Goal: Task Accomplishment & Management: Manage account settings

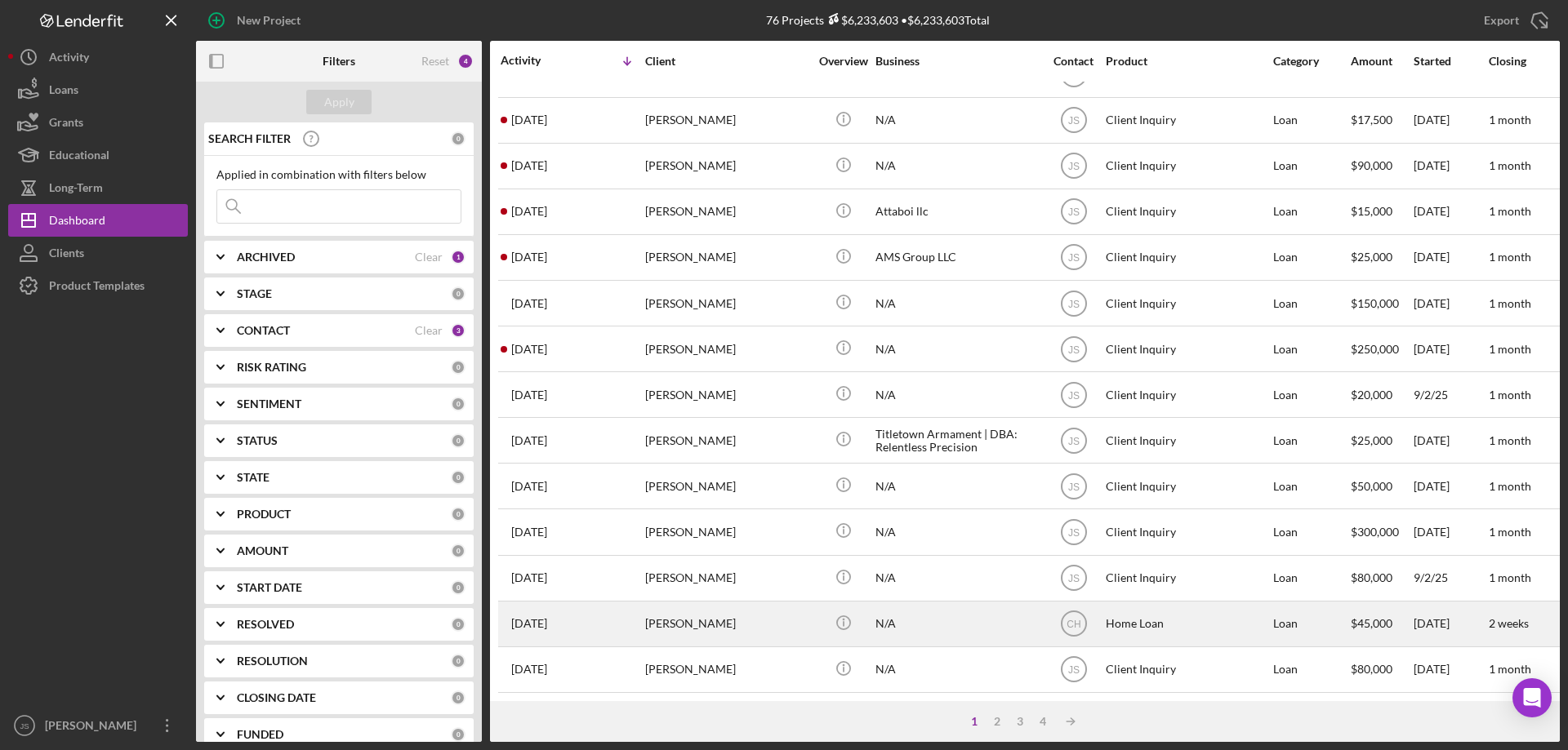
scroll to position [546, 0]
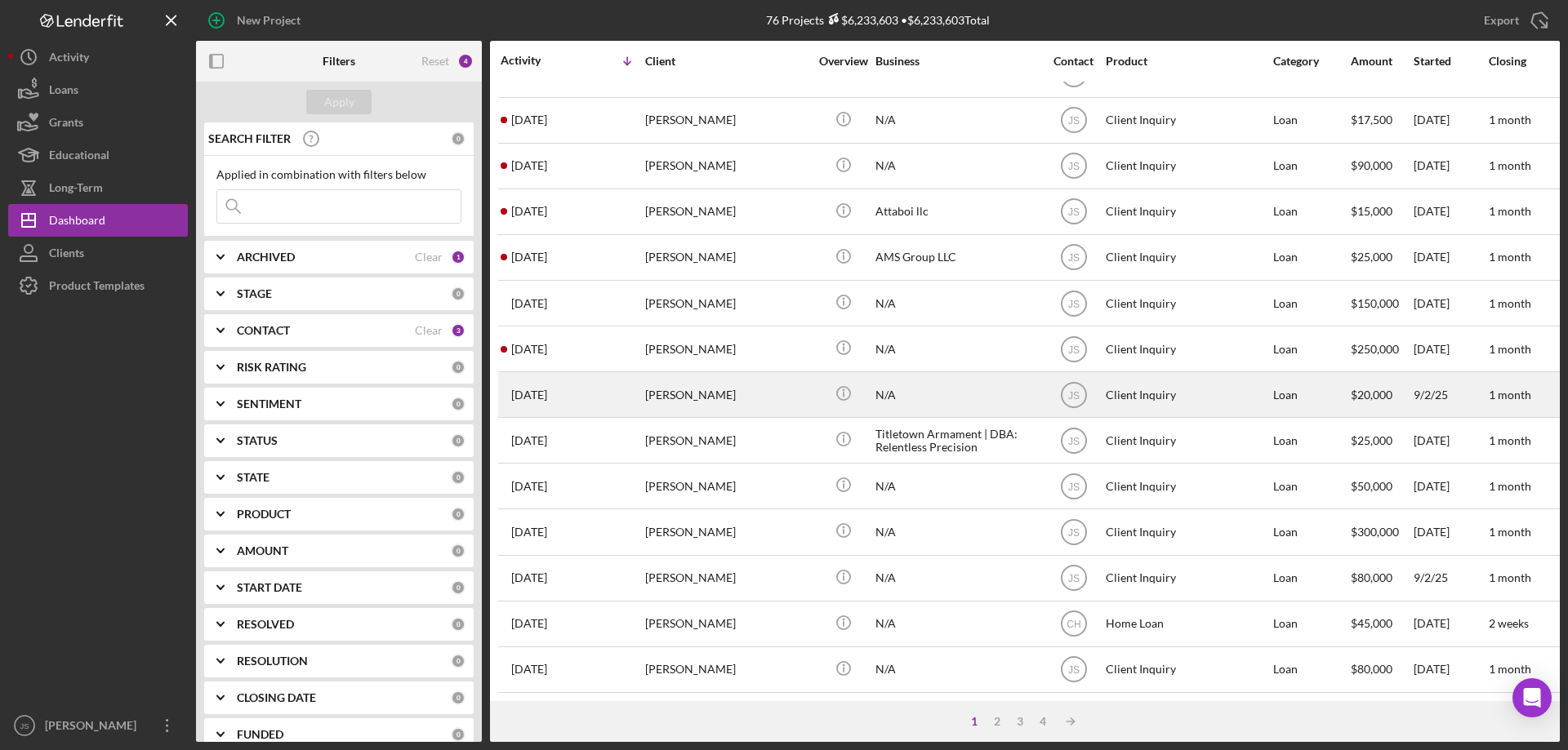
click at [696, 388] on div "[PERSON_NAME]" at bounding box center [727, 394] width 164 height 43
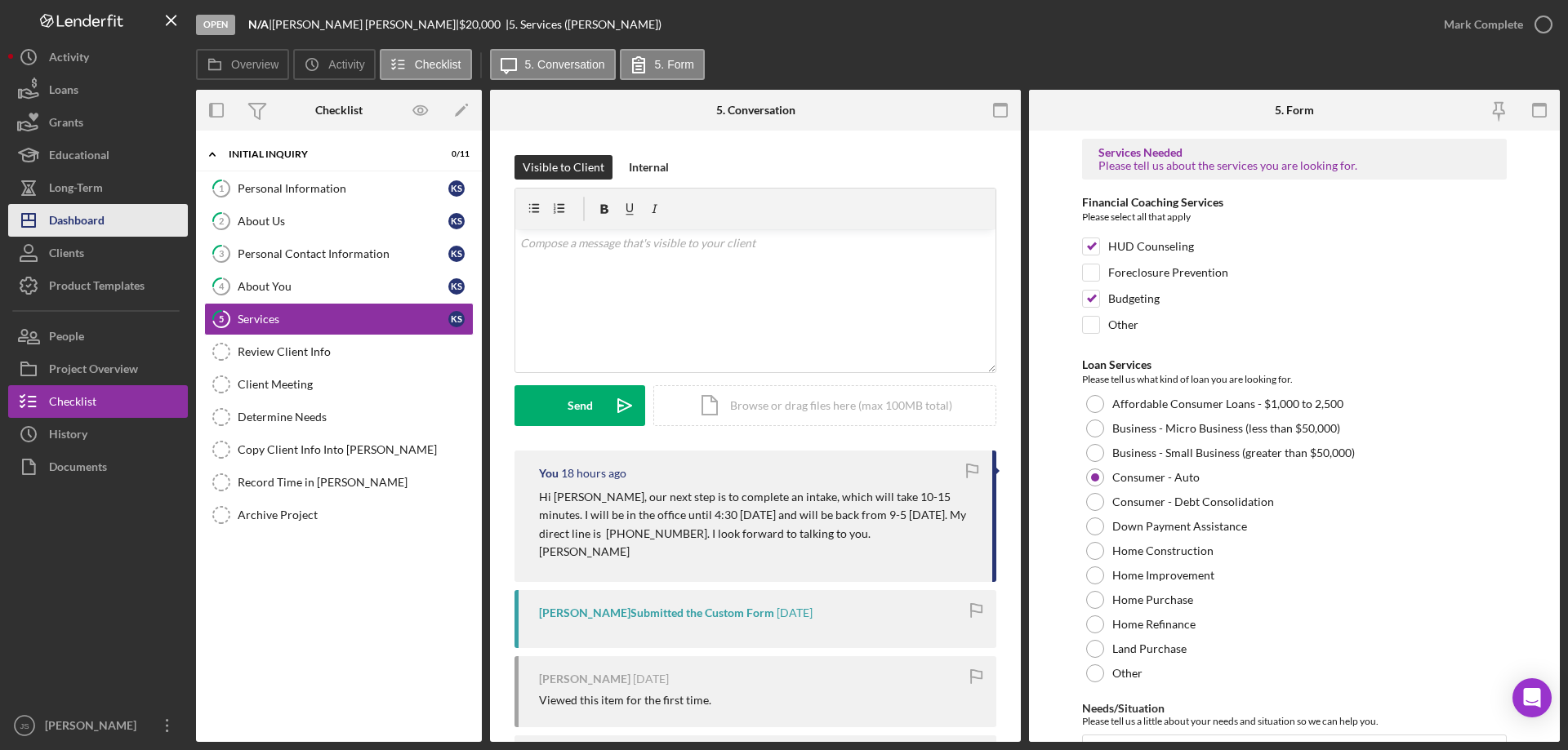
click at [87, 217] on div "Dashboard" at bounding box center [77, 222] width 56 height 37
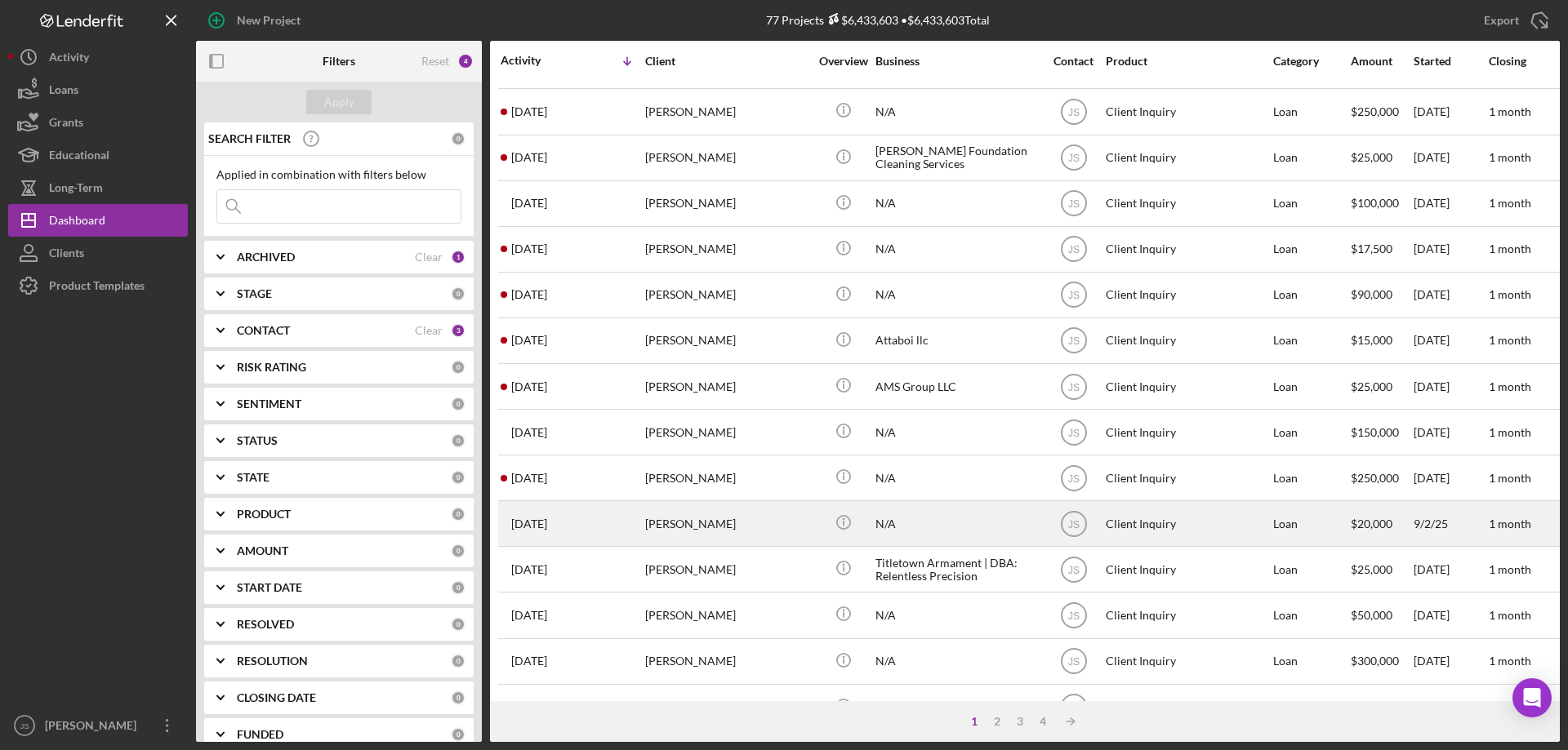
scroll to position [546, 0]
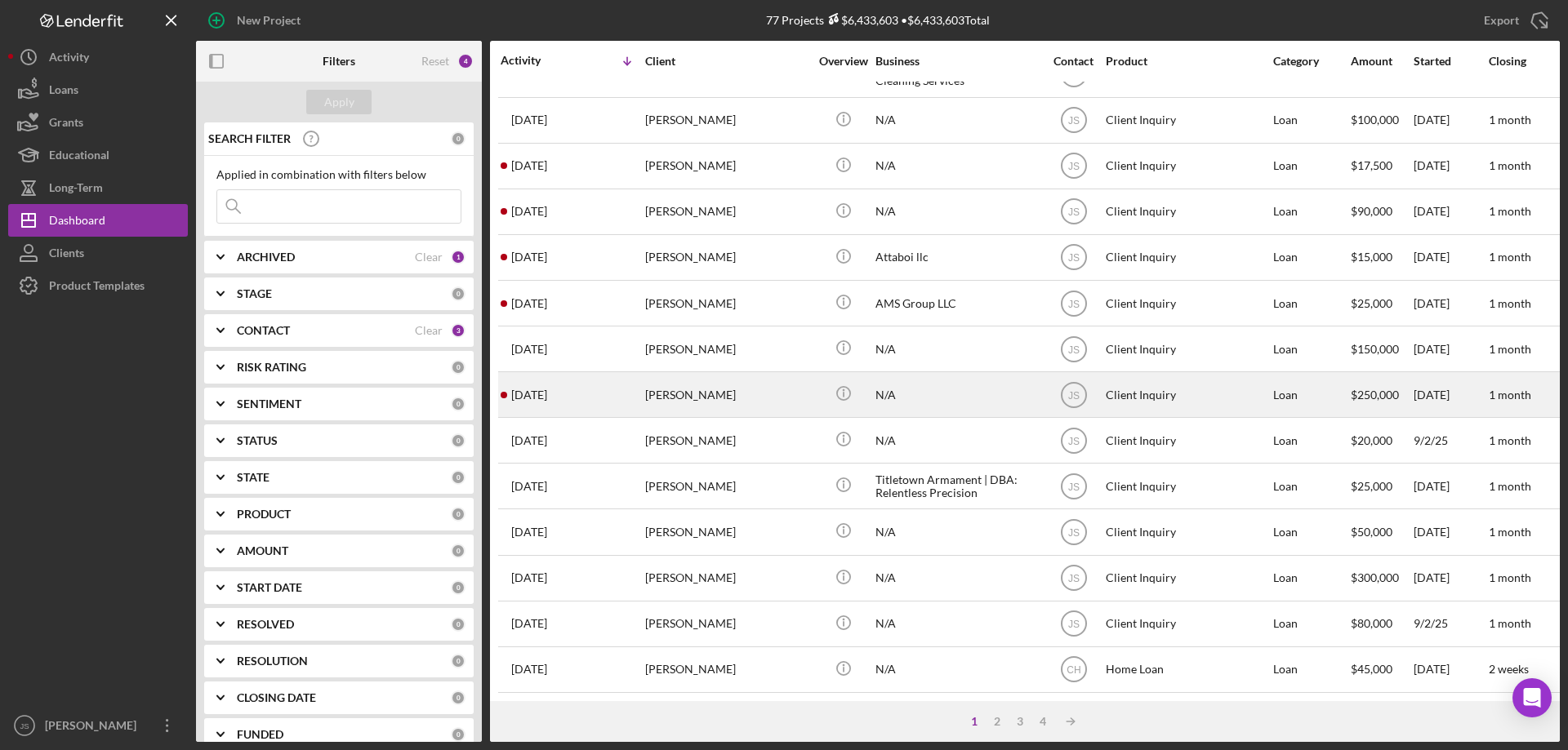
click at [612, 386] on div "[DATE] [PERSON_NAME]" at bounding box center [571, 394] width 143 height 43
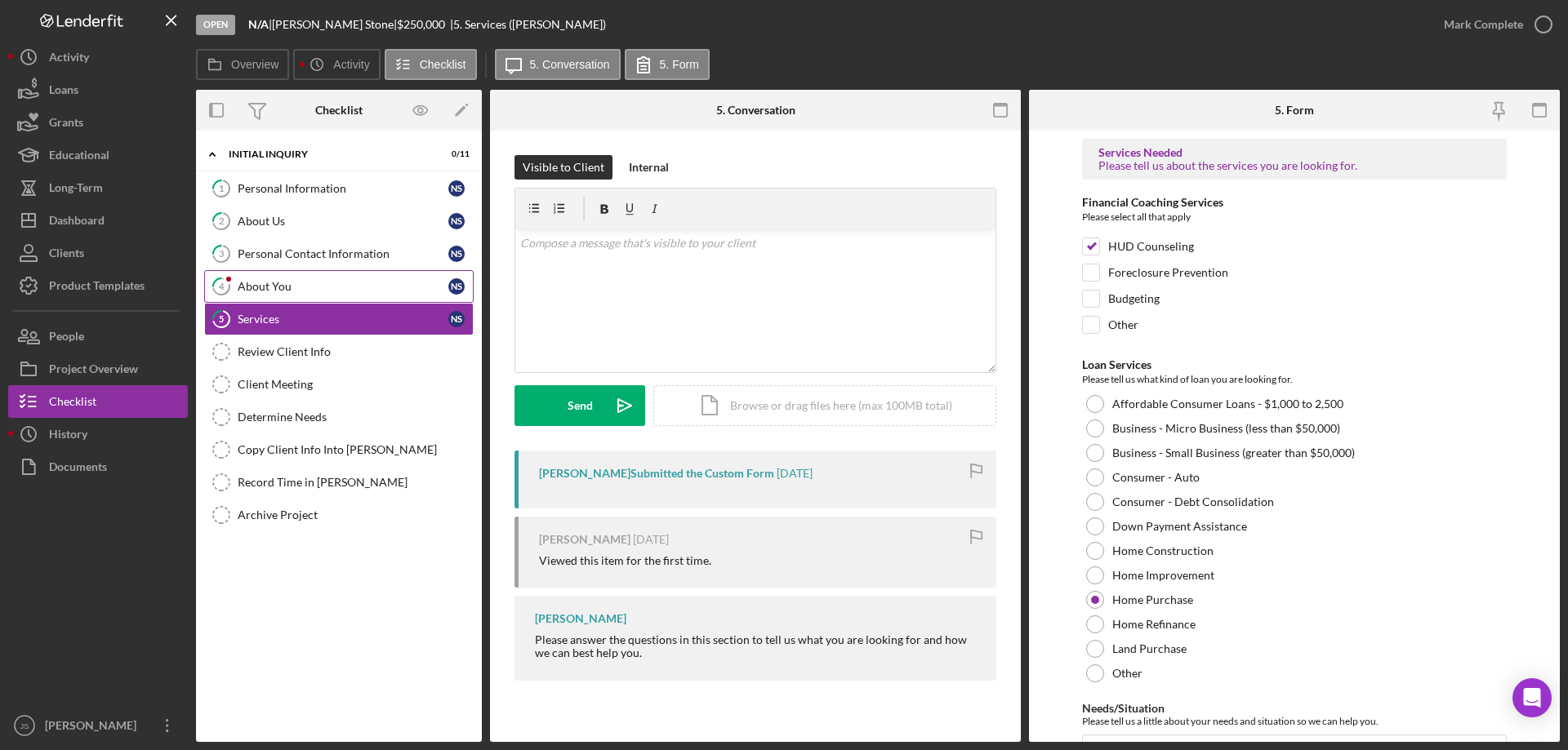
click at [350, 281] on div "About You" at bounding box center [343, 287] width 211 height 13
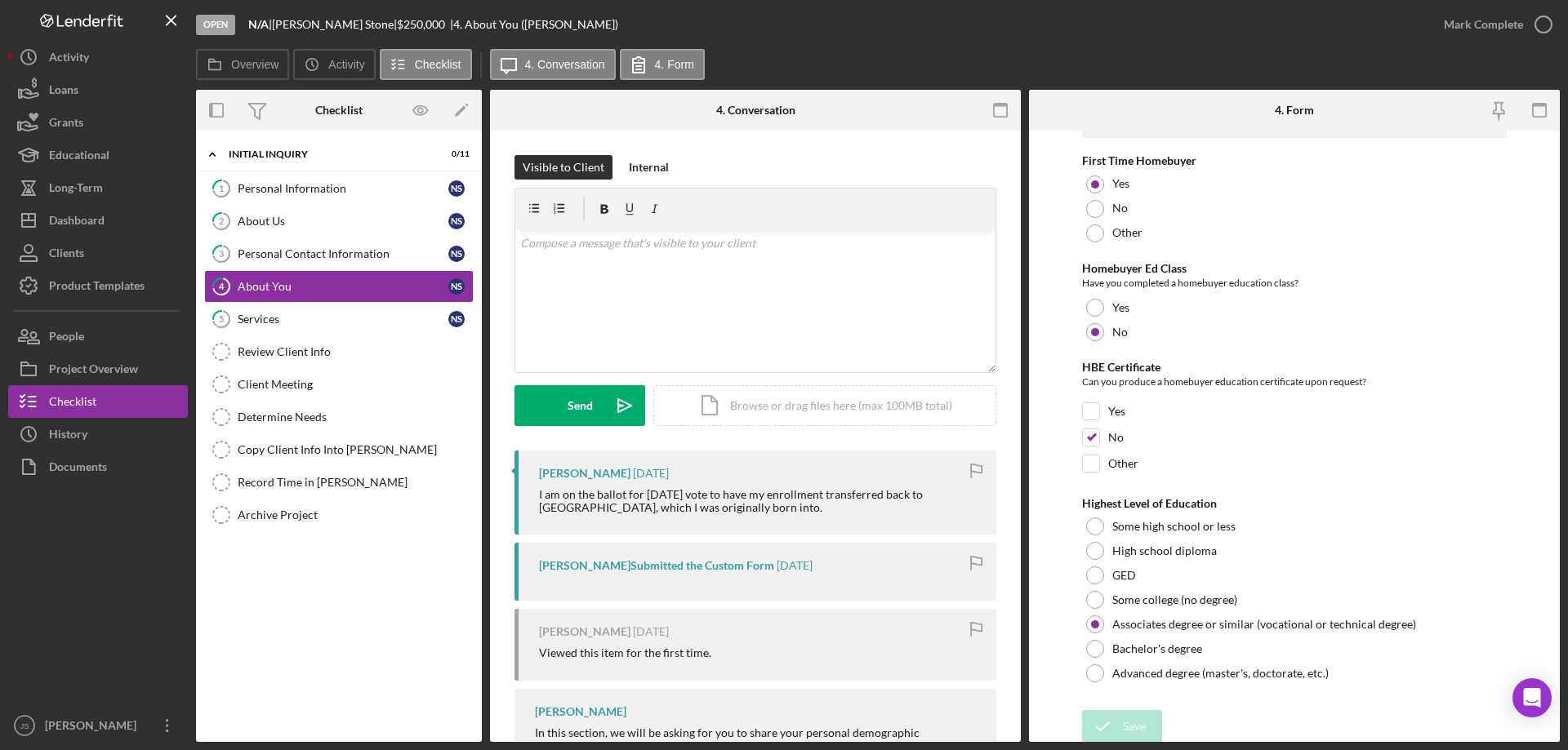
scroll to position [3393, 0]
click at [308, 324] on div "Services" at bounding box center [343, 319] width 211 height 13
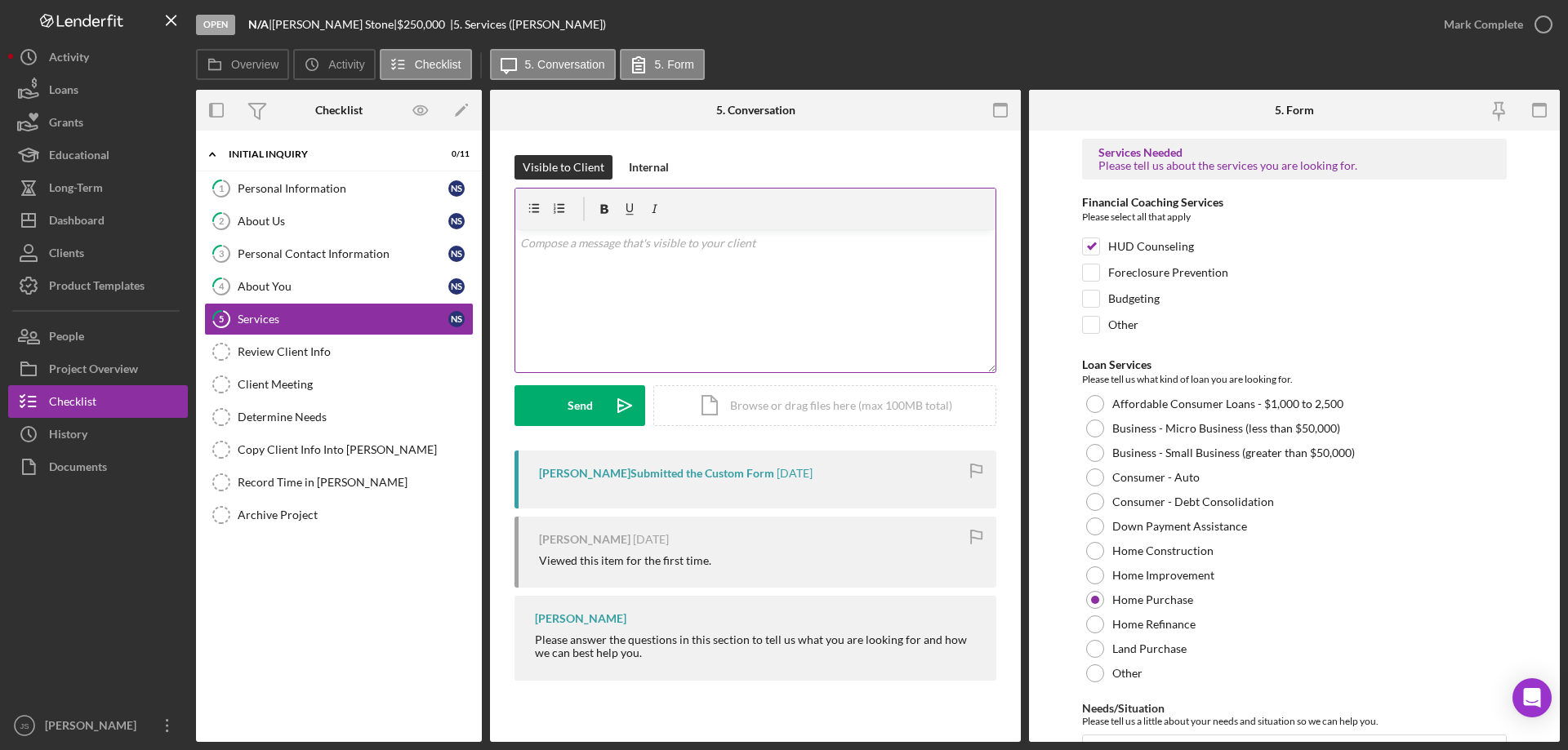
click at [560, 253] on div "v Color teal Color pink Remove color Add row above Add row below Add column bef…" at bounding box center [755, 301] width 480 height 143
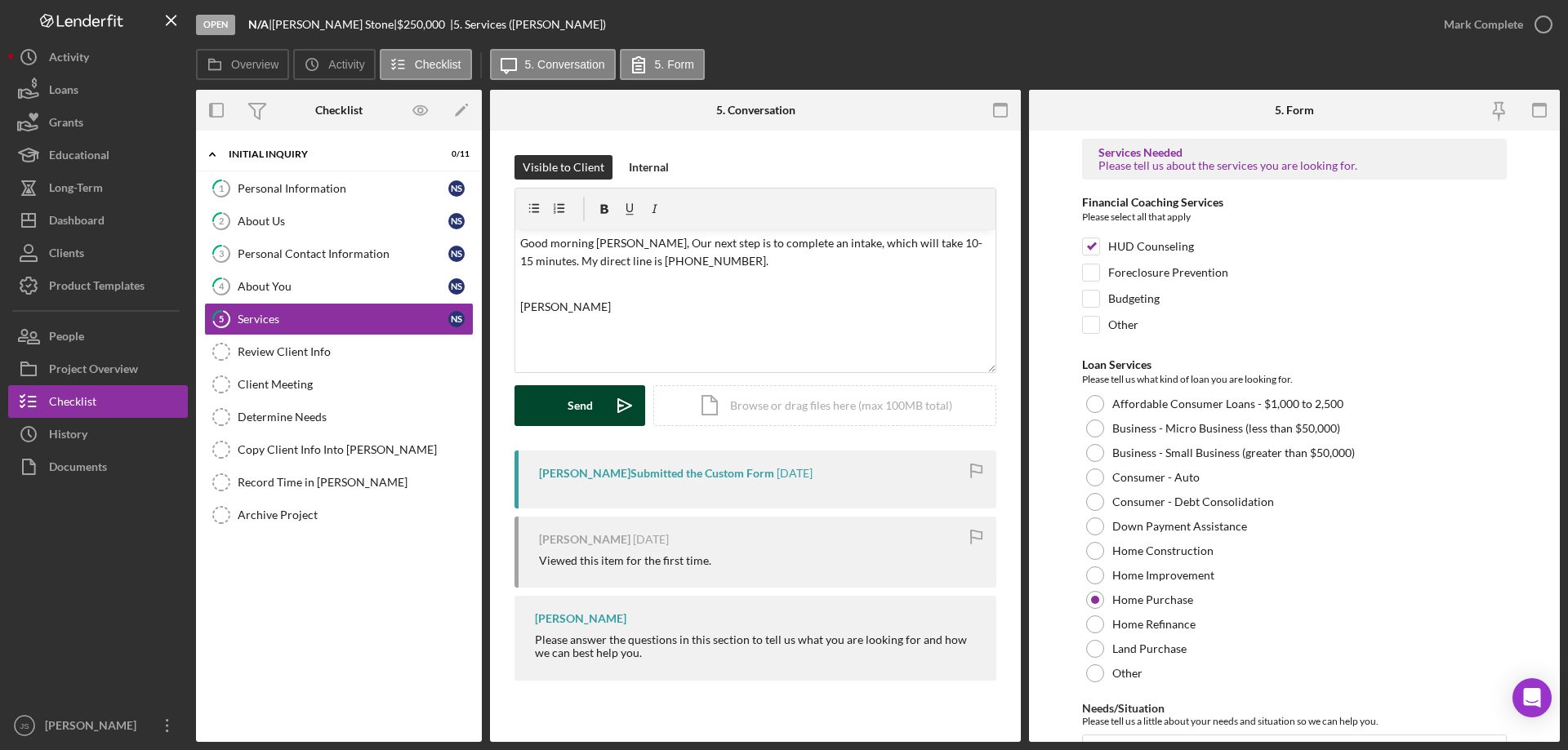
click at [577, 407] on div "Send" at bounding box center [580, 405] width 25 height 41
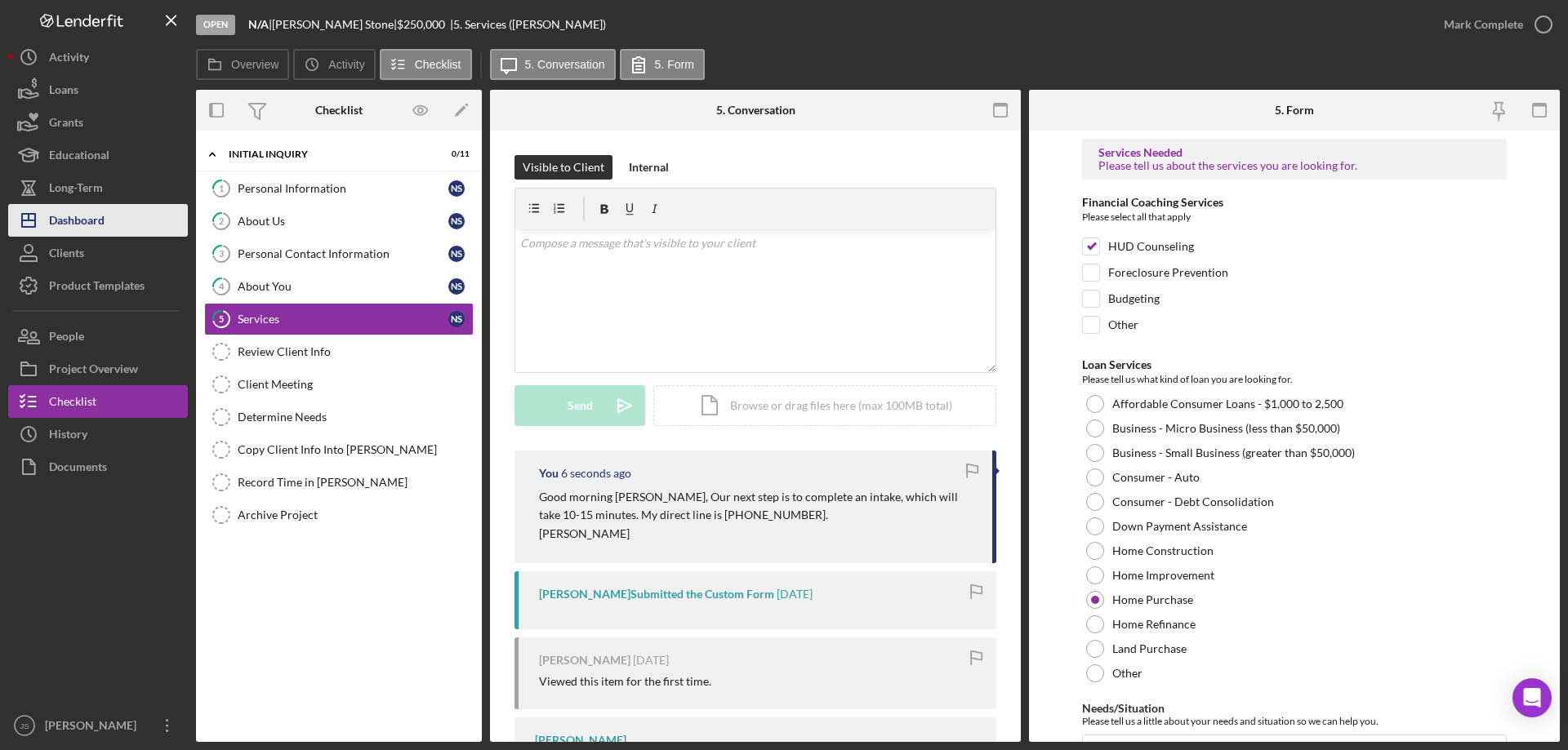
click at [82, 221] on div "Dashboard" at bounding box center [77, 222] width 56 height 37
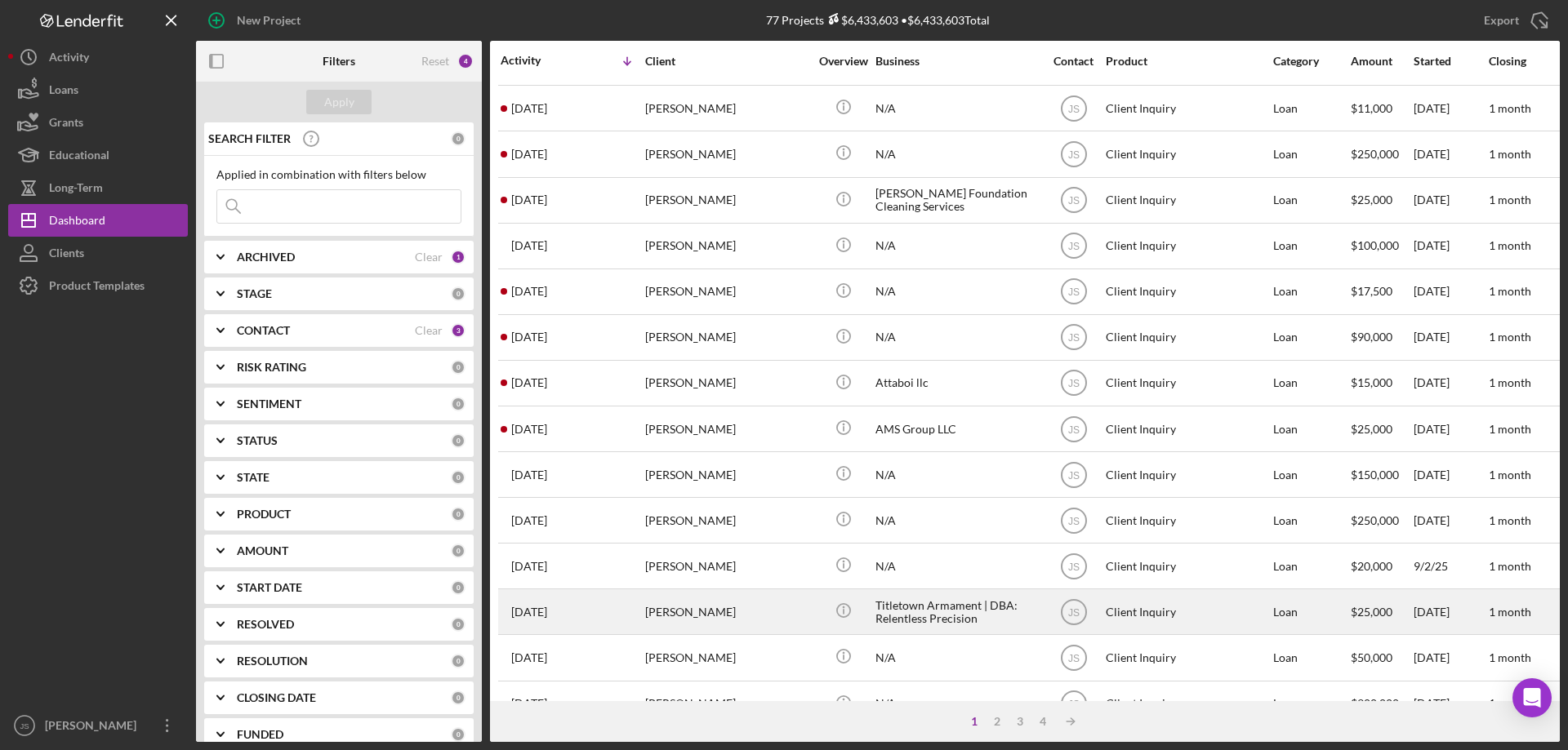
scroll to position [546, 0]
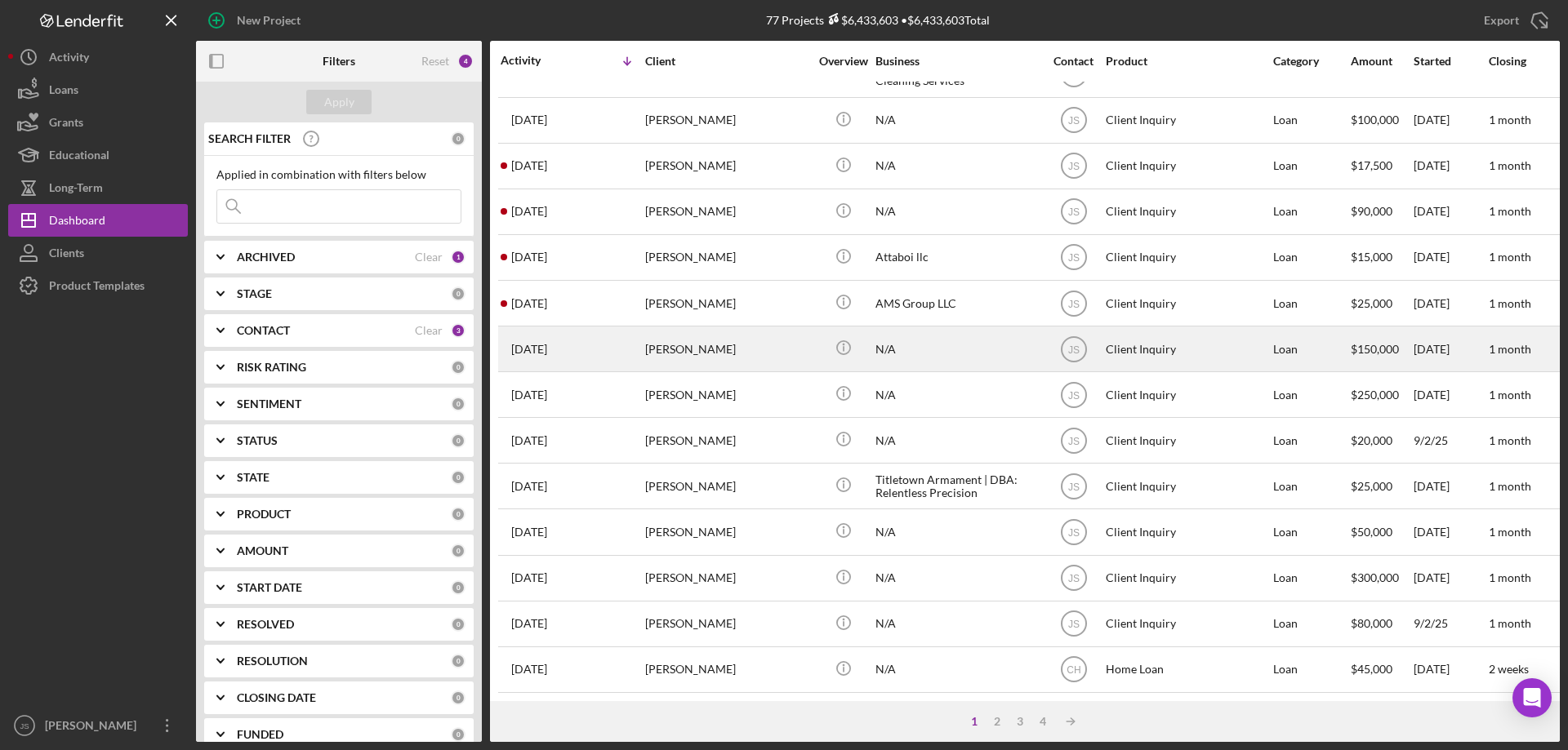
click at [593, 336] on div "[DATE] [PERSON_NAME]" at bounding box center [571, 349] width 143 height 43
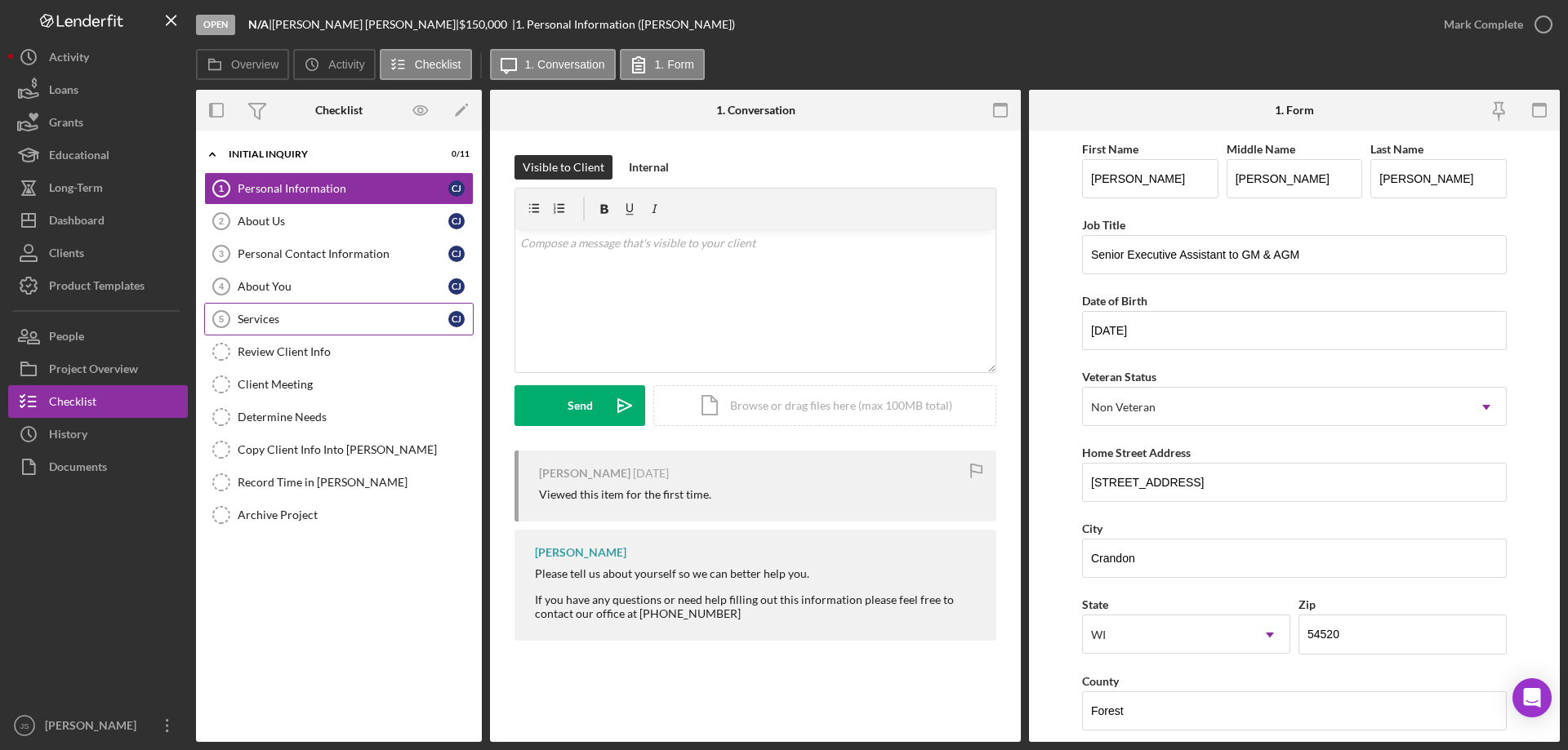
click at [300, 317] on div "Services" at bounding box center [343, 319] width 211 height 13
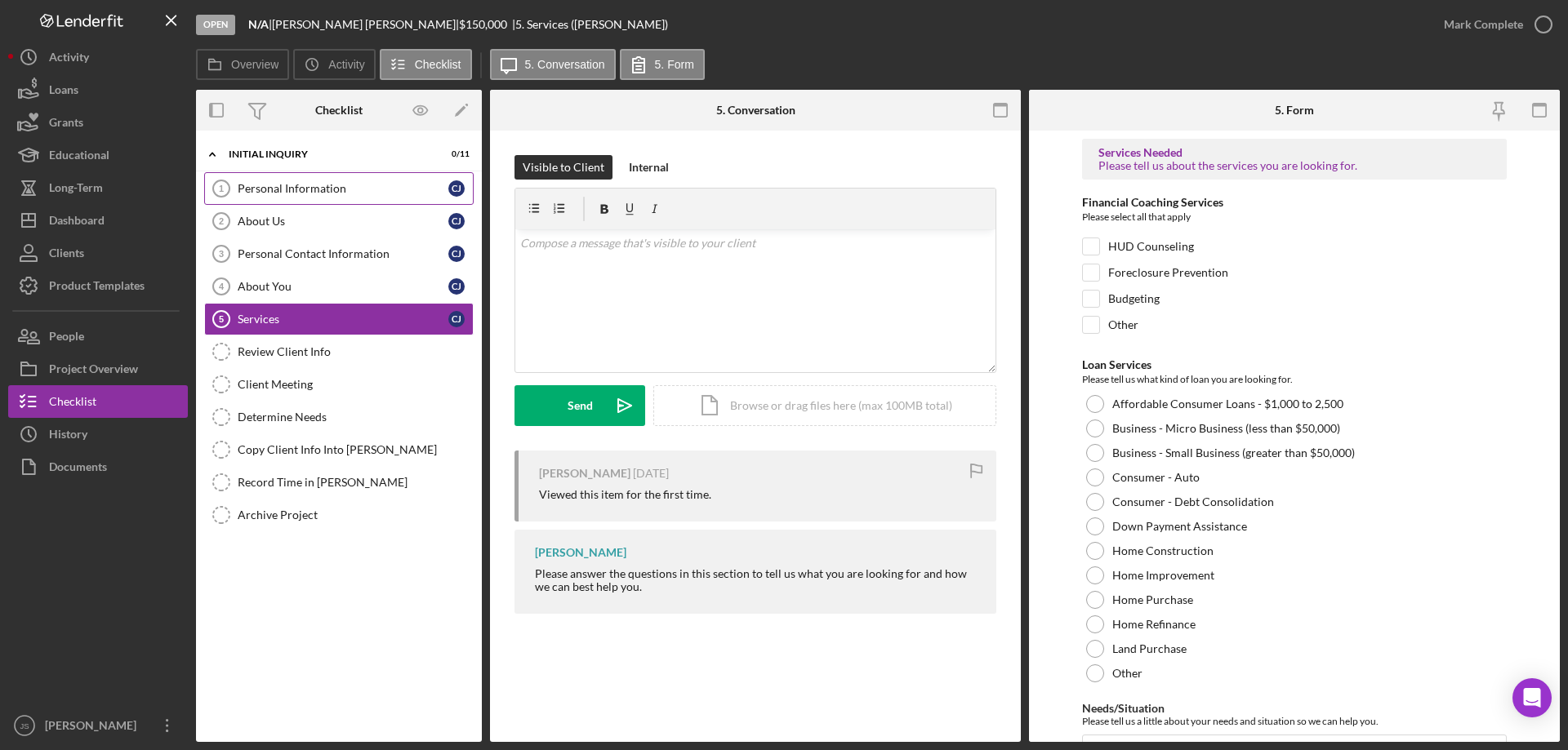
click at [331, 185] on div "Personal Information" at bounding box center [343, 189] width 211 height 13
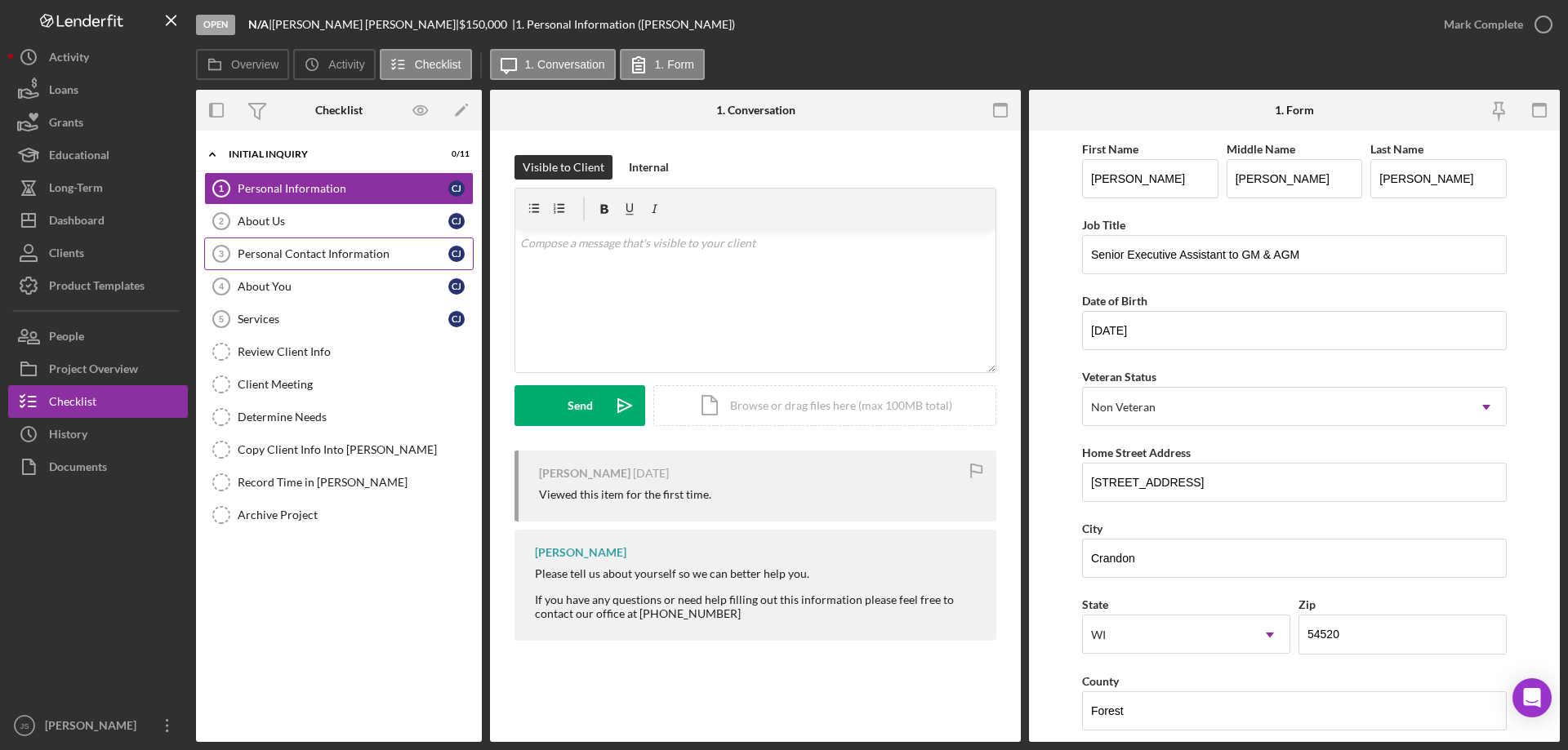
click at [333, 257] on div "Personal Contact Information" at bounding box center [343, 254] width 211 height 13
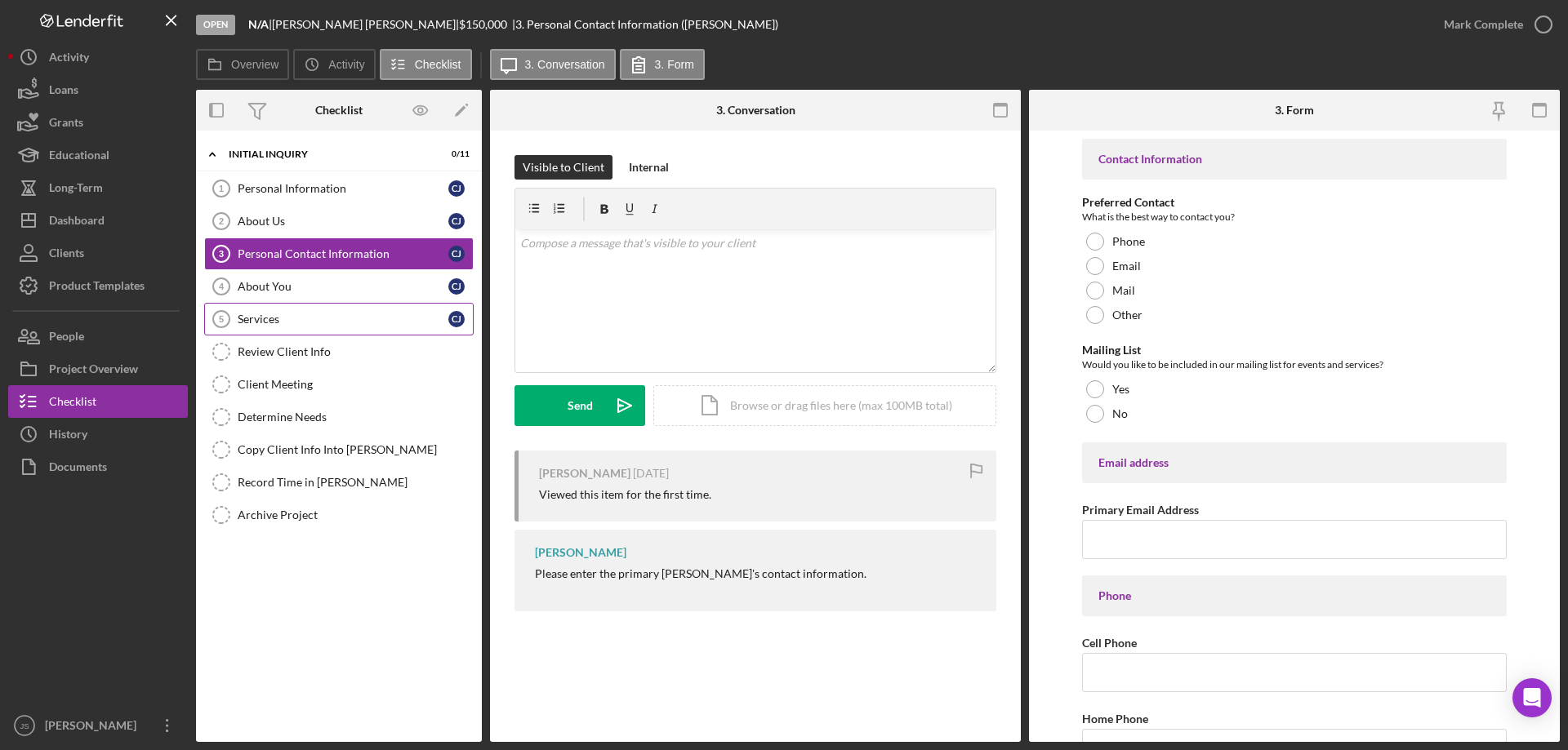
drag, startPoint x: 302, startPoint y: 318, endPoint x: 309, endPoint y: 311, distance: 9.9
click at [303, 318] on div "Services" at bounding box center [343, 319] width 211 height 13
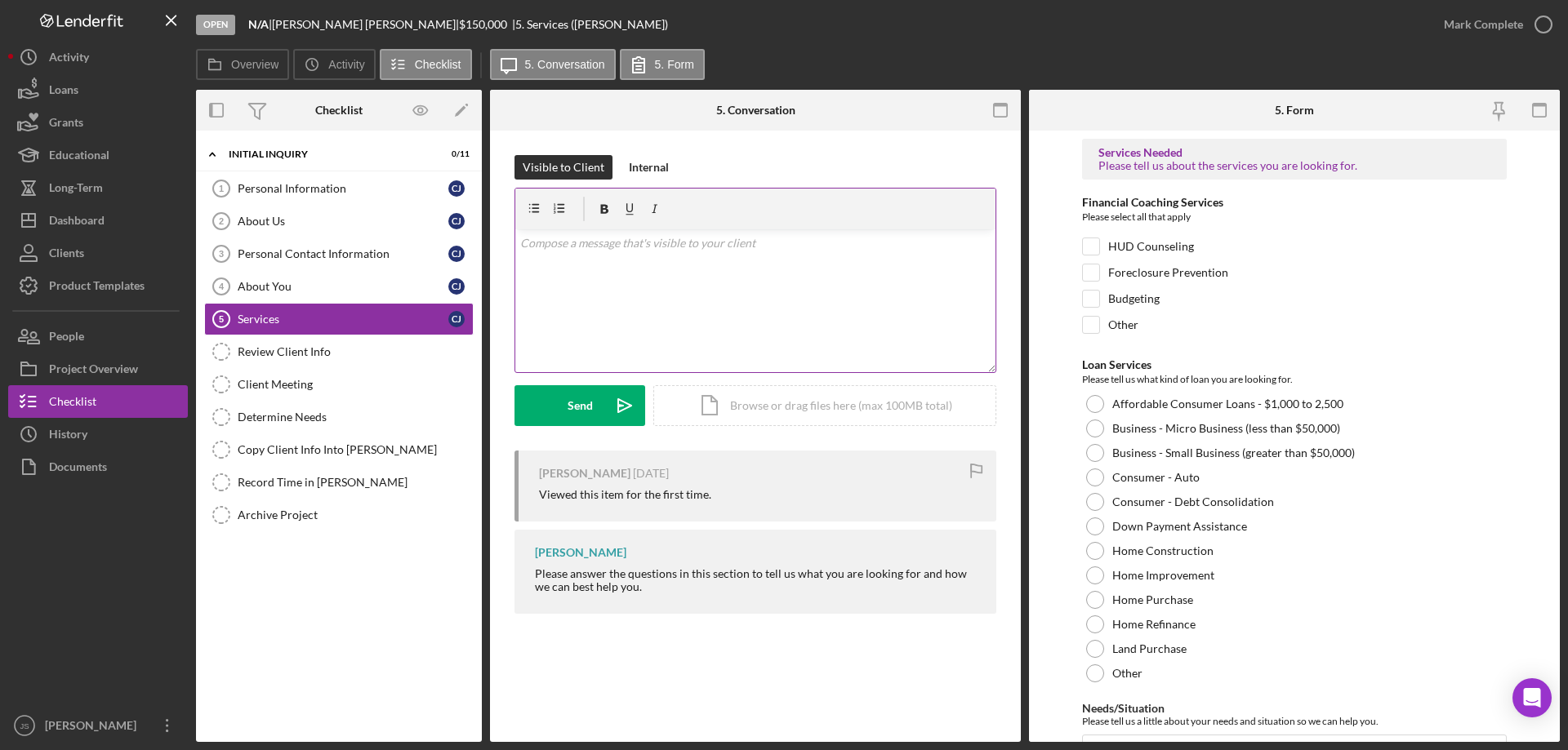
drag, startPoint x: 585, startPoint y: 286, endPoint x: 595, endPoint y: 280, distance: 11.7
click at [587, 288] on div "v Color teal Color pink Remove color Add row above Add row below Add column bef…" at bounding box center [755, 301] width 480 height 143
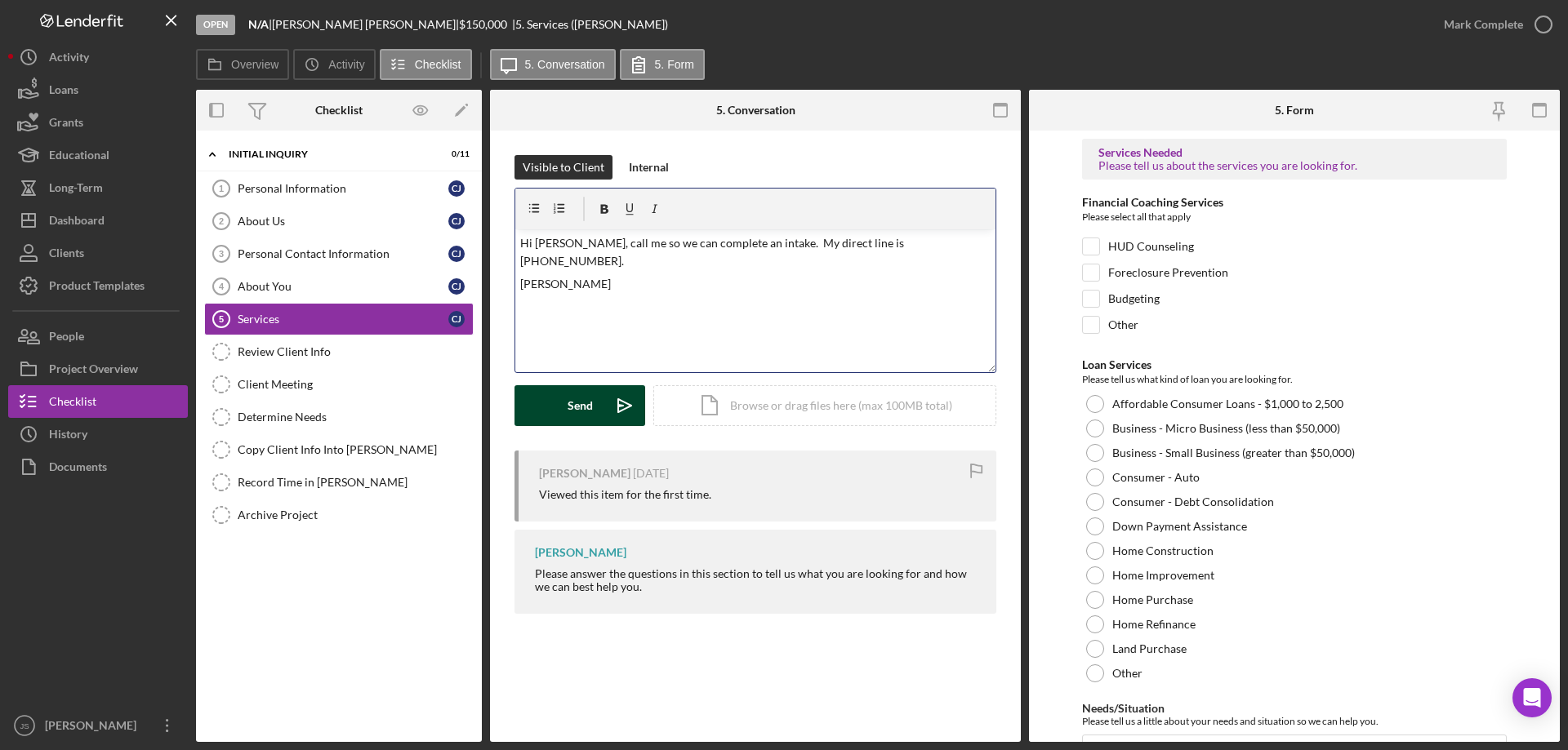
click at [576, 401] on div "Send" at bounding box center [580, 405] width 25 height 41
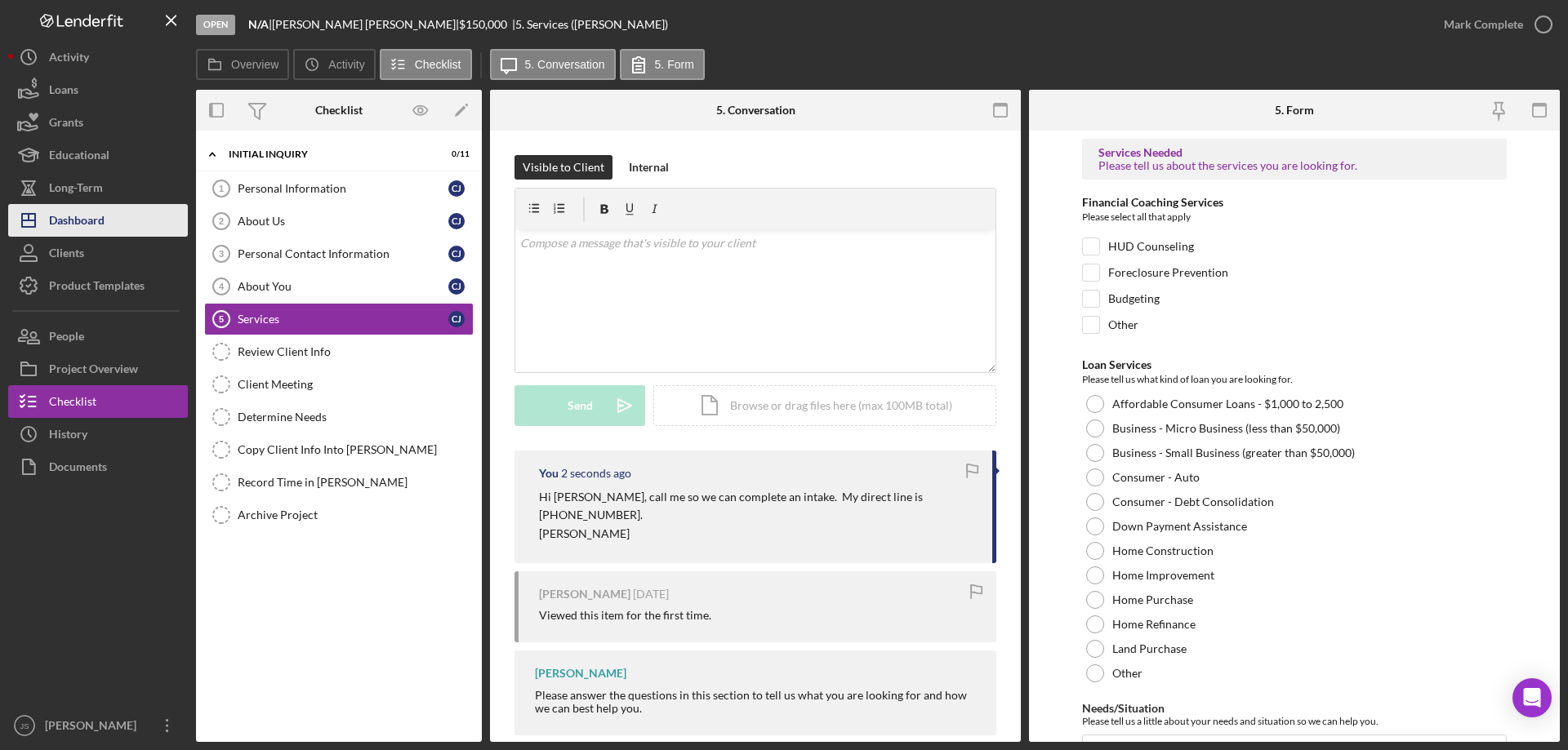
click at [83, 213] on div "Dashboard" at bounding box center [77, 222] width 56 height 37
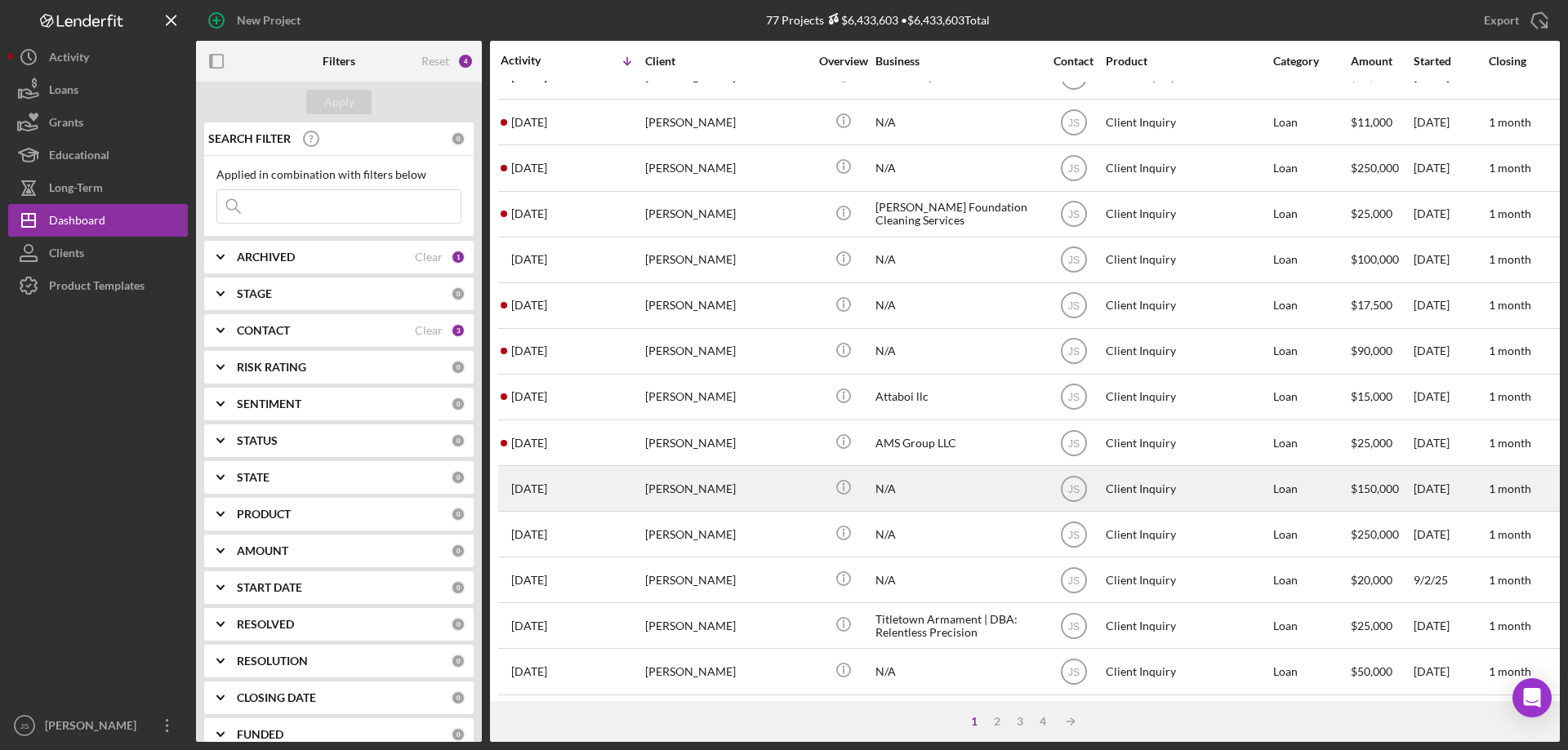
scroll to position [546, 0]
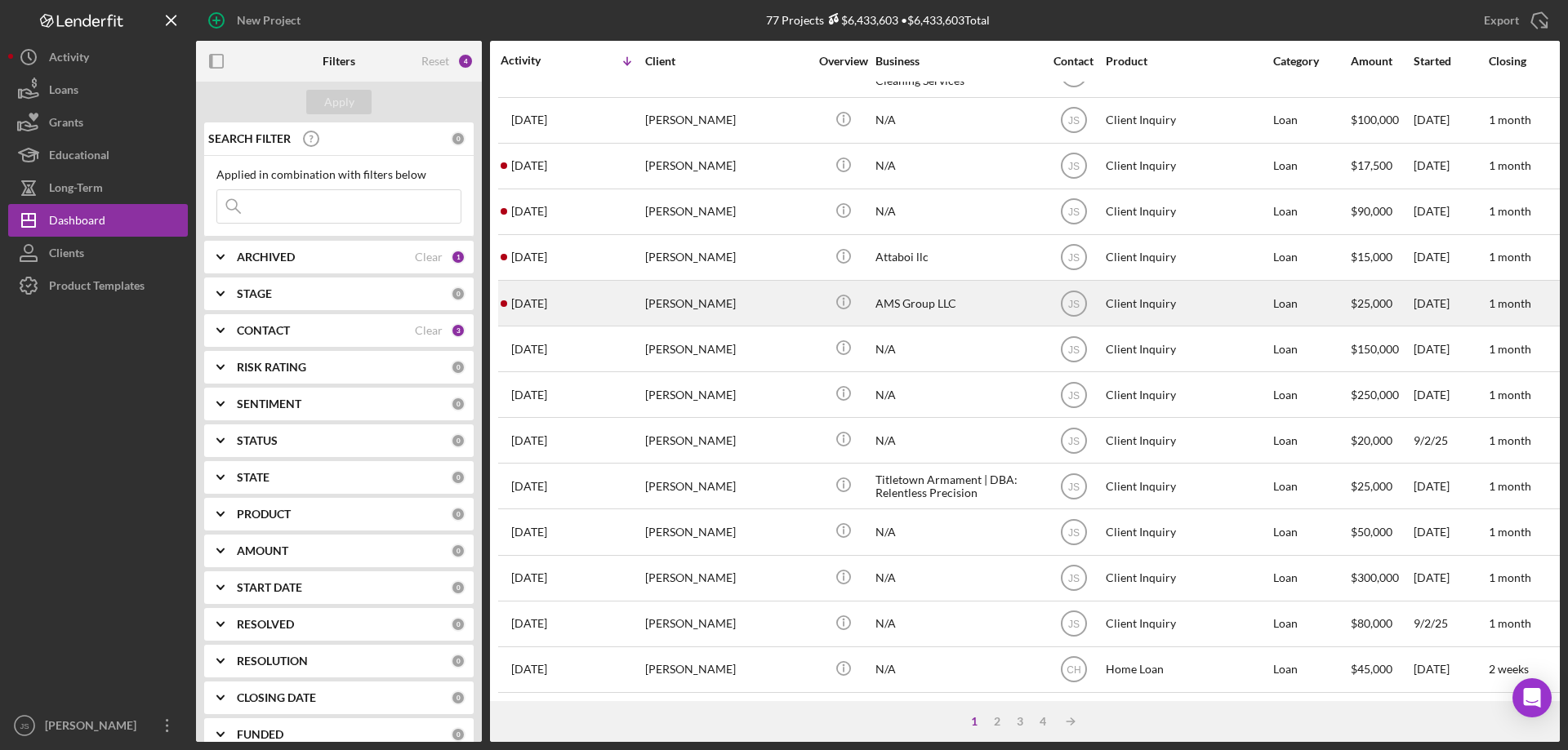
click at [604, 297] on div "[DATE] [PERSON_NAME]" at bounding box center [571, 303] width 143 height 43
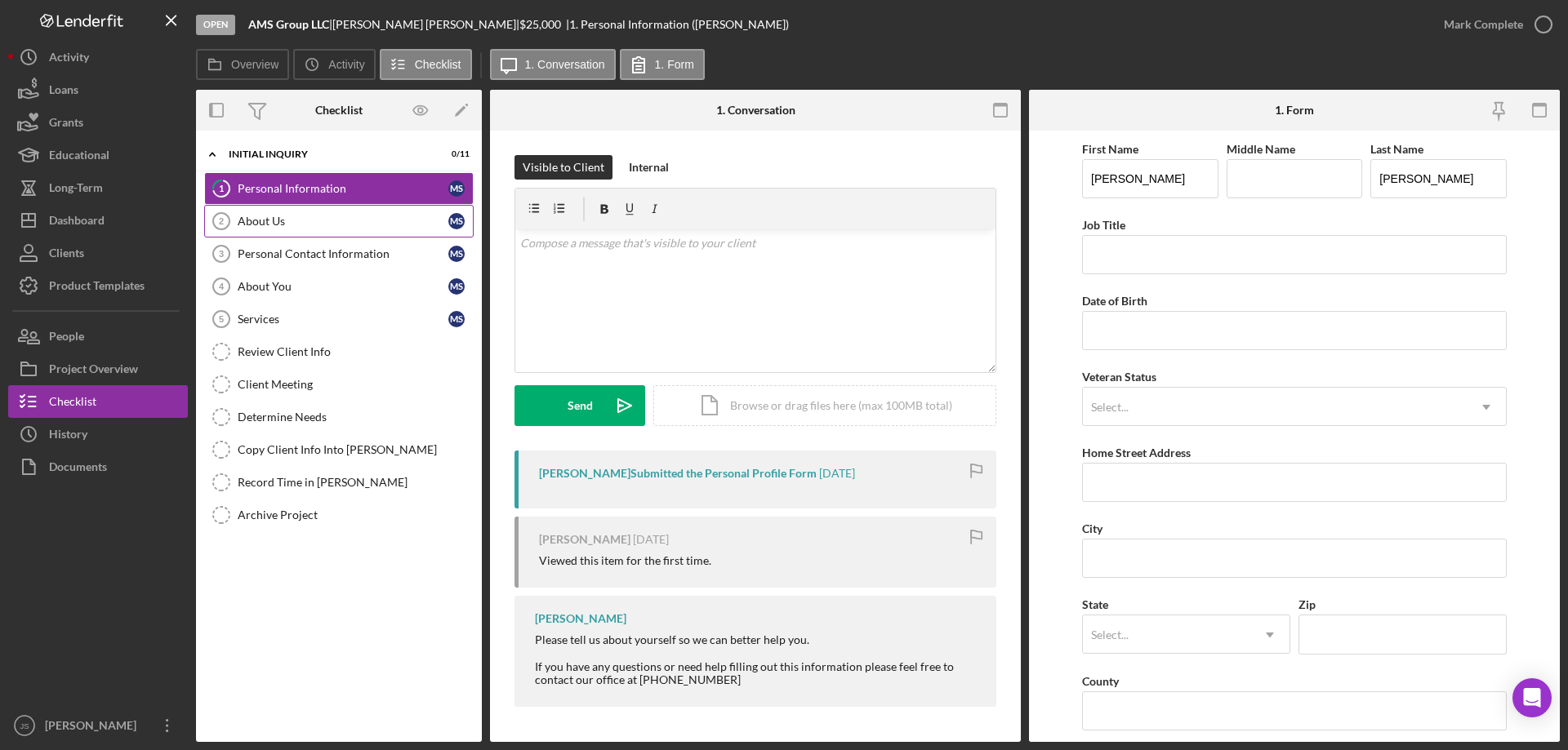
click at [314, 219] on div "About Us" at bounding box center [343, 221] width 211 height 13
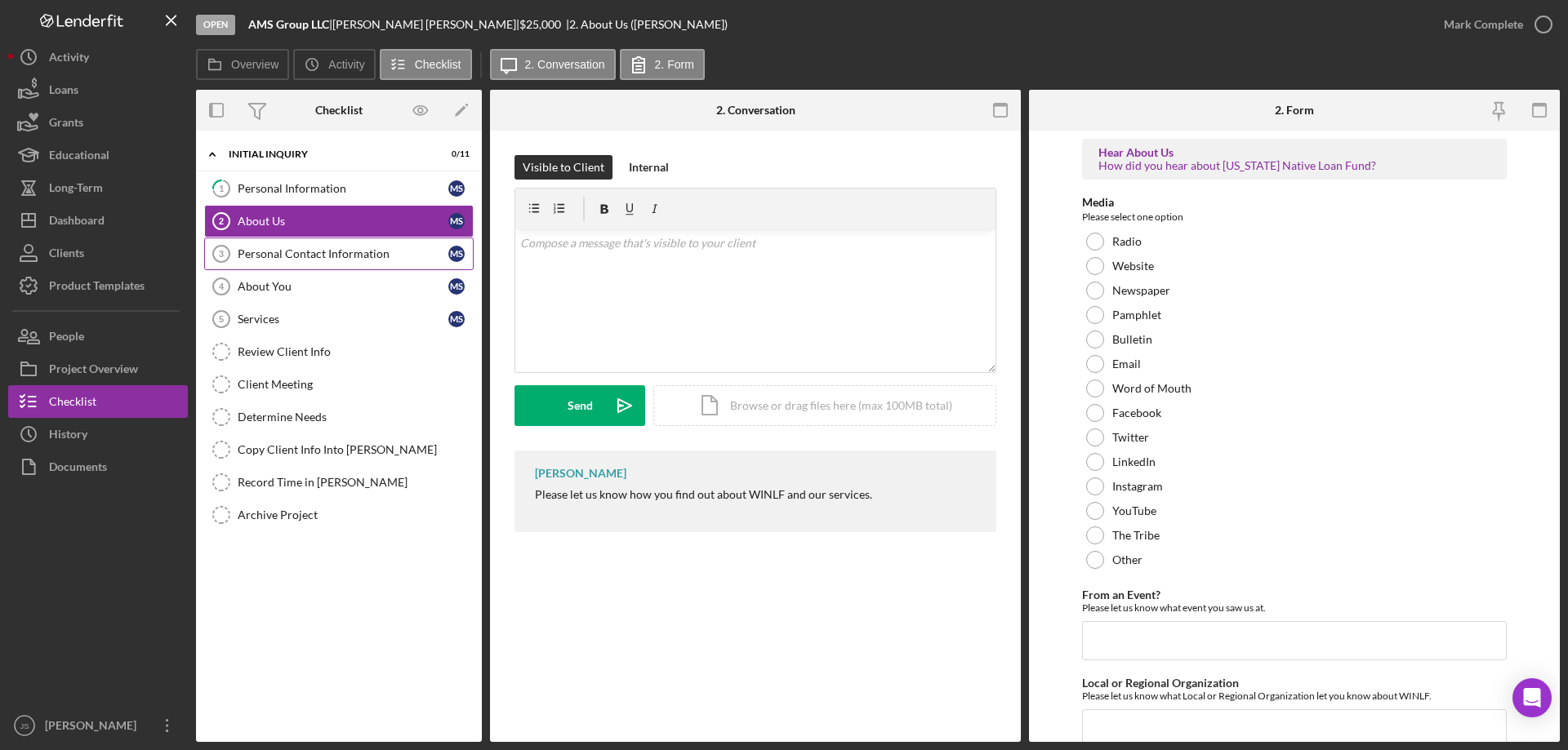
click at [320, 252] on div "Personal Contact Information" at bounding box center [343, 254] width 211 height 13
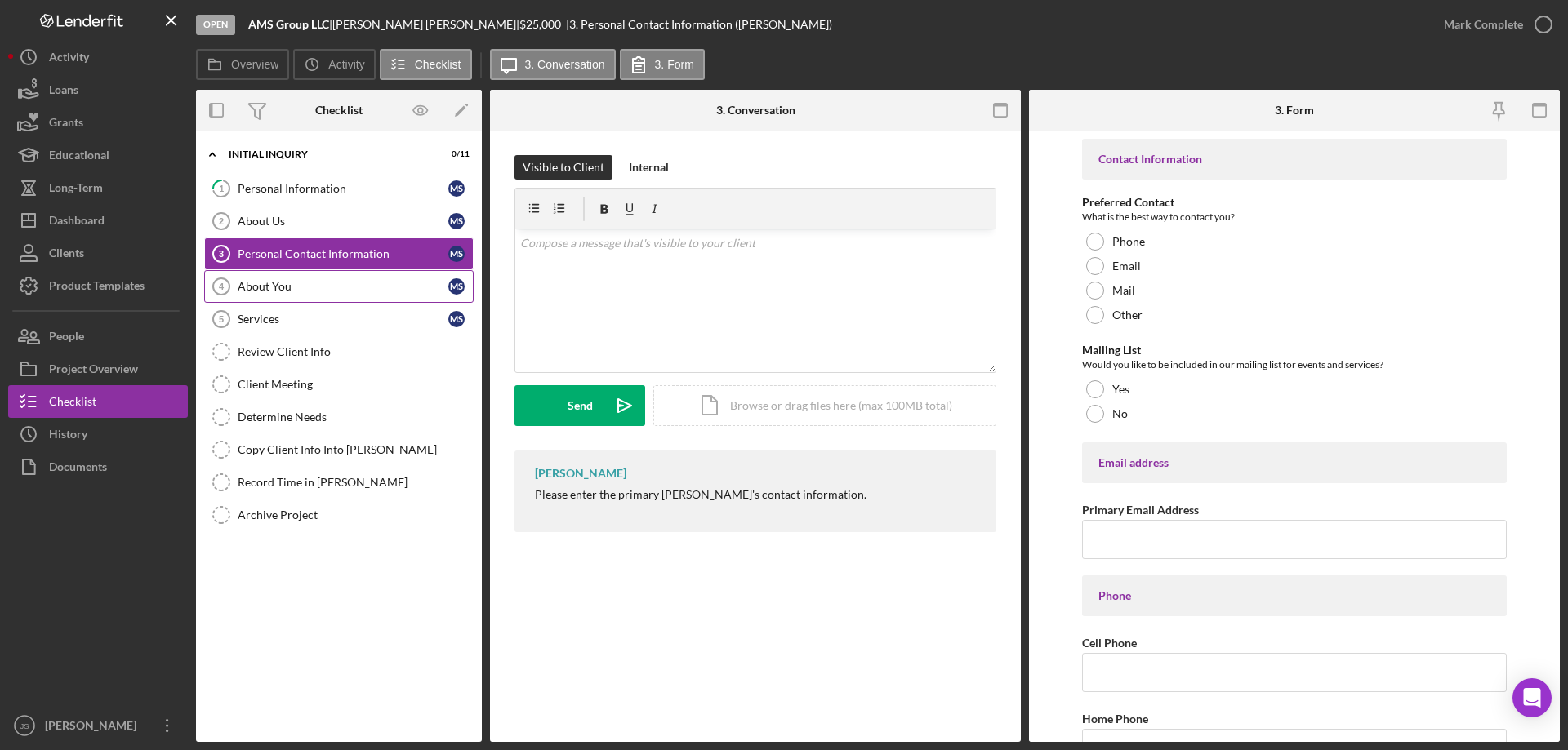
click at [316, 285] on div "About You" at bounding box center [343, 287] width 211 height 13
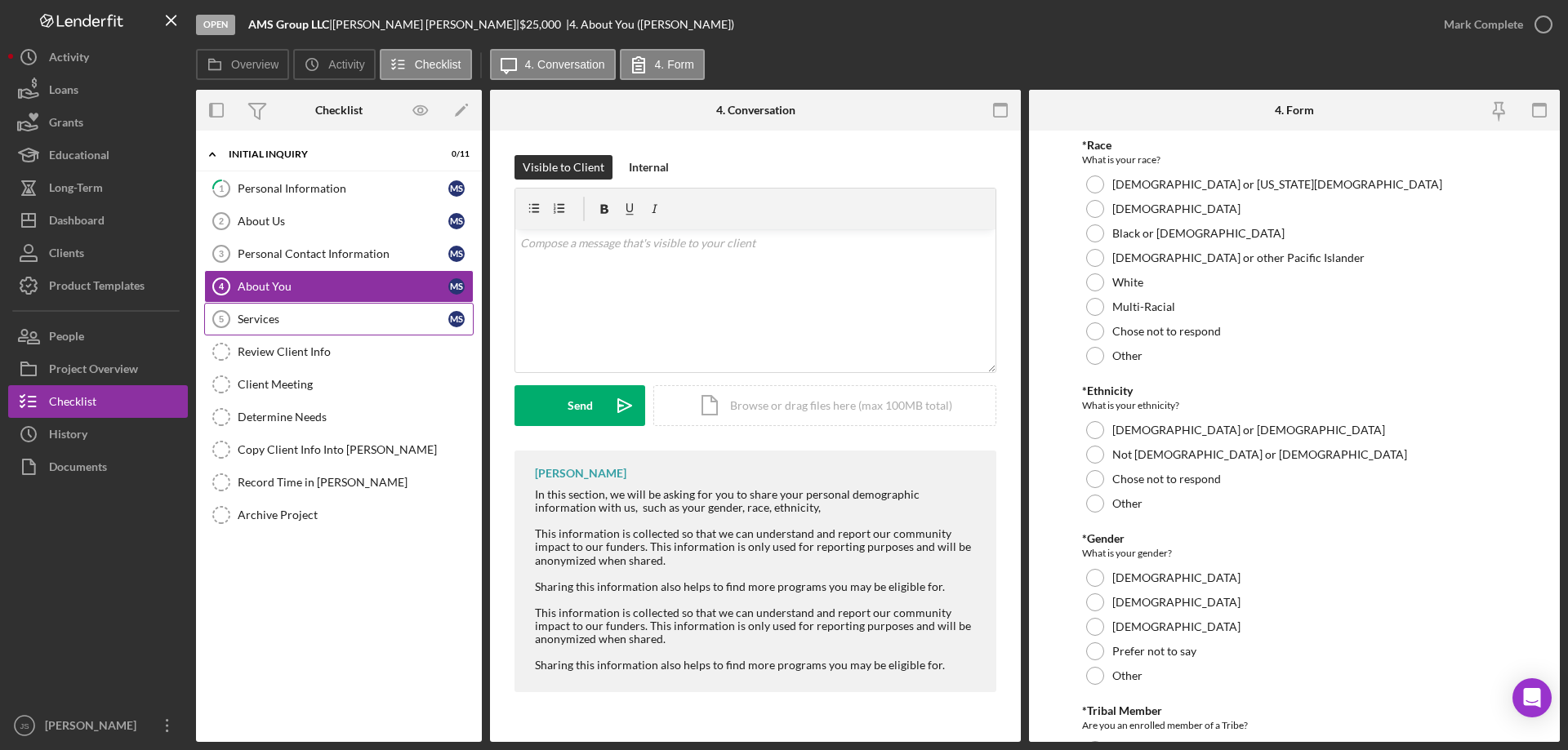
click at [319, 320] on div "Services" at bounding box center [343, 319] width 211 height 13
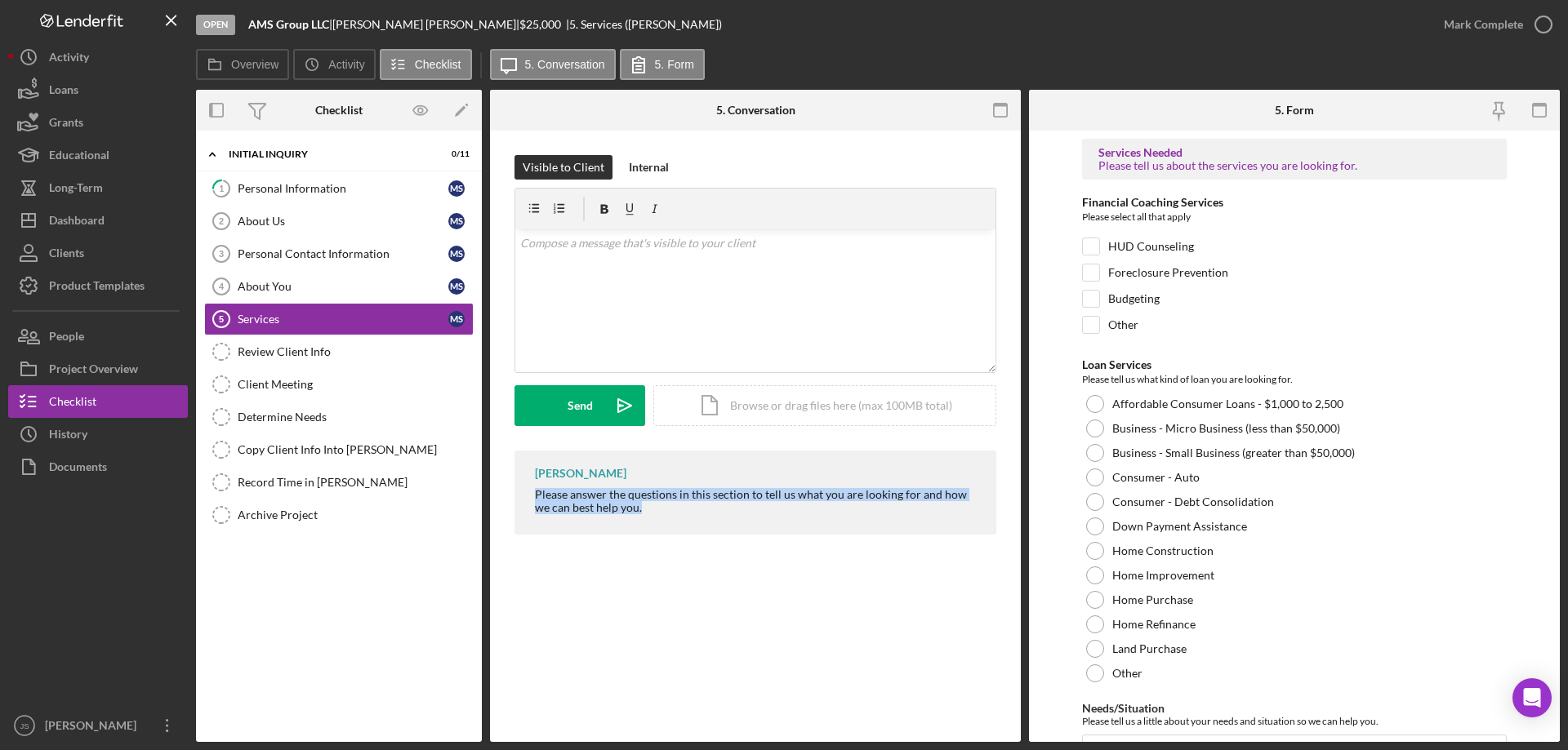
drag, startPoint x: 535, startPoint y: 496, endPoint x: 877, endPoint y: 517, distance: 342.6
click at [877, 517] on div "[PERSON_NAME] Please answer the questions in this section to tell us what you a…" at bounding box center [755, 492] width 482 height 84
copy div "Please answer the questions in this section to tell us what you are looking for…"
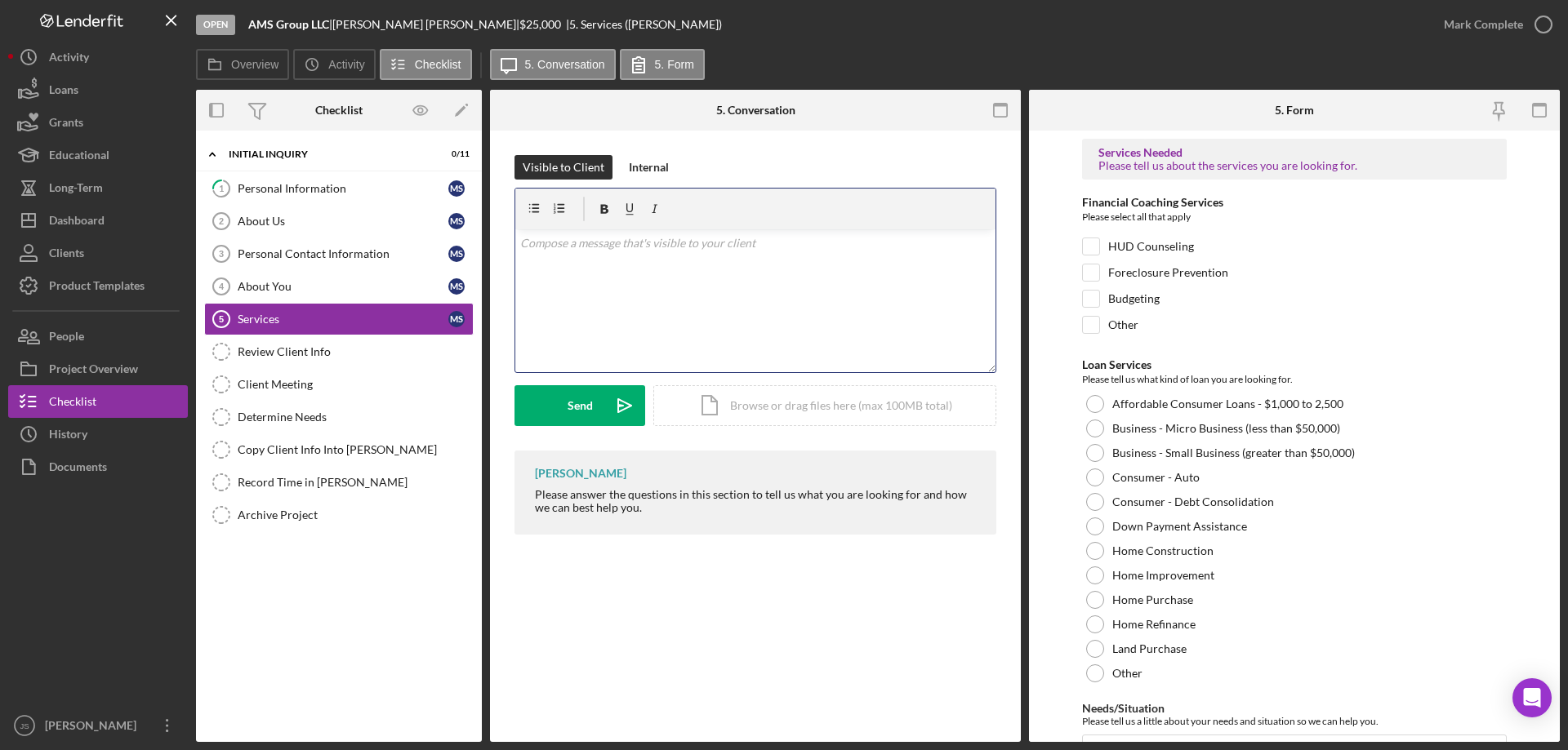
click at [571, 271] on div "v Color teal Color pink Remove color Add row above Add row below Add column bef…" at bounding box center [755, 301] width 480 height 143
click at [606, 264] on p "Please answer the questions in this section to tell us what you are looking for…" at bounding box center [755, 252] width 471 height 37
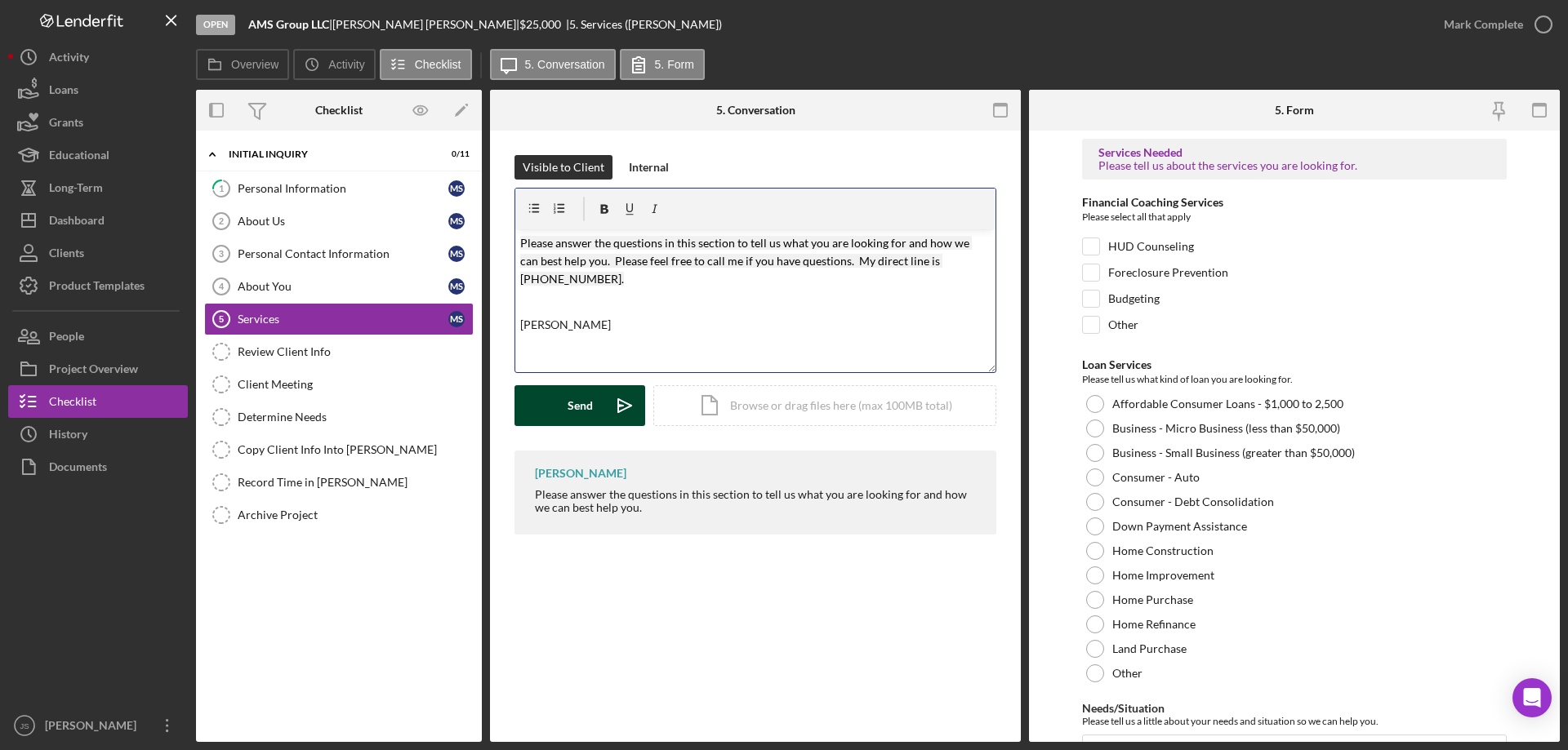
click at [567, 406] on div "Send" at bounding box center [580, 405] width 25 height 41
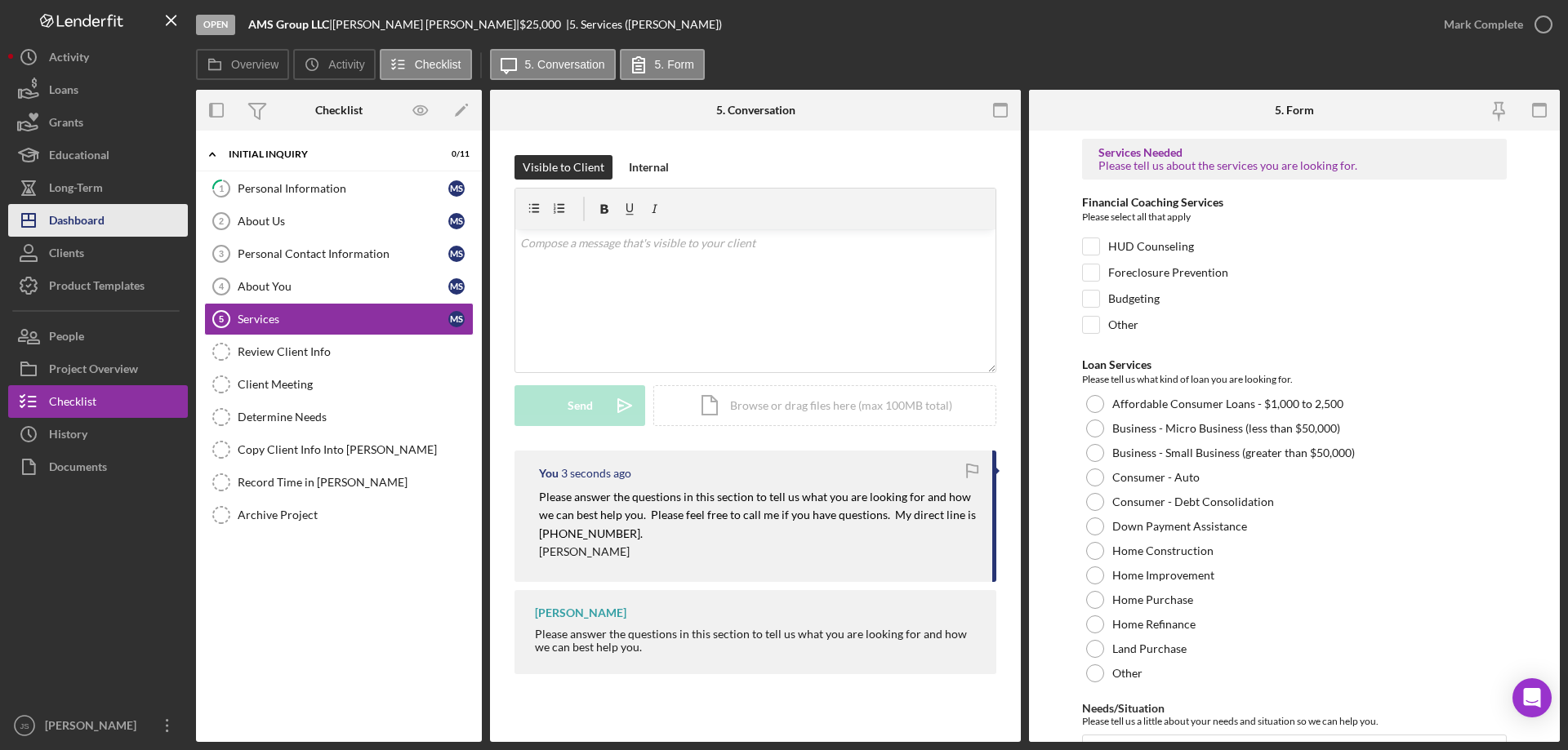
click at [92, 221] on div "Dashboard" at bounding box center [77, 222] width 56 height 37
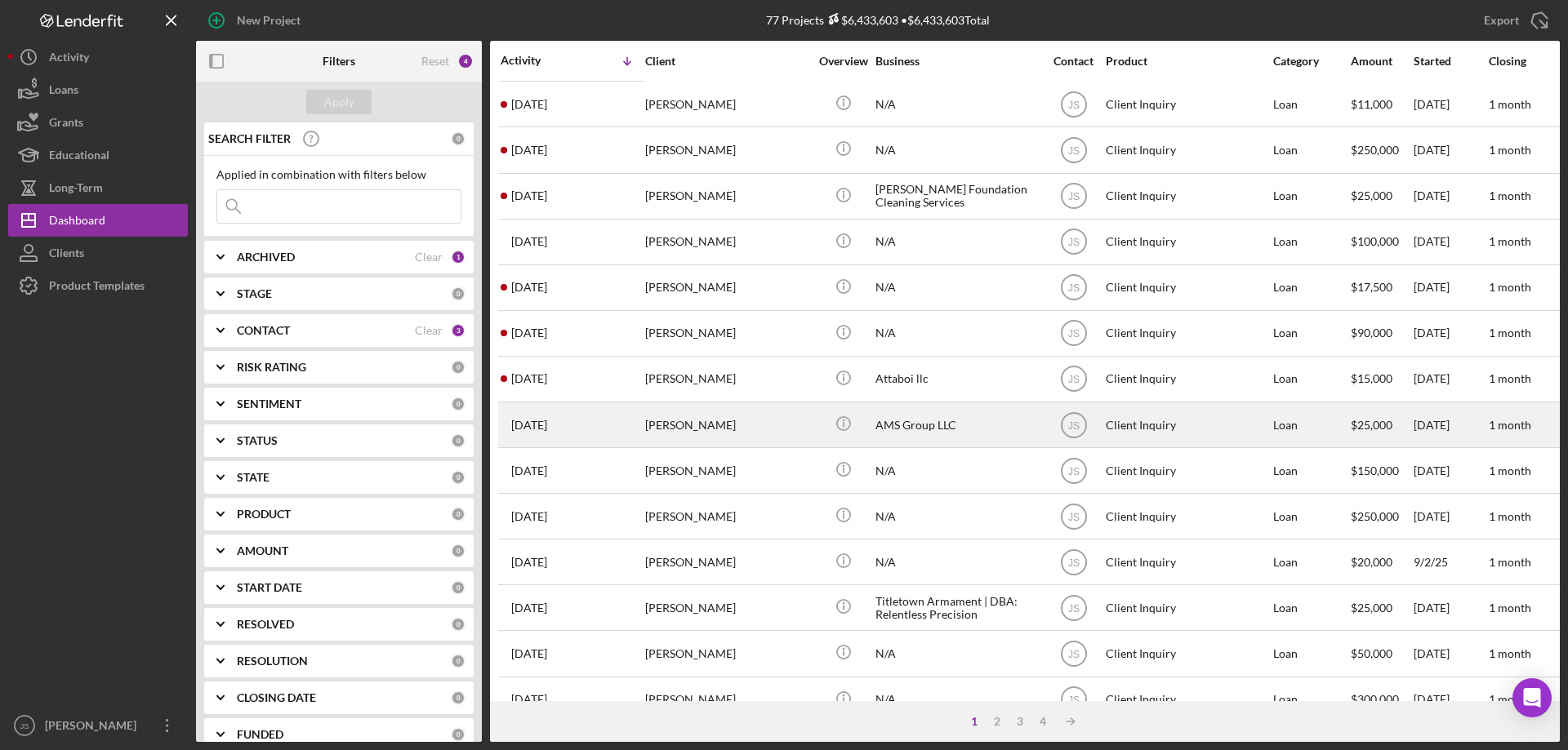
scroll to position [382, 0]
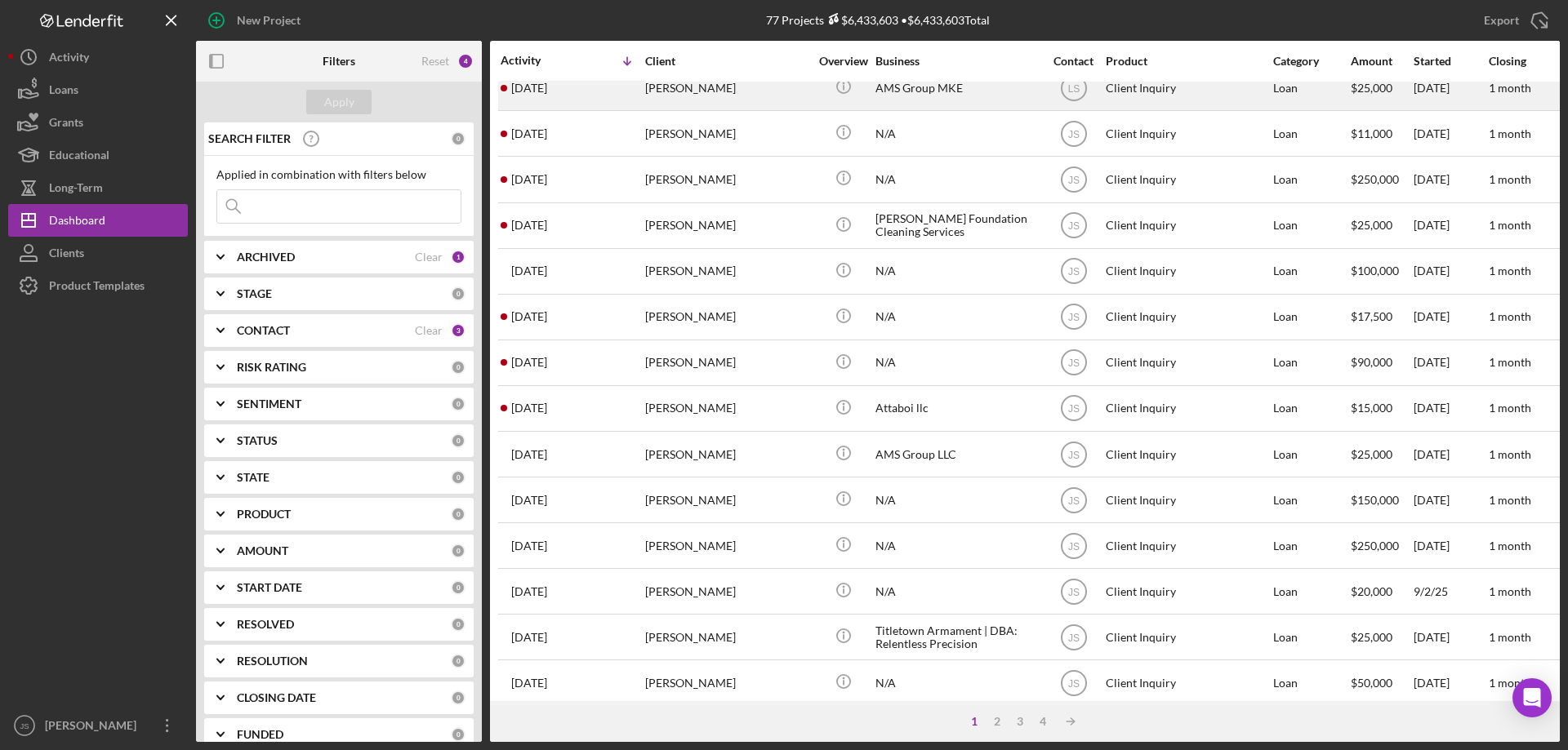
click at [770, 91] on div "[PERSON_NAME]" at bounding box center [727, 87] width 164 height 43
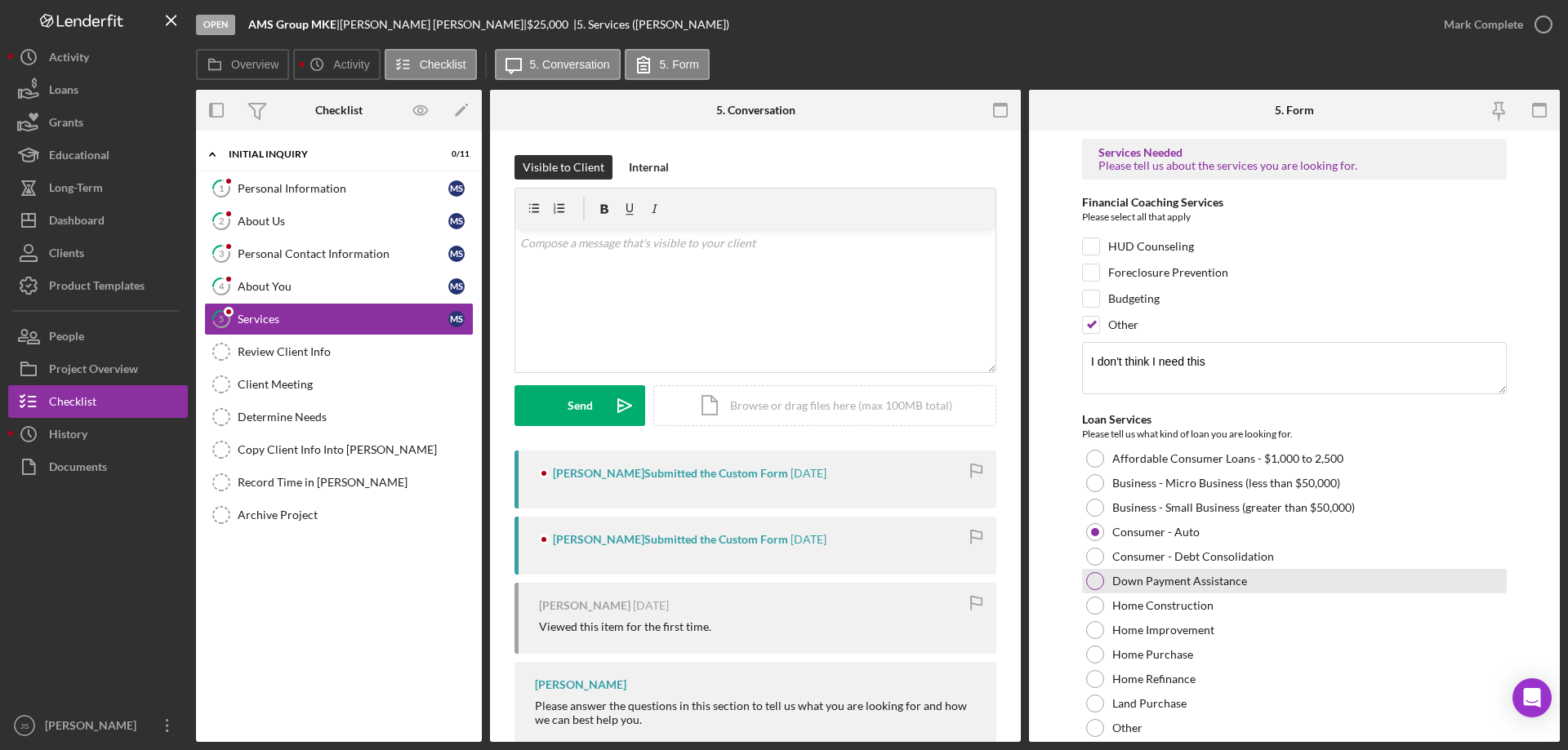
scroll to position [189, 0]
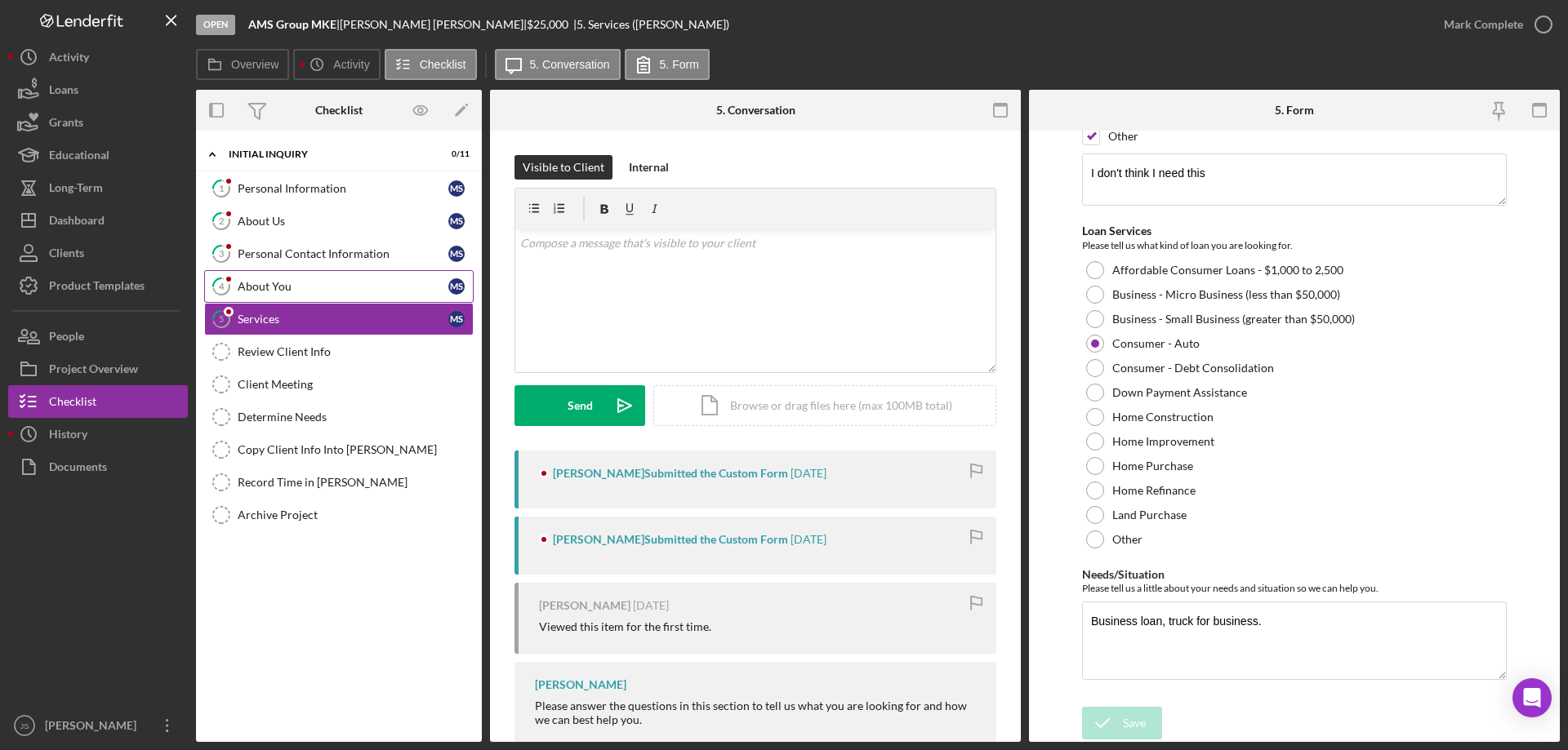
click at [351, 287] on div "About You" at bounding box center [343, 287] width 211 height 13
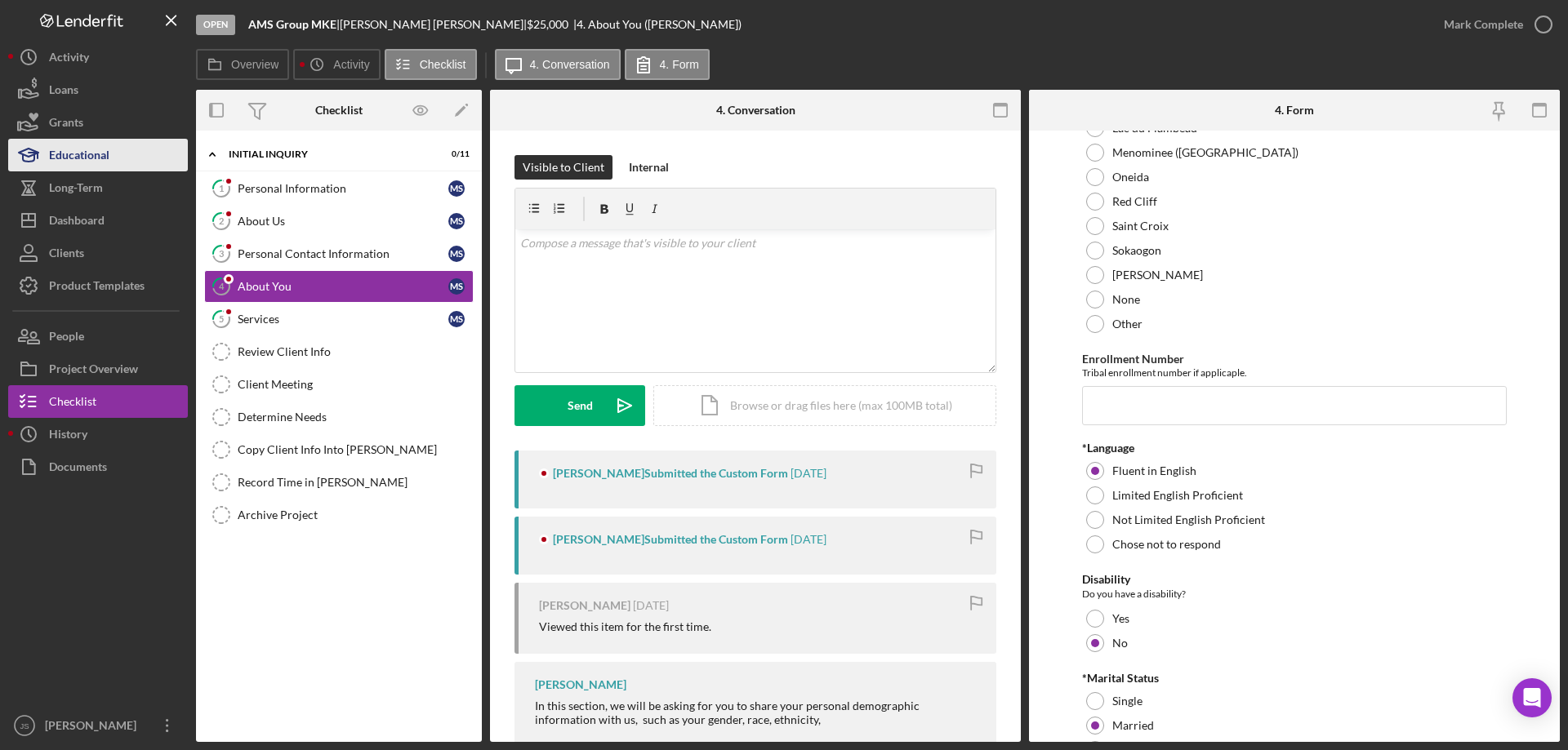
scroll to position [571, 0]
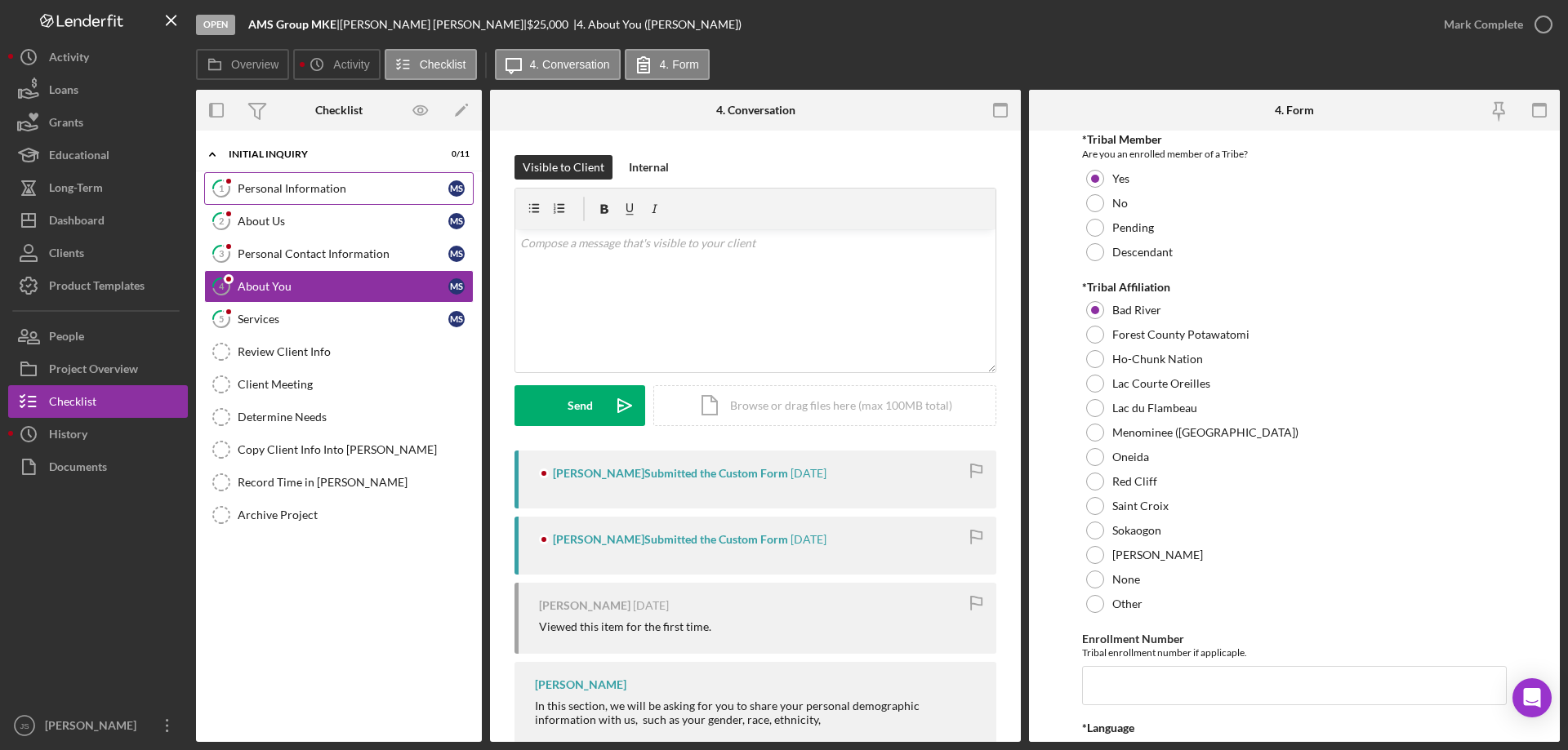
click at [298, 185] on div "Personal Information" at bounding box center [343, 189] width 211 height 13
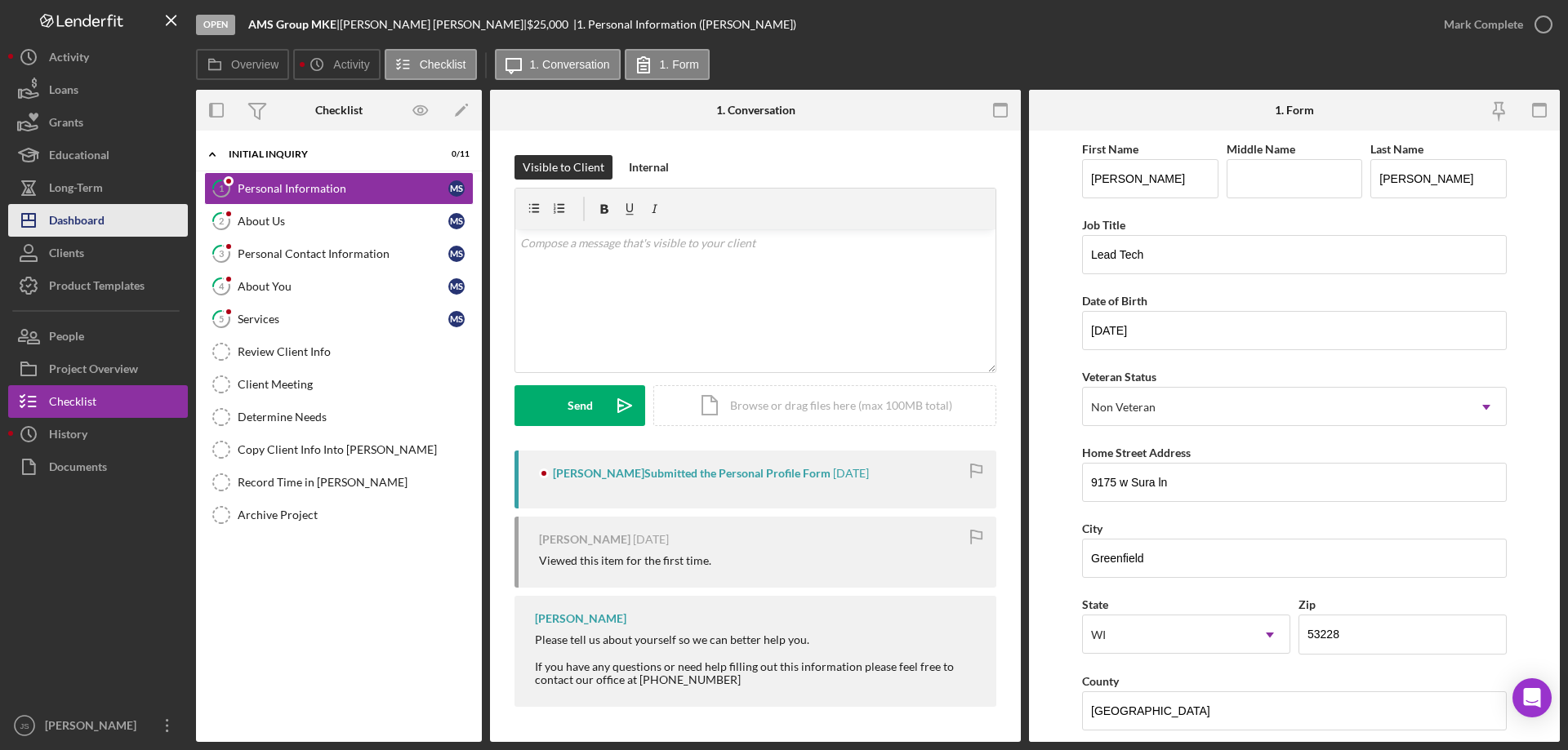
click at [64, 226] on div "Dashboard" at bounding box center [77, 222] width 56 height 37
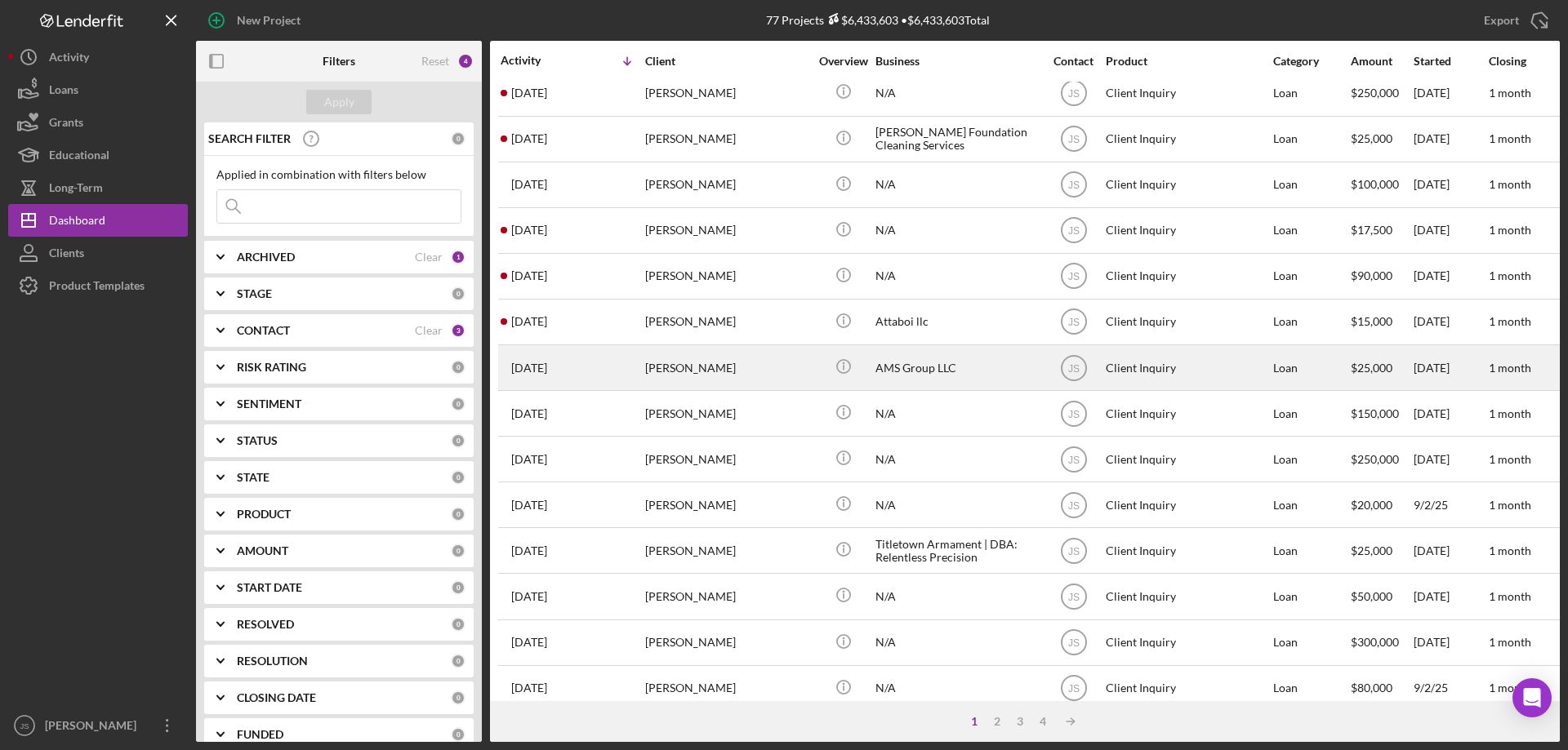
scroll to position [546, 0]
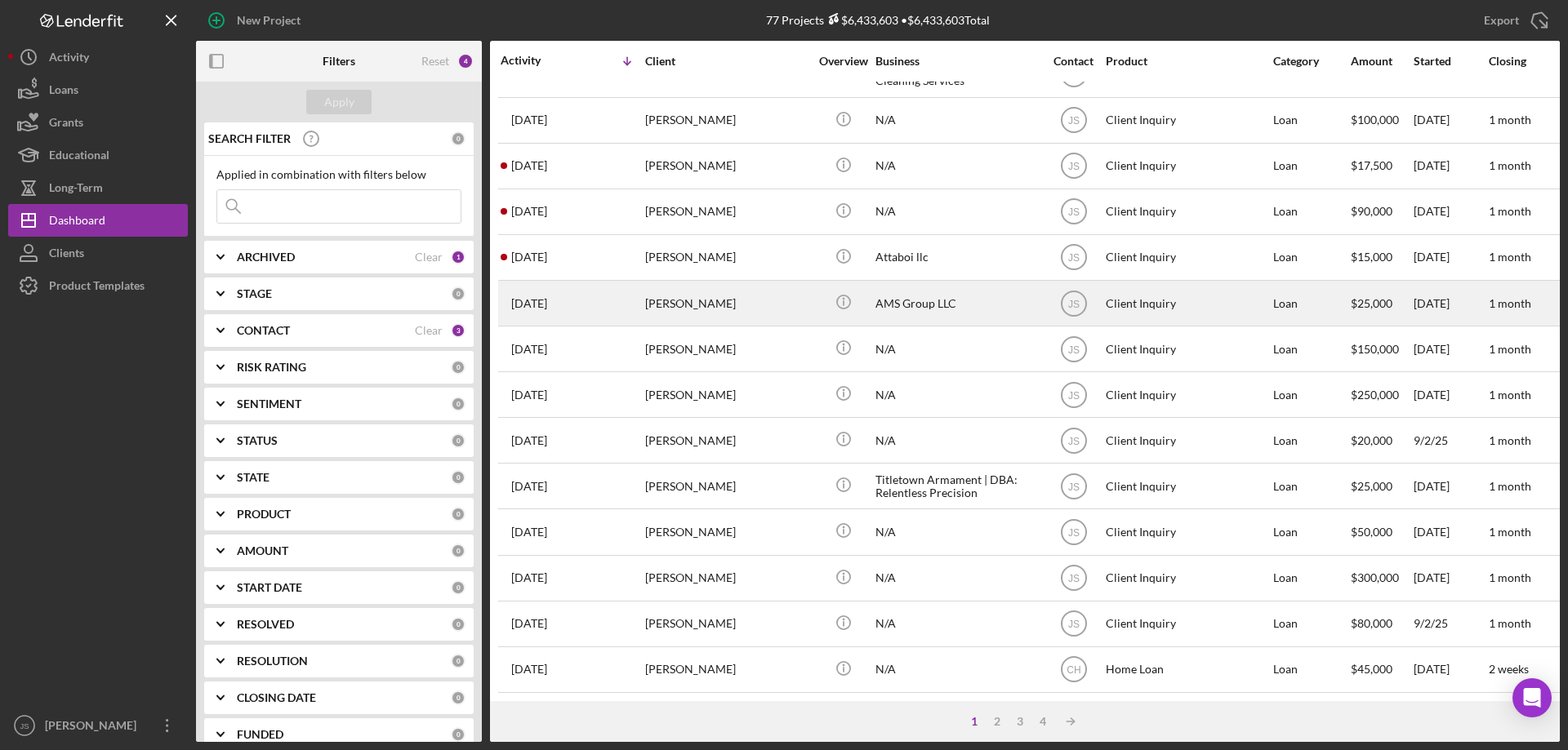
click at [742, 300] on div "[PERSON_NAME]" at bounding box center [727, 303] width 164 height 43
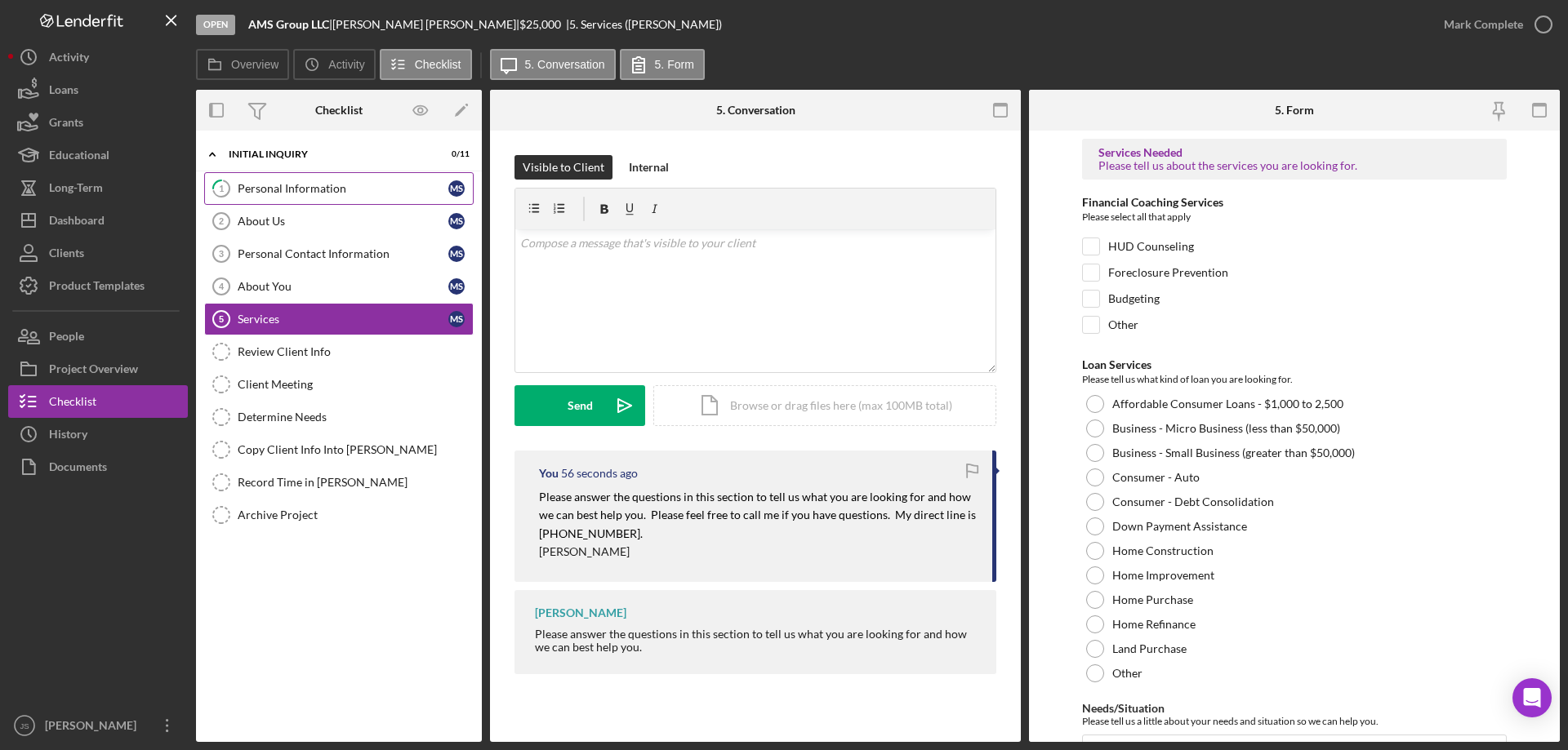
click at [279, 177] on link "1 Personal Information M S" at bounding box center [339, 189] width 270 height 33
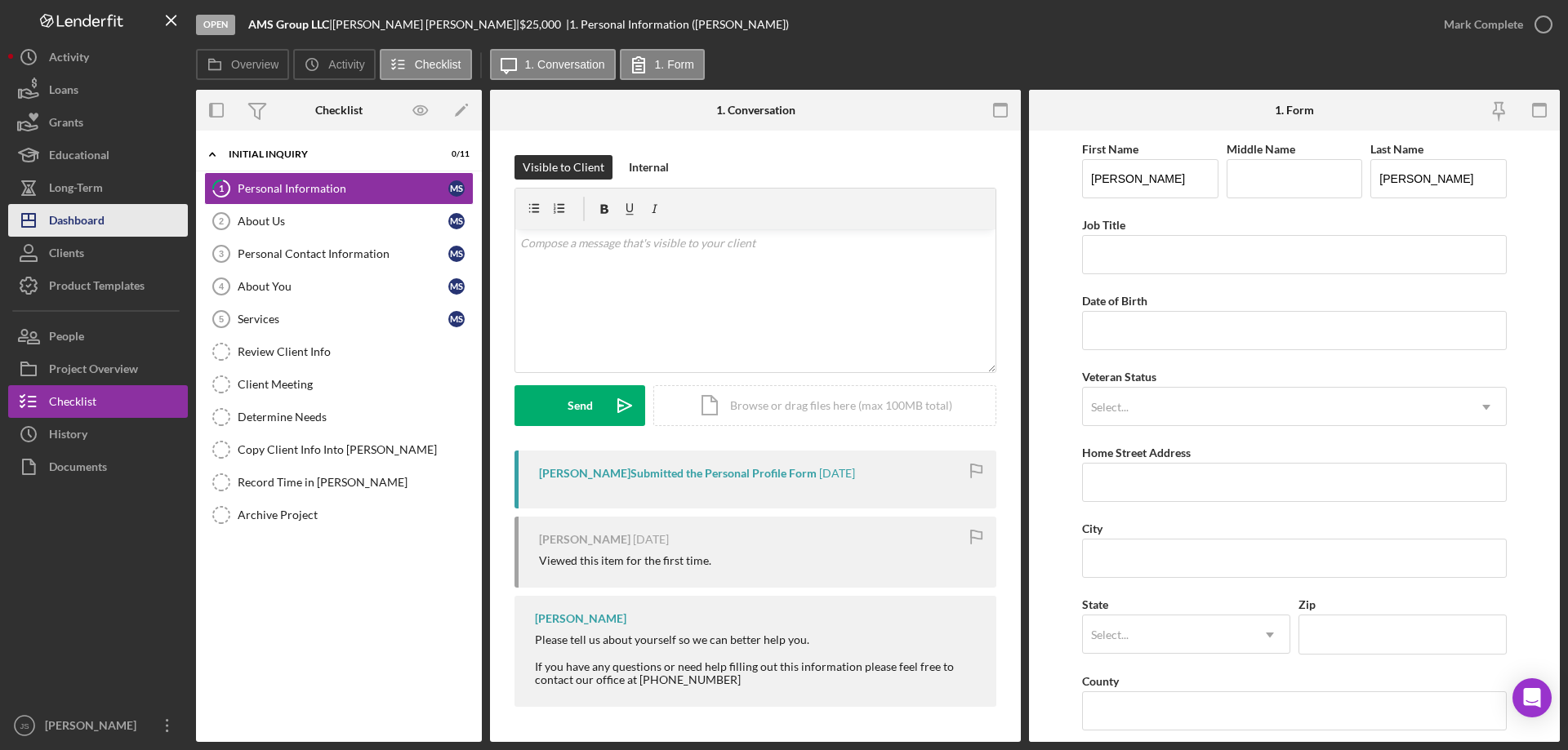
click at [82, 223] on div "Dashboard" at bounding box center [77, 222] width 56 height 37
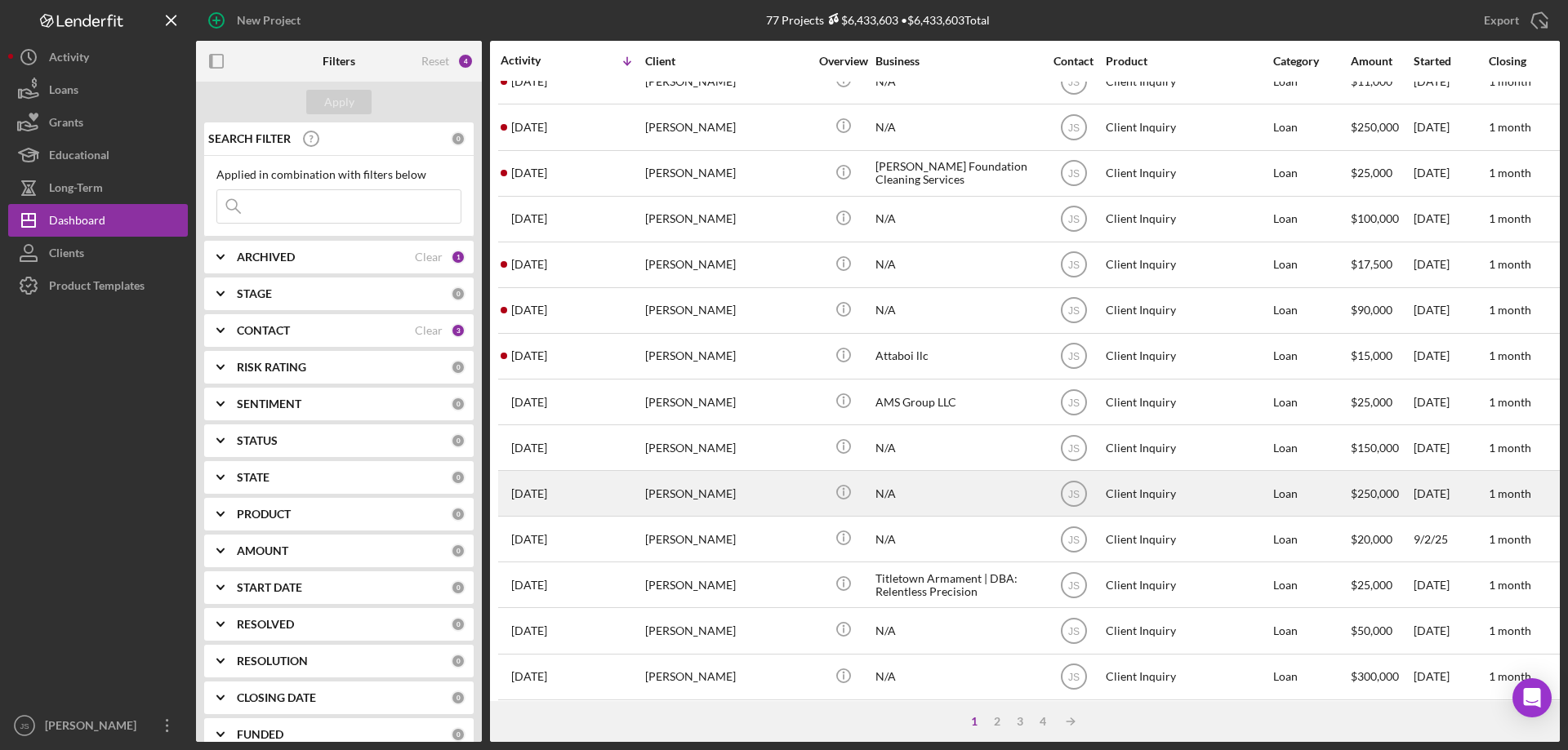
scroll to position [546, 0]
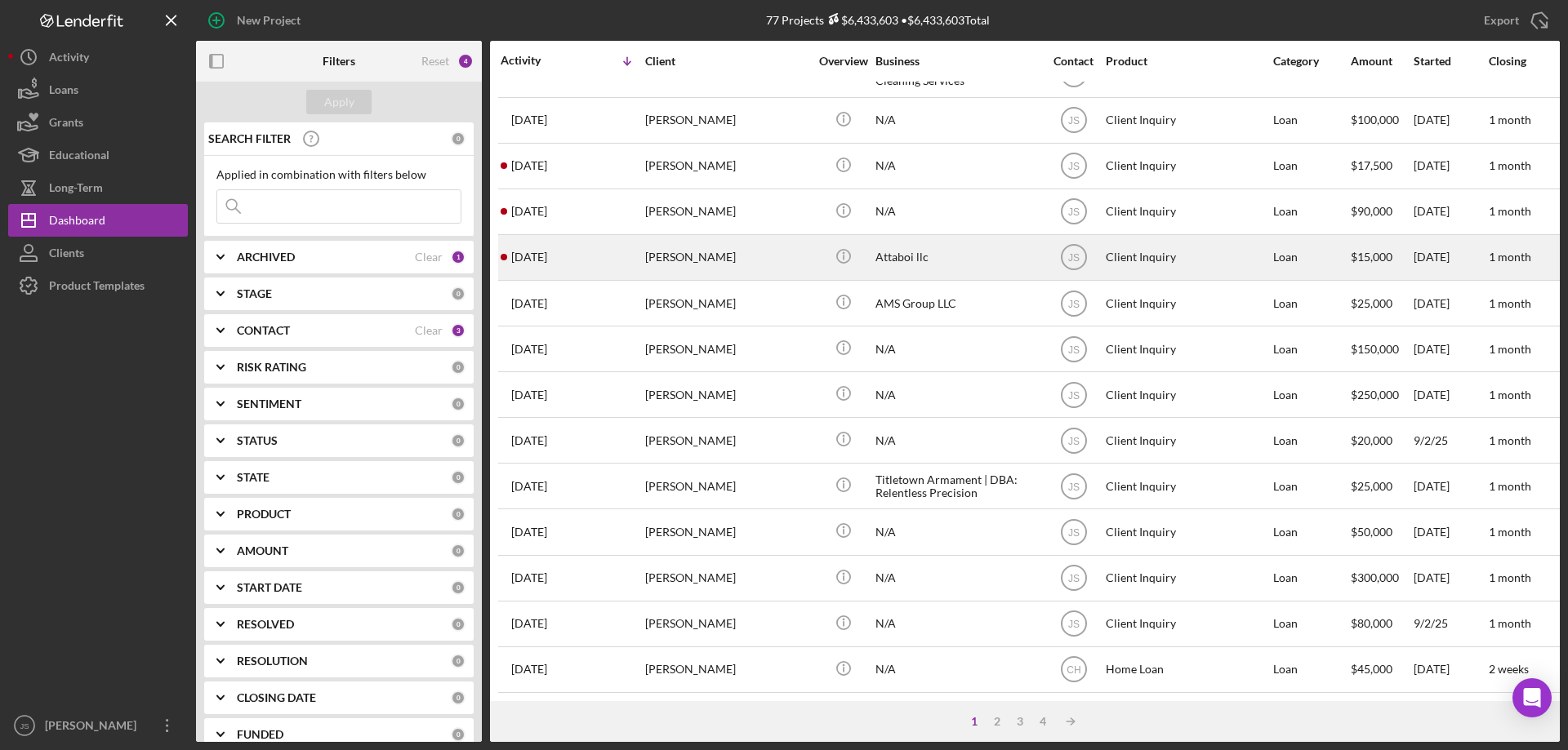
click at [612, 248] on div "[DATE] [PERSON_NAME]" at bounding box center [571, 257] width 143 height 43
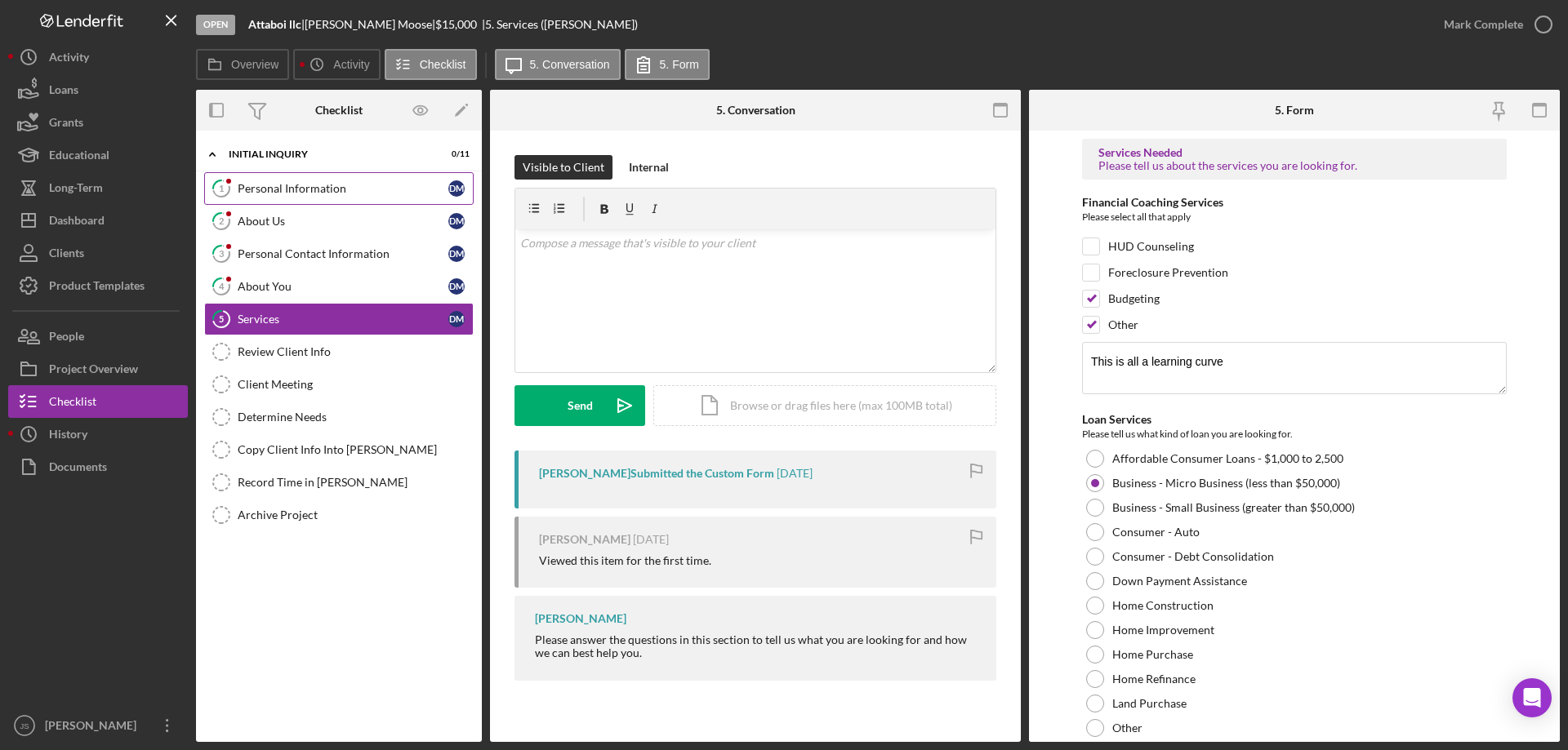
click at [320, 186] on div "Personal Information" at bounding box center [343, 189] width 211 height 13
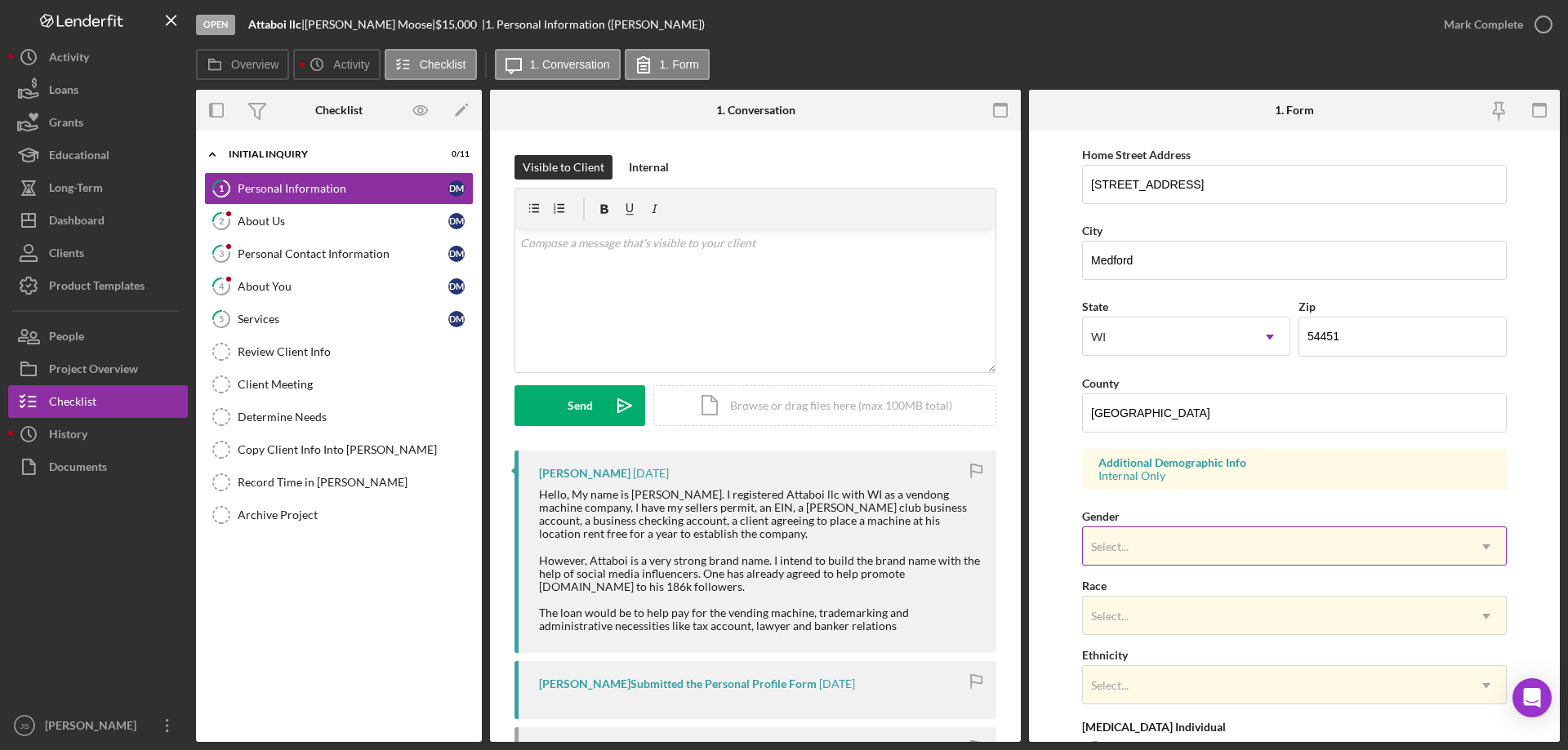
scroll to position [327, 0]
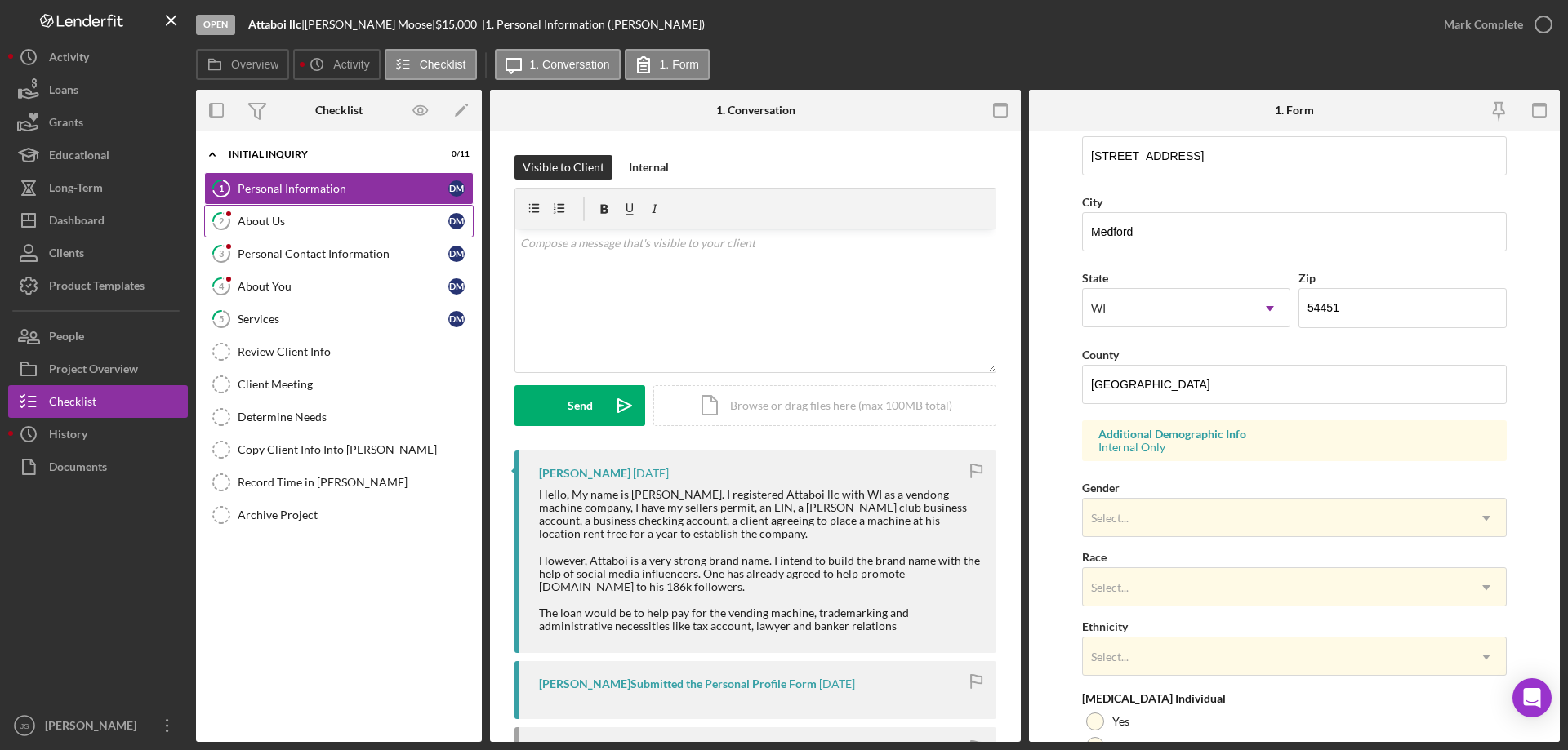
click at [373, 228] on div "About Us" at bounding box center [343, 221] width 211 height 13
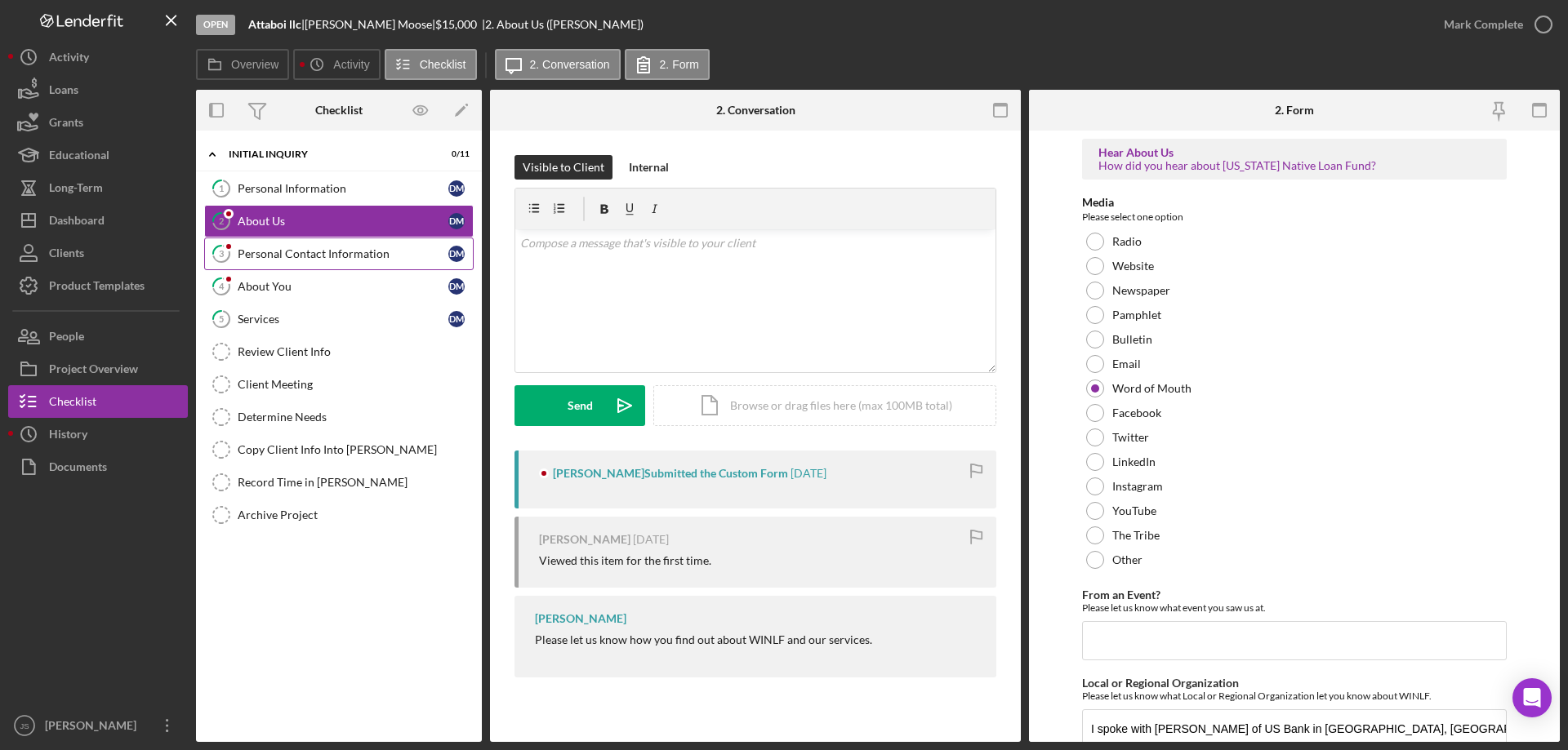
click at [369, 254] on div "Personal Contact Information" at bounding box center [343, 254] width 211 height 13
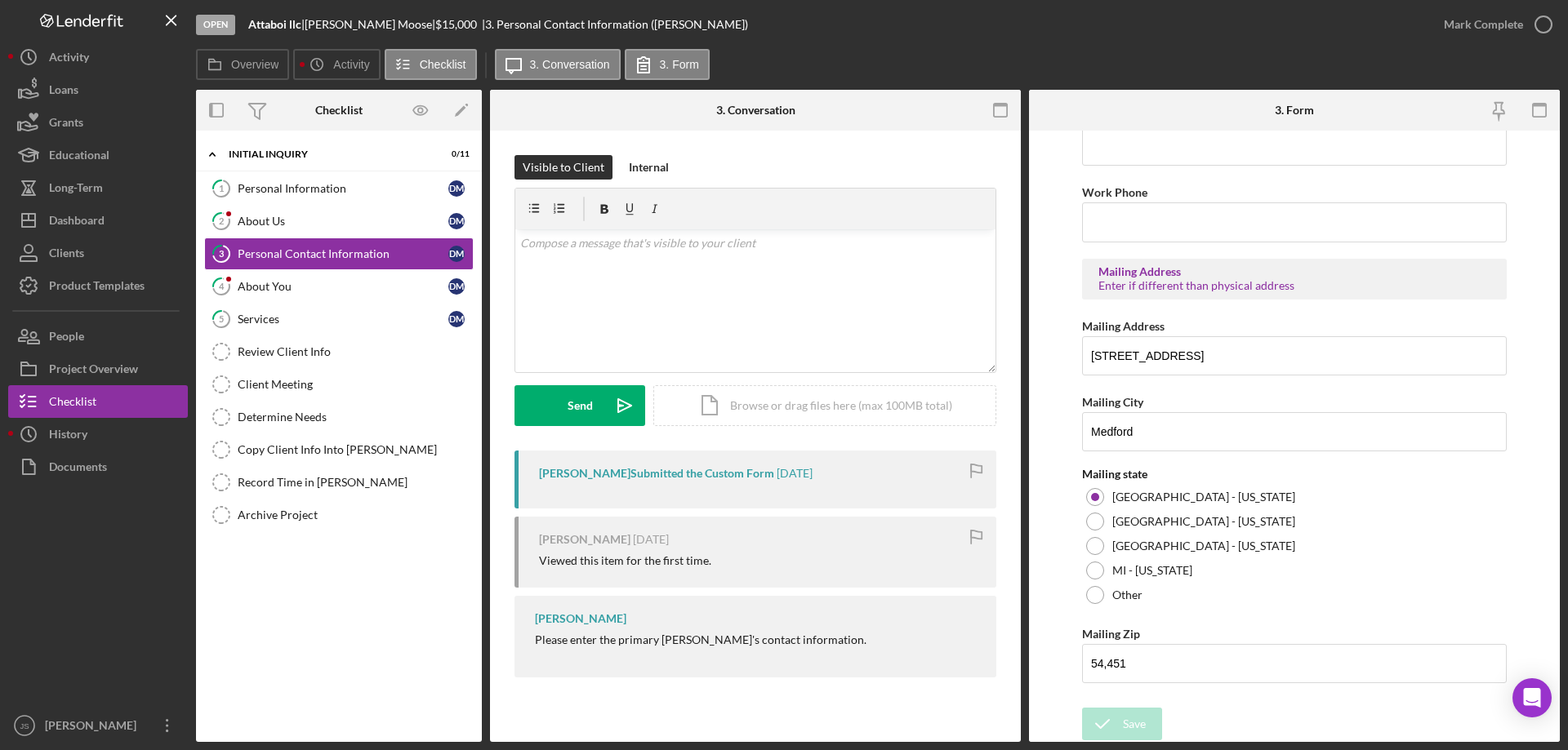
scroll to position [603, 0]
click at [317, 279] on link "4 About You [PERSON_NAME]" at bounding box center [339, 287] width 270 height 33
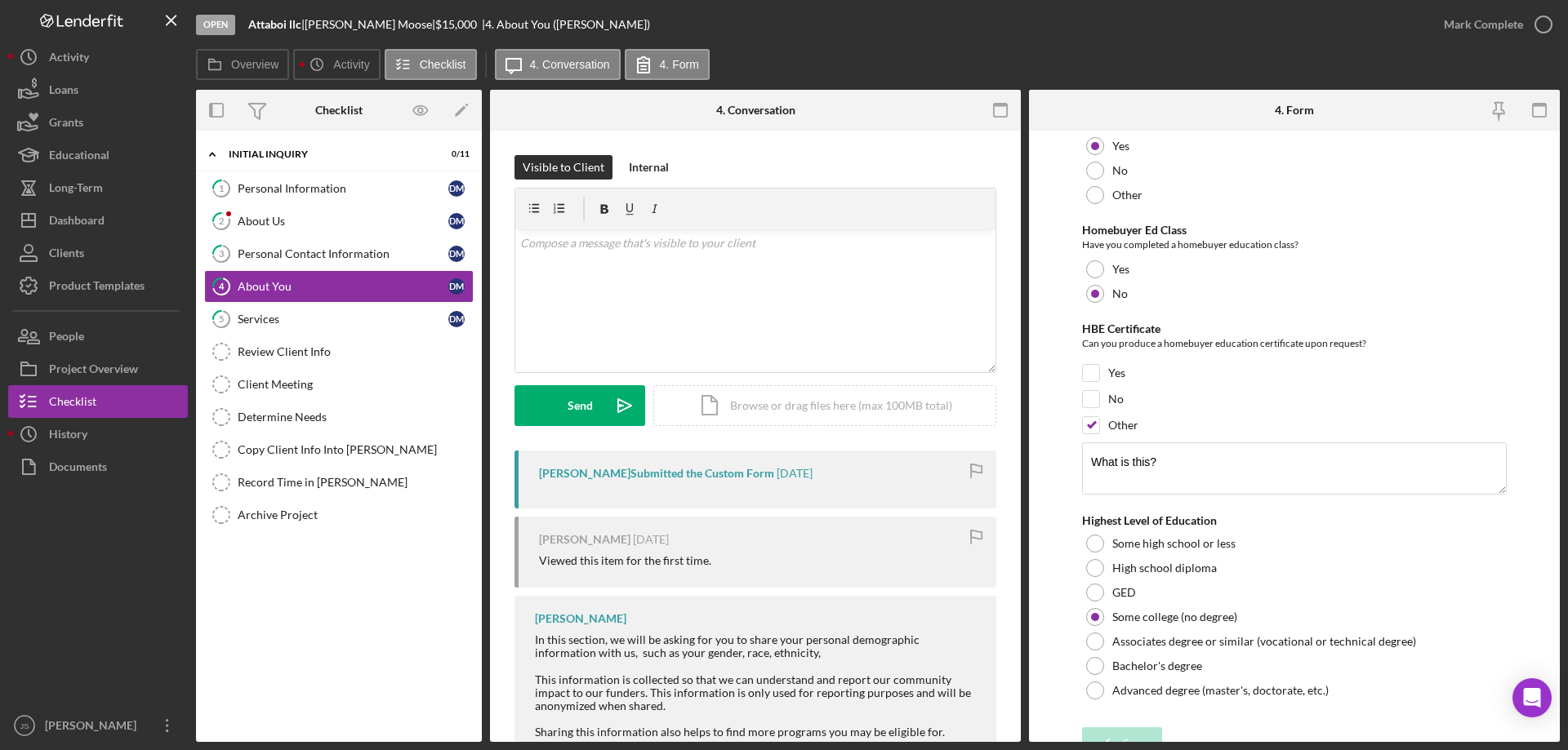
scroll to position [3558, 0]
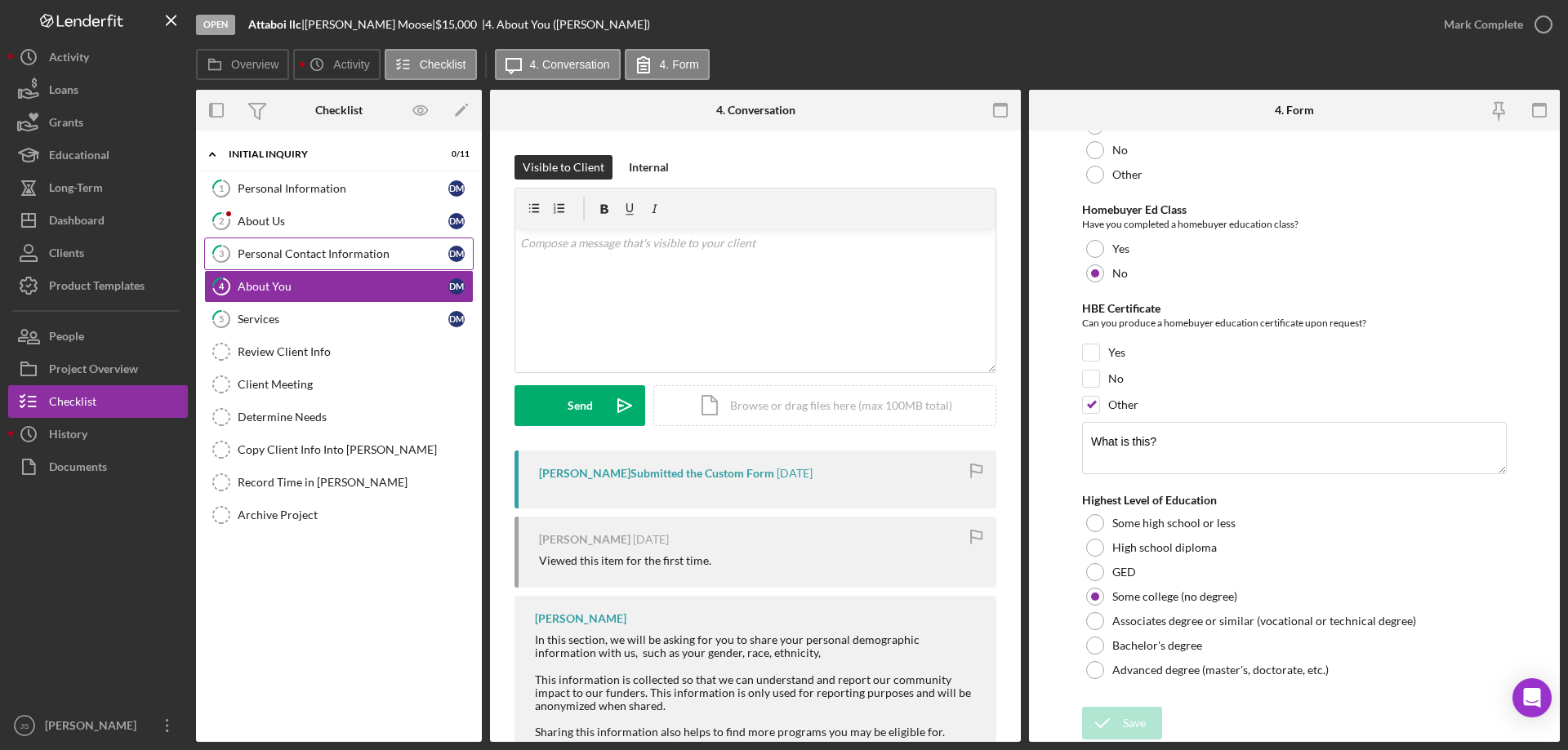
click at [316, 244] on link "3 Personal Contact Information [PERSON_NAME]" at bounding box center [339, 254] width 270 height 33
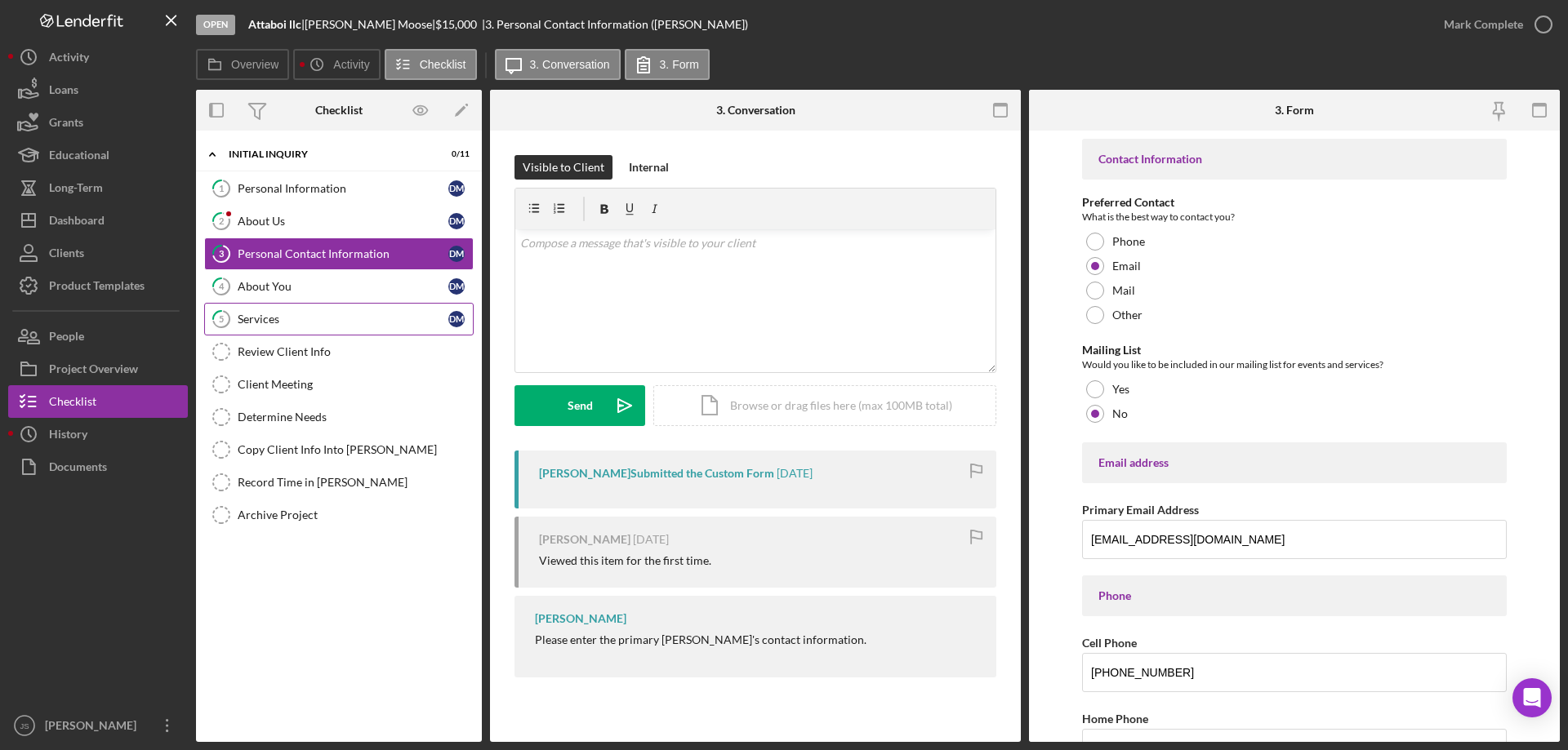
click at [300, 319] on div "Services" at bounding box center [343, 319] width 211 height 13
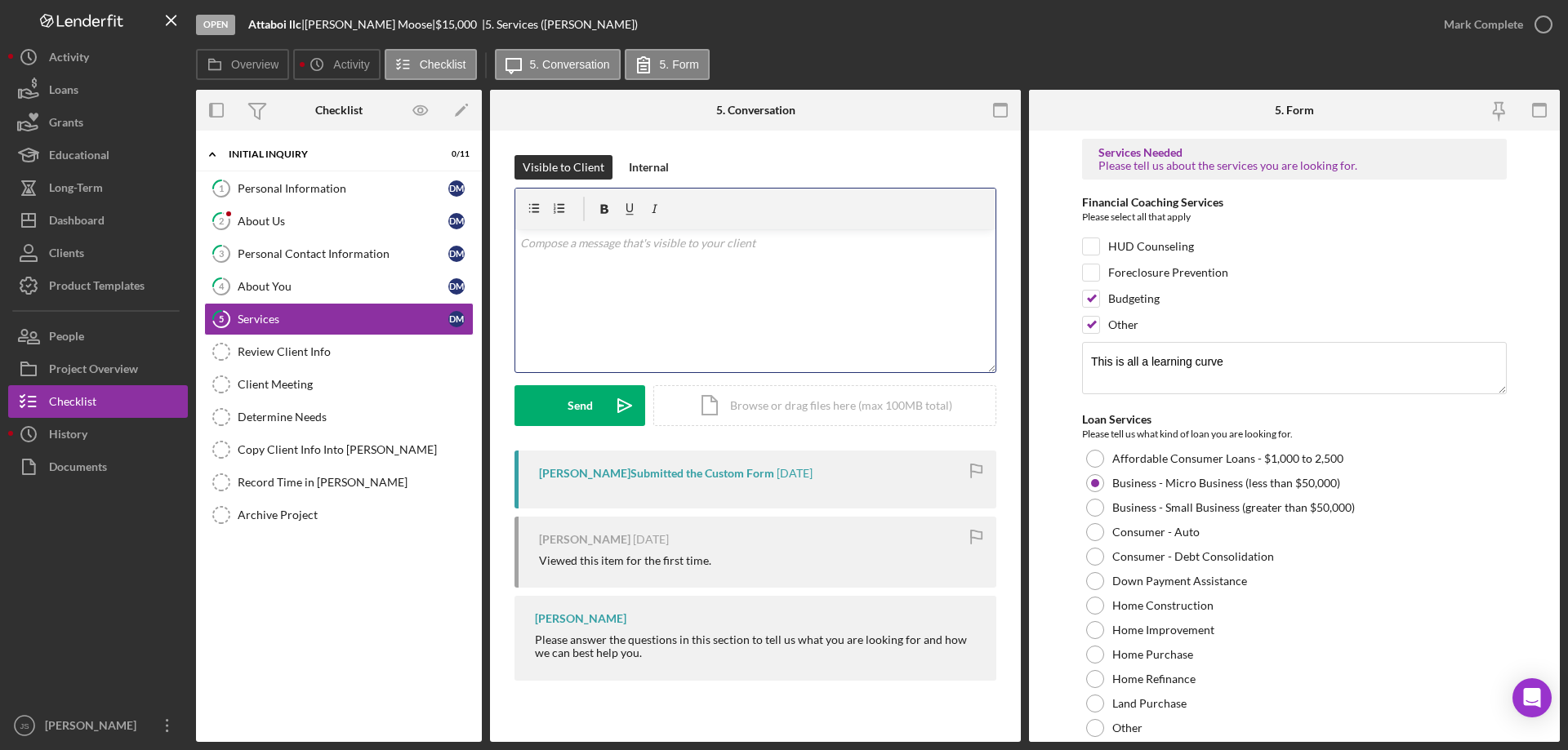
drag, startPoint x: 581, startPoint y: 275, endPoint x: 709, endPoint y: 282, distance: 128.2
click at [586, 275] on div "v Color teal Color pink Remove color Add row above Add row below Add column bef…" at bounding box center [755, 301] width 480 height 143
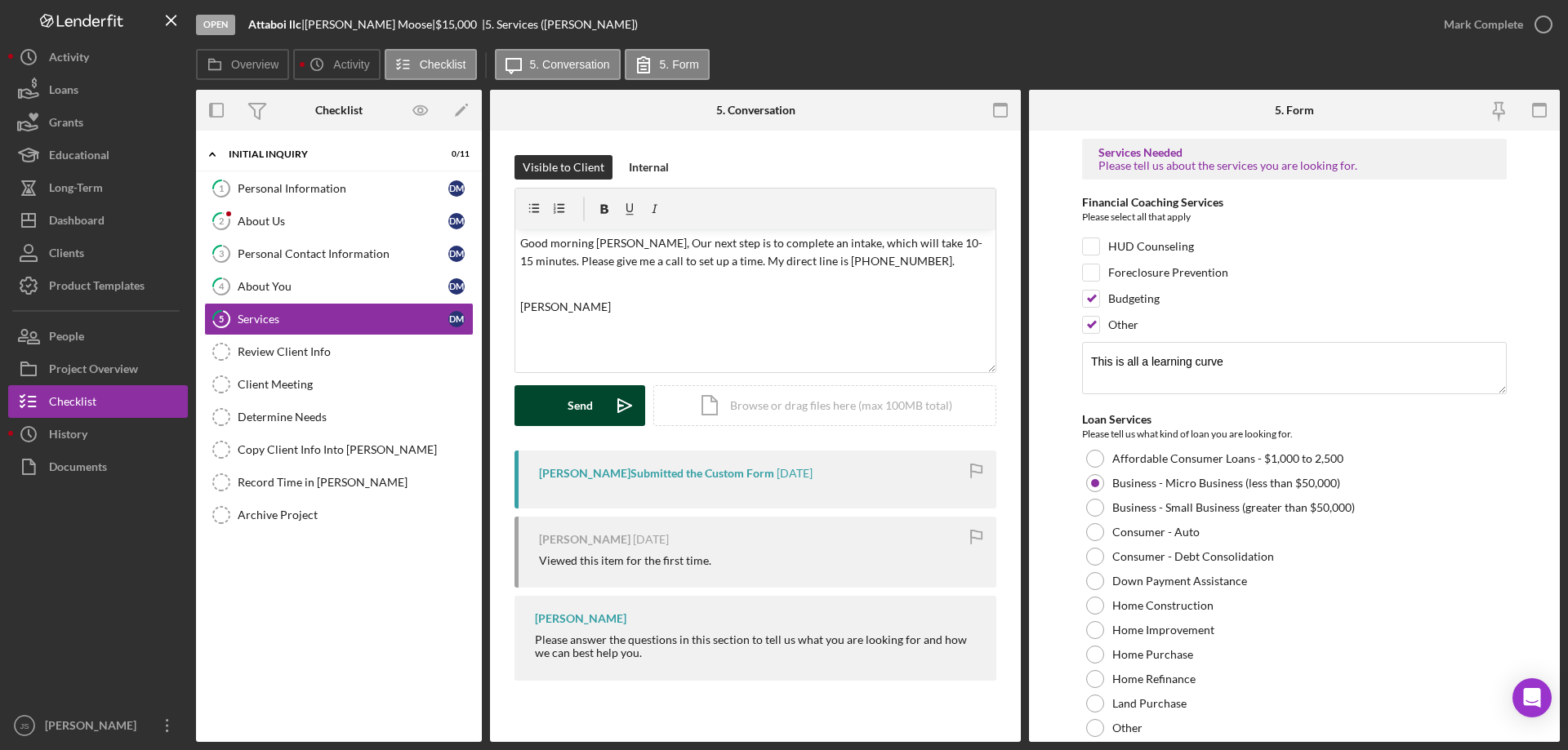
click at [580, 398] on div "Send" at bounding box center [580, 405] width 25 height 41
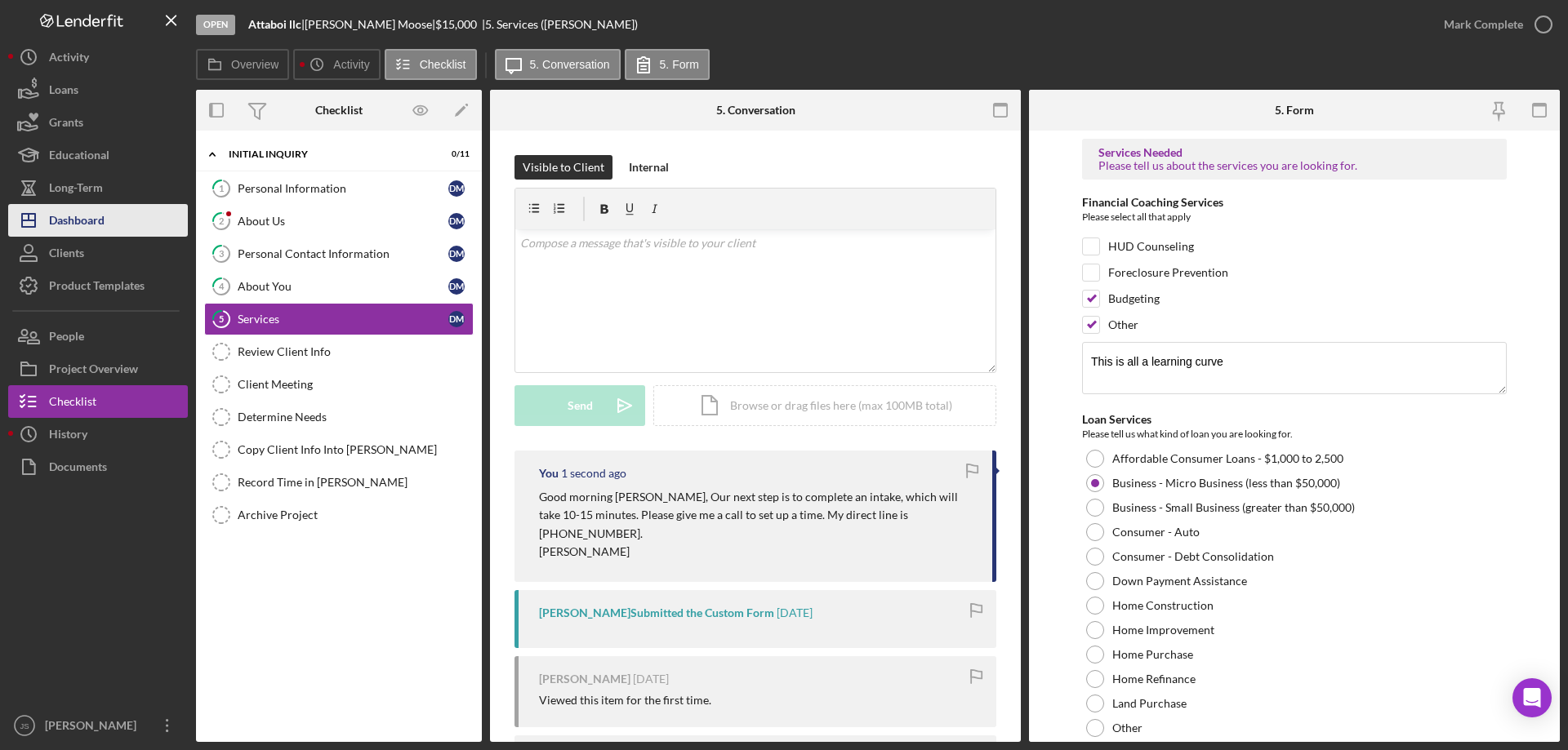
click at [92, 218] on div "Dashboard" at bounding box center [77, 222] width 56 height 37
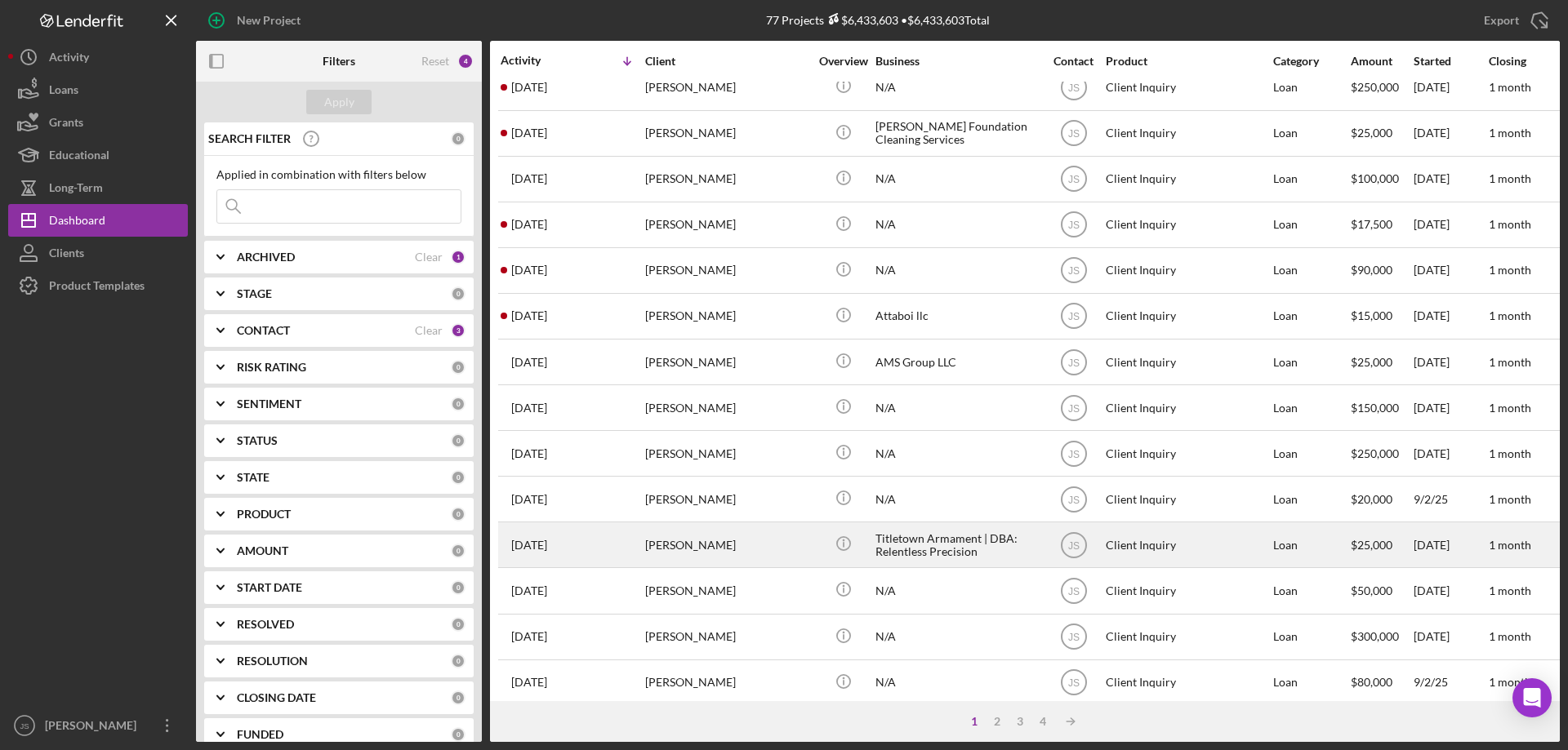
scroll to position [546, 0]
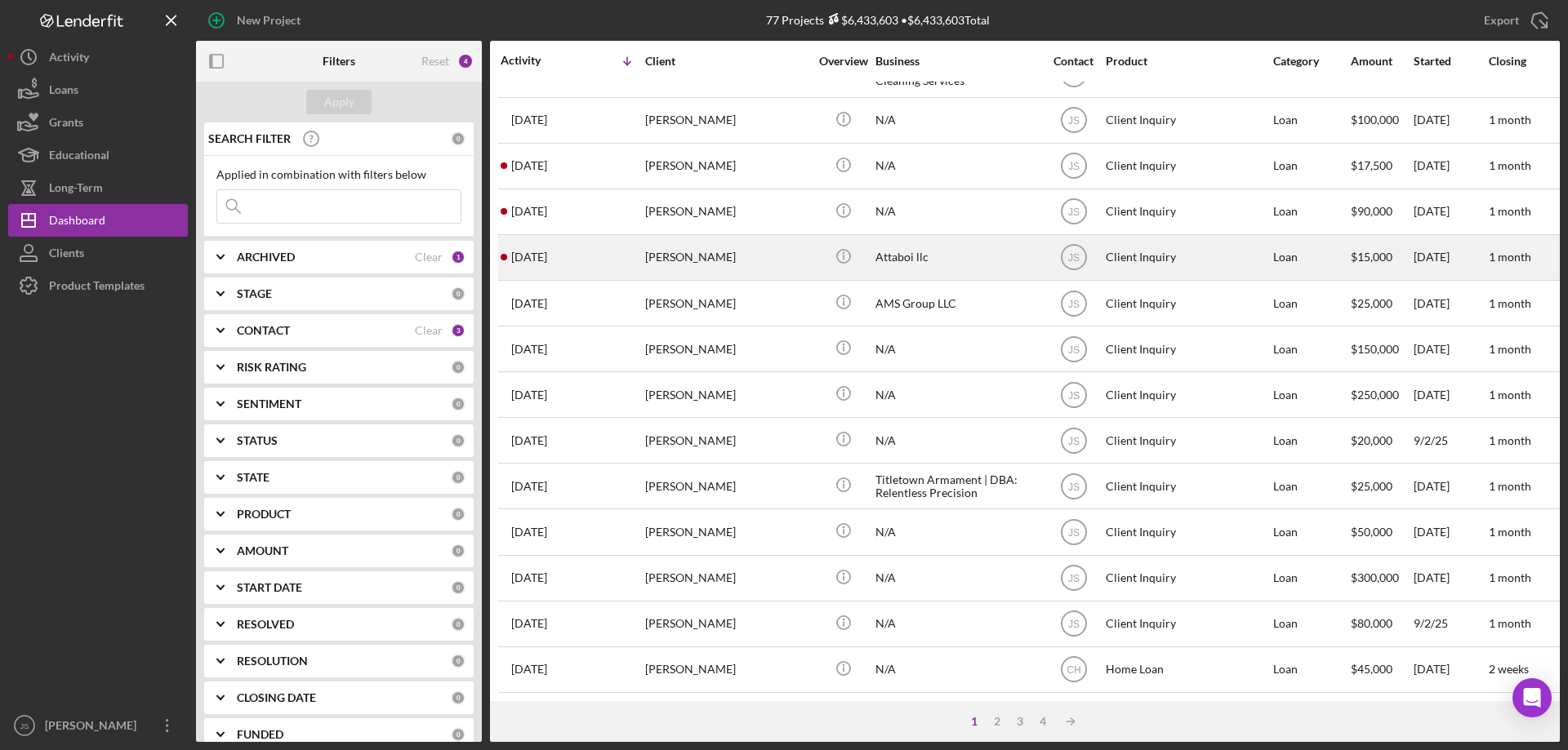
click at [604, 252] on div "[DATE] [PERSON_NAME]" at bounding box center [571, 257] width 143 height 43
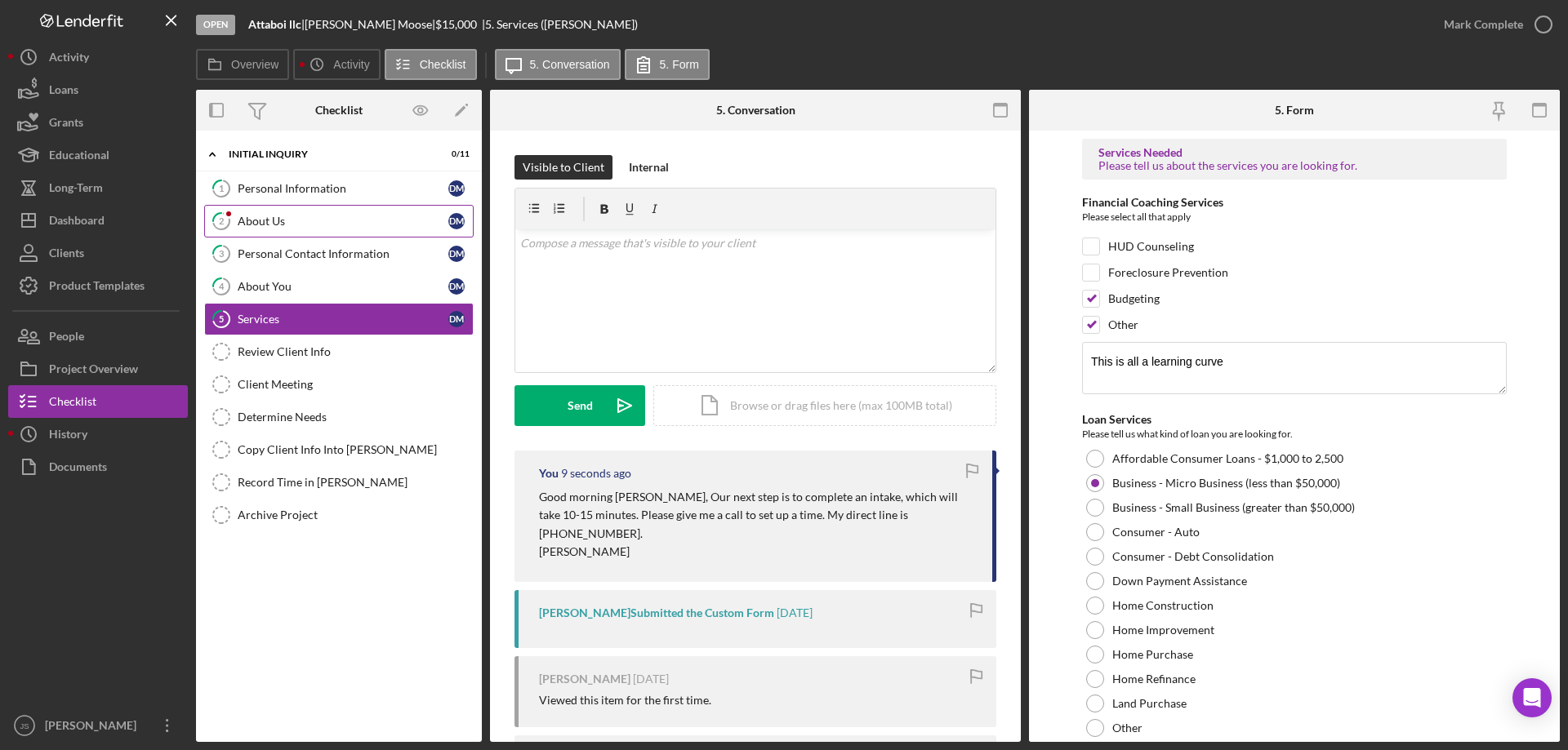
click at [307, 218] on div "About Us" at bounding box center [343, 221] width 211 height 13
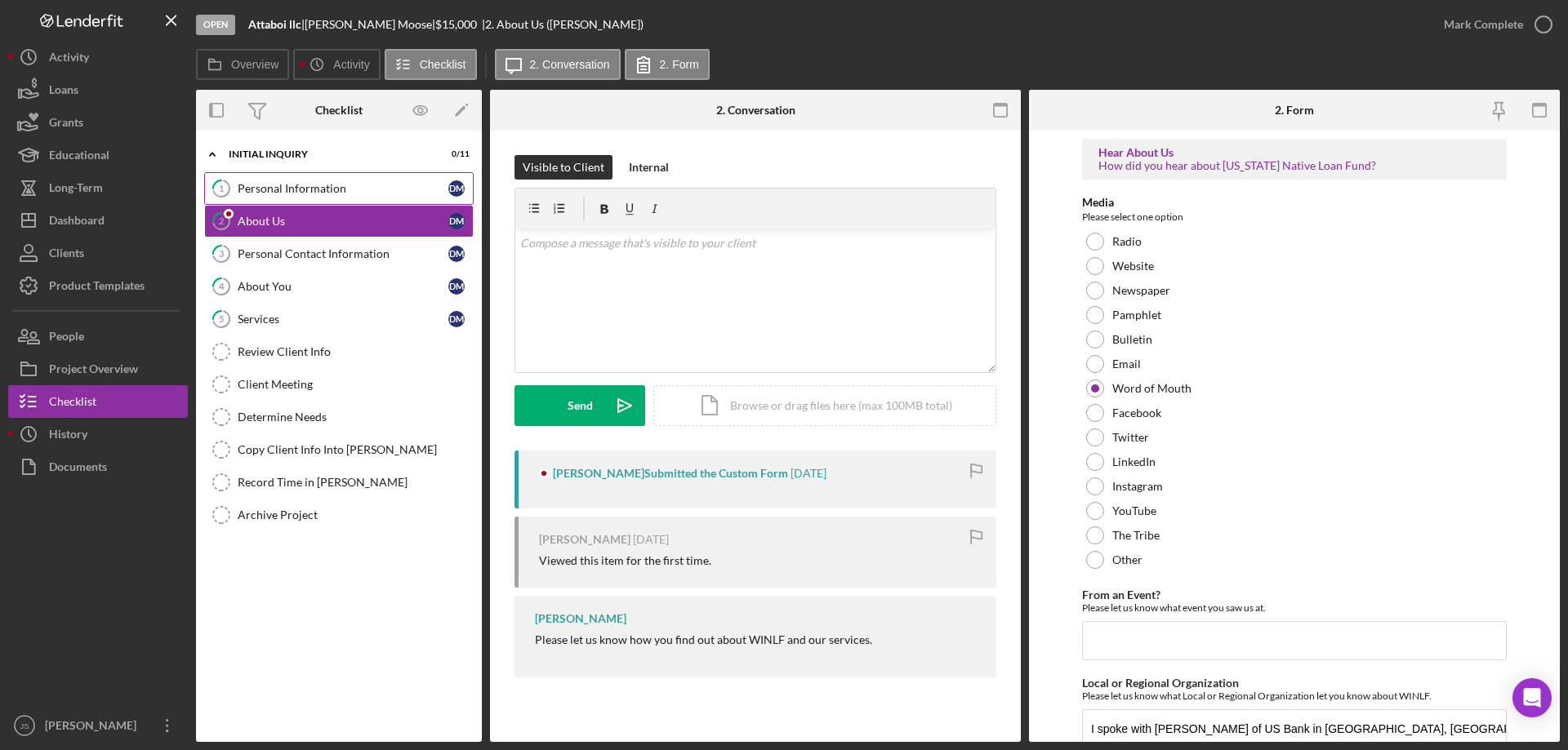
click at [312, 191] on div "Personal Information" at bounding box center [343, 189] width 211 height 13
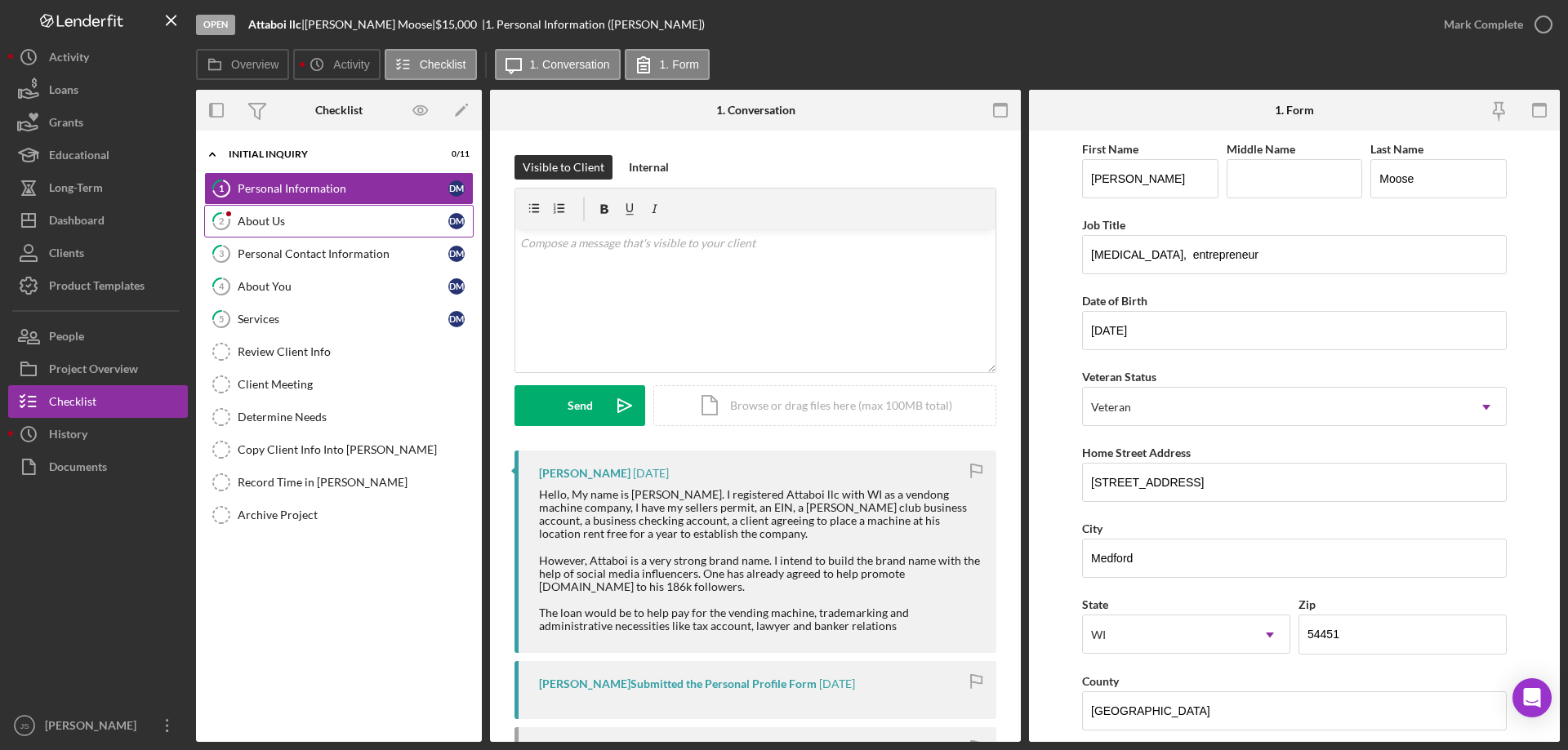
click at [311, 219] on div "About Us" at bounding box center [343, 221] width 211 height 13
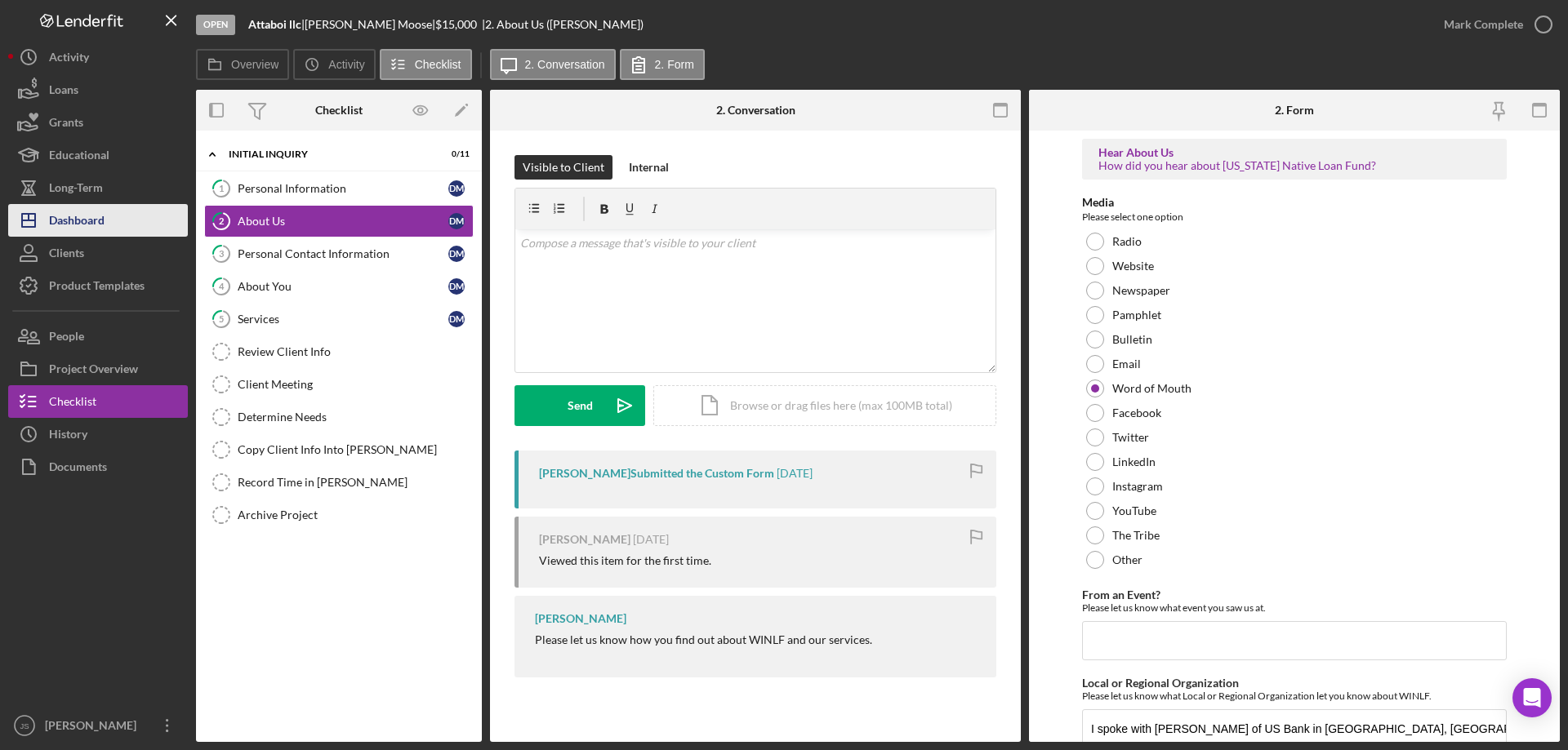
click at [94, 221] on div "Dashboard" at bounding box center [77, 222] width 56 height 37
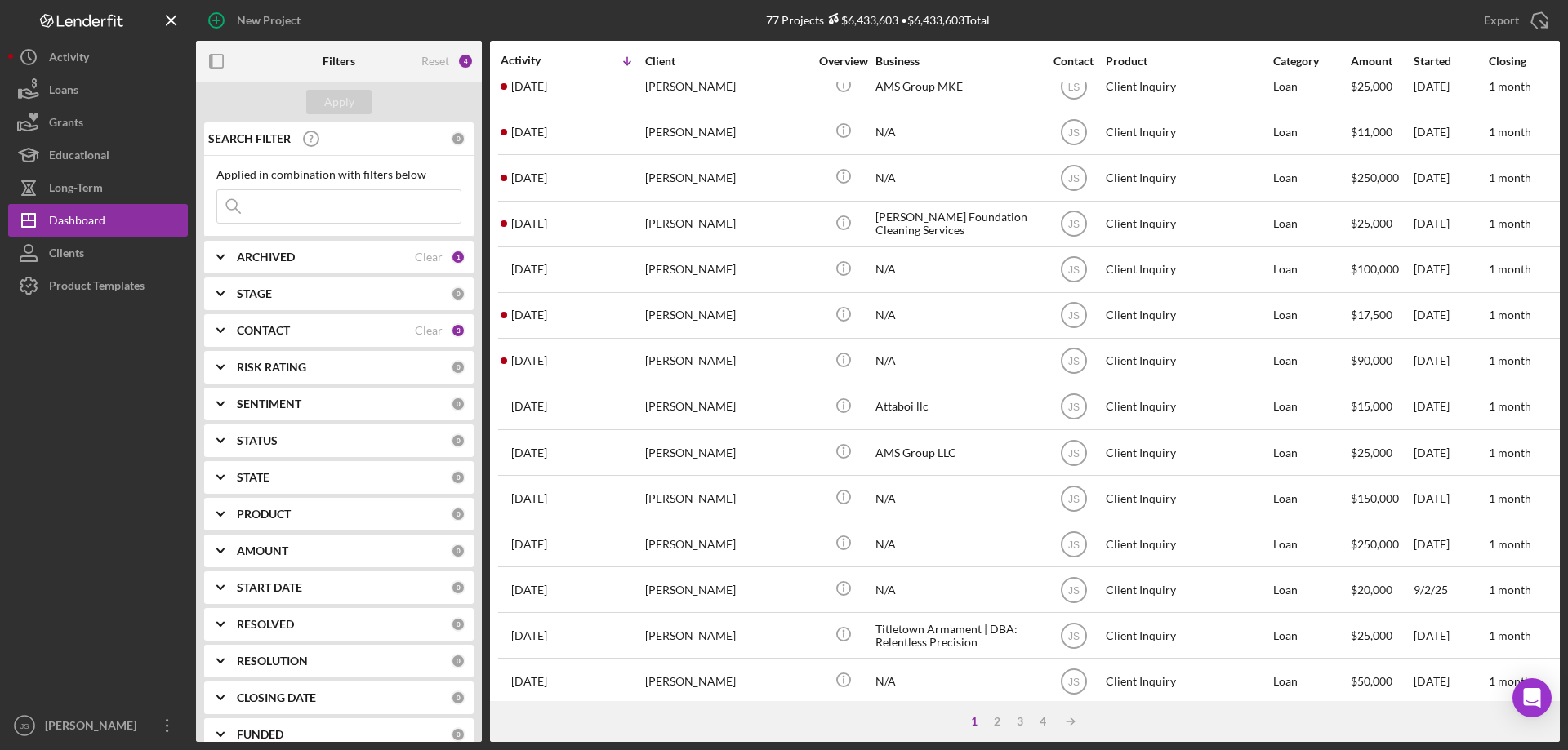
scroll to position [382, 0]
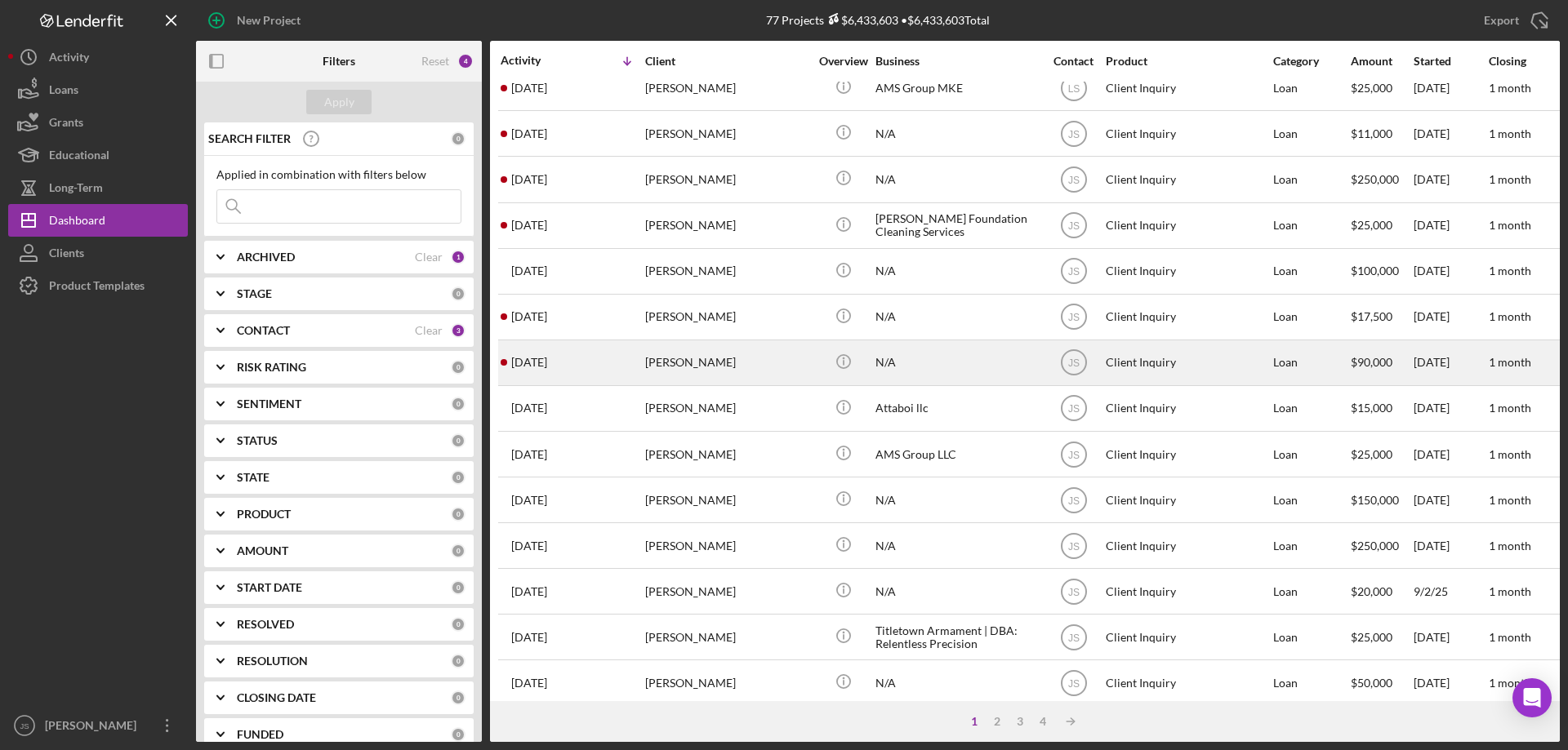
click at [723, 364] on div "[PERSON_NAME]" at bounding box center [727, 363] width 164 height 43
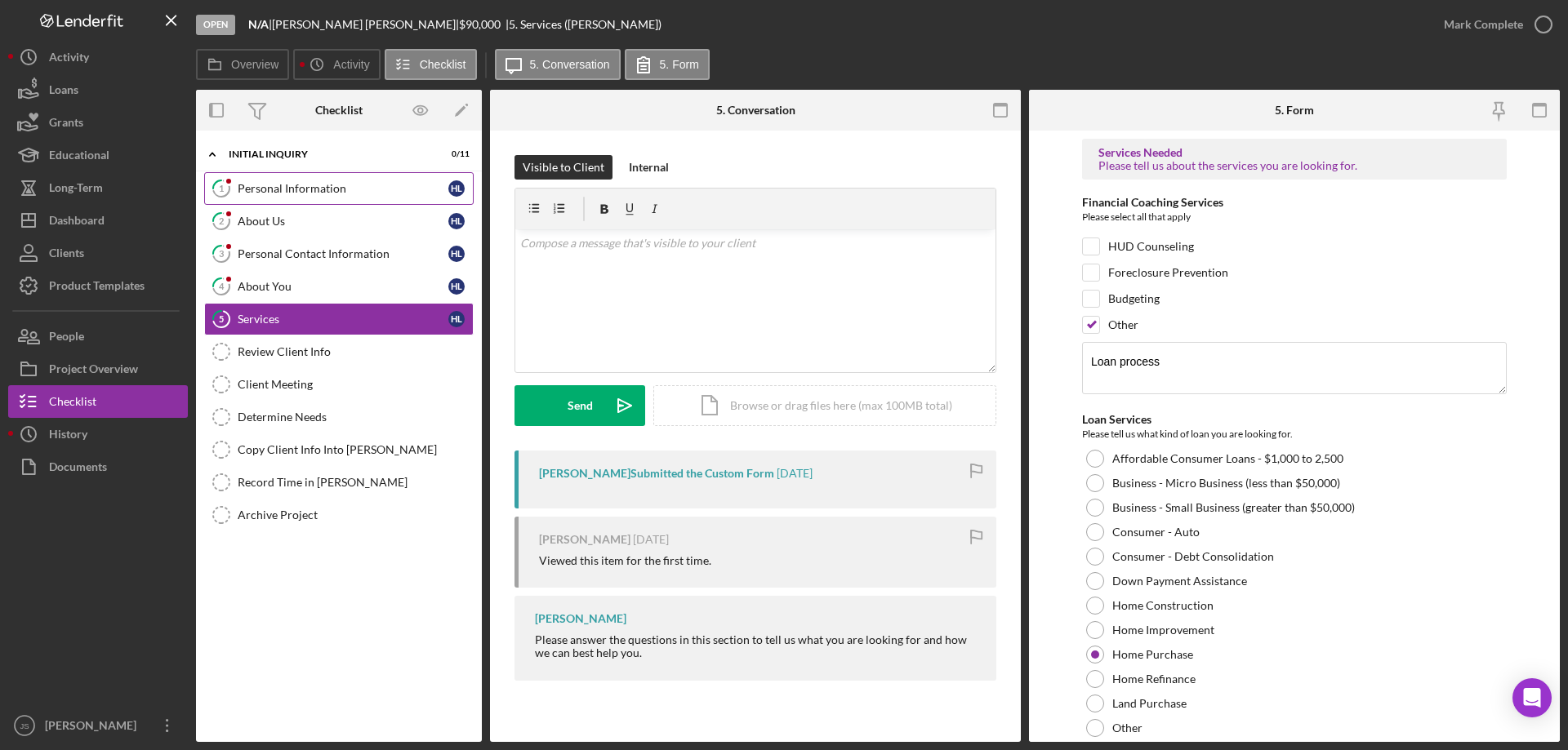
click at [343, 185] on div "Personal Information" at bounding box center [343, 189] width 211 height 13
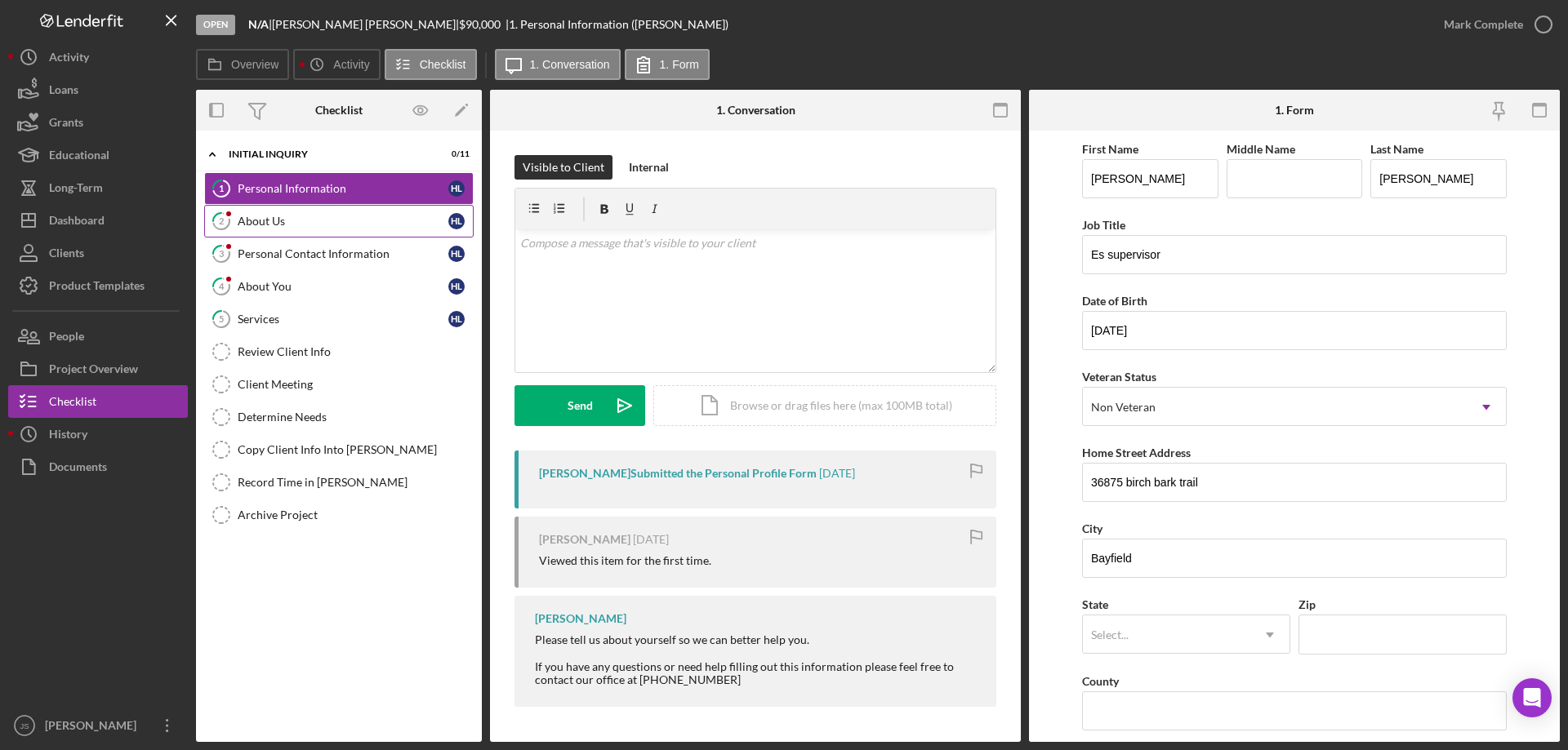
click at [348, 216] on div "About Us" at bounding box center [343, 221] width 211 height 13
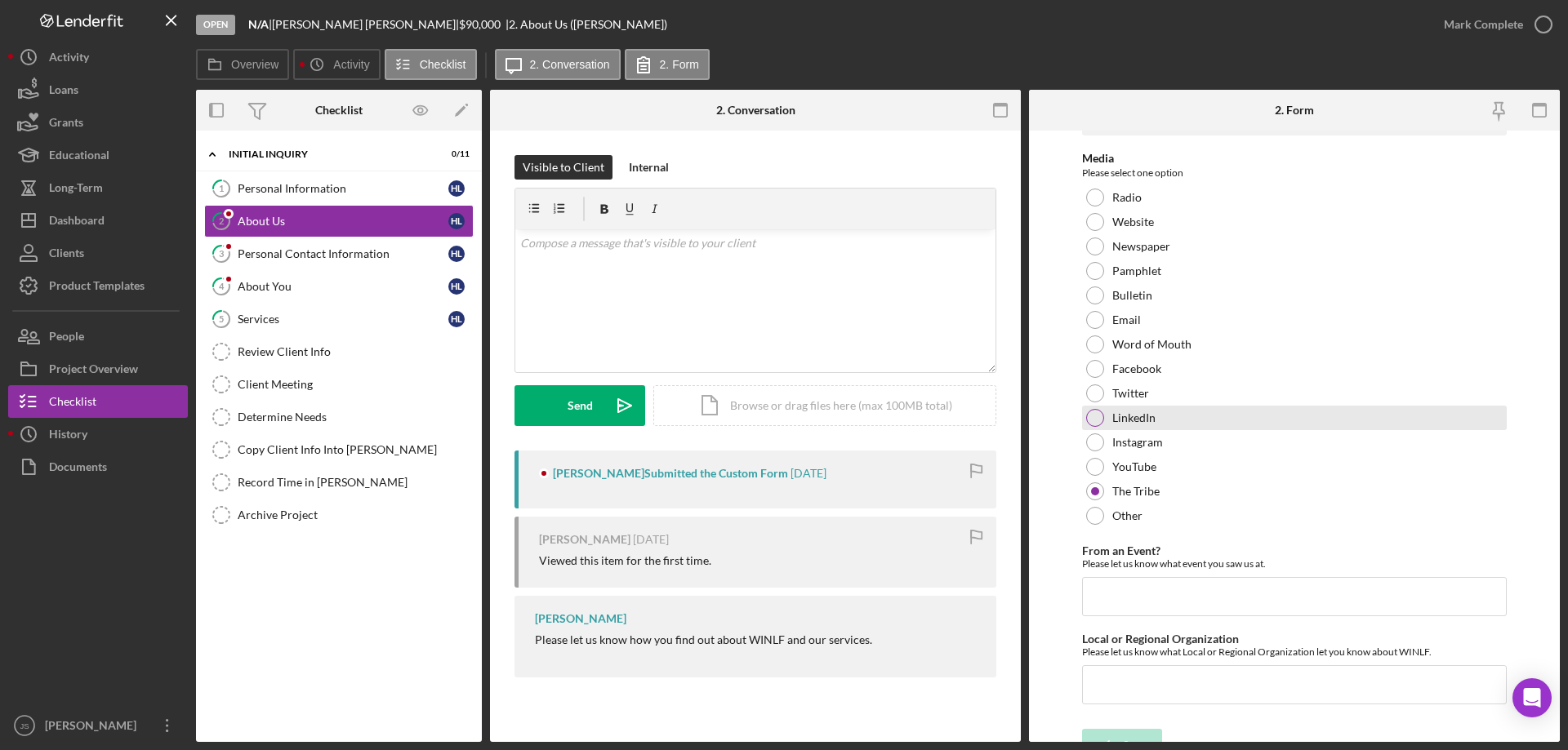
scroll to position [67, 0]
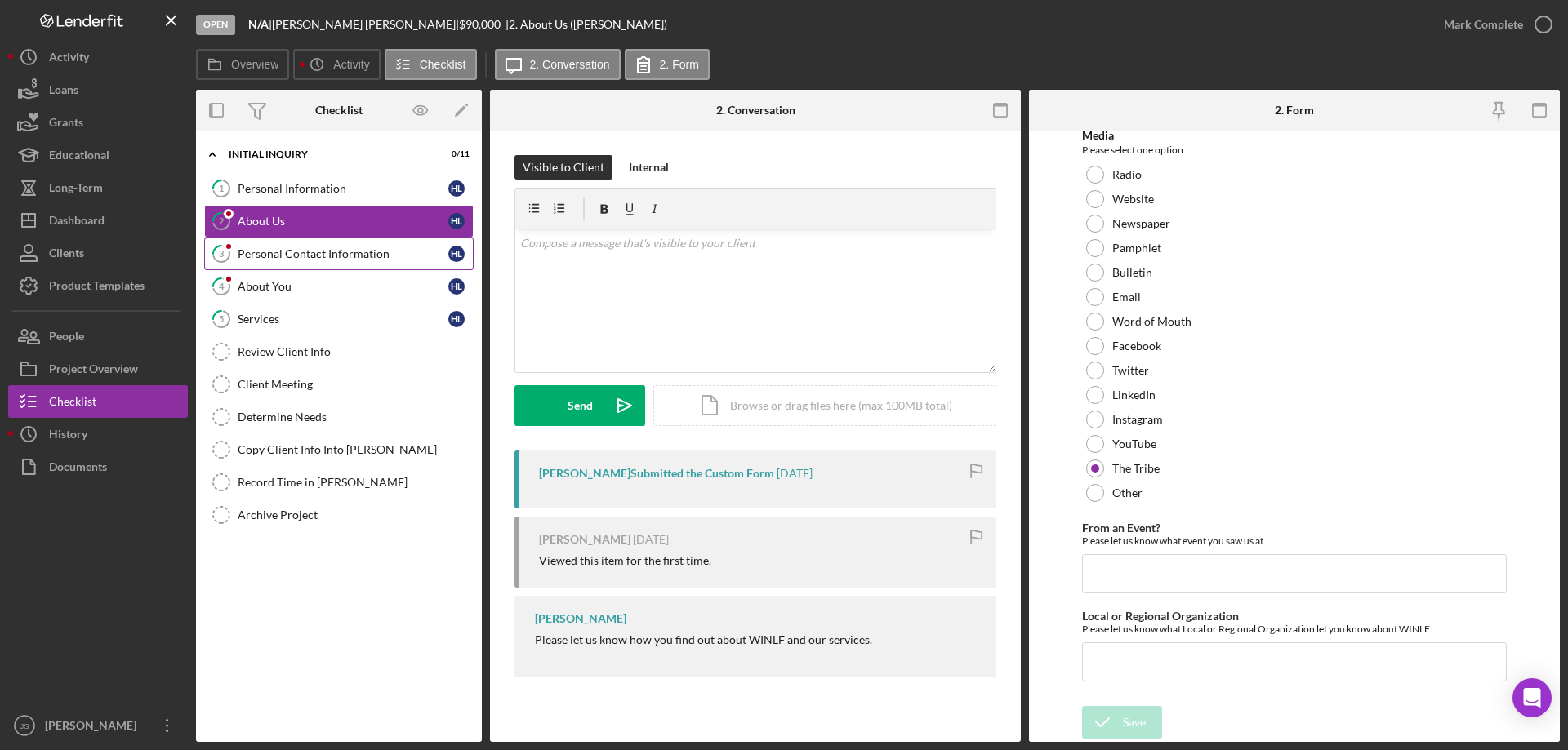
click at [310, 262] on link "3 Personal Contact Information H L" at bounding box center [339, 254] width 270 height 33
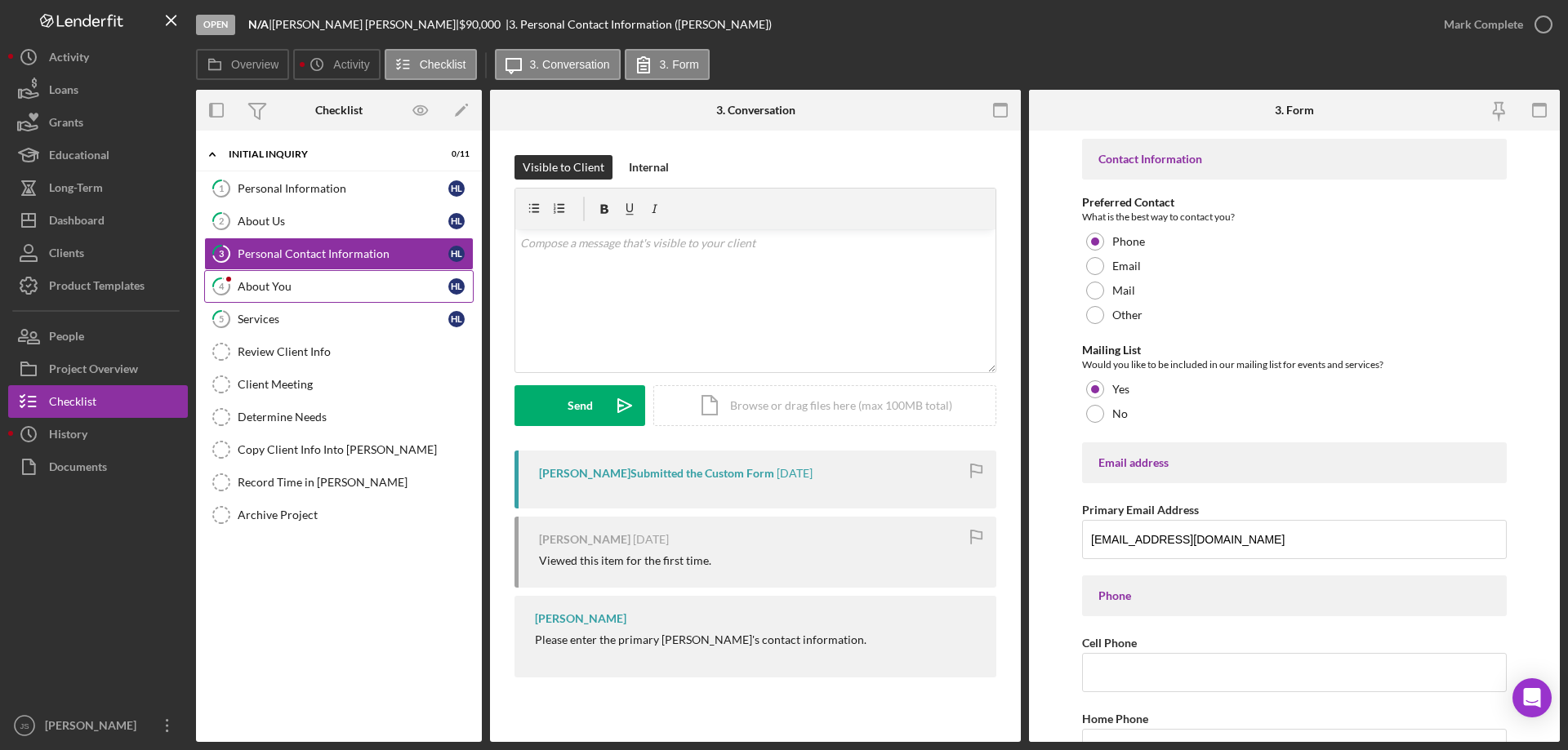
click at [329, 286] on div "About You" at bounding box center [343, 287] width 211 height 13
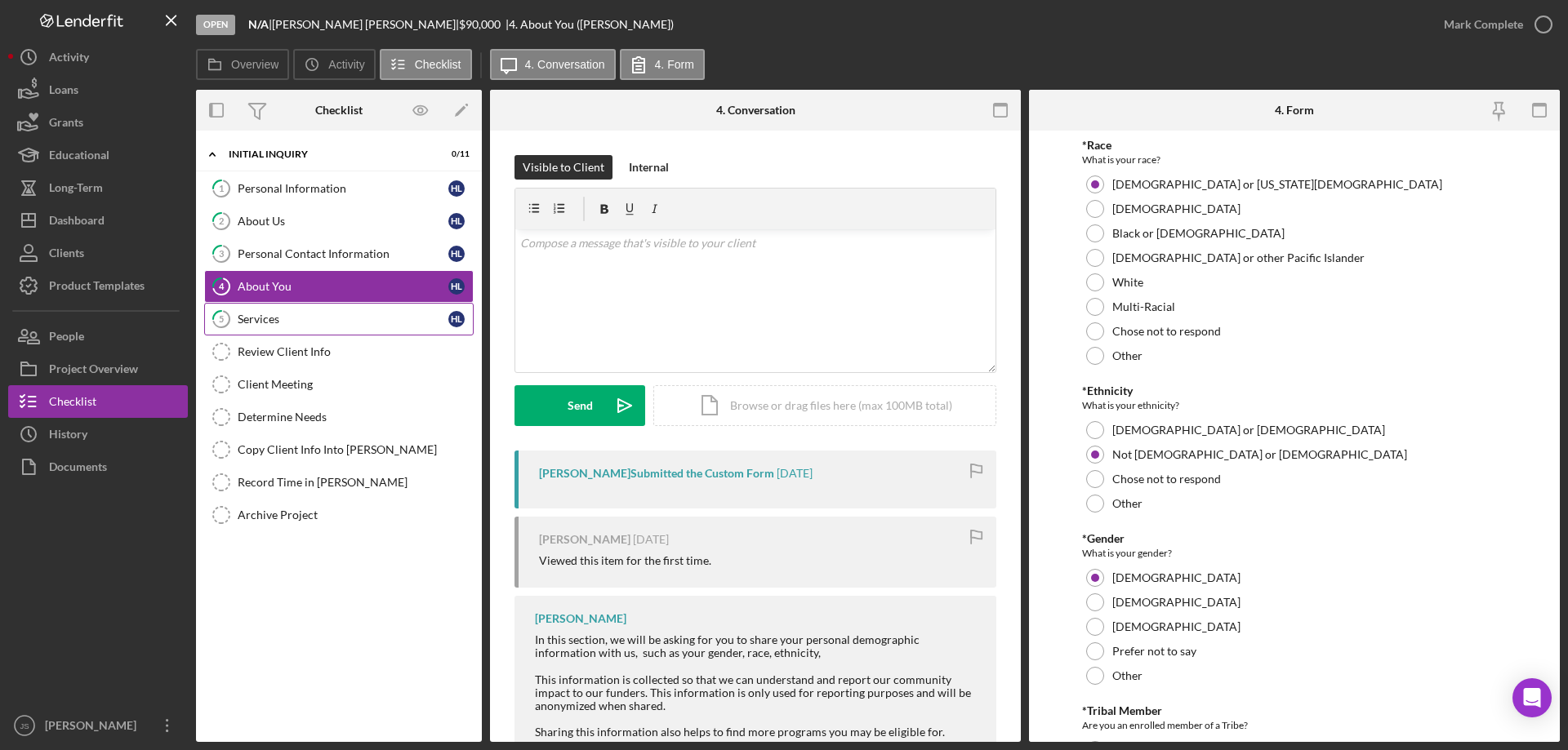
drag, startPoint x: 367, startPoint y: 314, endPoint x: 396, endPoint y: 311, distance: 29.2
click at [369, 315] on div "Services" at bounding box center [343, 319] width 211 height 13
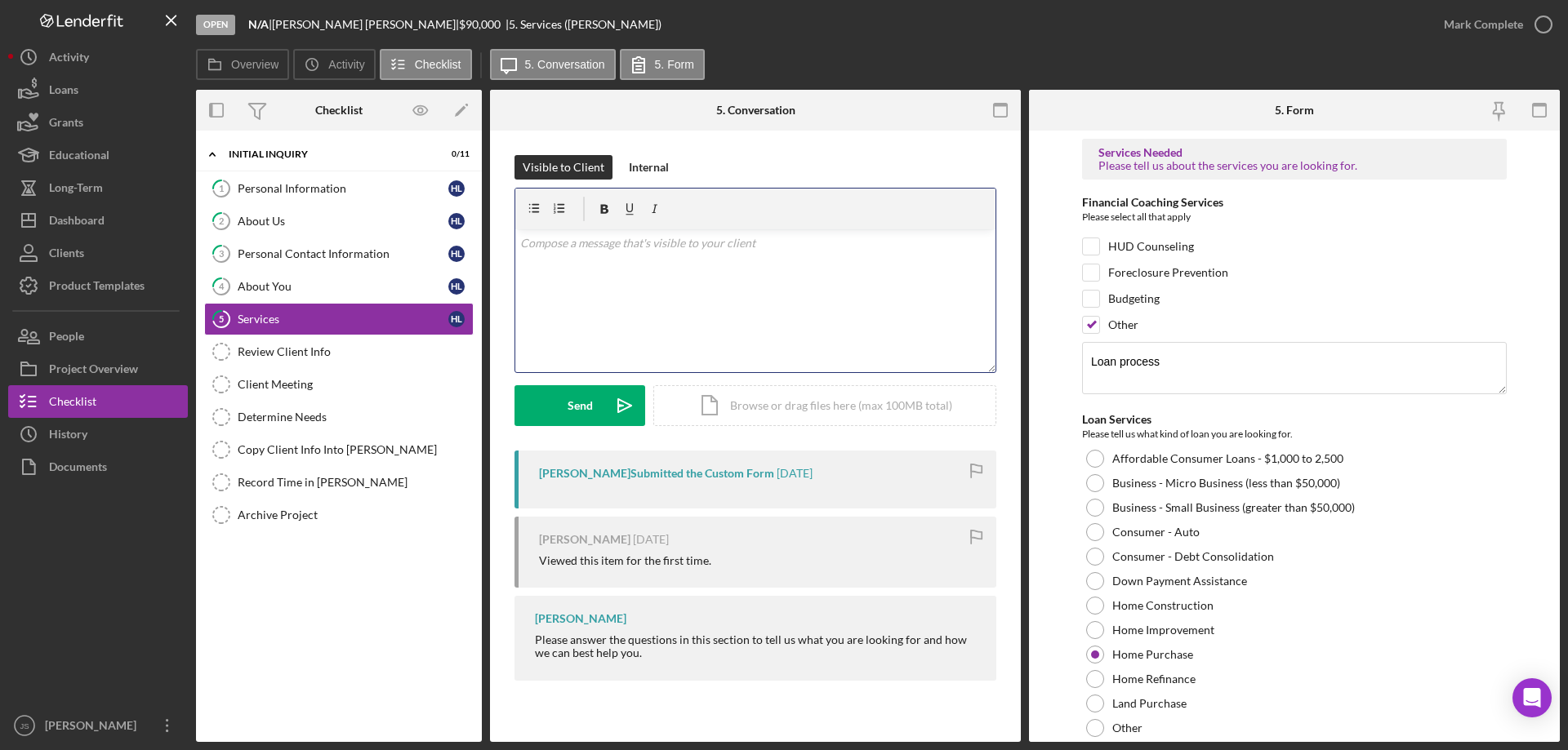
drag, startPoint x: 581, startPoint y: 265, endPoint x: 1018, endPoint y: 299, distance: 438.3
click at [582, 266] on div "v Color teal Color pink Remove color Add row above Add row below Add column bef…" at bounding box center [755, 301] width 480 height 143
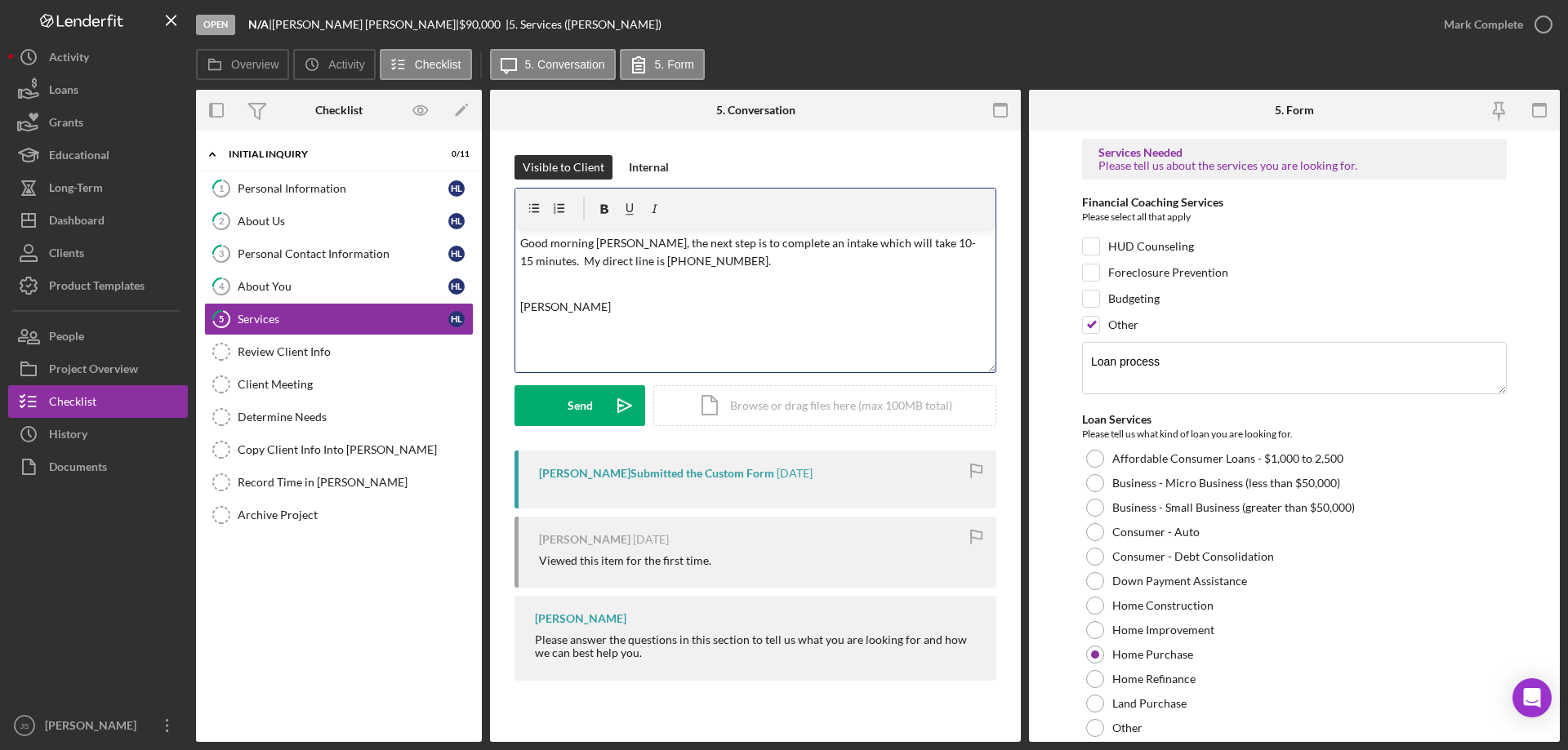
drag, startPoint x: 670, startPoint y: 261, endPoint x: 738, endPoint y: 255, distance: 68.3
click at [670, 261] on p "Good morning [PERSON_NAME], the next step is to complete an intake which will t…" at bounding box center [755, 252] width 471 height 37
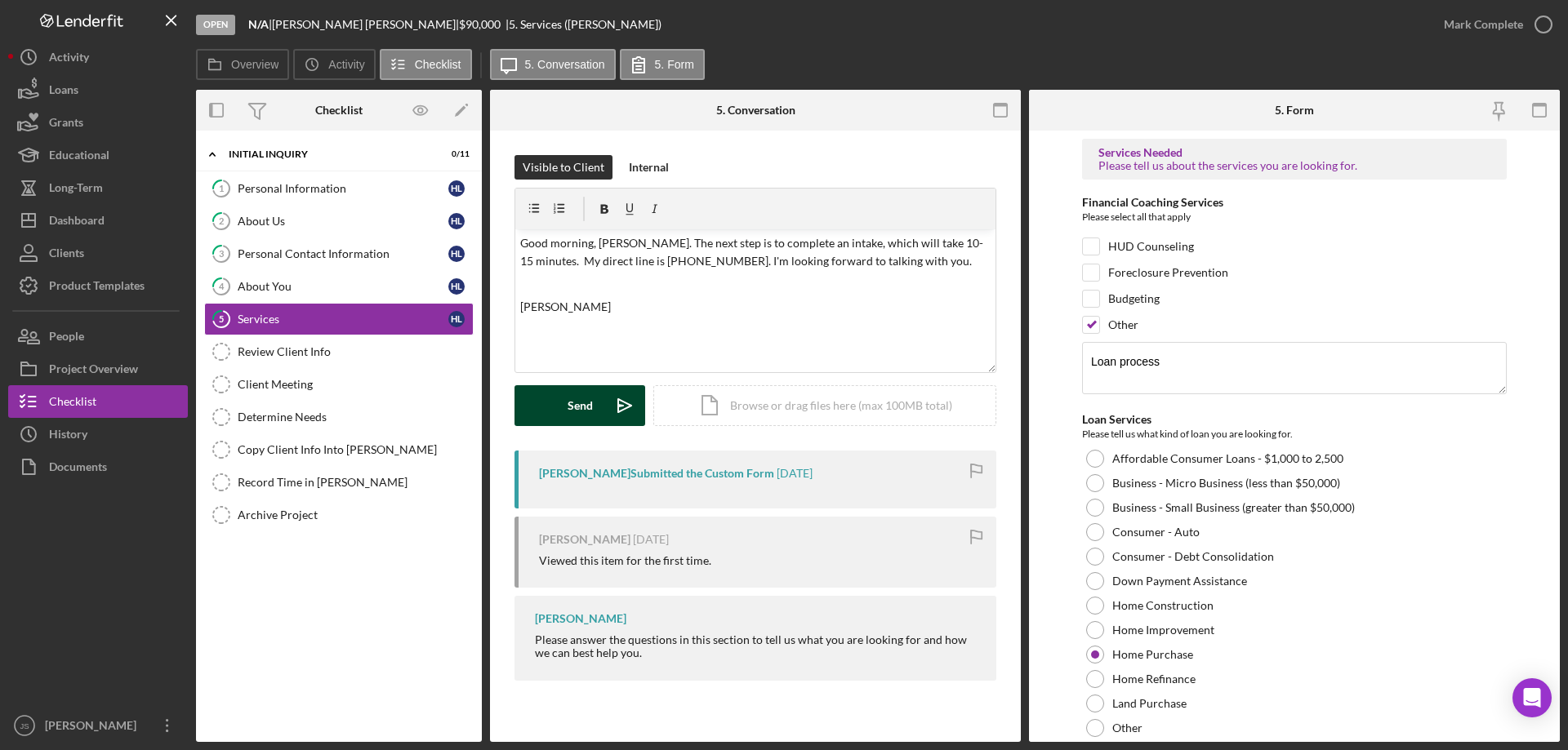
click at [574, 403] on div "Send" at bounding box center [580, 405] width 25 height 41
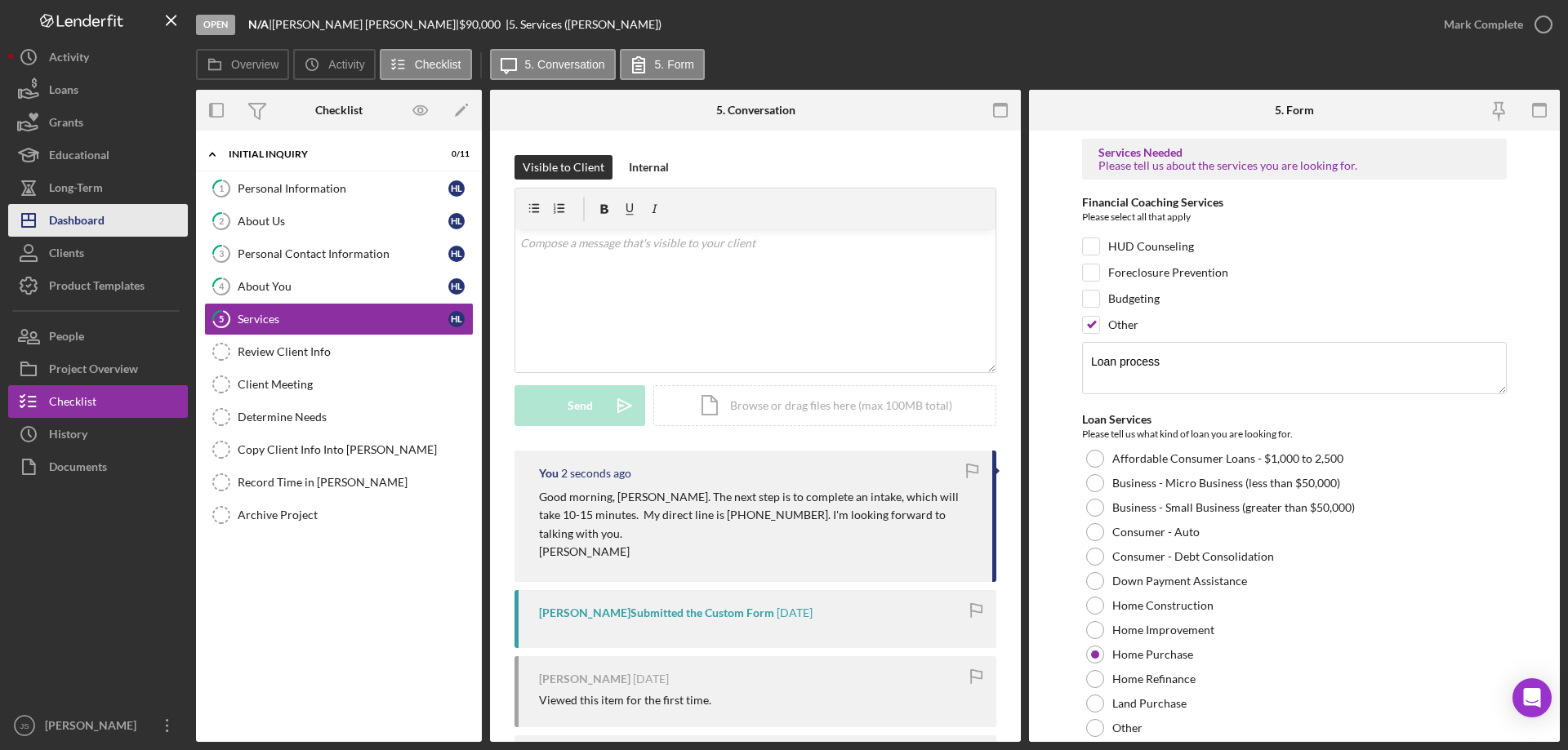
click at [88, 223] on div "Dashboard" at bounding box center [77, 222] width 56 height 37
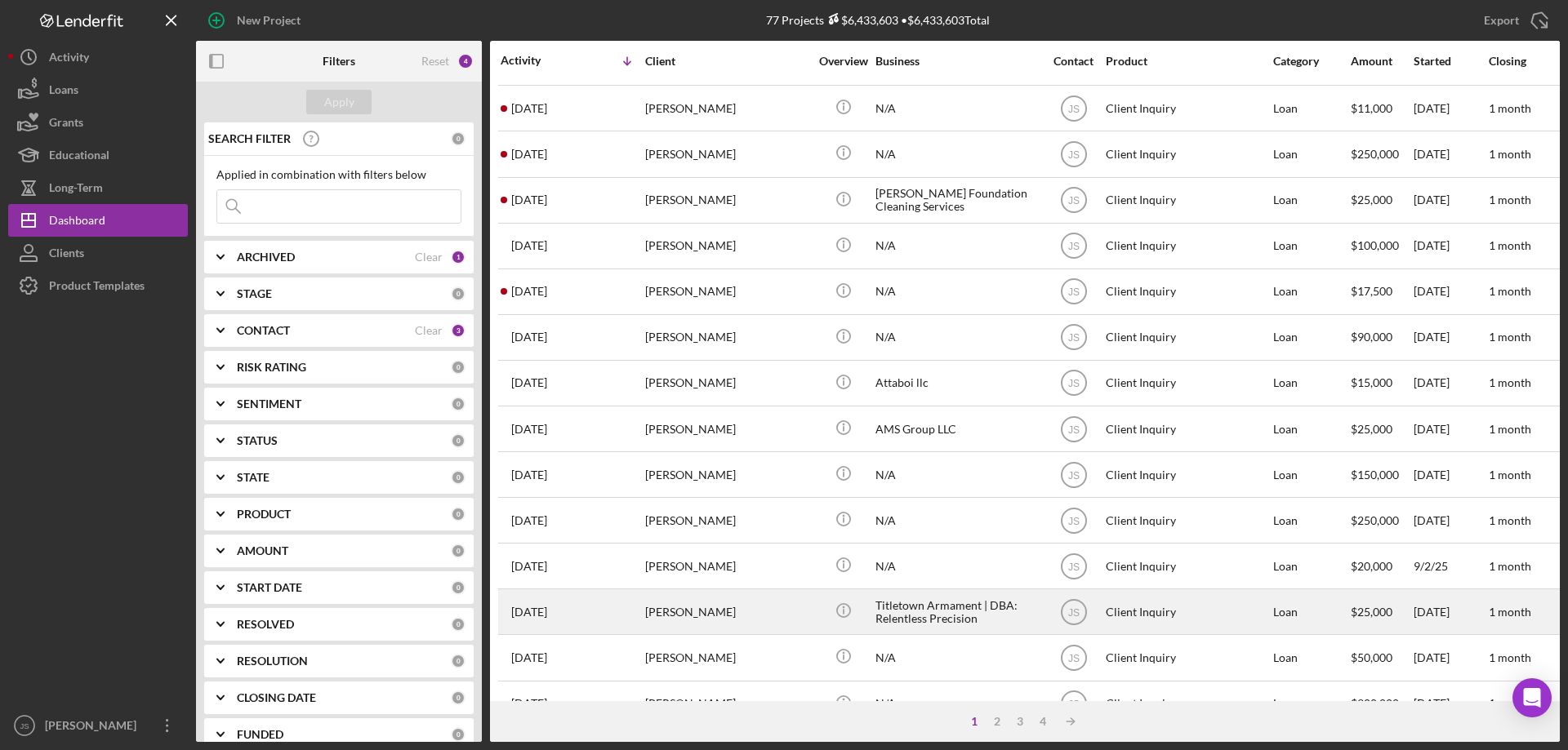
scroll to position [546, 0]
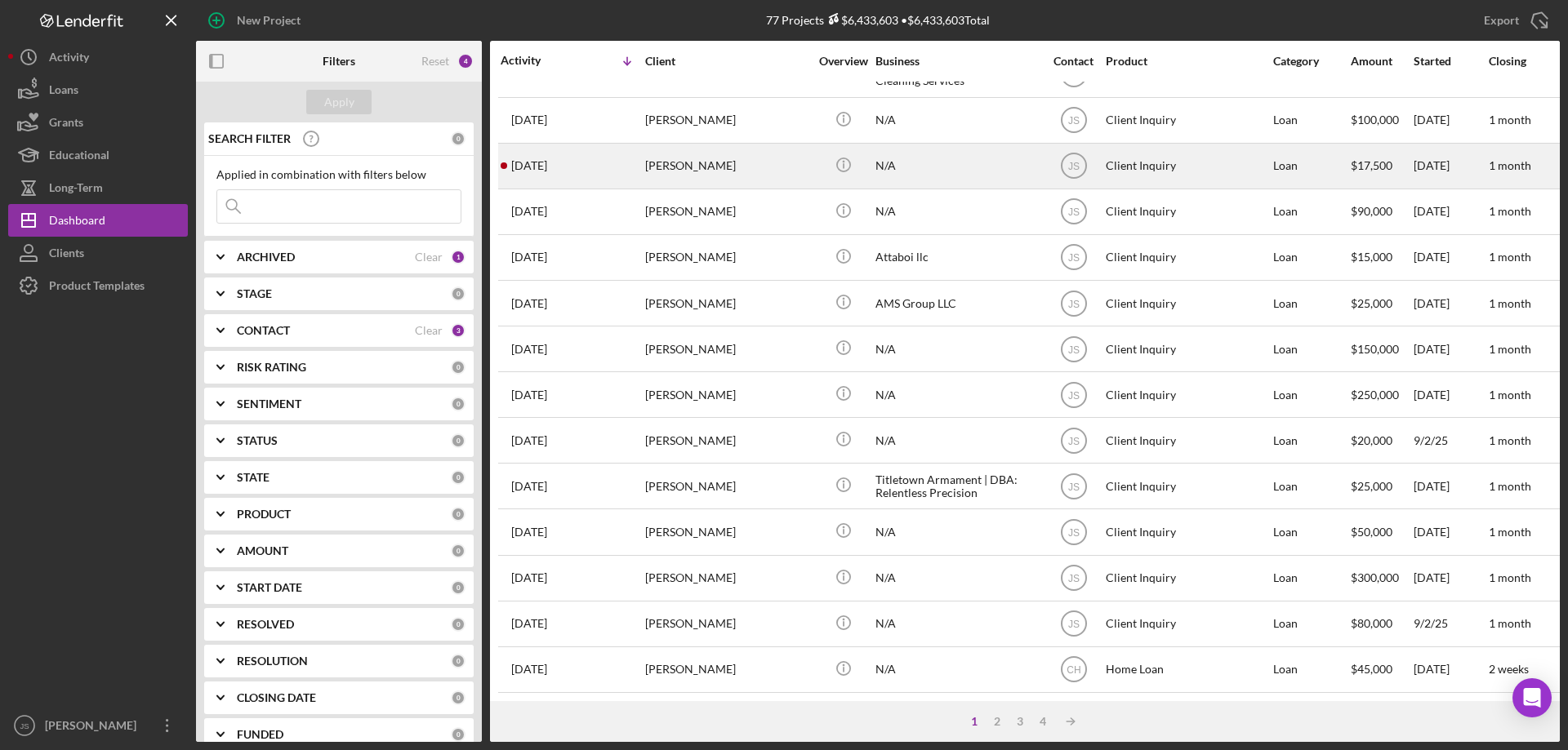
click at [755, 162] on div "[PERSON_NAME]" at bounding box center [727, 166] width 164 height 43
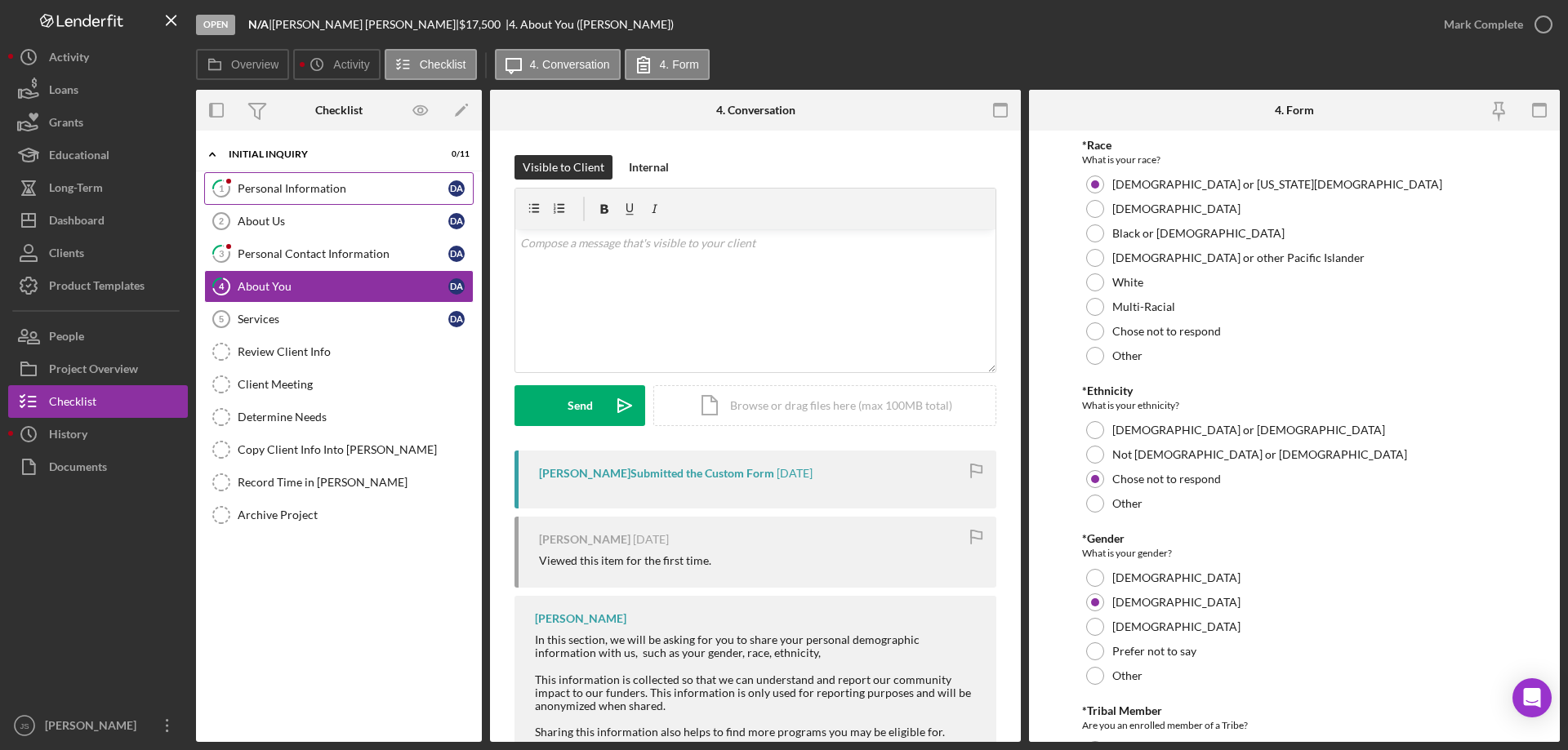
click at [353, 189] on div "Personal Information" at bounding box center [343, 189] width 211 height 13
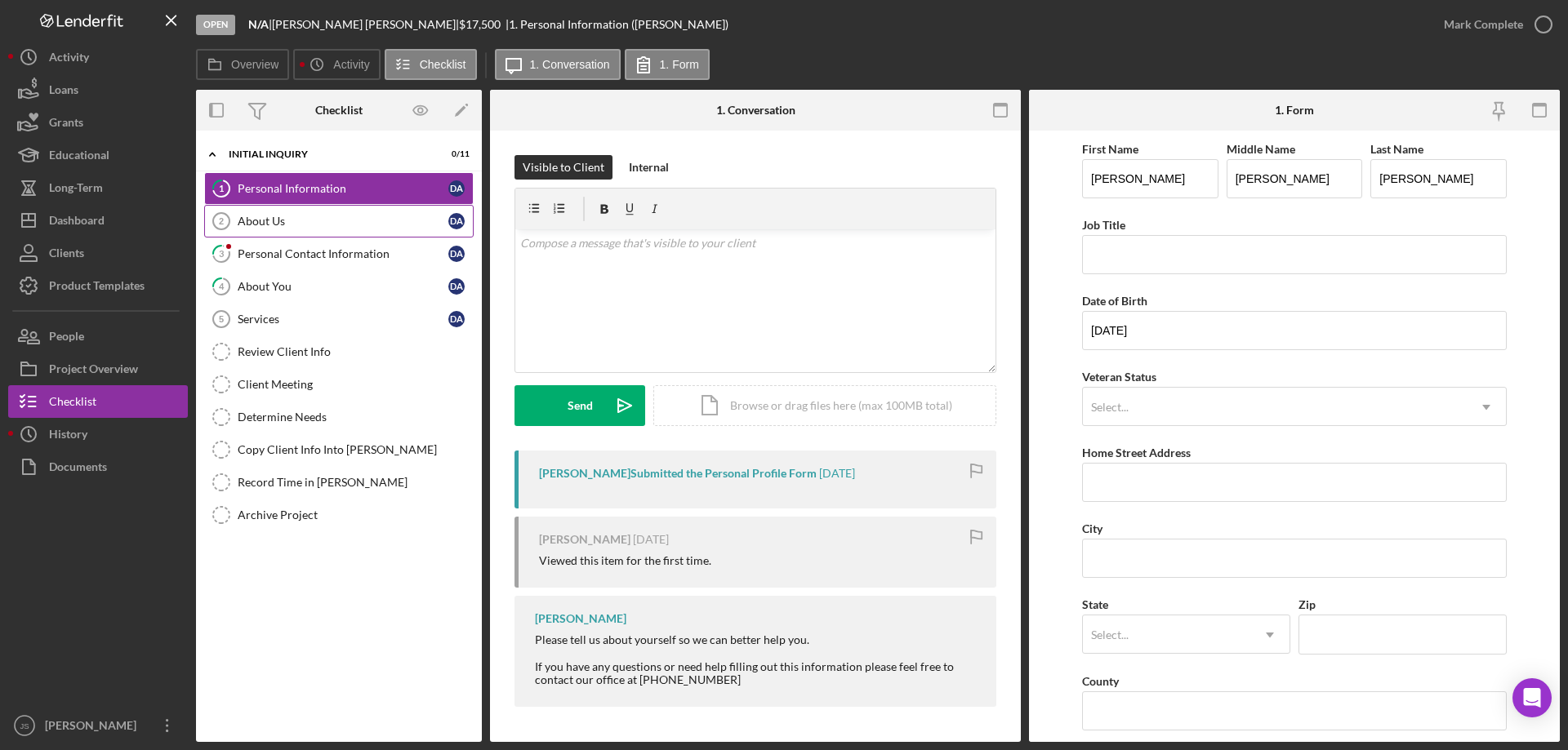
click at [317, 226] on div "About Us" at bounding box center [343, 221] width 211 height 13
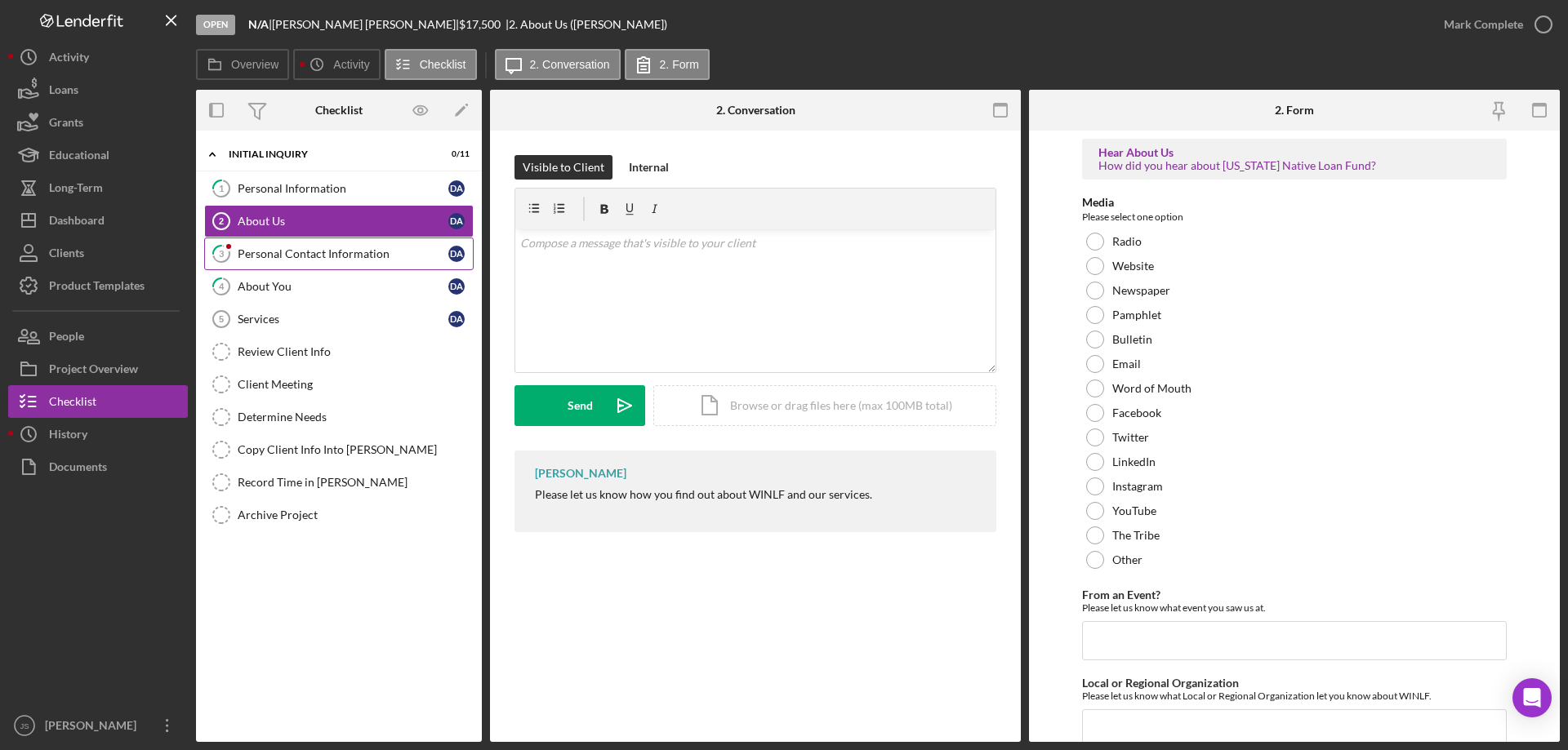
click at [310, 259] on div "Personal Contact Information" at bounding box center [343, 254] width 211 height 13
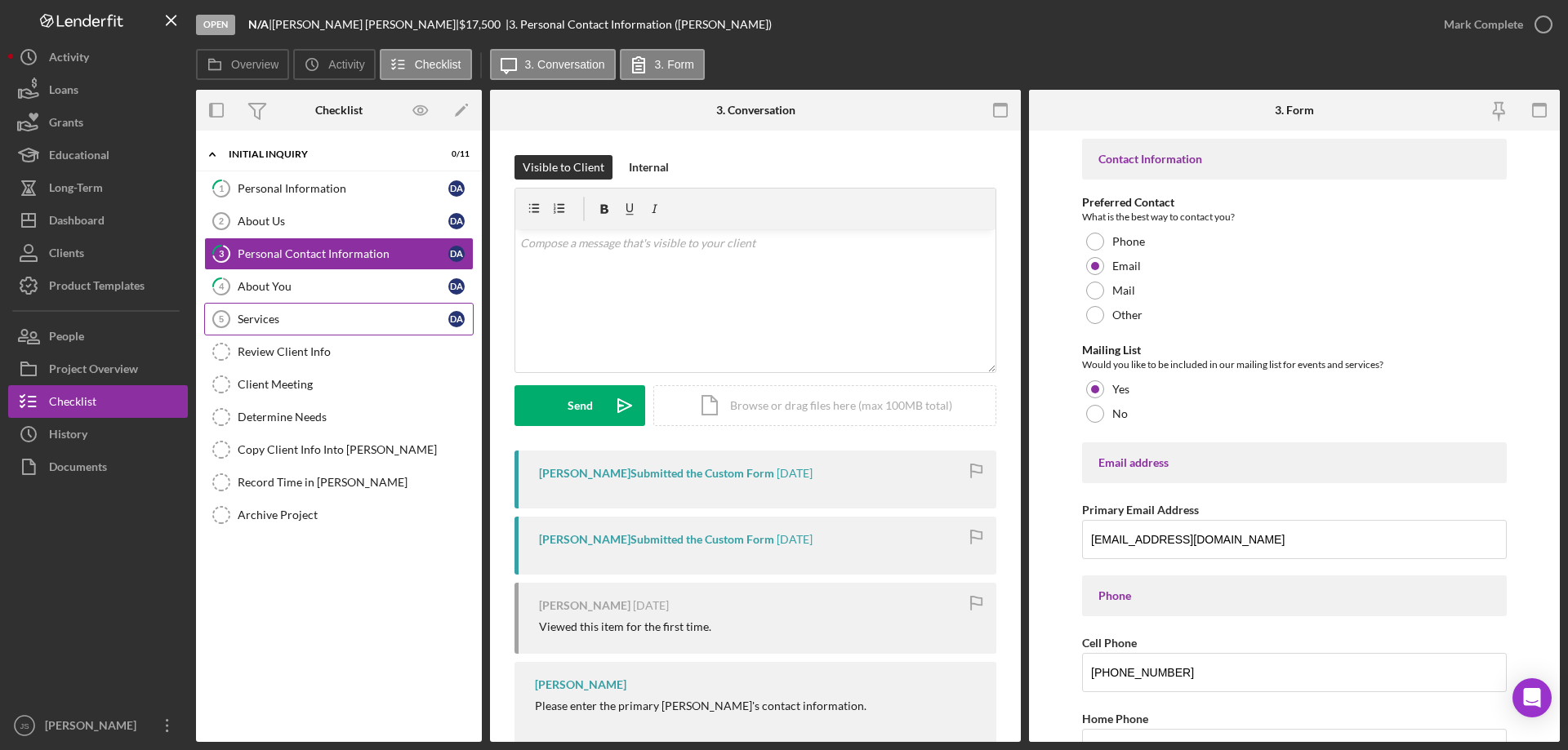
click at [318, 318] on div "Services" at bounding box center [343, 319] width 211 height 13
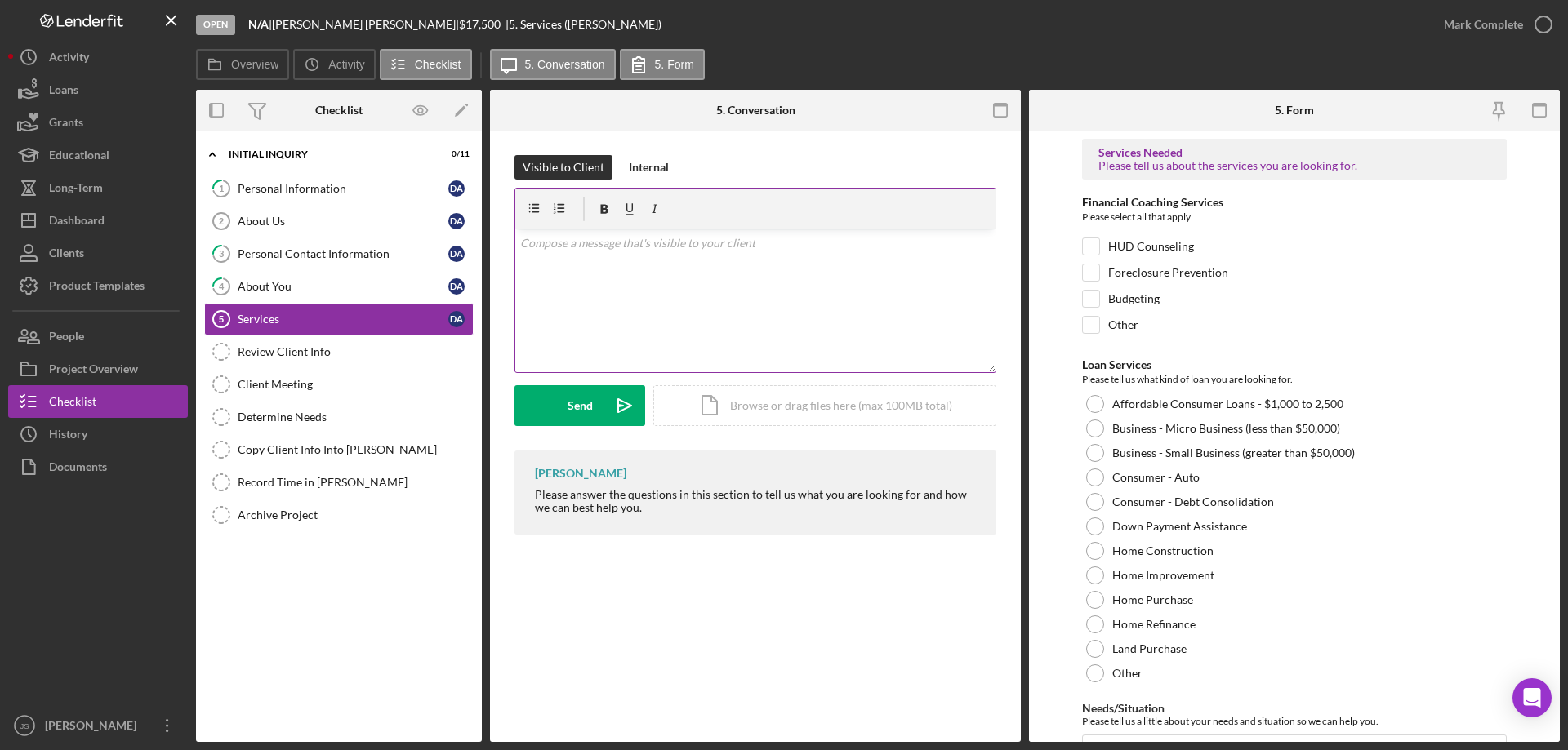
click at [577, 255] on div "v Color teal Color pink Remove color Add row above Add row below Add column bef…" at bounding box center [755, 301] width 480 height 143
click at [105, 223] on button "Icon/Dashboard Dashboard" at bounding box center [98, 221] width 180 height 33
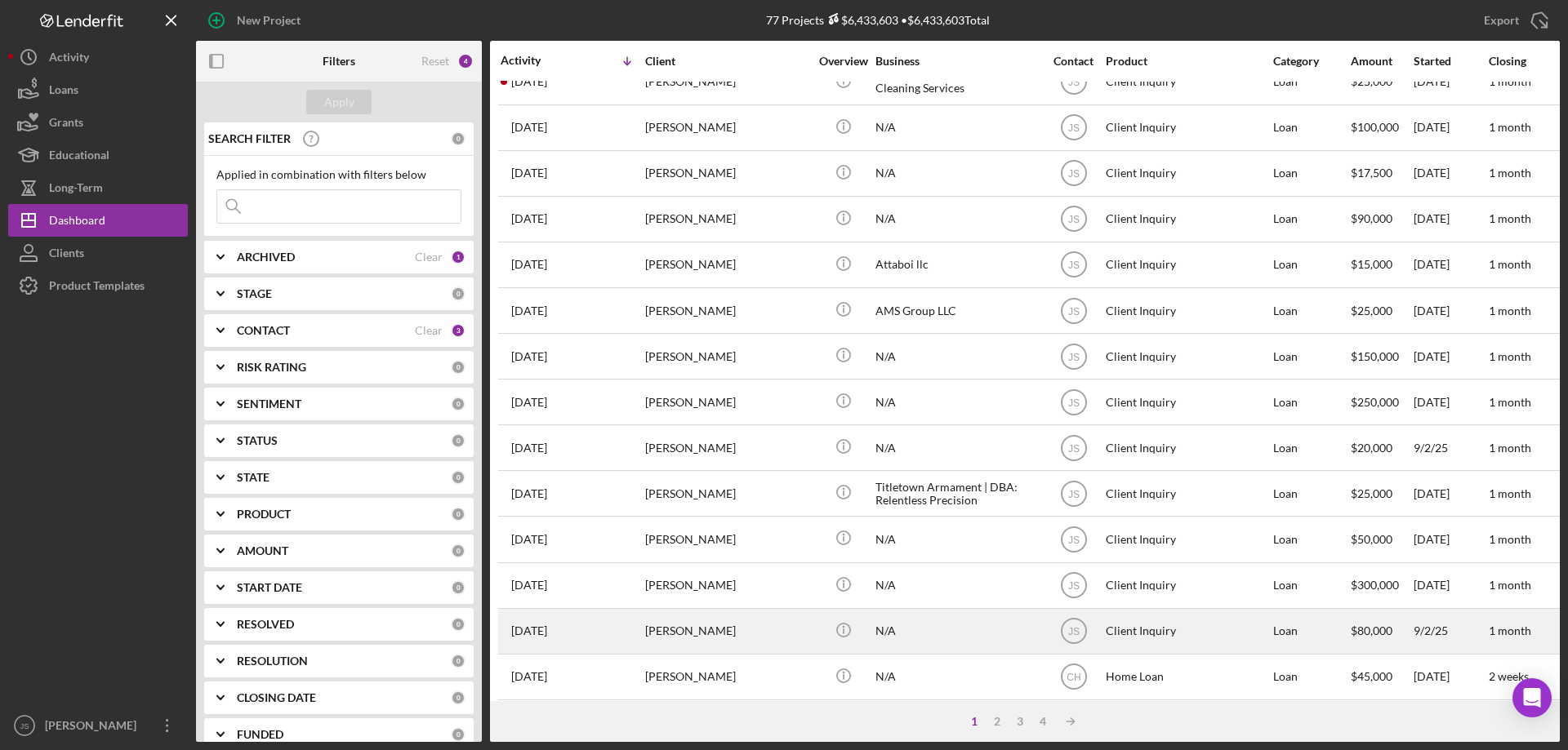
scroll to position [546, 0]
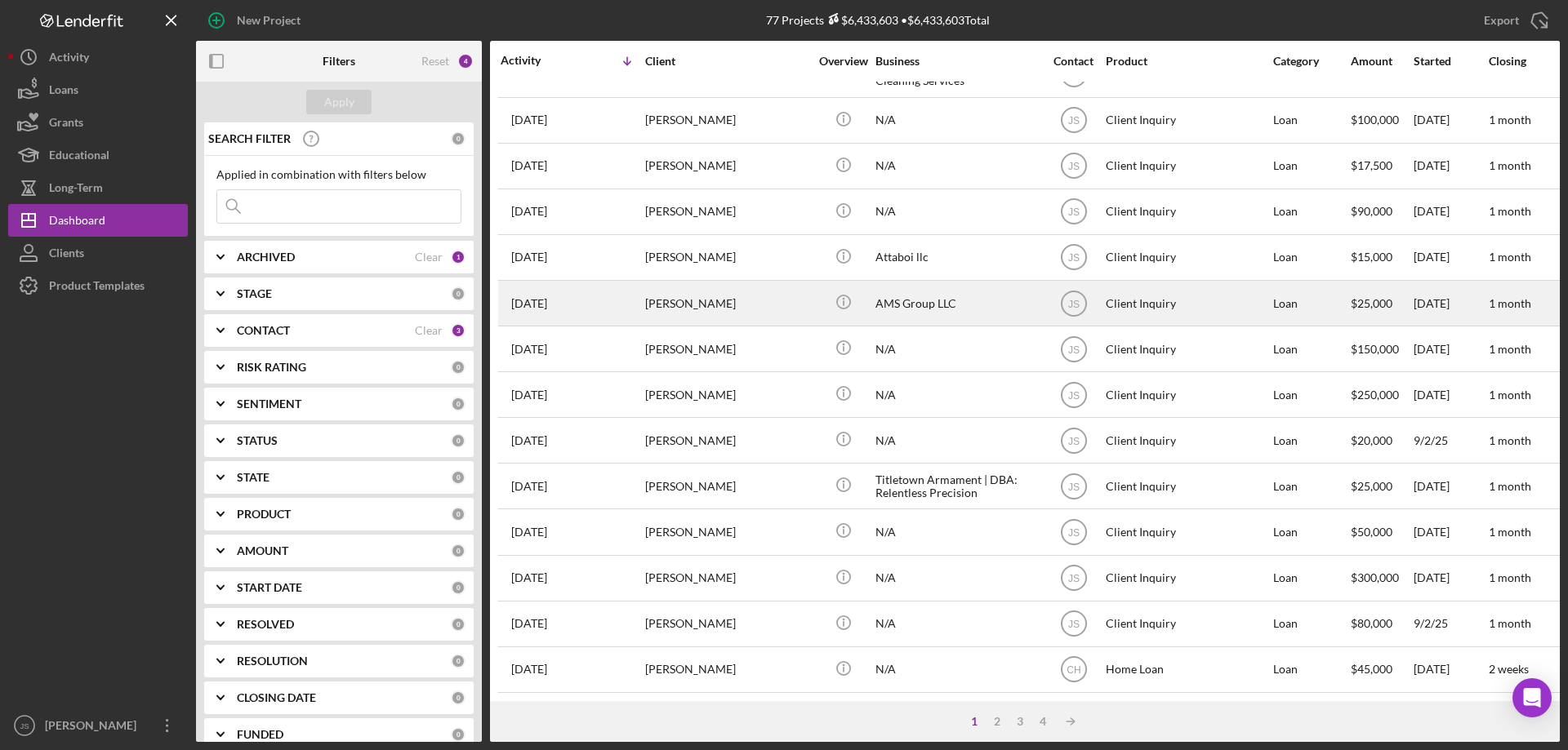
click at [750, 300] on div "[PERSON_NAME]" at bounding box center [727, 303] width 164 height 43
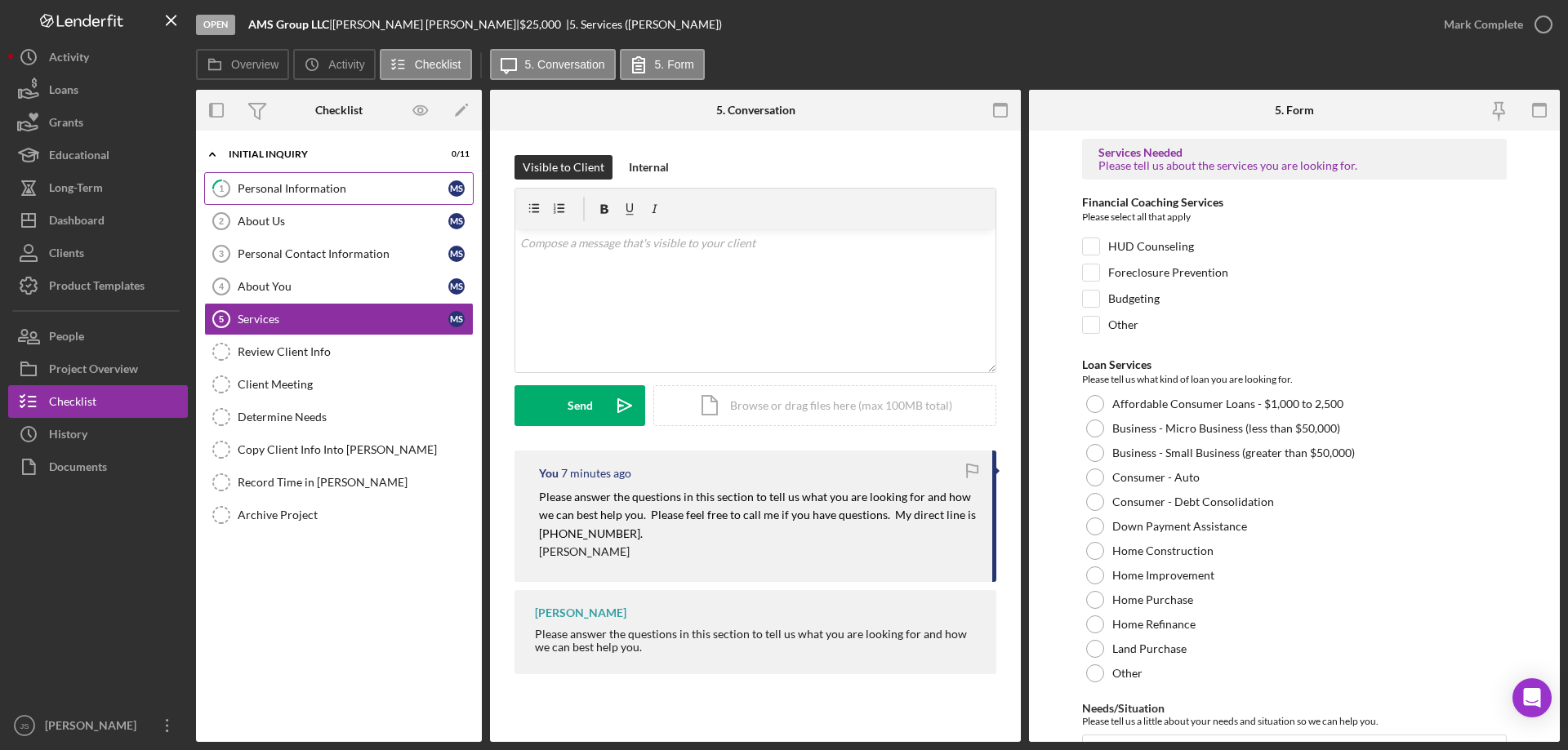
click at [294, 190] on div "Personal Information" at bounding box center [343, 189] width 211 height 13
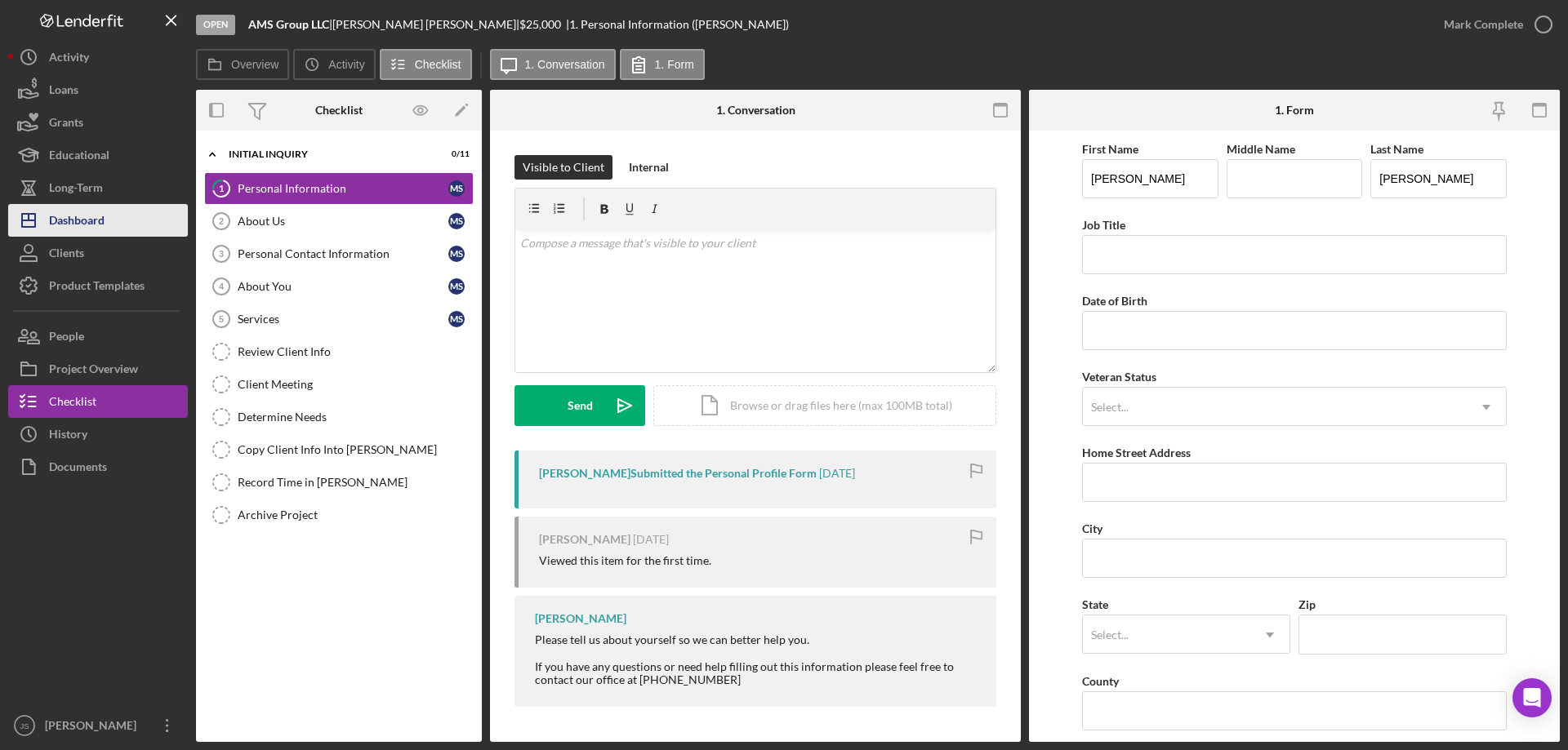
click at [102, 222] on div "Dashboard" at bounding box center [77, 222] width 56 height 37
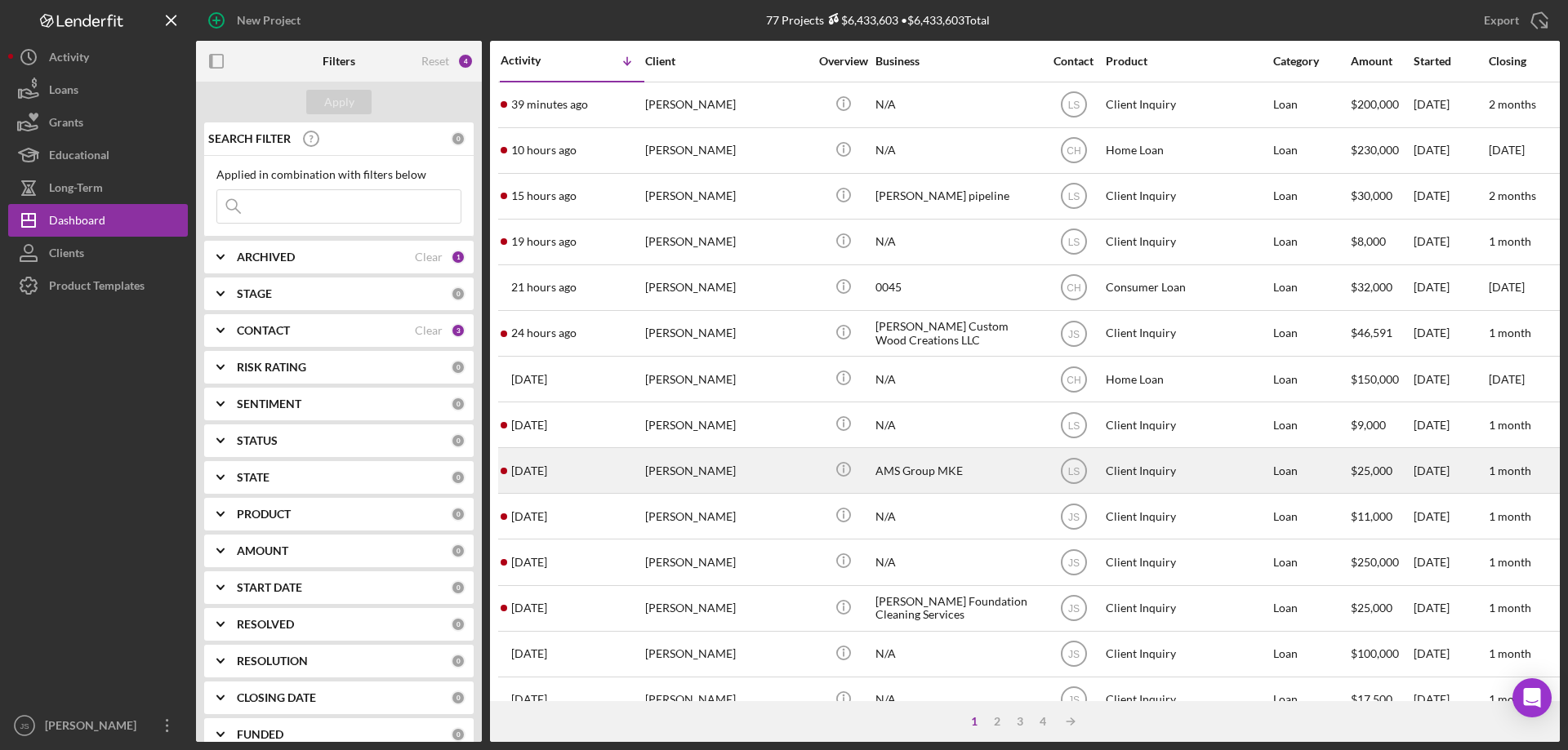
click at [760, 475] on div "[PERSON_NAME]" at bounding box center [727, 470] width 164 height 43
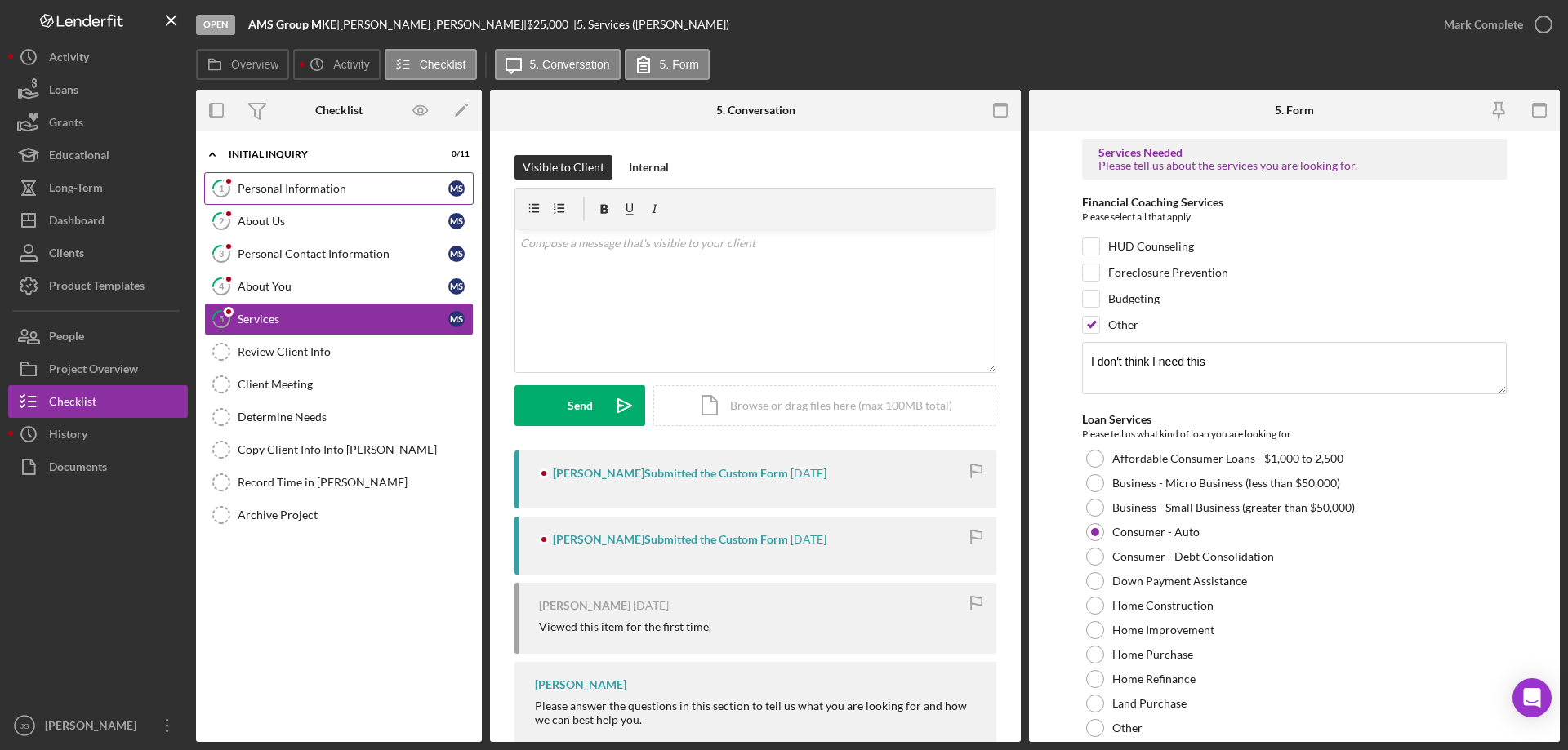
click at [358, 182] on div "Personal Information" at bounding box center [343, 189] width 211 height 13
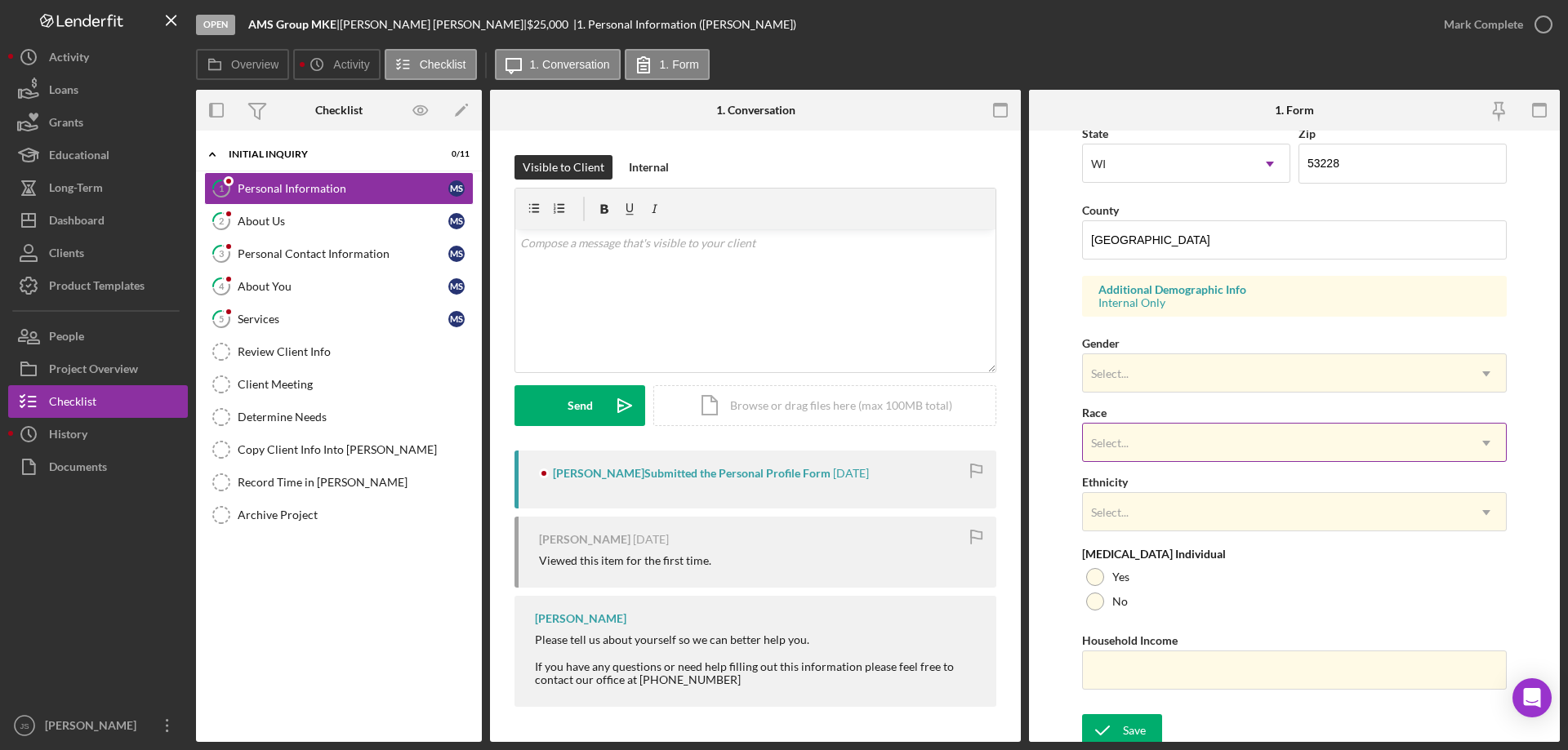
scroll to position [478, 0]
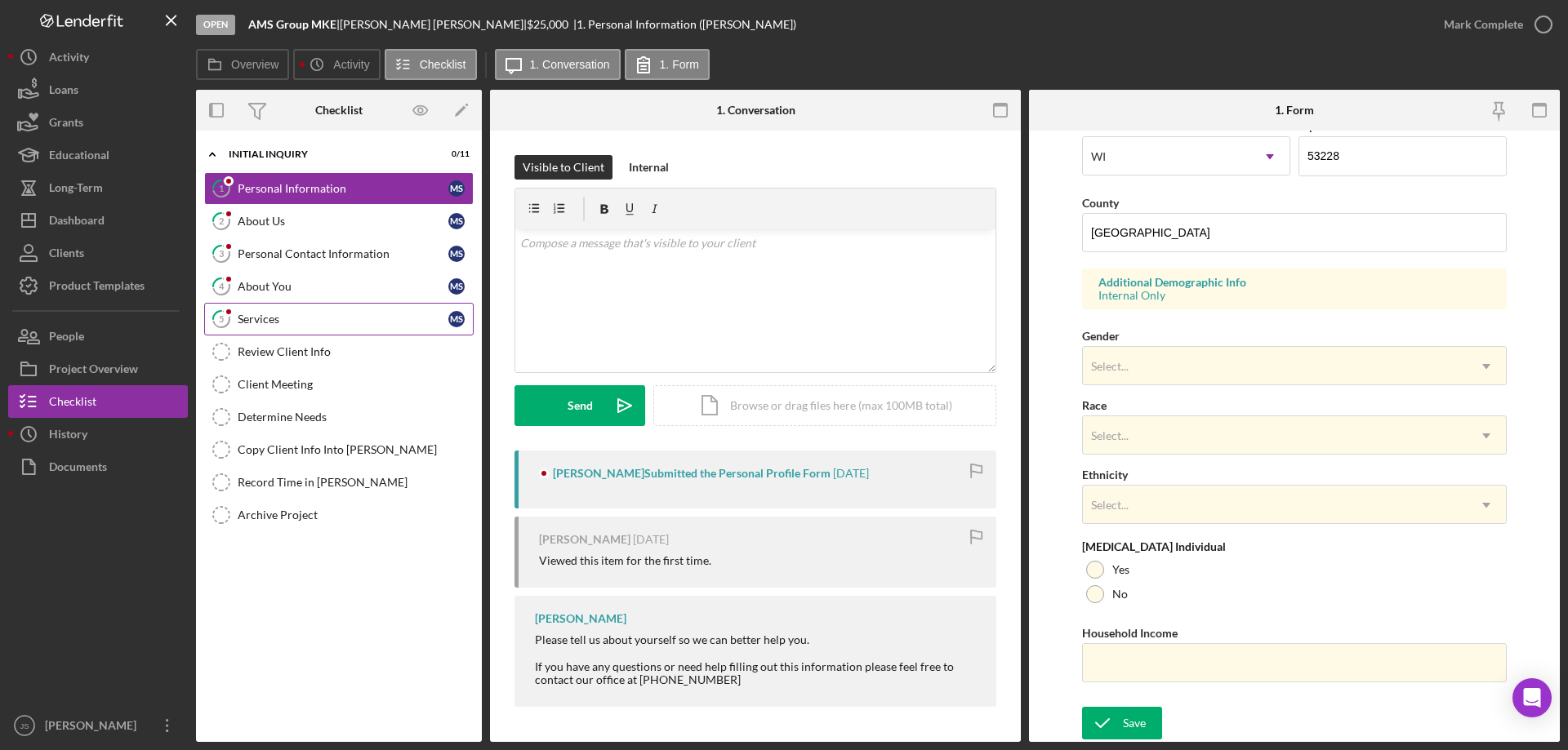
click at [308, 315] on div "Services" at bounding box center [343, 319] width 211 height 13
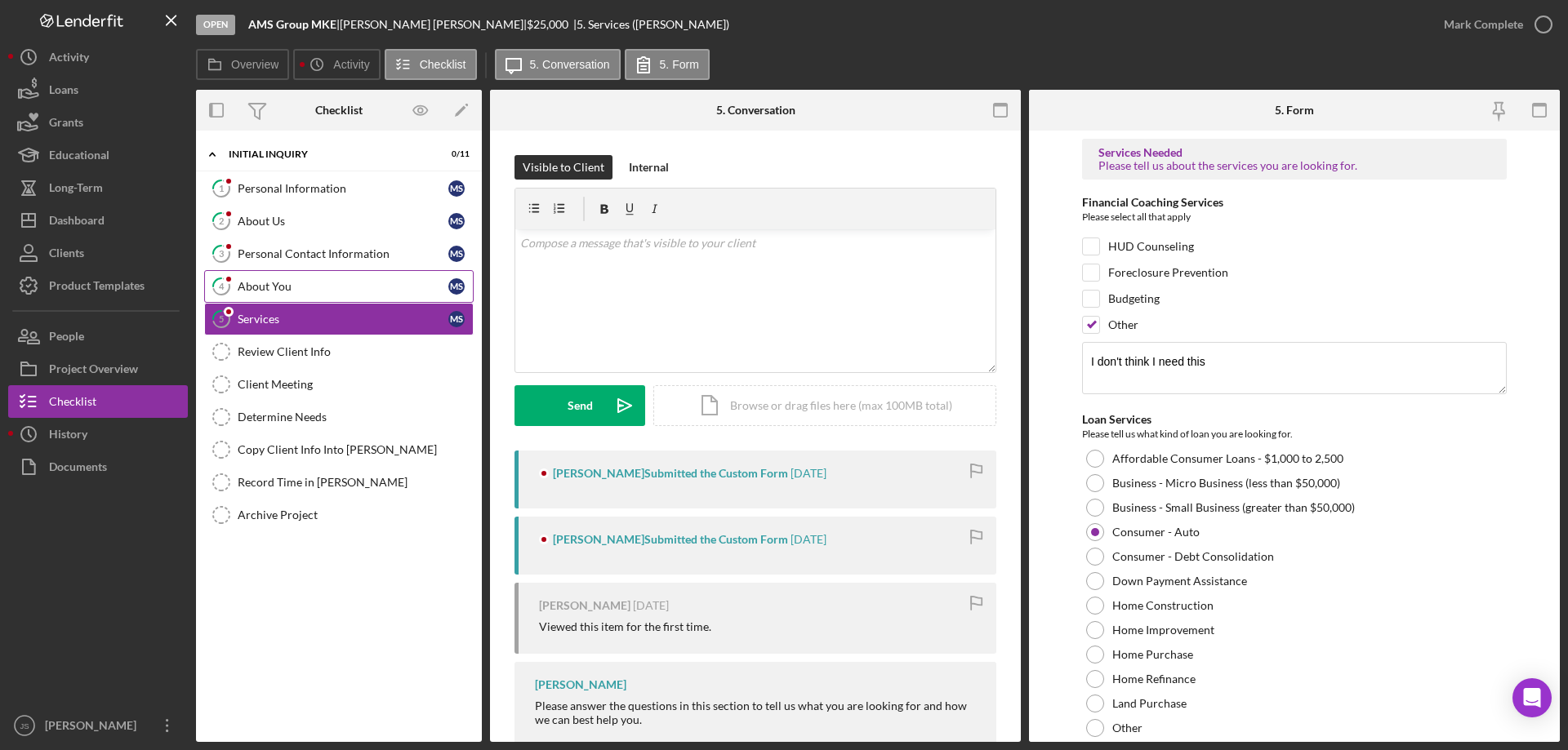
click at [320, 289] on div "About You" at bounding box center [343, 287] width 211 height 13
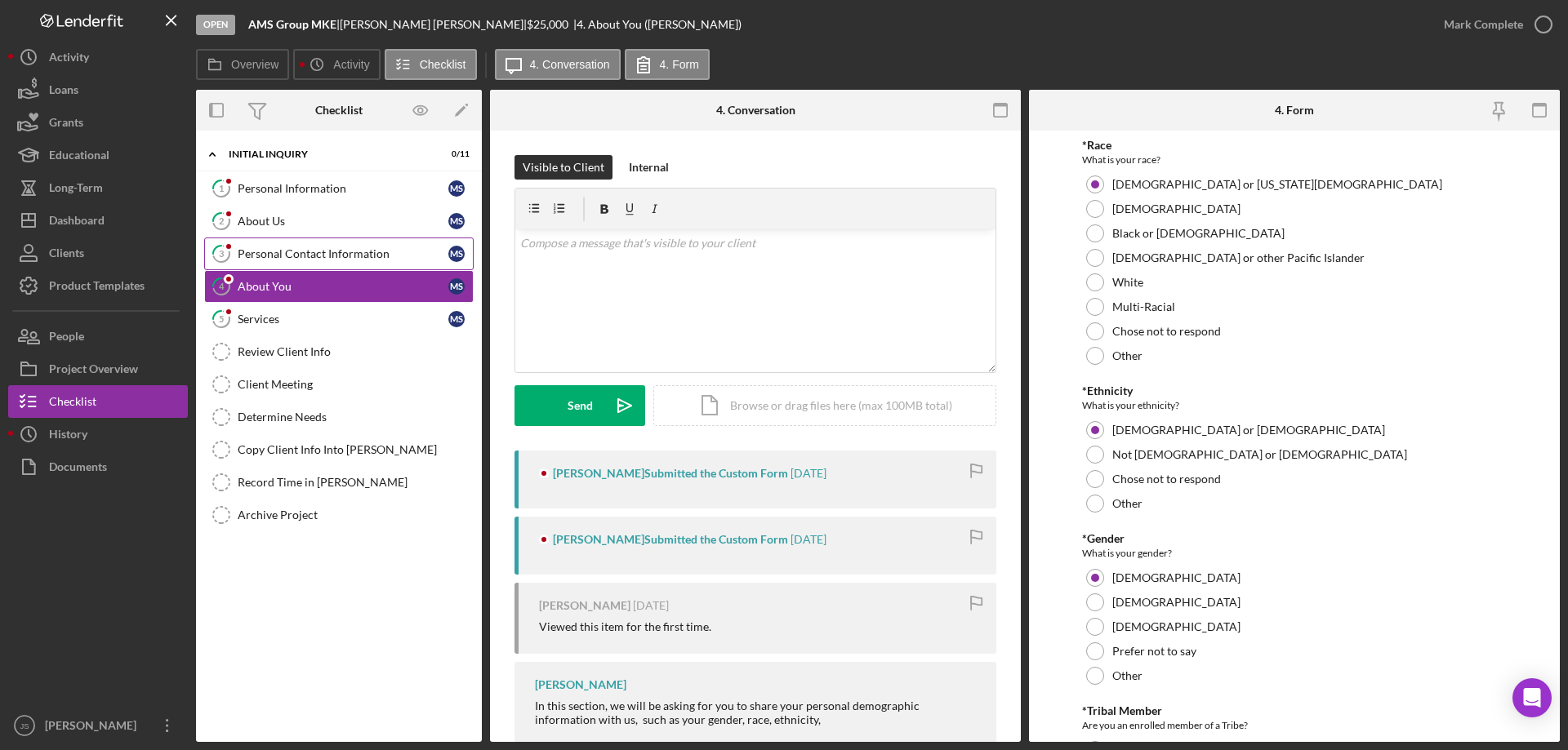
click at [318, 252] on div "Personal Contact Information" at bounding box center [343, 254] width 211 height 13
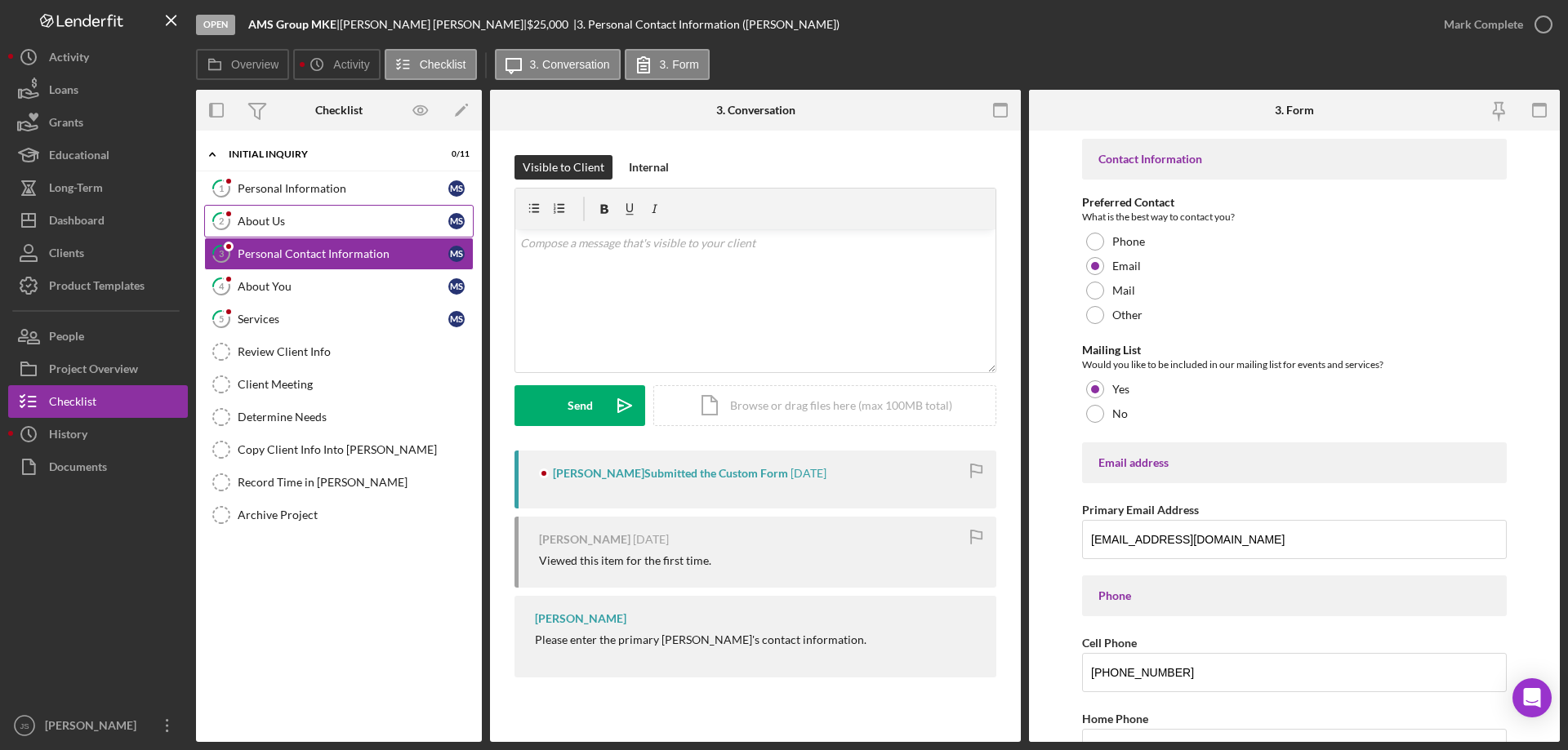
click at [302, 221] on div "About Us" at bounding box center [343, 221] width 211 height 13
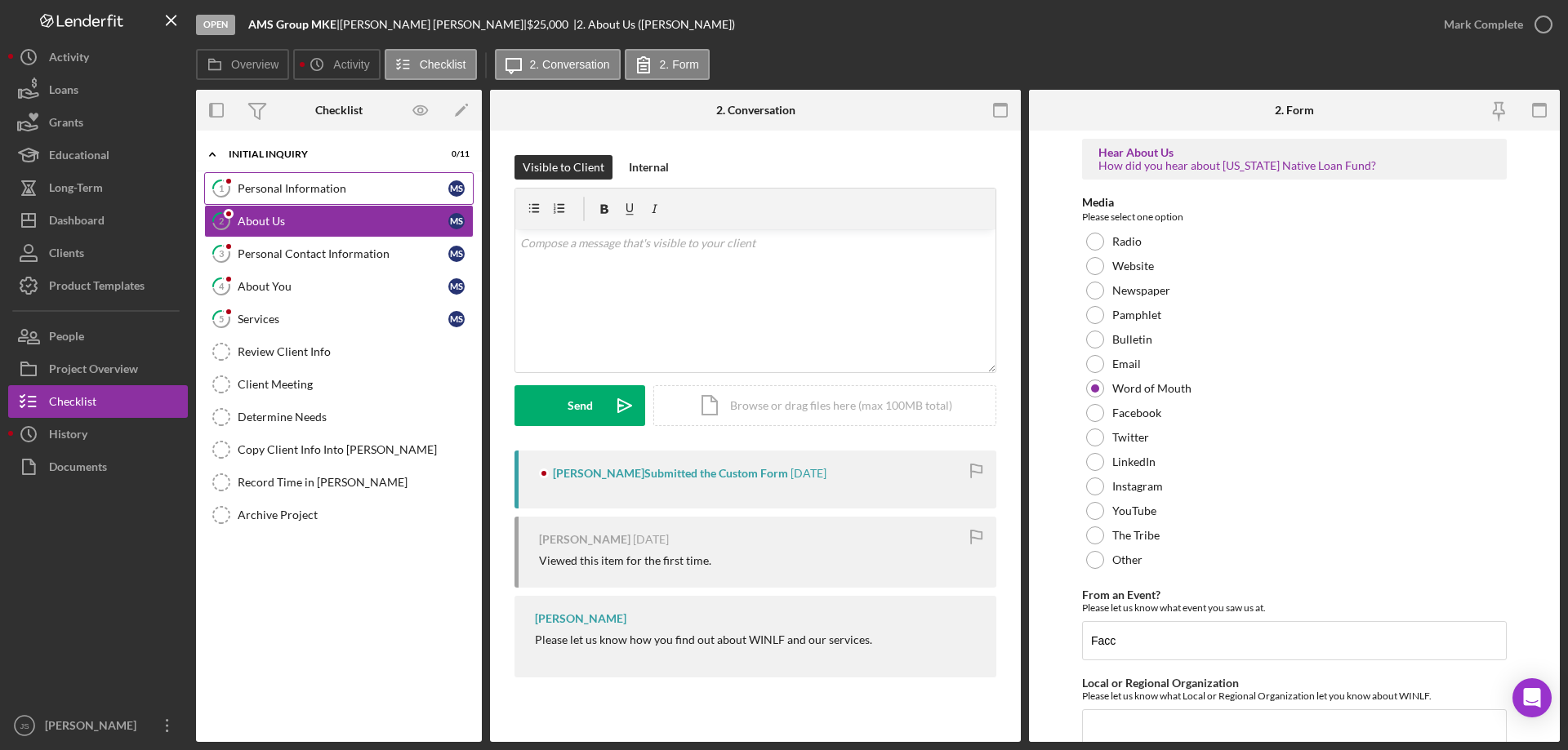
click at [392, 182] on div "Personal Information" at bounding box center [343, 189] width 211 height 13
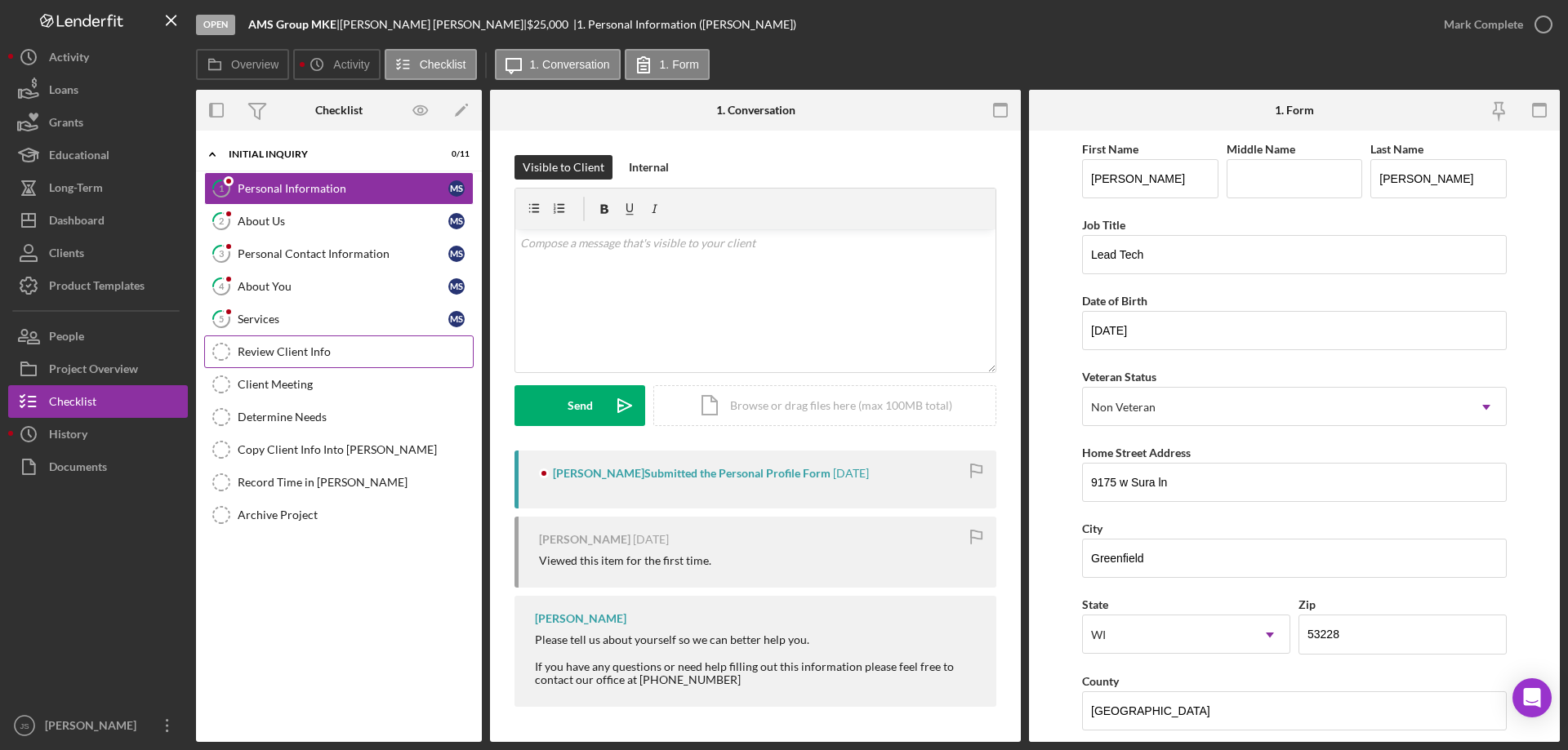
click at [346, 355] on div "Review Client Info" at bounding box center [356, 352] width 235 height 13
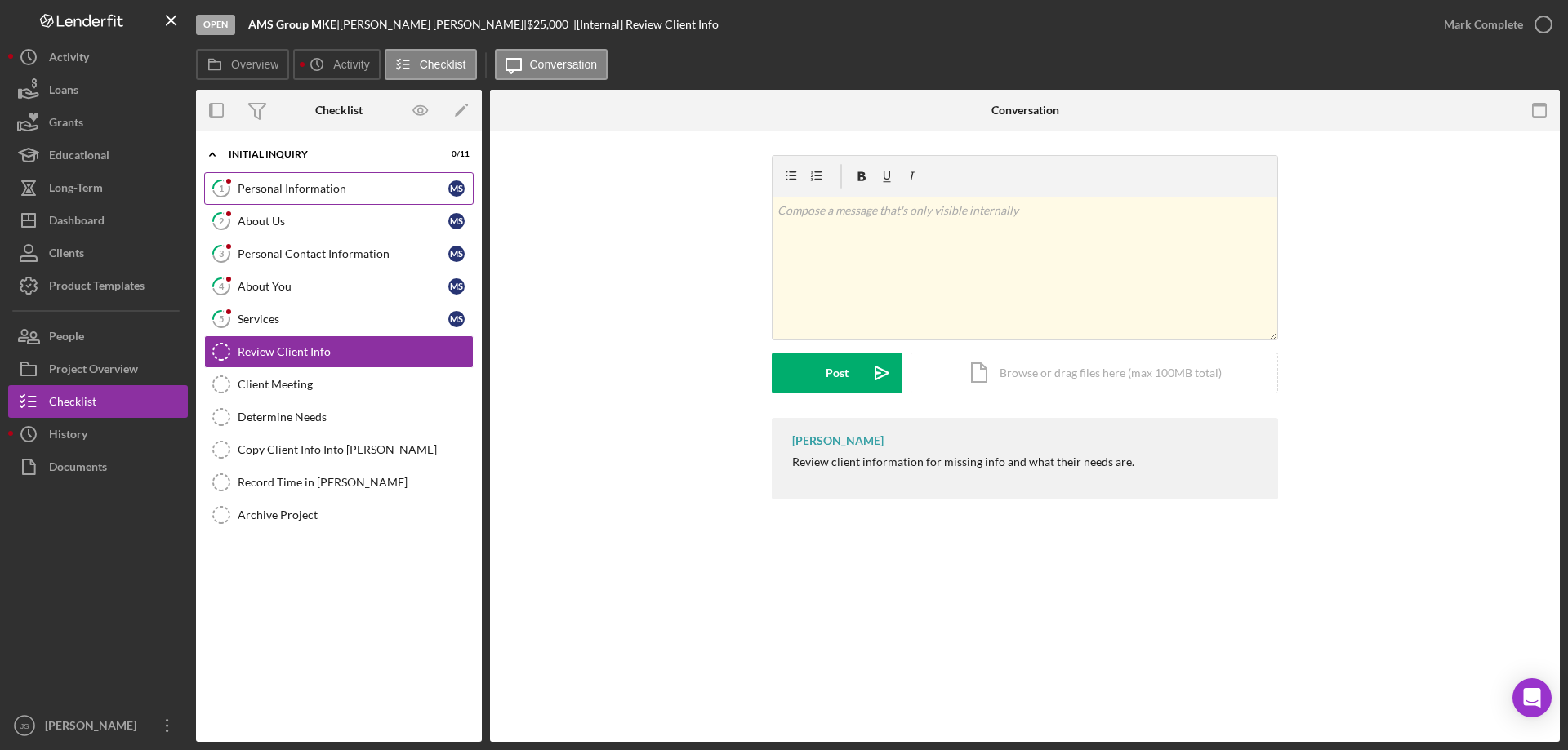
click at [379, 193] on div "Personal Information" at bounding box center [343, 189] width 211 height 13
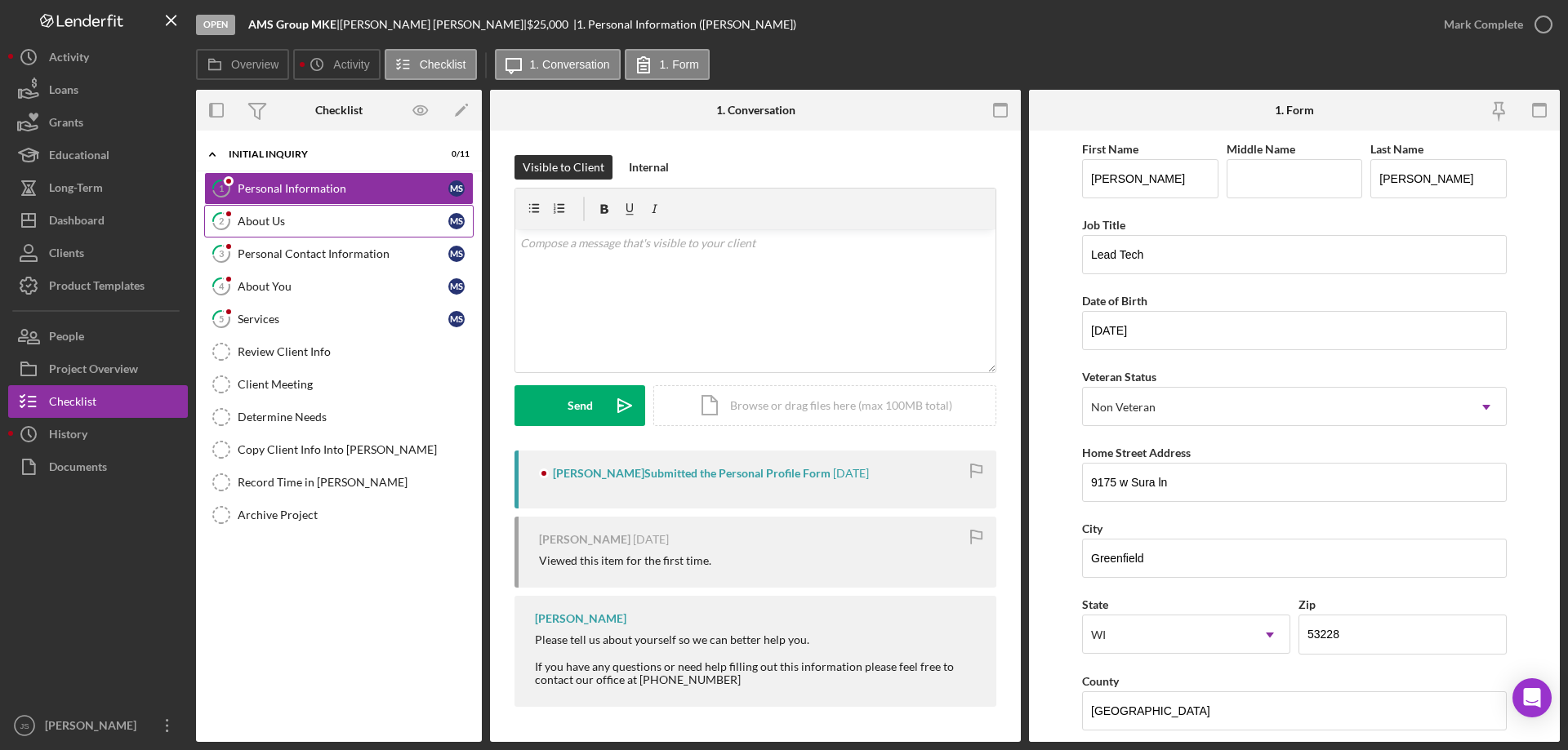
click at [329, 219] on div "About Us" at bounding box center [343, 221] width 211 height 13
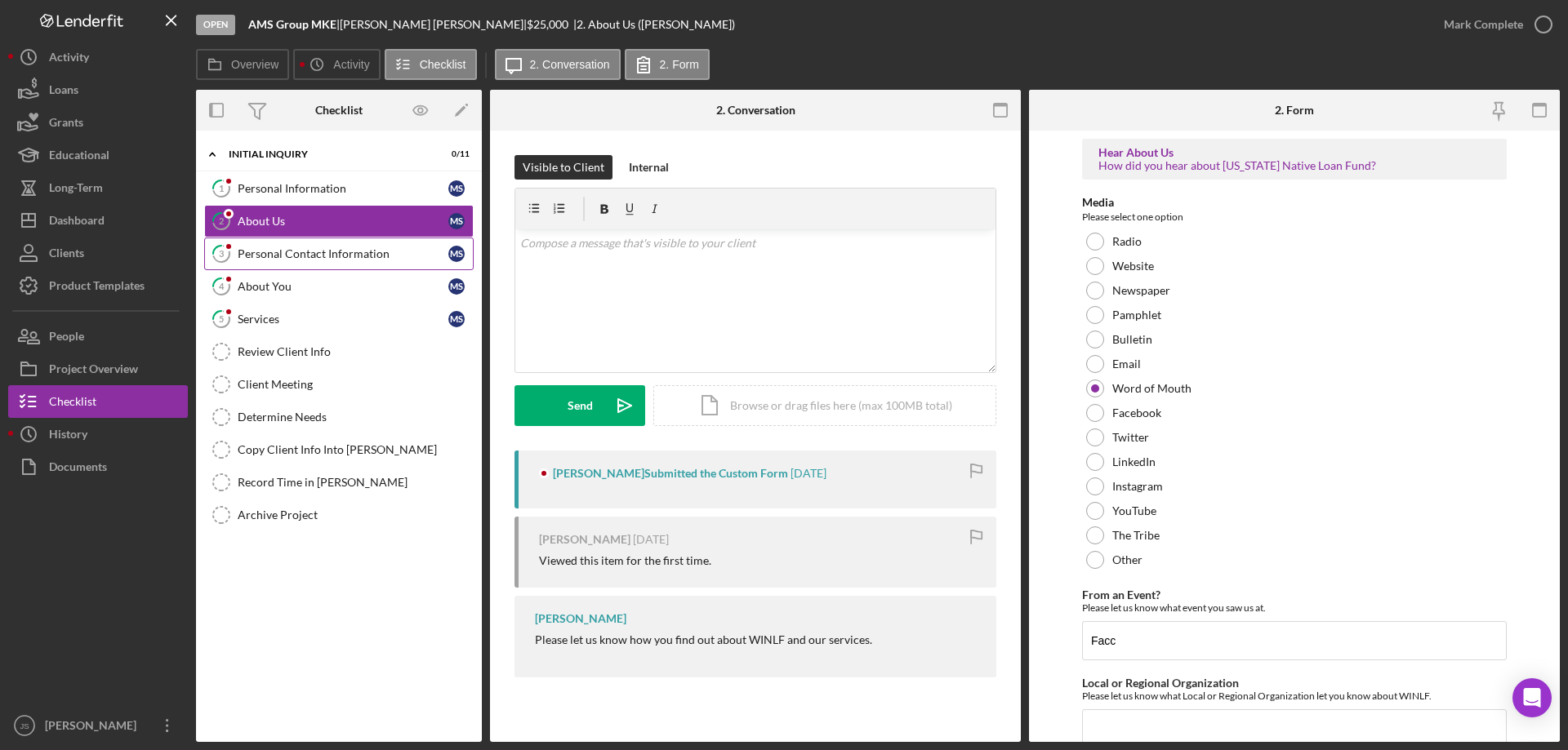
click at [312, 251] on div "Personal Contact Information" at bounding box center [343, 254] width 211 height 13
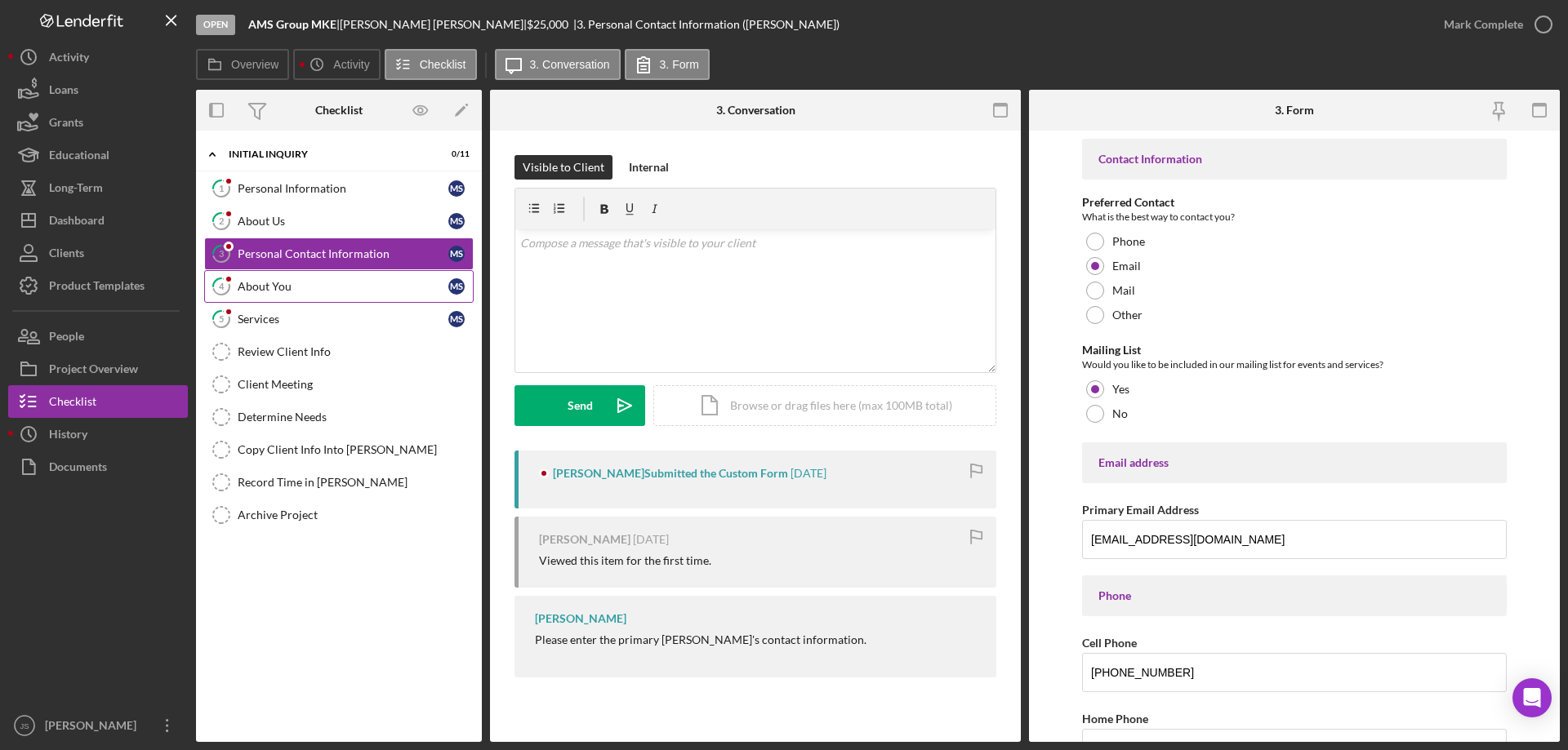
click at [305, 288] on div "About You" at bounding box center [343, 287] width 211 height 13
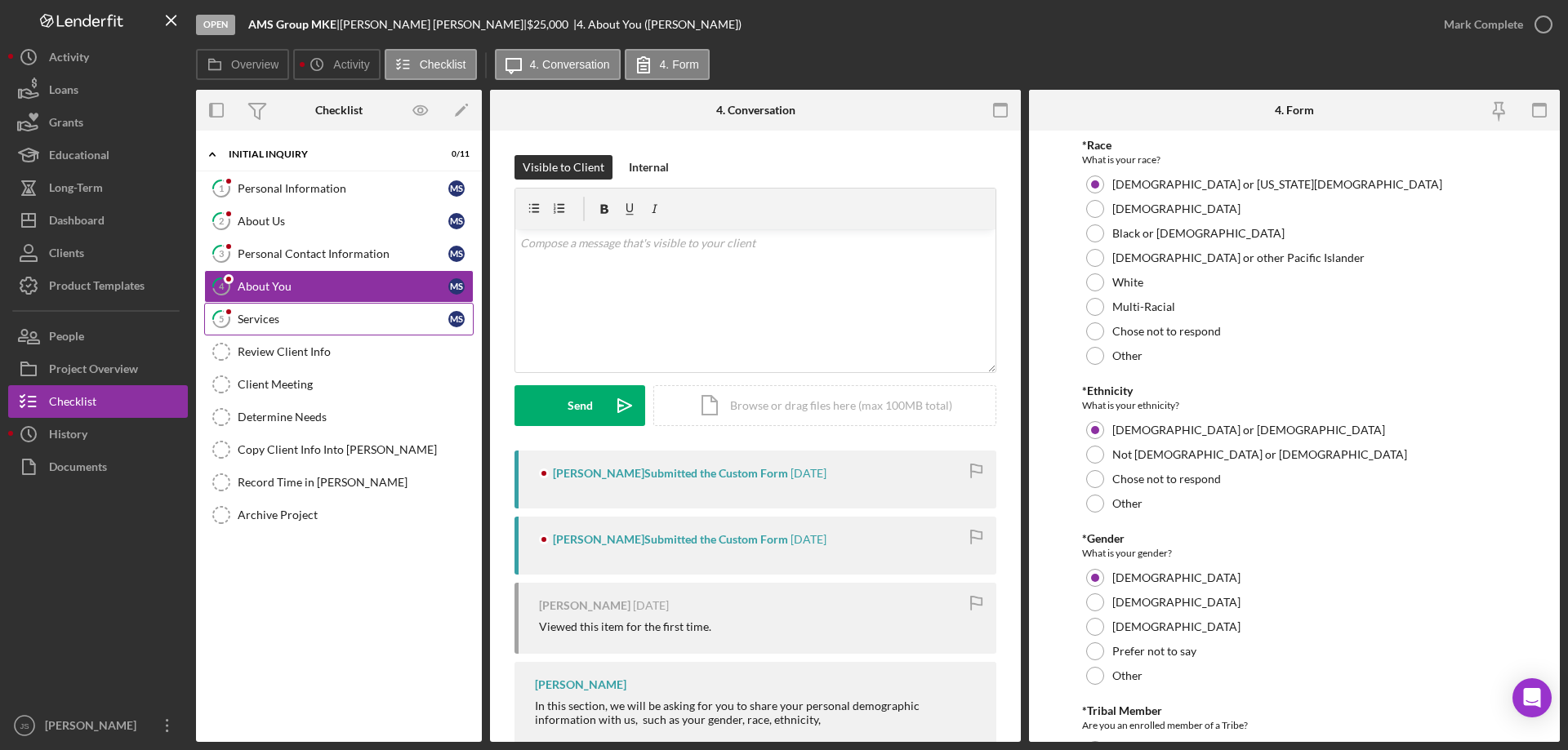
click at [298, 316] on div "Services" at bounding box center [343, 319] width 211 height 13
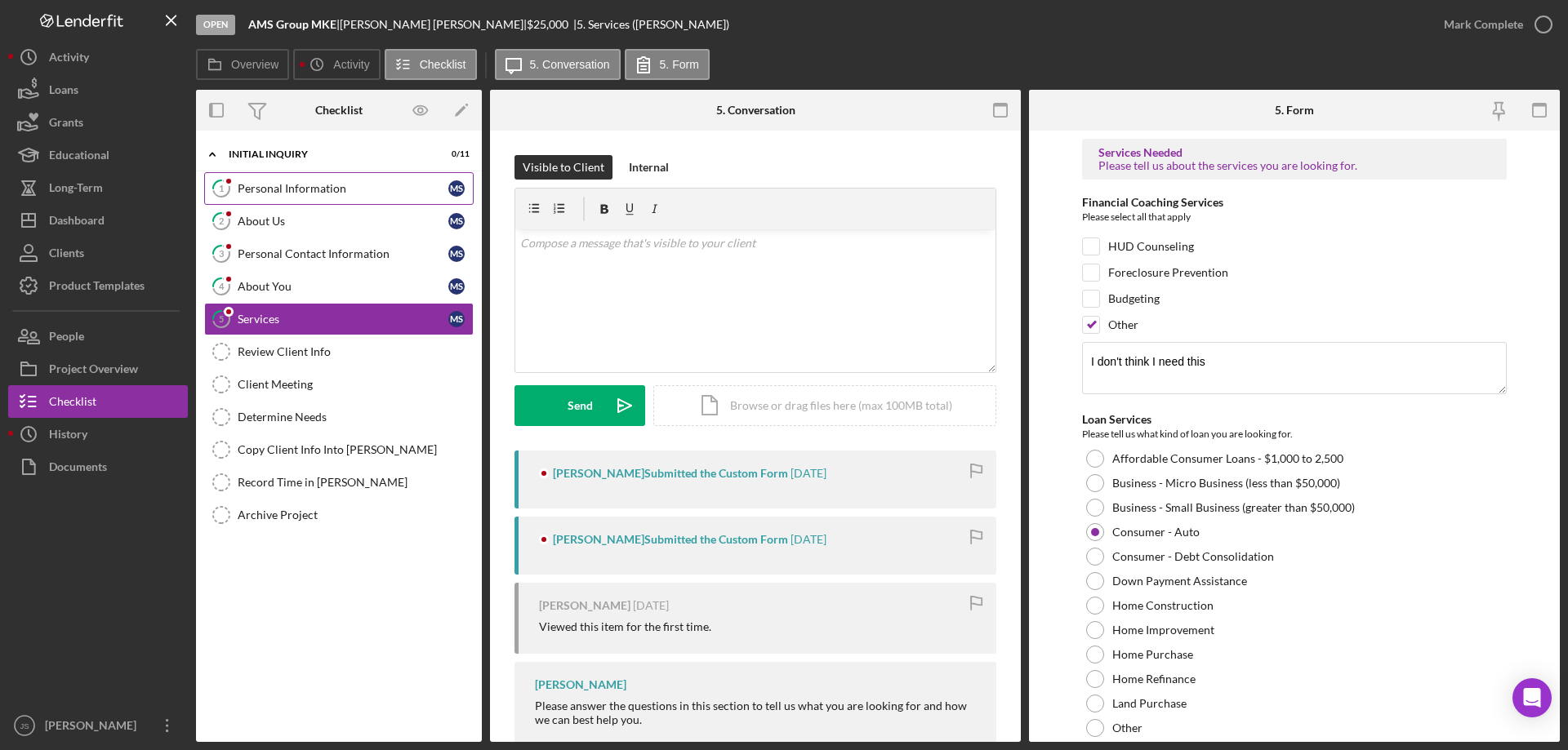
click at [346, 186] on div "Personal Information" at bounding box center [343, 189] width 211 height 13
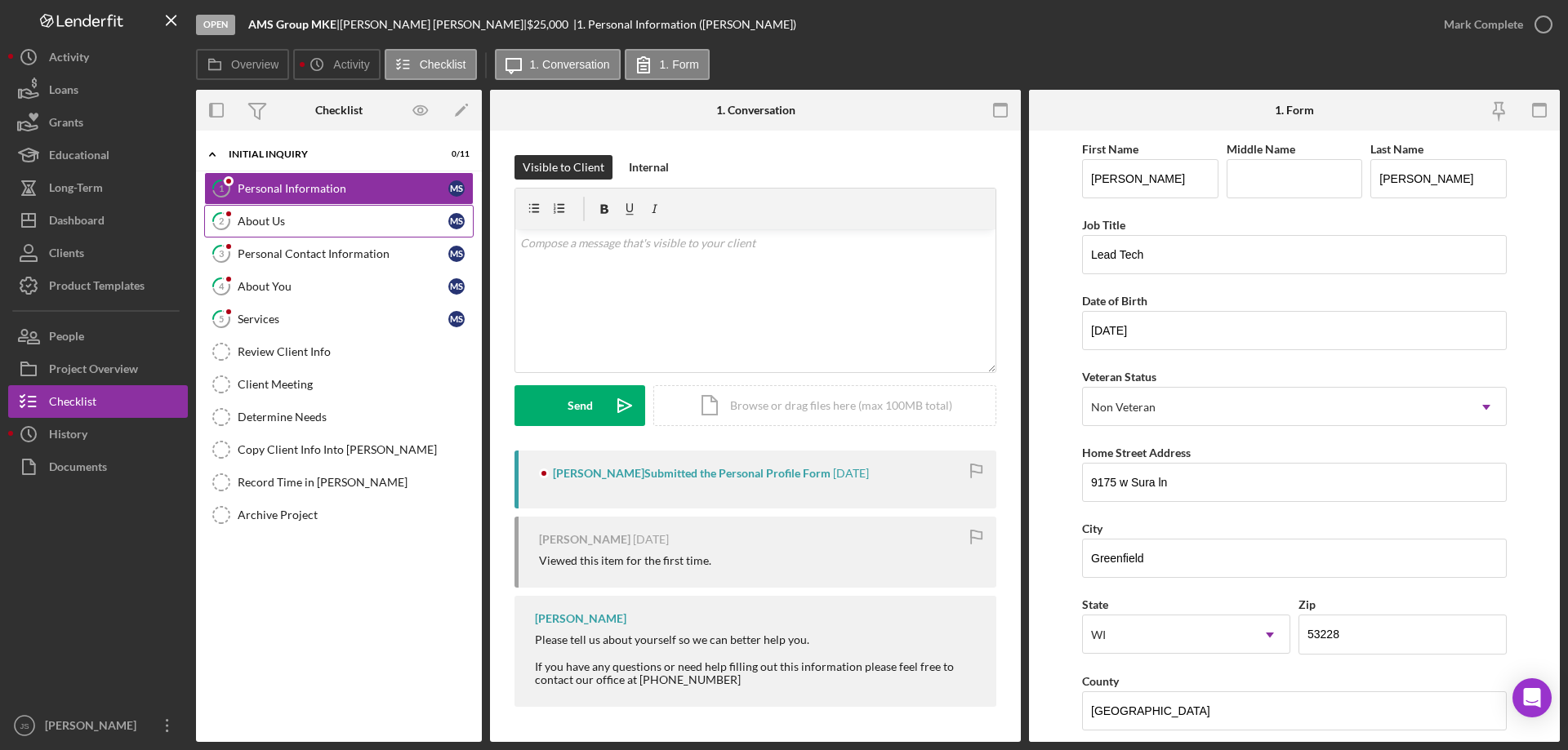
click at [329, 223] on div "About Us" at bounding box center [343, 221] width 211 height 13
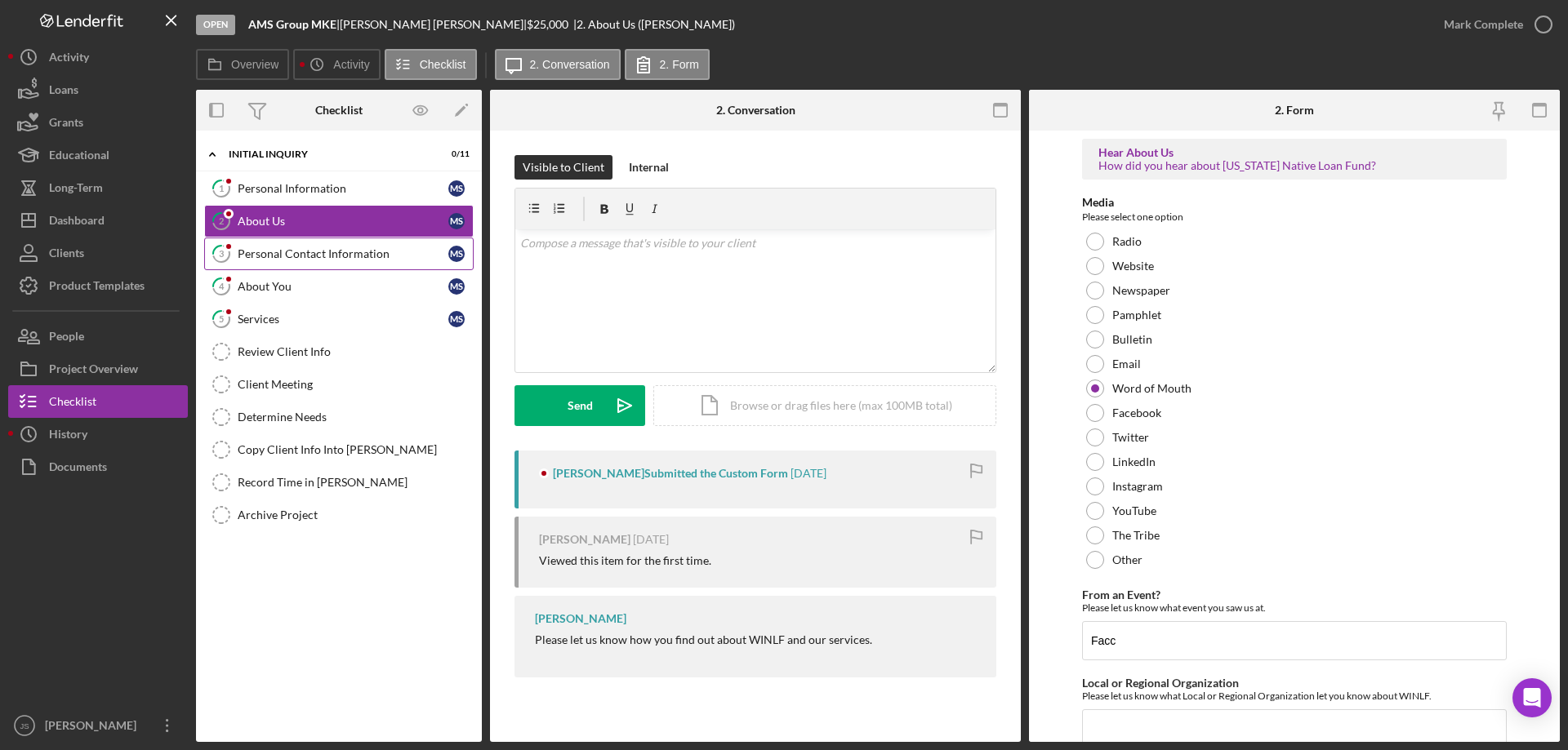
click at [332, 257] on div "Personal Contact Information" at bounding box center [343, 254] width 211 height 13
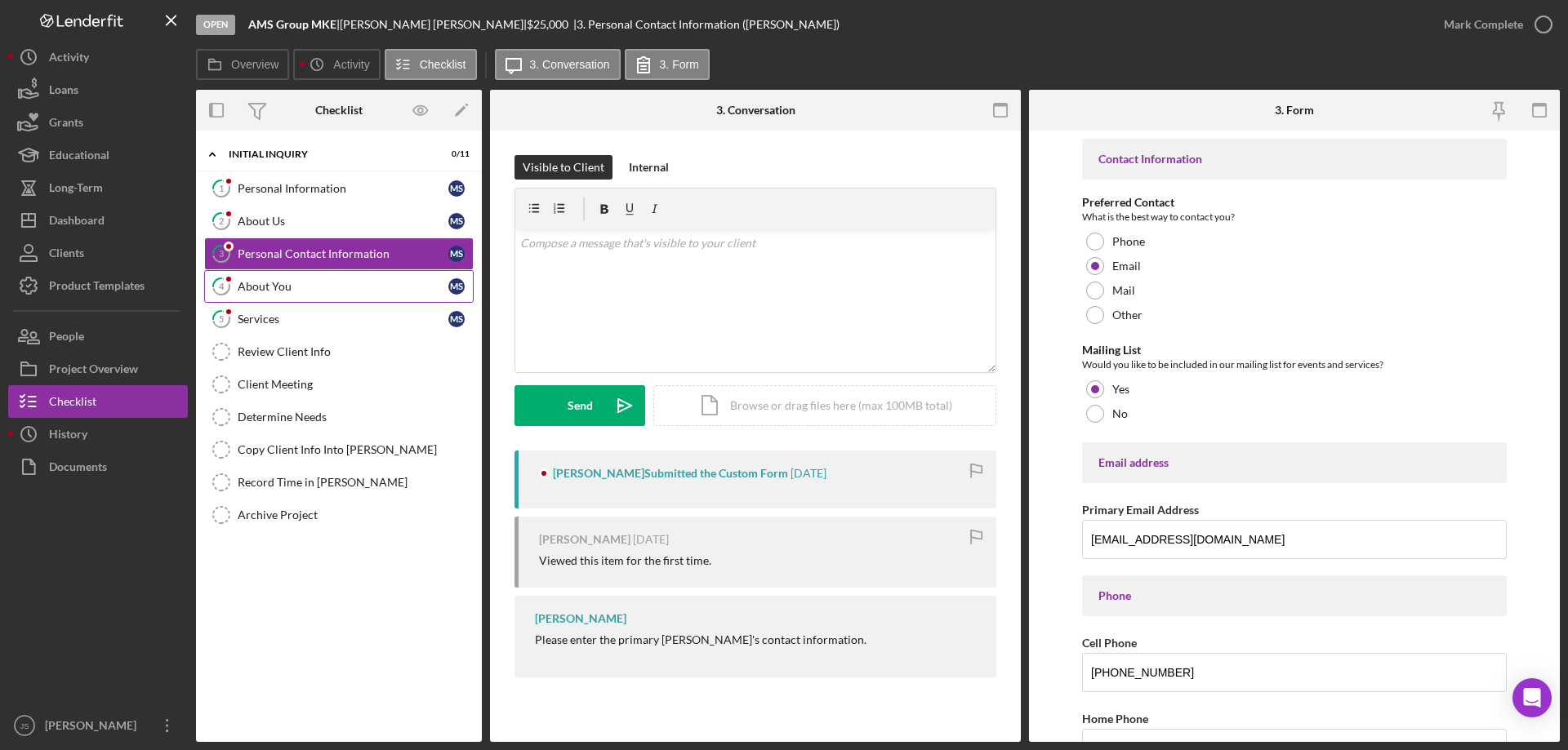
click at [322, 291] on div "About You" at bounding box center [343, 287] width 211 height 13
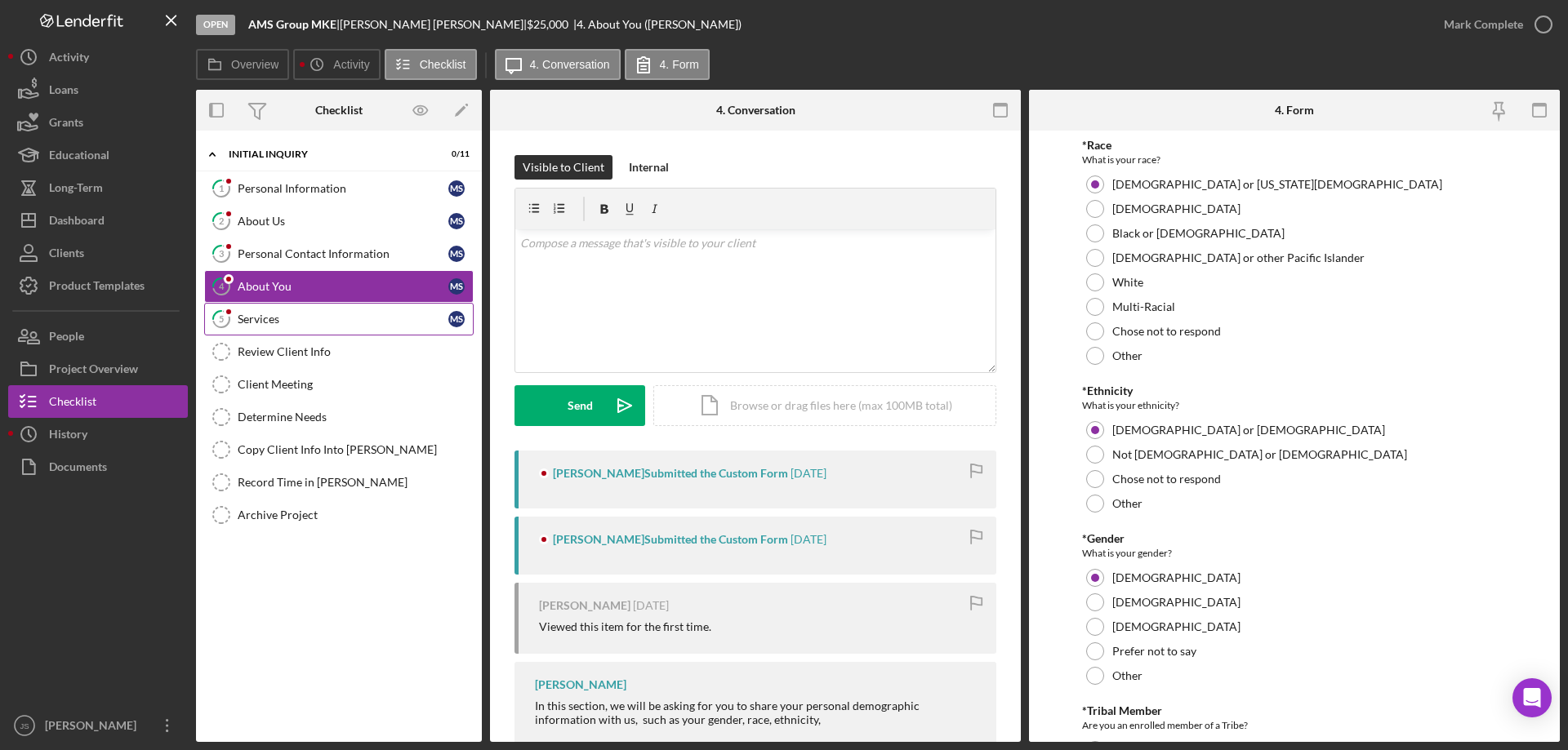
click at [311, 319] on div "Services" at bounding box center [343, 319] width 211 height 13
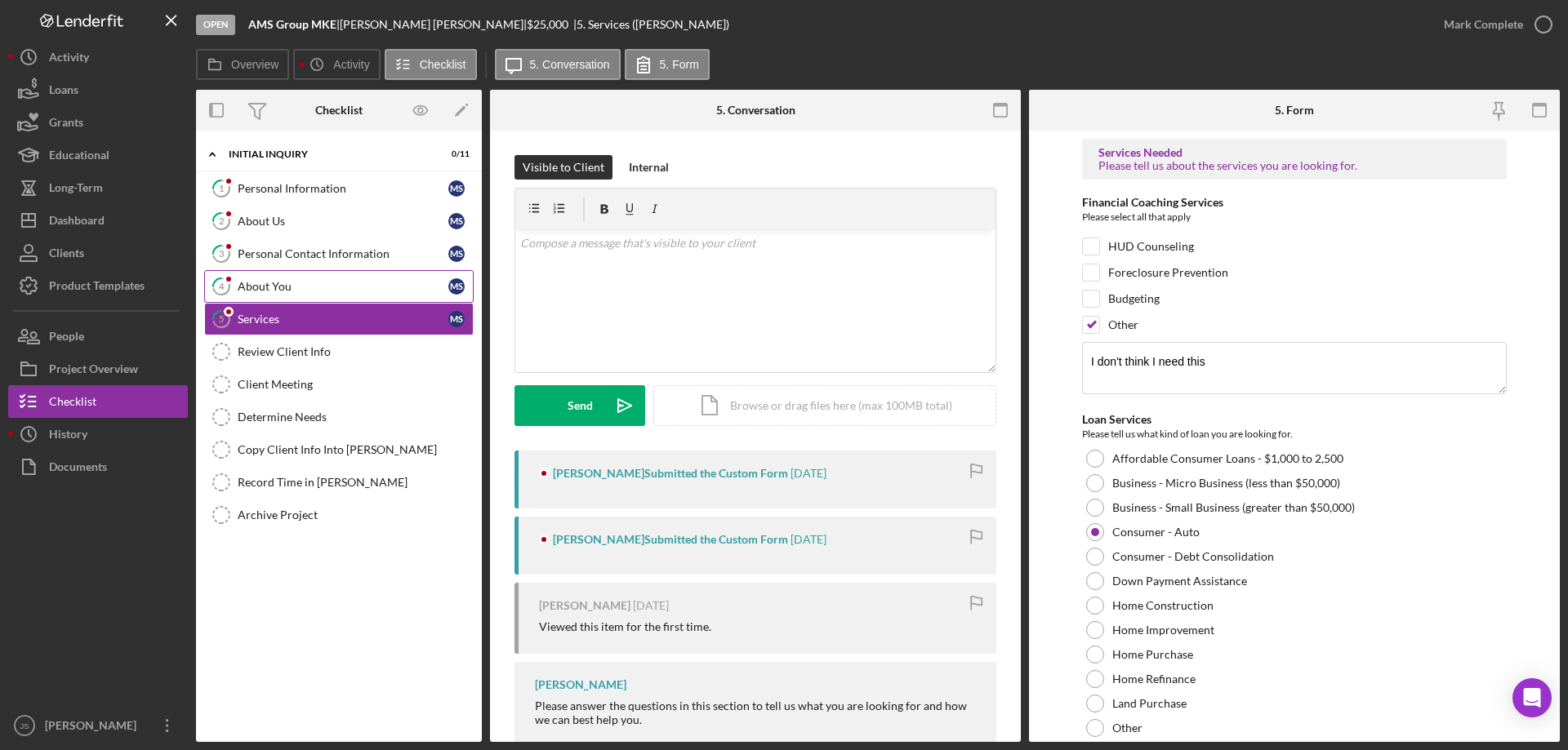
click at [303, 279] on link "4 About You M S" at bounding box center [339, 287] width 270 height 33
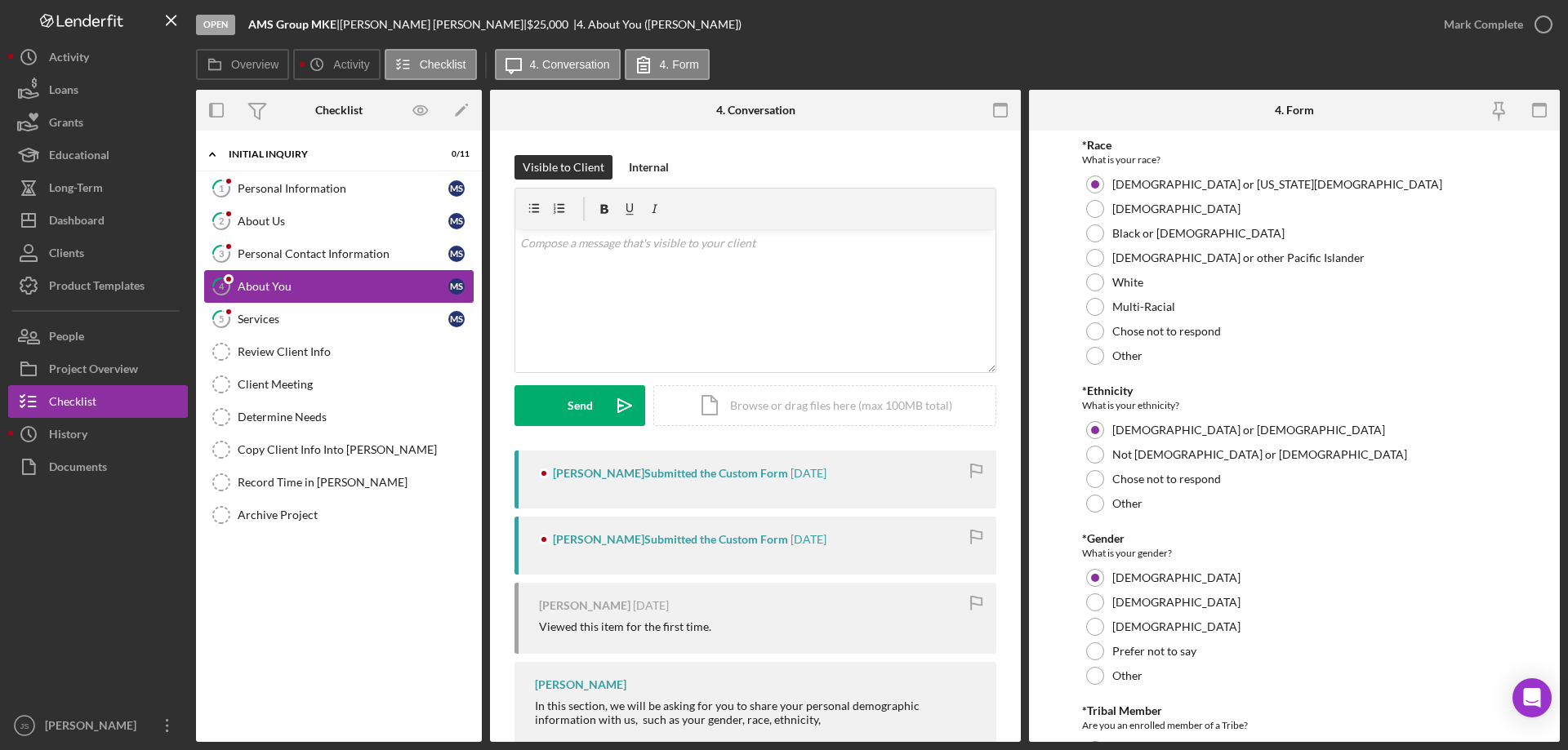
click at [311, 284] on div "About You" at bounding box center [343, 287] width 211 height 13
click at [92, 224] on div "Dashboard" at bounding box center [77, 222] width 56 height 37
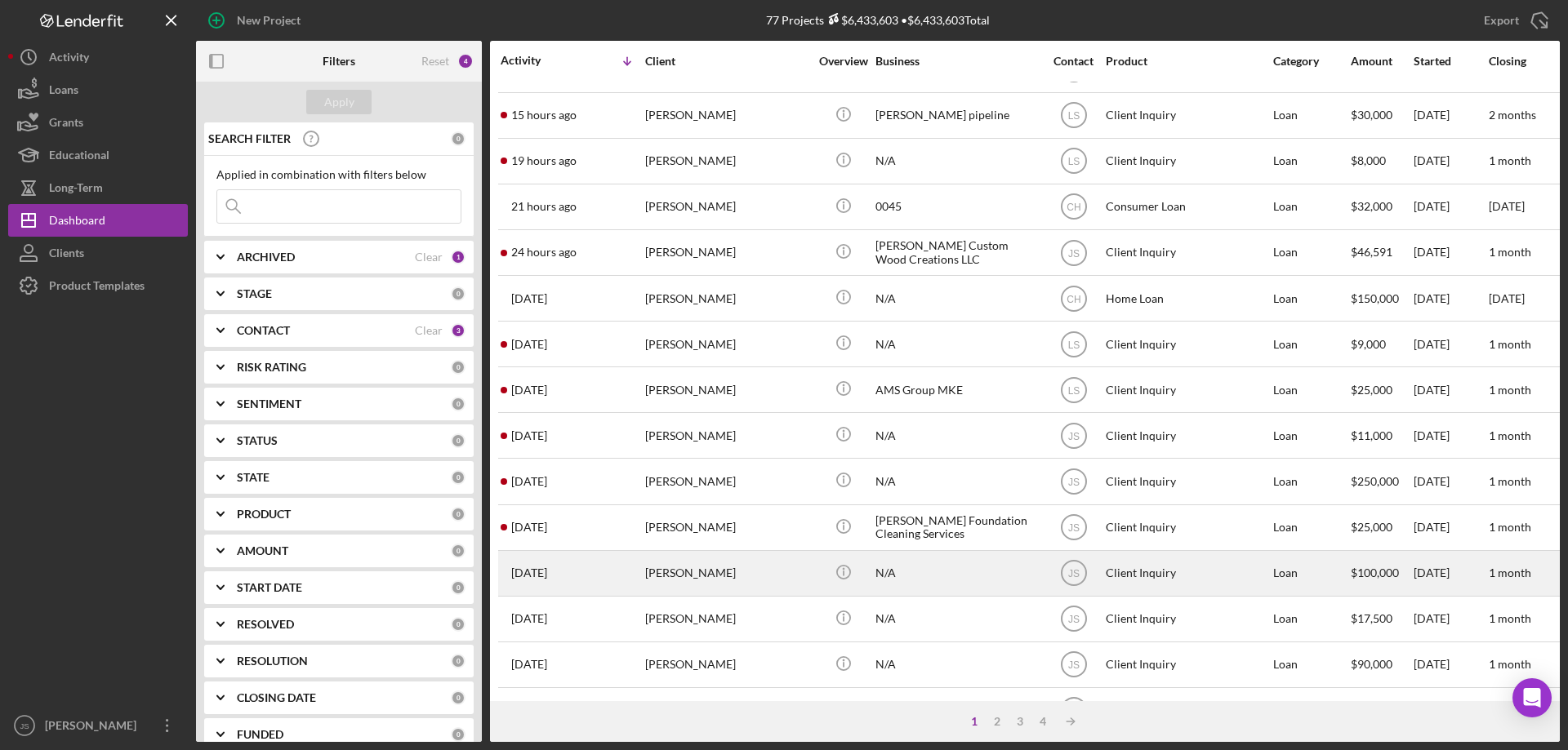
scroll to position [82, 0]
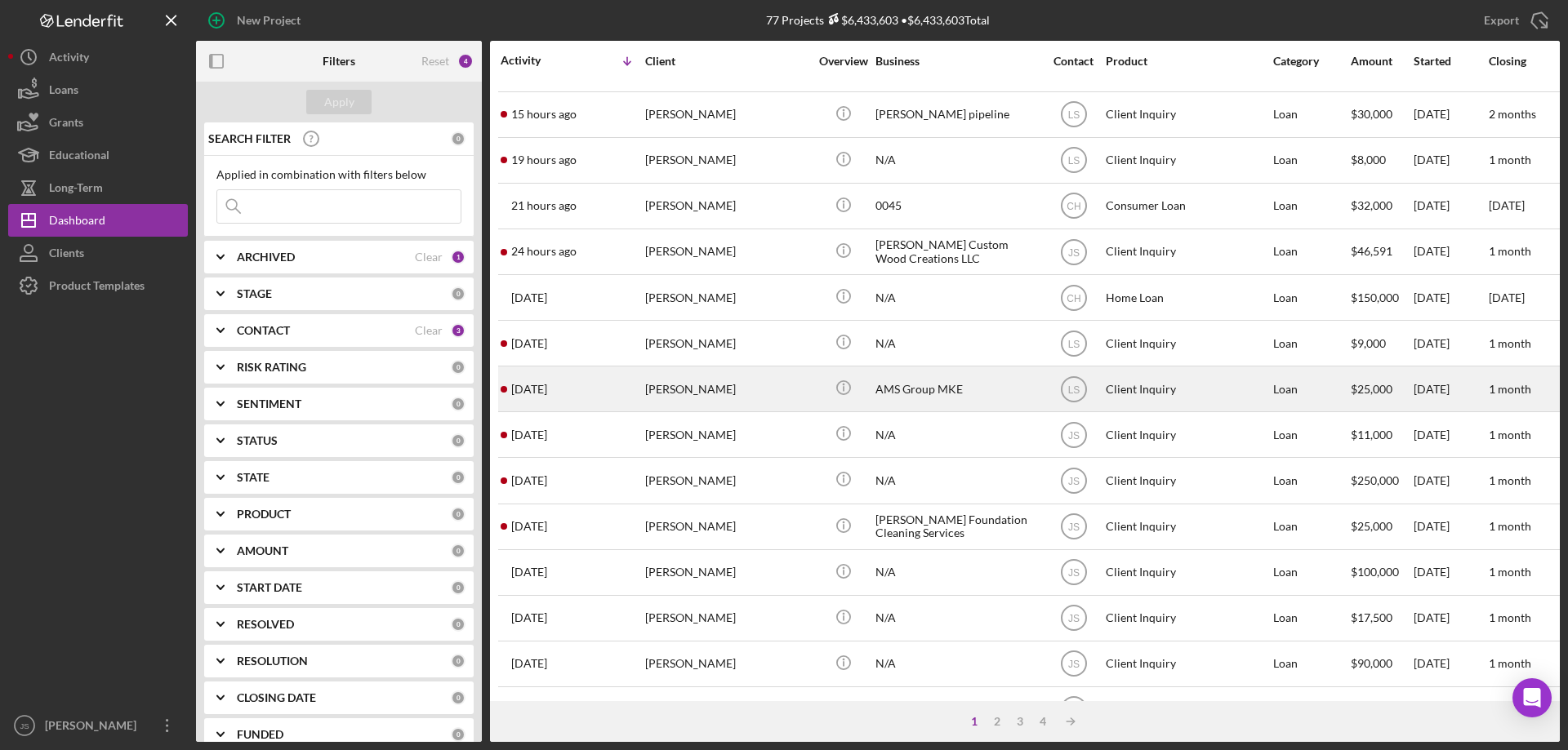
click at [784, 400] on div "[PERSON_NAME]" at bounding box center [727, 389] width 164 height 43
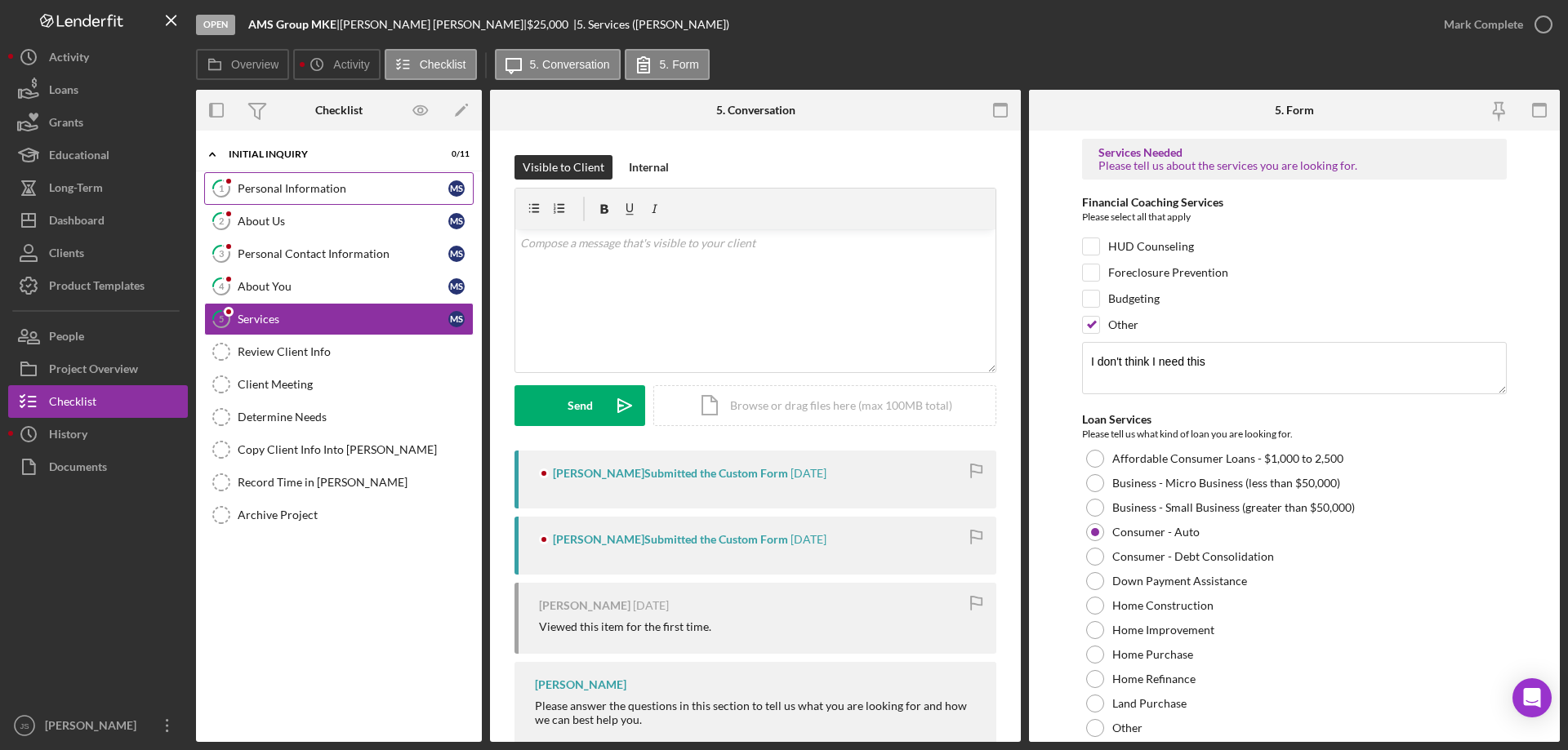
click at [368, 188] on div "Personal Information" at bounding box center [343, 189] width 211 height 13
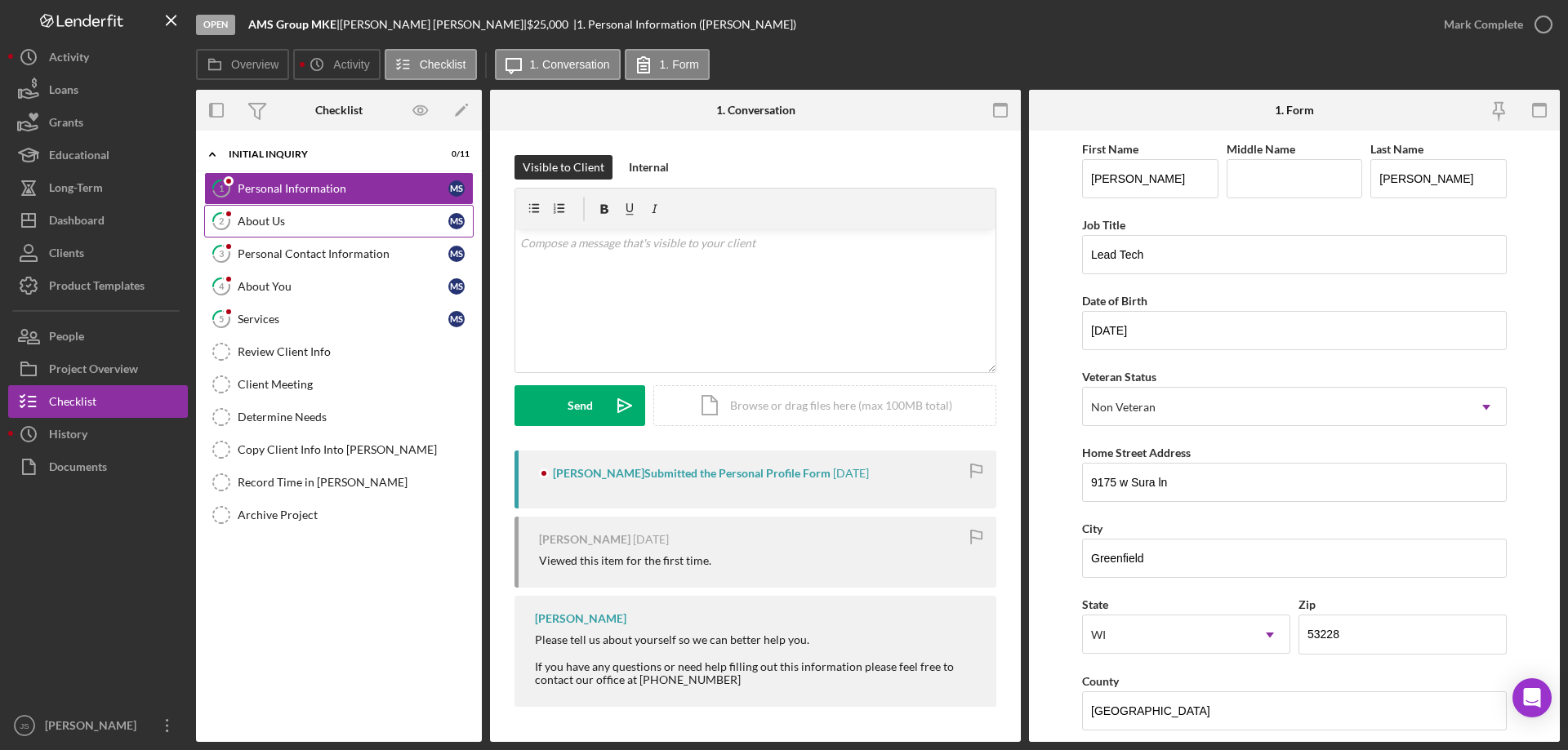
click at [329, 220] on div "About Us" at bounding box center [343, 221] width 211 height 13
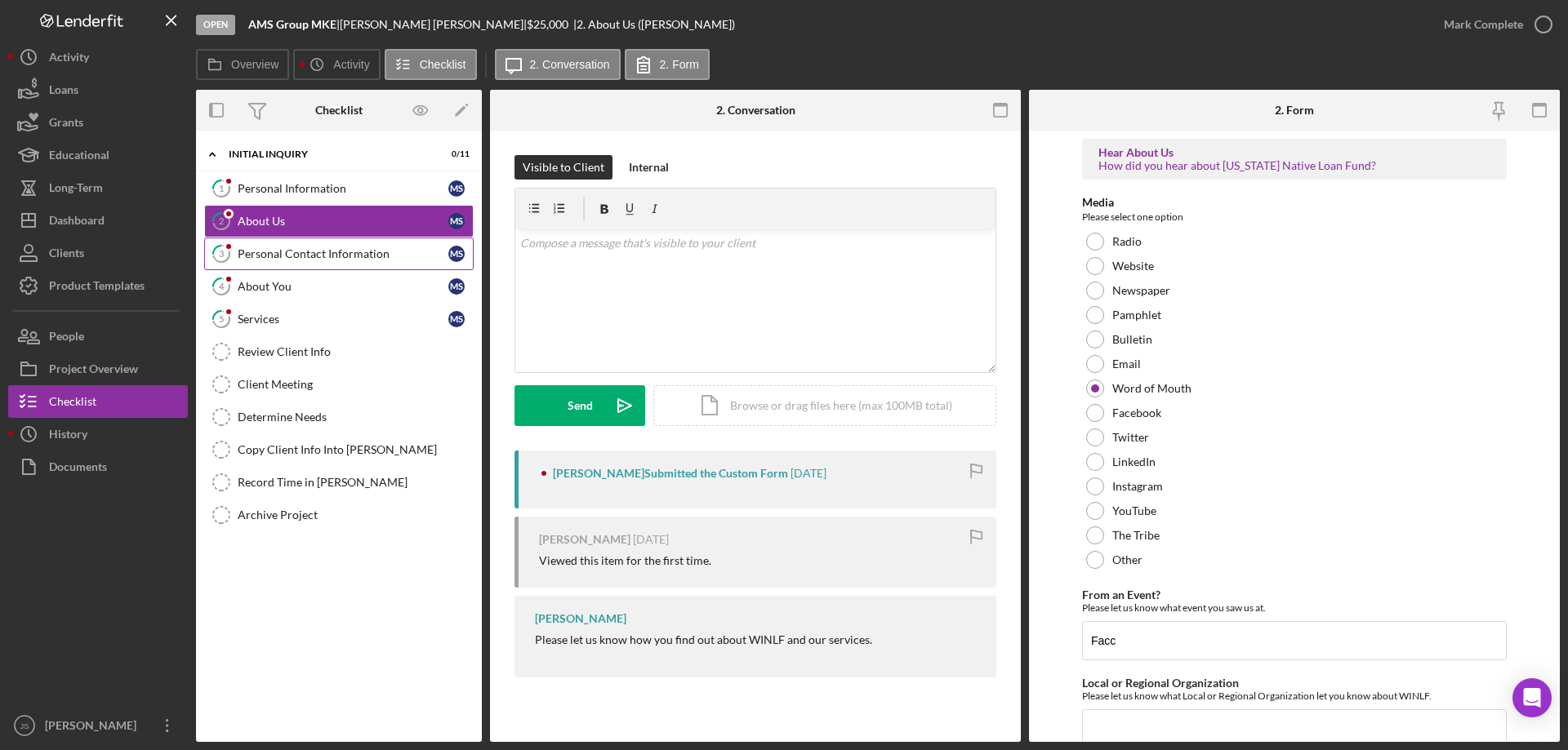
click at [361, 257] on div "Personal Contact Information" at bounding box center [343, 254] width 211 height 13
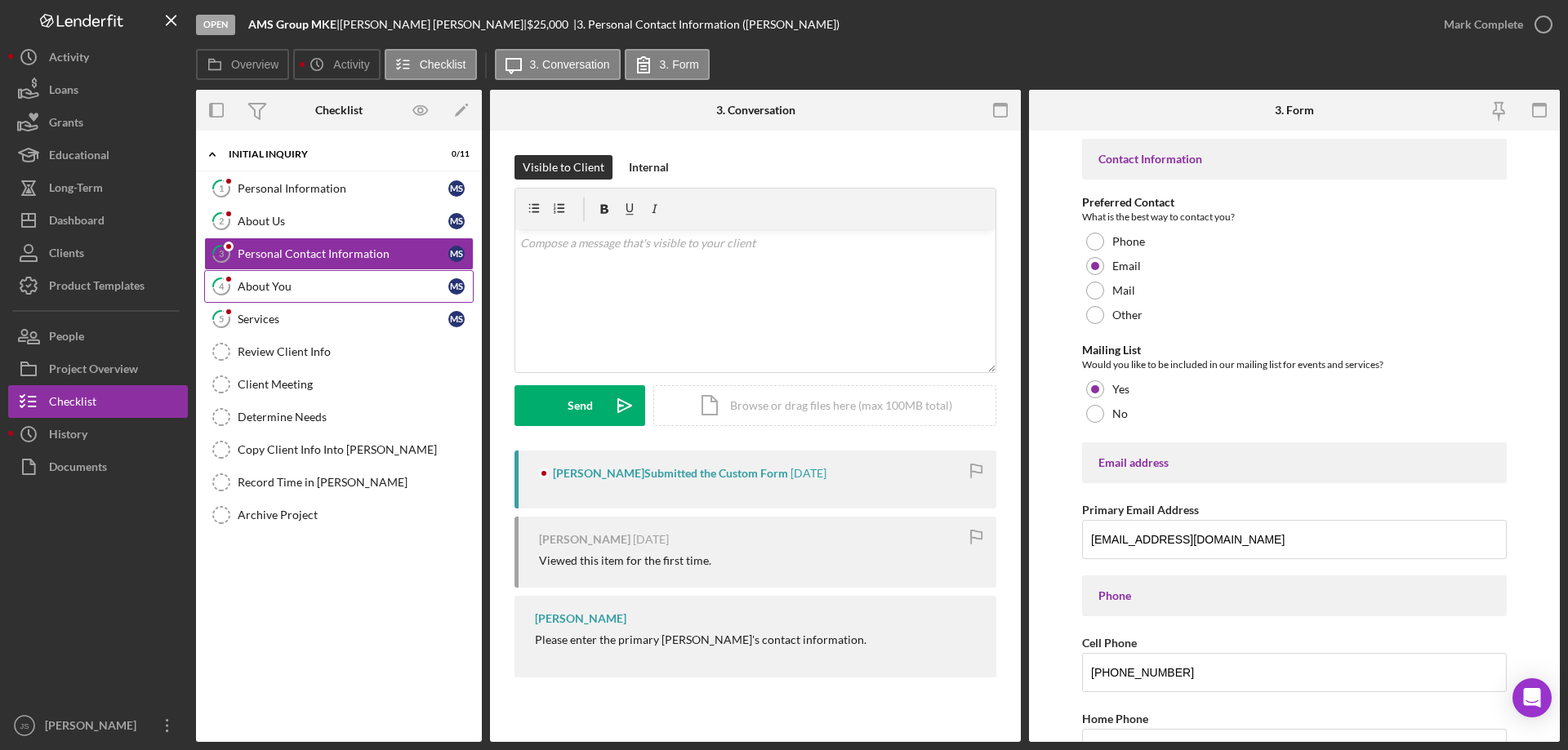
click at [348, 292] on div "About You" at bounding box center [343, 287] width 211 height 13
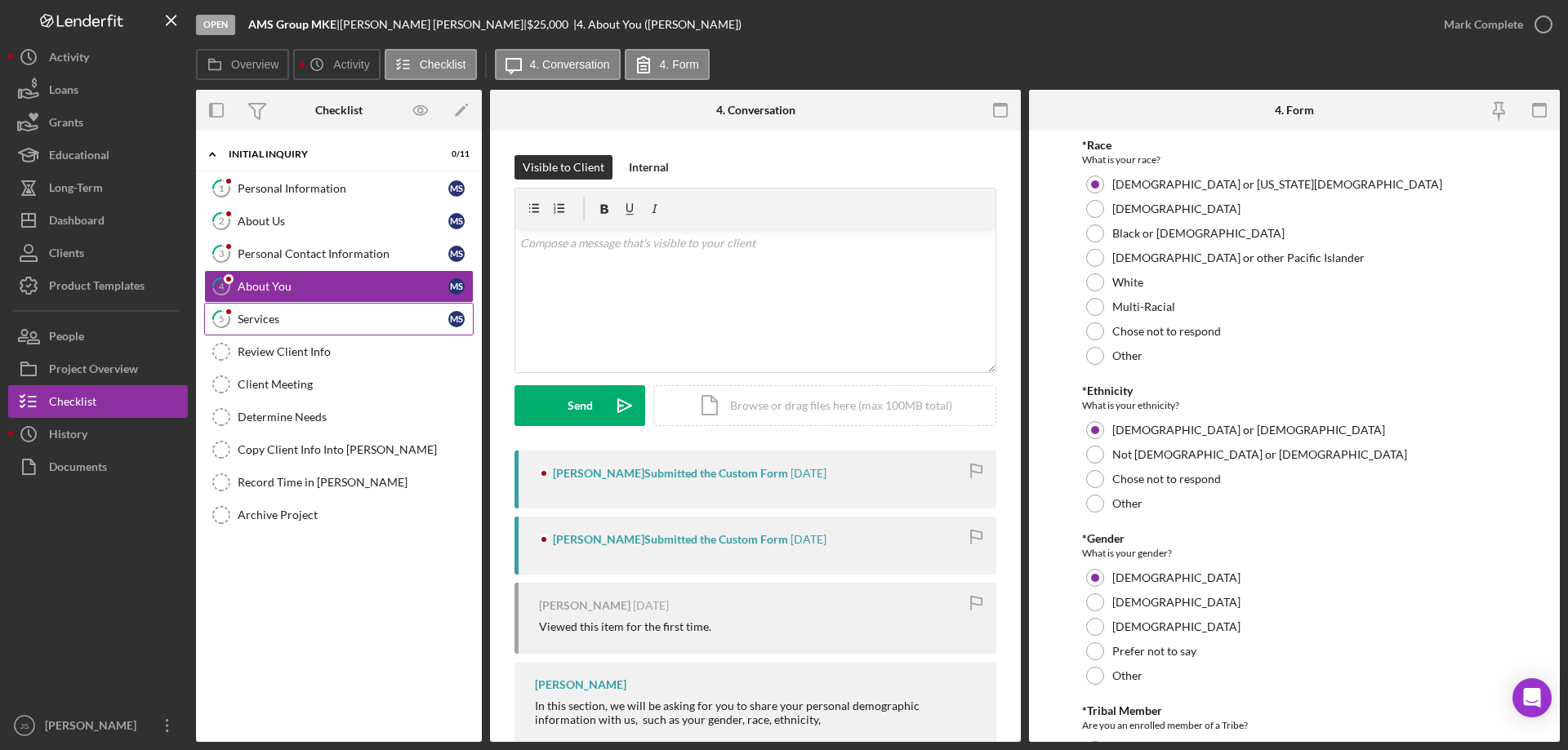
click at [351, 323] on div "Services" at bounding box center [343, 319] width 211 height 13
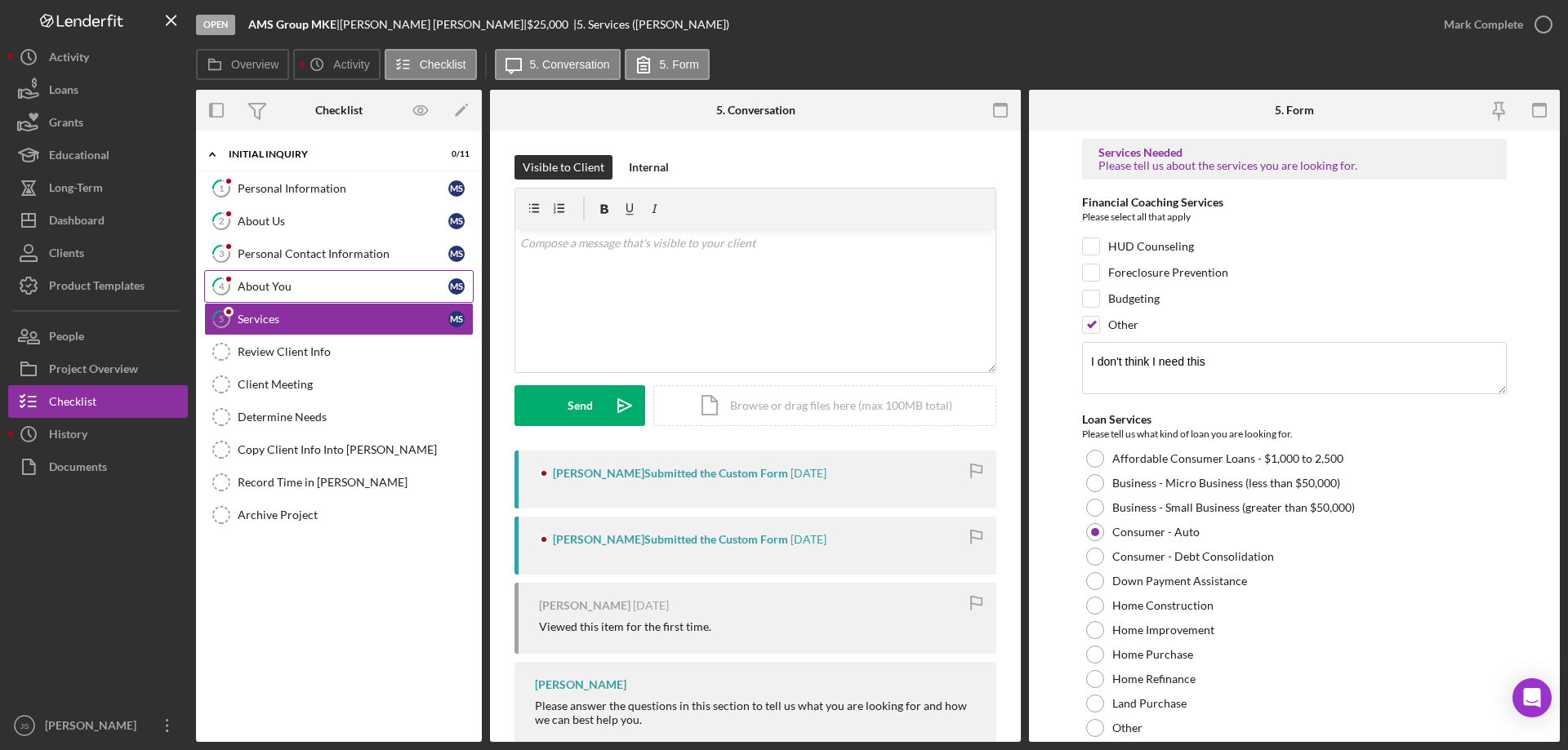
click at [349, 290] on div "About You" at bounding box center [343, 287] width 211 height 13
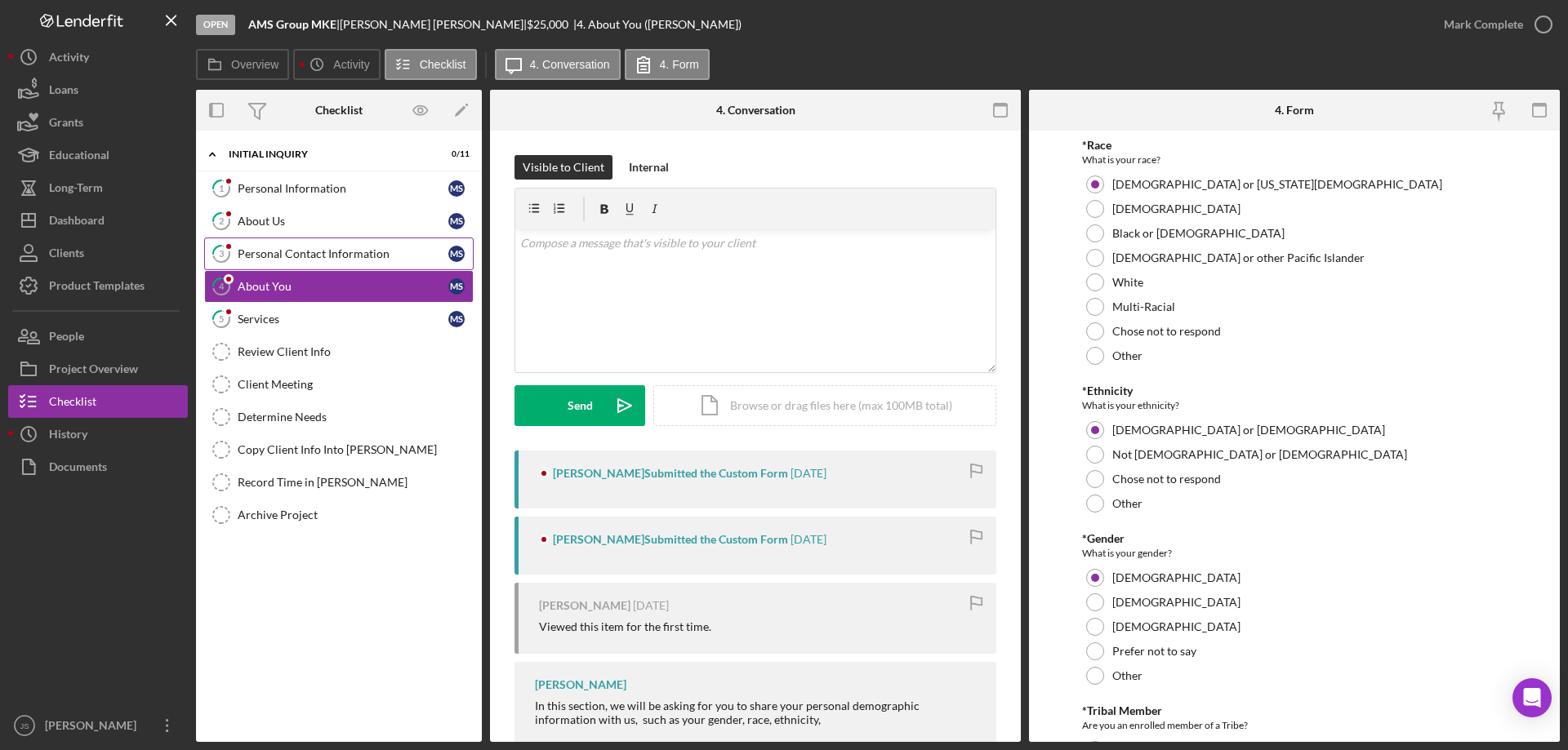
click at [372, 250] on div "Personal Contact Information" at bounding box center [343, 254] width 211 height 13
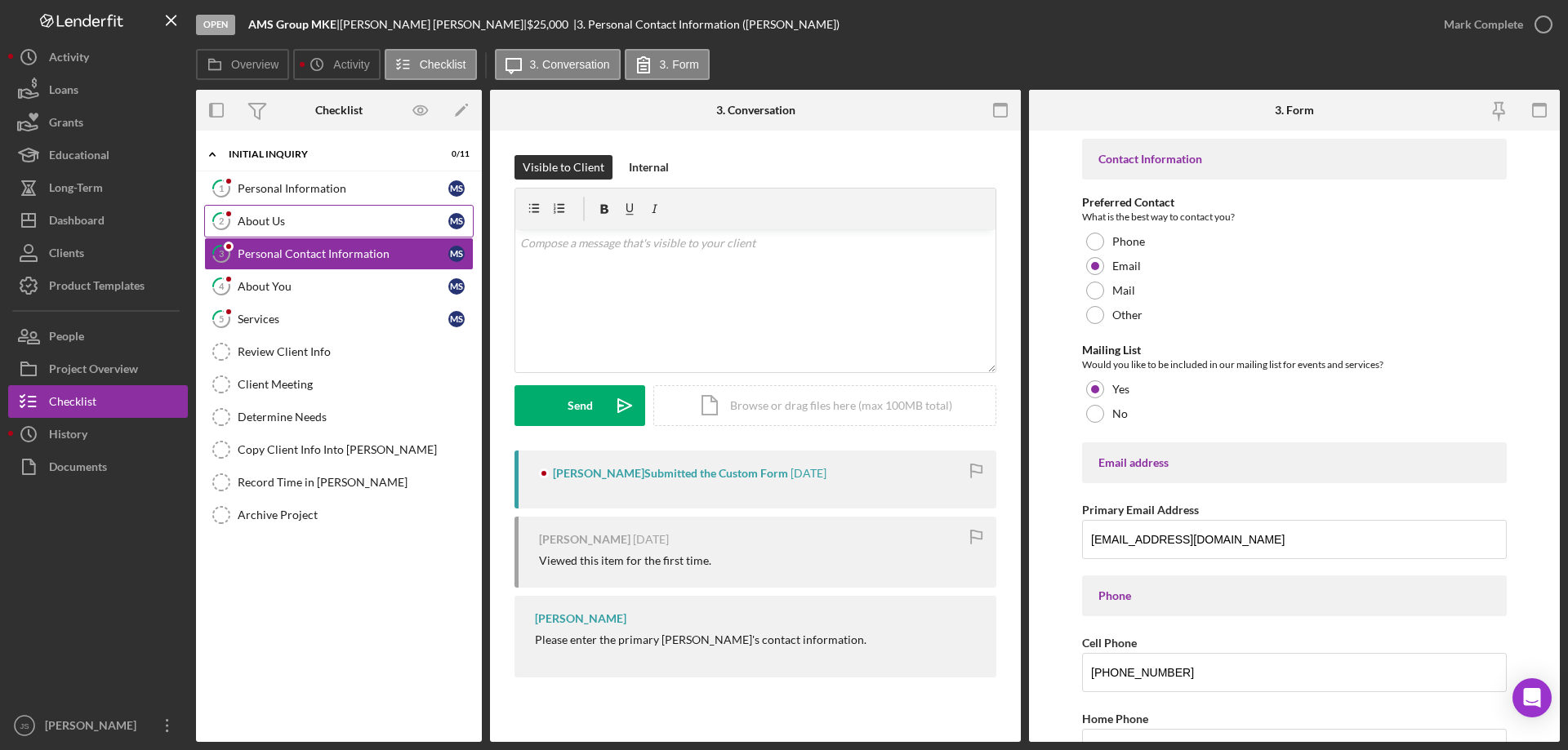
click at [364, 225] on div "About Us" at bounding box center [343, 221] width 211 height 13
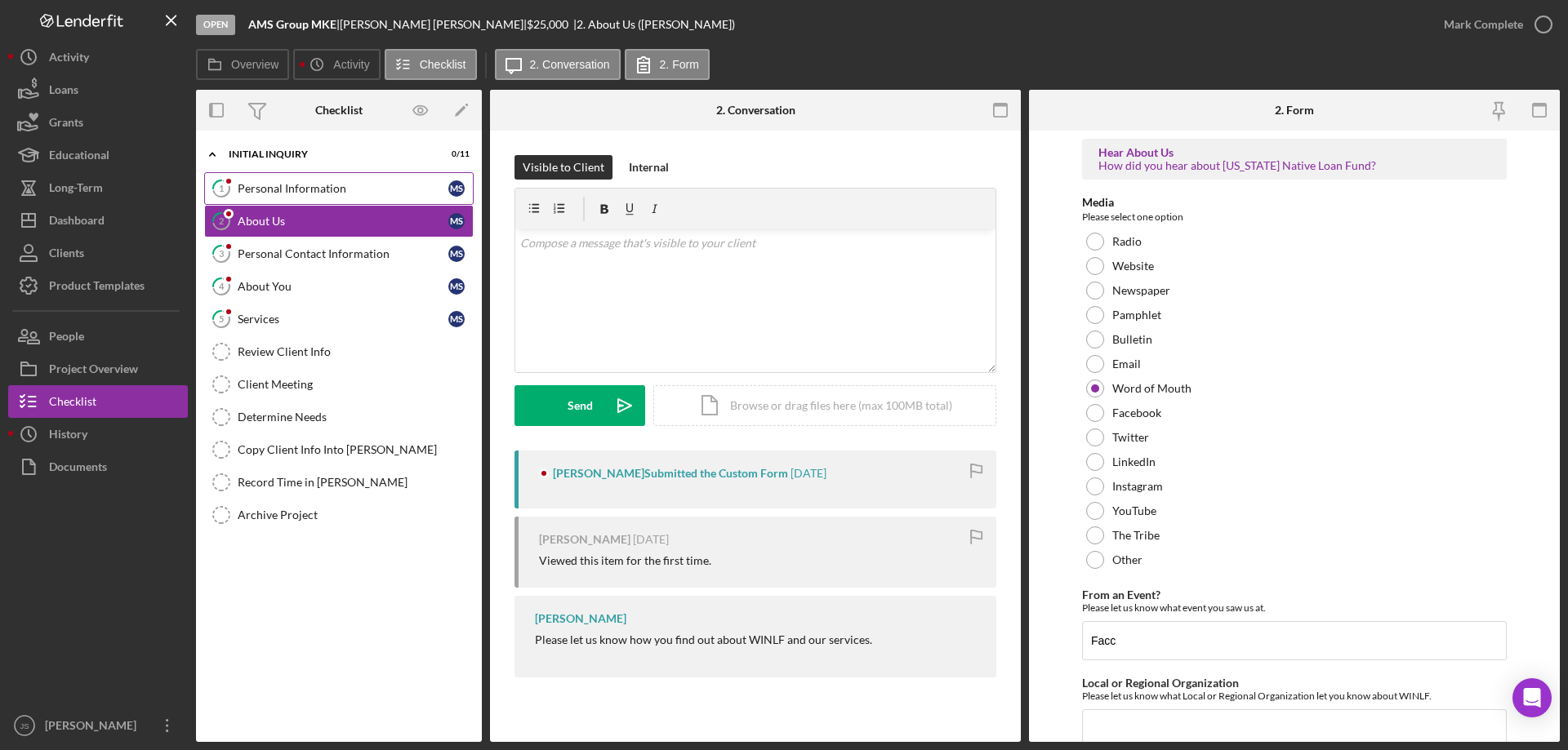
click at [369, 194] on div "Personal Information" at bounding box center [343, 189] width 211 height 13
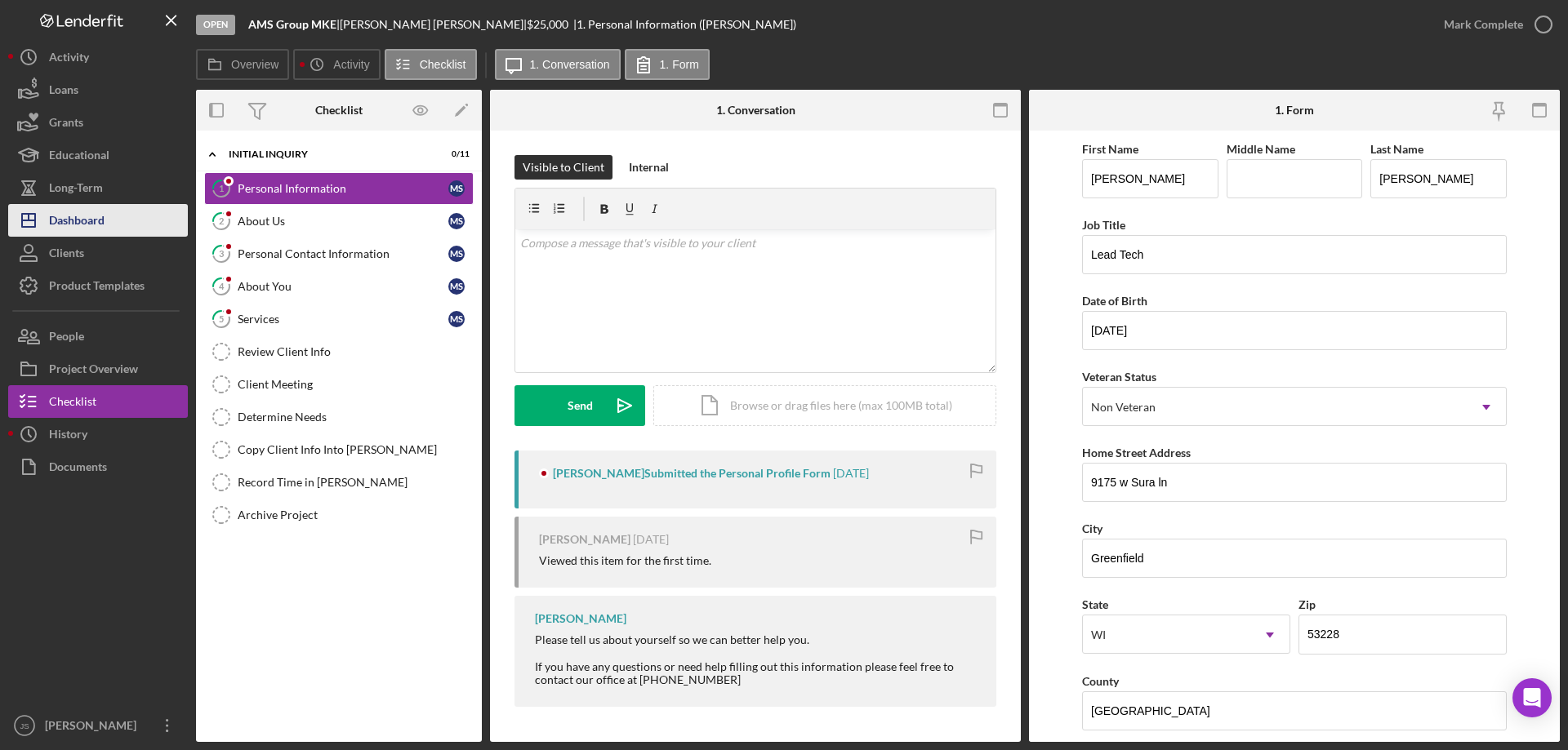
click at [107, 227] on button "Icon/Dashboard Dashboard" at bounding box center [98, 221] width 180 height 33
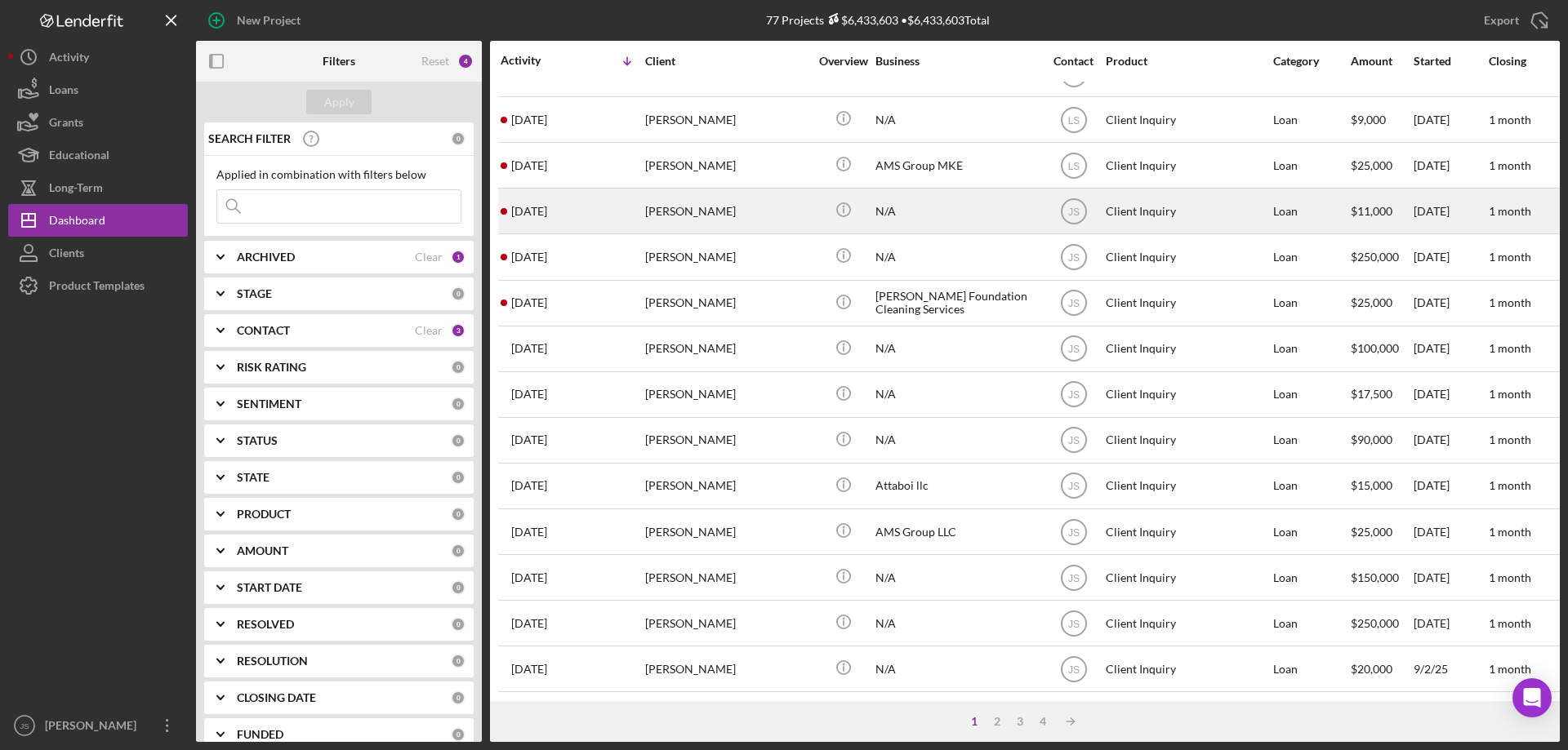
scroll to position [327, 0]
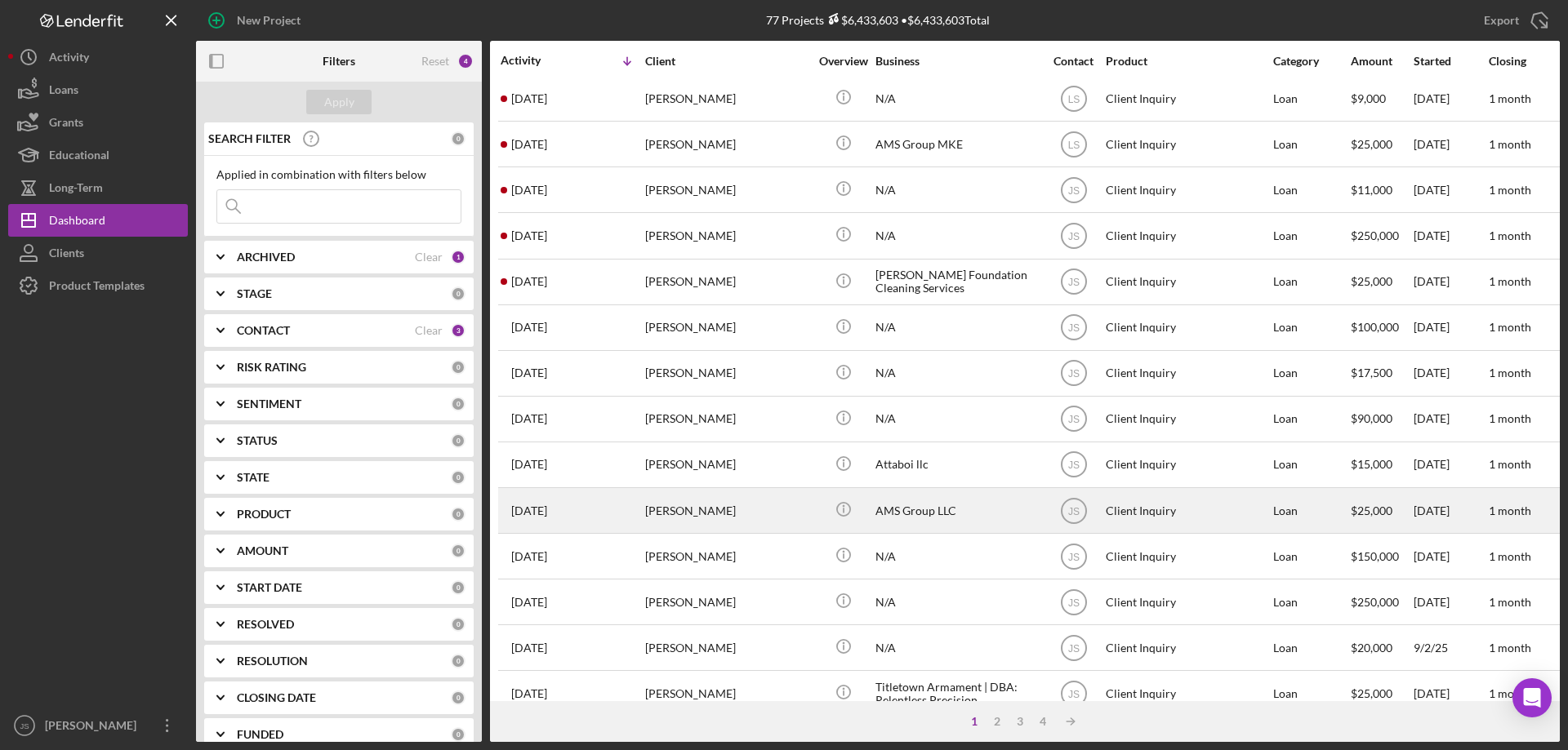
click at [791, 512] on div "[PERSON_NAME]" at bounding box center [727, 510] width 164 height 43
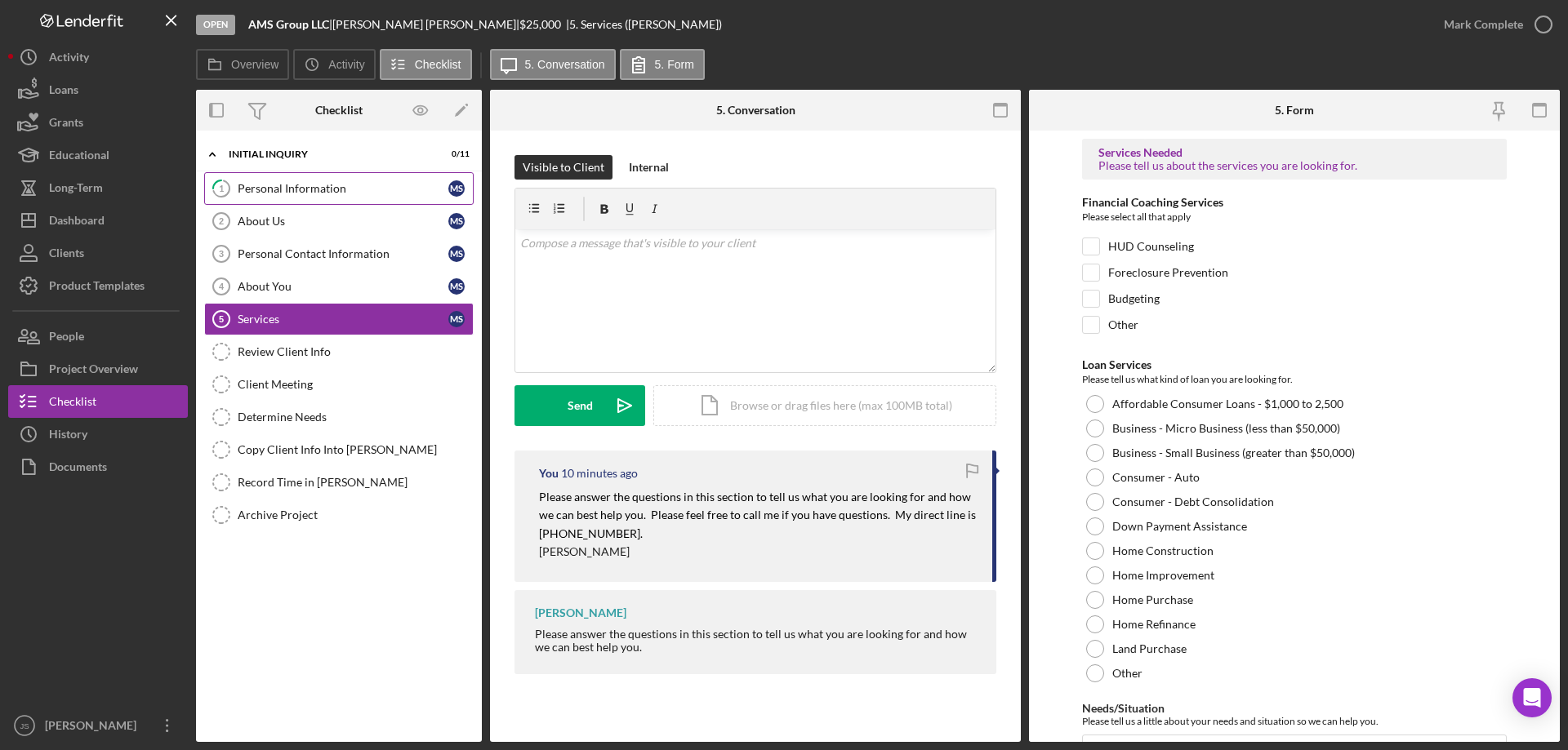
click at [373, 195] on div "Personal Information" at bounding box center [343, 189] width 211 height 13
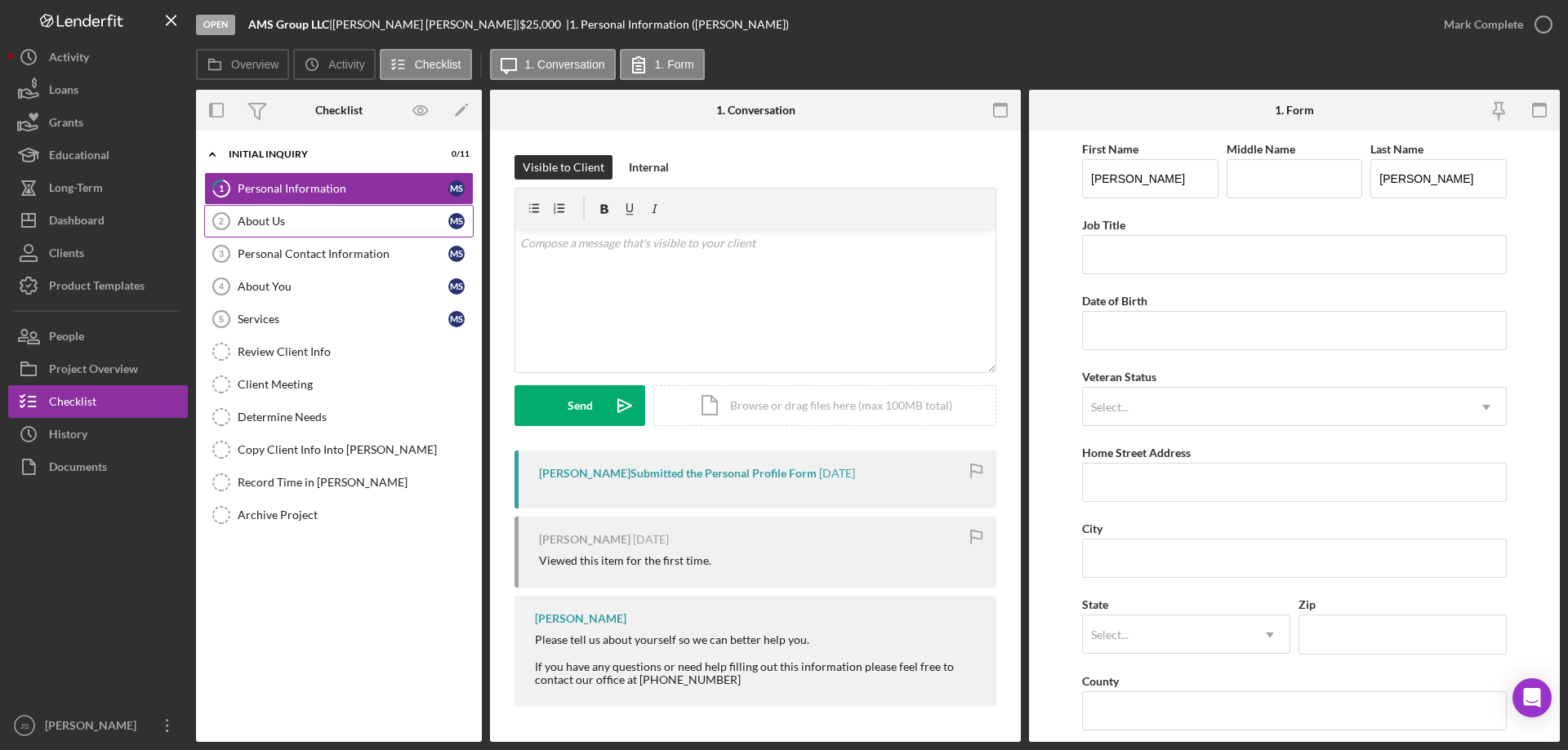
click at [375, 225] on div "About Us" at bounding box center [343, 221] width 211 height 13
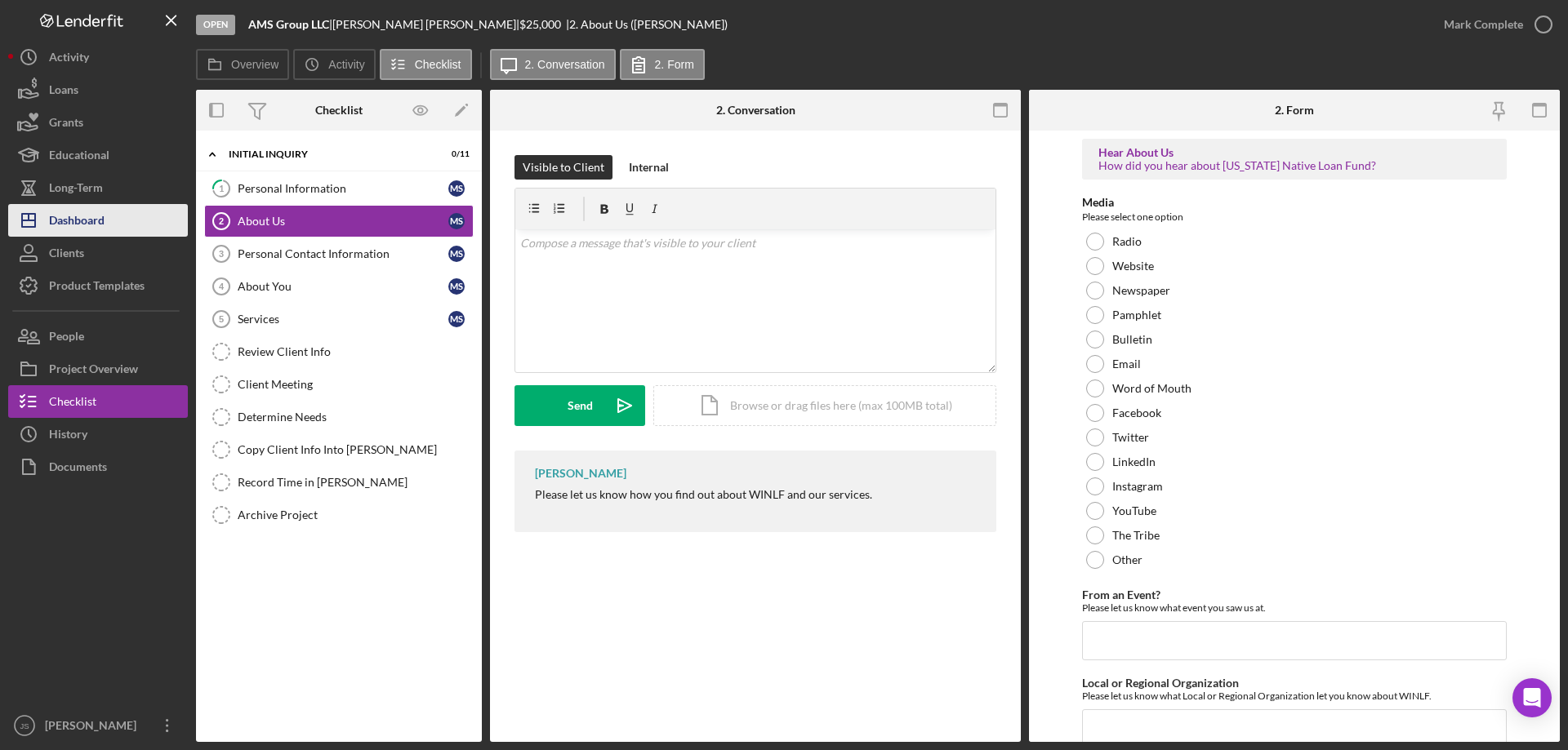
click at [116, 228] on button "Icon/Dashboard Dashboard" at bounding box center [98, 221] width 180 height 33
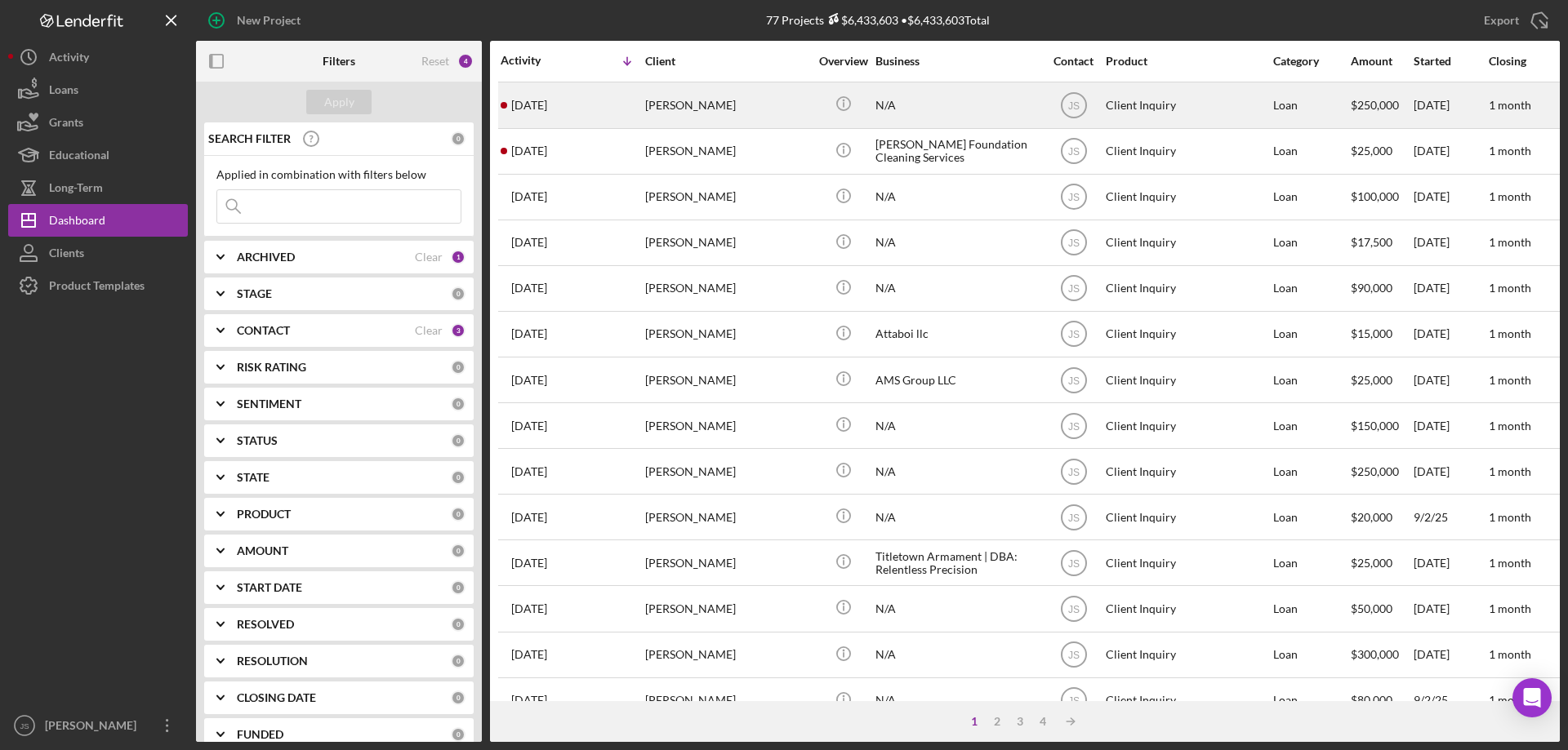
scroll to position [489, 0]
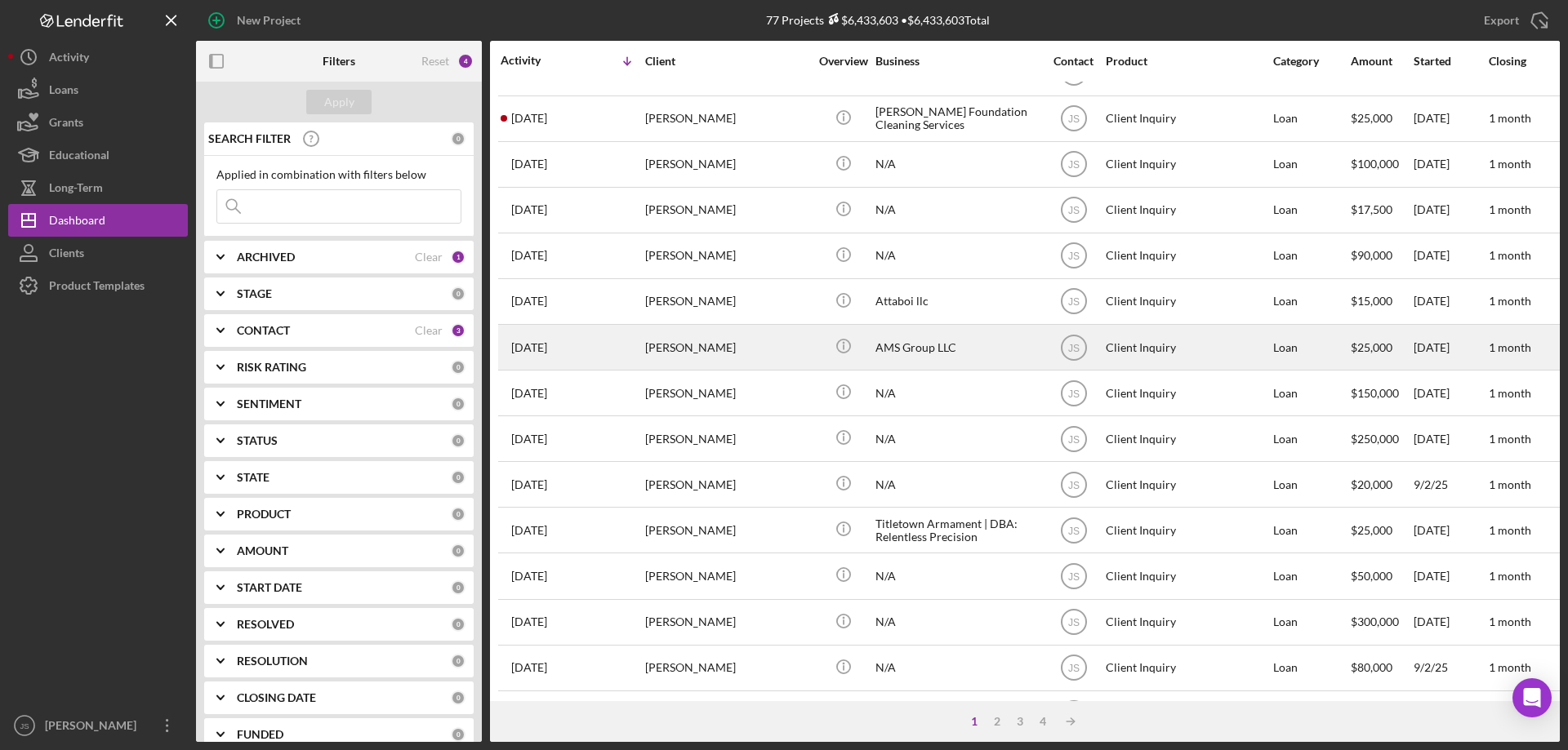
click at [612, 350] on div "[DATE] [PERSON_NAME]" at bounding box center [571, 347] width 143 height 43
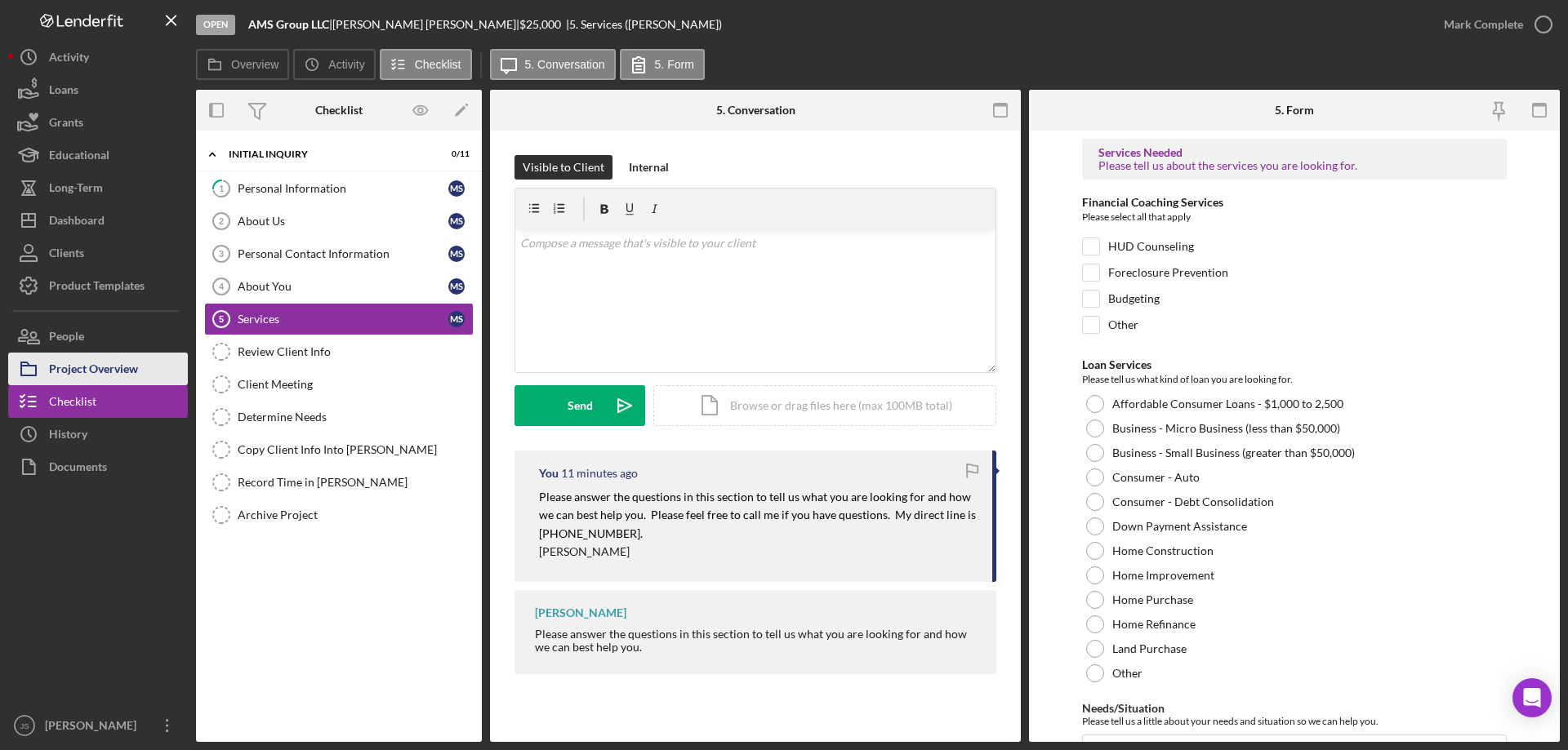
click at [131, 368] on div "Project Overview" at bounding box center [93, 371] width 89 height 37
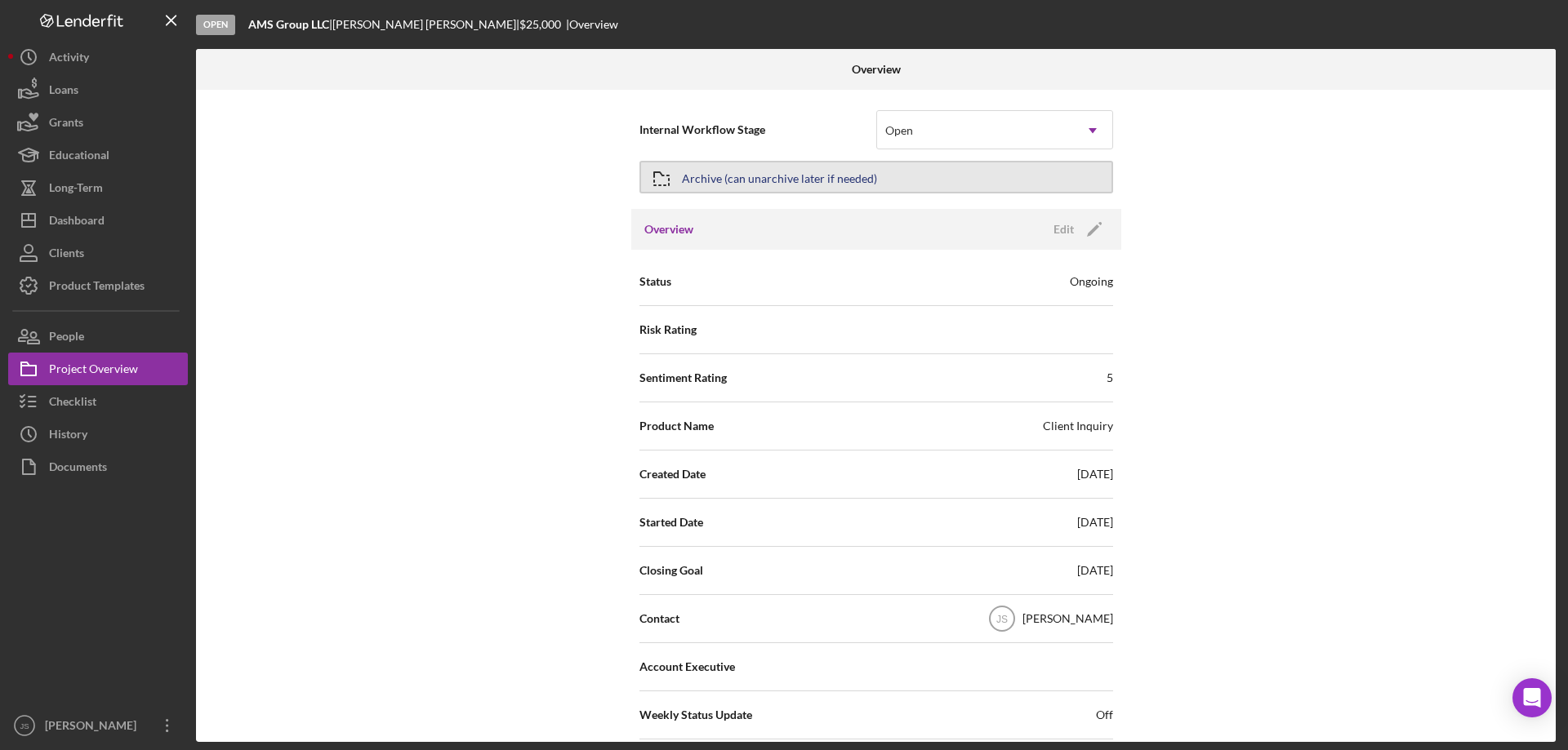
click at [997, 174] on button "Archive (can unarchive later if needed)" at bounding box center [876, 177] width 473 height 33
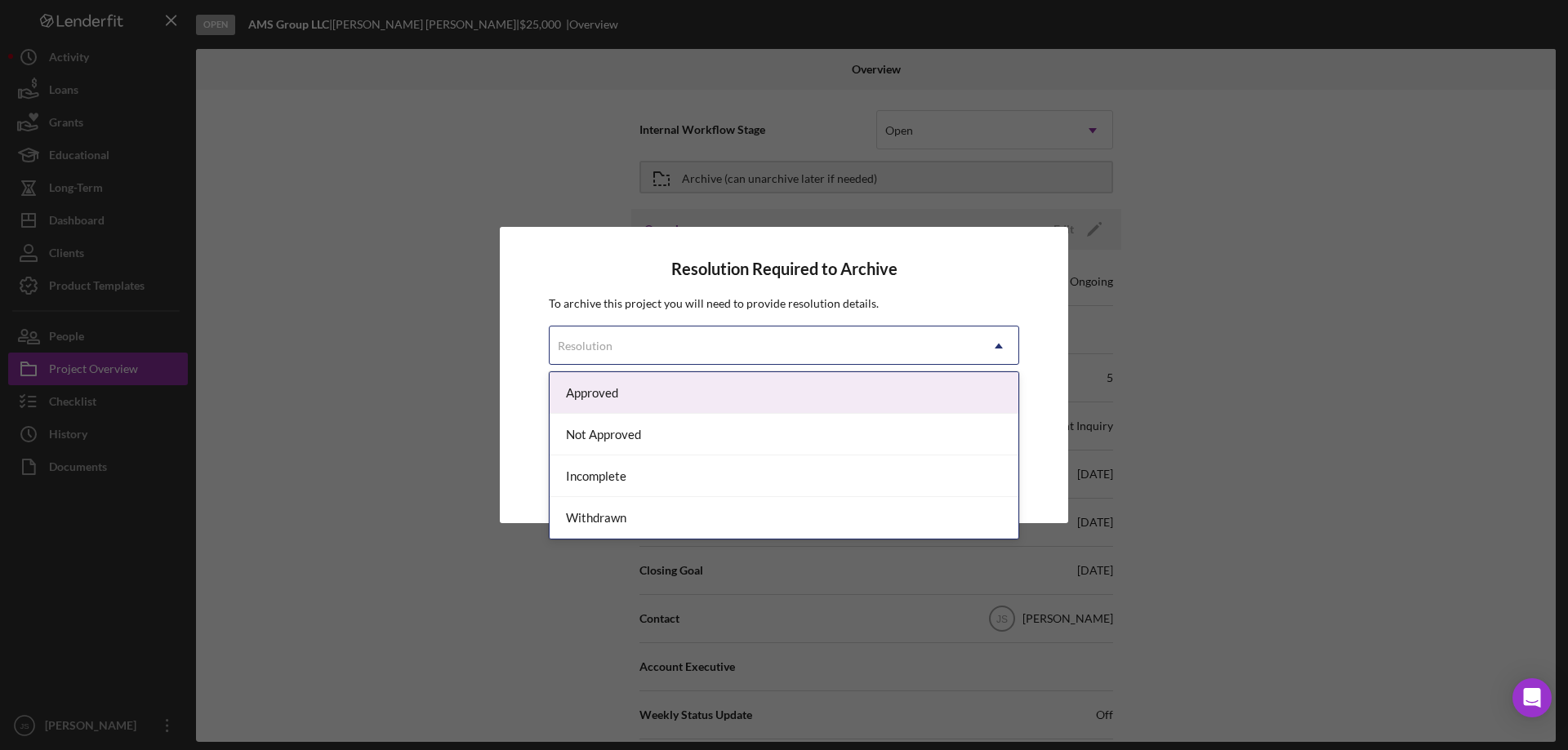
click at [672, 344] on div "Resolution" at bounding box center [764, 346] width 429 height 38
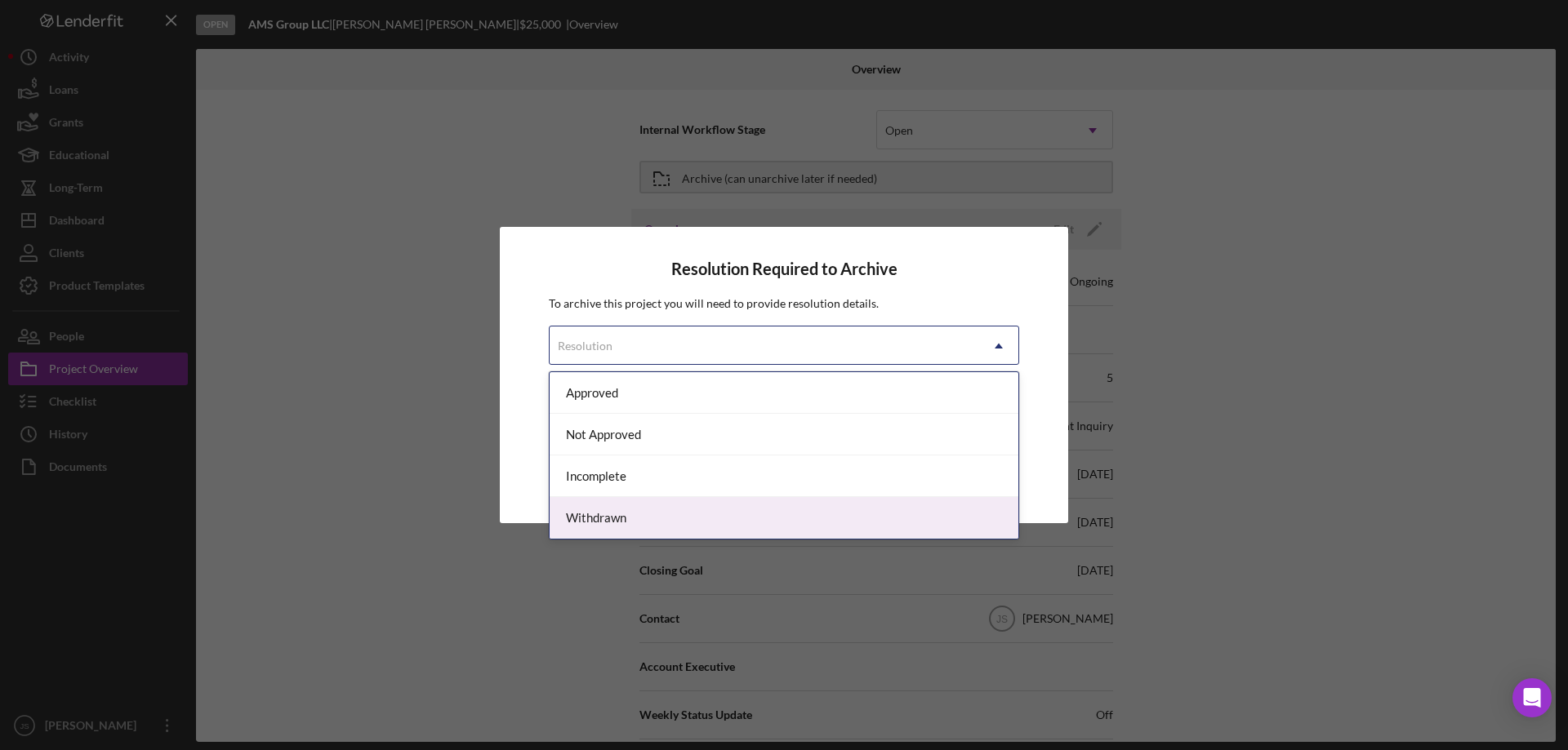
click at [635, 519] on div "Withdrawn" at bounding box center [783, 517] width 468 height 42
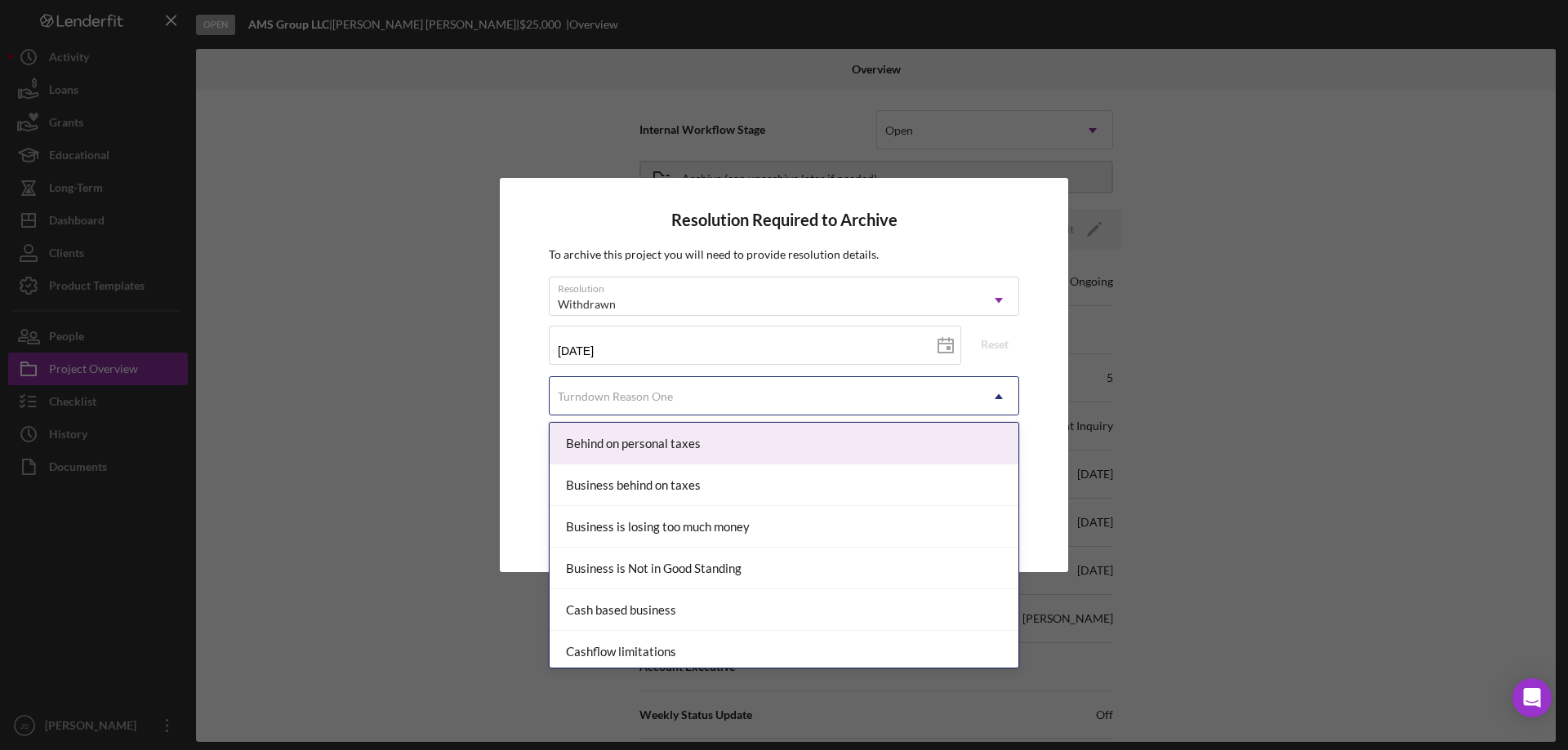
click at [831, 389] on div "Turndown Reason One" at bounding box center [764, 396] width 429 height 38
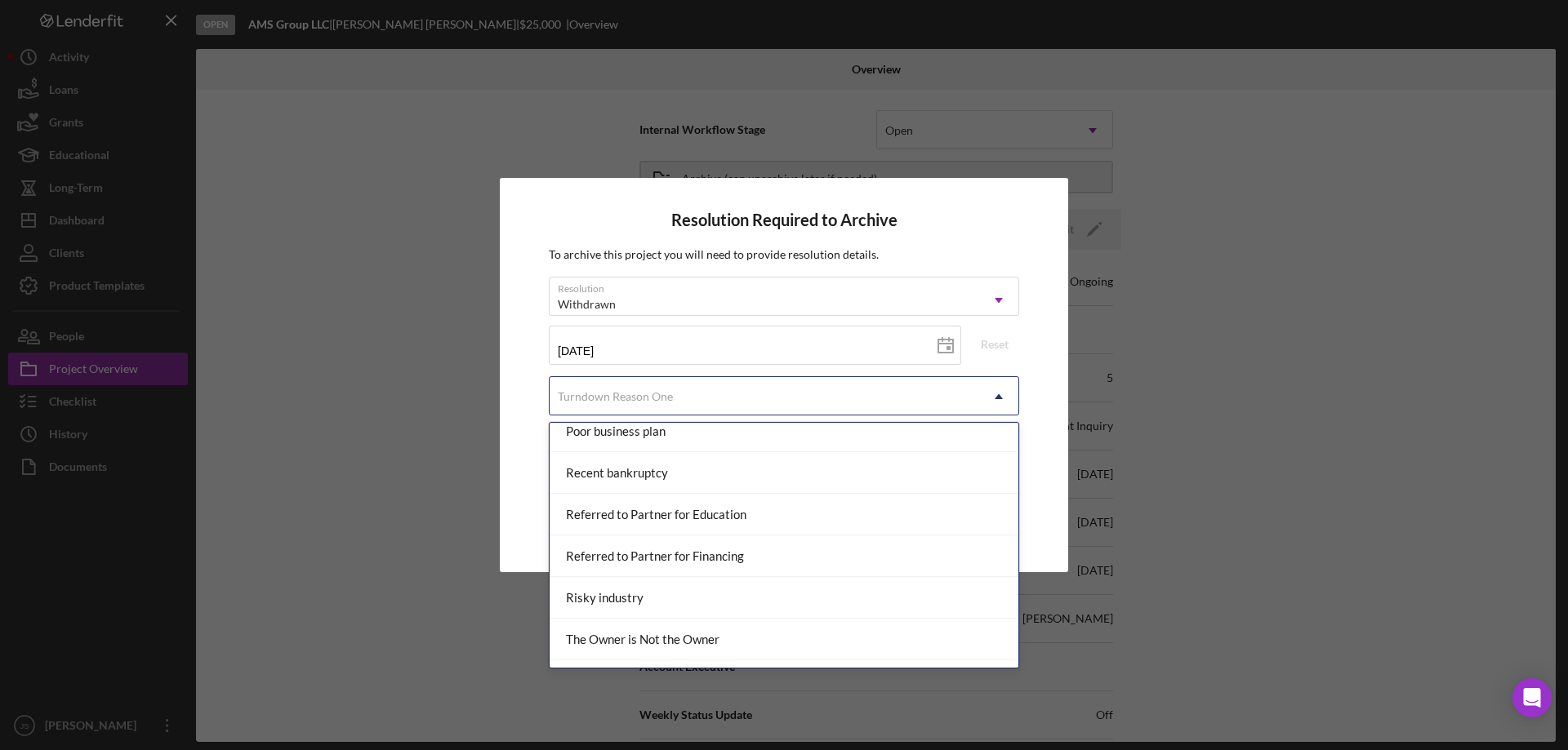
scroll to position [1795, 0]
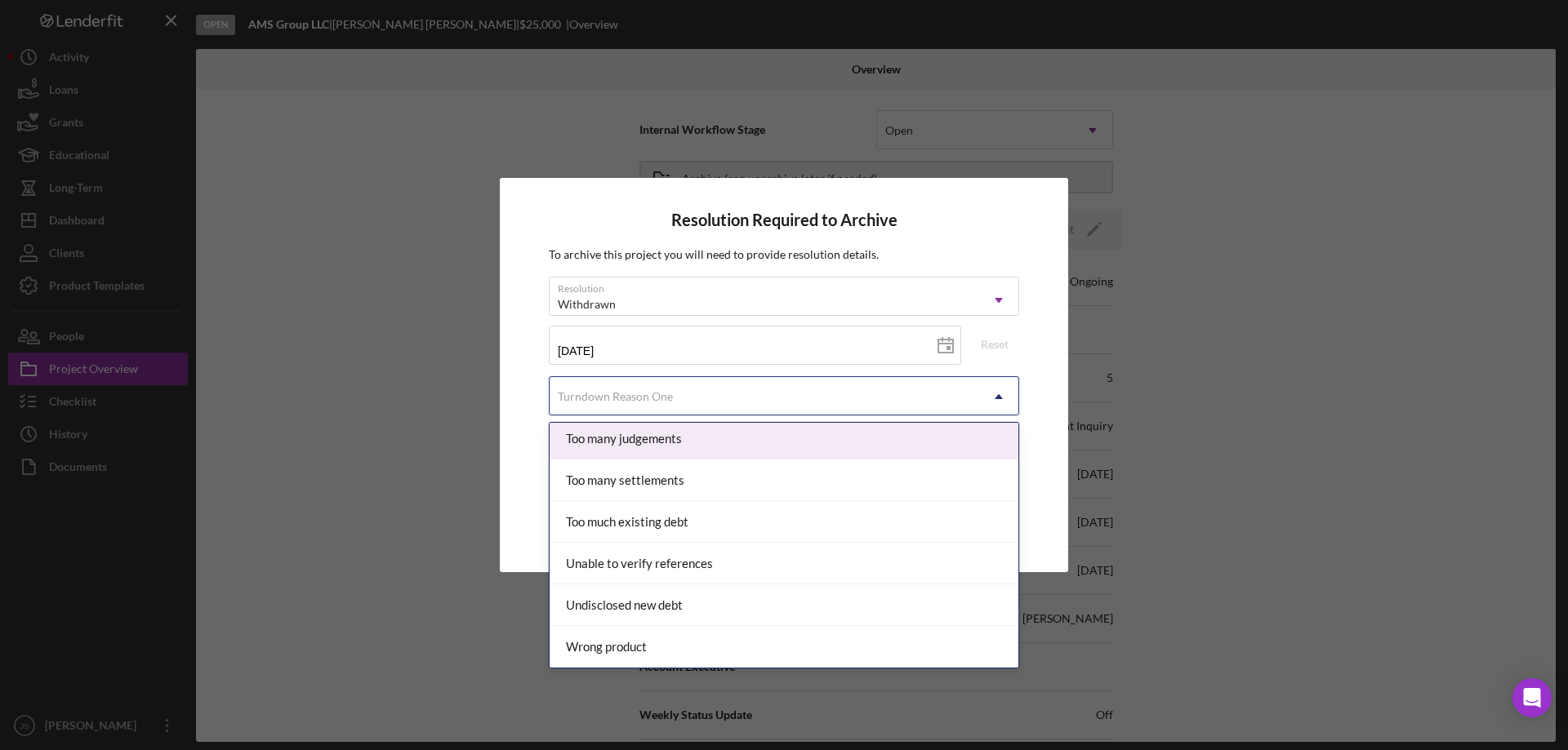
click at [1249, 348] on div "Resolution Required to Archive To archive this project you will need to provide…" at bounding box center [784, 375] width 1568 height 750
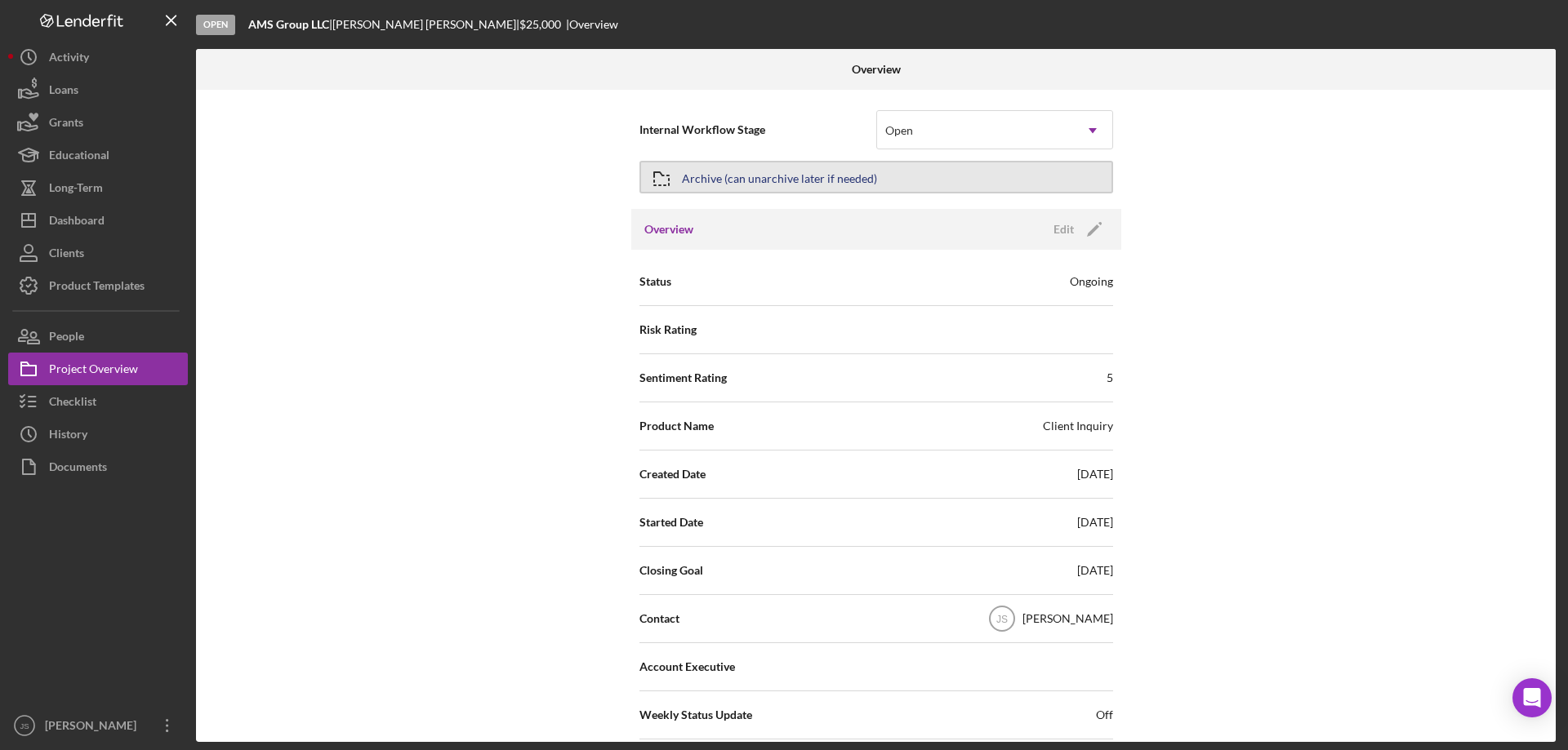
click at [883, 174] on button "Archive (can unarchive later if needed)" at bounding box center [876, 177] width 473 height 33
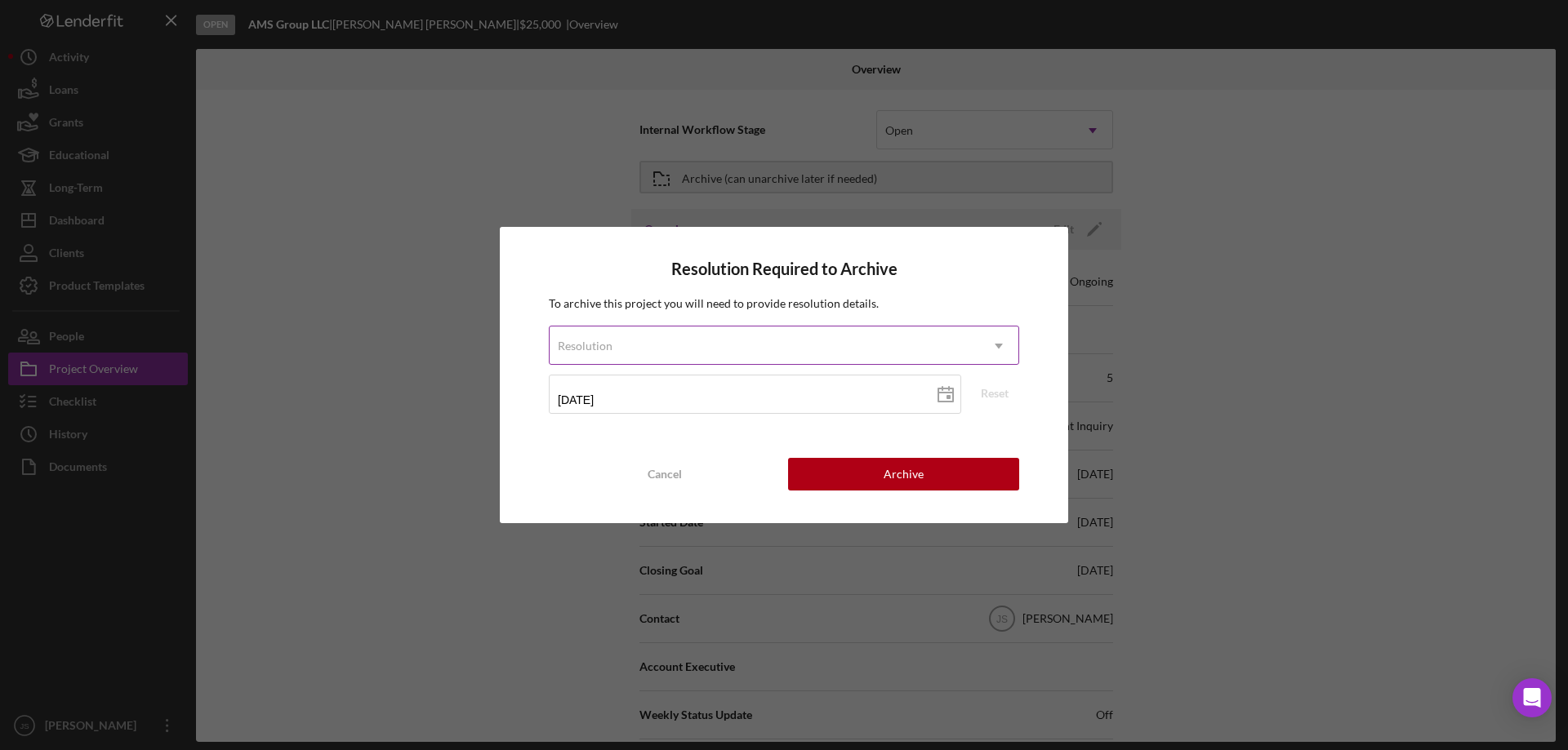
click at [662, 345] on div "Resolution" at bounding box center [764, 346] width 429 height 38
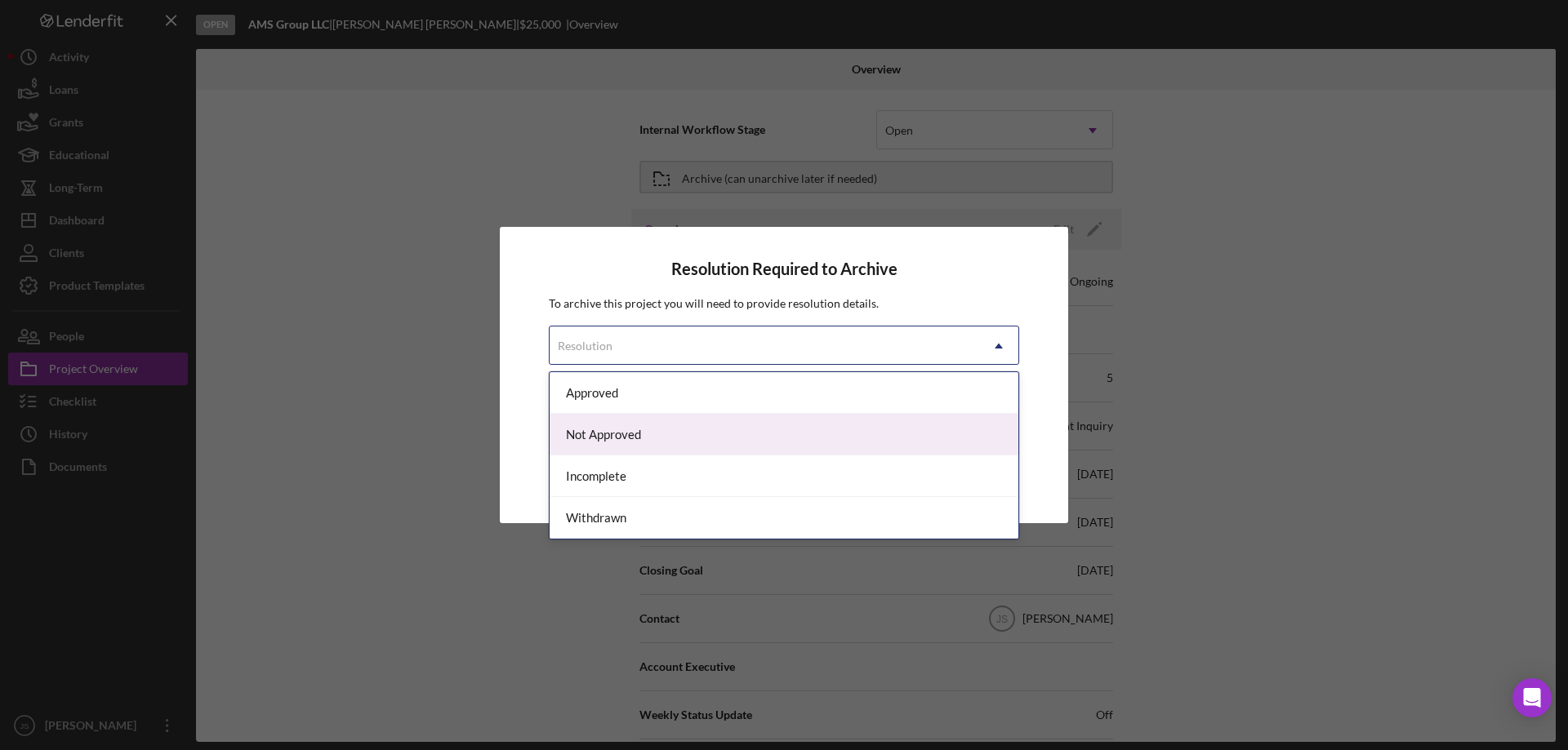
click at [652, 431] on div "Not Approved" at bounding box center [783, 434] width 468 height 42
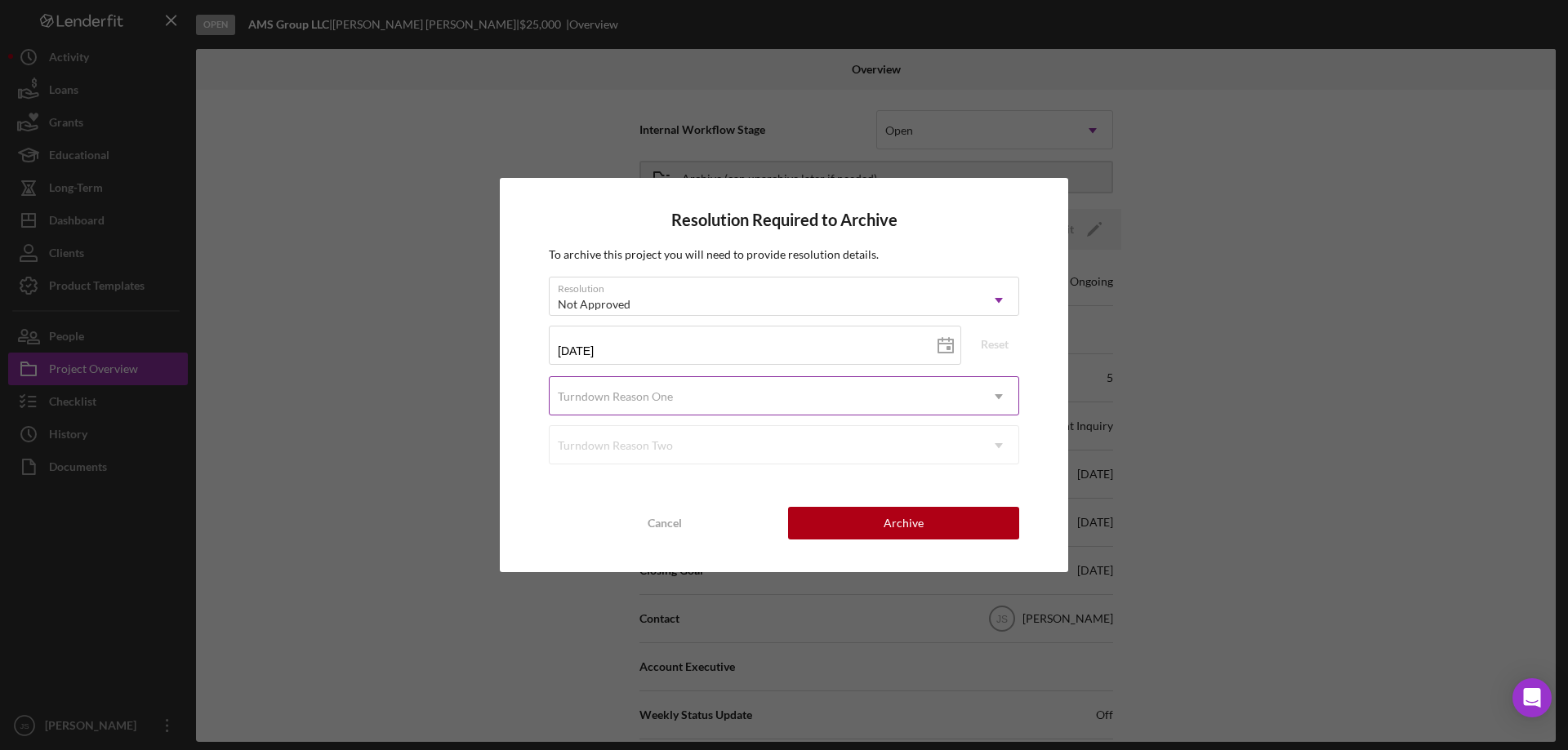
click at [718, 395] on div "Turndown Reason One" at bounding box center [764, 396] width 429 height 38
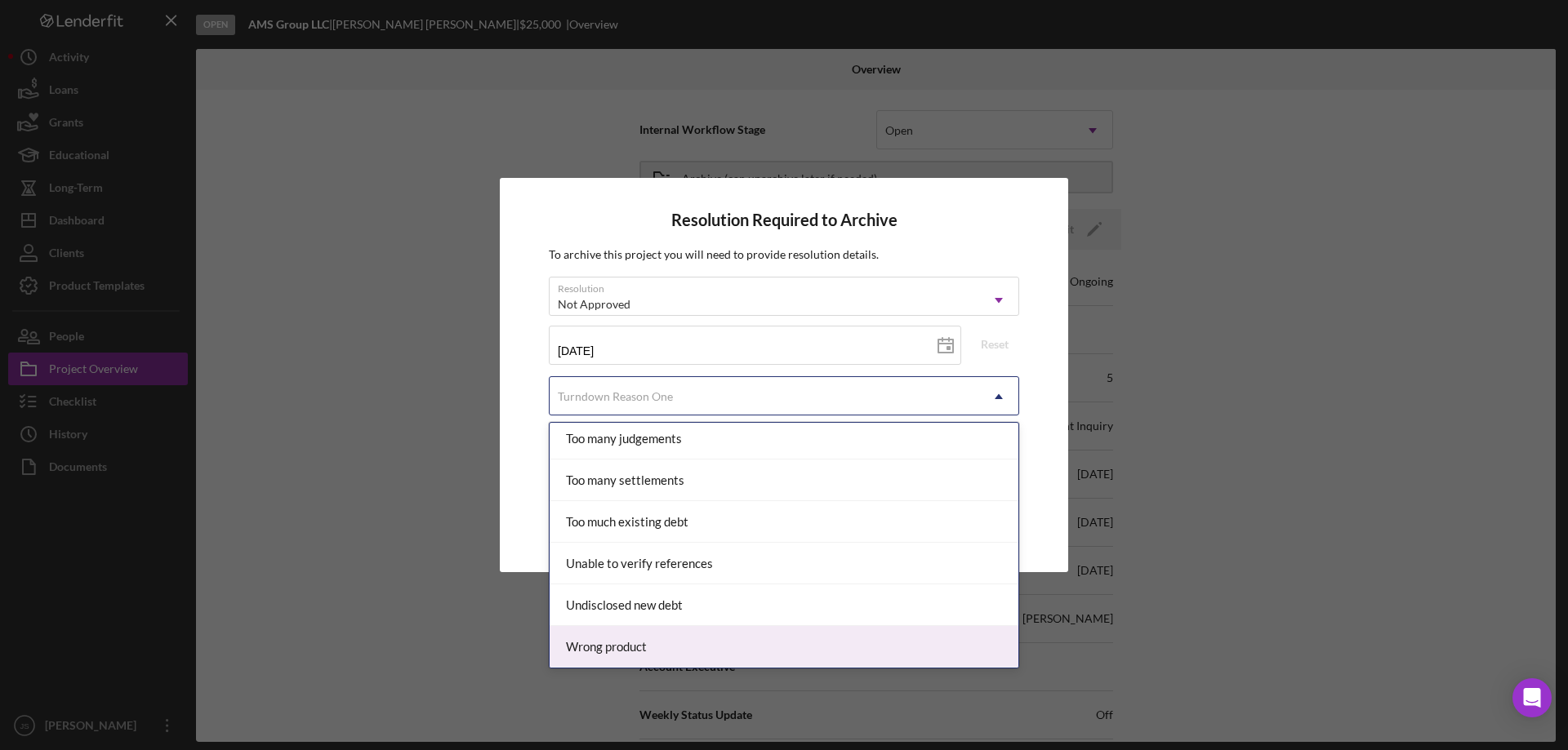
click at [629, 645] on div "Wrong product" at bounding box center [783, 646] width 468 height 42
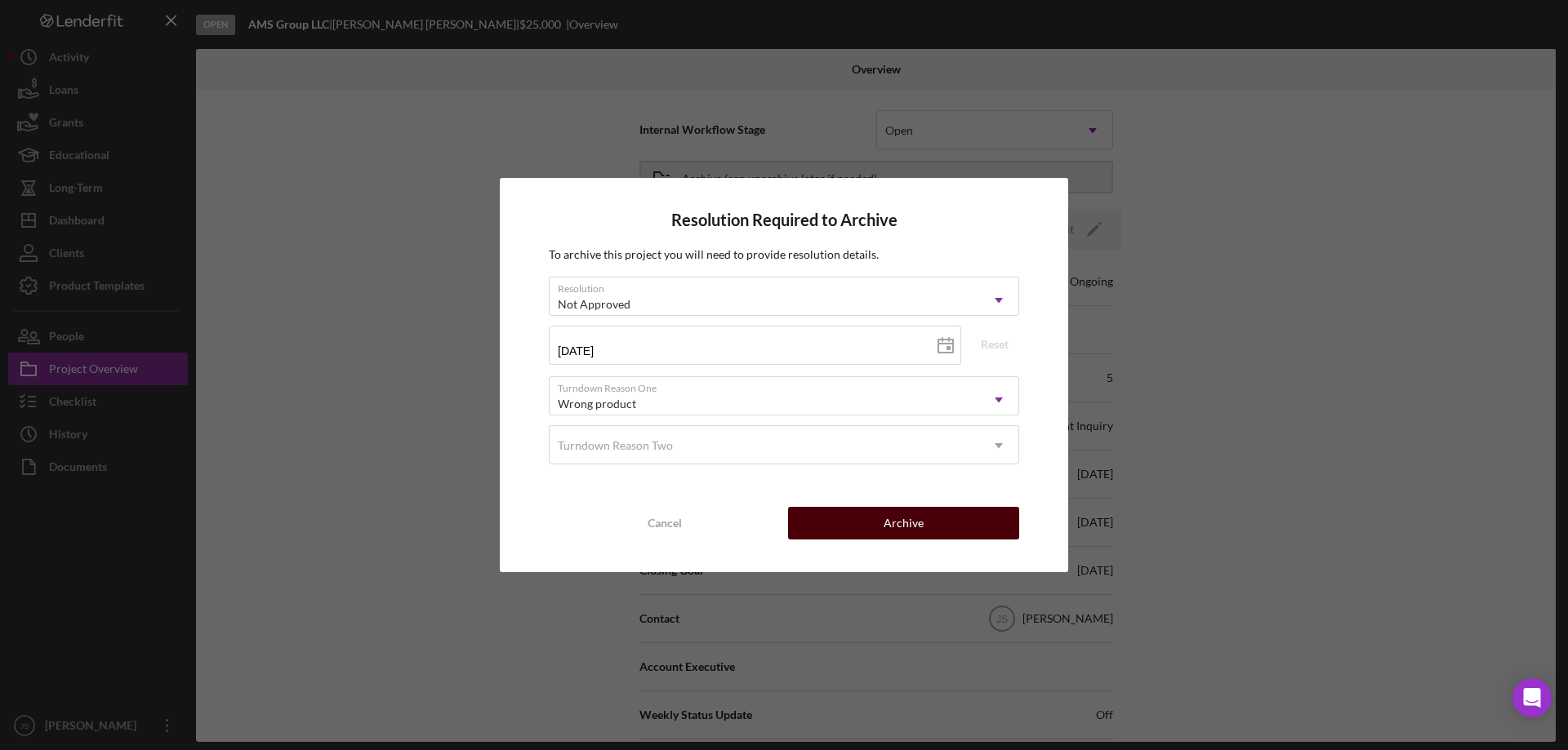
click at [906, 521] on div "Archive" at bounding box center [903, 523] width 40 height 33
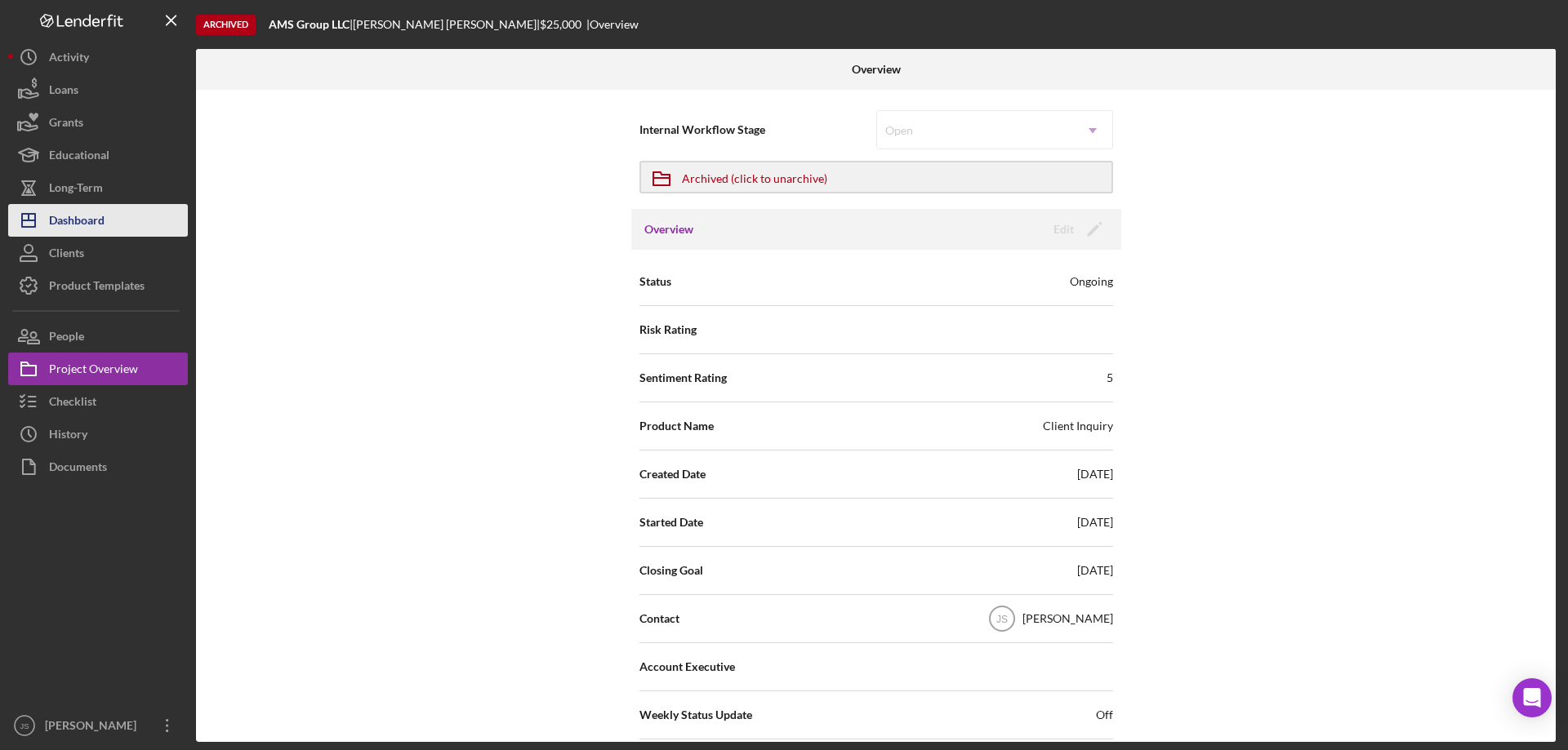
click at [119, 218] on button "Icon/Dashboard Dashboard" at bounding box center [98, 221] width 180 height 33
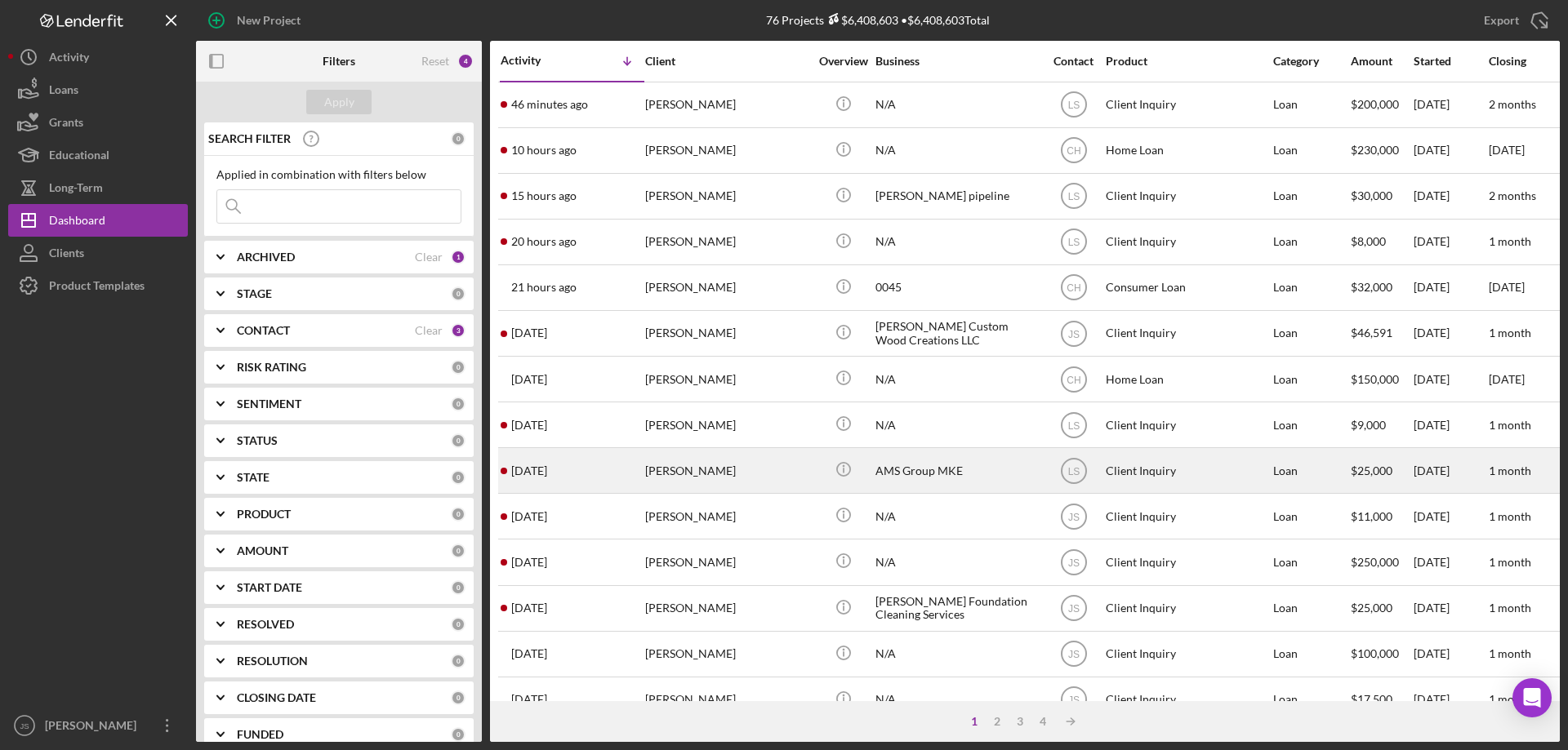
click at [760, 478] on div "[PERSON_NAME]" at bounding box center [727, 470] width 164 height 43
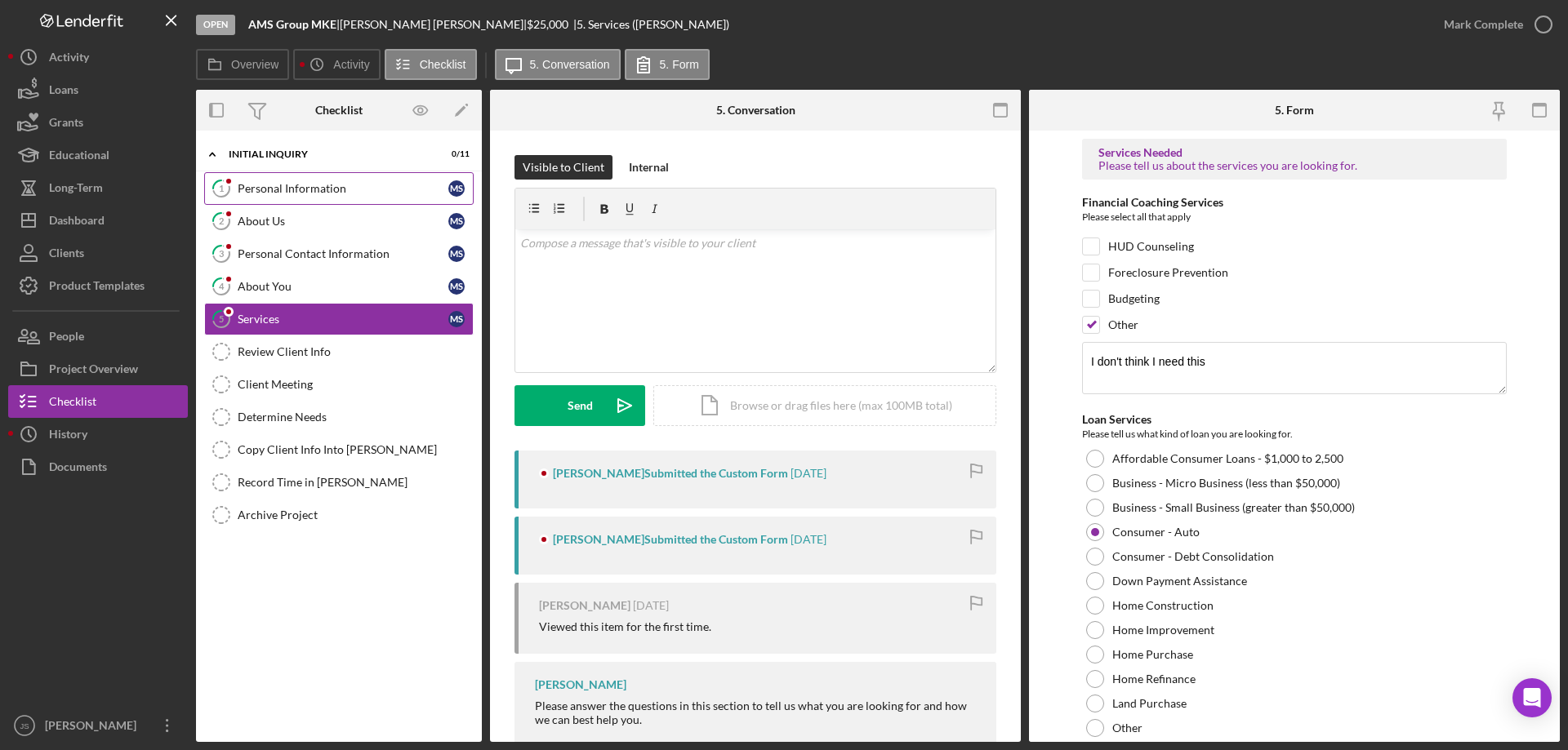
click at [324, 186] on div "Personal Information" at bounding box center [343, 189] width 211 height 13
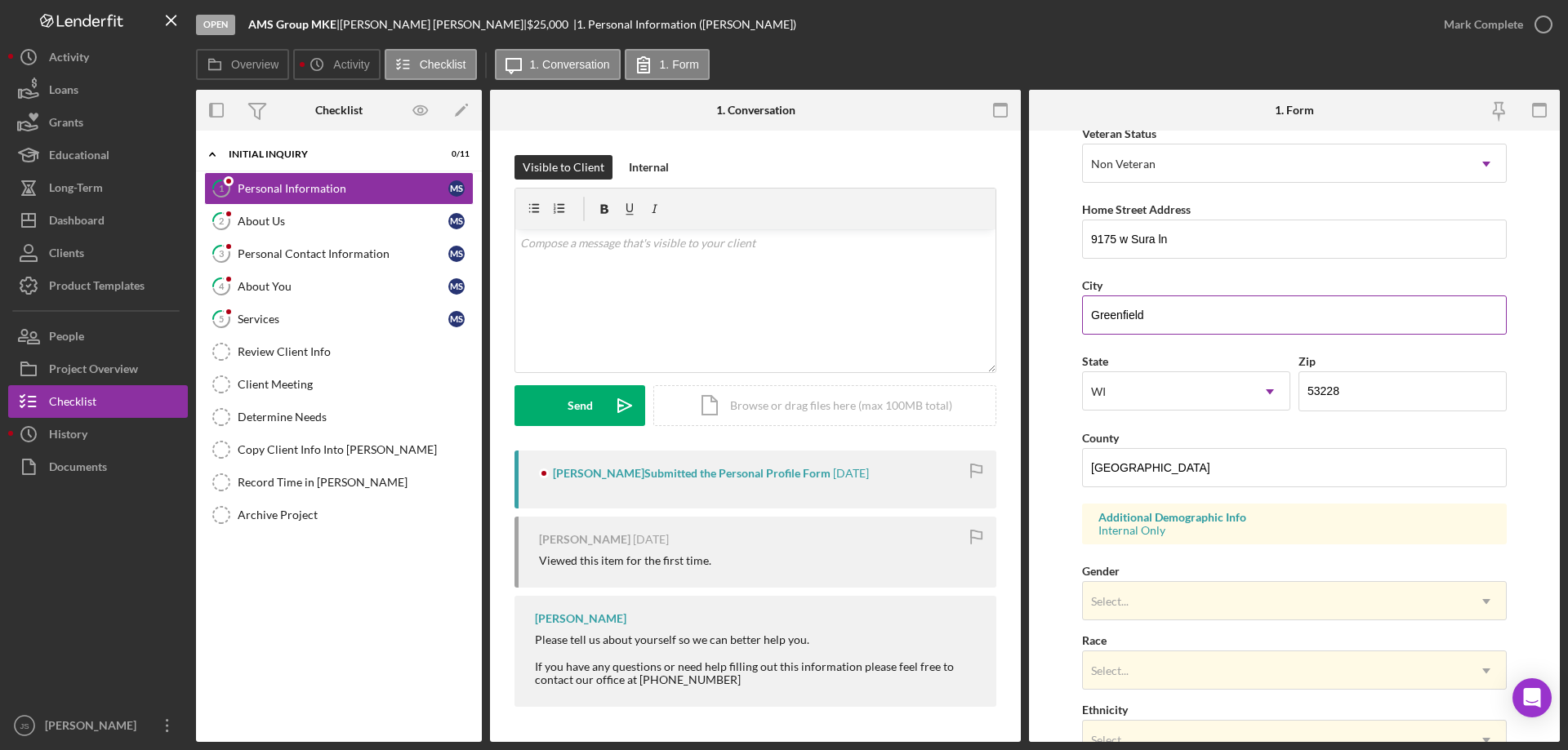
scroll to position [245, 0]
click at [1172, 590] on div "Select..." at bounding box center [1275, 600] width 383 height 38
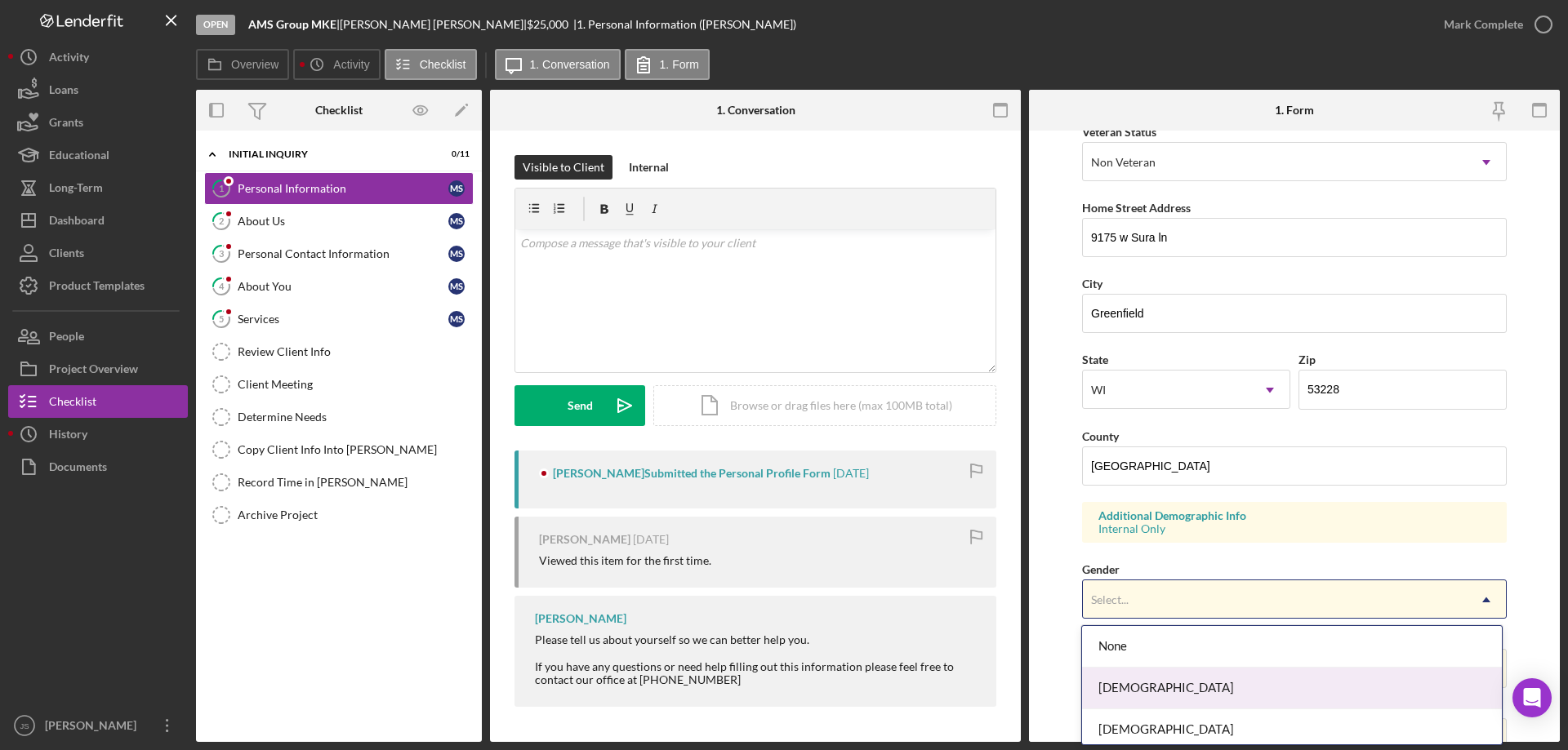
click at [1188, 686] on div "[DEMOGRAPHIC_DATA]" at bounding box center [1292, 688] width 419 height 42
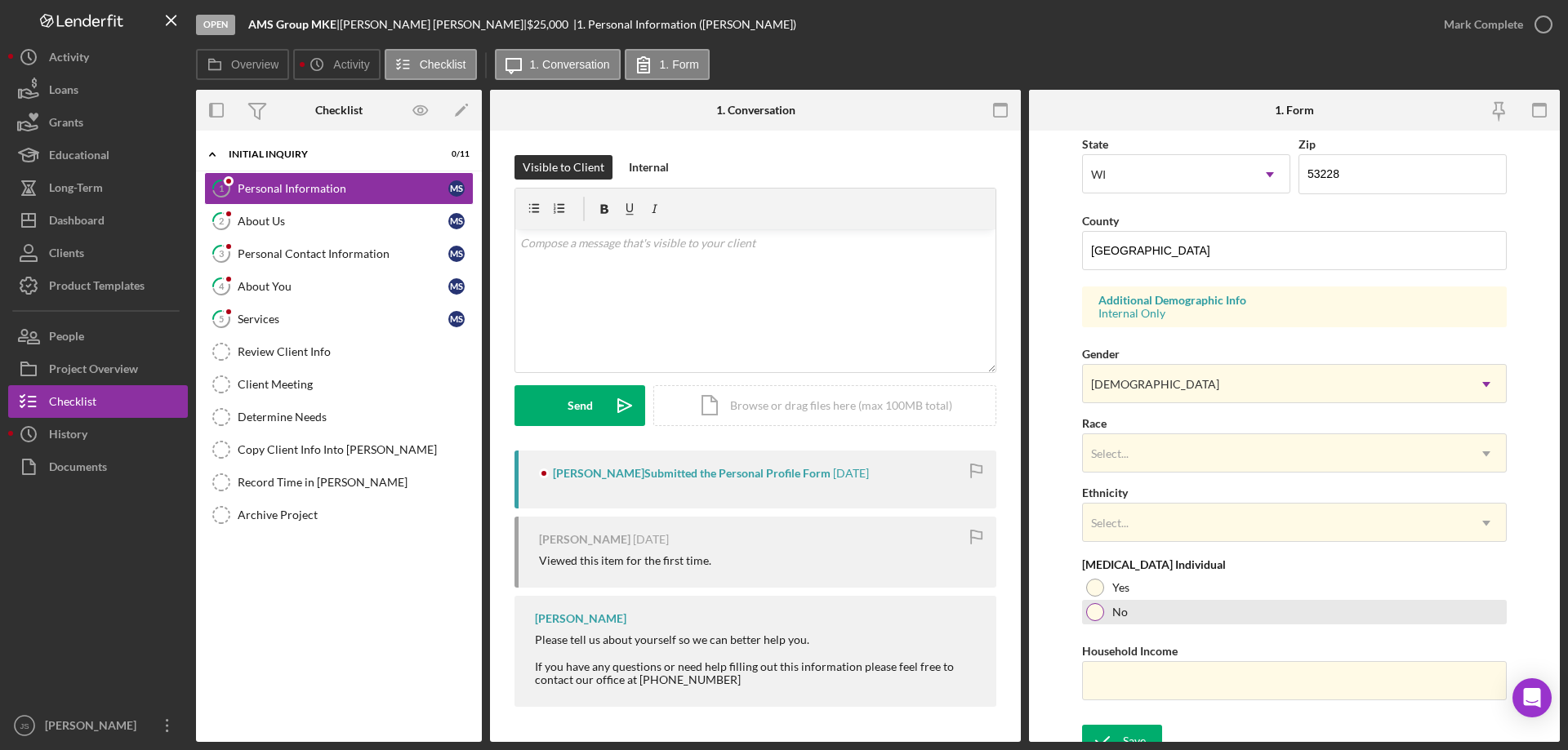
scroll to position [478, 0]
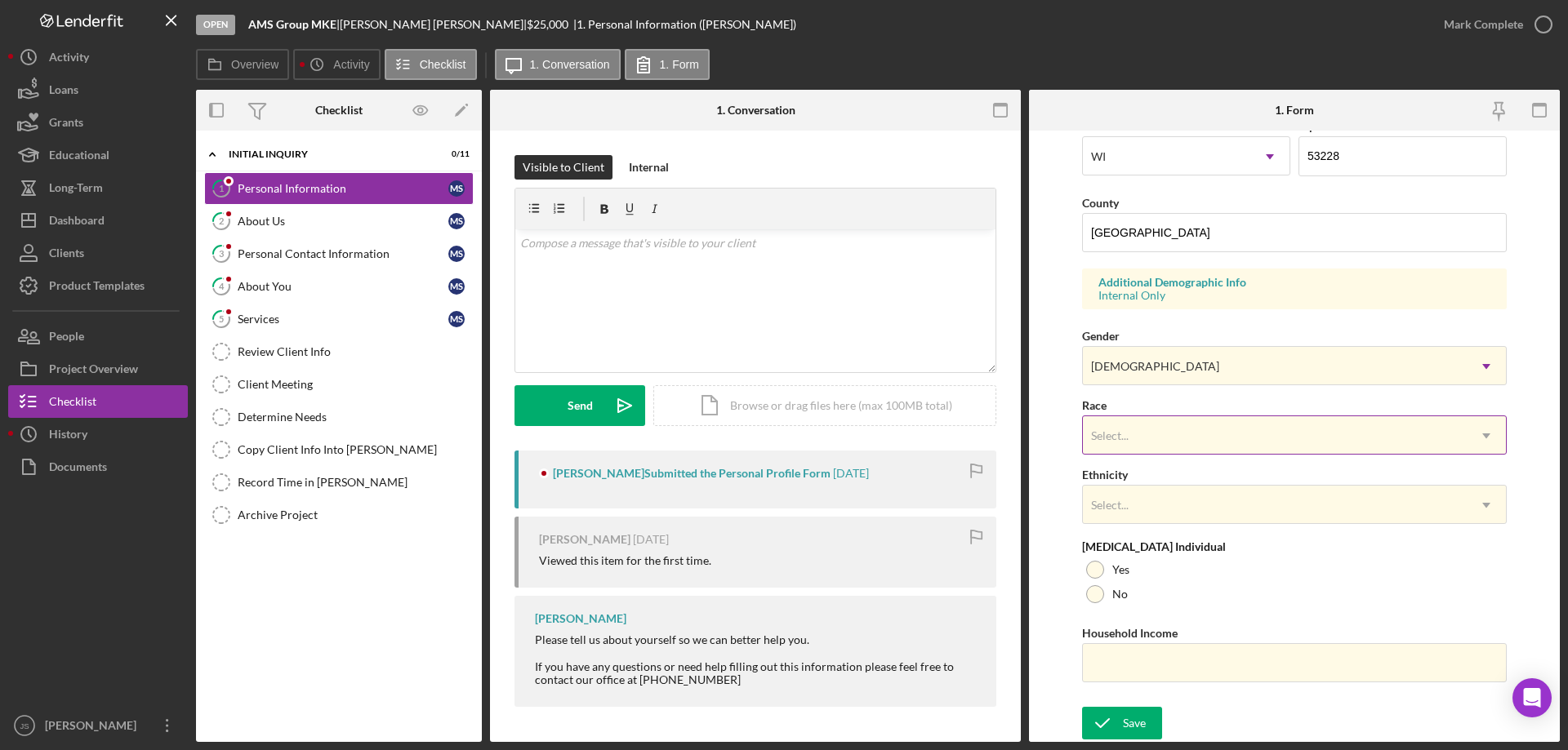
click at [1183, 438] on div "Select..." at bounding box center [1275, 435] width 383 height 38
click at [303, 222] on div "About Us" at bounding box center [343, 221] width 211 height 13
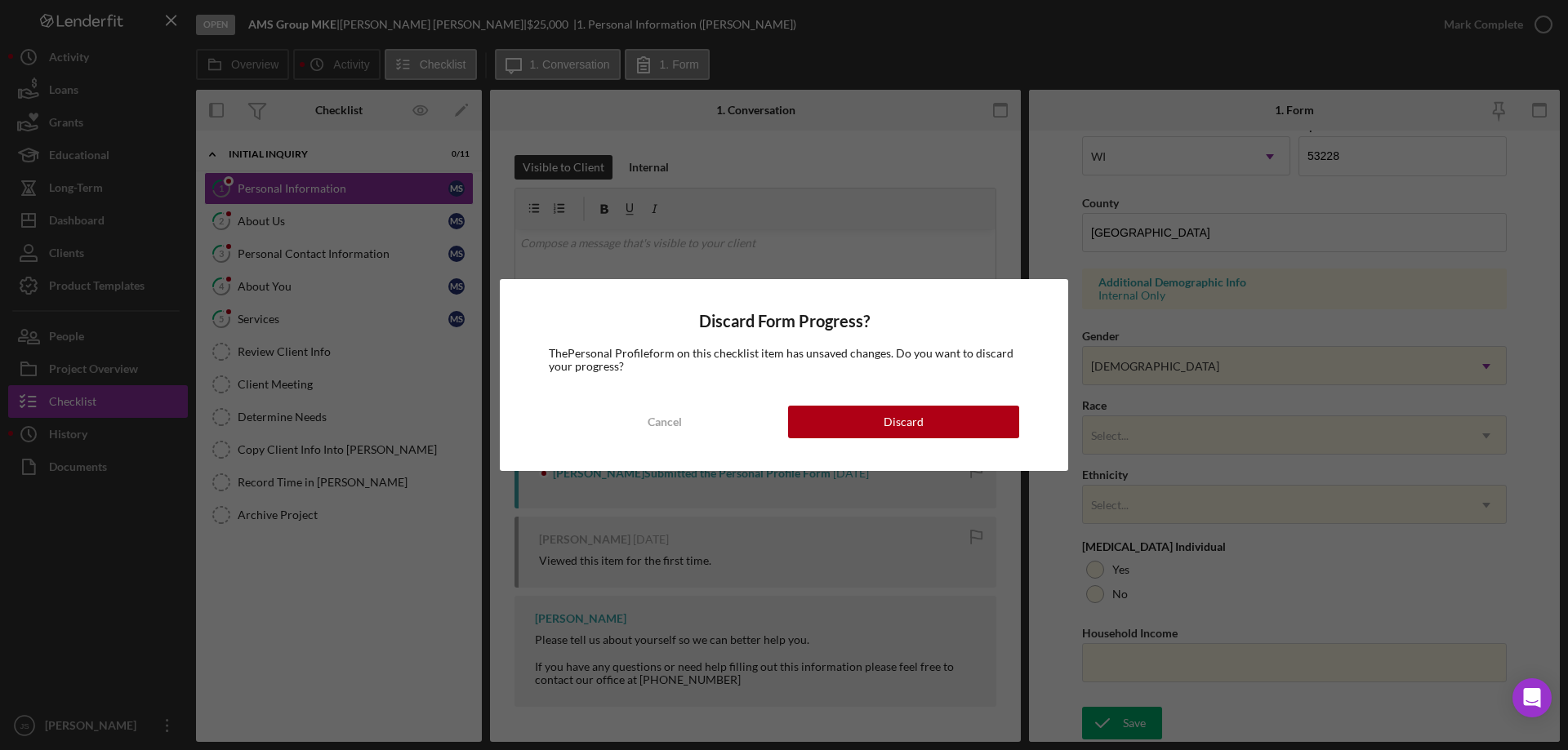
click at [332, 189] on div "Discard Form Progress? The Personal Profile form on this checklist item has uns…" at bounding box center [784, 375] width 1568 height 750
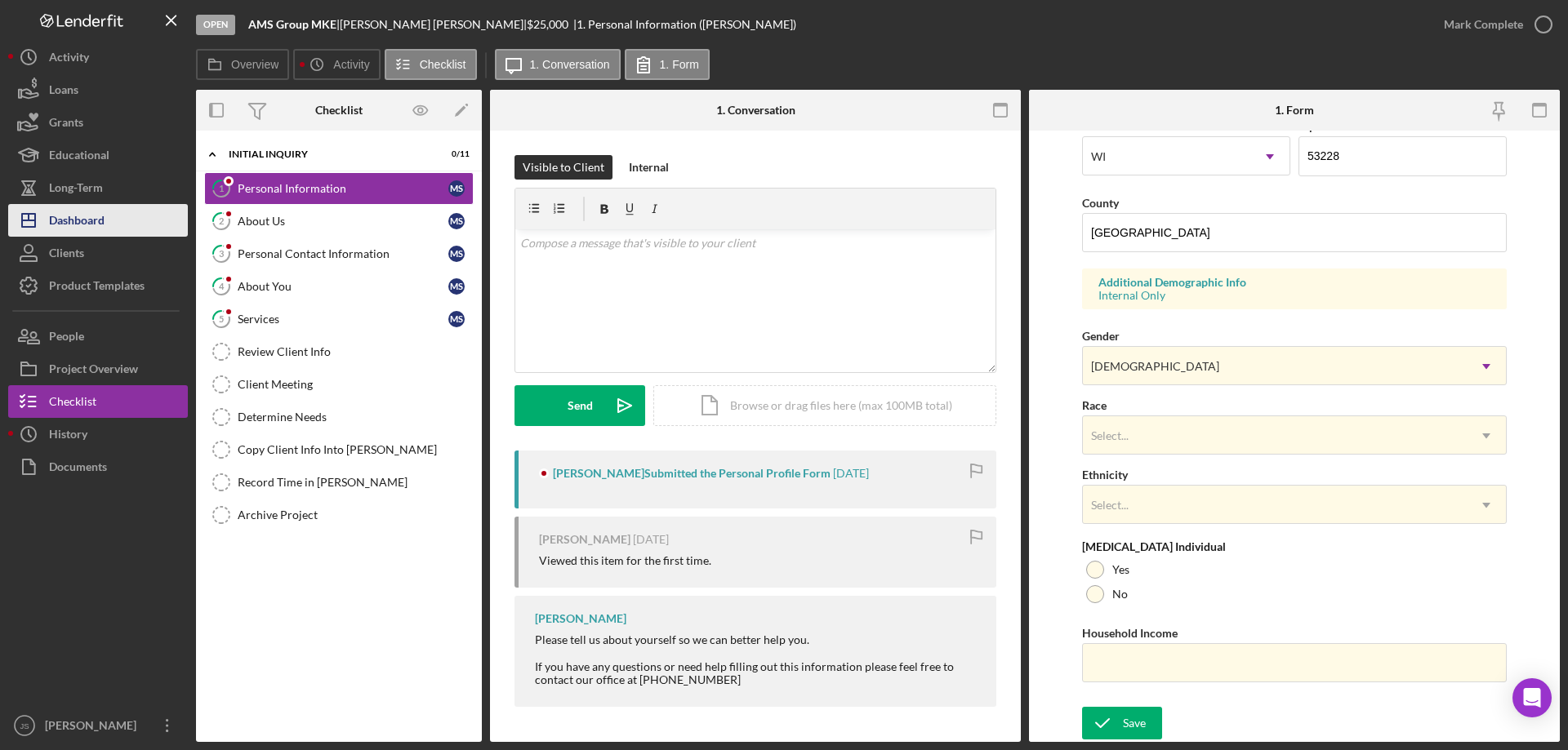
click at [81, 217] on div "Dashboard" at bounding box center [77, 222] width 56 height 37
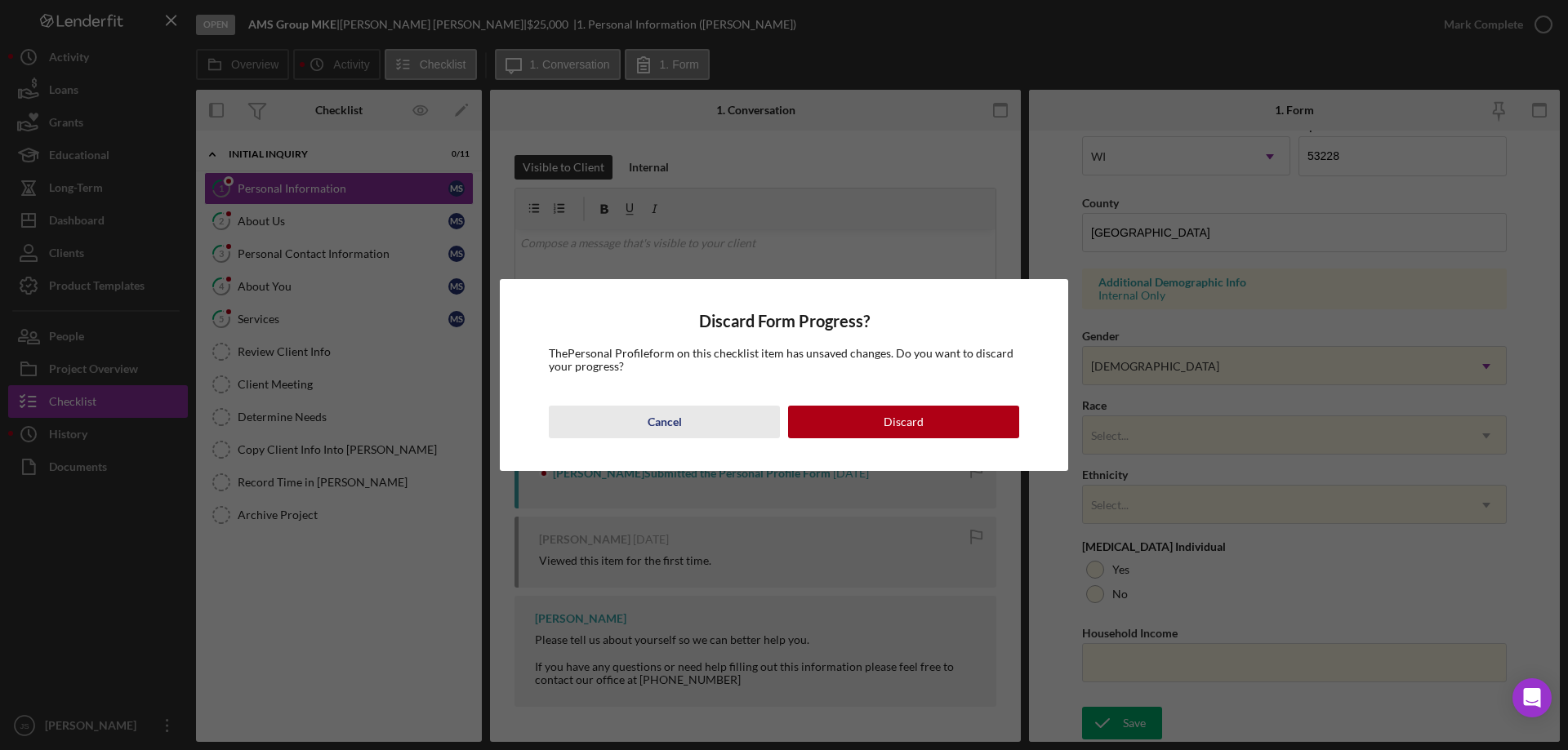
click at [703, 426] on button "Cancel" at bounding box center [664, 422] width 231 height 33
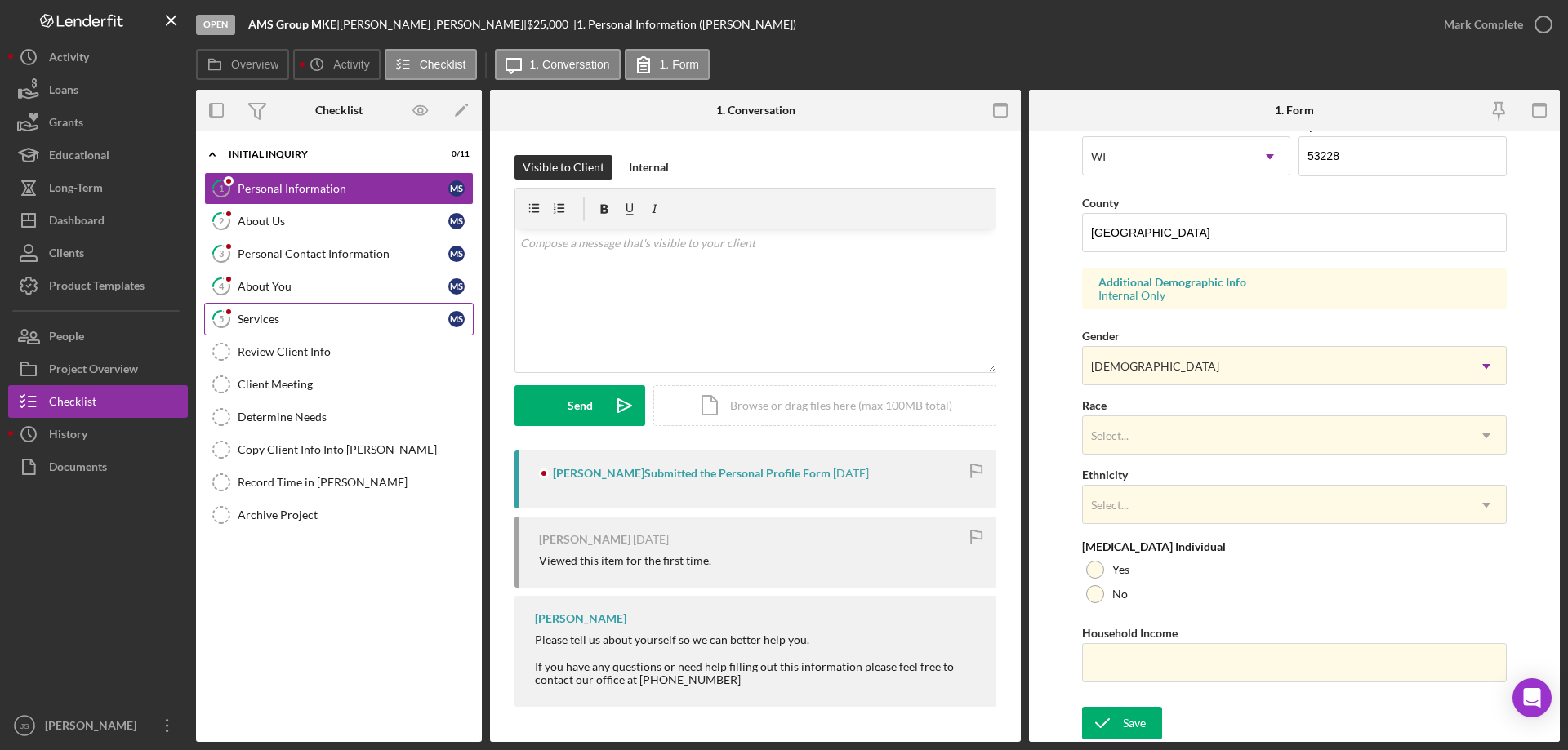
click at [301, 311] on link "5 Services M S" at bounding box center [339, 319] width 270 height 33
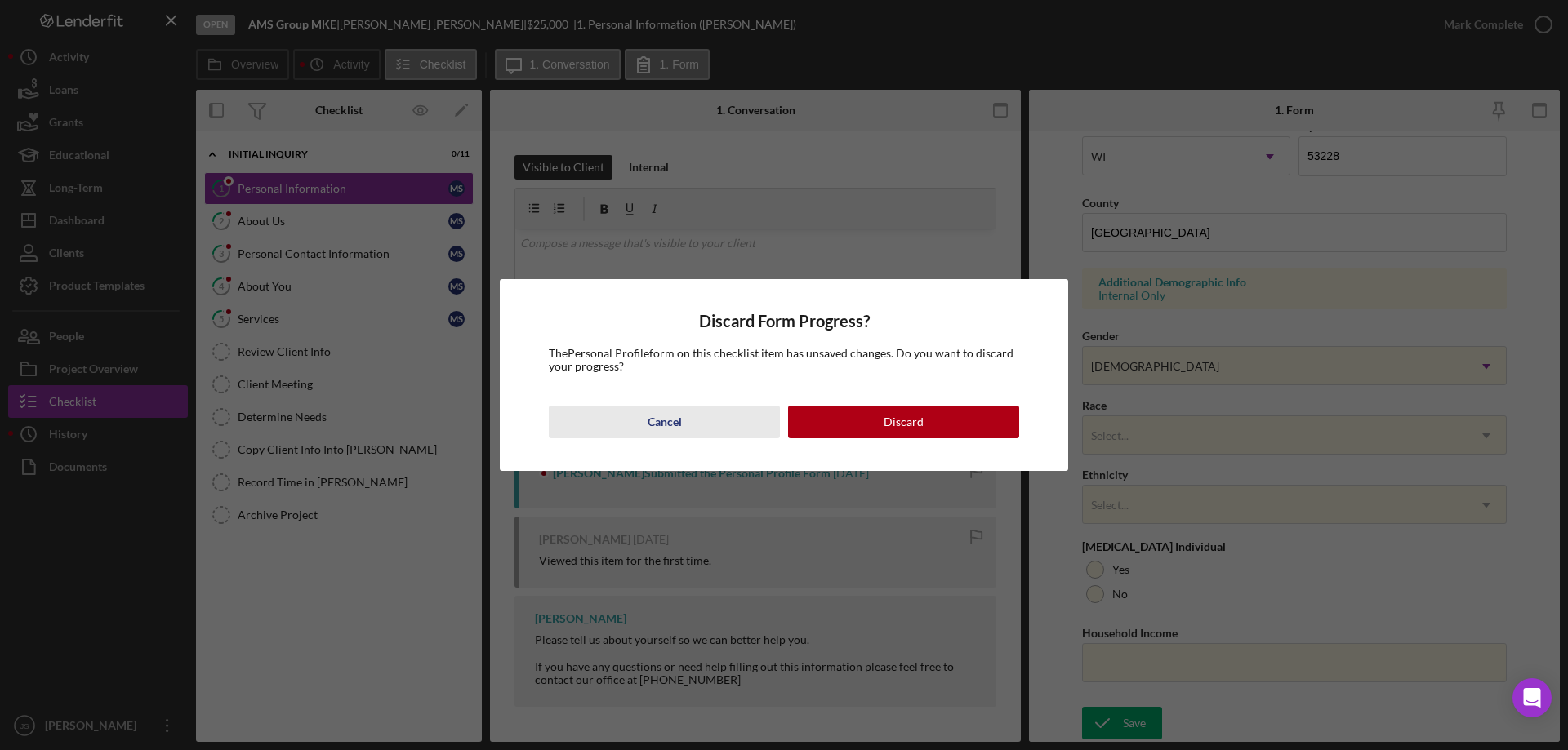
click at [697, 419] on button "Cancel" at bounding box center [664, 422] width 231 height 33
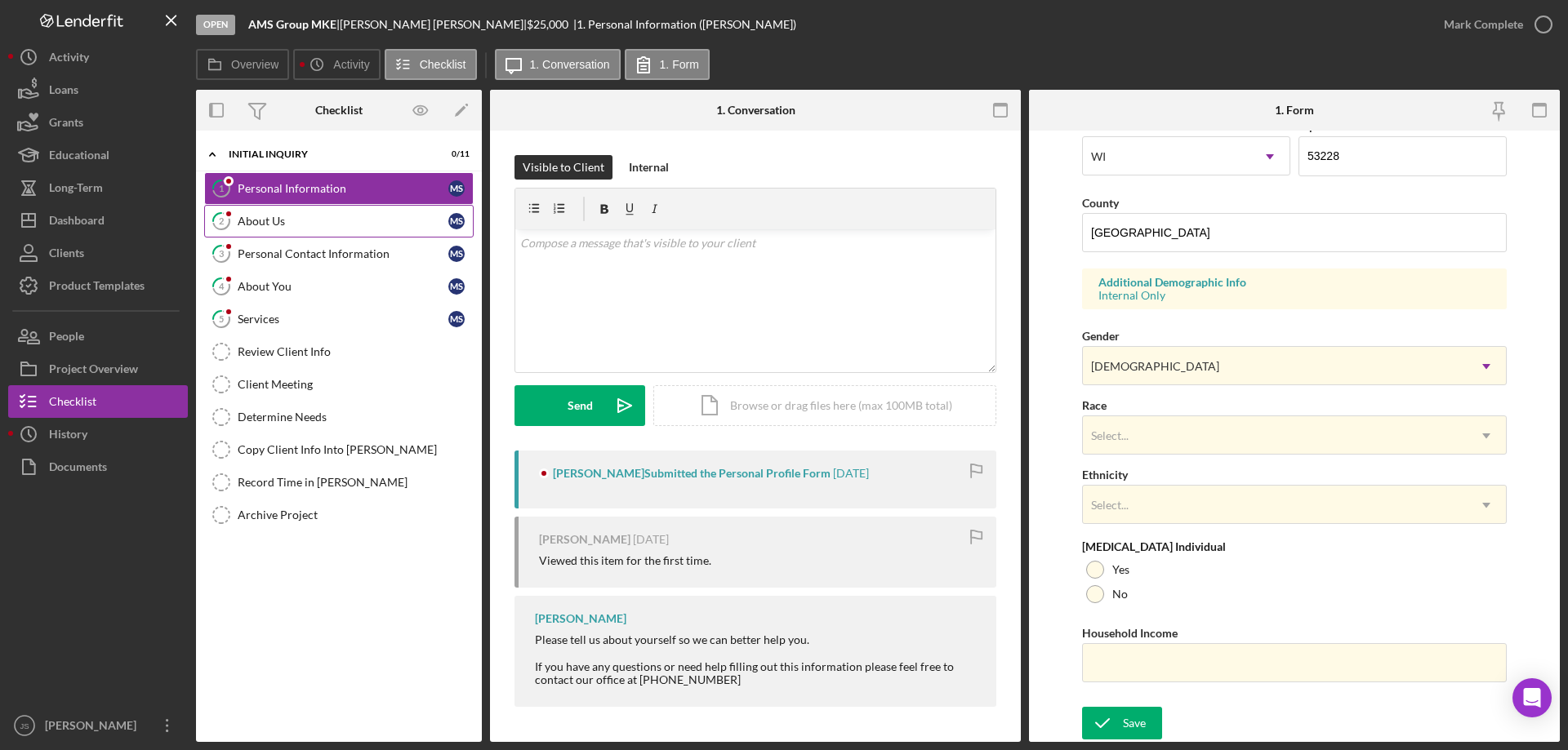
click at [295, 219] on div "About Us" at bounding box center [343, 221] width 211 height 13
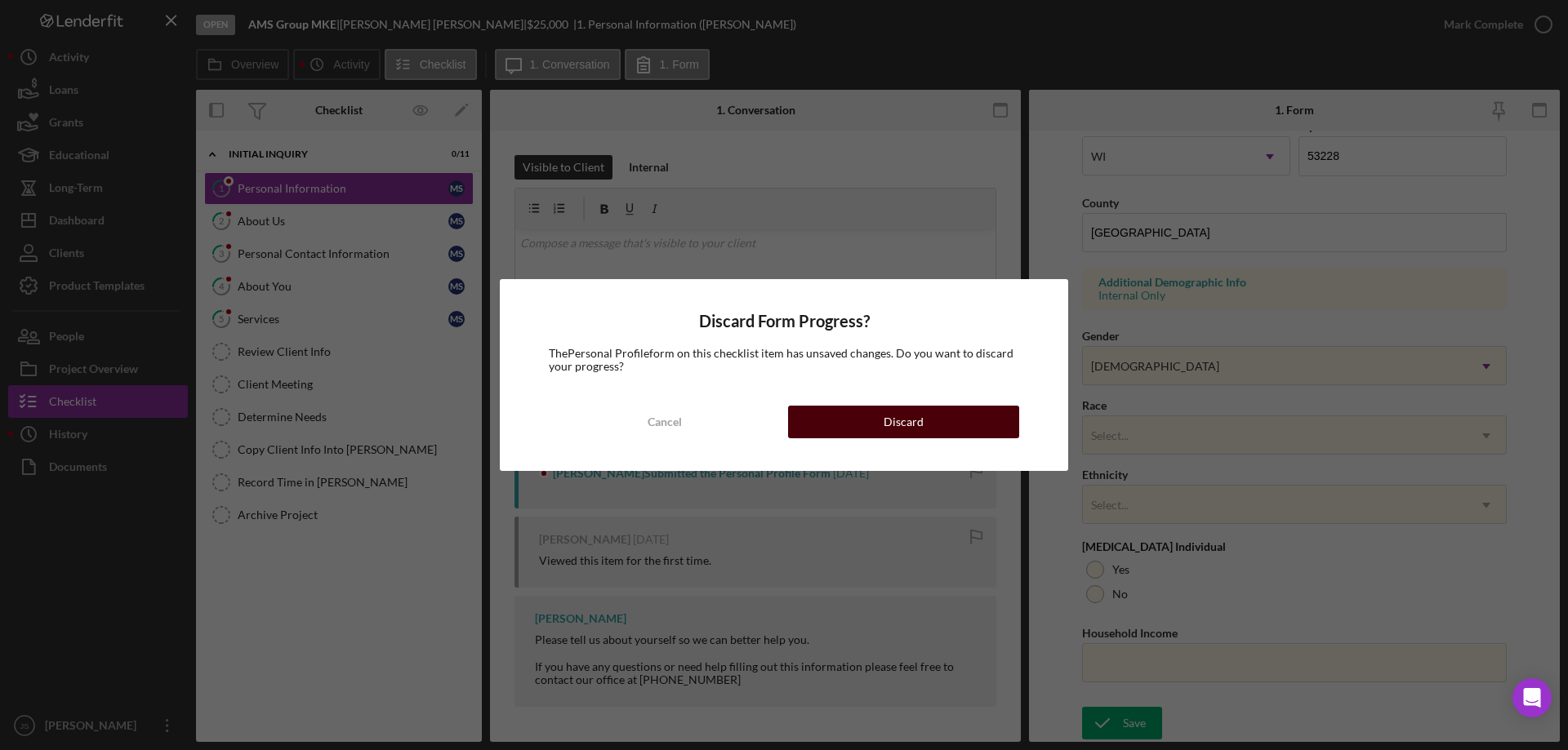
click at [913, 427] on div "Discard" at bounding box center [903, 422] width 40 height 33
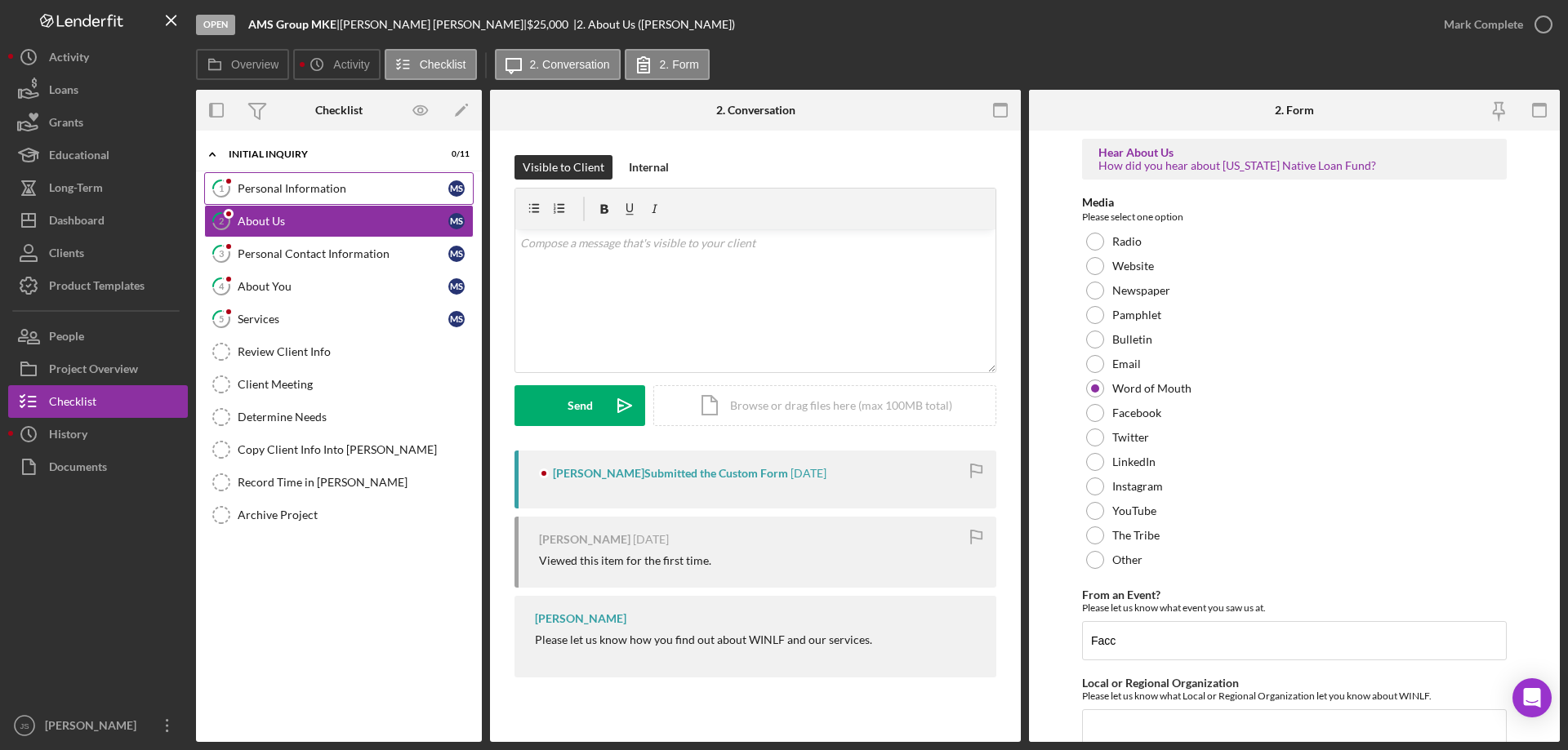
click at [349, 190] on div "Personal Information" at bounding box center [343, 189] width 211 height 13
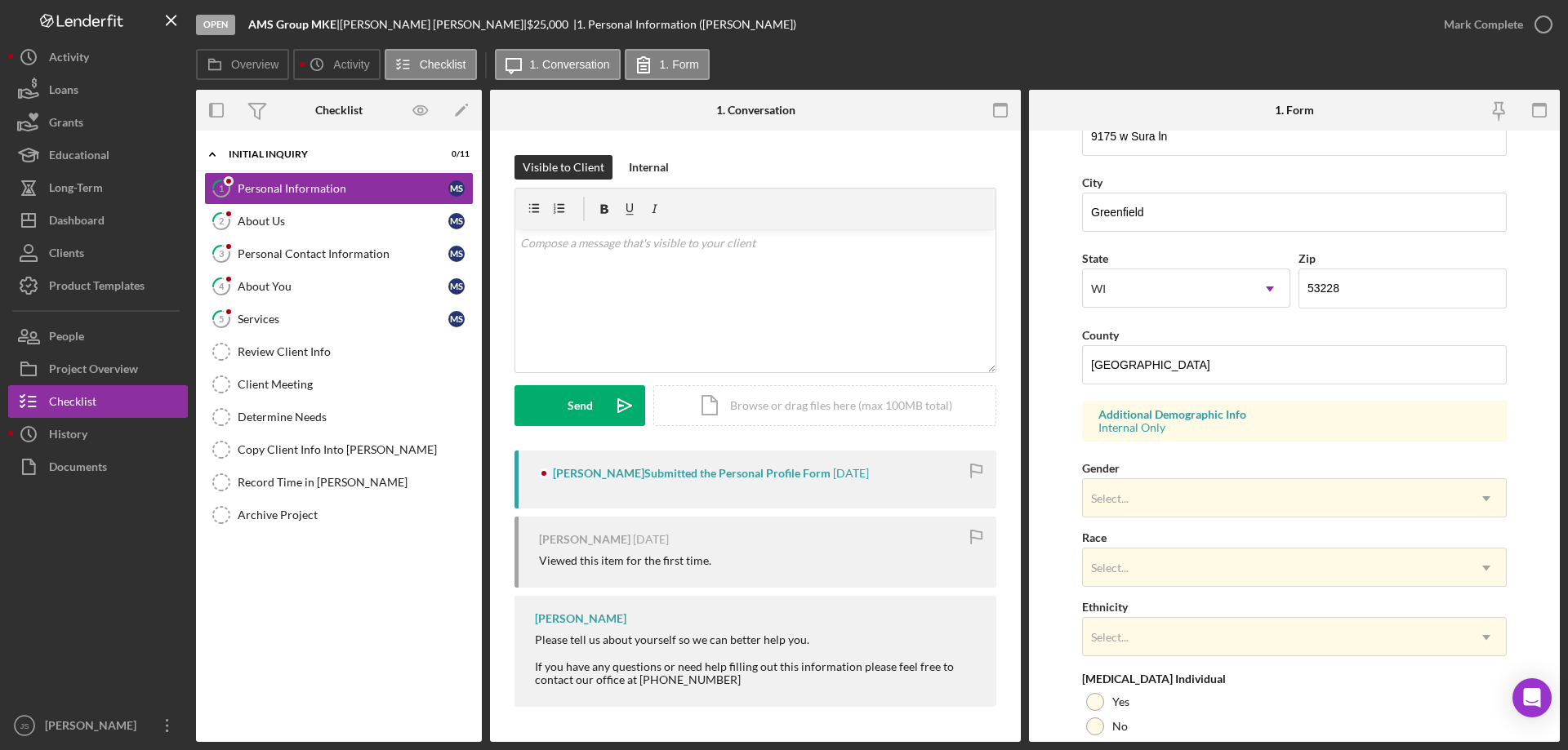
scroll to position [478, 0]
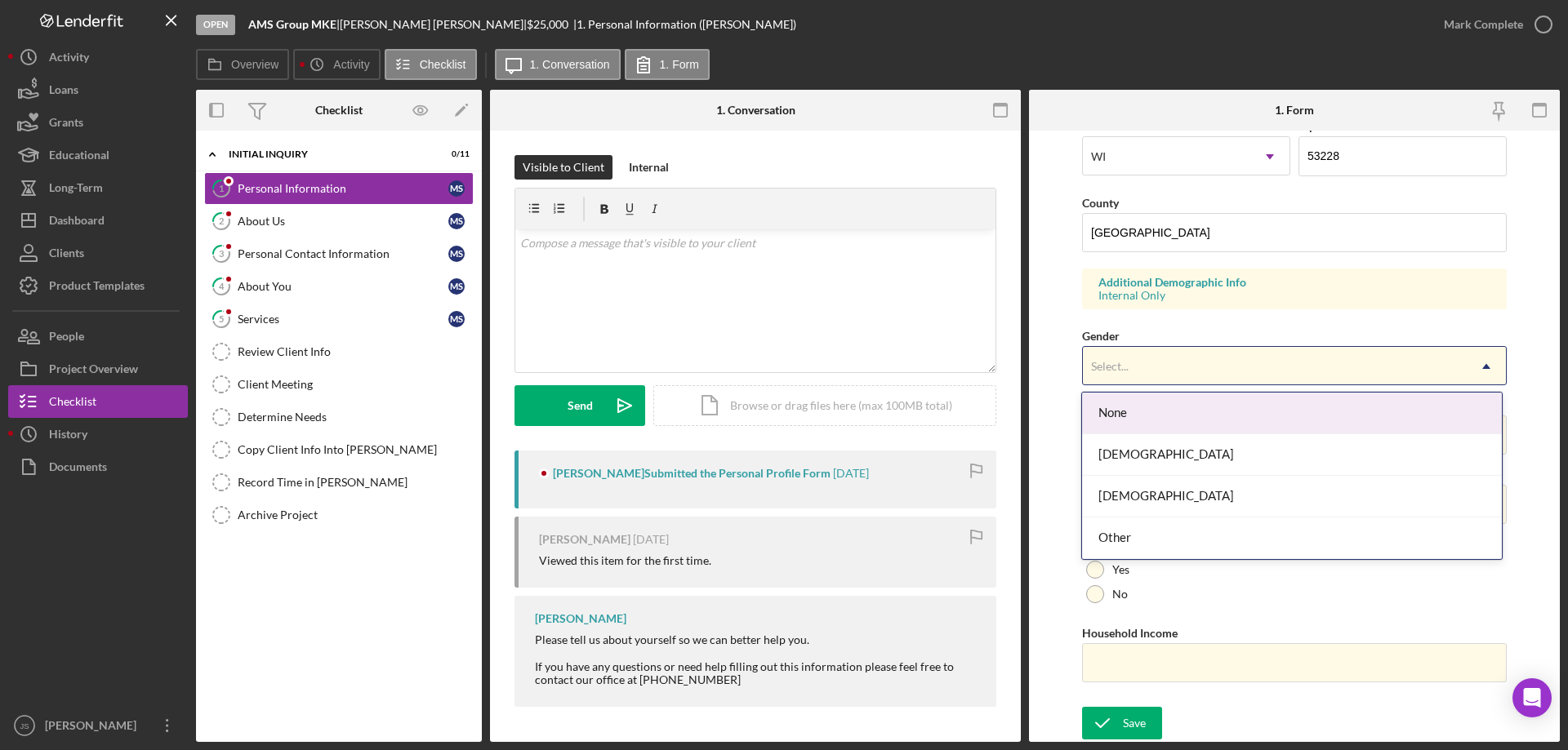
drag, startPoint x: 1178, startPoint y: 372, endPoint x: 1187, endPoint y: 415, distance: 43.9
click at [1179, 372] on div "Select..." at bounding box center [1275, 367] width 383 height 38
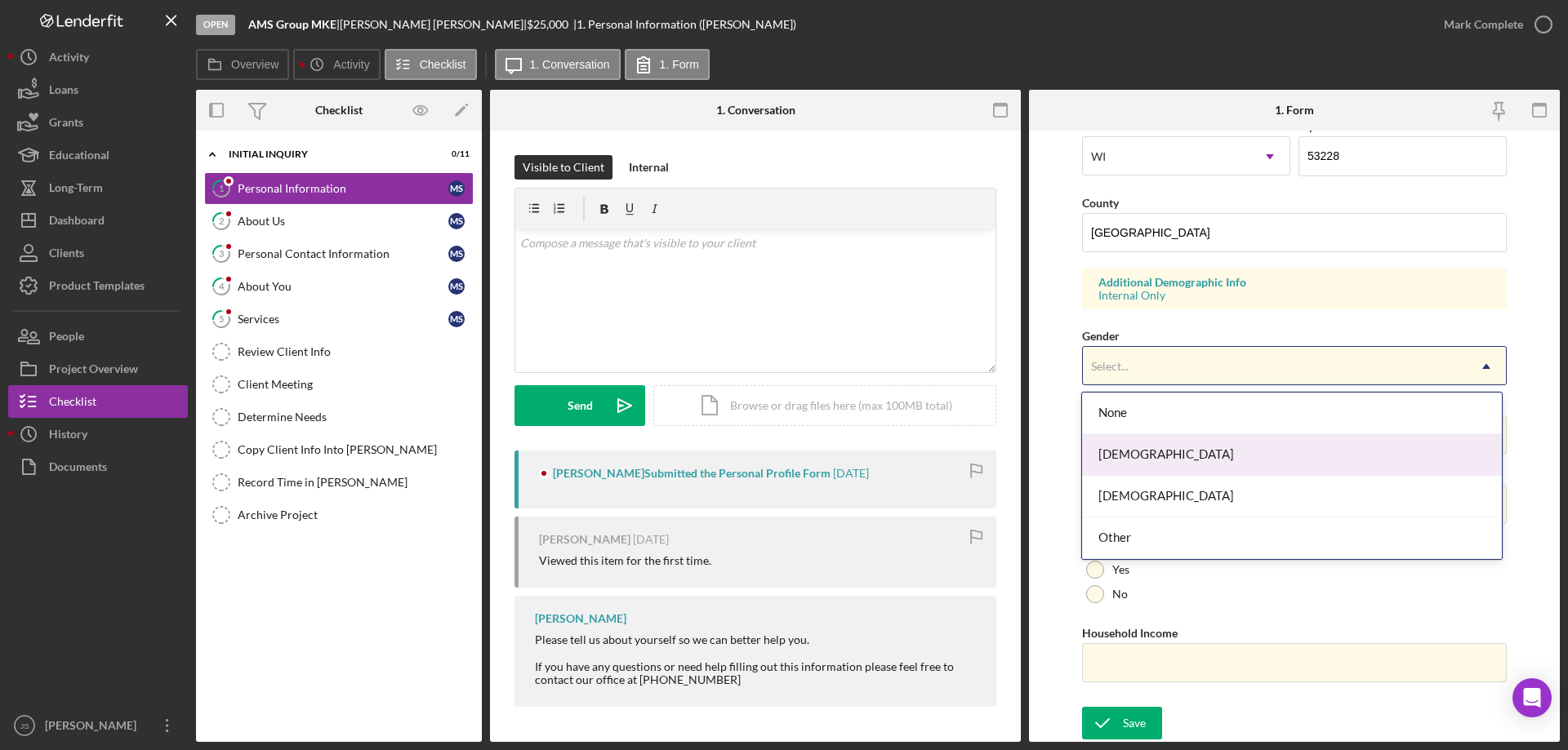
click at [1161, 455] on div "[DEMOGRAPHIC_DATA]" at bounding box center [1292, 454] width 419 height 42
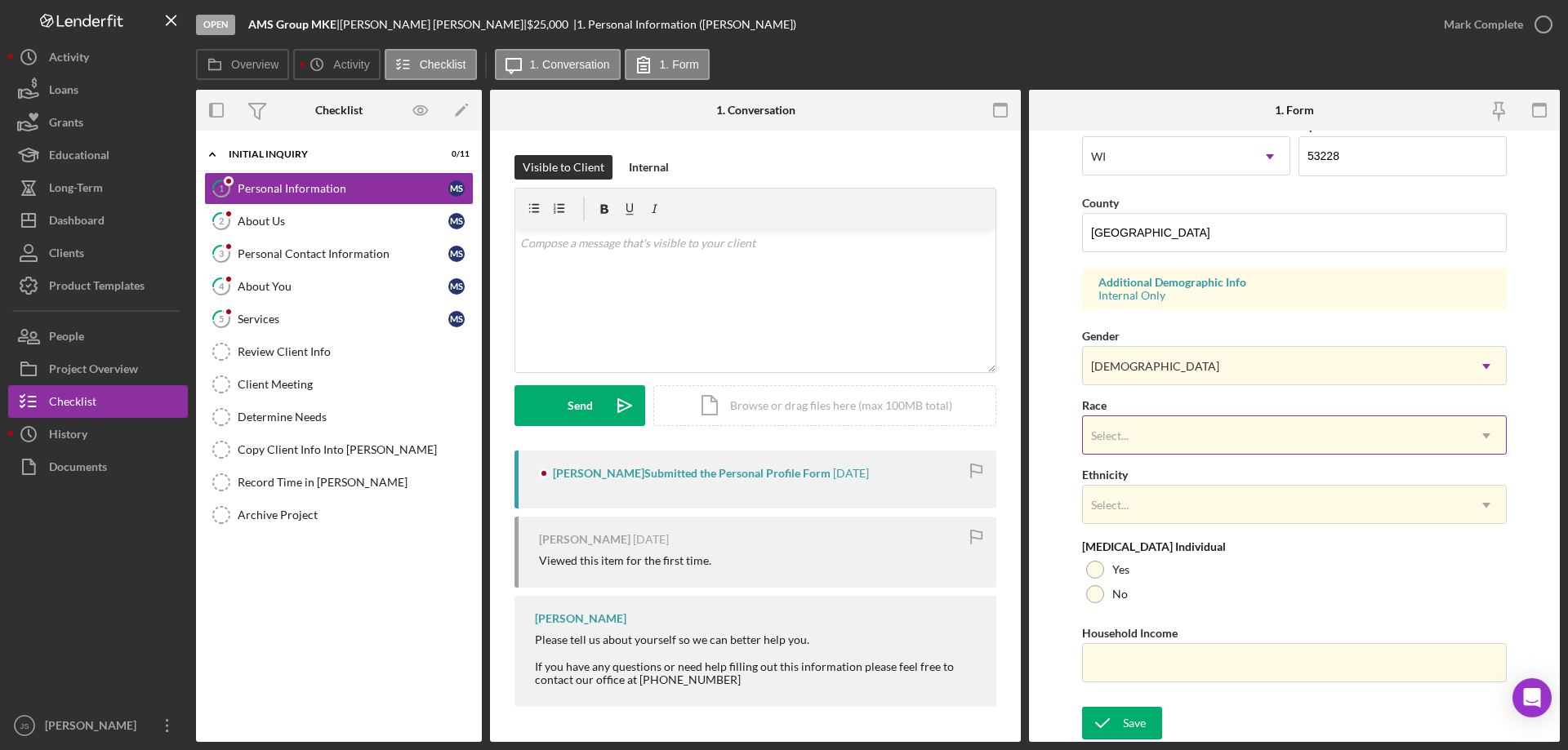
click at [1173, 440] on div "Select..." at bounding box center [1275, 435] width 383 height 38
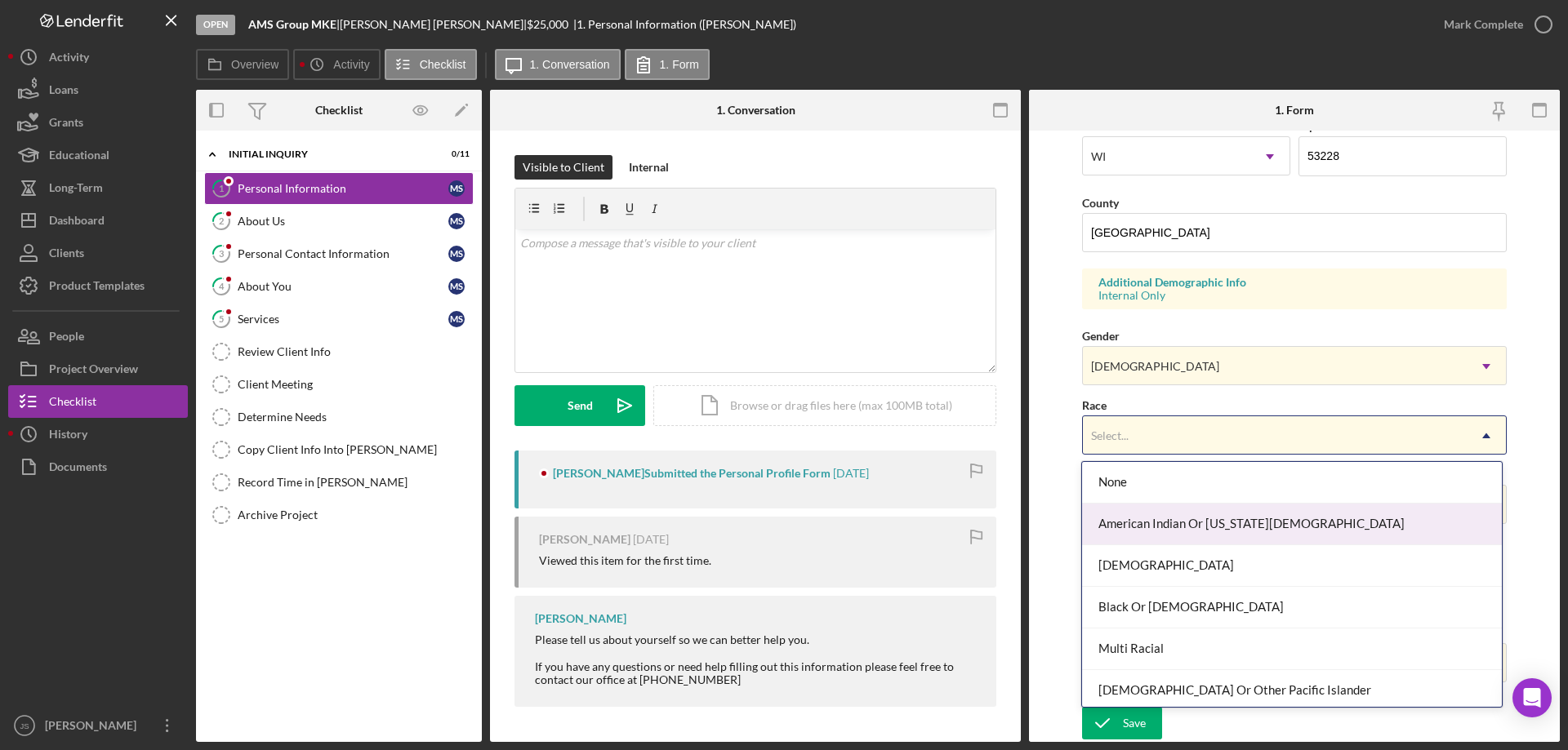
click at [1202, 527] on div "American Indian Or [US_STATE][DEMOGRAPHIC_DATA]" at bounding box center [1292, 524] width 419 height 42
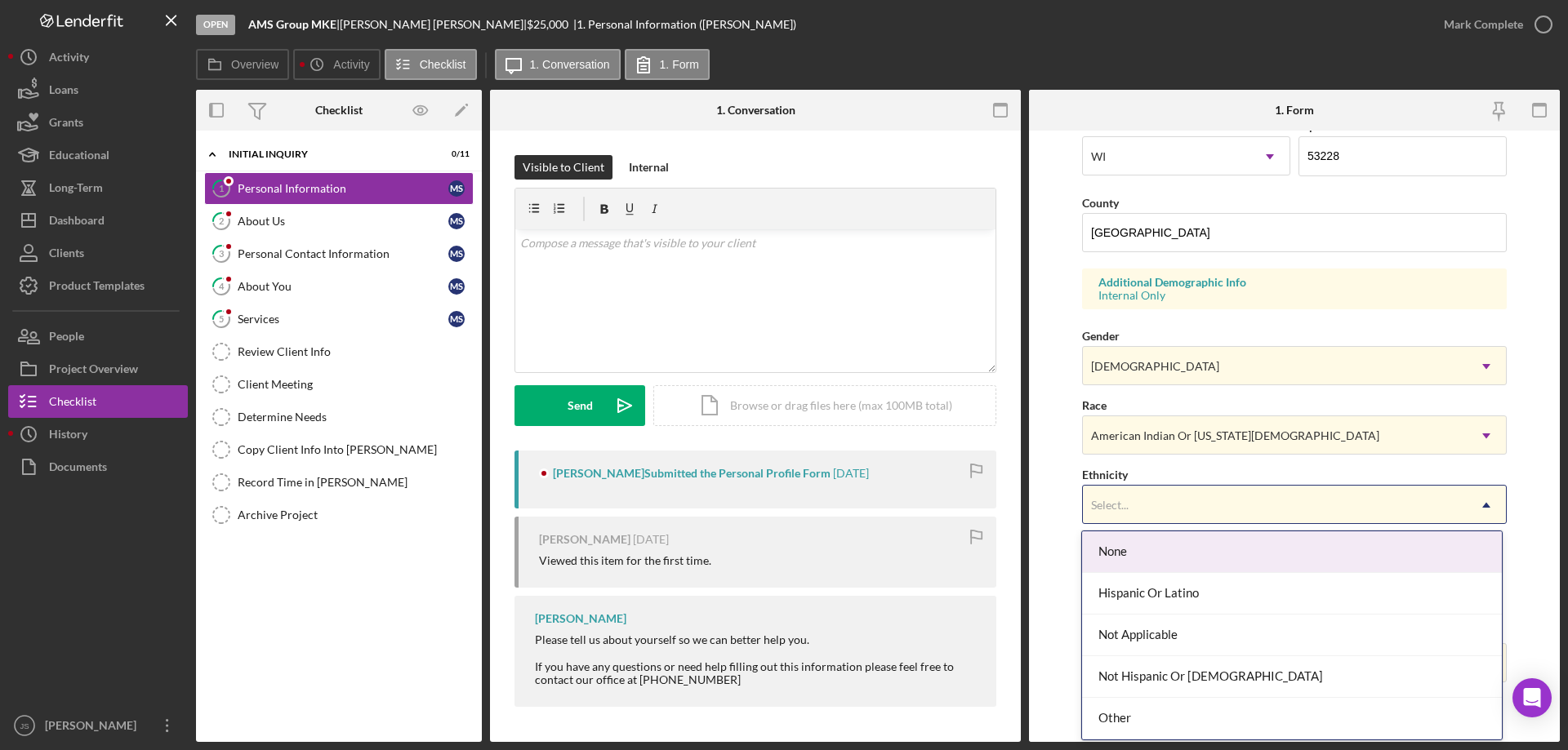
drag, startPoint x: 1194, startPoint y: 508, endPoint x: 1202, endPoint y: 515, distance: 10.6
click at [1194, 508] on div "Select..." at bounding box center [1275, 505] width 383 height 38
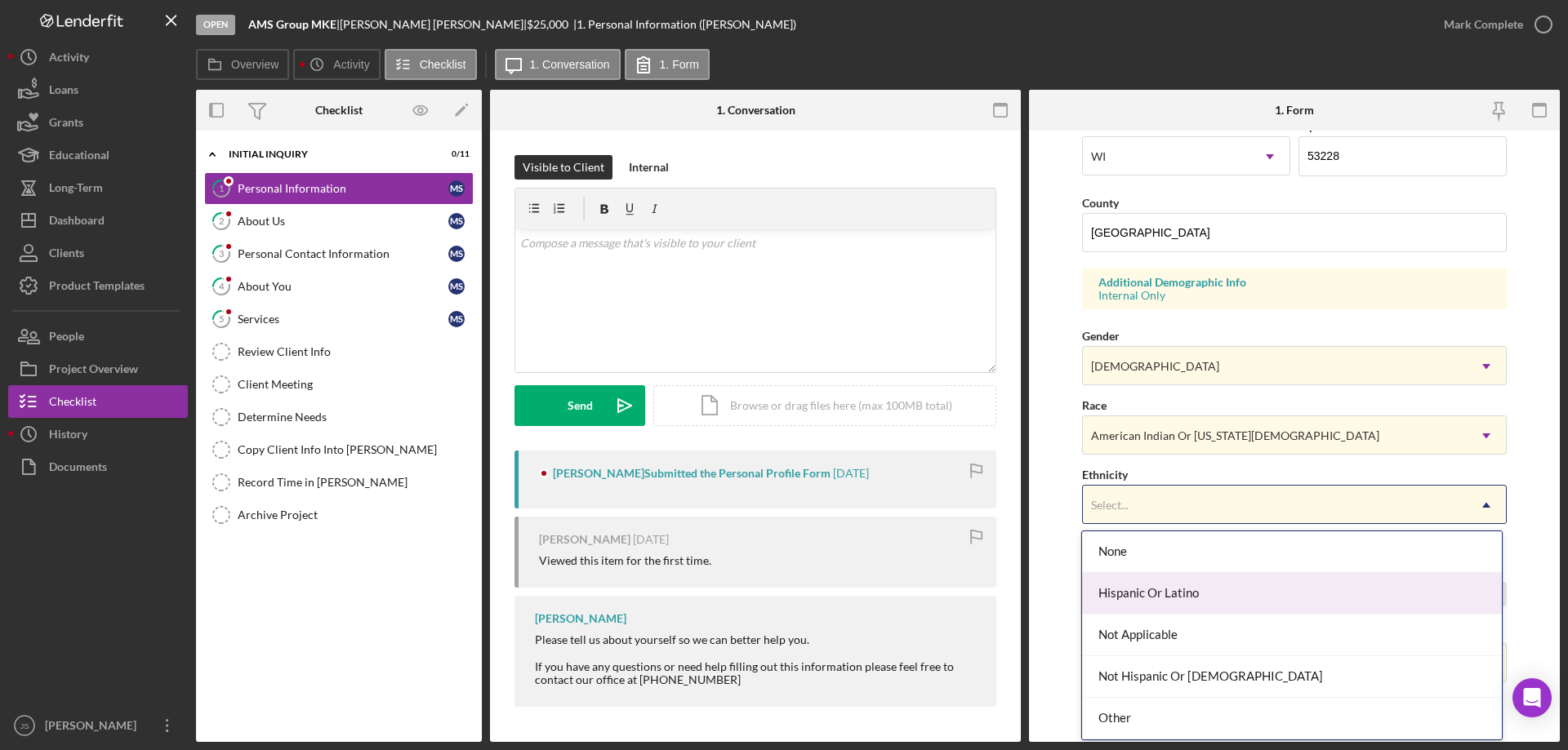
click at [1214, 588] on div "Hispanic Or Latino" at bounding box center [1292, 593] width 419 height 42
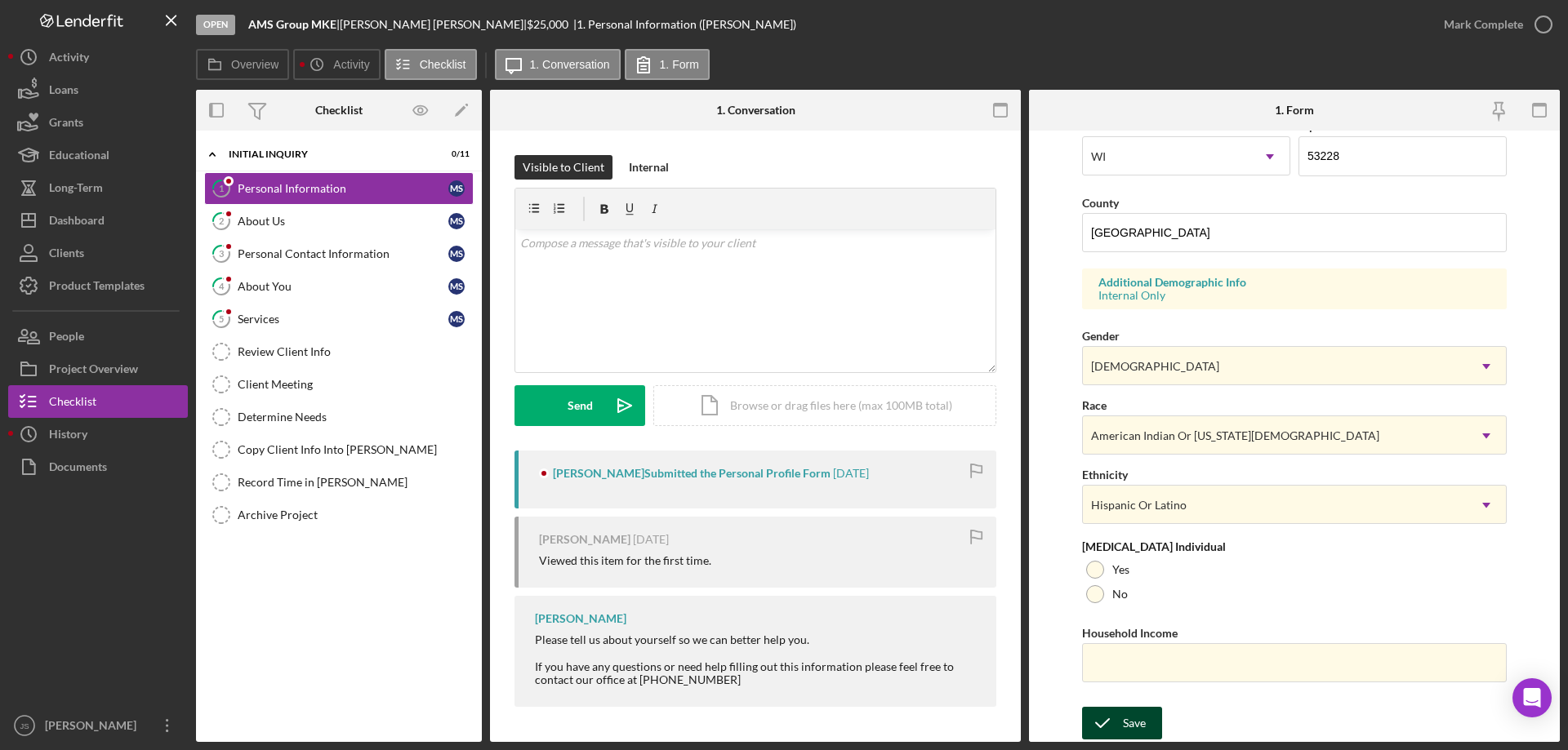
click at [1143, 721] on div "Save" at bounding box center [1134, 723] width 23 height 33
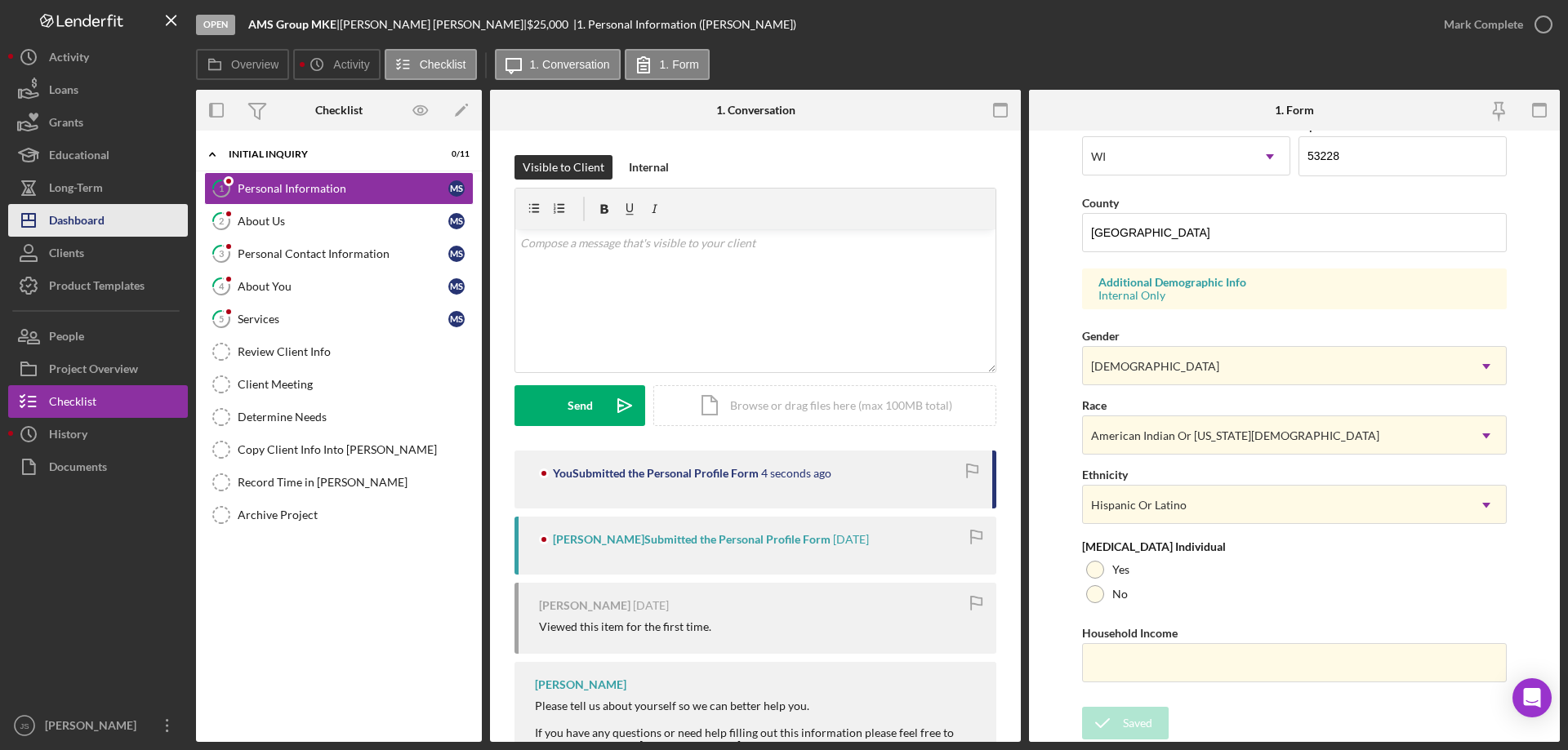
click at [78, 212] on div "Dashboard" at bounding box center [77, 222] width 56 height 37
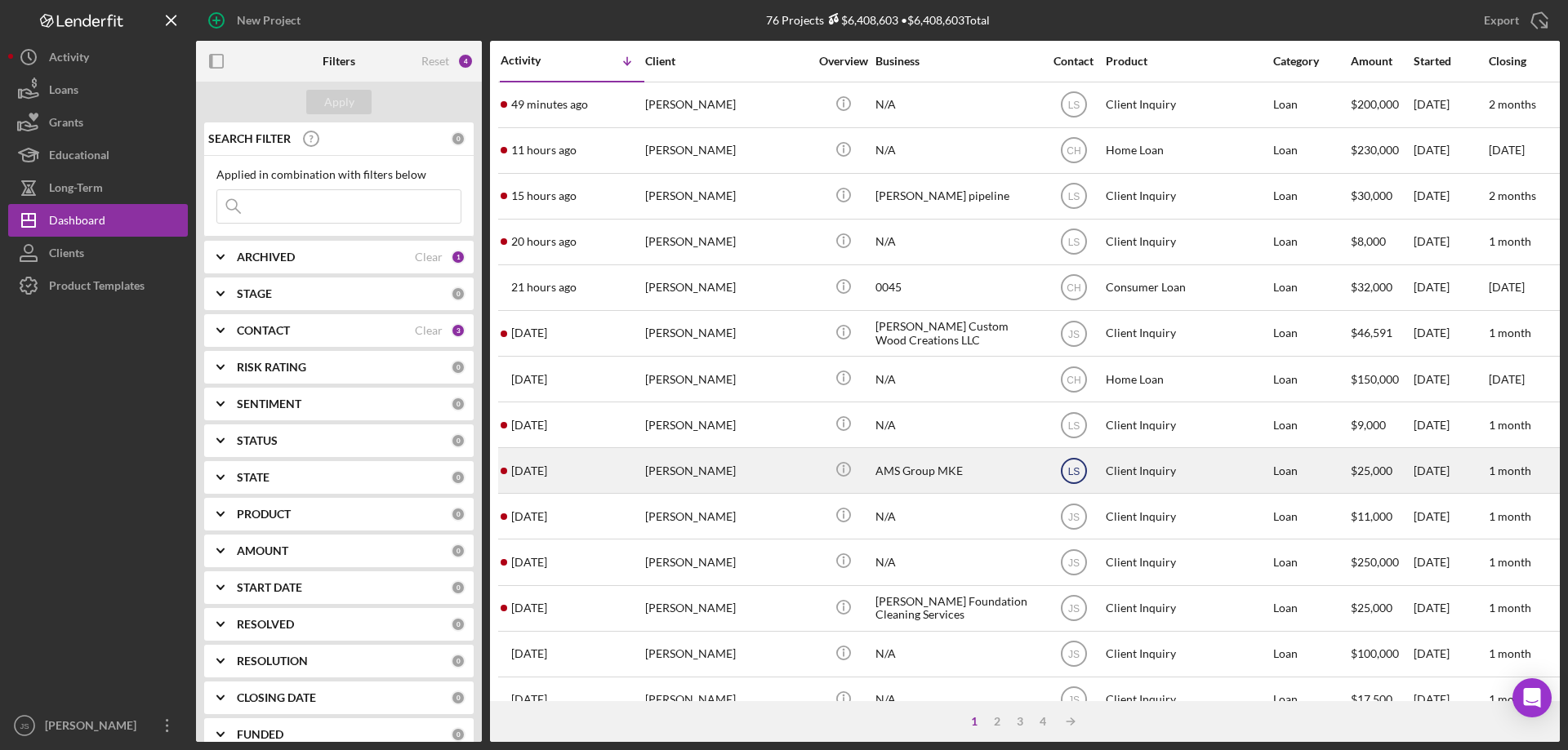
click at [1075, 471] on text "LS" at bounding box center [1073, 471] width 12 height 11
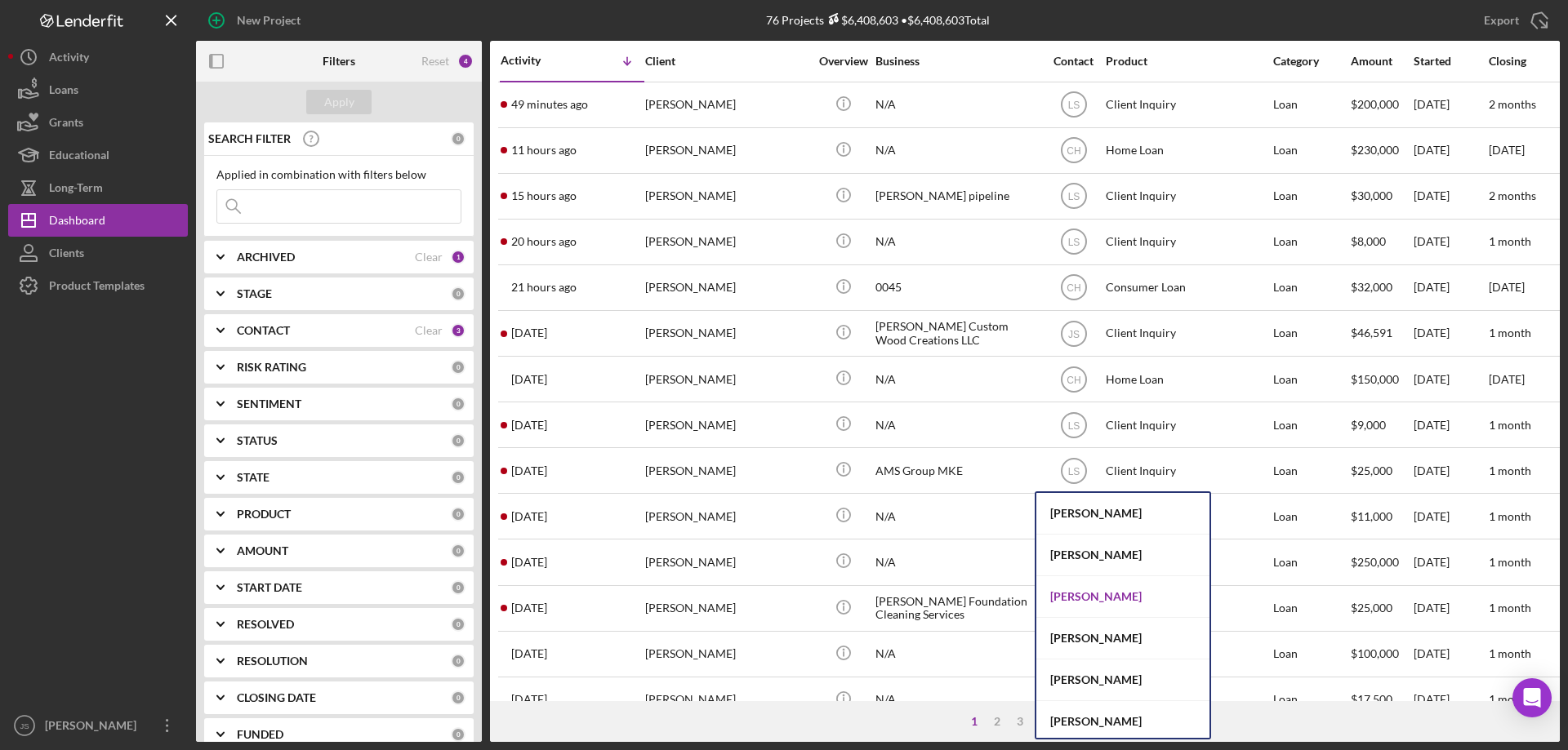
click at [1093, 590] on div "[PERSON_NAME]" at bounding box center [1123, 596] width 173 height 42
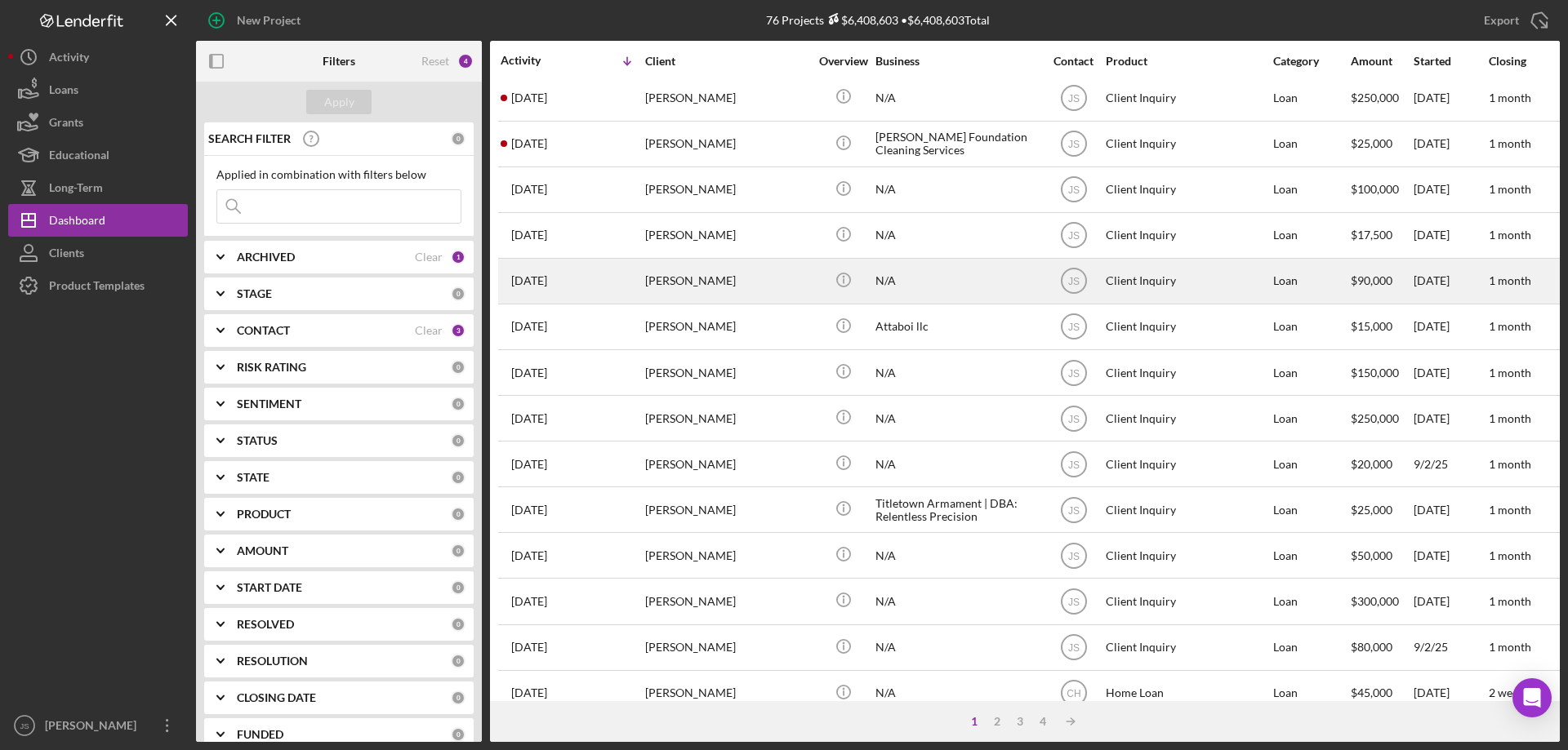
scroll to position [382, 0]
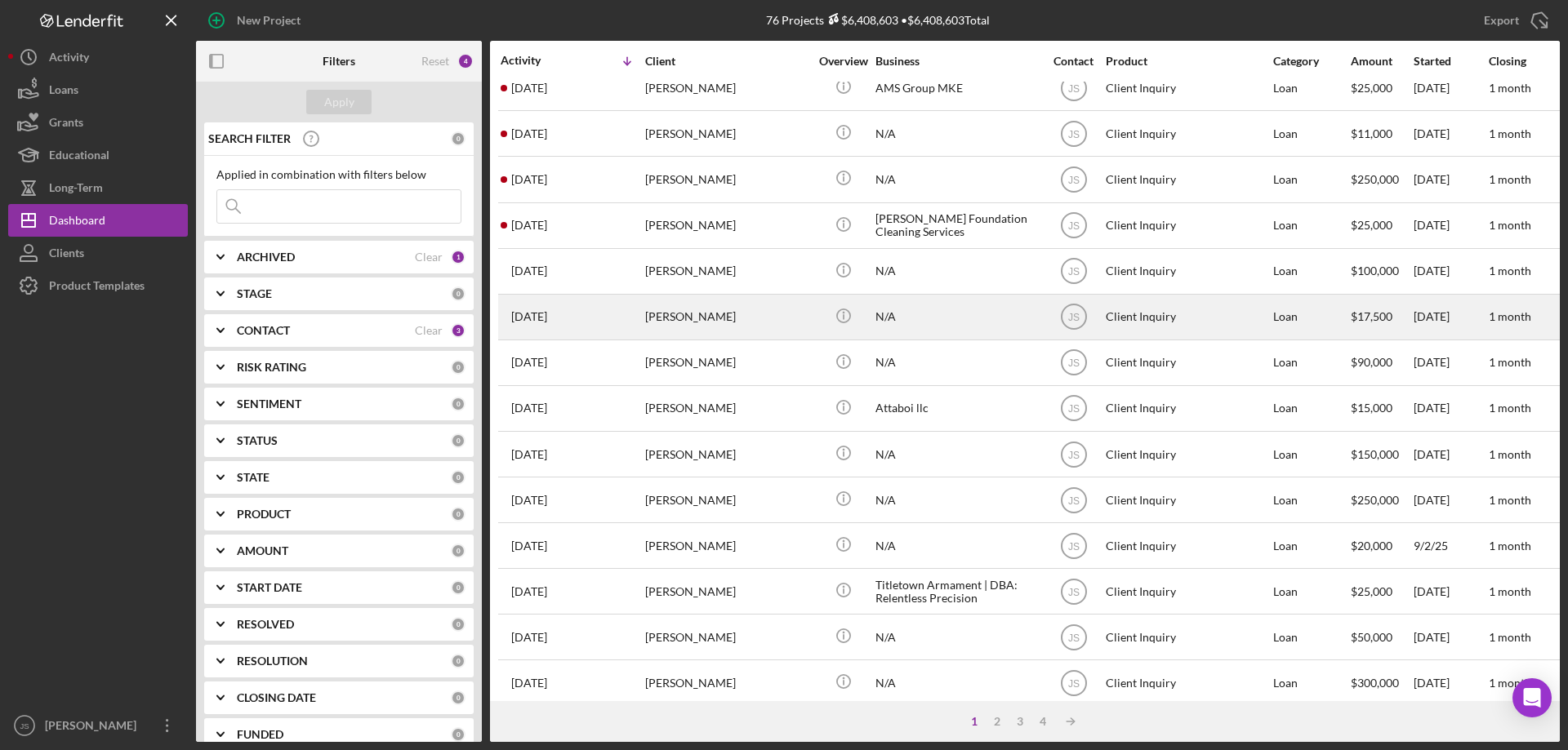
click at [759, 321] on div "[PERSON_NAME]" at bounding box center [727, 317] width 164 height 43
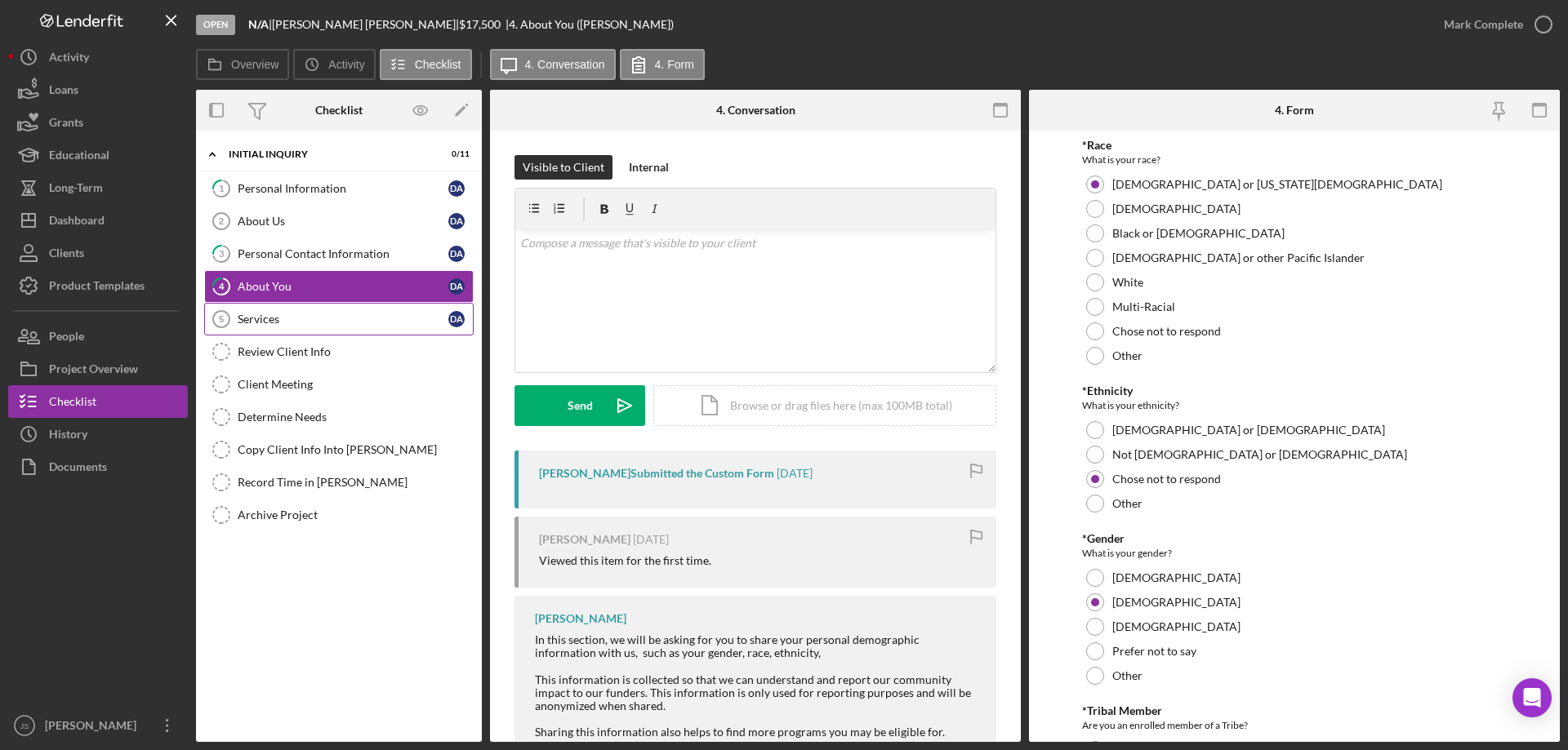
click at [329, 318] on div "Services" at bounding box center [343, 319] width 211 height 13
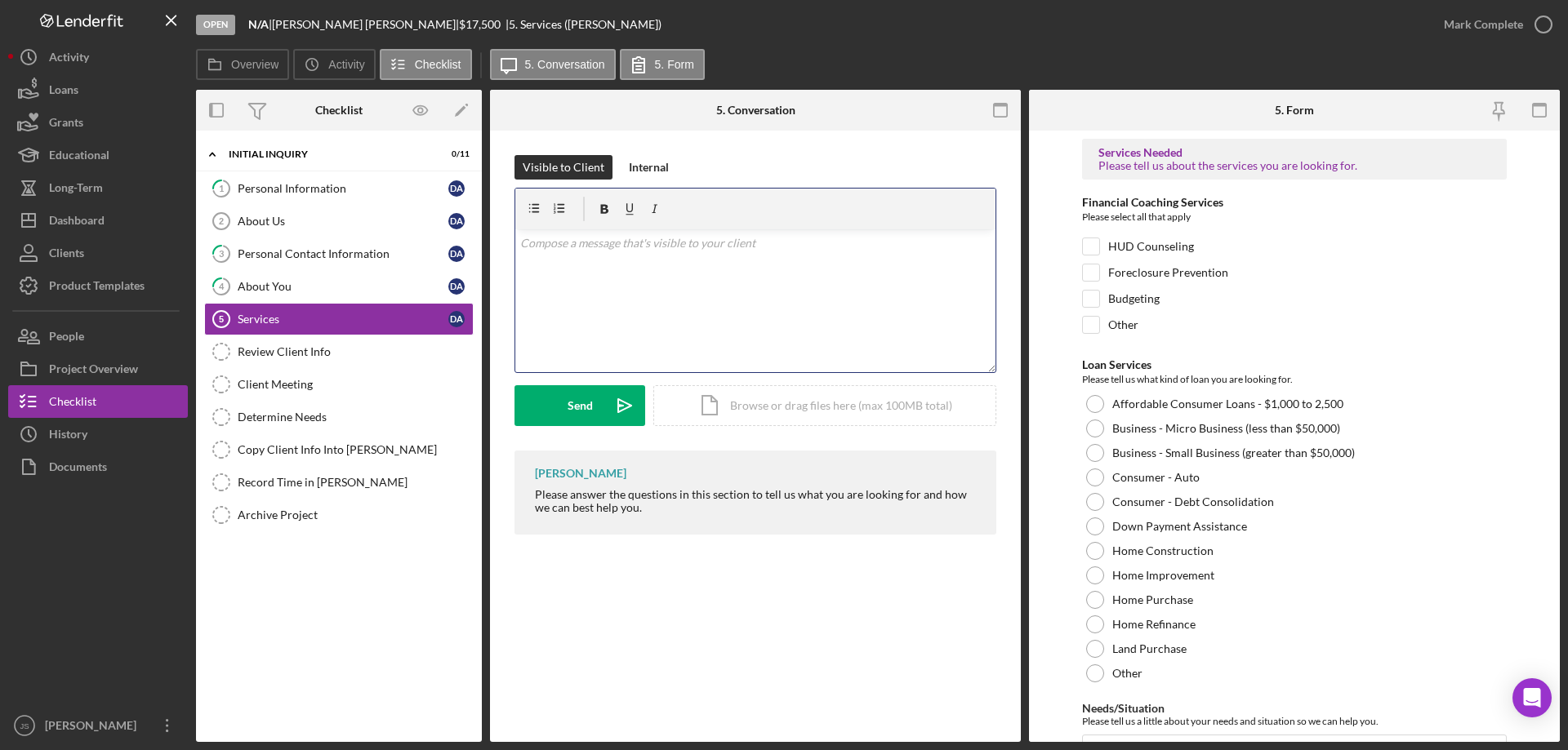
click at [589, 266] on div "v Color teal Color pink Remove color Add row above Add row below Add column bef…" at bounding box center [755, 301] width 480 height 143
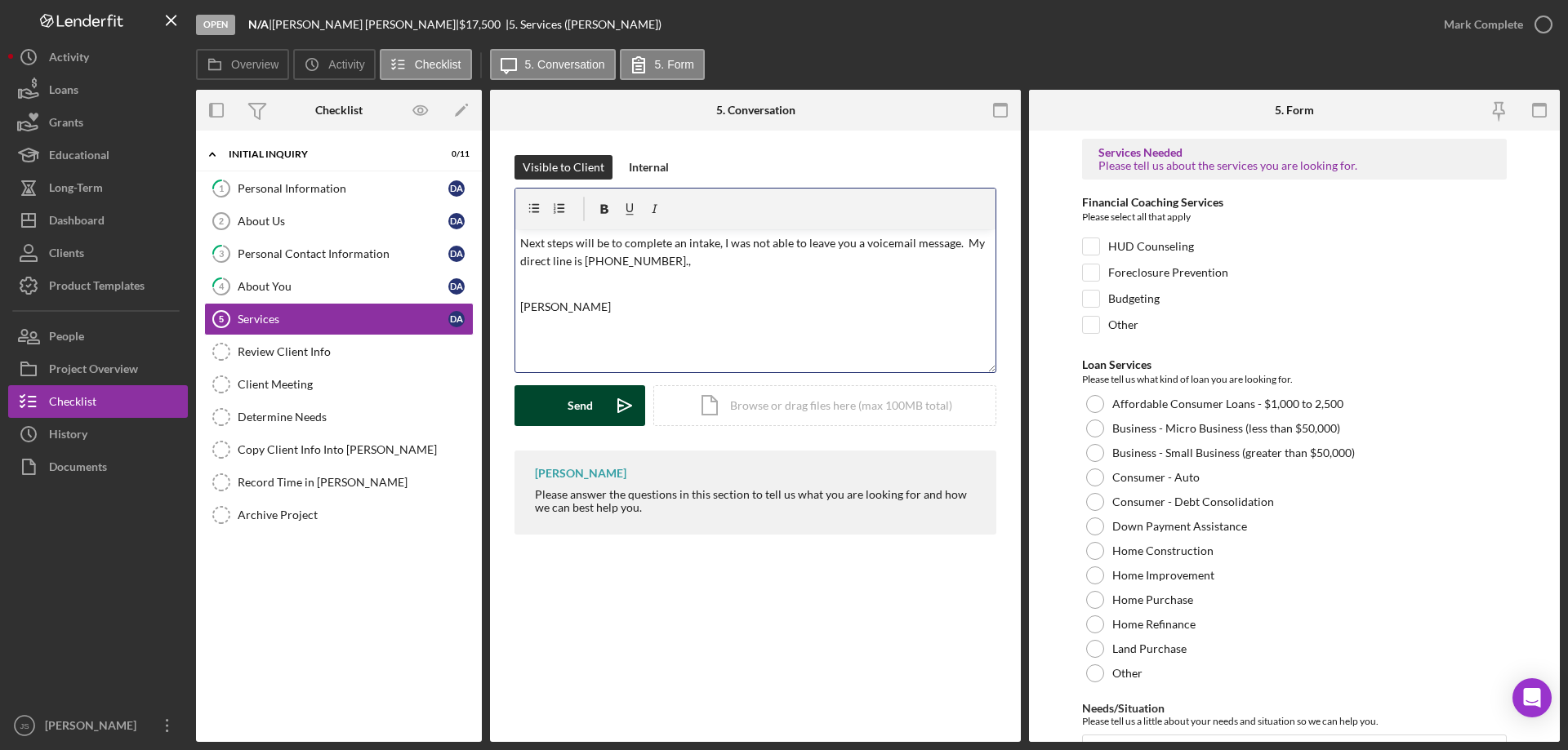
click at [571, 406] on div "Send" at bounding box center [580, 405] width 25 height 41
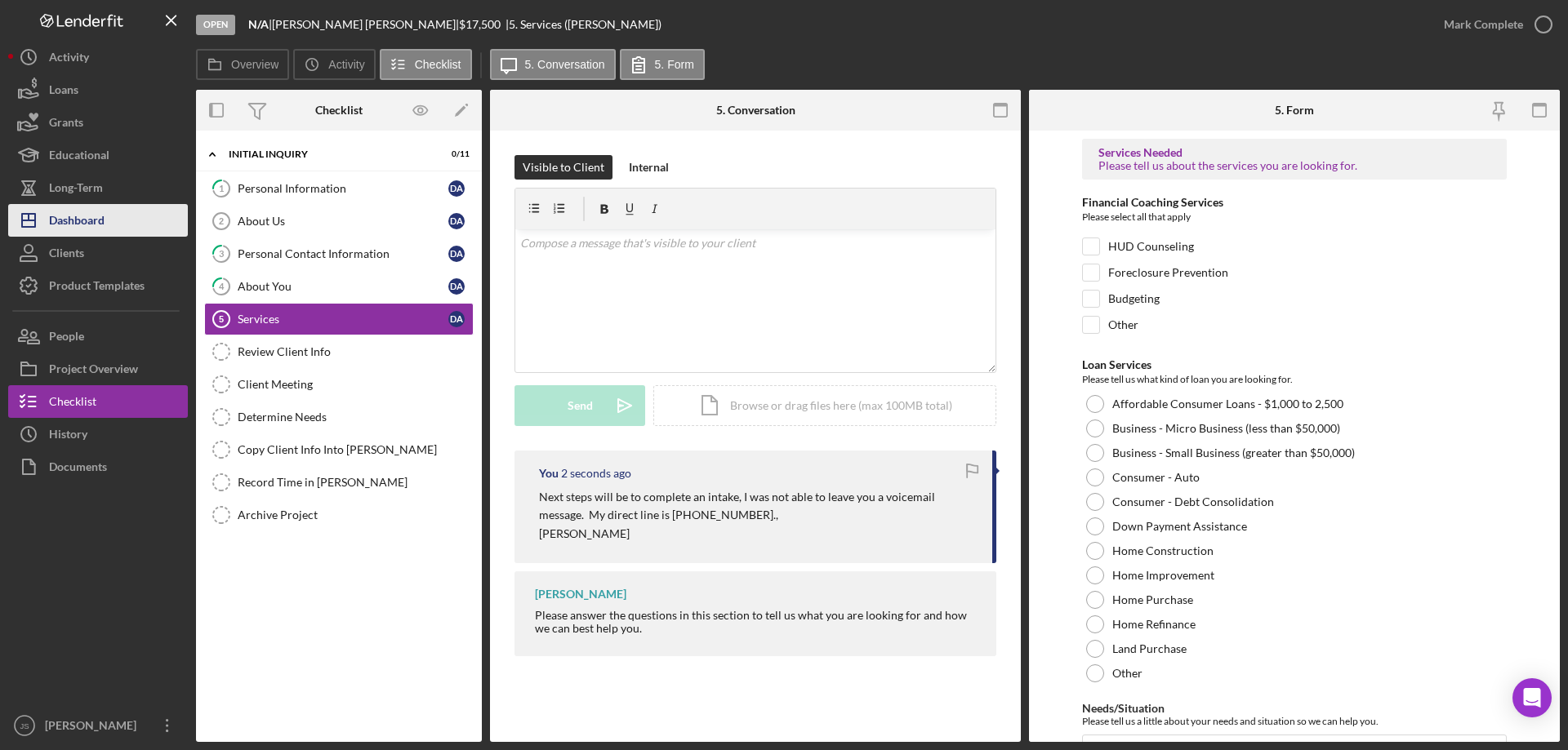
drag, startPoint x: 111, startPoint y: 216, endPoint x: 127, endPoint y: 222, distance: 17.1
click at [112, 217] on button "Icon/Dashboard Dashboard" at bounding box center [98, 221] width 180 height 33
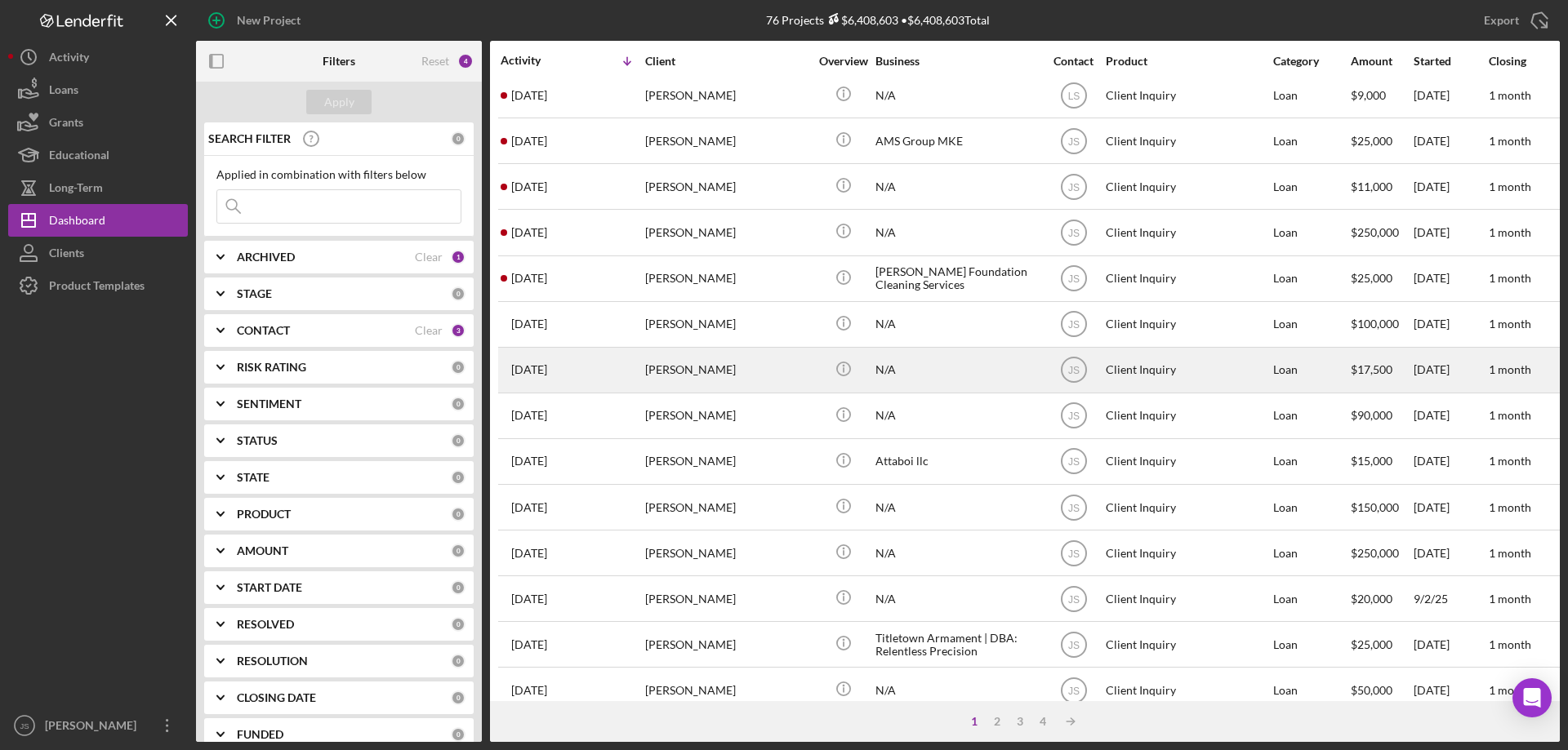
scroll to position [301, 0]
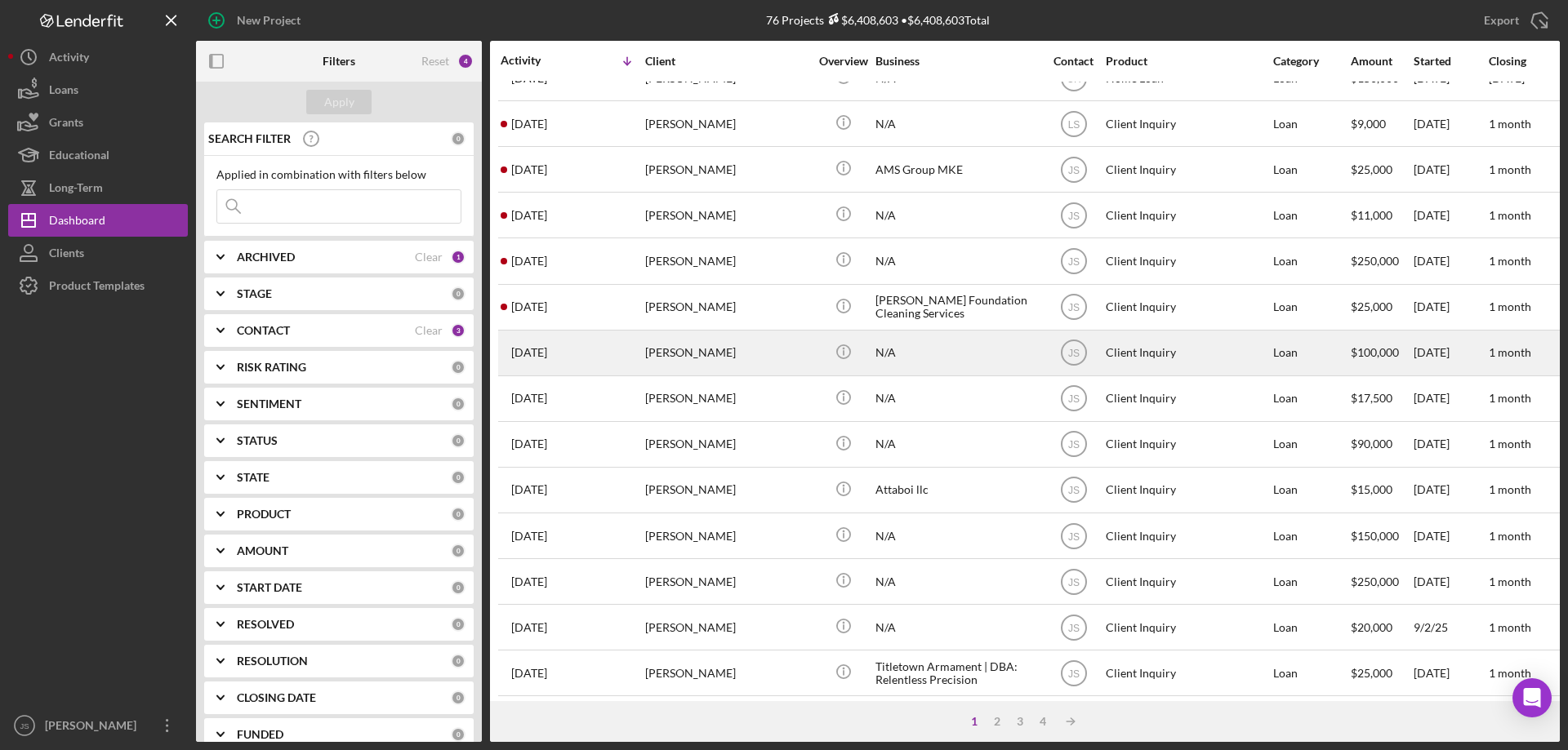
click at [758, 359] on div "[PERSON_NAME]" at bounding box center [727, 353] width 164 height 43
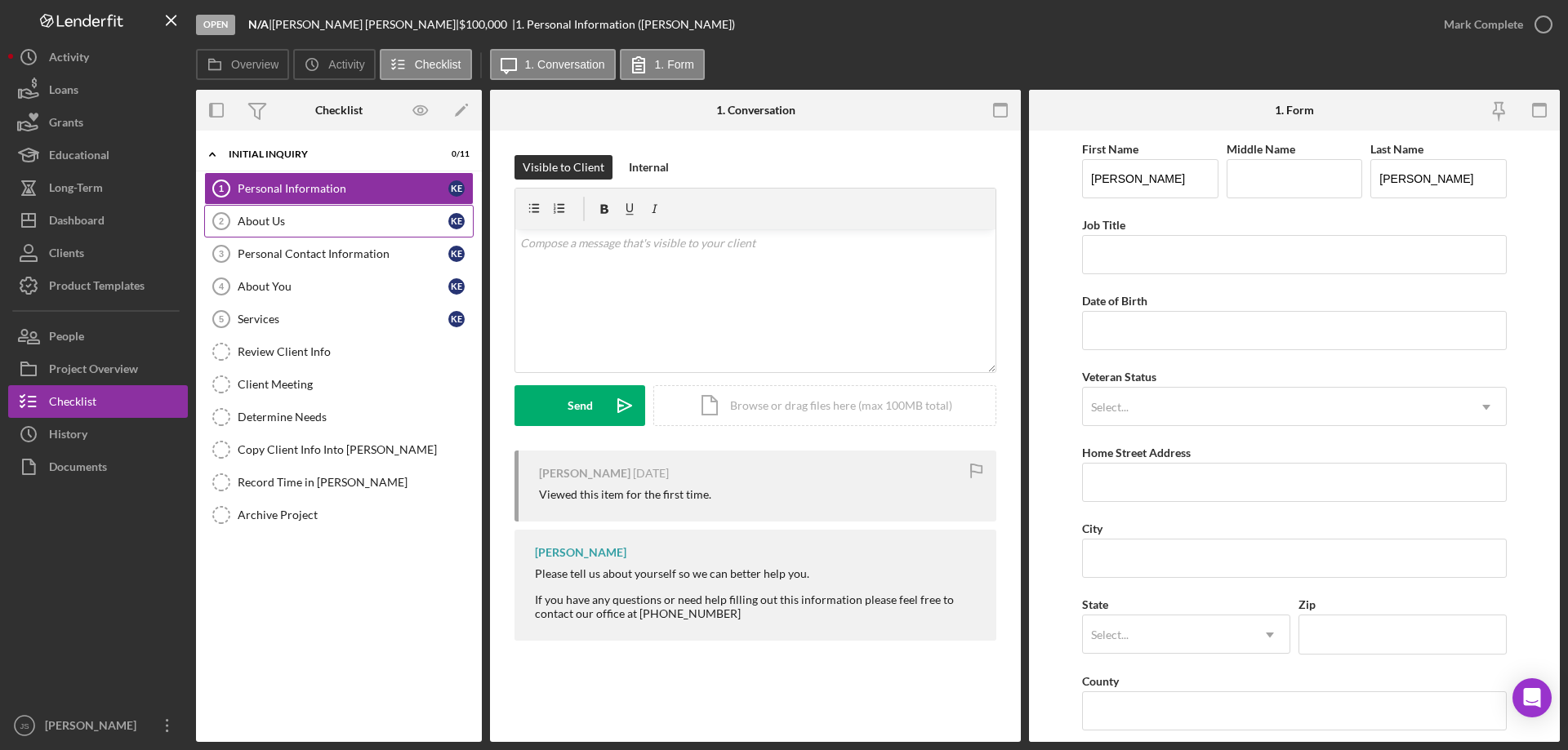
click at [307, 218] on div "About Us" at bounding box center [343, 221] width 211 height 13
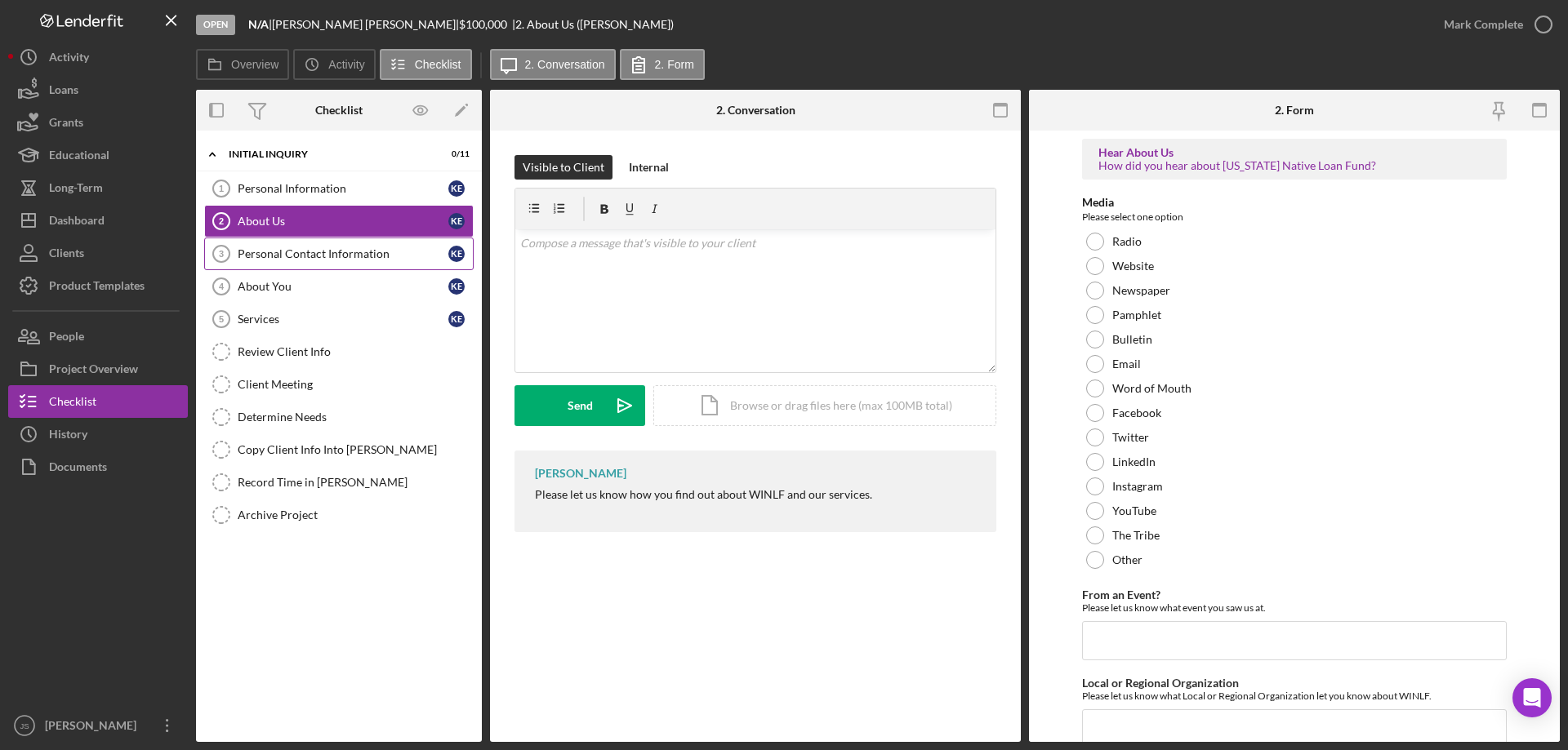
click at [295, 251] on div "Personal Contact Information" at bounding box center [343, 254] width 211 height 13
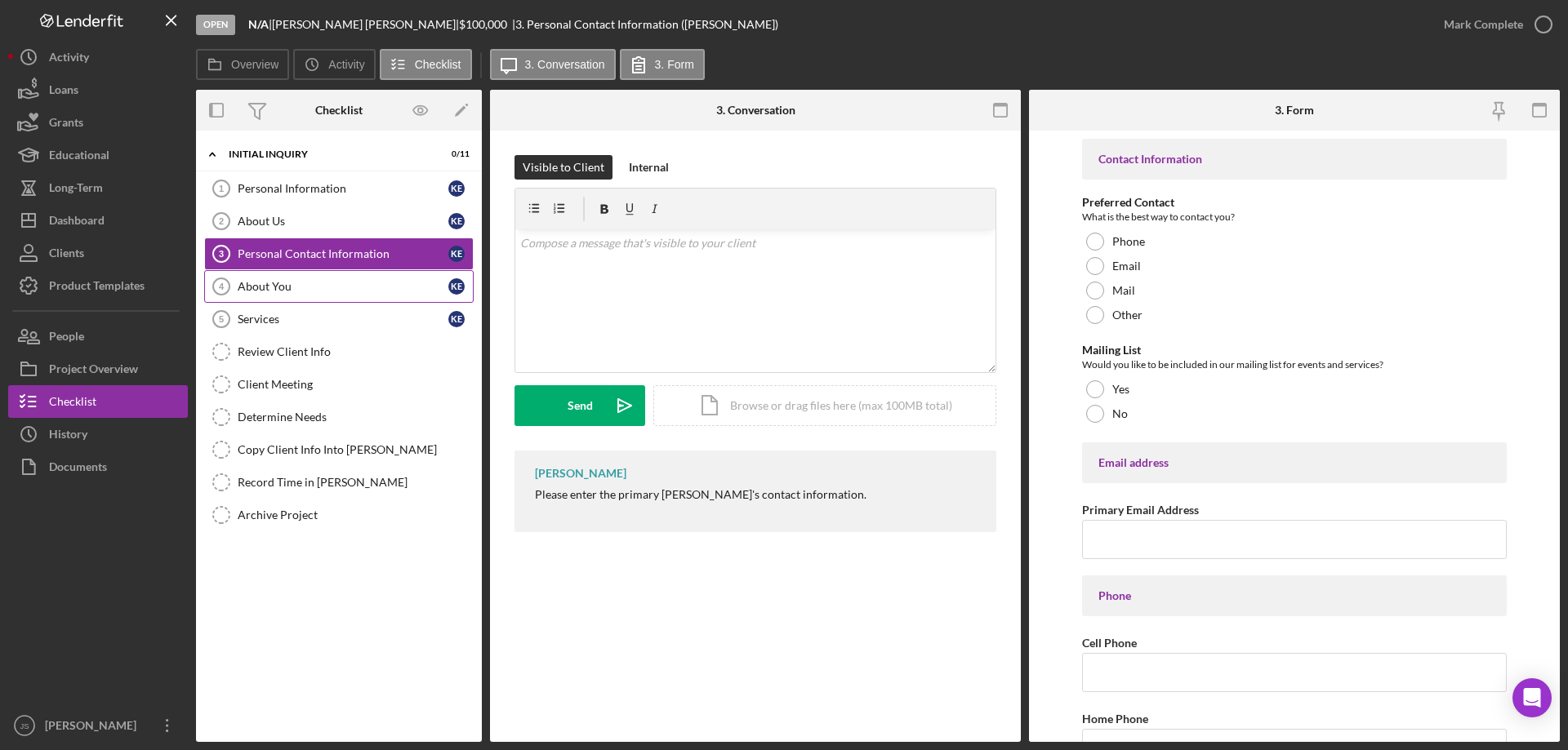
click at [289, 281] on div "About You" at bounding box center [343, 287] width 211 height 13
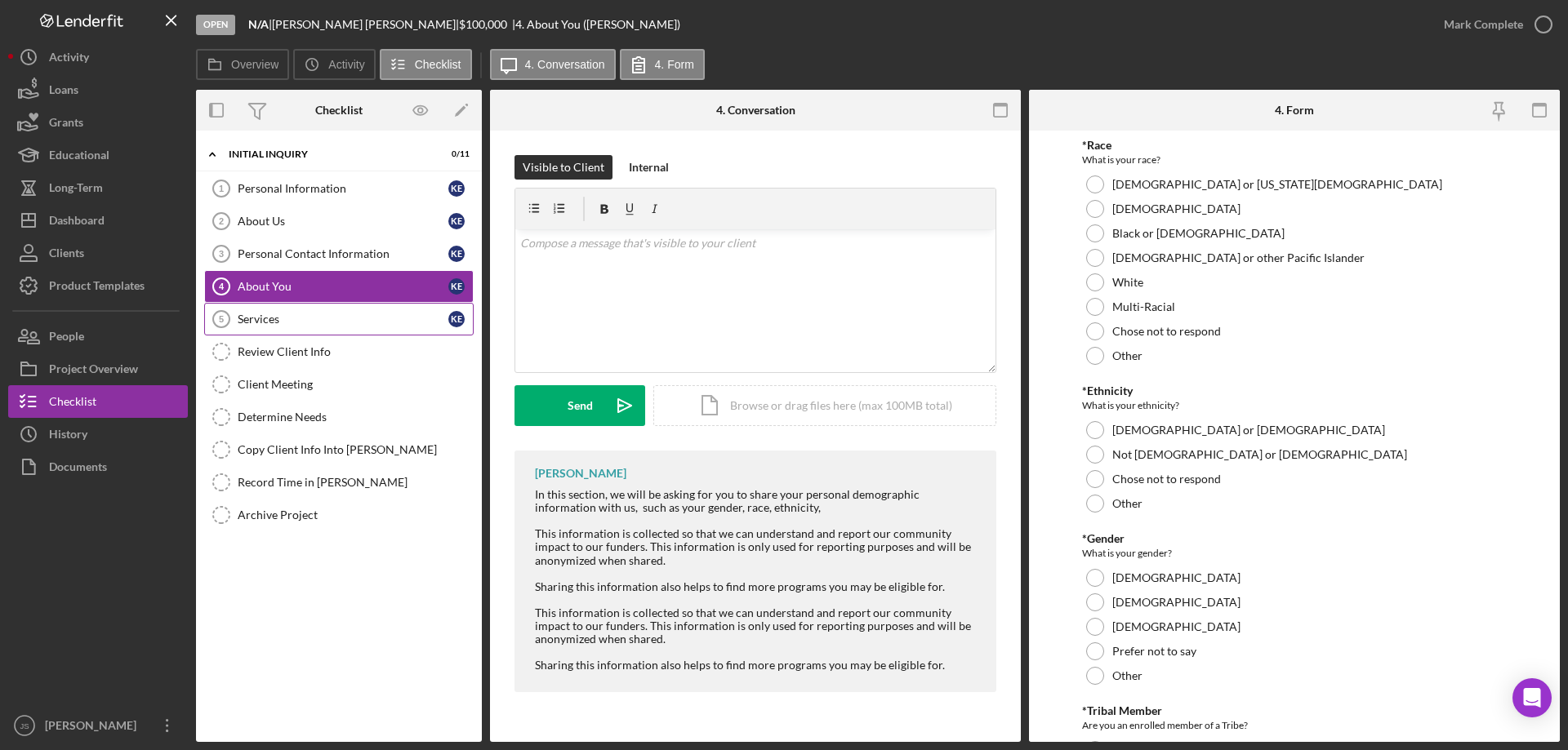
click at [288, 321] on div "Services" at bounding box center [343, 319] width 211 height 13
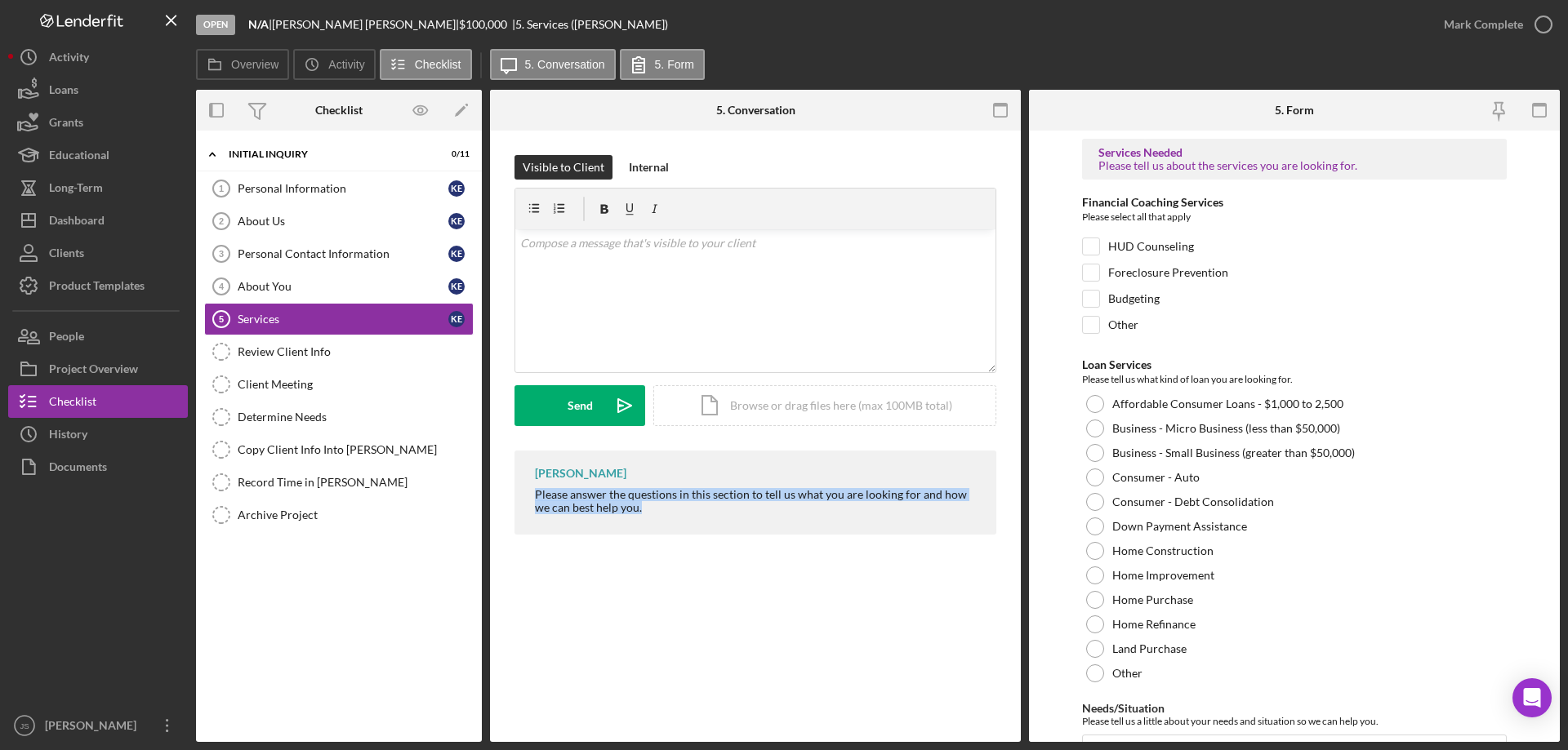
drag, startPoint x: 535, startPoint y: 494, endPoint x: 949, endPoint y: 522, distance: 414.9
click at [949, 522] on div "[PERSON_NAME] Please answer the questions in this section to tell us what you a…" at bounding box center [755, 492] width 482 height 84
copy div "Please answer the questions in this section to tell us what you are looking for…"
click at [600, 266] on div "v Color teal Color pink Remove color Add row above Add row below Add column bef…" at bounding box center [755, 301] width 480 height 143
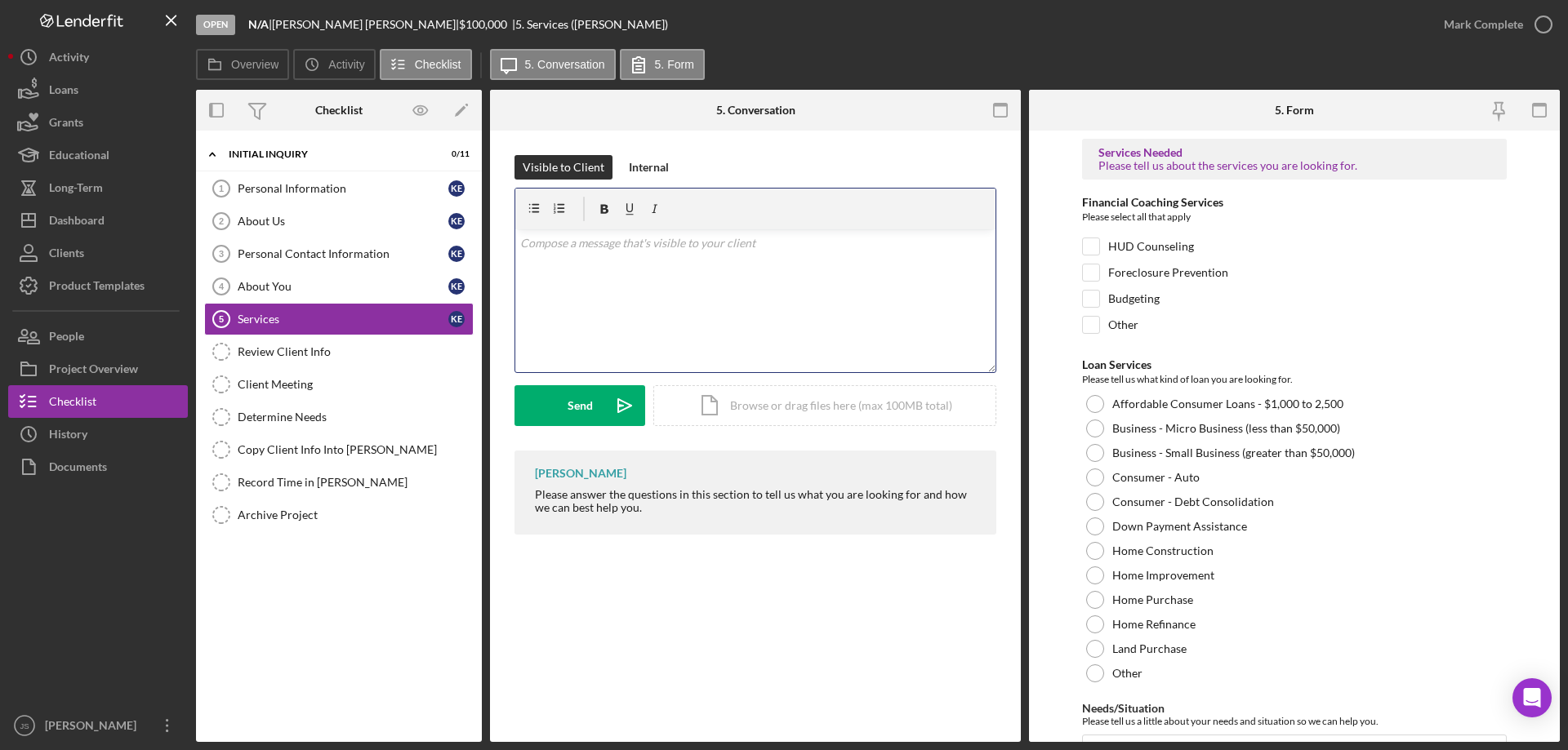
paste div
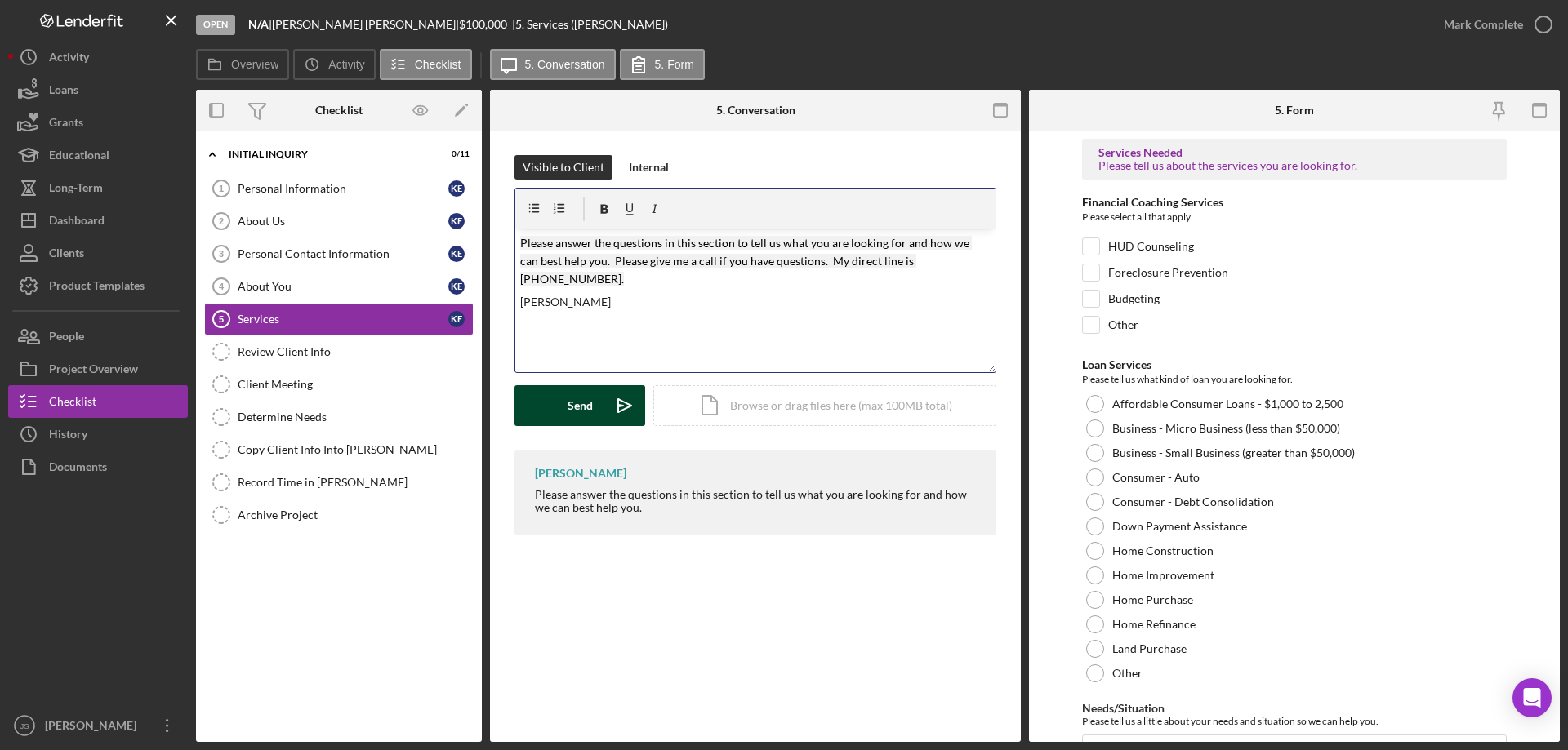
click at [579, 406] on div "Send" at bounding box center [580, 405] width 25 height 41
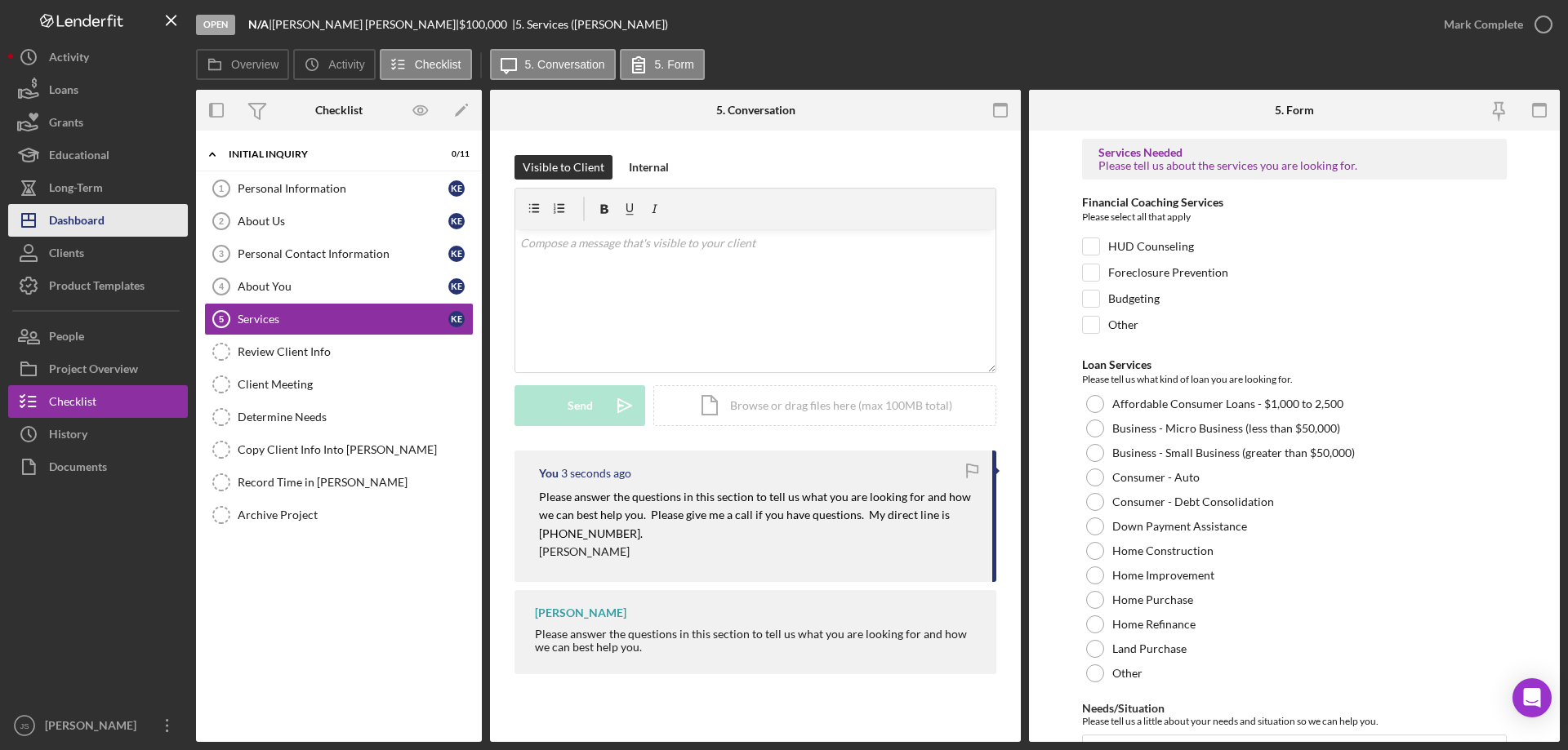
click at [83, 213] on div "Dashboard" at bounding box center [77, 222] width 56 height 37
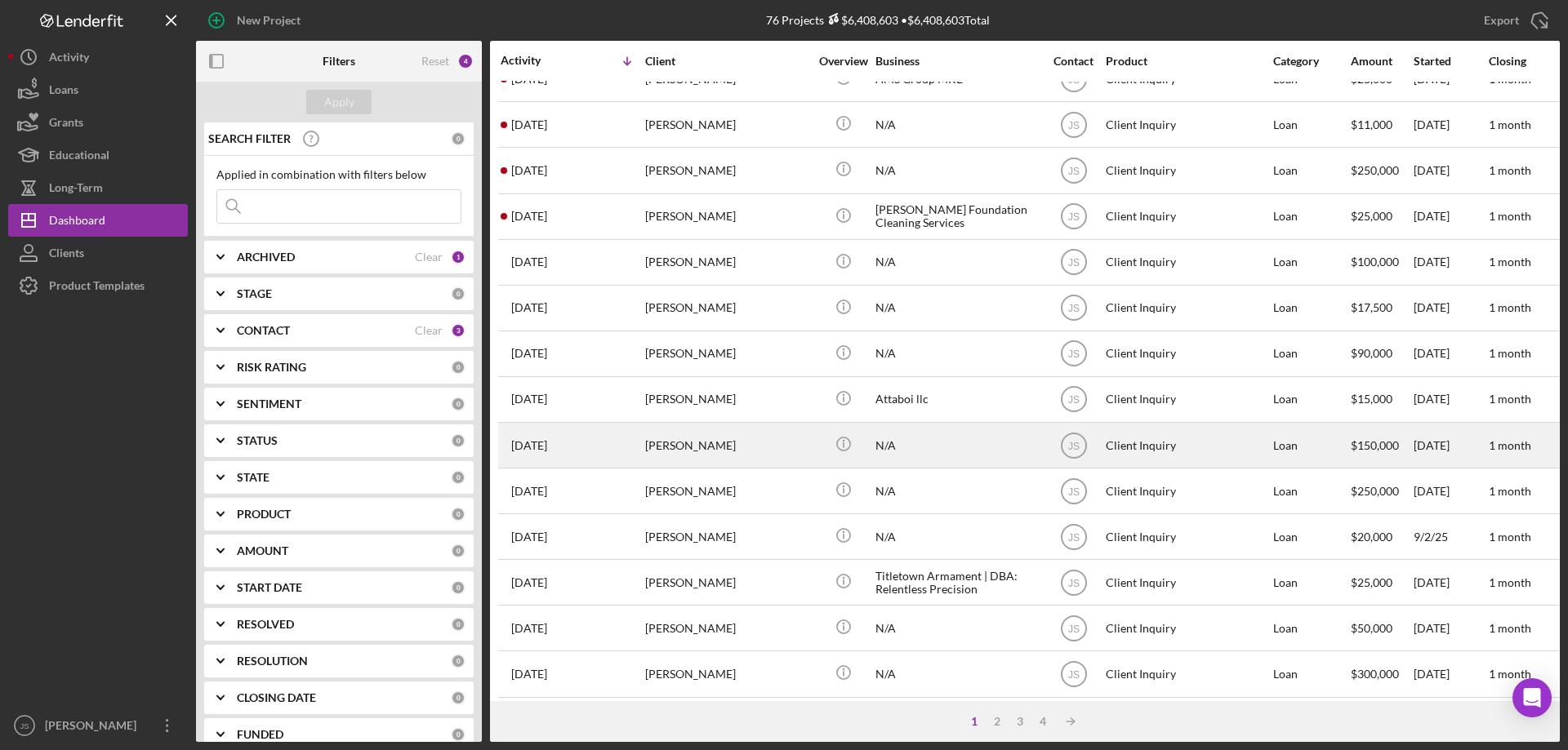
scroll to position [382, 0]
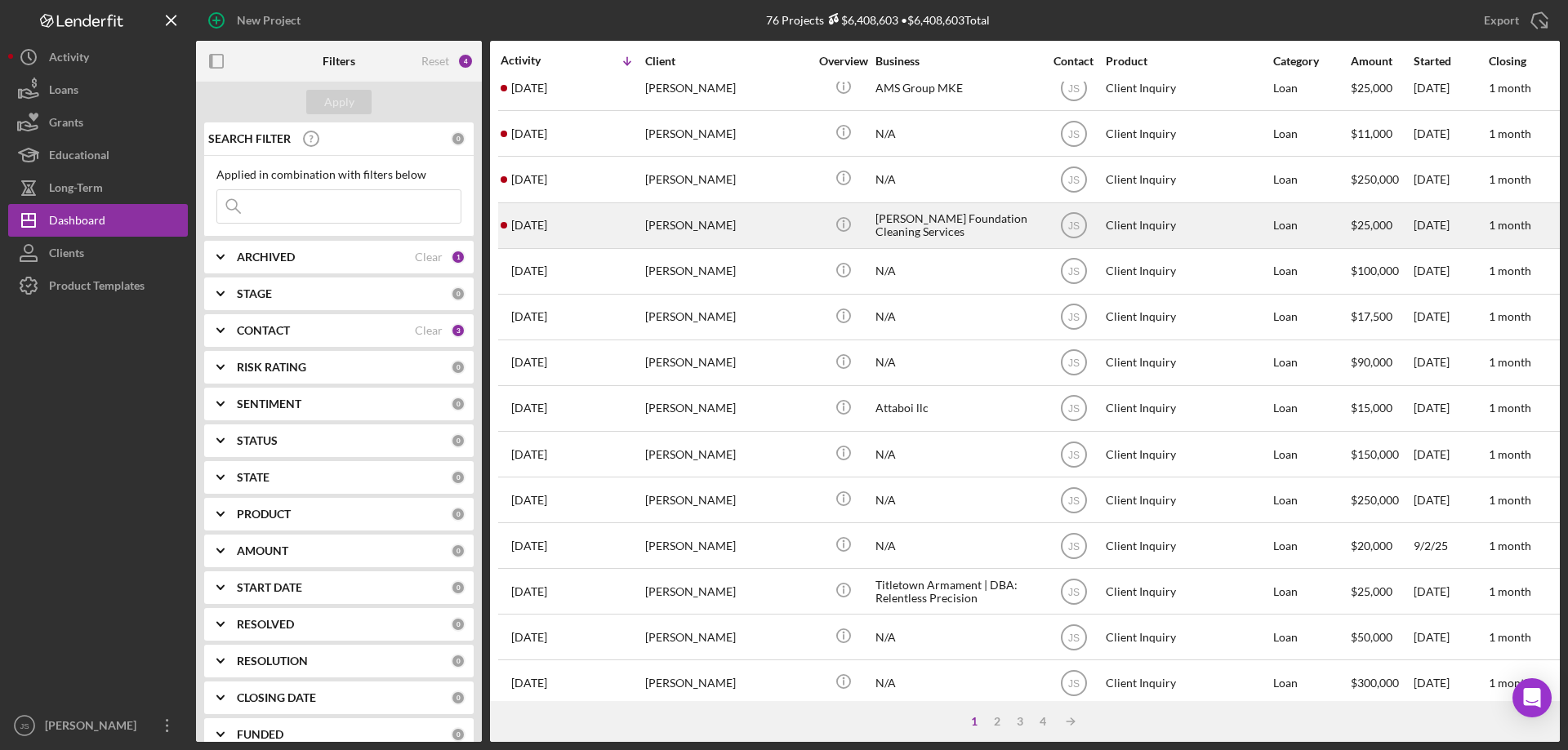
click at [803, 234] on div "[PERSON_NAME]" at bounding box center [727, 225] width 164 height 43
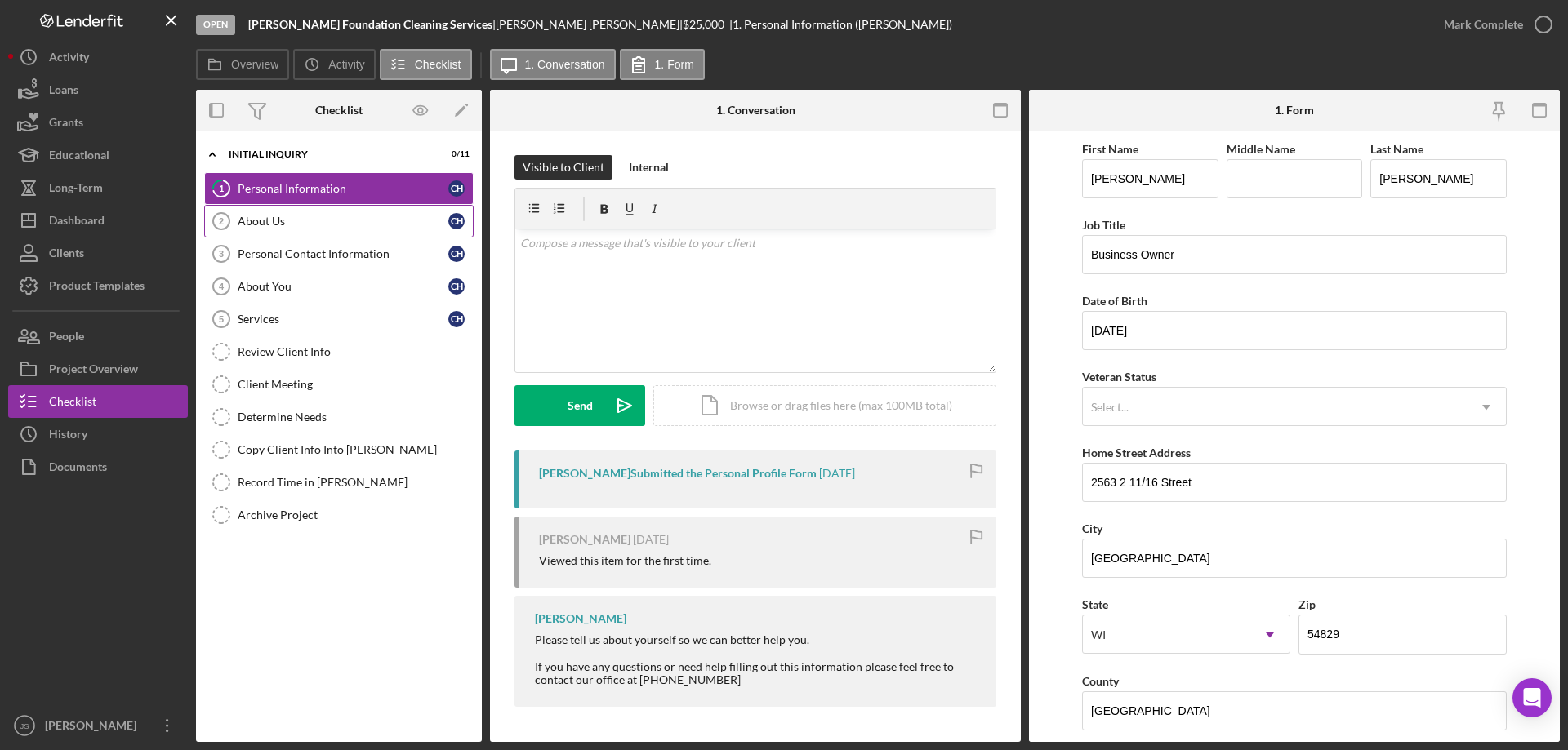
click at [327, 225] on div "About Us" at bounding box center [343, 221] width 211 height 13
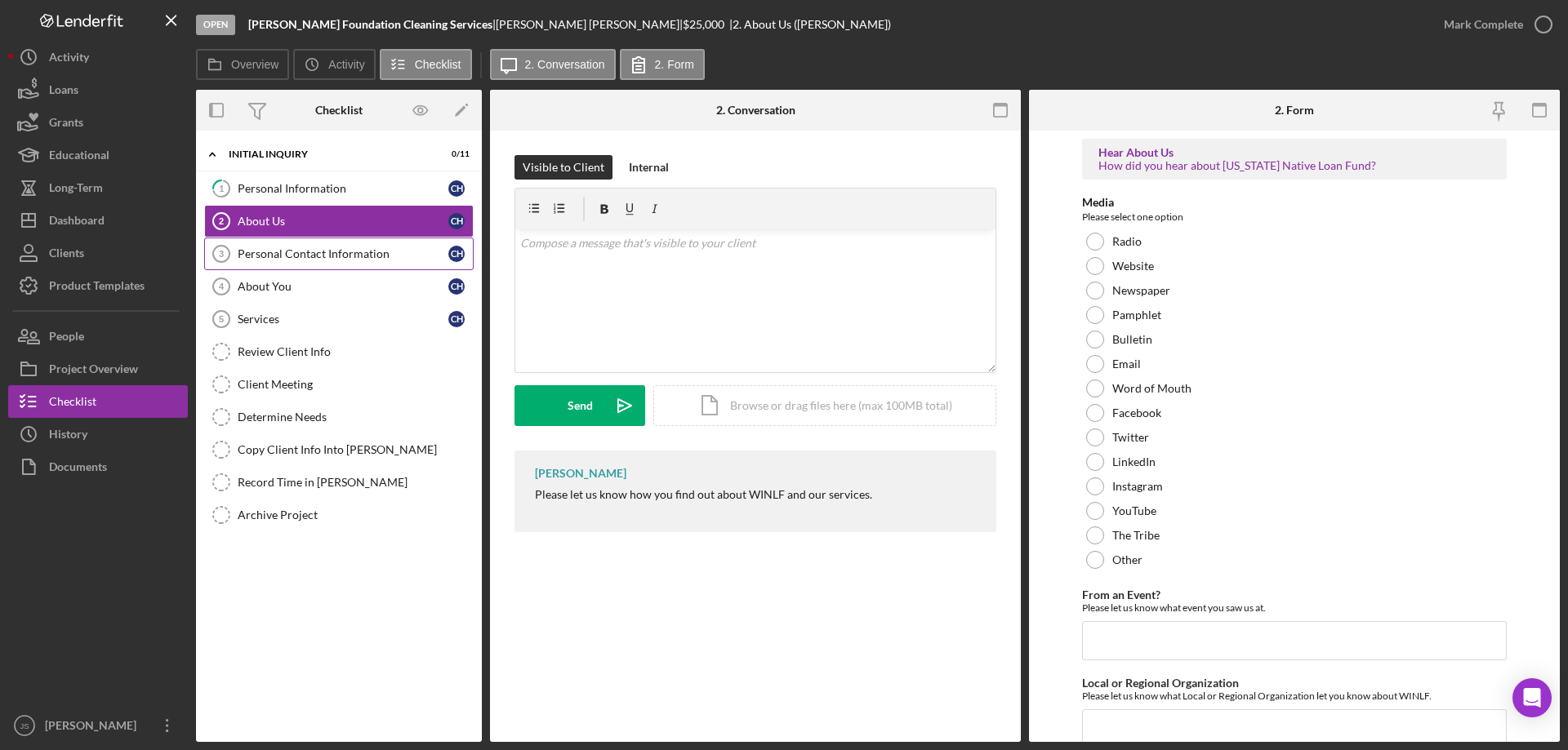
click at [329, 256] on div "Personal Contact Information" at bounding box center [343, 254] width 211 height 13
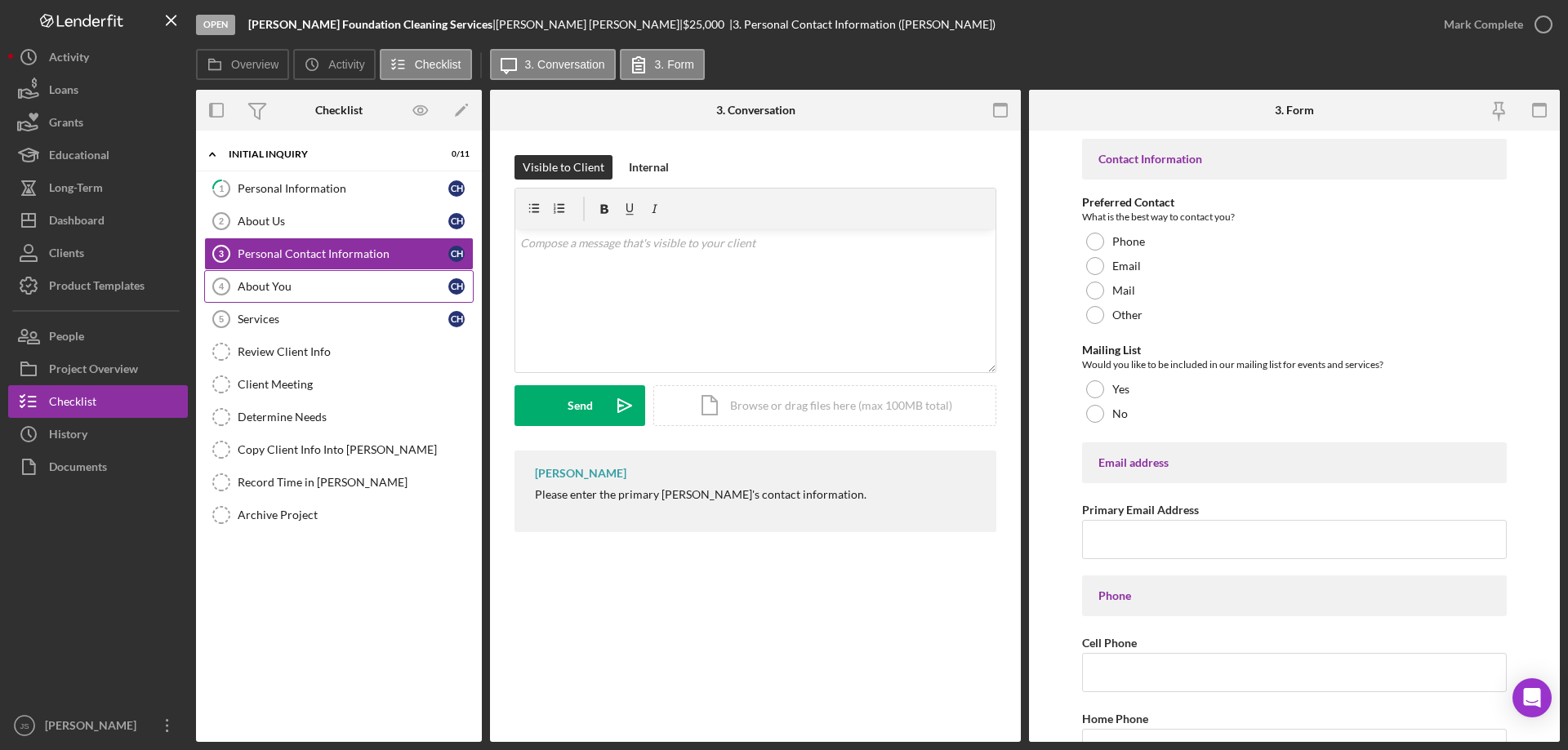
click at [316, 288] on div "About You" at bounding box center [343, 287] width 211 height 13
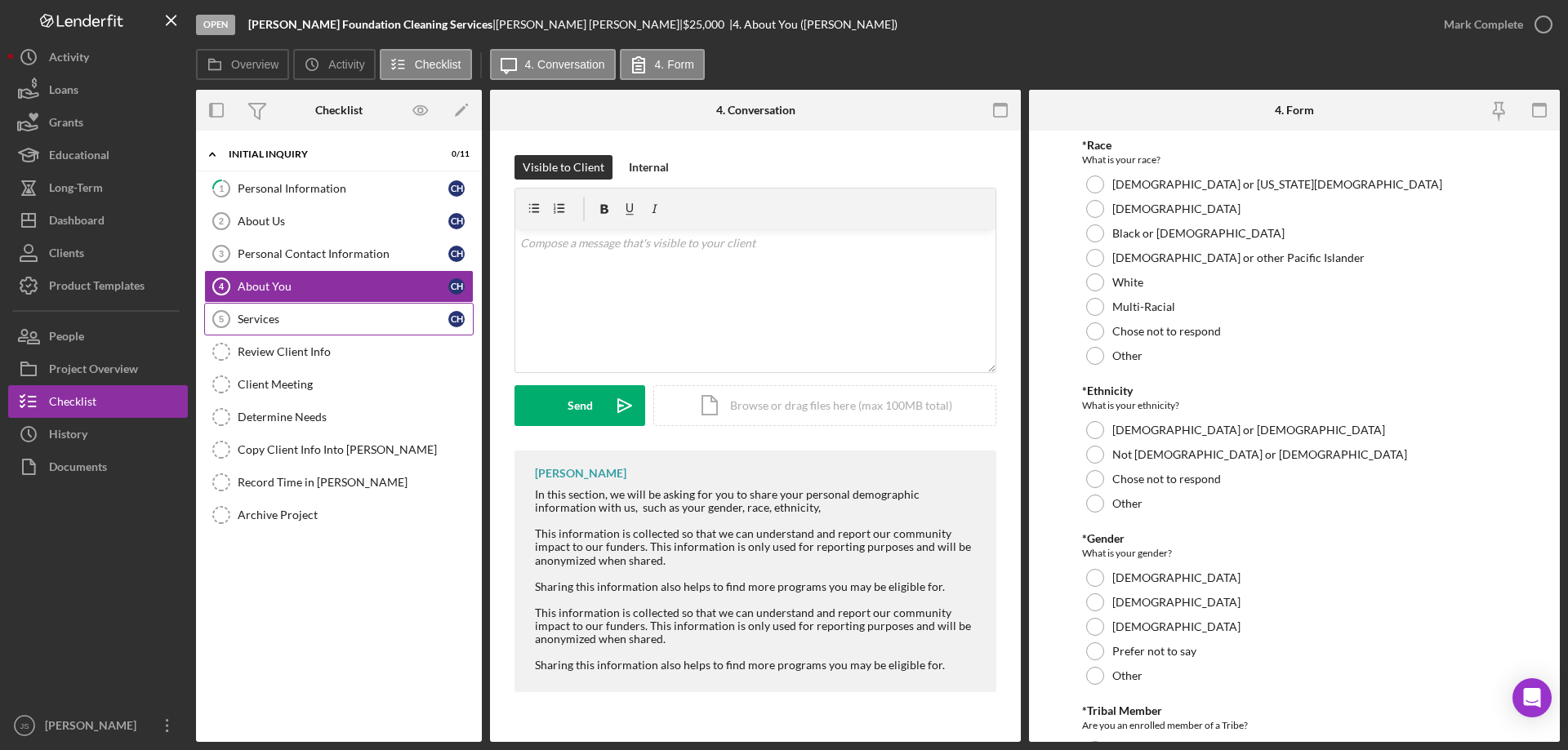
click at [310, 320] on div "Services" at bounding box center [343, 319] width 211 height 13
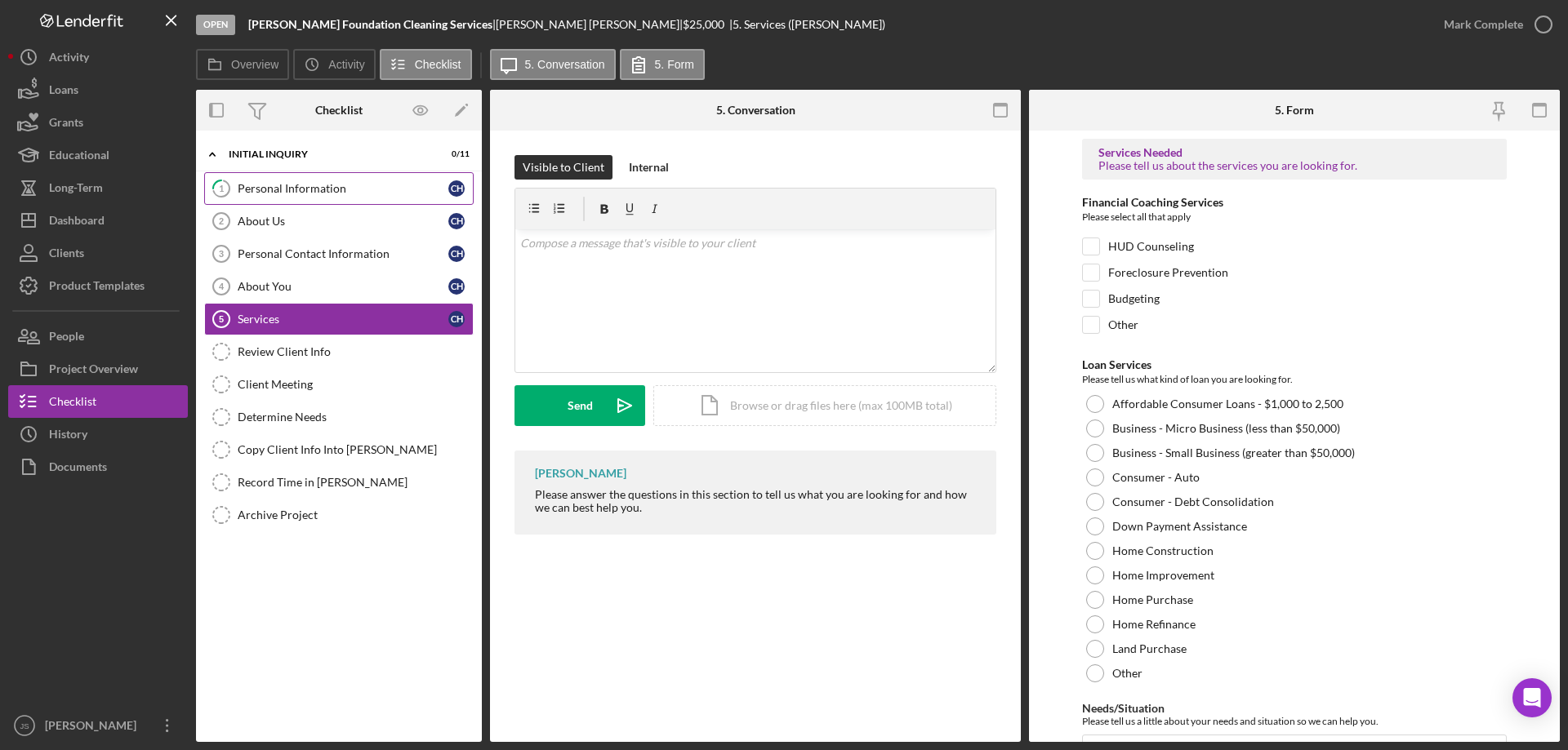
click at [349, 191] on div "Personal Information" at bounding box center [343, 189] width 211 height 13
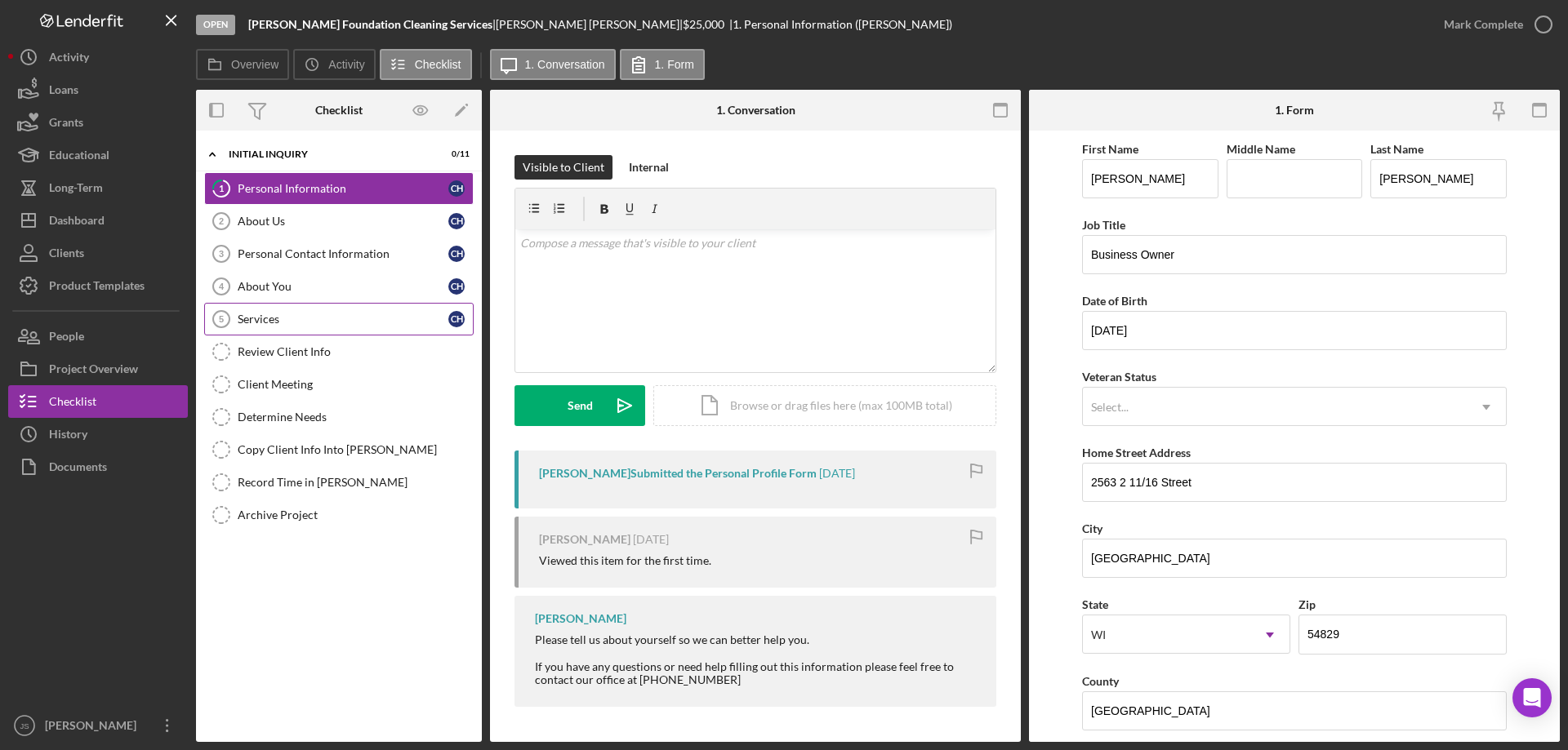
click at [309, 324] on div "Services" at bounding box center [343, 319] width 211 height 13
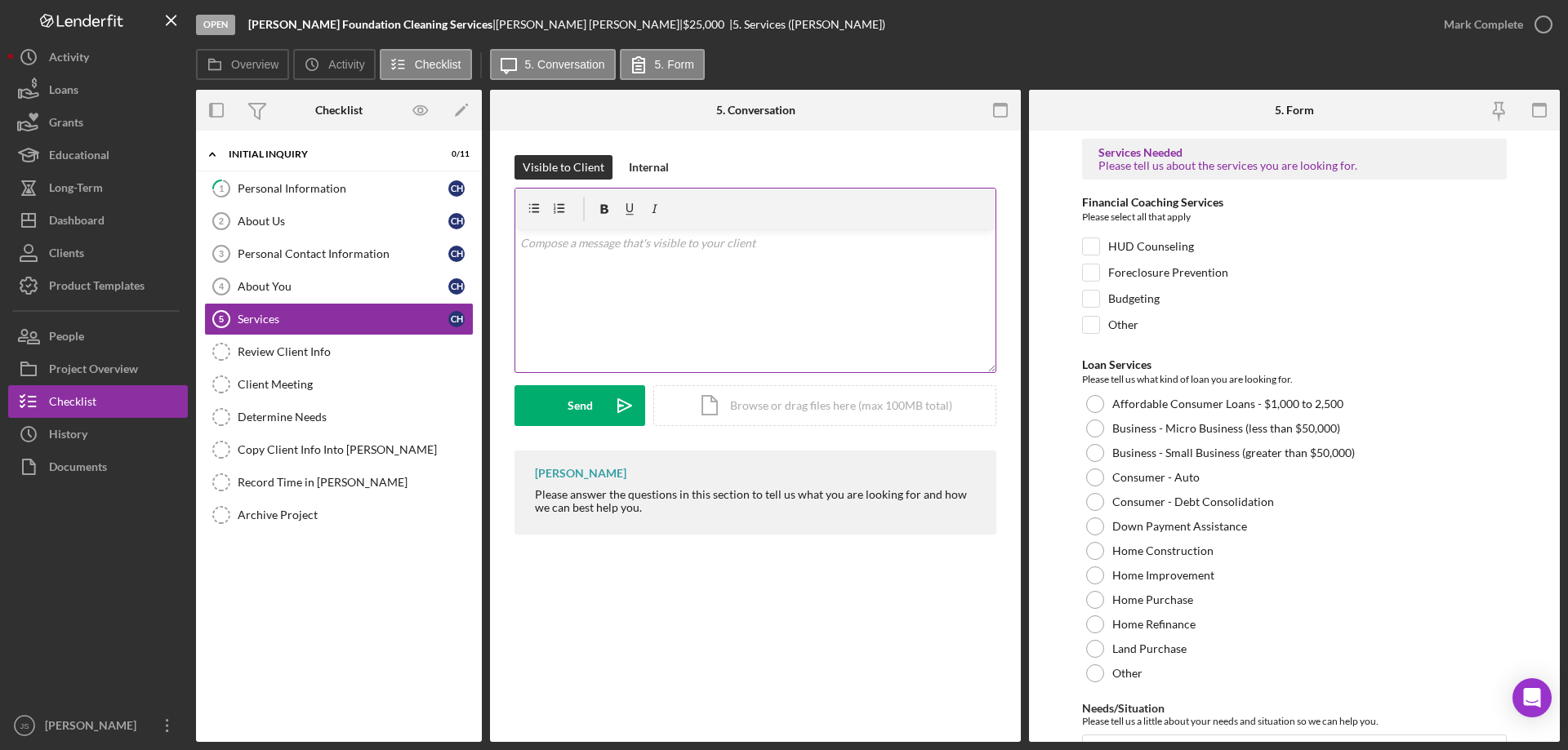
click at [545, 265] on div "v Color teal Color pink Remove color Add row above Add row below Add column bef…" at bounding box center [755, 301] width 480 height 143
drag, startPoint x: 535, startPoint y: 495, endPoint x: 734, endPoint y: 530, distance: 202.1
click at [734, 530] on div "[PERSON_NAME] Please answer the questions in this section to tell us what you a…" at bounding box center [755, 492] width 482 height 84
copy div "Please answer the questions in this section to tell us what you are looking for…"
click at [534, 254] on div "v Color teal Color pink Remove color Add row above Add row below Add column bef…" at bounding box center [755, 301] width 480 height 143
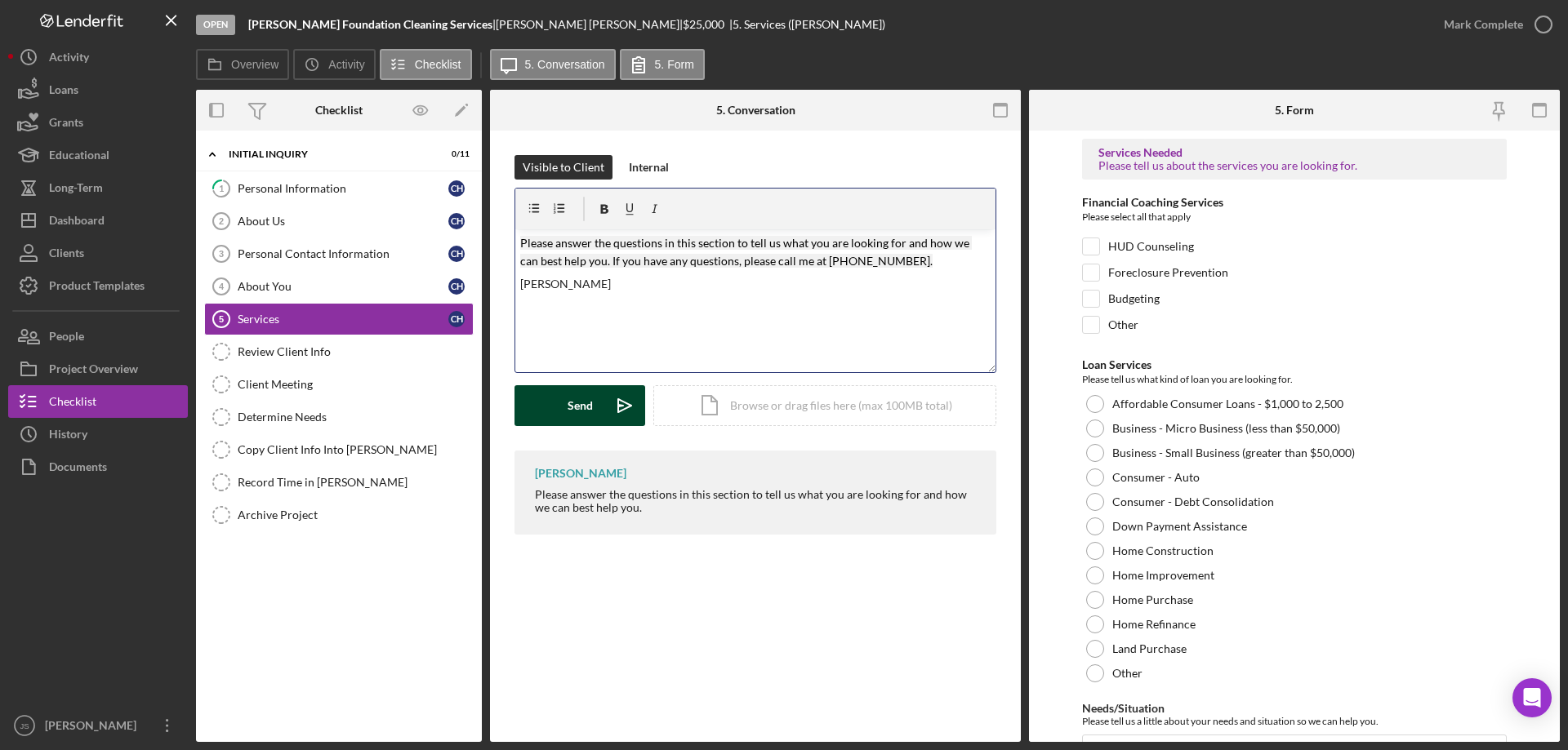
click at [576, 411] on div "Send" at bounding box center [580, 405] width 25 height 41
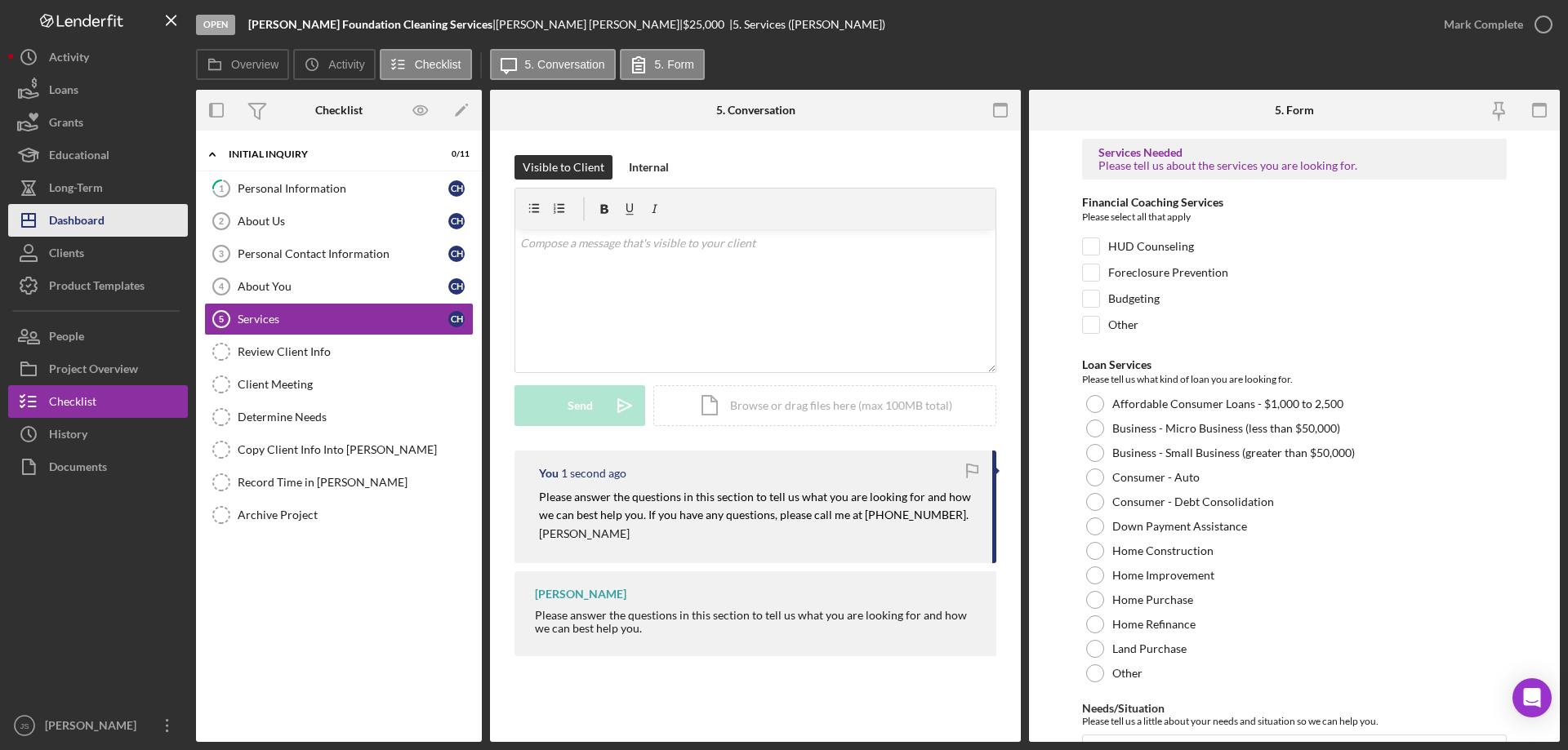
click at [89, 218] on div "Dashboard" at bounding box center [77, 222] width 56 height 37
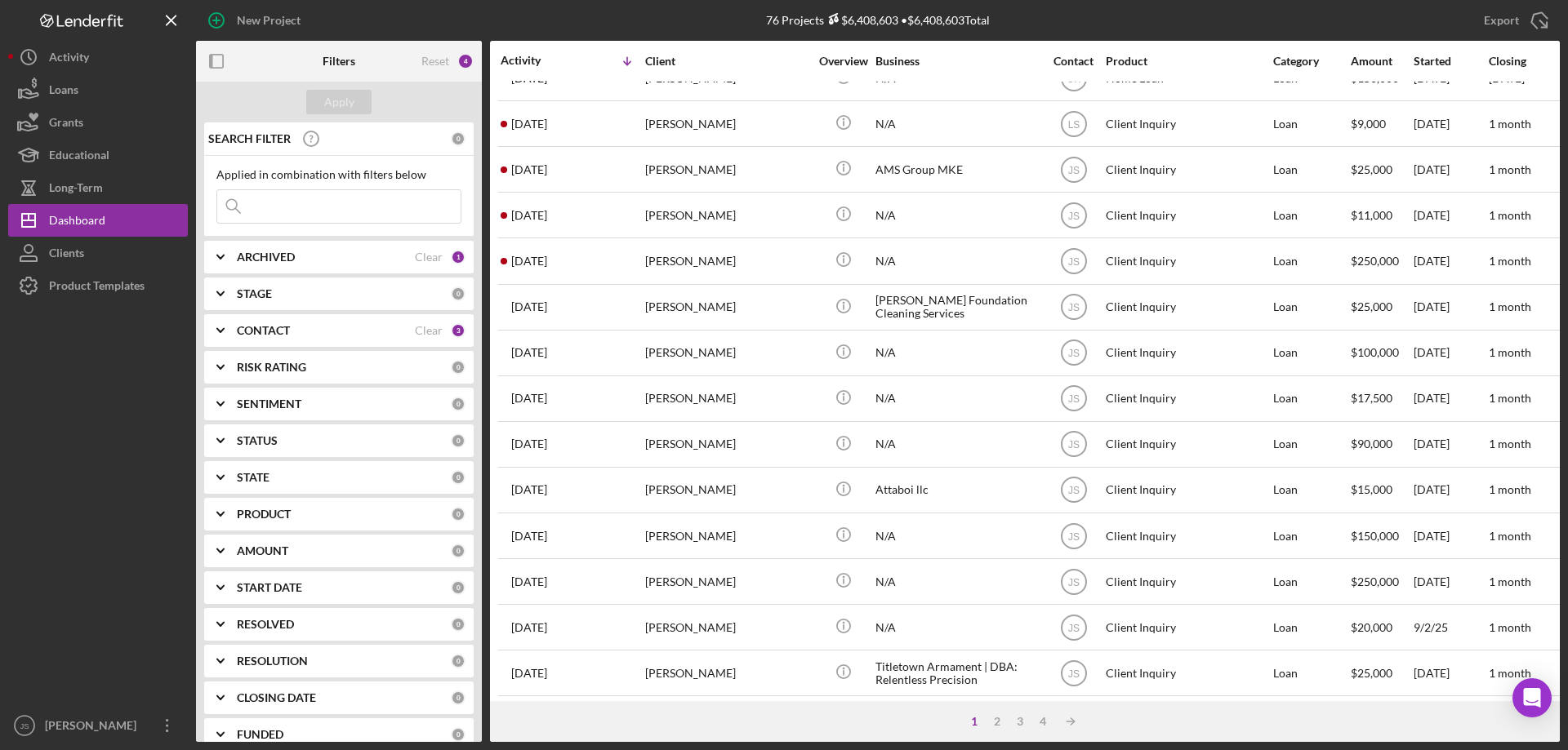
scroll to position [220, 0]
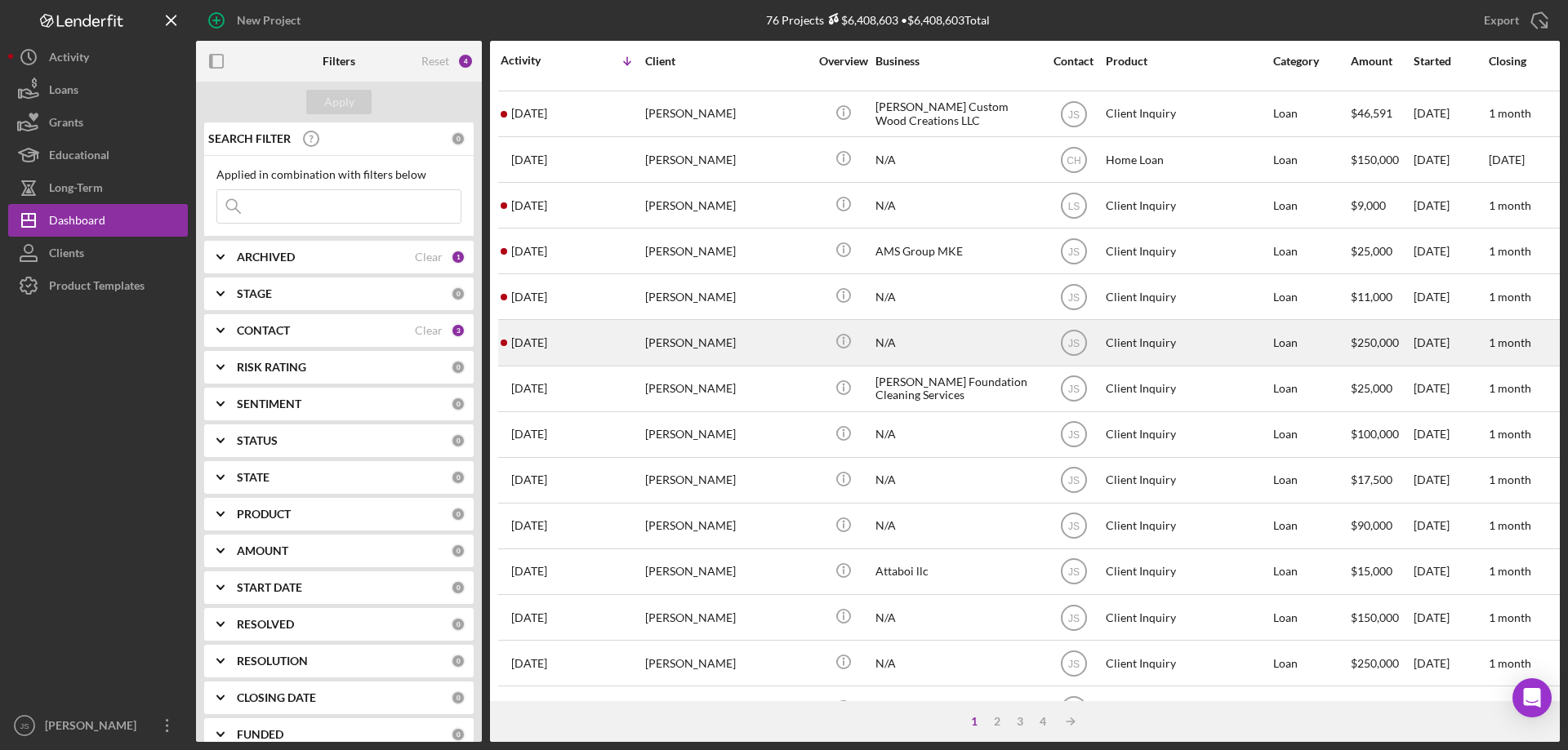
click at [759, 349] on div "[PERSON_NAME]" at bounding box center [727, 342] width 164 height 43
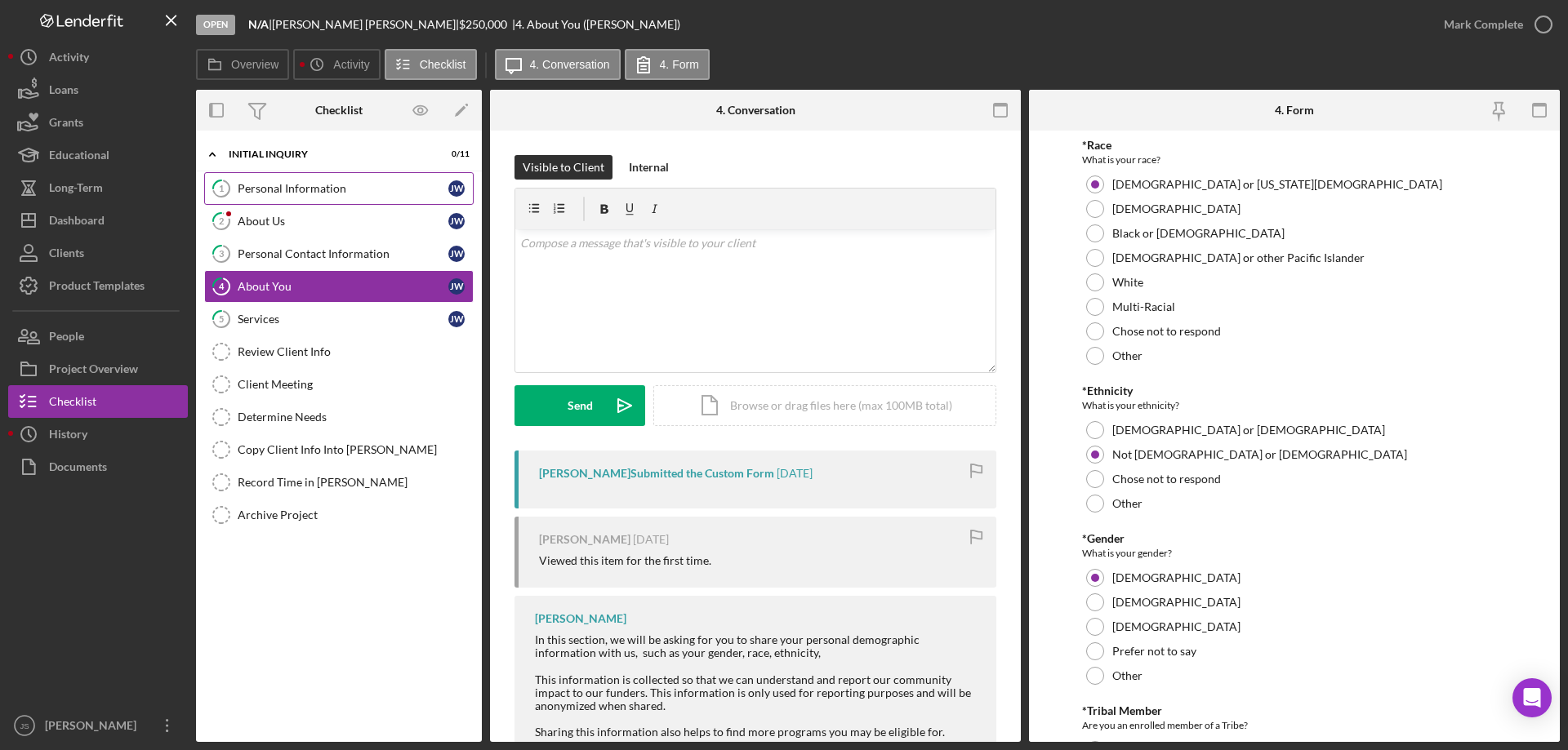
click at [356, 190] on div "Personal Information" at bounding box center [343, 189] width 211 height 13
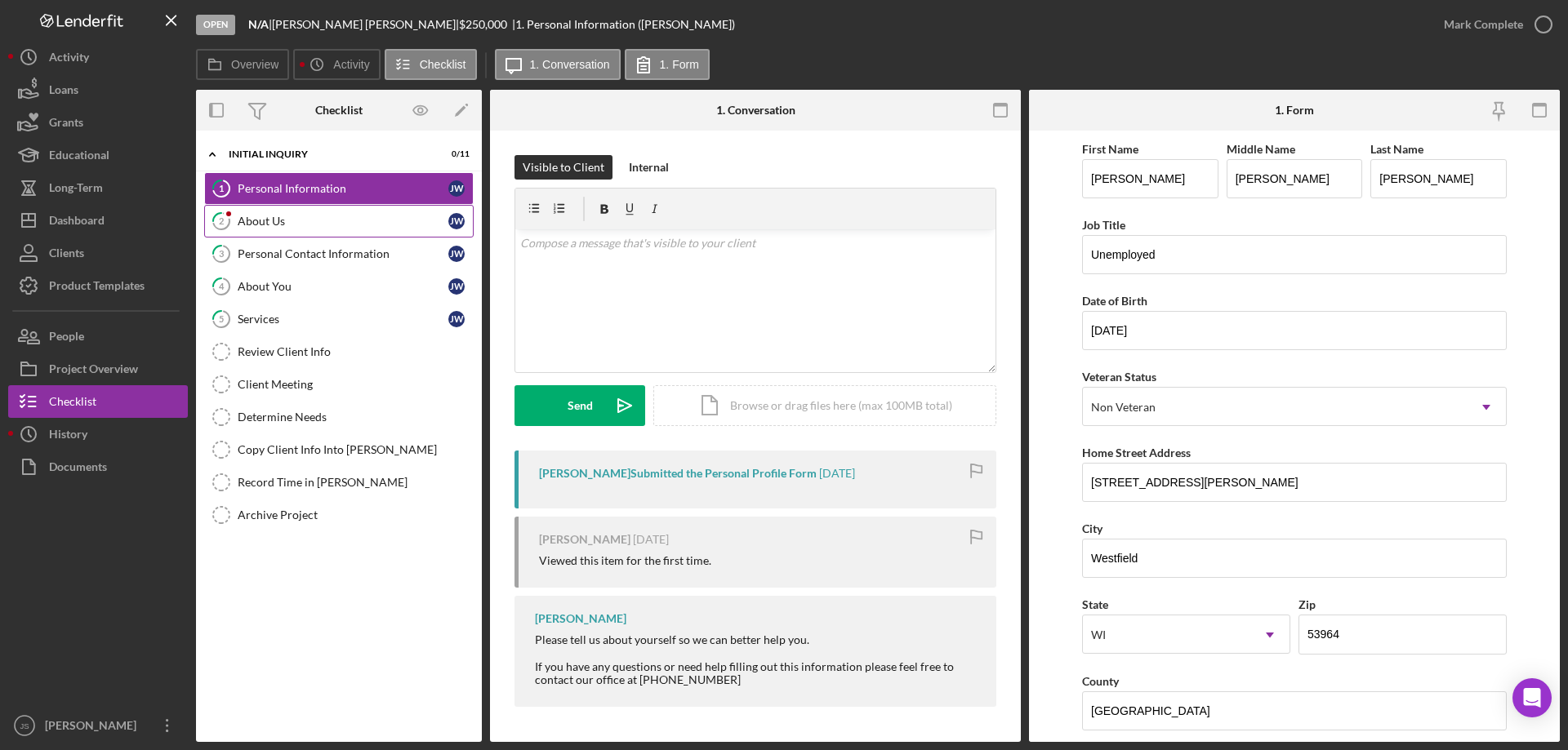
click at [345, 225] on div "About Us" at bounding box center [343, 221] width 211 height 13
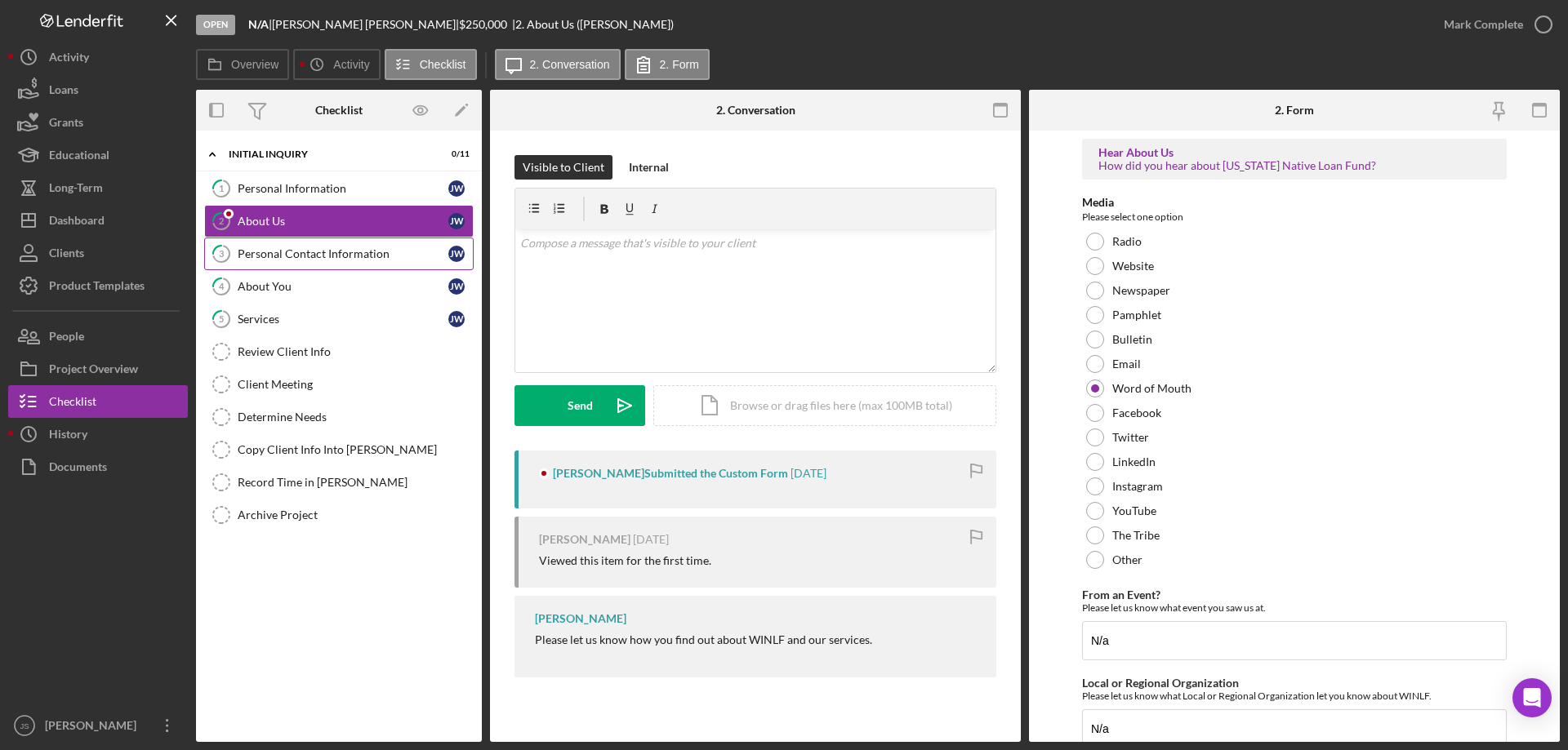
click at [342, 259] on div "Personal Contact Information" at bounding box center [343, 254] width 211 height 13
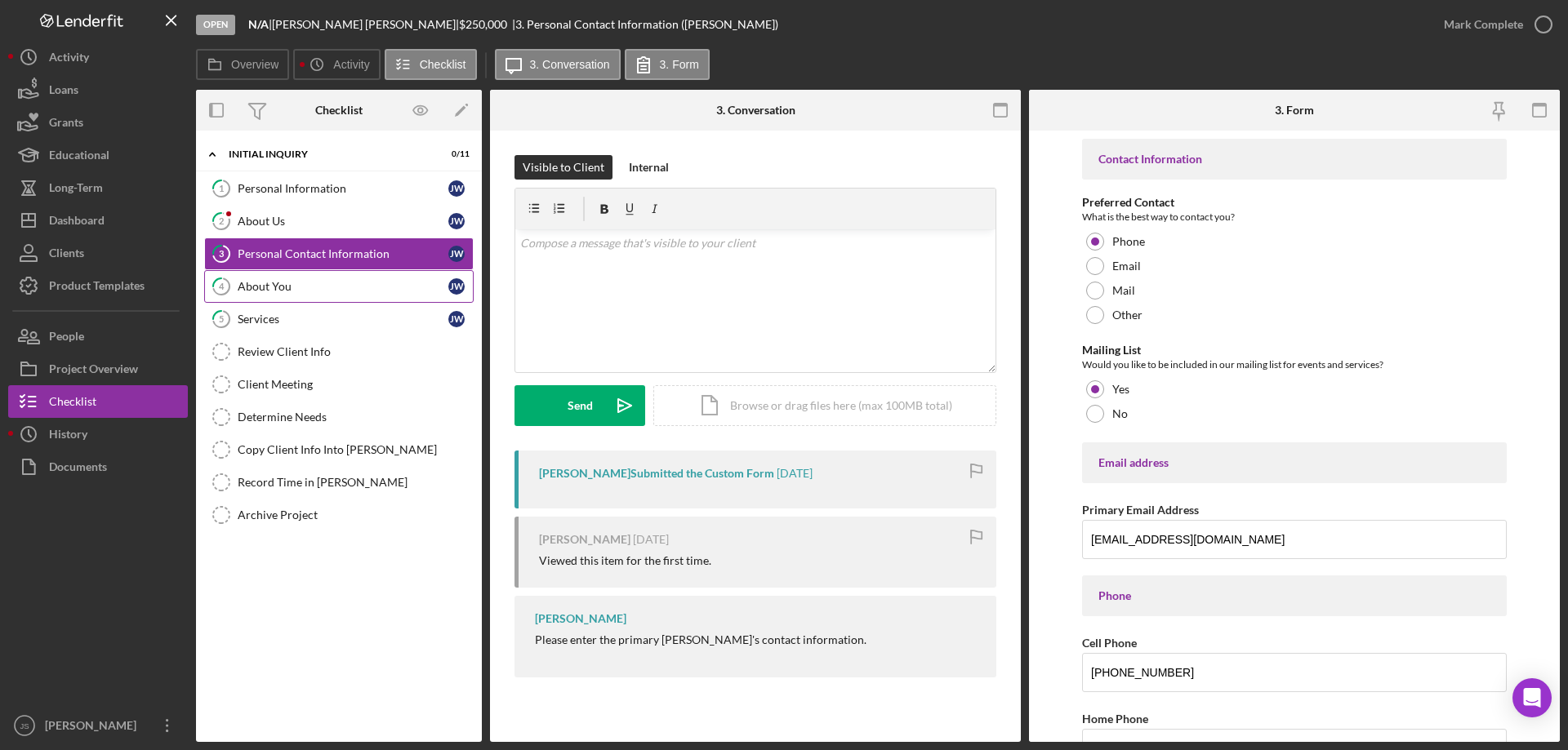
click at [325, 291] on div "About You" at bounding box center [343, 287] width 211 height 13
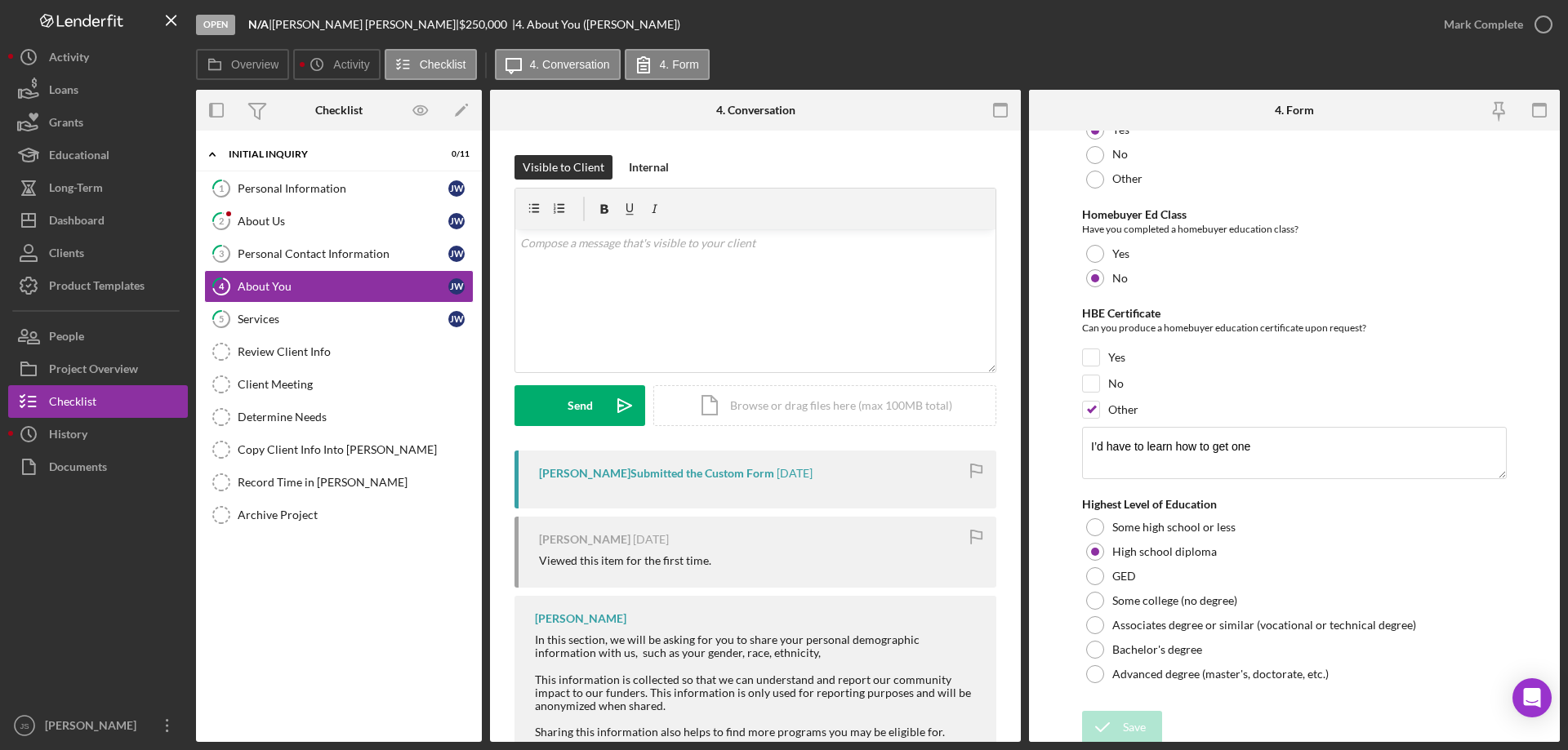
scroll to position [3448, 0]
click at [297, 313] on div "Services" at bounding box center [343, 319] width 211 height 13
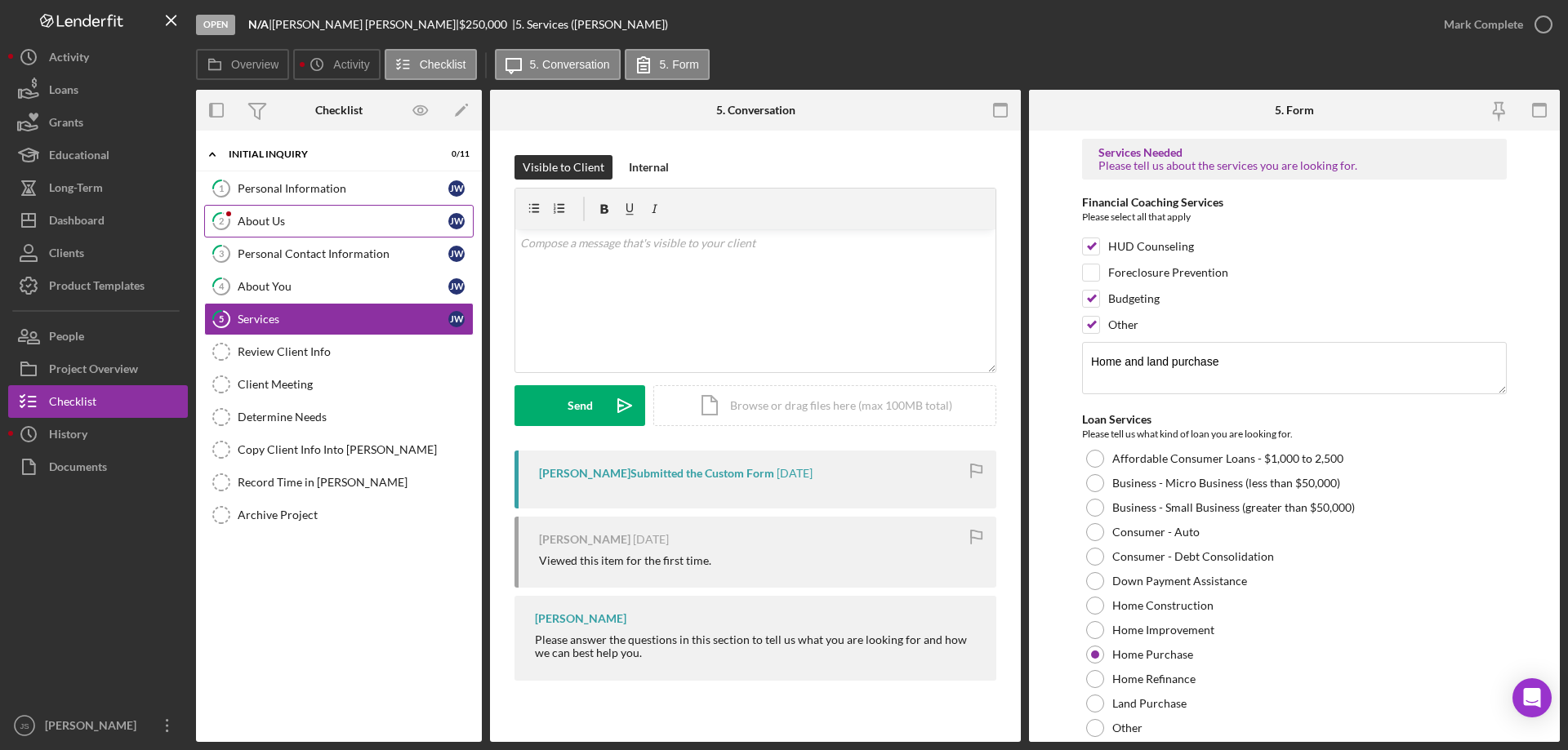
click at [281, 222] on div "About Us" at bounding box center [343, 221] width 211 height 13
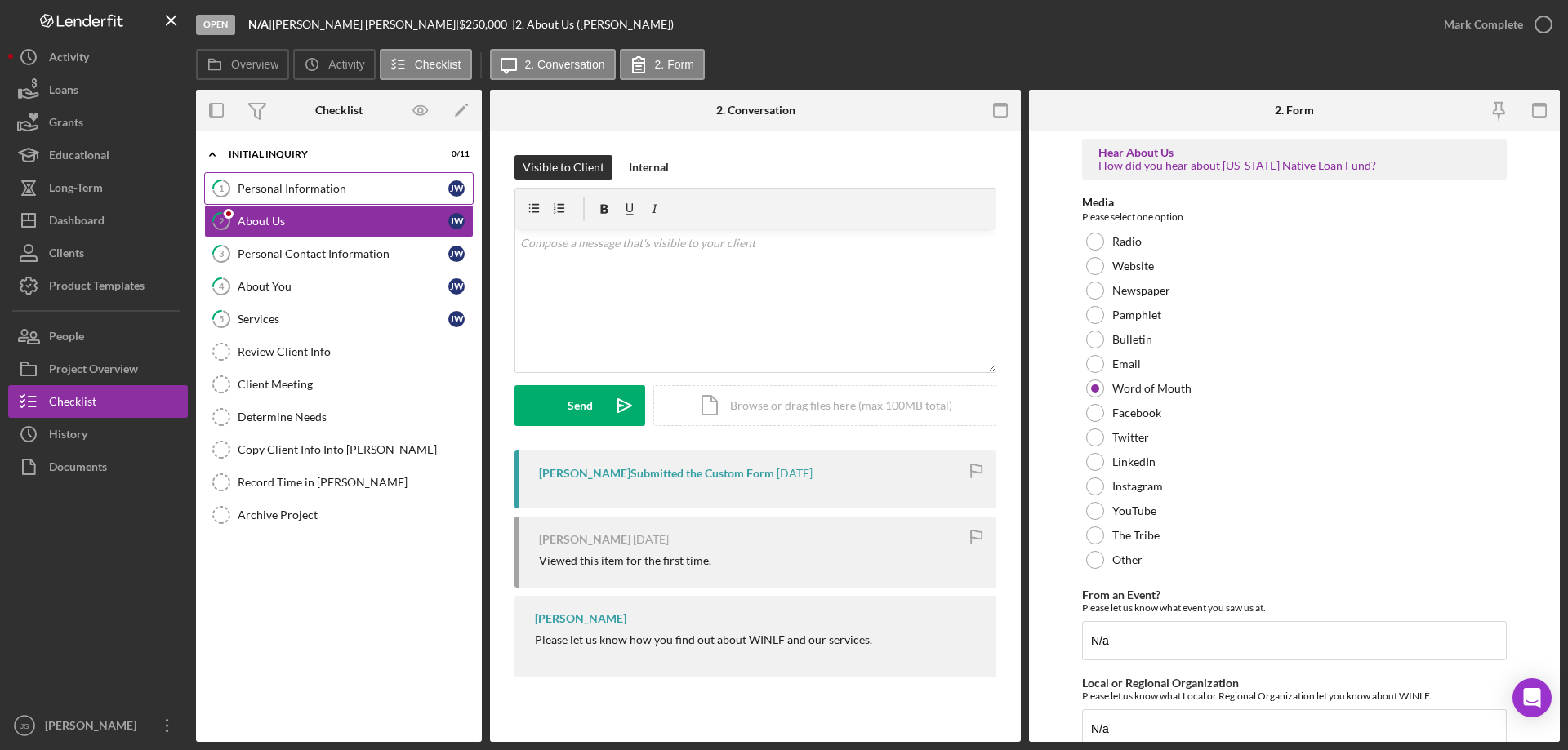
click at [368, 193] on div "Personal Information" at bounding box center [343, 189] width 211 height 13
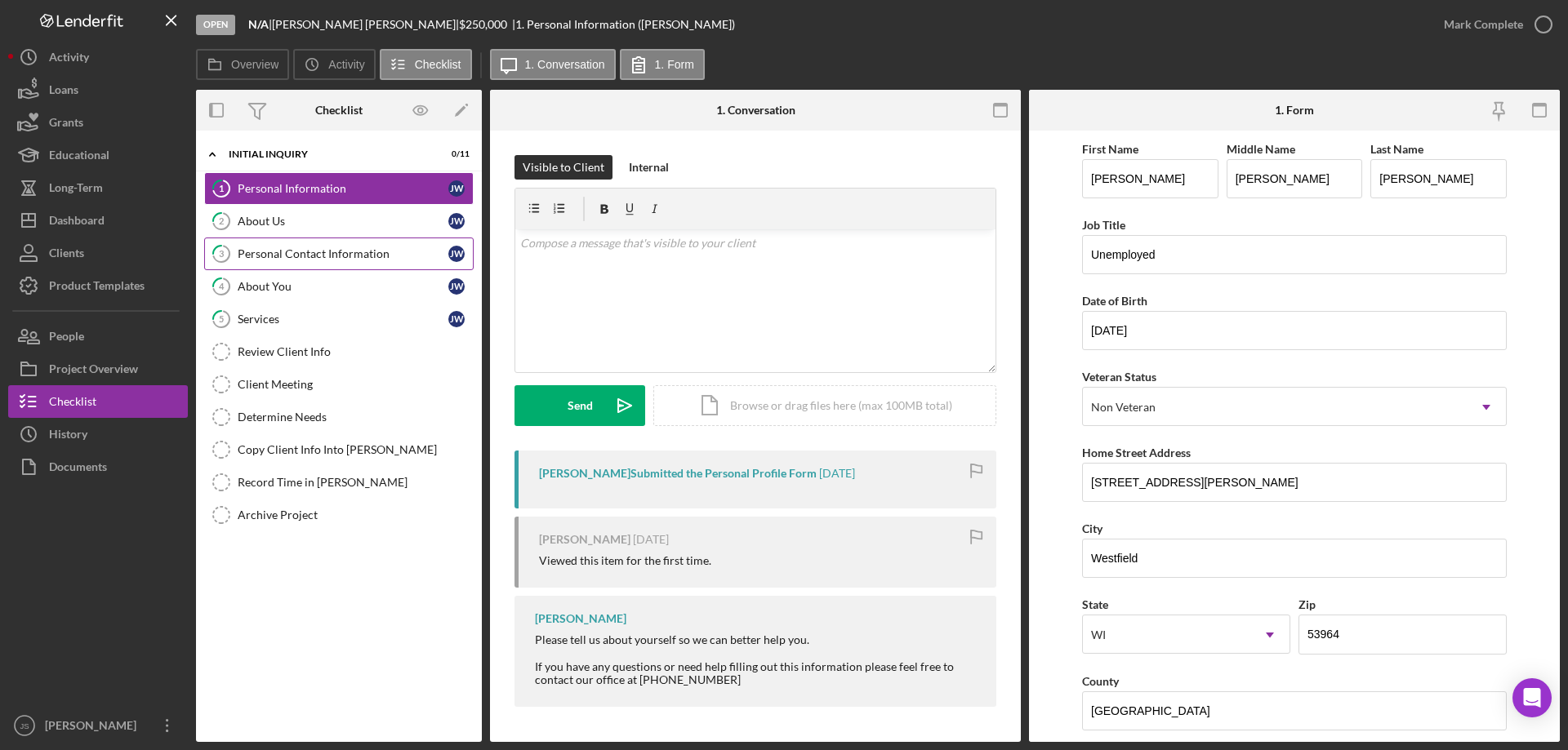
click at [334, 254] on div "Personal Contact Information" at bounding box center [343, 254] width 211 height 13
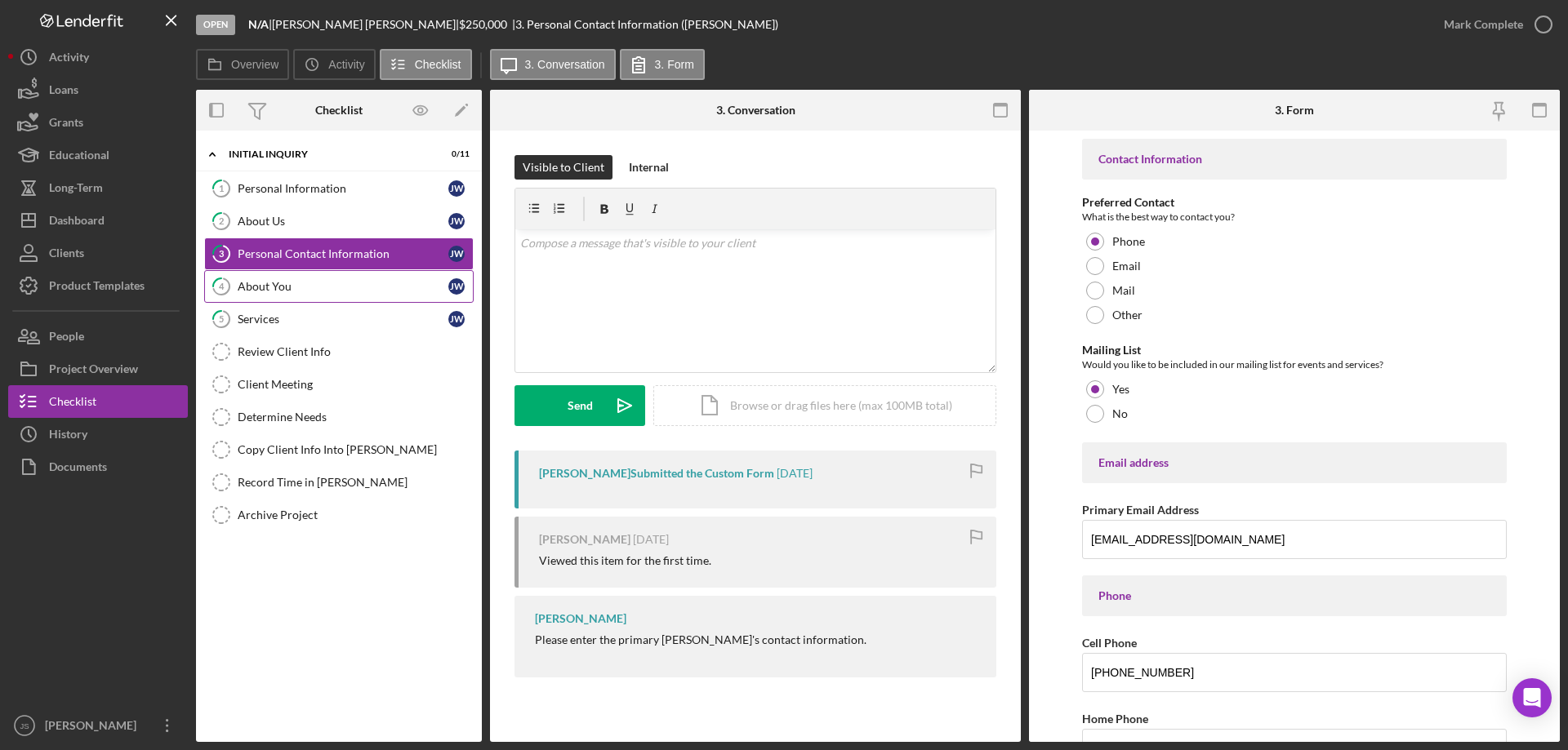
click at [323, 281] on div "About You" at bounding box center [343, 287] width 211 height 13
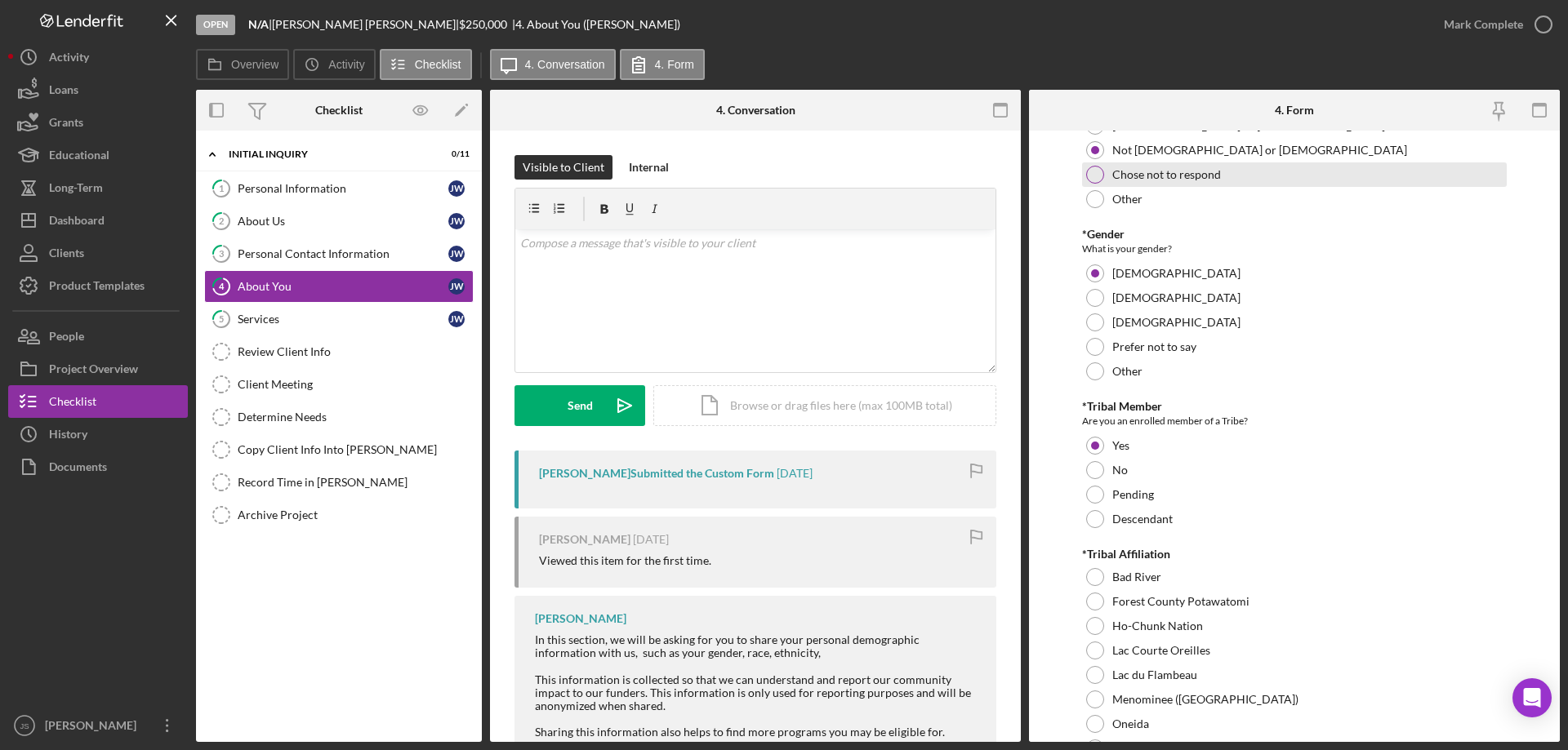
scroll to position [327, 0]
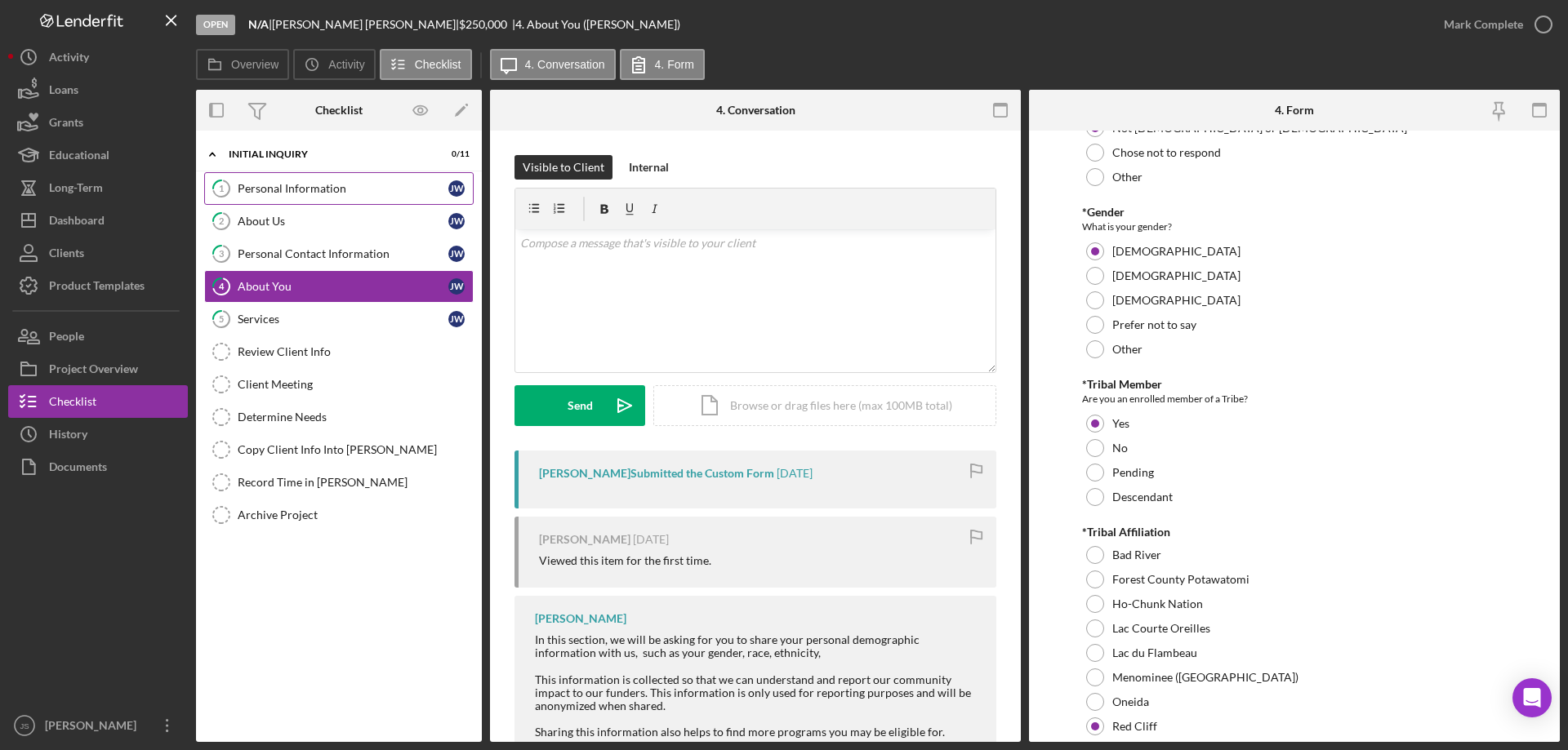
click at [367, 192] on div "Personal Information" at bounding box center [343, 189] width 211 height 13
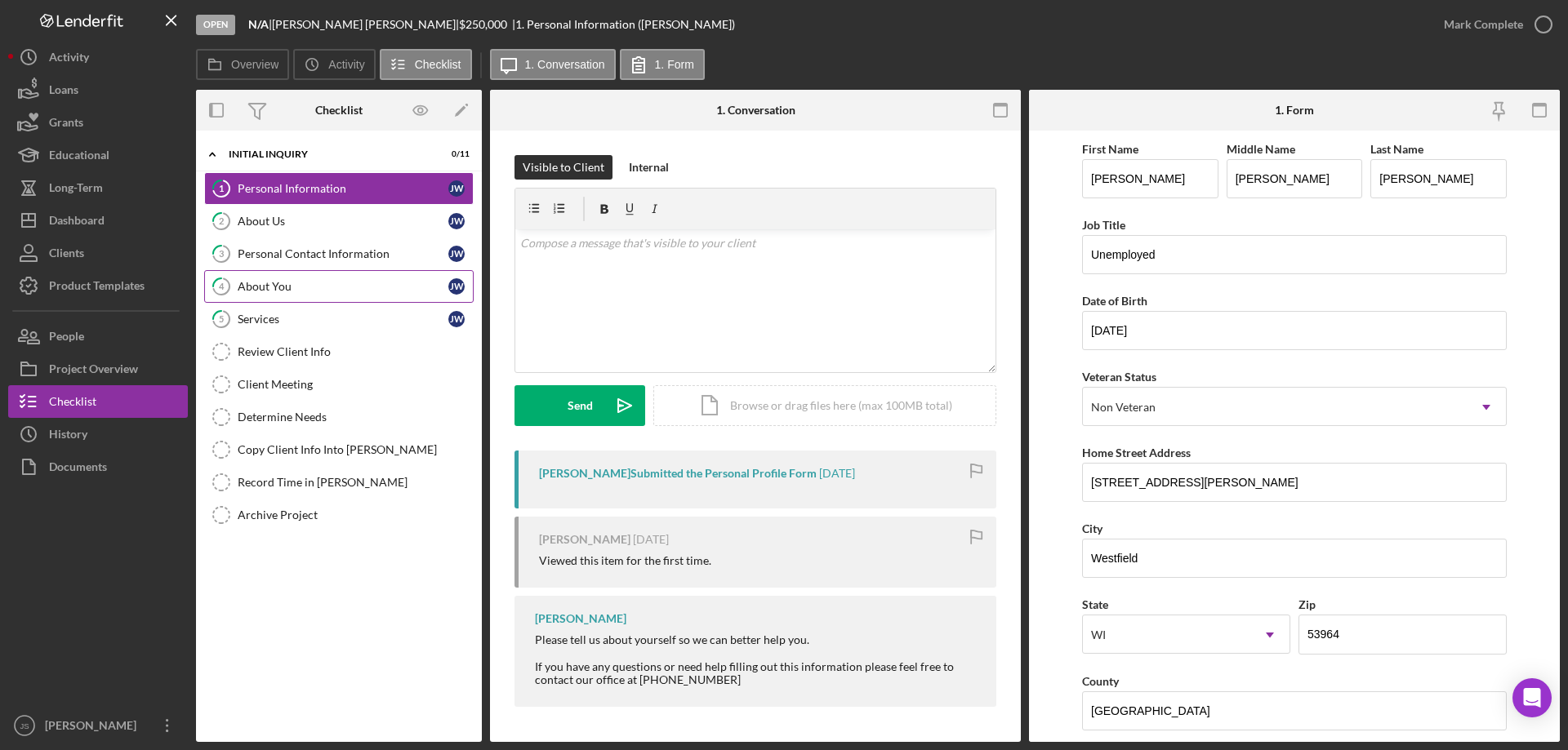
click at [332, 290] on div "About You" at bounding box center [343, 287] width 211 height 13
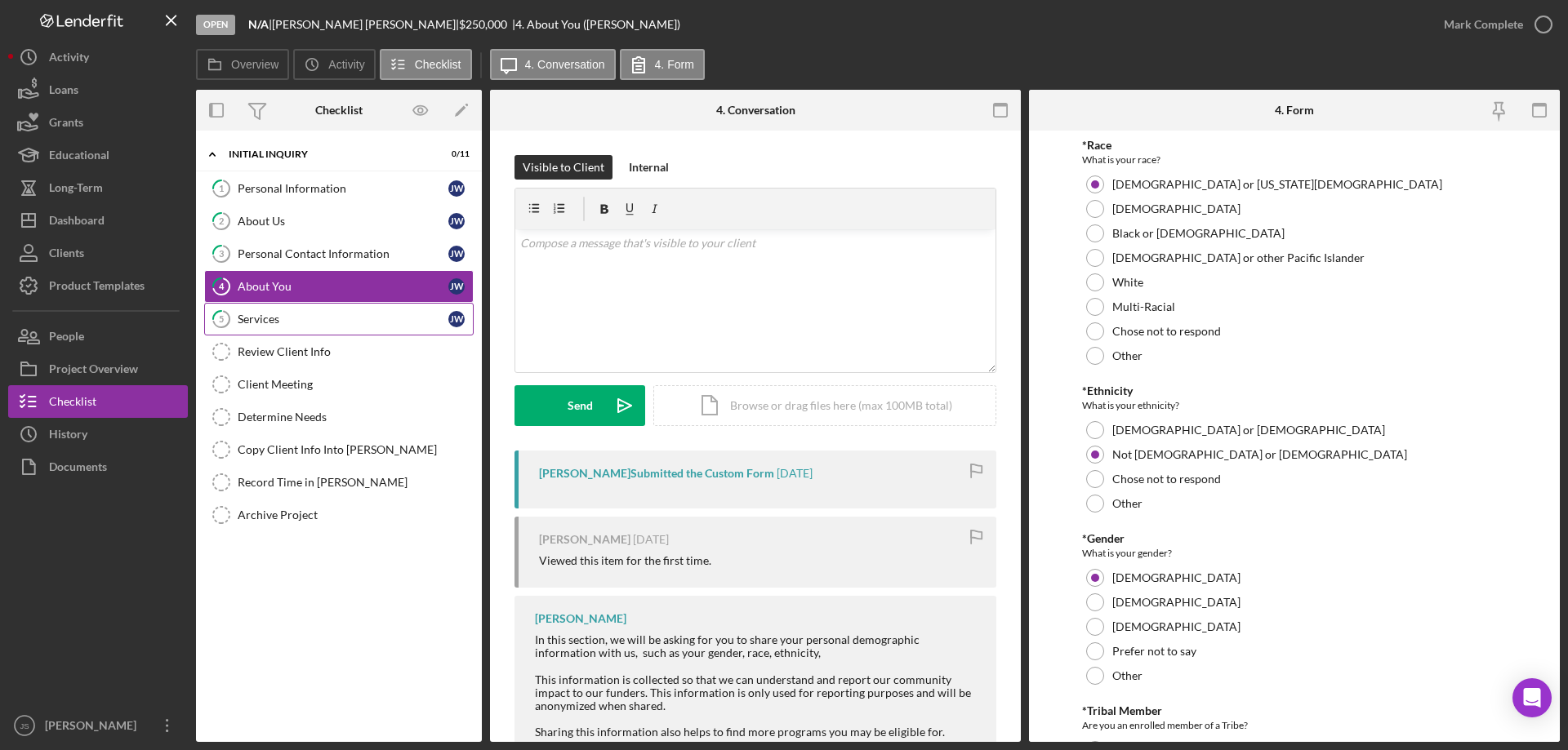
click at [326, 319] on div "Services" at bounding box center [343, 319] width 211 height 13
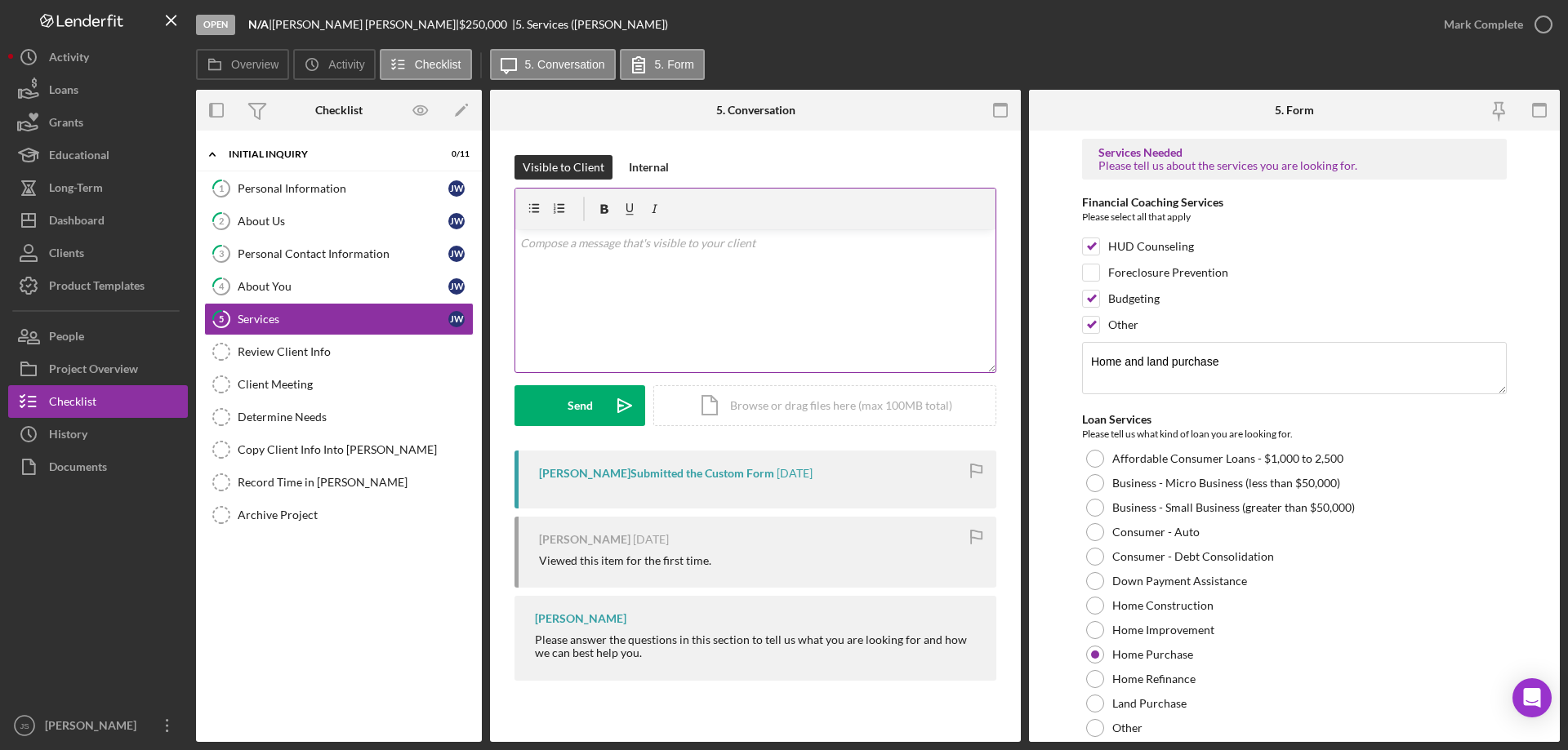
click at [581, 266] on div "v Color teal Color pink Remove color Add row above Add row below Add column bef…" at bounding box center [755, 301] width 480 height 143
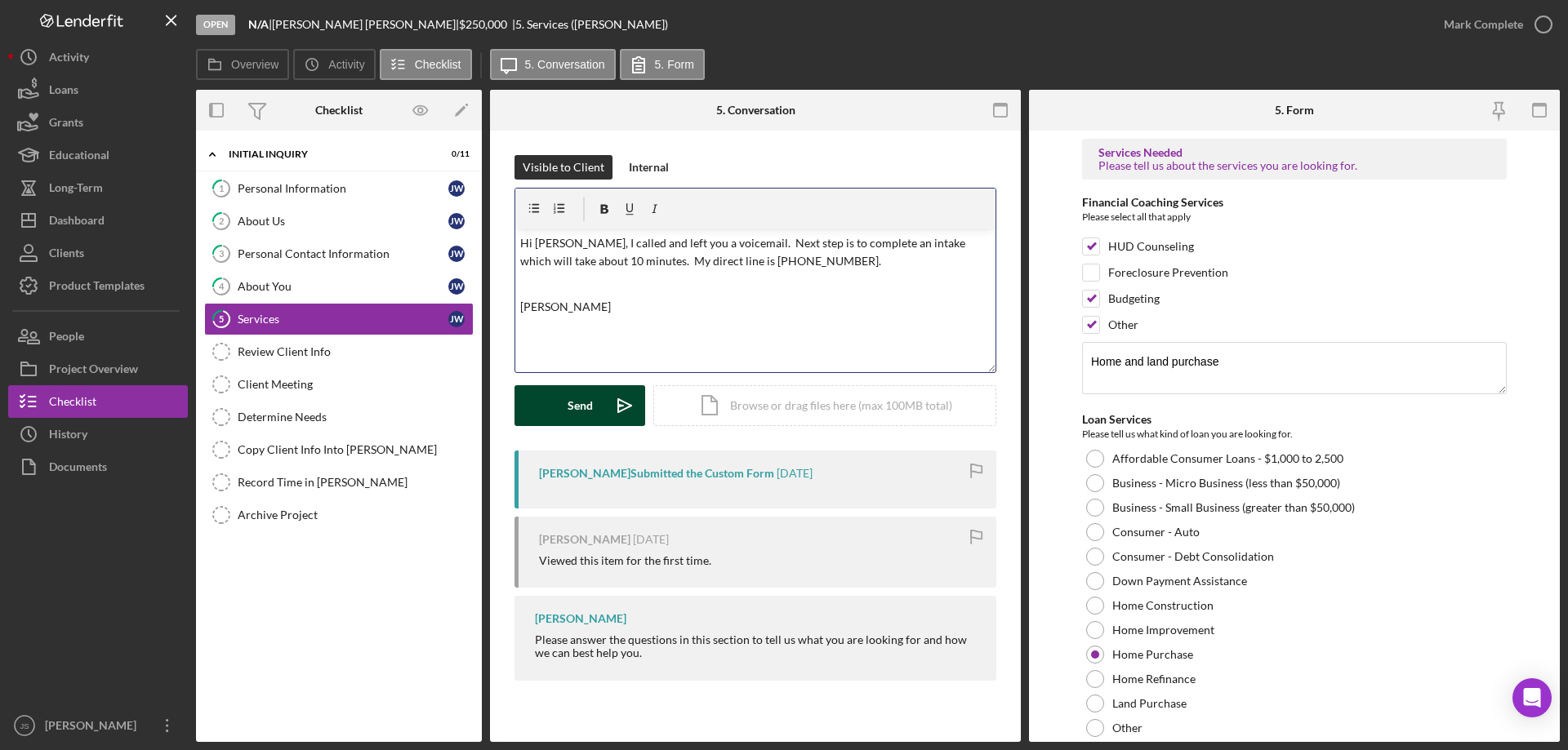
click at [574, 407] on div "Send" at bounding box center [580, 405] width 25 height 41
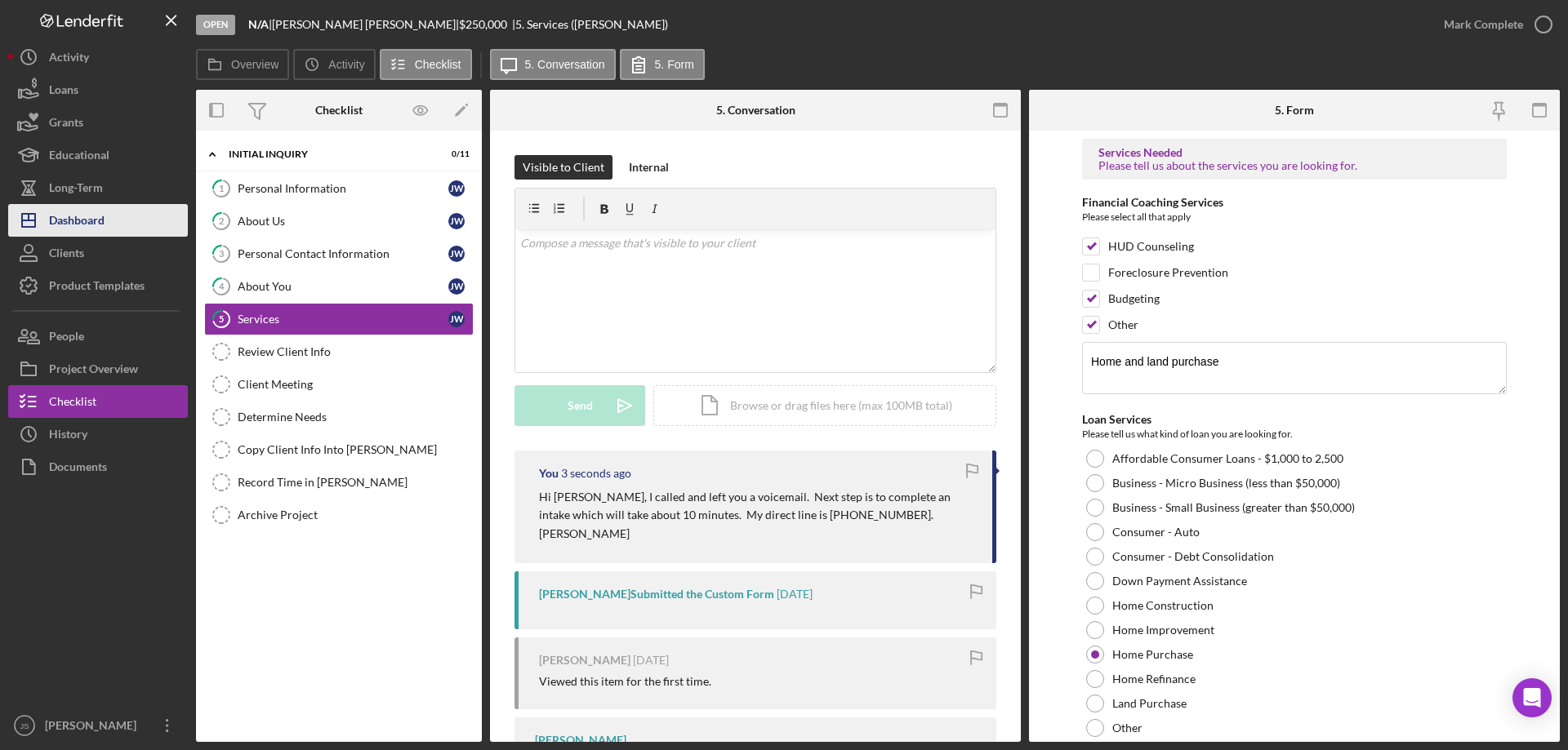
click at [113, 217] on button "Icon/Dashboard Dashboard" at bounding box center [98, 221] width 180 height 33
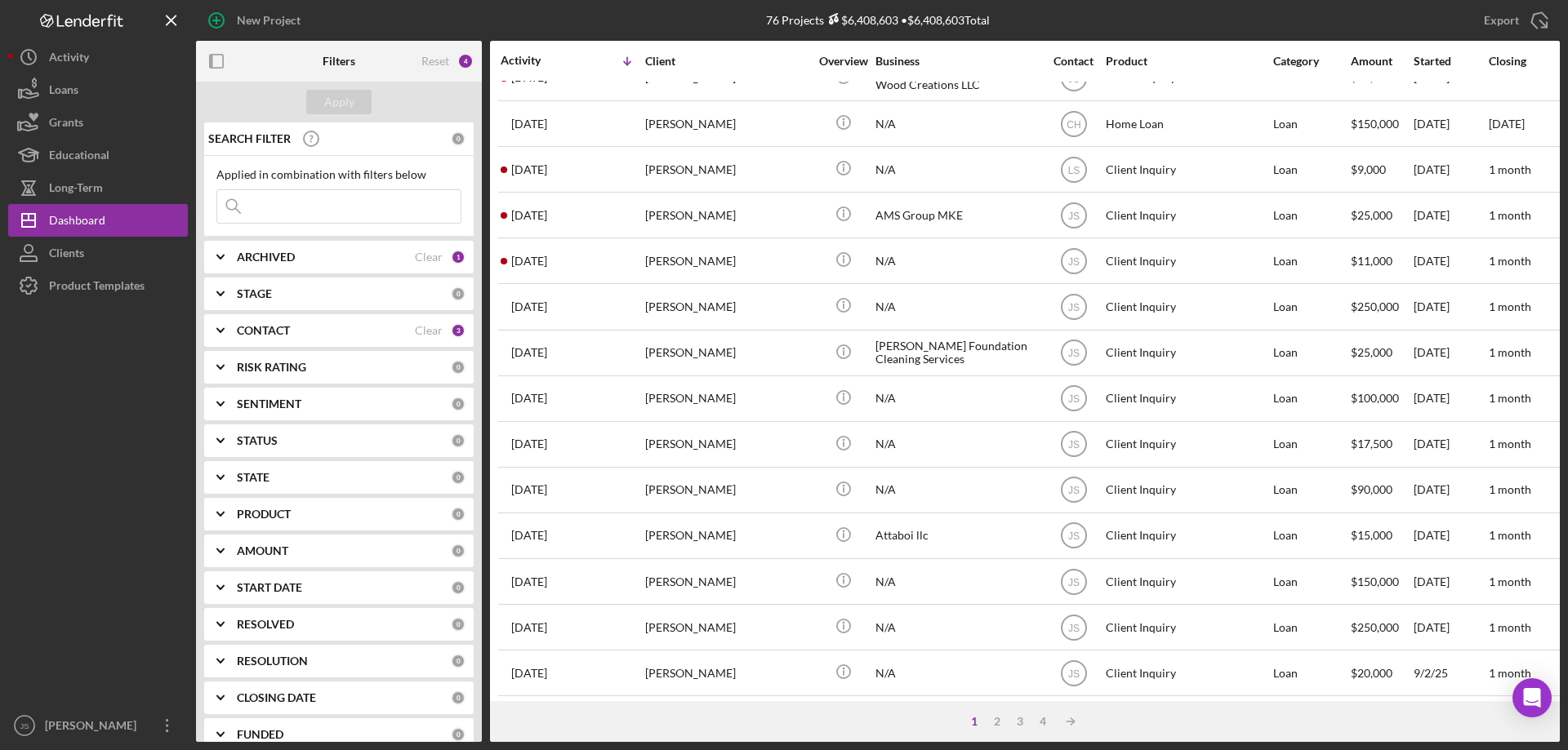
scroll to position [220, 0]
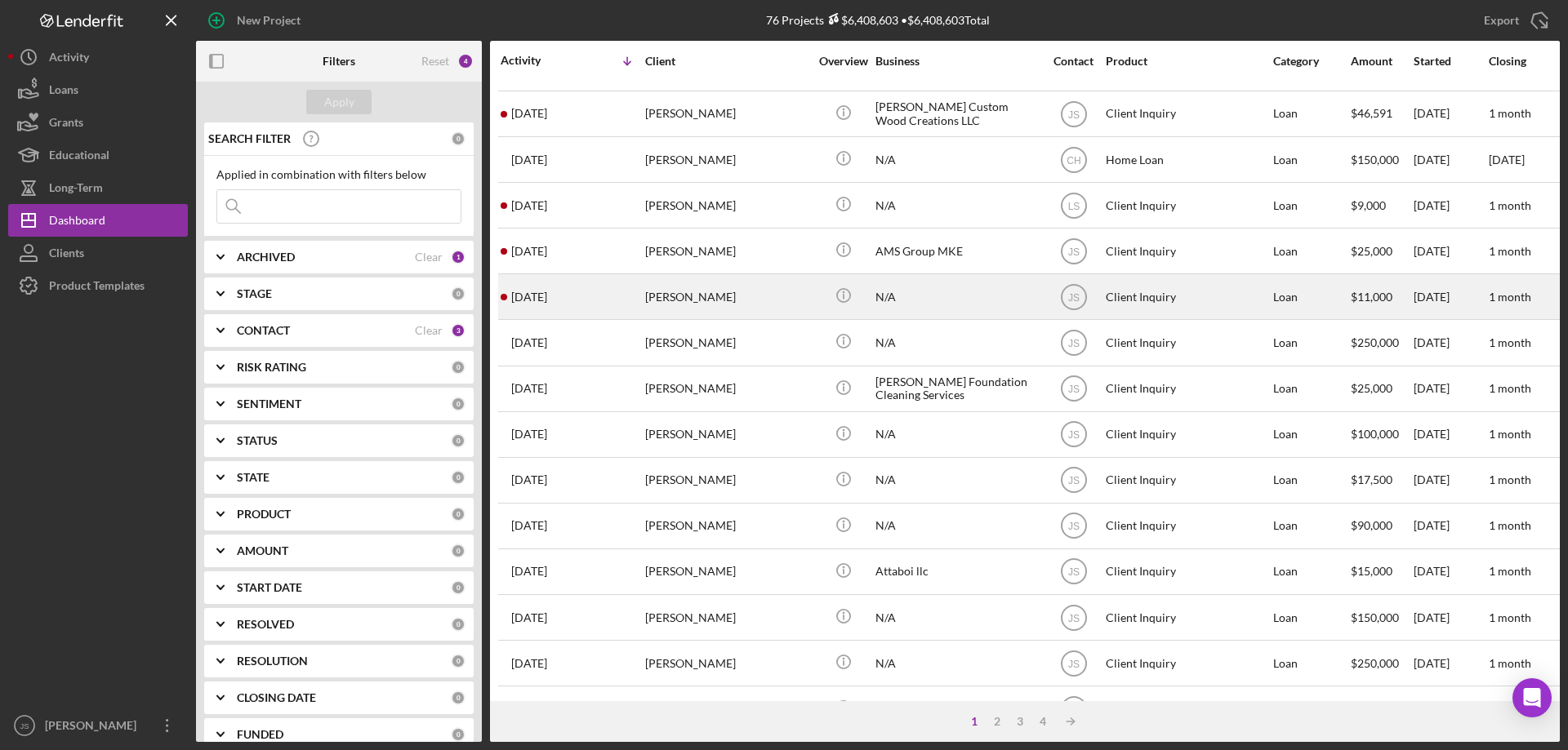
click at [758, 300] on div "[PERSON_NAME]" at bounding box center [727, 297] width 164 height 43
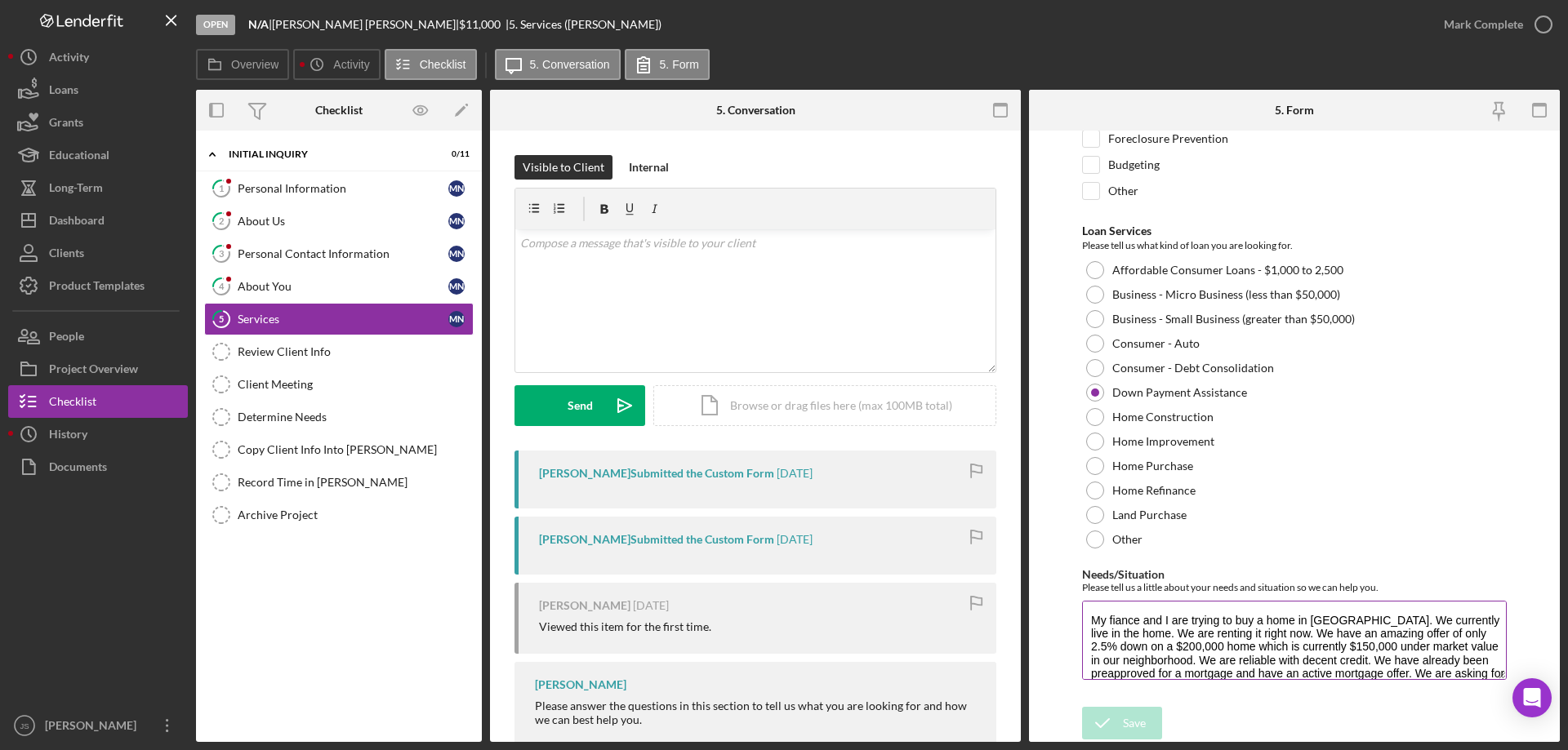
scroll to position [33, 0]
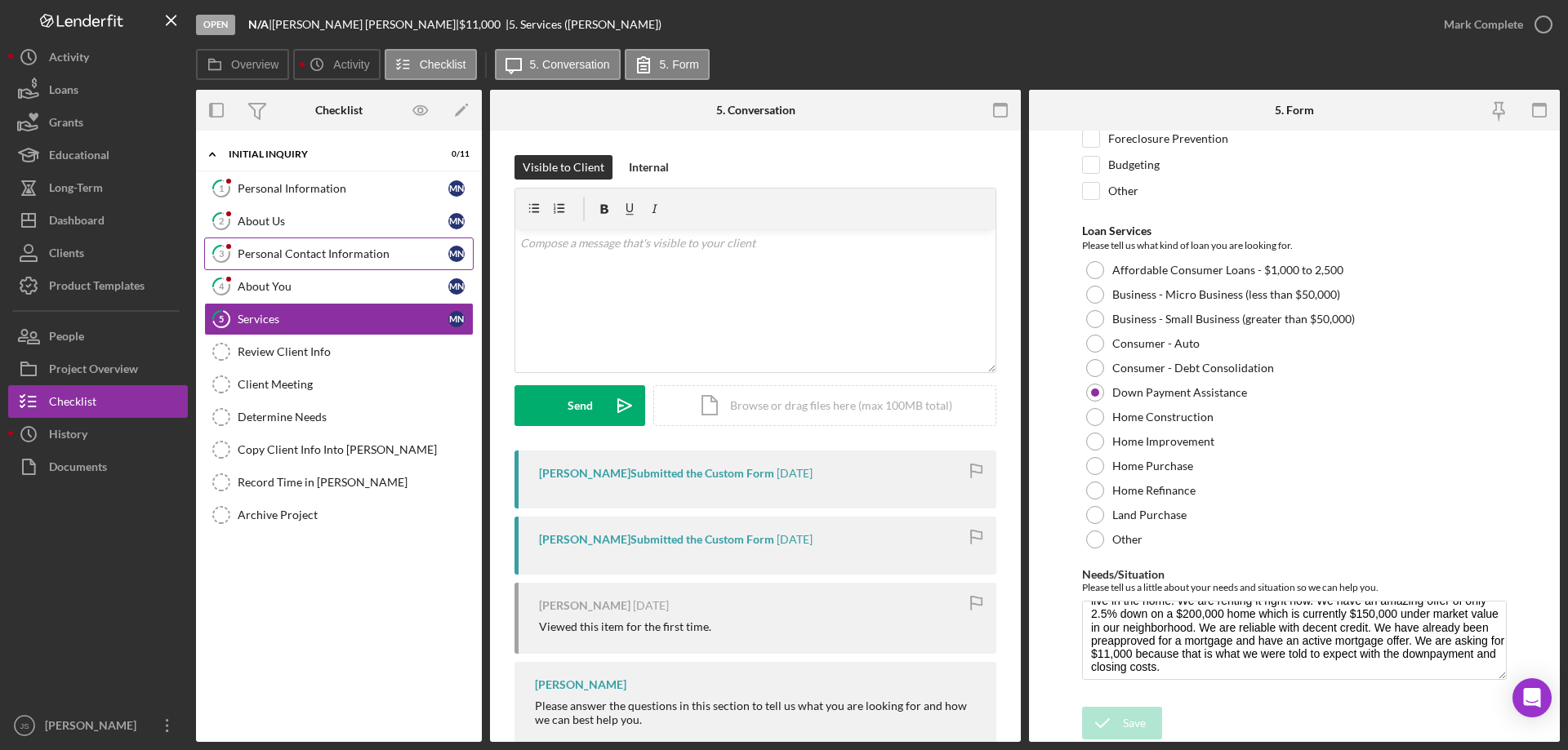
click at [313, 251] on div "Personal Contact Information" at bounding box center [343, 254] width 211 height 13
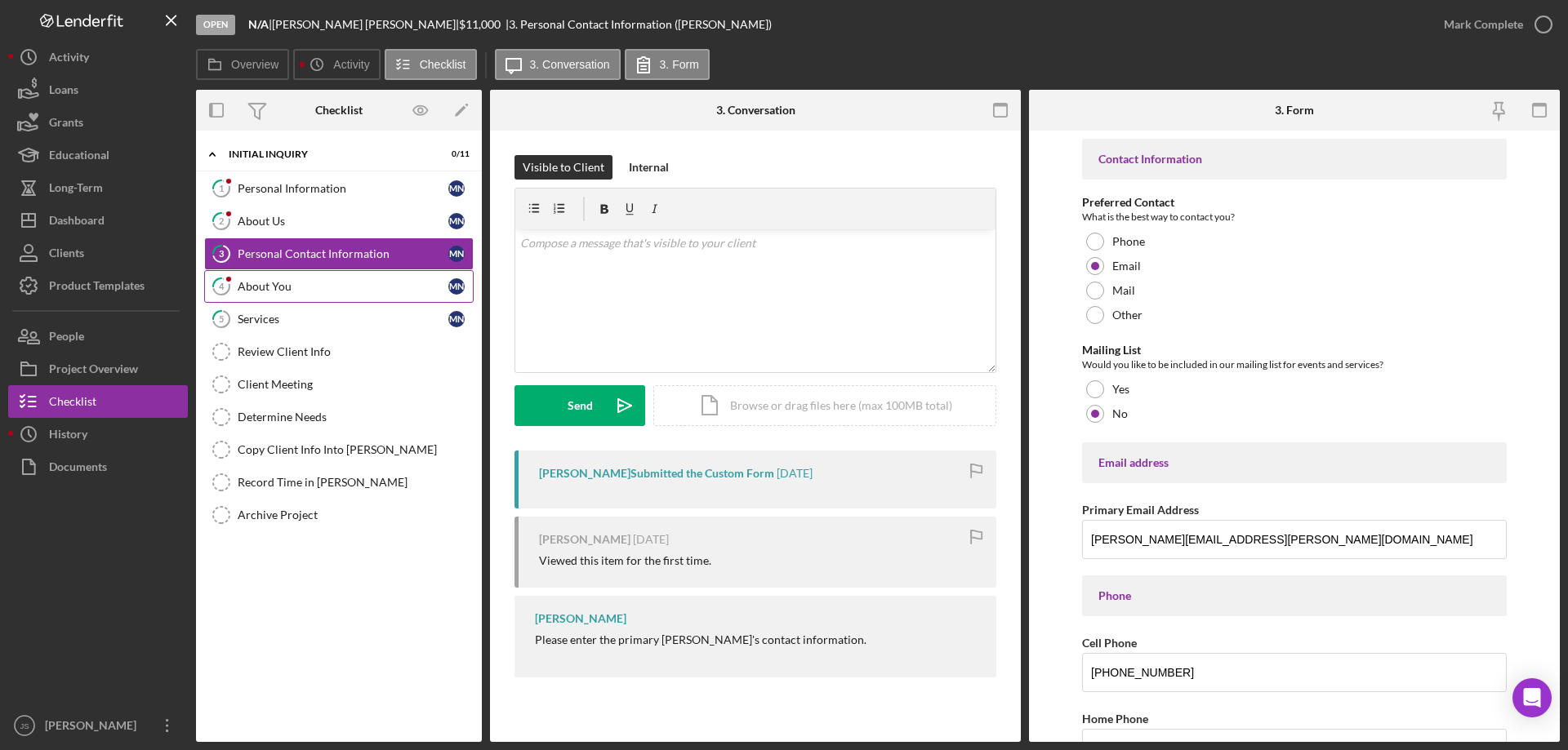
click at [311, 285] on div "About You" at bounding box center [343, 287] width 211 height 13
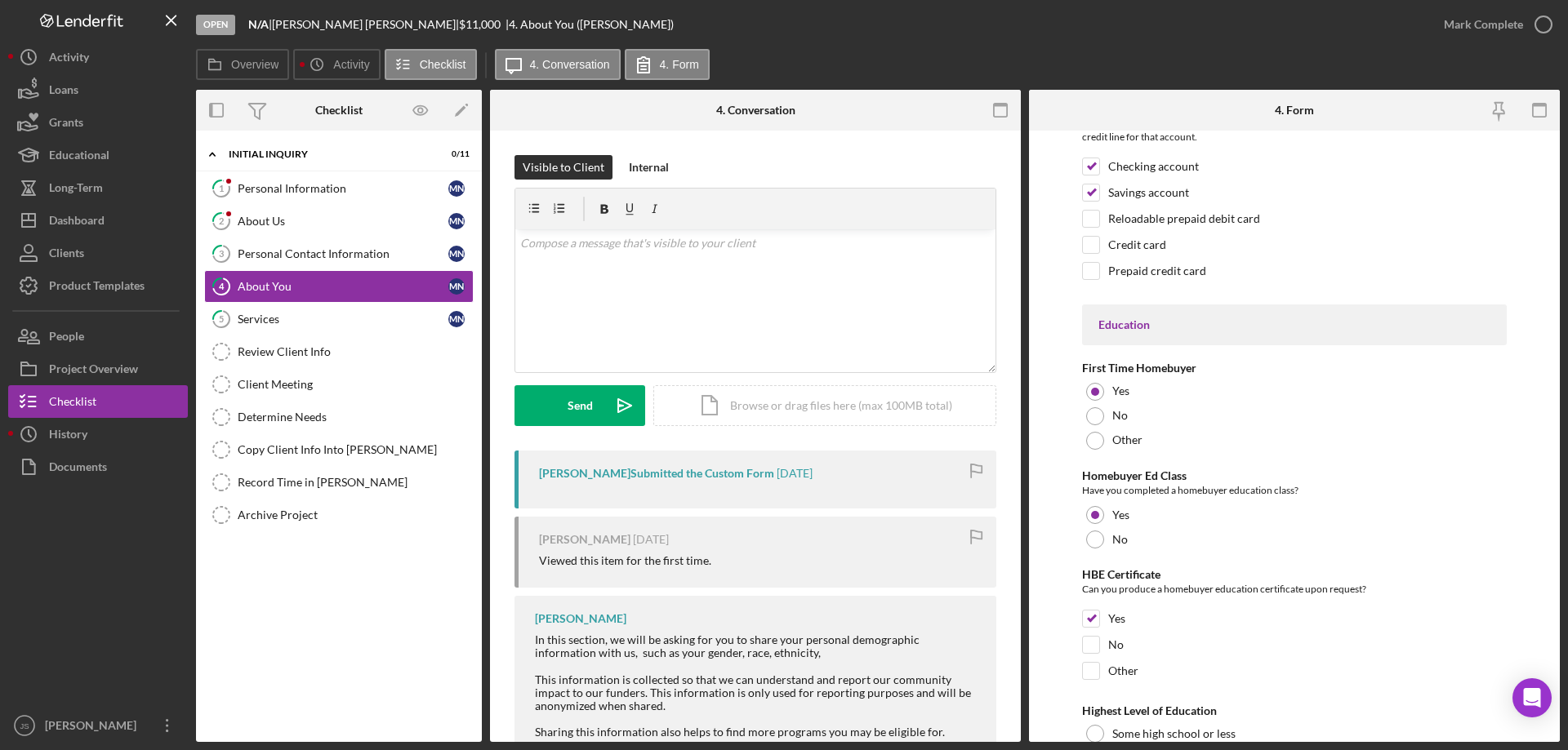
scroll to position [3393, 0]
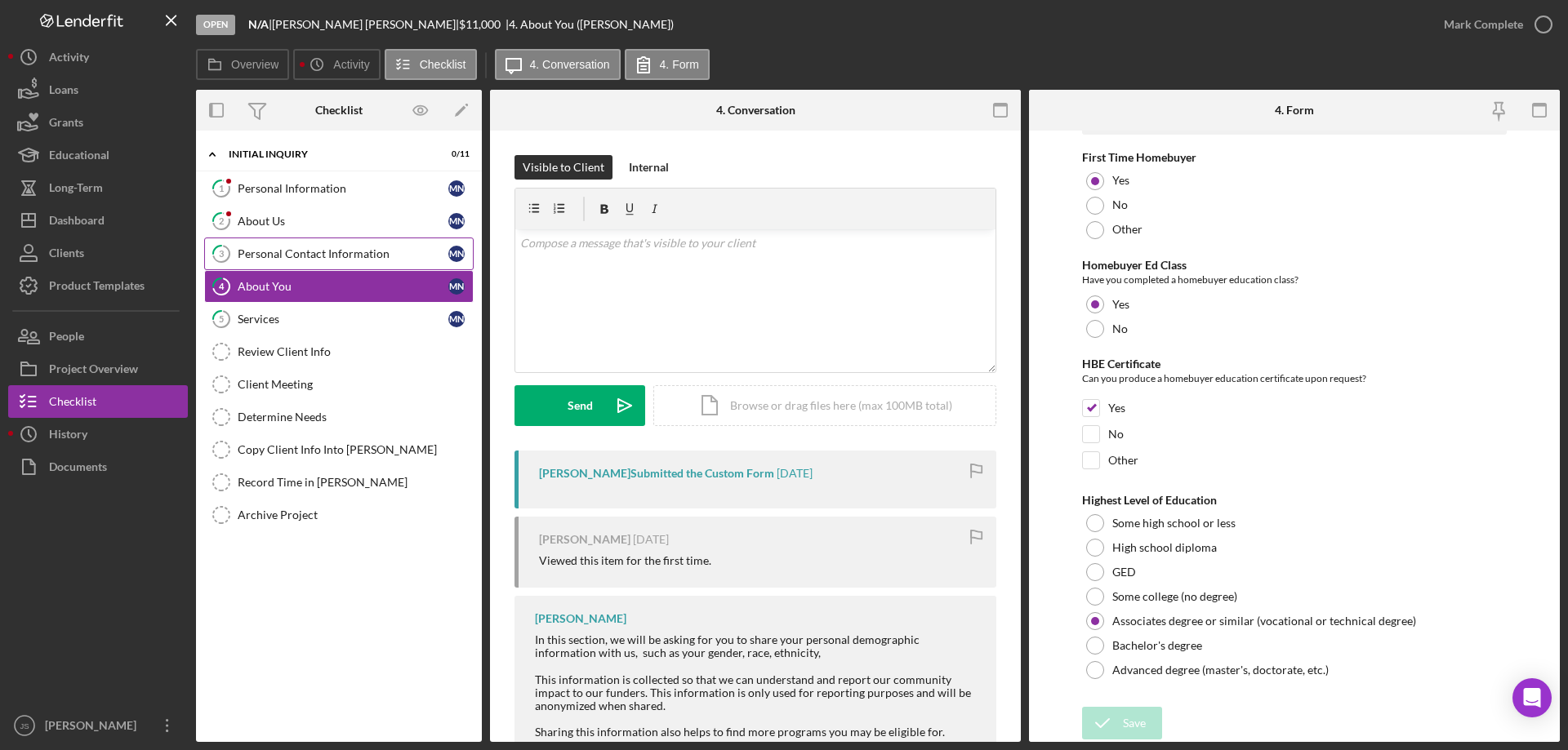
click at [363, 255] on div "Personal Contact Information" at bounding box center [343, 254] width 211 height 13
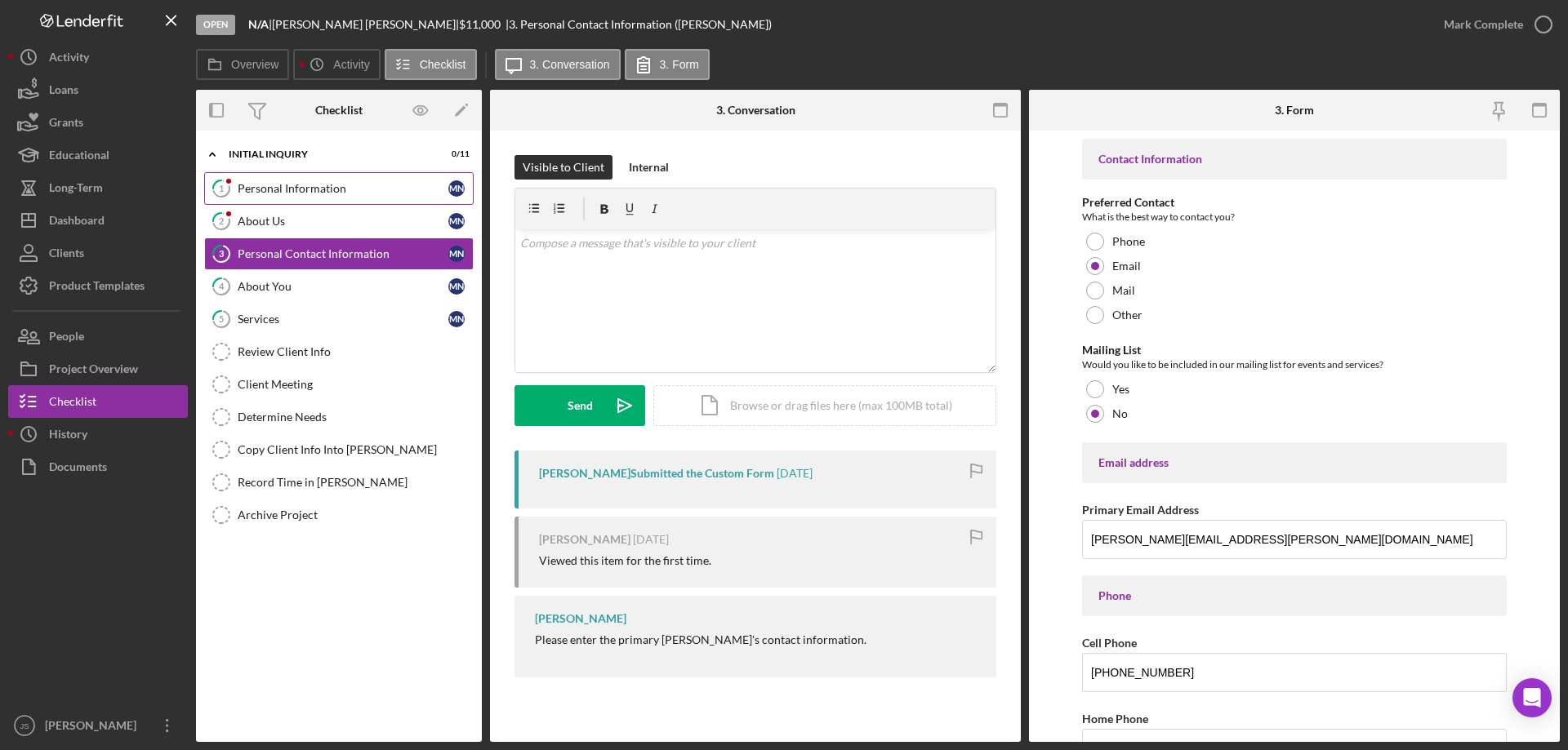
click at [347, 189] on div "Personal Information" at bounding box center [343, 189] width 211 height 13
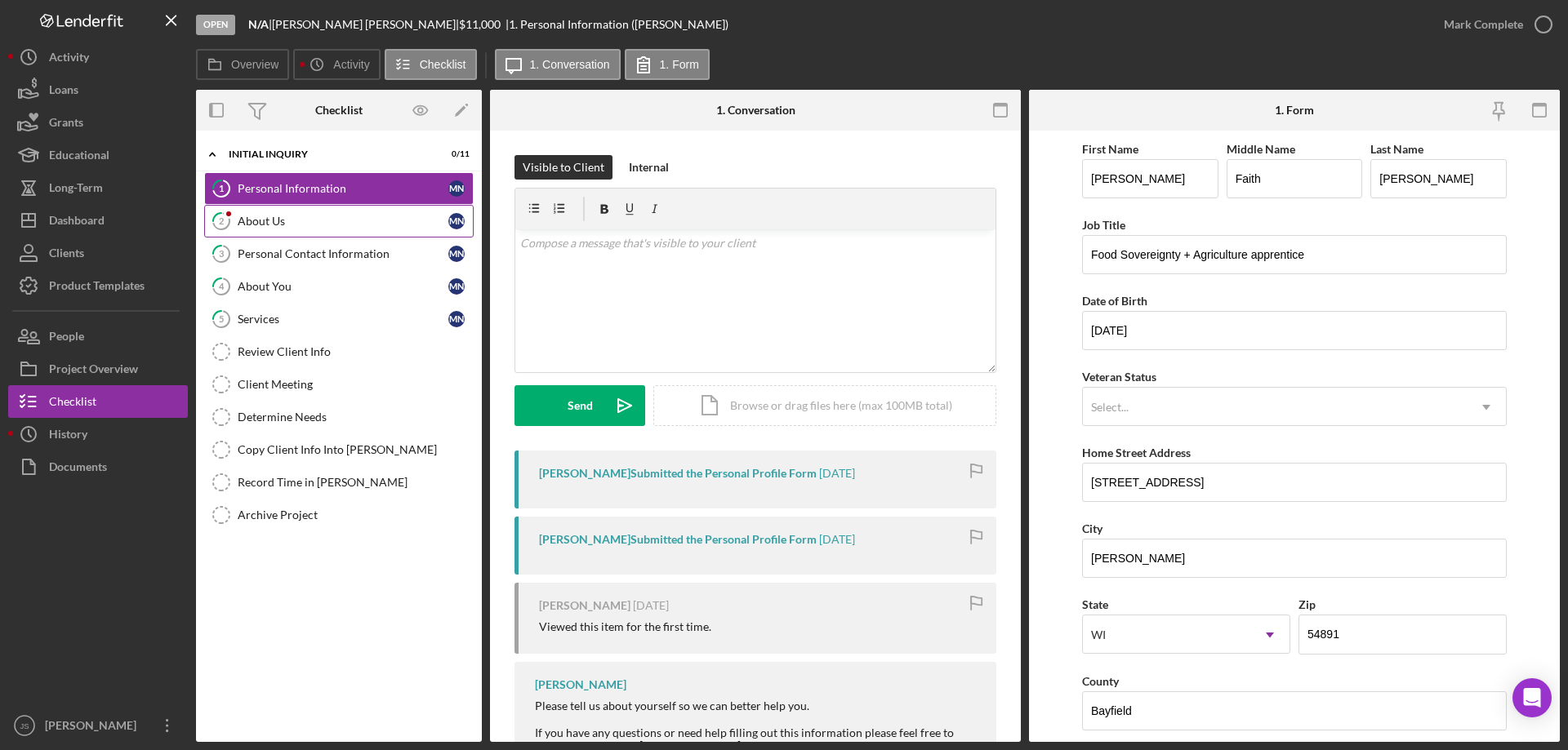
click at [332, 227] on div "About Us" at bounding box center [343, 221] width 211 height 13
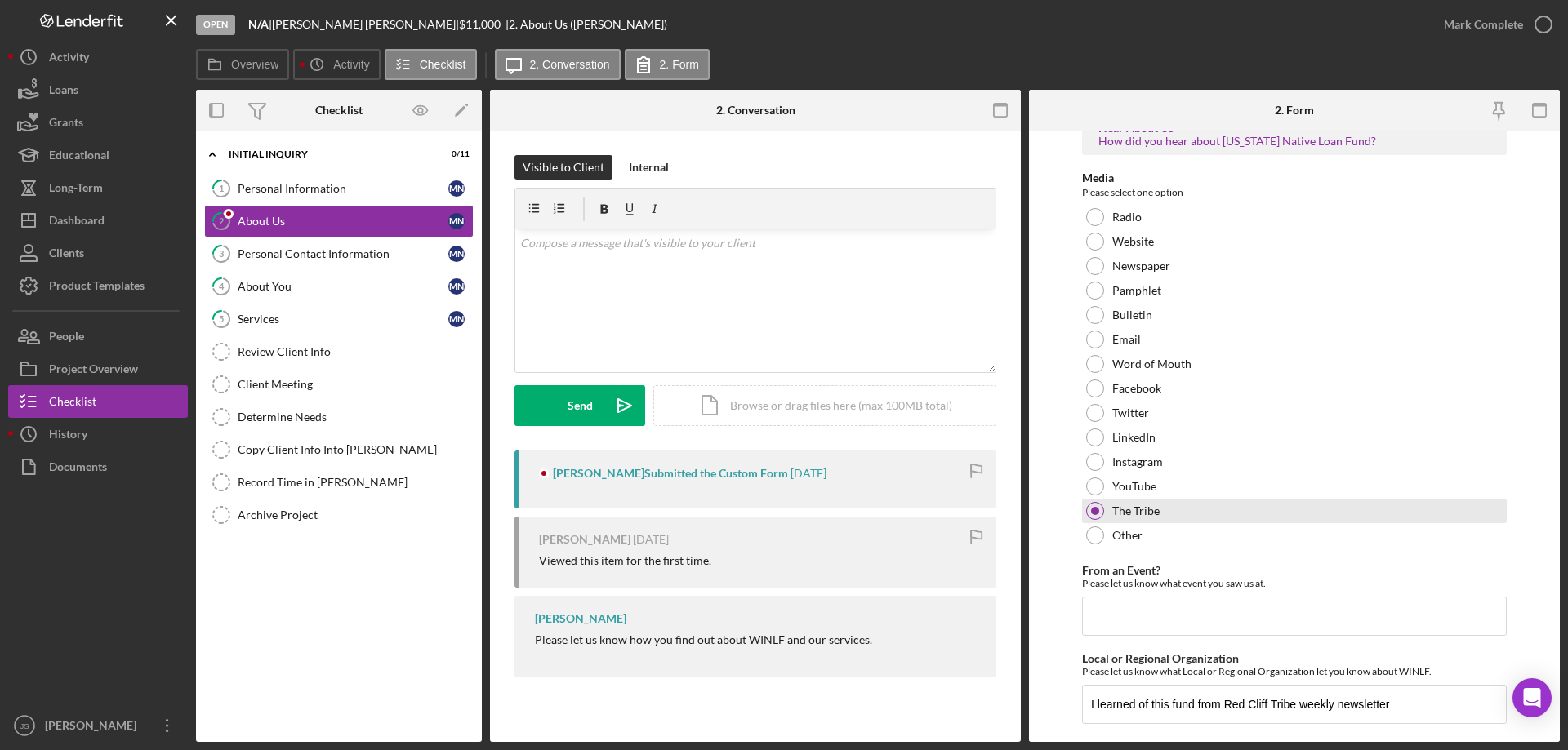
scroll to position [67, 0]
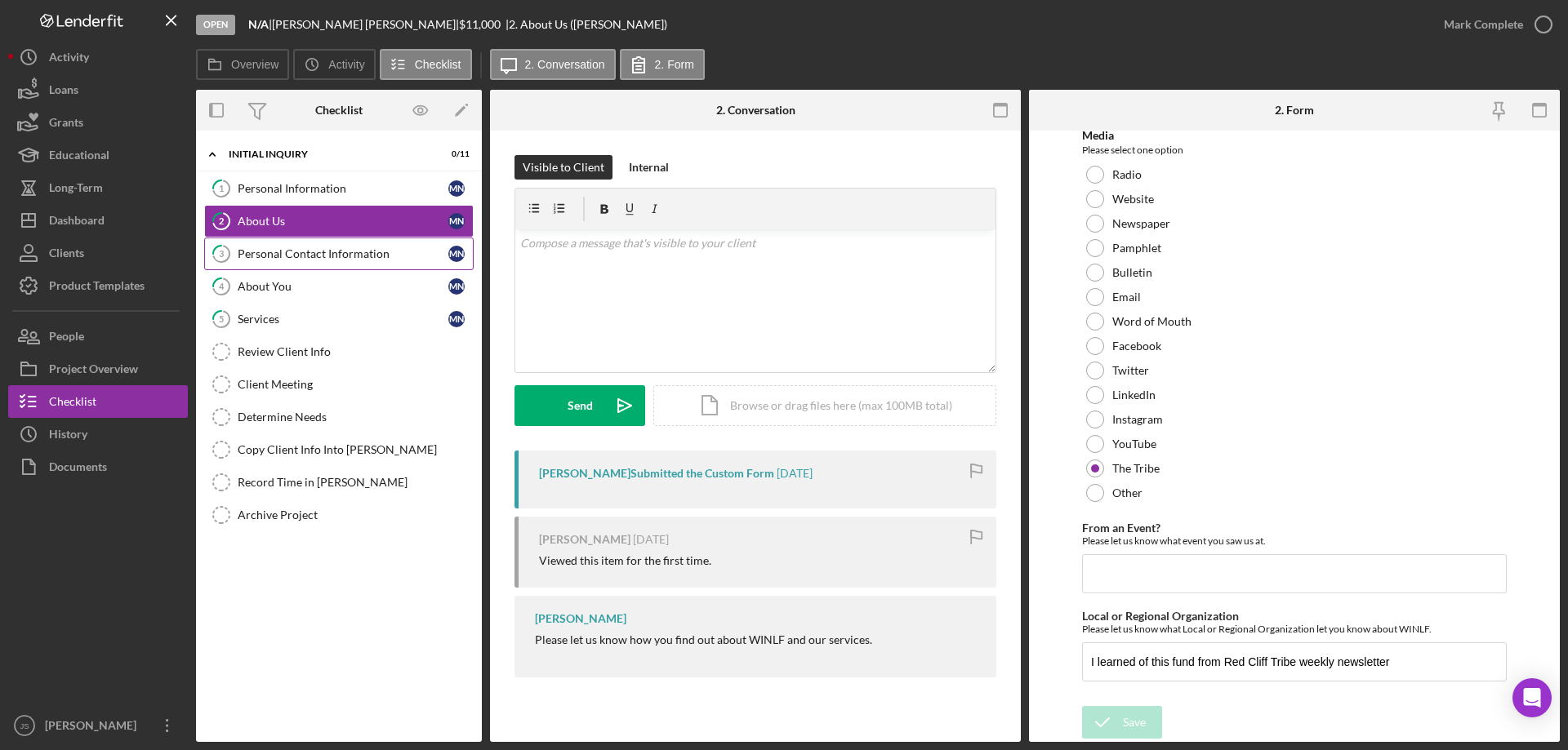
click at [383, 260] on div "Personal Contact Information" at bounding box center [343, 254] width 211 height 13
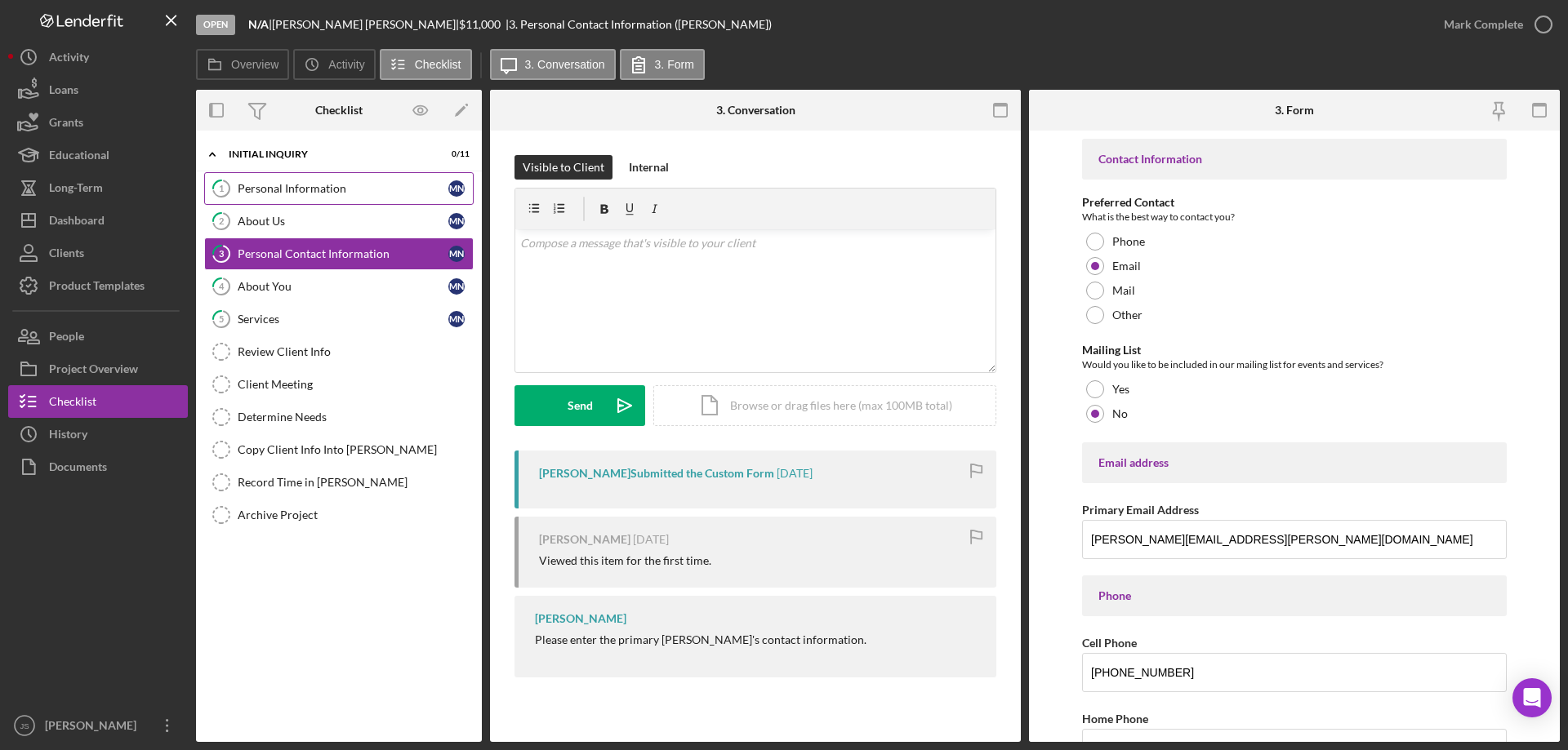
click at [373, 186] on div "Personal Information" at bounding box center [343, 189] width 211 height 13
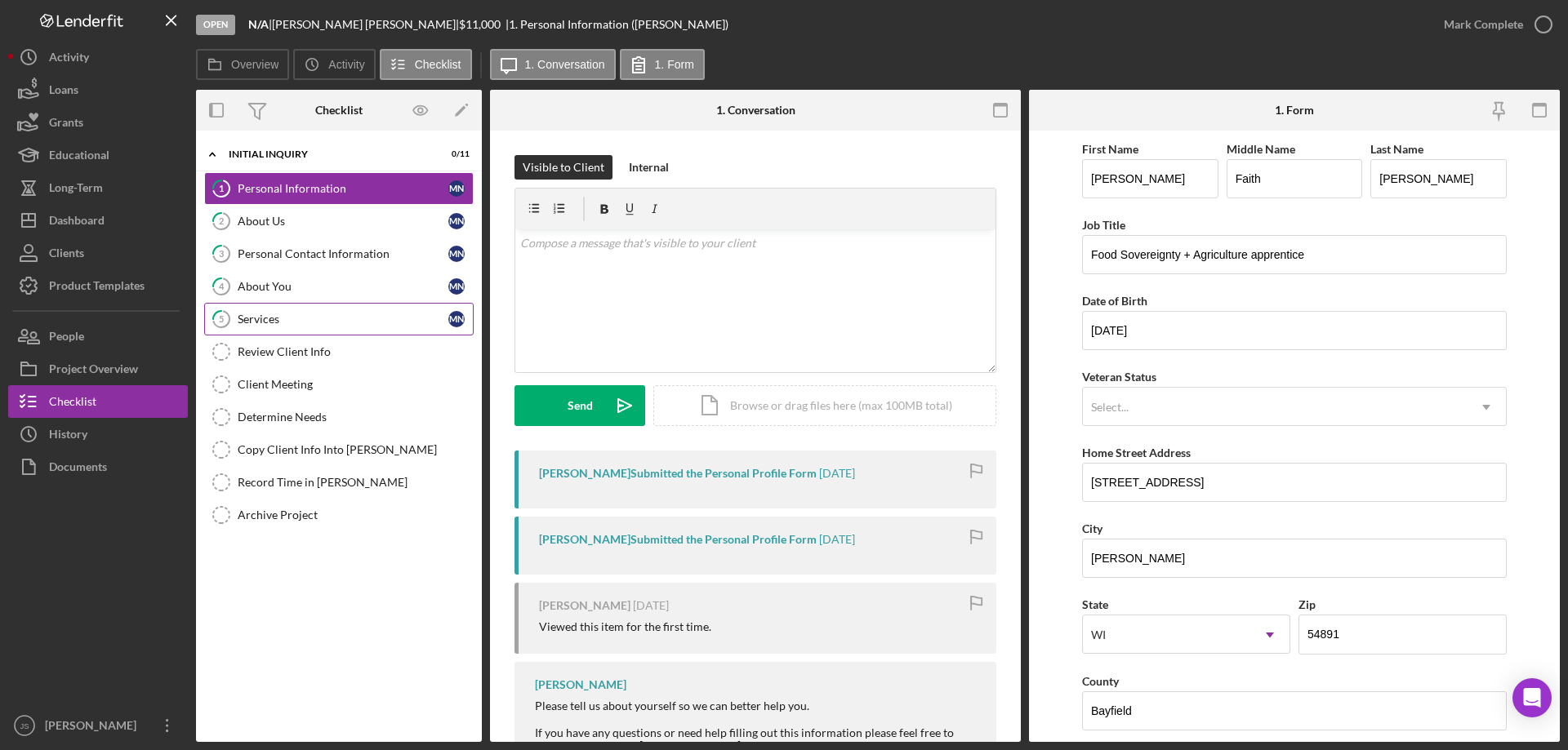
click at [302, 319] on div "Services" at bounding box center [343, 319] width 211 height 13
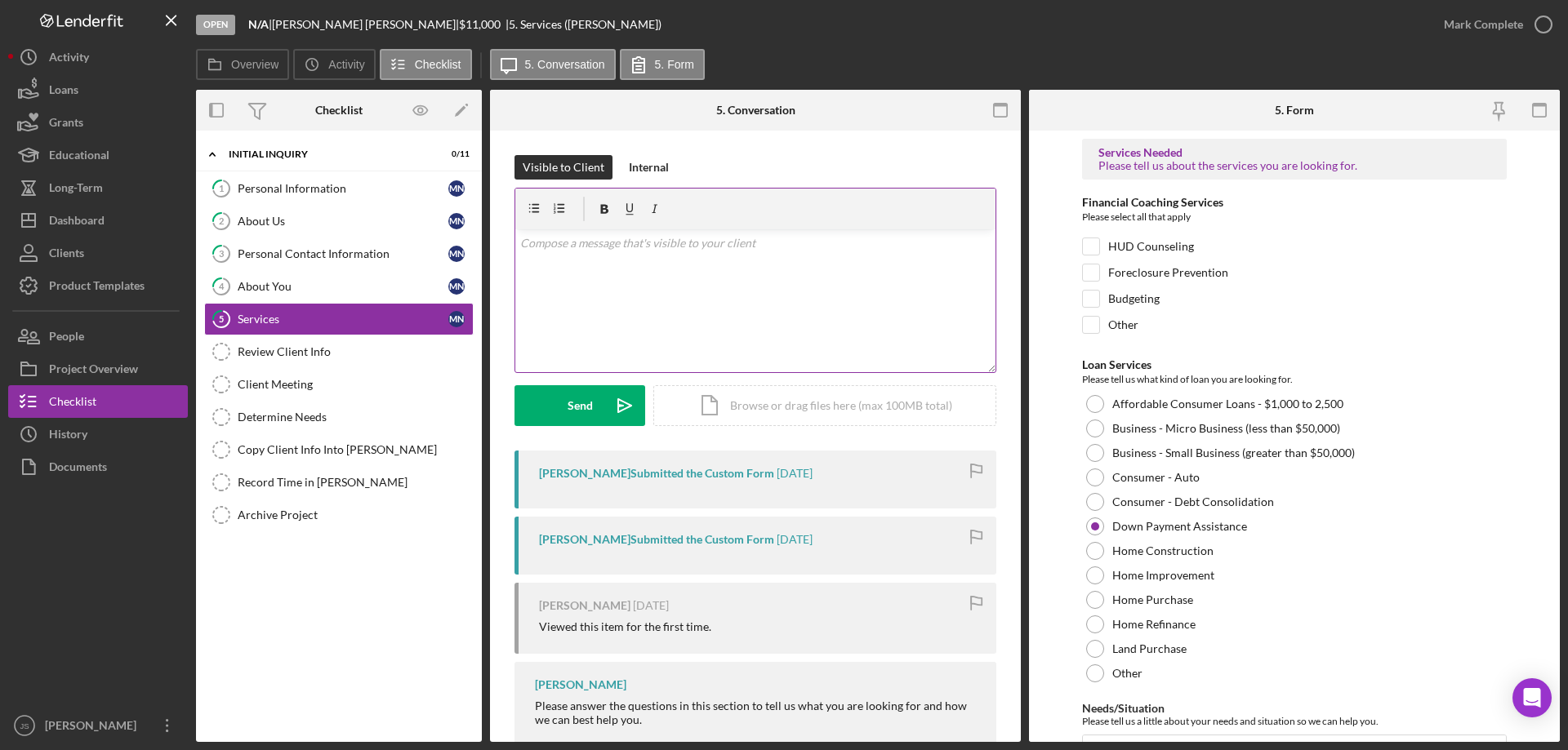
click at [548, 252] on div "v Color teal Color pink Remove color Add row above Add row below Add column bef…" at bounding box center [755, 301] width 480 height 143
drag, startPoint x: 551, startPoint y: 255, endPoint x: 750, endPoint y: 306, distance: 205.4
click at [554, 256] on div "v Color teal Color pink Remove color Add row above Add row below Add column bef…" at bounding box center [755, 301] width 480 height 143
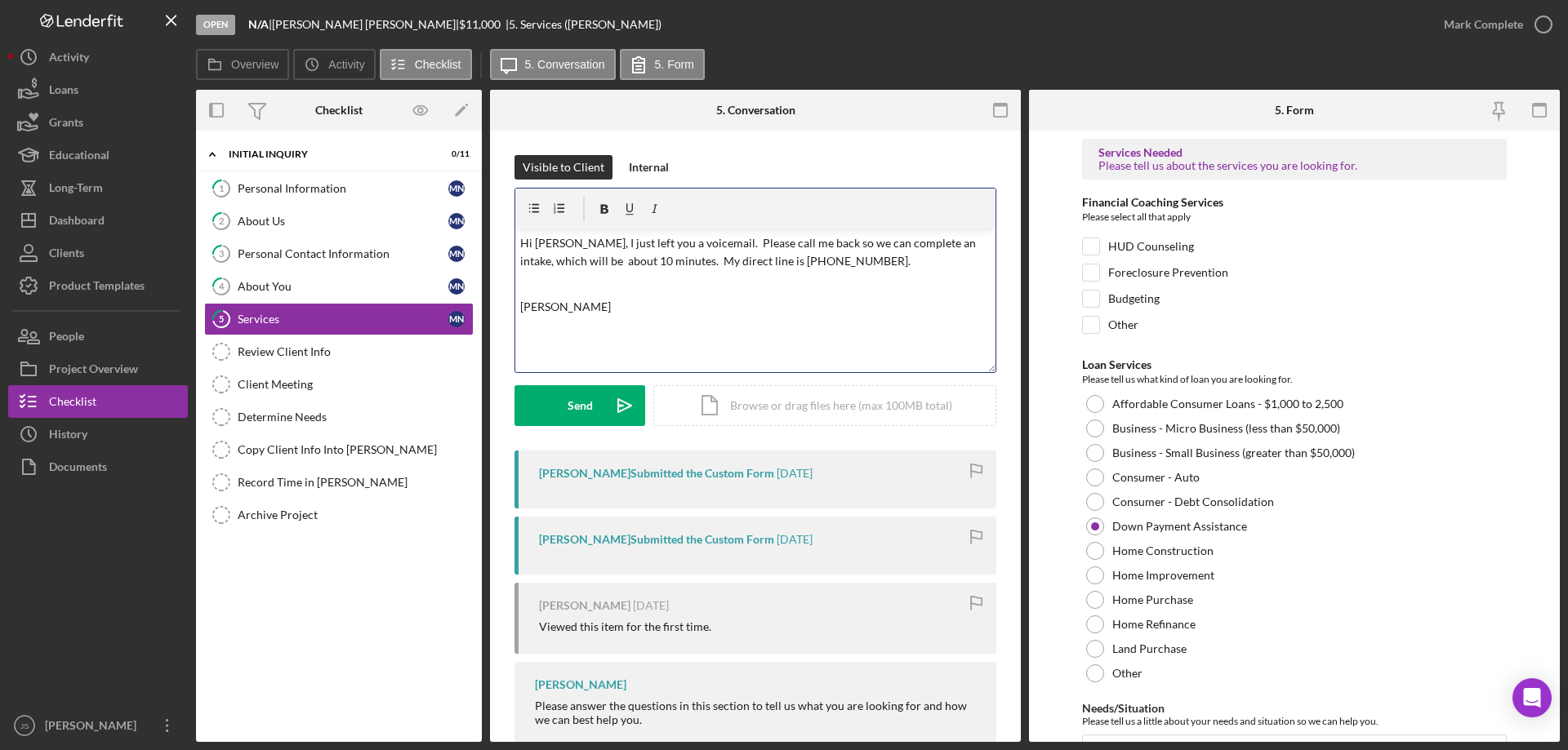
click at [567, 263] on p "Hi [PERSON_NAME], I just left you a voicemail. Please call me back so we can co…" at bounding box center [755, 252] width 471 height 37
click at [549, 259] on p "Hi [PERSON_NAME], I just left you a voicemail. Please call me back so we can co…" at bounding box center [755, 252] width 471 height 37
click at [575, 260] on p "Hi [PERSON_NAME], I just left you a voicemail. Please call me back so we can co…" at bounding box center [755, 252] width 471 height 37
click at [822, 268] on p "Hi [PERSON_NAME], I just left you a voicemail. Please call me back so we can co…" at bounding box center [755, 252] width 471 height 37
click at [571, 403] on div "Send" at bounding box center [580, 405] width 25 height 41
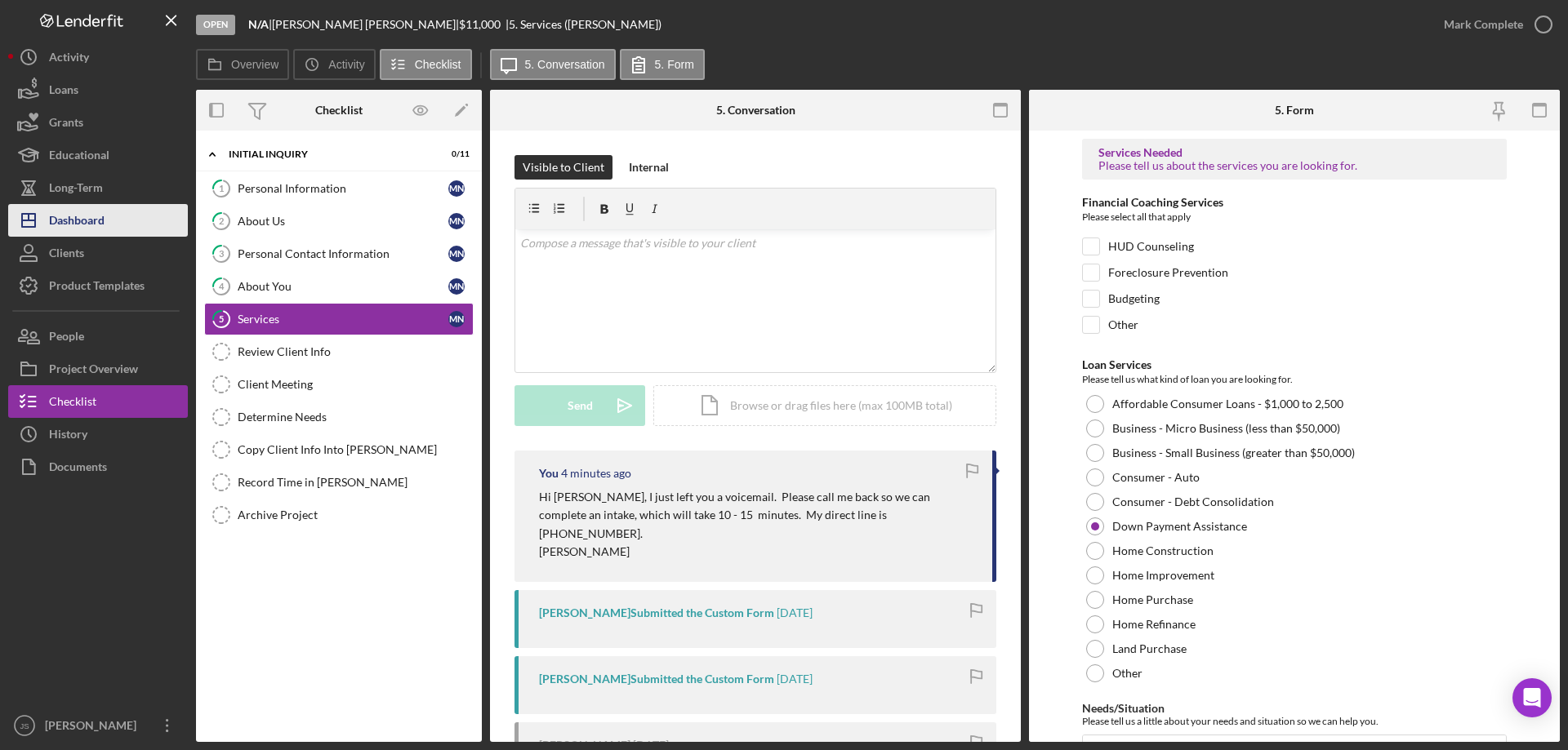
click at [101, 215] on div "Dashboard" at bounding box center [77, 222] width 56 height 37
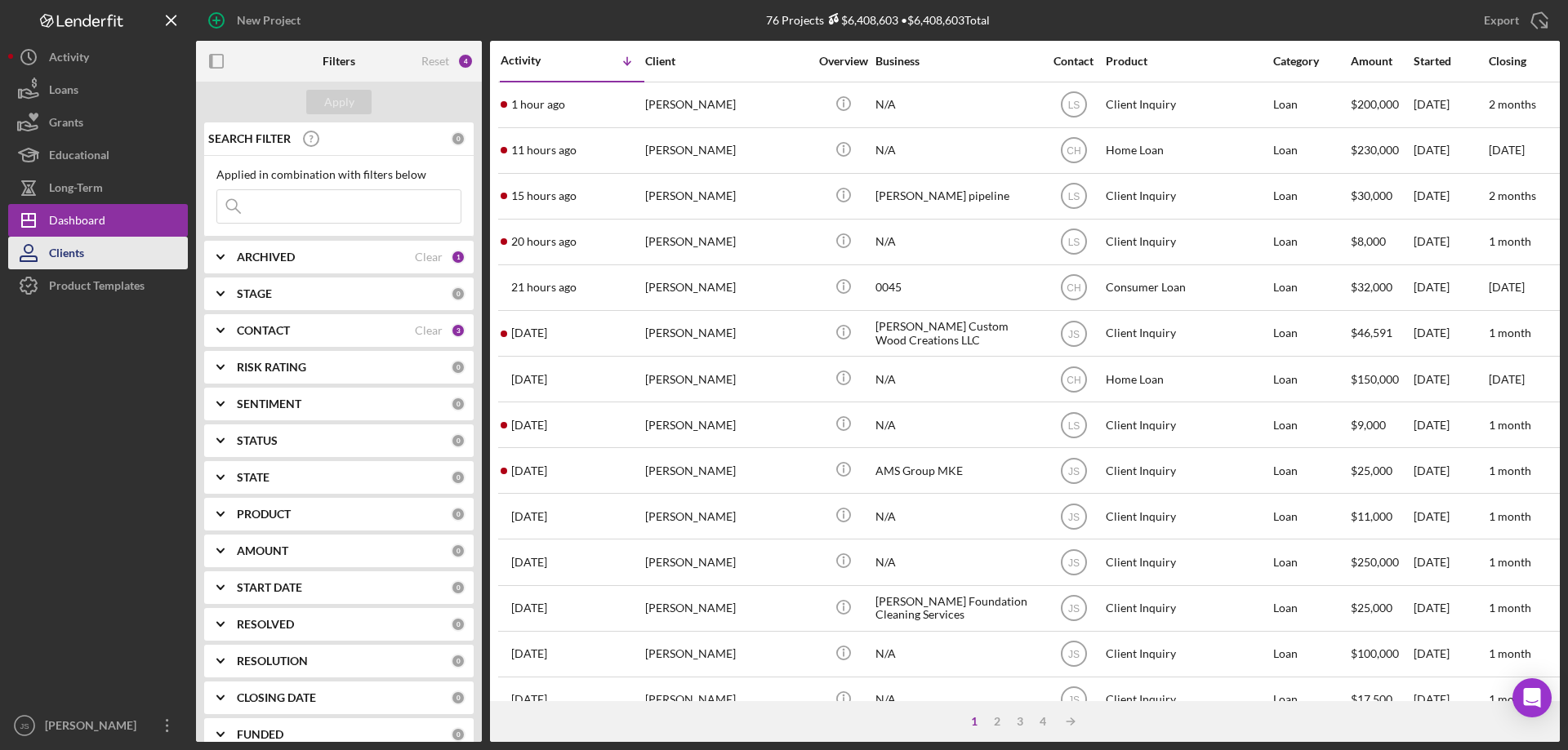
click at [105, 256] on button "Clients" at bounding box center [98, 253] width 180 height 33
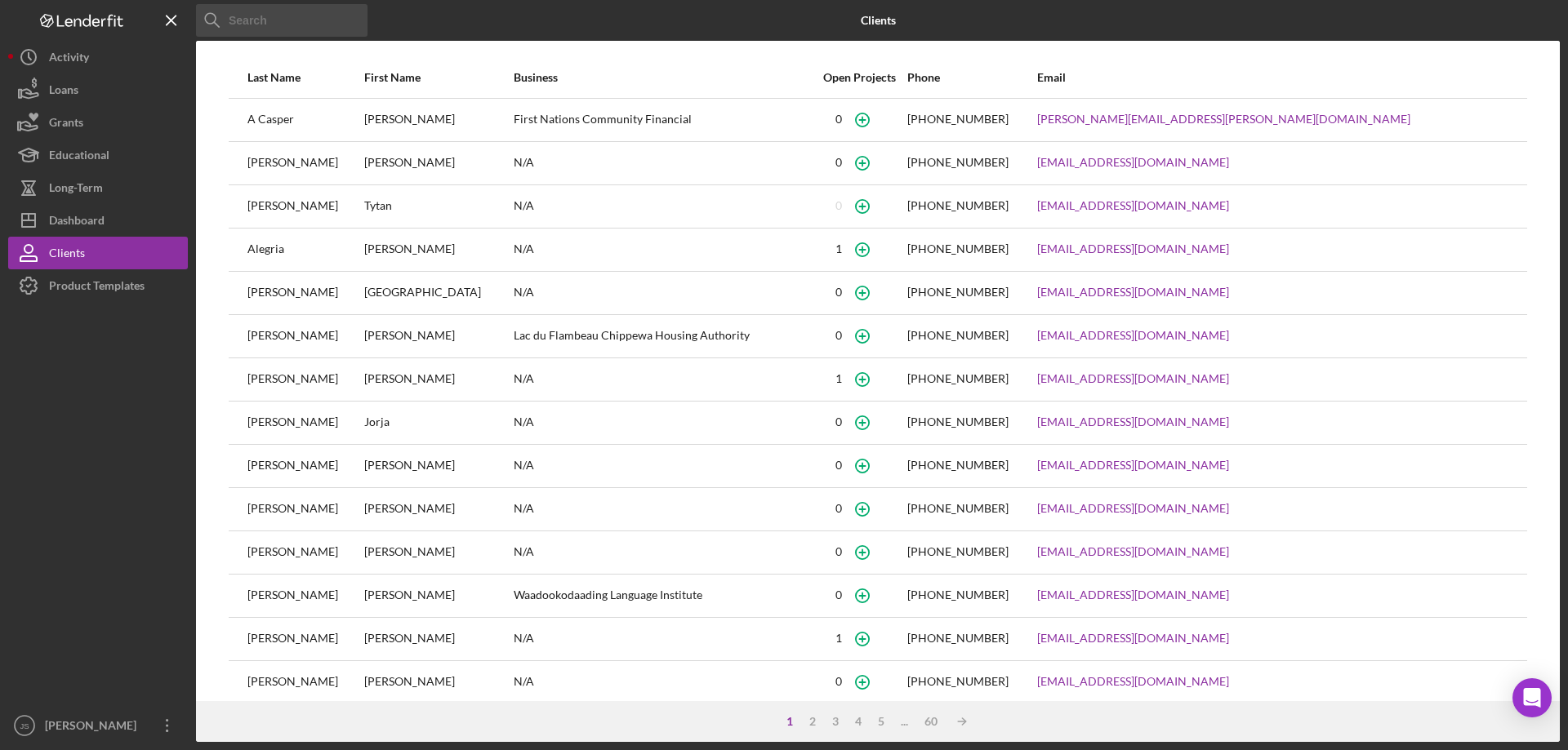
click at [286, 16] on input at bounding box center [282, 20] width 172 height 33
type input "[PERSON_NAME]"
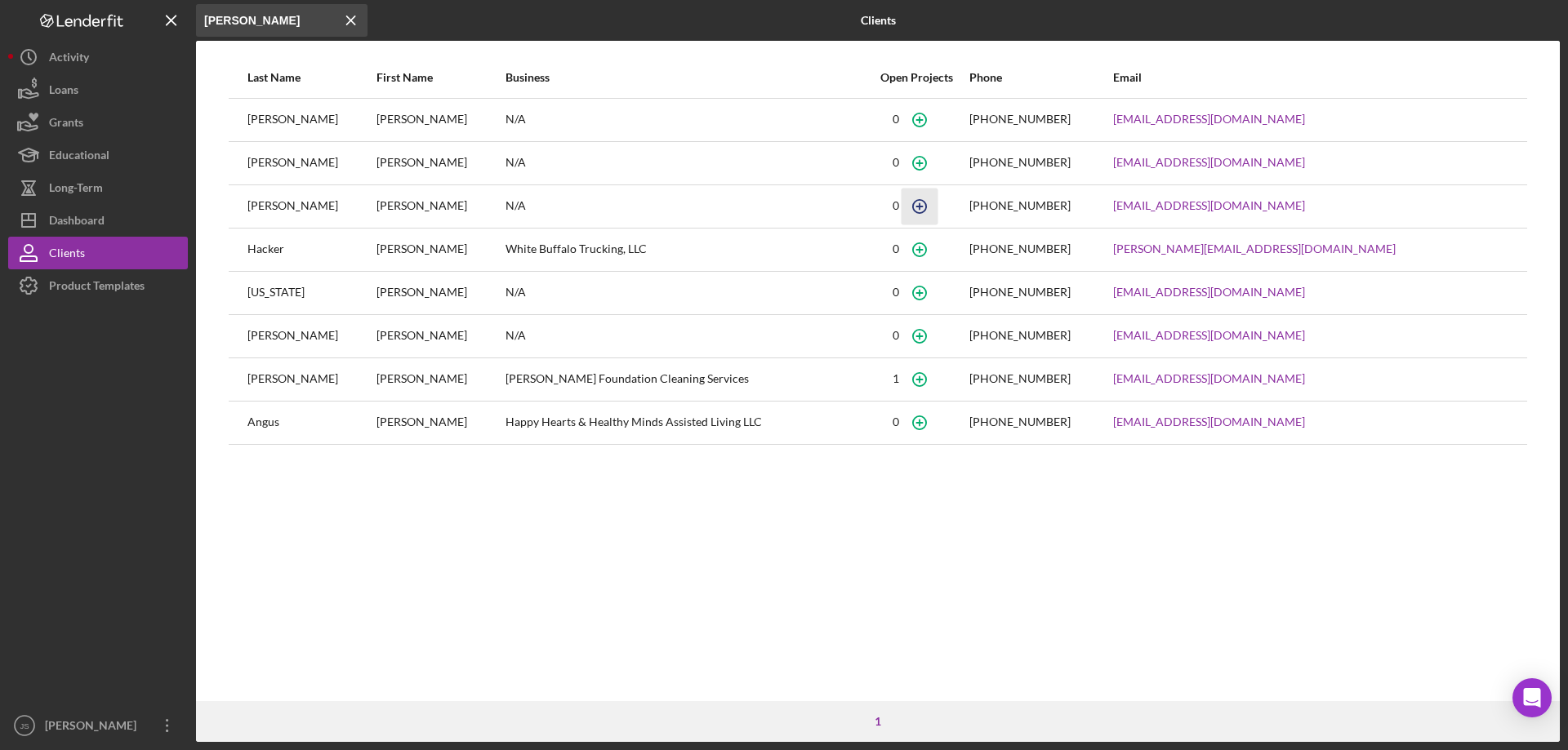
click at [939, 208] on icon "button" at bounding box center [920, 206] width 37 height 37
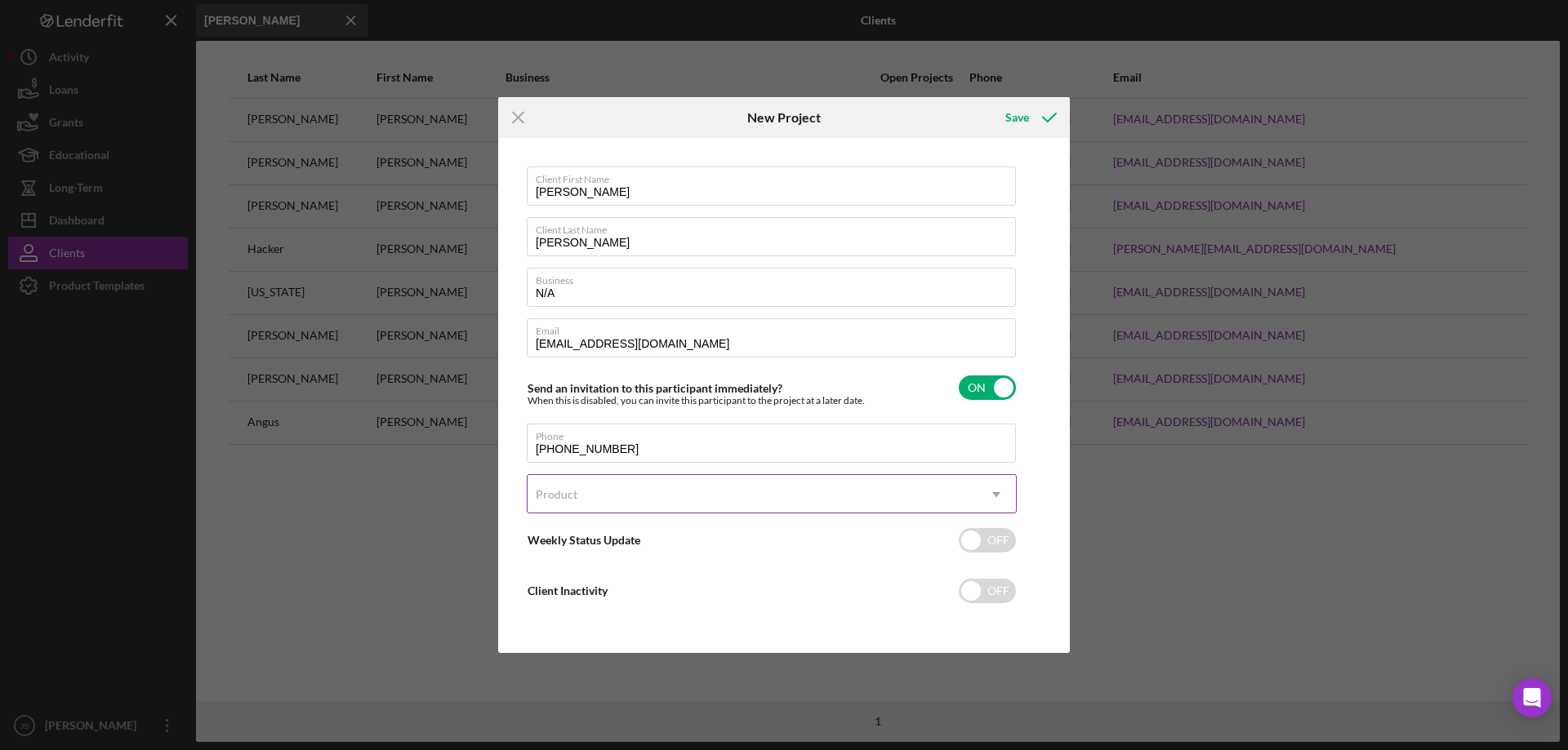
click at [667, 495] on div "Product" at bounding box center [751, 494] width 449 height 38
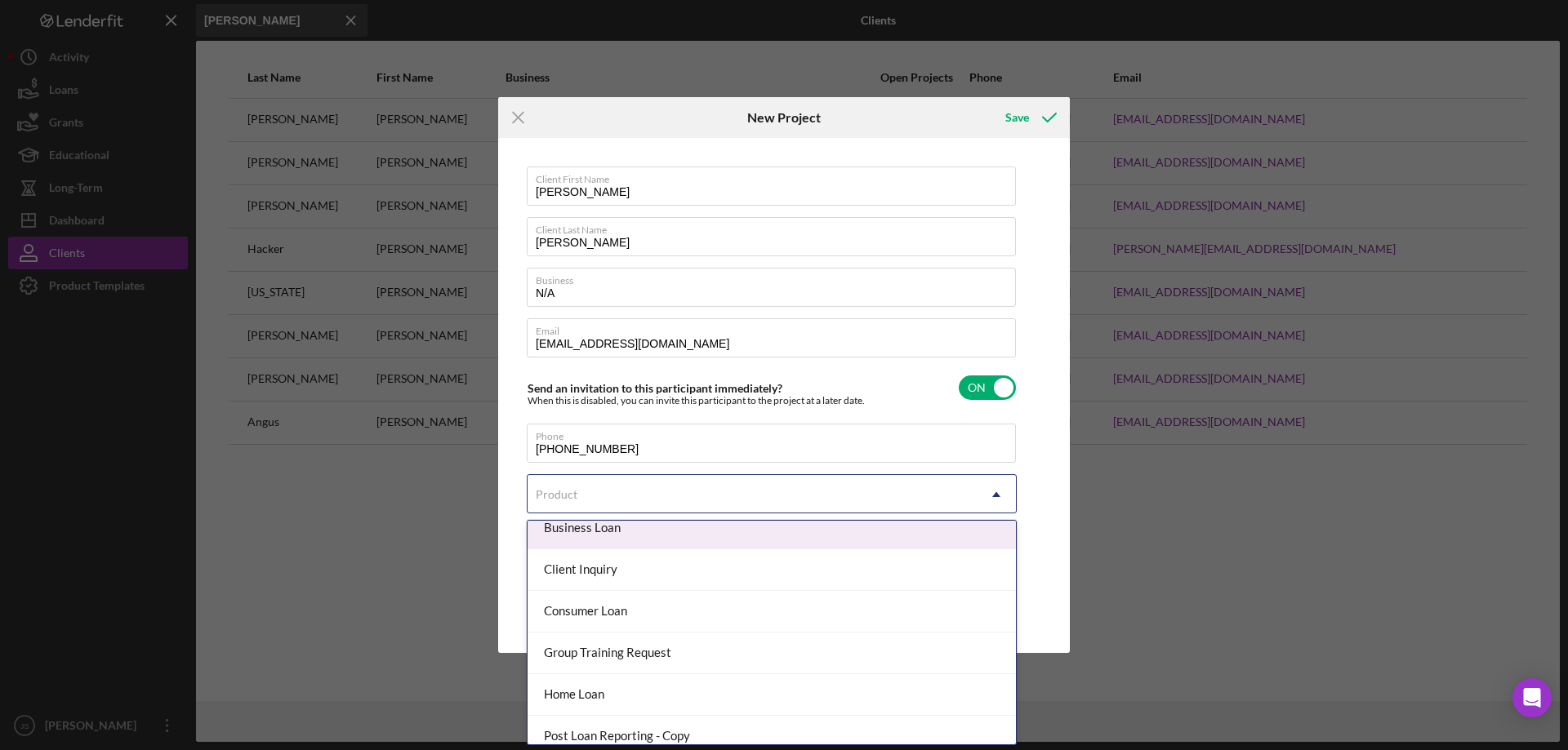
scroll to position [82, 0]
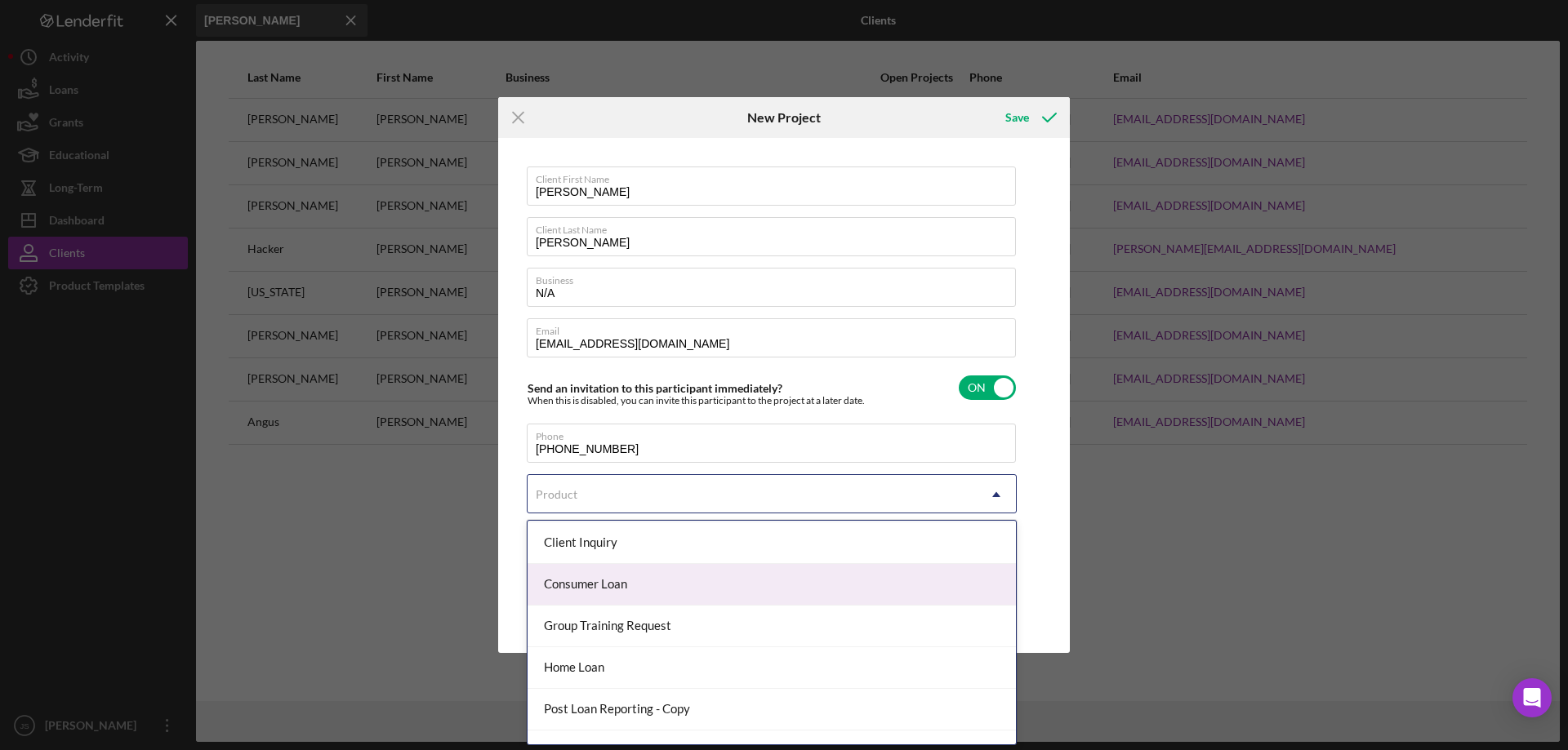
click at [685, 582] on div "Consumer Loan" at bounding box center [771, 584] width 488 height 42
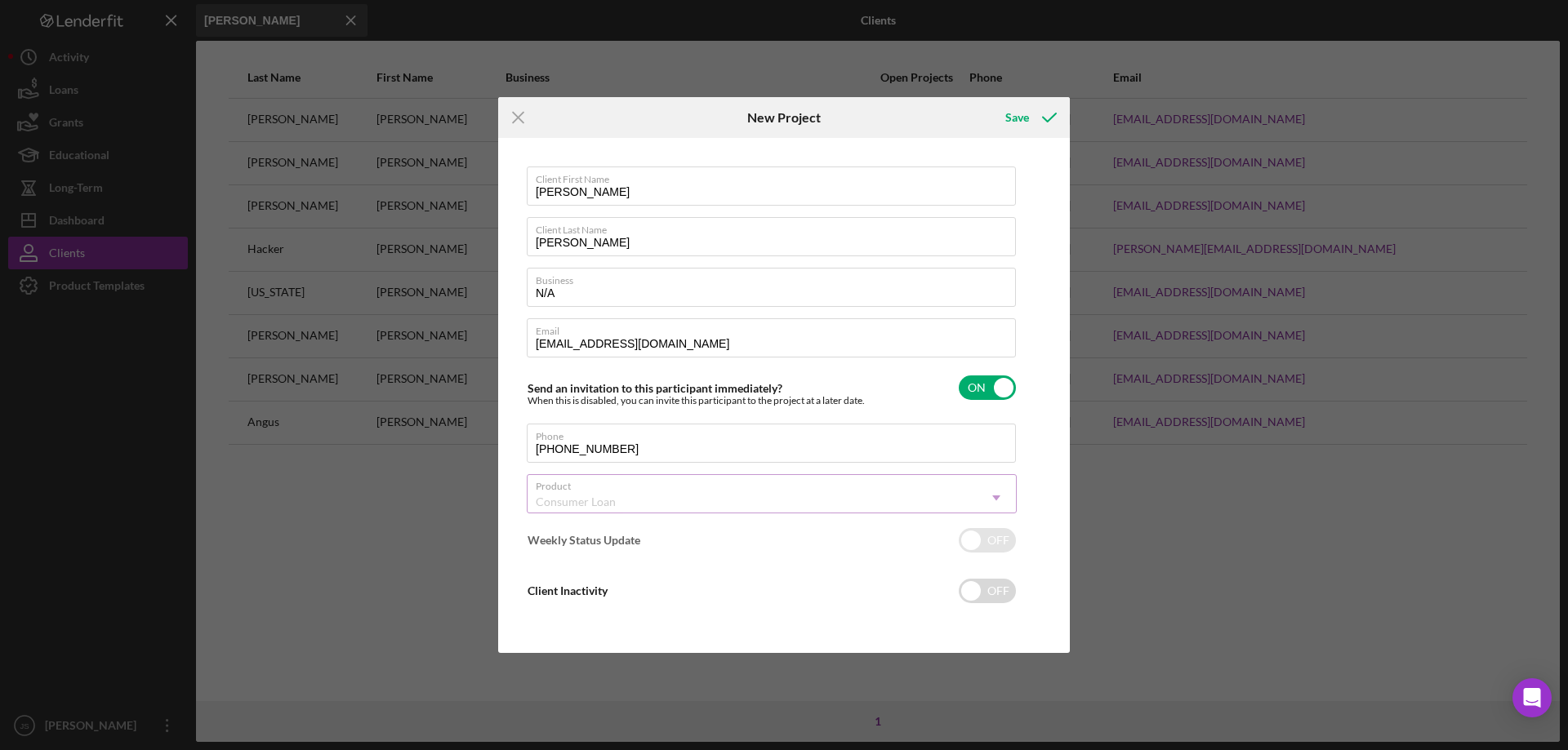
checkbox input "true"
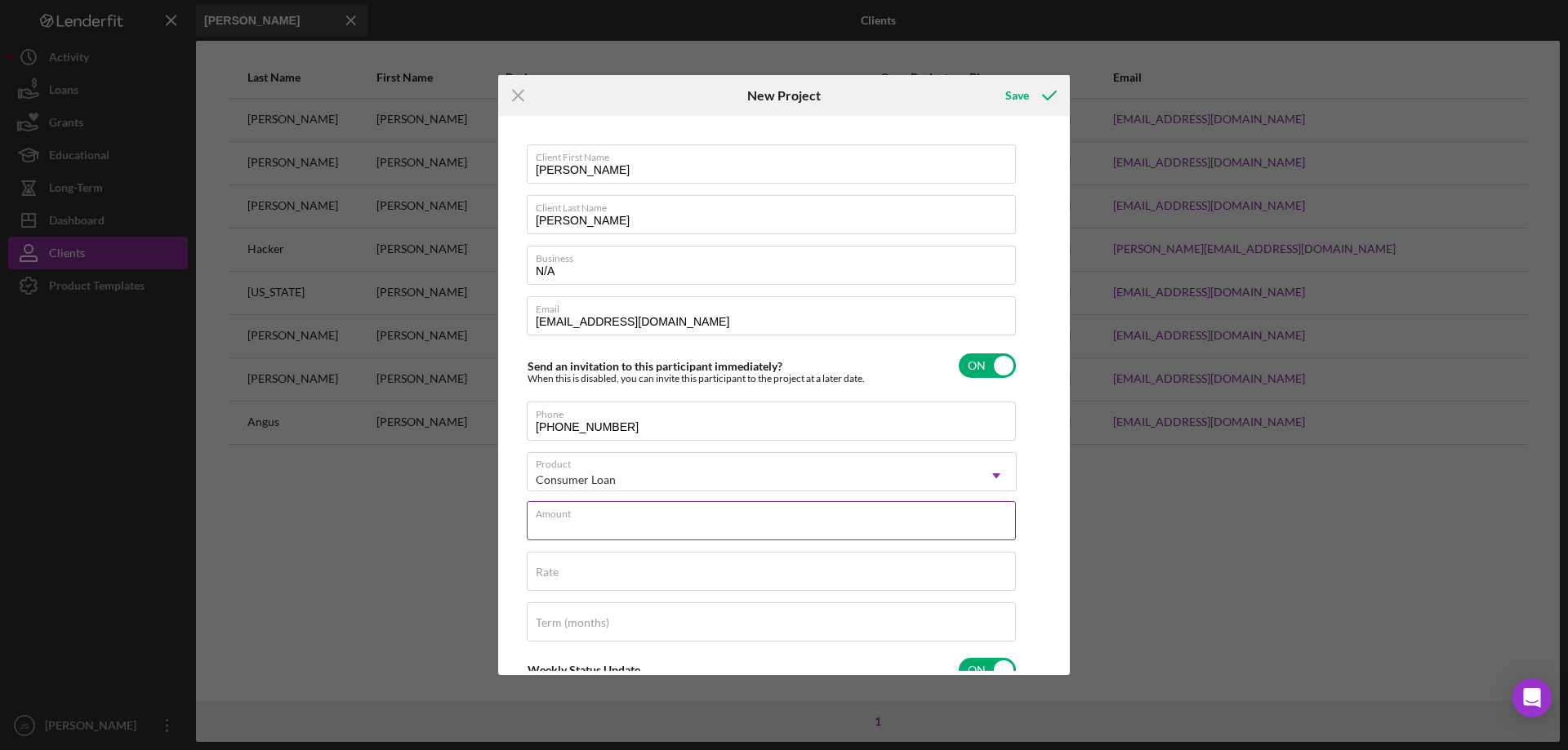
click at [660, 524] on input "Amount" at bounding box center [771, 520] width 489 height 39
type input "$21,000"
click at [623, 577] on input "Rate" at bounding box center [771, 571] width 489 height 39
type input "7.640%"
click at [642, 623] on input "Term (months)" at bounding box center [771, 622] width 489 height 39
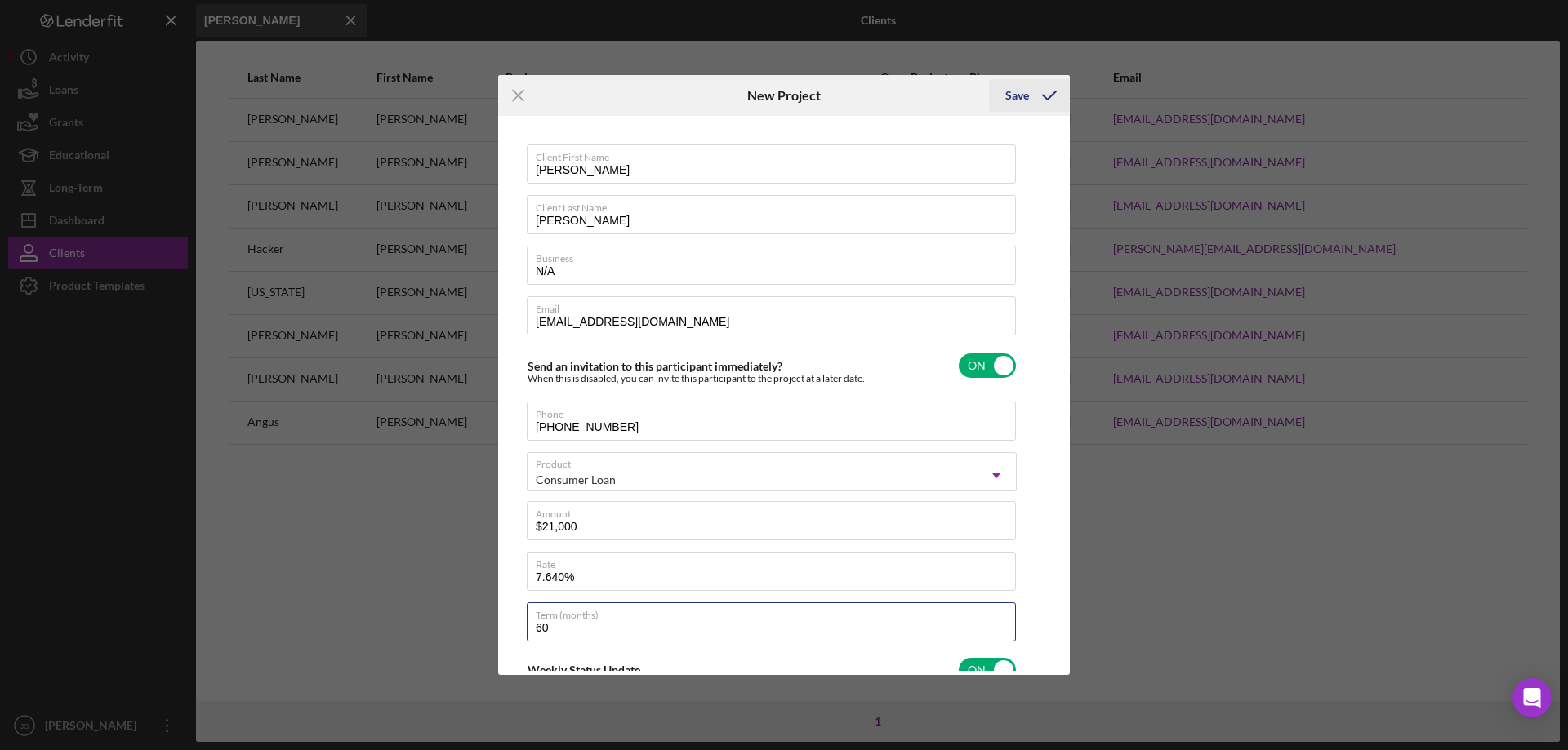
type input "60"
click at [1010, 92] on div "Save" at bounding box center [1017, 96] width 24 height 33
checkbox input "false"
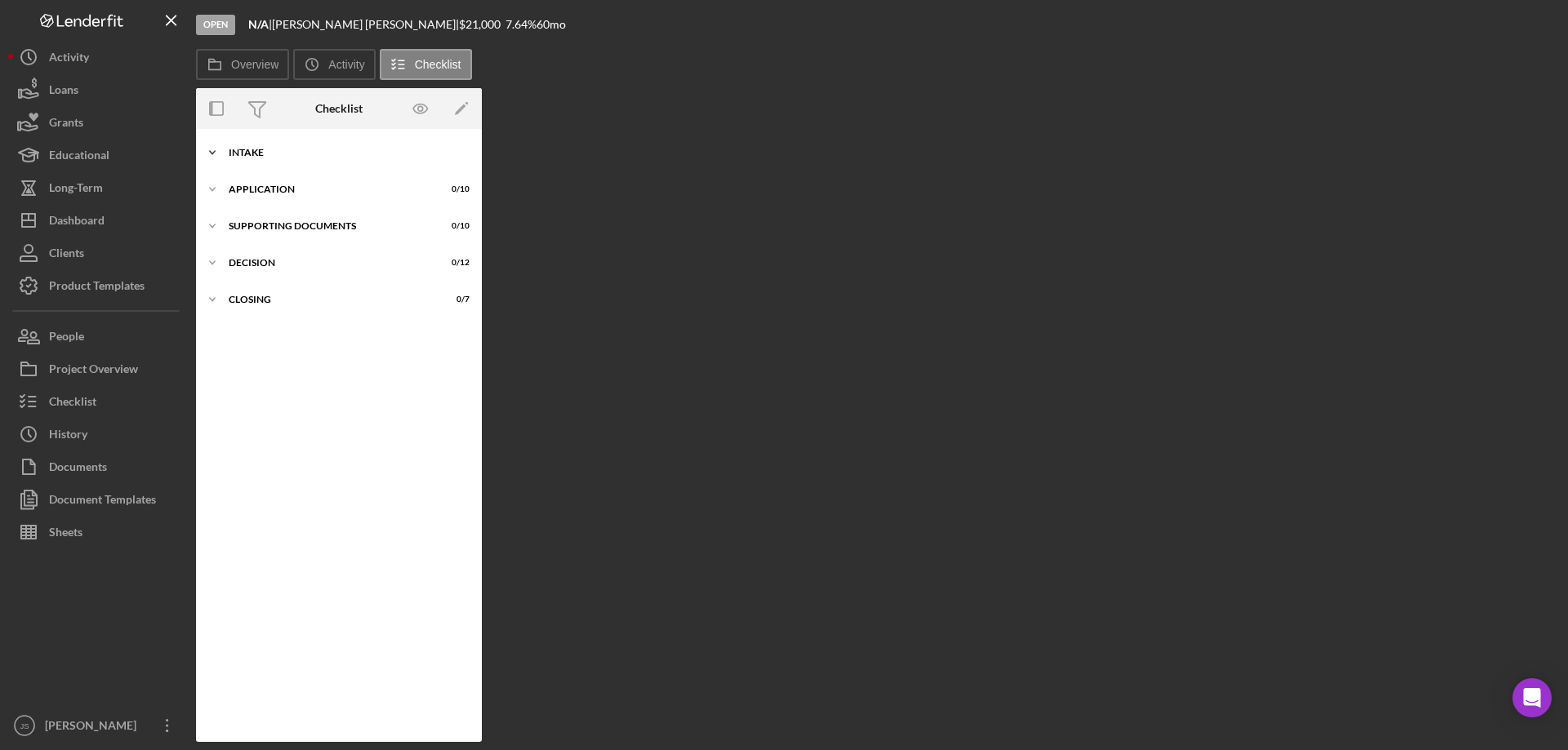
click at [211, 150] on icon "Icon/Expander" at bounding box center [213, 153] width 33 height 33
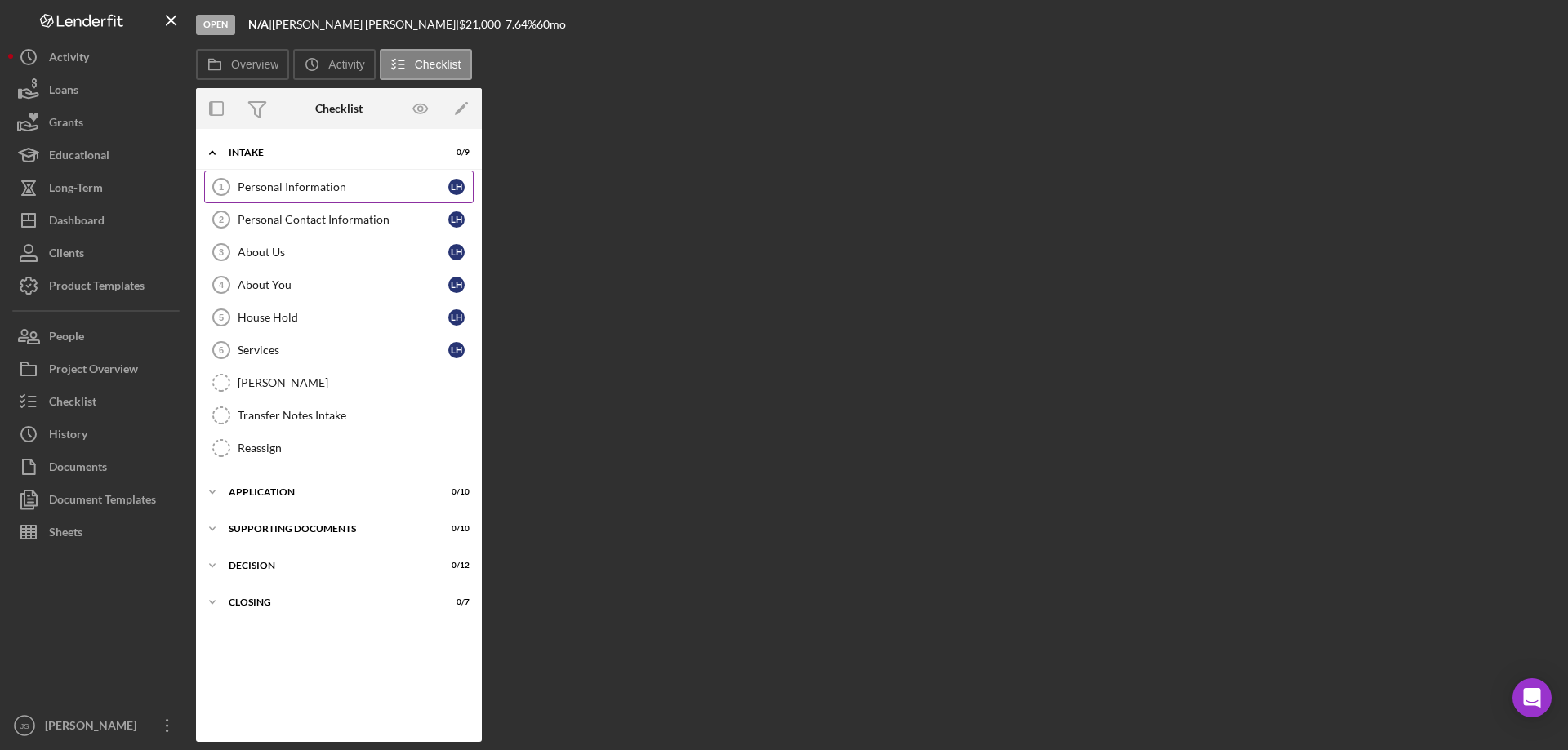
click at [307, 185] on div "Personal Information" at bounding box center [343, 187] width 211 height 13
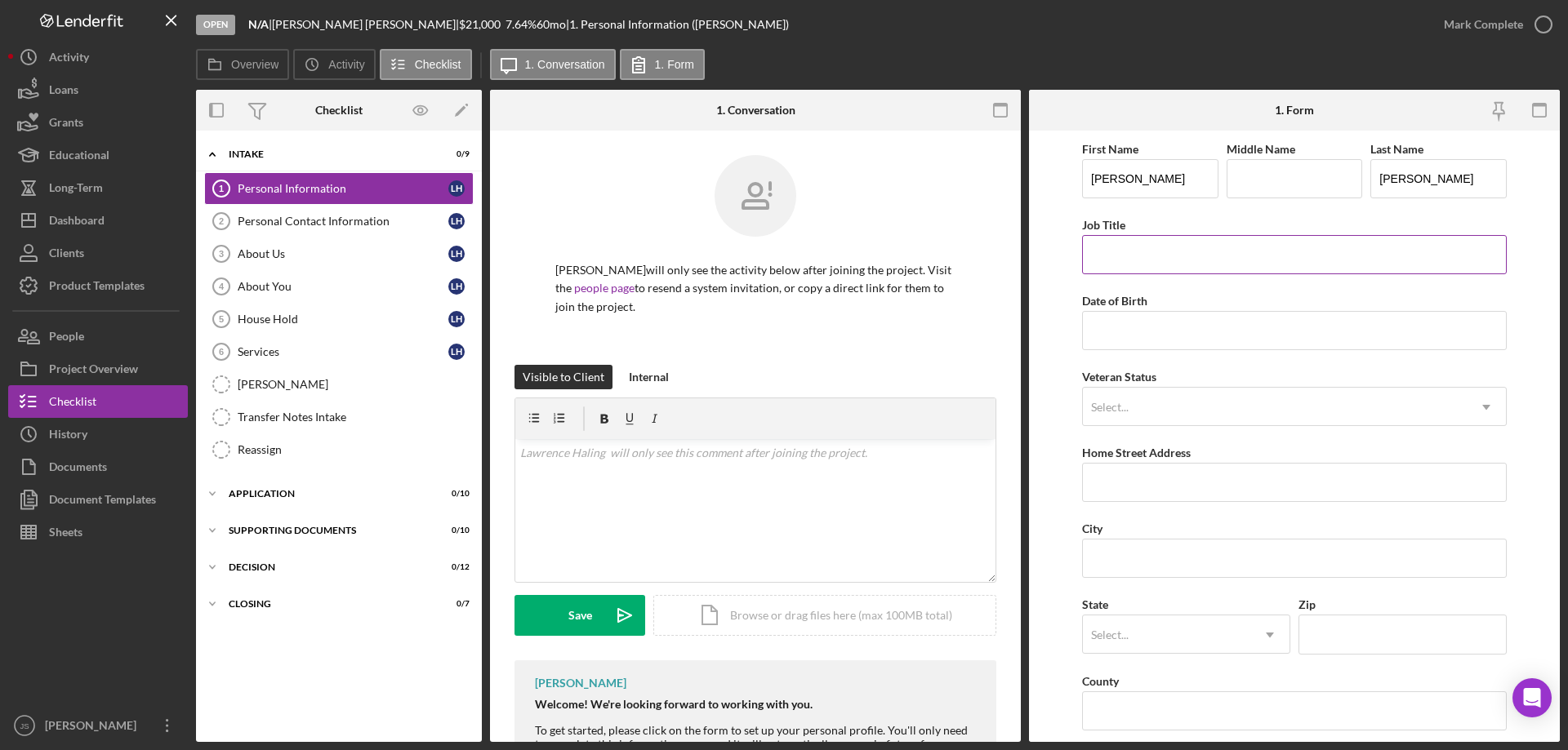
click at [1128, 266] on input "Job Title" at bounding box center [1294, 255] width 424 height 39
type input "[PERSON_NAME]"
type input "[DATE]"
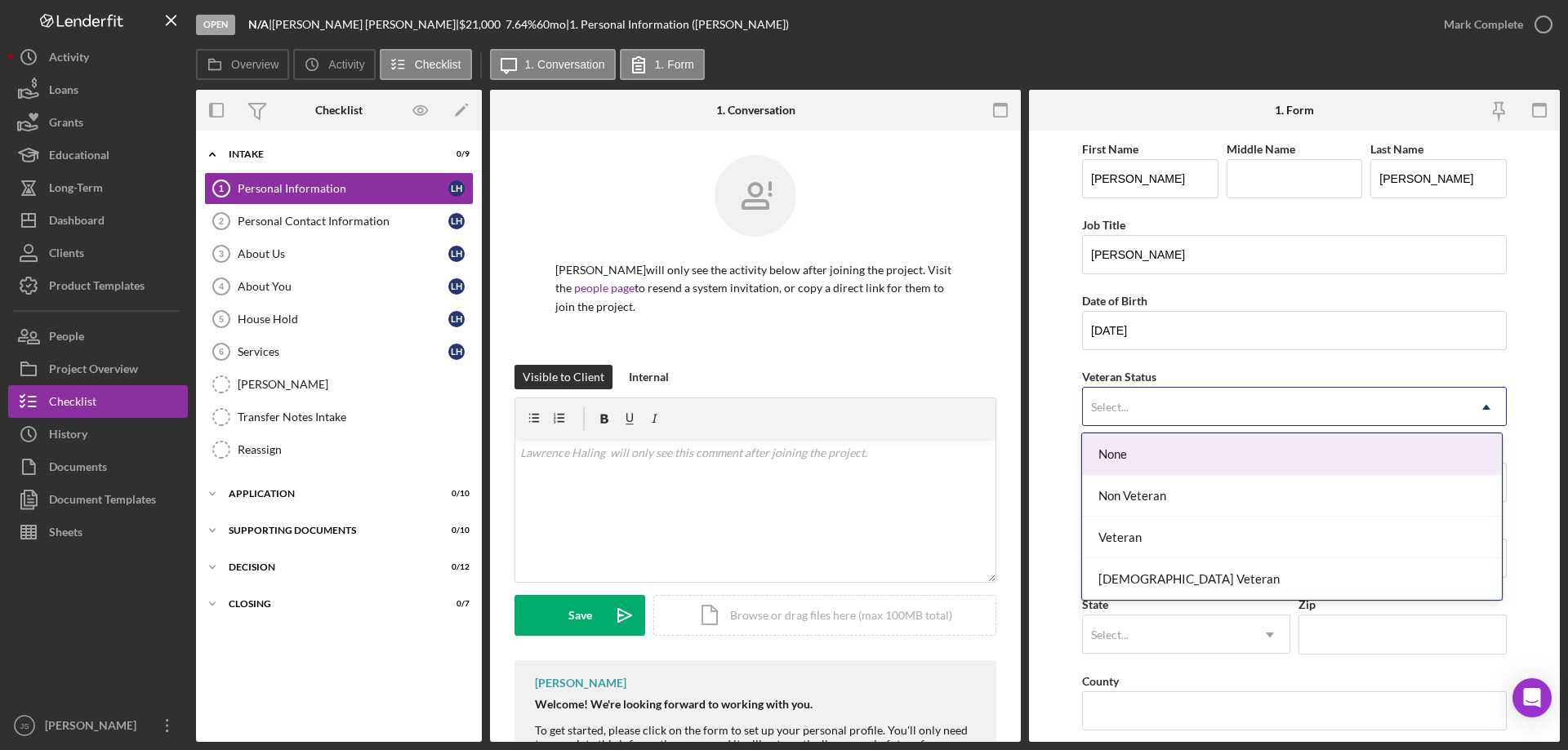
click at [1187, 408] on div "Select..." at bounding box center [1275, 407] width 383 height 38
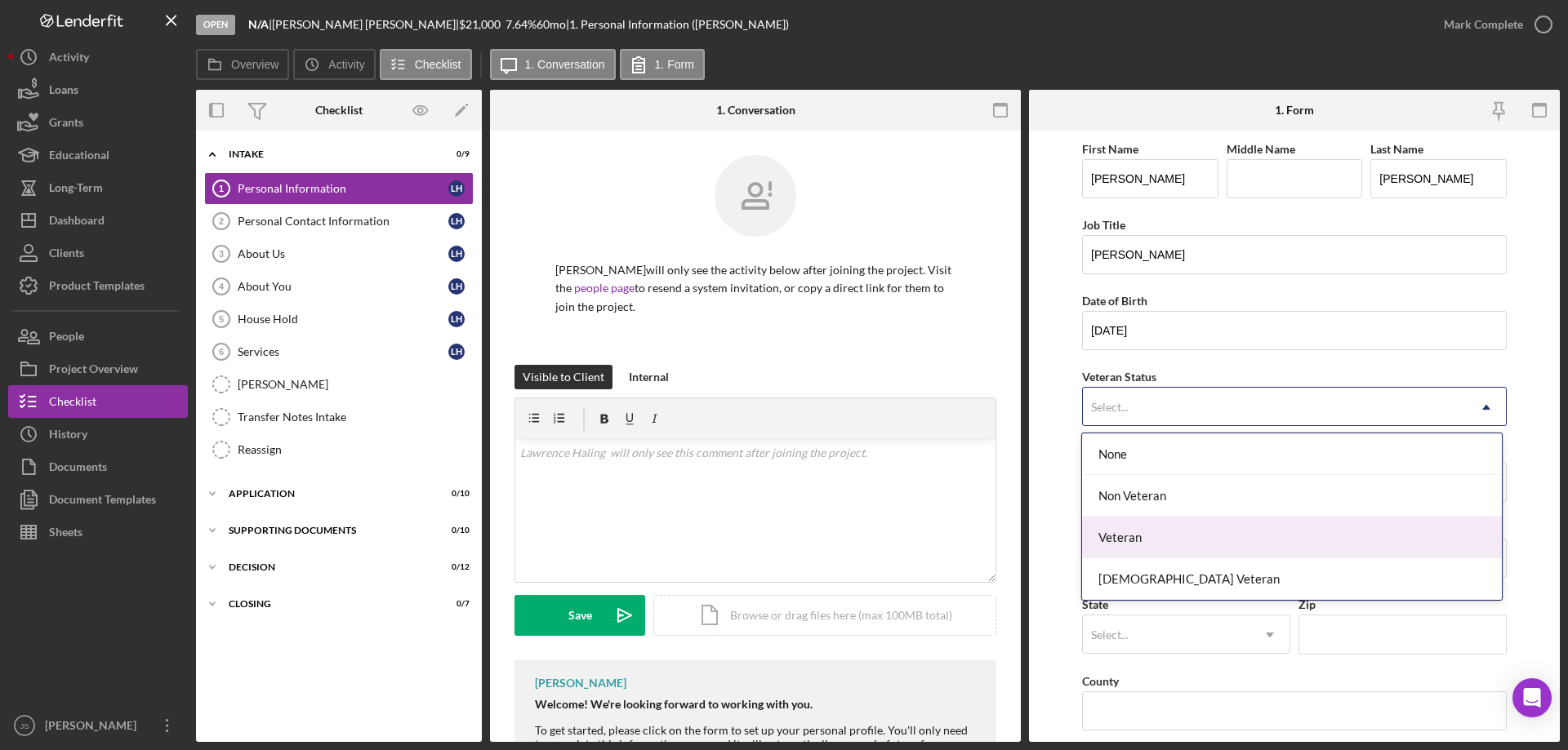
click at [1175, 533] on div "Veteran" at bounding box center [1292, 537] width 419 height 42
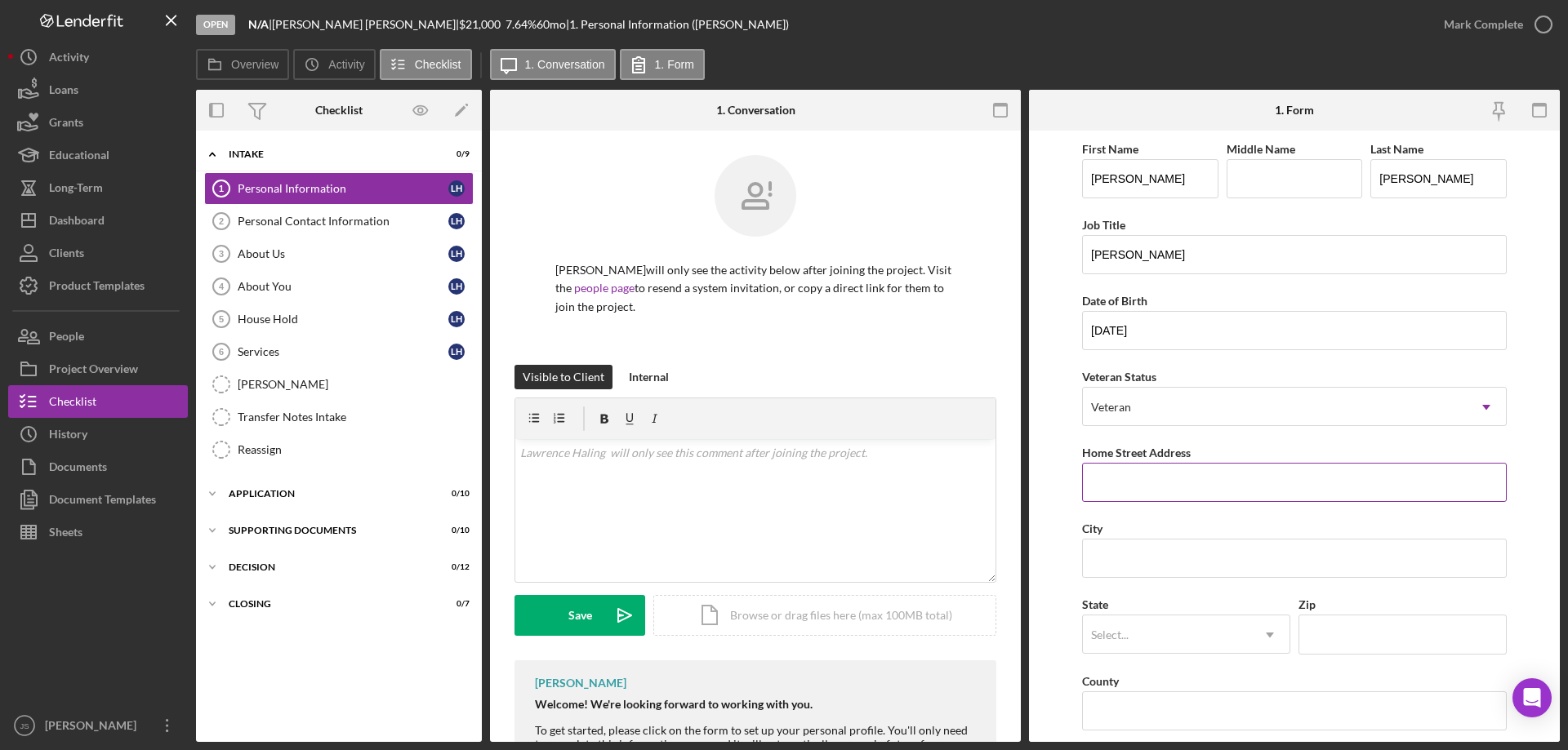
click at [1206, 490] on input "Home Street Address" at bounding box center [1294, 482] width 424 height 39
type input "11541 Harmony Ln"
type input "Arbor Vitae"
click at [1170, 639] on div "Select..." at bounding box center [1167, 635] width 168 height 38
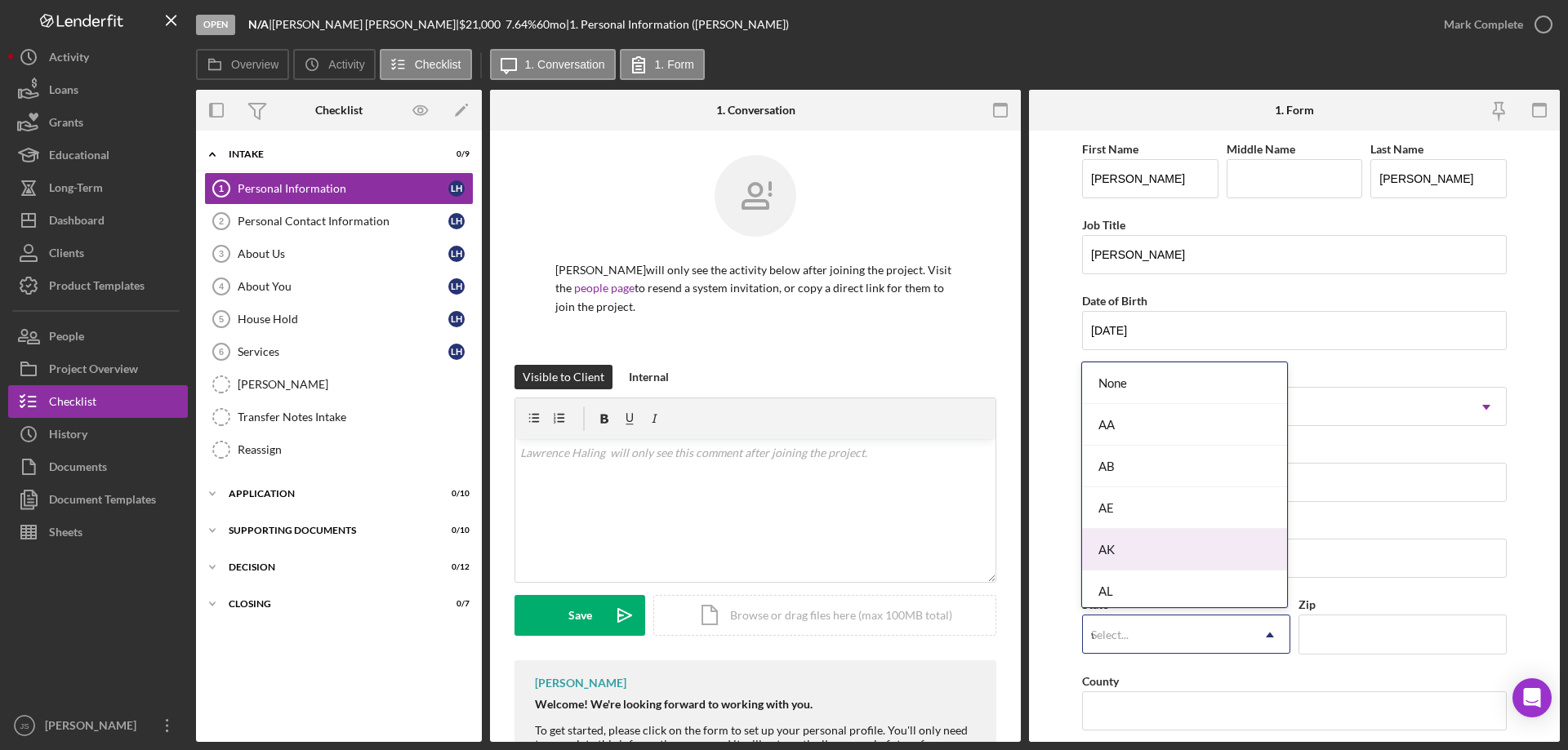
type input "wi"
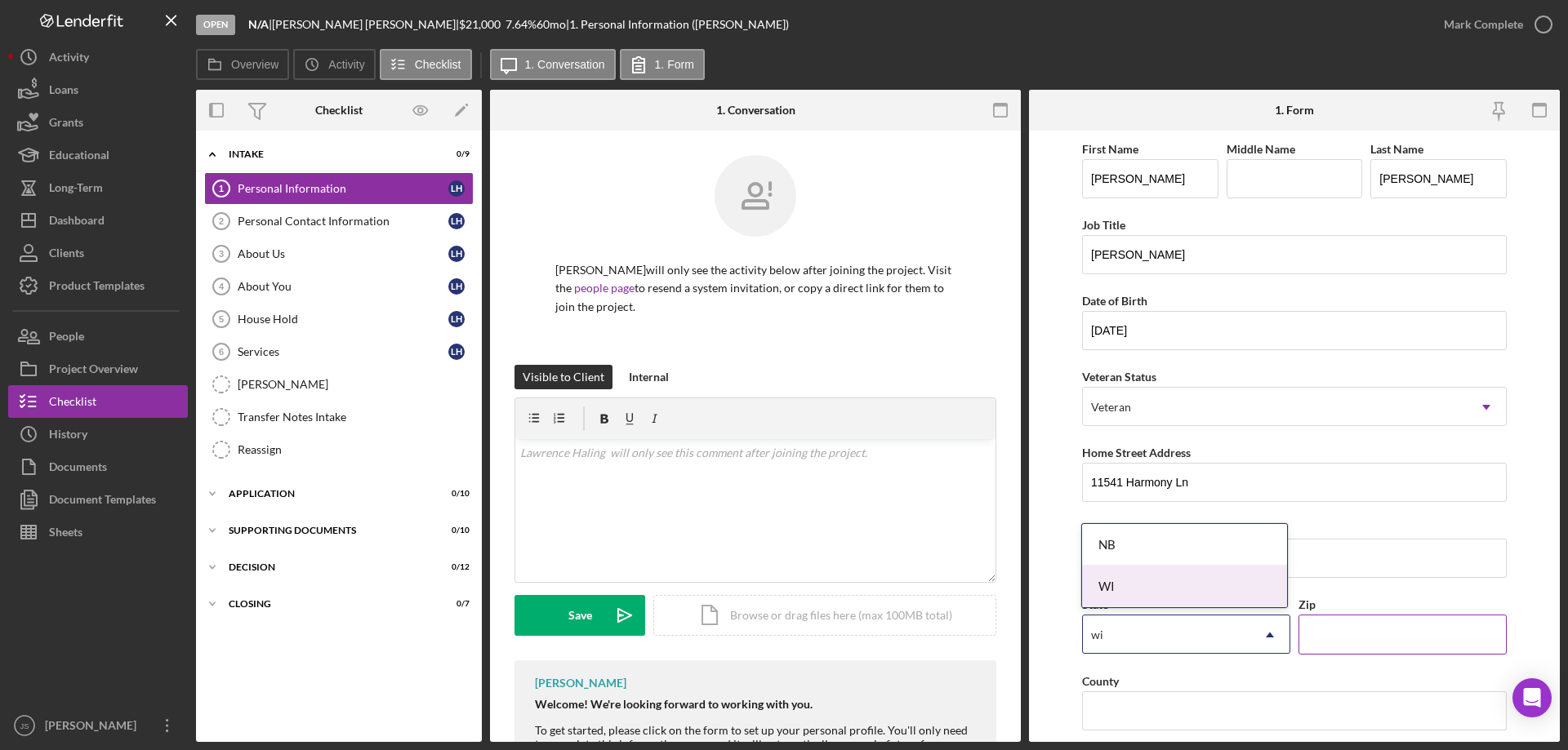
drag, startPoint x: 1183, startPoint y: 581, endPoint x: 1422, endPoint y: 616, distance: 241.5
click at [1189, 582] on div "WI" at bounding box center [1185, 586] width 205 height 42
click at [1377, 634] on input "Zip" at bounding box center [1402, 634] width 208 height 39
type input "54568"
click at [1155, 718] on input "County" at bounding box center [1294, 711] width 424 height 39
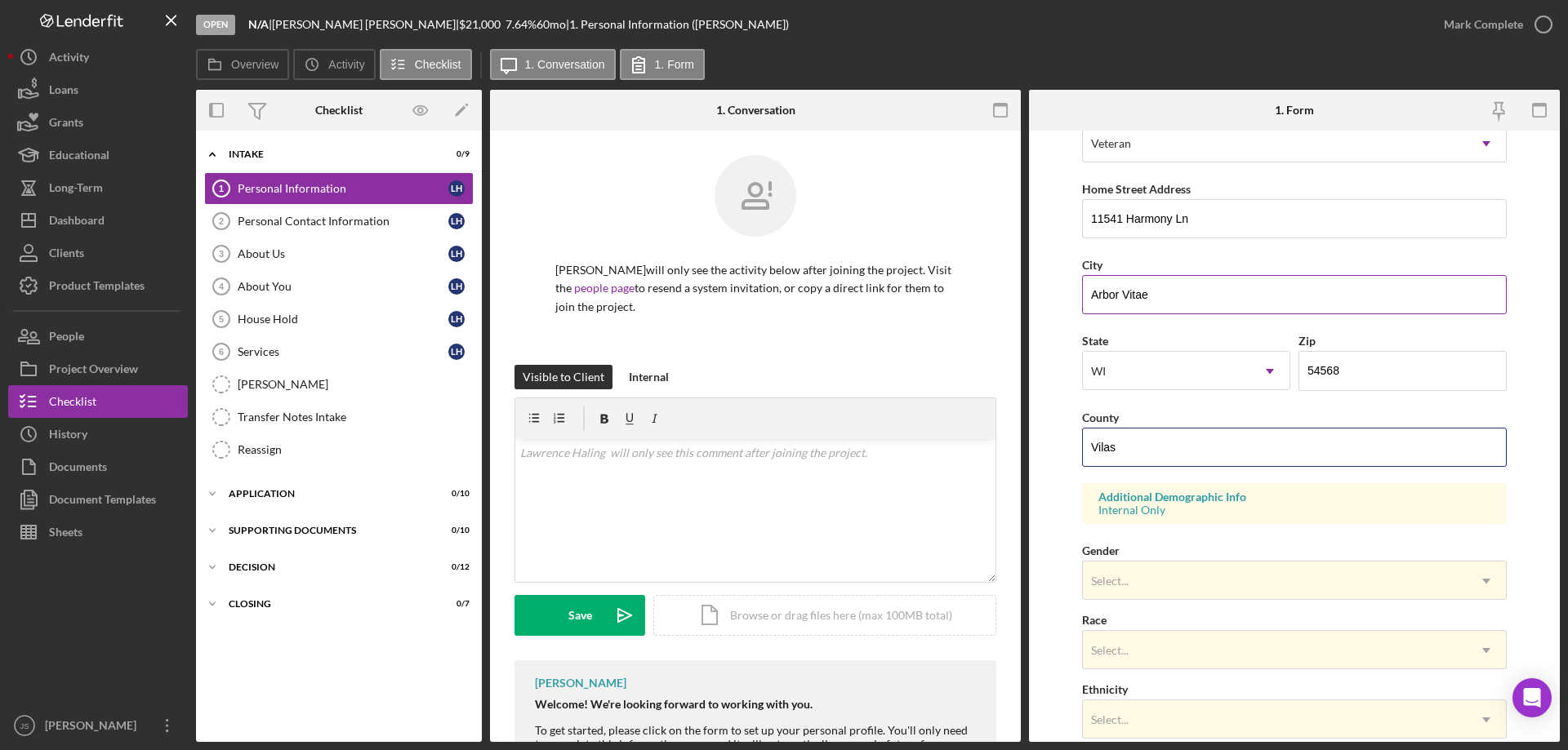
scroll to position [408, 0]
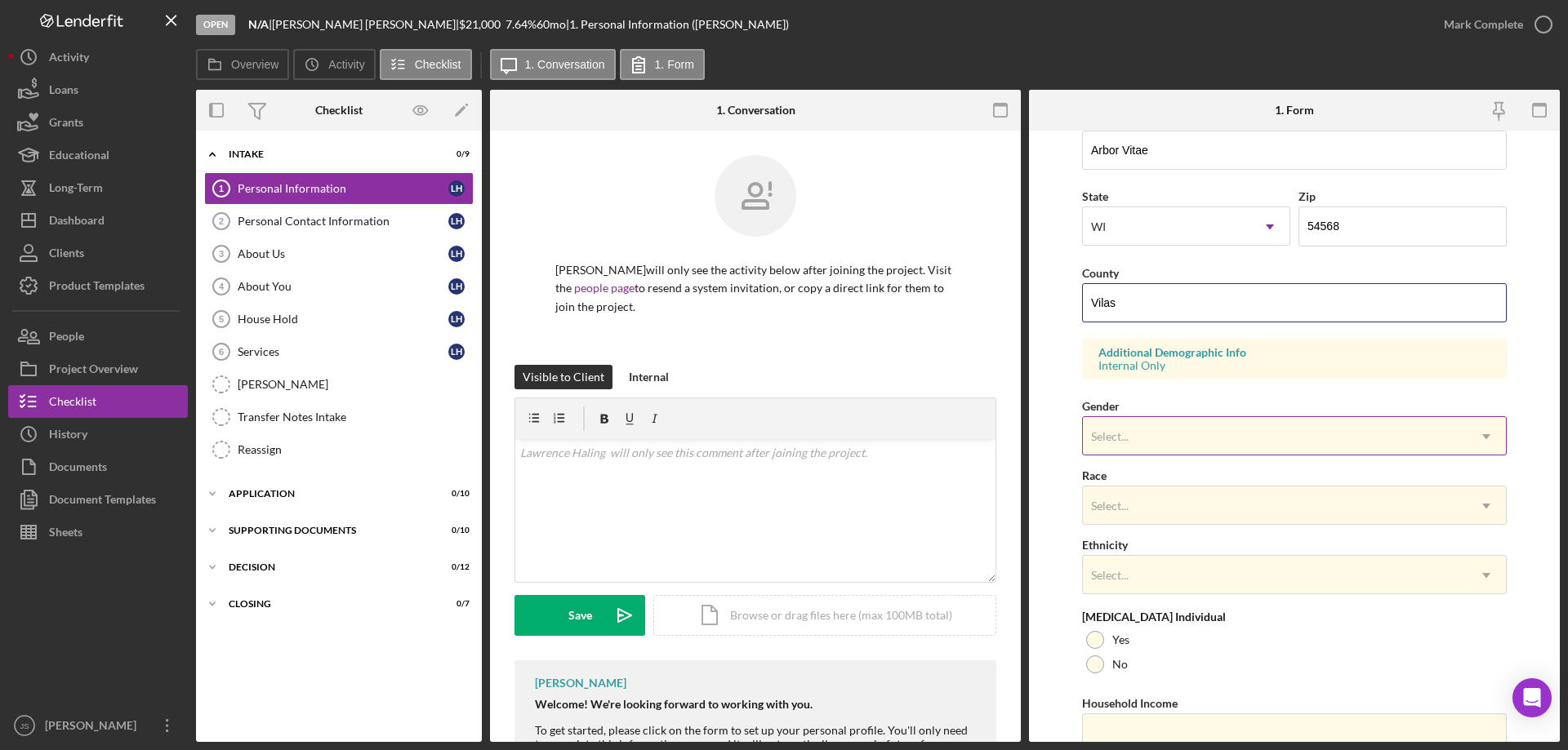
type input "Vilas"
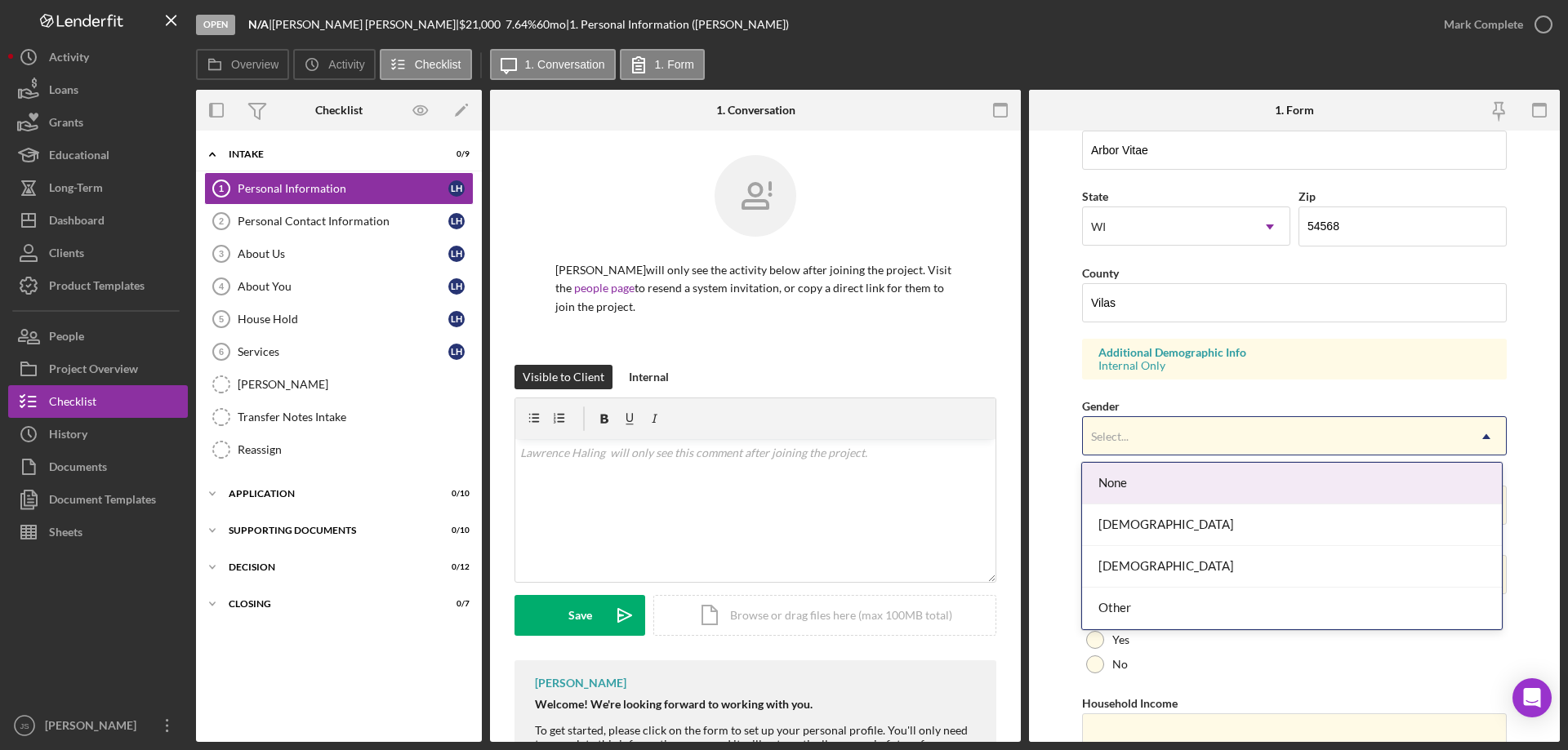
click at [1212, 422] on div "Select..." at bounding box center [1275, 436] width 383 height 38
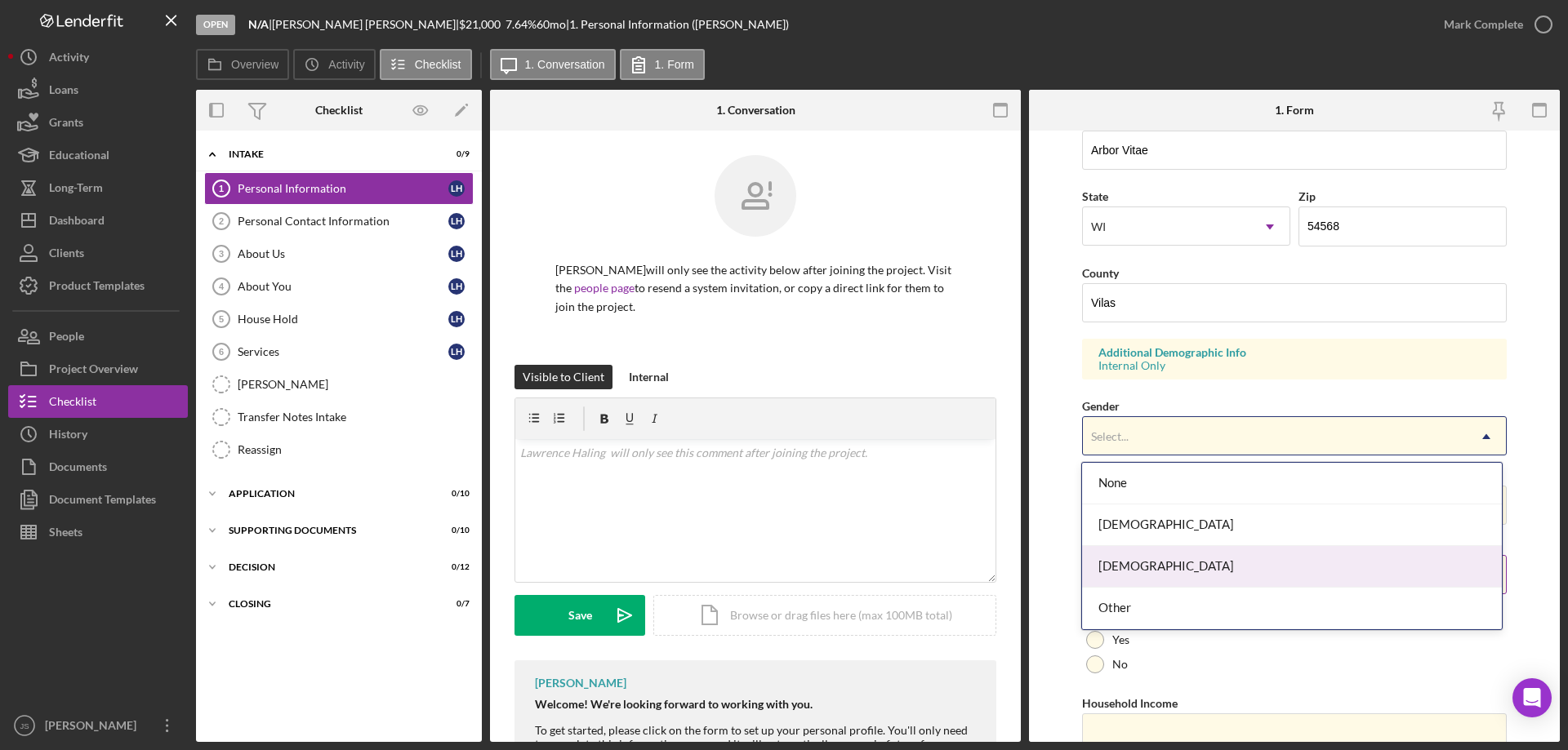
click at [1145, 564] on div "[DEMOGRAPHIC_DATA]" at bounding box center [1292, 566] width 419 height 42
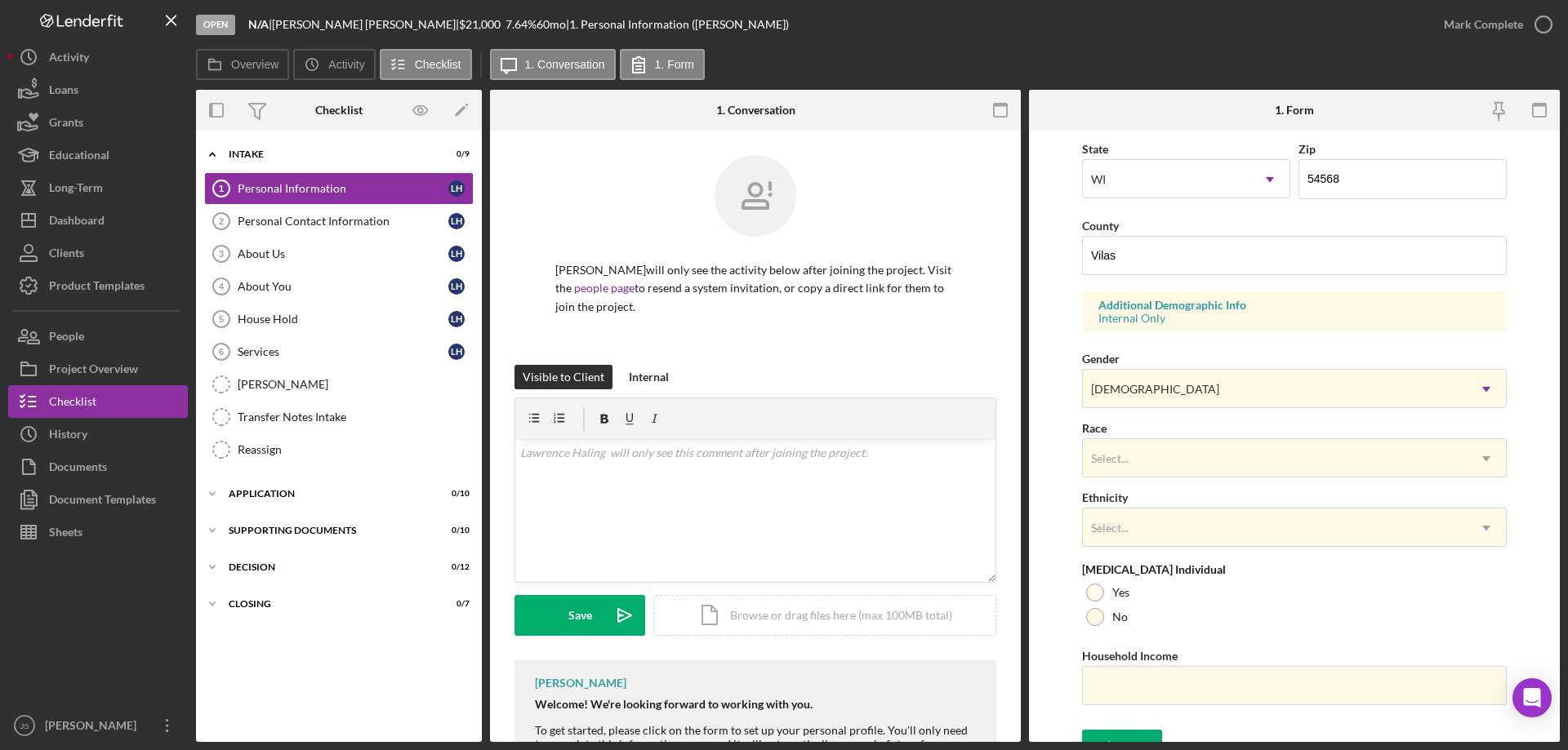
scroll to position [478, 0]
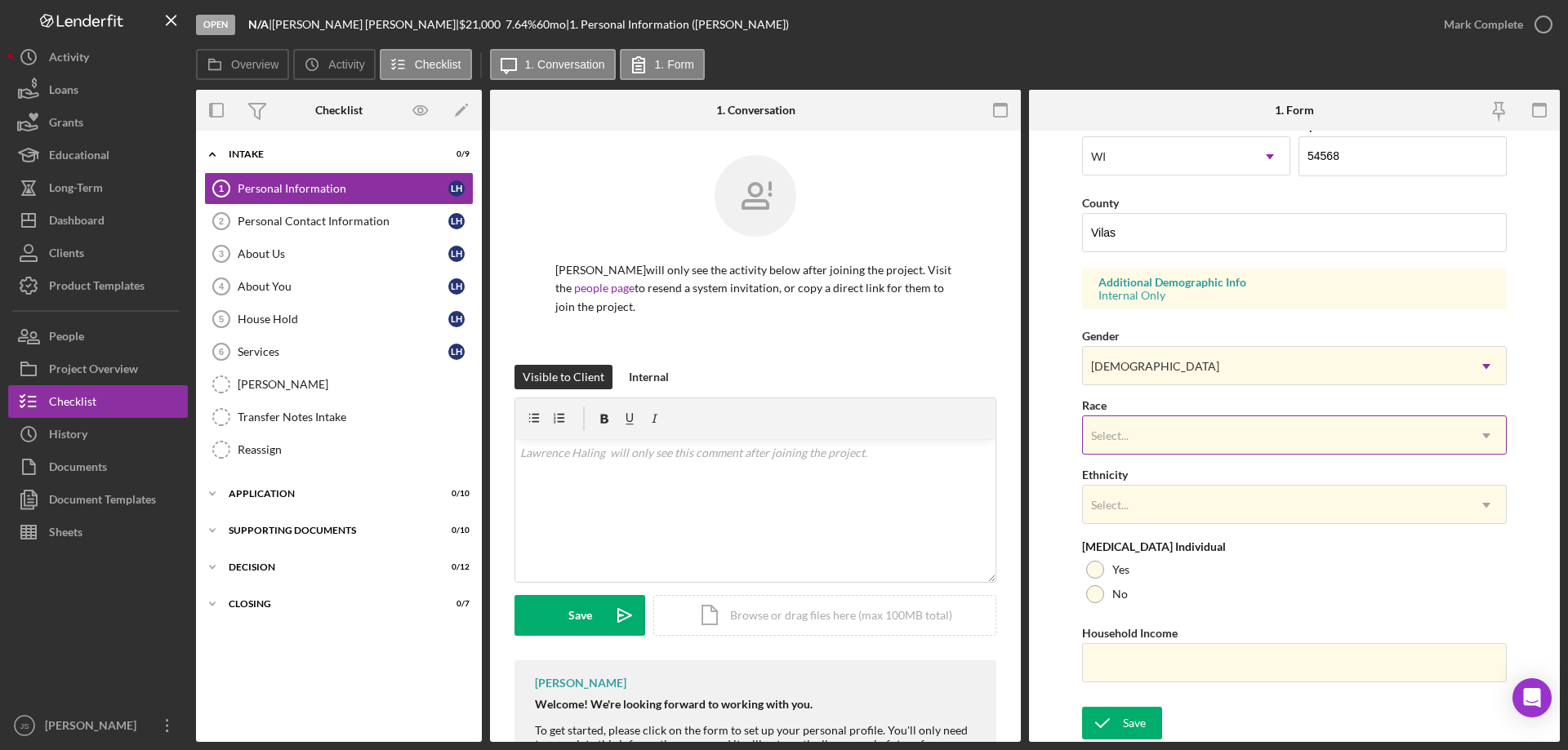
click at [1186, 433] on div "Select..." at bounding box center [1275, 435] width 383 height 38
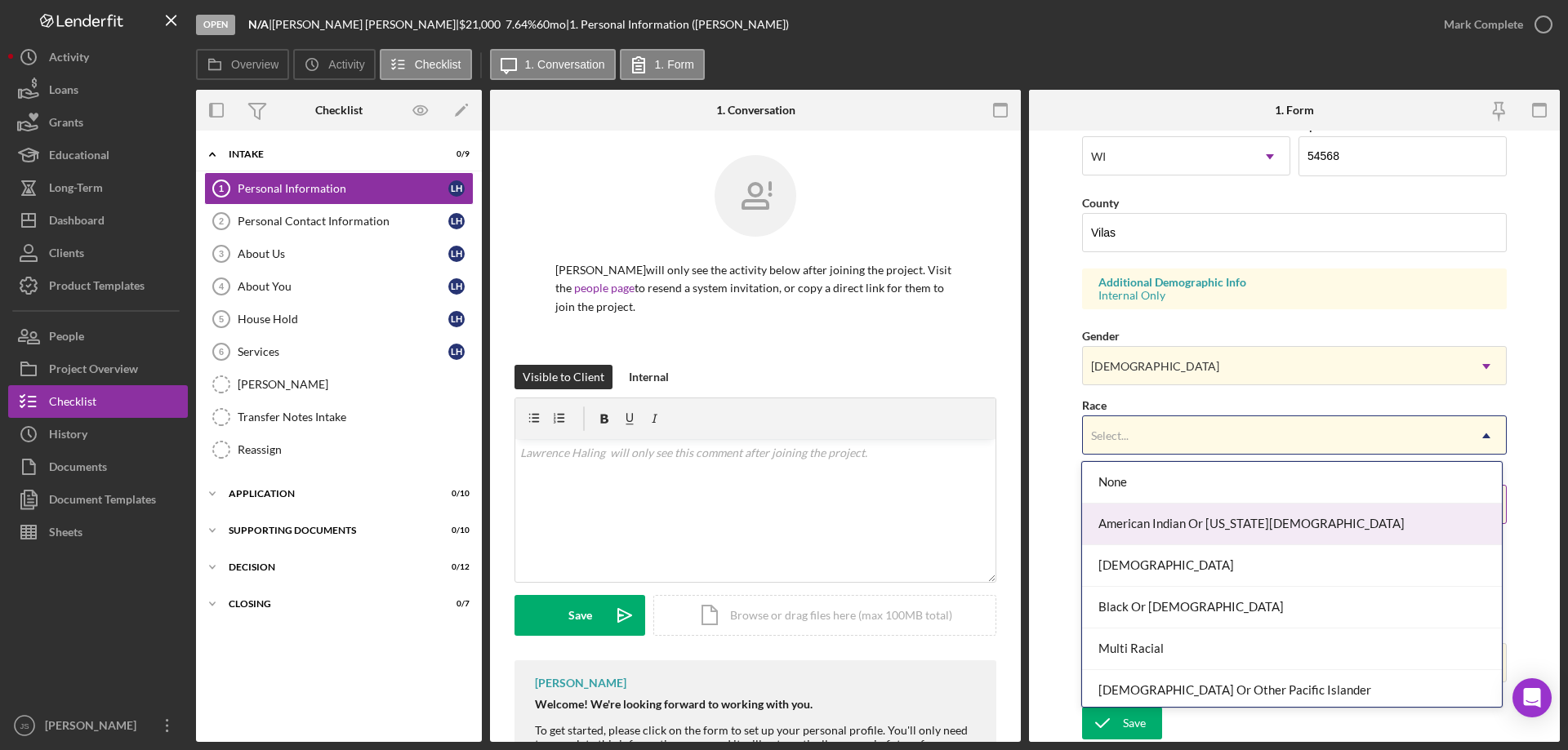
click at [1240, 510] on div "American Indian Or [US_STATE][DEMOGRAPHIC_DATA]" at bounding box center [1292, 524] width 419 height 42
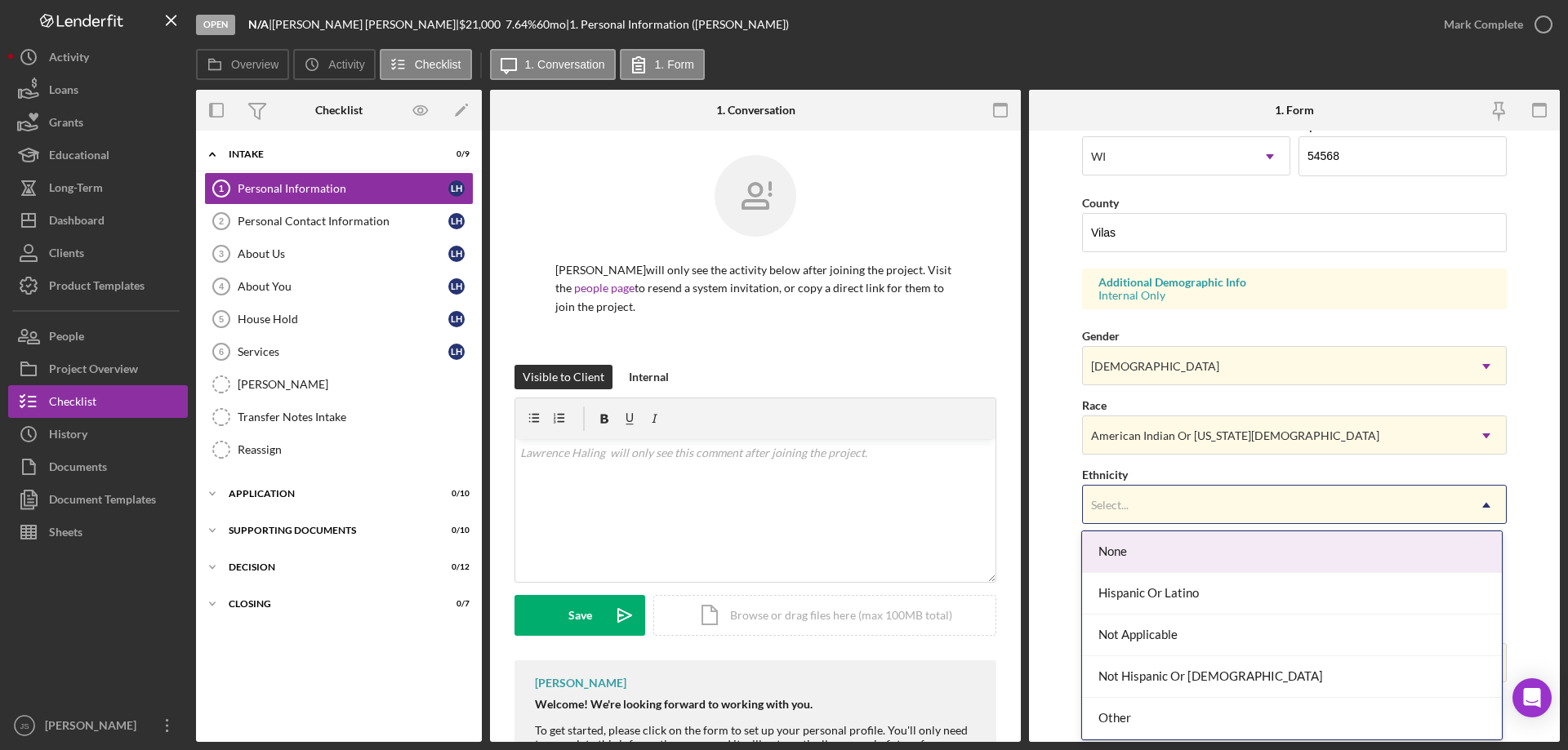
click at [1172, 500] on div "Select..." at bounding box center [1275, 505] width 383 height 38
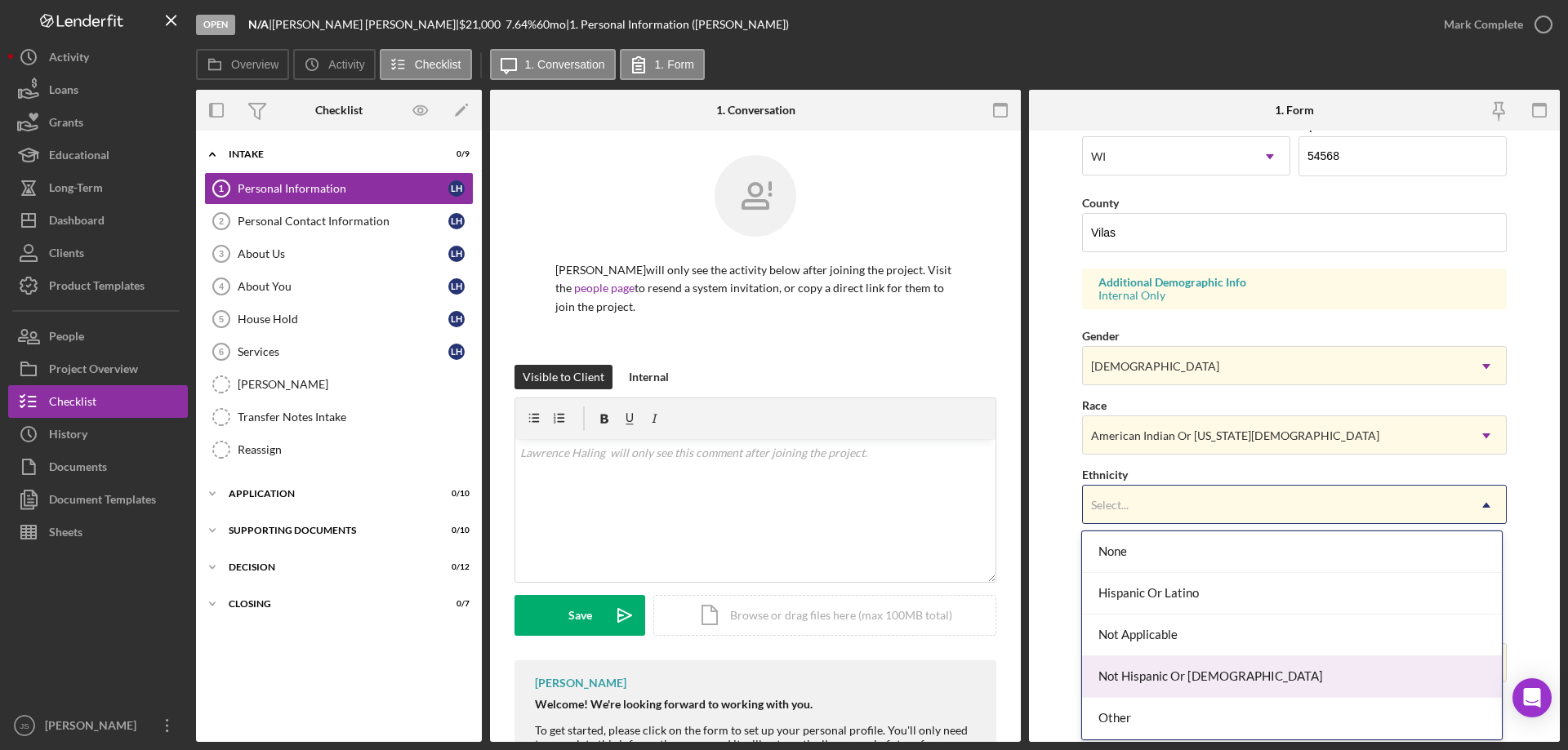
drag, startPoint x: 1228, startPoint y: 680, endPoint x: 1272, endPoint y: 575, distance: 113.8
click at [1229, 679] on div "Not Hispanic Or [DEMOGRAPHIC_DATA]" at bounding box center [1292, 676] width 419 height 42
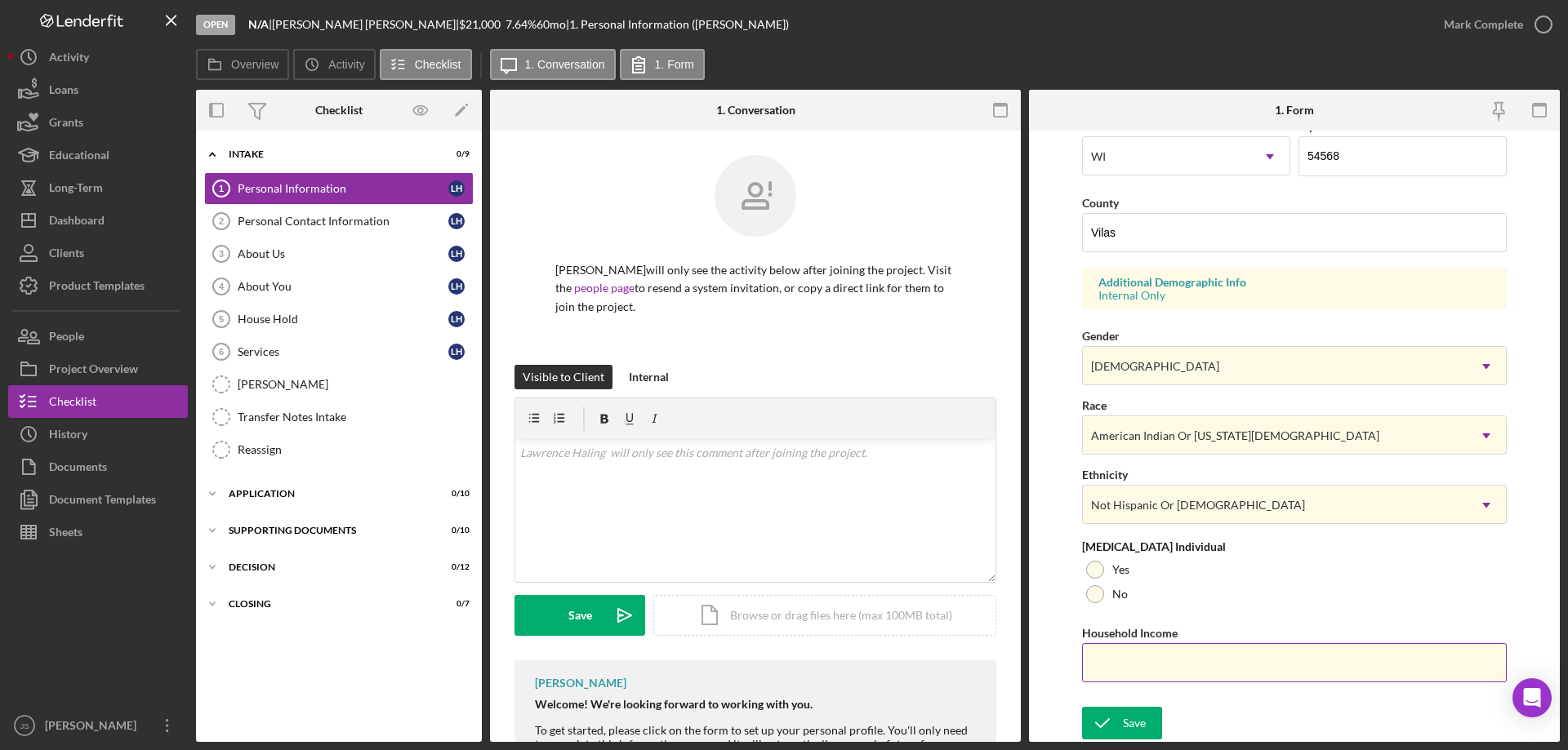
click at [1120, 669] on input "Household Income" at bounding box center [1294, 663] width 424 height 39
type input "$110,000"
click at [1093, 596] on div at bounding box center [1095, 594] width 18 height 18
click at [1122, 728] on button "Save" at bounding box center [1122, 723] width 80 height 33
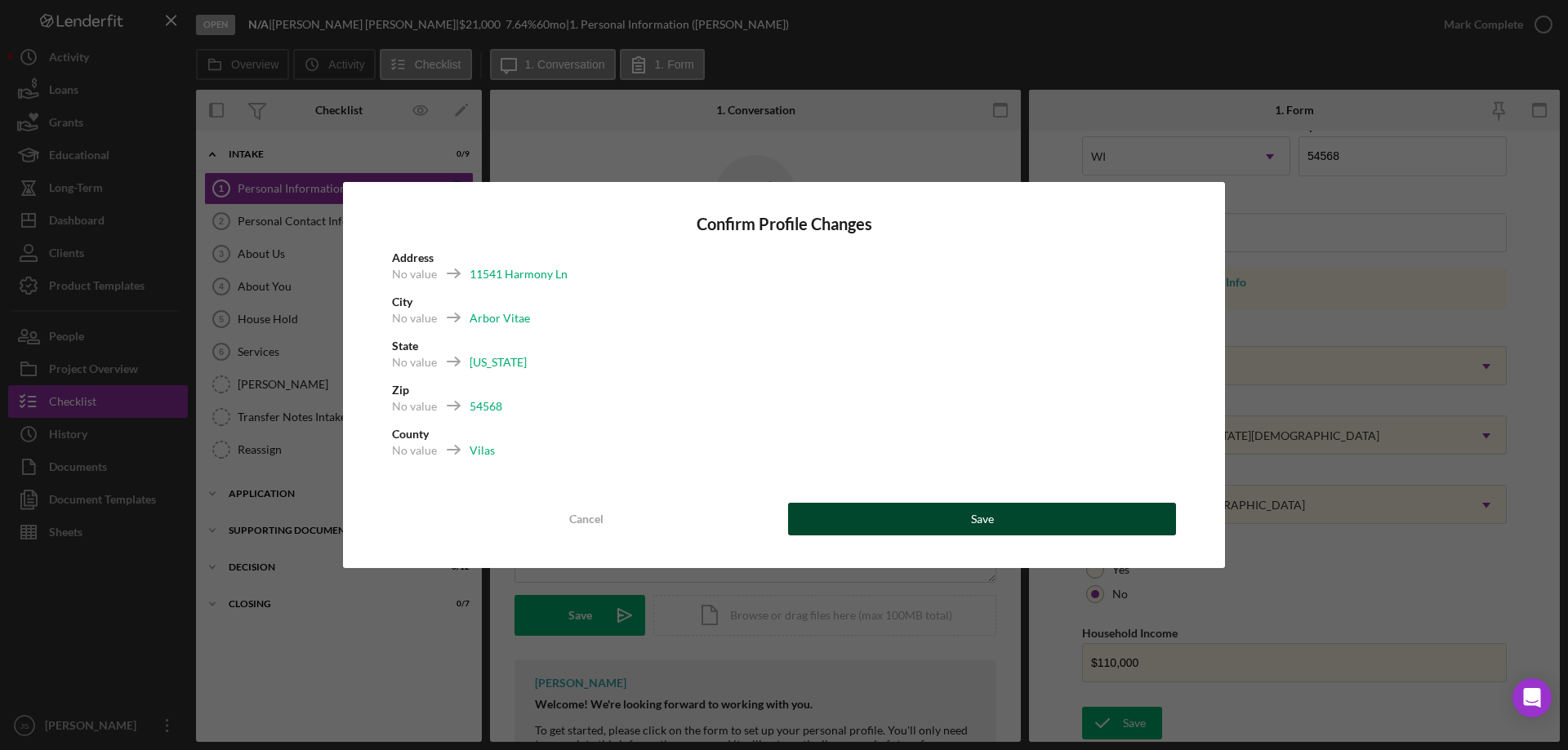
click at [1032, 525] on button "Save" at bounding box center [982, 519] width 388 height 33
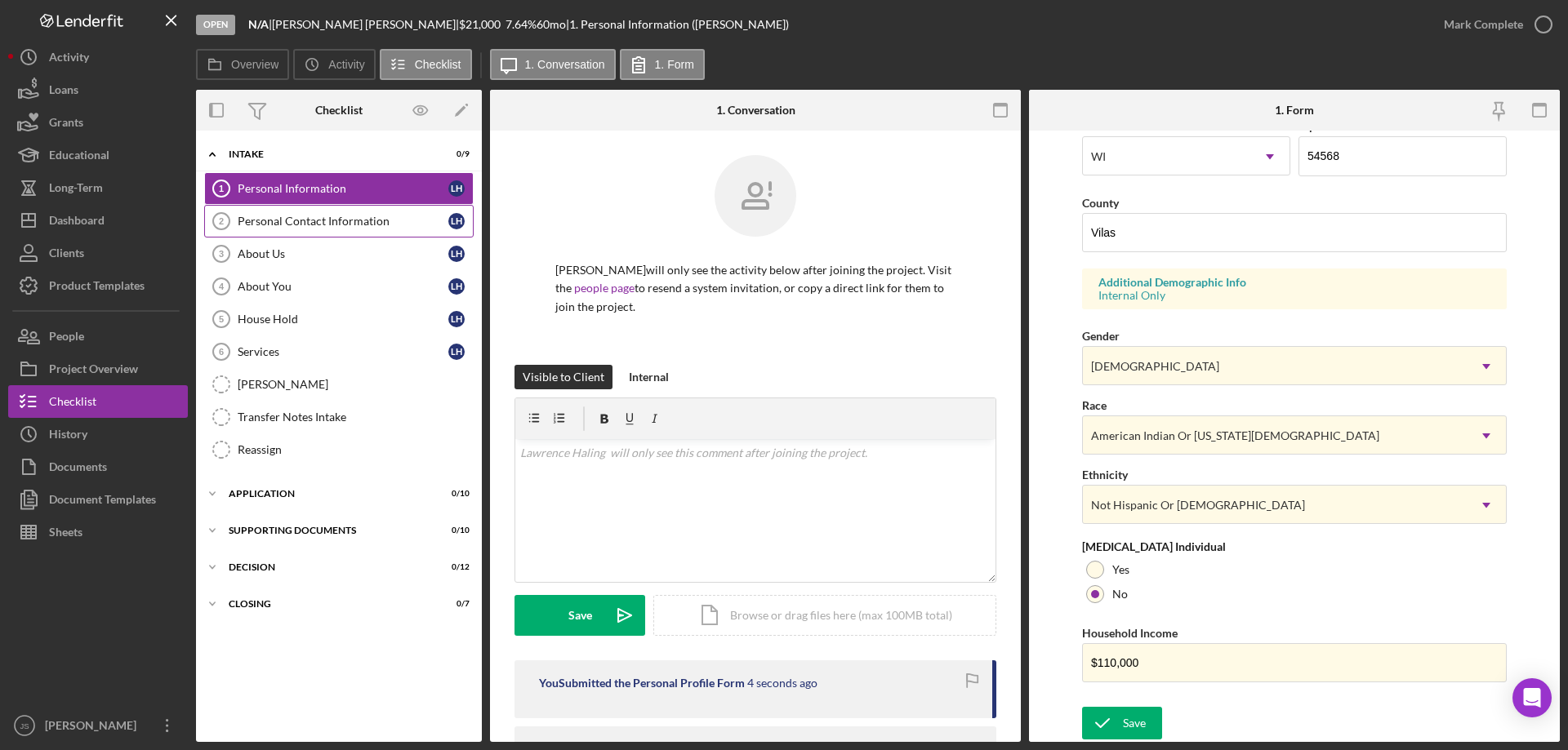
click at [333, 221] on div "Personal Contact Information" at bounding box center [343, 221] width 211 height 13
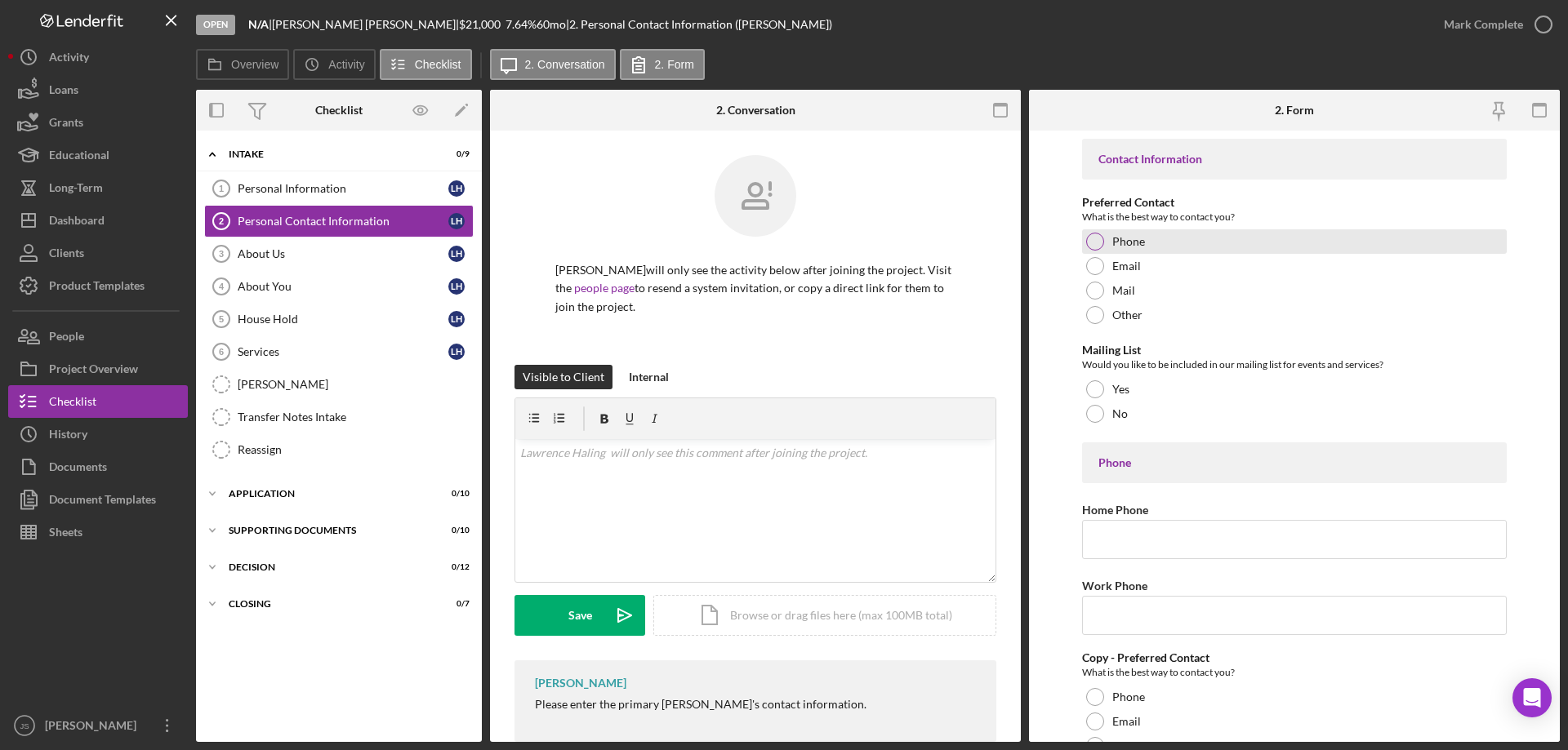
click at [1091, 241] on div at bounding box center [1095, 242] width 18 height 18
drag, startPoint x: 1095, startPoint y: 407, endPoint x: 1163, endPoint y: 428, distance: 71.2
click at [1098, 408] on div at bounding box center [1095, 413] width 18 height 18
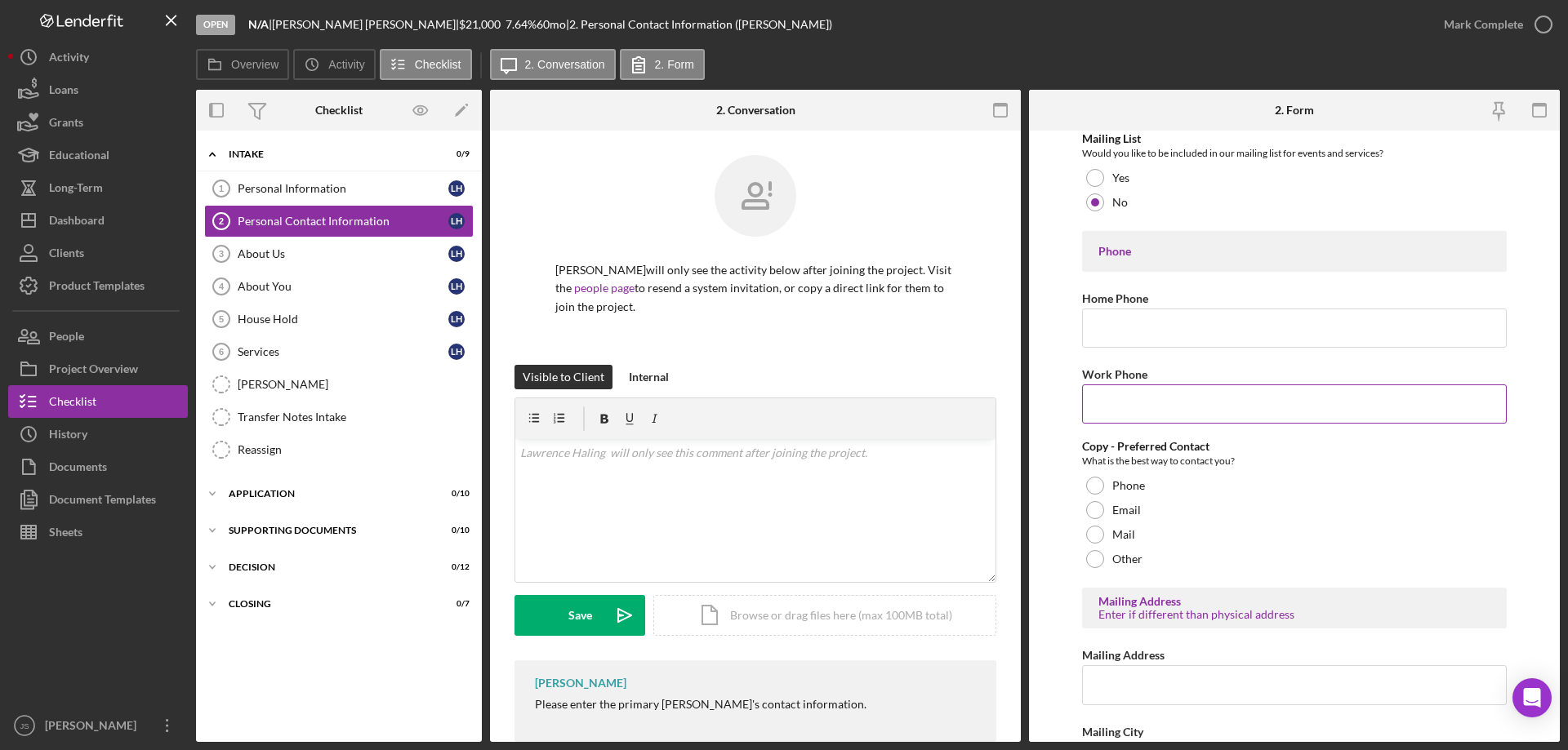
scroll to position [245, 0]
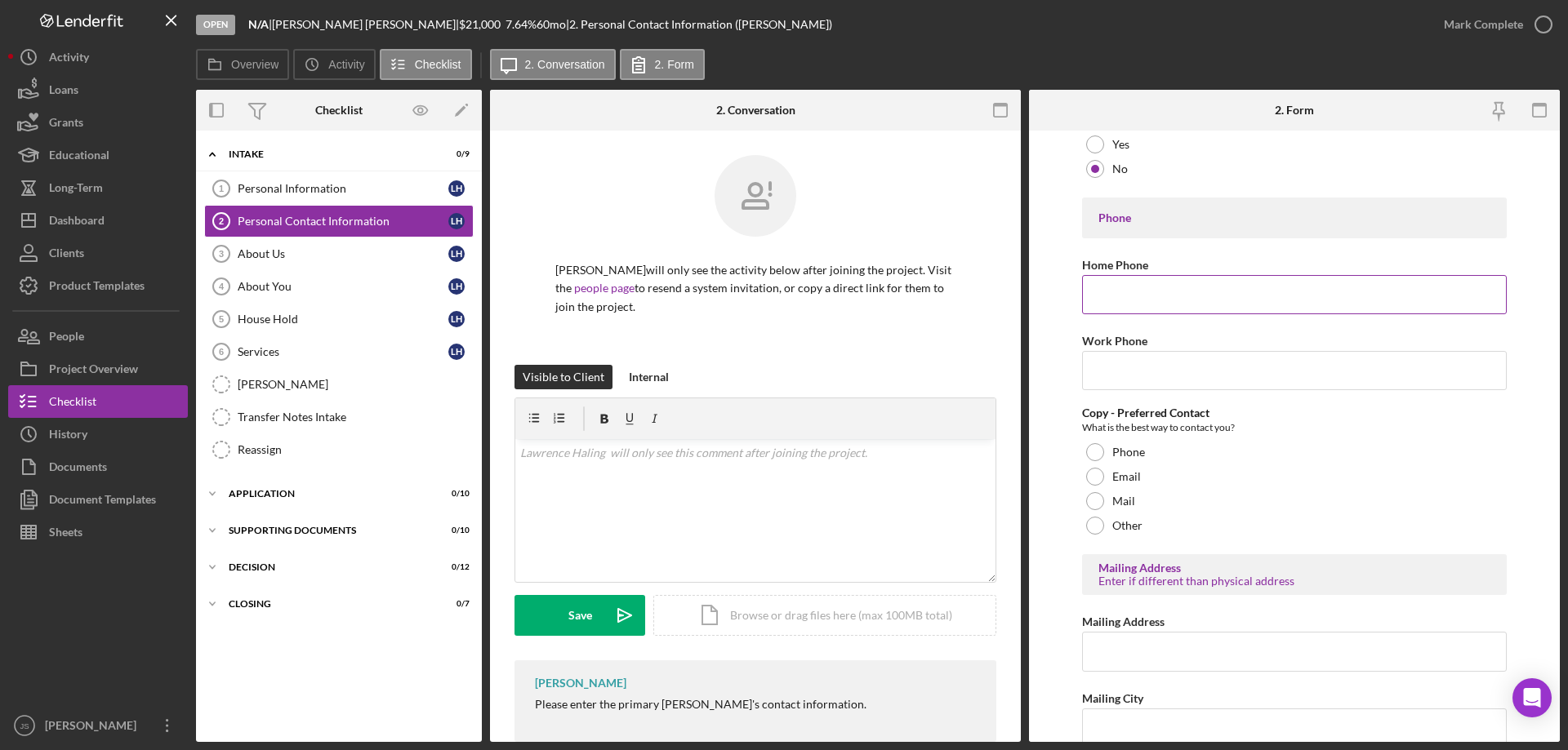
click at [1096, 301] on input "Home Phone" at bounding box center [1294, 295] width 424 height 39
type input "[PHONE_NUMBER]"
click at [1106, 372] on input "Work Phone" at bounding box center [1294, 371] width 424 height 39
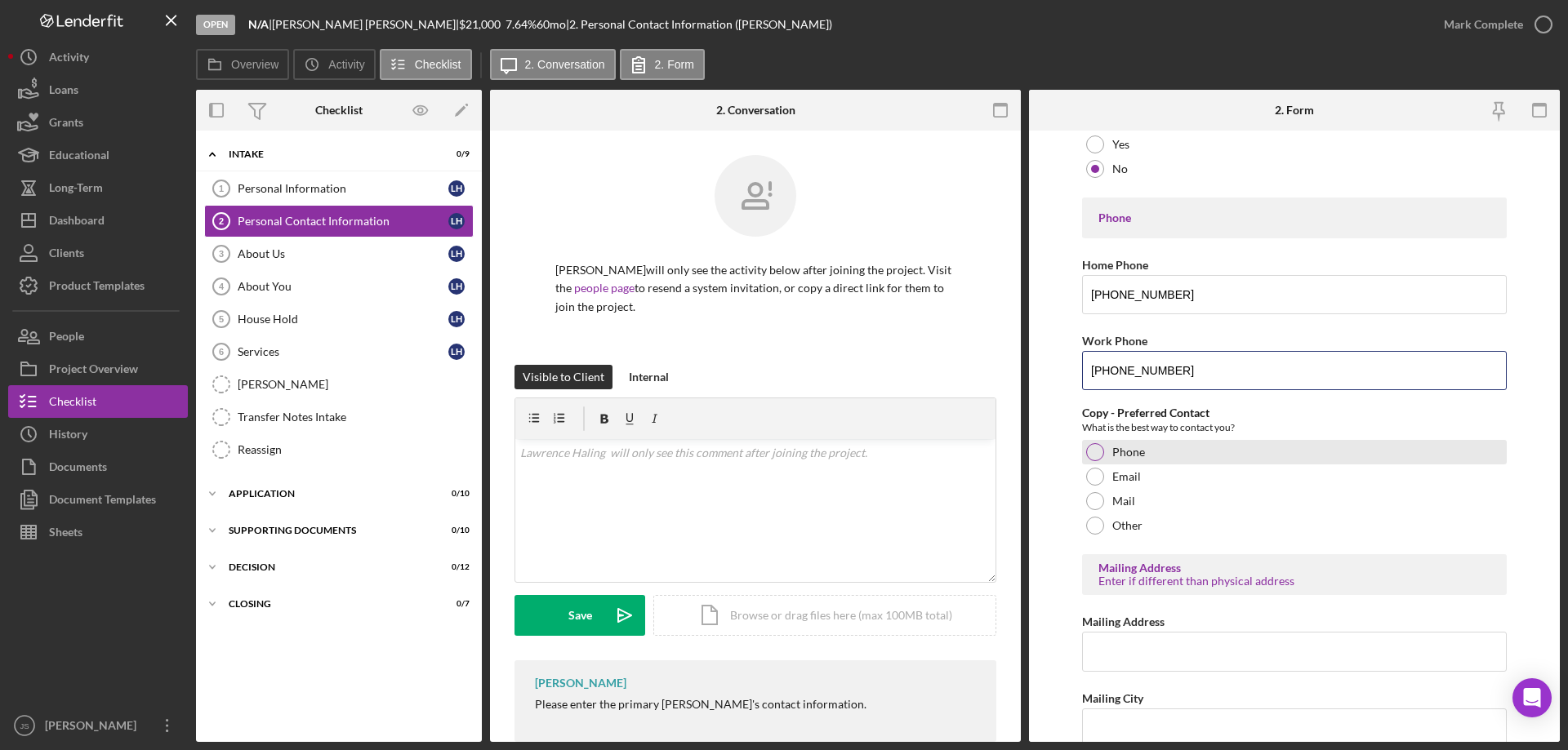
type input "[PHONE_NUMBER]"
click at [1101, 451] on div at bounding box center [1095, 452] width 18 height 18
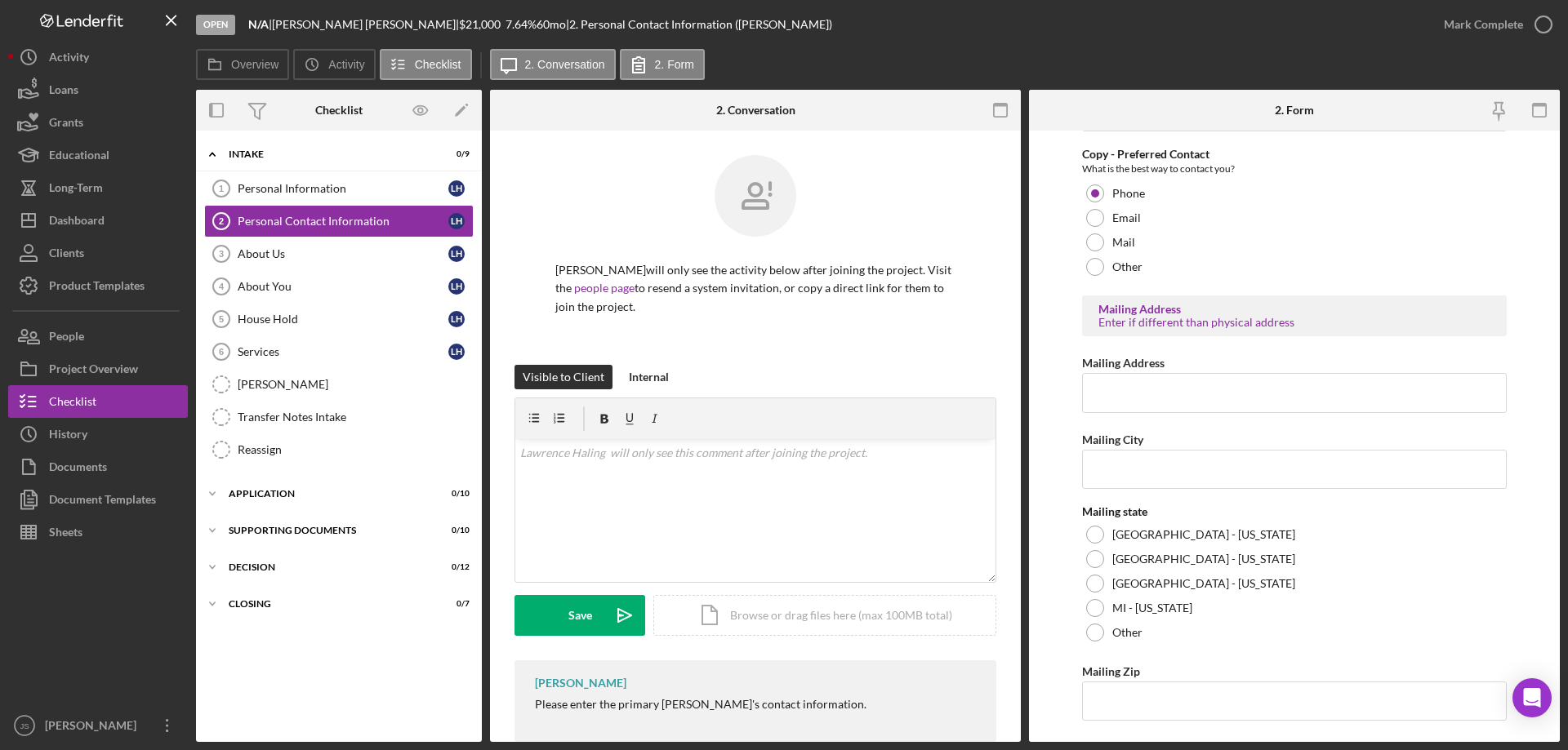
scroll to position [542, 0]
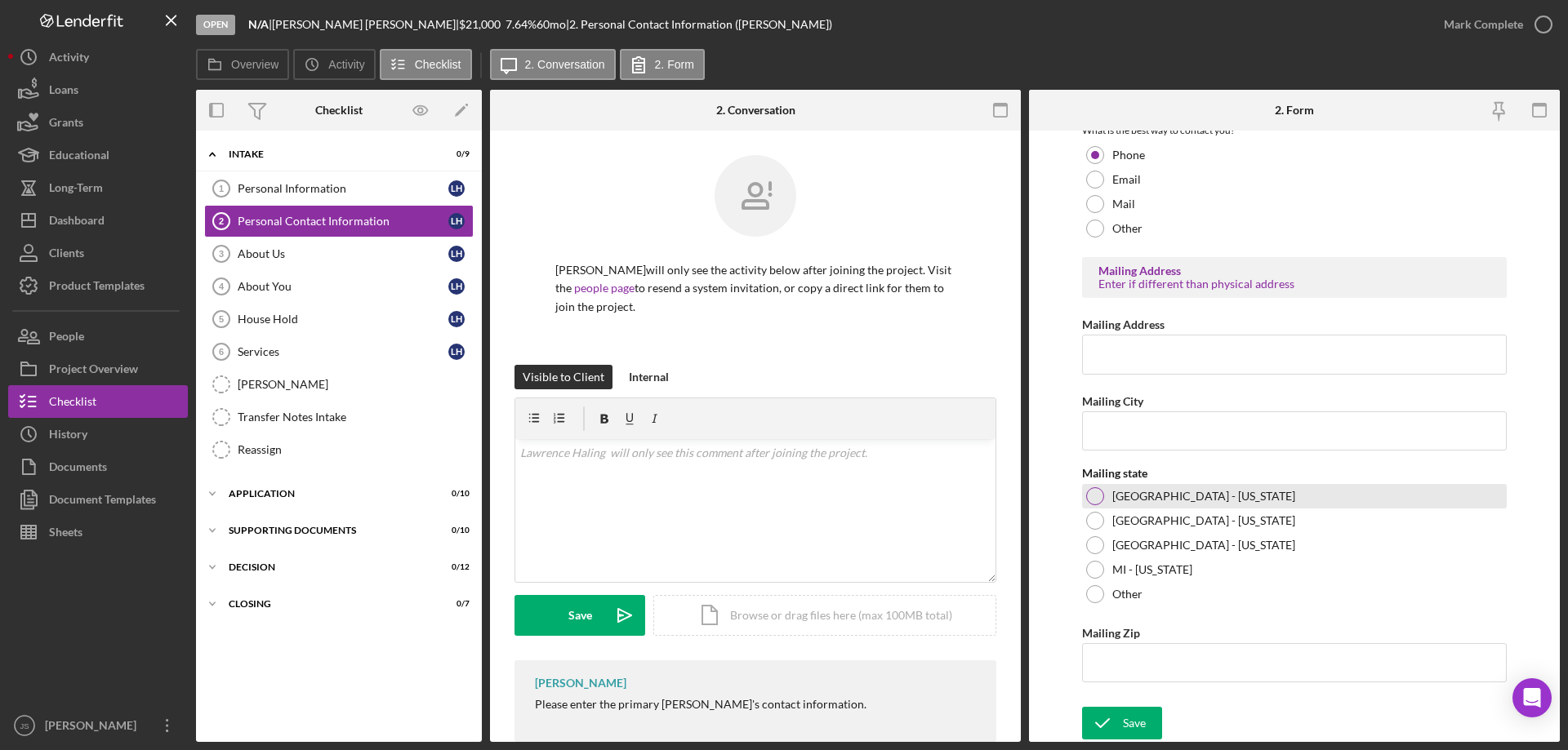
click at [1092, 496] on div at bounding box center [1095, 496] width 18 height 18
click at [1100, 663] on input "Mailing Zip" at bounding box center [1294, 663] width 424 height 39
type input "54,568"
click at [1109, 721] on icon "submit" at bounding box center [1103, 723] width 41 height 41
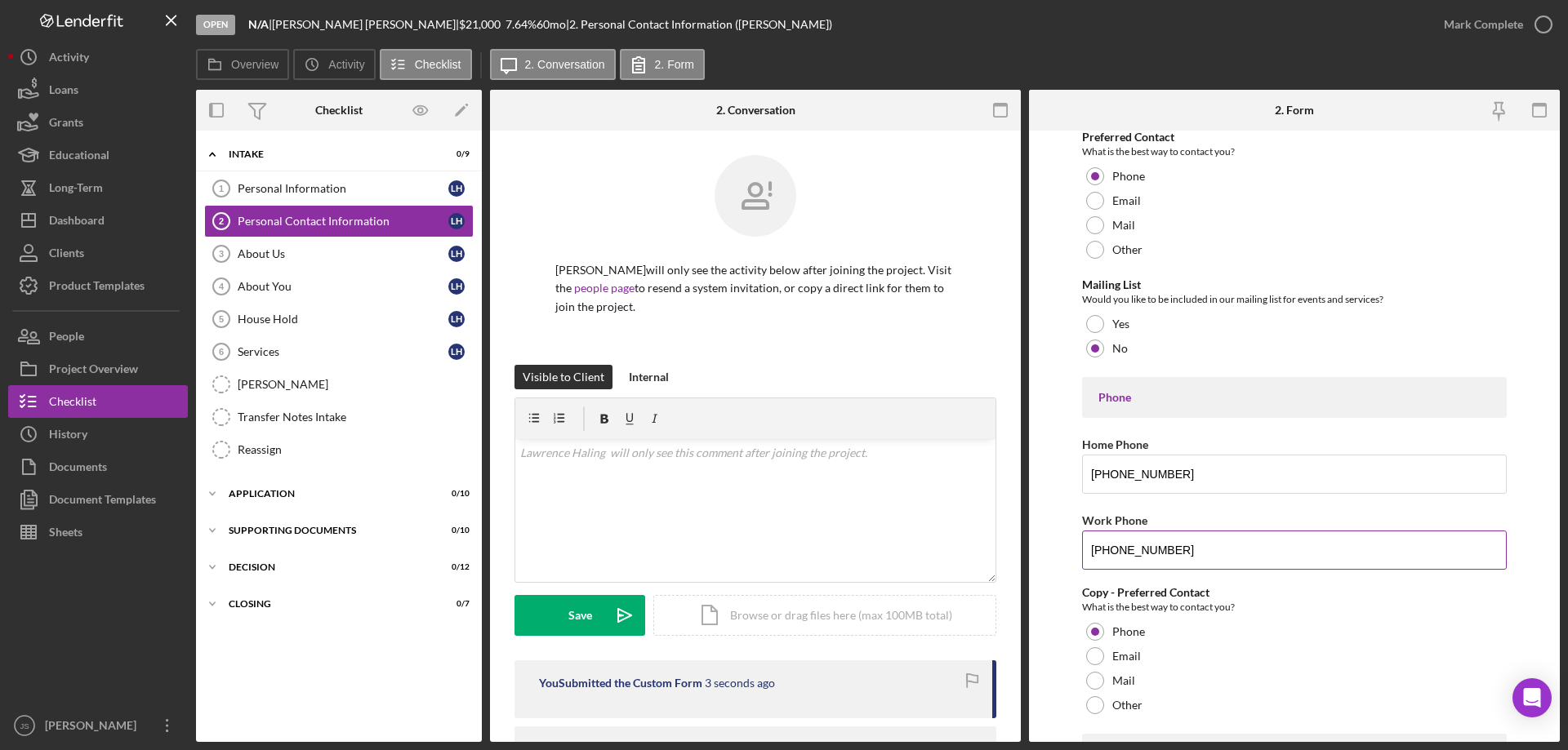
scroll to position [0, 0]
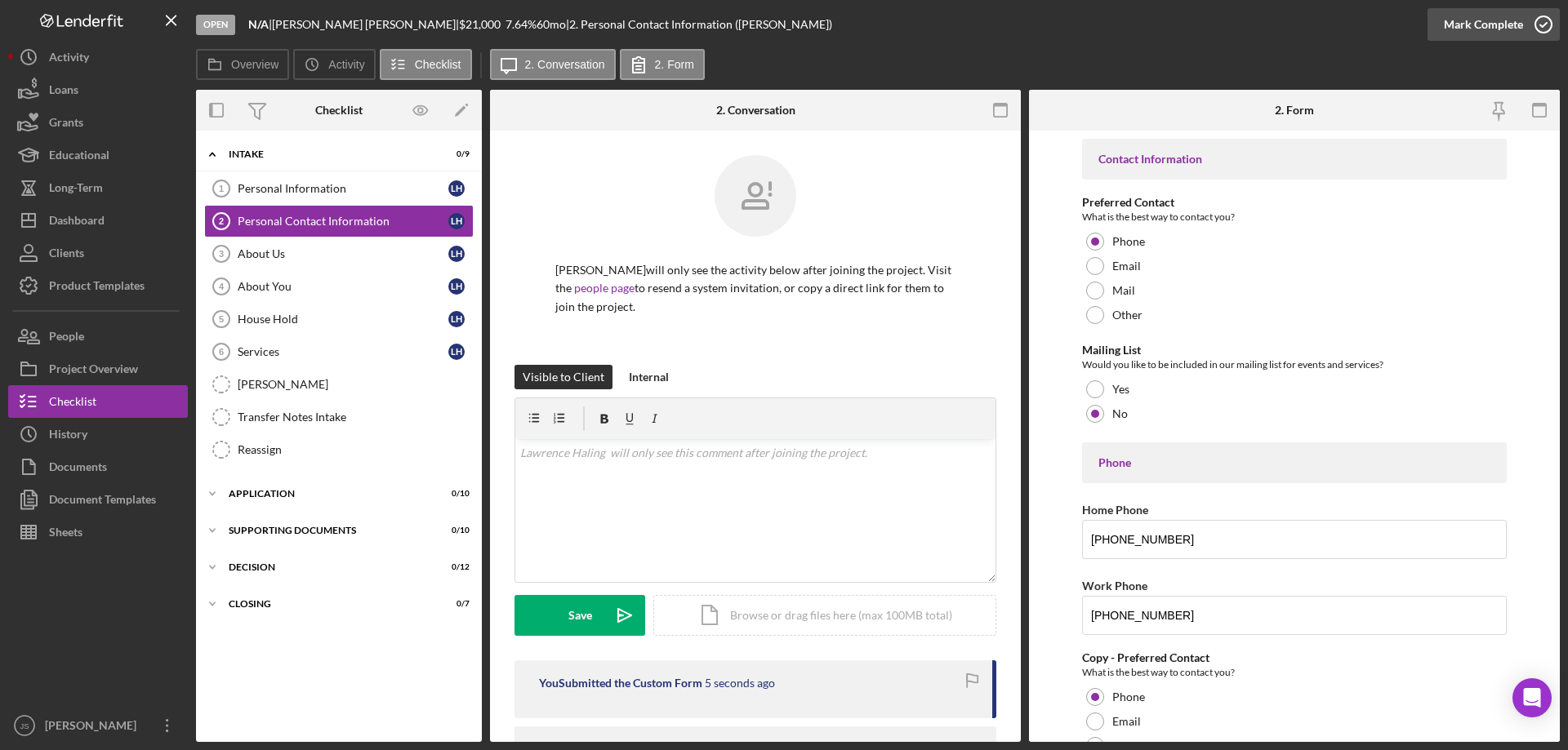
click at [1543, 25] on icon "button" at bounding box center [1543, 25] width 41 height 41
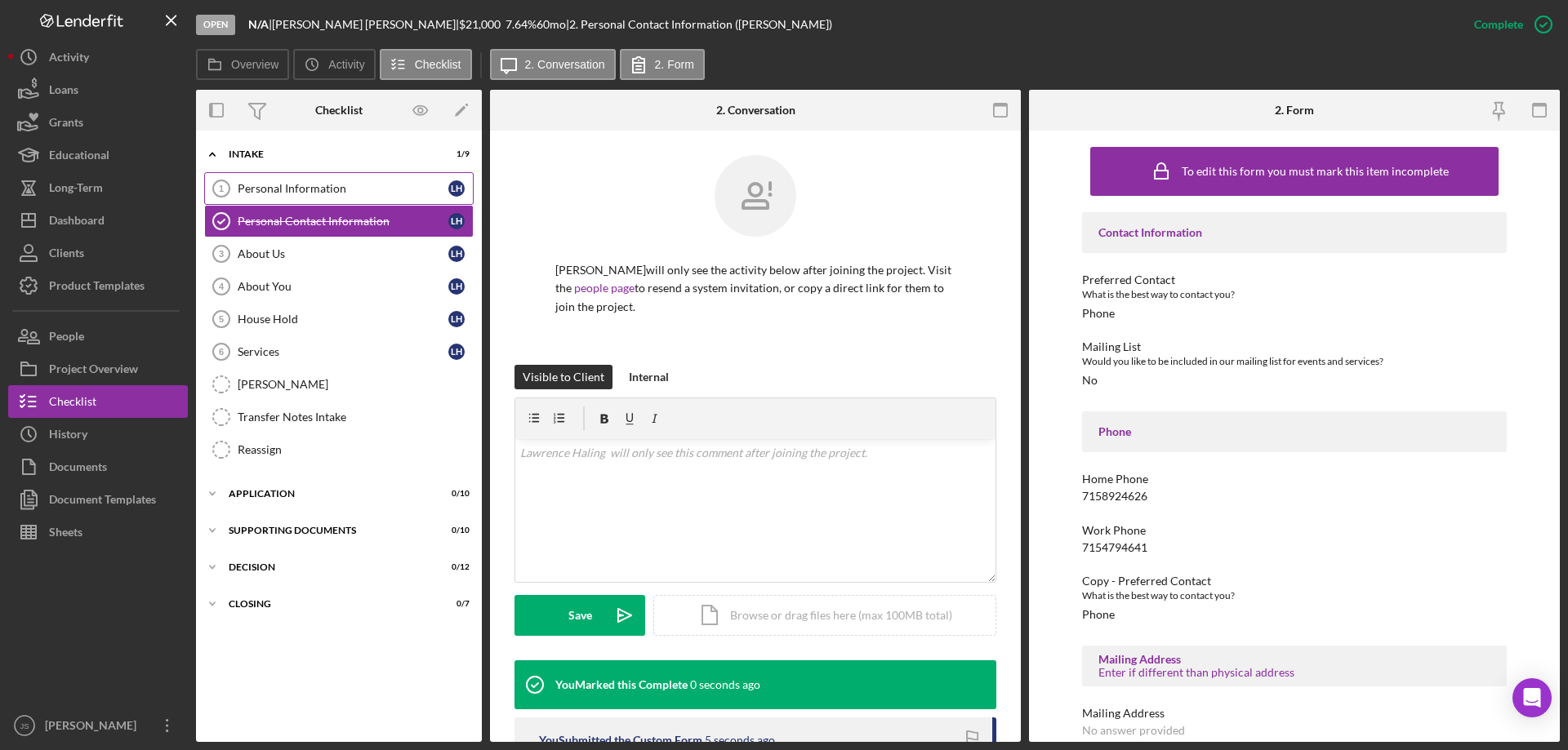
click at [344, 188] on div "Personal Information" at bounding box center [343, 189] width 211 height 13
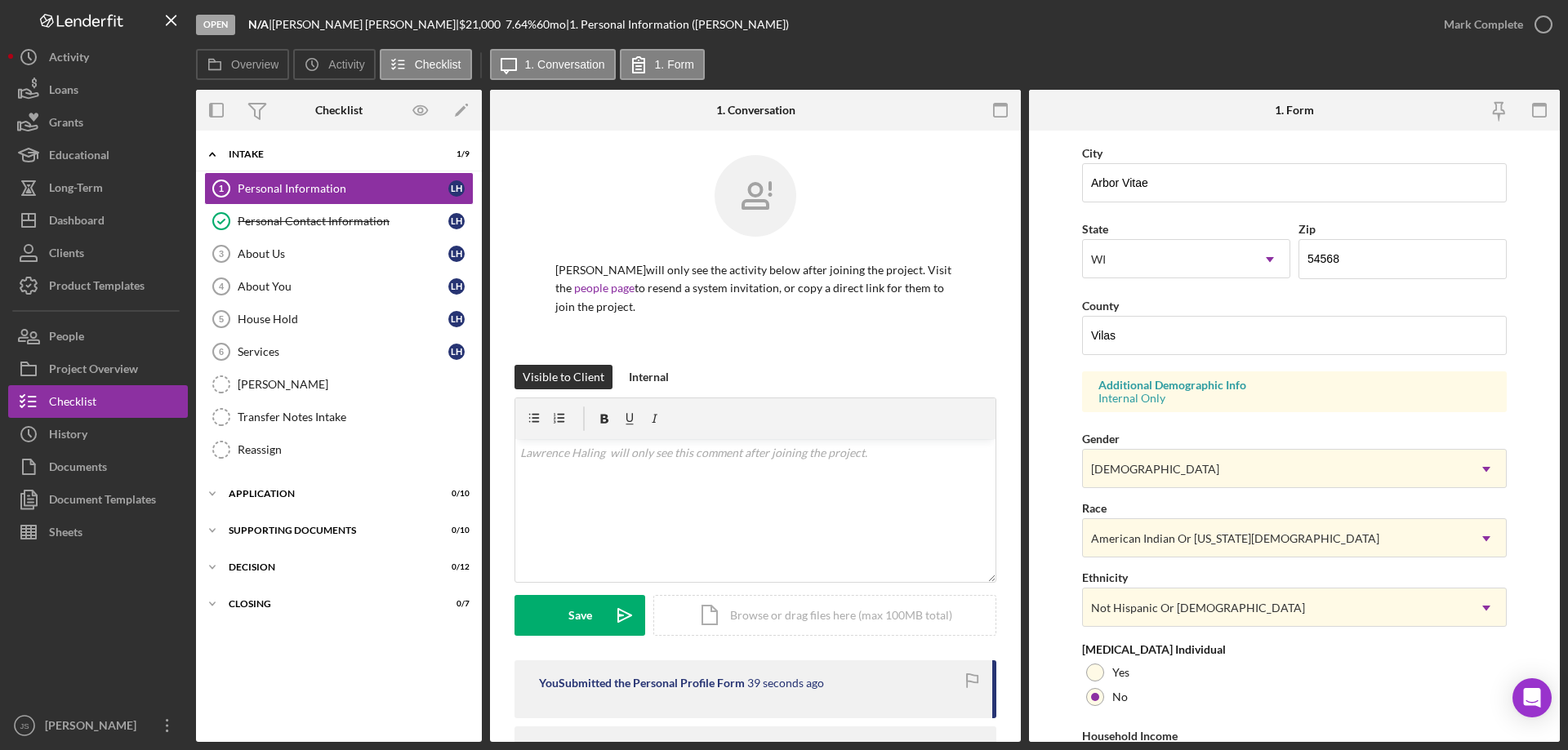
scroll to position [478, 0]
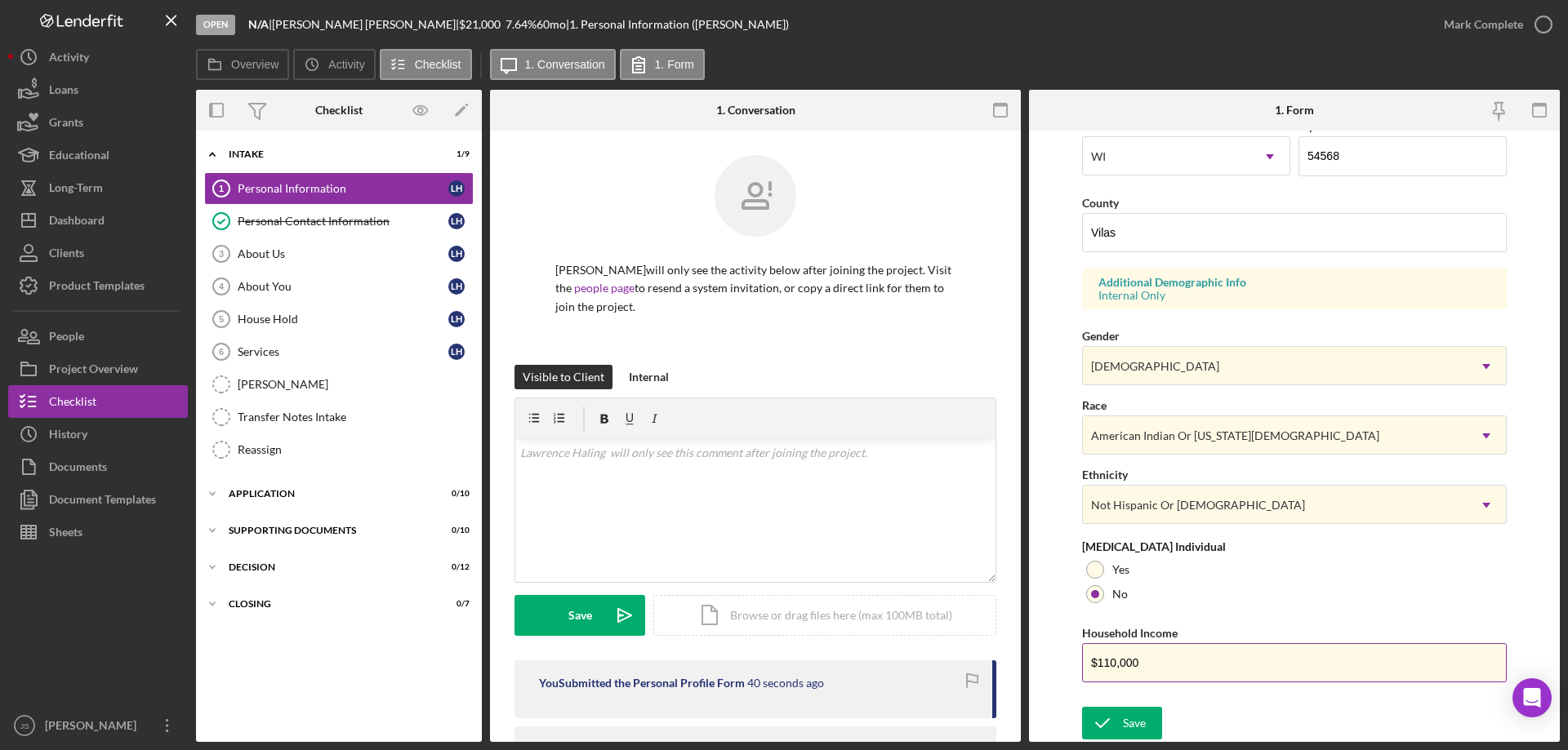
click at [1133, 719] on div "Save" at bounding box center [1134, 723] width 23 height 33
click at [1541, 22] on icon "button" at bounding box center [1543, 25] width 41 height 41
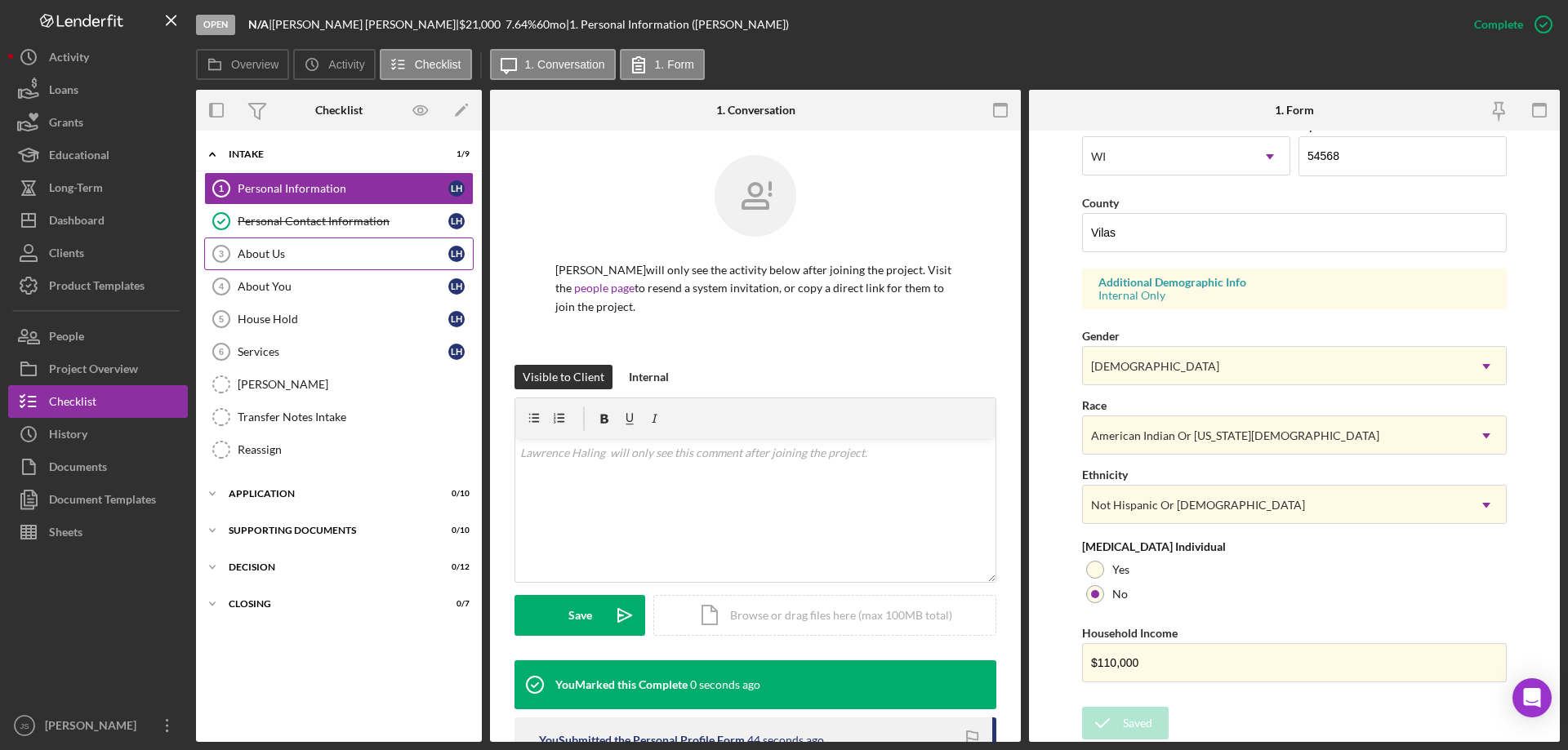
scroll to position [150, 0]
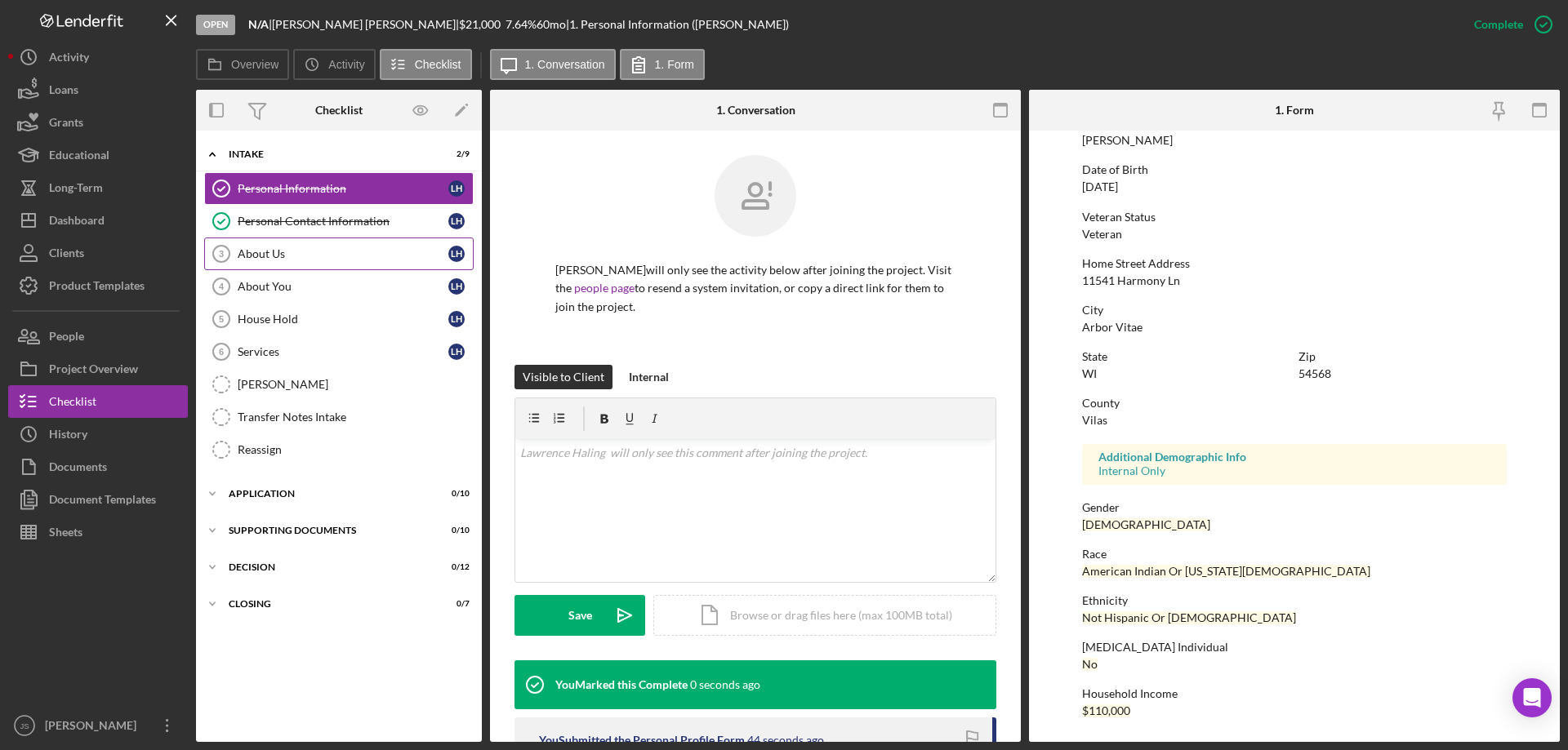
click at [317, 257] on div "About Us" at bounding box center [343, 254] width 211 height 13
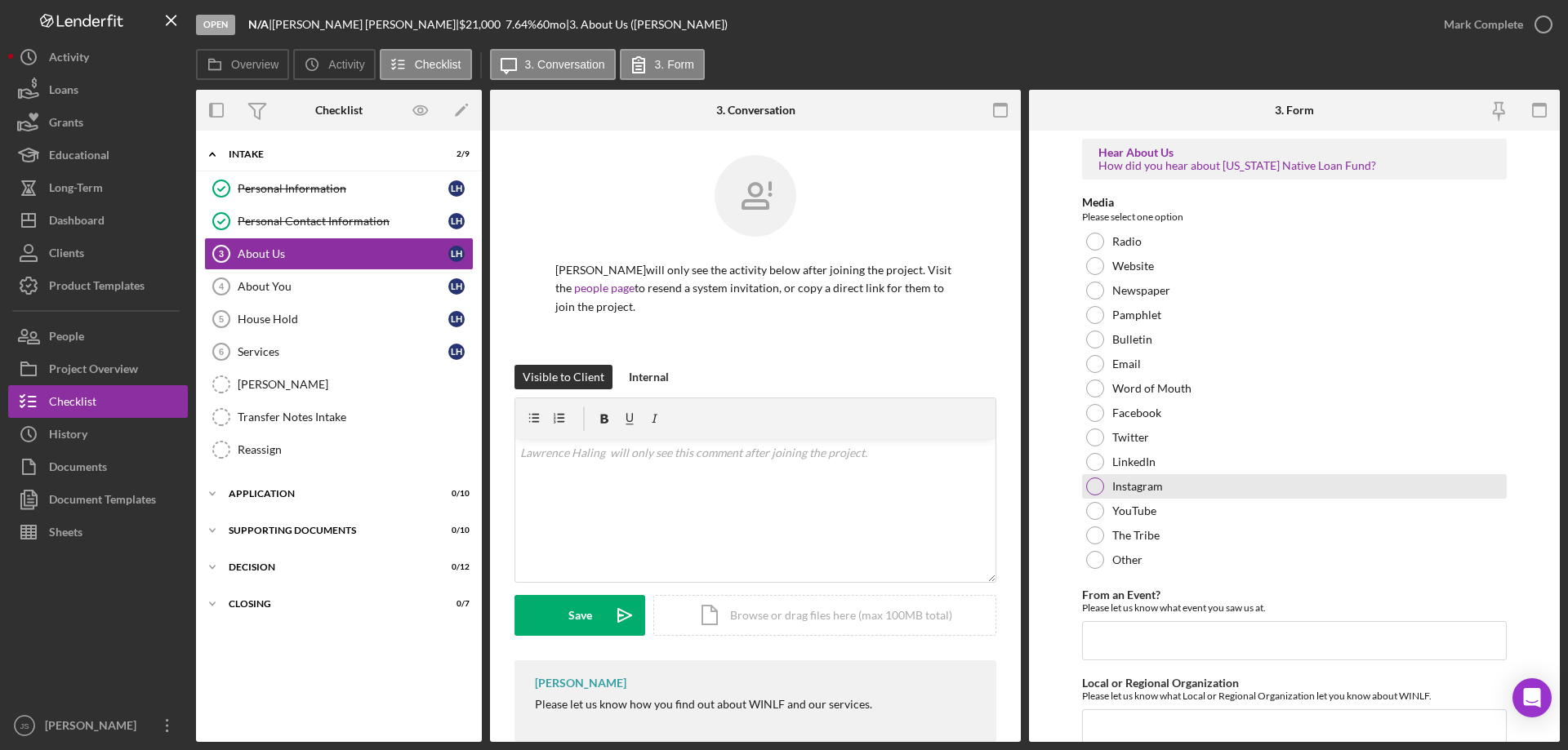
drag, startPoint x: 1095, startPoint y: 386, endPoint x: 1265, endPoint y: 492, distance: 200.3
click at [1096, 386] on div at bounding box center [1095, 388] width 18 height 18
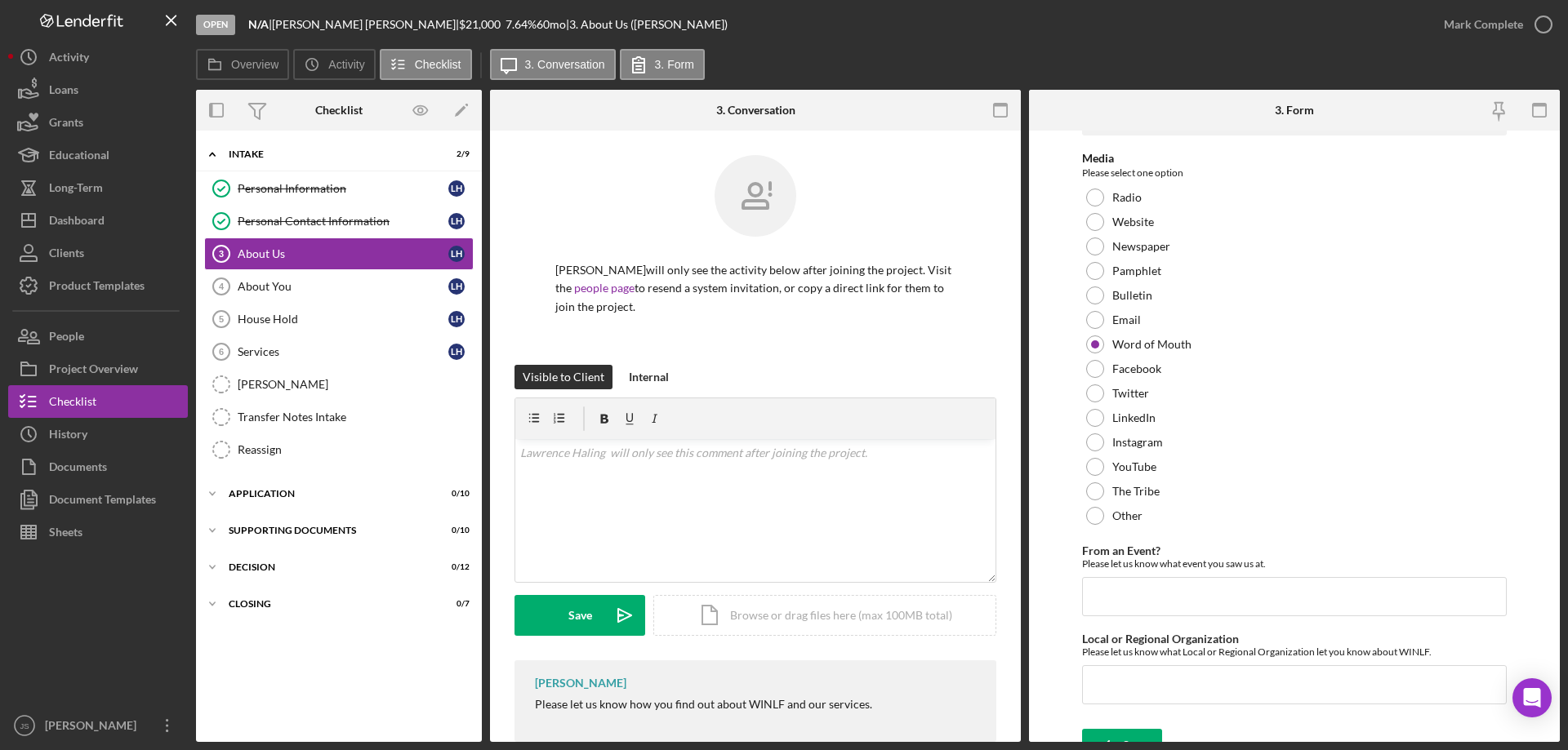
scroll to position [67, 0]
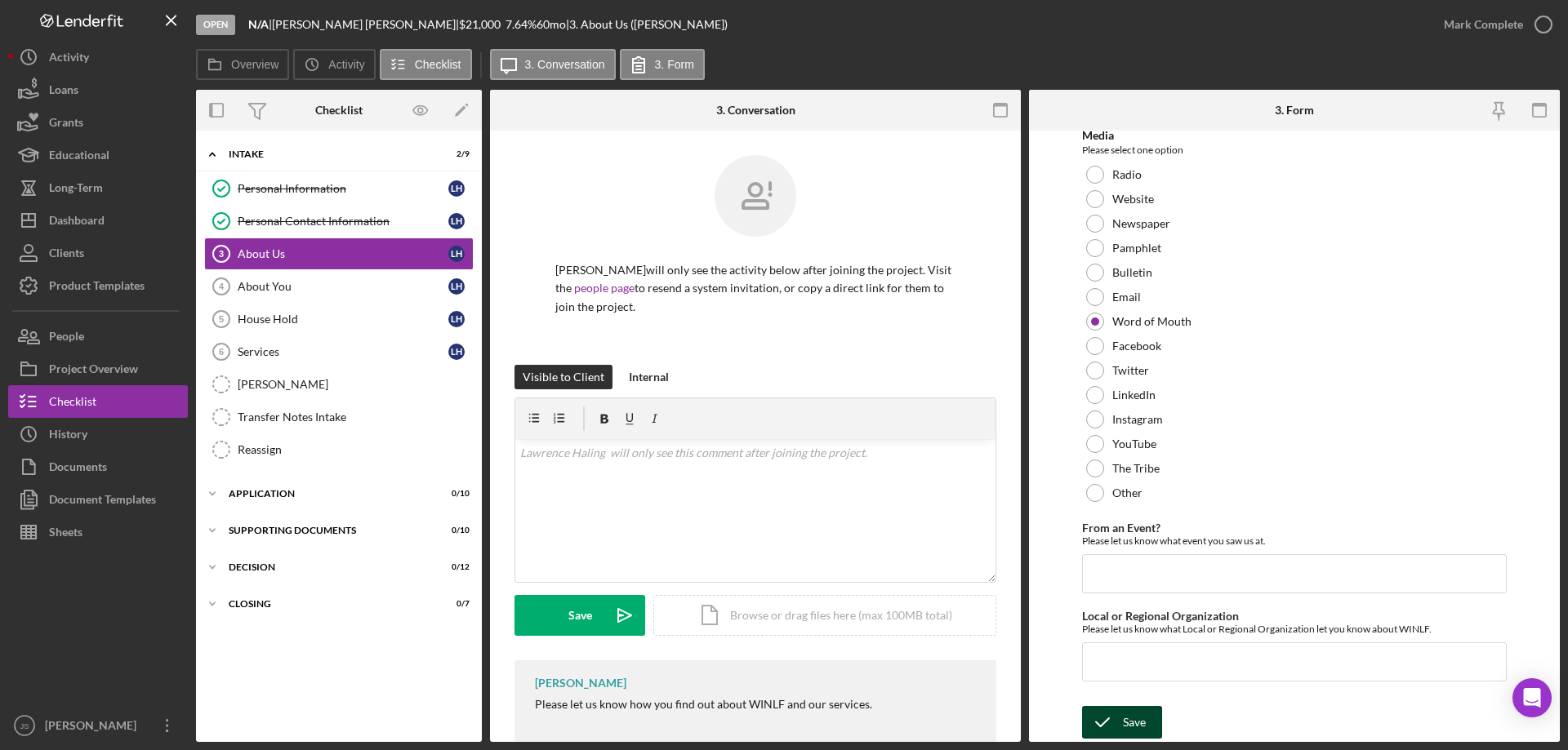
click at [1140, 725] on div "Save" at bounding box center [1134, 722] width 23 height 33
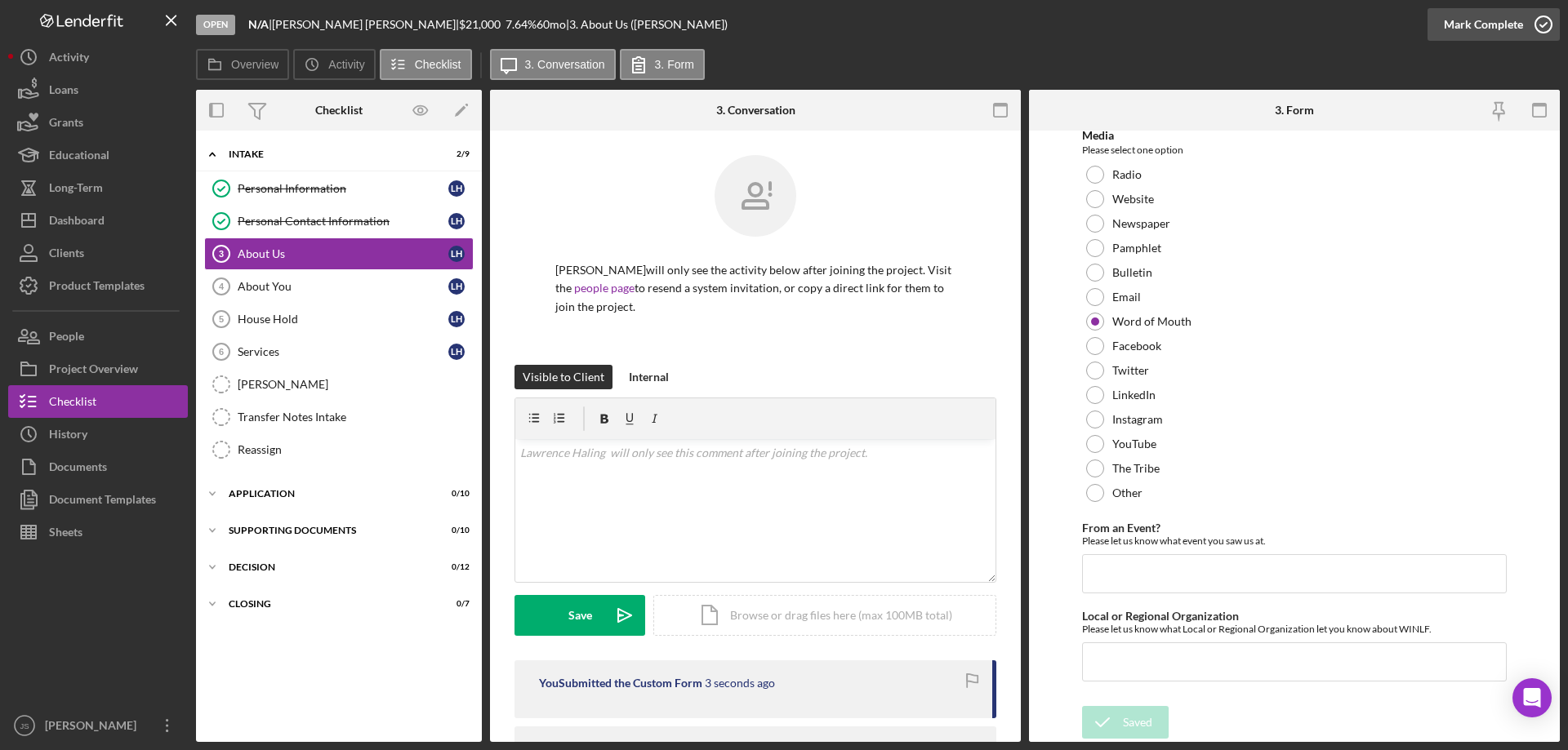
click at [1542, 20] on icon "button" at bounding box center [1543, 25] width 41 height 41
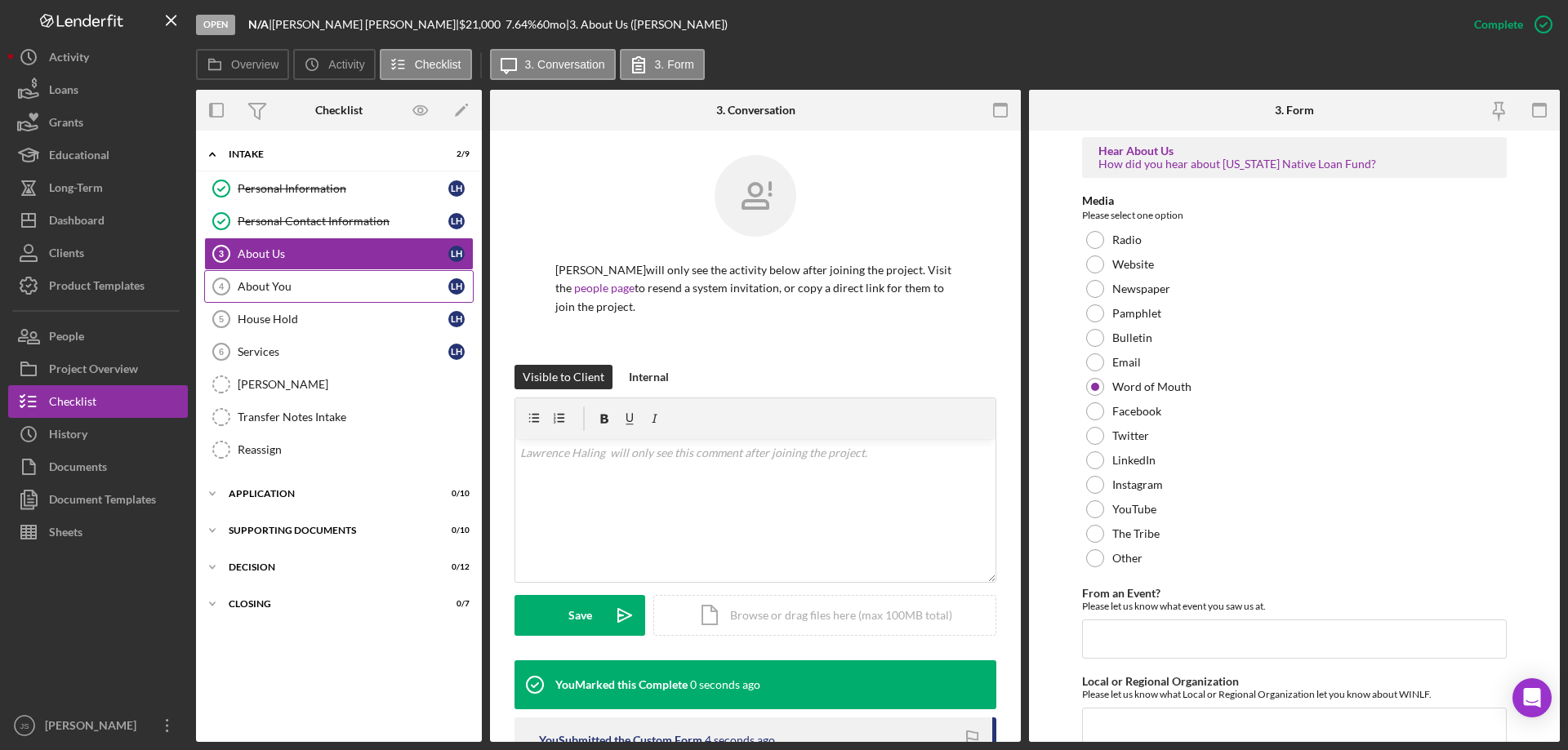
scroll to position [0, 0]
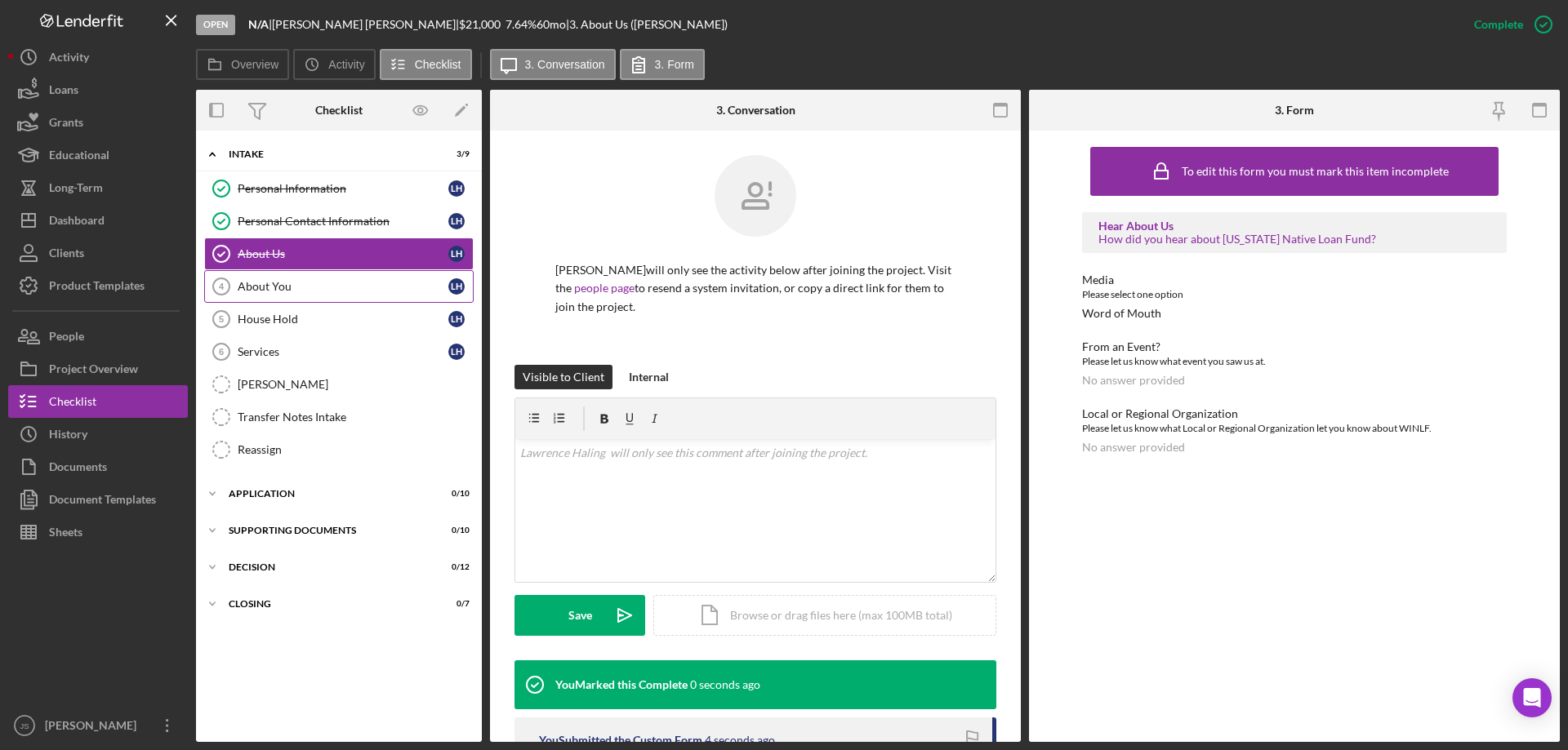
click at [324, 289] on div "About You" at bounding box center [343, 287] width 211 height 13
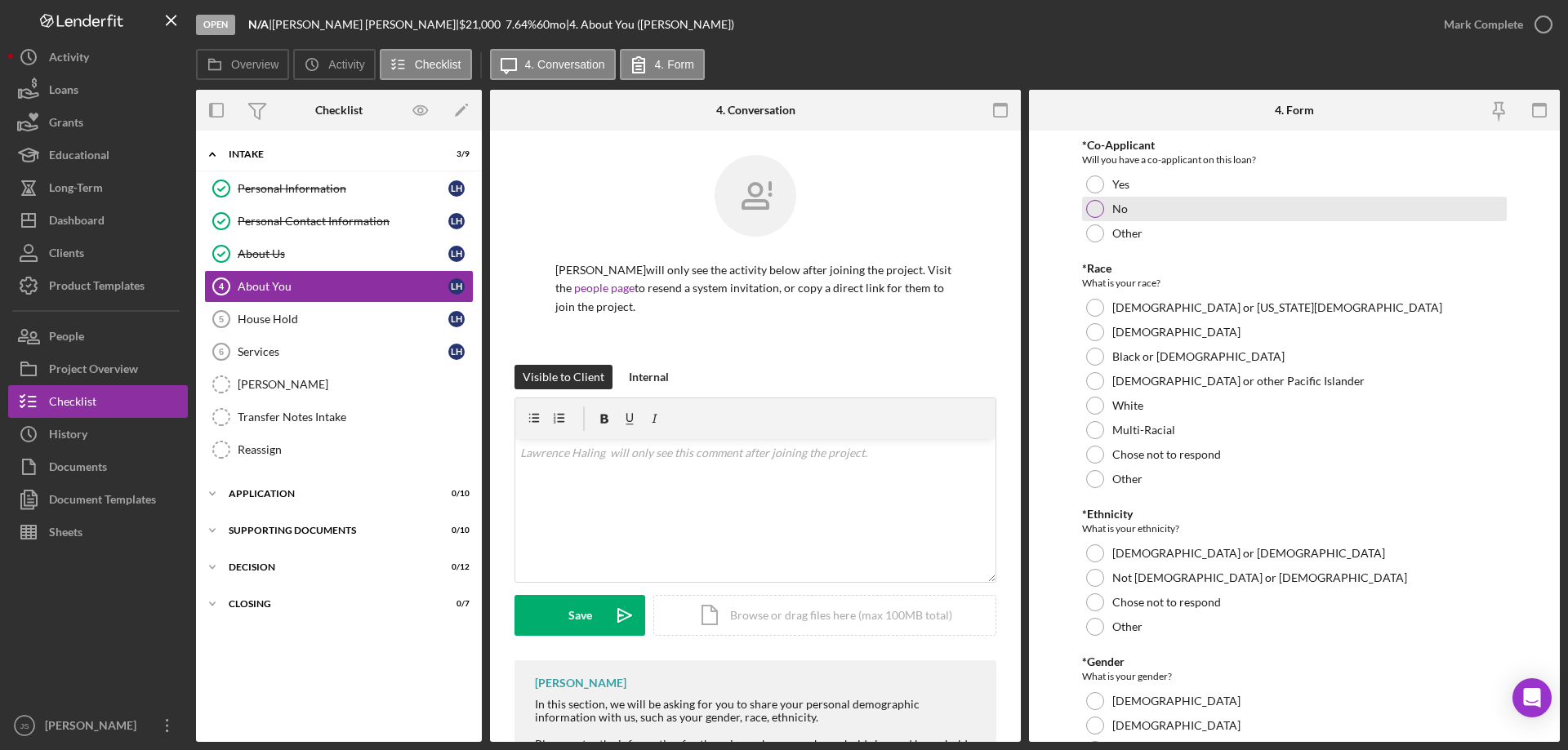
click at [1097, 209] on div at bounding box center [1095, 209] width 18 height 18
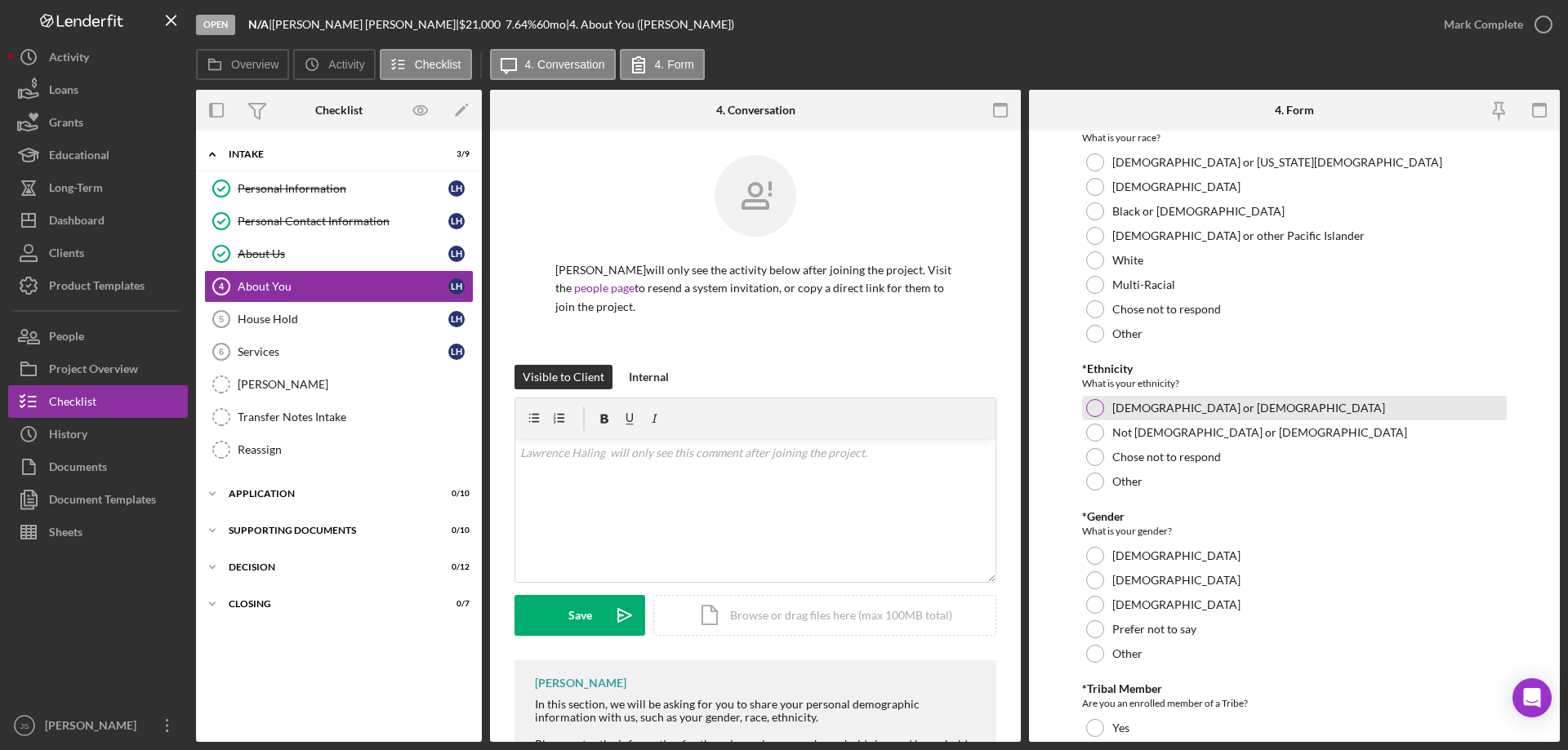
scroll to position [163, 0]
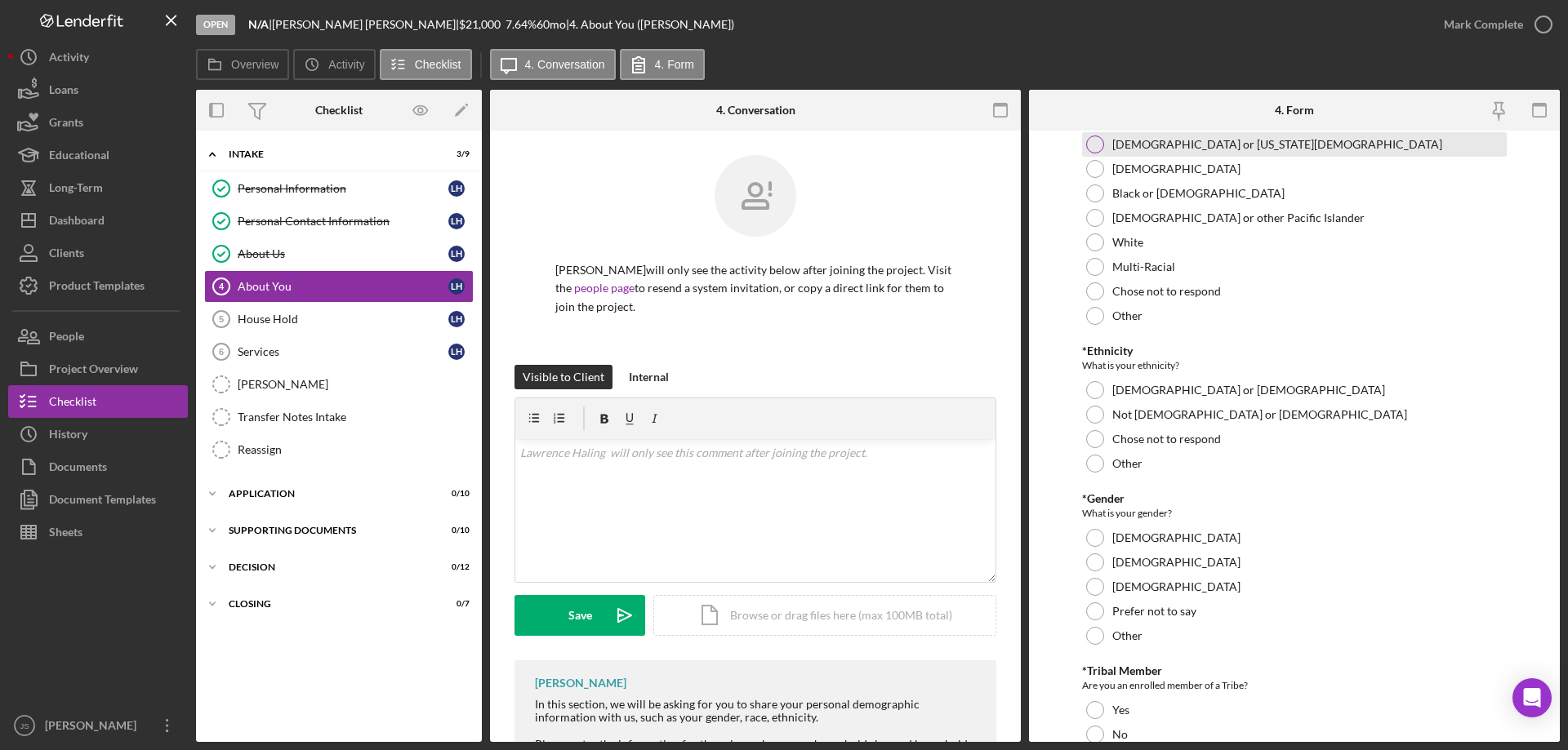
click at [1091, 141] on div at bounding box center [1095, 145] width 18 height 18
drag, startPoint x: 1093, startPoint y: 414, endPoint x: 1309, endPoint y: 485, distance: 227.4
click at [1093, 415] on div at bounding box center [1095, 414] width 18 height 18
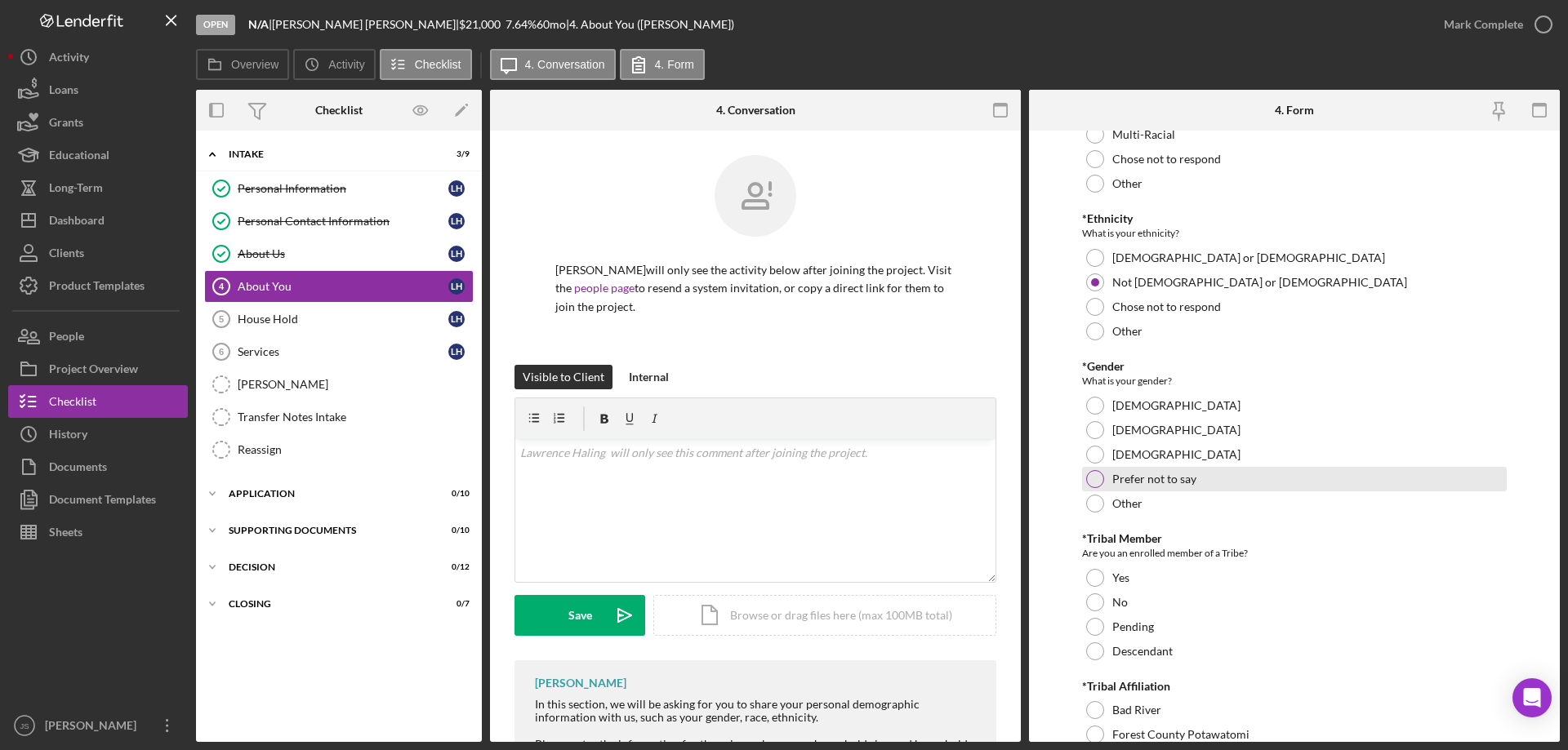
scroll to position [327, 0]
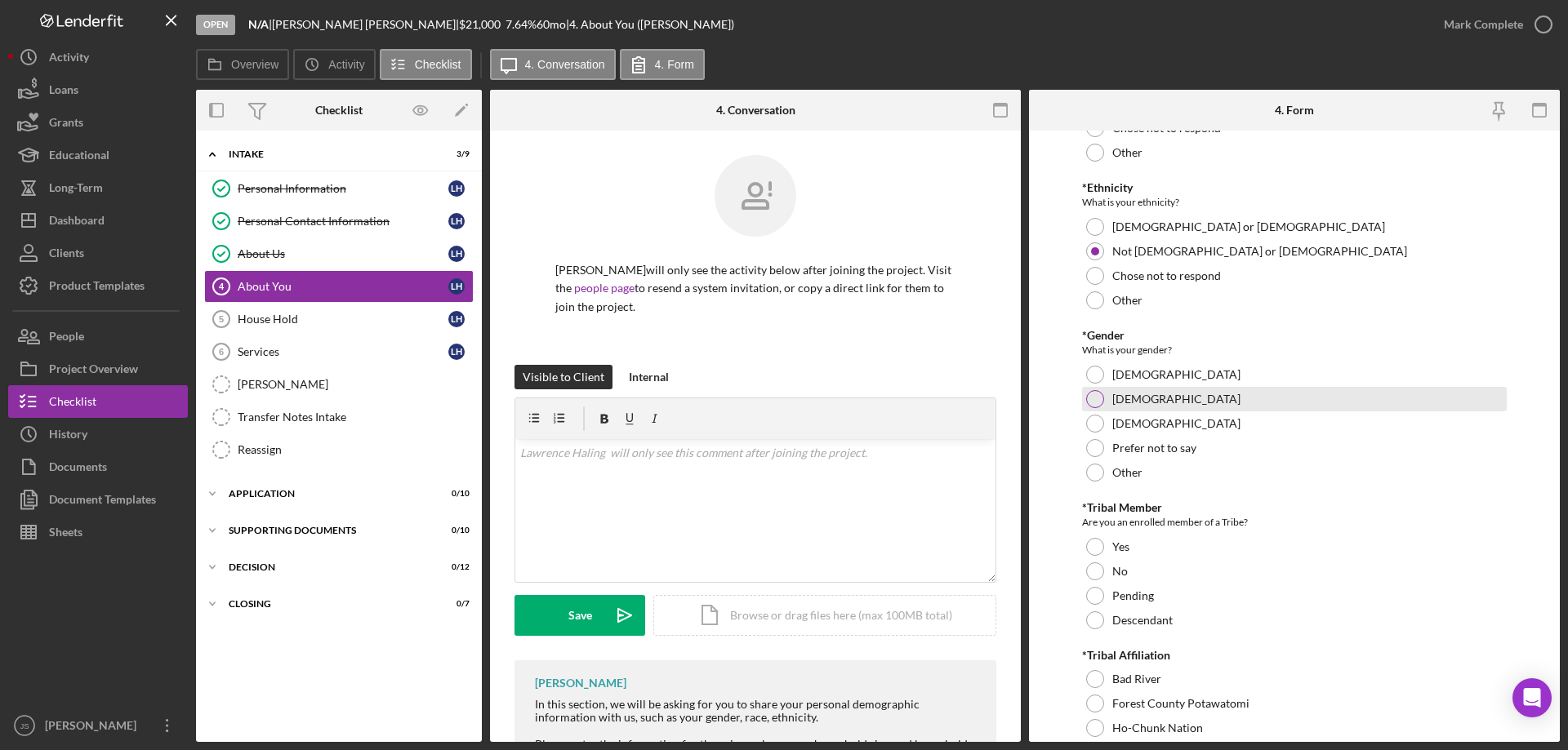
drag, startPoint x: 1091, startPoint y: 396, endPoint x: 1384, endPoint y: 457, distance: 299.3
click at [1091, 397] on div at bounding box center [1095, 399] width 18 height 18
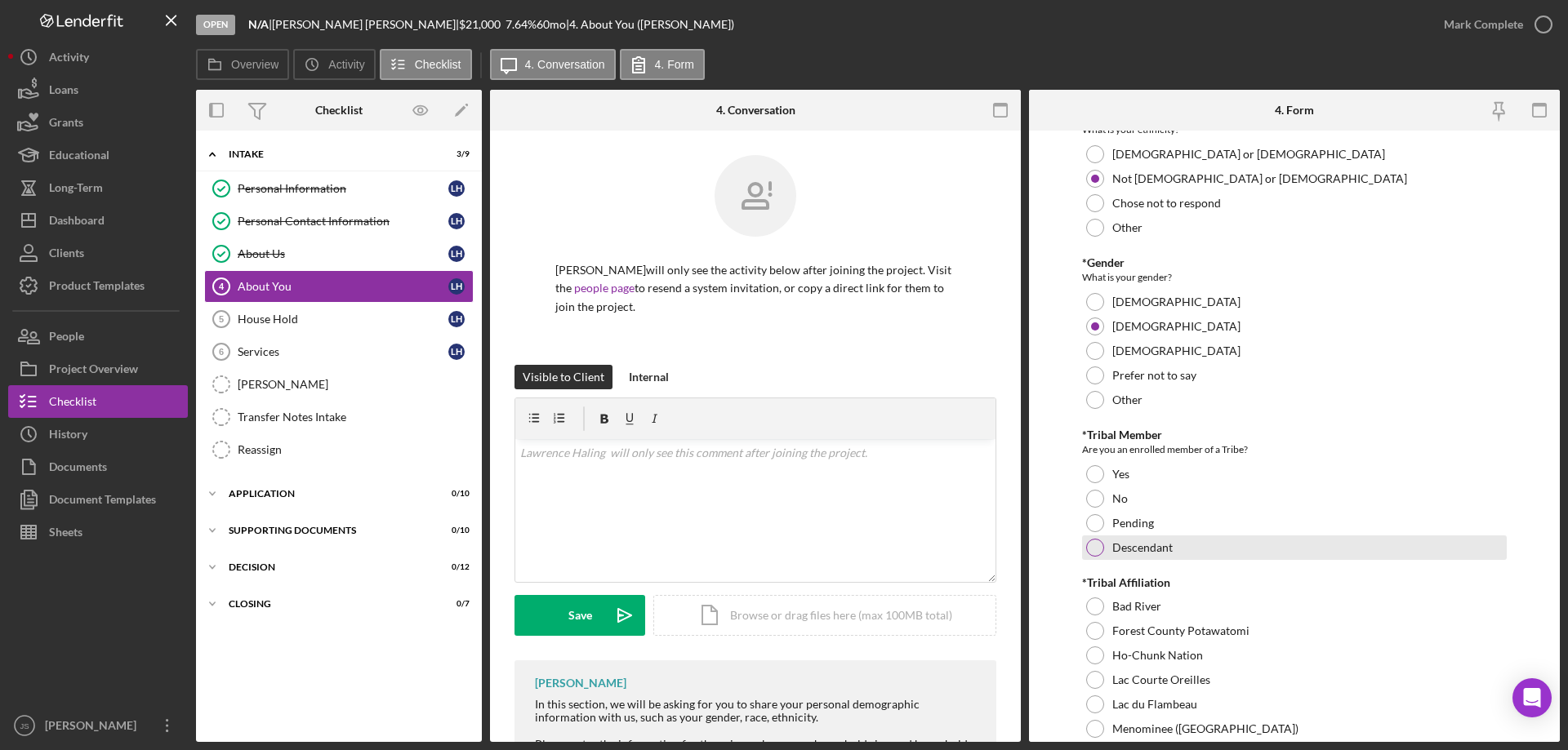
scroll to position [489, 0]
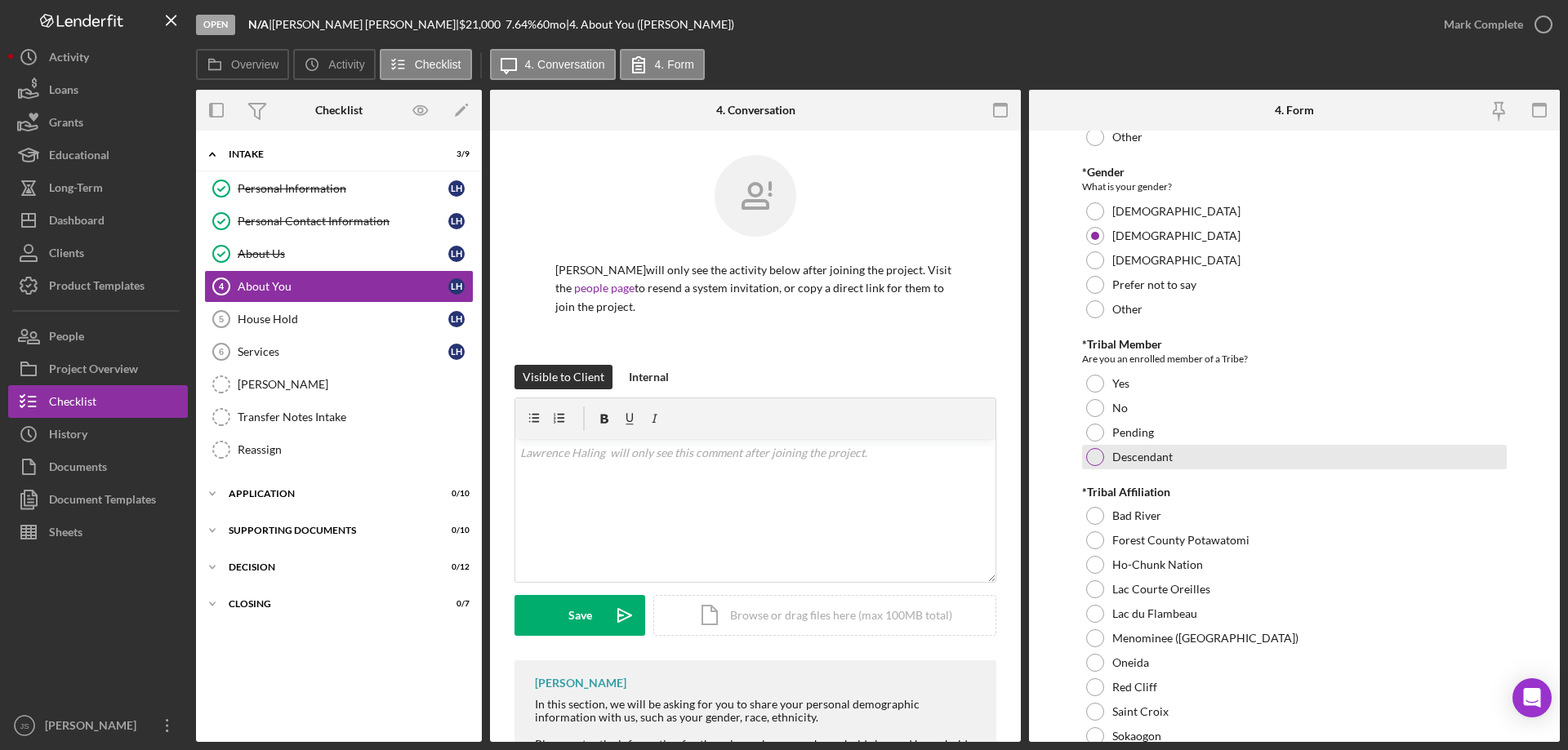
drag, startPoint x: 1095, startPoint y: 456, endPoint x: 1340, endPoint y: 453, distance: 245.0
click at [1098, 456] on div at bounding box center [1095, 457] width 18 height 18
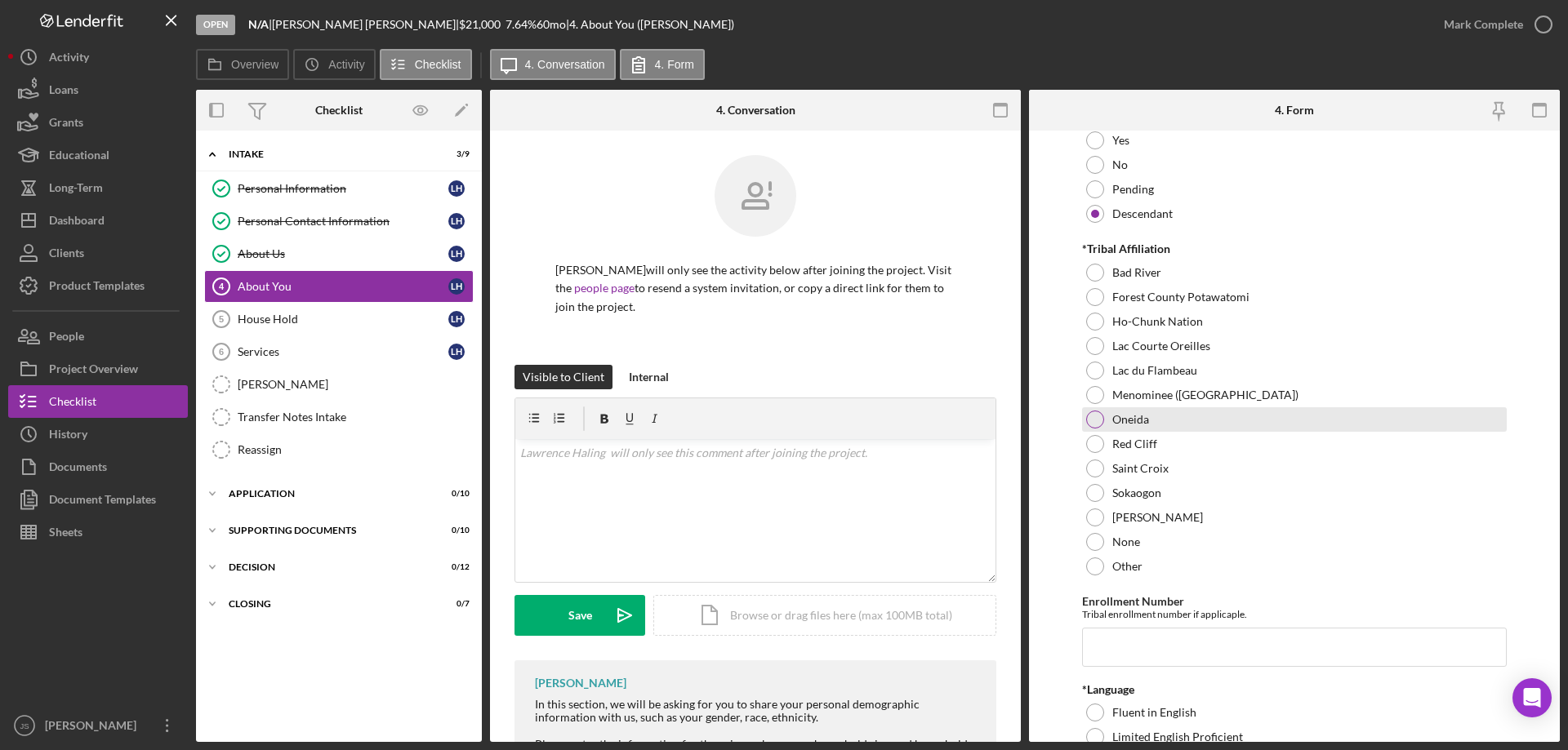
scroll to position [734, 0]
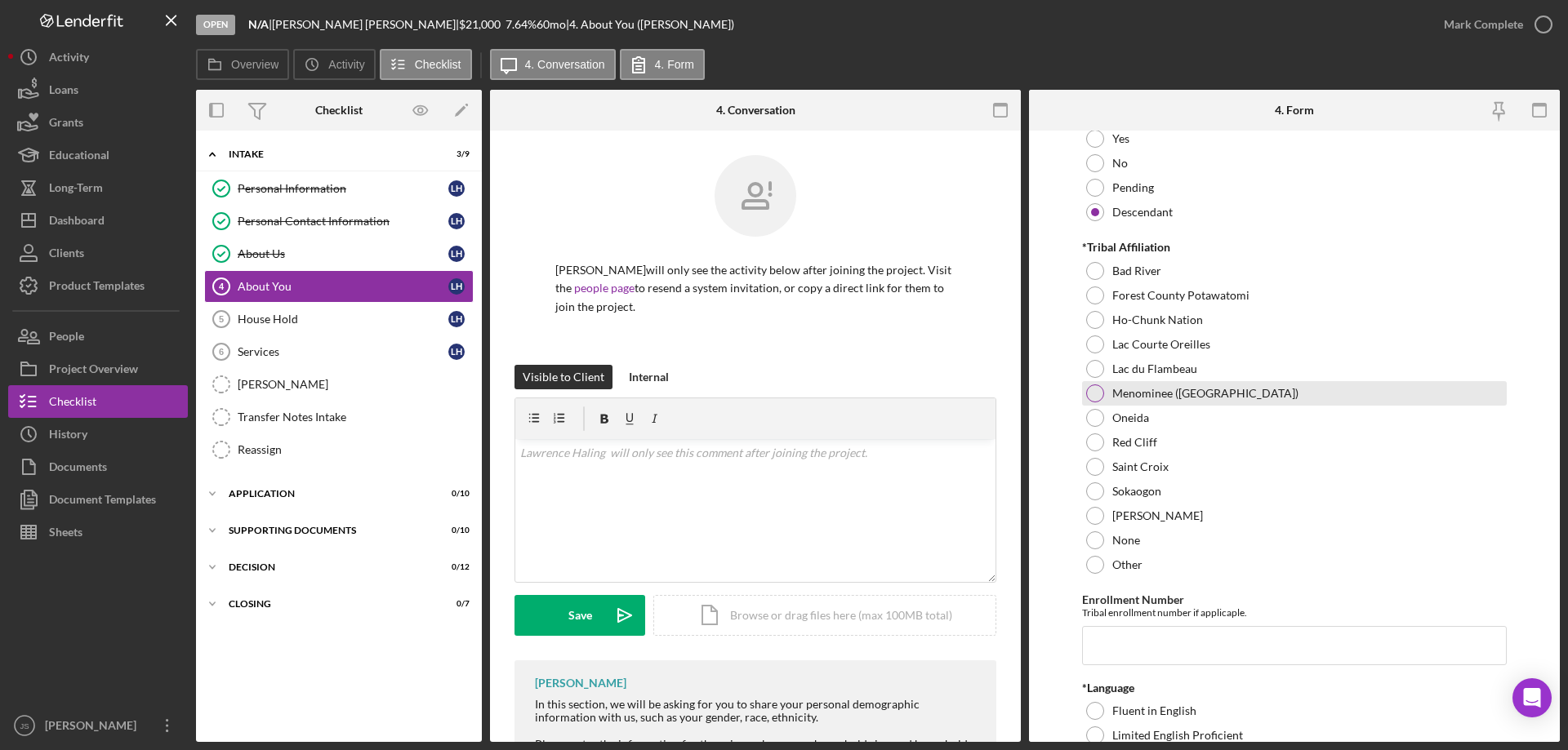
drag, startPoint x: 1095, startPoint y: 368, endPoint x: 1322, endPoint y: 400, distance: 229.2
click at [1100, 368] on div at bounding box center [1095, 369] width 18 height 18
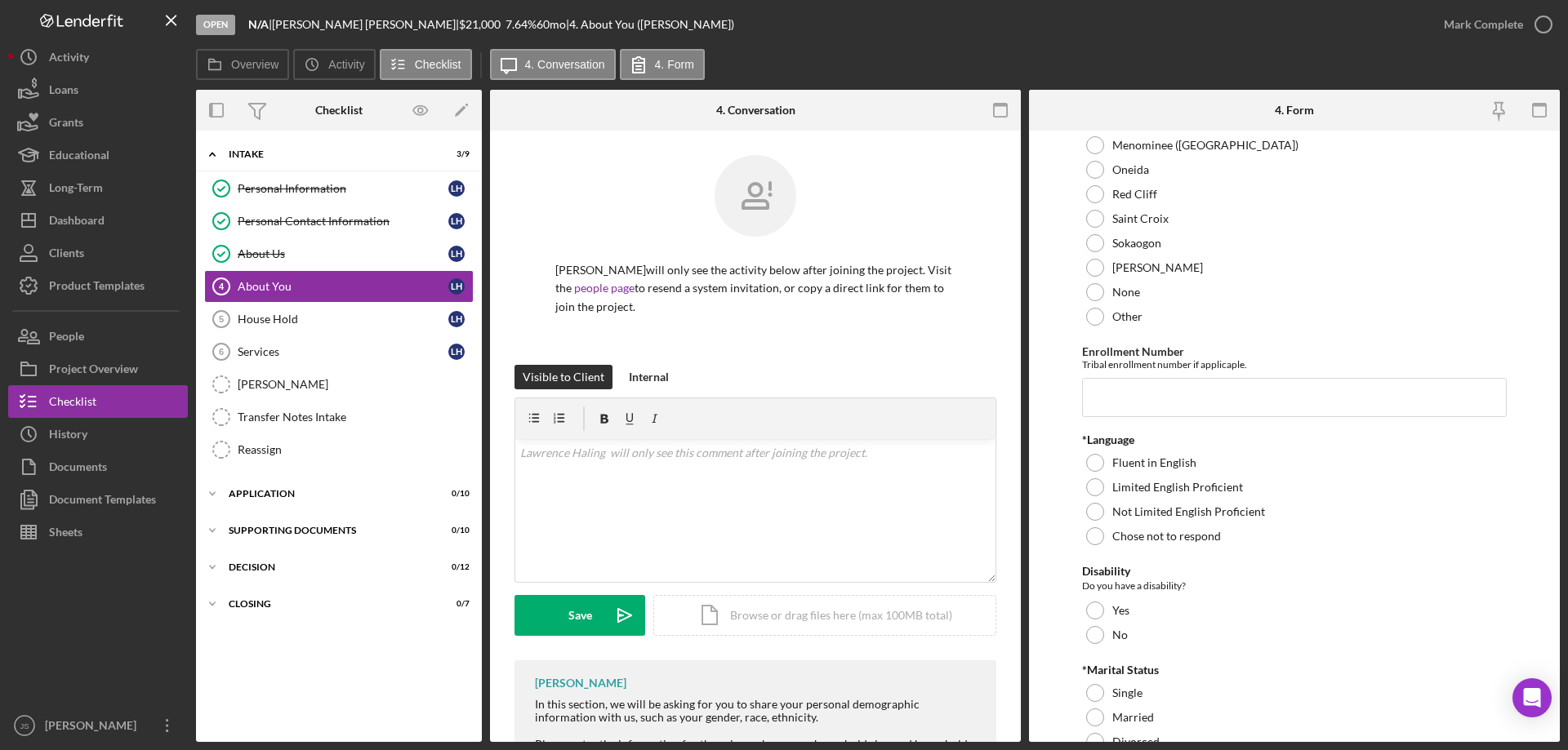
scroll to position [1061, 0]
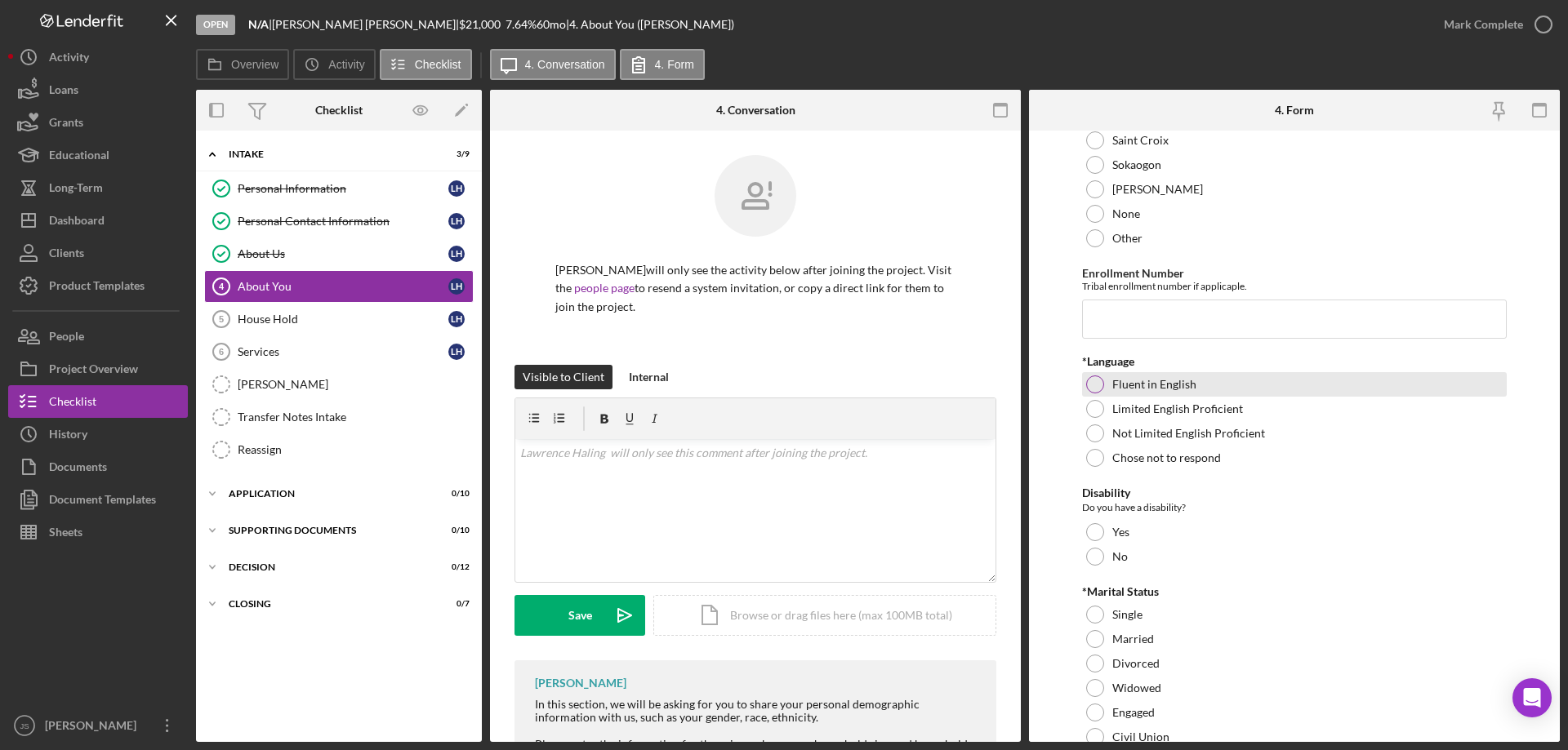
click at [1096, 384] on div at bounding box center [1095, 384] width 18 height 18
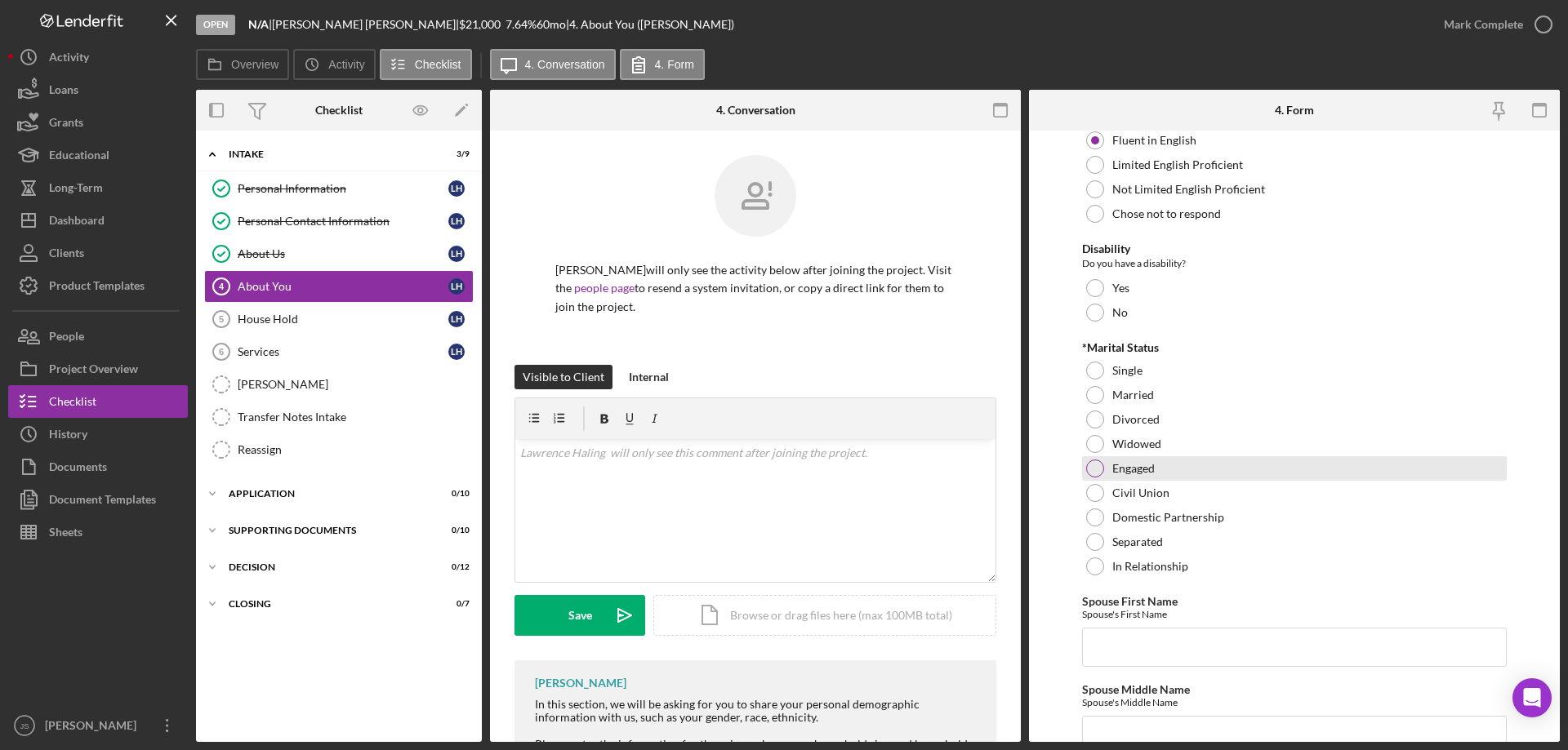
scroll to position [1306, 0]
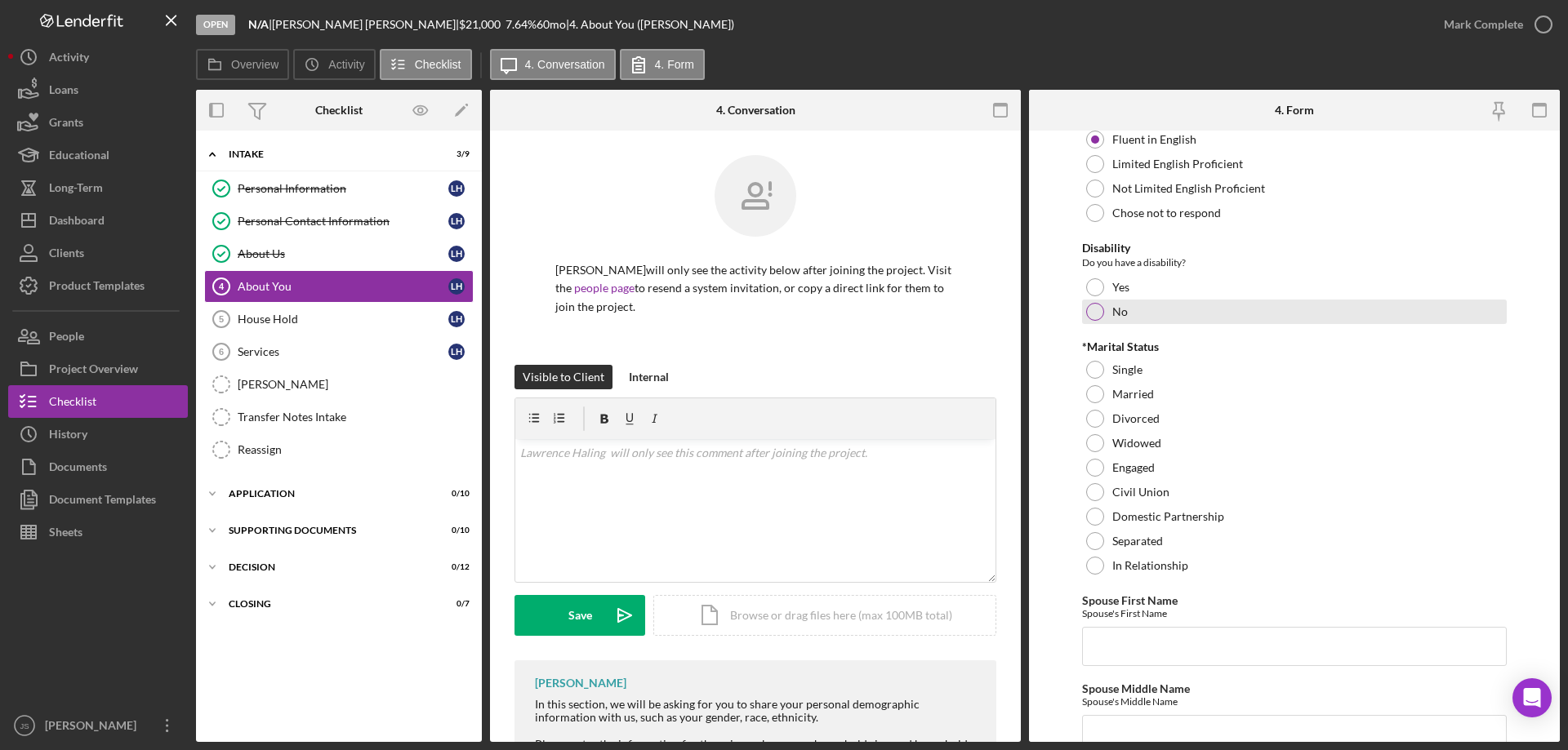
click at [1091, 311] on div at bounding box center [1095, 312] width 18 height 18
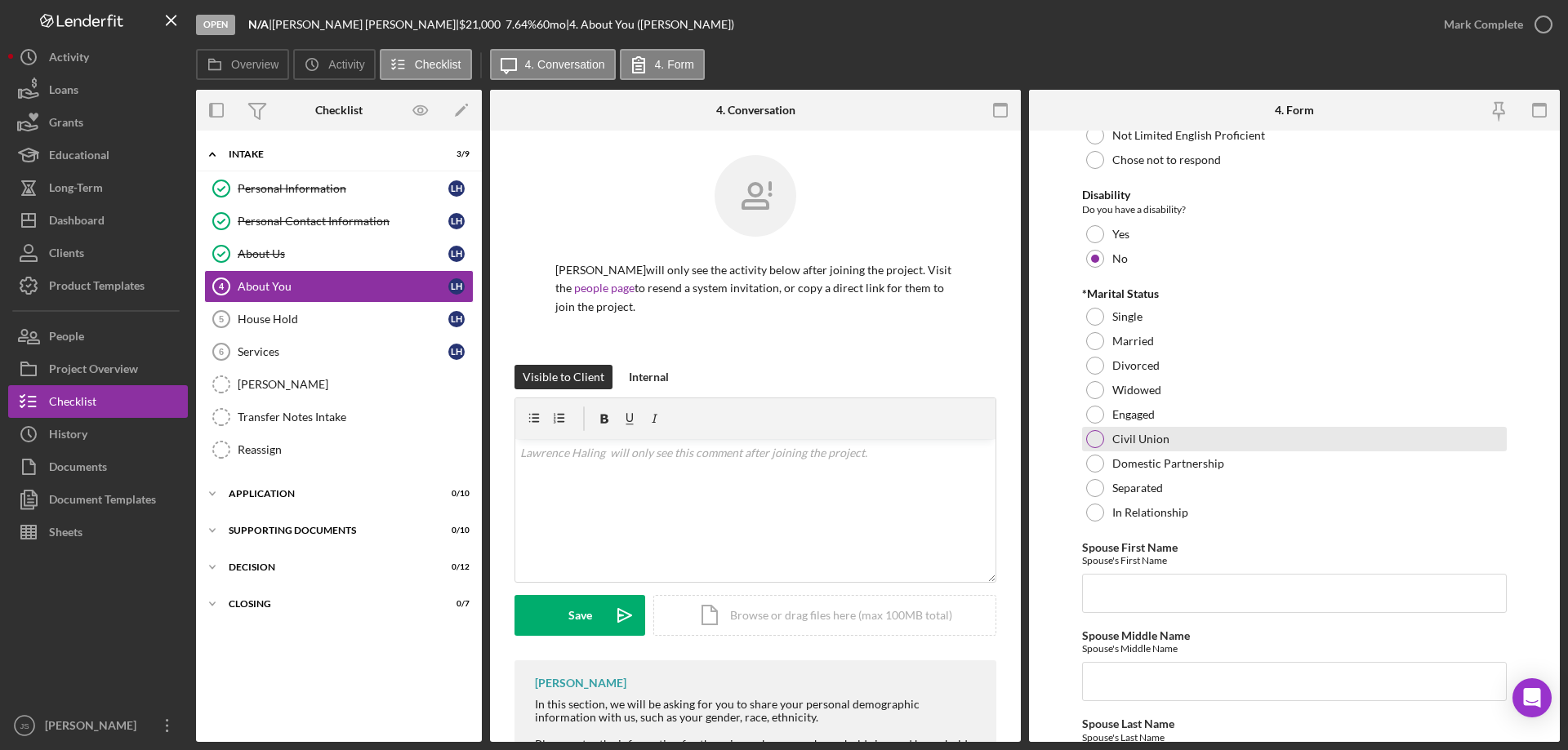
scroll to position [1469, 0]
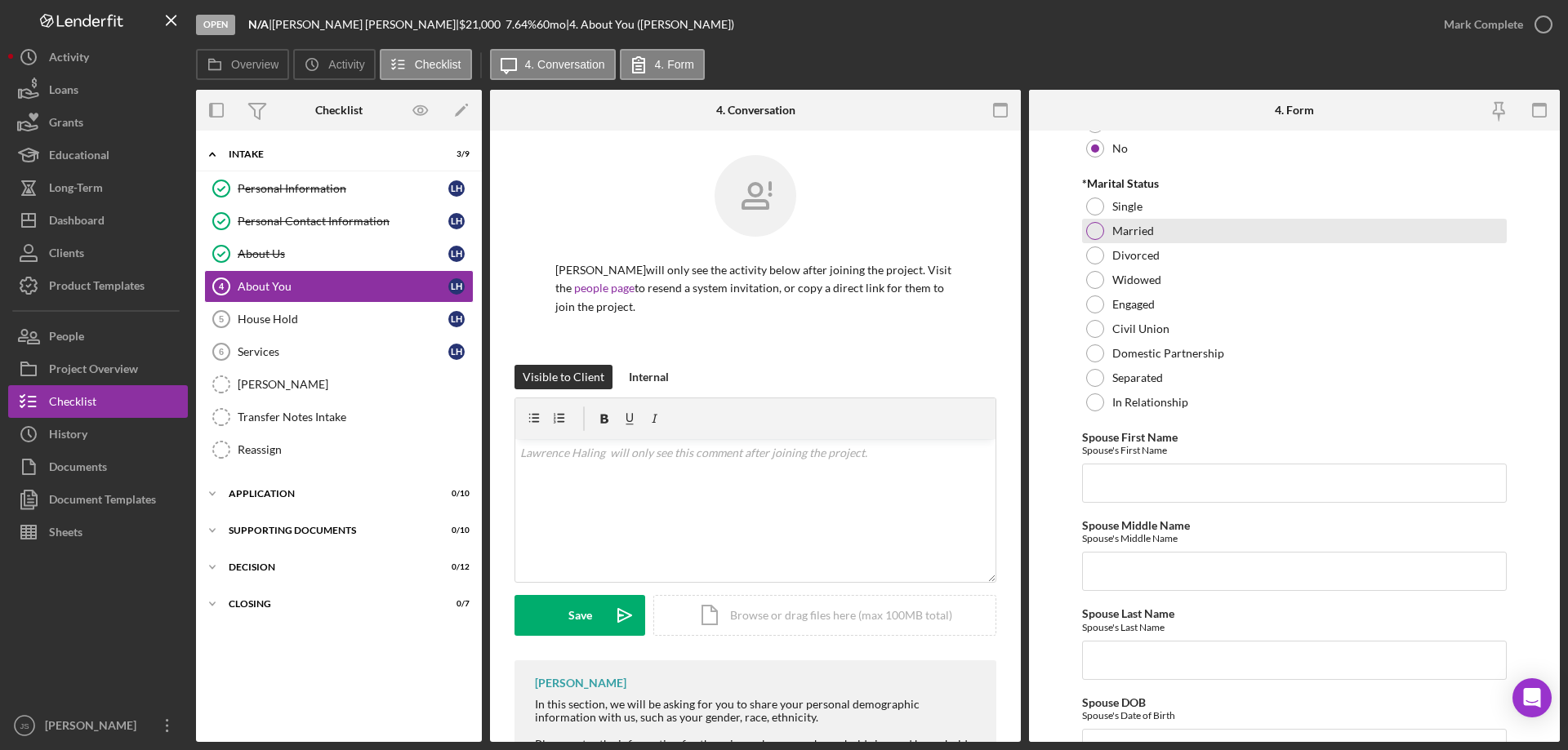
click at [1095, 229] on div at bounding box center [1095, 231] width 18 height 18
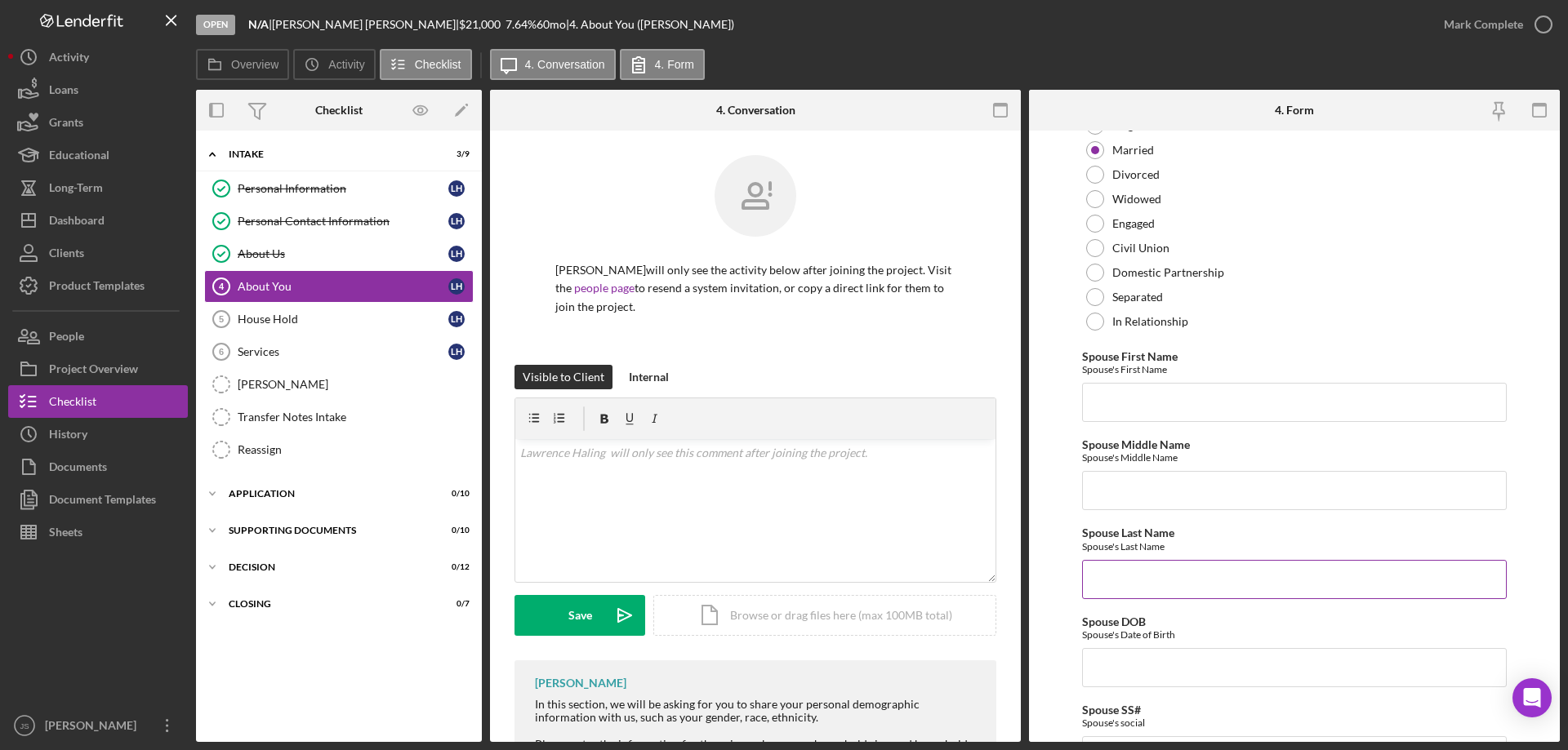
scroll to position [1714, 0]
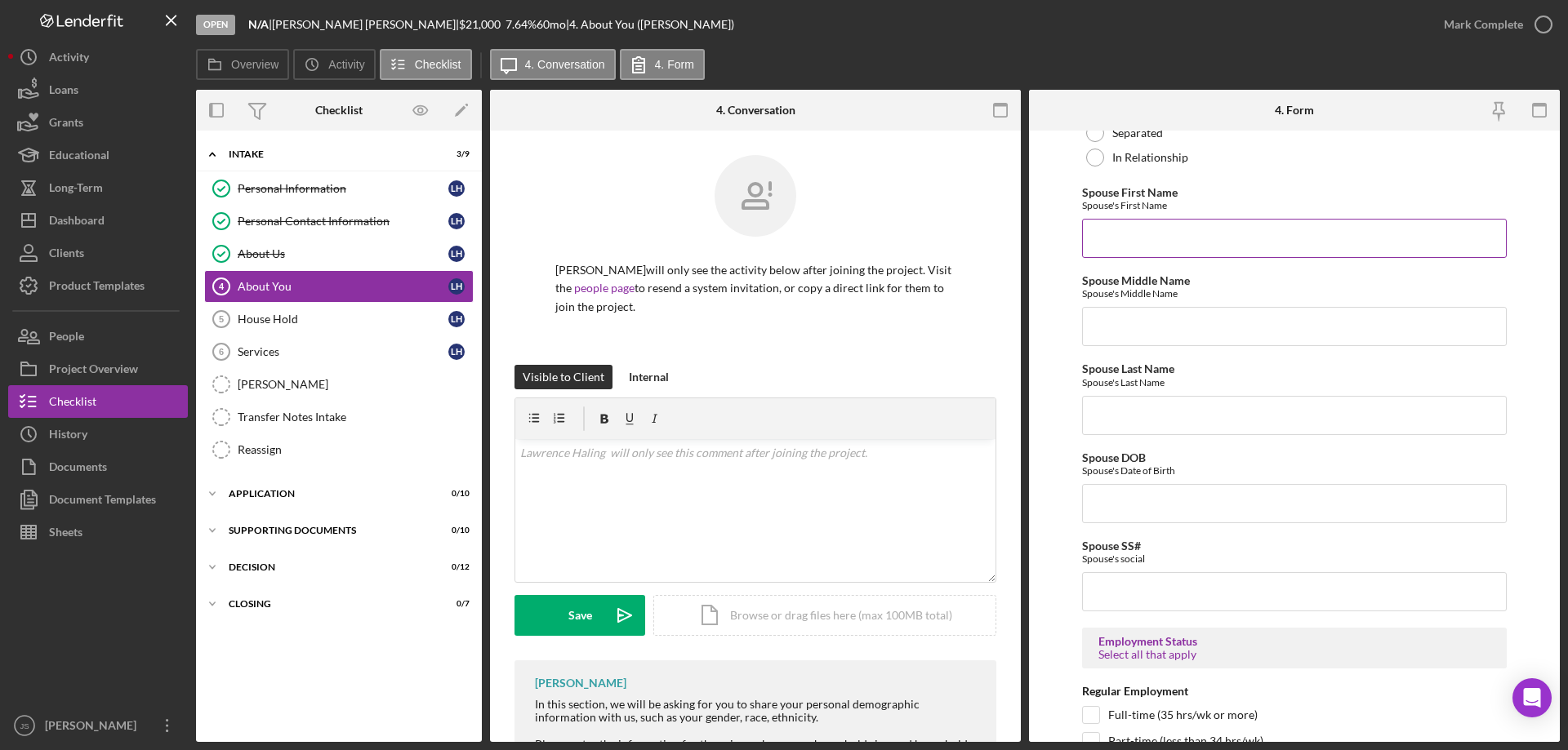
click at [1137, 226] on input "Spouse First Name" at bounding box center [1294, 239] width 424 height 39
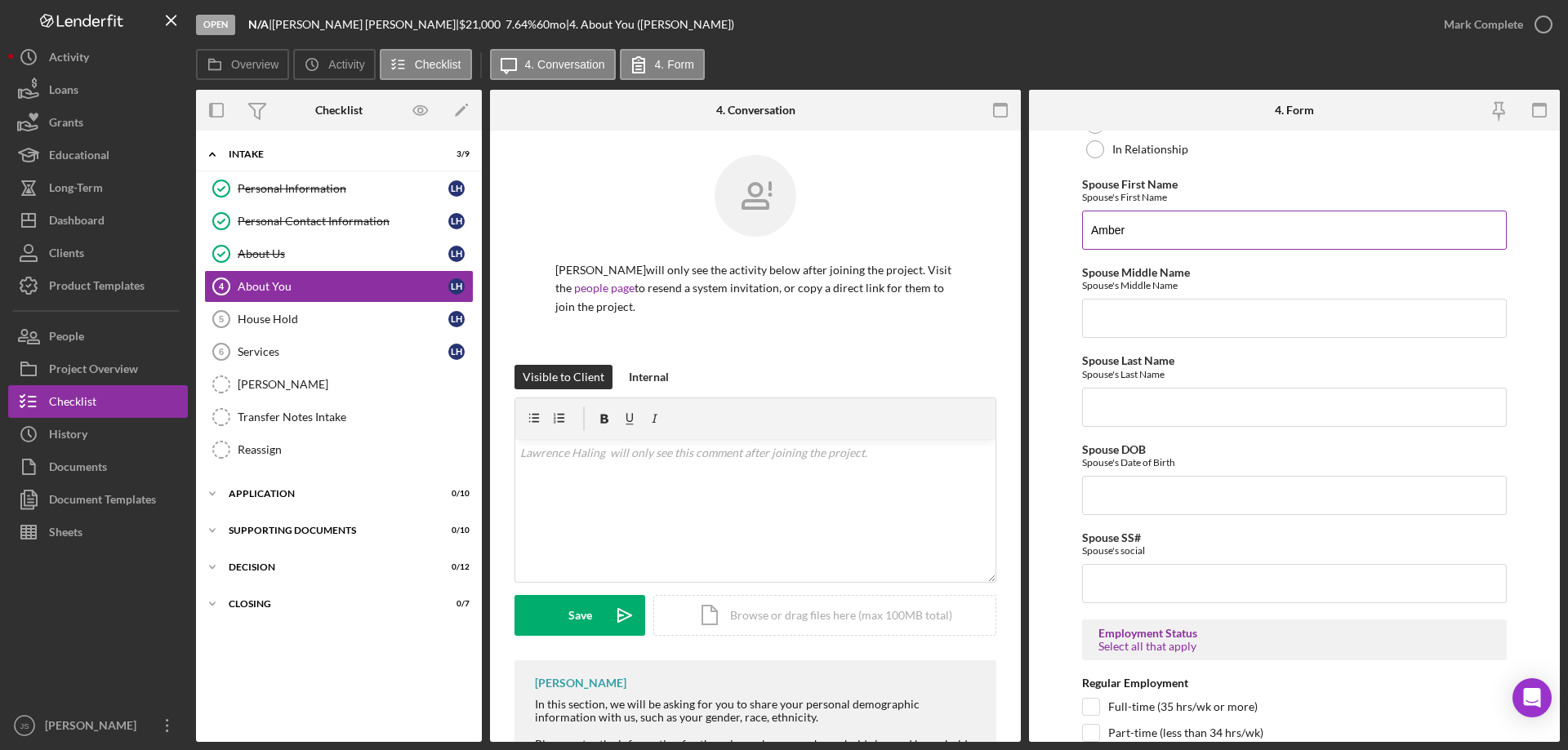
type input "Amber"
type input "[PERSON_NAME]"
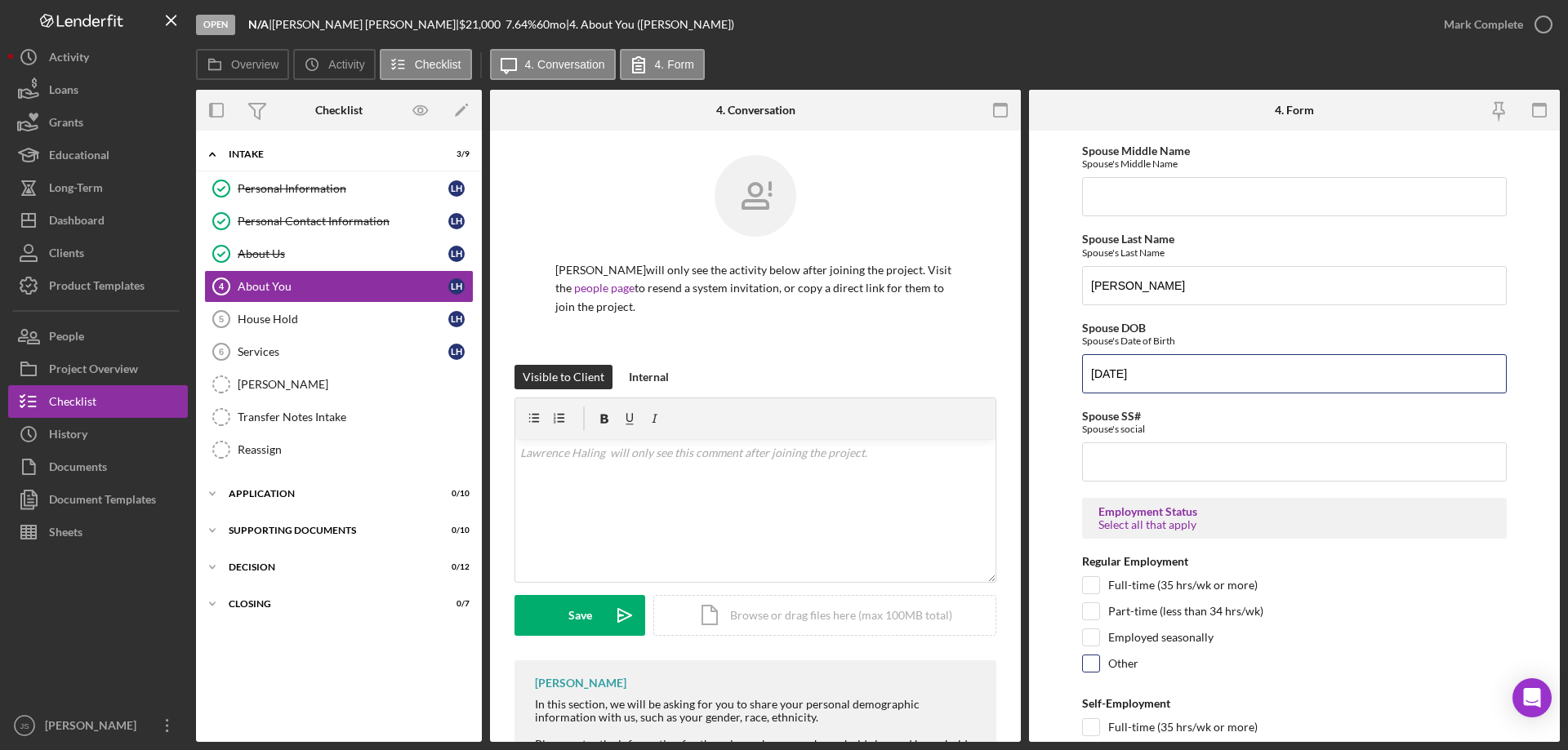
scroll to position [1967, 0]
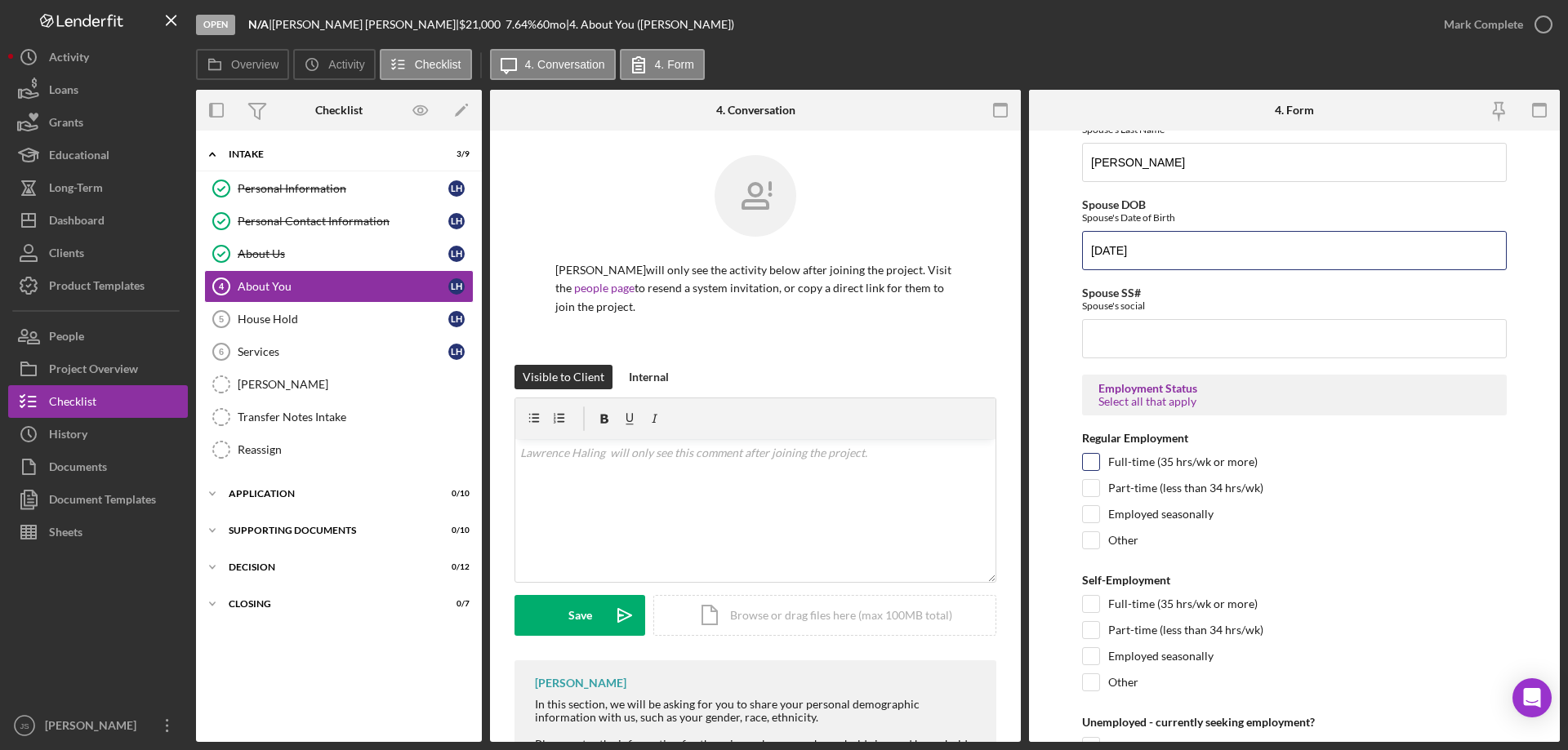
type input "[DATE]"
drag, startPoint x: 1090, startPoint y: 462, endPoint x: 1386, endPoint y: 493, distance: 297.6
click at [1092, 462] on input "Full-time (35 hrs/wk or more)" at bounding box center [1091, 462] width 16 height 16
checkbox input "true"
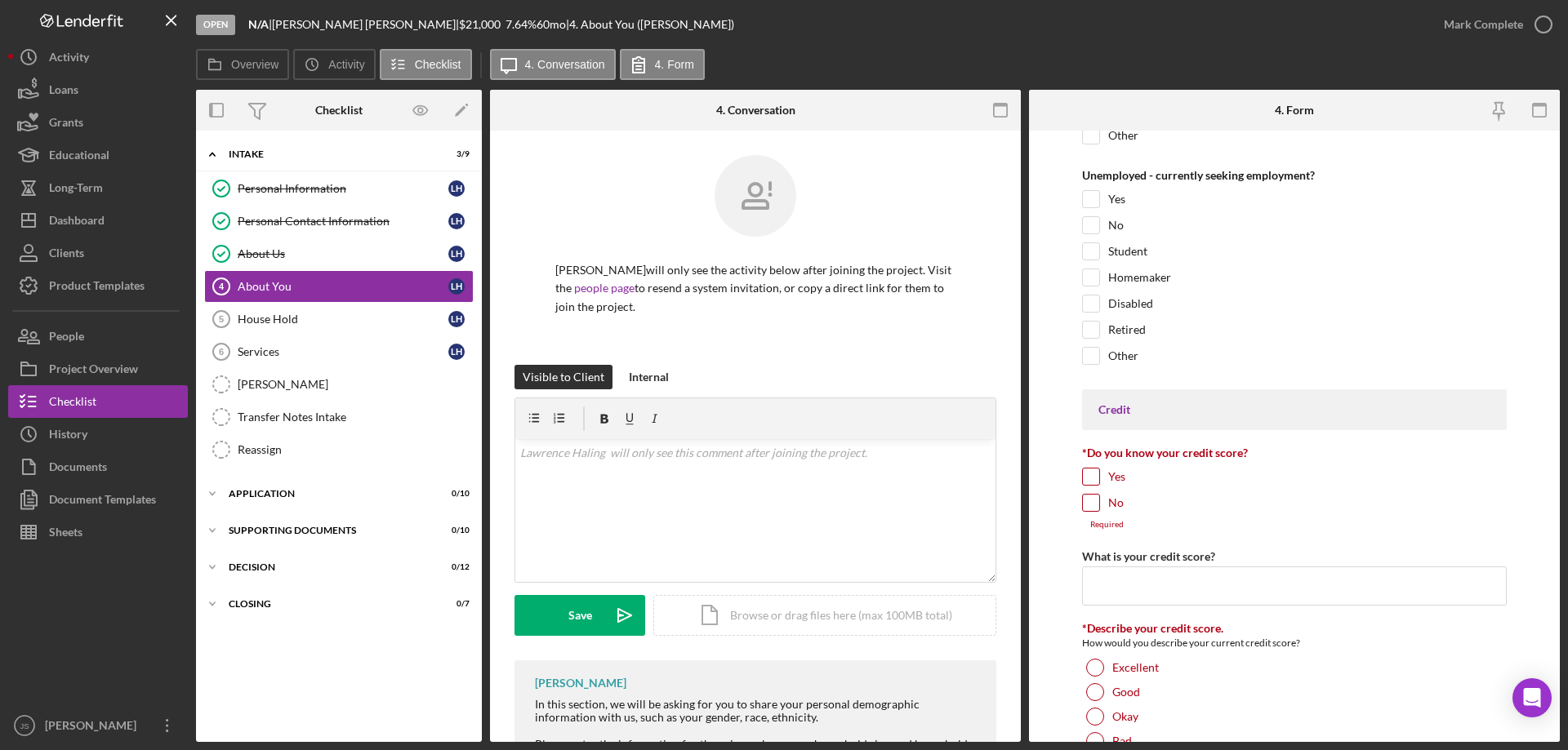
scroll to position [2538, 0]
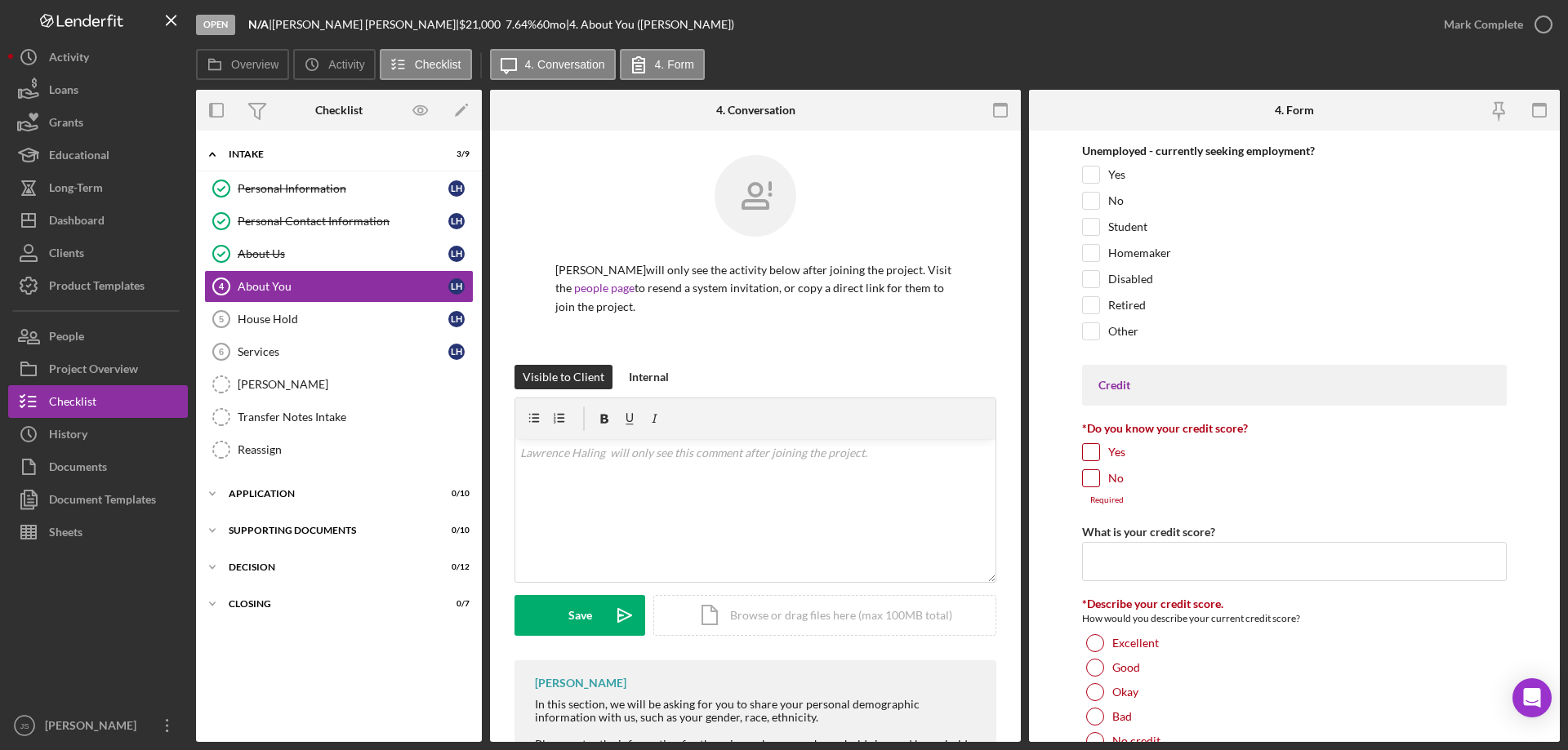
click at [1094, 452] on input "Yes" at bounding box center [1091, 452] width 16 height 16
checkbox input "true"
click at [1106, 554] on input "What is your credit score?" at bounding box center [1294, 551] width 424 height 39
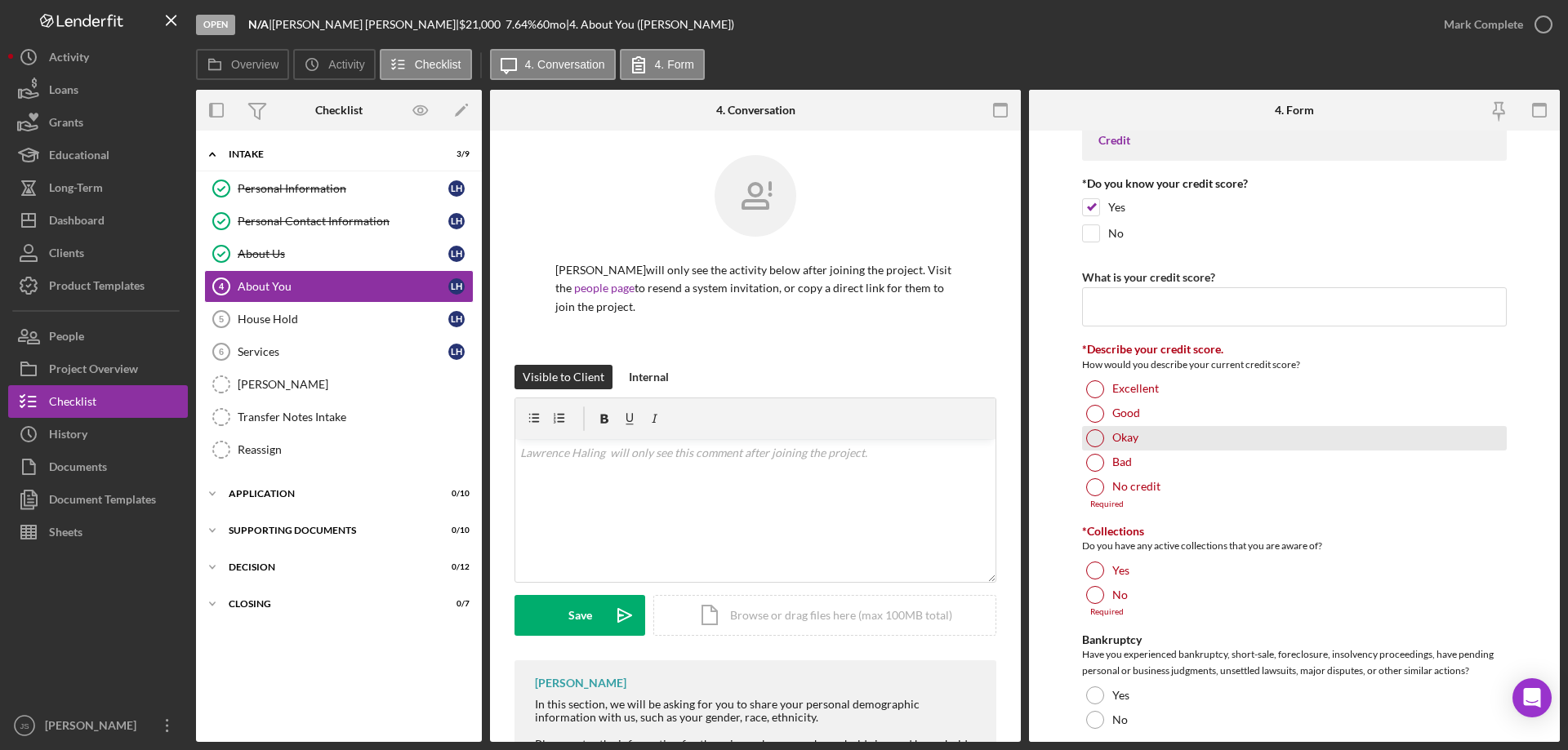
click at [1095, 438] on div at bounding box center [1095, 438] width 18 height 18
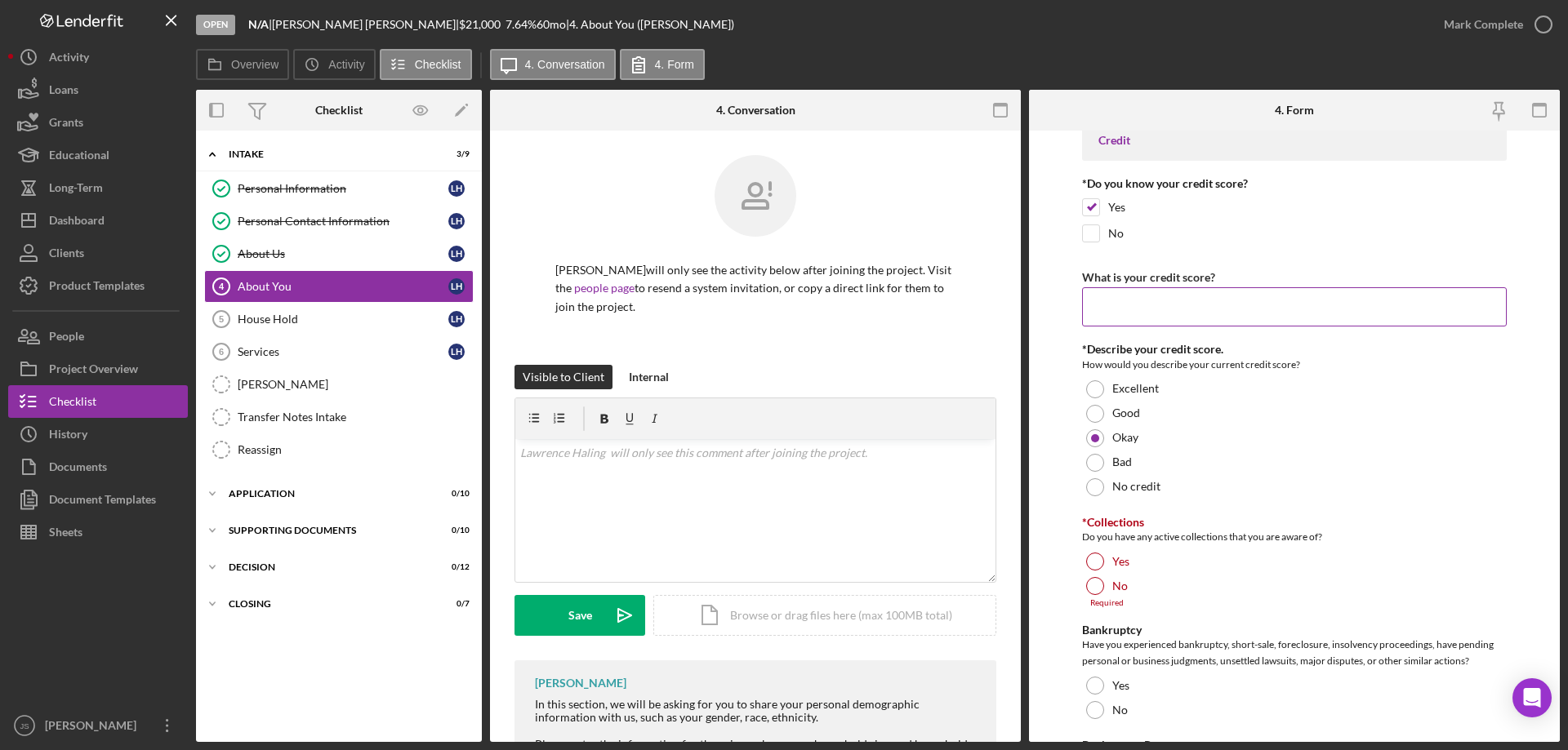
click at [1115, 307] on input "What is your credit score?" at bounding box center [1294, 307] width 424 height 39
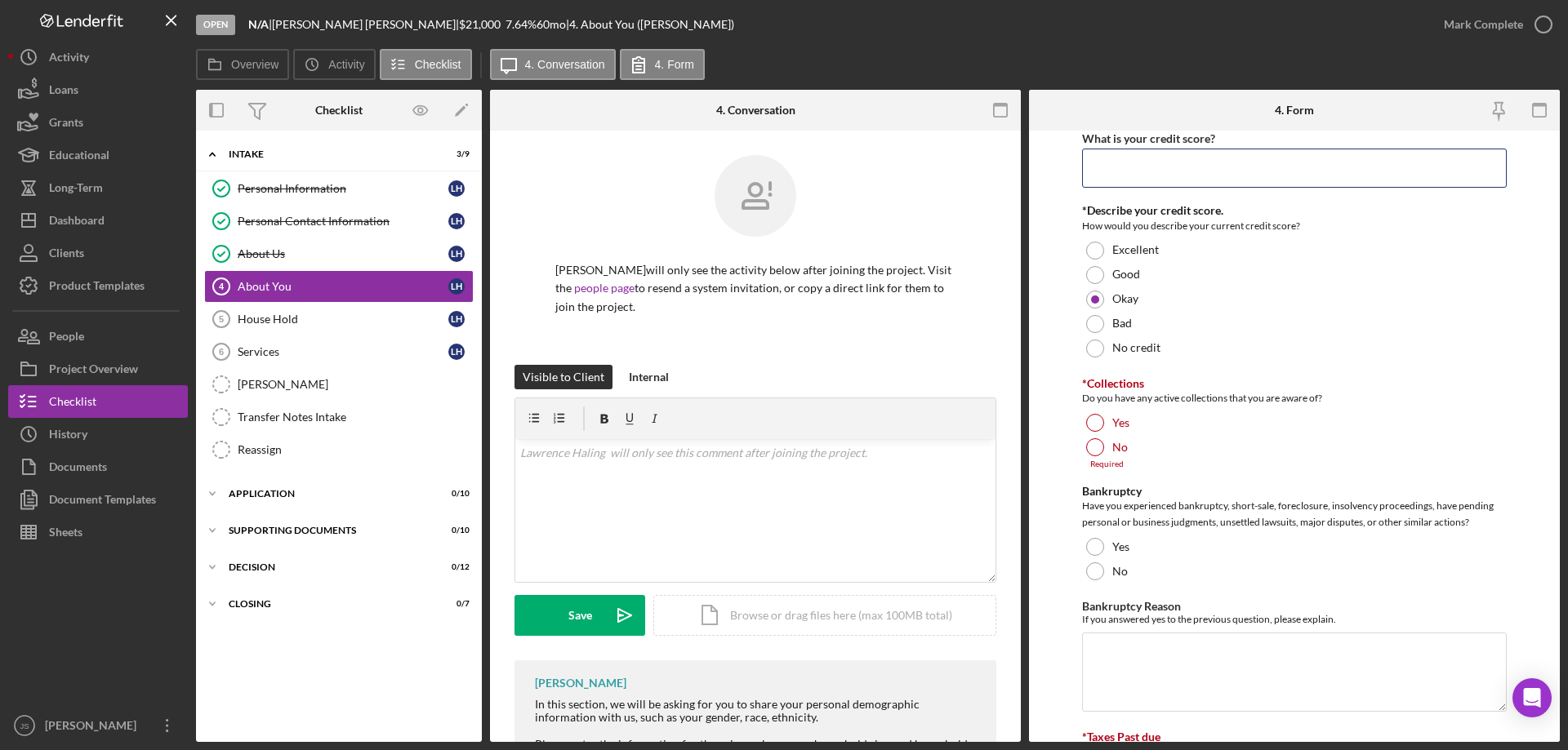
scroll to position [2946, 0]
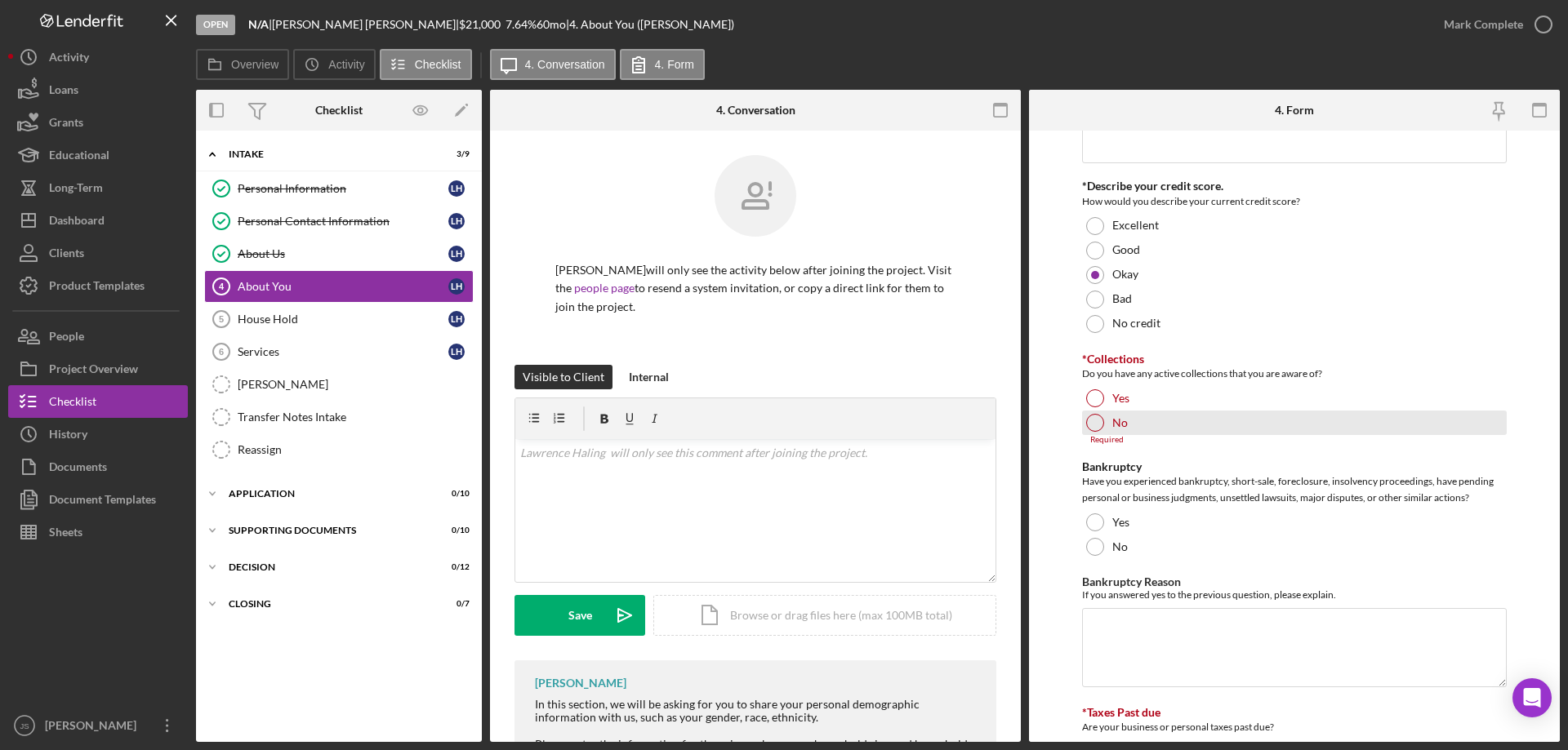
click at [1097, 425] on div at bounding box center [1095, 422] width 18 height 18
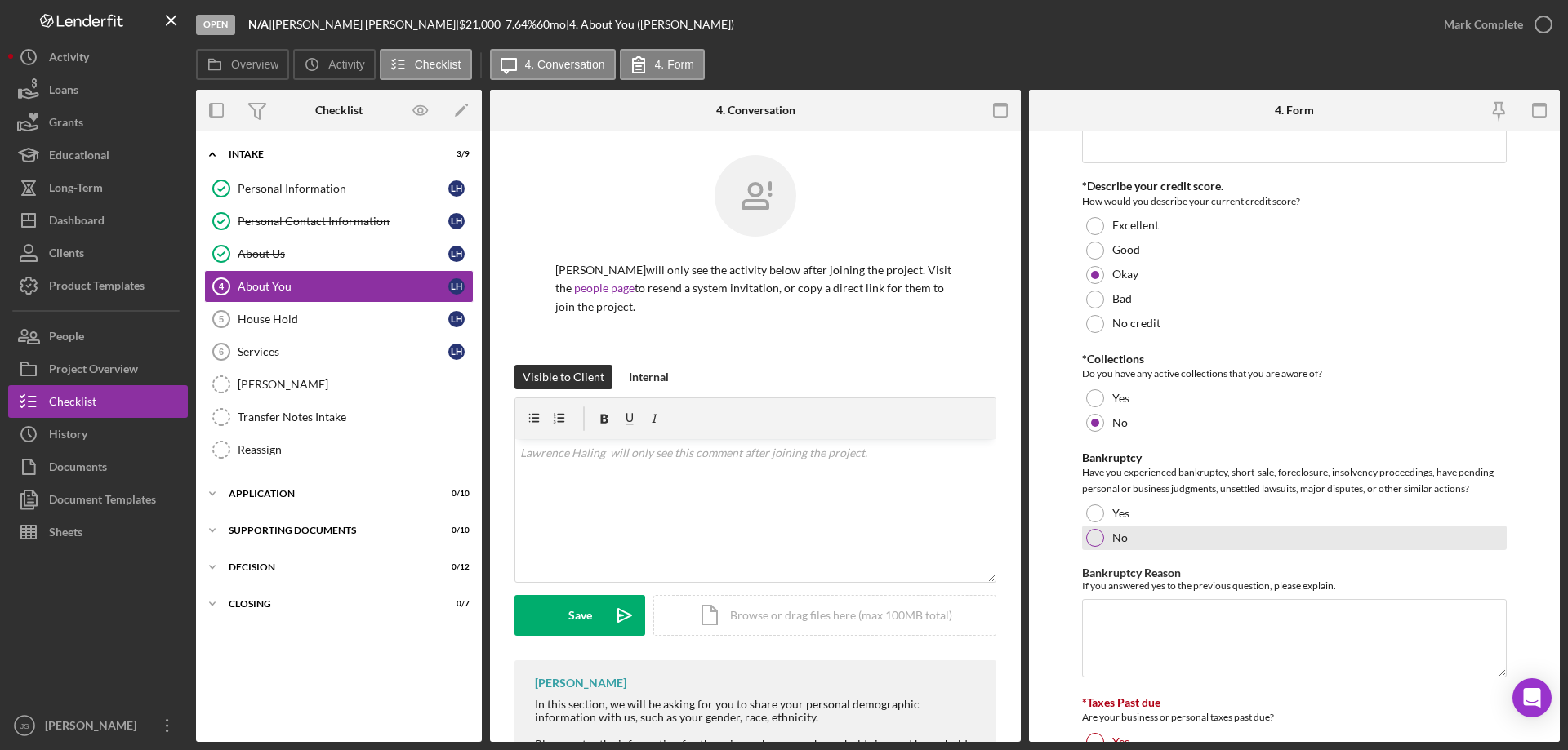
drag, startPoint x: 1091, startPoint y: 533, endPoint x: 1279, endPoint y: 543, distance: 188.3
click at [1095, 533] on div at bounding box center [1095, 538] width 18 height 18
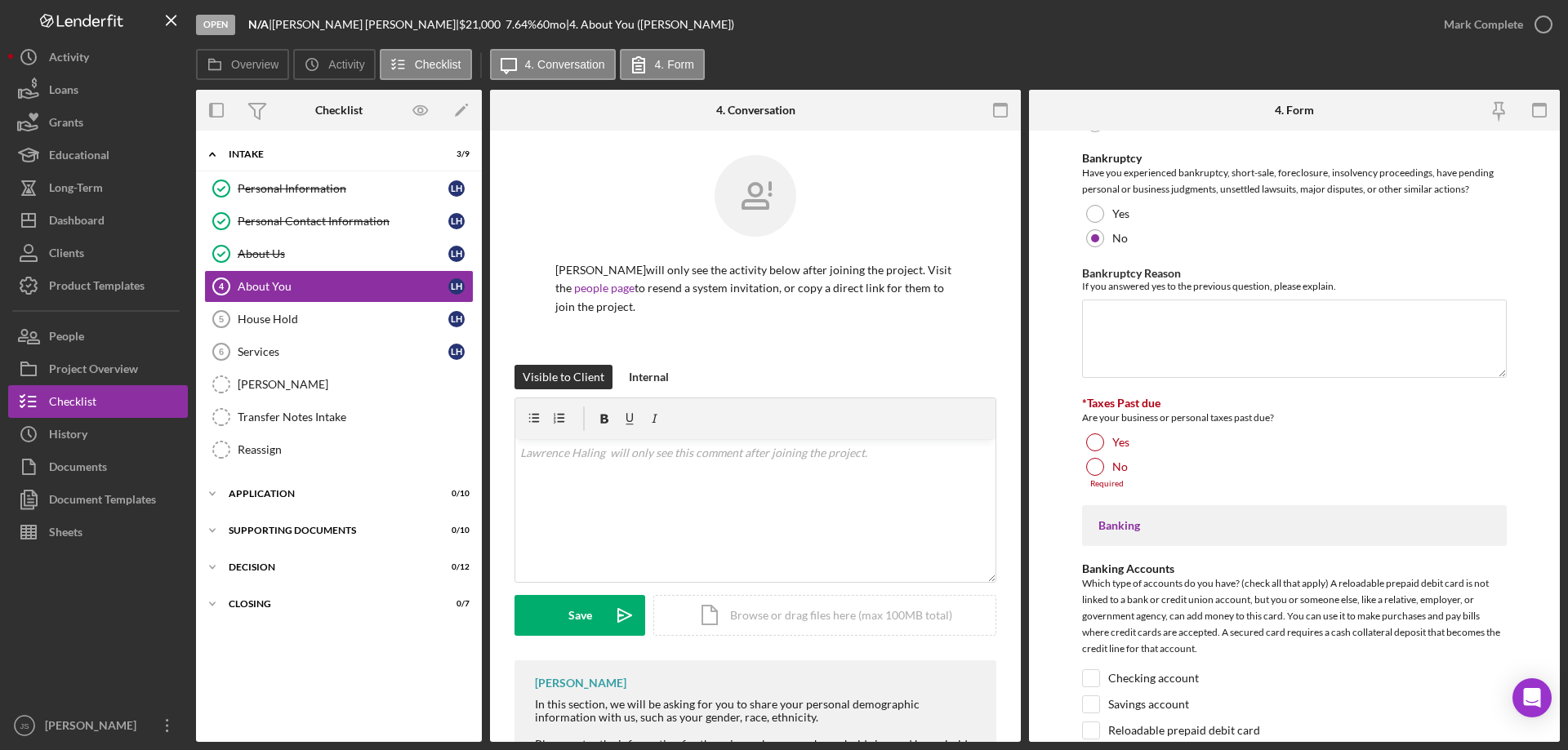
scroll to position [3273, 0]
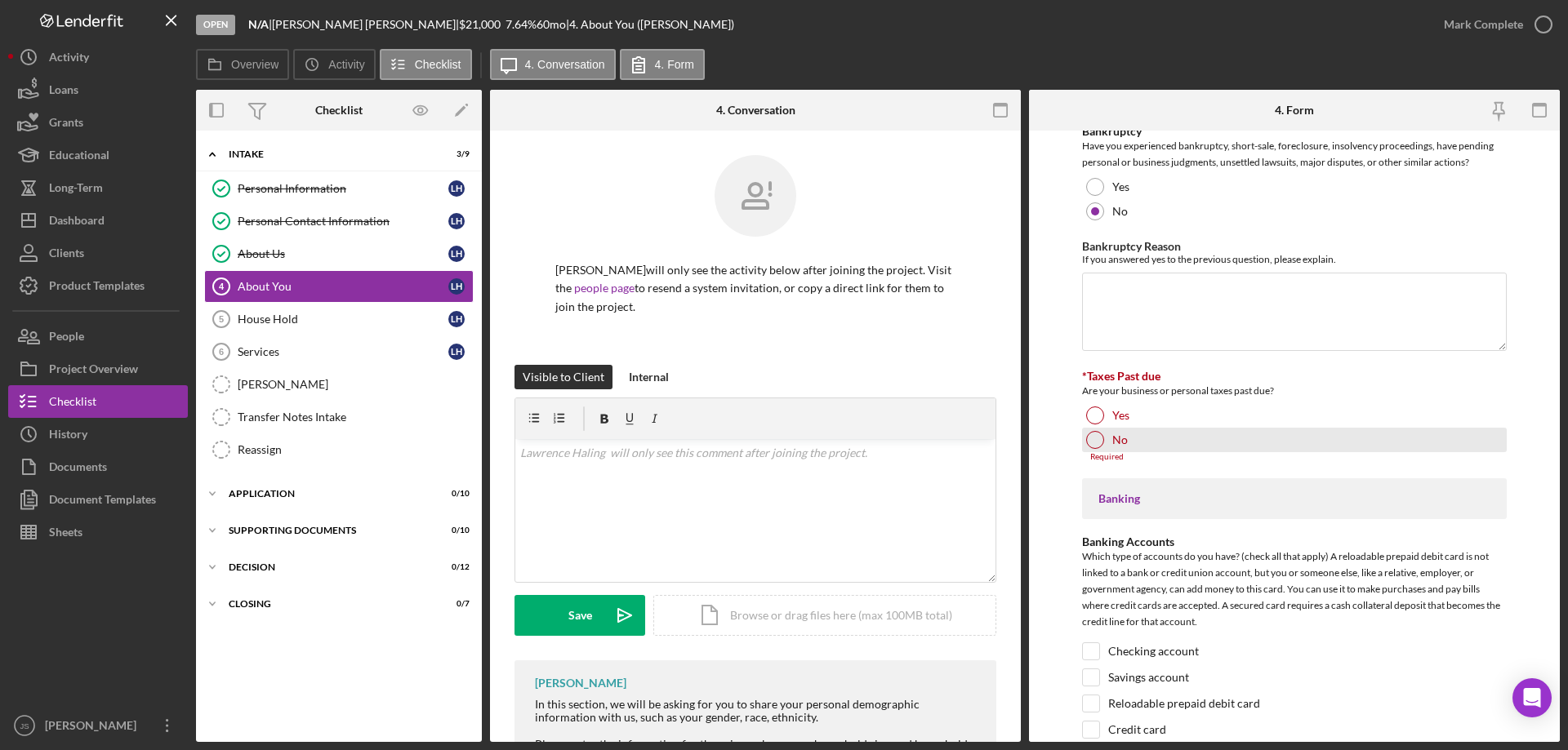
click at [1093, 440] on div at bounding box center [1095, 440] width 18 height 18
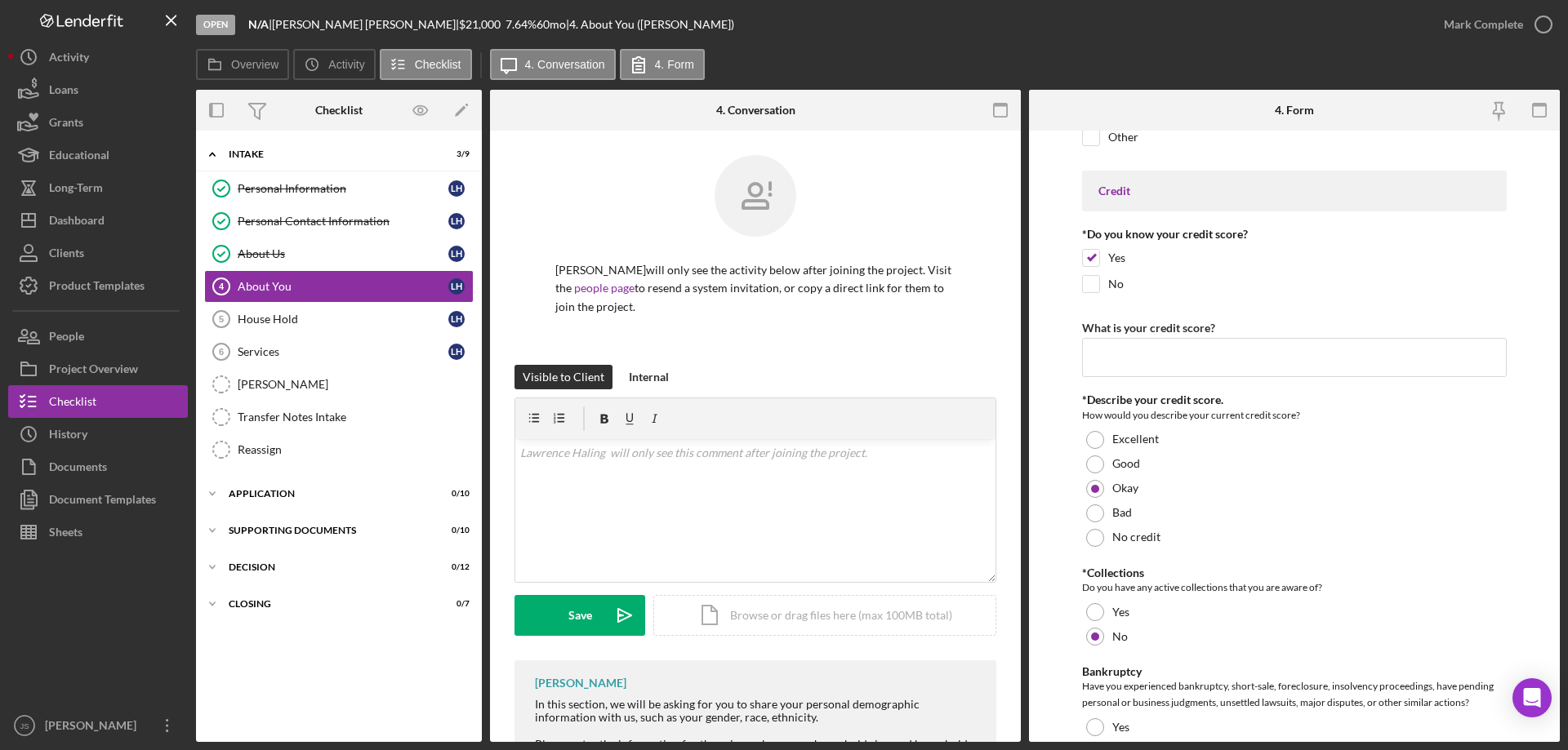
scroll to position [2701, 0]
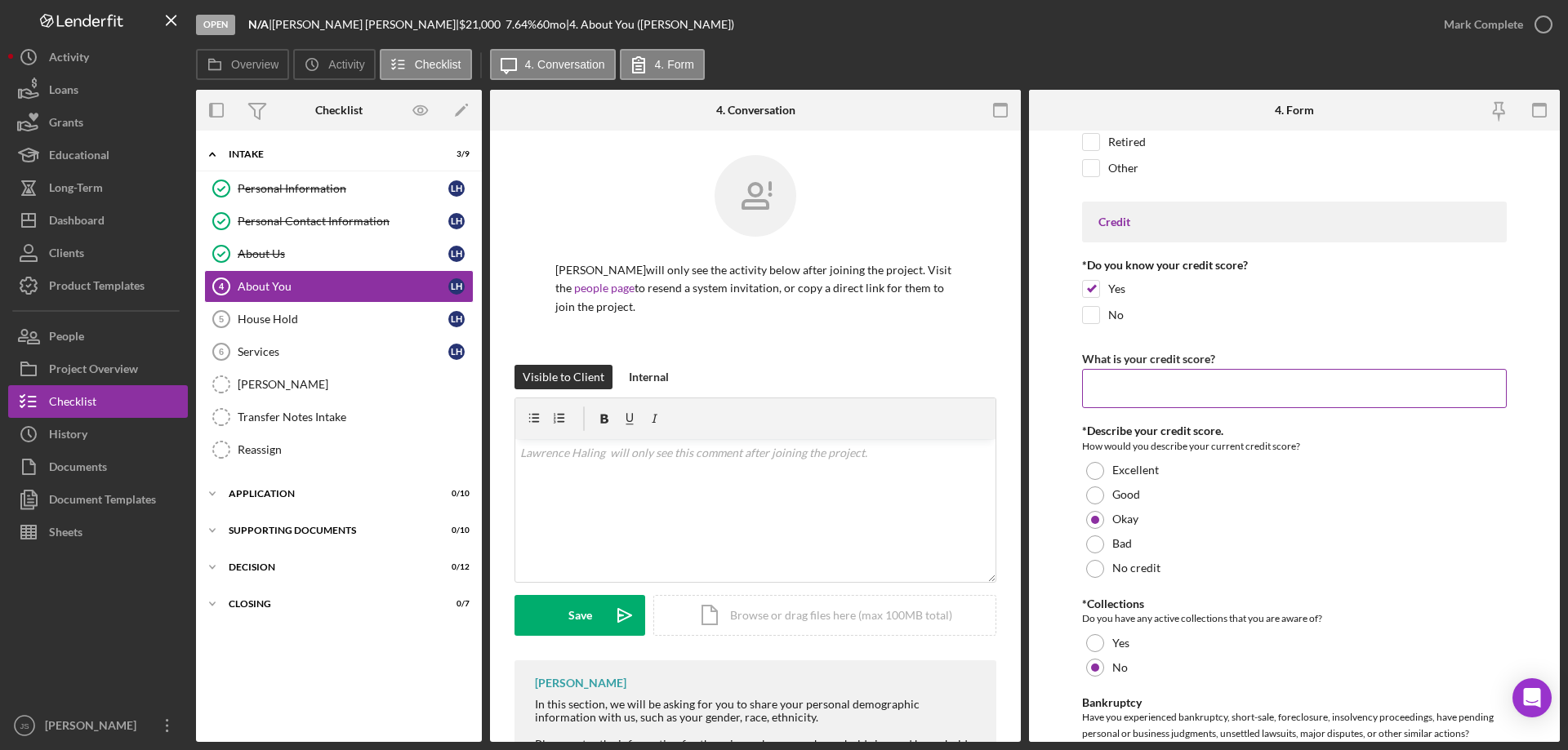
click at [1106, 391] on input "What is your credit score?" at bounding box center [1294, 388] width 424 height 39
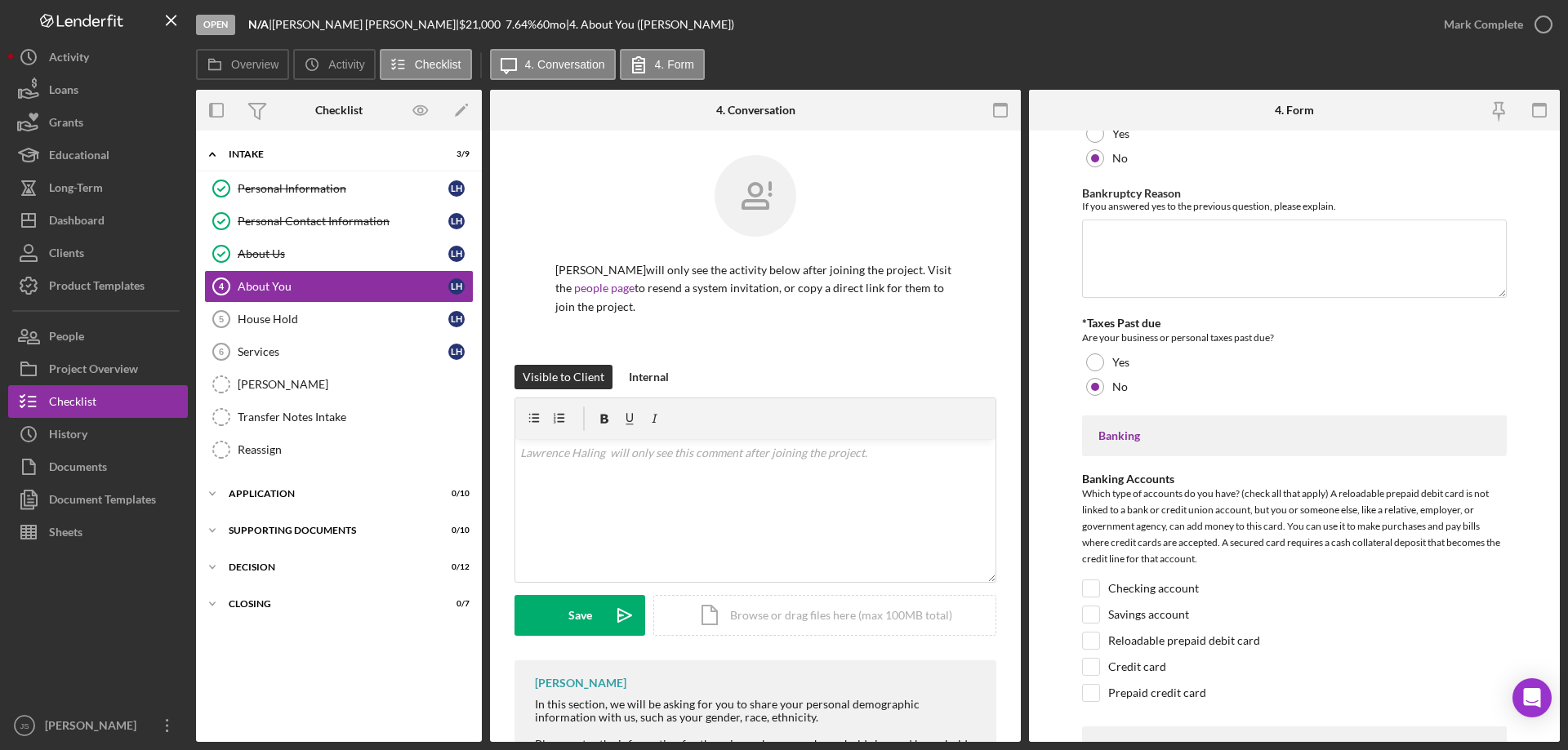
scroll to position [3354, 0]
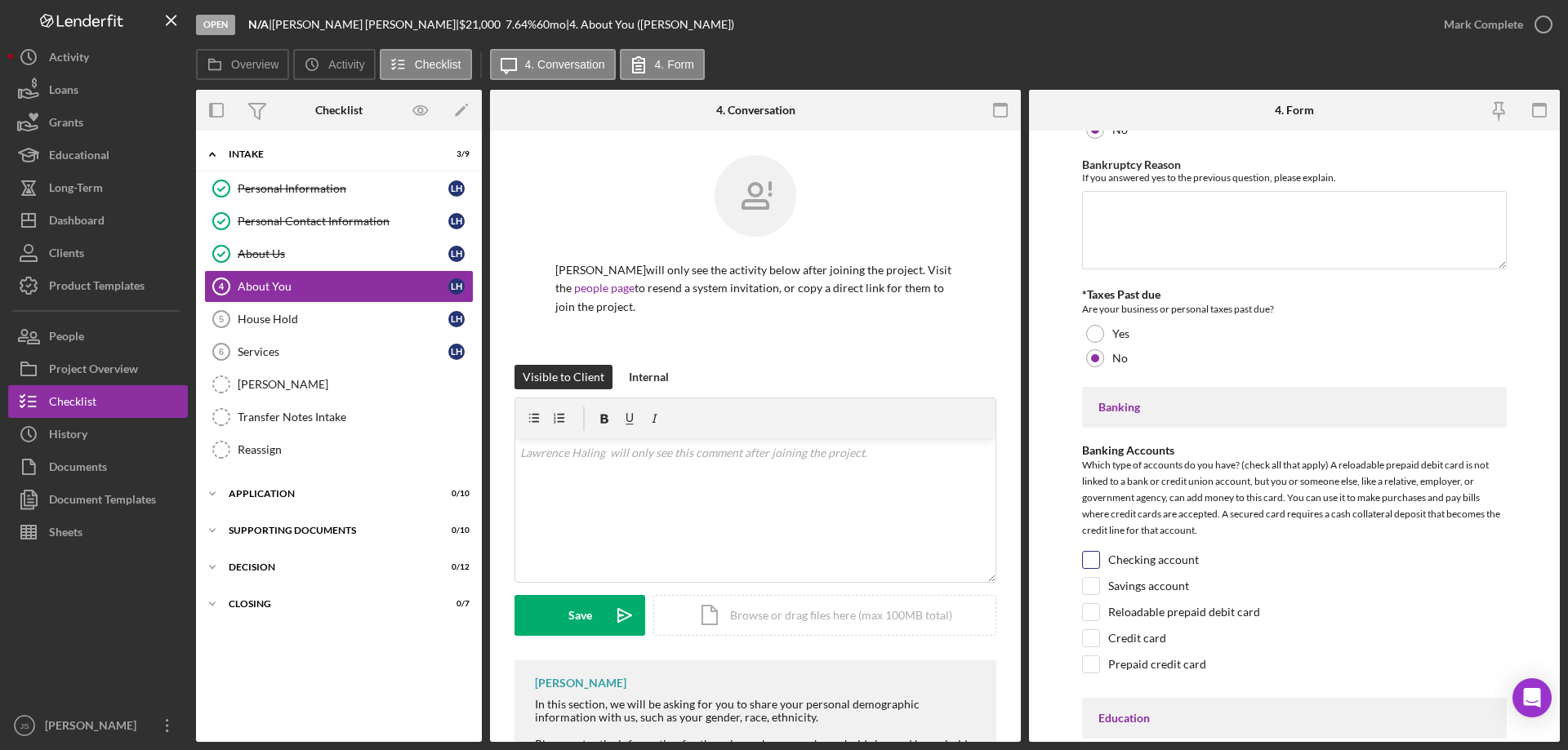
type input "734"
click at [1099, 559] on input "Checking account" at bounding box center [1091, 560] width 16 height 16
checkbox input "true"
drag, startPoint x: 1095, startPoint y: 583, endPoint x: 1266, endPoint y: 583, distance: 171.0
click at [1096, 583] on input "Savings account" at bounding box center [1091, 586] width 16 height 16
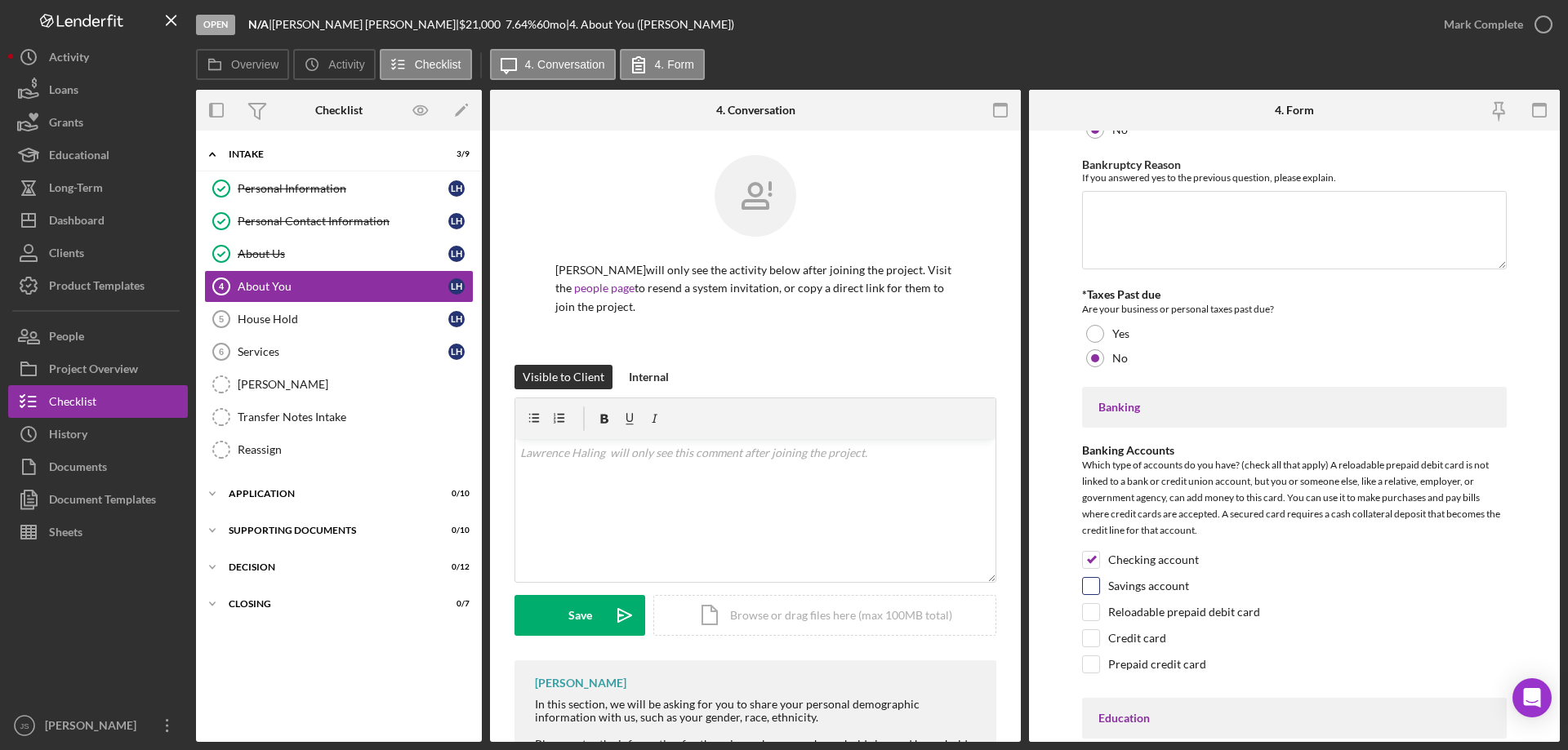
checkbox input "true"
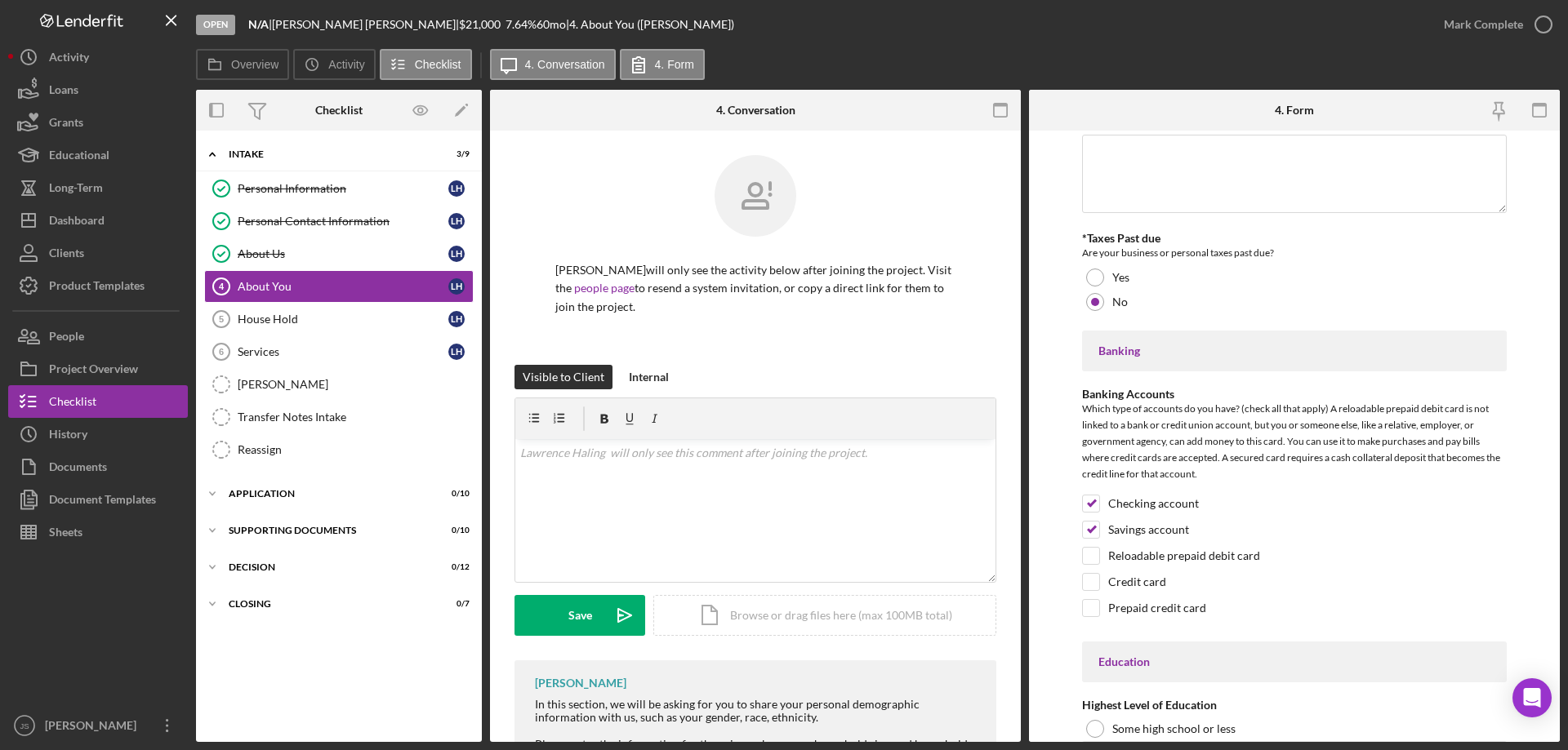
scroll to position [3599, 0]
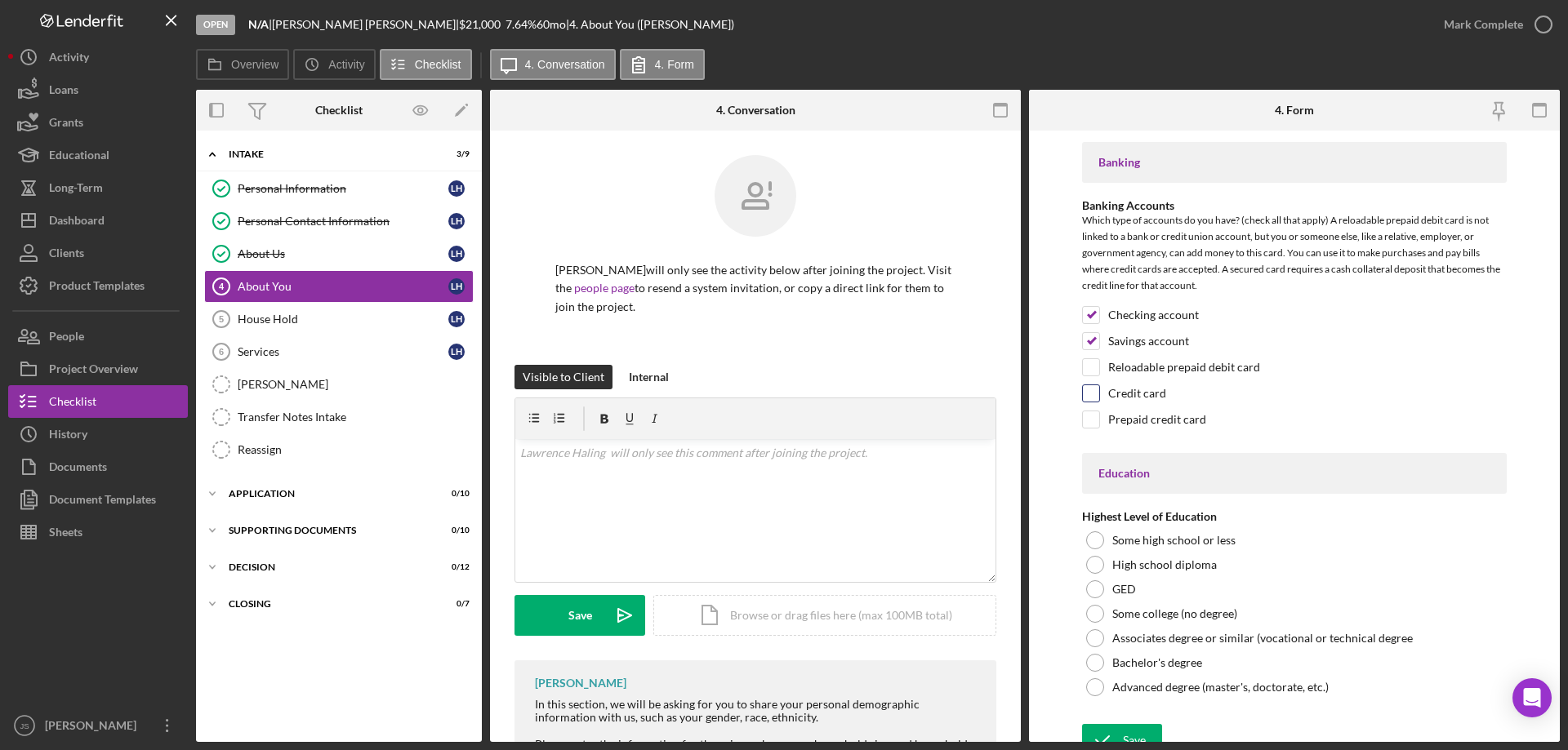
click at [1091, 393] on input "Credit card" at bounding box center [1091, 393] width 16 height 16
checkbox input "true"
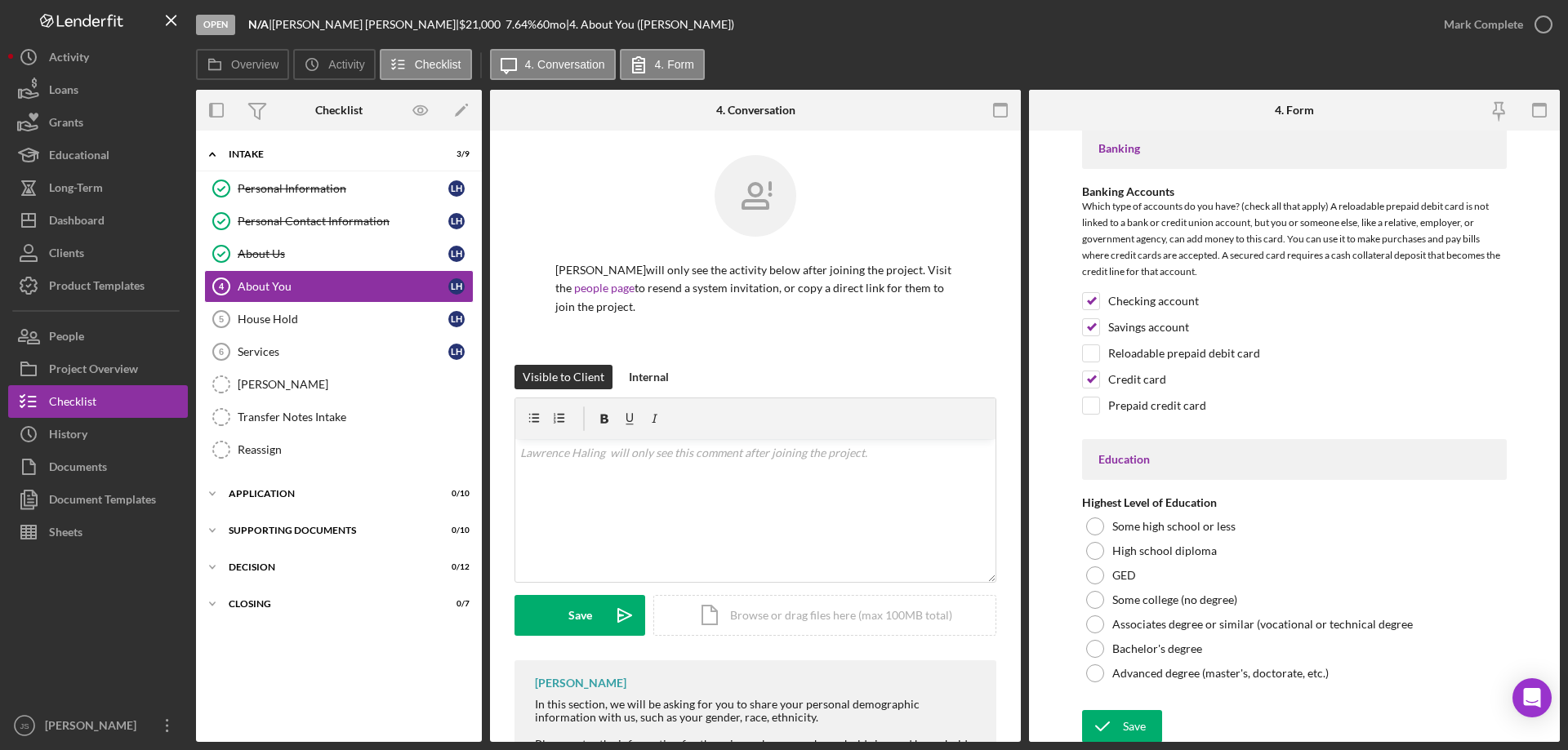
scroll to position [3616, 0]
click at [1092, 546] on div at bounding box center [1095, 547] width 18 height 18
click at [1127, 723] on div "Save" at bounding box center [1134, 723] width 23 height 33
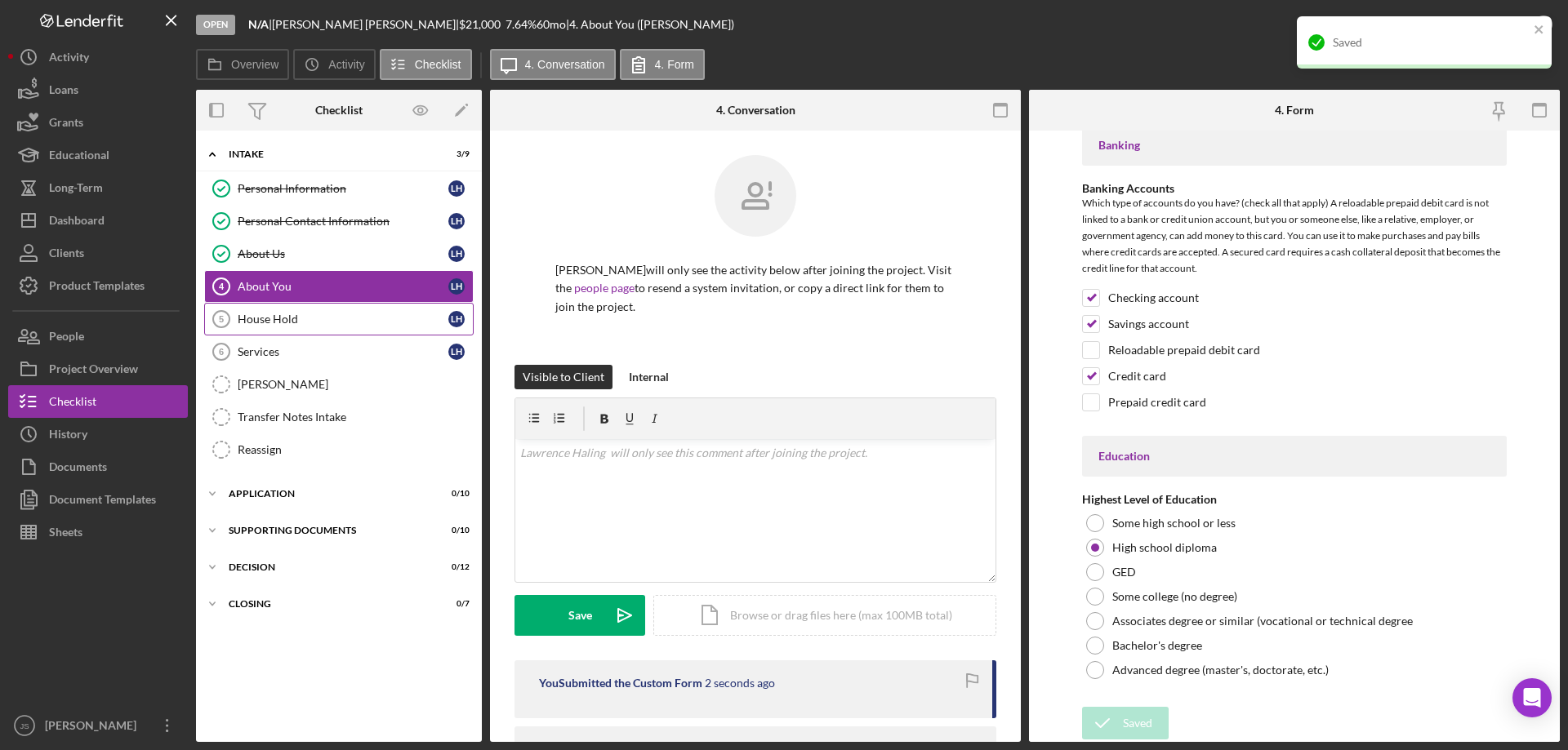
click at [342, 324] on div "House Hold" at bounding box center [343, 319] width 211 height 13
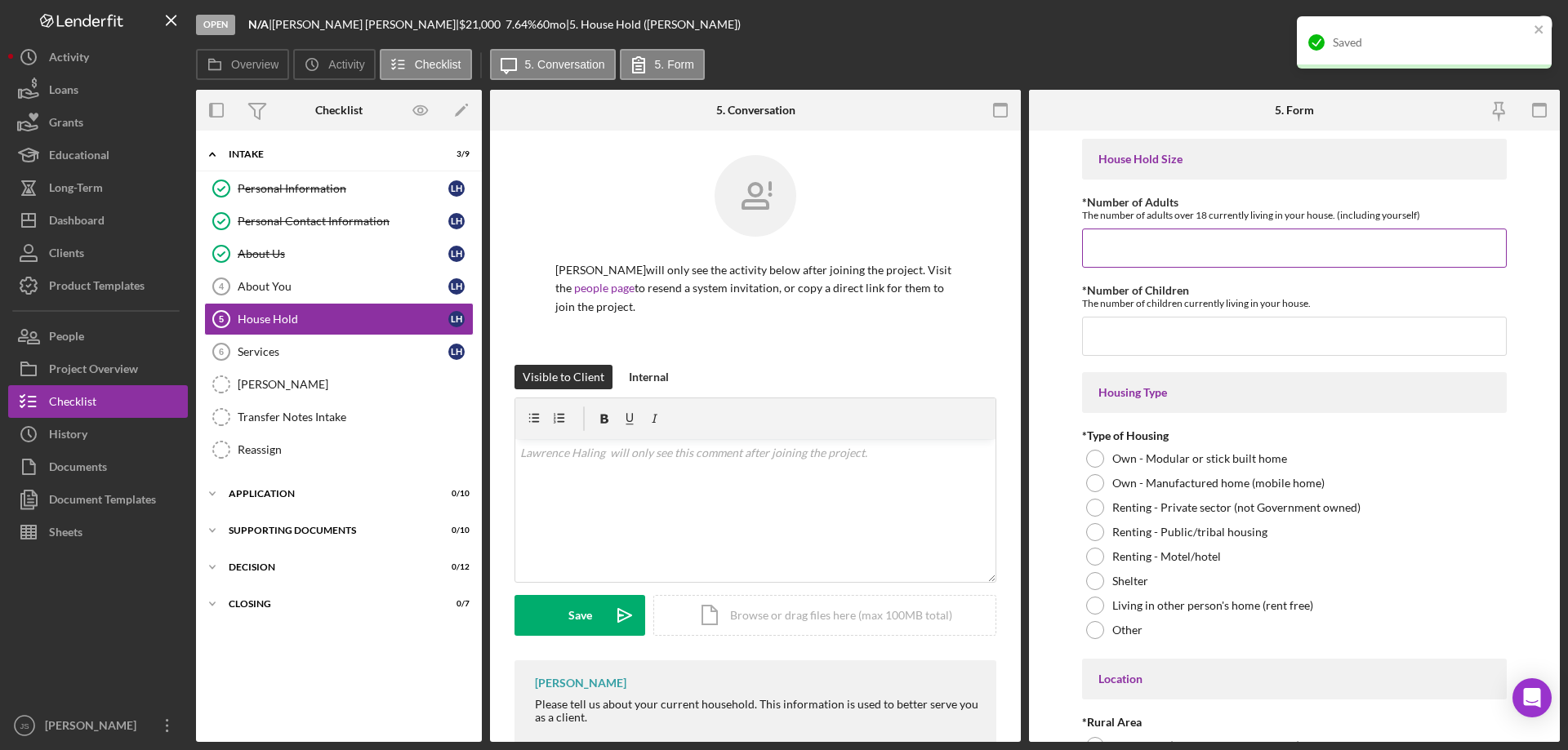
click at [1122, 249] on input "*Number of Adults" at bounding box center [1294, 248] width 424 height 39
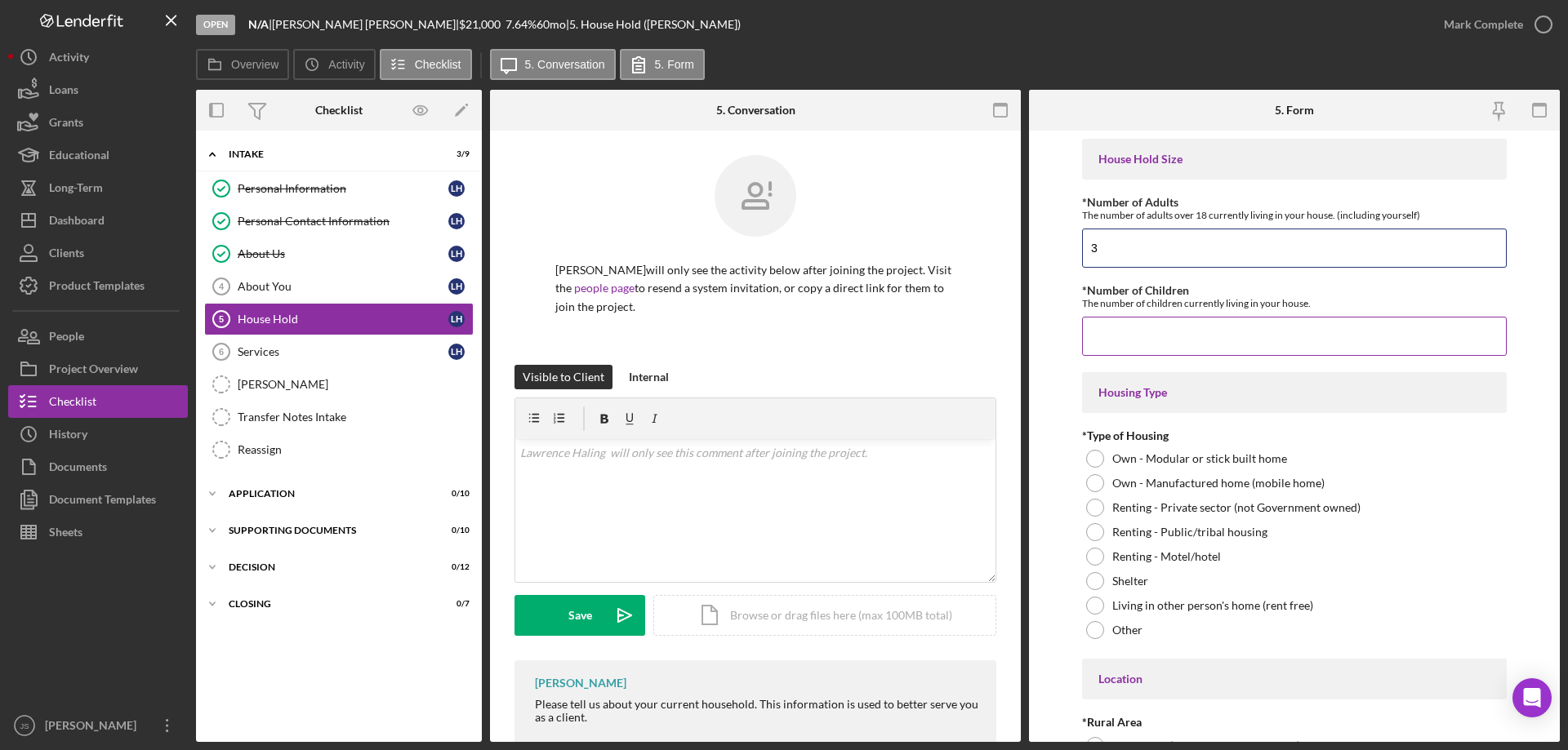
type input "3"
click at [1135, 345] on input "*Number of Children" at bounding box center [1294, 337] width 424 height 39
type input "0"
drag, startPoint x: 1097, startPoint y: 460, endPoint x: 1271, endPoint y: 486, distance: 175.9
click at [1099, 460] on div at bounding box center [1095, 458] width 18 height 18
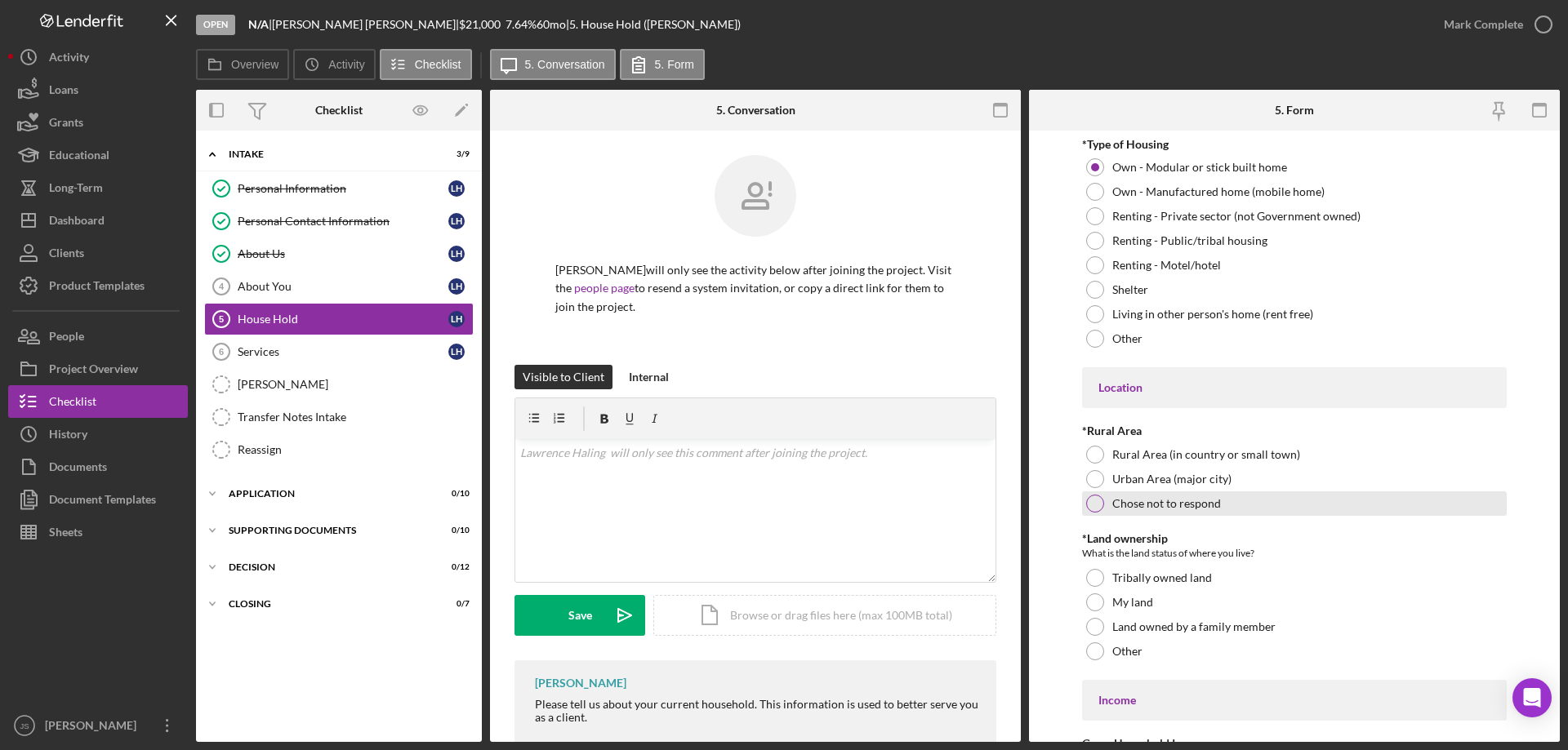
scroll to position [327, 0]
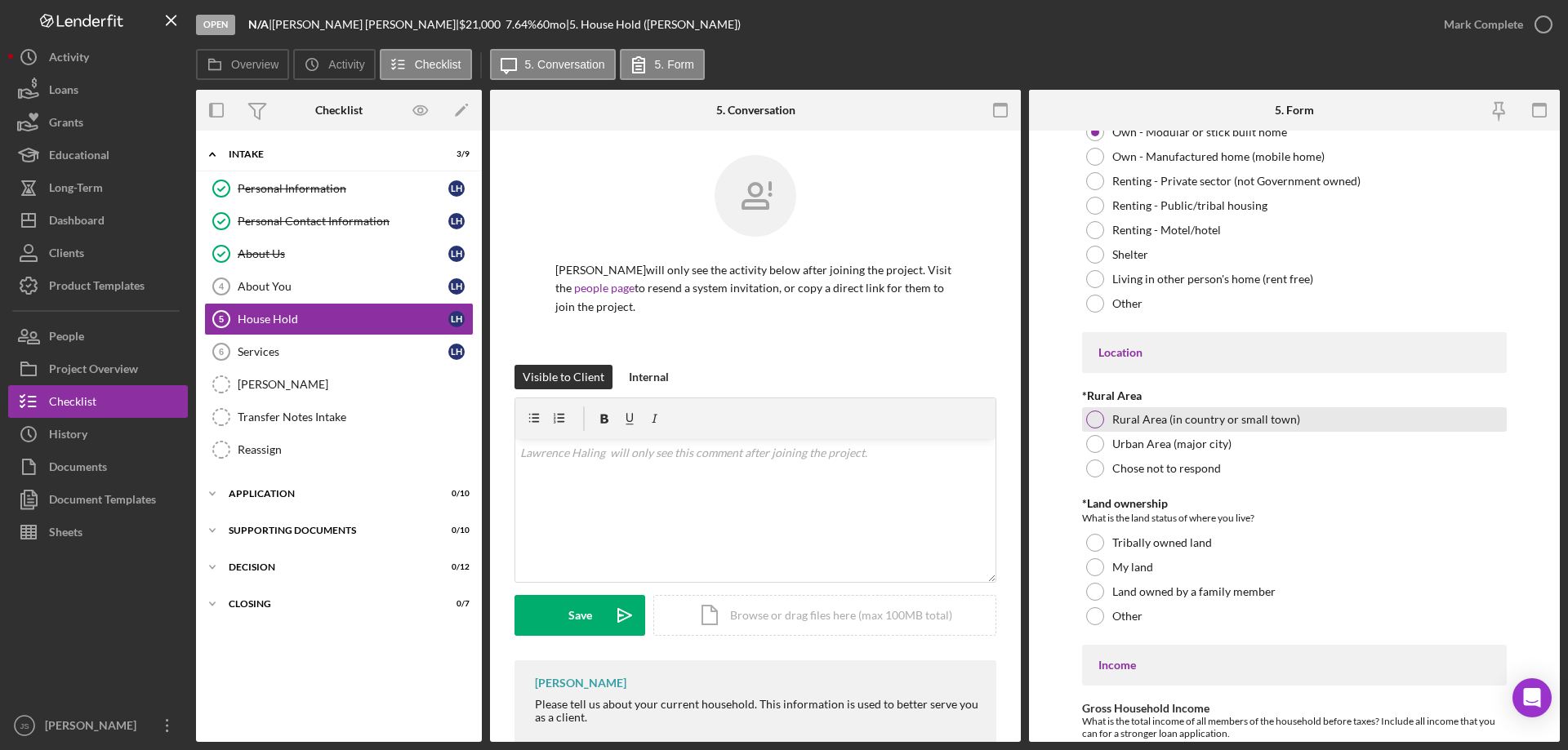
click at [1094, 417] on div at bounding box center [1095, 419] width 18 height 18
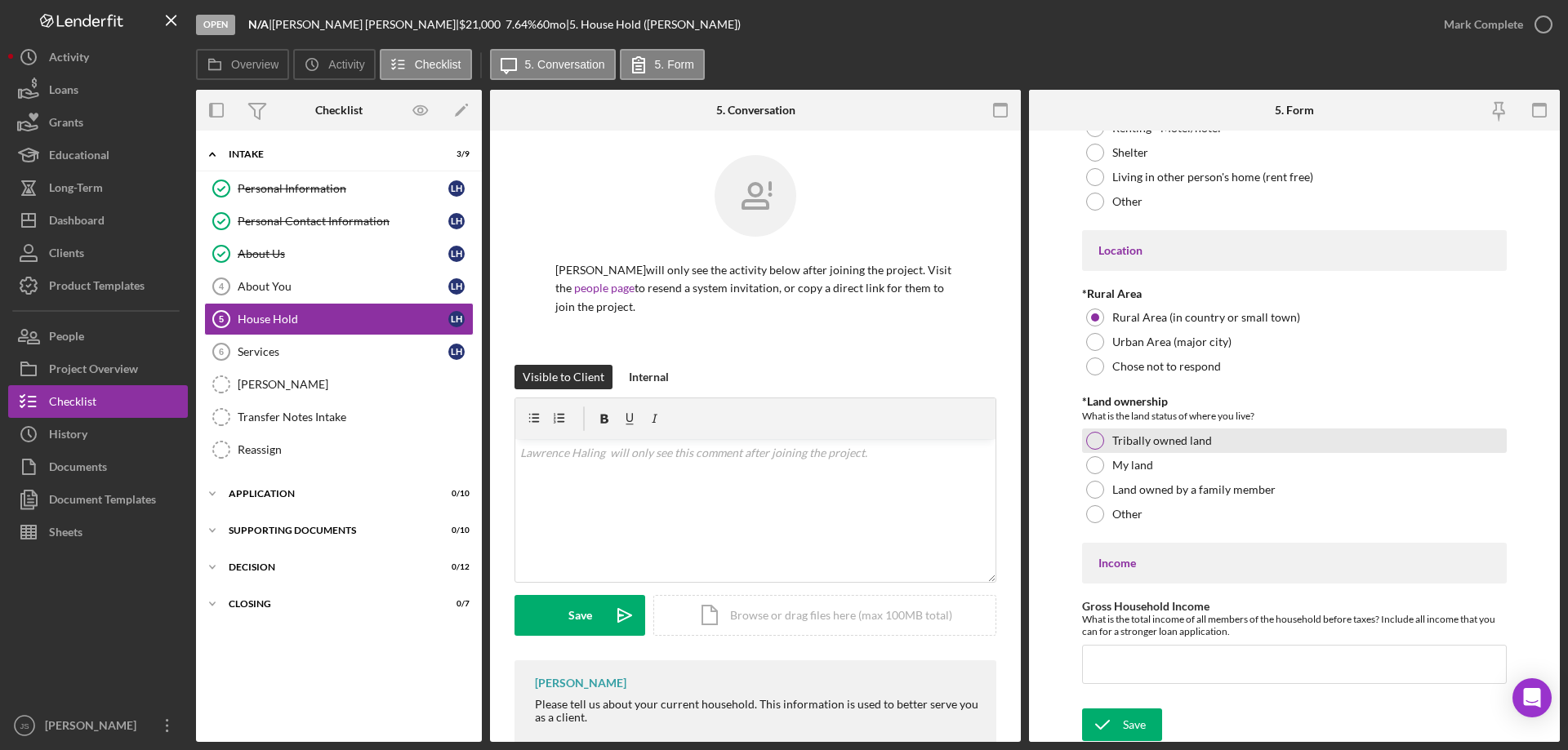
scroll to position [430, 0]
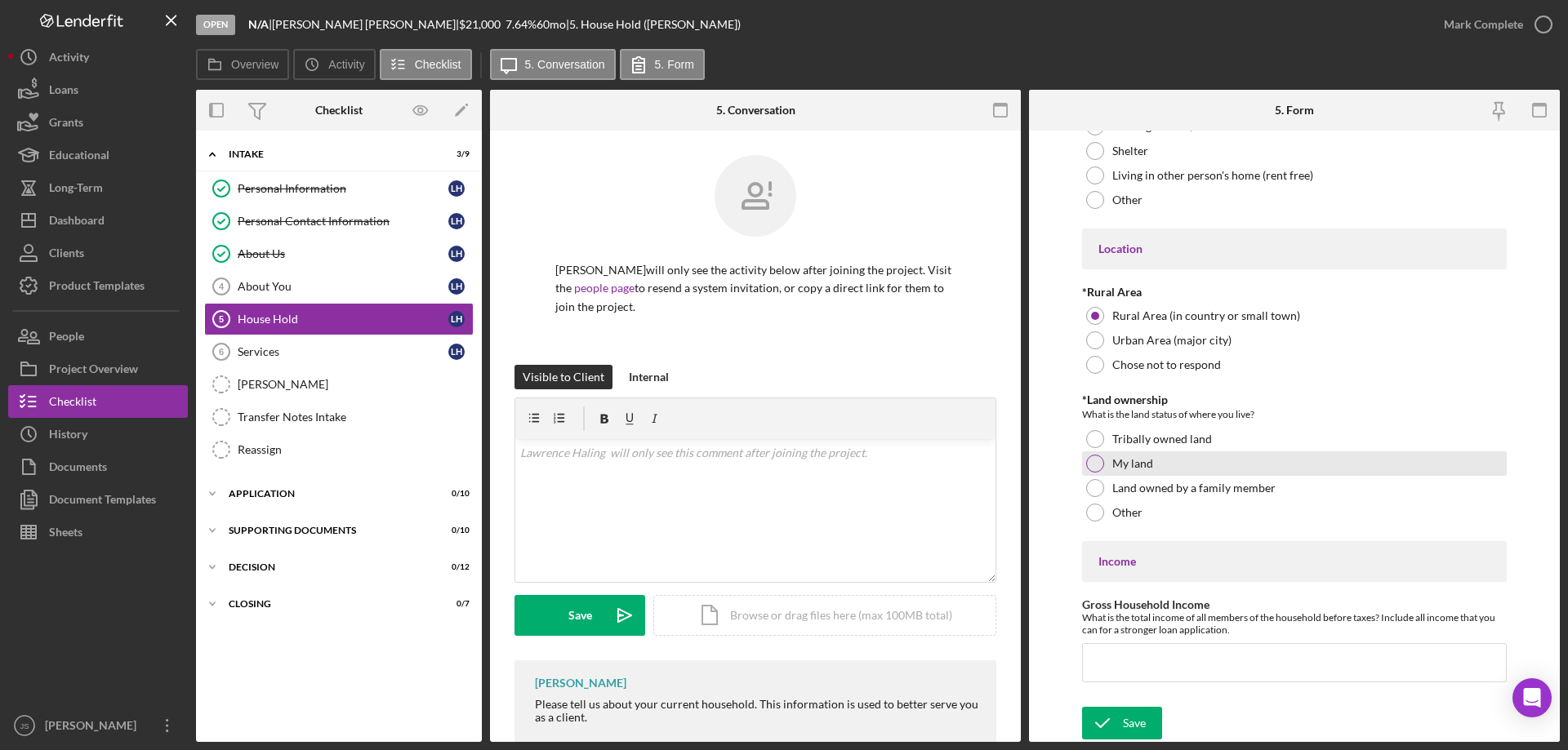
drag, startPoint x: 1094, startPoint y: 464, endPoint x: 1225, endPoint y: 468, distance: 131.1
click at [1095, 464] on div at bounding box center [1095, 463] width 18 height 18
click at [1121, 667] on input "Gross Household Income" at bounding box center [1294, 663] width 424 height 39
type input "$110,000"
click at [1128, 717] on div "Save" at bounding box center [1134, 723] width 23 height 33
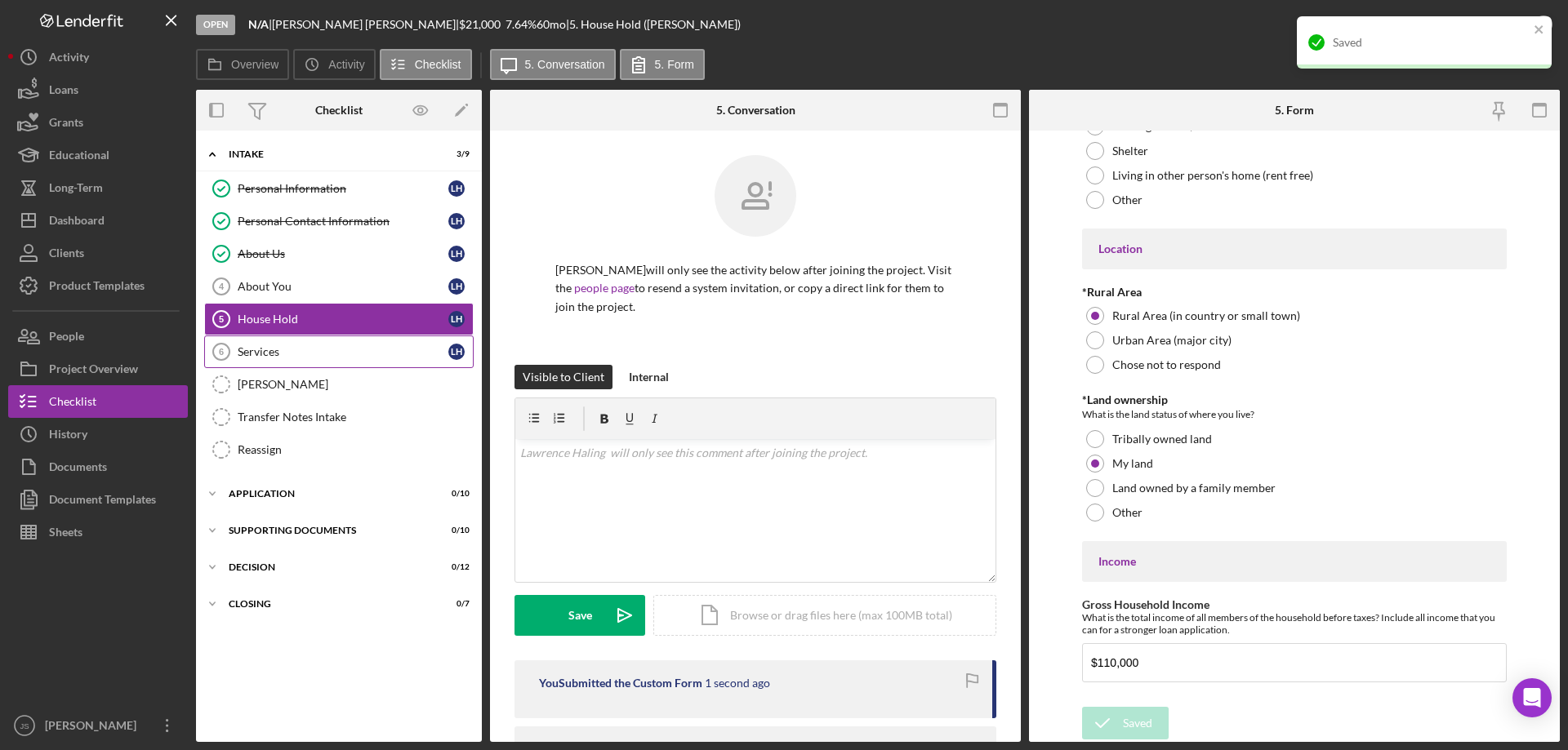
click at [318, 352] on div "Services" at bounding box center [343, 352] width 211 height 13
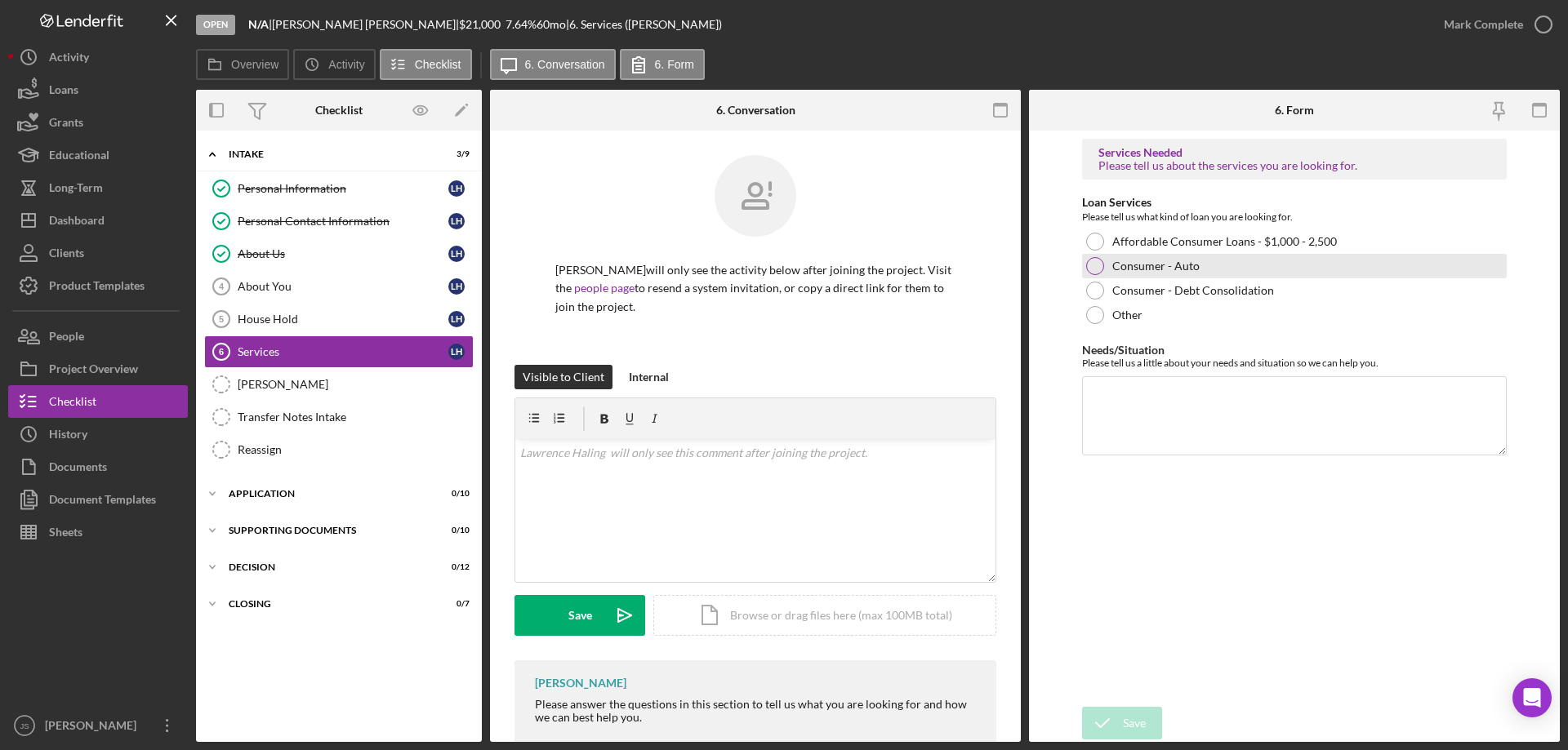
click at [1099, 263] on div at bounding box center [1095, 266] width 18 height 18
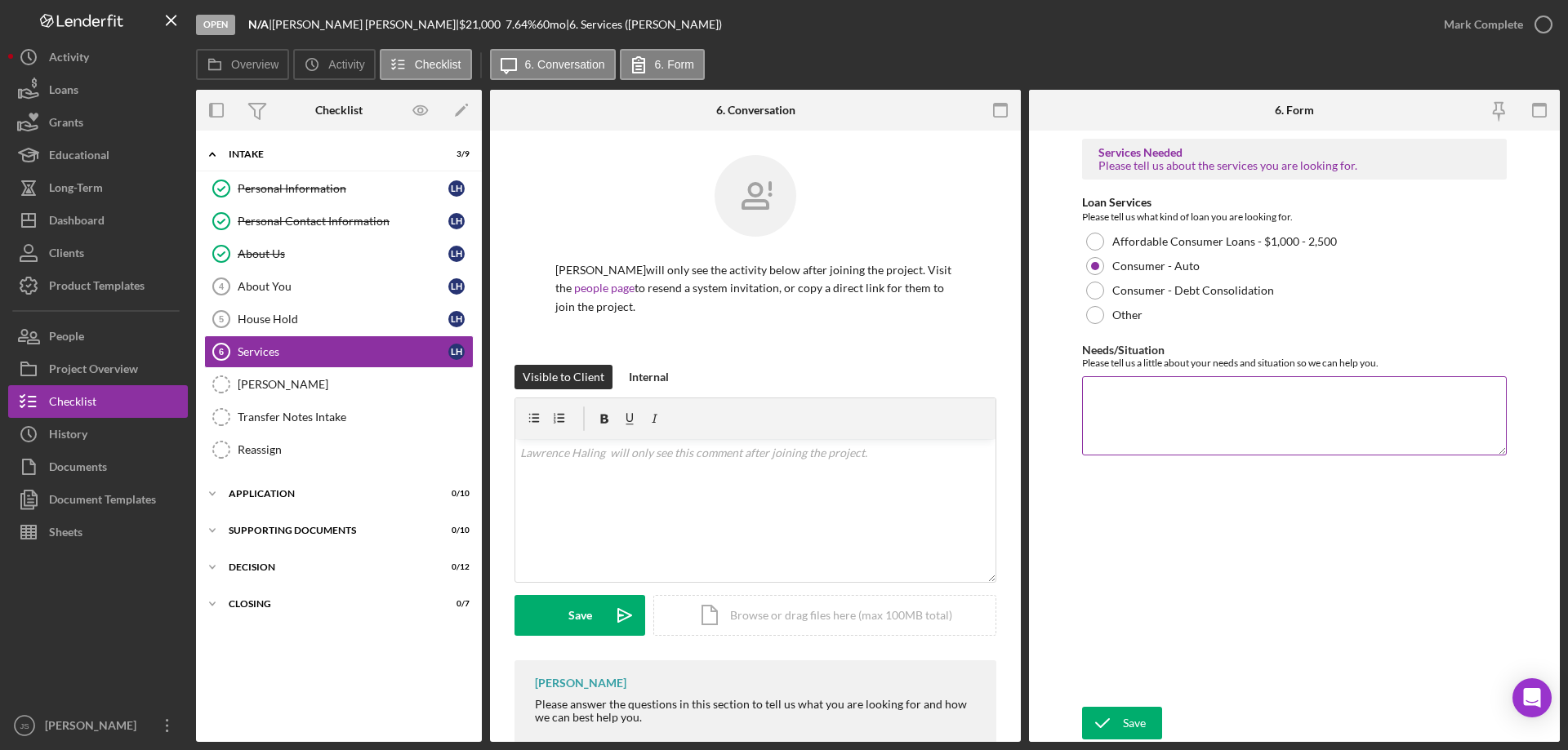
click at [1145, 411] on textarea "Needs/Situation" at bounding box center [1294, 415] width 424 height 78
type textarea "refinance high interest auto / plow"
click at [1133, 721] on div "Save" at bounding box center [1134, 723] width 23 height 33
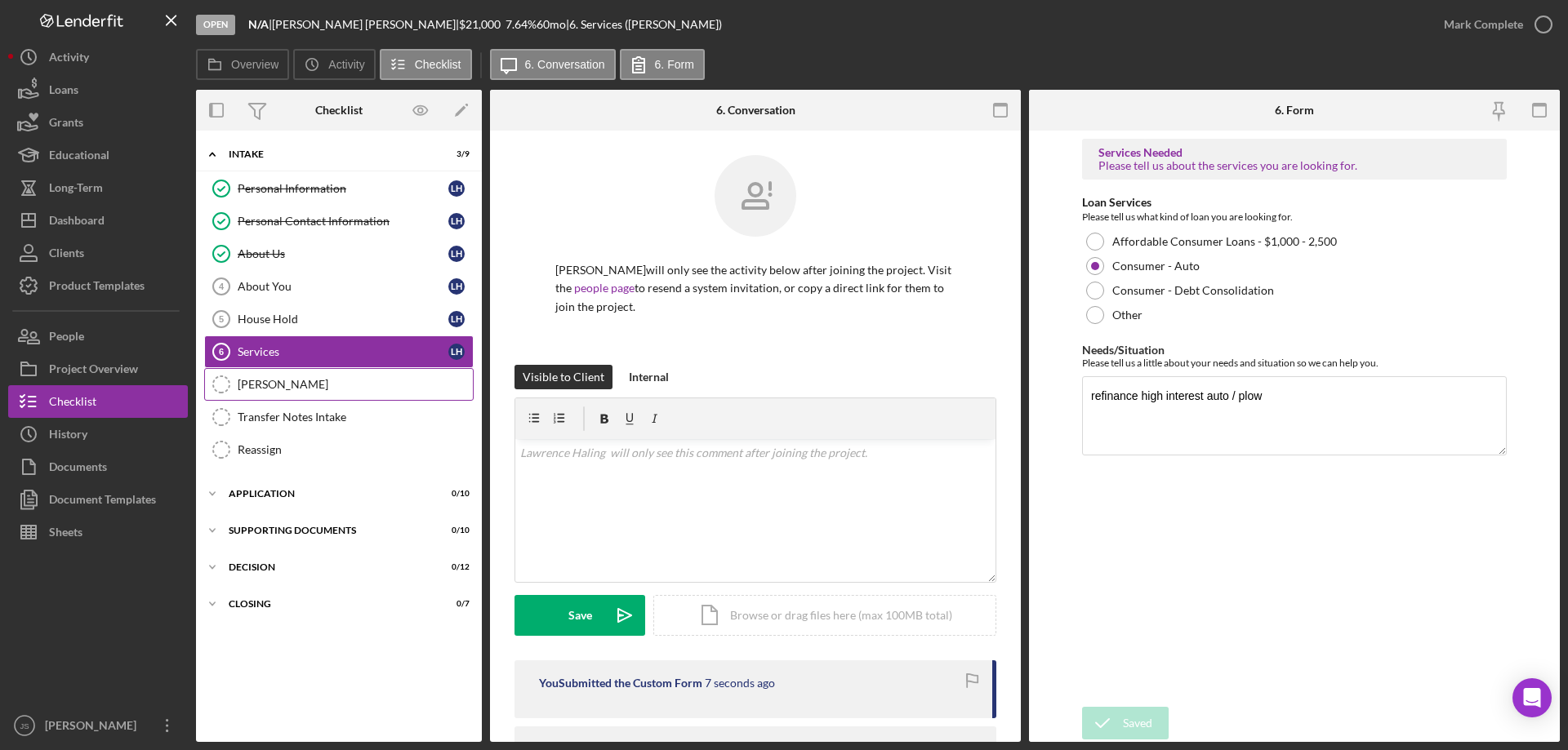
click at [307, 390] on div "[PERSON_NAME]" at bounding box center [356, 384] width 235 height 13
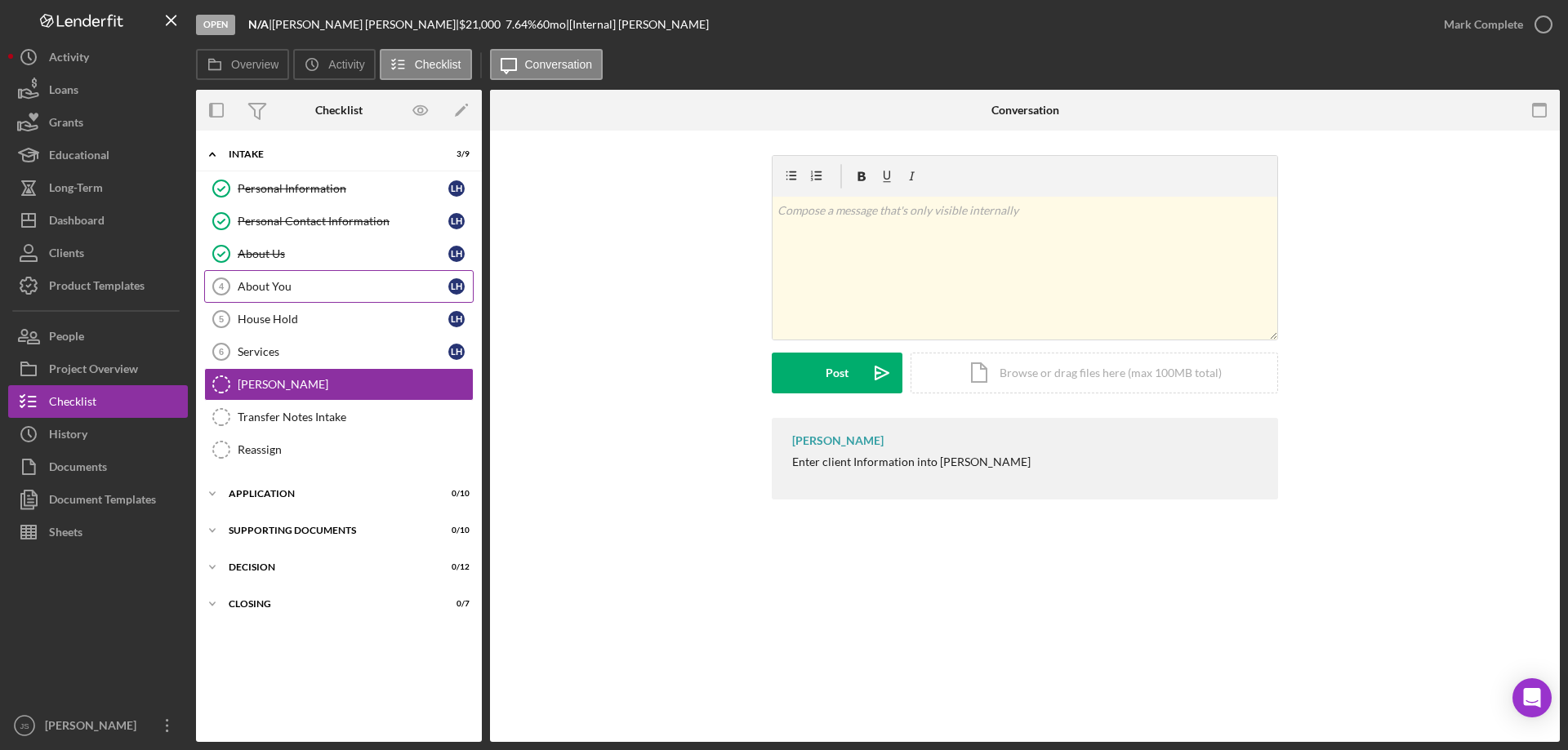
click at [317, 287] on div "About You" at bounding box center [343, 287] width 211 height 13
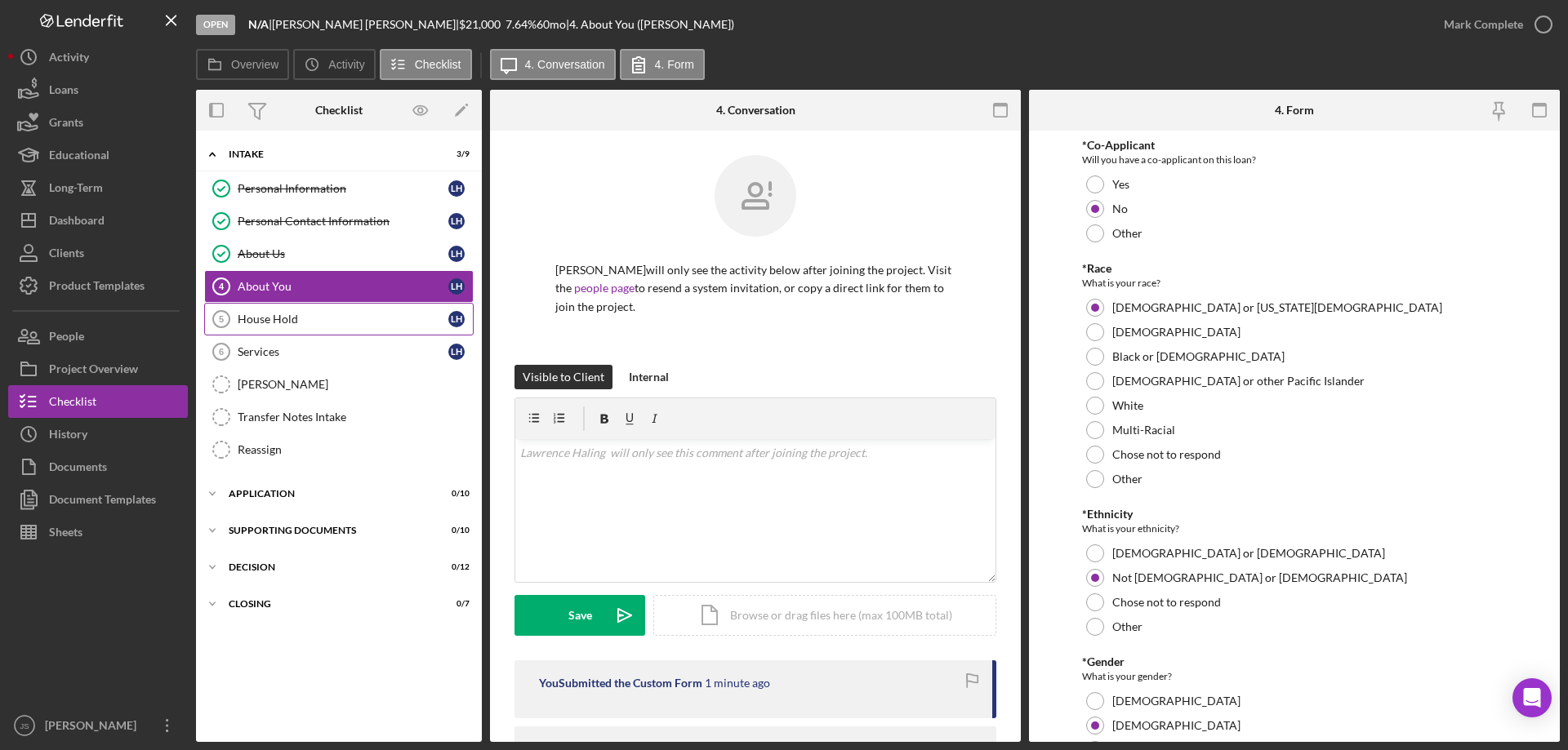
click at [311, 316] on div "House Hold" at bounding box center [343, 319] width 211 height 13
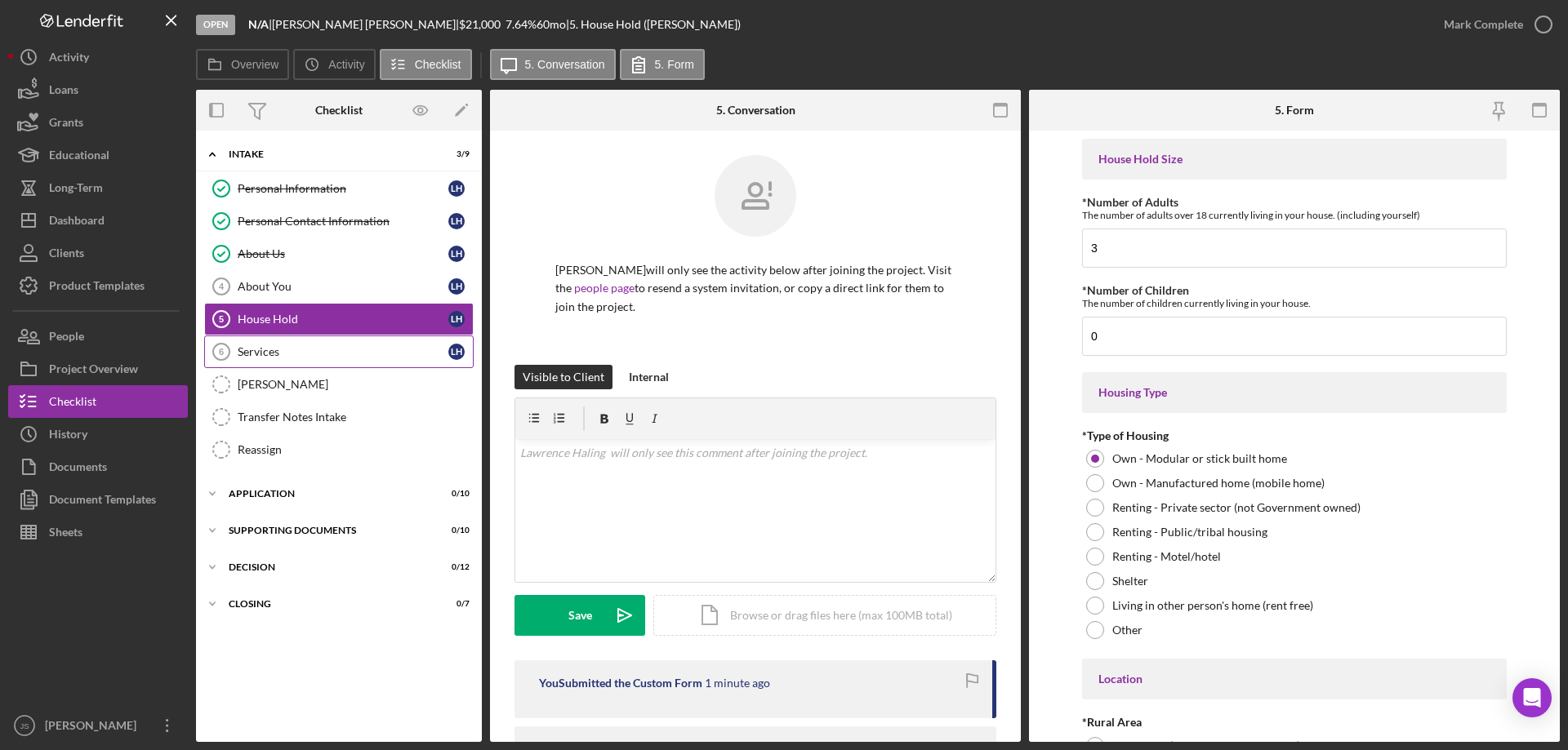
click at [335, 348] on div "Services" at bounding box center [343, 352] width 211 height 13
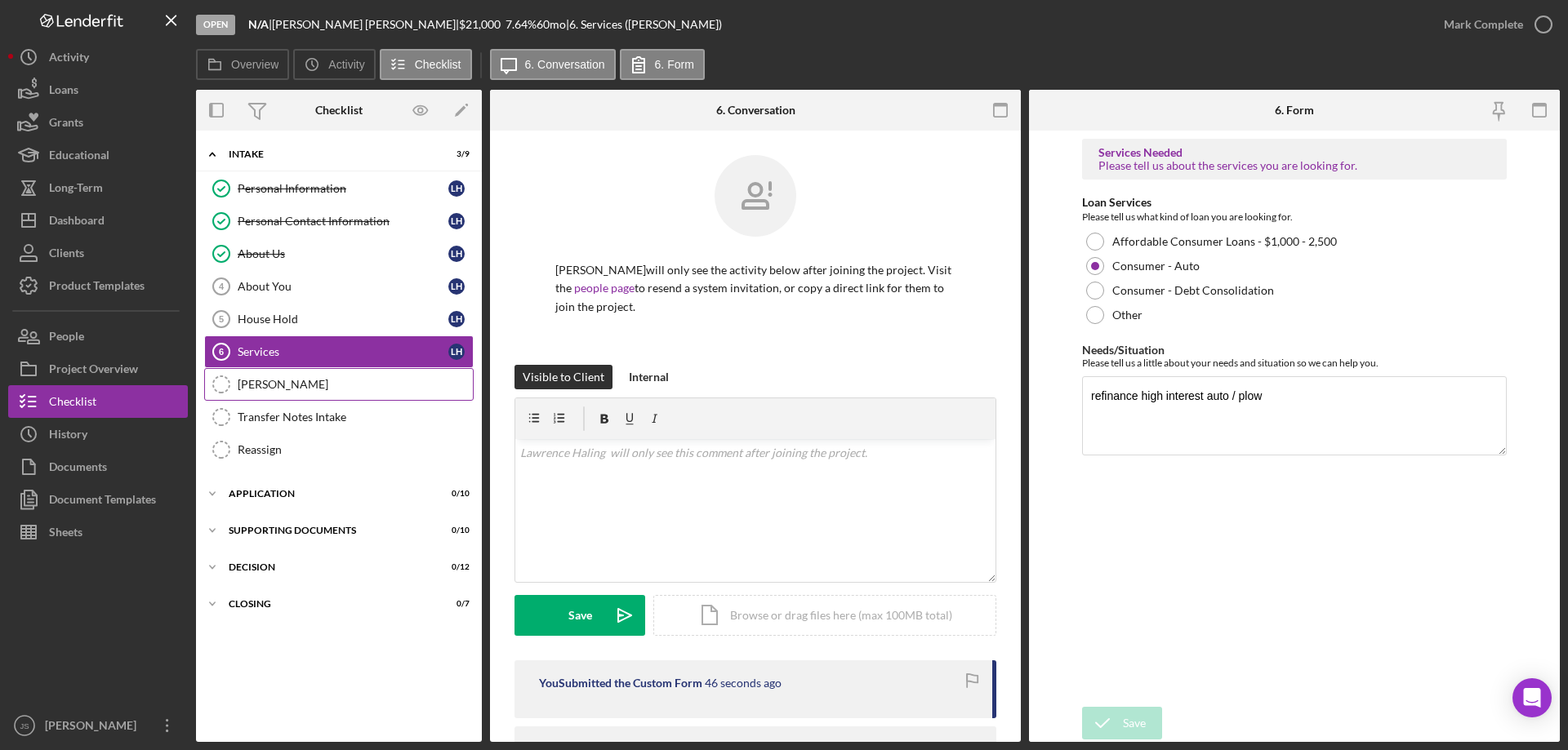
click at [337, 385] on div "[PERSON_NAME]" at bounding box center [356, 384] width 235 height 13
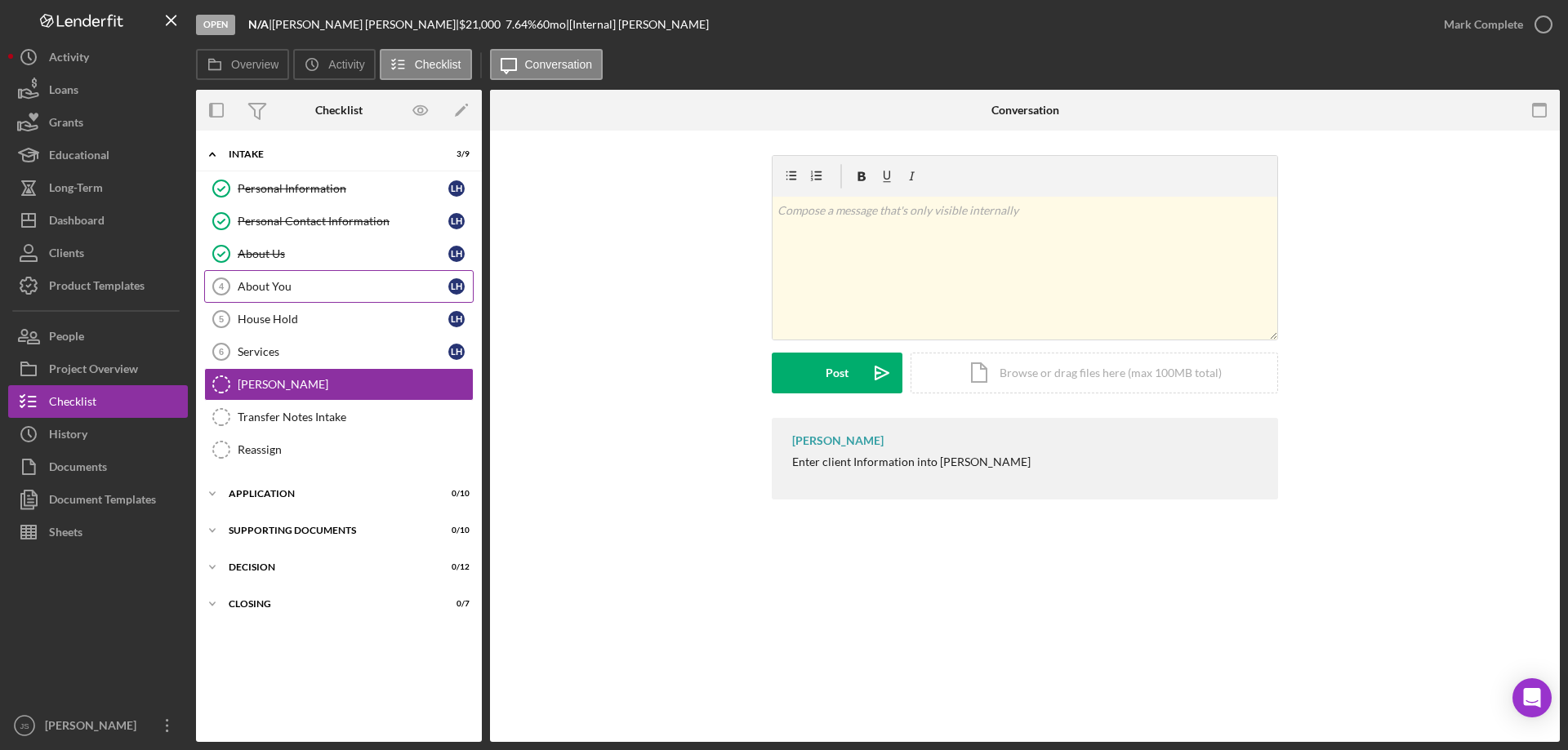
click at [329, 290] on div "About You" at bounding box center [343, 287] width 211 height 13
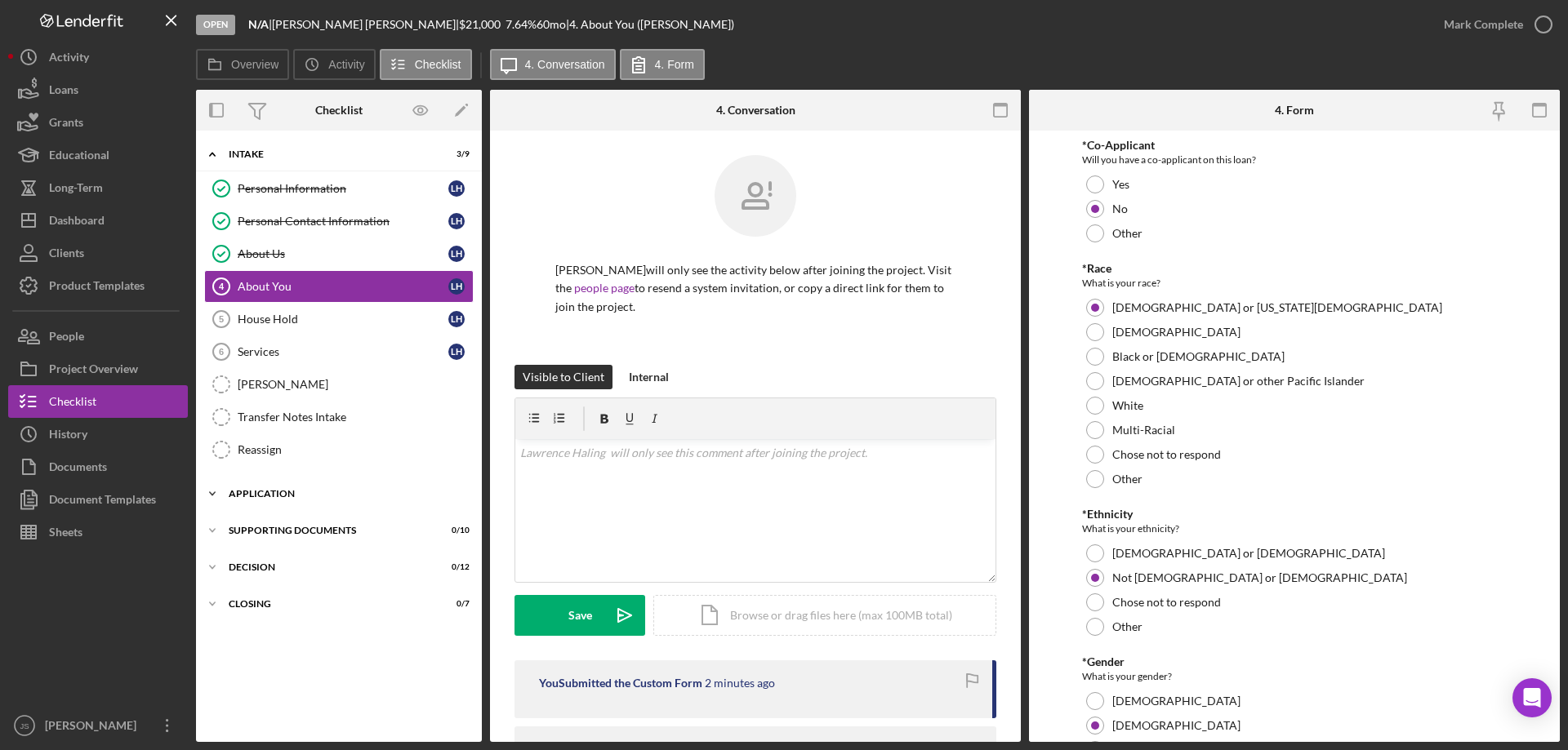
click at [215, 493] on icon "Icon/Expander" at bounding box center [213, 493] width 33 height 33
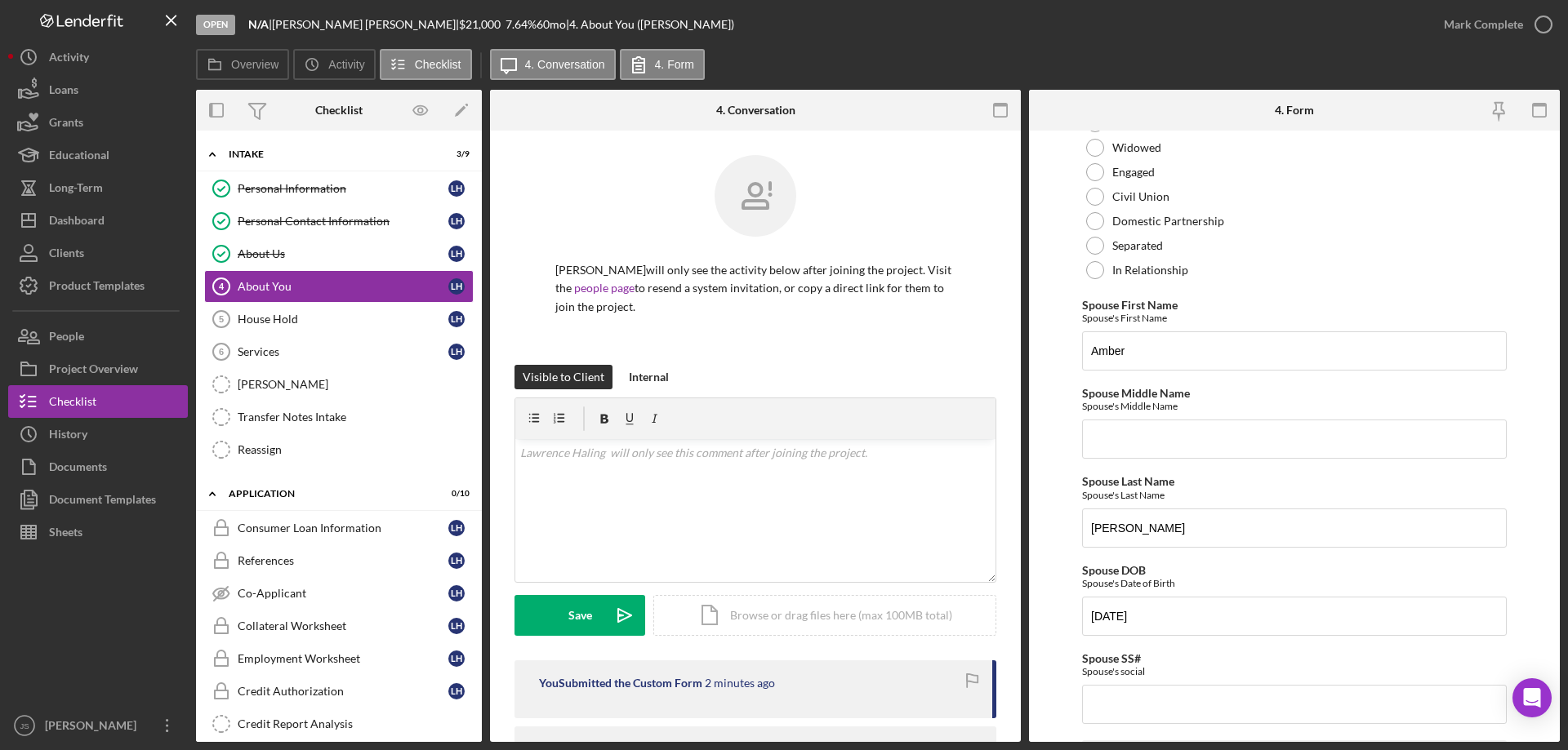
scroll to position [1331, 0]
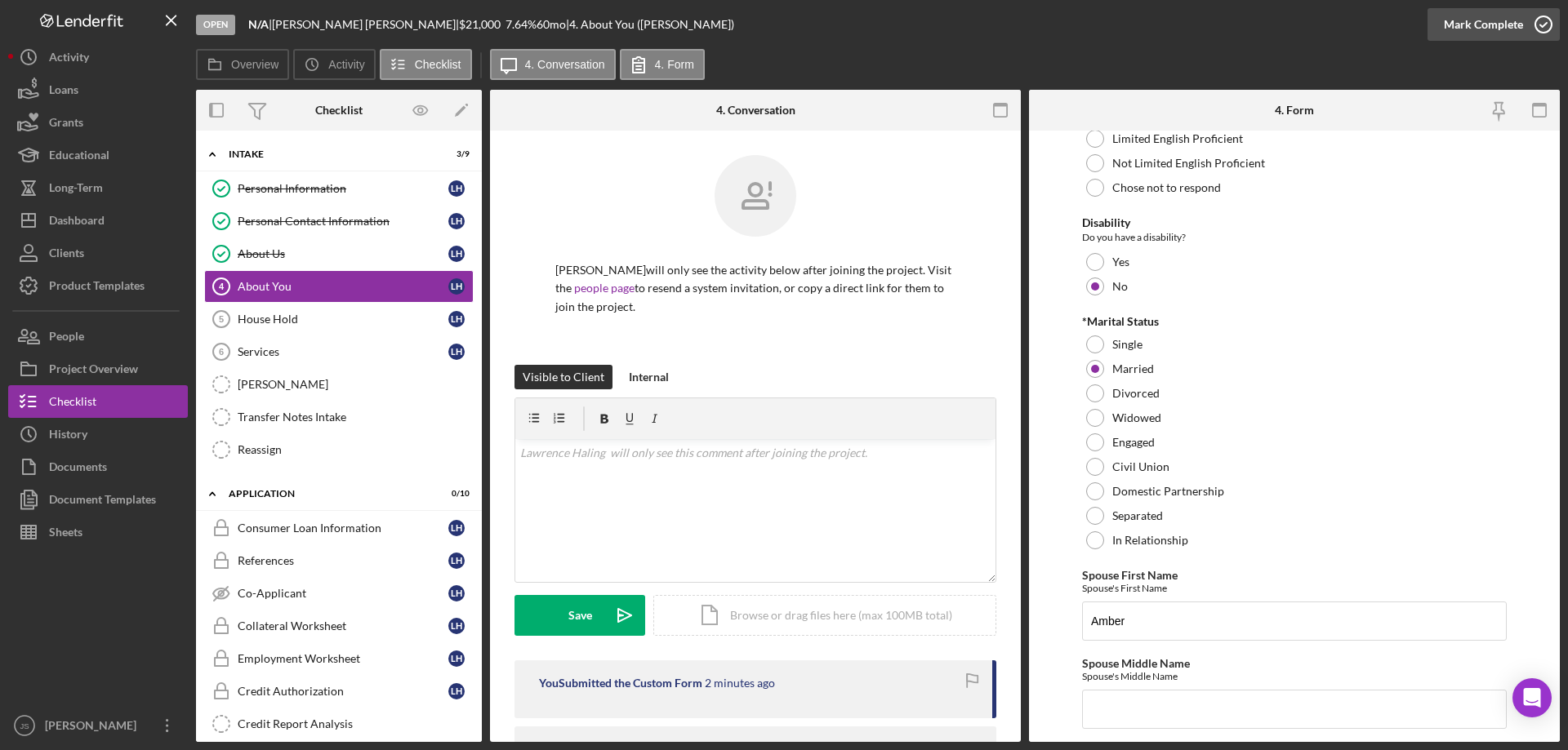
click at [1543, 20] on icon "button" at bounding box center [1543, 25] width 41 height 41
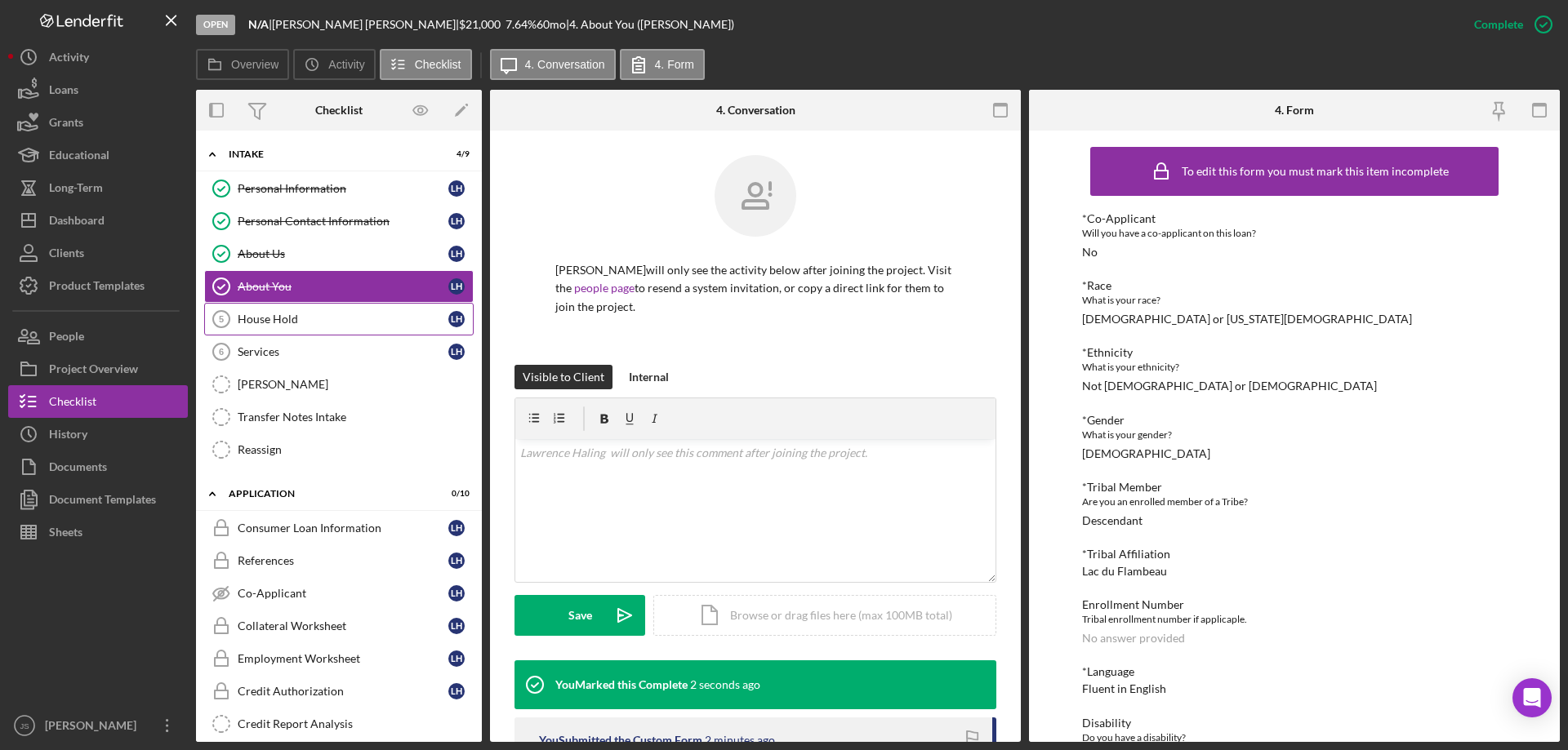
click at [318, 324] on div "House Hold" at bounding box center [343, 319] width 211 height 13
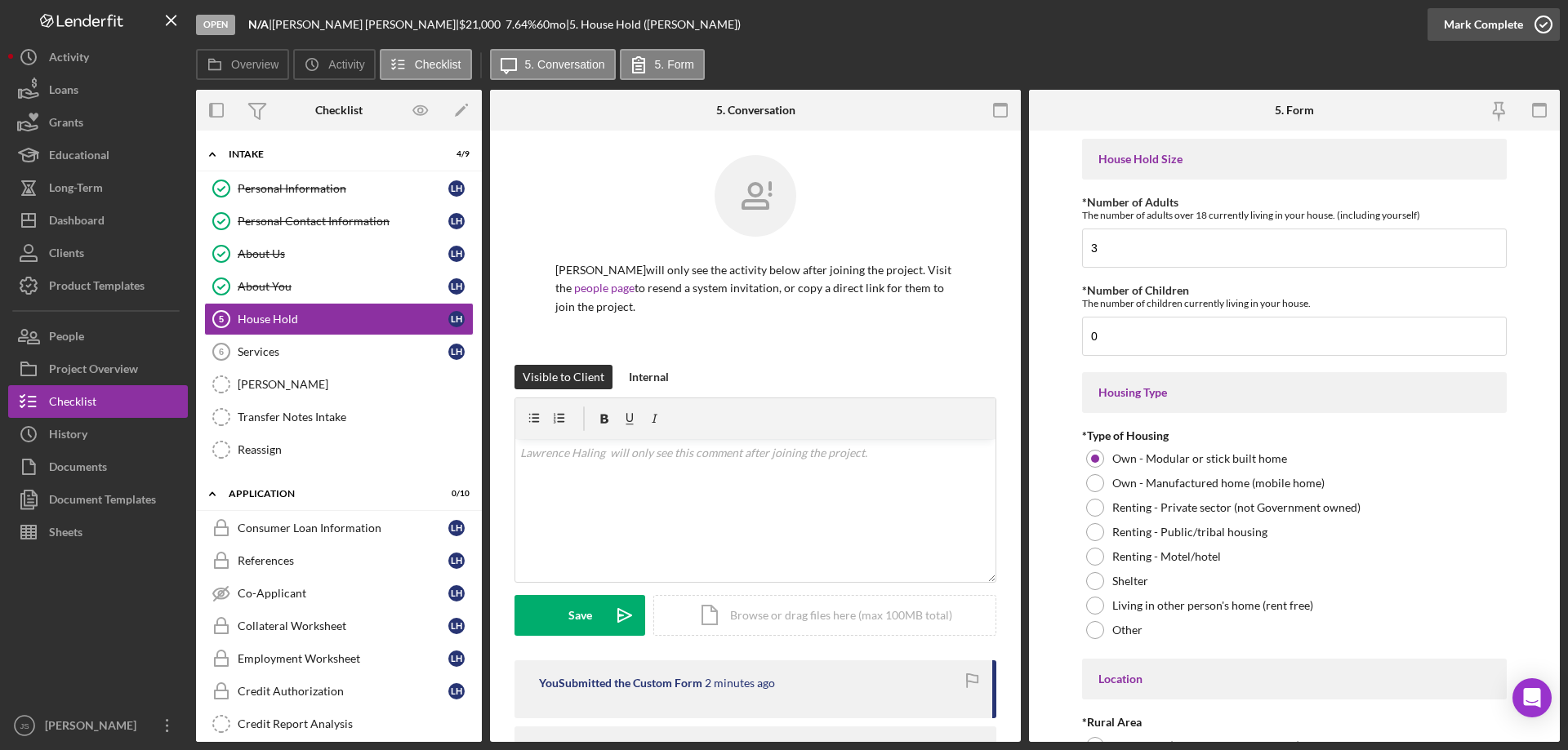
click at [1544, 25] on icon "button" at bounding box center [1543, 25] width 41 height 41
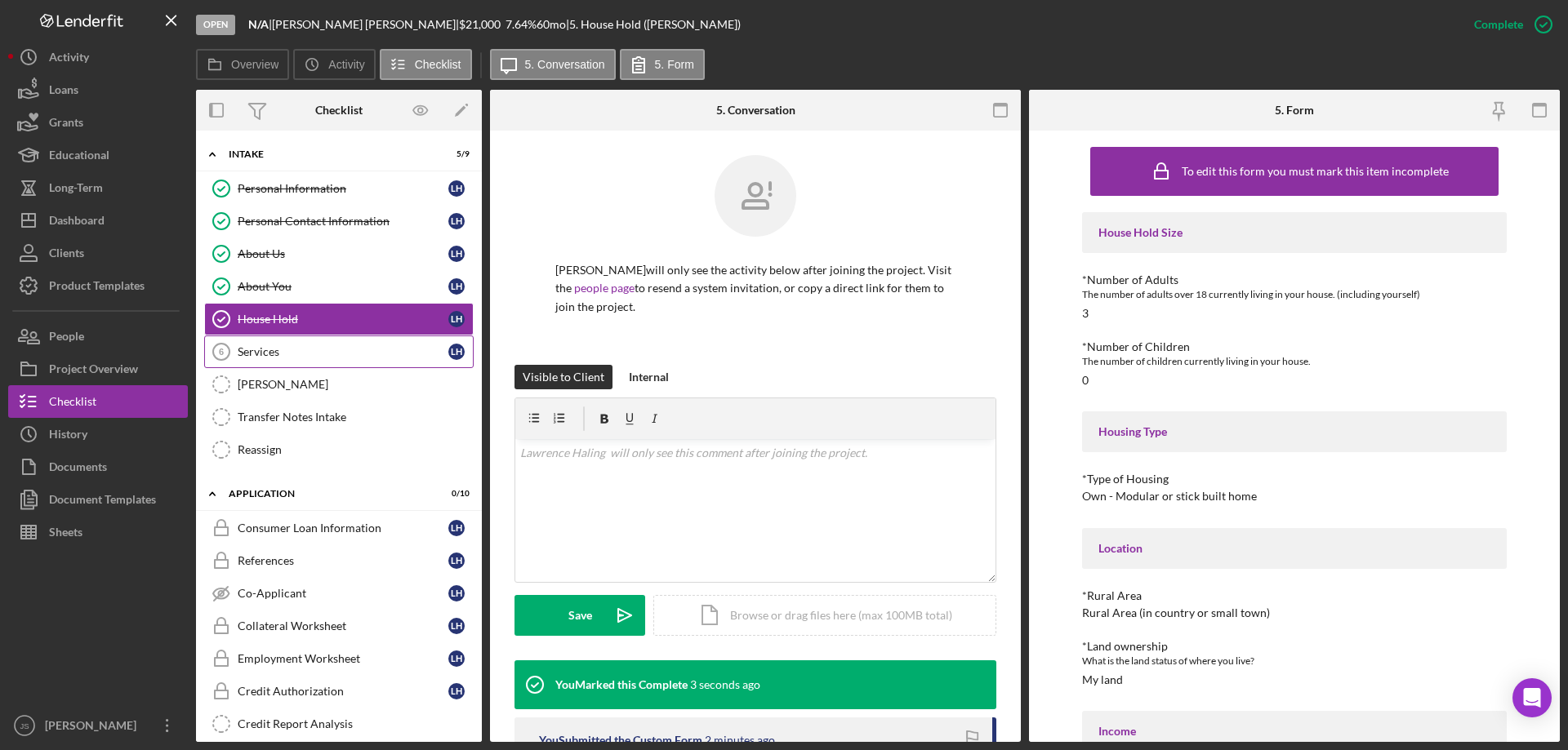
click at [310, 356] on div "Services" at bounding box center [343, 352] width 211 height 13
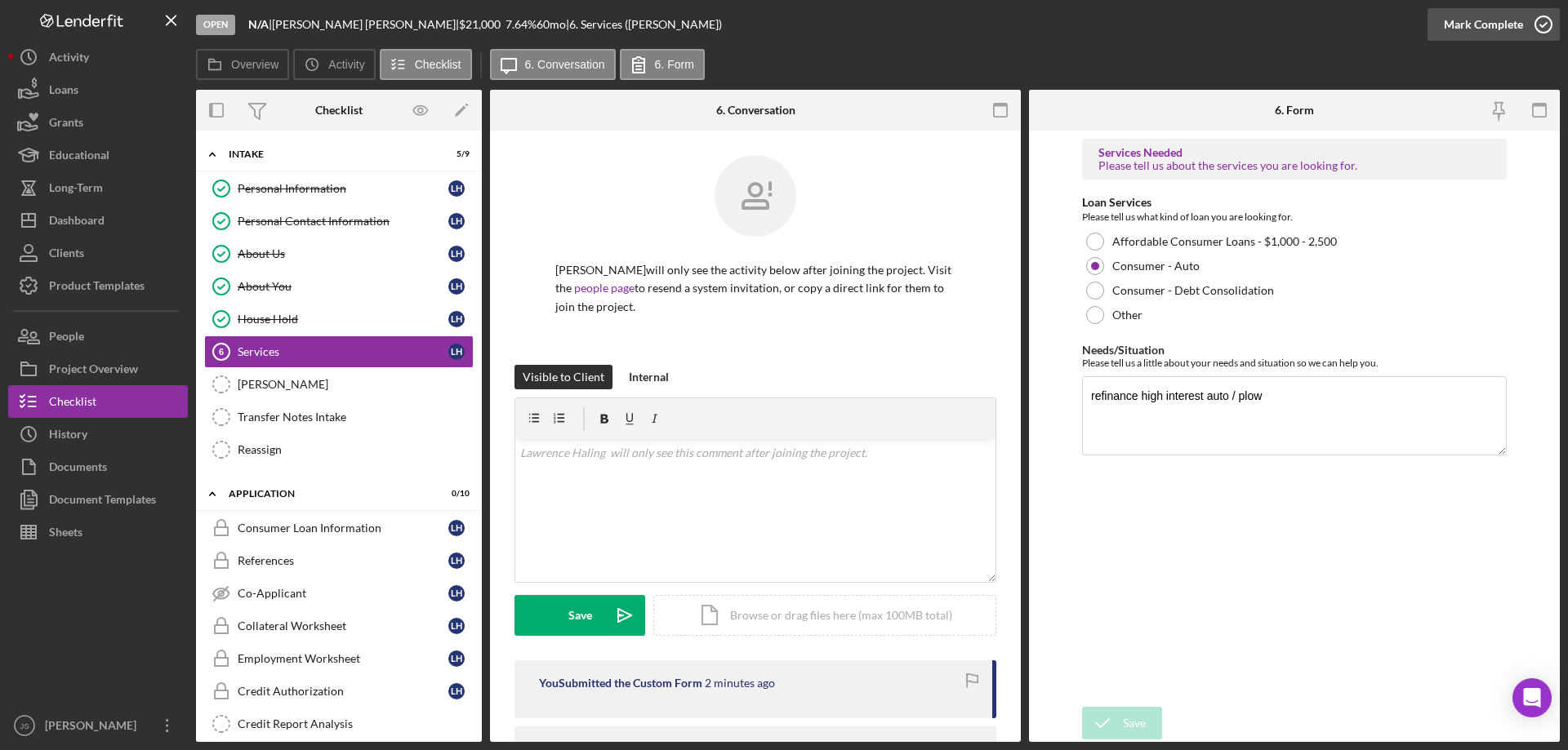
click at [1545, 23] on icon "button" at bounding box center [1543, 25] width 41 height 41
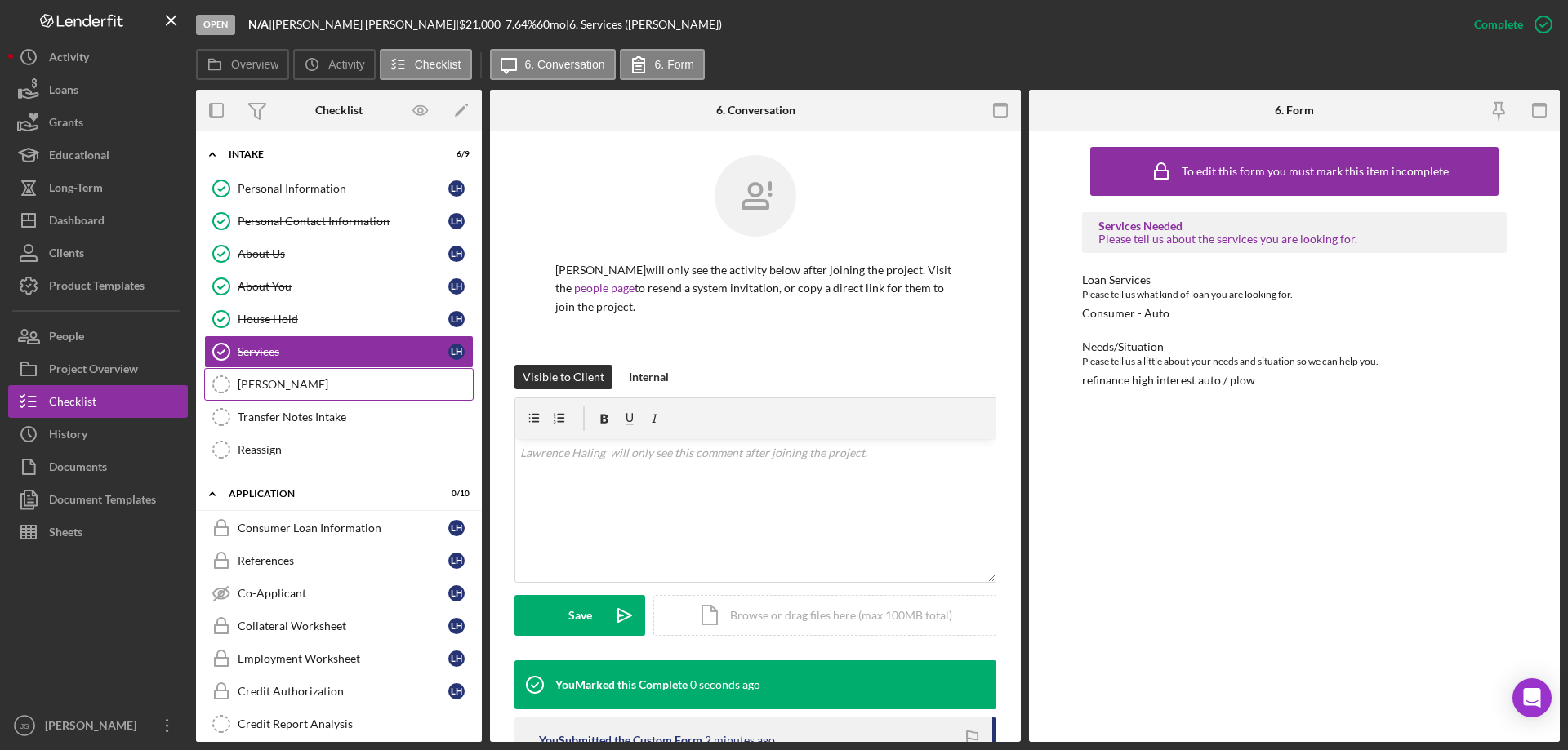
click at [276, 383] on div "[PERSON_NAME]" at bounding box center [356, 384] width 235 height 13
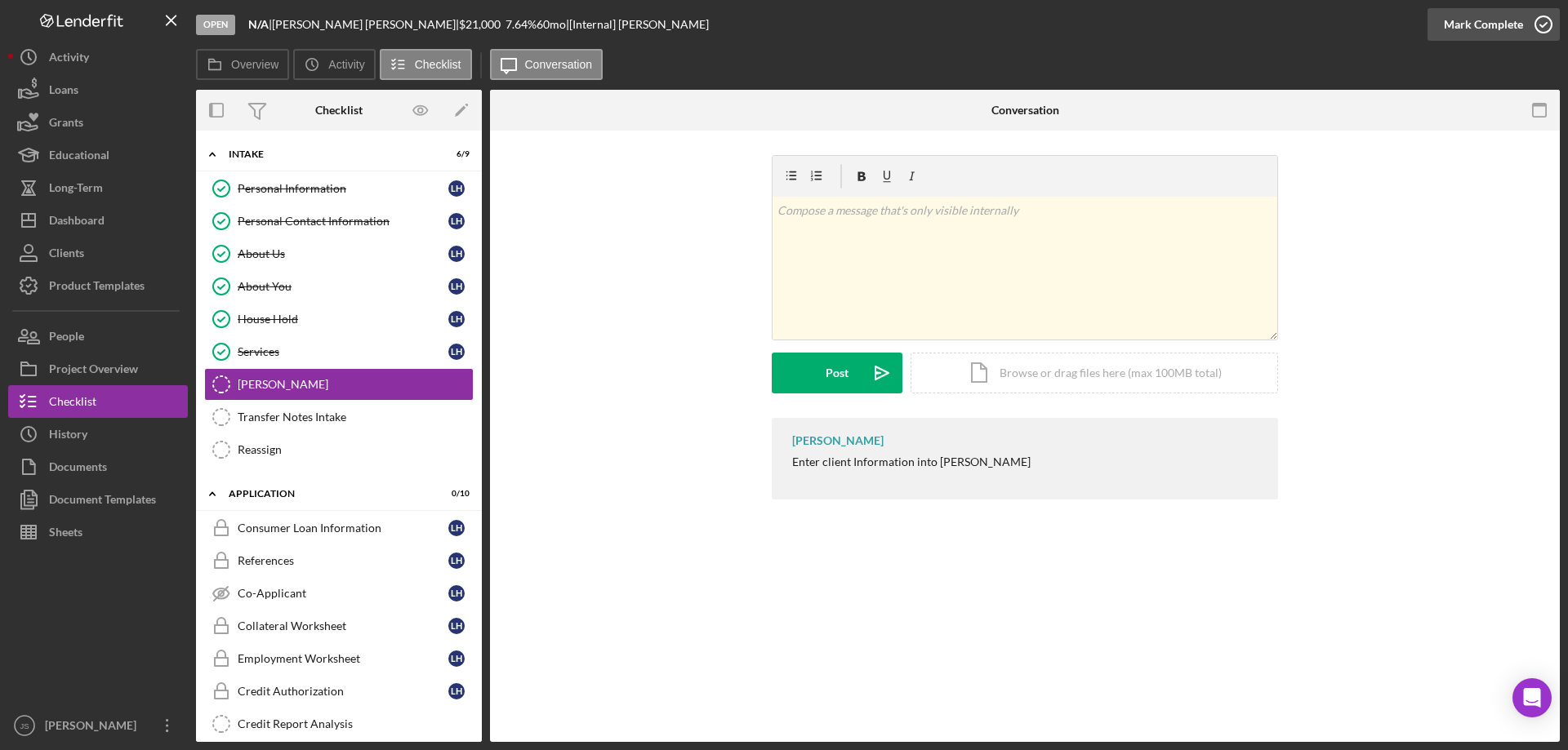
click at [1537, 20] on icon "button" at bounding box center [1543, 25] width 41 height 41
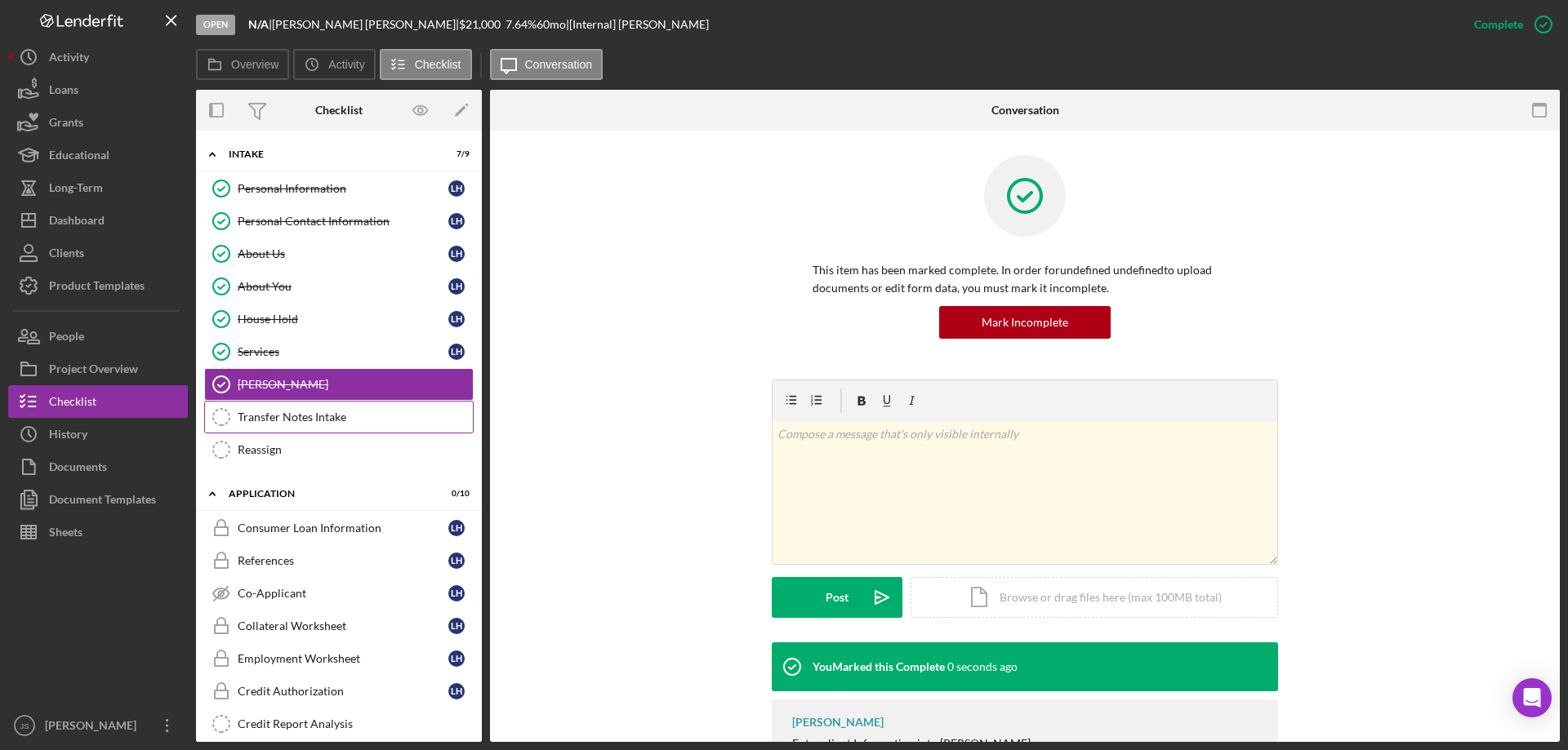
click at [335, 418] on div "Transfer Notes Intake" at bounding box center [356, 417] width 235 height 13
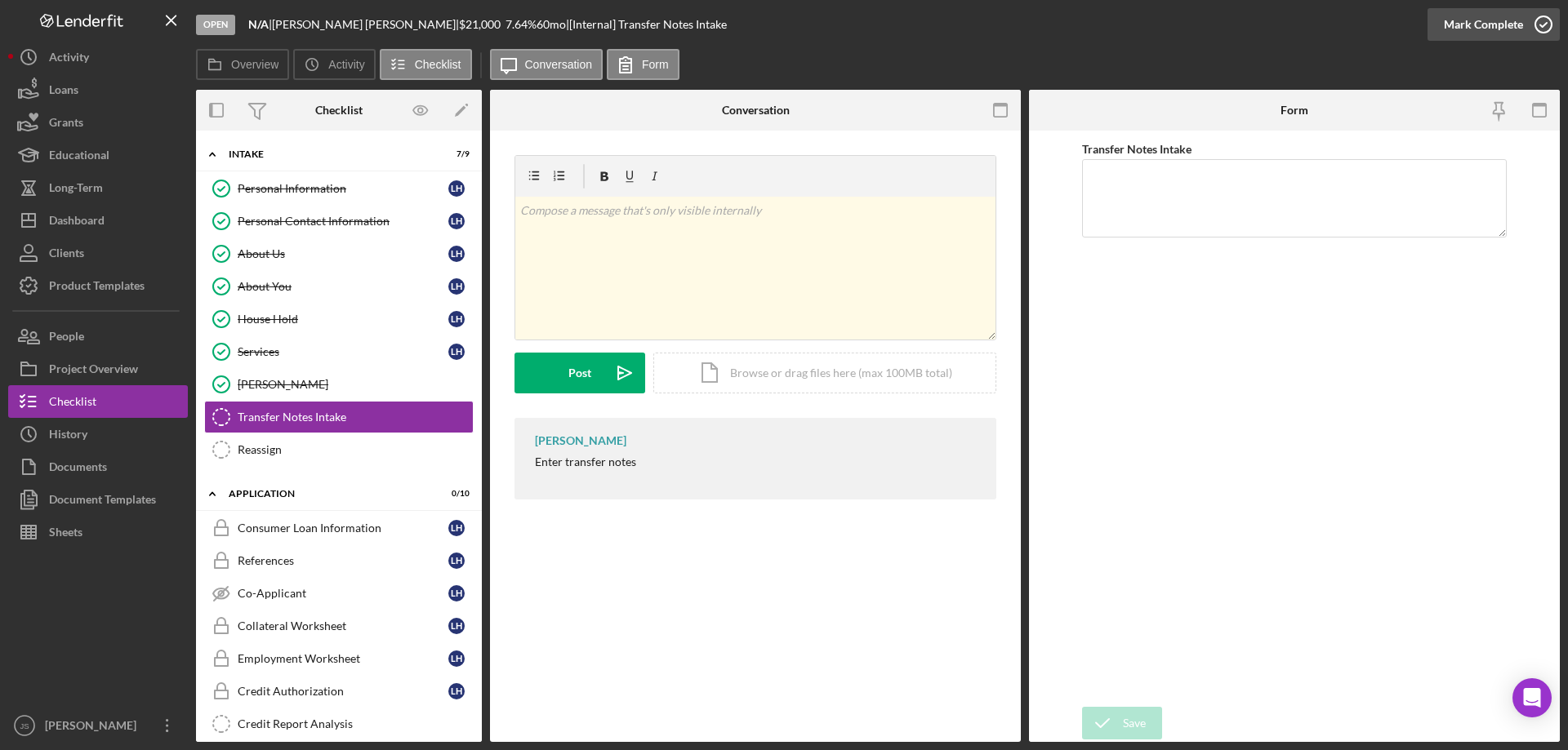
click at [1544, 25] on icon "button" at bounding box center [1543, 25] width 41 height 41
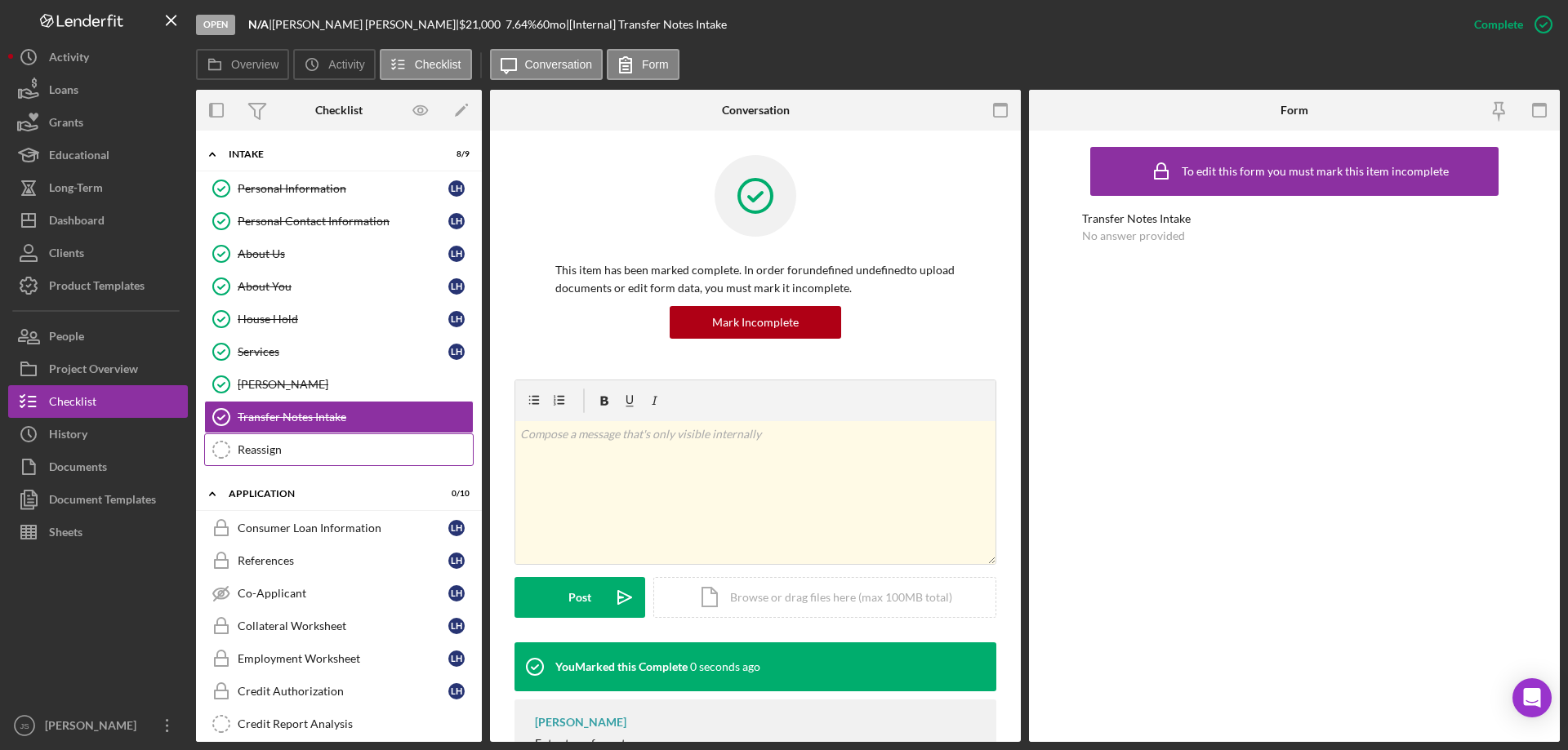
click at [331, 456] on div "Reassign" at bounding box center [356, 449] width 235 height 13
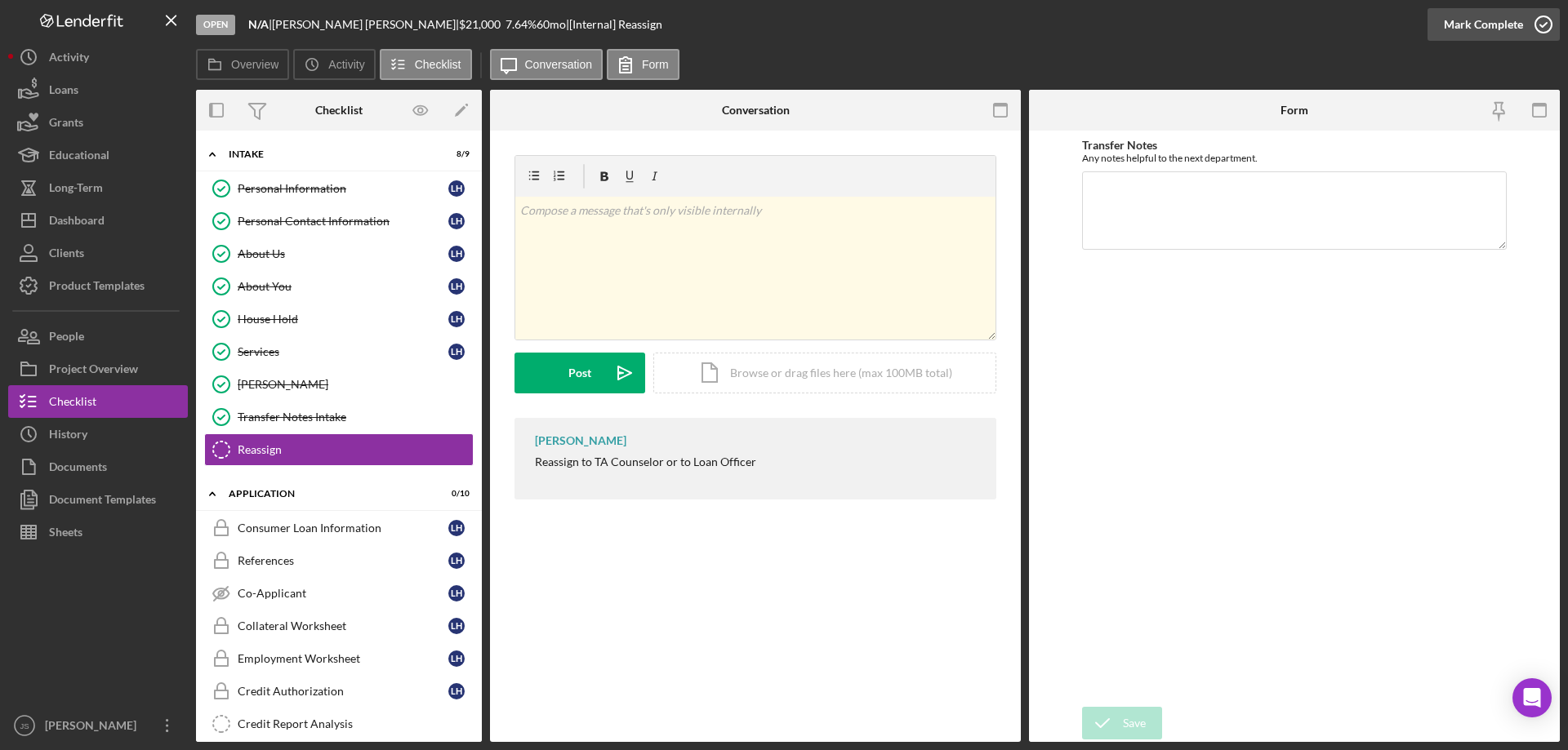
drag, startPoint x: 1544, startPoint y: 20, endPoint x: 1503, endPoint y: 29, distance: 42.0
click at [1545, 20] on icon "button" at bounding box center [1543, 25] width 41 height 41
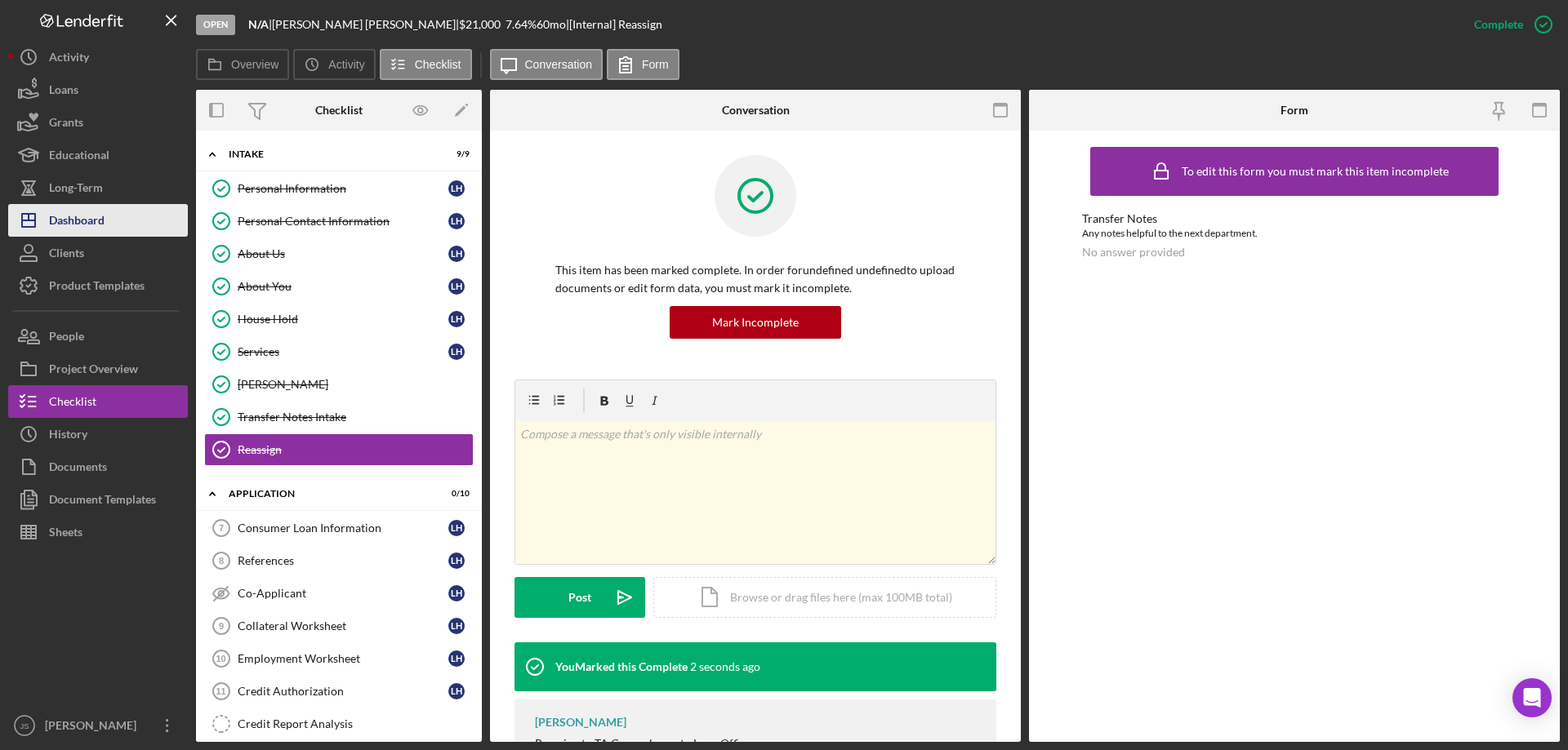
click at [116, 225] on button "Icon/Dashboard Dashboard" at bounding box center [98, 221] width 180 height 33
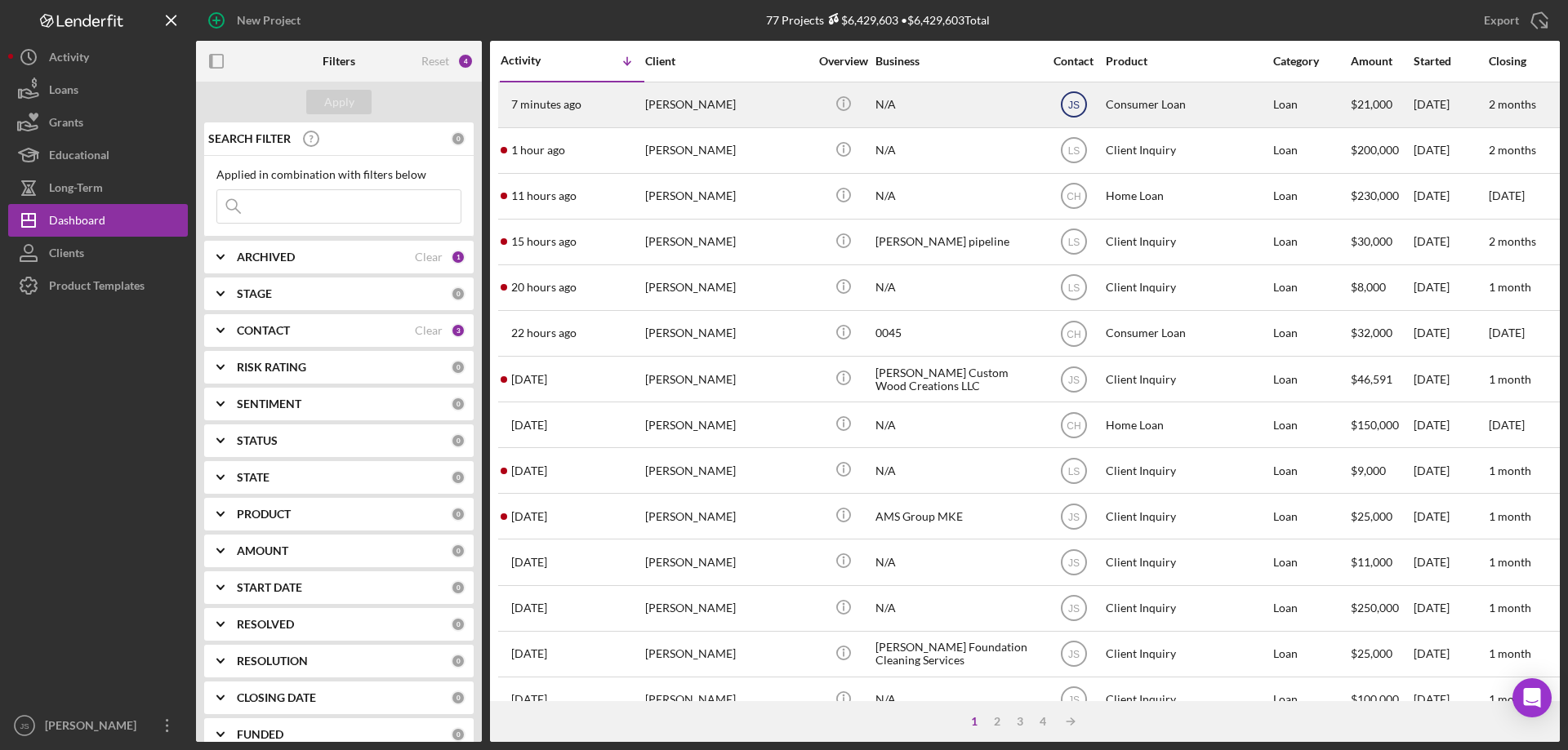
click at [1073, 107] on text "JS" at bounding box center [1073, 105] width 11 height 11
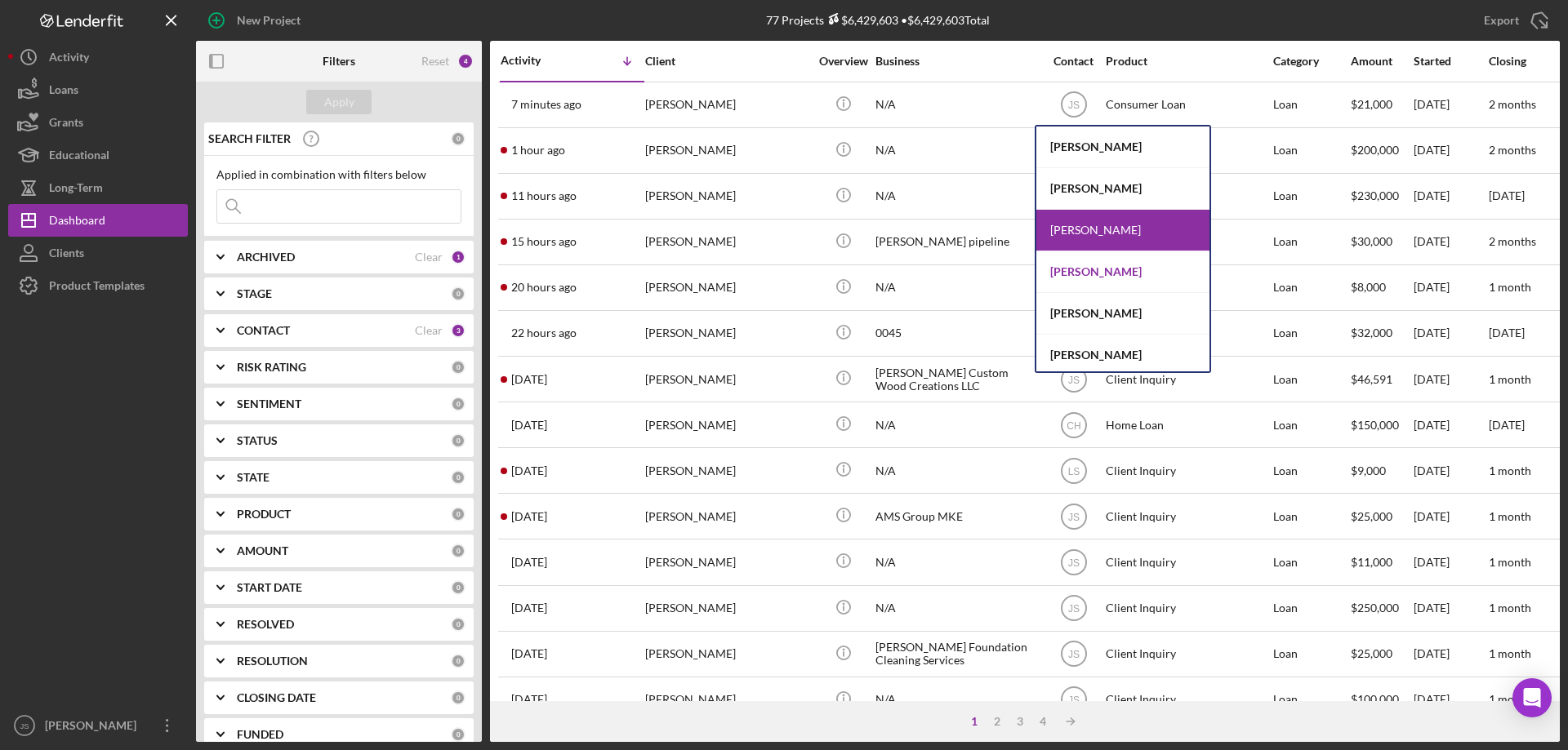
click at [1079, 272] on div "[PERSON_NAME]" at bounding box center [1123, 272] width 173 height 42
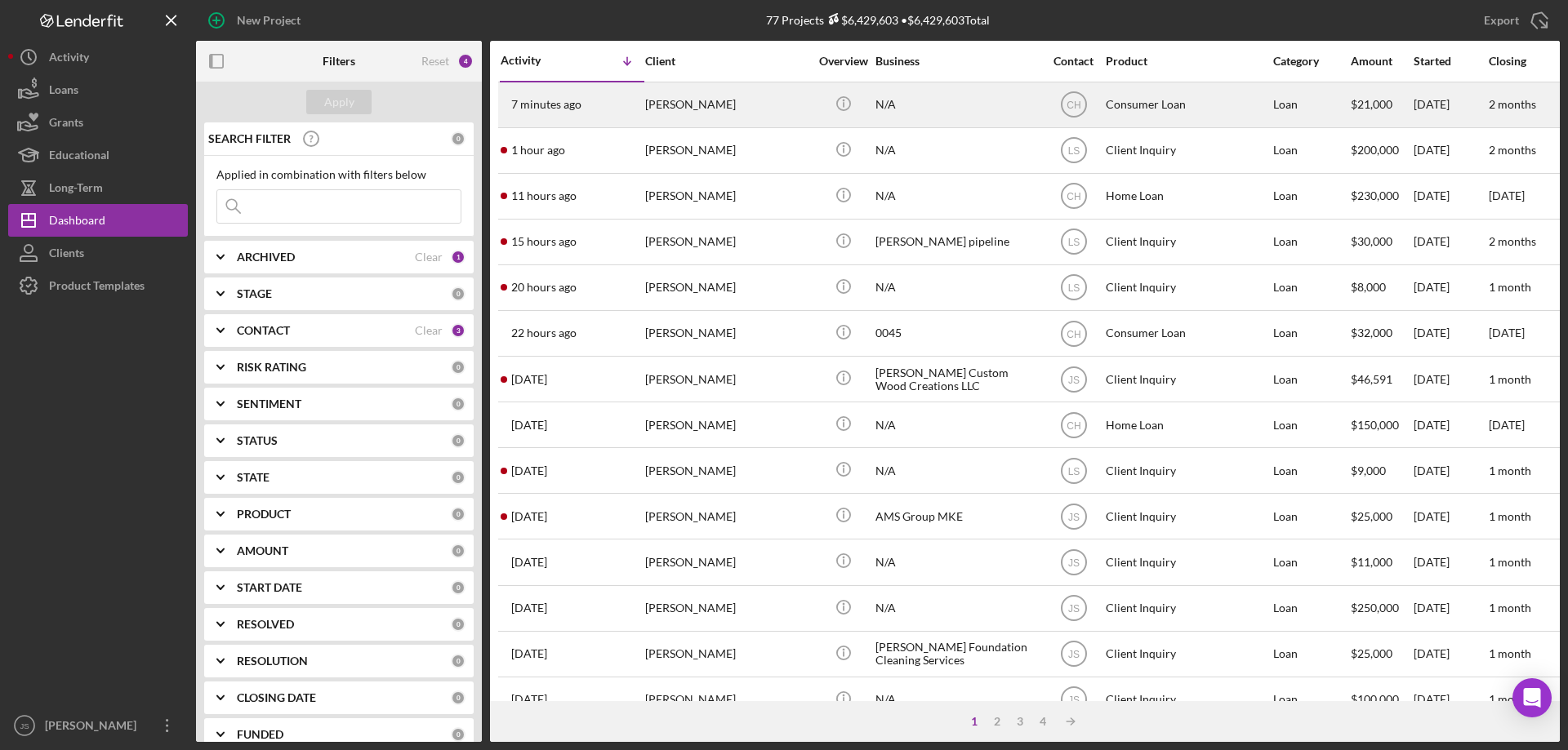
click at [787, 111] on div "[PERSON_NAME]" at bounding box center [727, 105] width 164 height 43
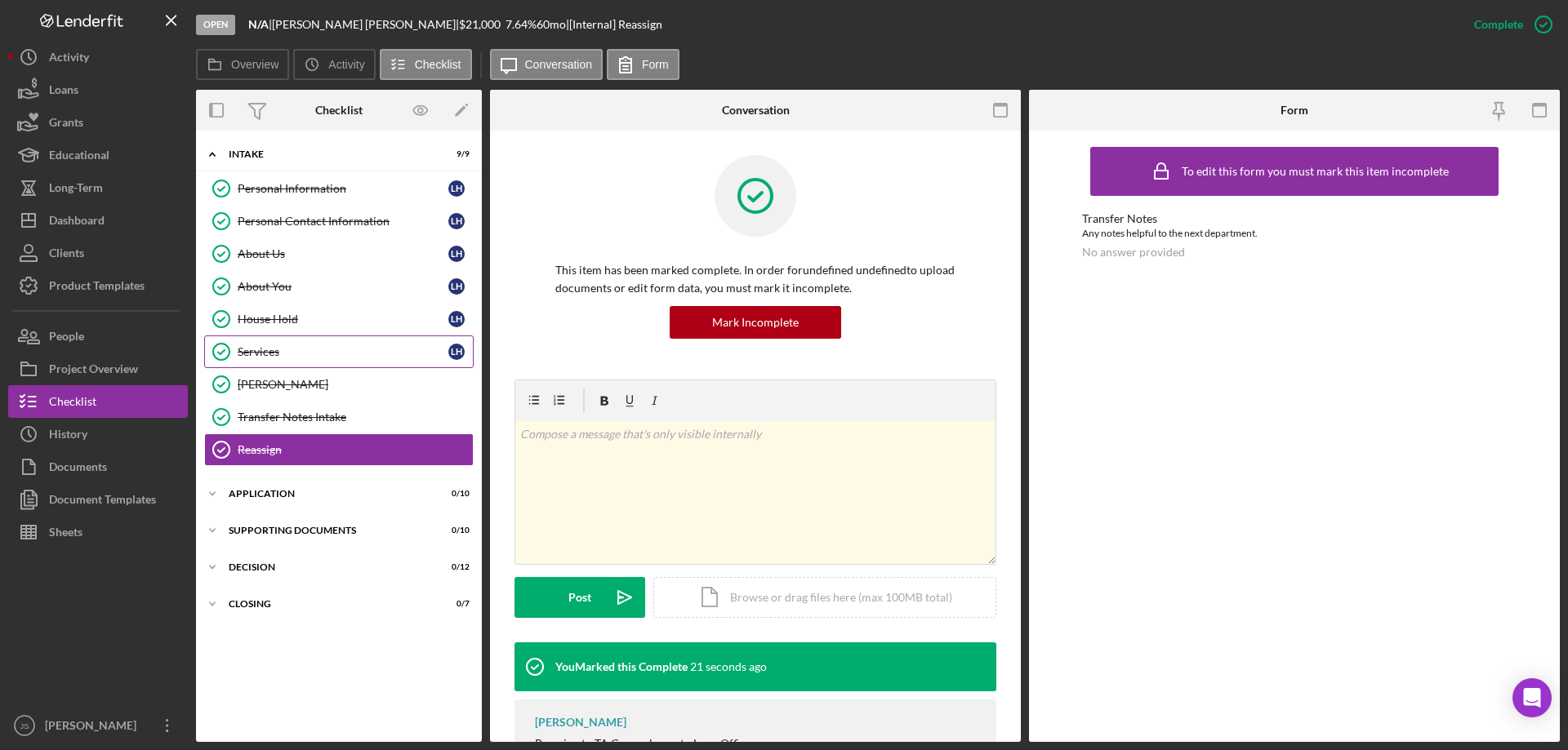
click at [305, 351] on div "Services" at bounding box center [343, 352] width 211 height 13
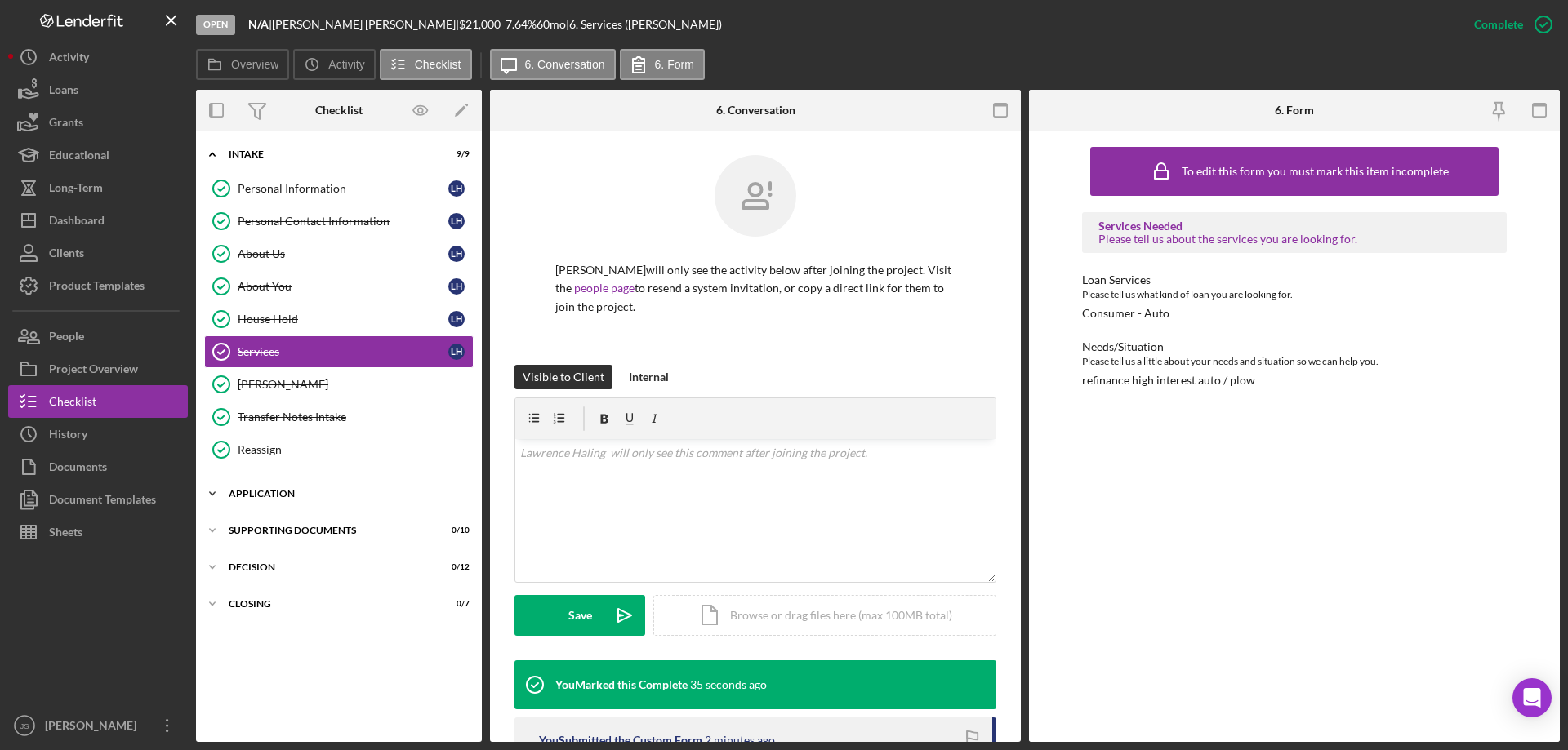
click at [293, 491] on div "Application" at bounding box center [345, 493] width 233 height 10
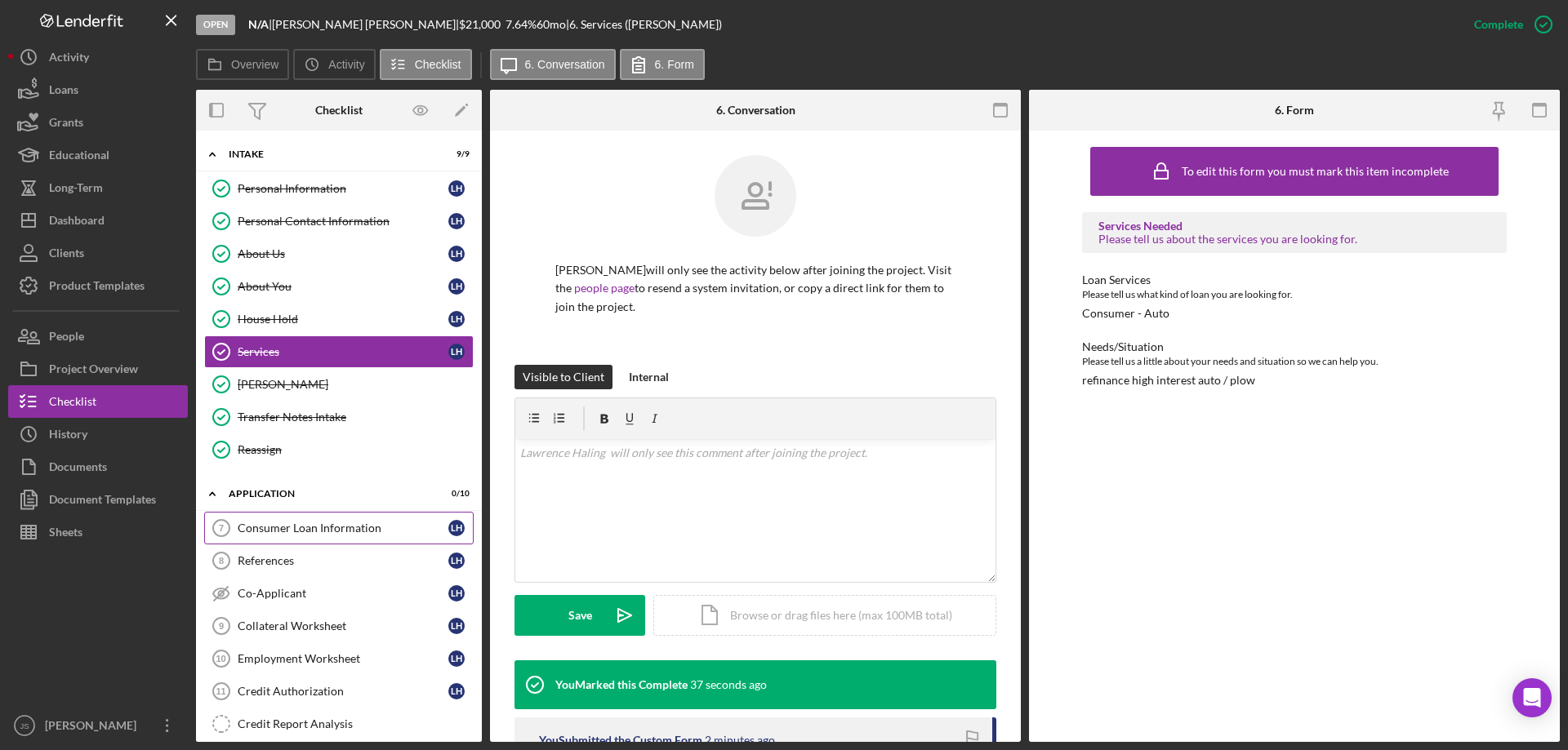
click at [268, 524] on div "Consumer Loan Information" at bounding box center [343, 528] width 211 height 13
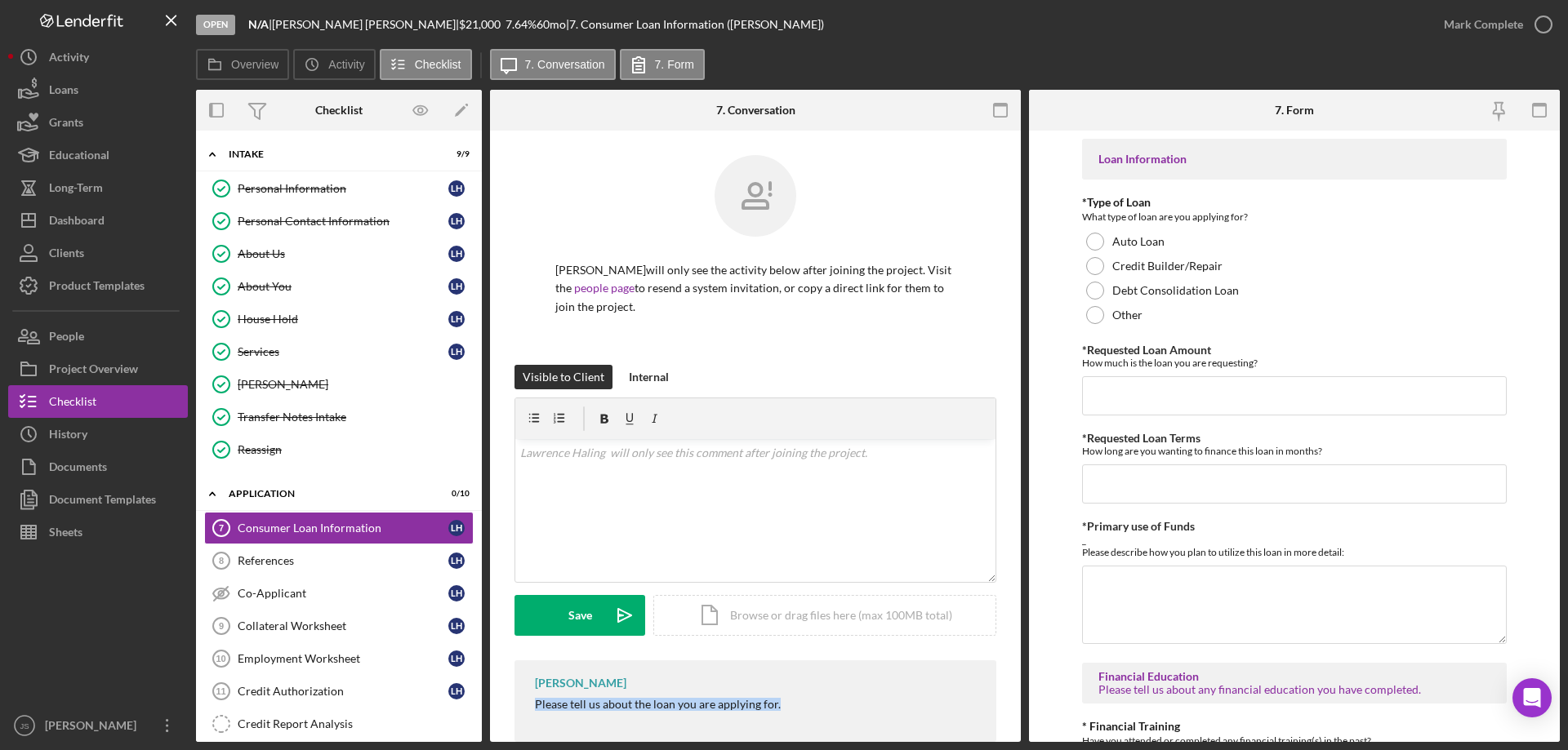
drag, startPoint x: 535, startPoint y: 703, endPoint x: 773, endPoint y: 709, distance: 238.1
click at [782, 713] on div "[PERSON_NAME] Please tell us about the loan you are applying for." at bounding box center [755, 701] width 482 height 82
copy div "Please tell us about the loan you are applying for."
click at [568, 471] on div "v Color teal Color pink Remove color Add row above Add row below Add column bef…" at bounding box center [755, 510] width 480 height 143
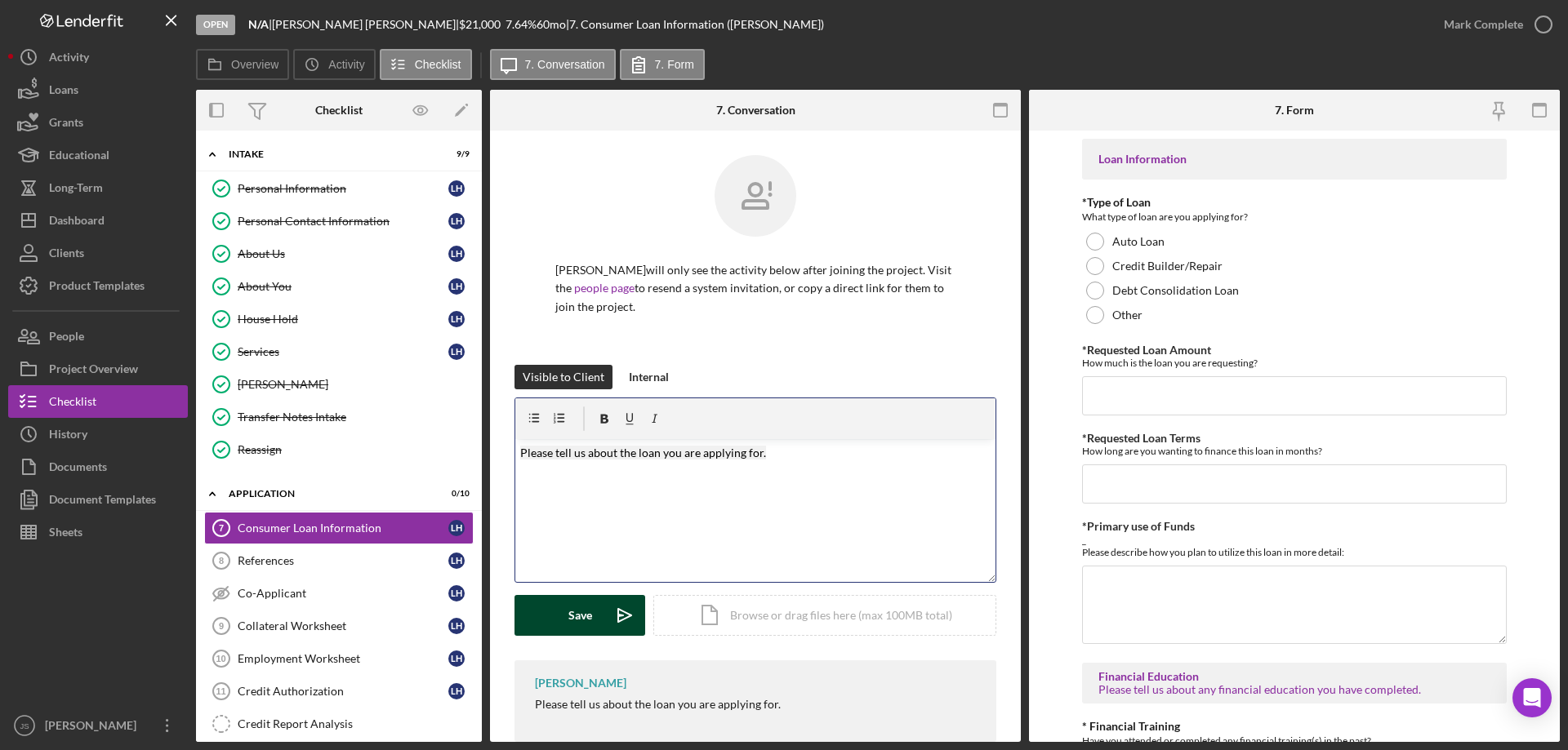
click at [575, 614] on div "Save" at bounding box center [580, 615] width 24 height 41
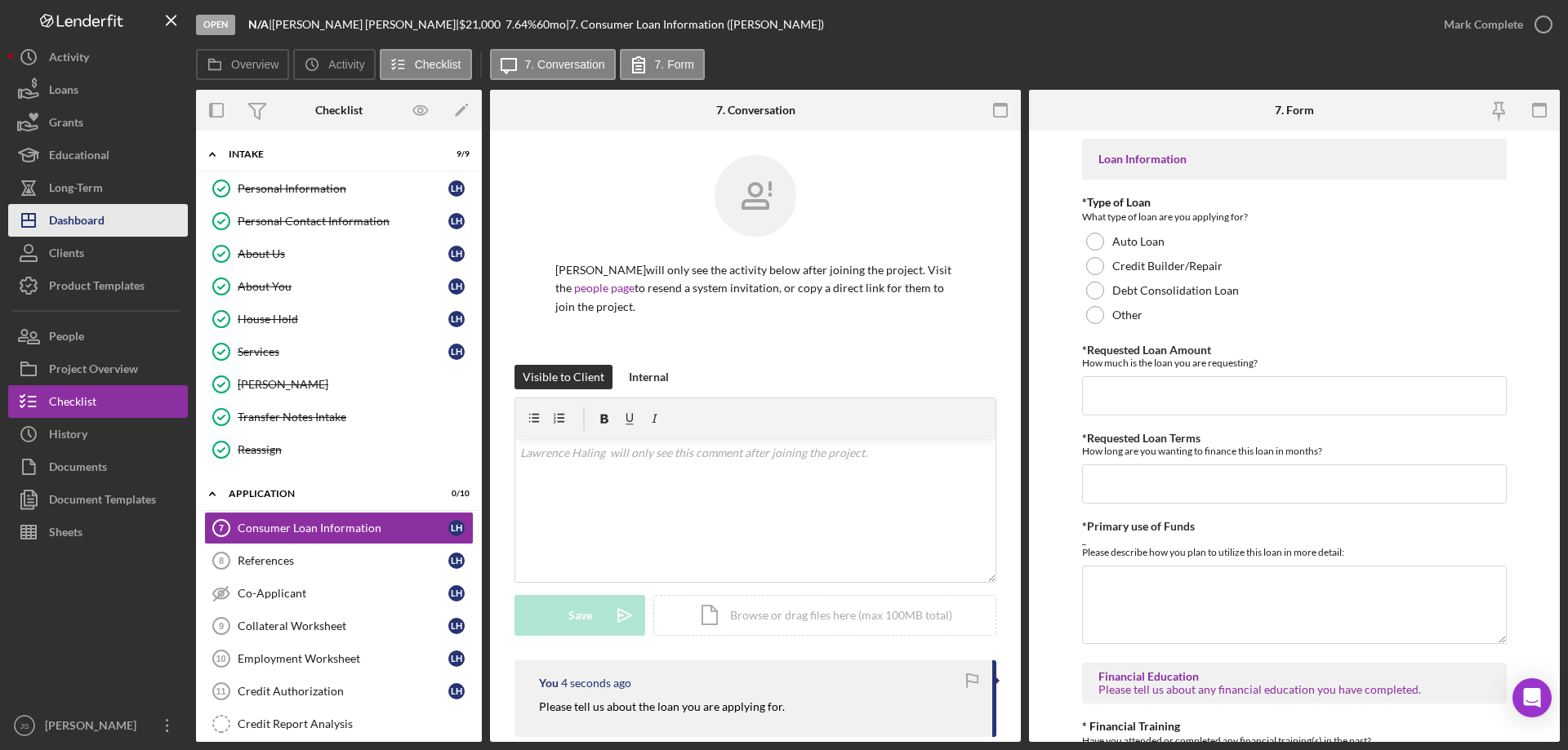
click at [87, 218] on div "Dashboard" at bounding box center [77, 222] width 56 height 37
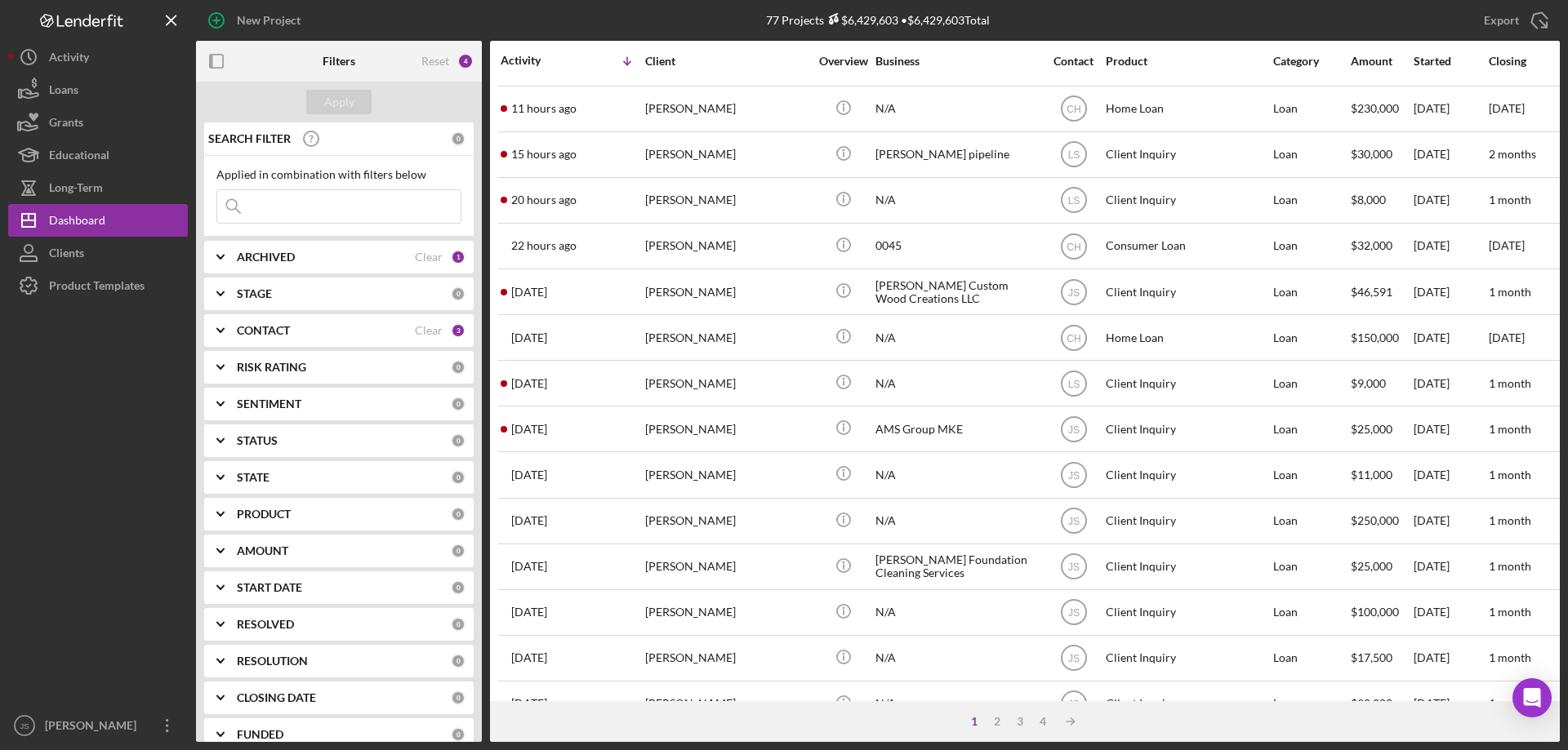
scroll to position [82, 0]
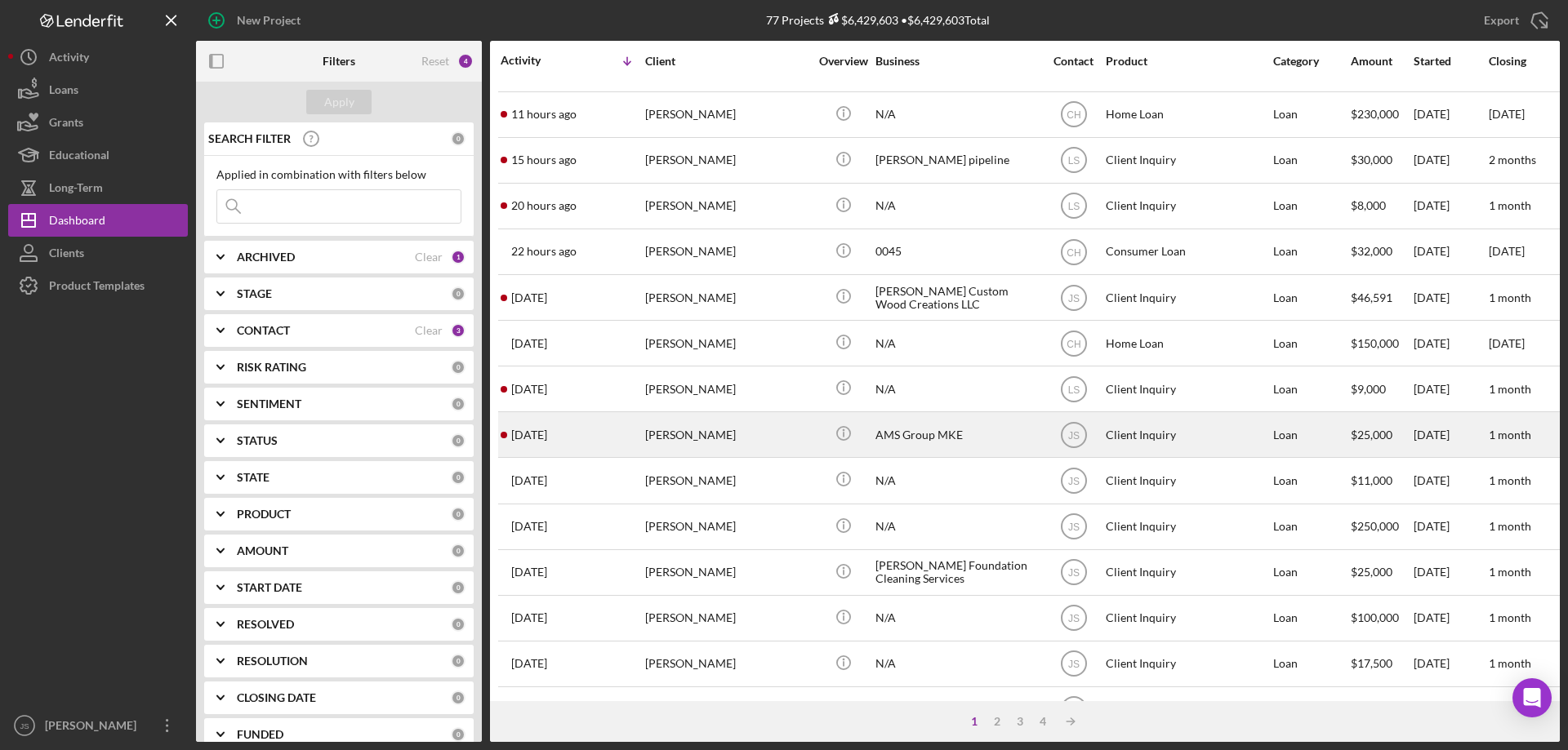
click at [609, 439] on div "[DATE] [PERSON_NAME]" at bounding box center [571, 434] width 143 height 43
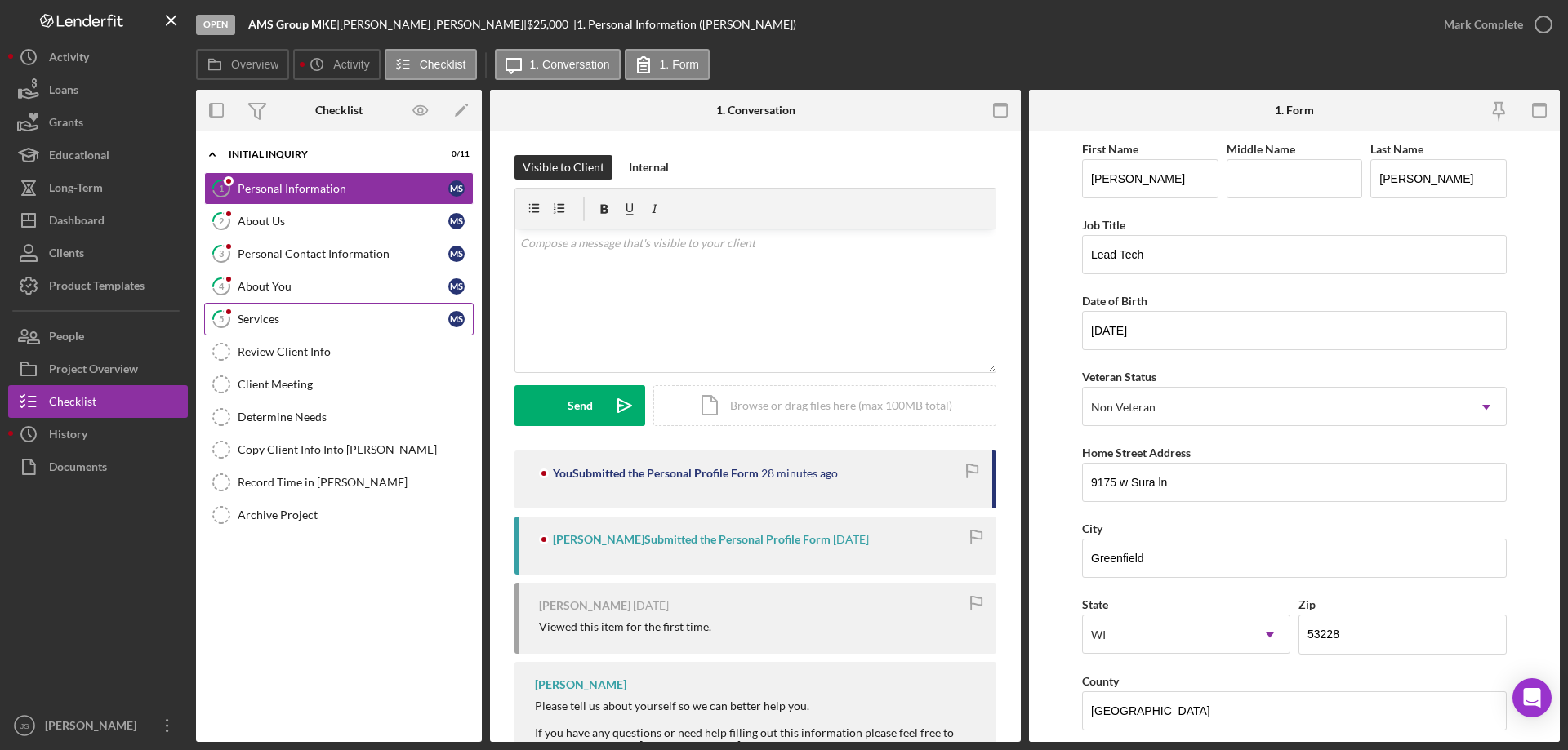
click at [320, 316] on div "Services" at bounding box center [343, 319] width 211 height 13
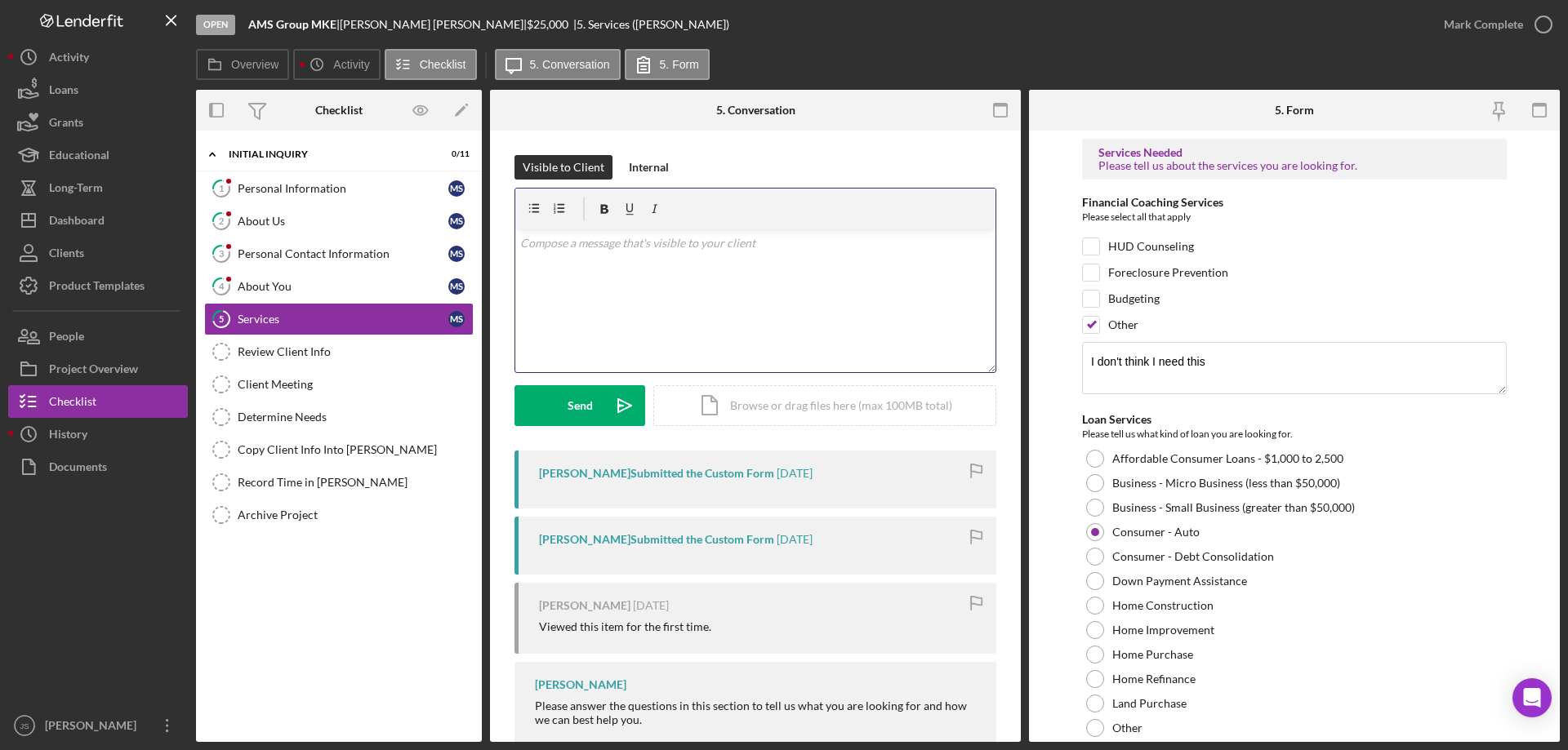
click at [558, 253] on div "v Color teal Color pink Remove color Add row above Add row below Add column bef…" at bounding box center [755, 301] width 480 height 143
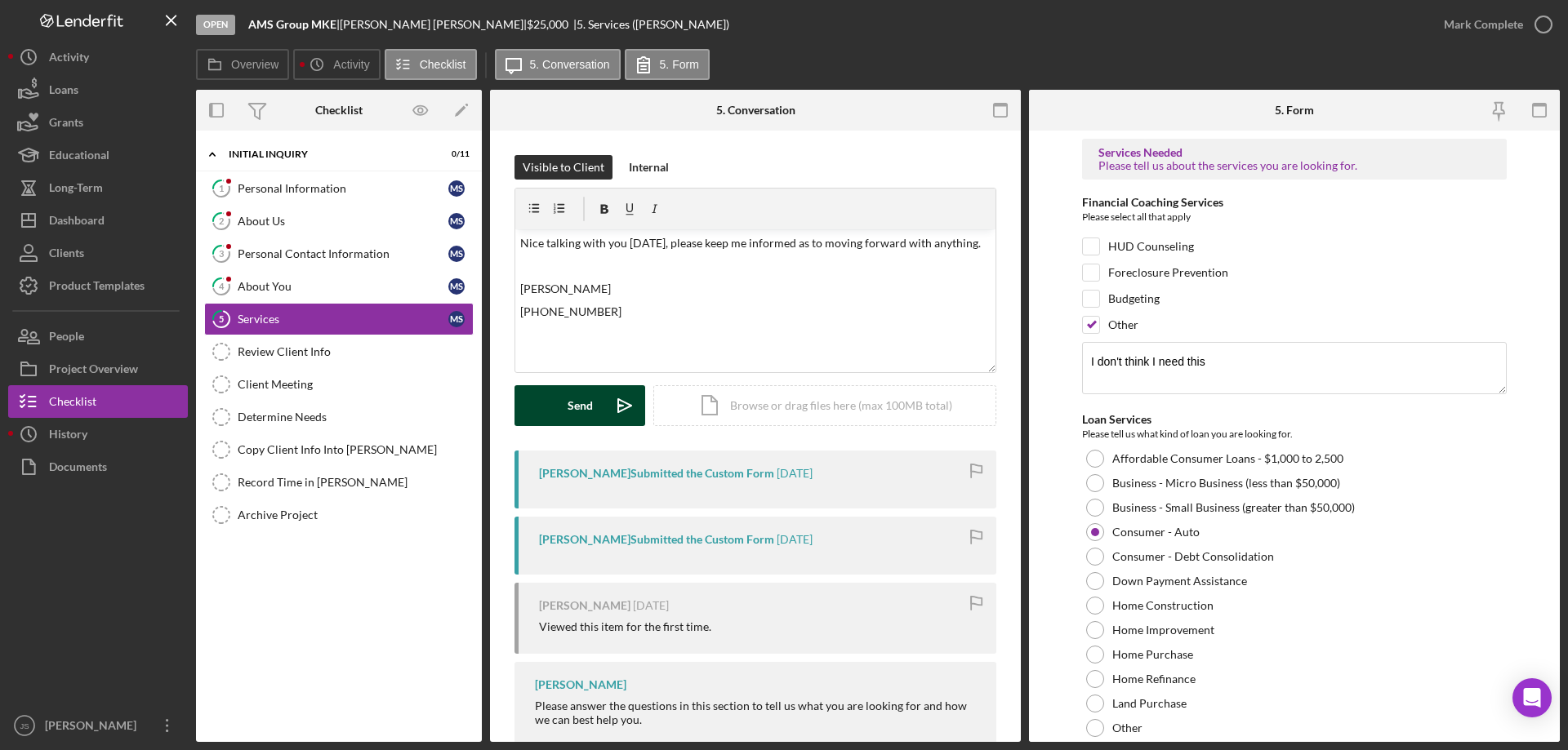
click at [578, 401] on div "Send" at bounding box center [580, 405] width 25 height 41
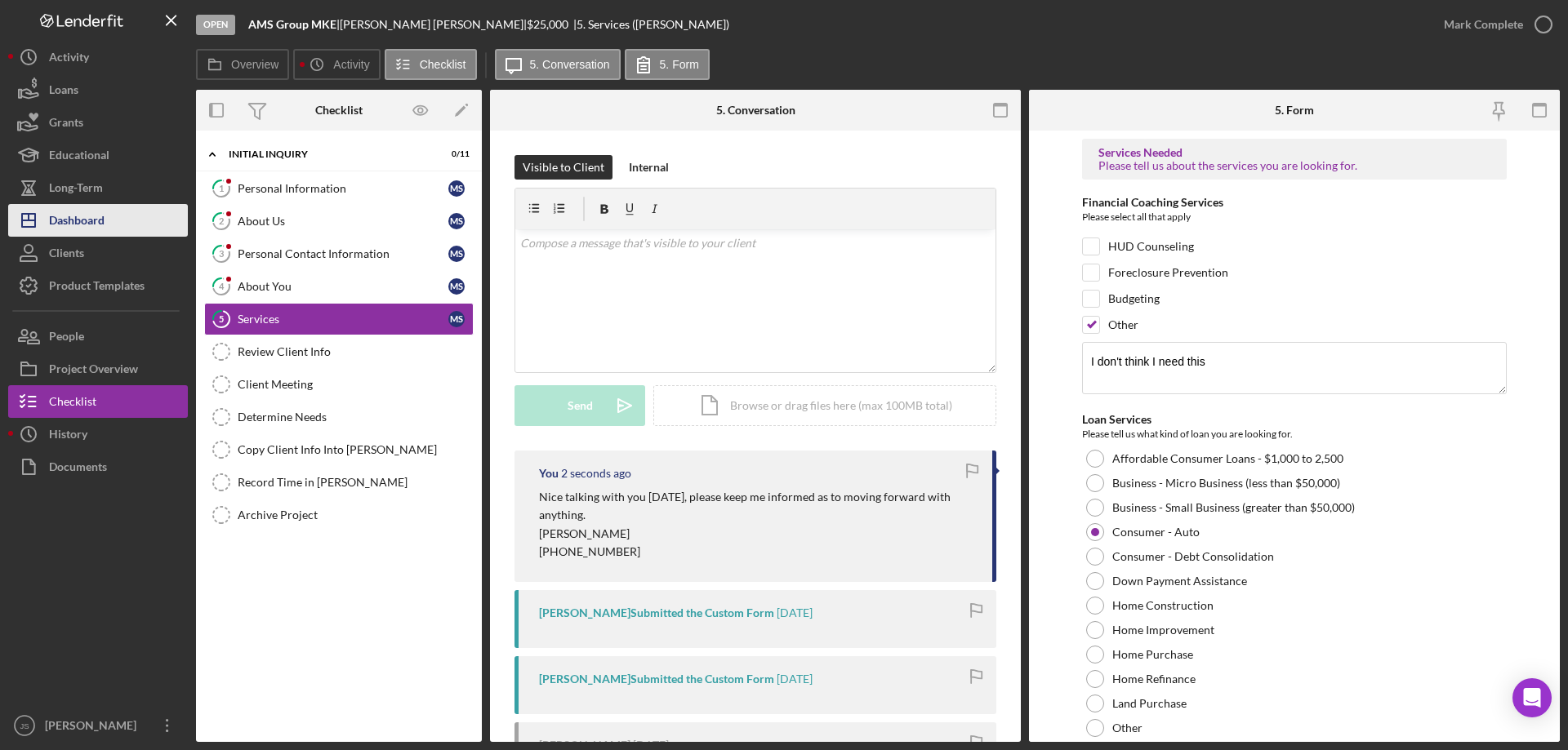
click at [119, 224] on button "Icon/Dashboard Dashboard" at bounding box center [98, 221] width 180 height 33
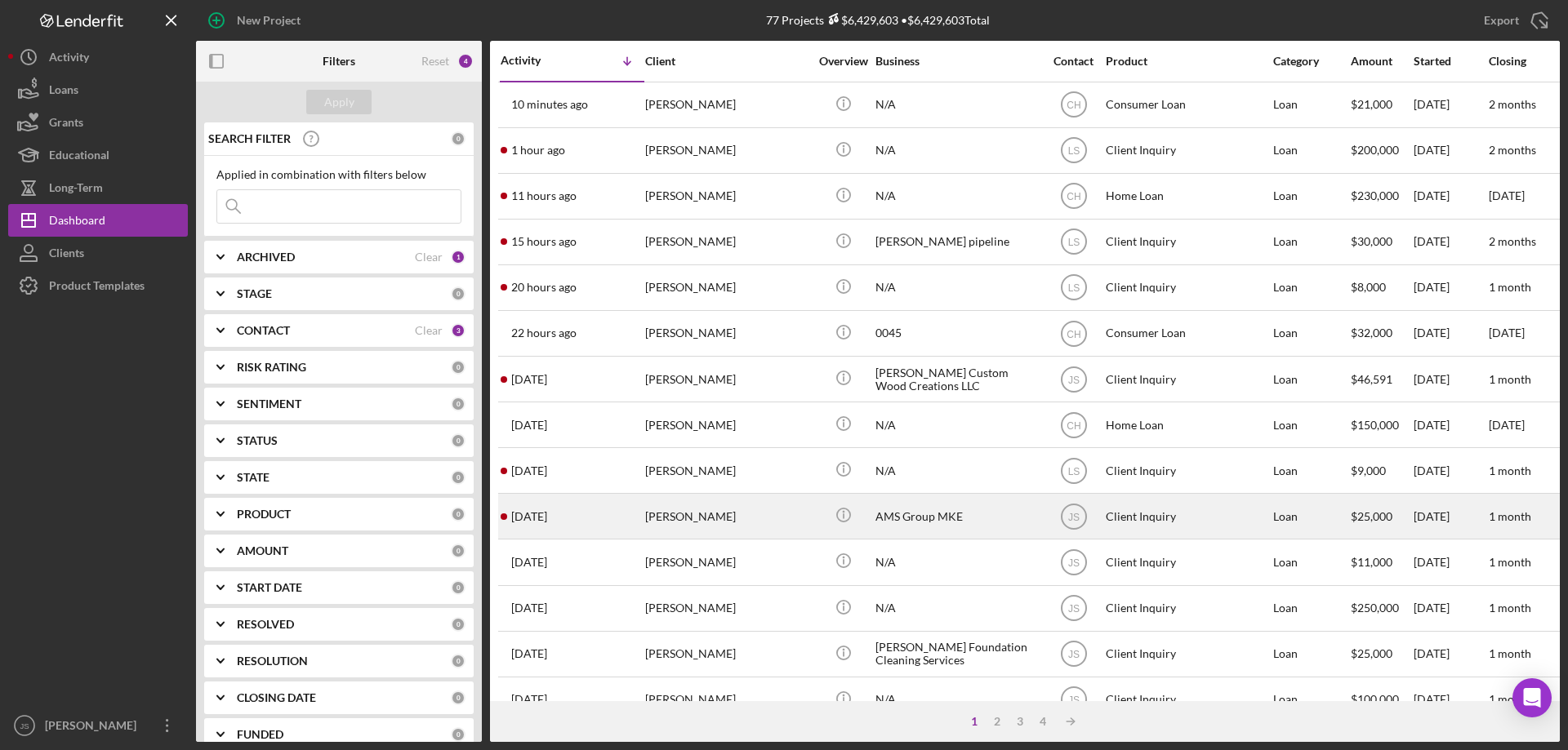
click at [782, 517] on div "[PERSON_NAME]" at bounding box center [727, 516] width 164 height 43
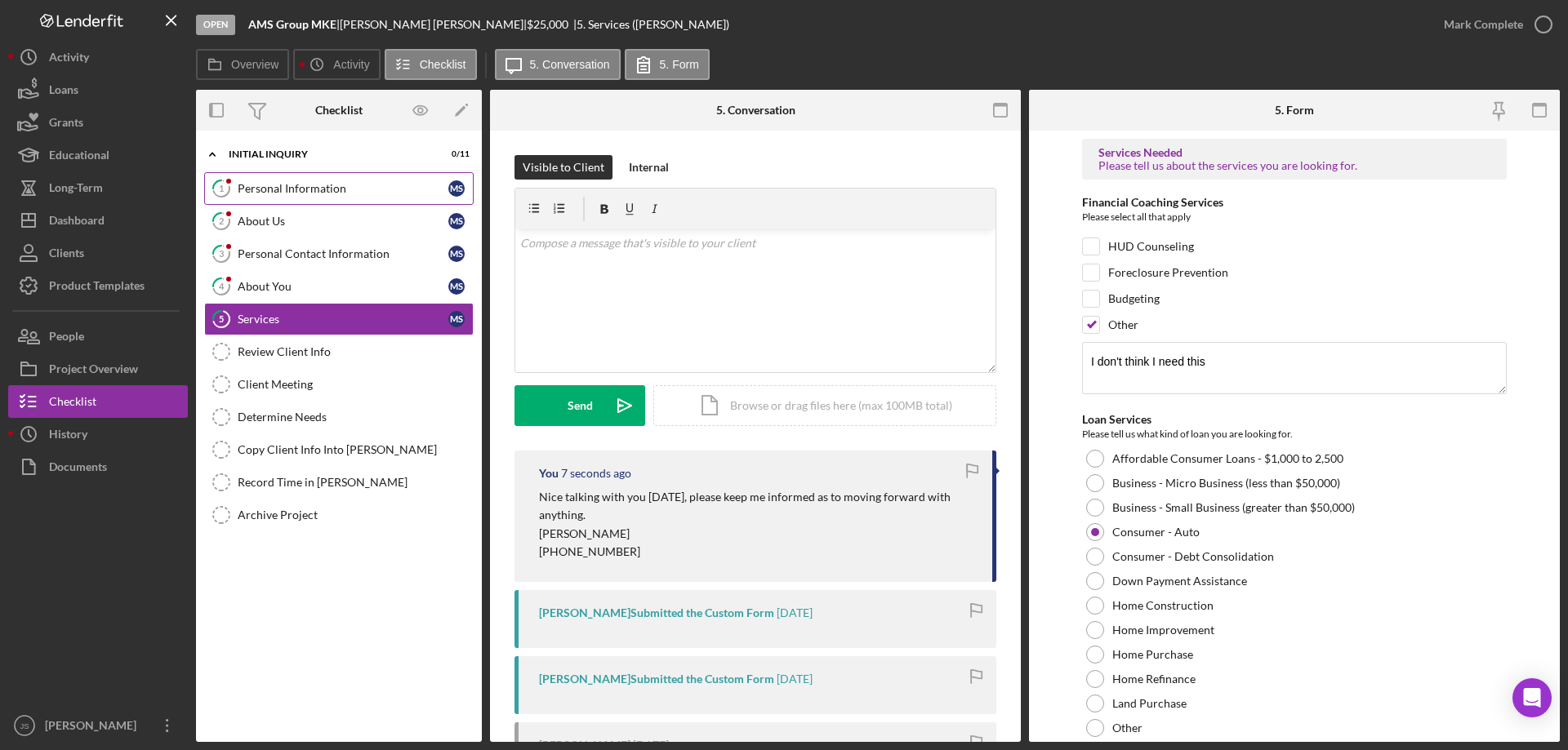
click at [275, 185] on div "Personal Information" at bounding box center [343, 189] width 211 height 13
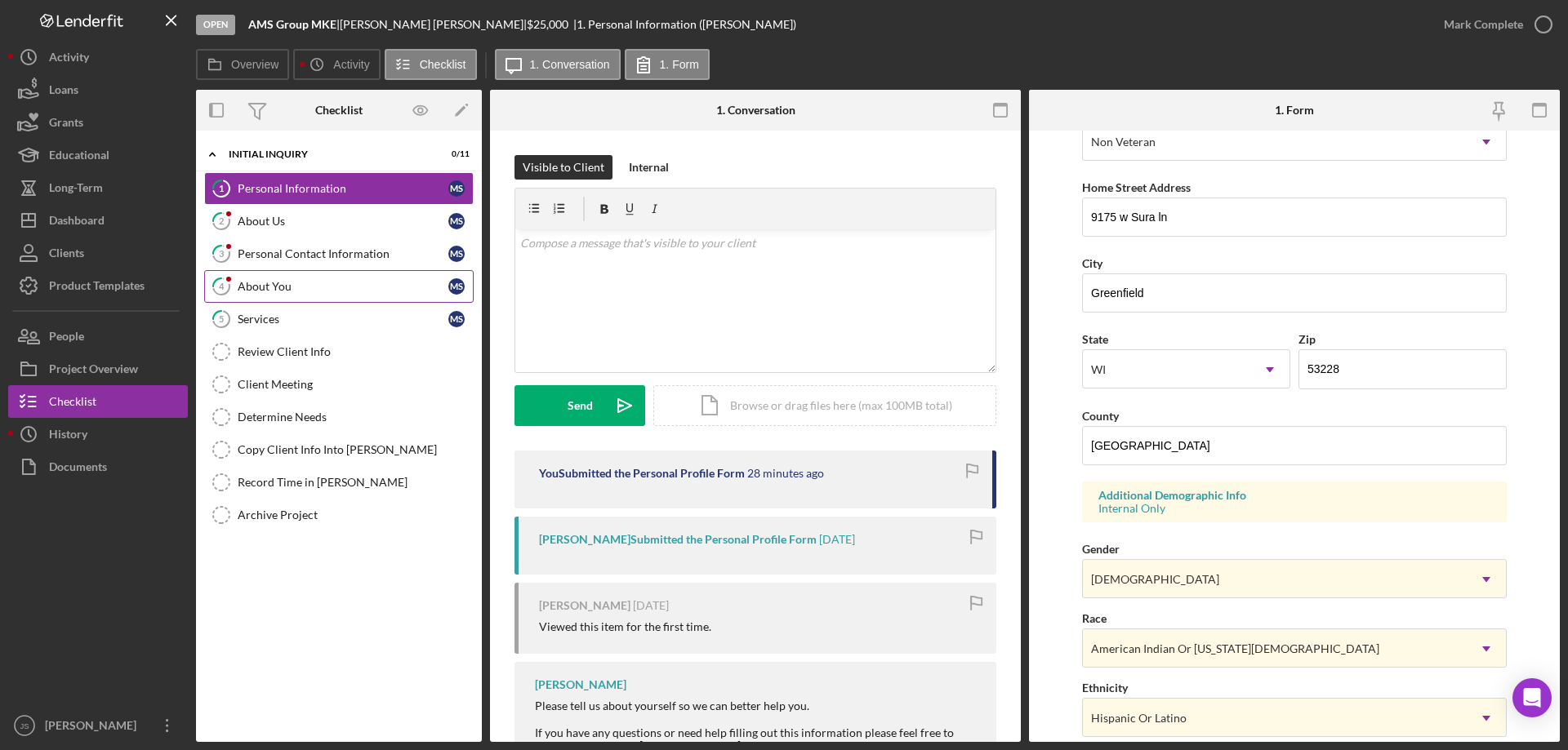
scroll to position [70, 0]
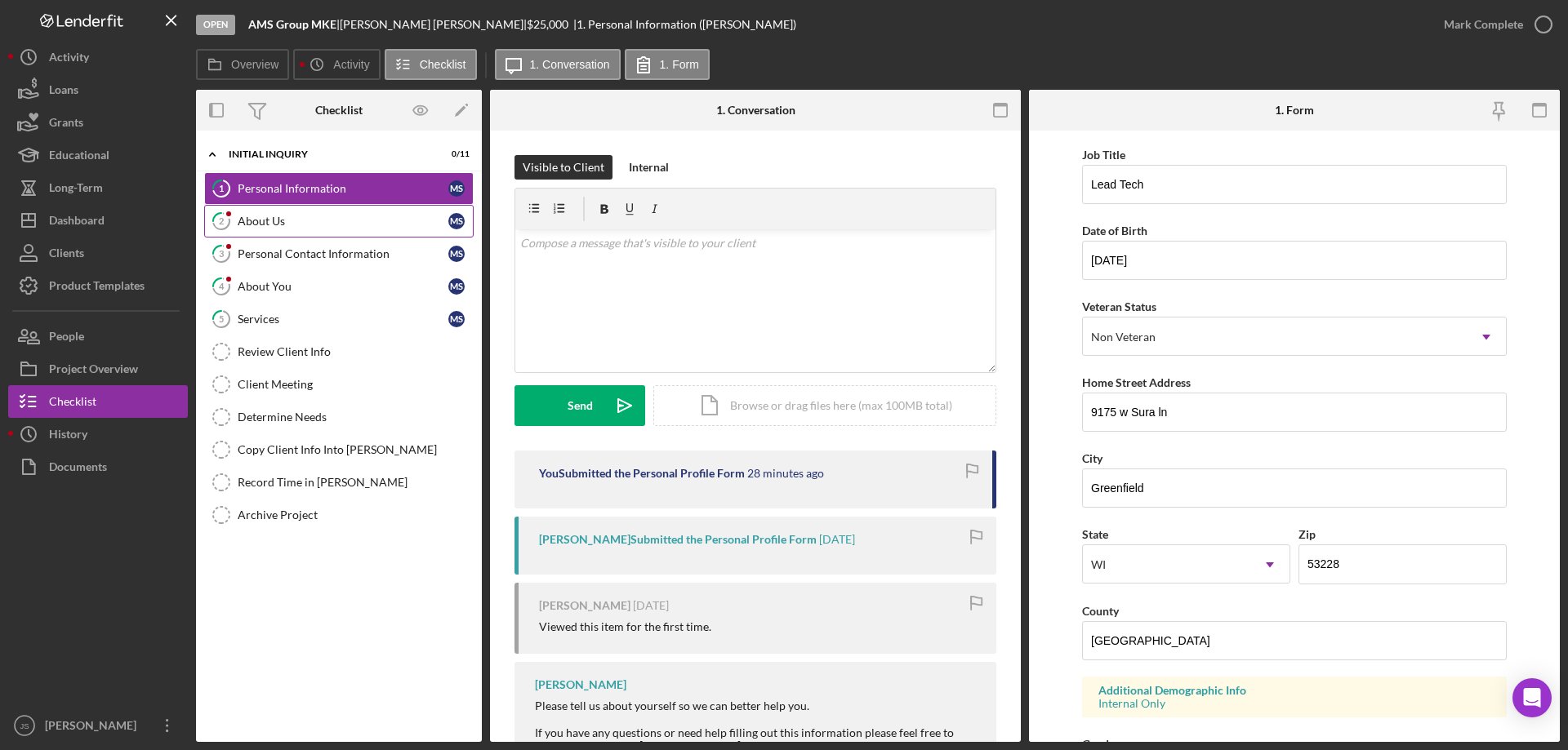
click at [285, 219] on div "About Us" at bounding box center [343, 221] width 211 height 13
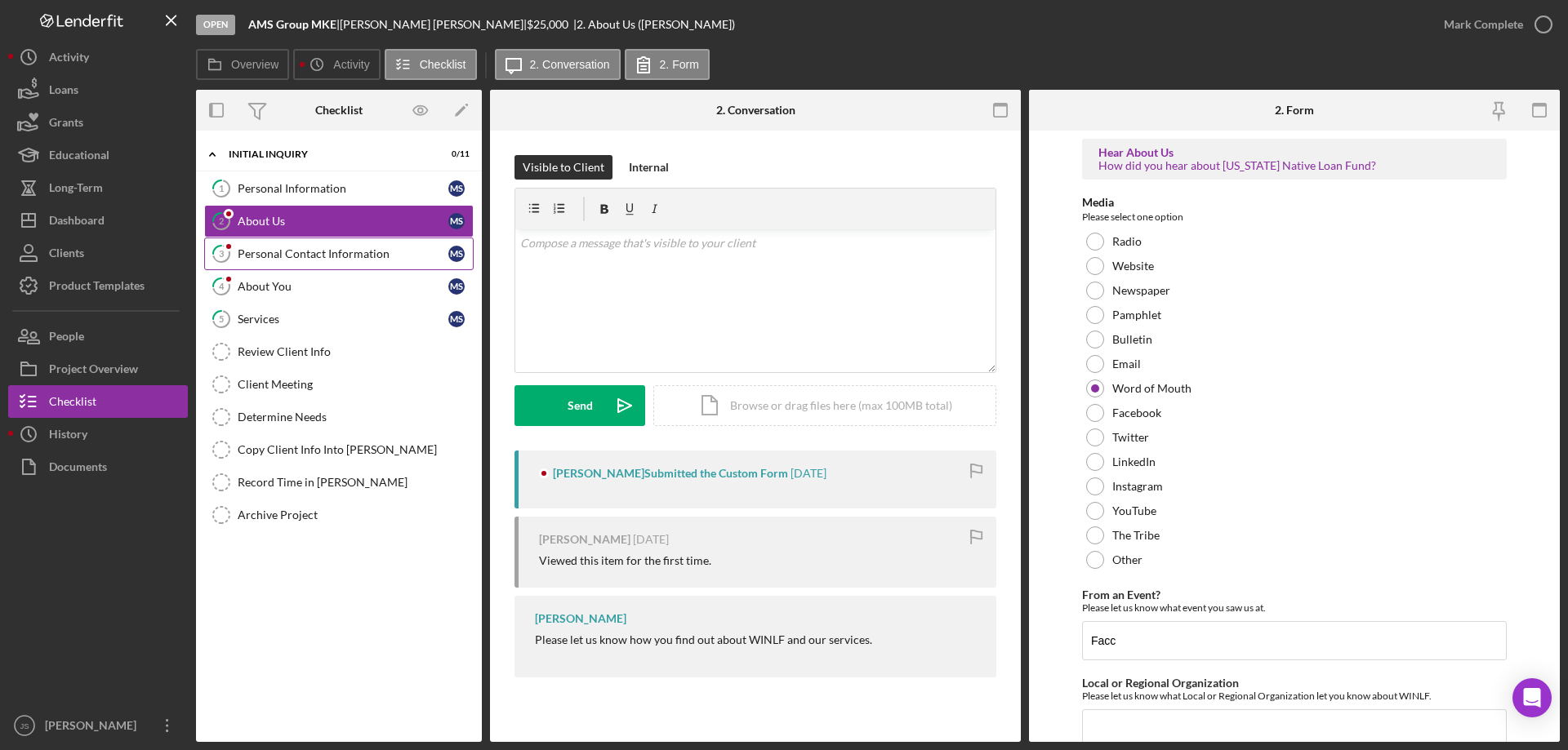
click at [298, 255] on div "Personal Contact Information" at bounding box center [343, 254] width 211 height 13
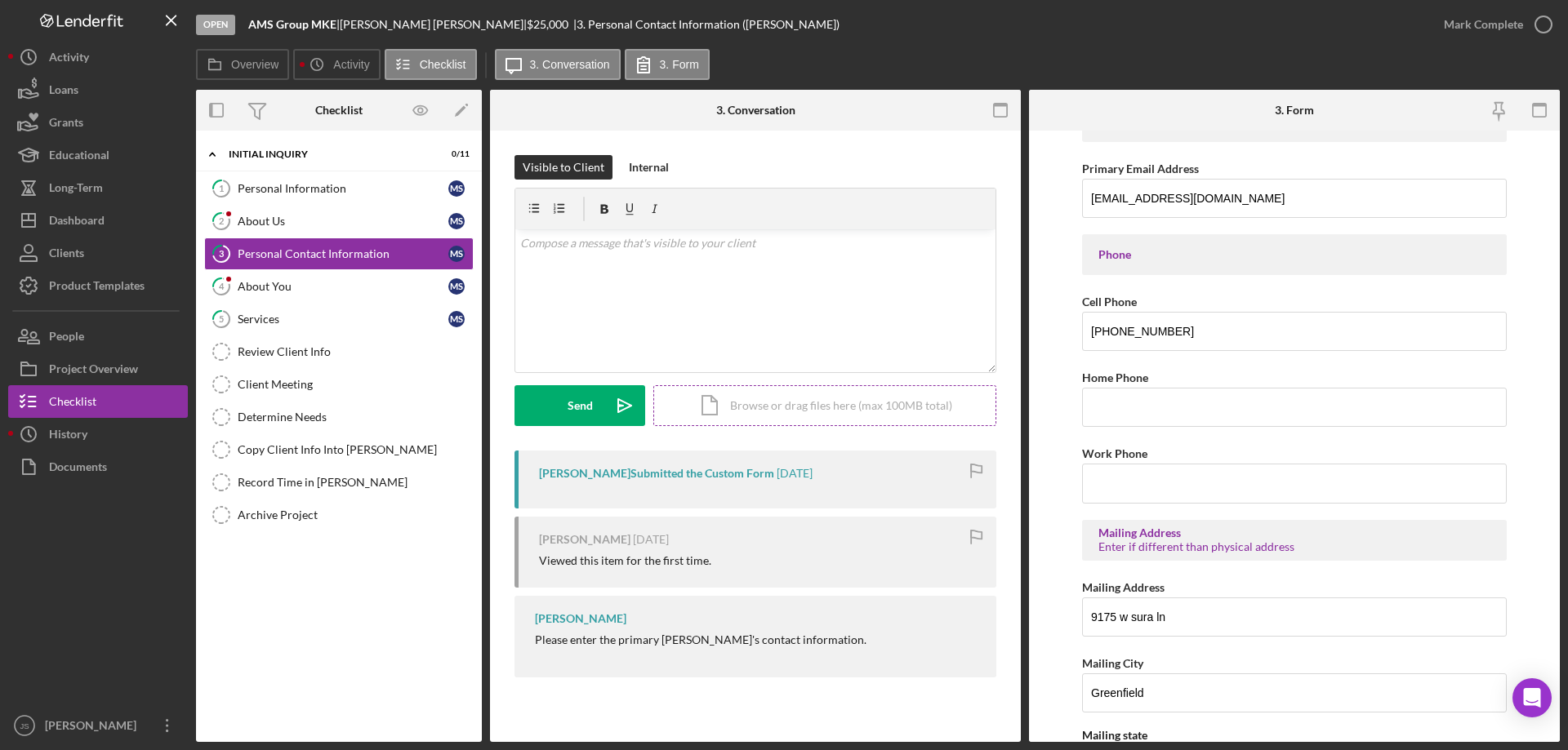
scroll to position [114, 0]
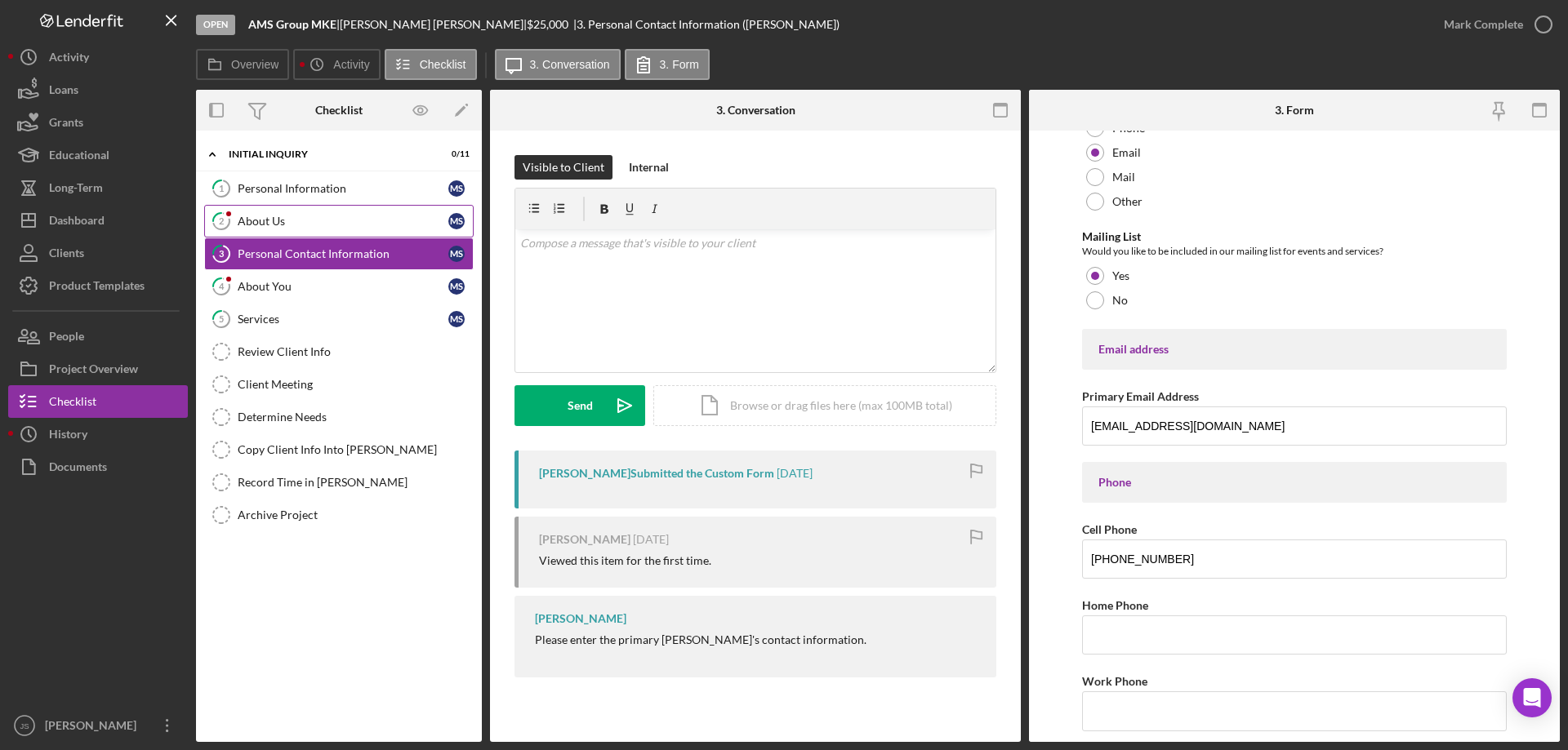
click at [306, 218] on div "About Us" at bounding box center [343, 221] width 211 height 13
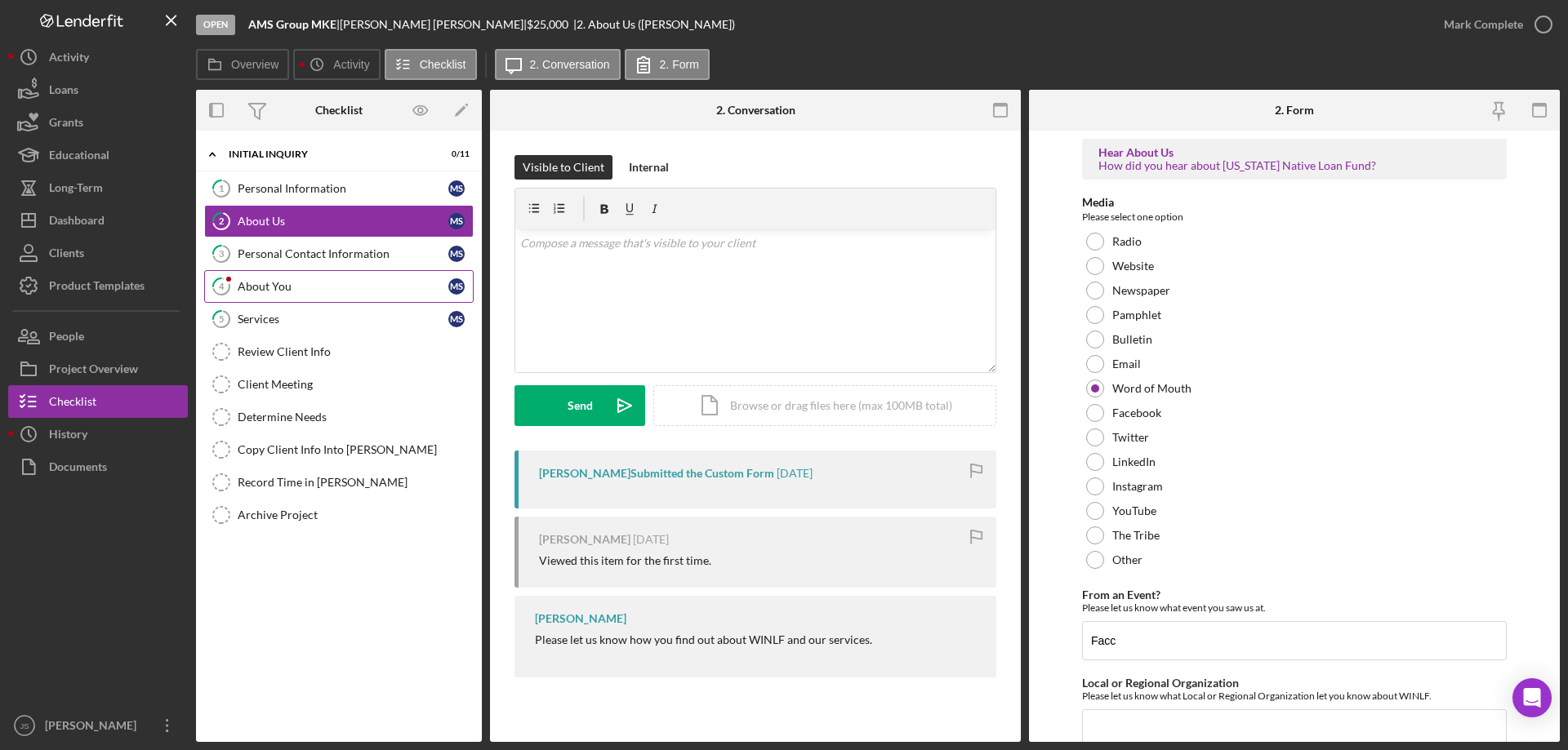
click at [312, 288] on div "About You" at bounding box center [343, 287] width 211 height 13
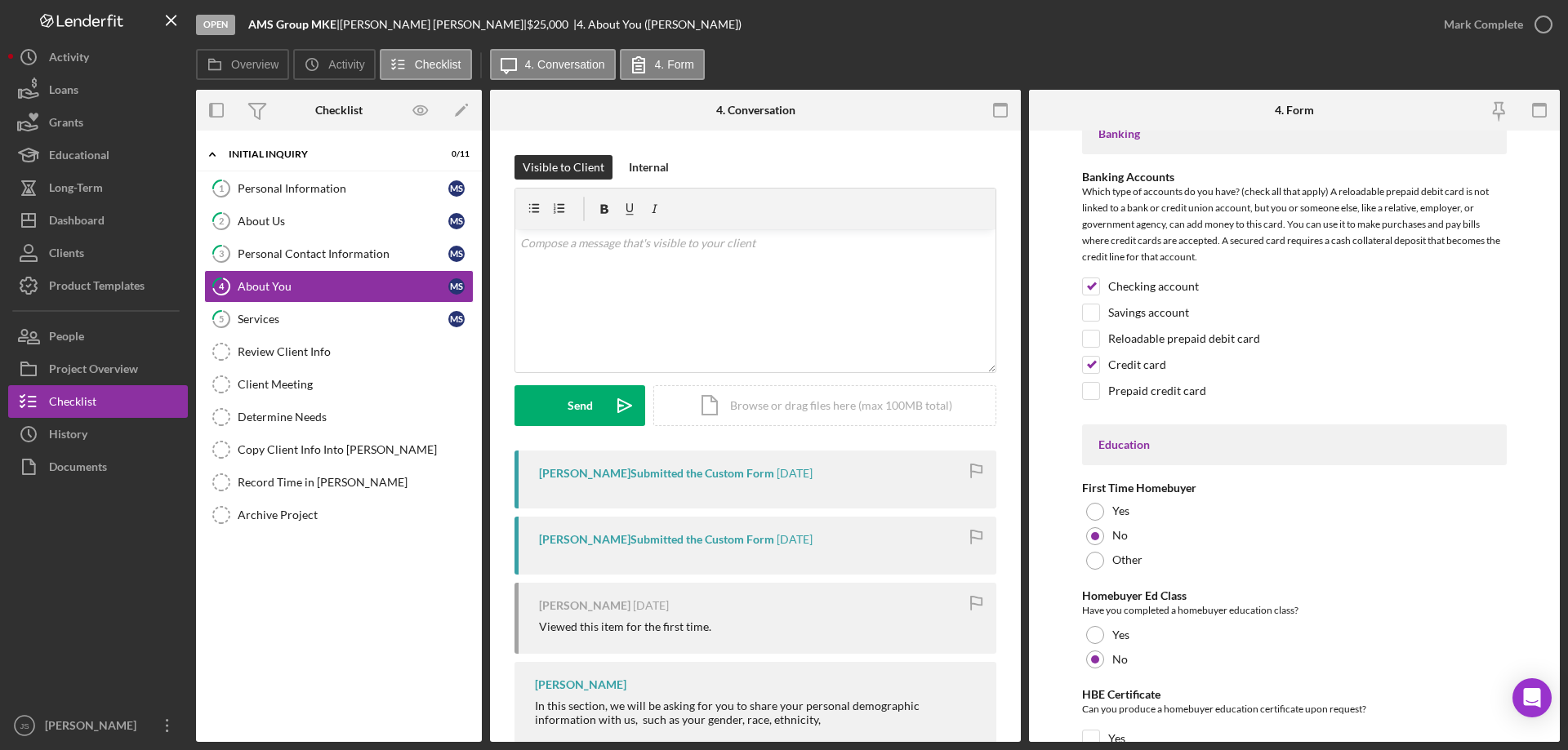
scroll to position [3265, 0]
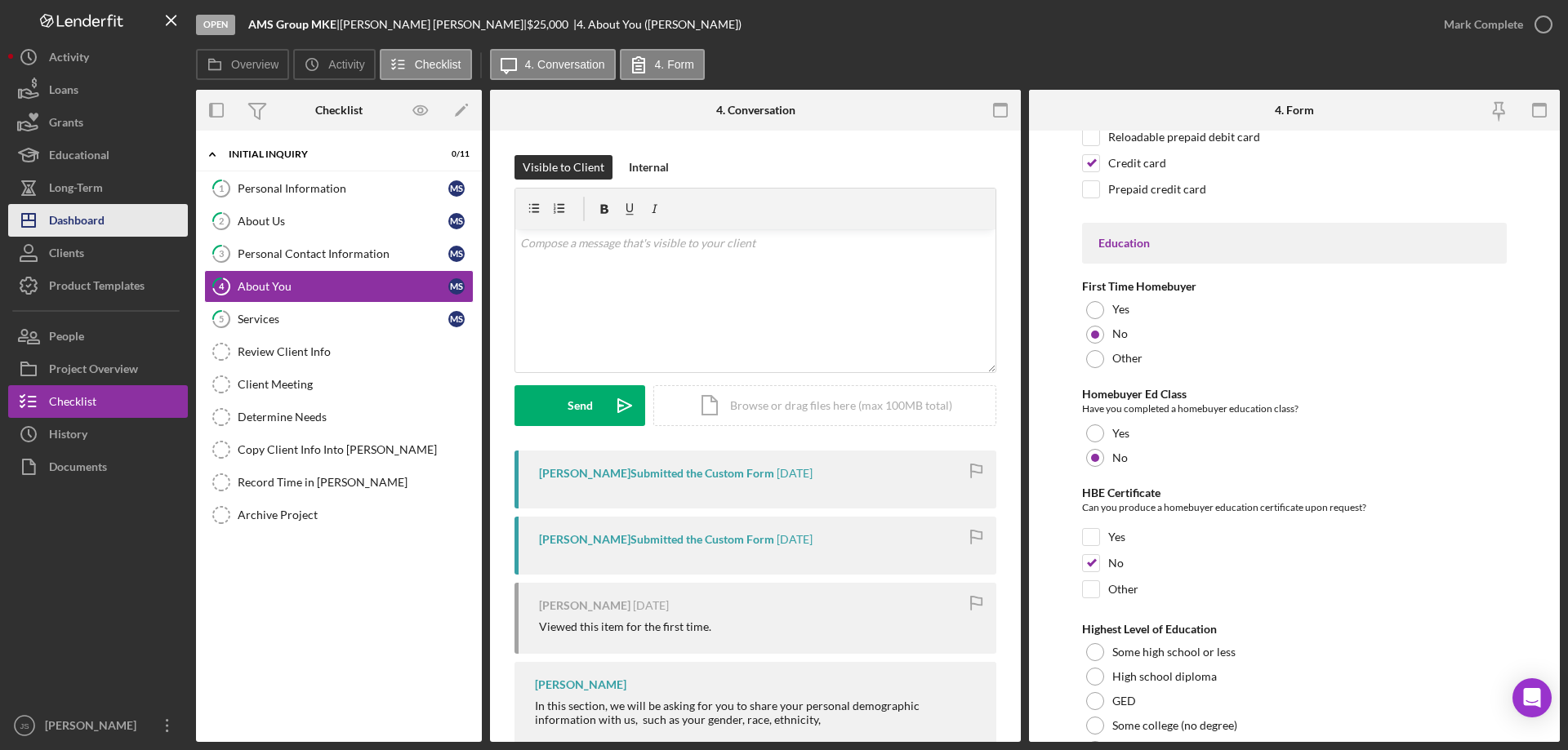
click at [97, 220] on div "Dashboard" at bounding box center [77, 222] width 56 height 37
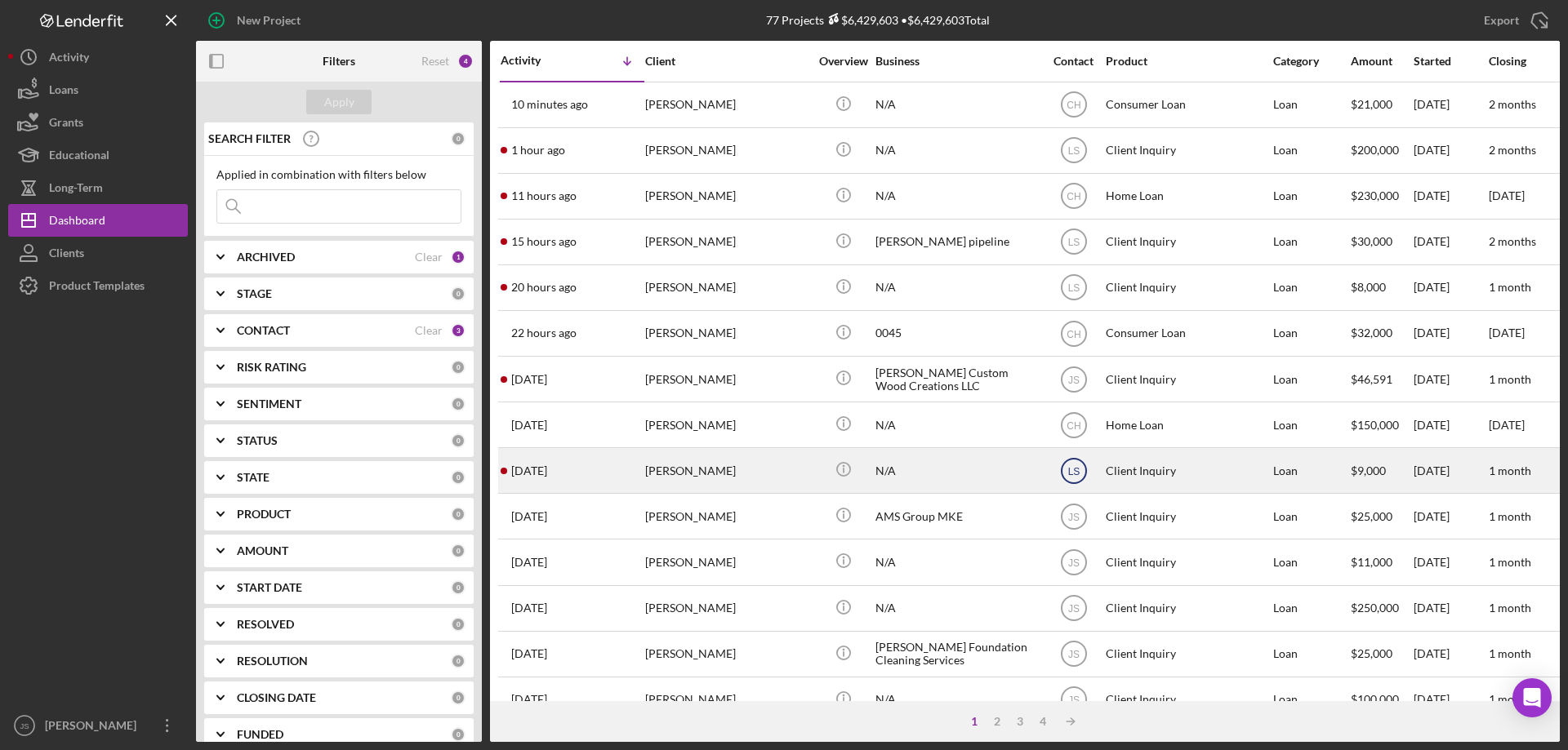
click at [1078, 471] on text "LS" at bounding box center [1073, 471] width 12 height 11
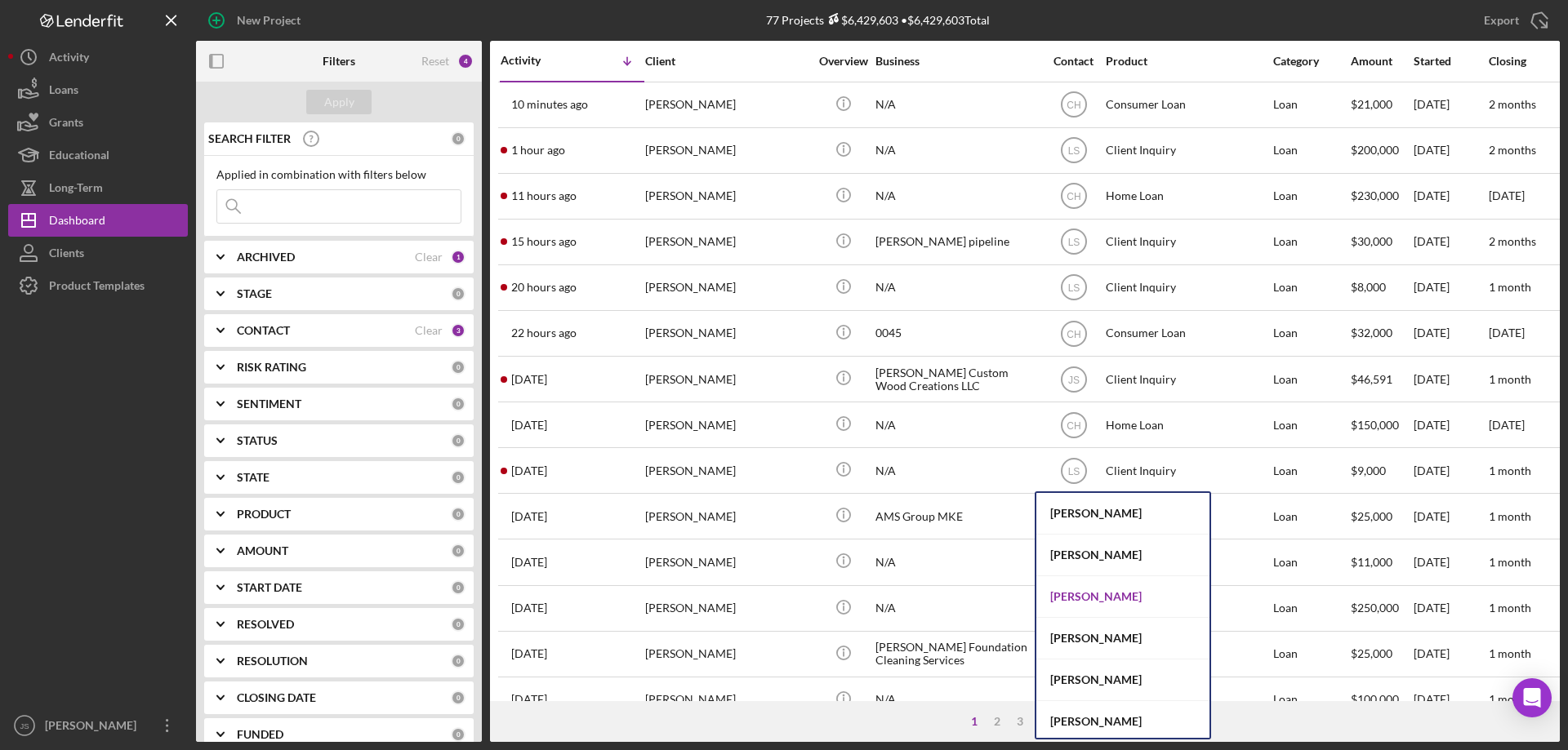
click at [1091, 592] on div "[PERSON_NAME]" at bounding box center [1123, 596] width 173 height 42
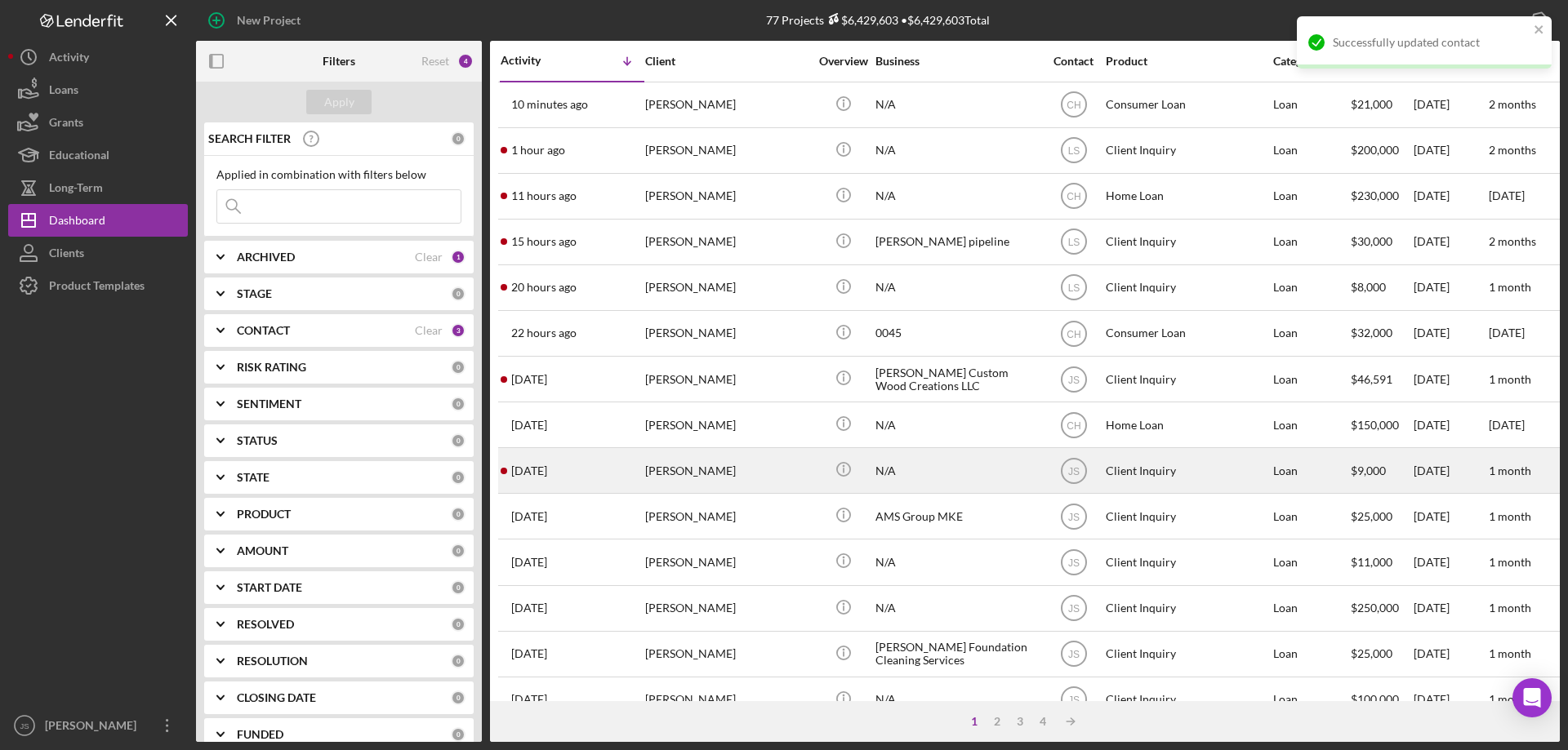
click at [599, 475] on div "[DATE] [PERSON_NAME]" at bounding box center [571, 470] width 143 height 43
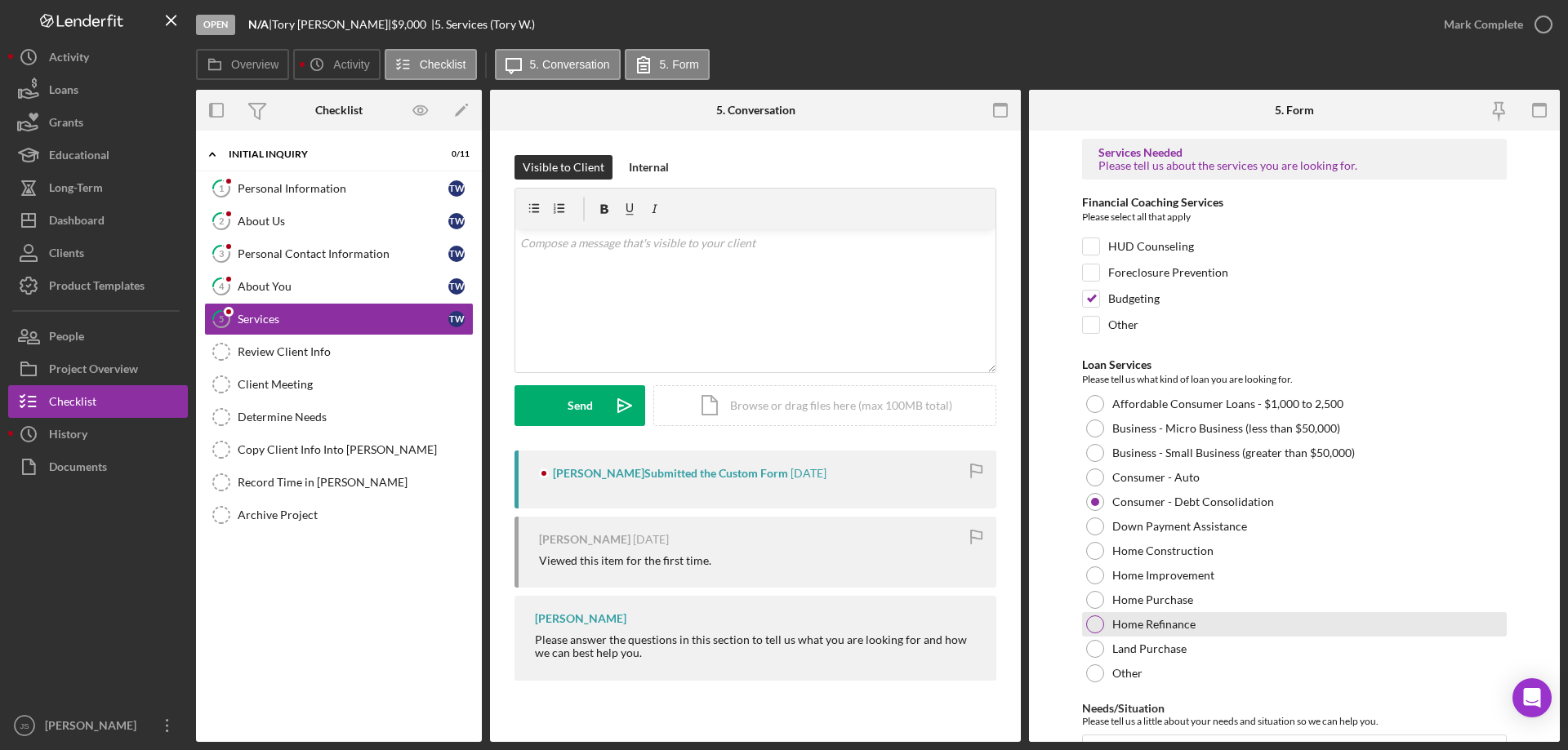
scroll to position [134, 0]
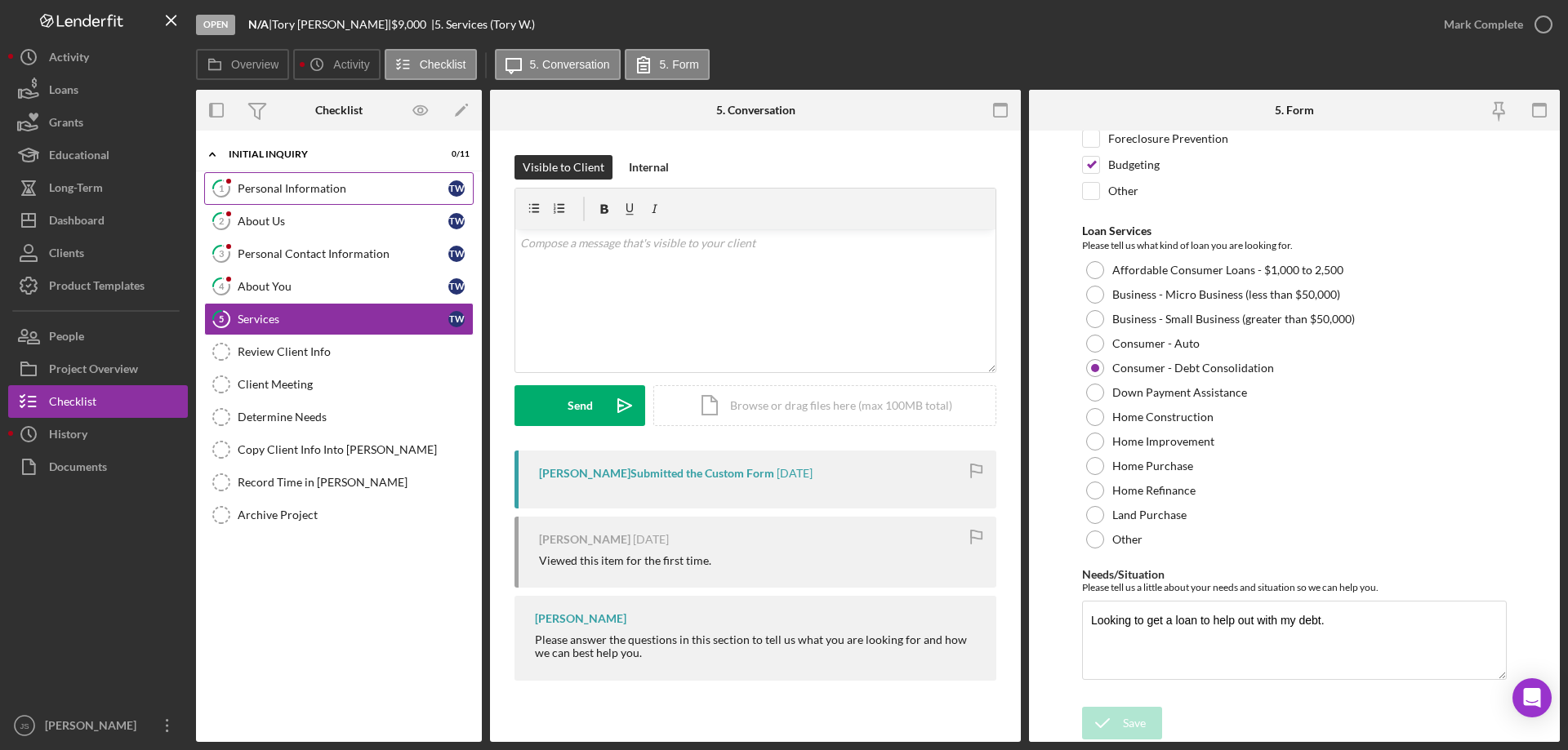
click at [378, 191] on div "Personal Information" at bounding box center [343, 189] width 211 height 13
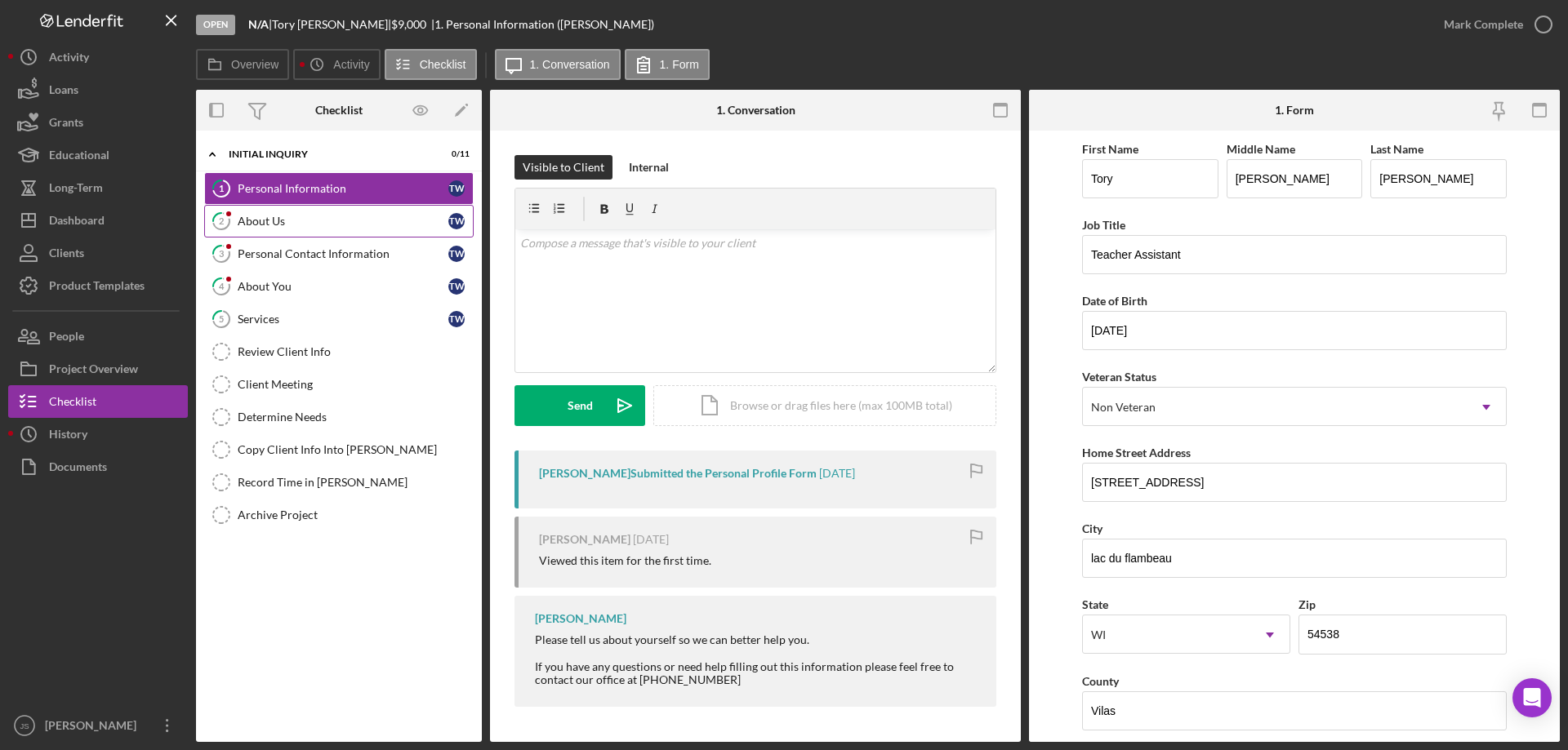
click at [301, 225] on div "About Us" at bounding box center [343, 221] width 211 height 13
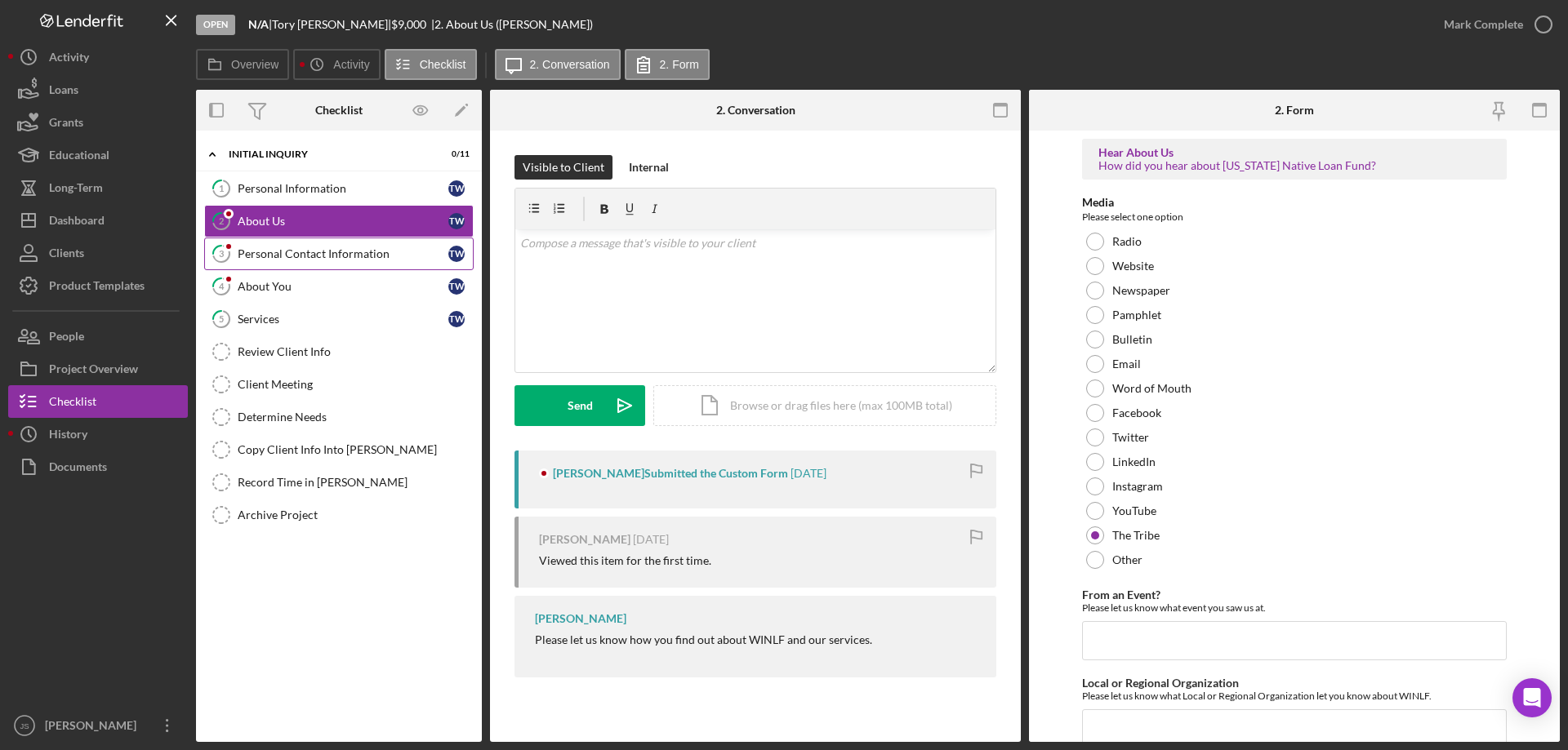
click at [304, 258] on div "Personal Contact Information" at bounding box center [343, 254] width 211 height 13
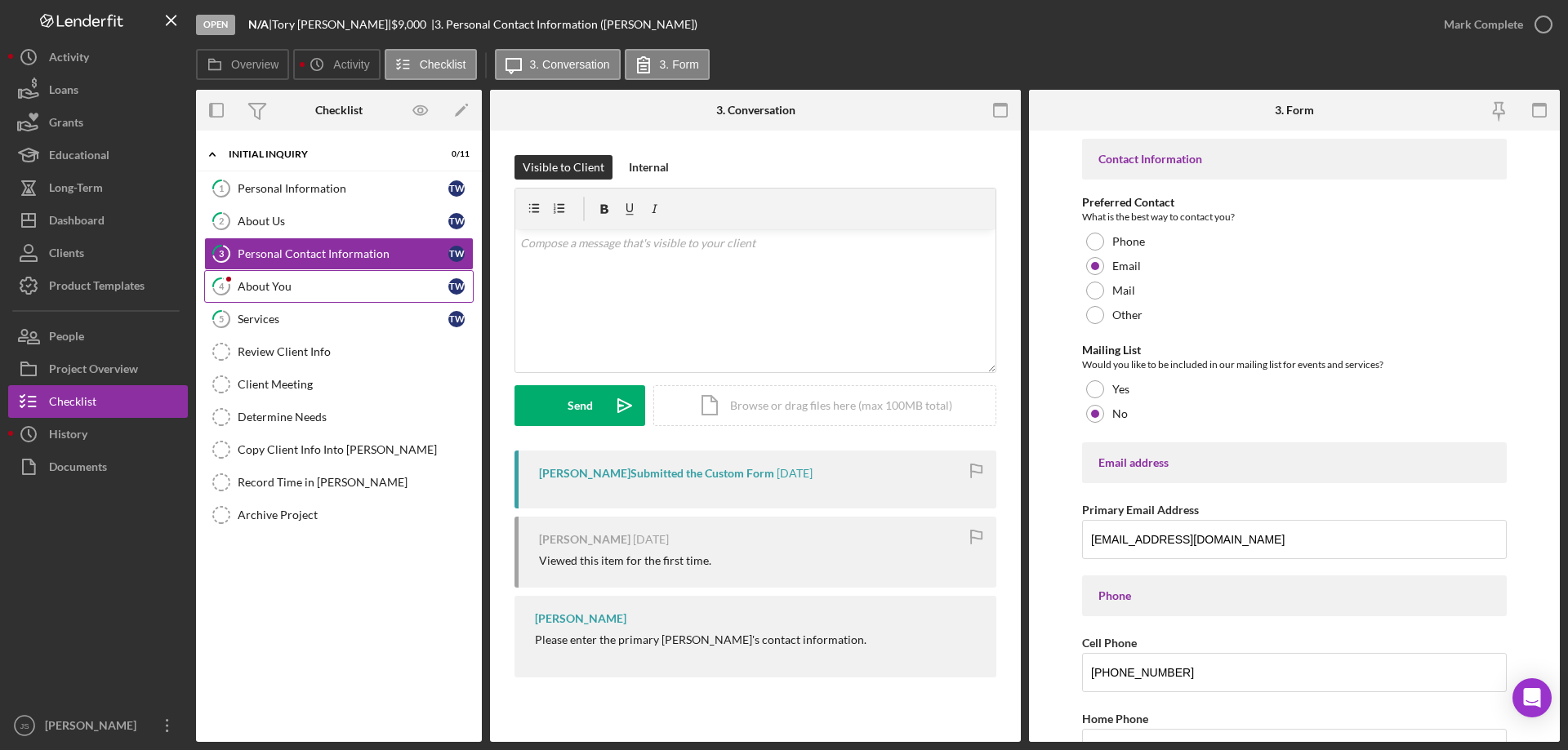
click at [334, 287] on div "About You" at bounding box center [343, 287] width 211 height 13
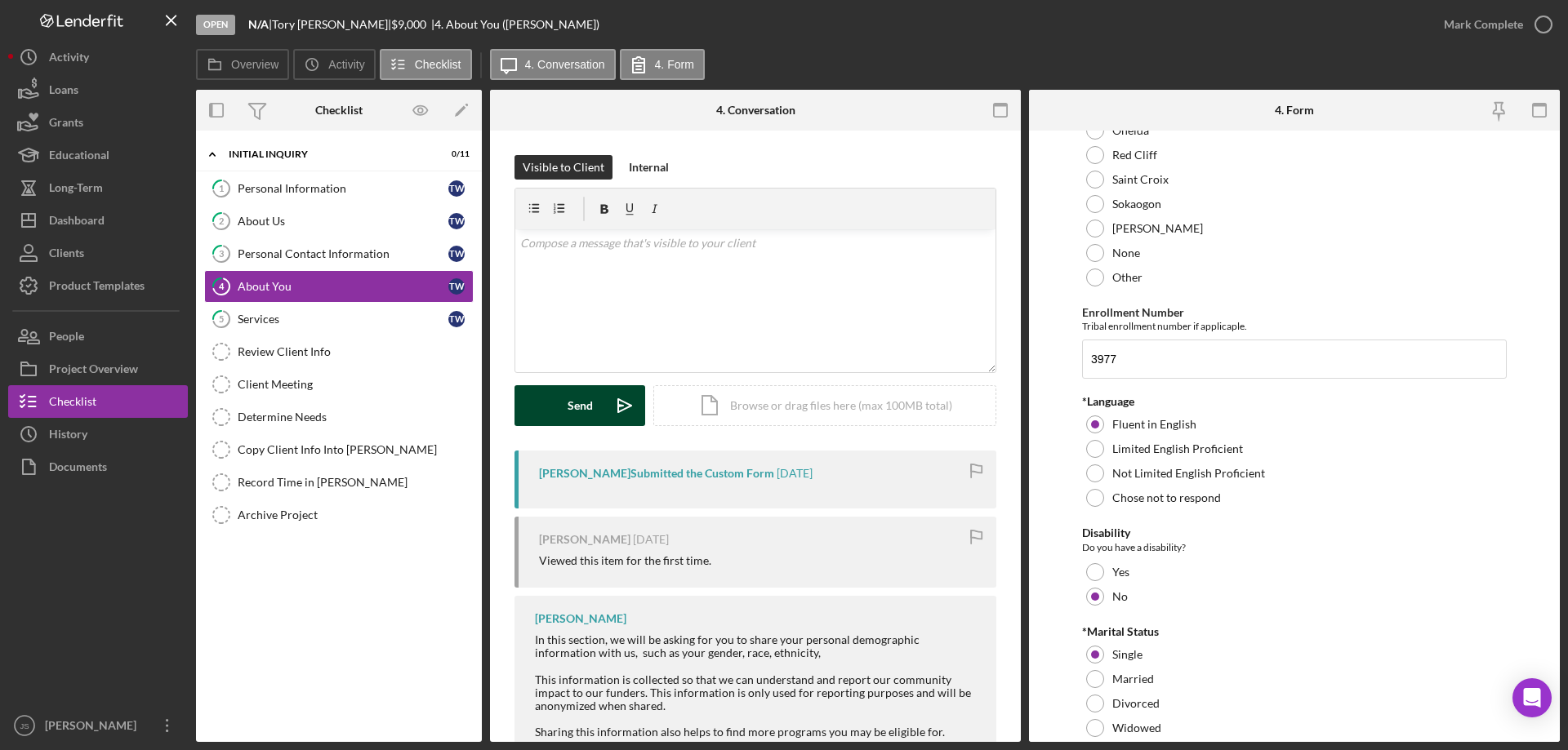
scroll to position [489, 0]
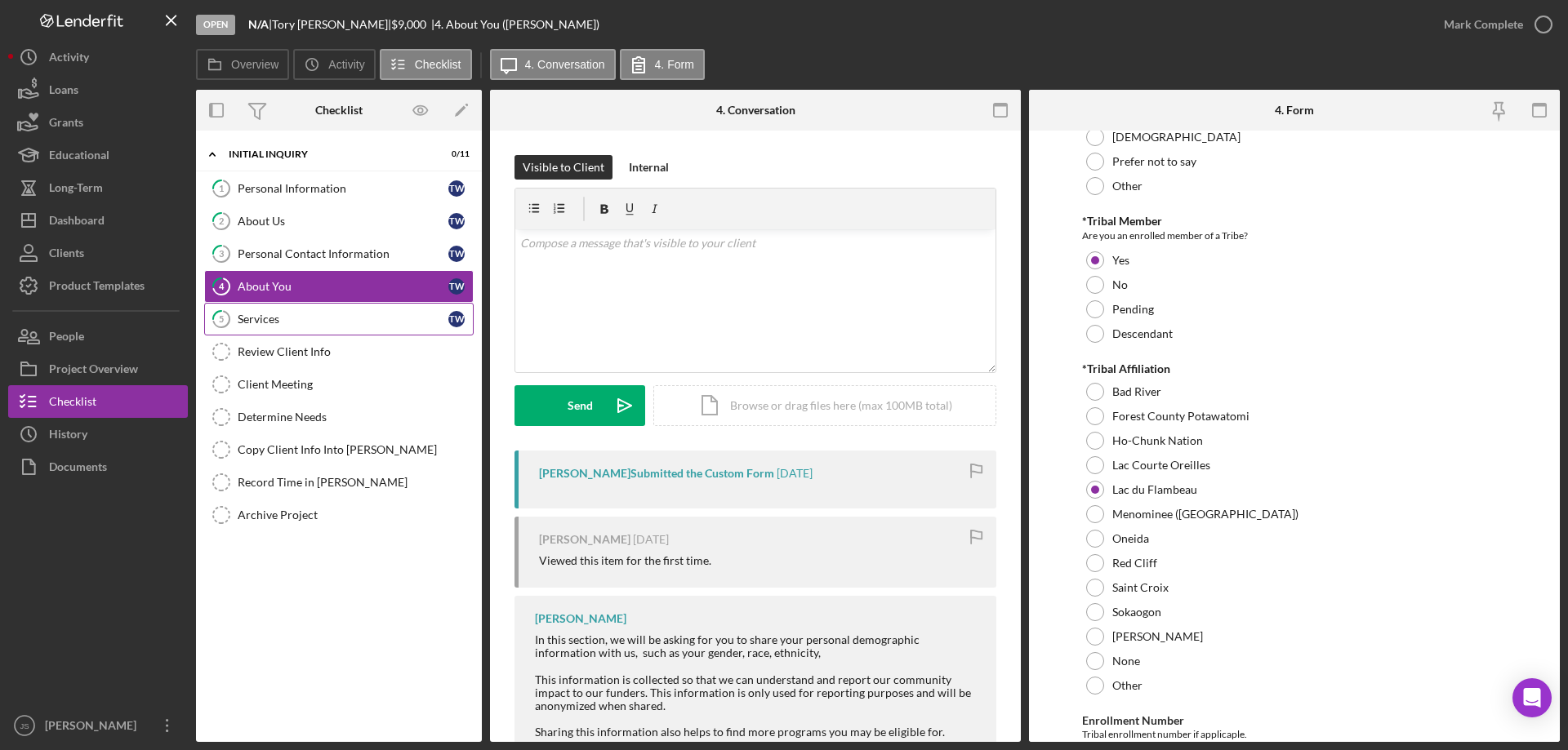
drag, startPoint x: 334, startPoint y: 320, endPoint x: 392, endPoint y: 309, distance: 59.0
click at [334, 321] on div "Services" at bounding box center [343, 319] width 211 height 13
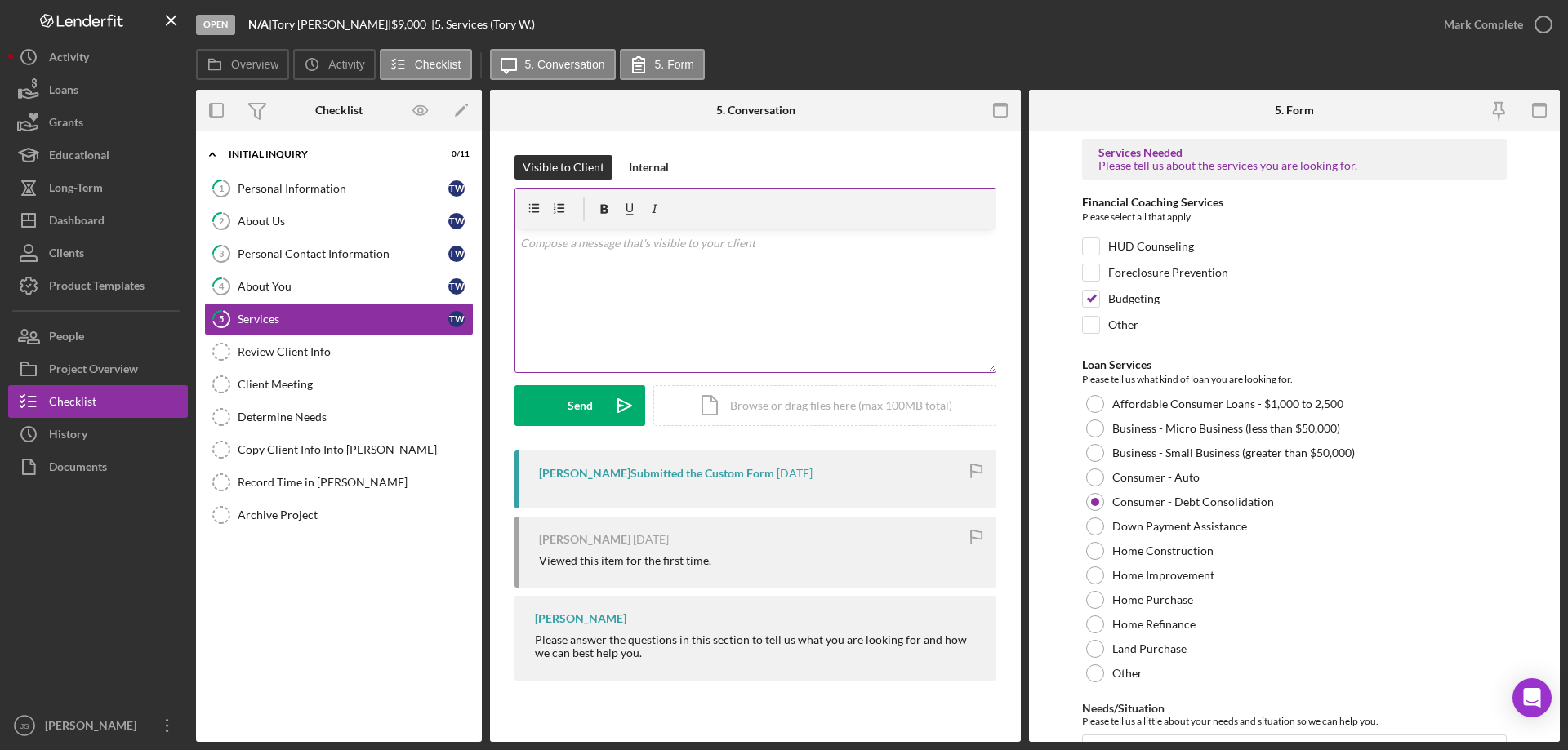
drag, startPoint x: 608, startPoint y: 272, endPoint x: 1062, endPoint y: 312, distance: 455.8
click at [612, 273] on div "v Color teal Color pink Remove color Add row above Add row below Add column bef…" at bounding box center [755, 301] width 480 height 143
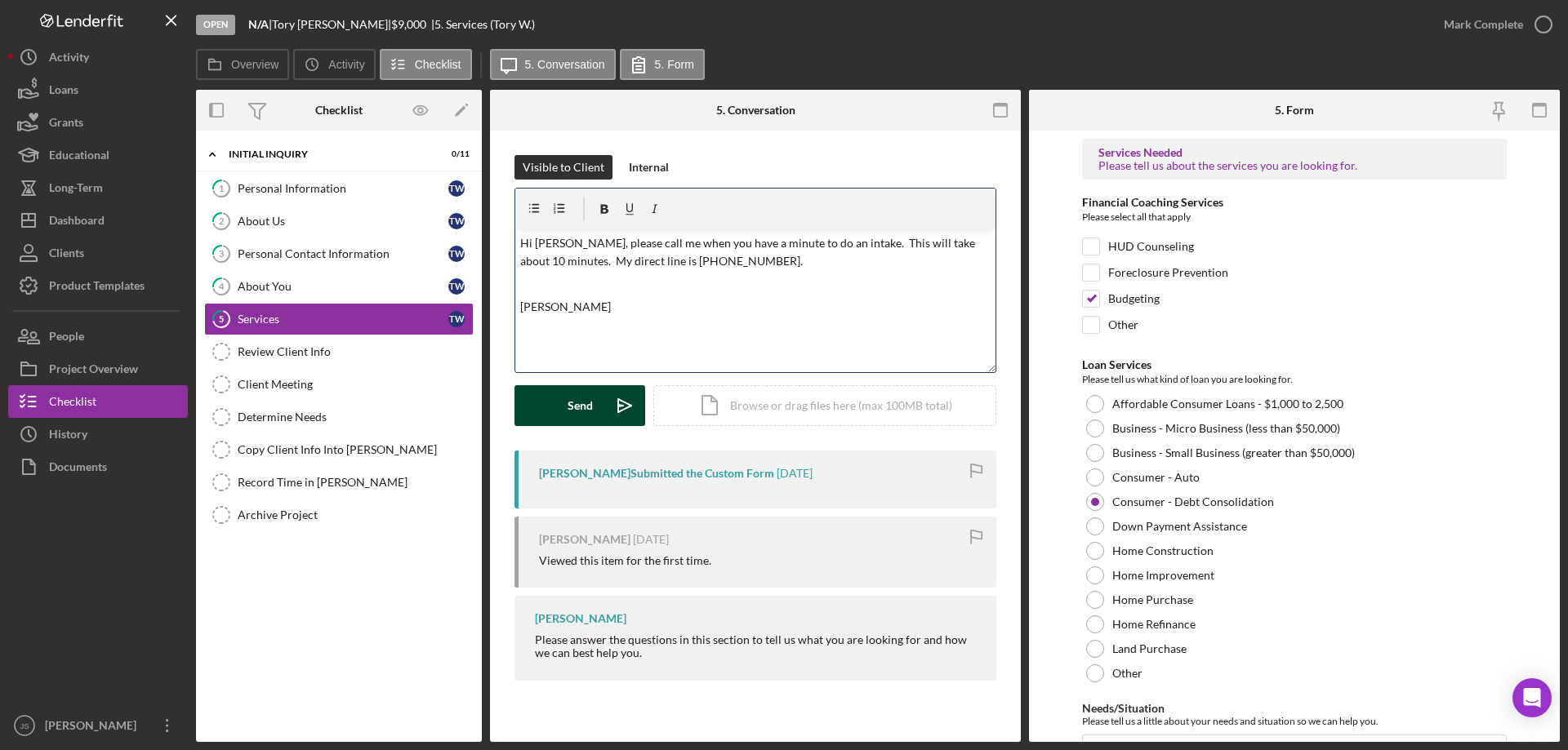
click at [575, 406] on div "Send" at bounding box center [580, 405] width 25 height 41
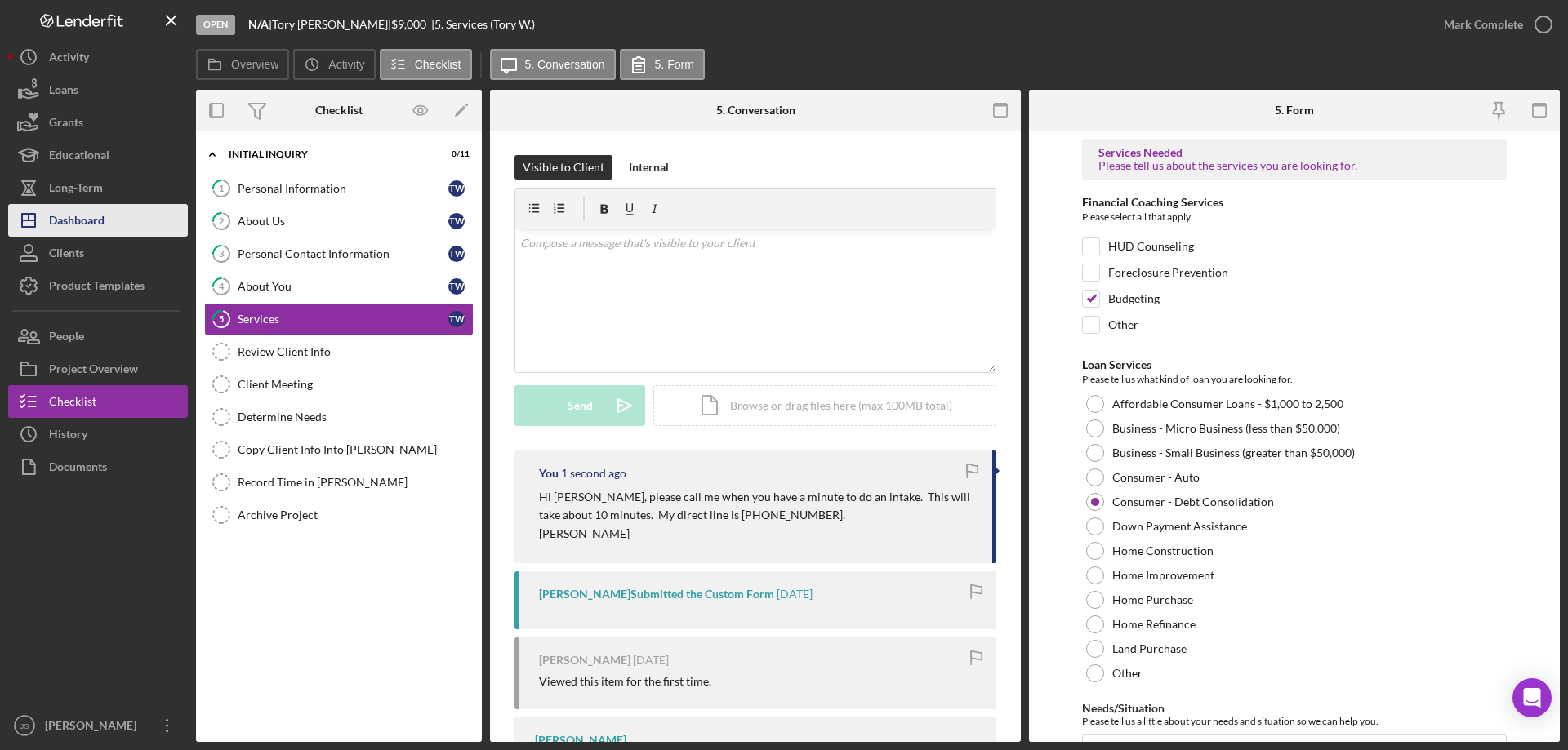
click at [111, 222] on button "Icon/Dashboard Dashboard" at bounding box center [98, 221] width 180 height 33
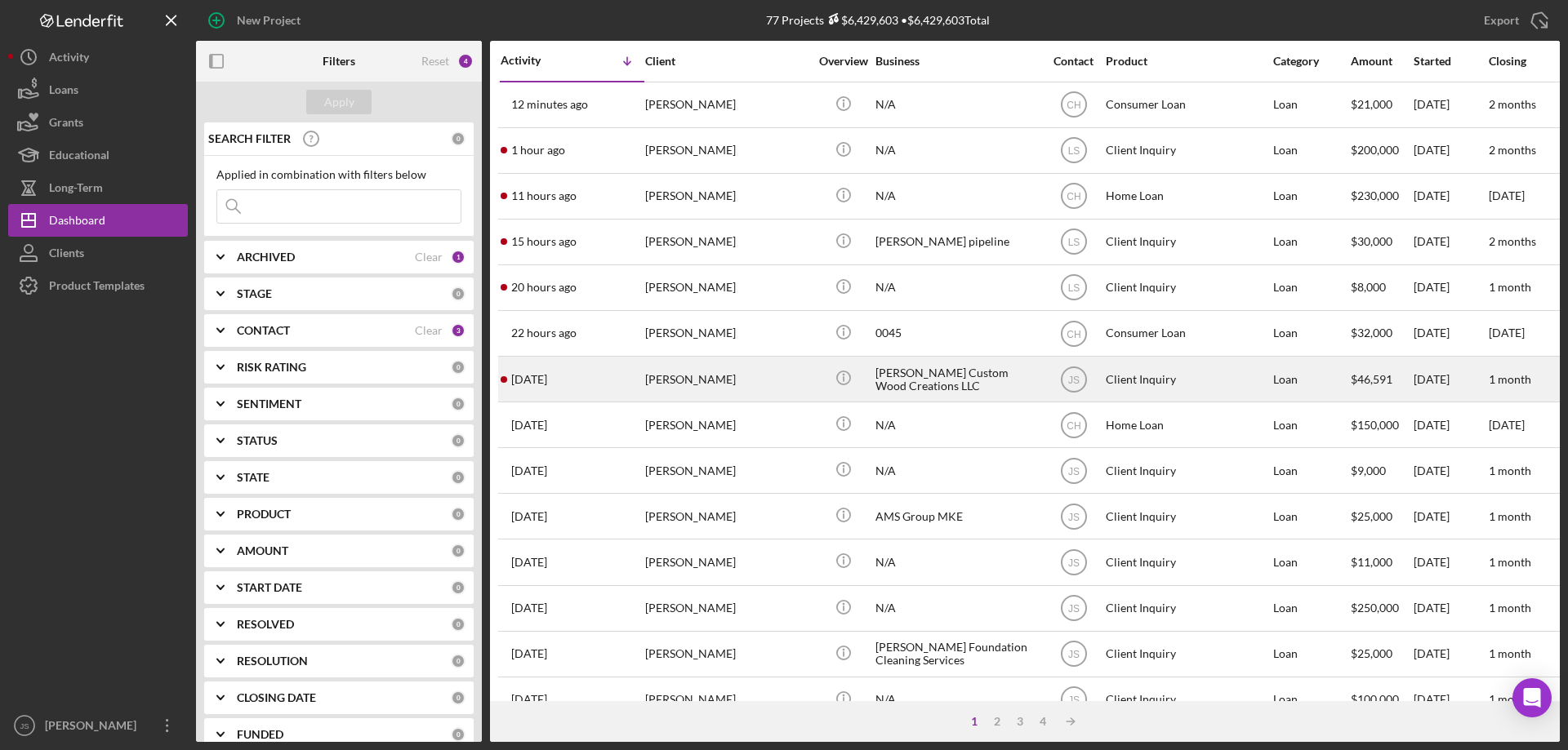
click at [755, 386] on div "[PERSON_NAME]" at bounding box center [727, 379] width 164 height 43
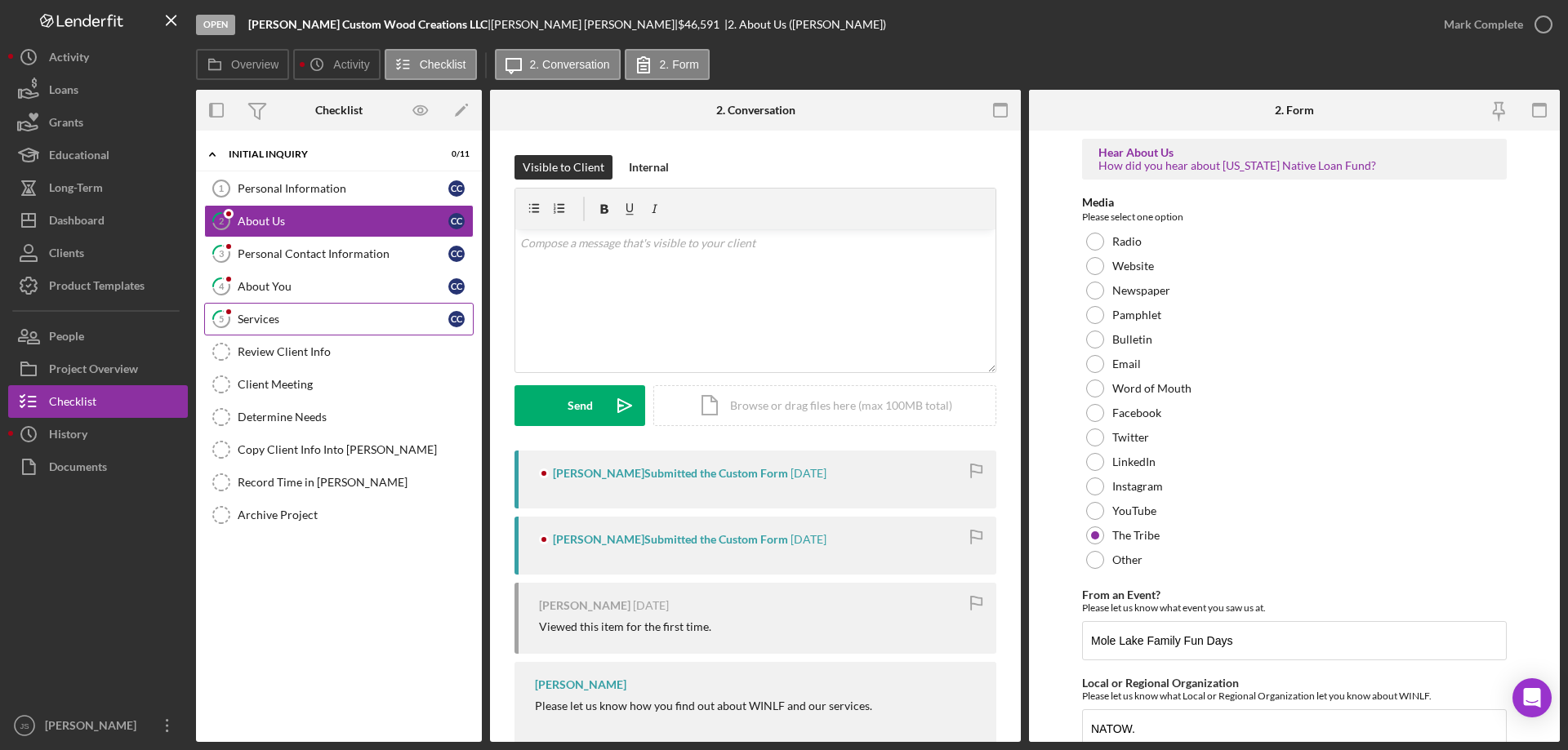
click at [318, 319] on div "Services" at bounding box center [343, 319] width 211 height 13
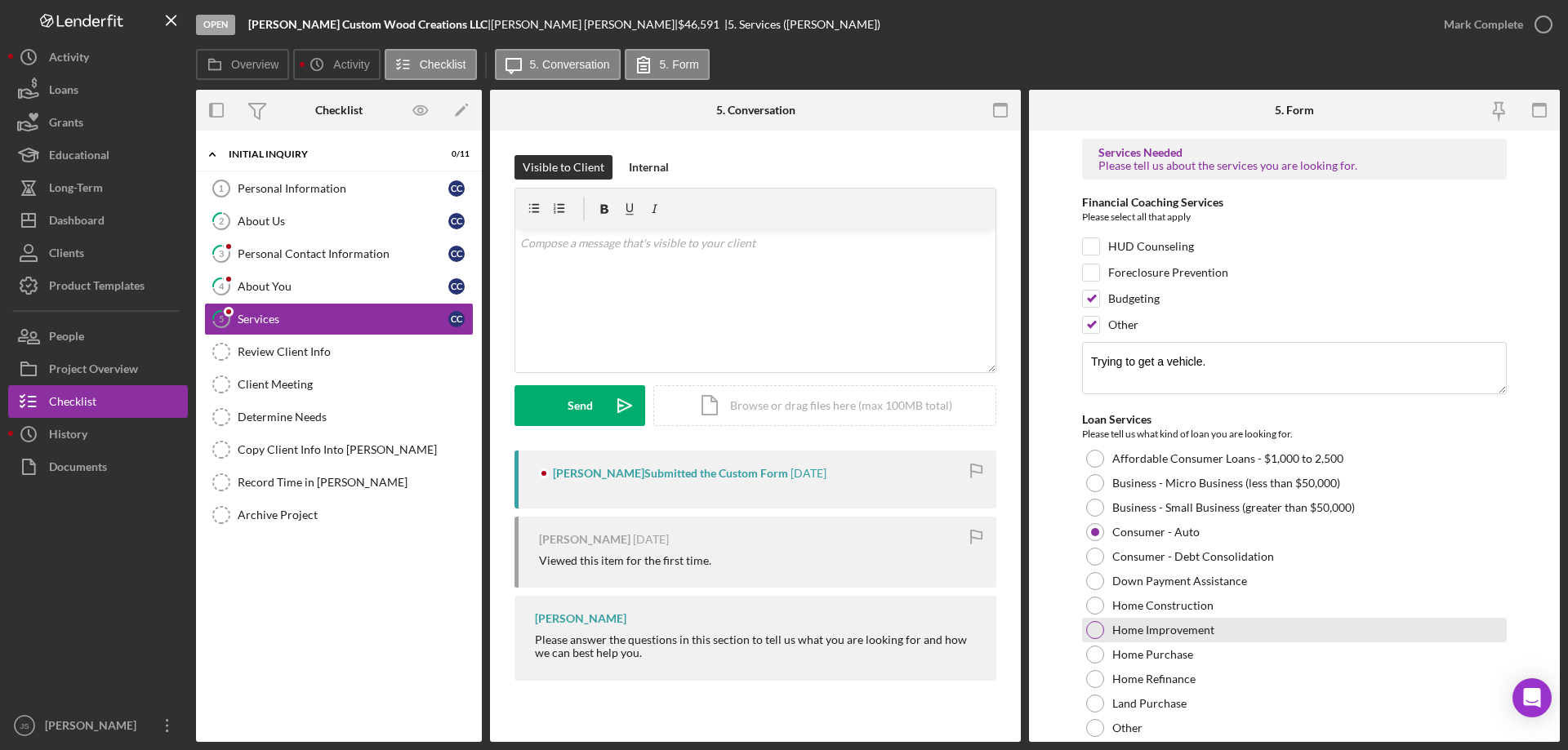
scroll to position [189, 0]
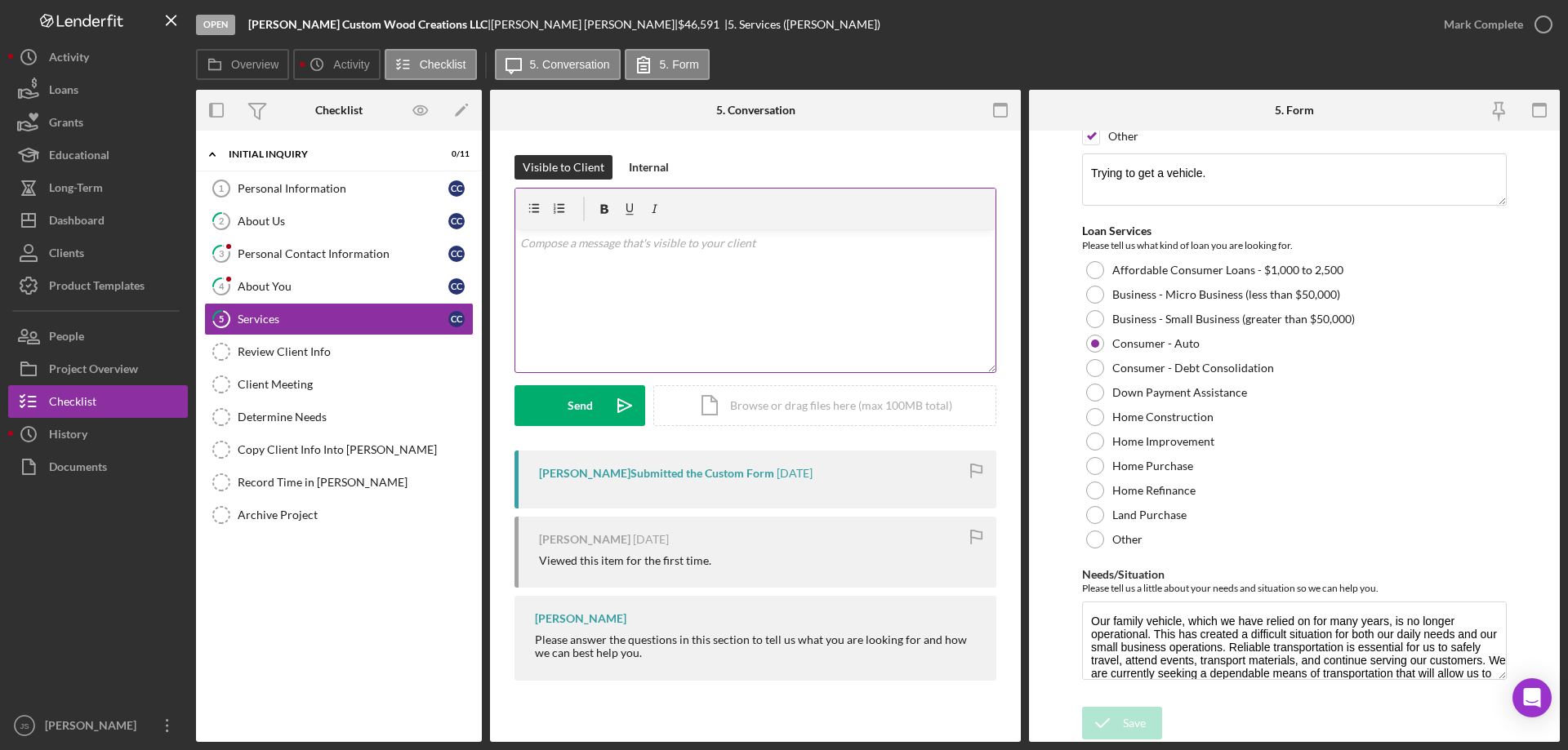
click at [749, 295] on div "v Color teal Color pink Remove color Add row above Add row below Add column bef…" at bounding box center [755, 301] width 480 height 143
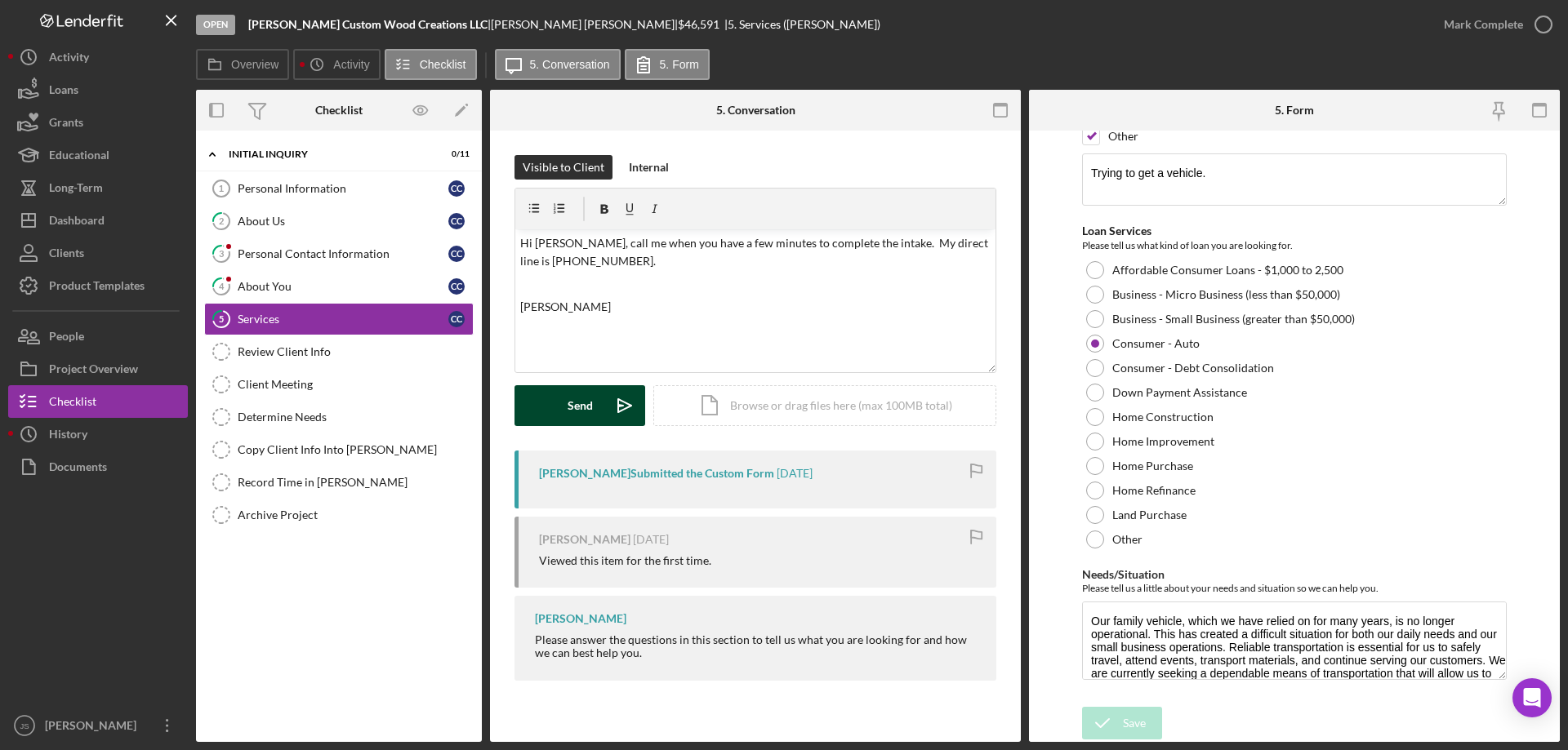
drag, startPoint x: 580, startPoint y: 409, endPoint x: 575, endPoint y: 418, distance: 10.3
click at [580, 409] on div "Send" at bounding box center [580, 405] width 25 height 41
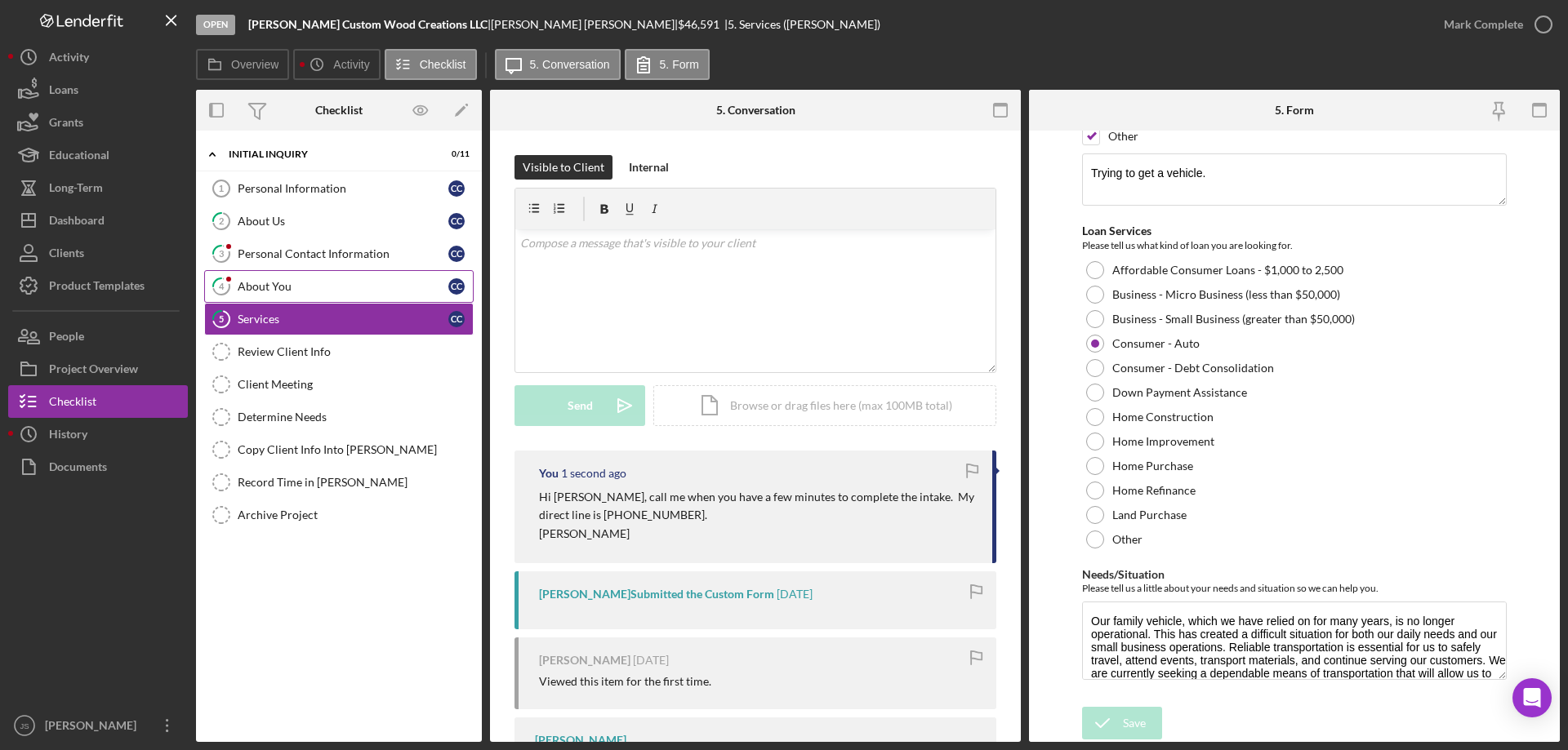
click at [343, 286] on div "About You" at bounding box center [343, 287] width 211 height 13
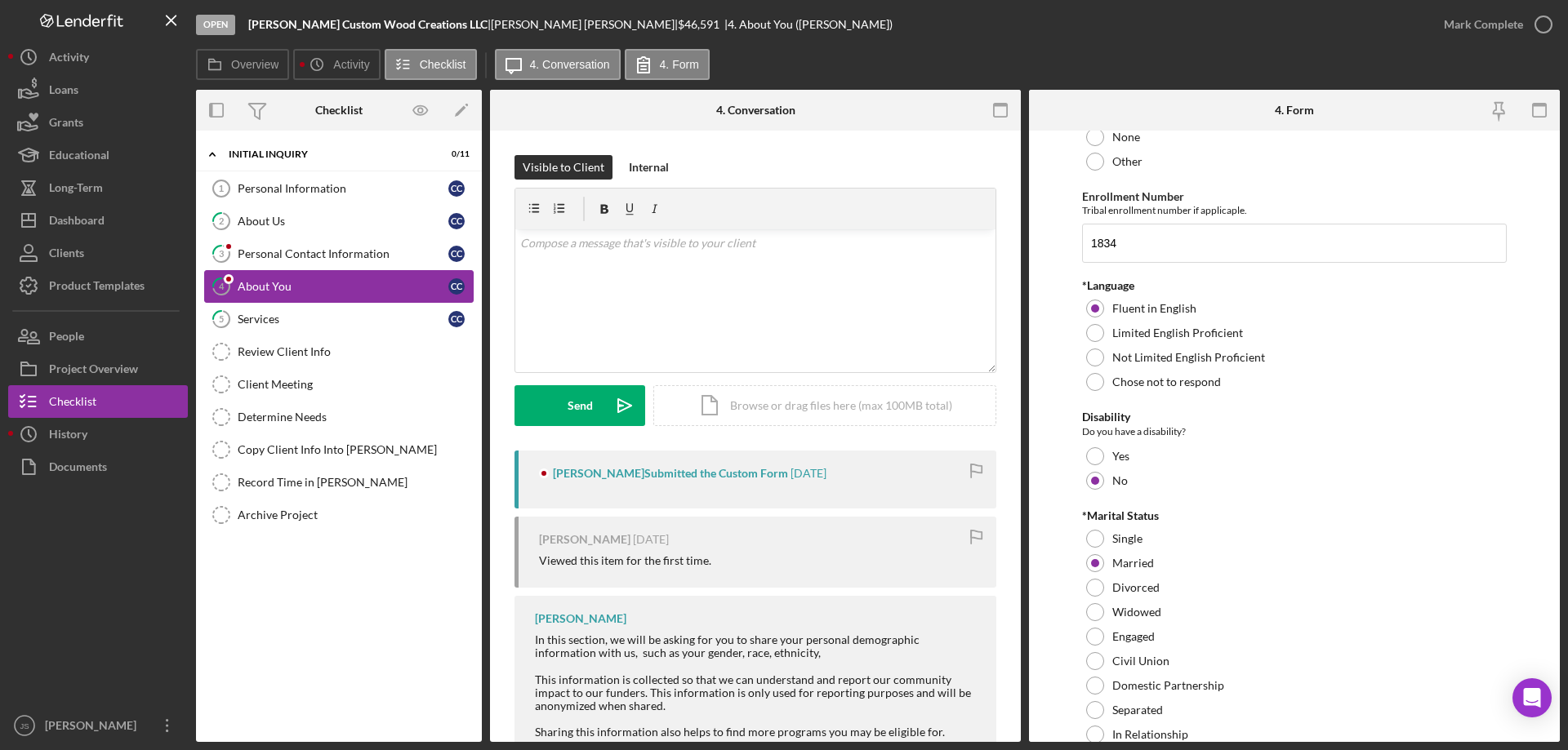
scroll to position [734, 0]
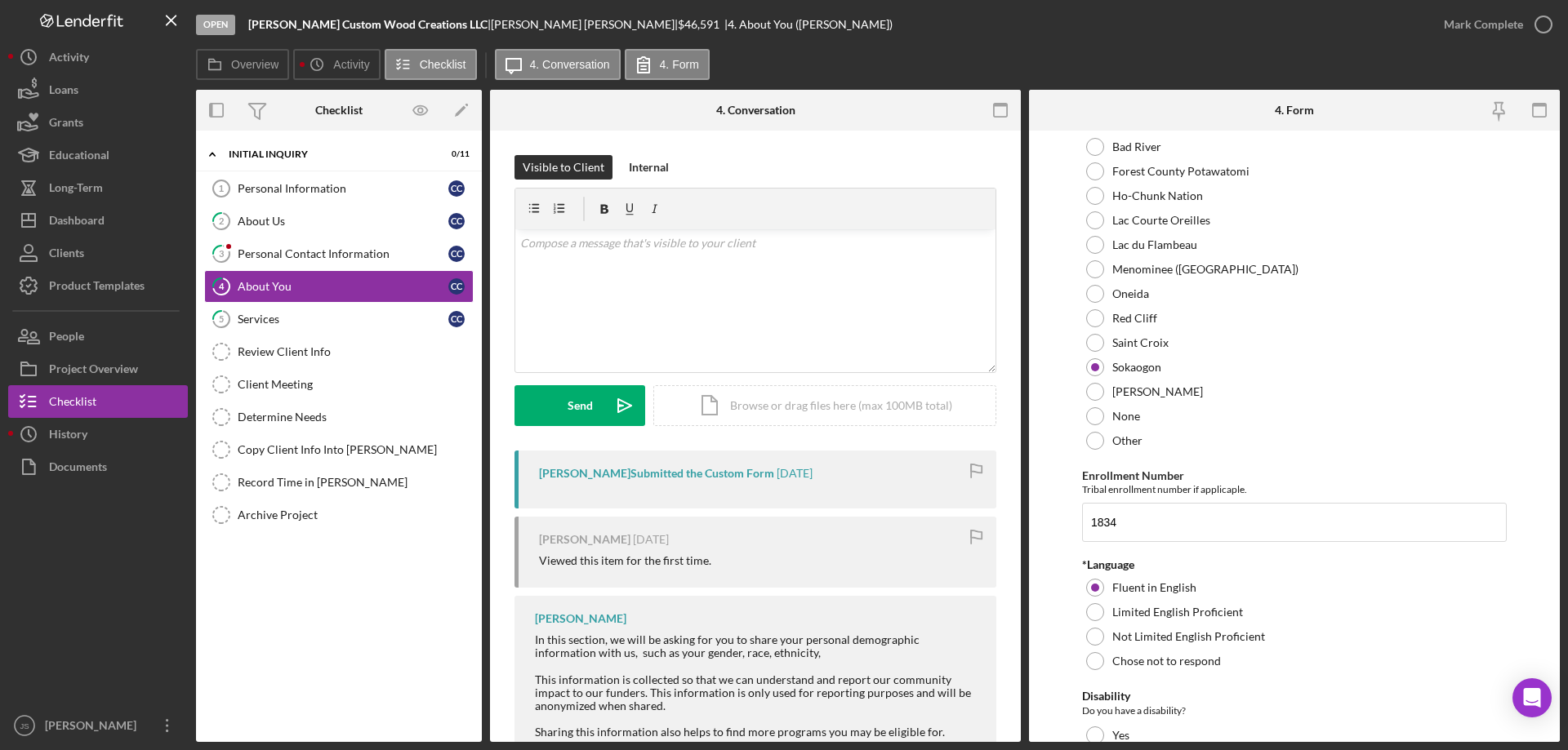
drag, startPoint x: 335, startPoint y: 250, endPoint x: 485, endPoint y: 274, distance: 151.9
click at [337, 250] on div "Personal Contact Information" at bounding box center [343, 254] width 211 height 13
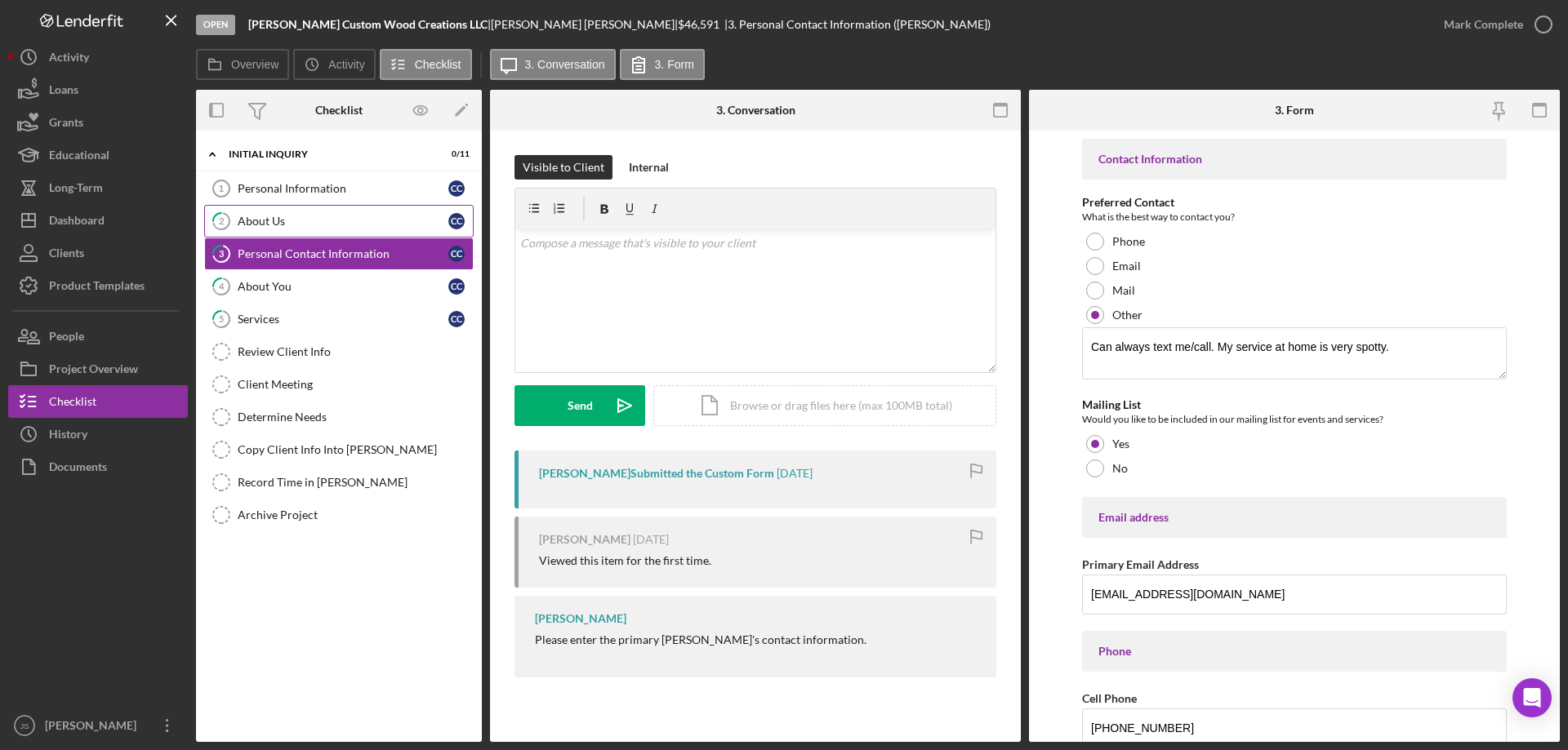
click at [311, 217] on div "About Us" at bounding box center [343, 221] width 211 height 13
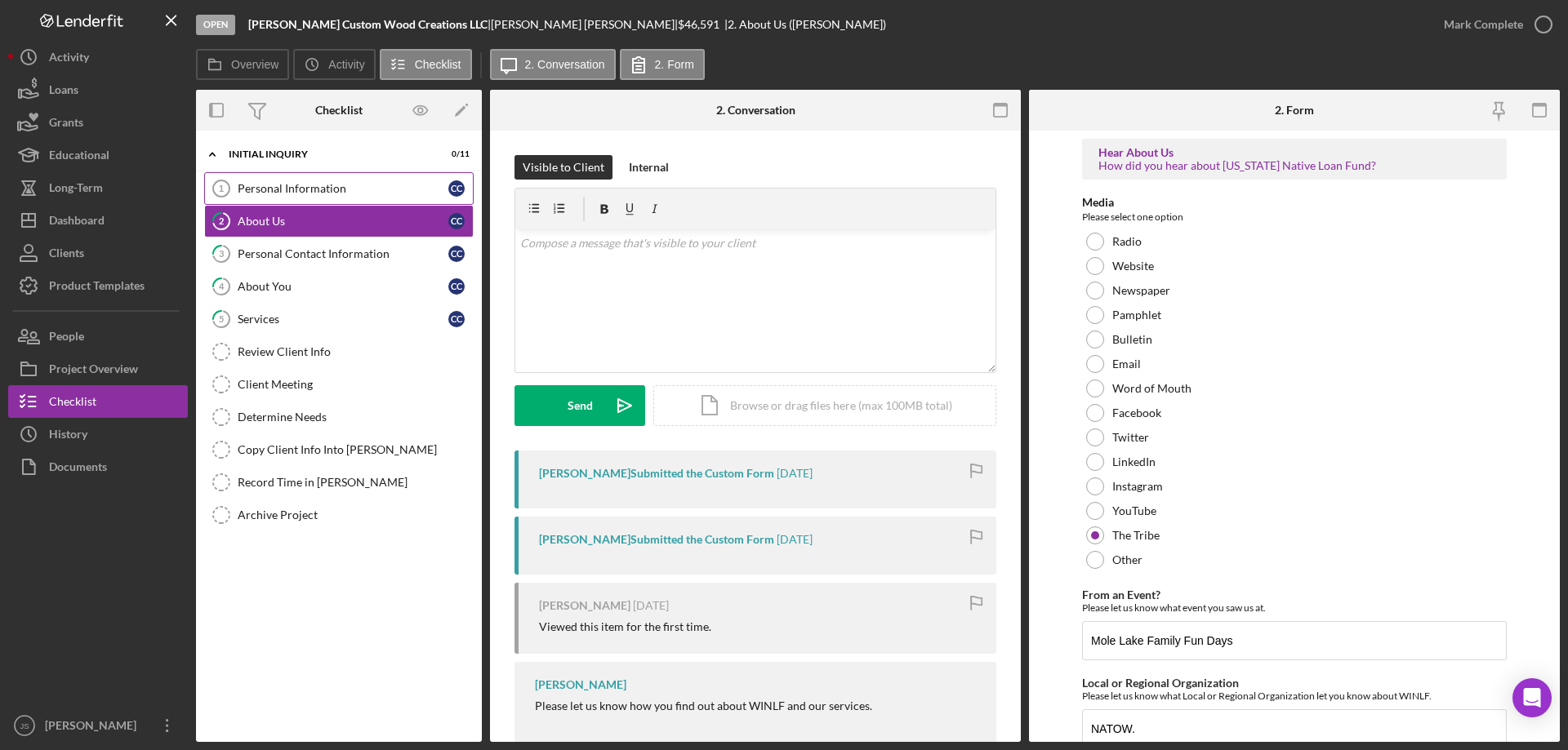
click at [376, 188] on div "Personal Information" at bounding box center [343, 189] width 211 height 13
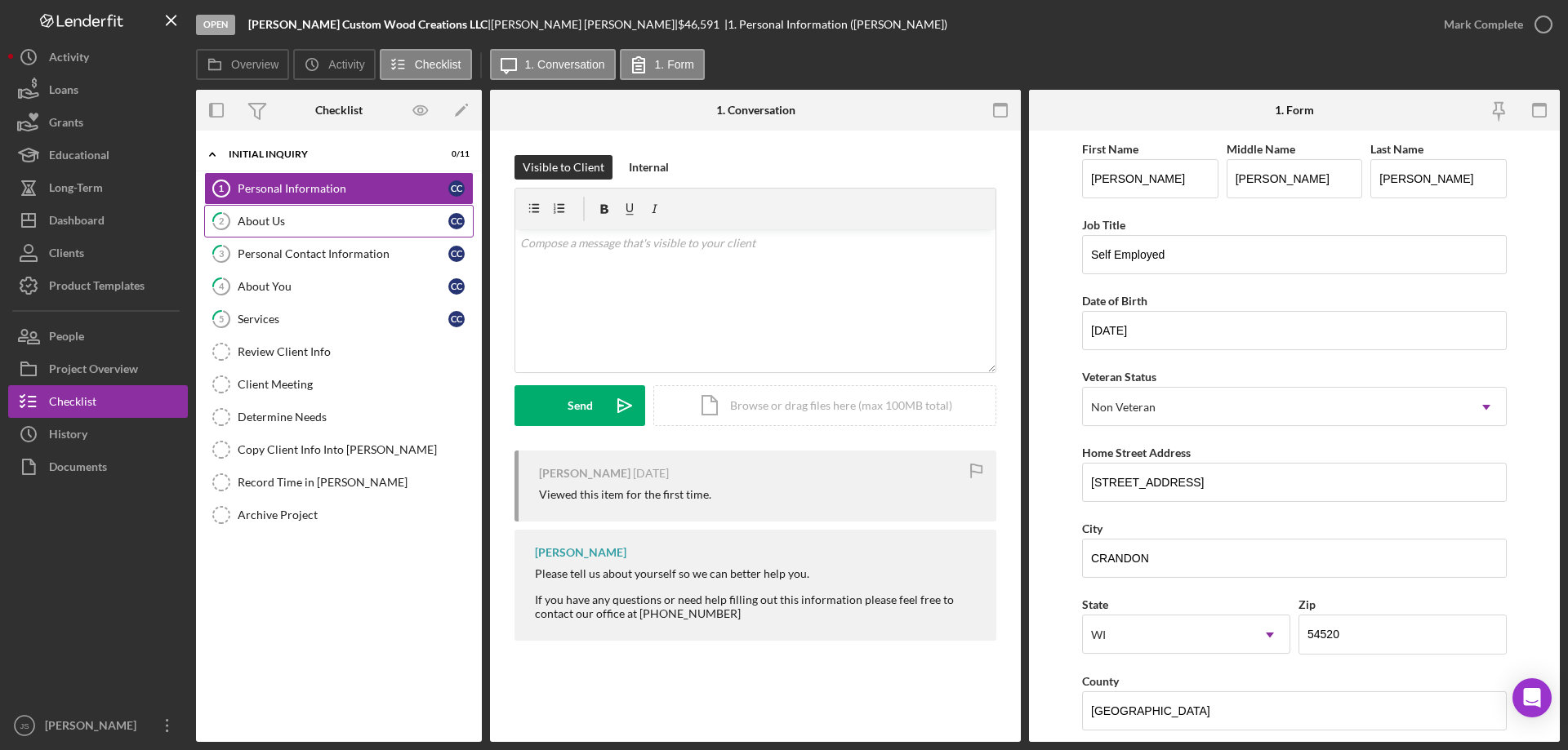
click at [303, 225] on div "About Us" at bounding box center [343, 221] width 211 height 13
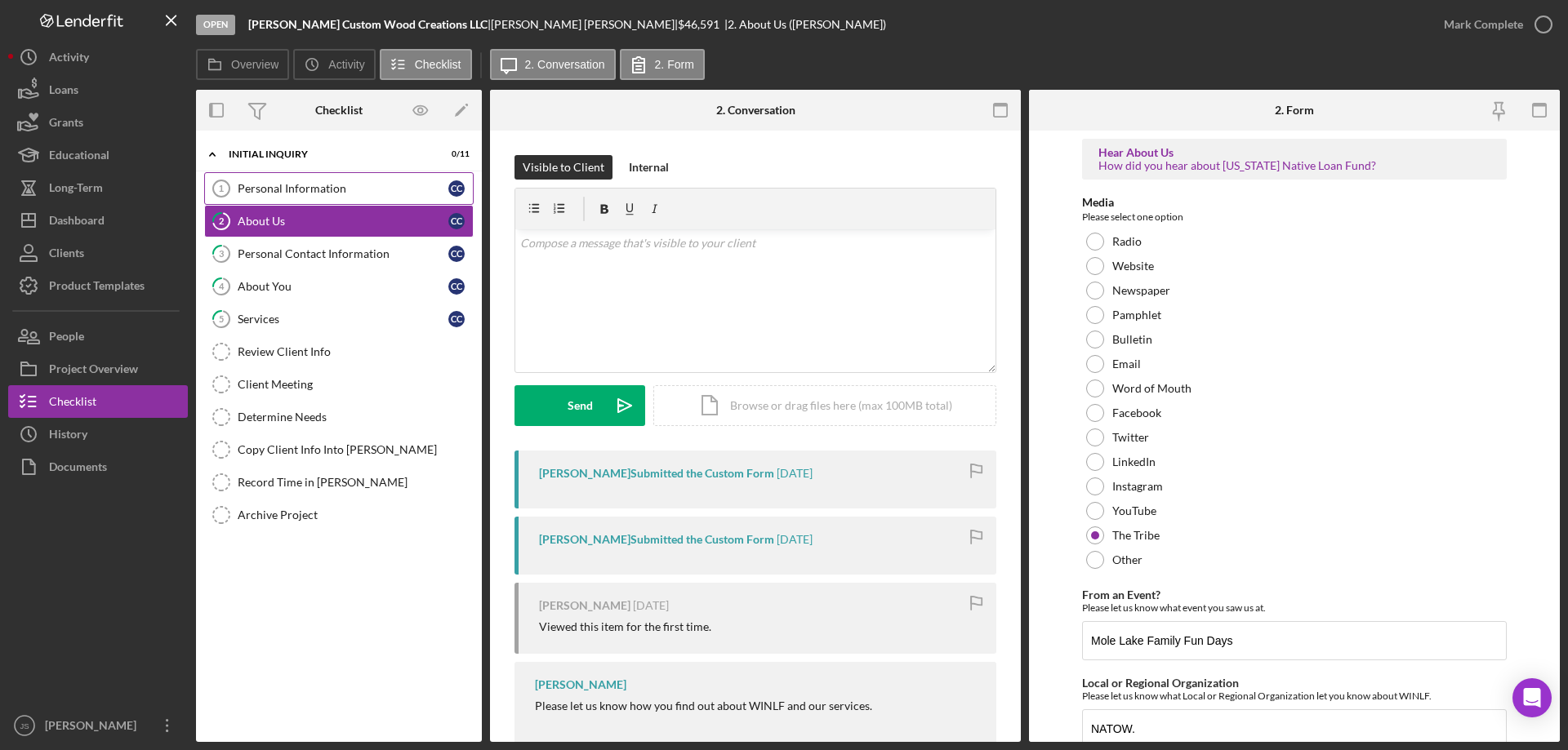
click at [353, 190] on div "Personal Information" at bounding box center [343, 189] width 211 height 13
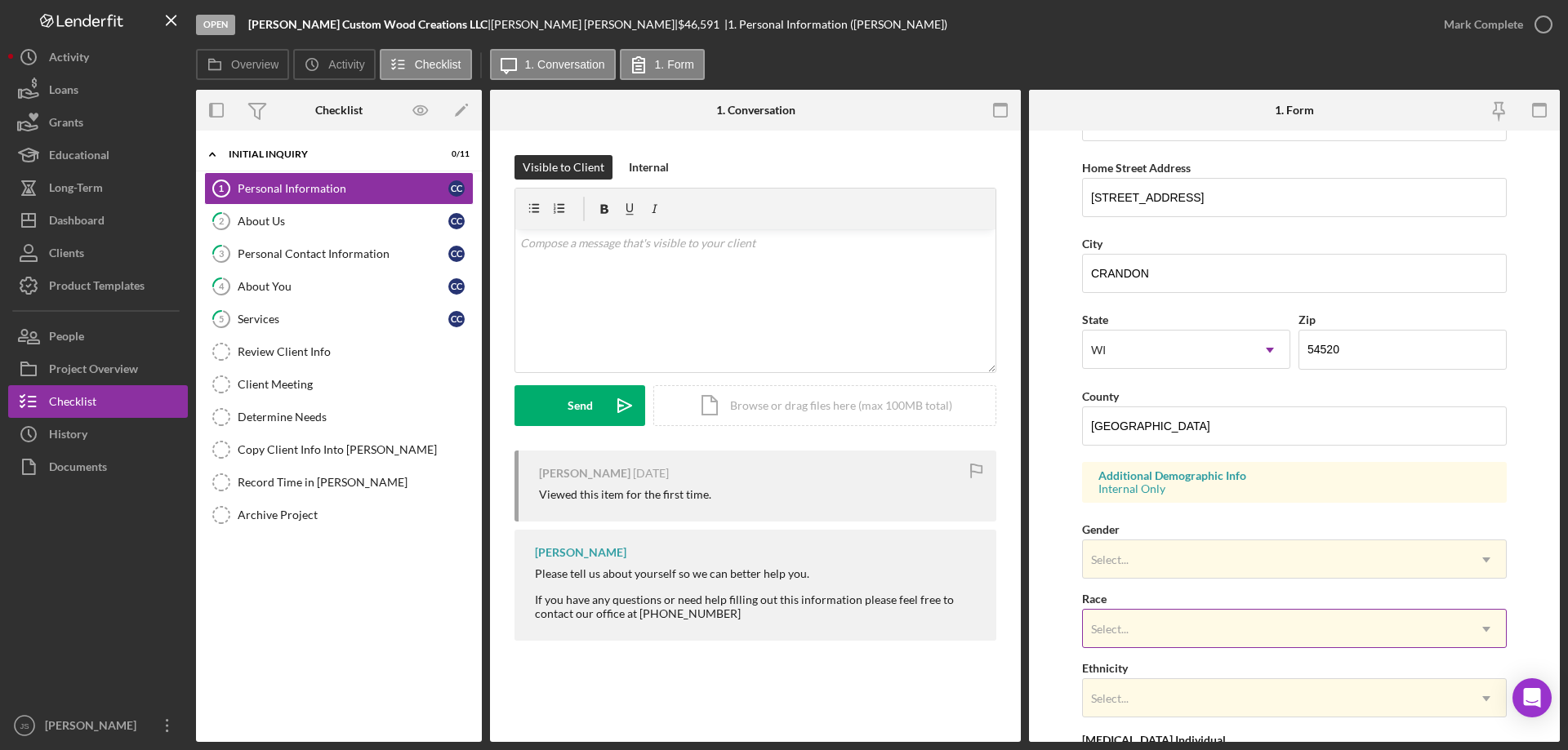
scroll to position [408, 0]
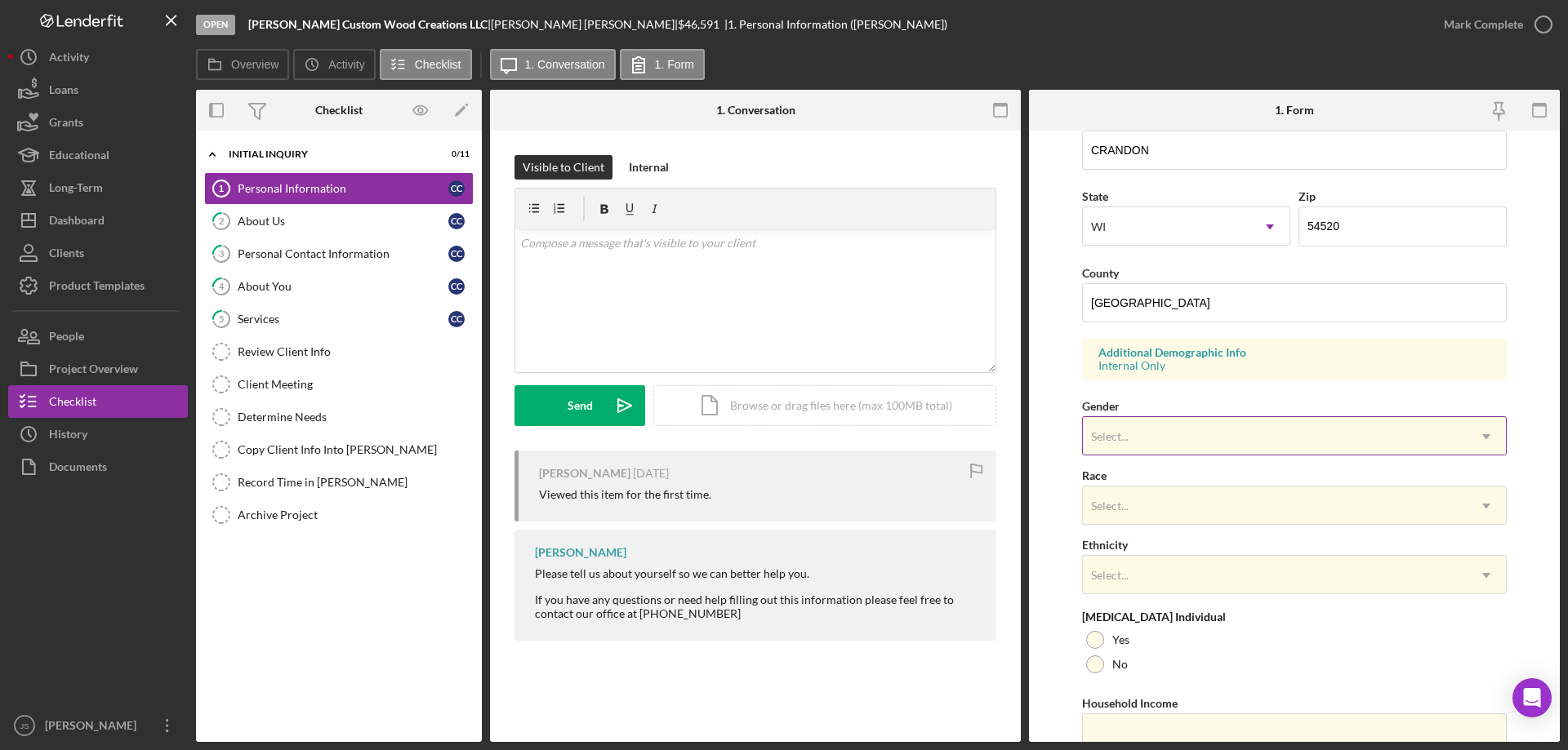
click at [1205, 438] on div "Select..." at bounding box center [1275, 436] width 383 height 38
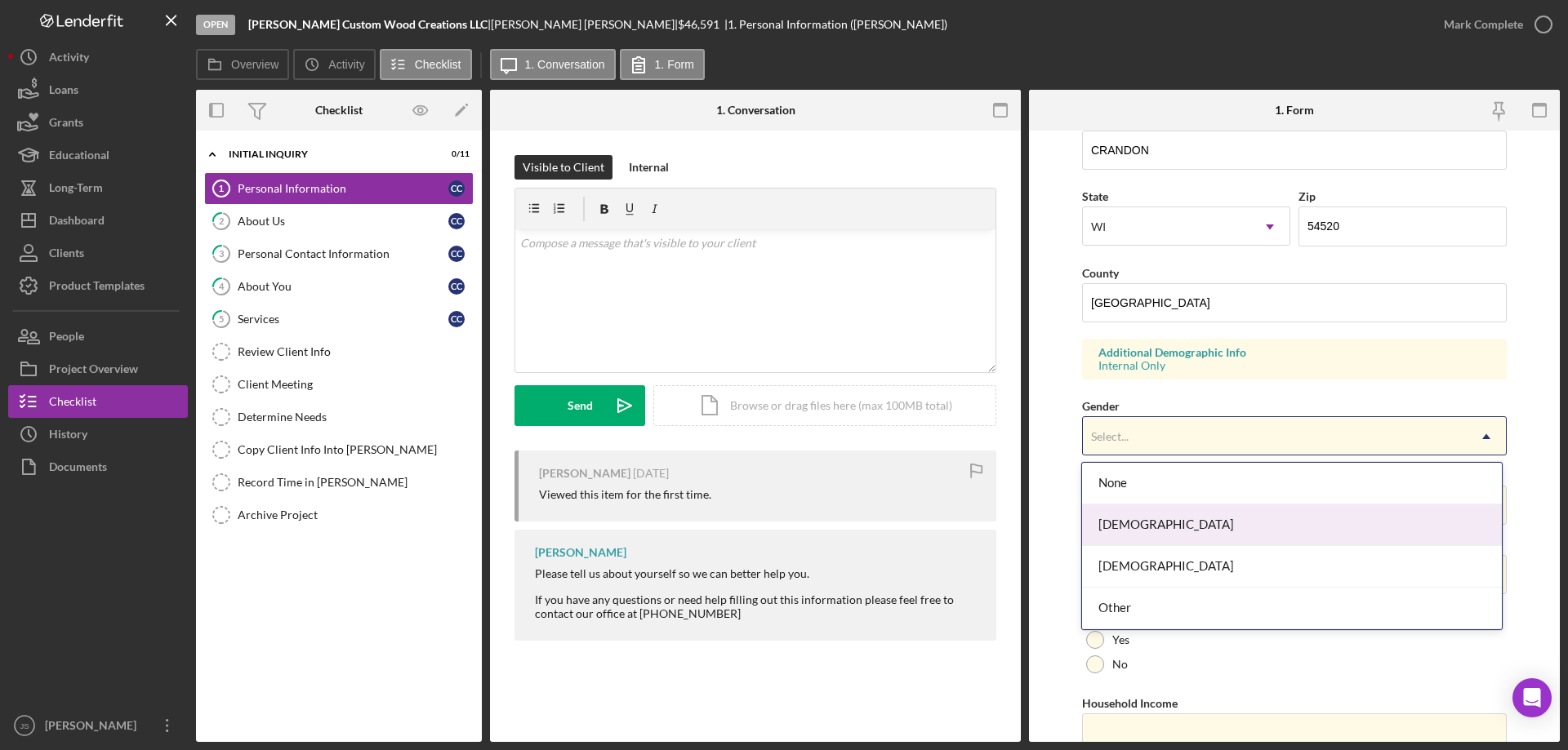
click at [1172, 526] on div "[DEMOGRAPHIC_DATA]" at bounding box center [1292, 525] width 419 height 42
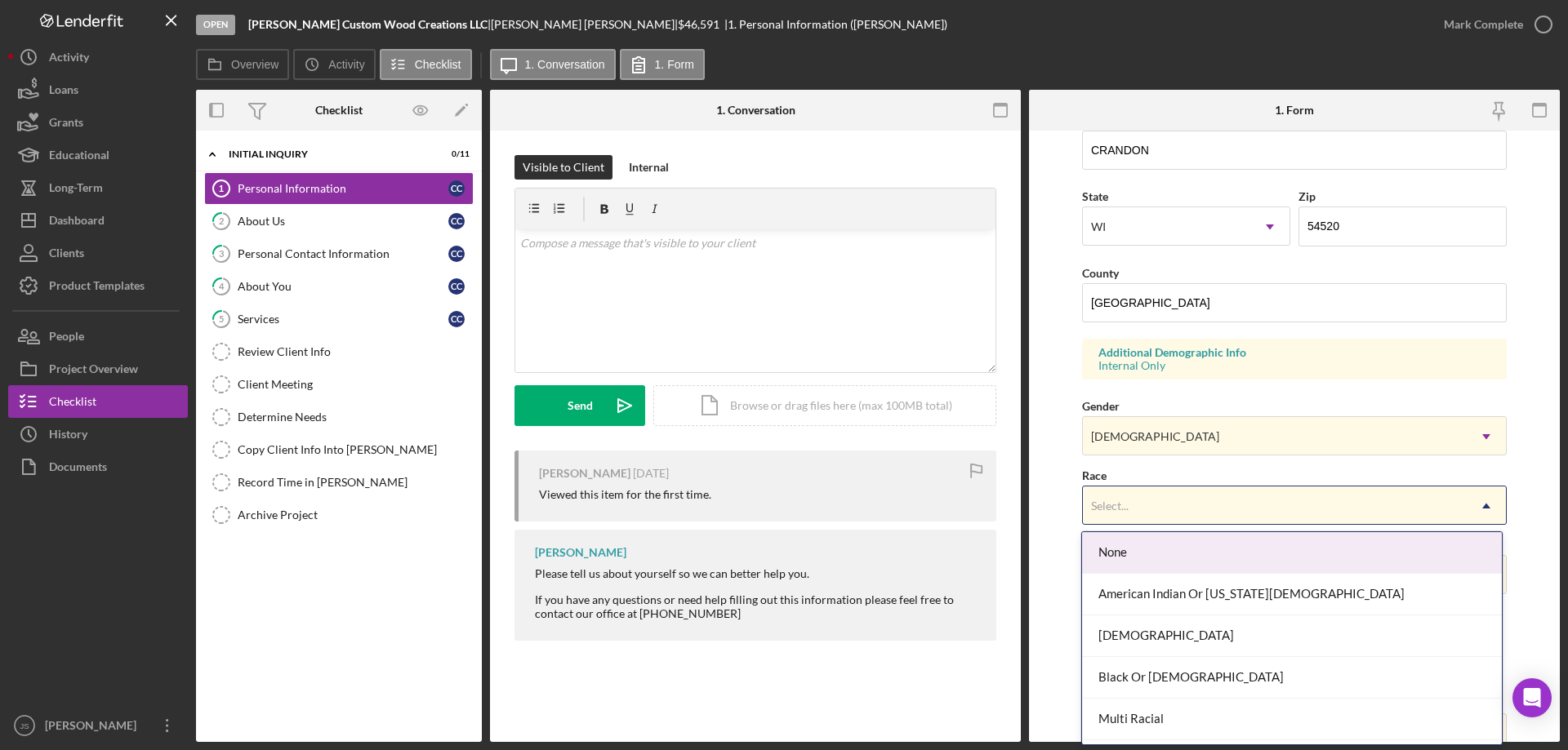
click at [1182, 507] on div "Select..." at bounding box center [1275, 506] width 383 height 38
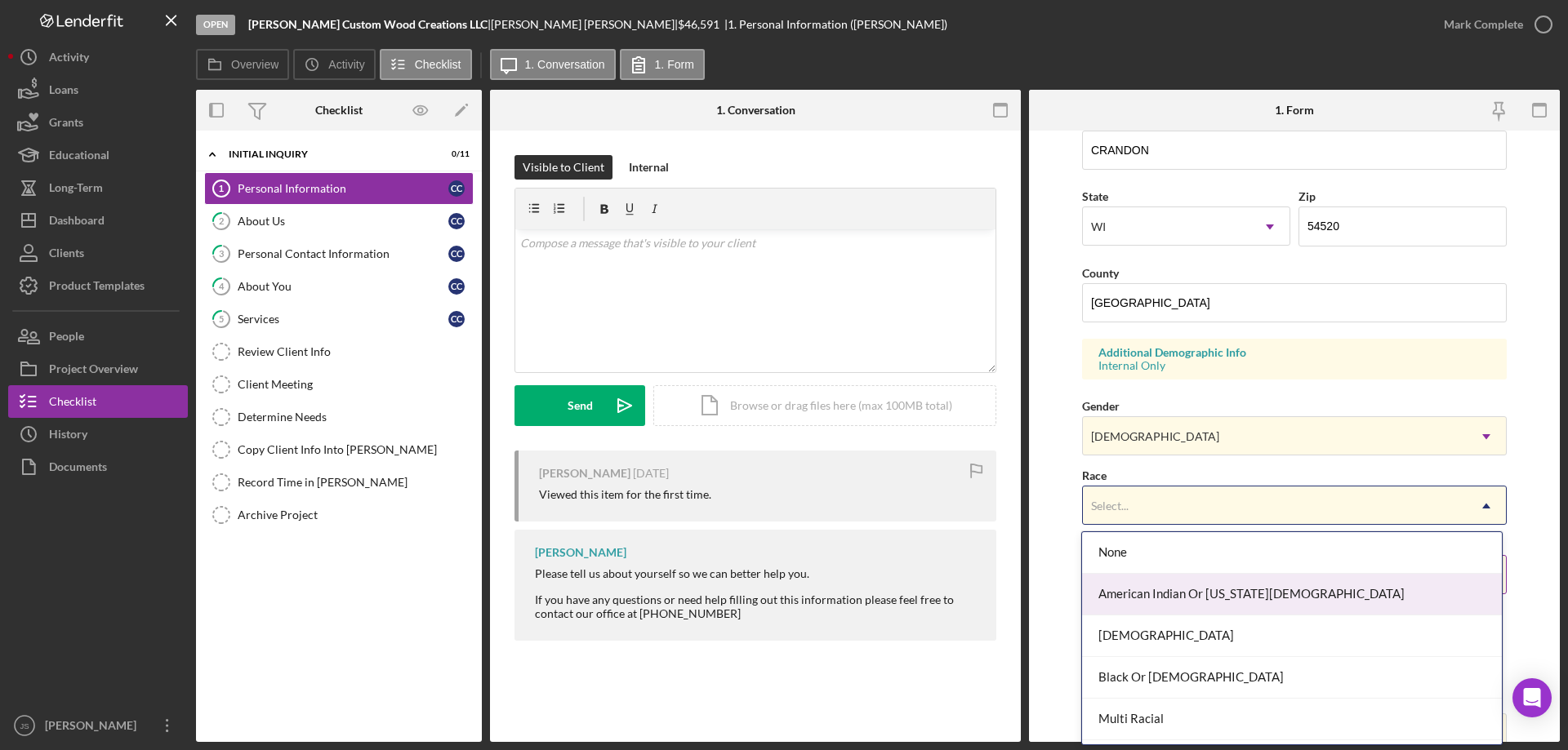
click at [1180, 586] on div "American Indian Or [US_STATE][DEMOGRAPHIC_DATA]" at bounding box center [1292, 594] width 419 height 42
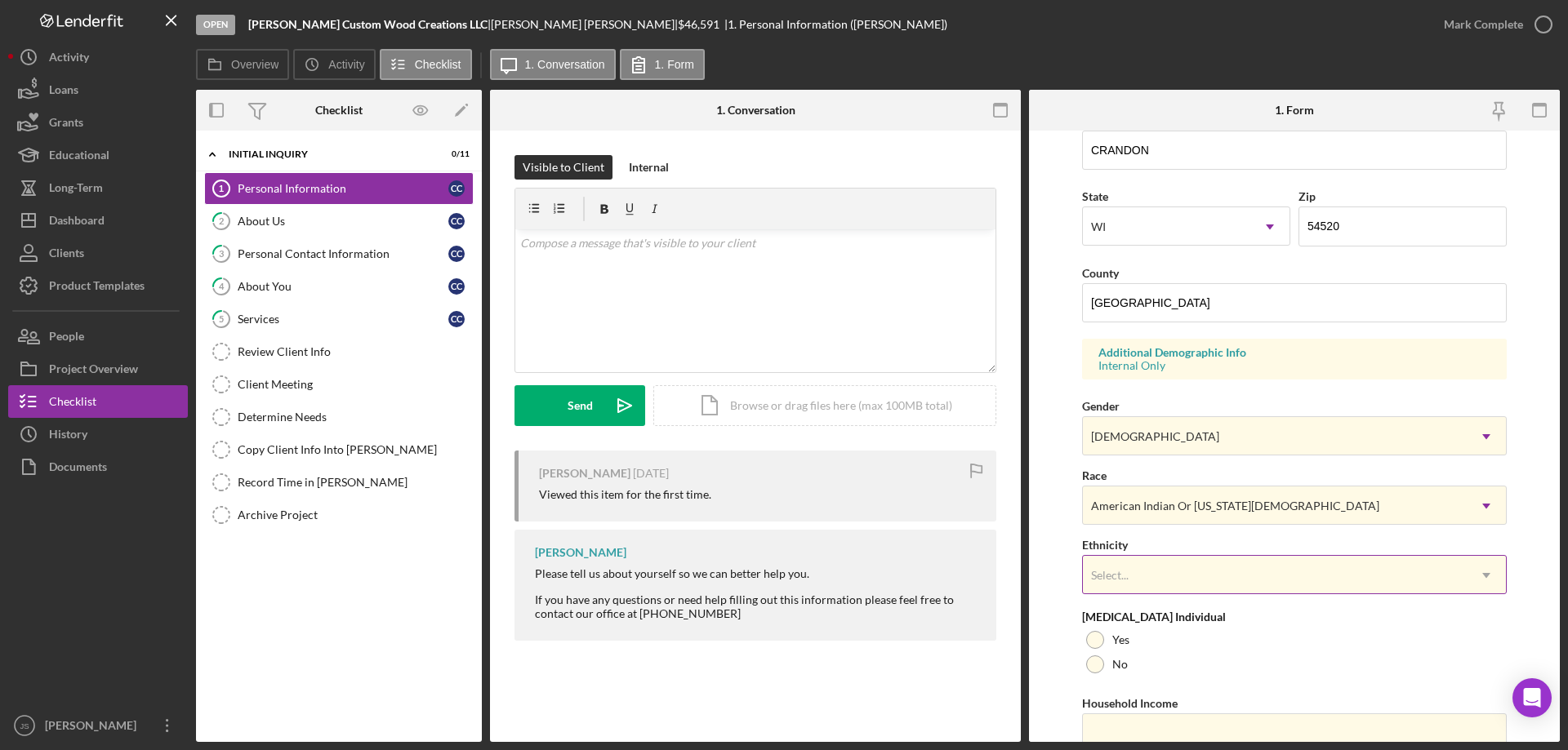
click at [1194, 576] on div "Select..." at bounding box center [1275, 575] width 383 height 38
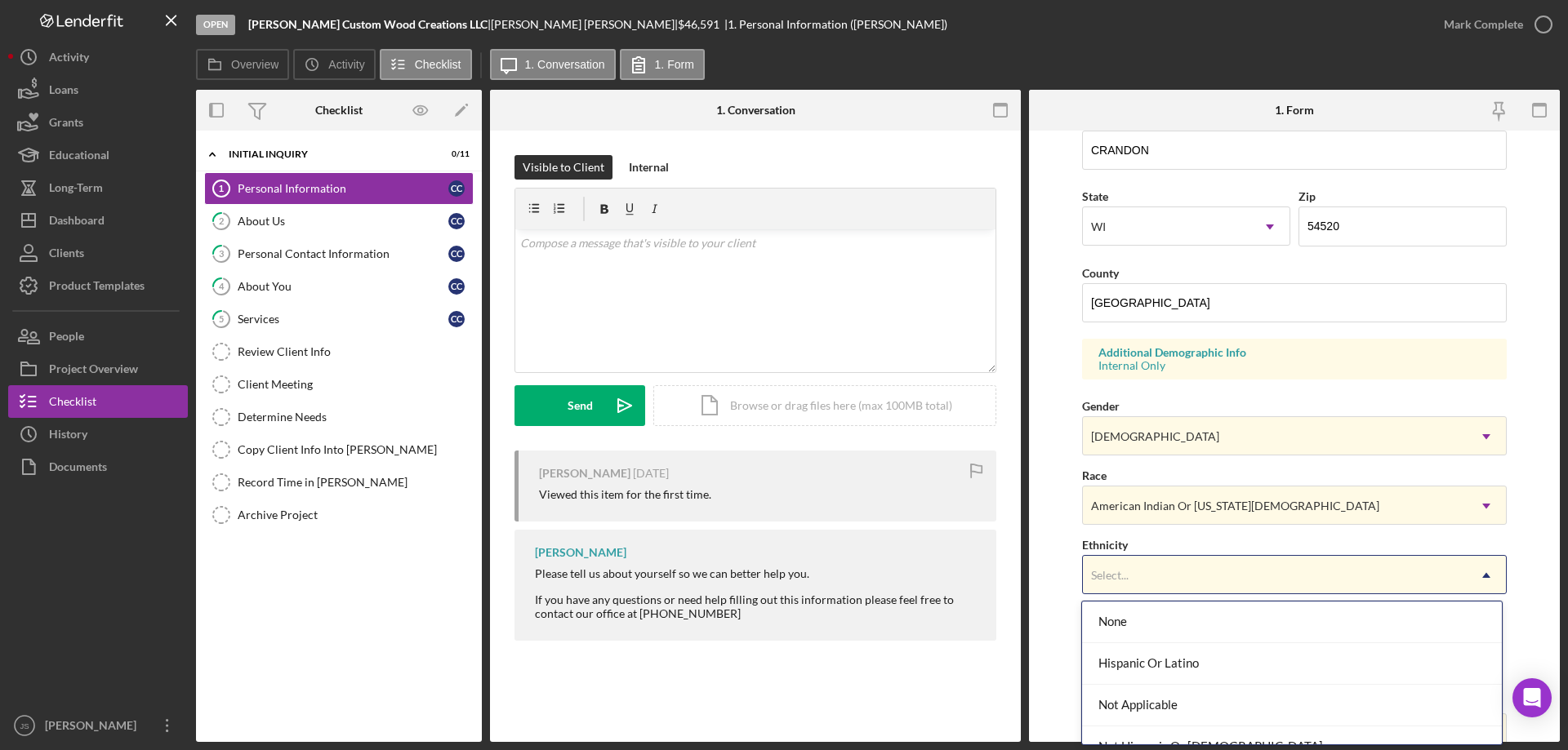
scroll to position [65, 0]
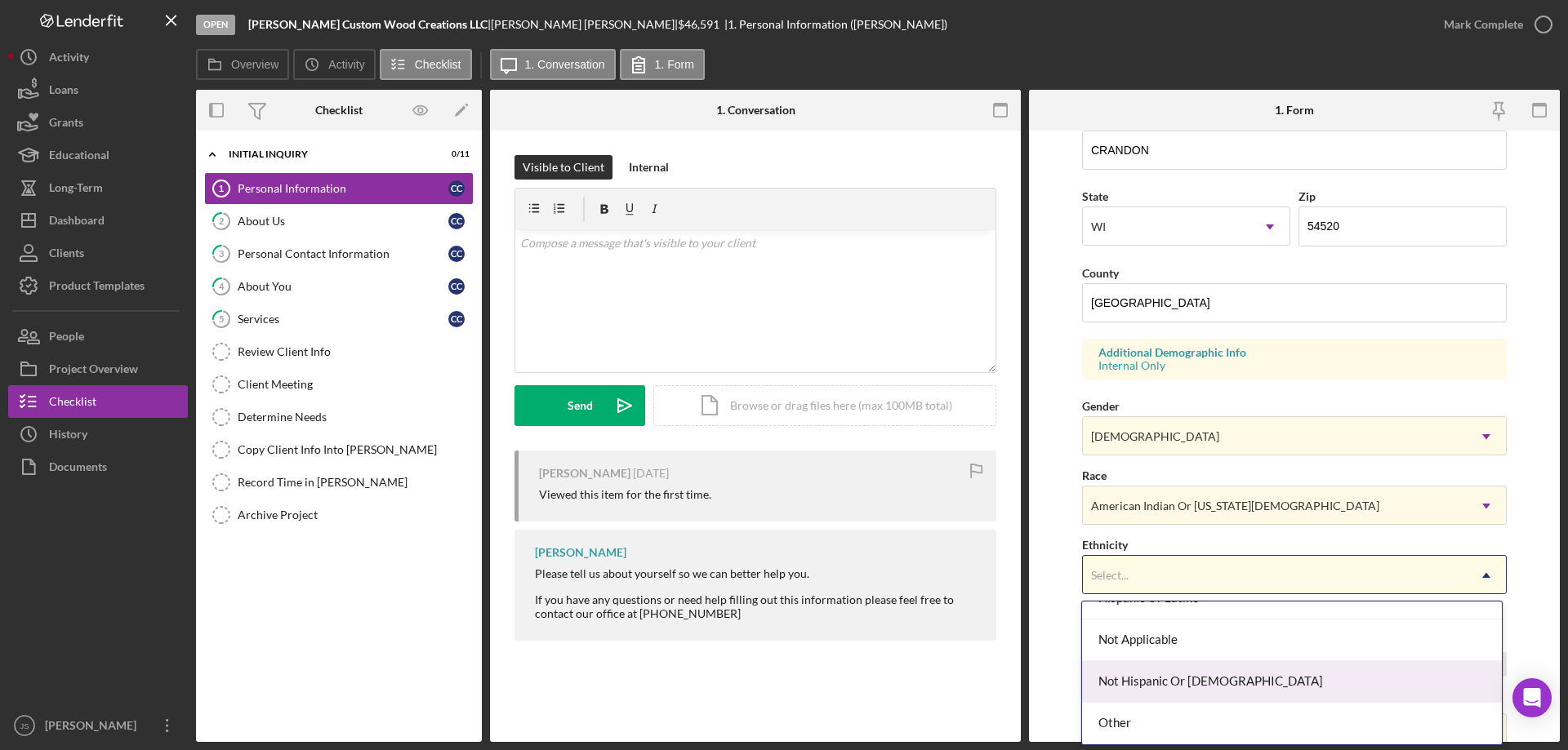
drag, startPoint x: 1202, startPoint y: 679, endPoint x: 1273, endPoint y: 653, distance: 75.6
click at [1203, 678] on div "Not Hispanic Or [DEMOGRAPHIC_DATA]" at bounding box center [1292, 681] width 419 height 42
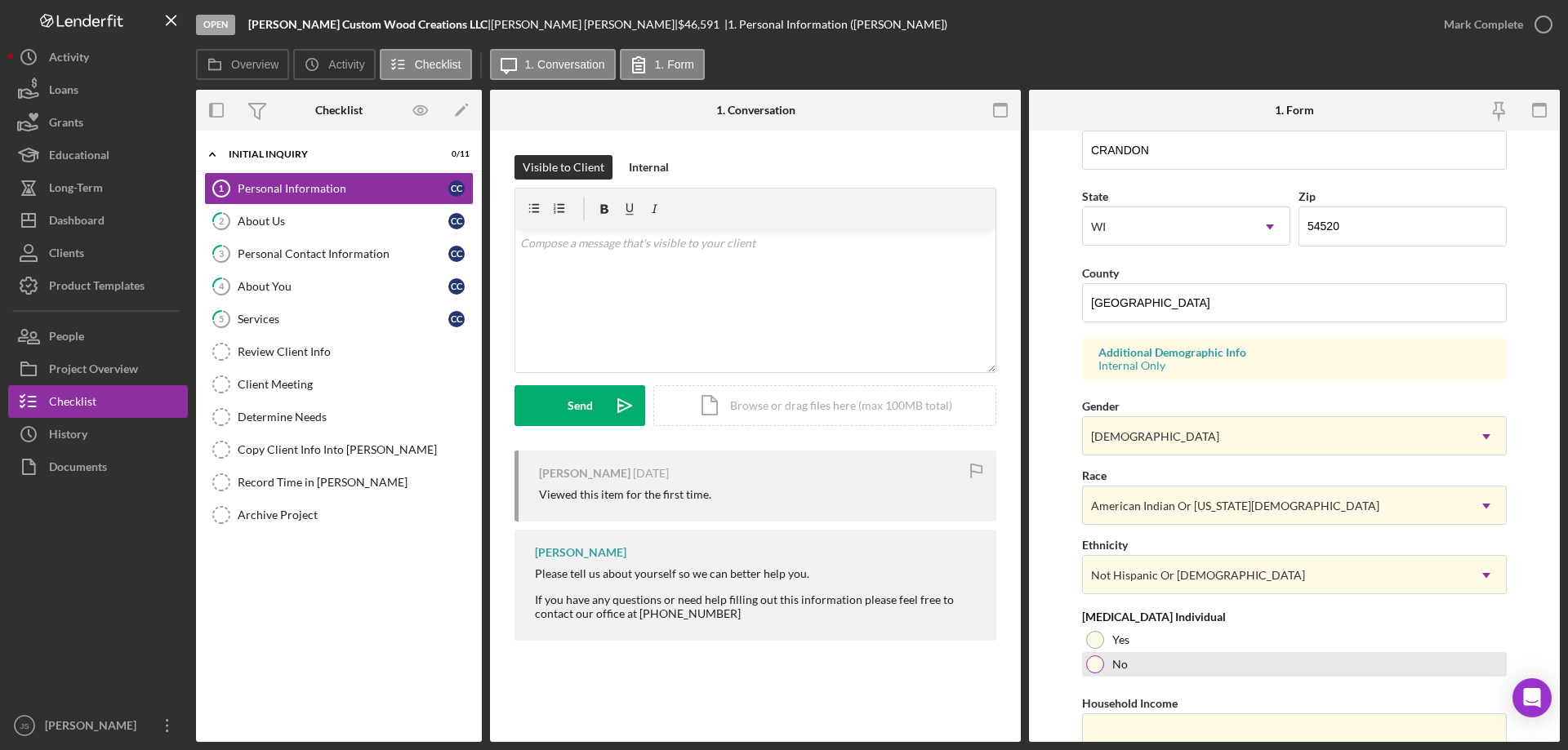
drag, startPoint x: 1090, startPoint y: 656, endPoint x: 1162, endPoint y: 723, distance: 98.4
click at [1093, 657] on div at bounding box center [1095, 664] width 18 height 18
click at [1178, 733] on input "Household Income" at bounding box center [1294, 733] width 424 height 39
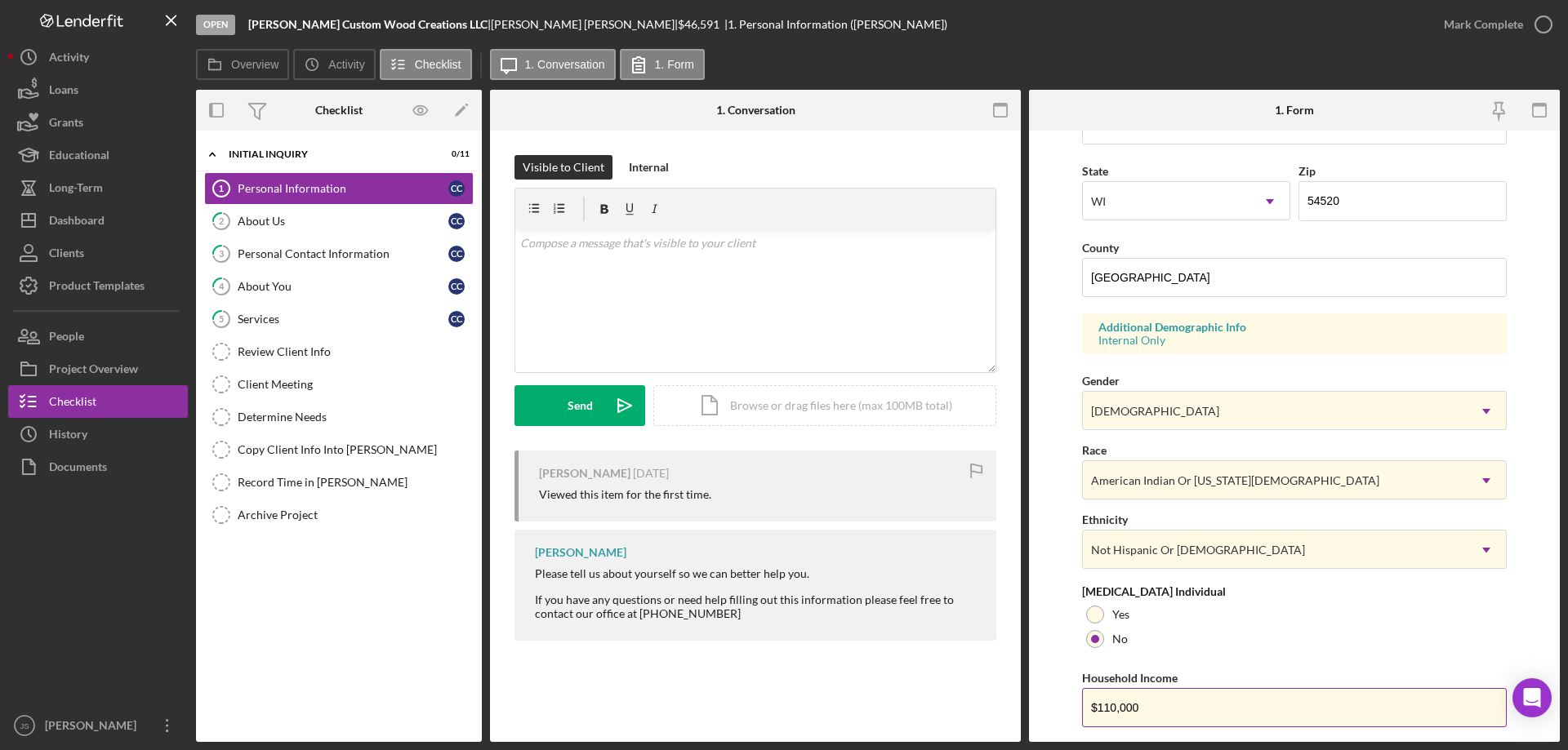
scroll to position [478, 0]
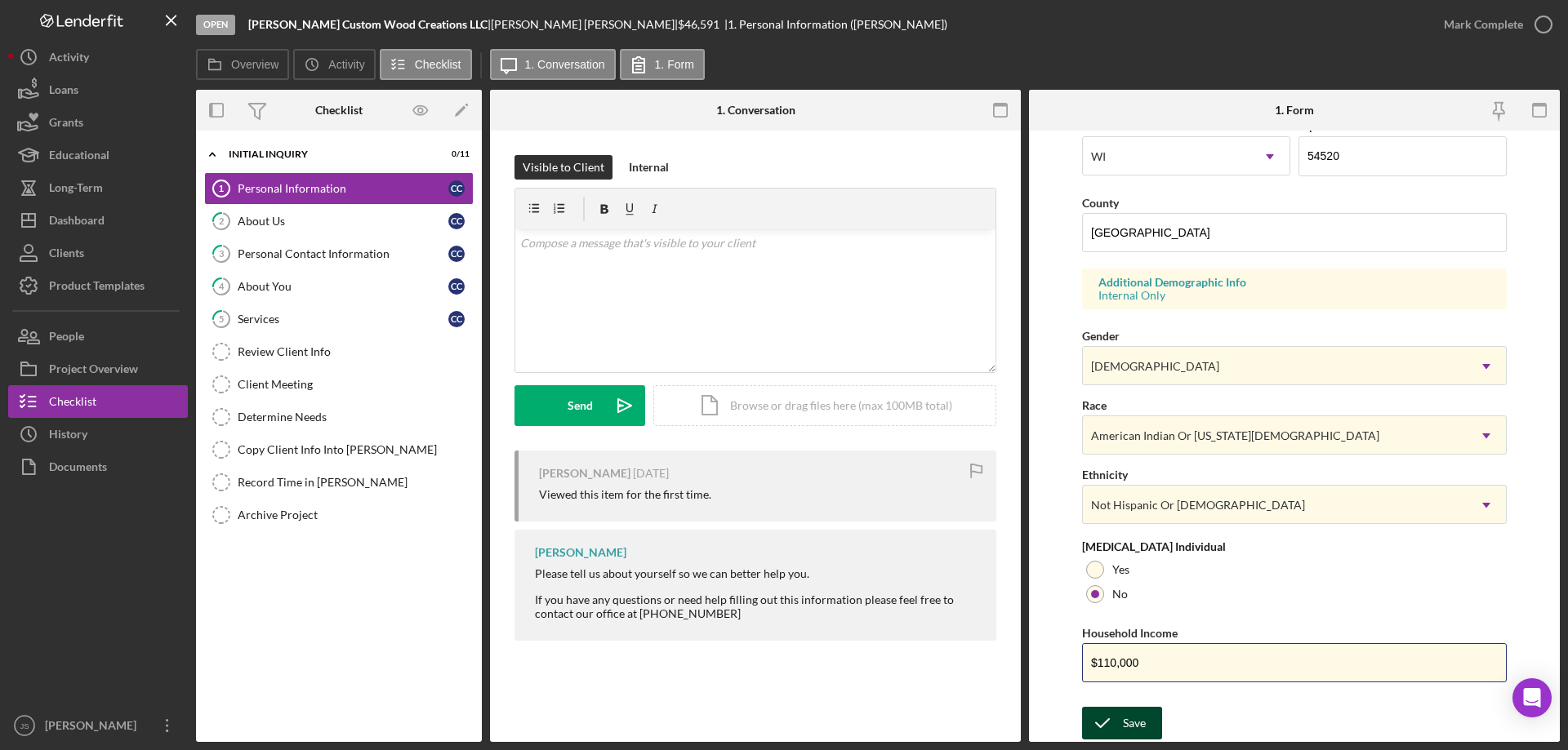
type input "$110,000"
drag, startPoint x: 1123, startPoint y: 717, endPoint x: 1236, endPoint y: 742, distance: 115.7
click at [1124, 717] on div "Save" at bounding box center [1134, 723] width 23 height 33
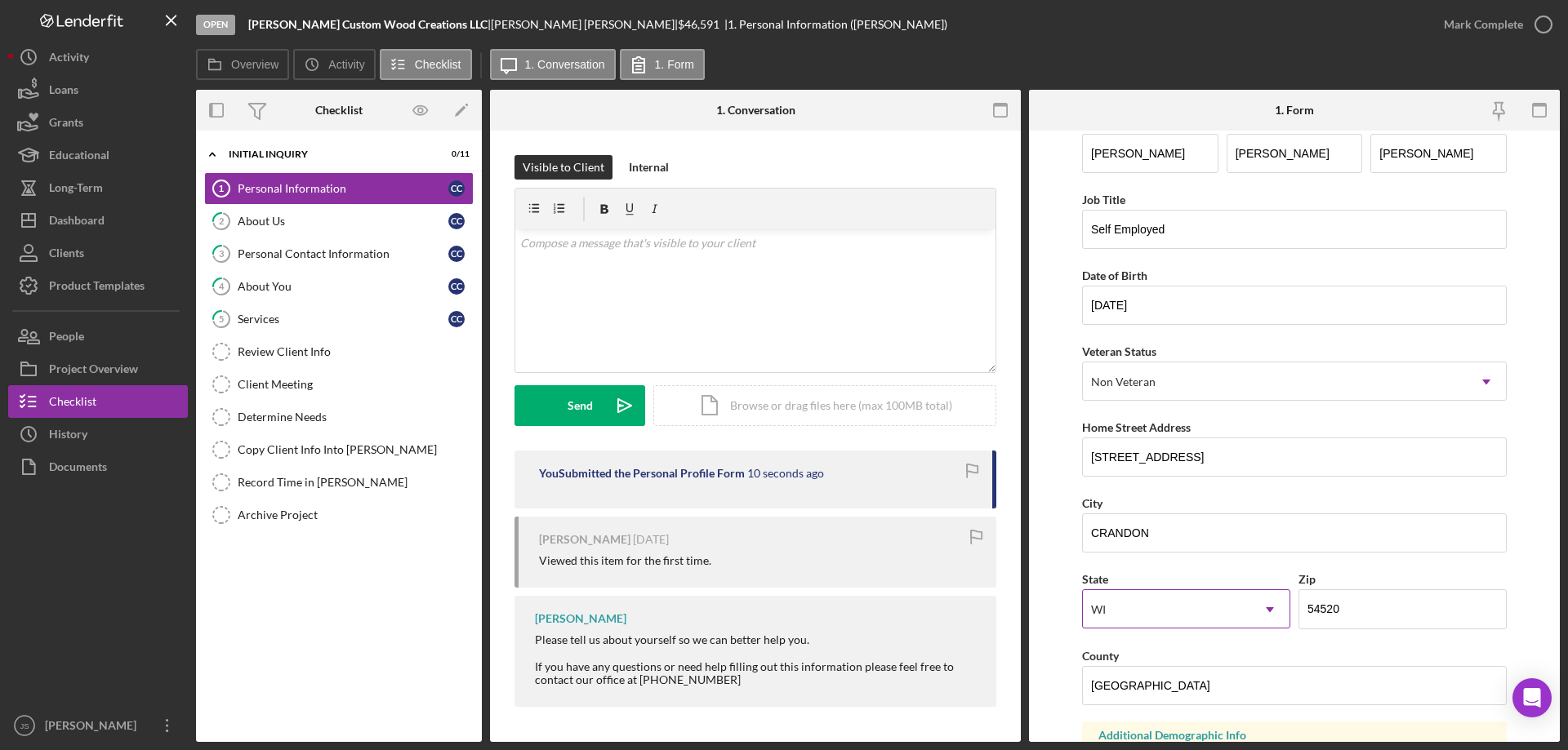
scroll to position [0, 0]
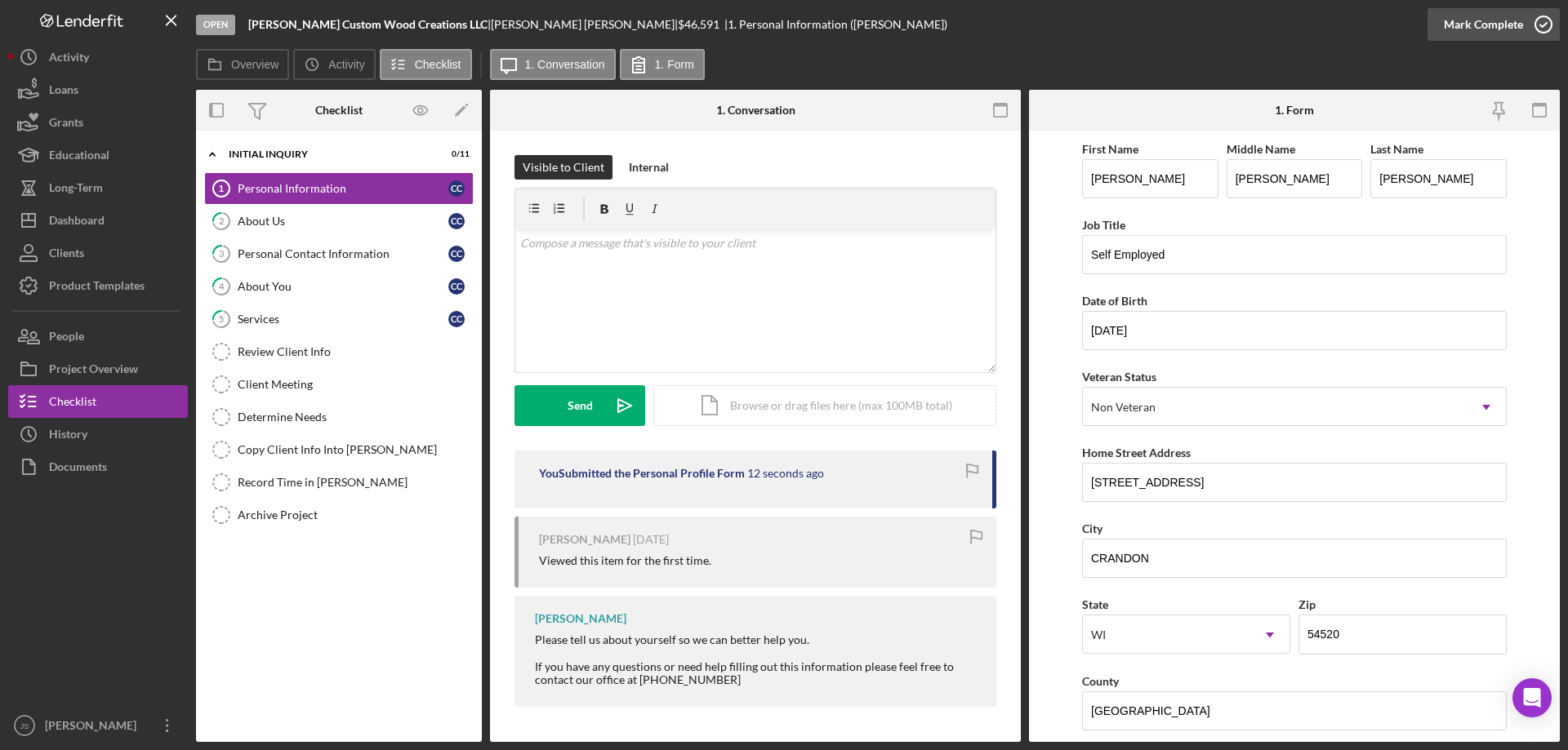
click at [1546, 20] on icon "button" at bounding box center [1543, 25] width 41 height 41
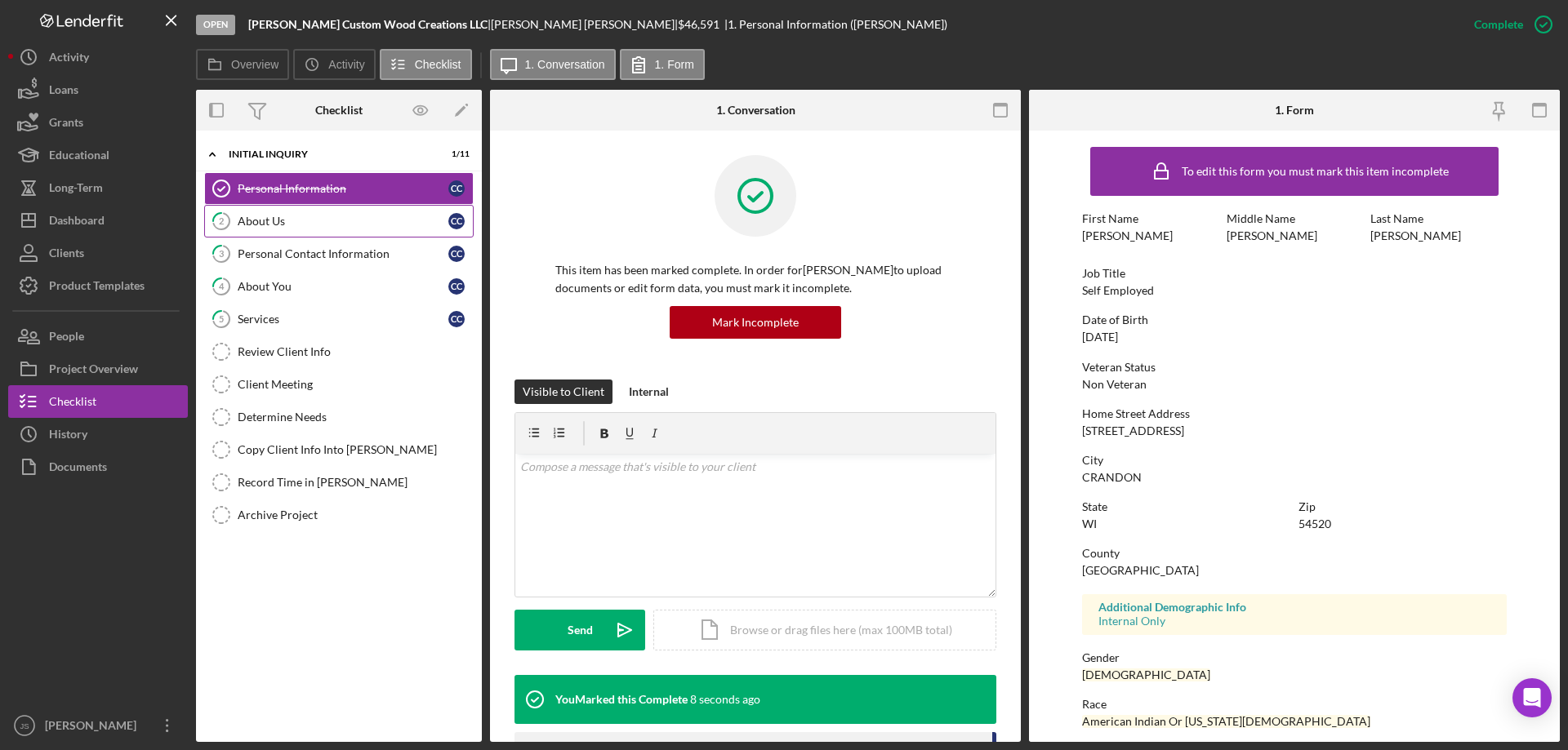
click at [294, 217] on div "About Us" at bounding box center [343, 221] width 211 height 13
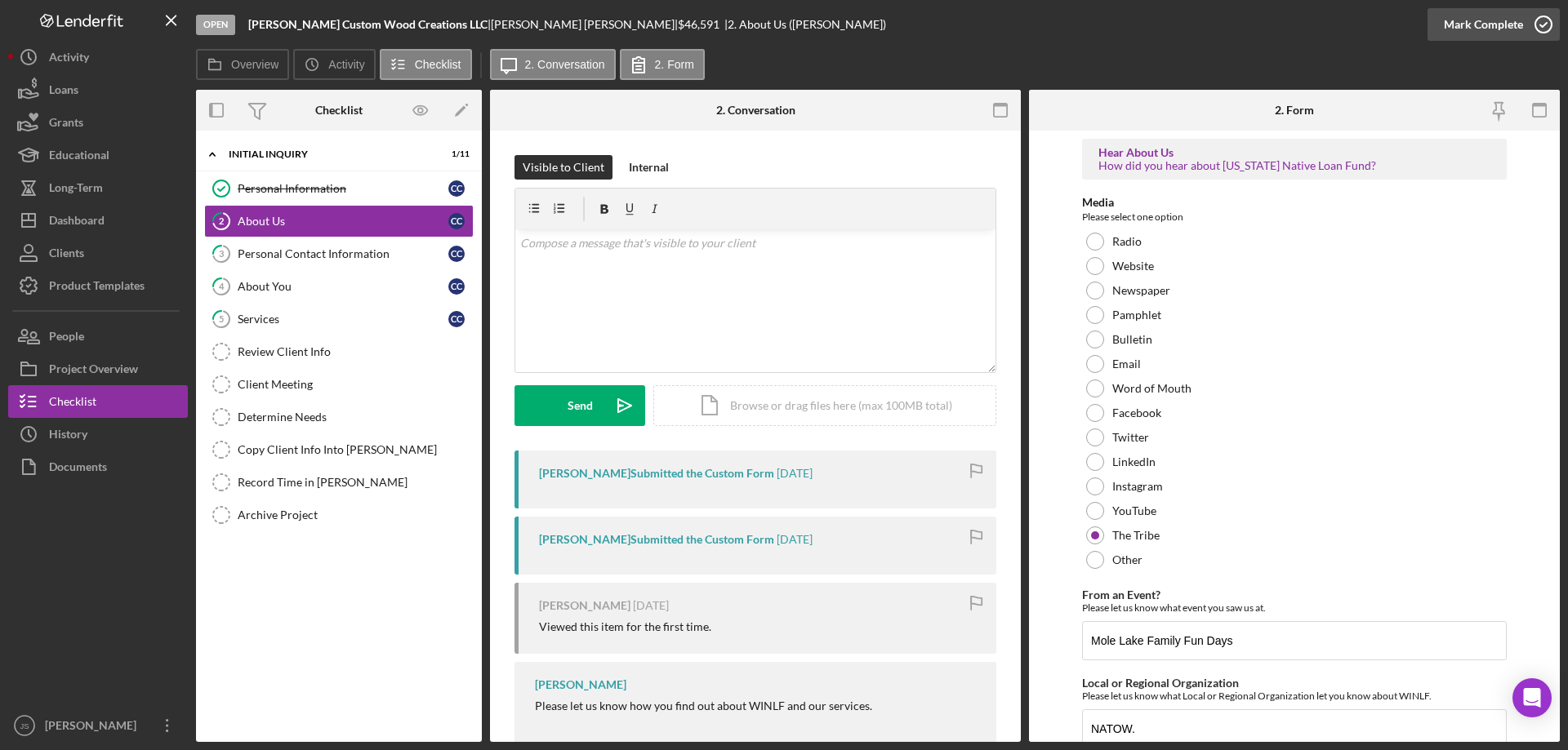
click at [1540, 15] on icon "button" at bounding box center [1543, 25] width 41 height 41
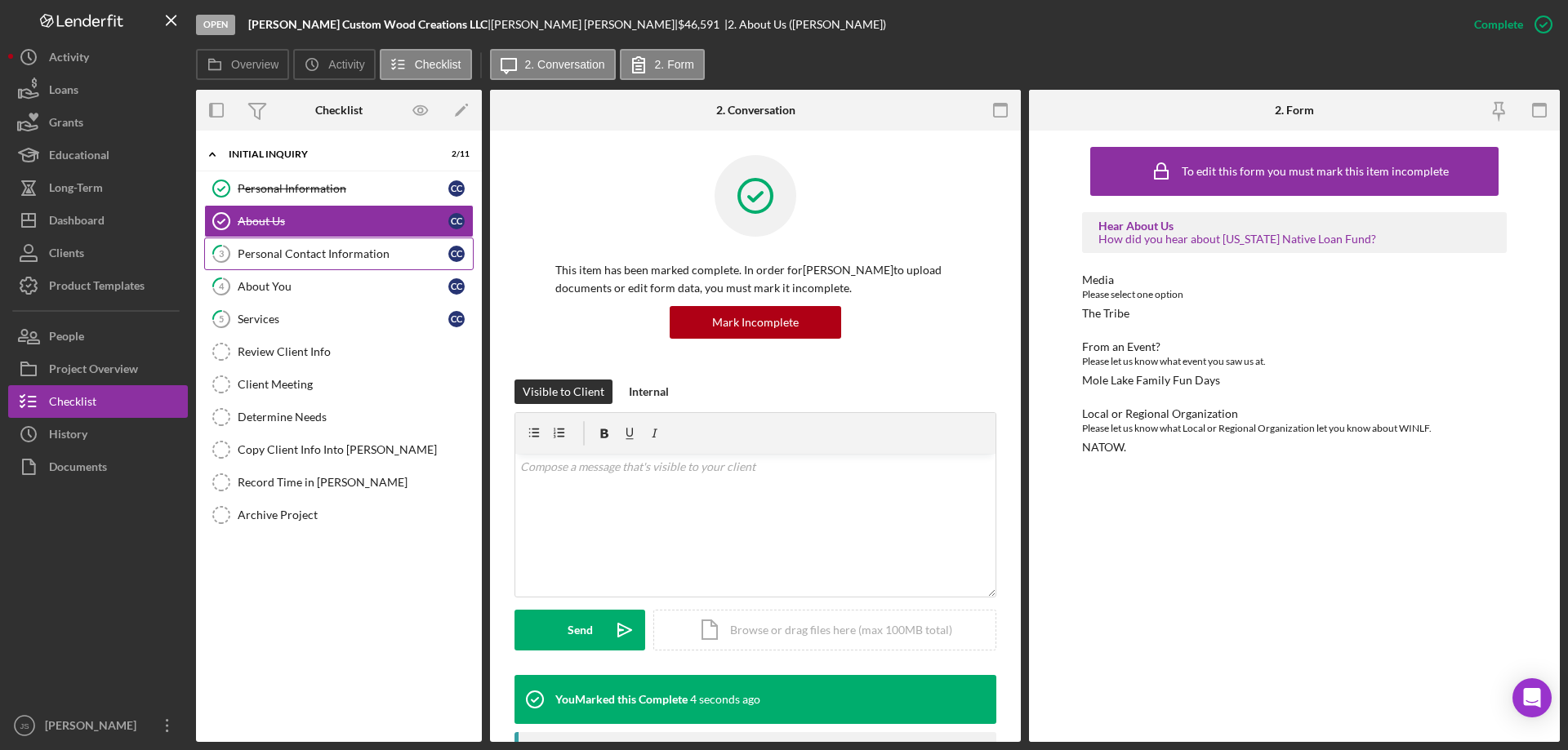
click at [347, 248] on div "Personal Contact Information" at bounding box center [343, 254] width 211 height 13
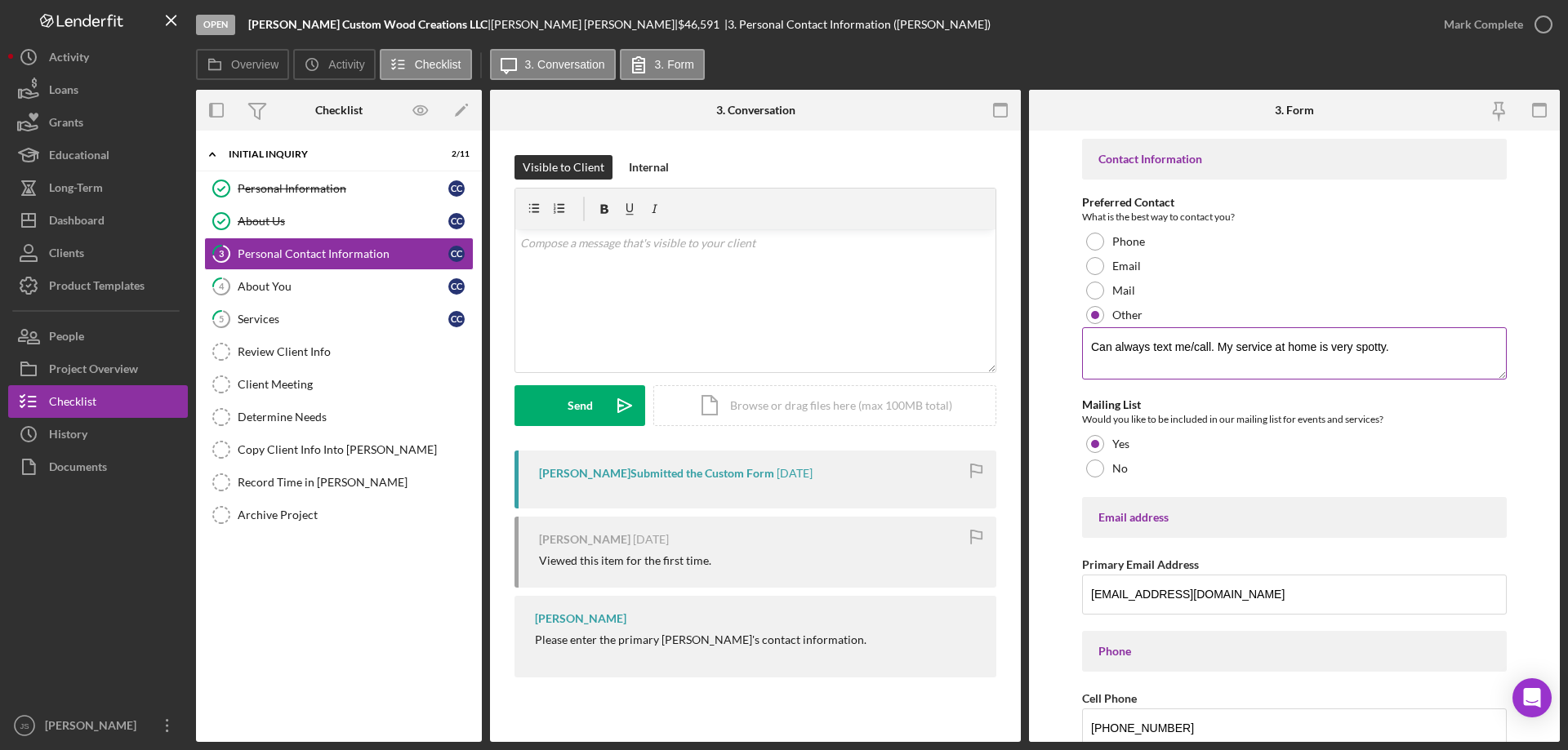
drag, startPoint x: 1386, startPoint y: 347, endPoint x: 1180, endPoint y: 355, distance: 206.2
click at [1039, 364] on form "Contact Information Preferred Contact What is the best way to contact you? Phon…" at bounding box center [1294, 436] width 531 height 611
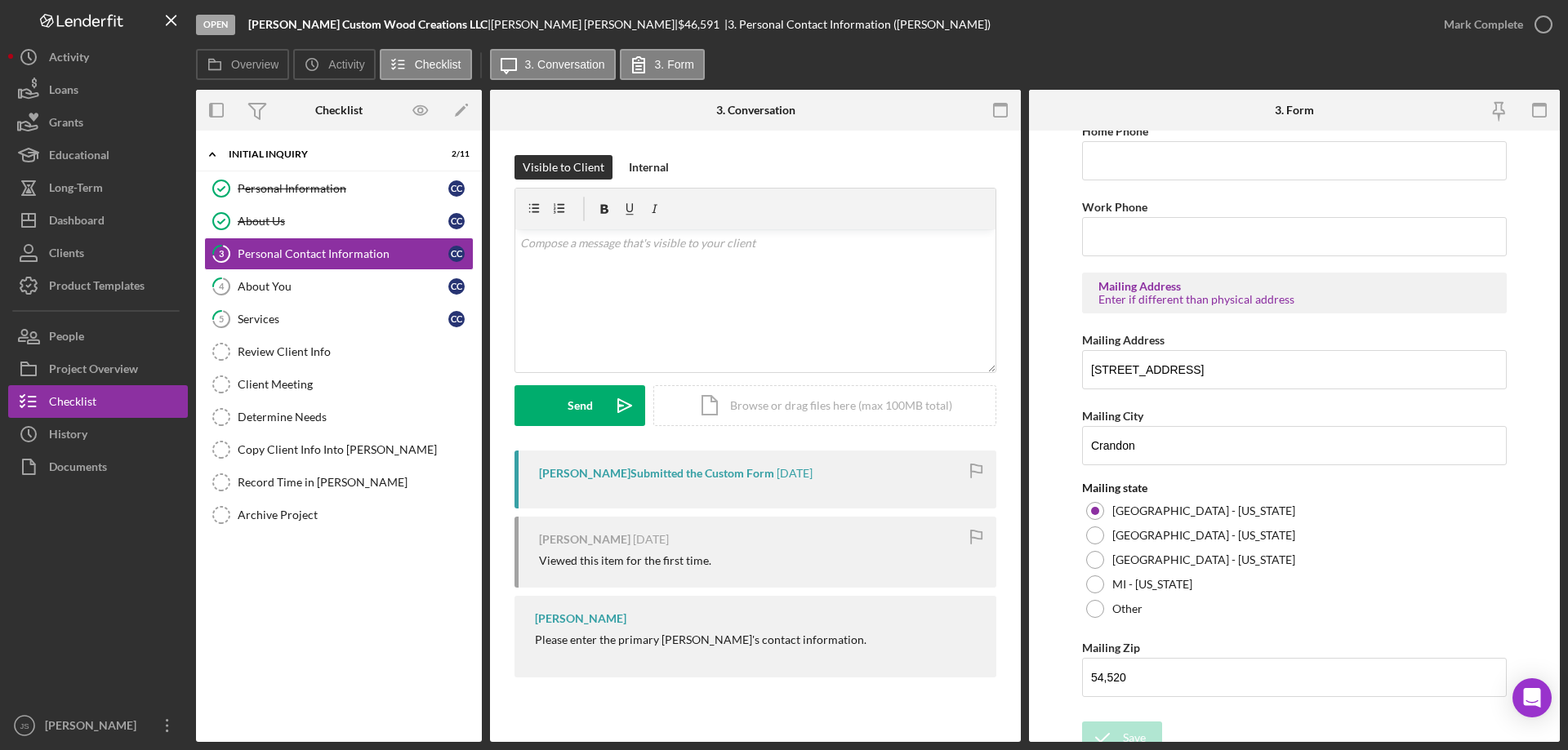
scroll to position [658, 0]
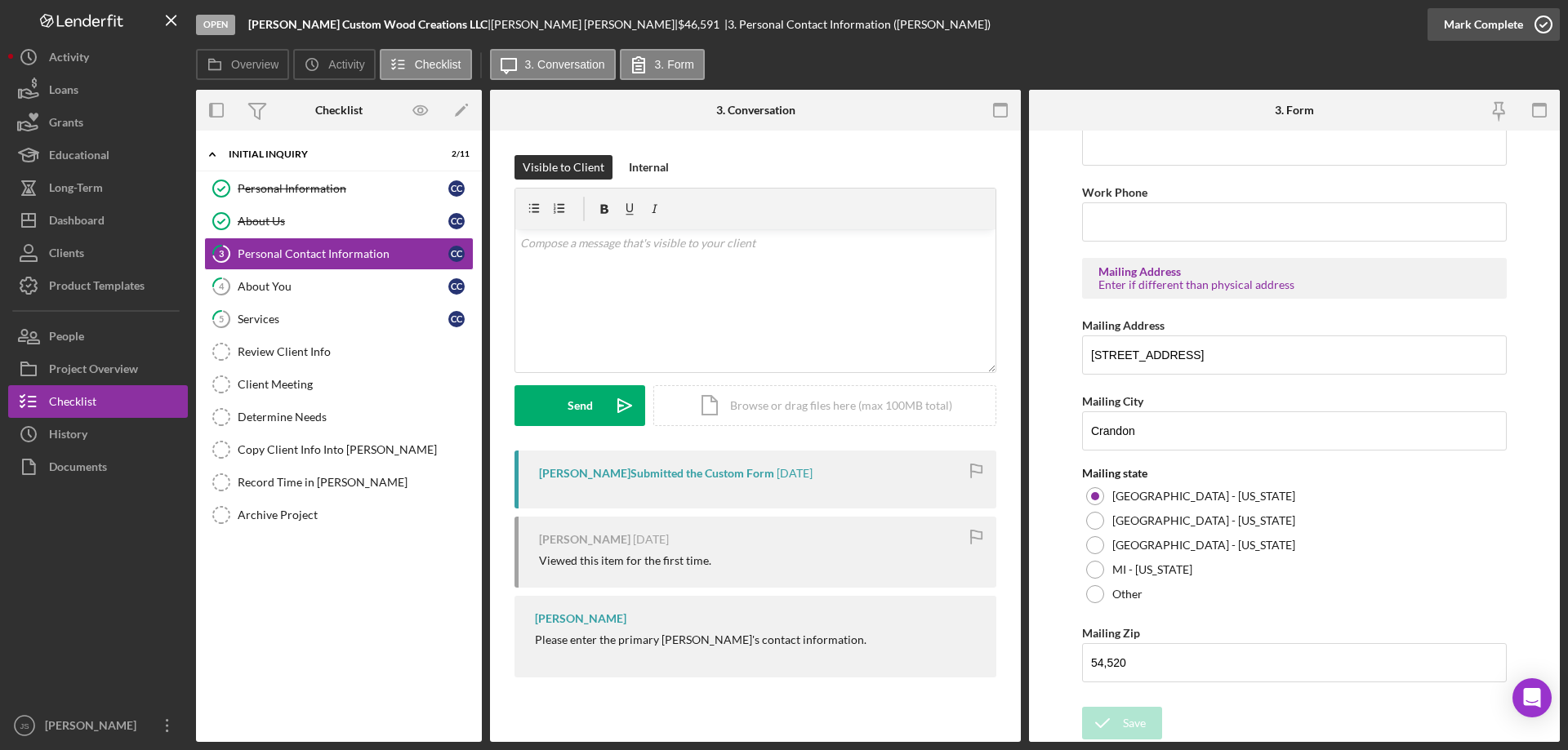
click at [1543, 20] on icon "button" at bounding box center [1543, 25] width 41 height 41
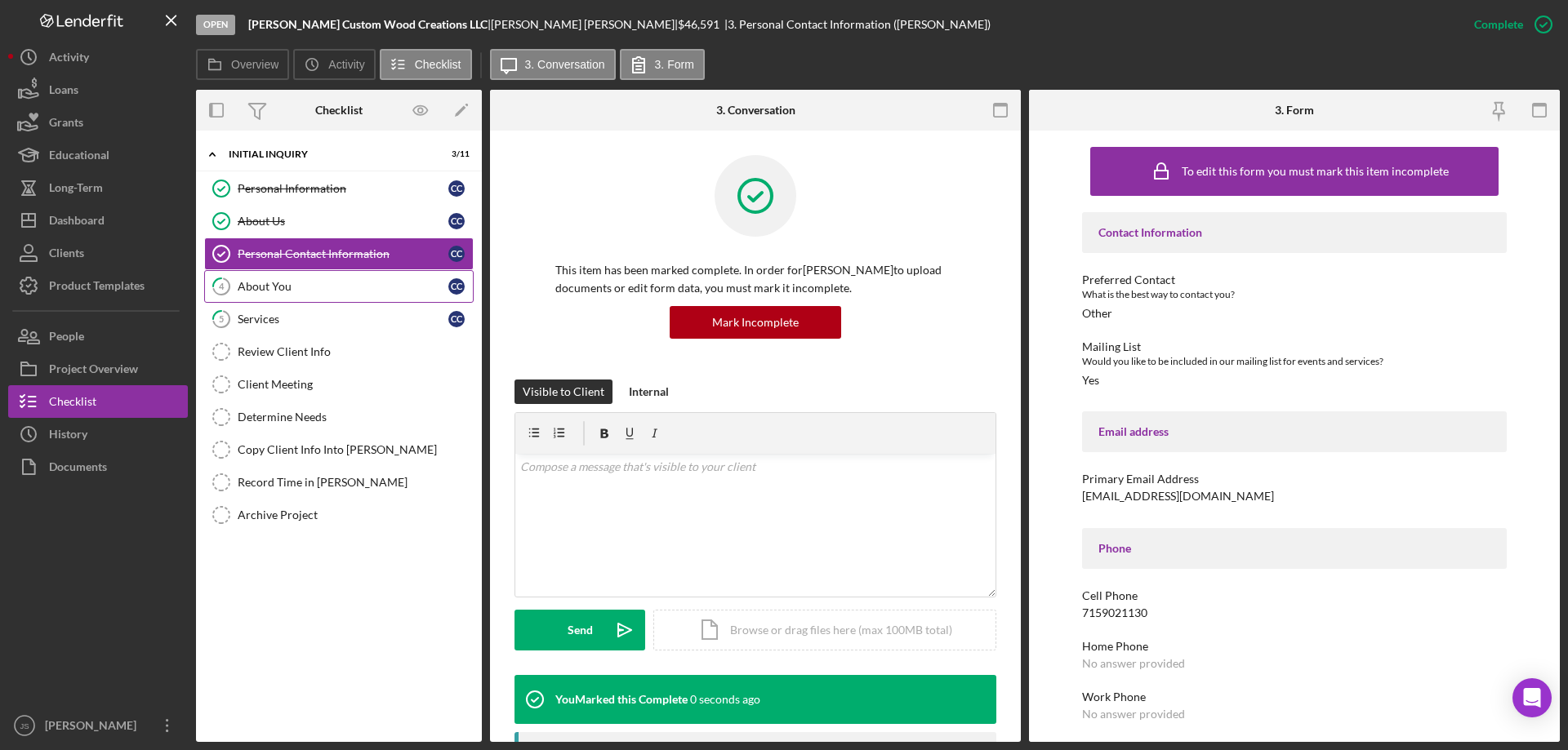
click at [307, 288] on div "About You" at bounding box center [343, 287] width 211 height 13
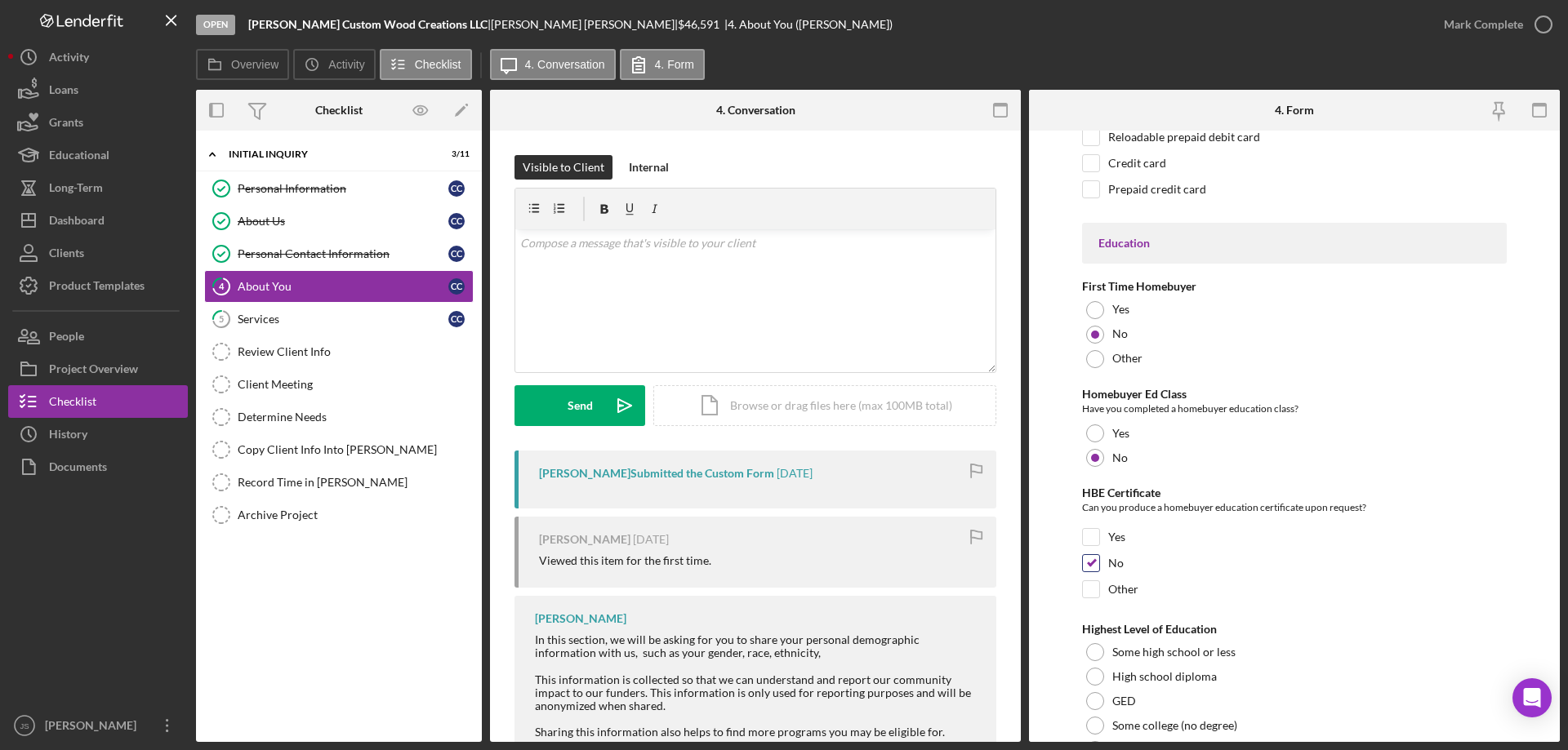
scroll to position [3393, 0]
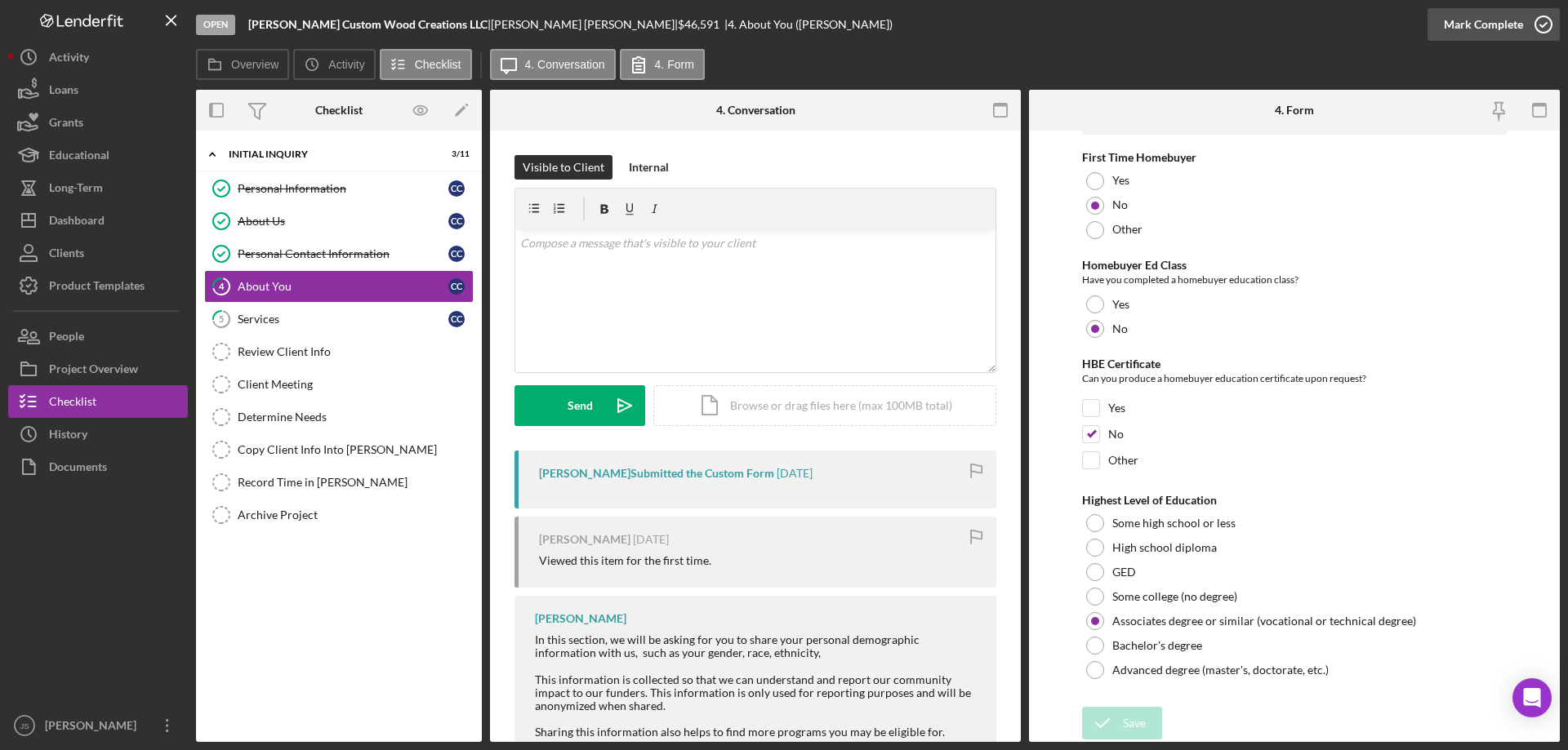
click at [1549, 25] on icon "button" at bounding box center [1543, 25] width 41 height 41
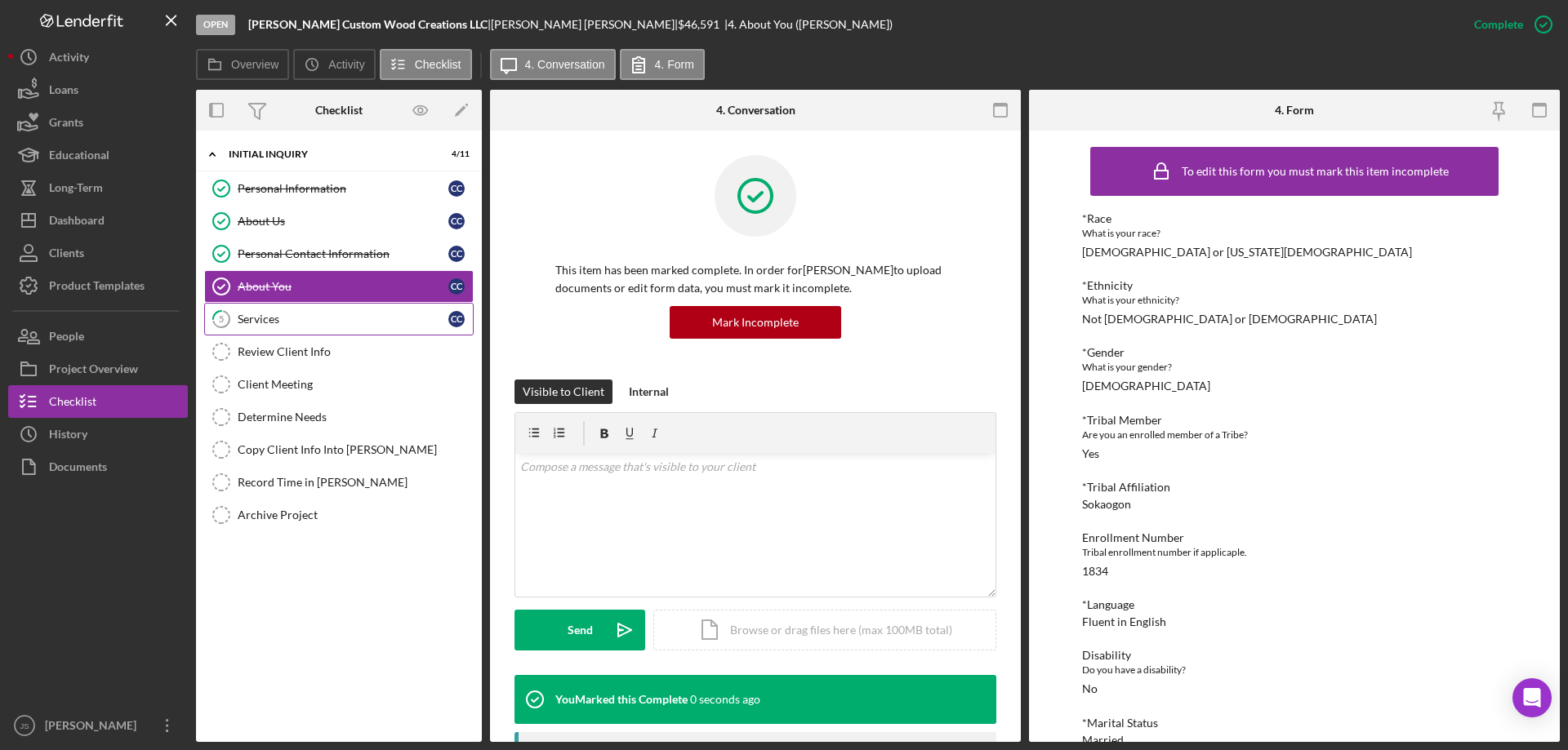
click at [302, 322] on div "Services" at bounding box center [343, 319] width 211 height 13
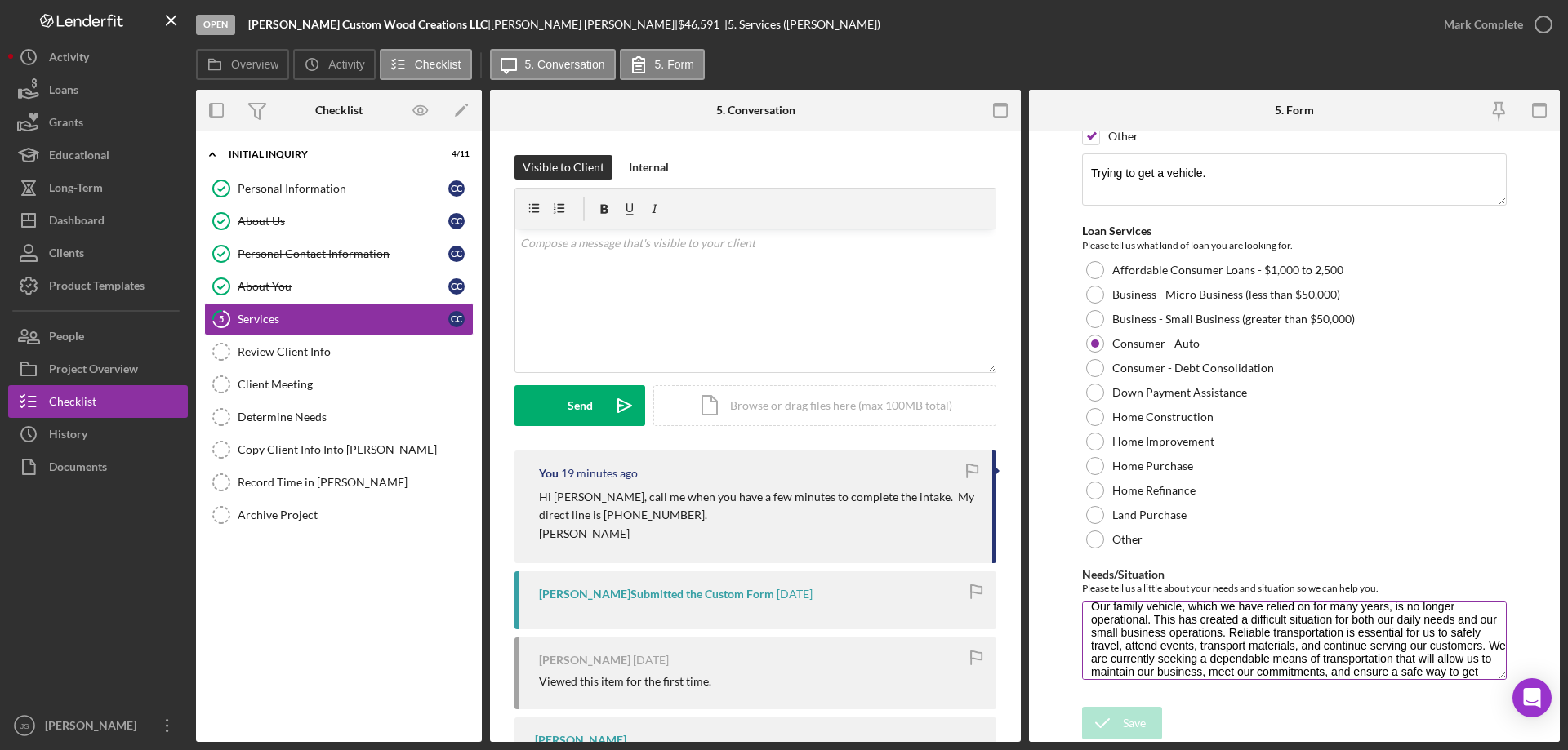
scroll to position [40, 0]
drag, startPoint x: 1094, startPoint y: 618, endPoint x: 1476, endPoint y: 670, distance: 385.5
click at [1485, 670] on textarea "Our family vehicle, which we have relied on for many years, is no longer operat…" at bounding box center [1294, 641] width 424 height 78
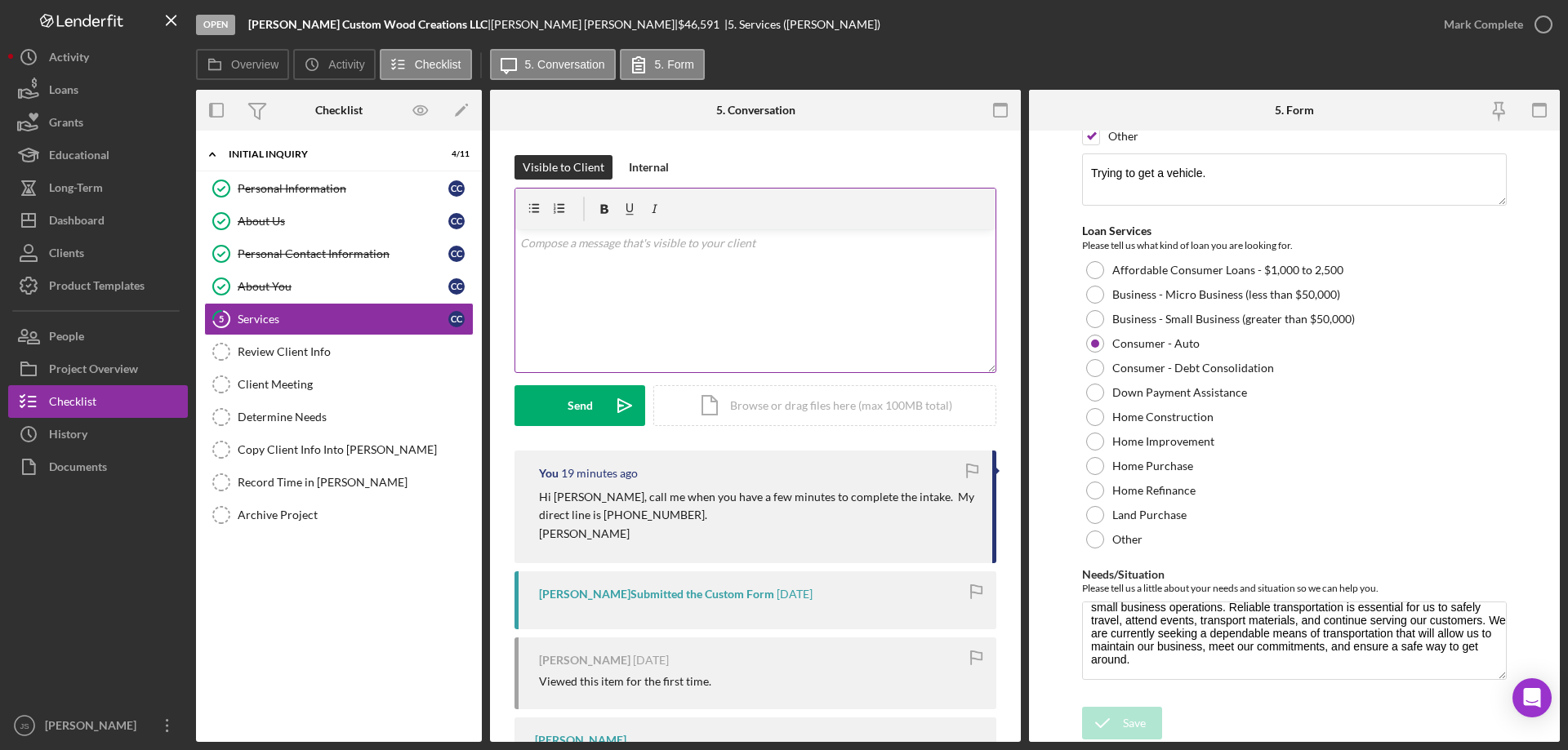
click at [779, 289] on div "v Color teal Color pink Remove color Add row above Add row below Add column bef…" at bounding box center [755, 301] width 480 height 143
click at [1539, 20] on icon "button" at bounding box center [1543, 25] width 41 height 41
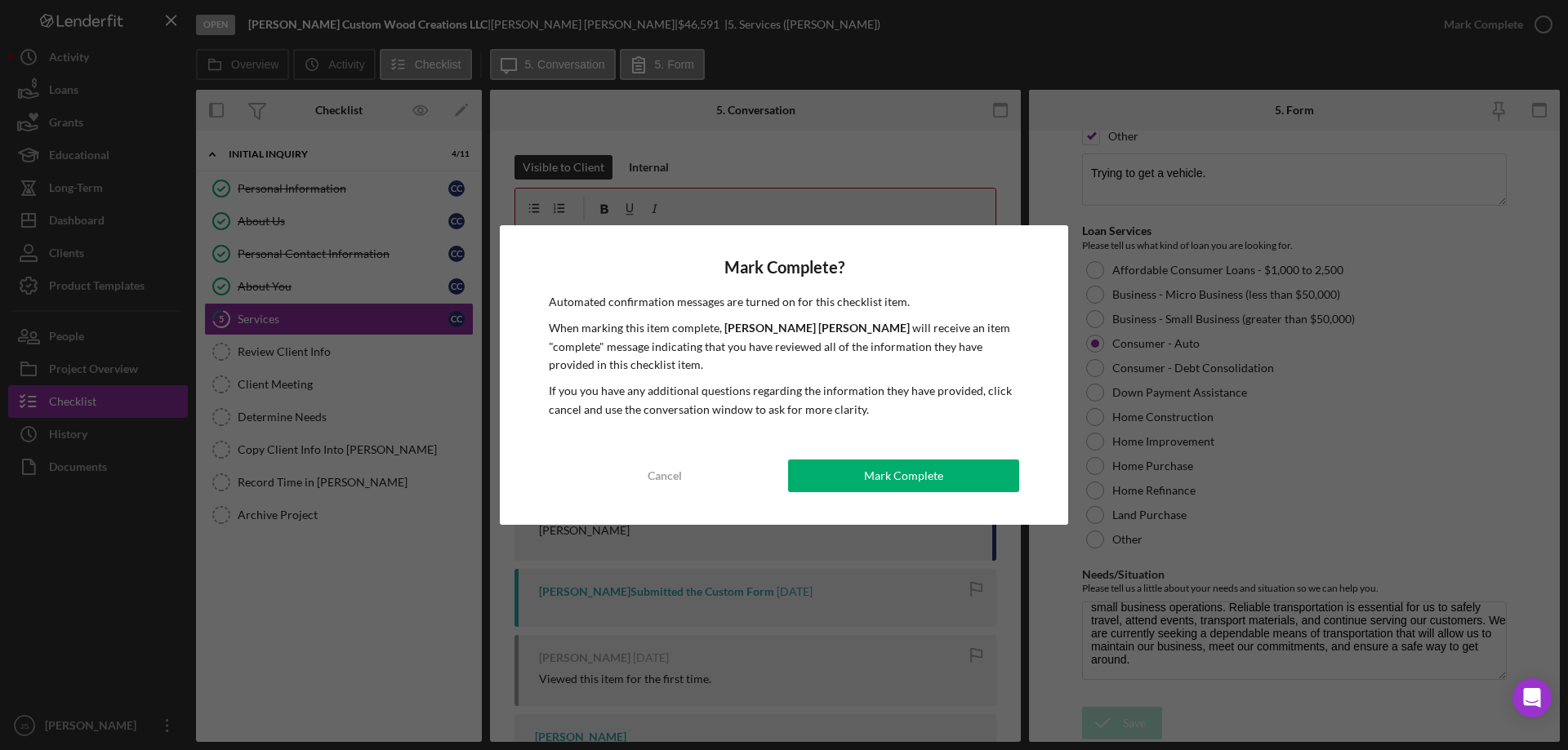
drag, startPoint x: 921, startPoint y: 473, endPoint x: 894, endPoint y: 518, distance: 52.5
click at [921, 473] on div "Mark Complete" at bounding box center [903, 475] width 79 height 33
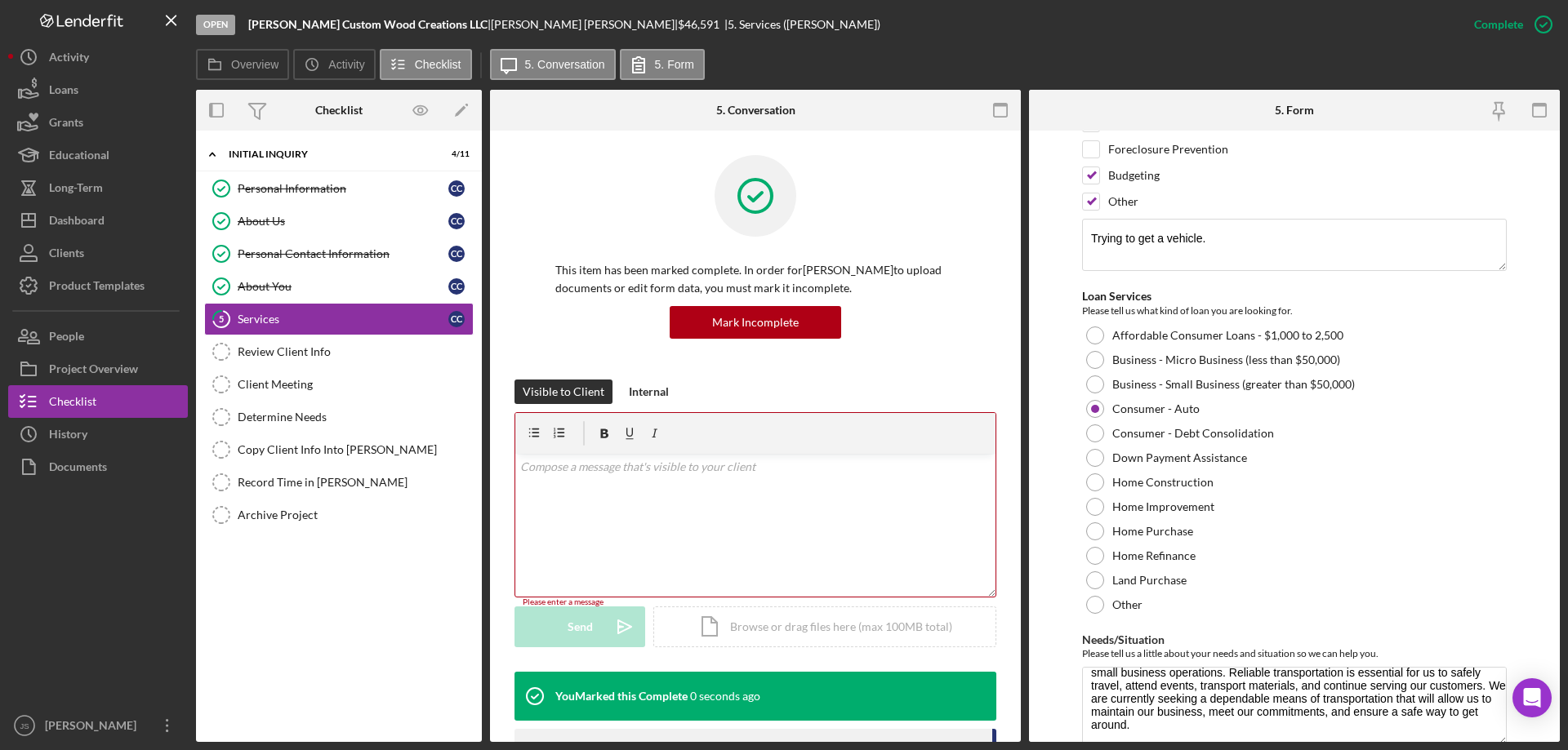
scroll to position [254, 0]
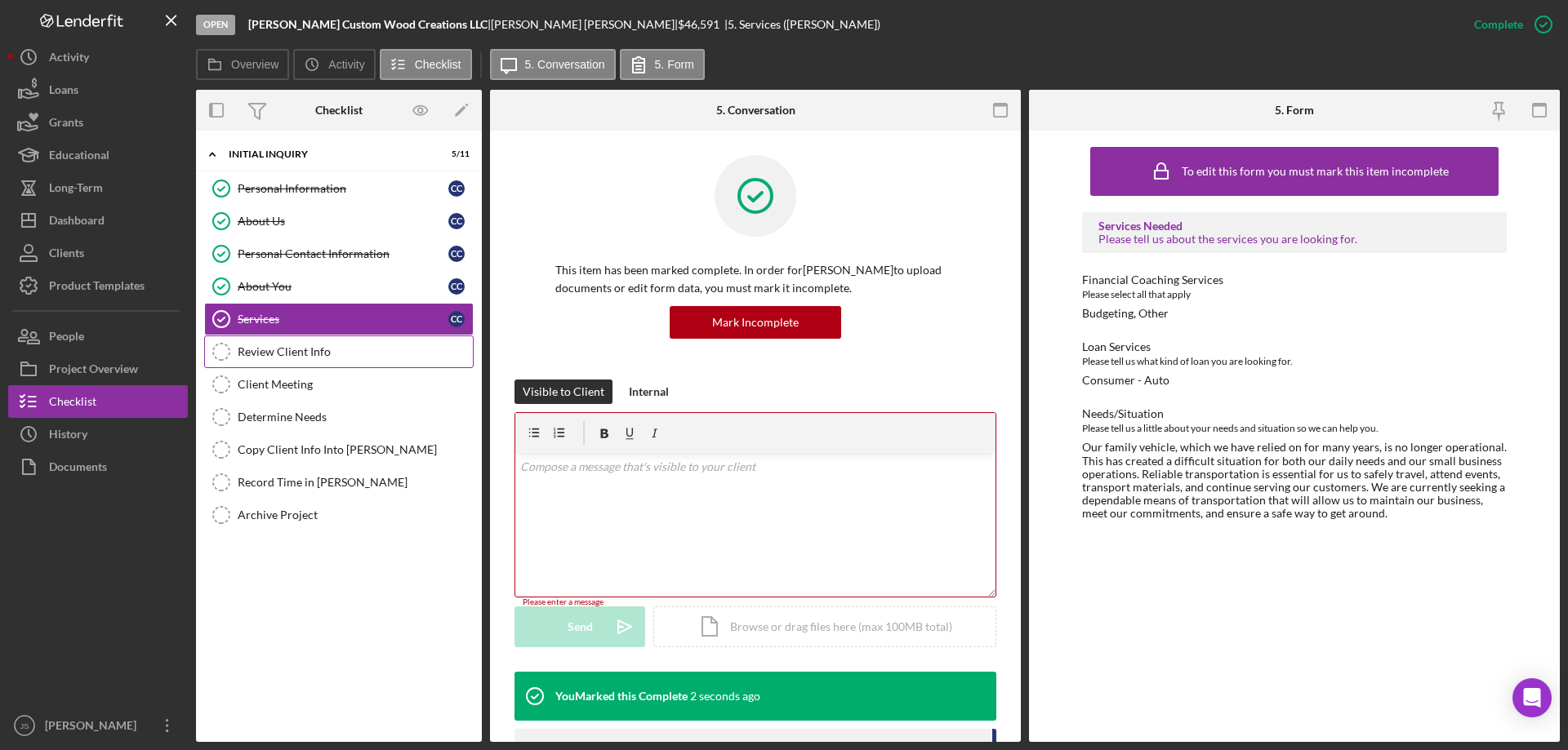
click at [316, 348] on div "Review Client Info" at bounding box center [356, 352] width 235 height 13
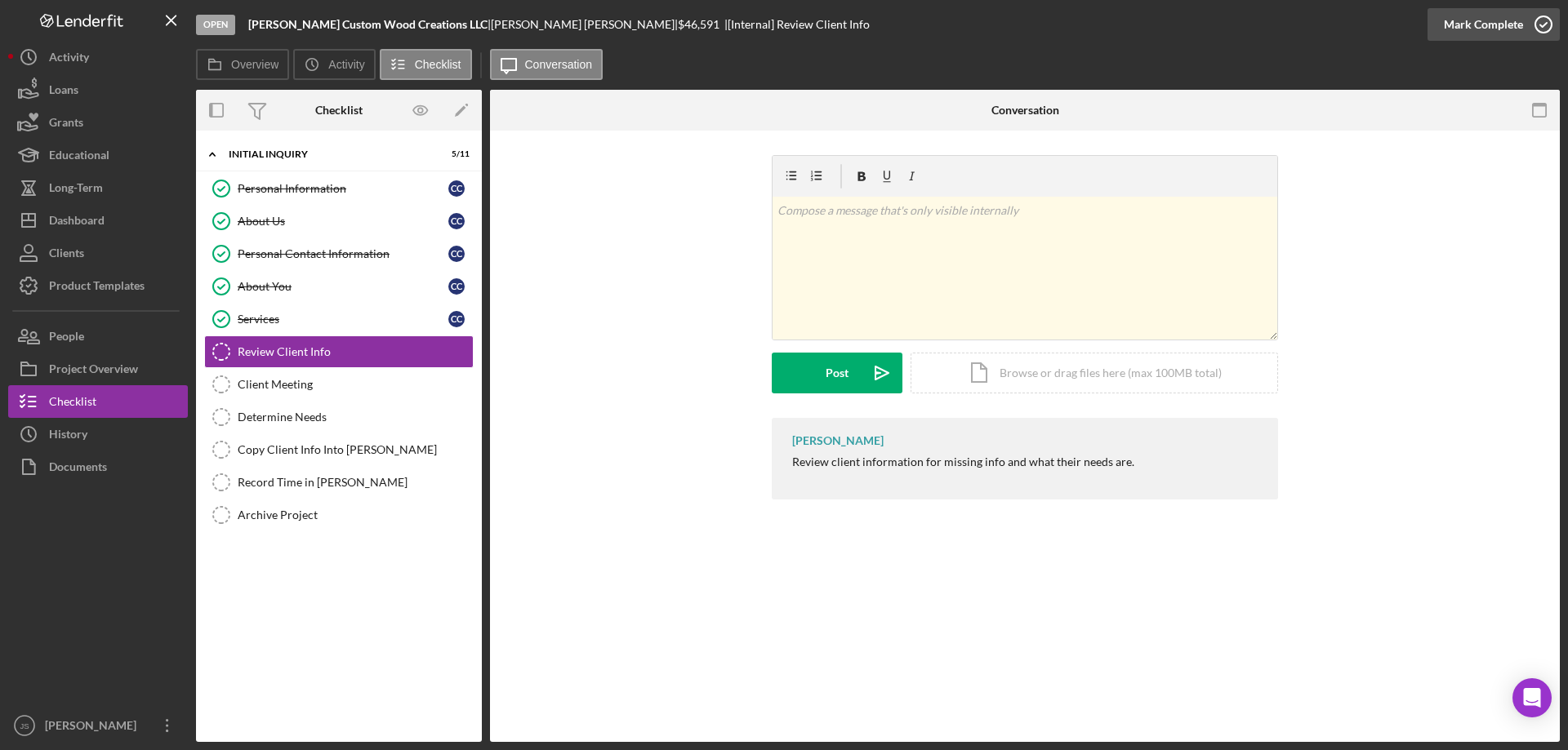
click at [1548, 25] on icon "button" at bounding box center [1543, 25] width 41 height 41
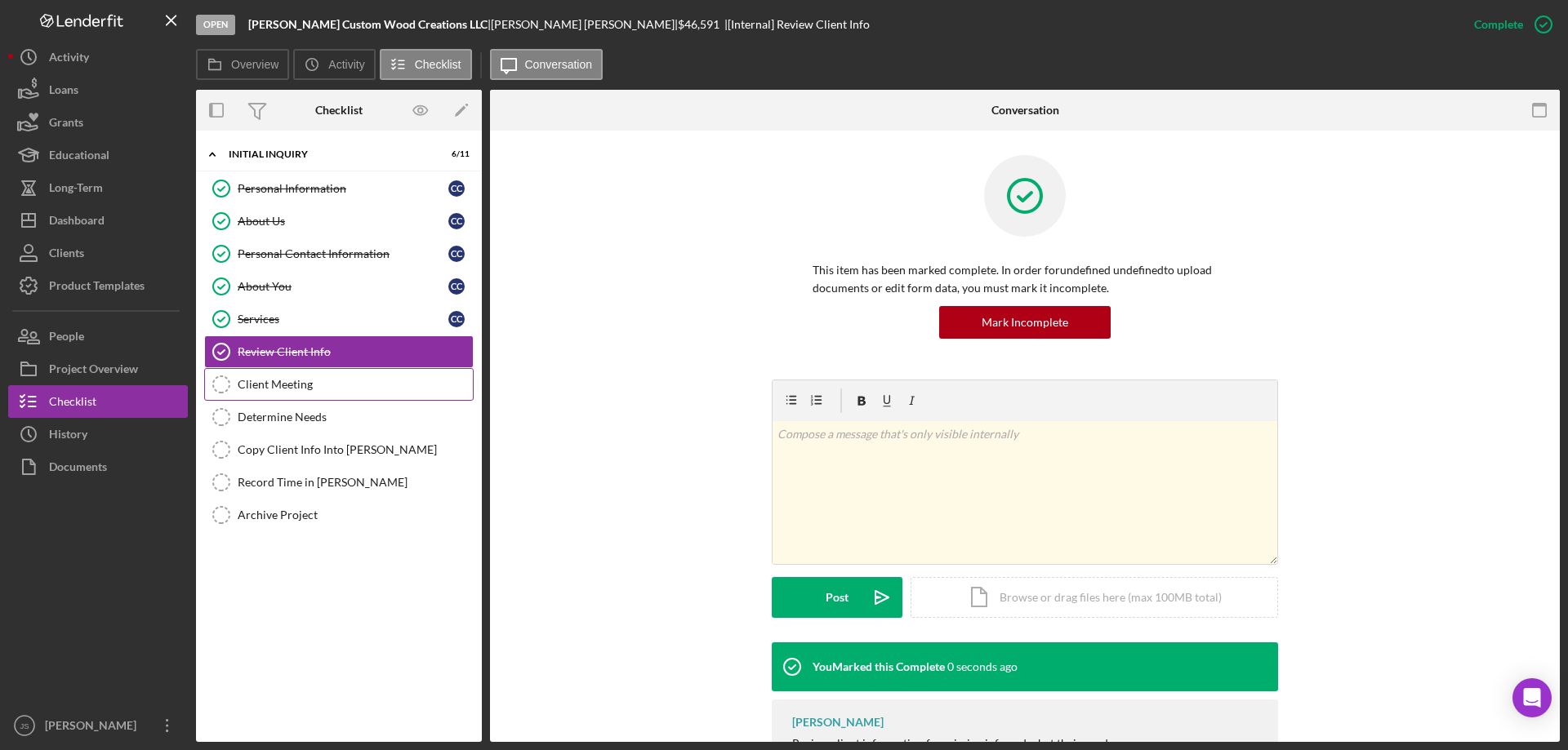
click at [322, 382] on div "Client Meeting" at bounding box center [356, 384] width 235 height 13
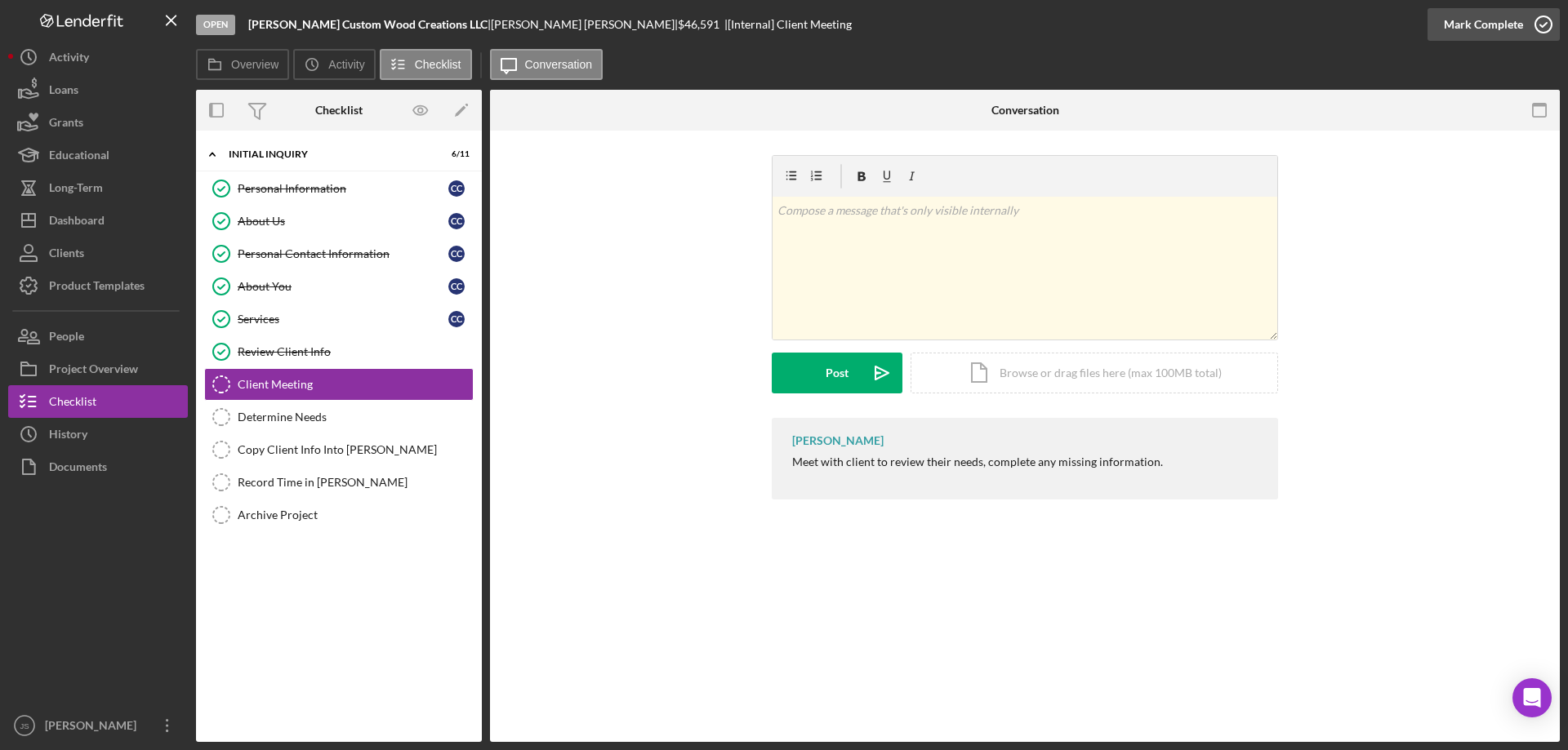
click at [1540, 23] on icon "button" at bounding box center [1543, 25] width 41 height 41
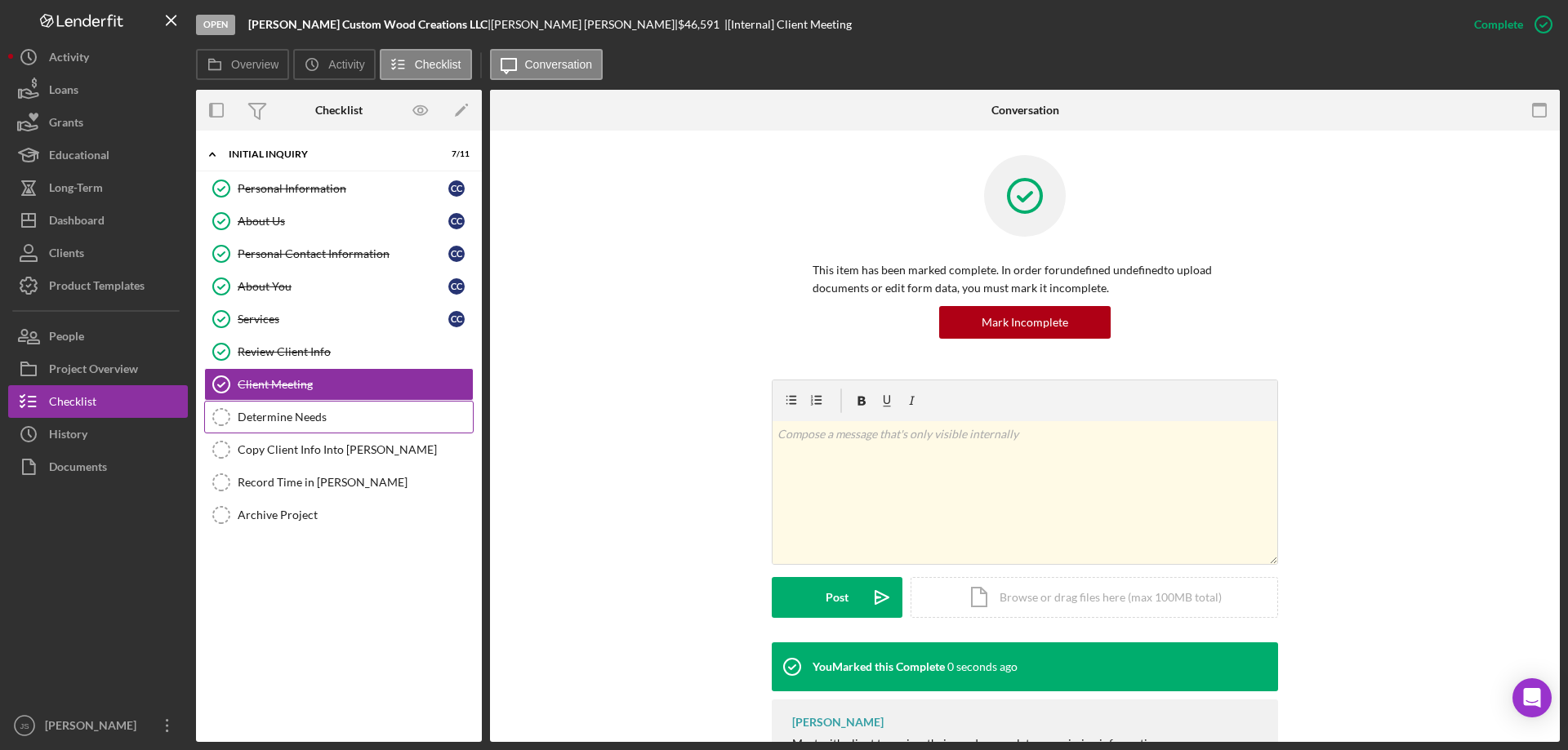
click at [326, 413] on div "Determine Needs" at bounding box center [356, 417] width 235 height 13
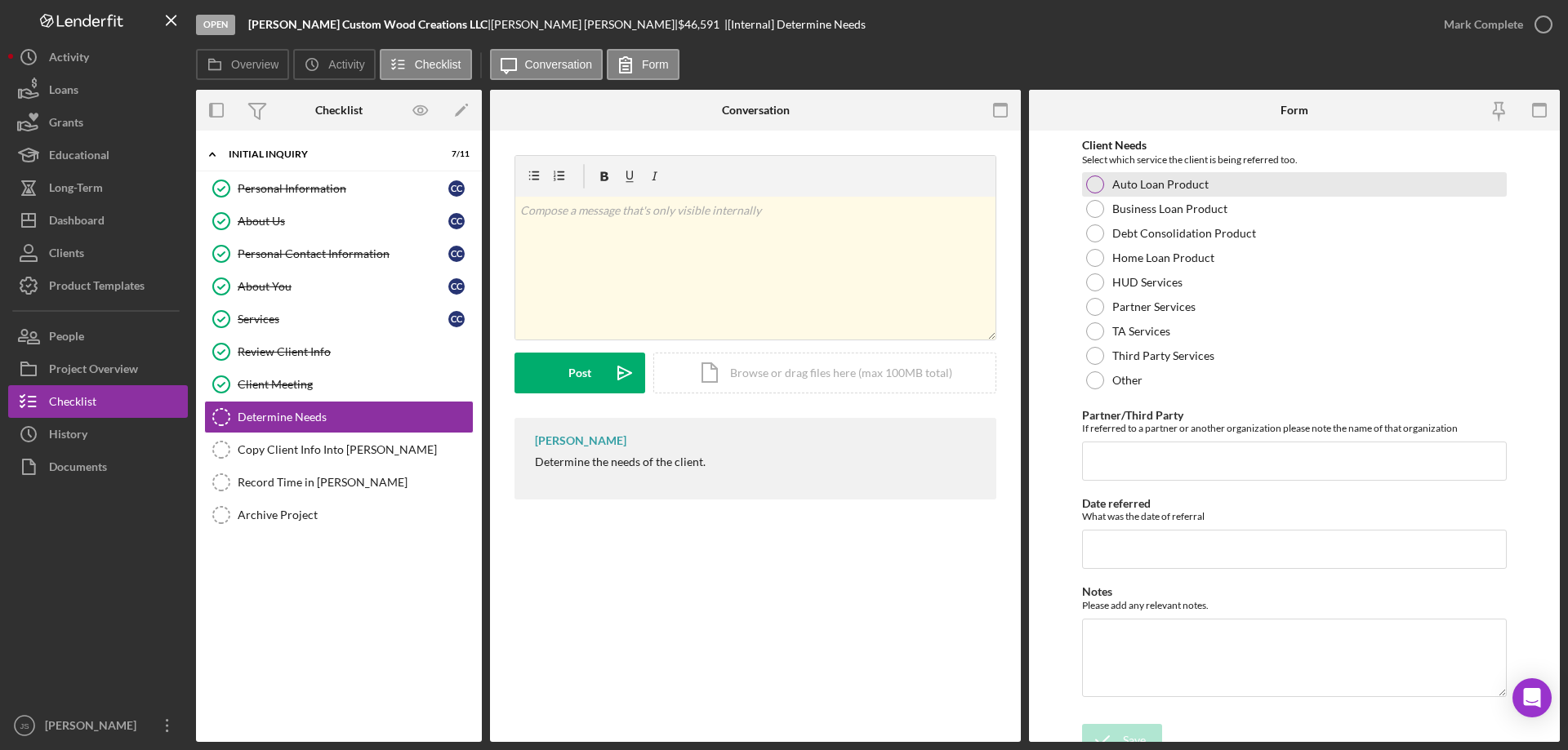
click at [1089, 184] on div at bounding box center [1095, 185] width 18 height 18
click at [1108, 730] on icon "submit" at bounding box center [1103, 740] width 41 height 41
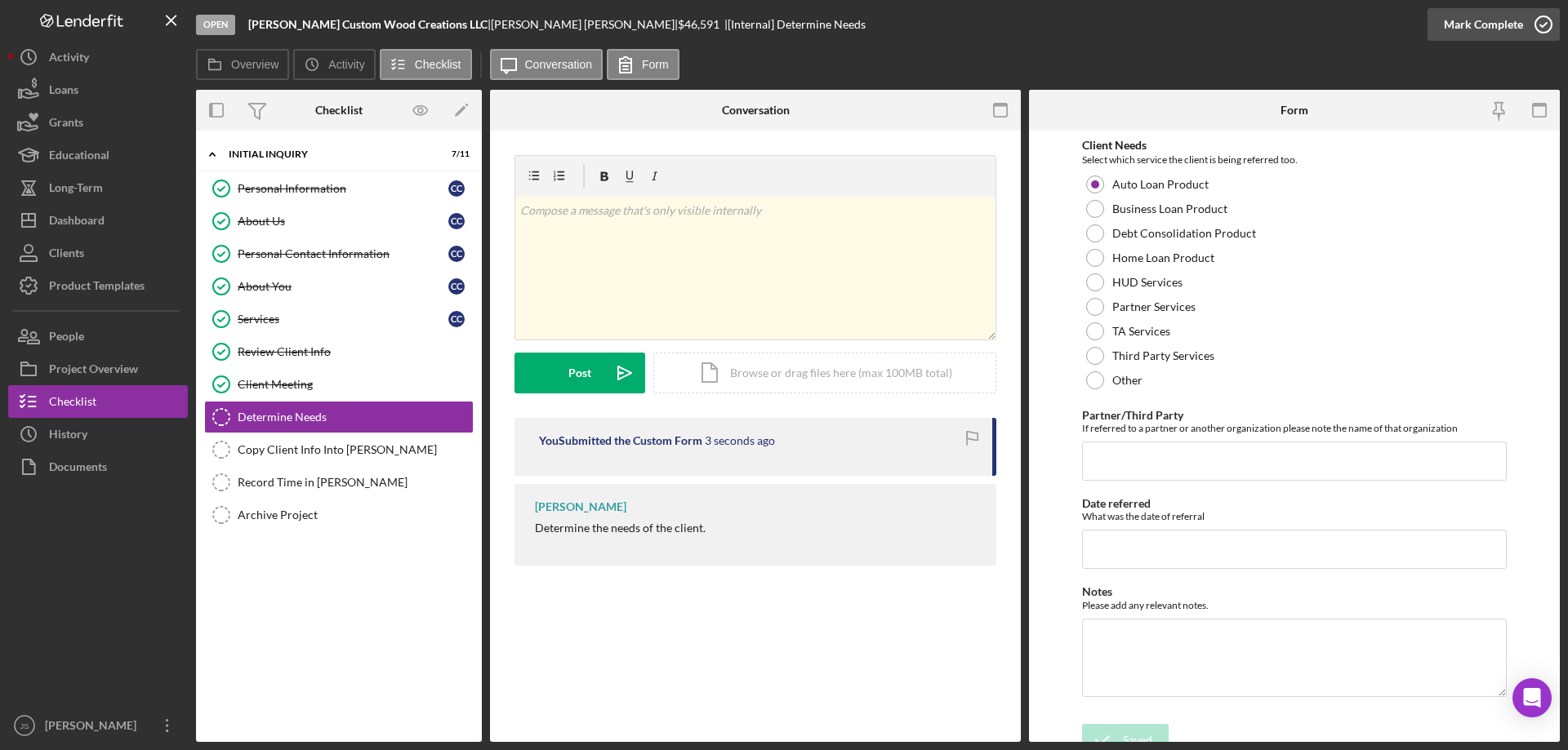
click at [1542, 23] on icon "button" at bounding box center [1543, 25] width 41 height 41
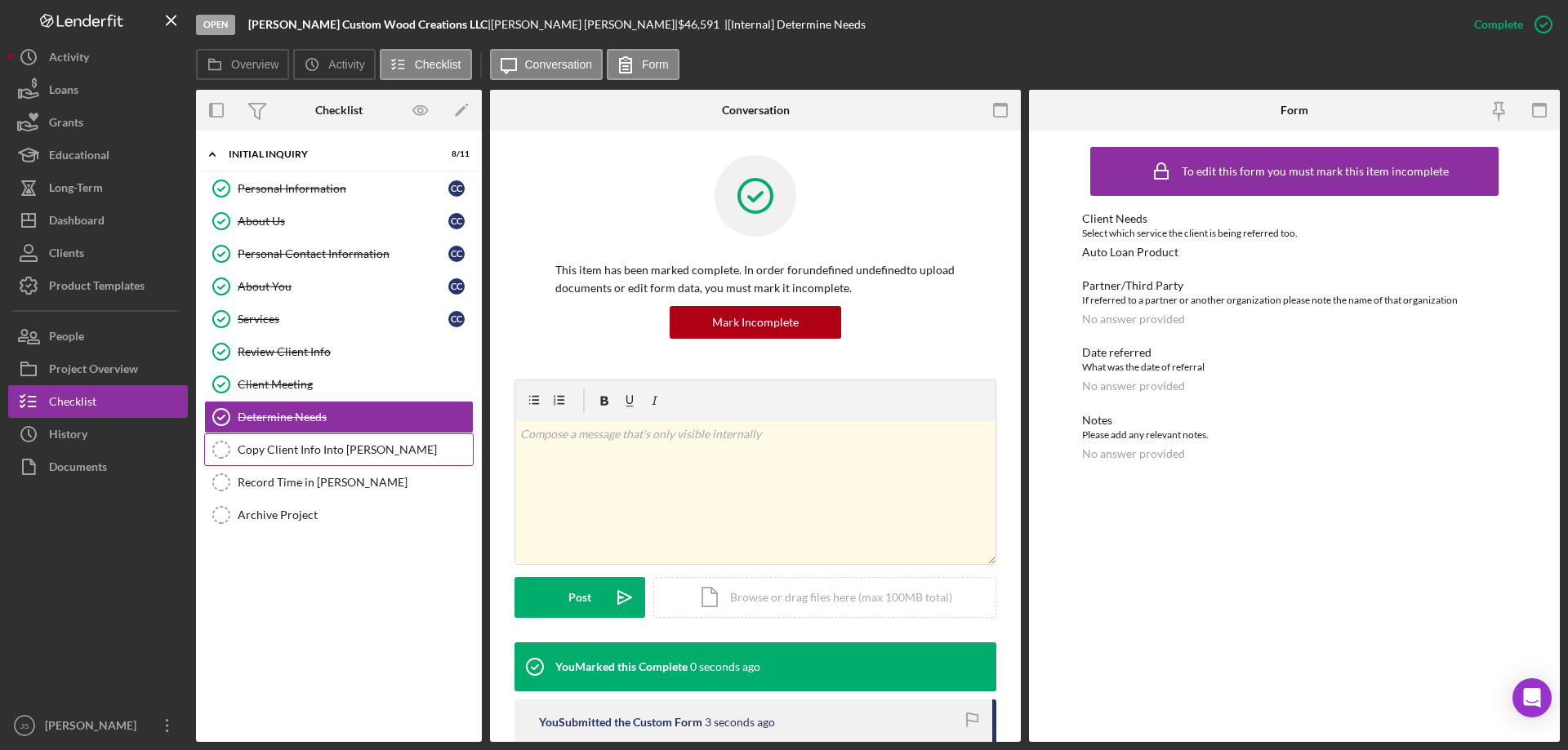
click at [293, 444] on div "Copy Client Info Into [PERSON_NAME]" at bounding box center [356, 449] width 235 height 13
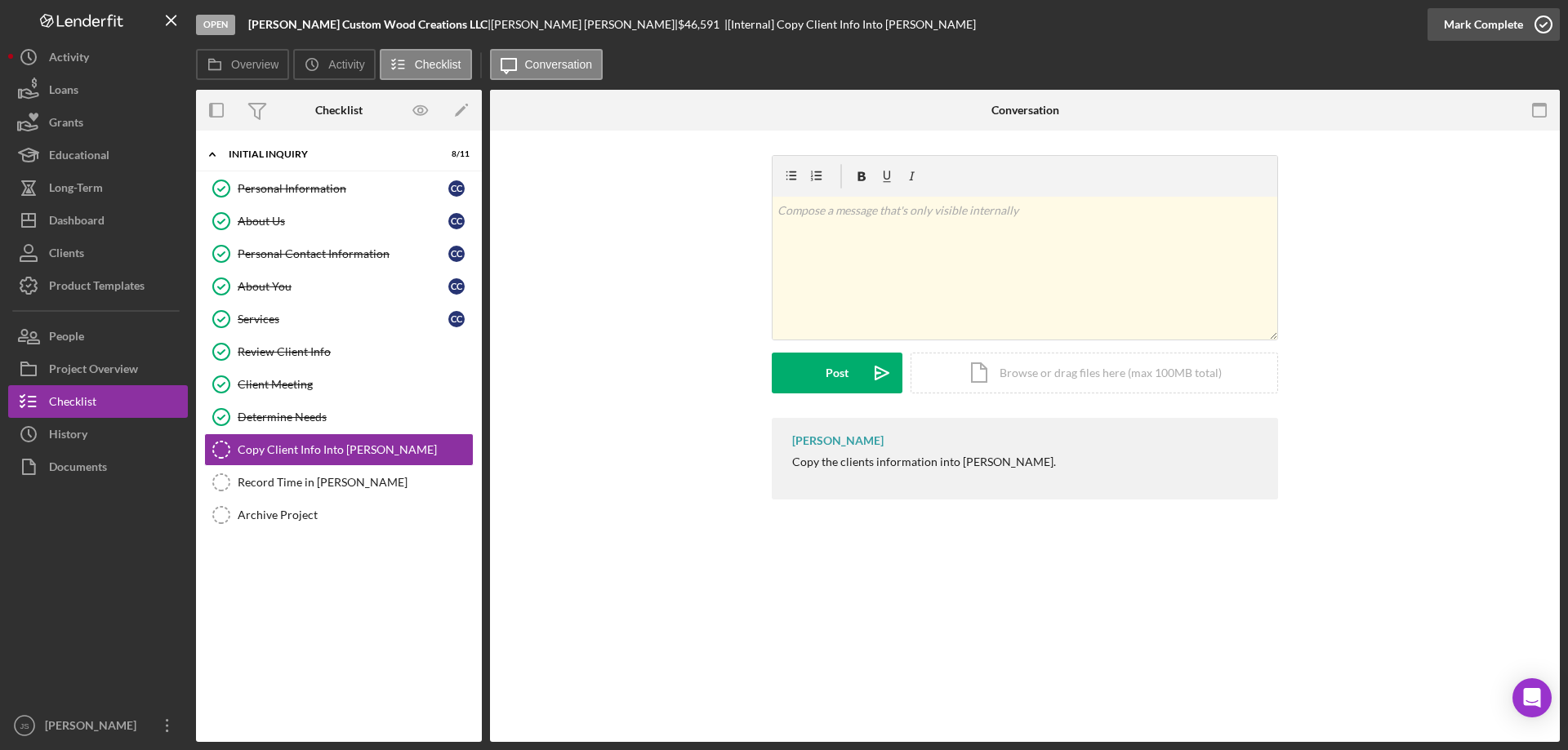
click at [1543, 25] on icon "button" at bounding box center [1543, 25] width 41 height 41
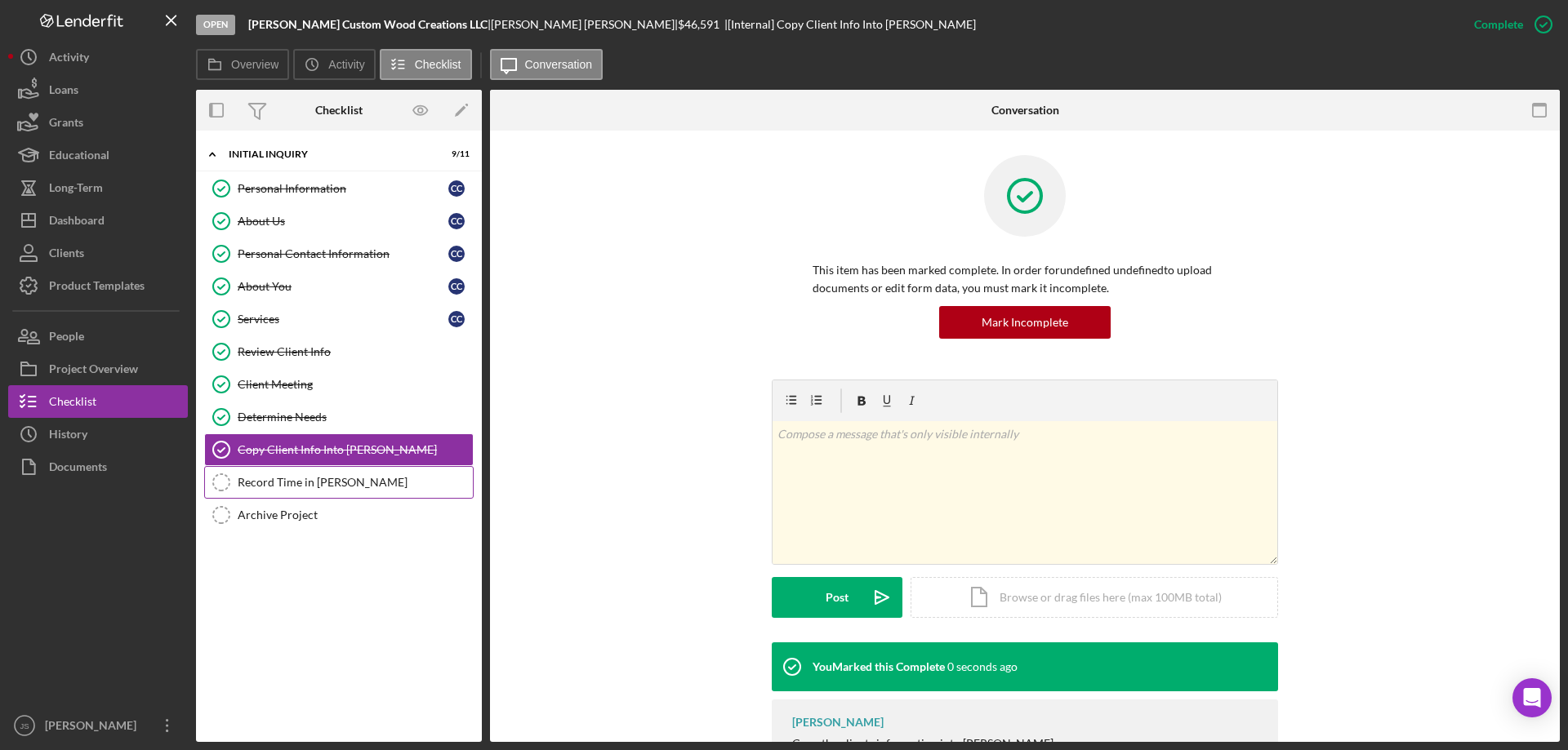
click at [267, 482] on div "Record Time in [PERSON_NAME]" at bounding box center [356, 482] width 235 height 13
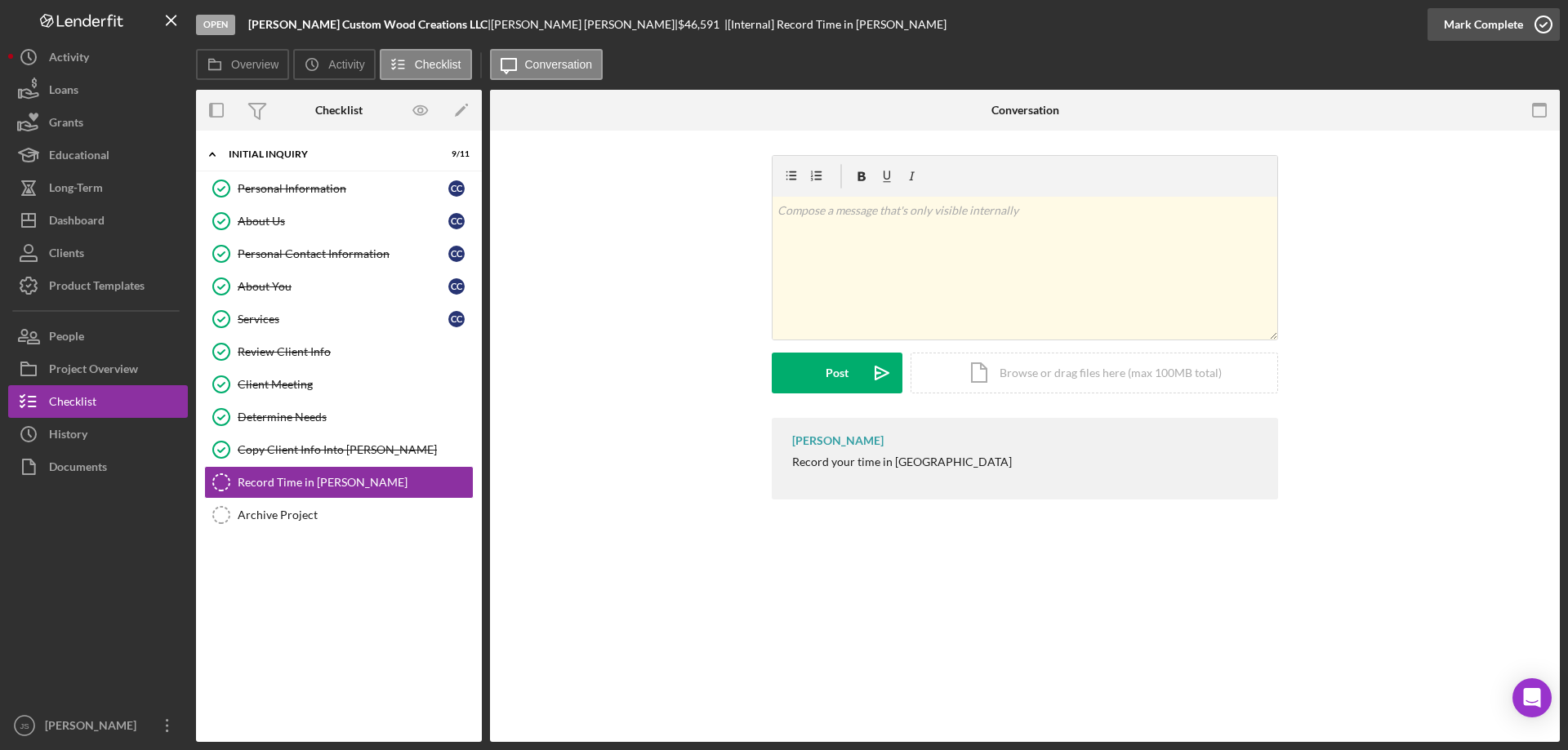
click at [1546, 28] on icon "button" at bounding box center [1543, 25] width 41 height 41
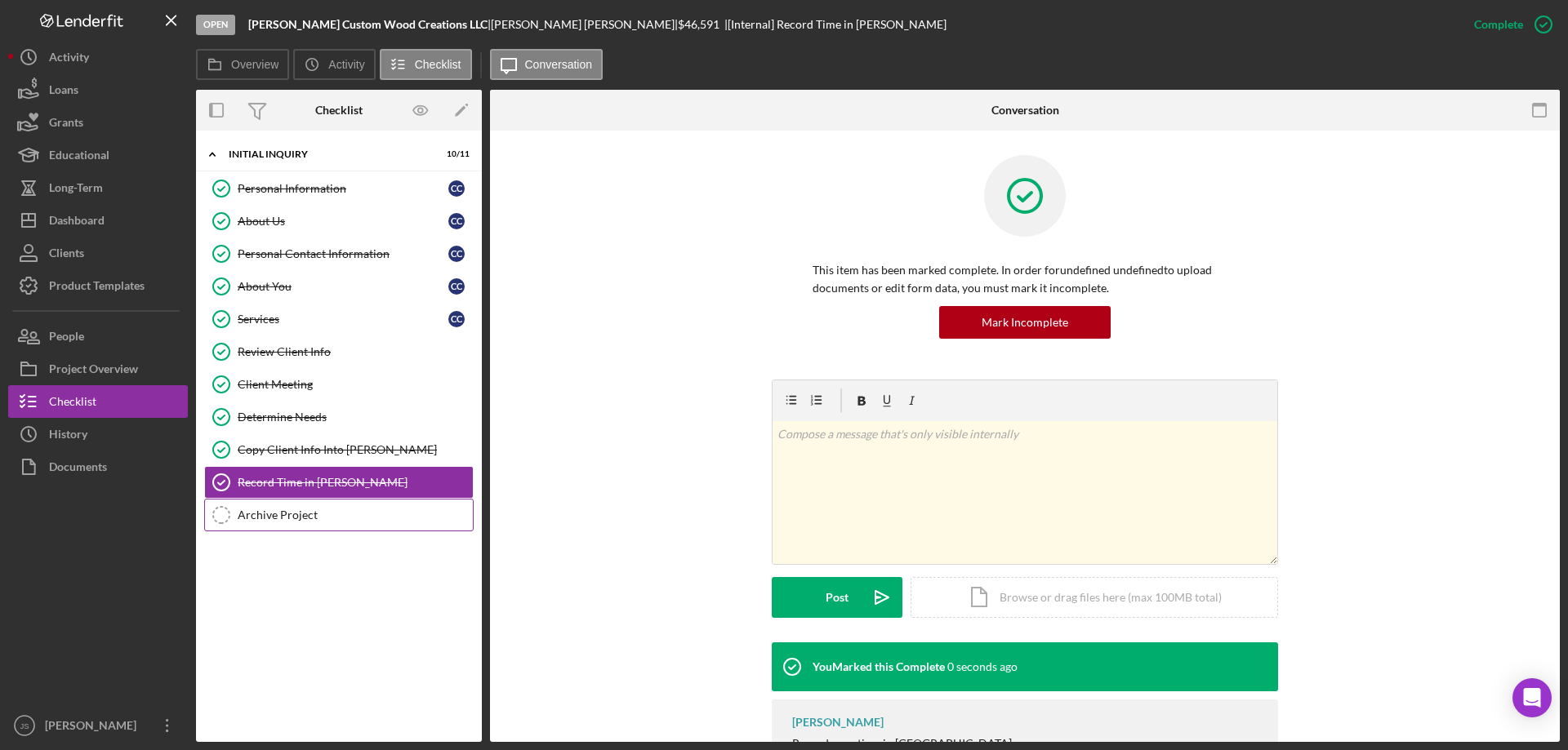
drag, startPoint x: 292, startPoint y: 512, endPoint x: 399, endPoint y: 500, distance: 107.7
click at [297, 512] on div "Archive Project" at bounding box center [356, 515] width 235 height 13
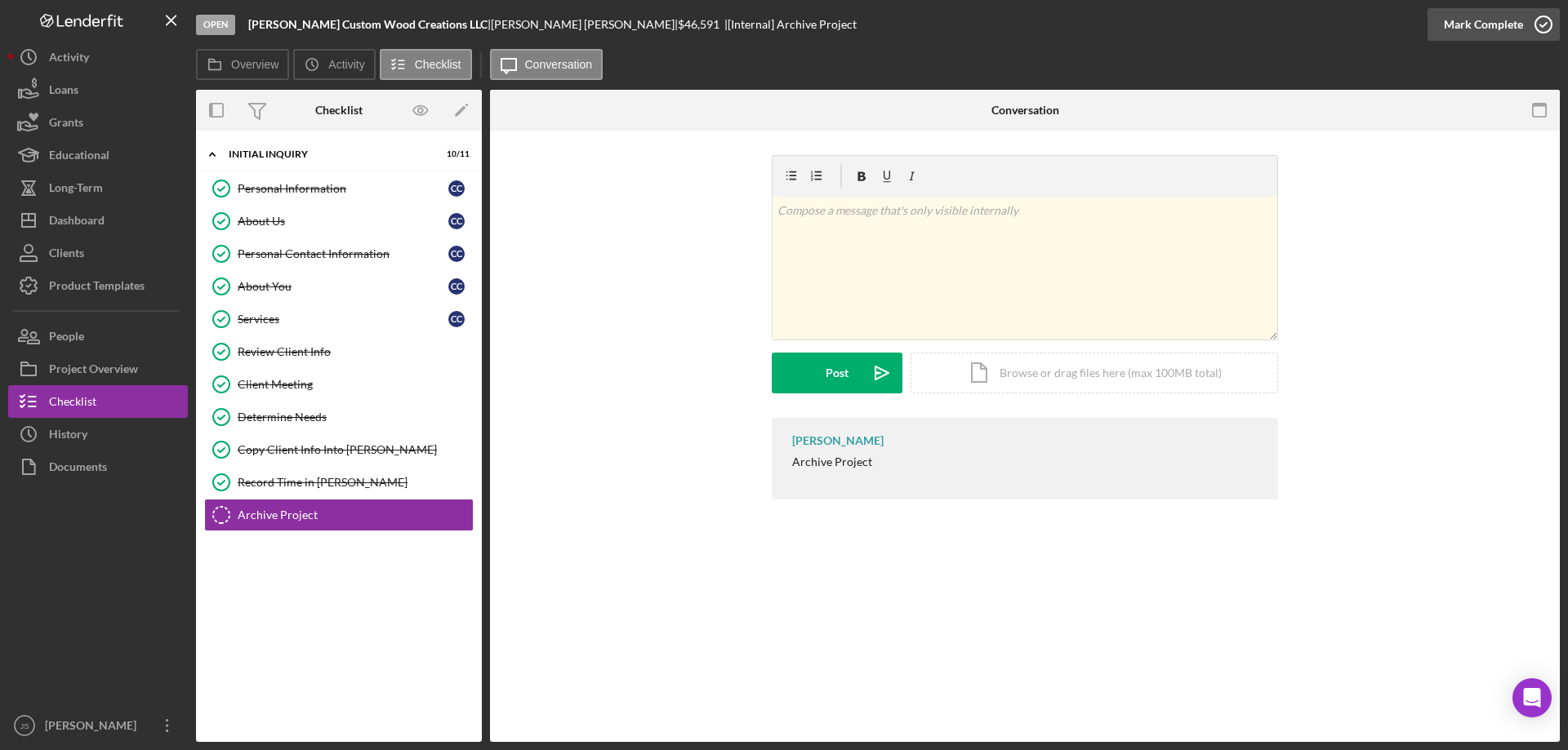
click at [1545, 26] on icon "button" at bounding box center [1543, 25] width 41 height 41
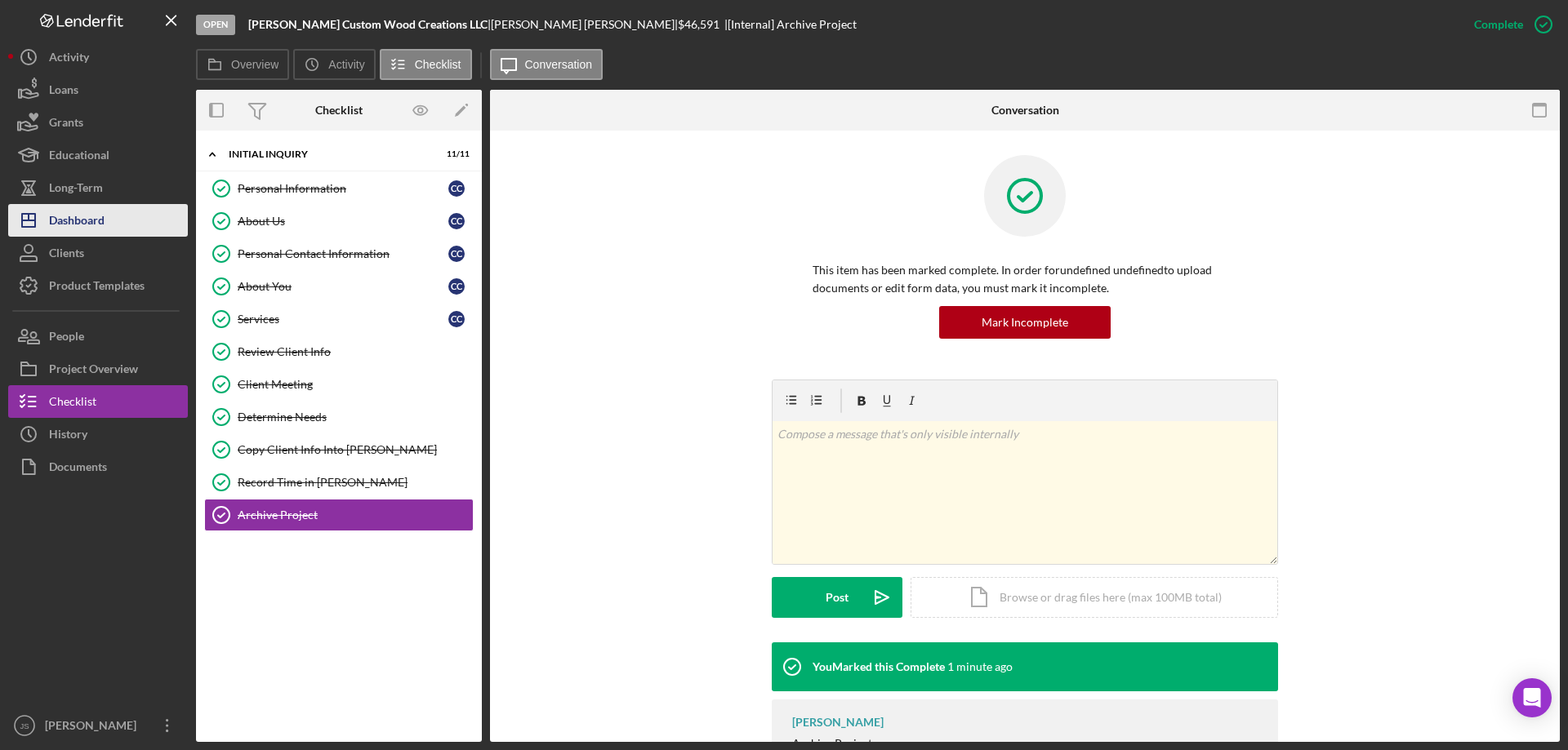
click at [90, 218] on div "Dashboard" at bounding box center [77, 222] width 56 height 37
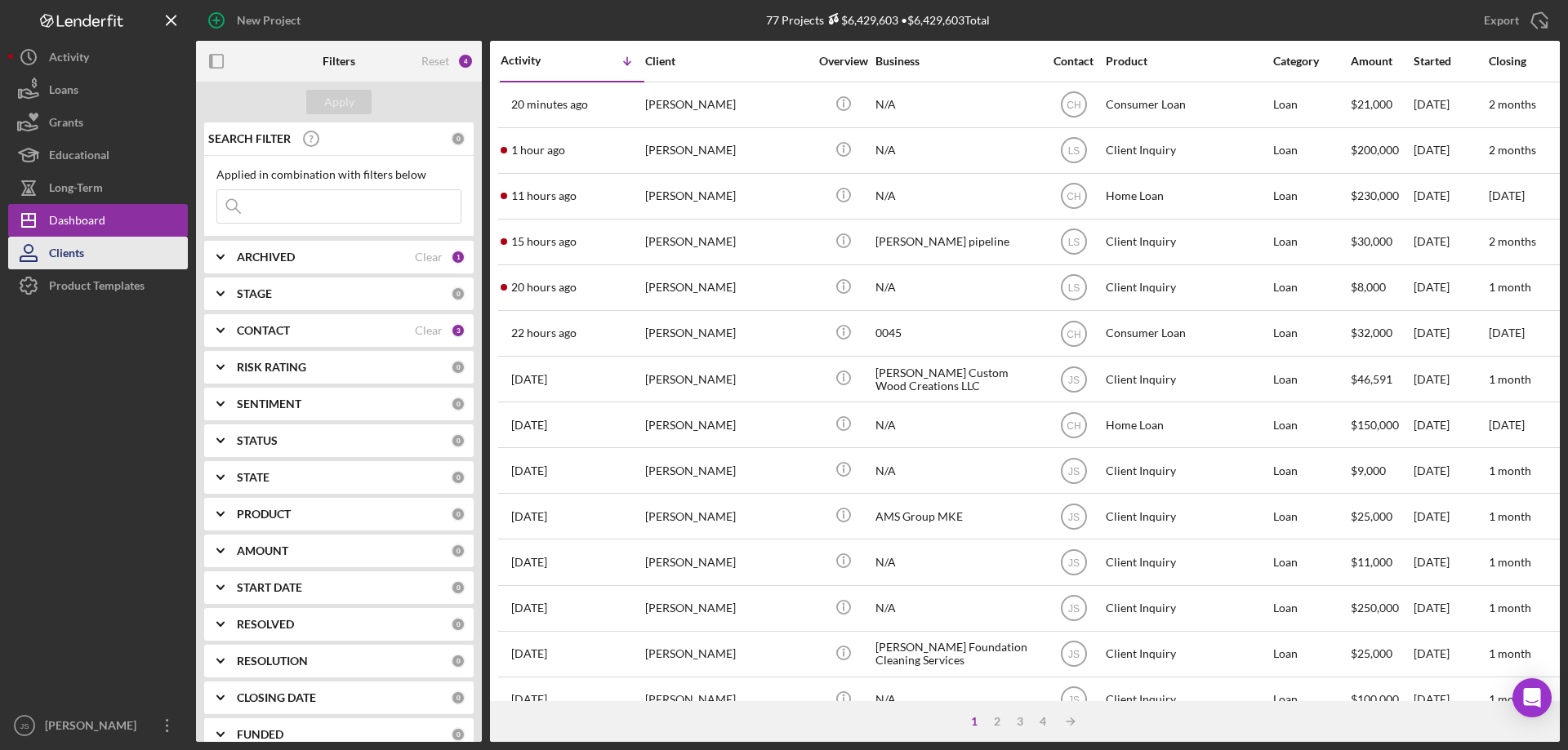
click at [87, 256] on button "Clients" at bounding box center [98, 253] width 180 height 33
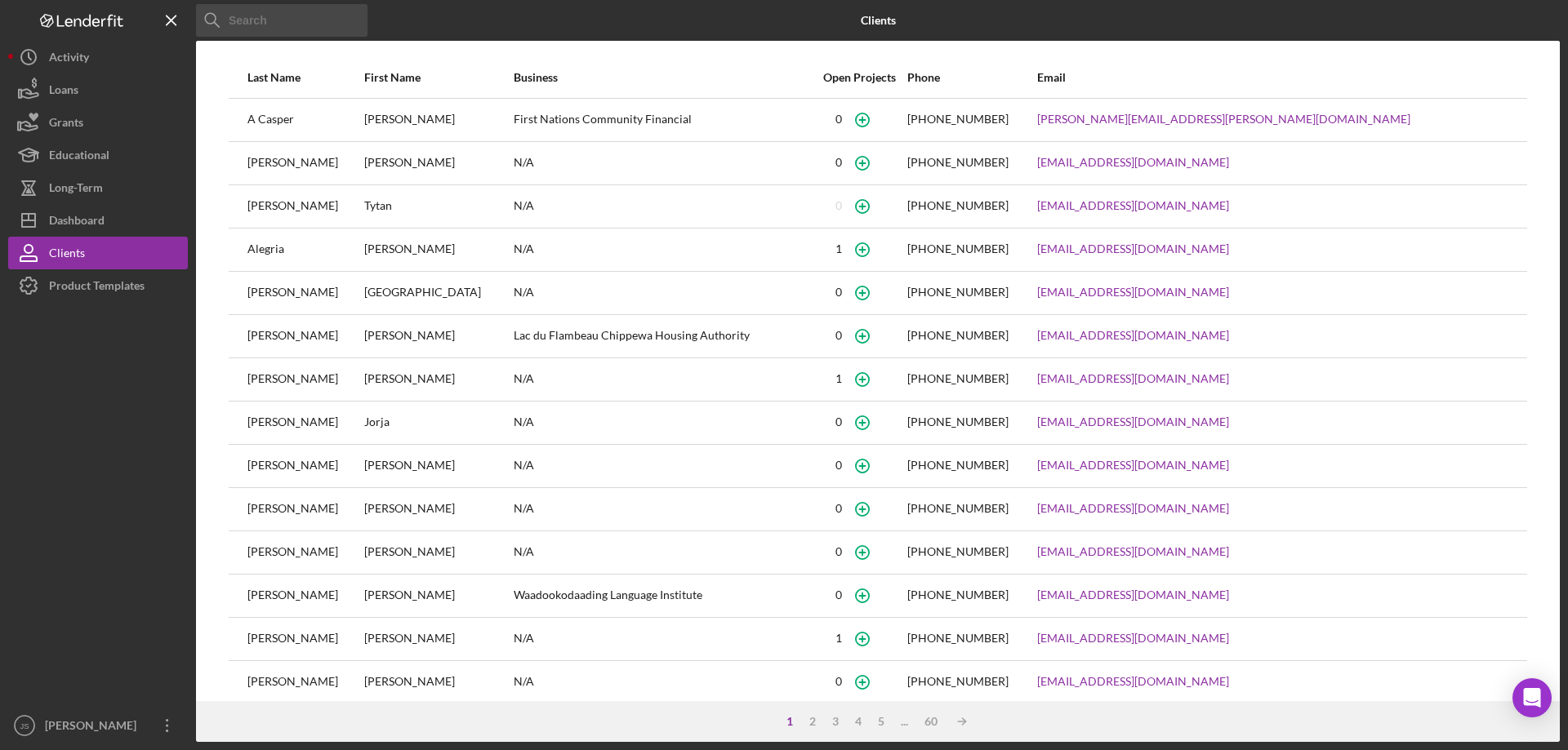
click at [300, 23] on input at bounding box center [282, 20] width 172 height 33
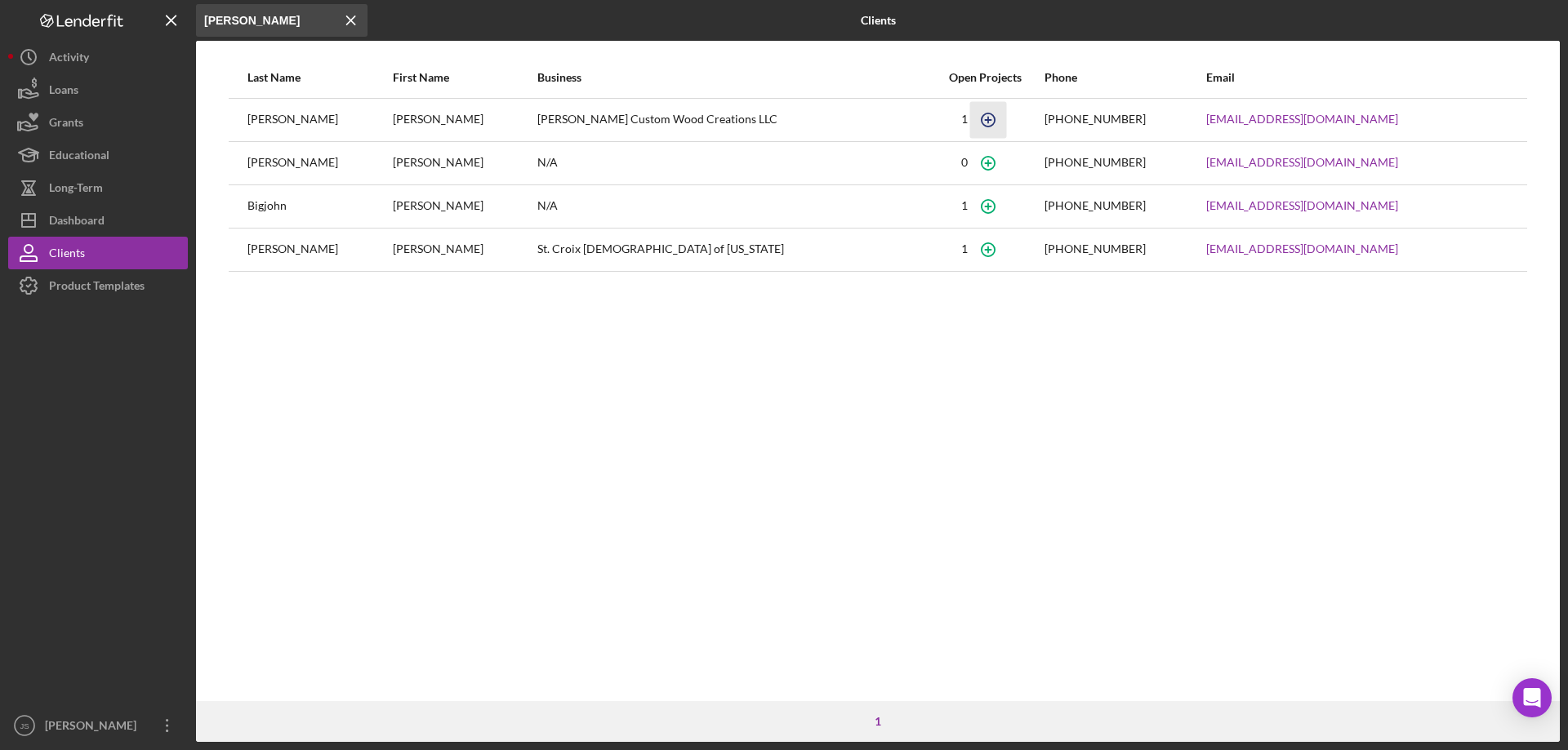
type input "[PERSON_NAME]"
click at [970, 122] on icon "button" at bounding box center [988, 119] width 37 height 37
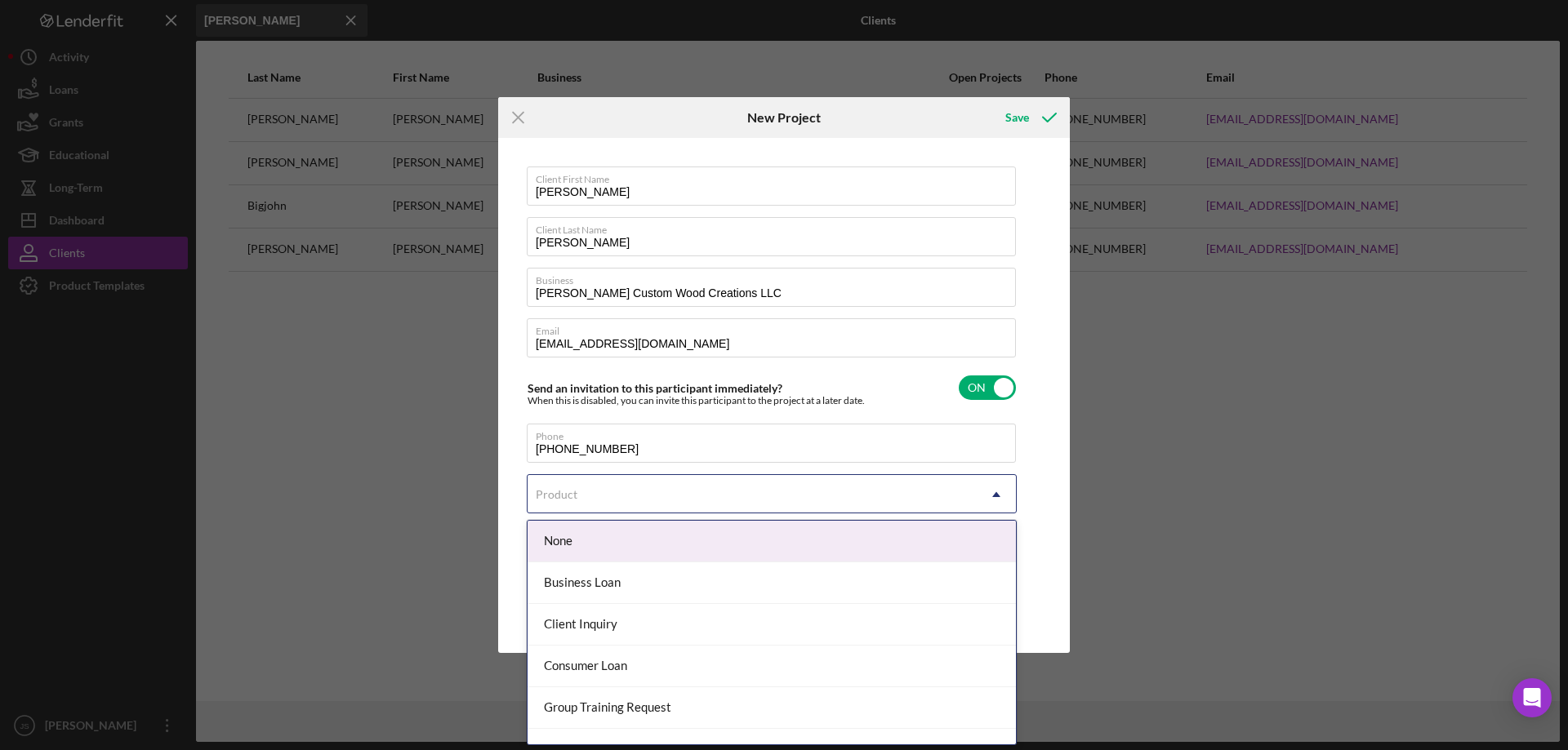
click at [982, 495] on icon "Icon/Dropdown Arrow" at bounding box center [997, 494] width 39 height 39
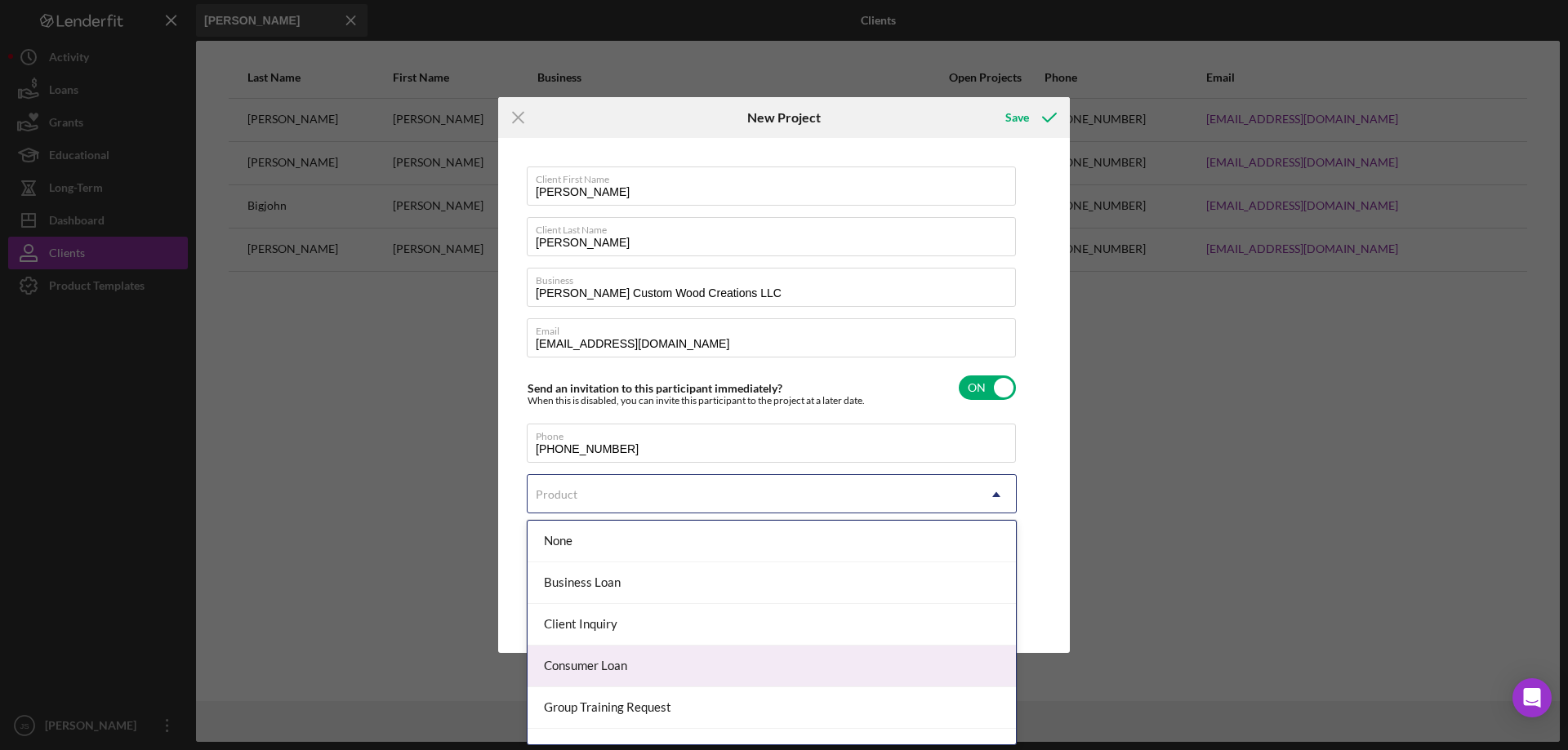
click at [647, 665] on div "Consumer Loan" at bounding box center [771, 666] width 488 height 42
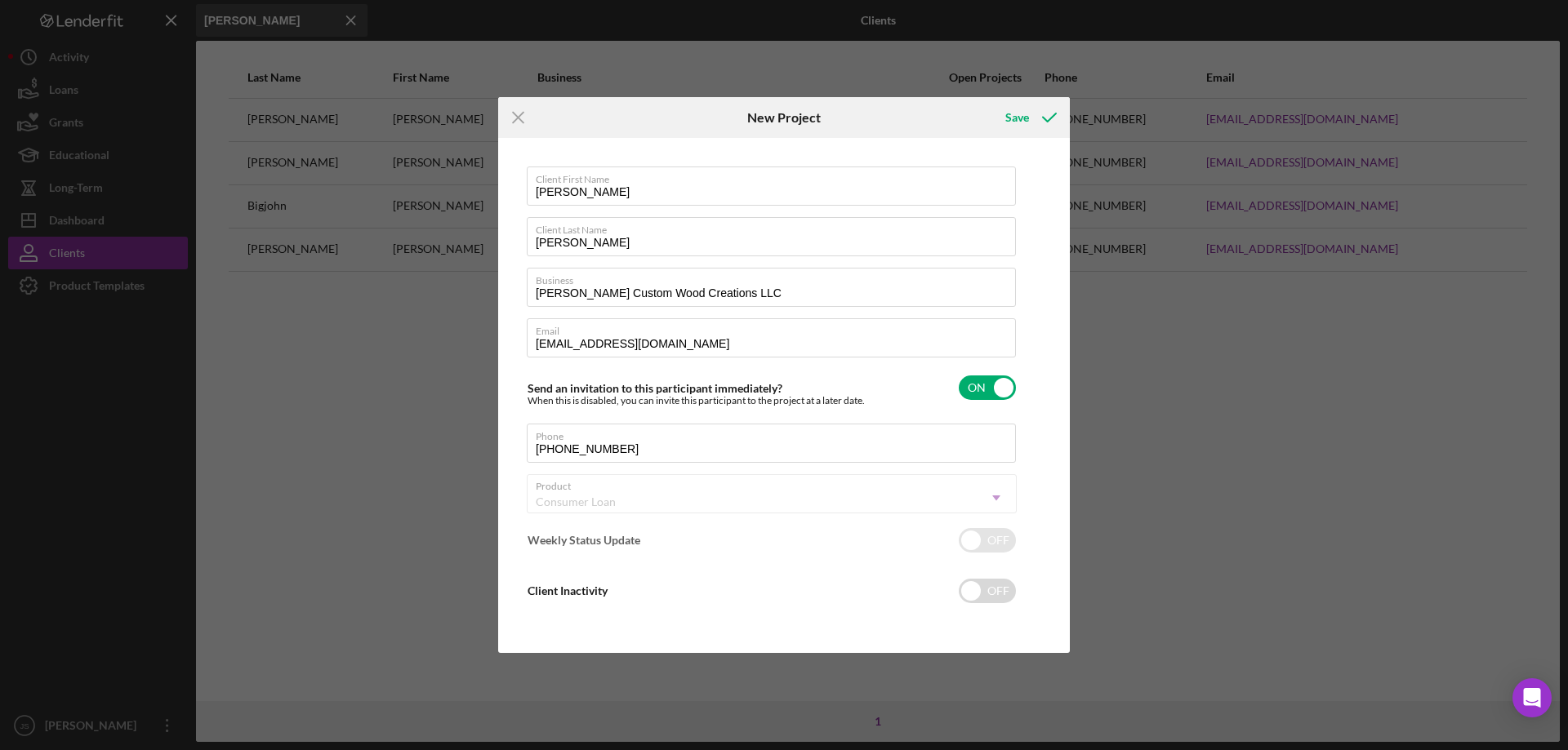
checkbox input "true"
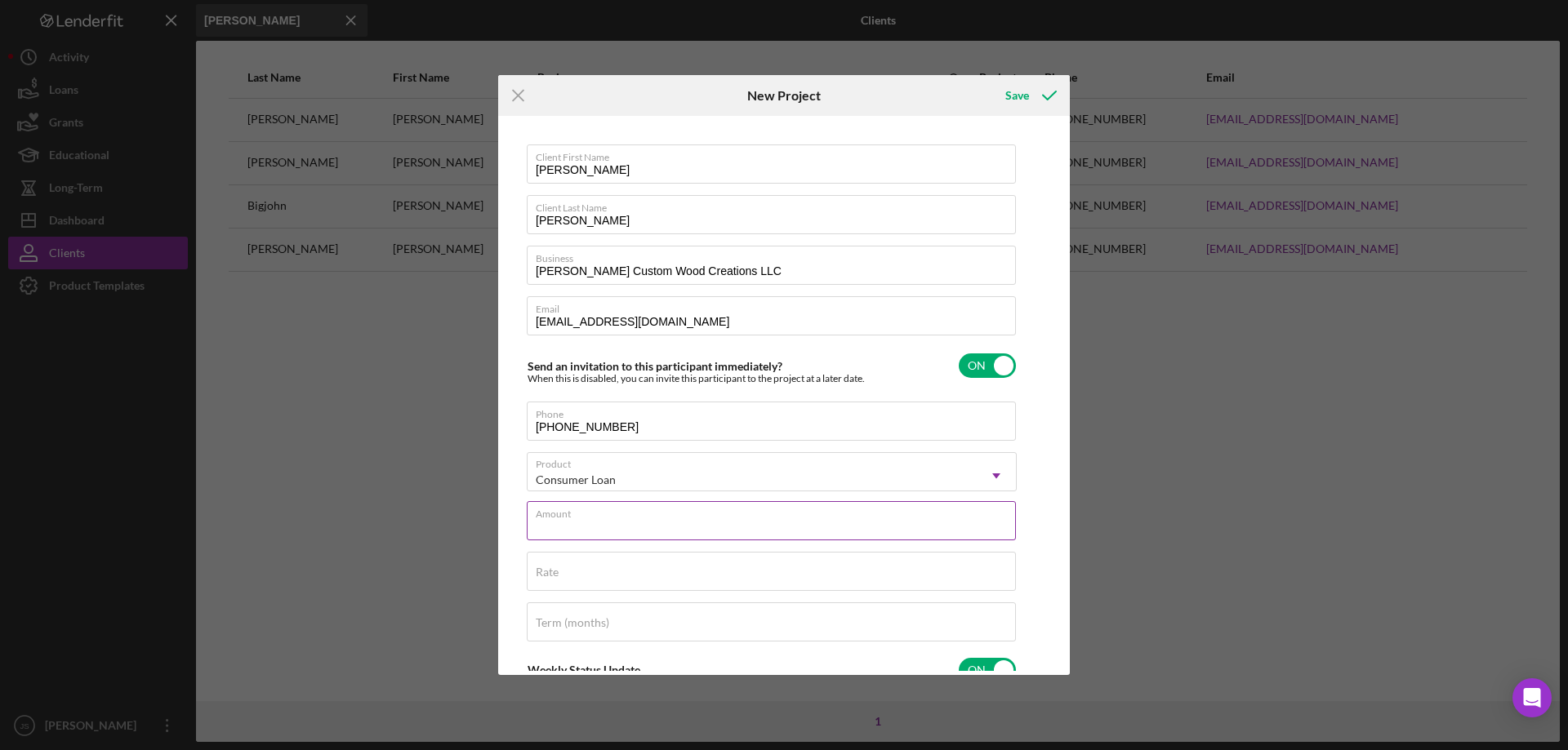
click at [745, 528] on input "Amount" at bounding box center [771, 520] width 489 height 39
type input "$50,000"
click at [649, 580] on input "Rate" at bounding box center [771, 571] width 489 height 39
type input "7.950%"
click at [620, 625] on input "Term (months)" at bounding box center [771, 622] width 489 height 39
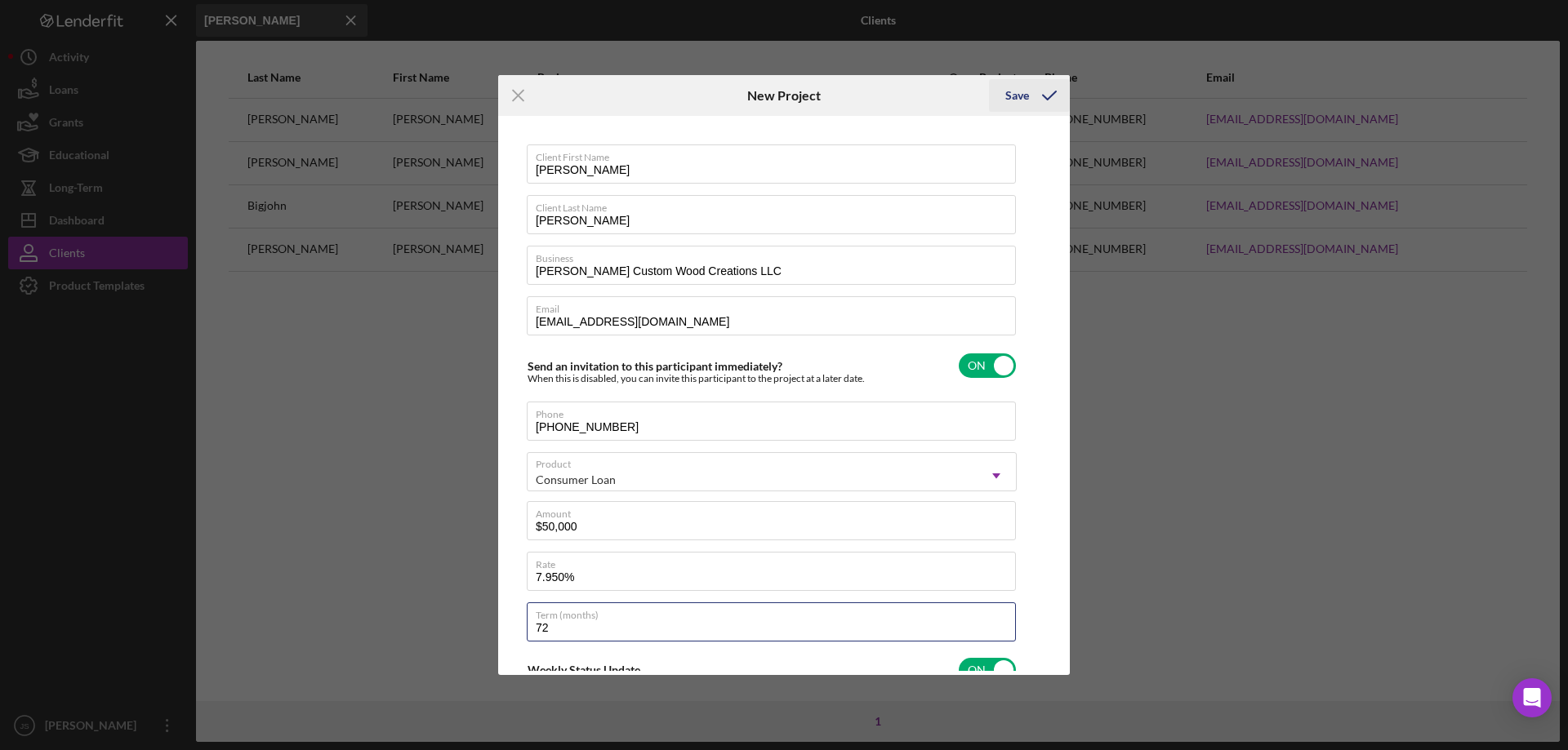
type input "72"
click at [1021, 94] on div "Save" at bounding box center [1017, 96] width 24 height 33
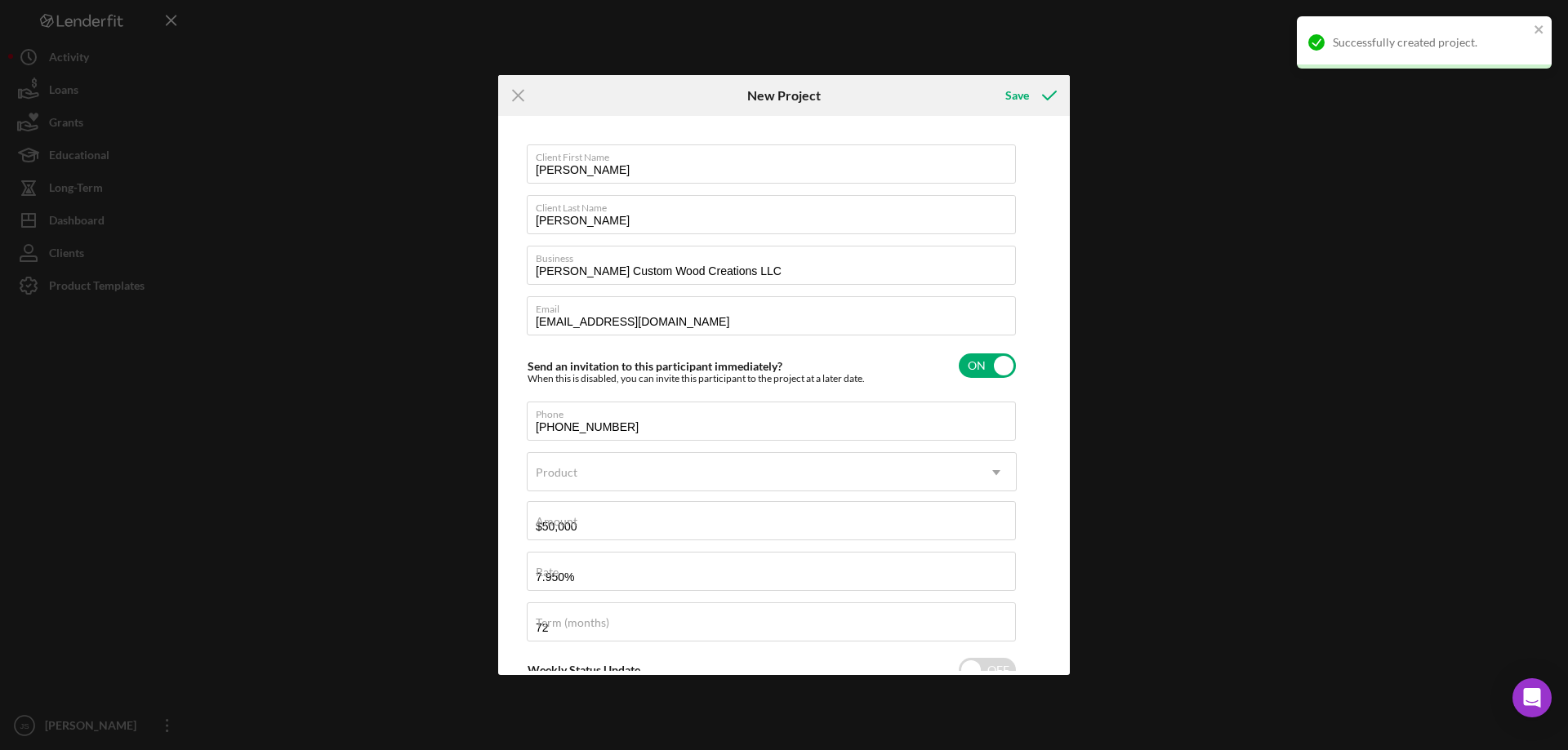
checkbox input "false"
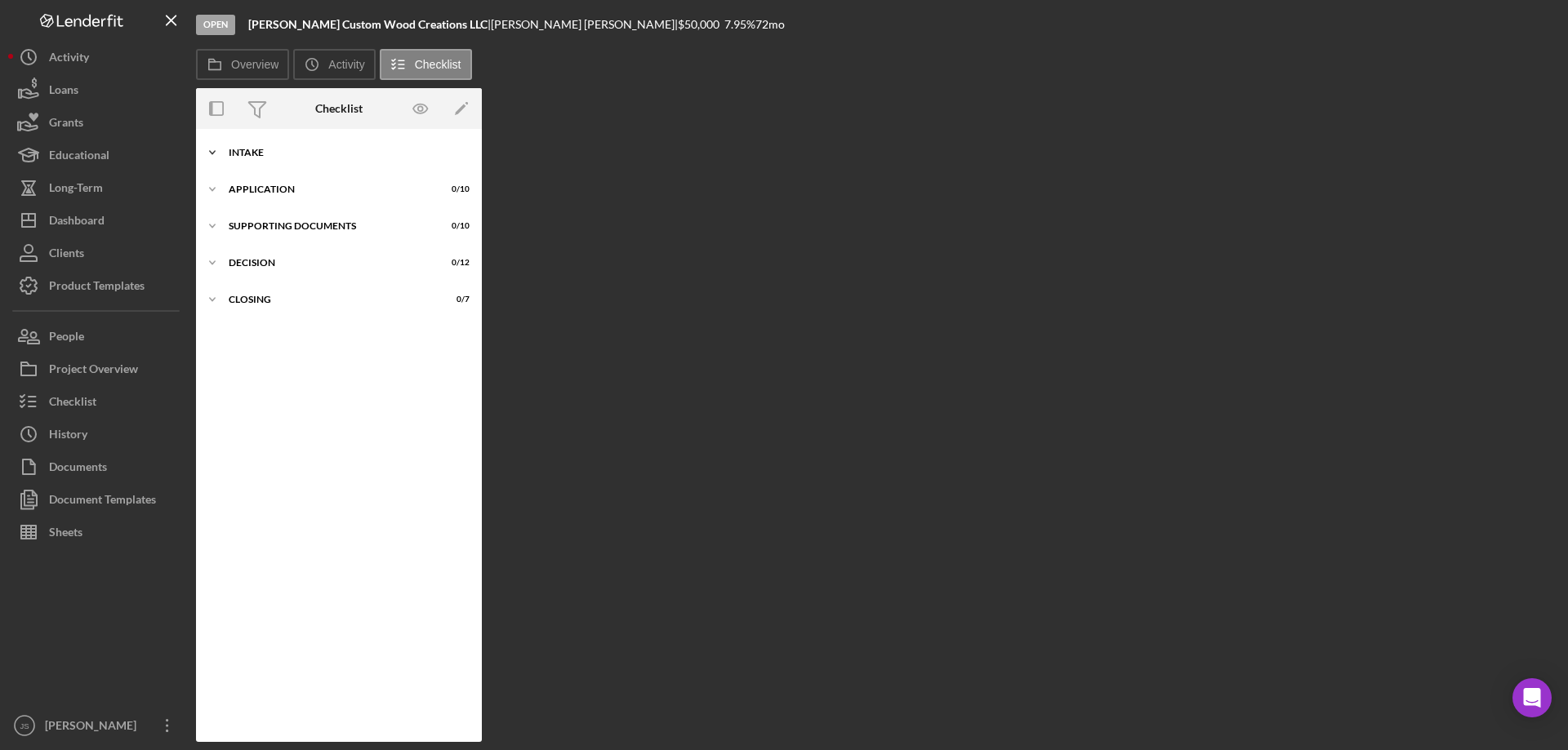
click at [209, 153] on icon "Icon/Expander" at bounding box center [213, 153] width 33 height 33
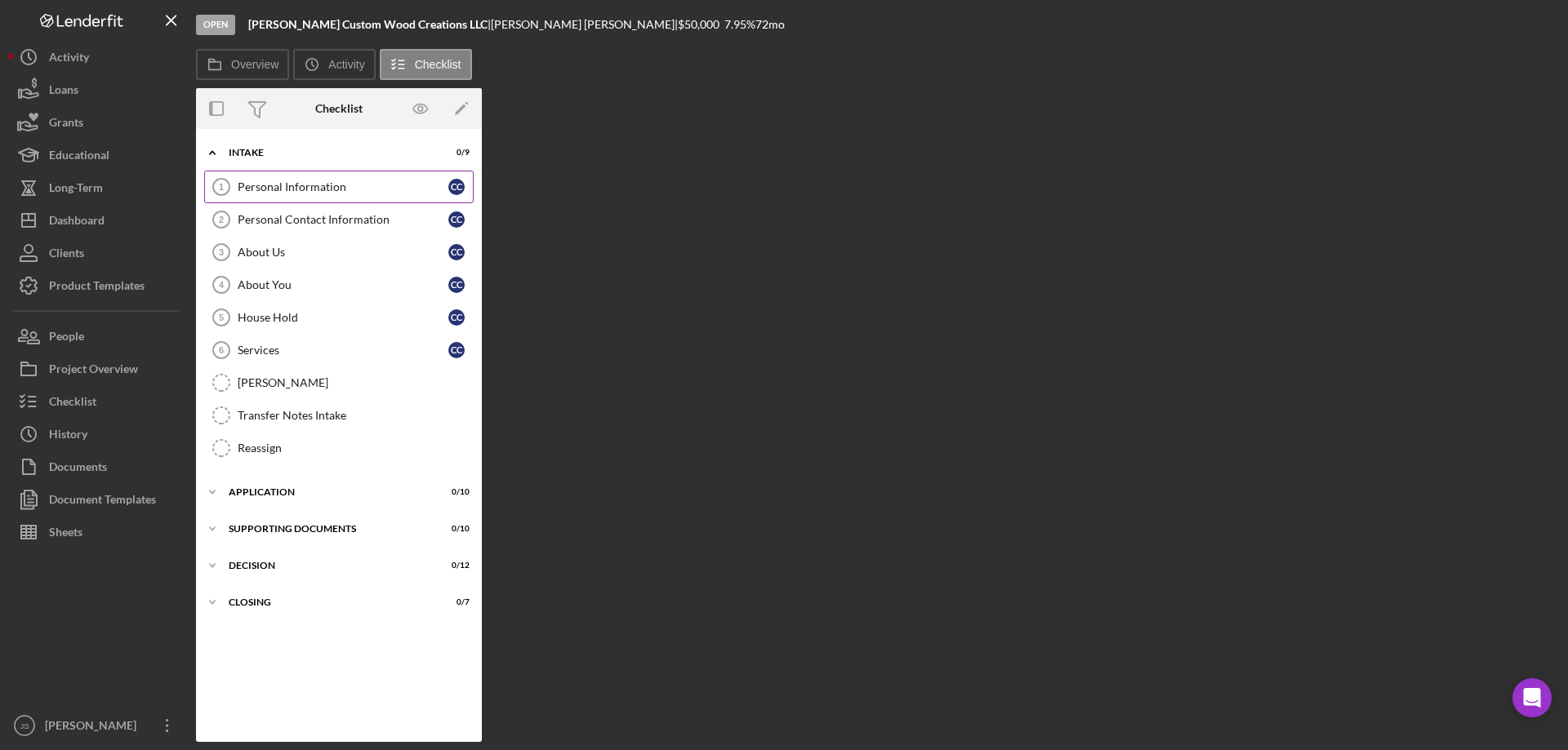
click at [305, 185] on div "Personal Information" at bounding box center [343, 187] width 211 height 13
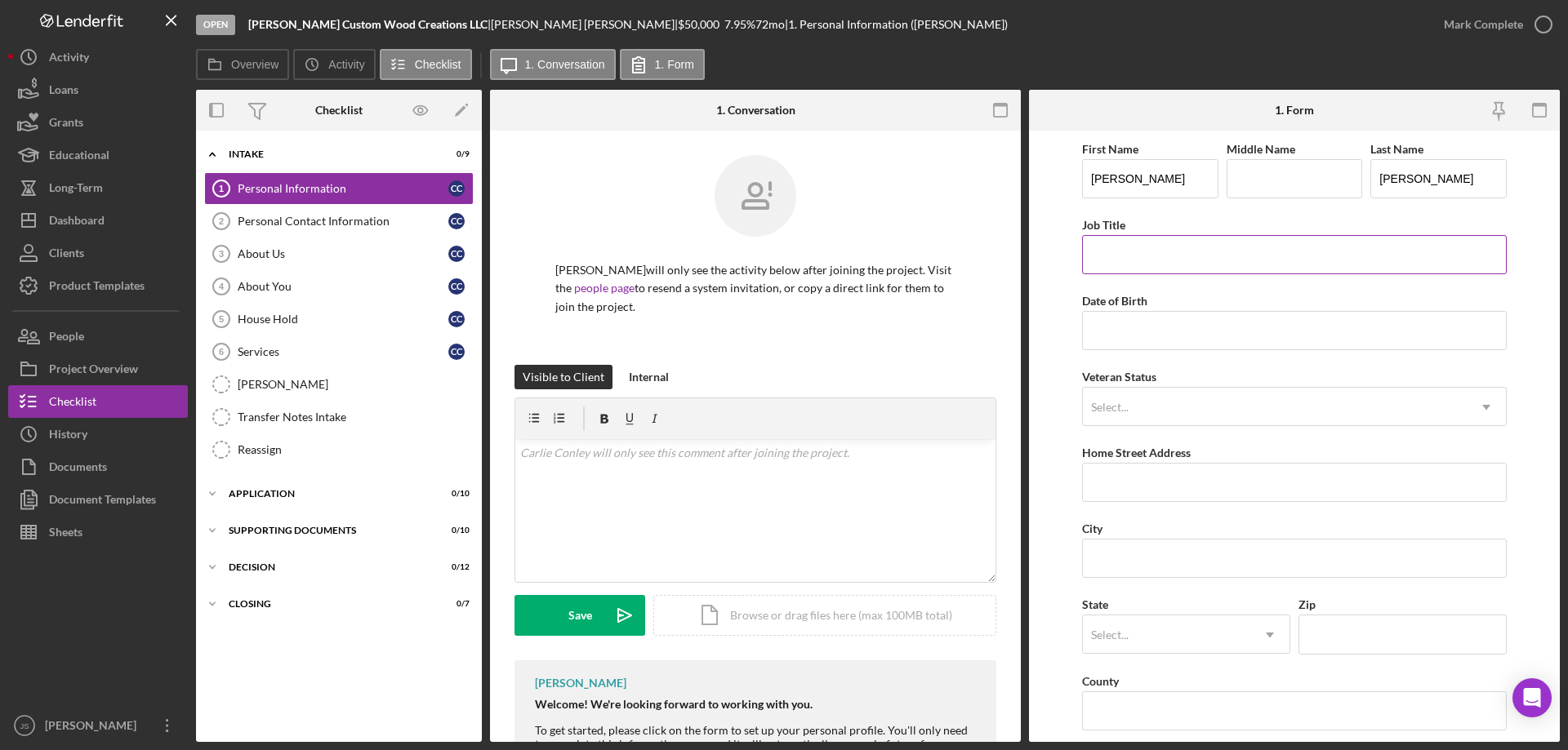
click at [1134, 264] on input "Job Title" at bounding box center [1294, 255] width 424 height 39
type input "Self Employed"
click at [1136, 337] on input "Date of Birth" at bounding box center [1294, 331] width 424 height 39
type input "[DATE]"
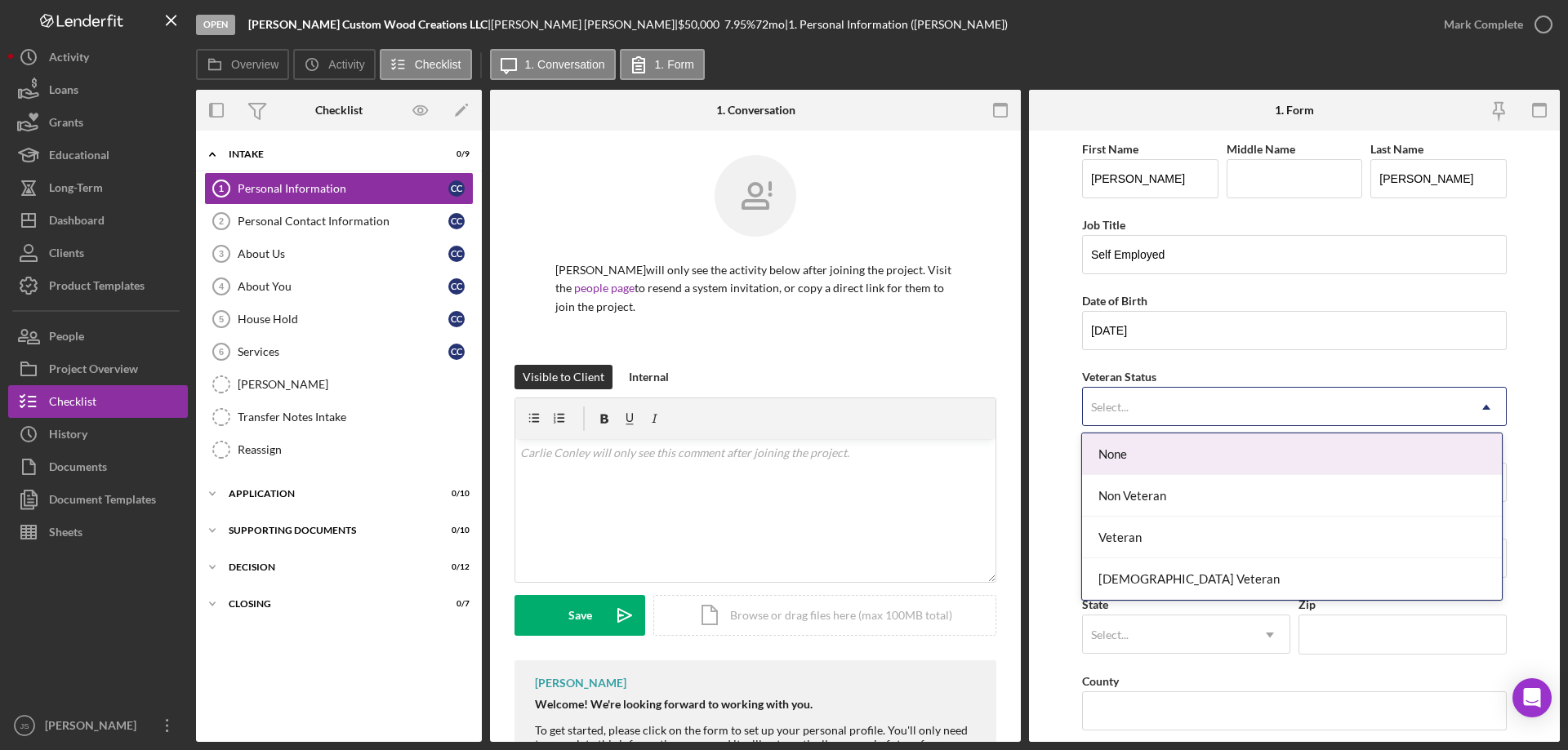
click at [1136, 403] on div "Select..." at bounding box center [1275, 407] width 383 height 38
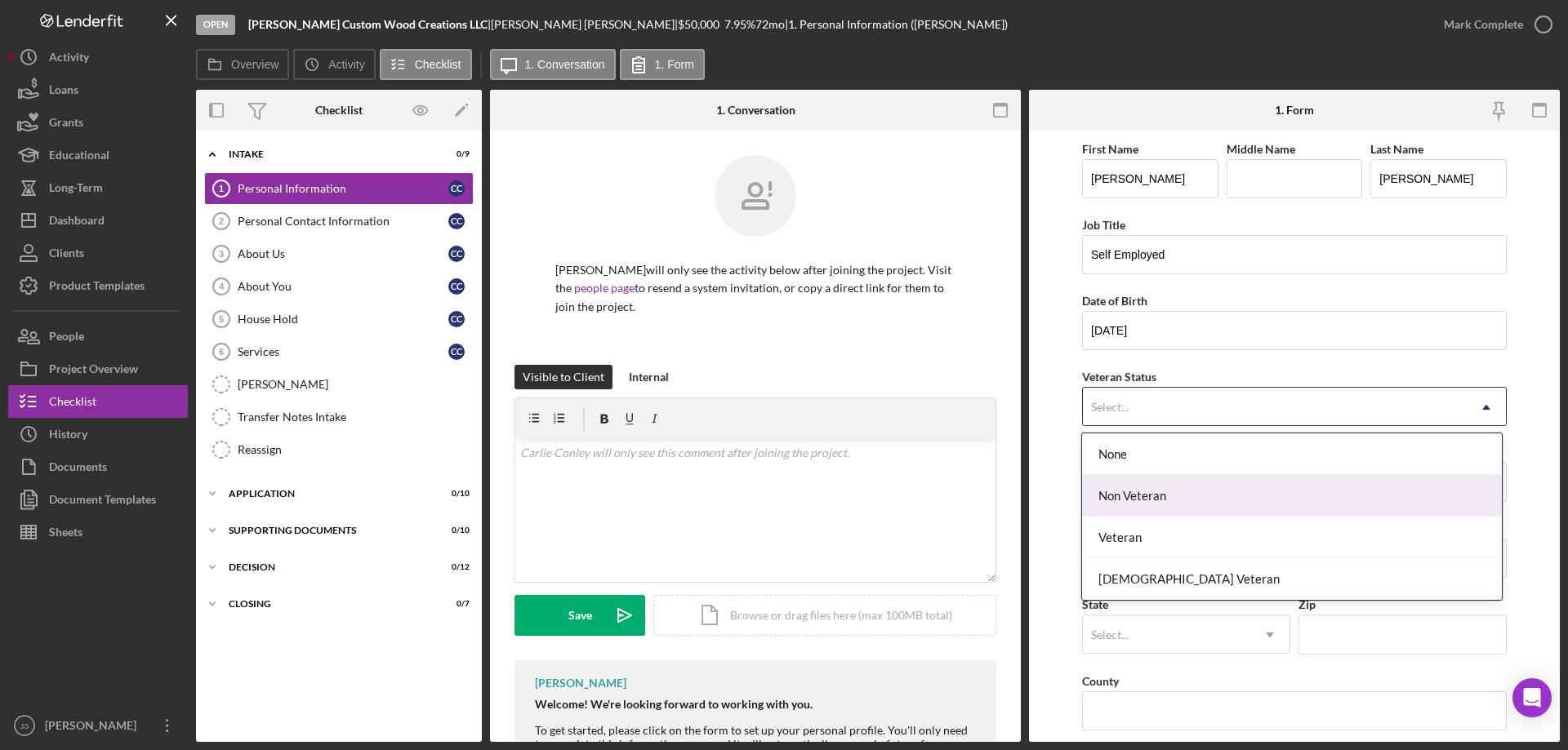
click at [1157, 496] on div "Non Veteran" at bounding box center [1292, 495] width 419 height 42
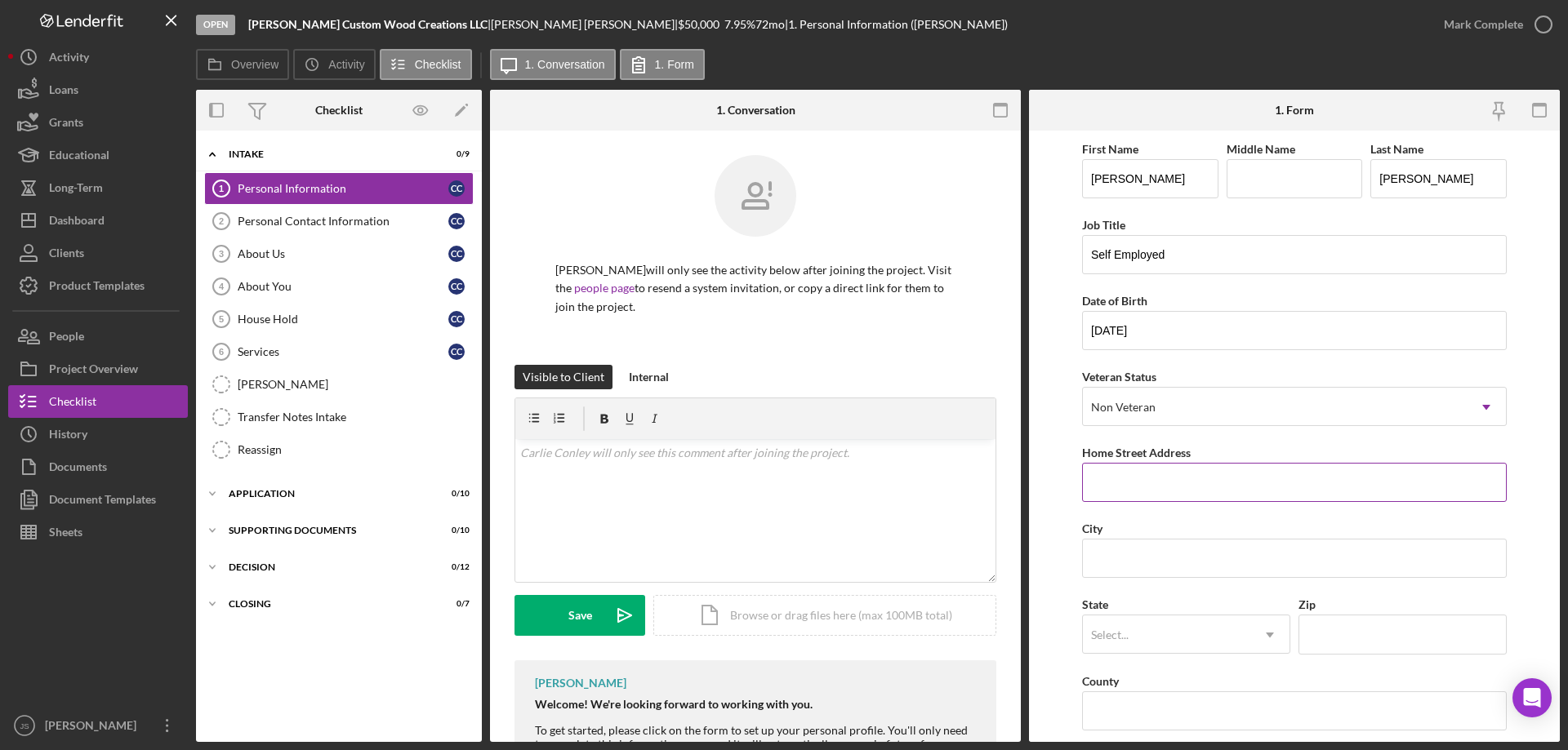
click at [1143, 481] on input "Home Street Address" at bounding box center [1294, 482] width 424 height 39
type input "4582 County Rd W"
type input "c"
type input "Crandon"
click at [1154, 628] on div "Select..." at bounding box center [1167, 635] width 168 height 38
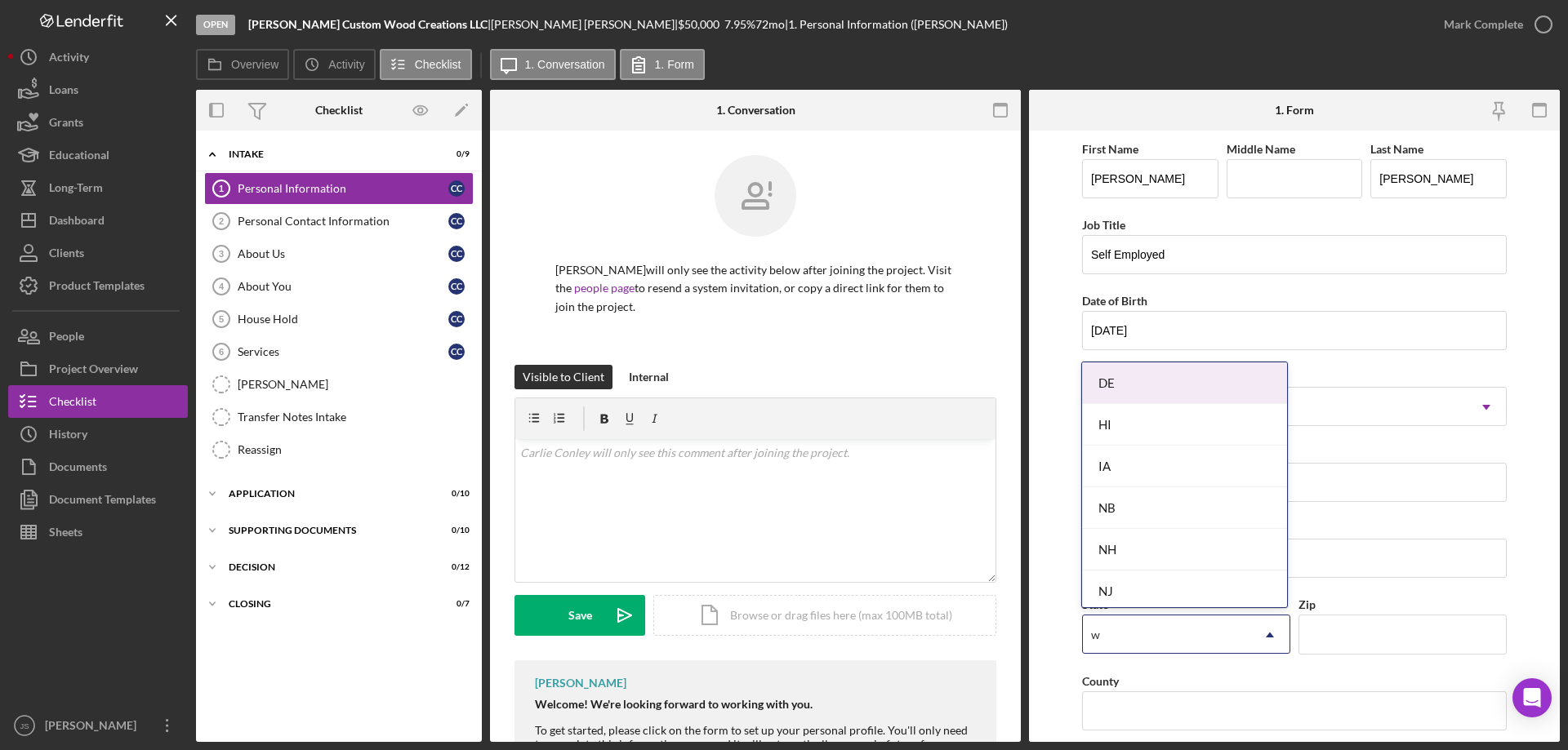
type input "wi"
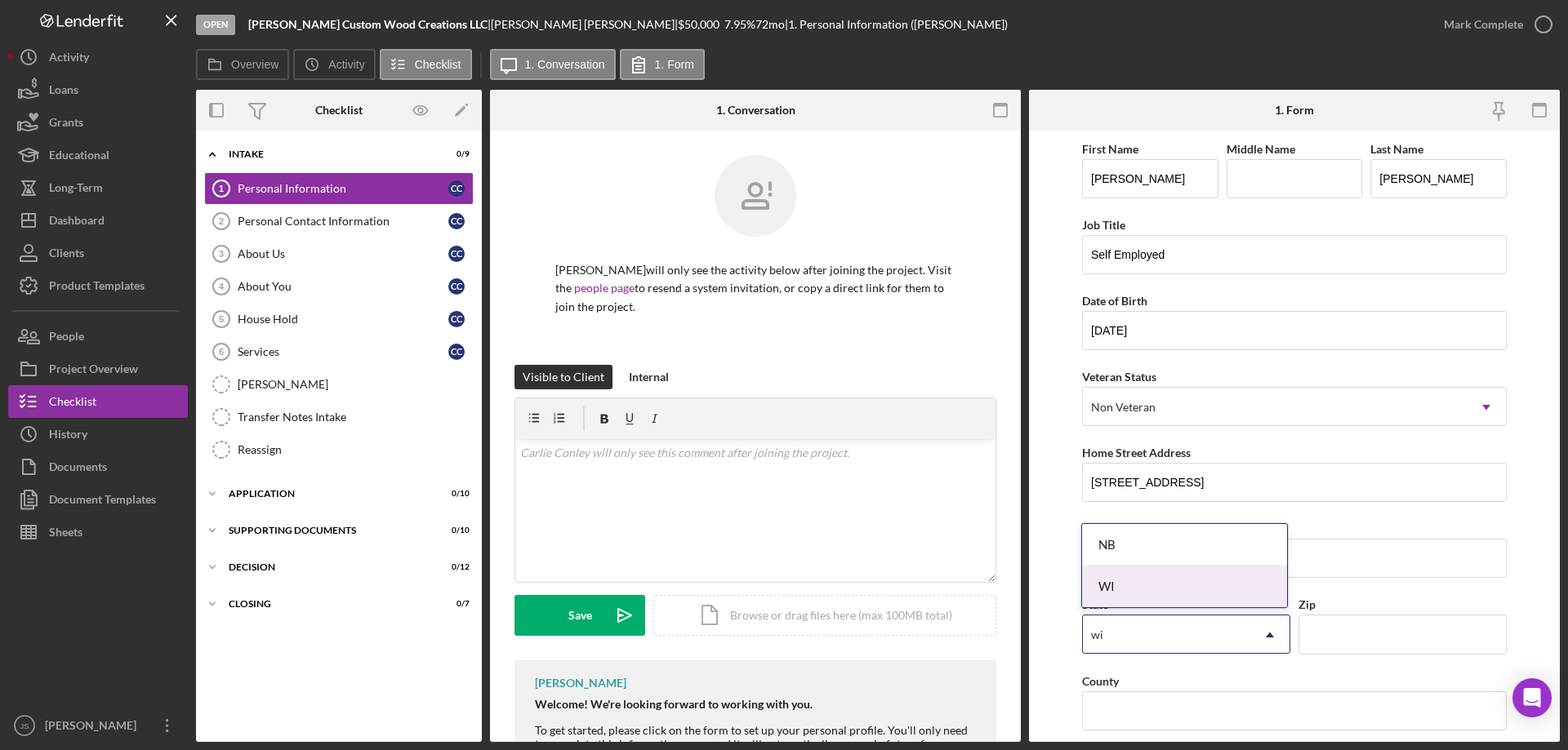
click at [1180, 584] on div "WI" at bounding box center [1185, 586] width 205 height 42
click at [1336, 640] on input "Zip" at bounding box center [1402, 634] width 208 height 39
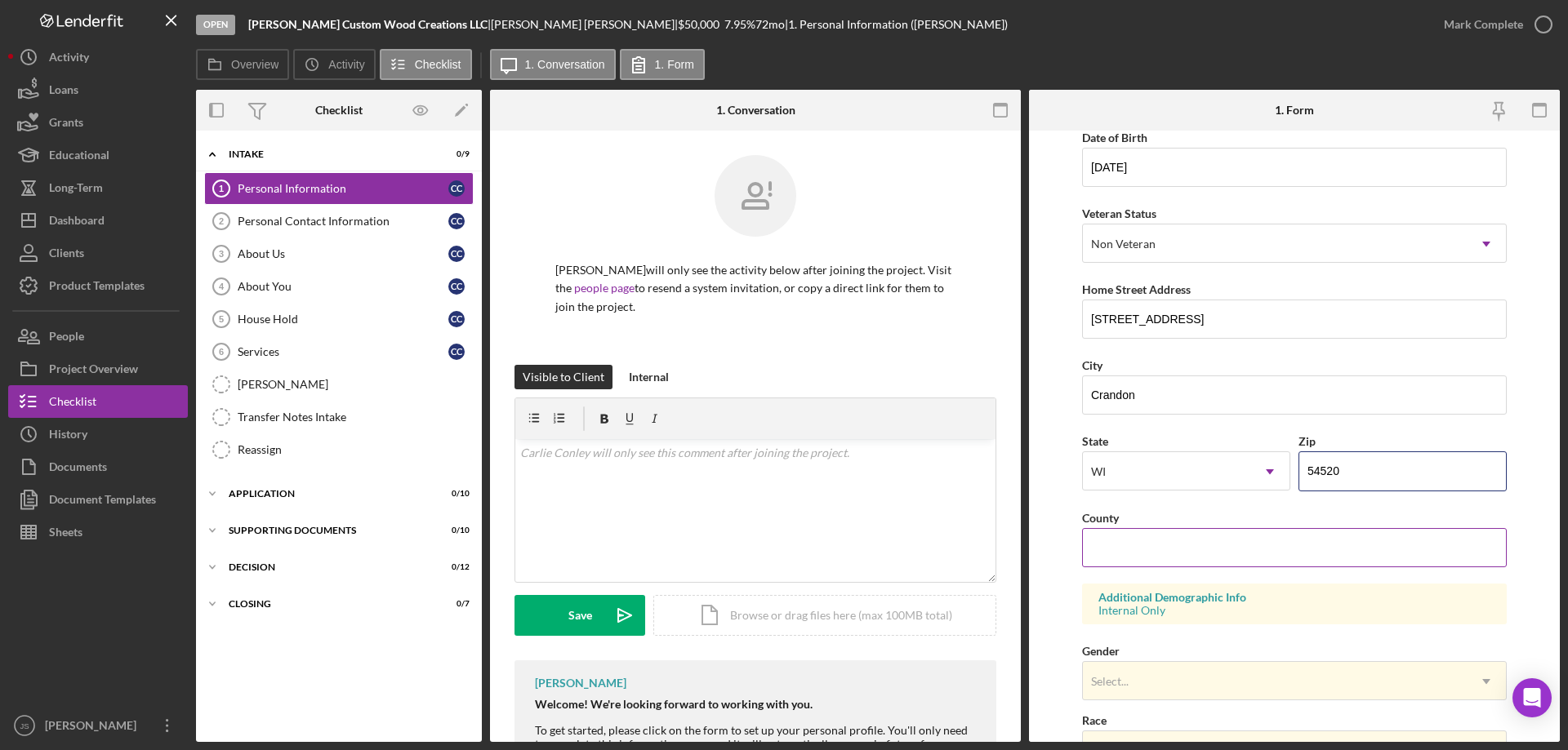
type input "54520"
click at [1121, 546] on input "County" at bounding box center [1294, 547] width 424 height 39
type input "Forest"
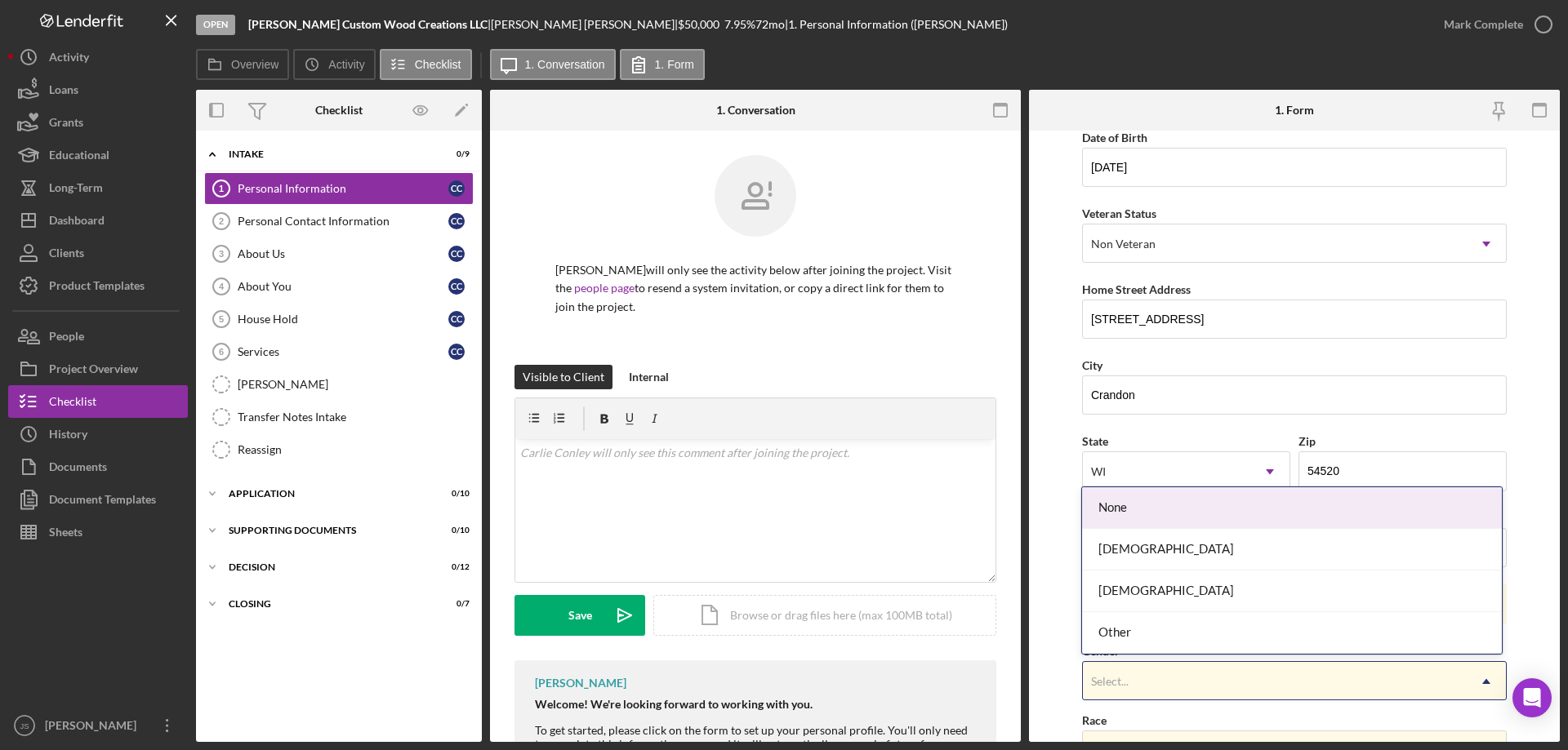
click at [1157, 681] on div "Select..." at bounding box center [1275, 681] width 383 height 38
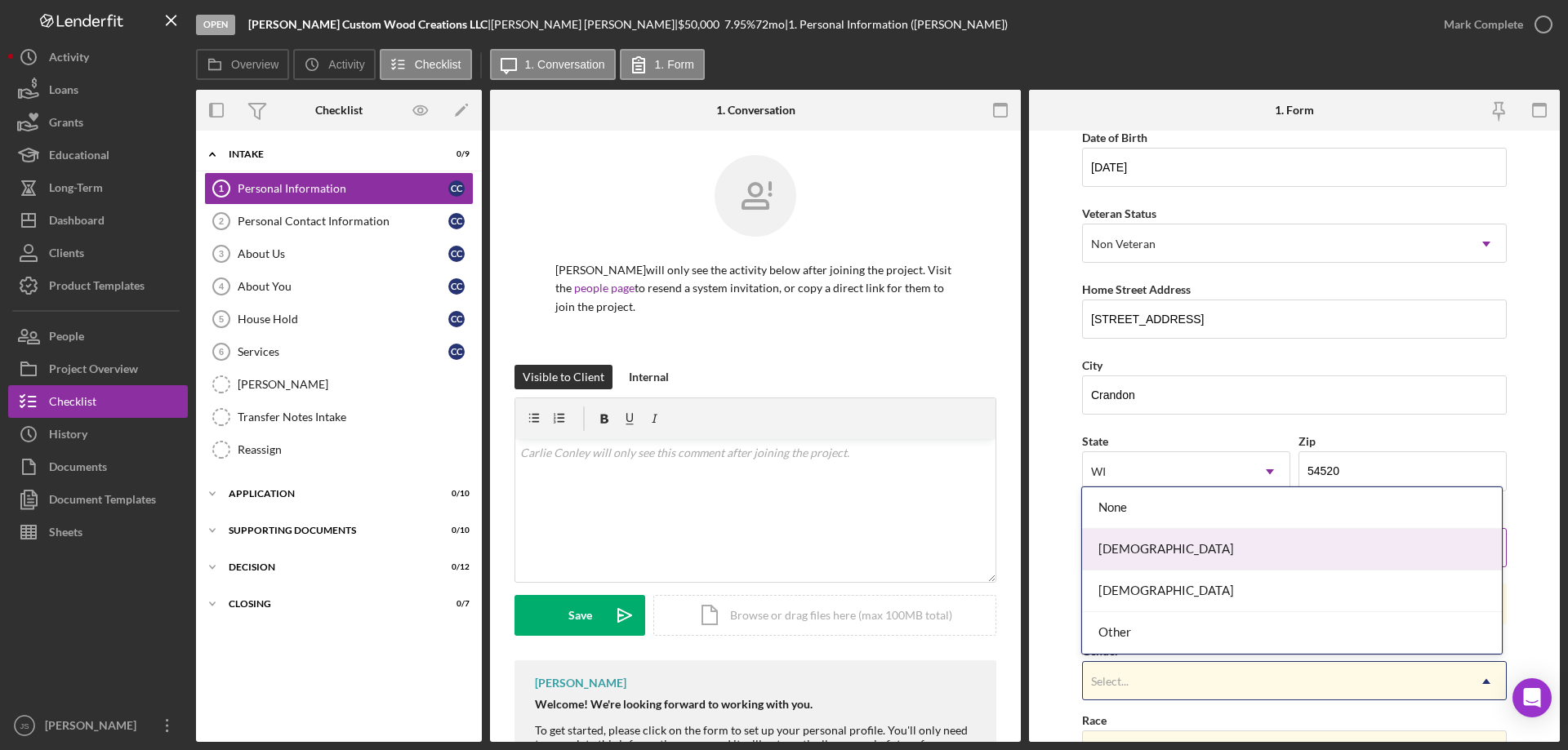
click at [1162, 541] on div "[DEMOGRAPHIC_DATA]" at bounding box center [1292, 549] width 419 height 42
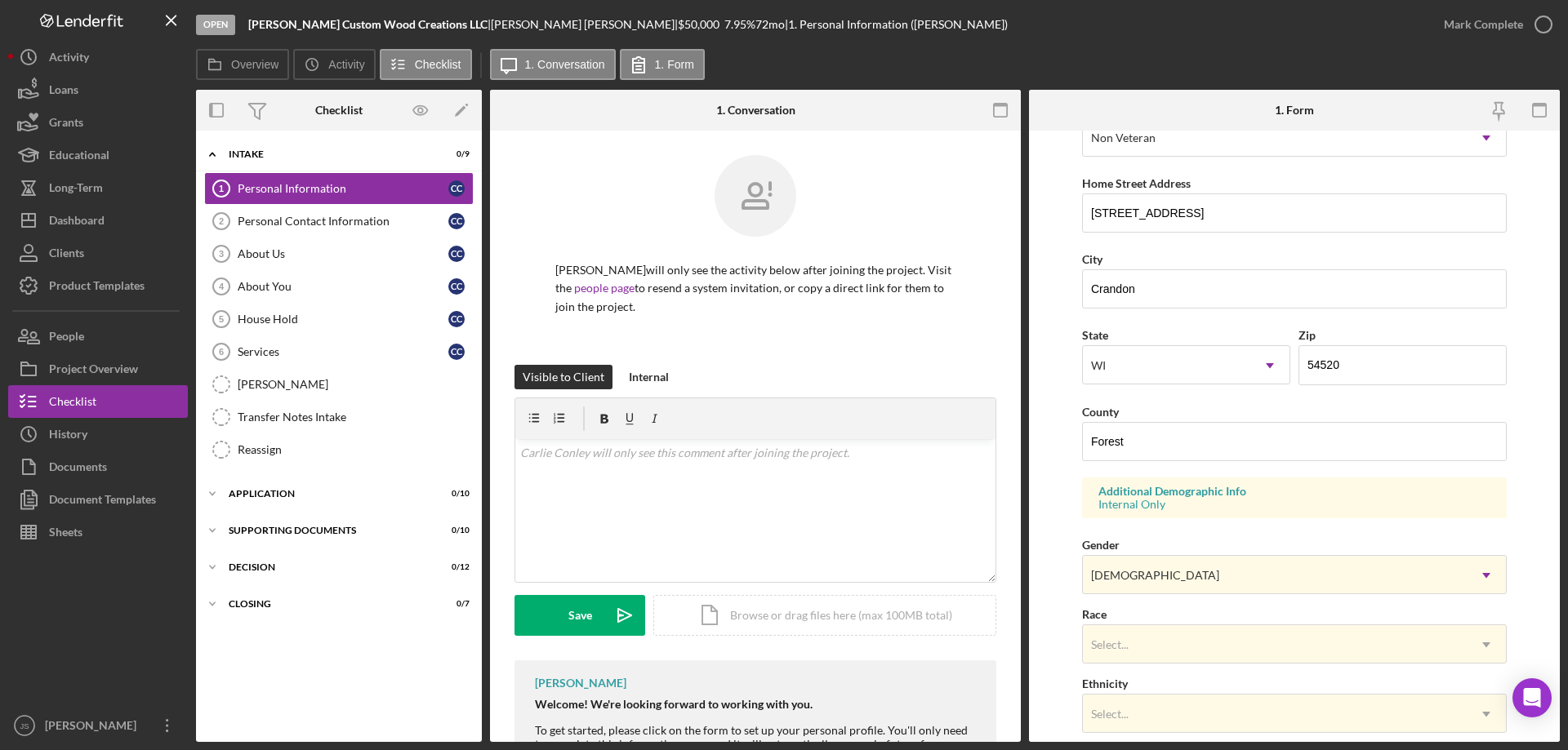
scroll to position [478, 0]
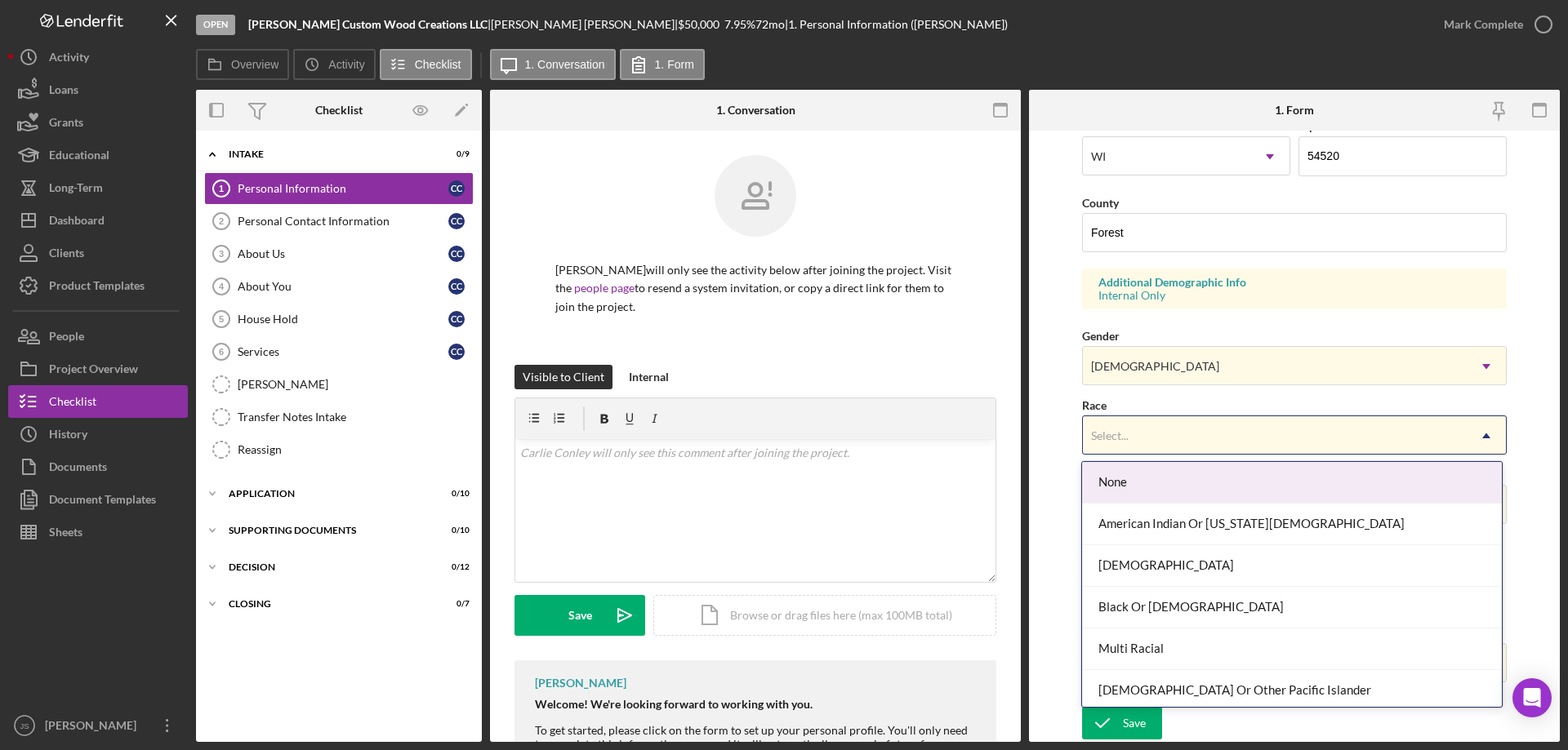
click at [1206, 432] on div "Select..." at bounding box center [1275, 435] width 383 height 38
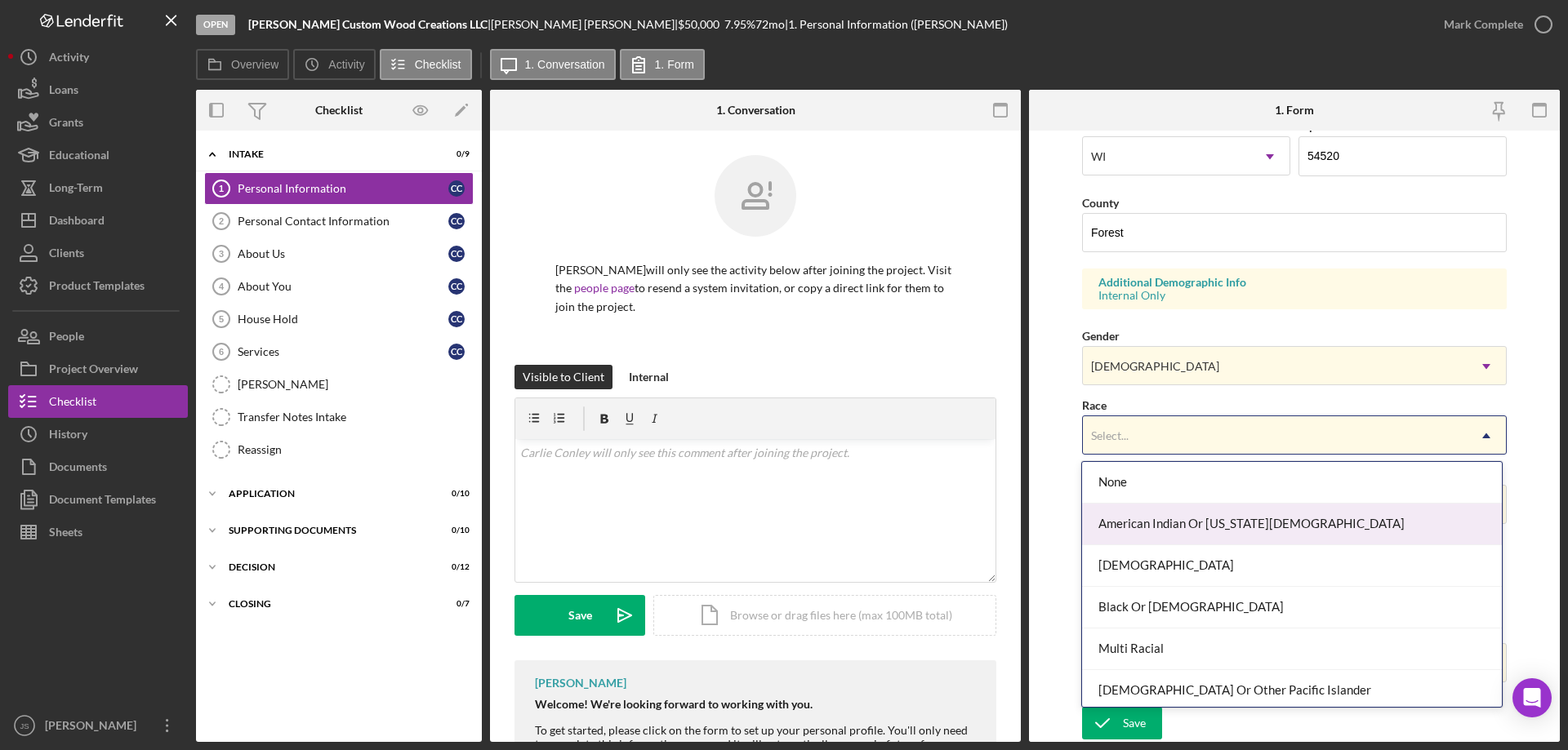
click at [1194, 517] on div "American Indian Or [US_STATE][DEMOGRAPHIC_DATA]" at bounding box center [1292, 524] width 419 height 42
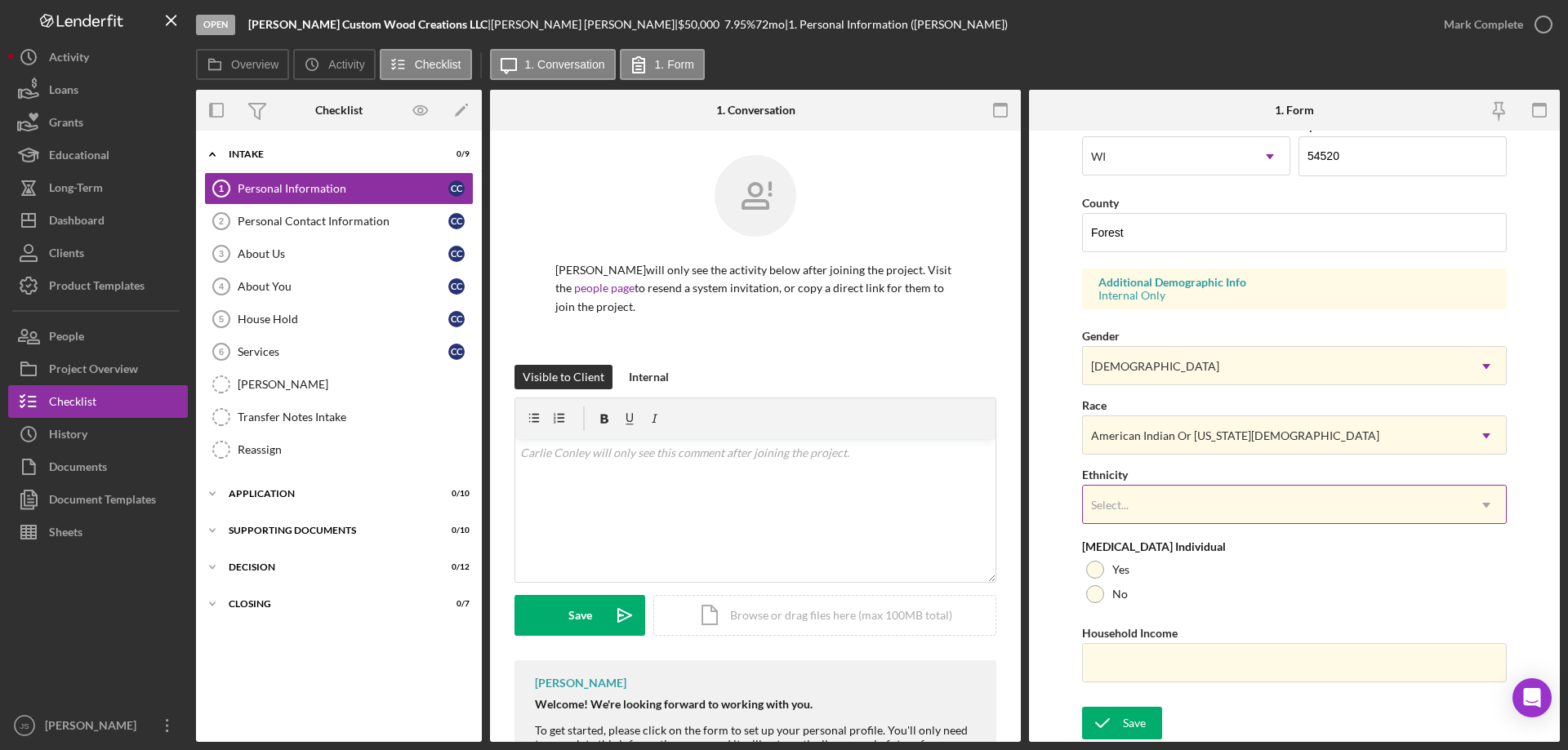
click at [1193, 505] on div "Select..." at bounding box center [1275, 505] width 383 height 38
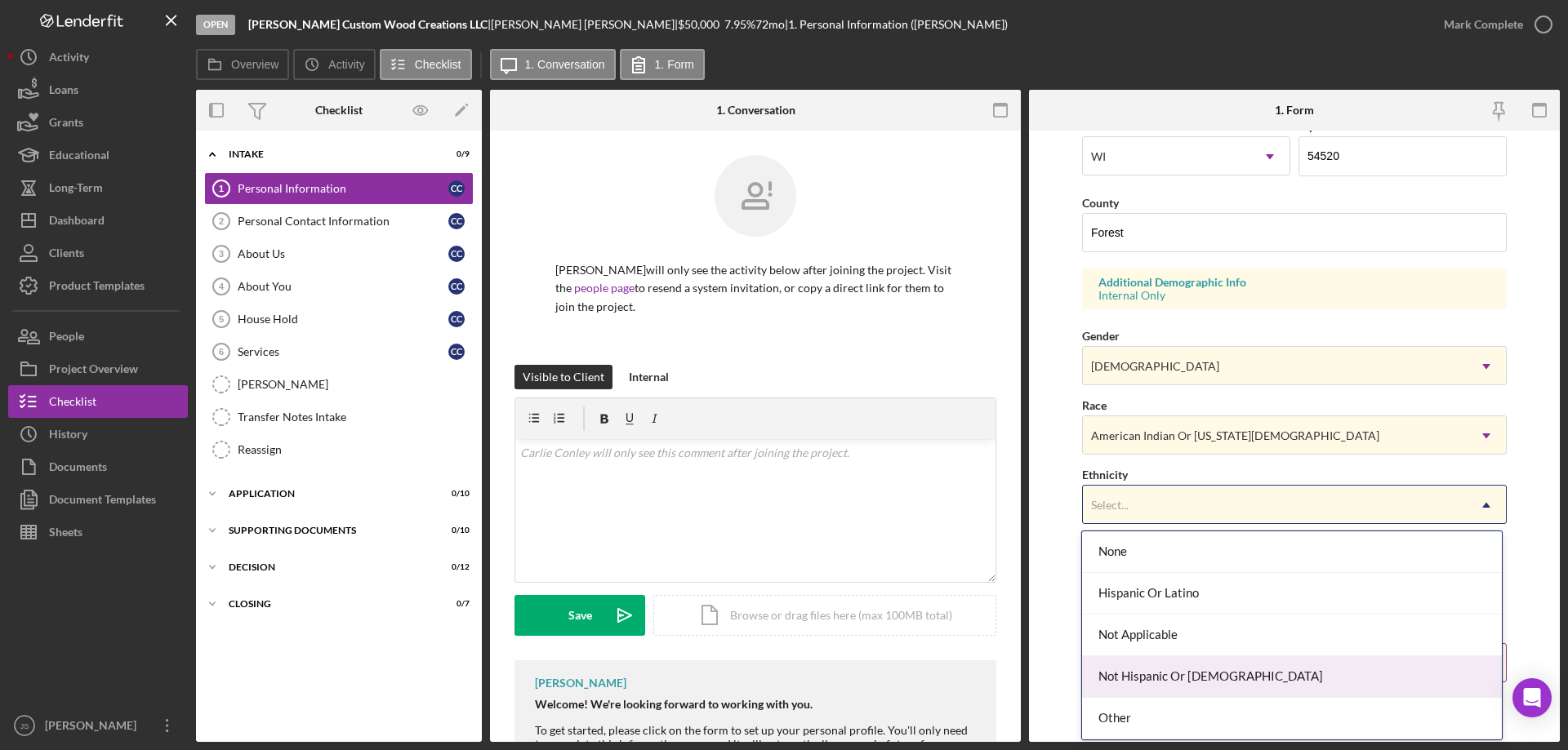
click at [1234, 678] on div "Not Hispanic Or [DEMOGRAPHIC_DATA]" at bounding box center [1292, 676] width 419 height 42
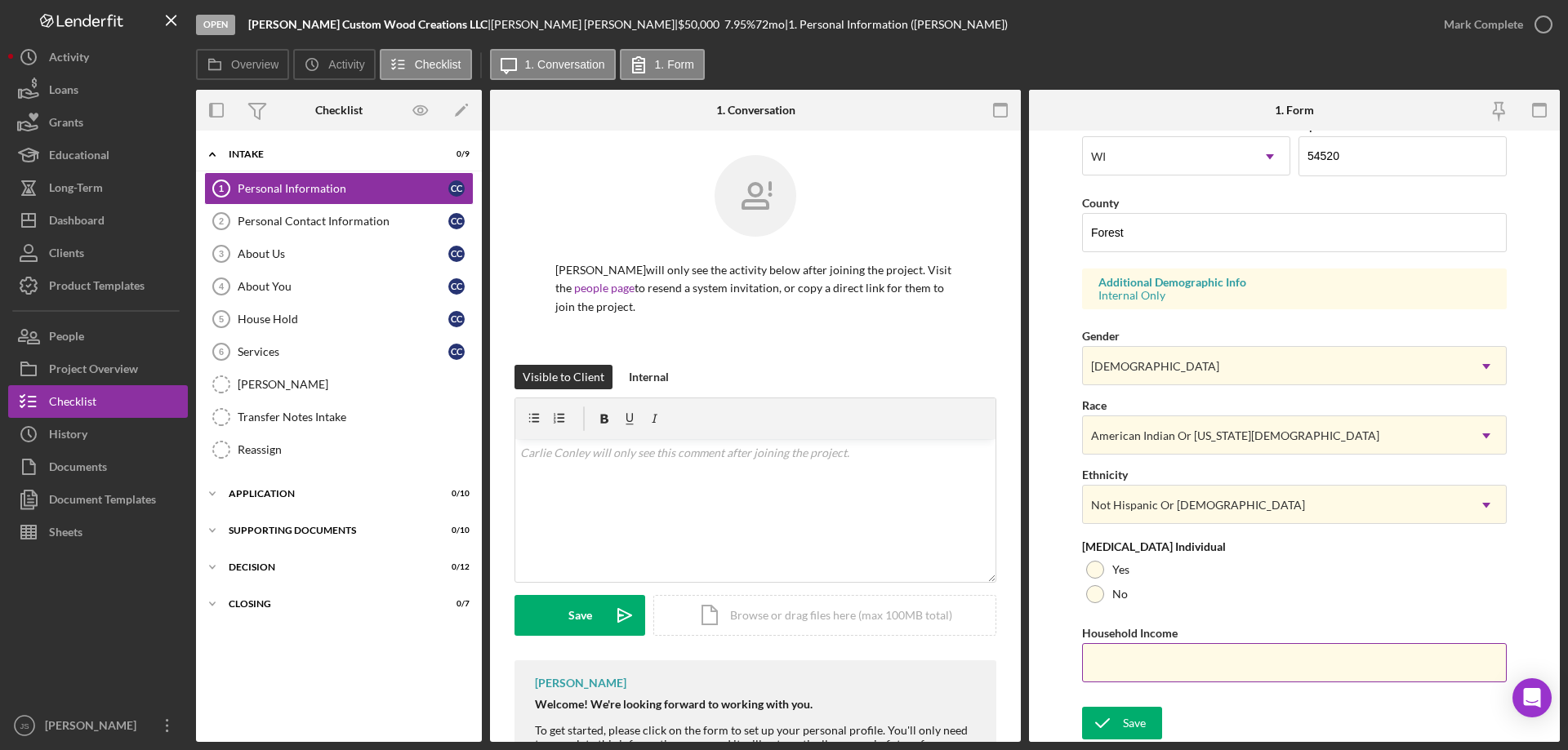
click at [1110, 665] on input "Household Income" at bounding box center [1294, 663] width 424 height 39
click at [1130, 717] on div "Save" at bounding box center [1134, 723] width 23 height 33
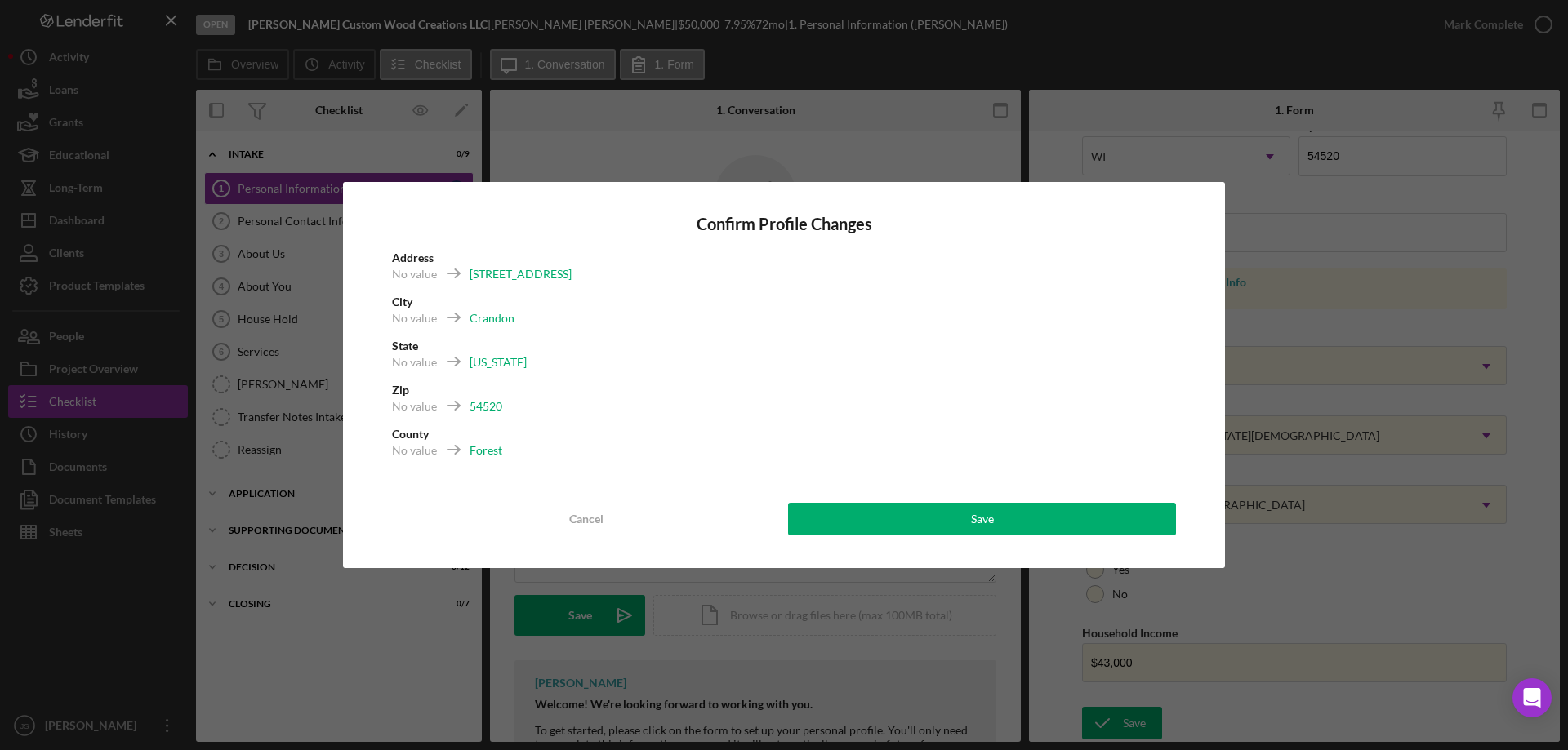
drag, startPoint x: 996, startPoint y: 507, endPoint x: 1065, endPoint y: 574, distance: 96.2
click at [1001, 507] on button "Save" at bounding box center [982, 519] width 388 height 33
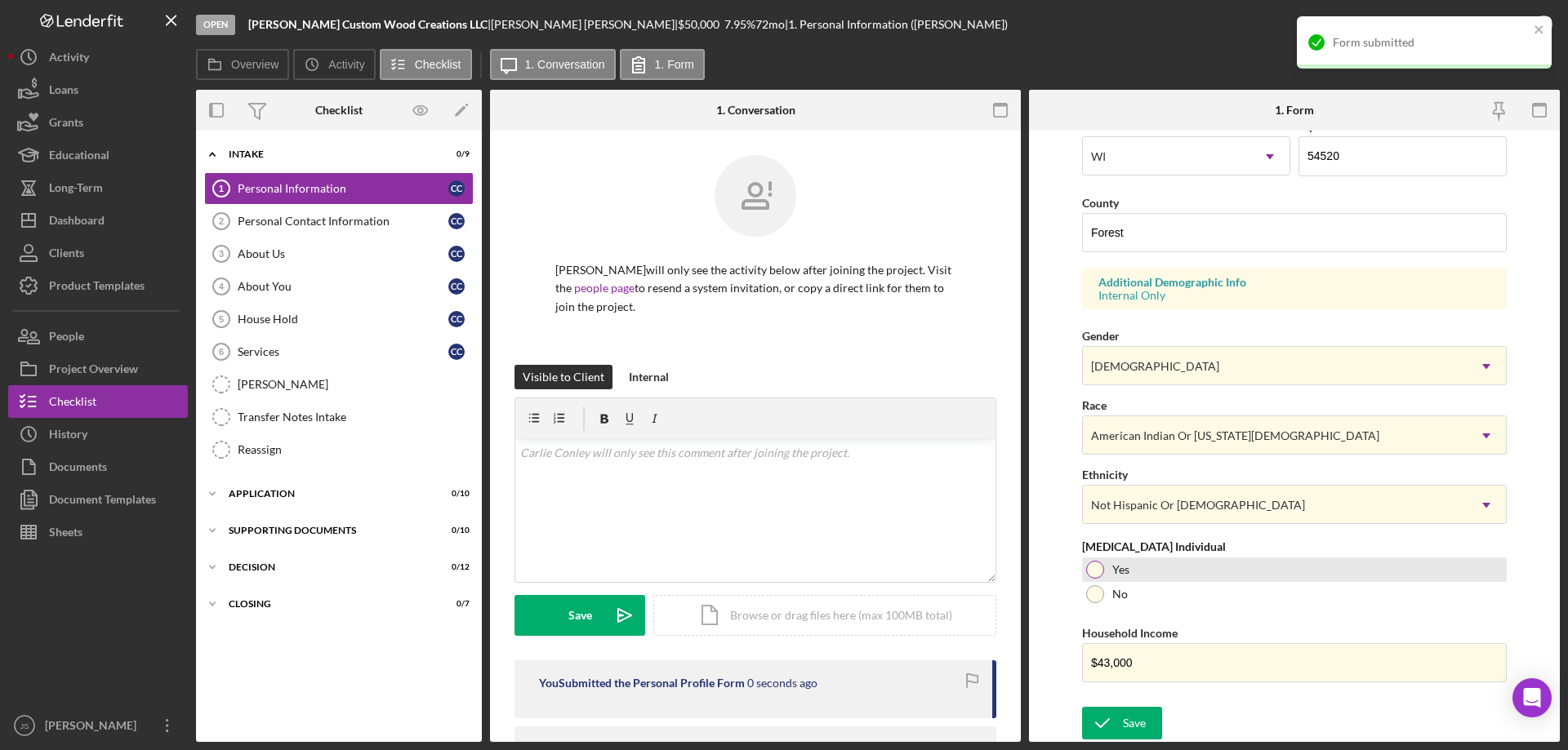
click at [1096, 572] on div at bounding box center [1095, 569] width 18 height 18
drag, startPoint x: 1136, startPoint y: 721, endPoint x: 1146, endPoint y: 718, distance: 10.4
click at [1138, 721] on div "Save" at bounding box center [1134, 723] width 23 height 33
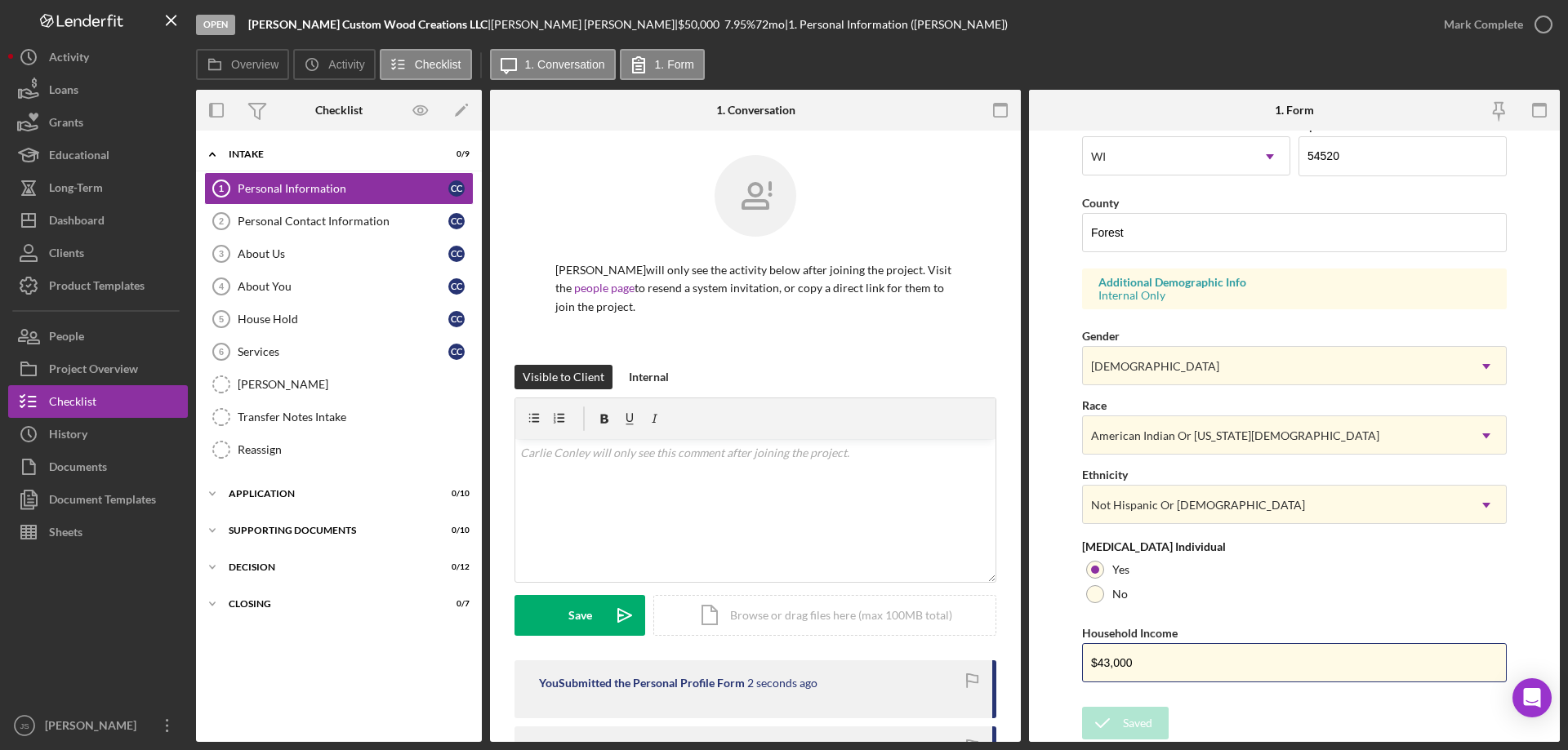
drag, startPoint x: 1158, startPoint y: 662, endPoint x: 977, endPoint y: 647, distance: 181.6
click at [977, 647] on div "Overview Internal Workflow Stage Open Icon/Dropdown Arrow Archive (can unarchiv…" at bounding box center [878, 416] width 1364 height 652
type input "$110,000"
click at [1127, 721] on div "Save" at bounding box center [1134, 723] width 23 height 33
drag, startPoint x: 296, startPoint y: 320, endPoint x: 306, endPoint y: 316, distance: 10.8
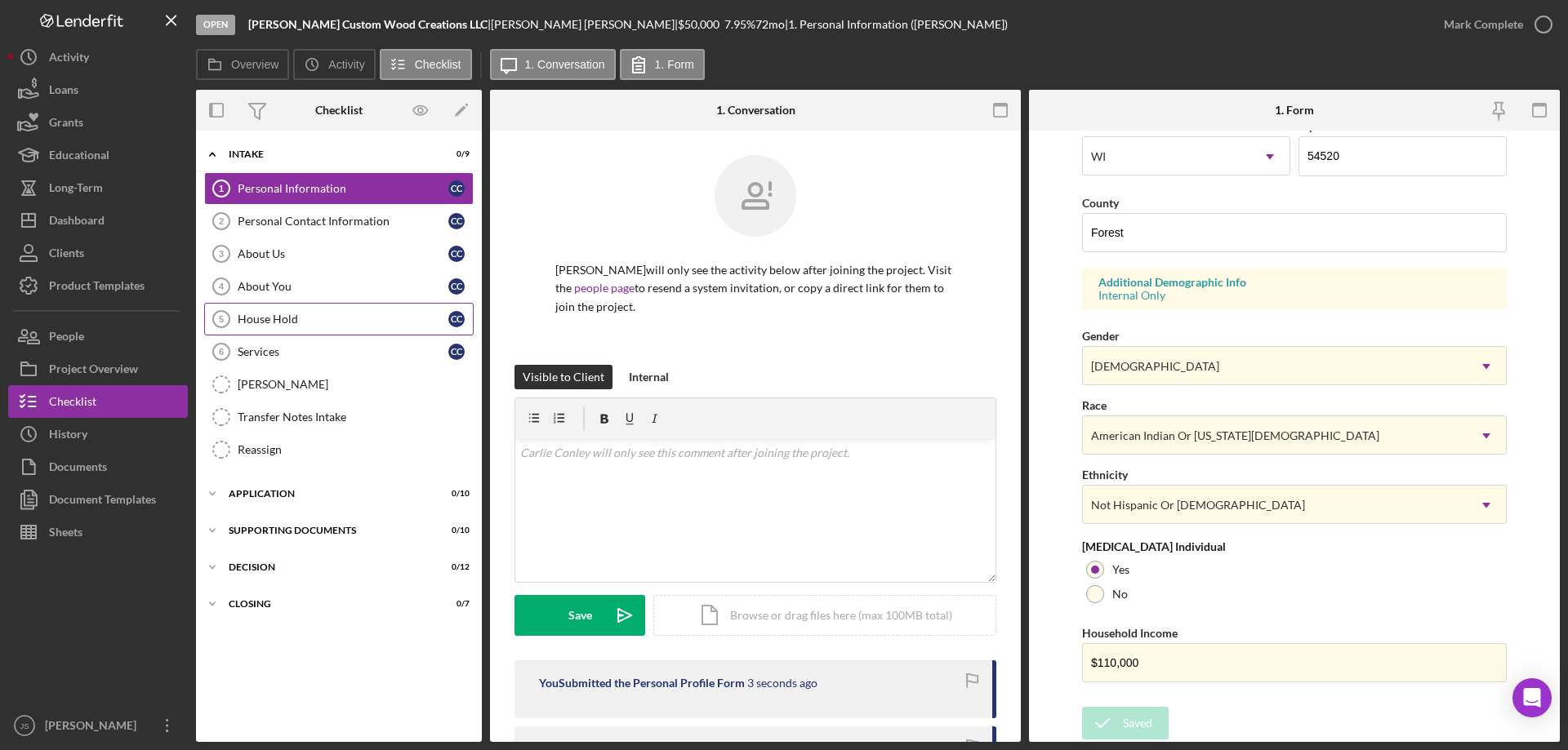
click at [298, 320] on div "House Hold" at bounding box center [343, 319] width 211 height 13
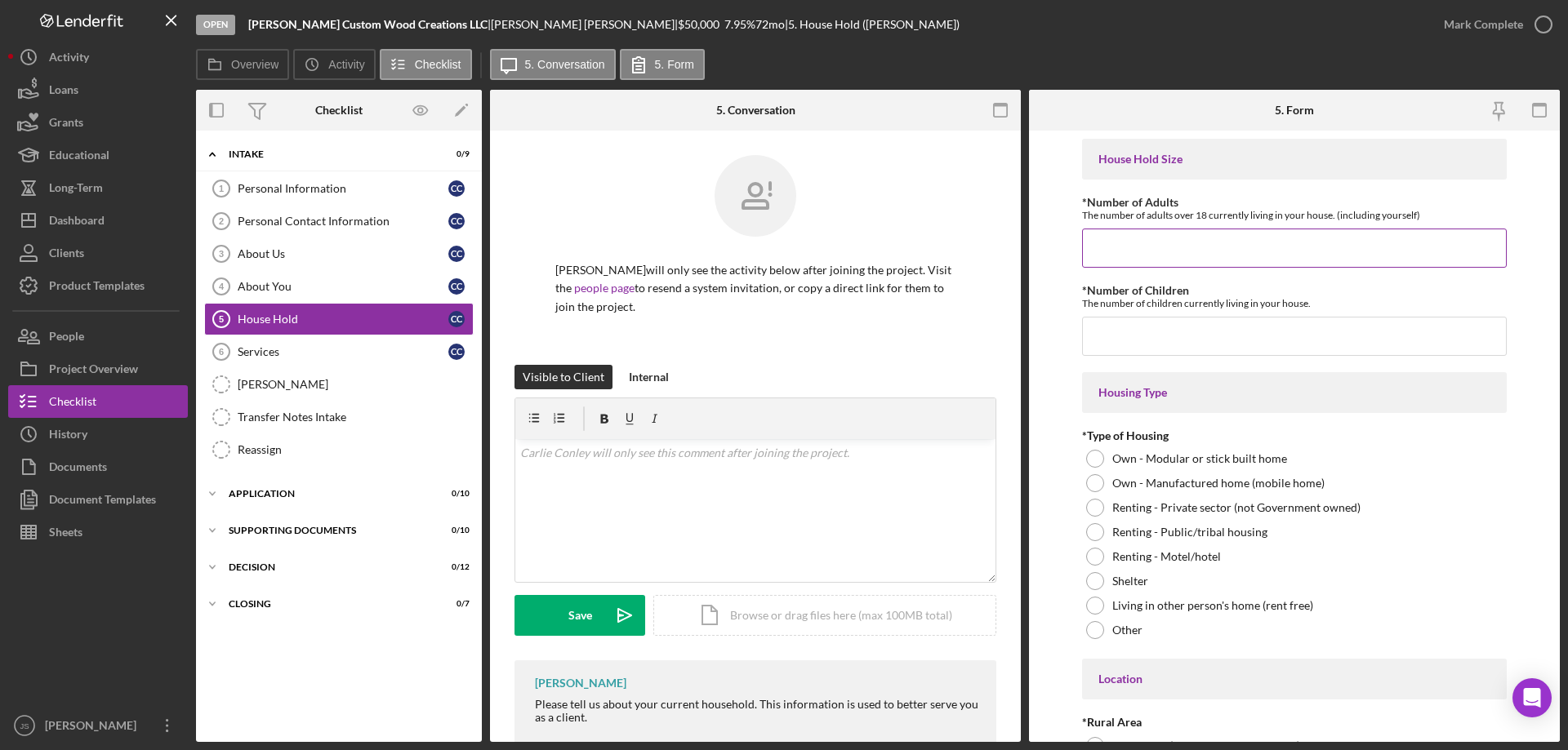
click at [1123, 252] on input "*Number of Adults" at bounding box center [1294, 248] width 424 height 39
type input "2"
click at [1131, 337] on input "*Number of Children" at bounding box center [1294, 337] width 424 height 39
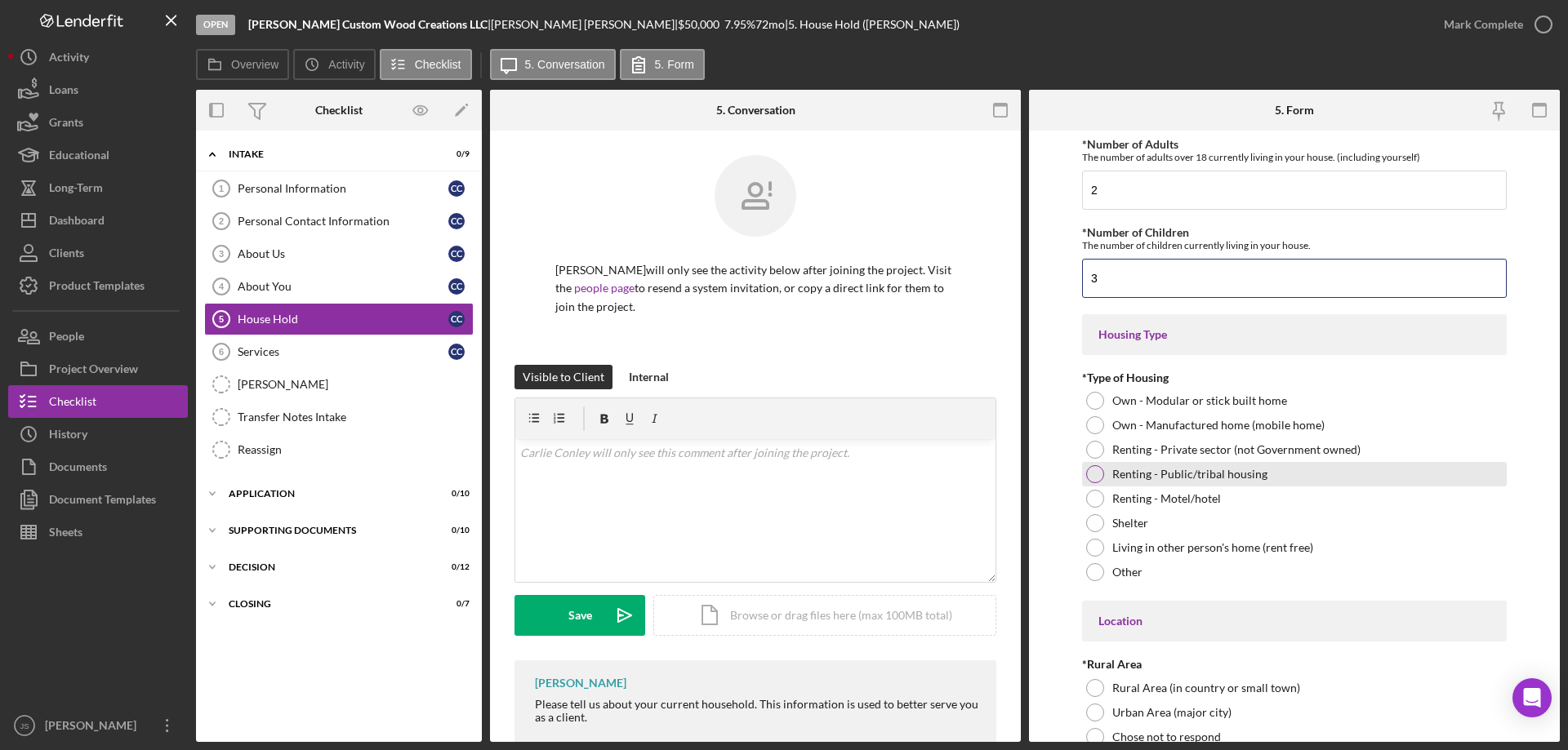
scroll to position [82, 0]
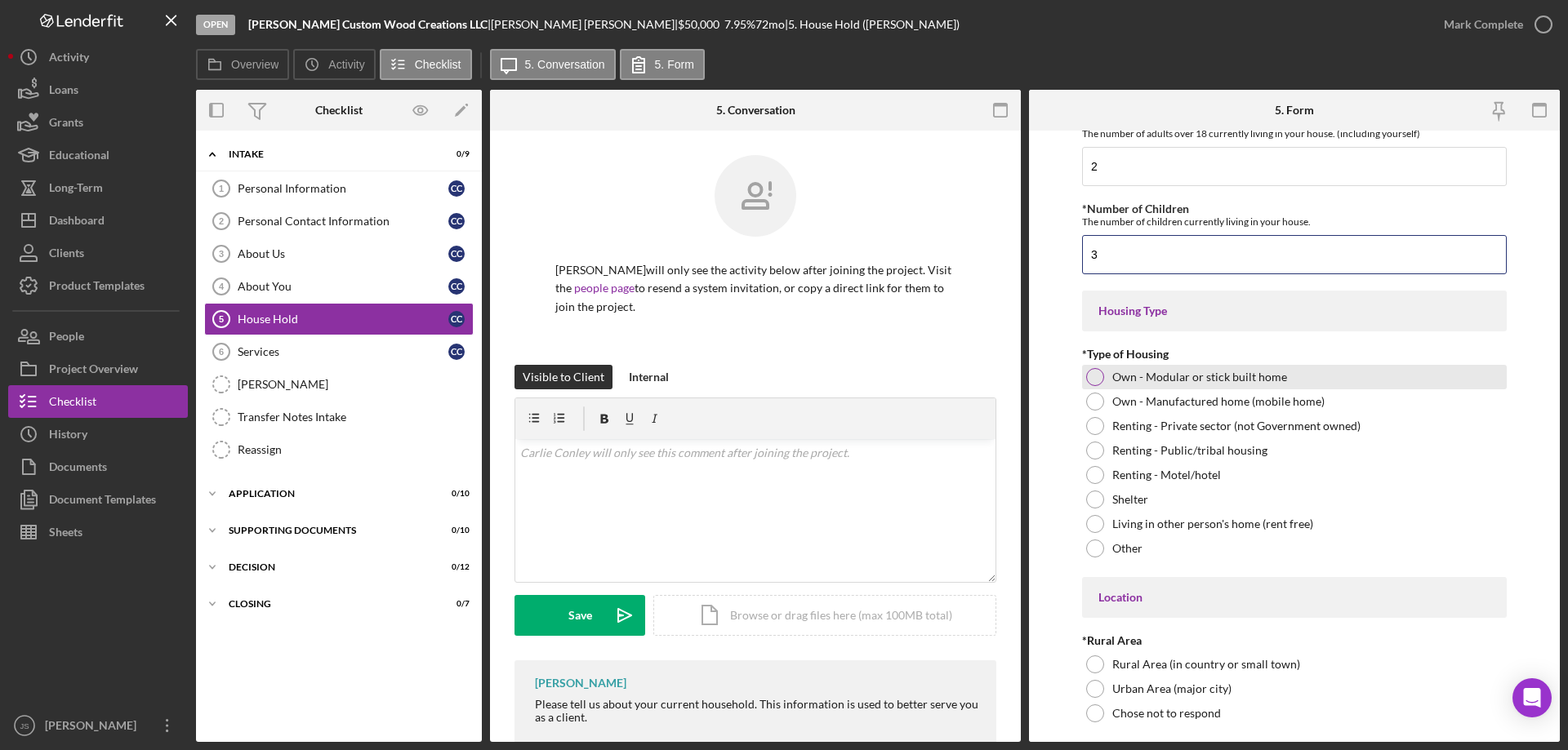
type input "3"
click at [1095, 373] on div at bounding box center [1095, 377] width 18 height 18
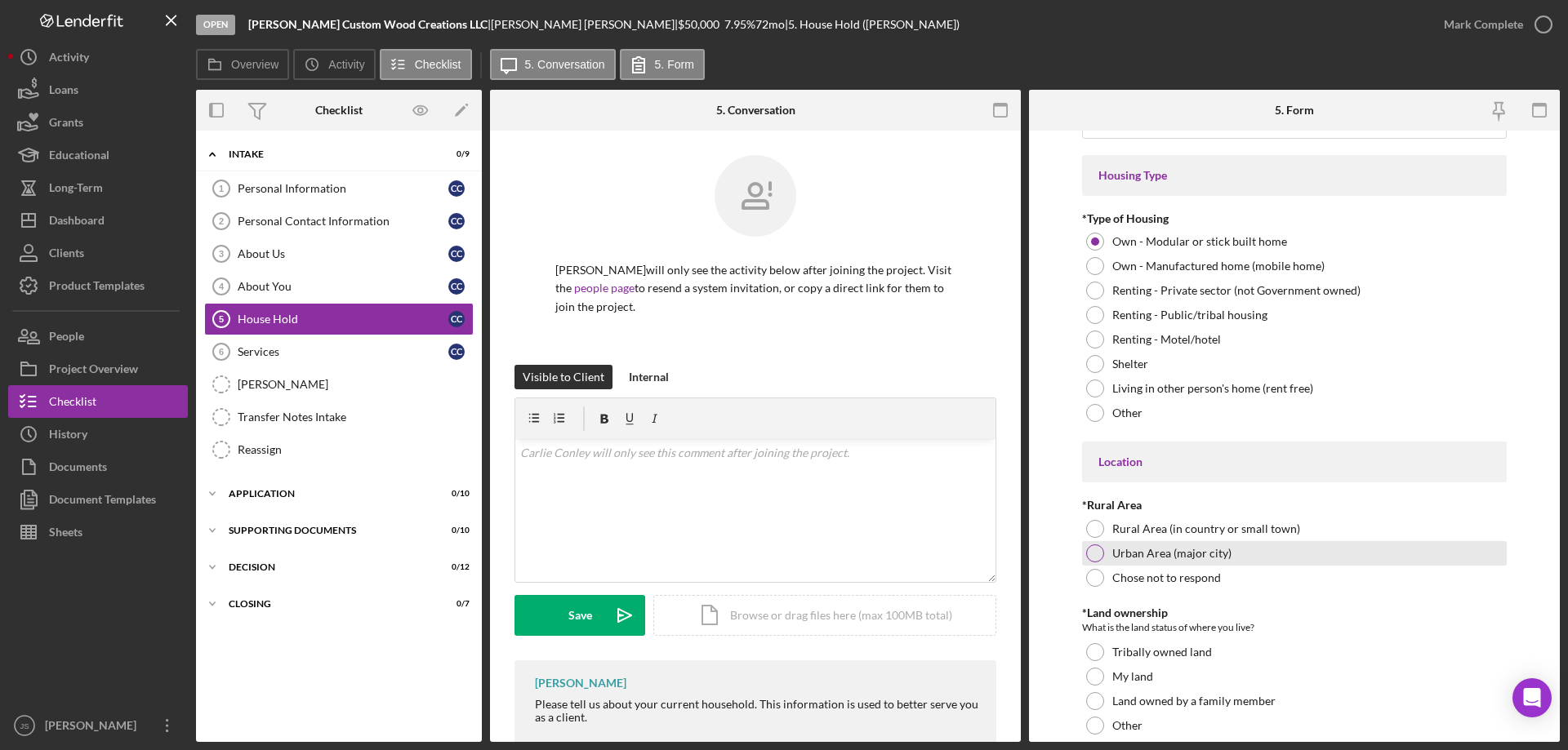
scroll to position [245, 0]
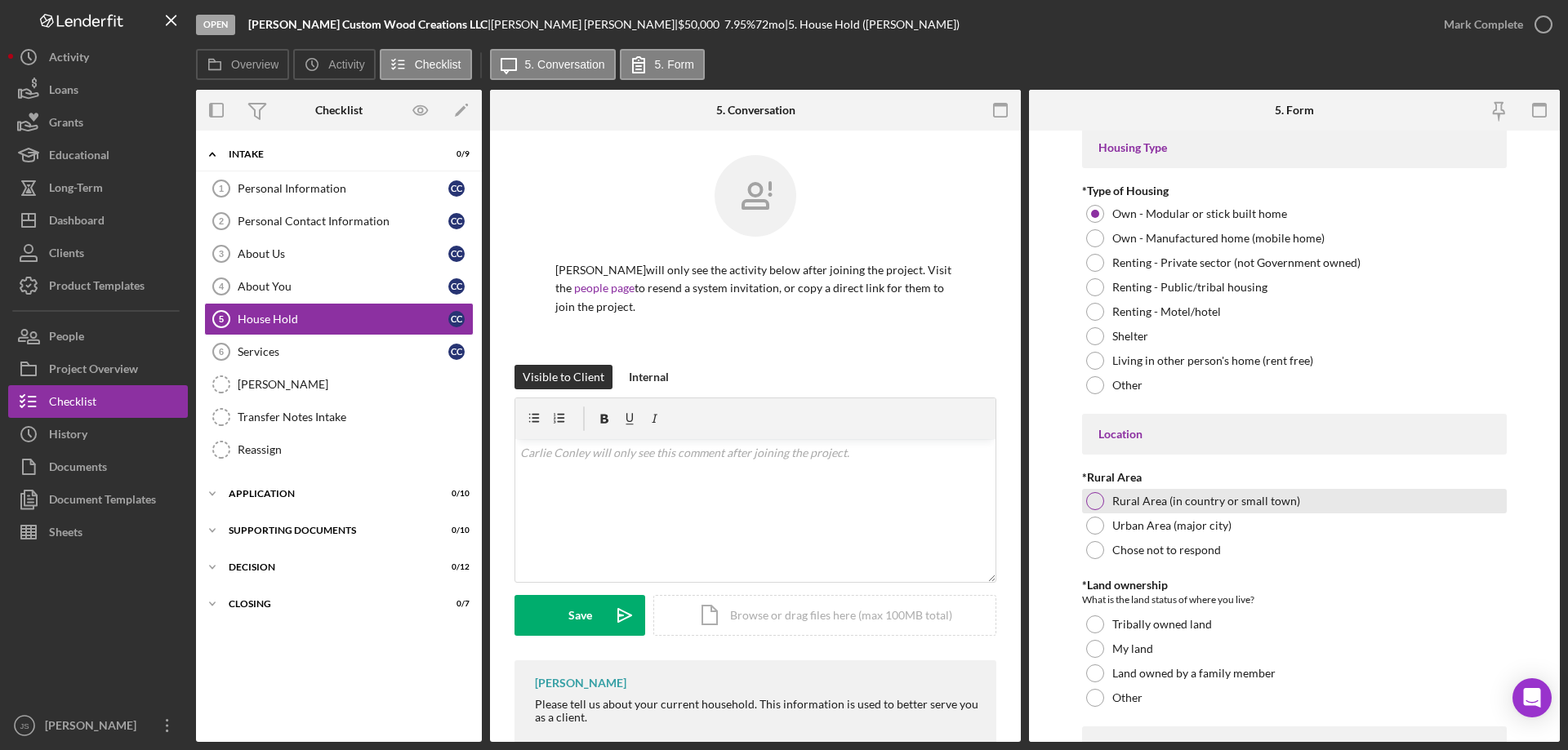
click at [1093, 499] on div at bounding box center [1095, 501] width 18 height 18
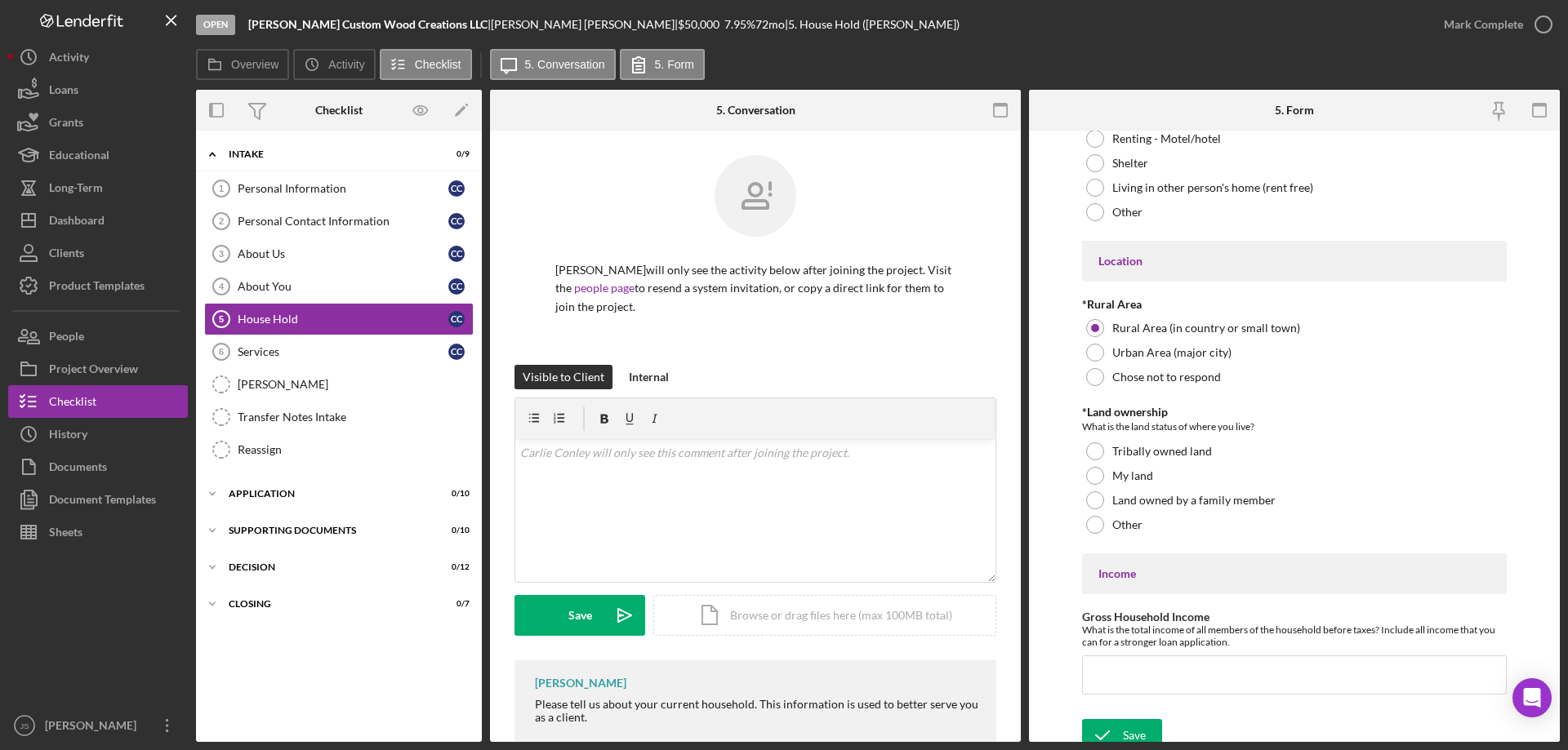
scroll to position [430, 0]
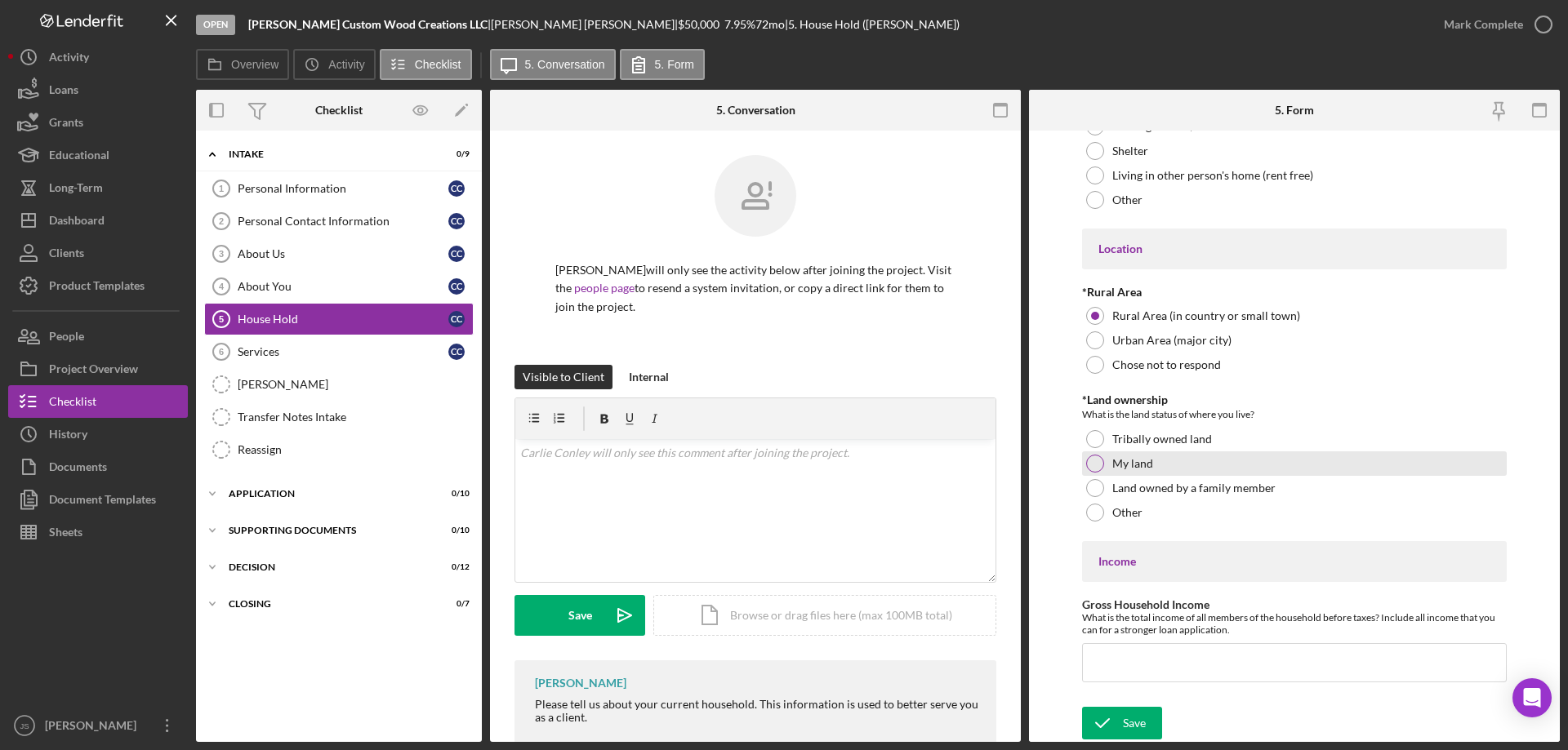
click at [1094, 462] on div at bounding box center [1095, 463] width 18 height 18
click at [1111, 667] on input "Gross Household Income" at bounding box center [1294, 663] width 424 height 39
type input "$110,000"
click at [1139, 719] on div "Save" at bounding box center [1134, 723] width 23 height 33
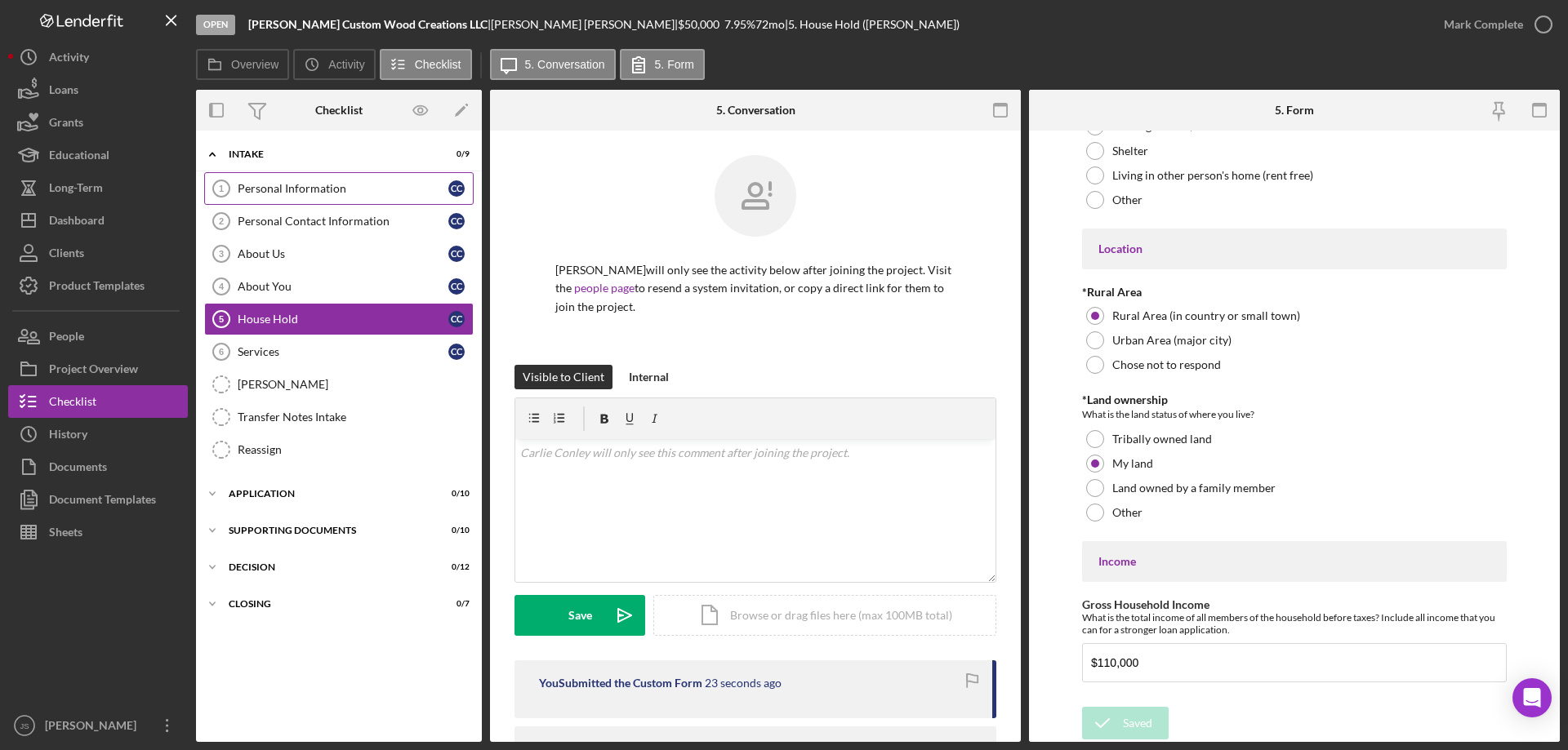
click at [365, 190] on div "Personal Information" at bounding box center [343, 189] width 211 height 13
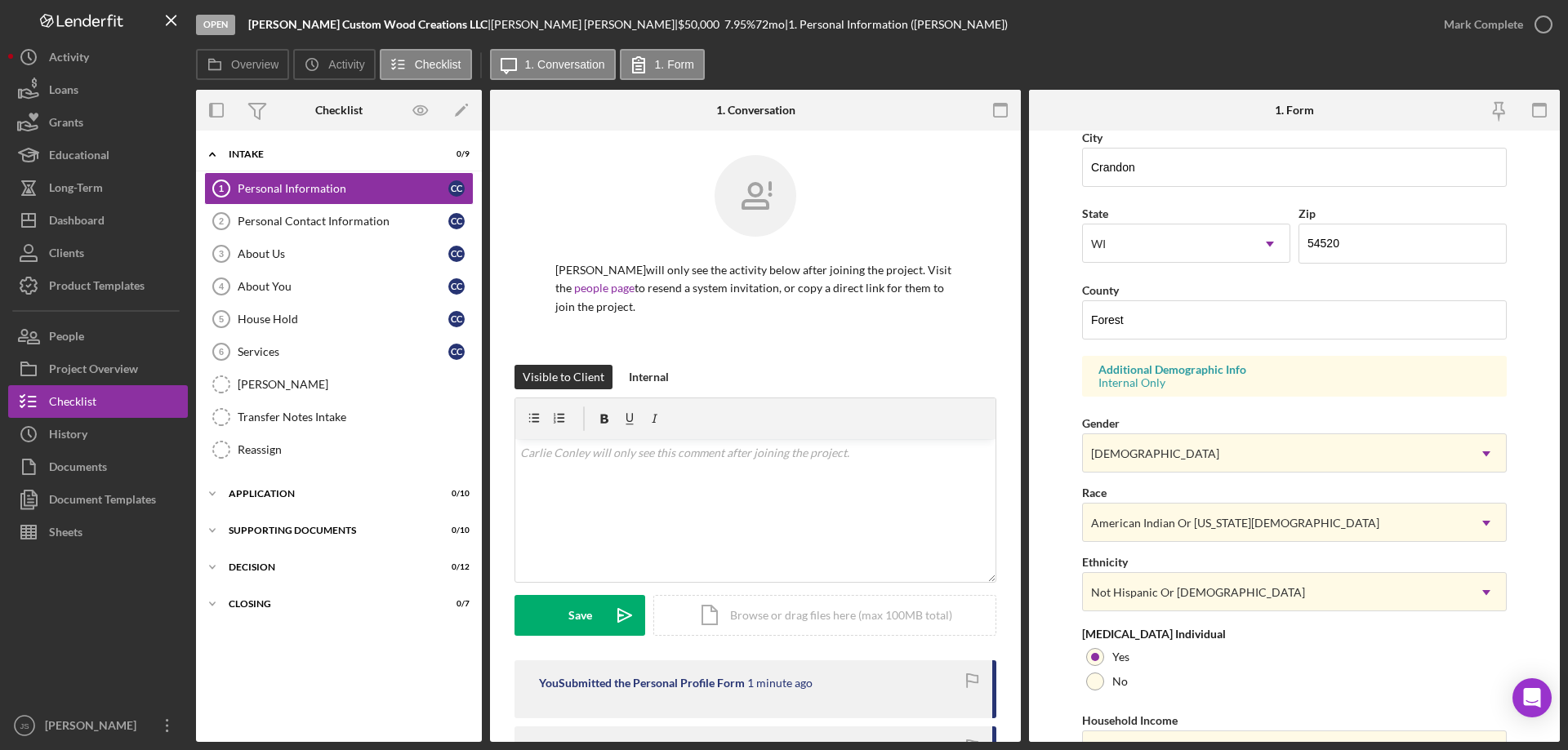
scroll to position [478, 0]
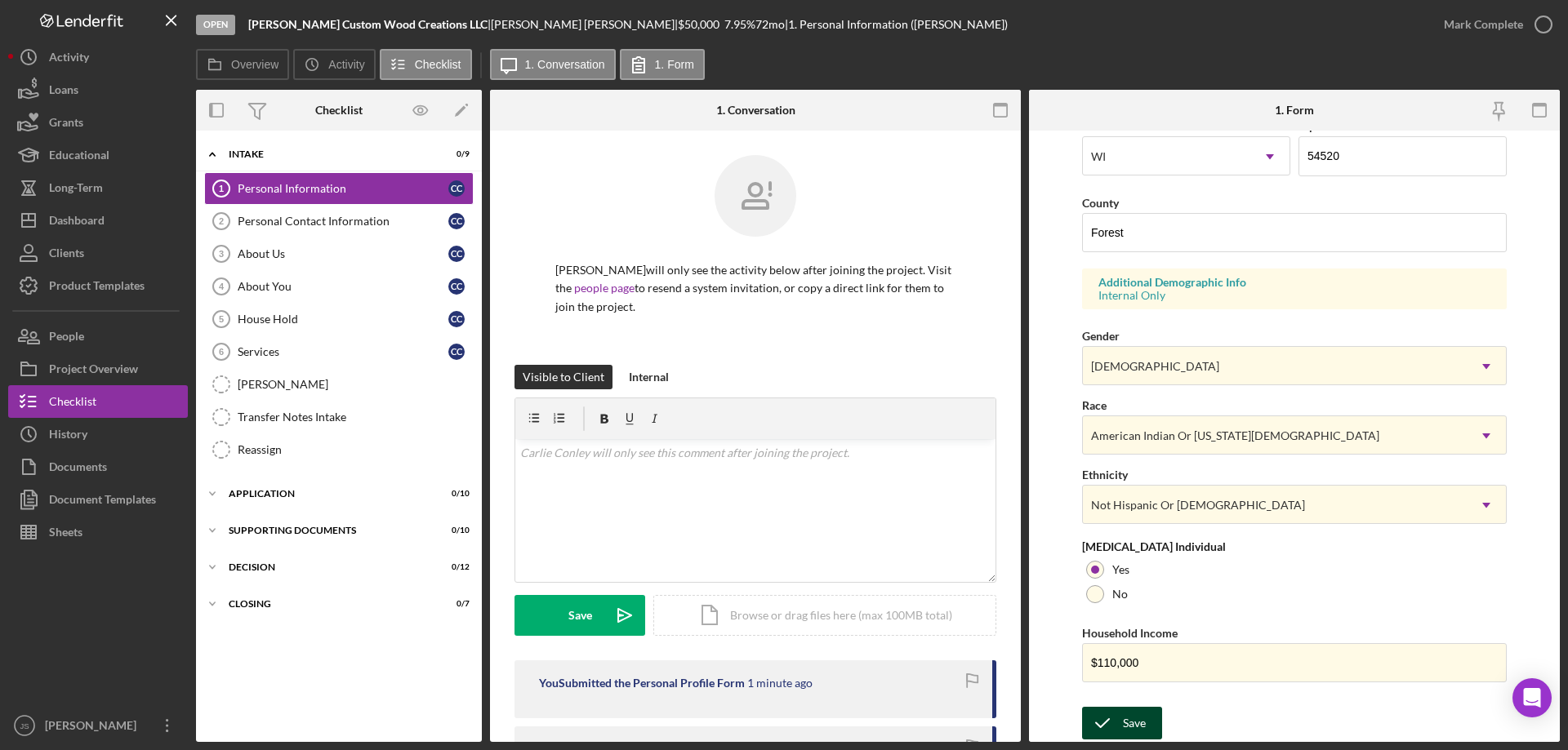
drag, startPoint x: 1117, startPoint y: 722, endPoint x: 1118, endPoint y: 714, distance: 8.1
click at [1118, 722] on icon "submit" at bounding box center [1103, 723] width 41 height 41
click at [1546, 25] on icon "button" at bounding box center [1543, 25] width 41 height 41
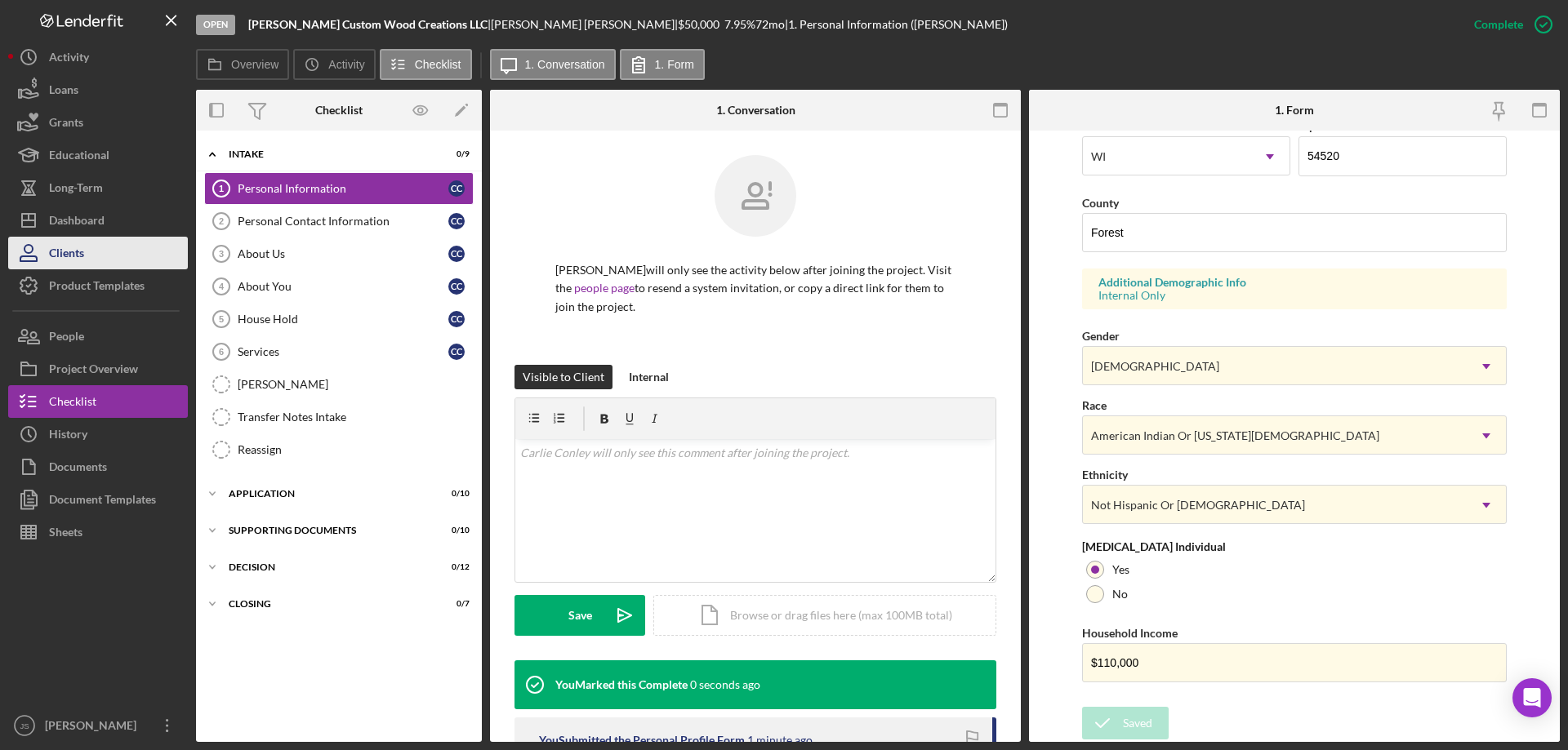
scroll to position [150, 0]
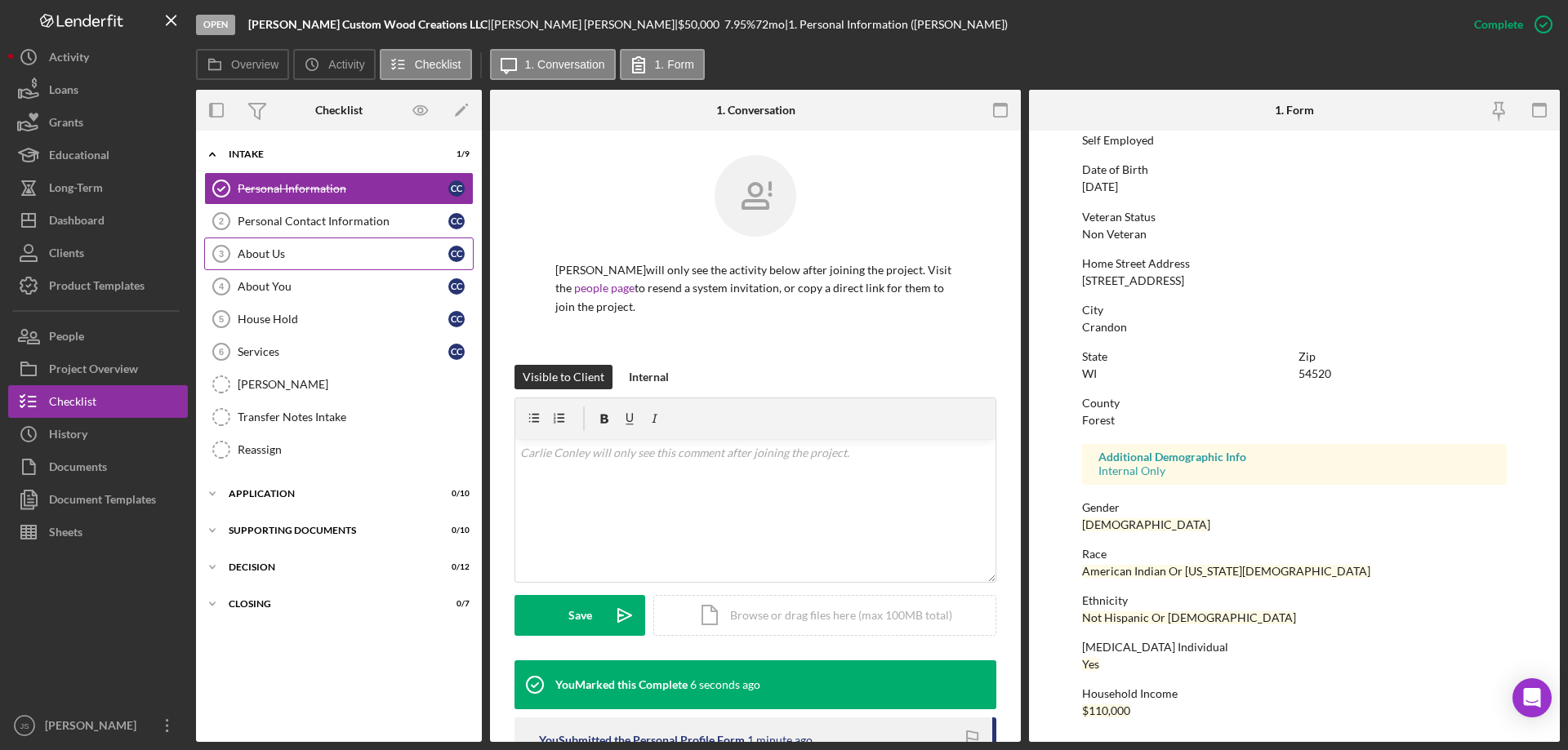
drag, startPoint x: 285, startPoint y: 252, endPoint x: 300, endPoint y: 252, distance: 15.0
click at [285, 252] on div "About Us" at bounding box center [343, 254] width 211 height 13
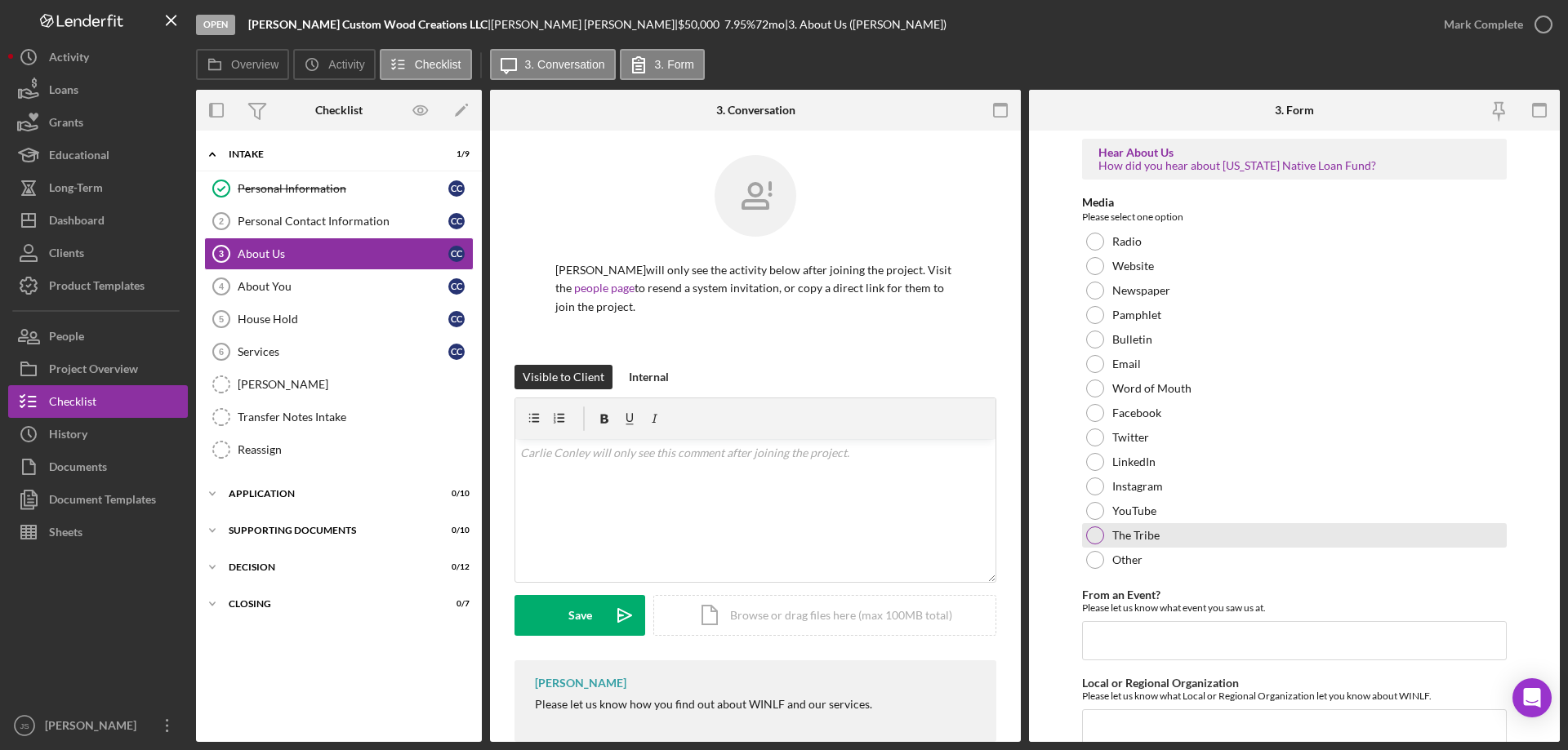
drag, startPoint x: 1094, startPoint y: 530, endPoint x: 1104, endPoint y: 528, distance: 10.2
click at [1095, 530] on div at bounding box center [1095, 535] width 18 height 18
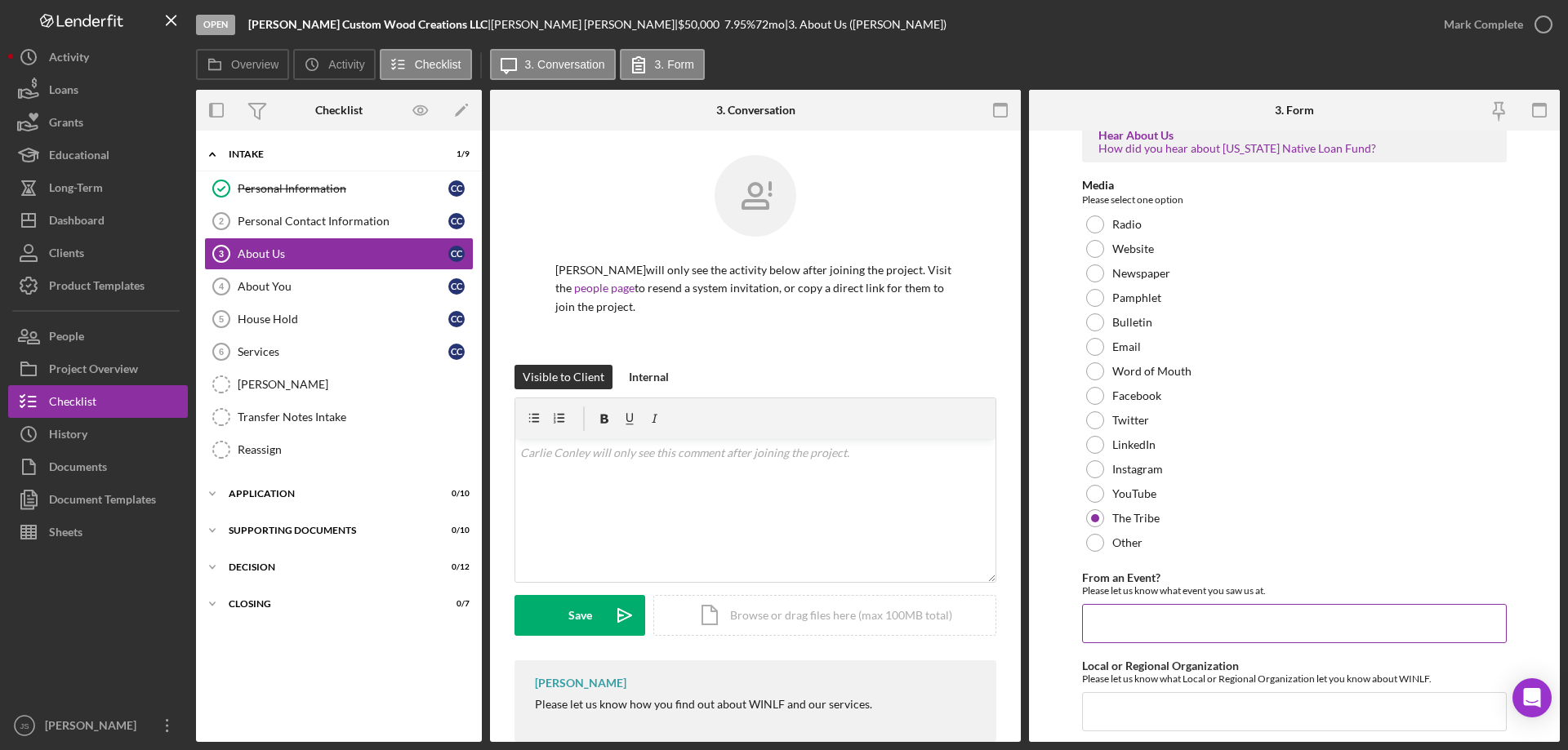
scroll to position [67, 0]
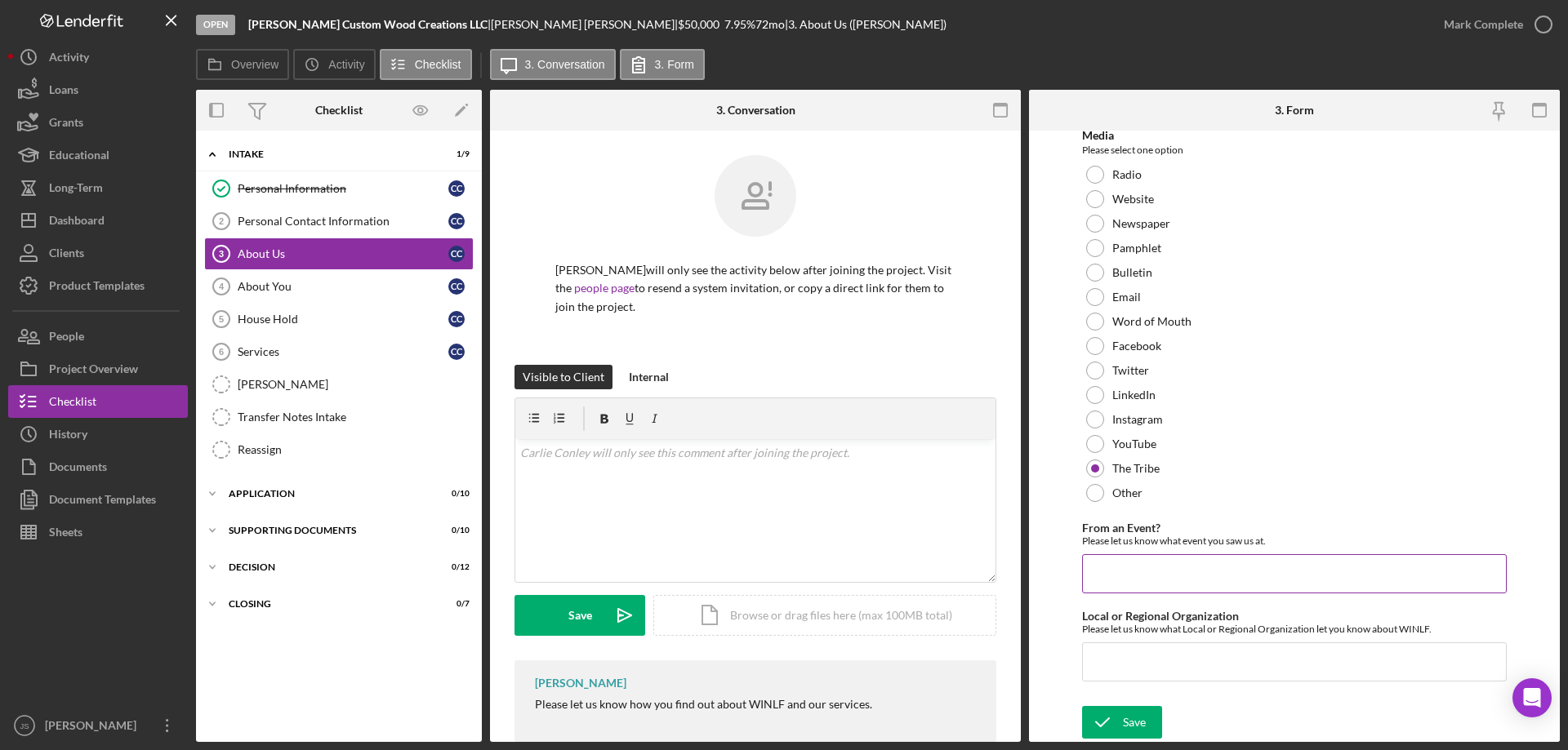
click at [1153, 574] on input "From an Event?" at bounding box center [1294, 574] width 424 height 39
type input "Mole Lake Family Fun Days"
type input "NATOW"
click at [1128, 717] on div "Save" at bounding box center [1134, 722] width 23 height 33
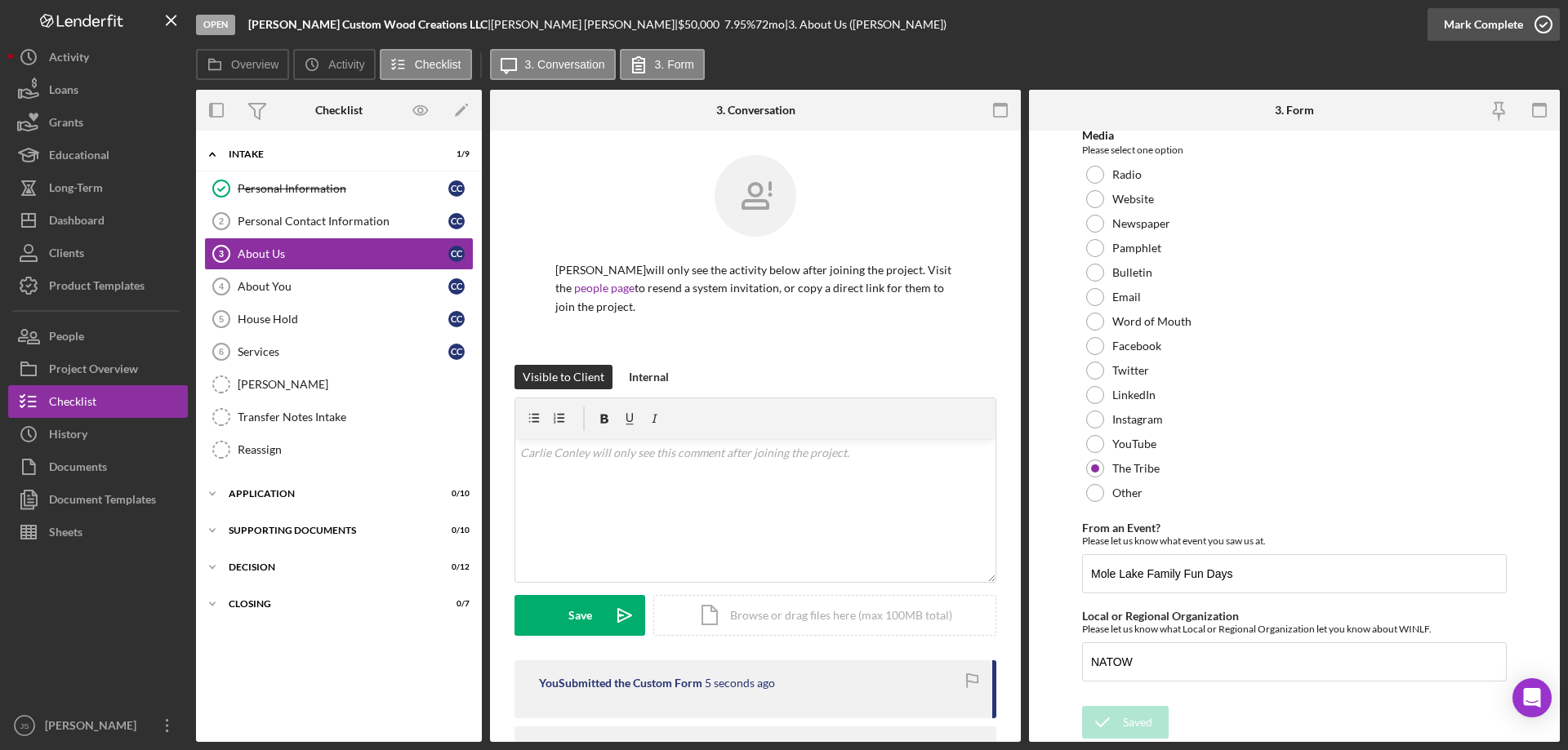
click at [1547, 24] on icon "button" at bounding box center [1543, 25] width 41 height 41
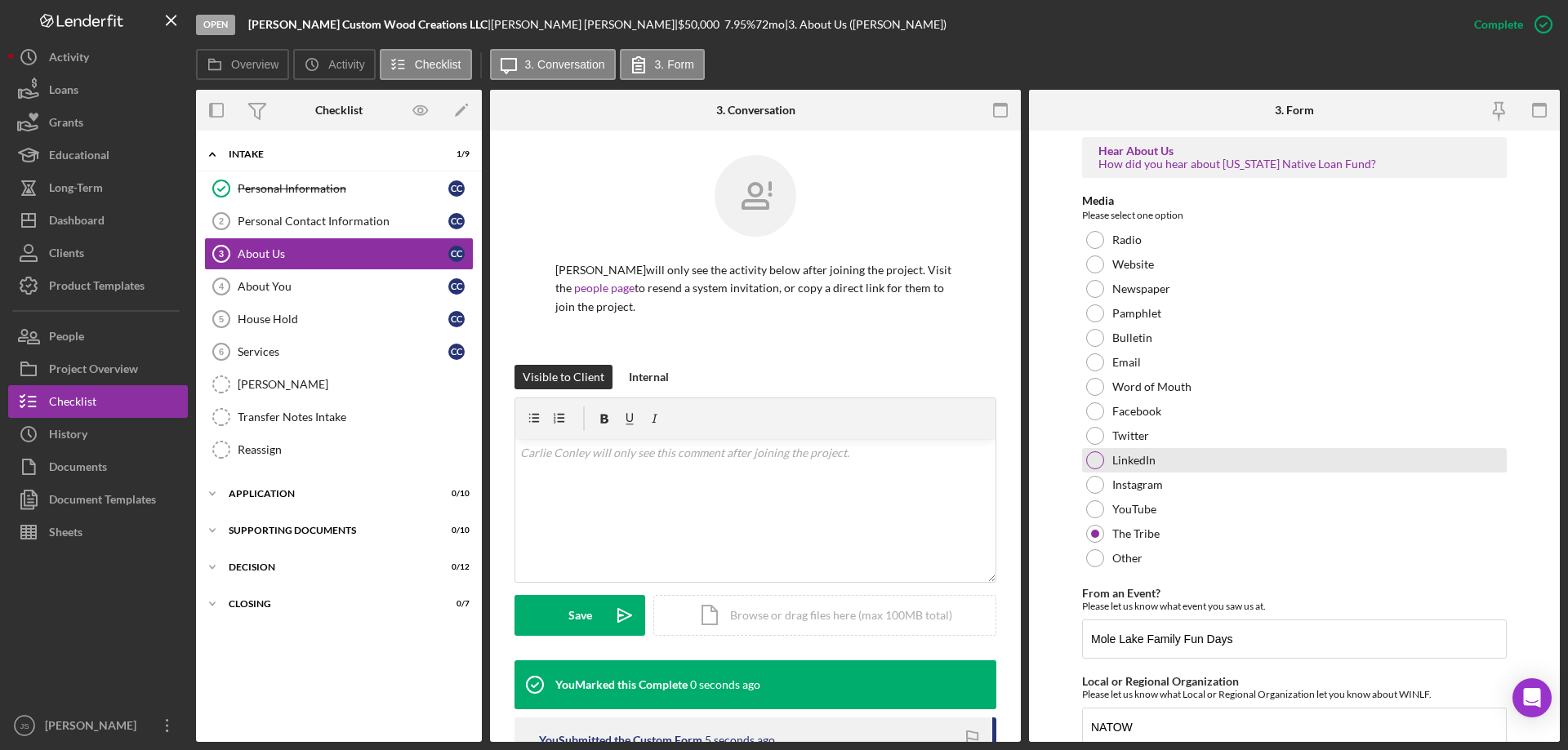
scroll to position [132, 0]
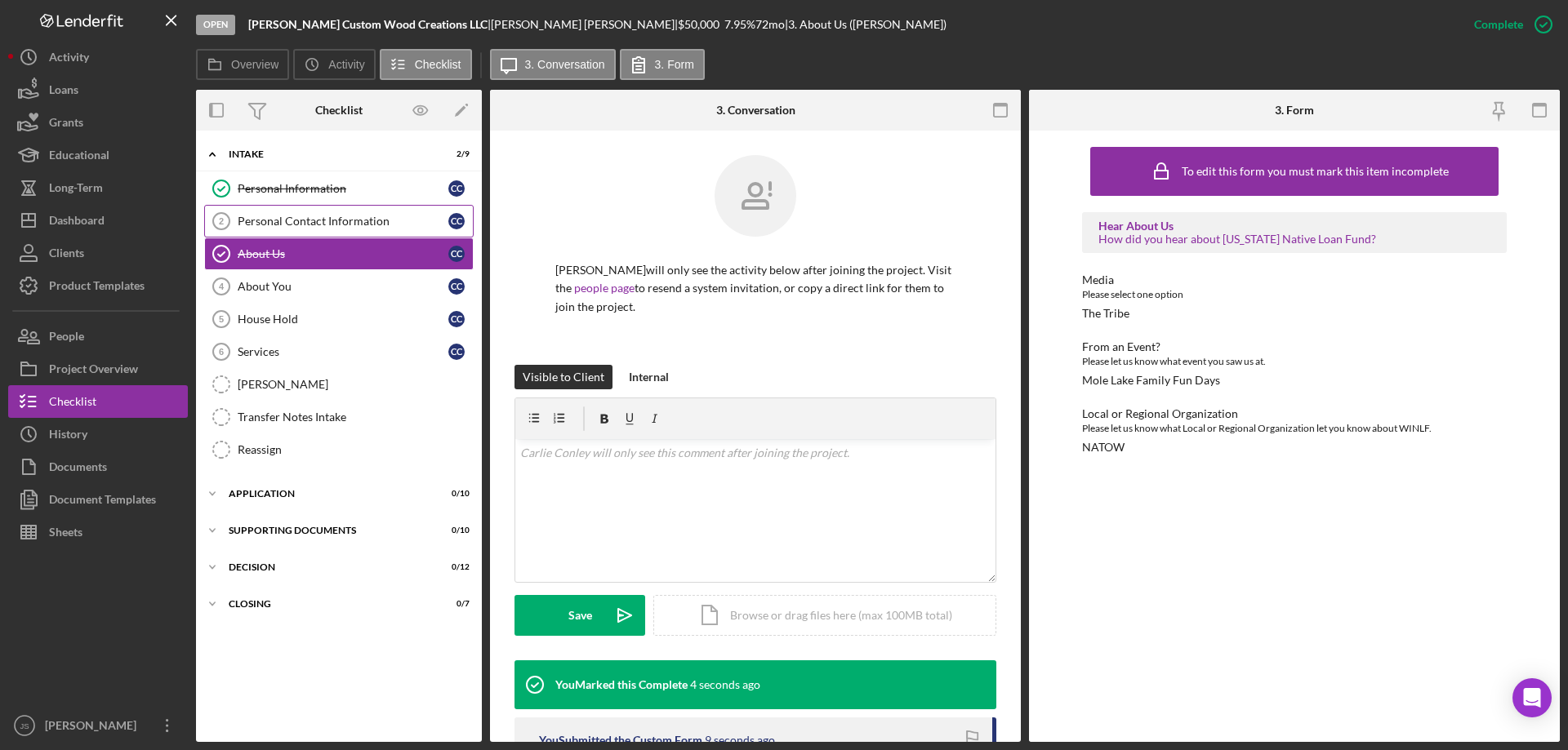
click at [295, 221] on div "Personal Contact Information" at bounding box center [343, 221] width 211 height 13
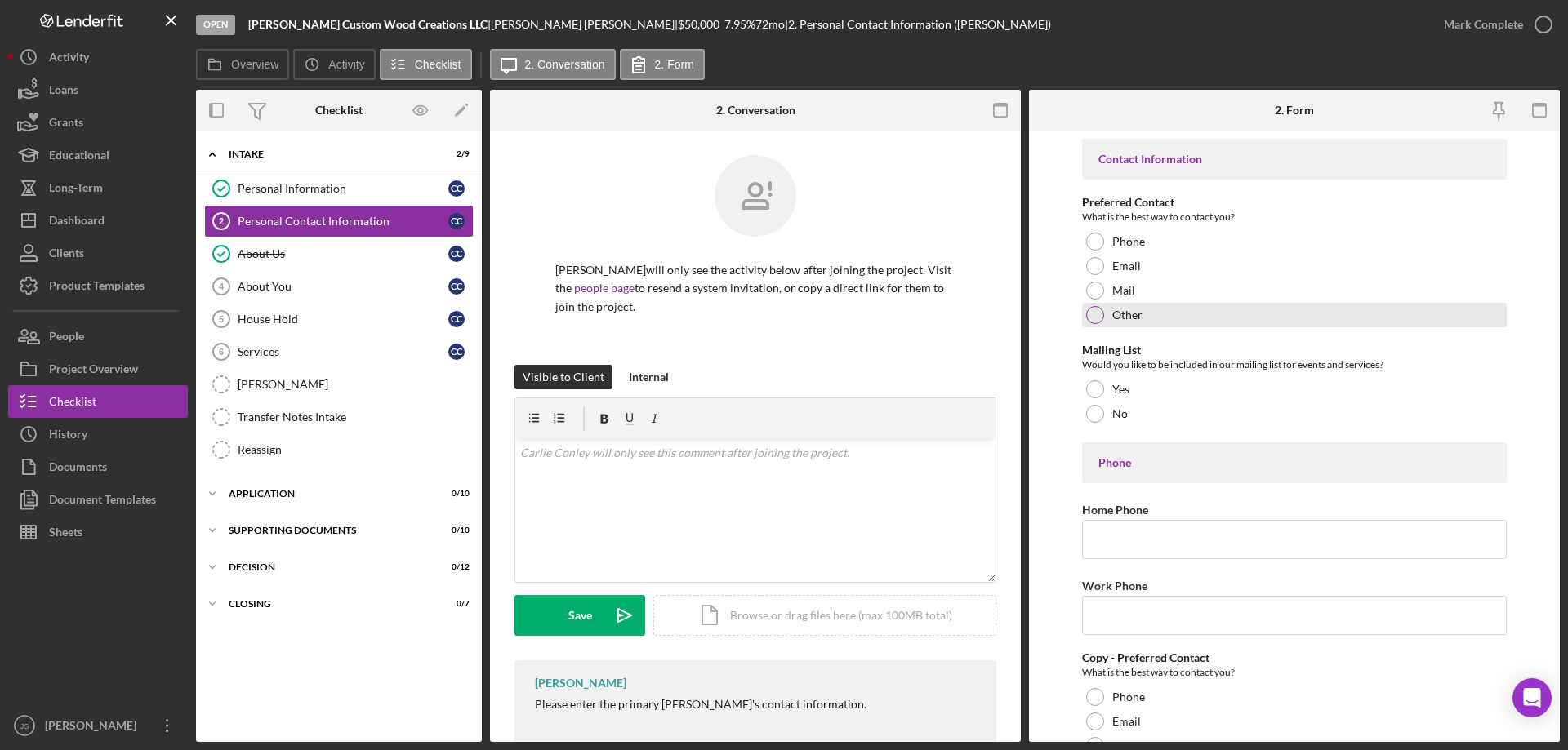
click at [1095, 316] on div at bounding box center [1095, 315] width 18 height 18
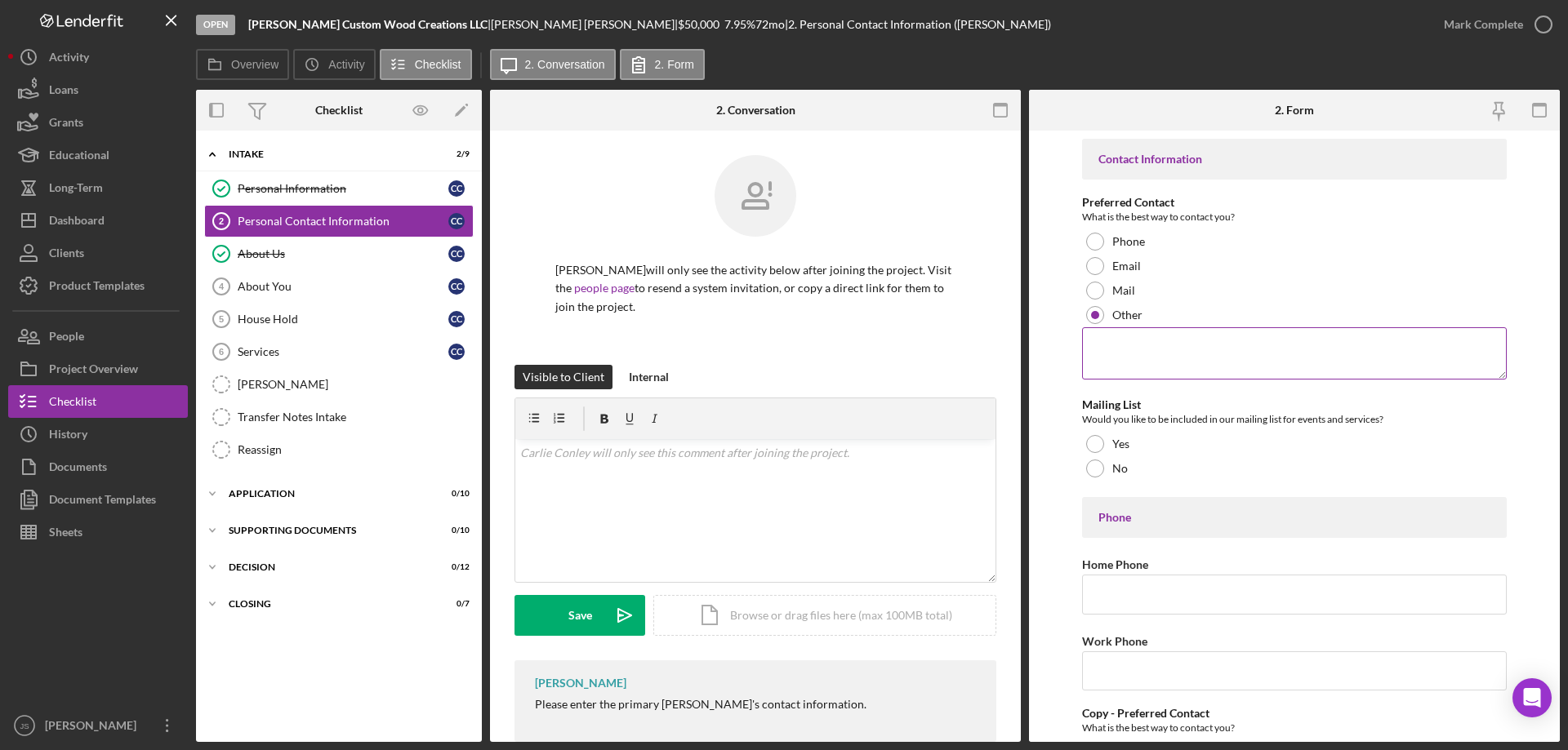
click at [1152, 350] on textarea at bounding box center [1294, 354] width 424 height 52
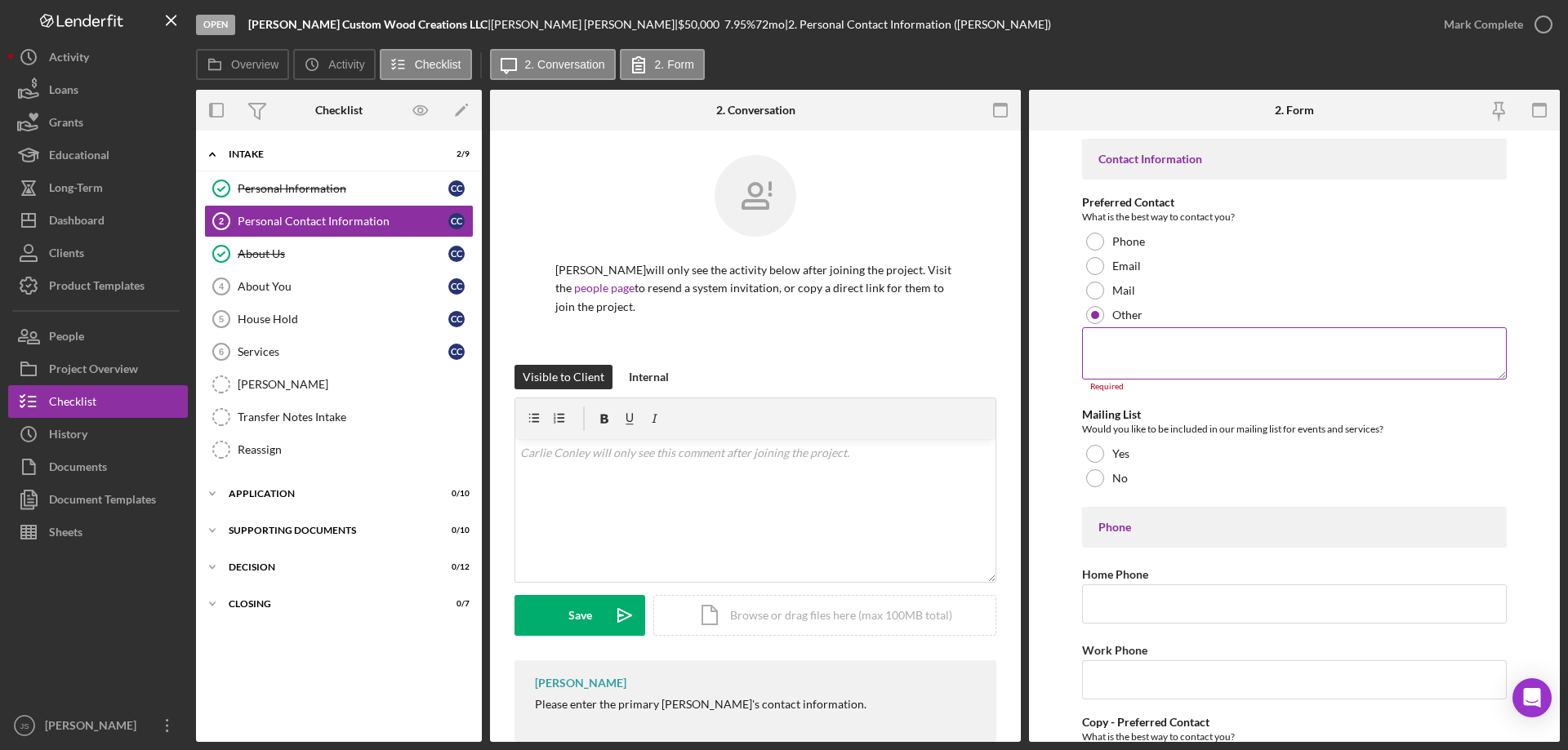
click at [1112, 359] on textarea at bounding box center [1294, 354] width 424 height 52
paste textarea "Can always text me/call. My service at home is very spotty"
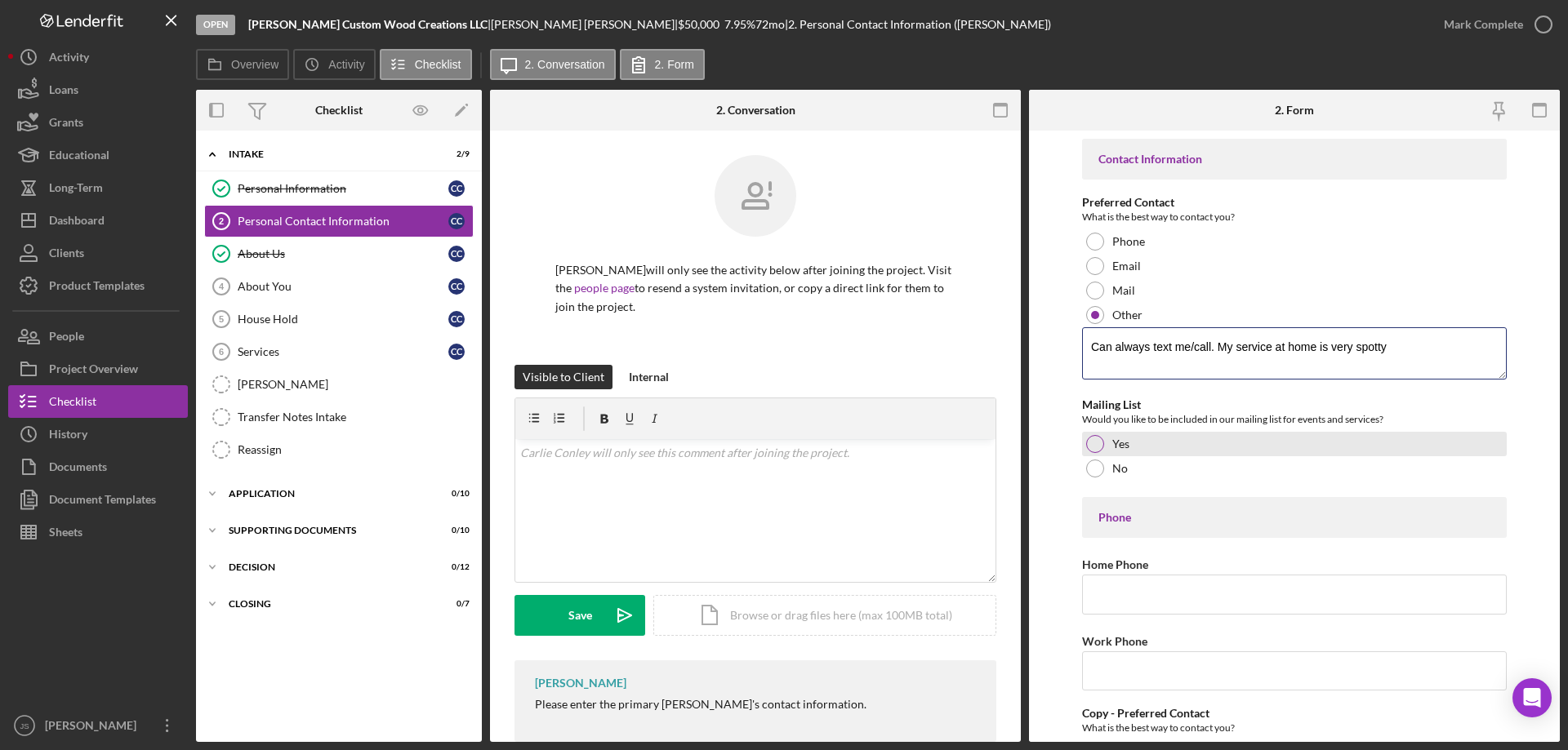
type textarea "Can always text me/call. My service at home is very spotty"
drag, startPoint x: 1095, startPoint y: 442, endPoint x: 1231, endPoint y: 522, distance: 157.8
click at [1096, 442] on div at bounding box center [1095, 444] width 18 height 18
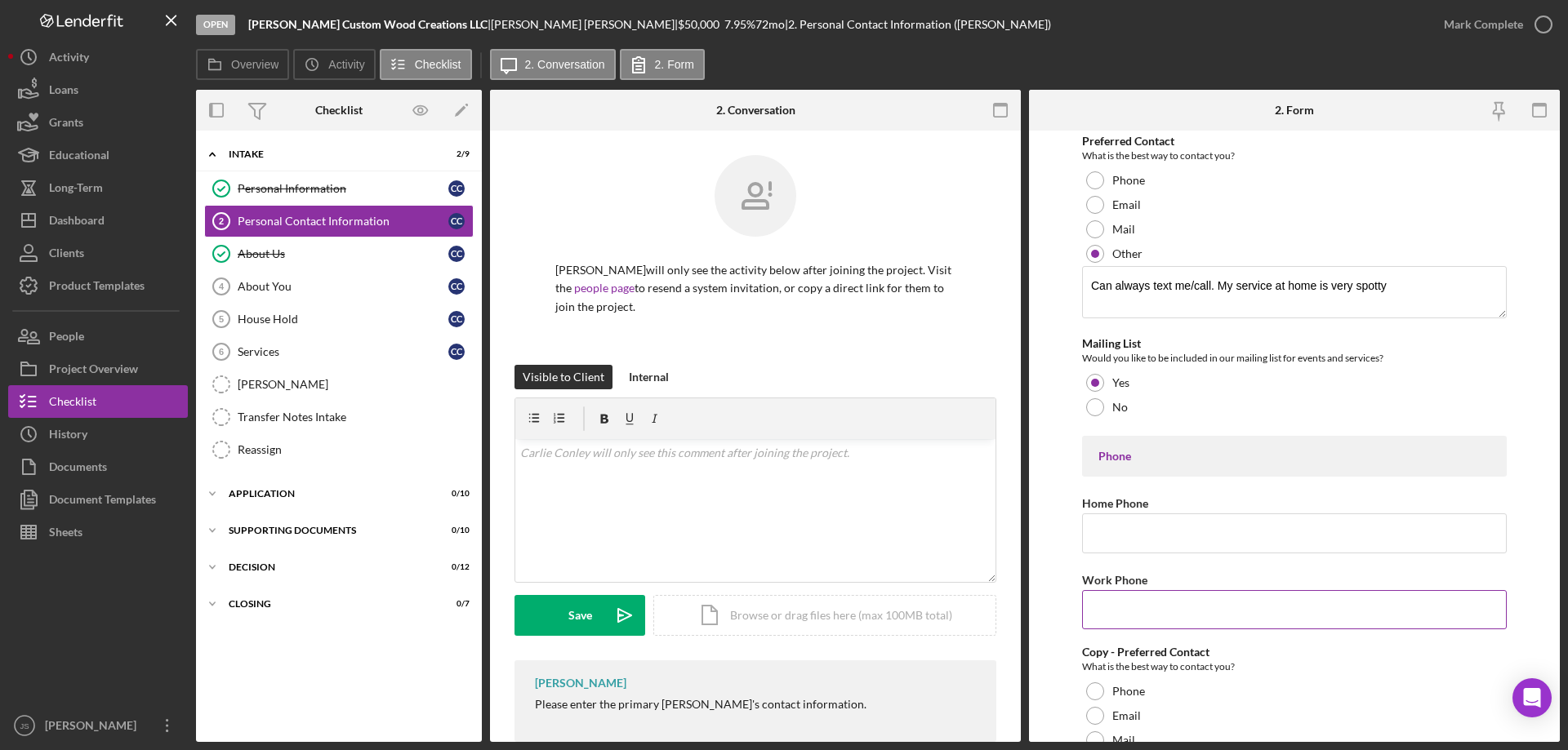
scroll to position [163, 0]
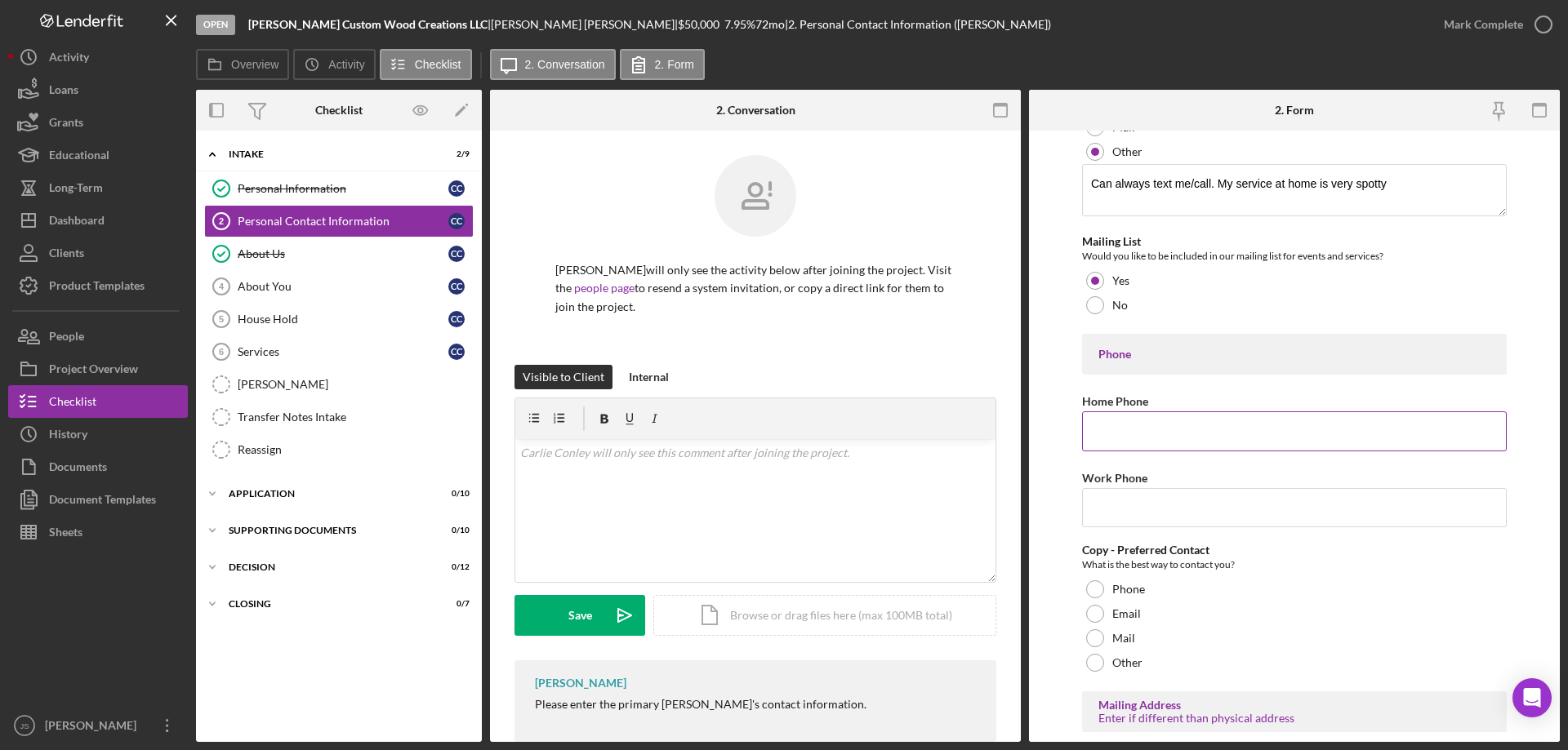
click at [1113, 431] on input "Home Phone" at bounding box center [1294, 431] width 424 height 39
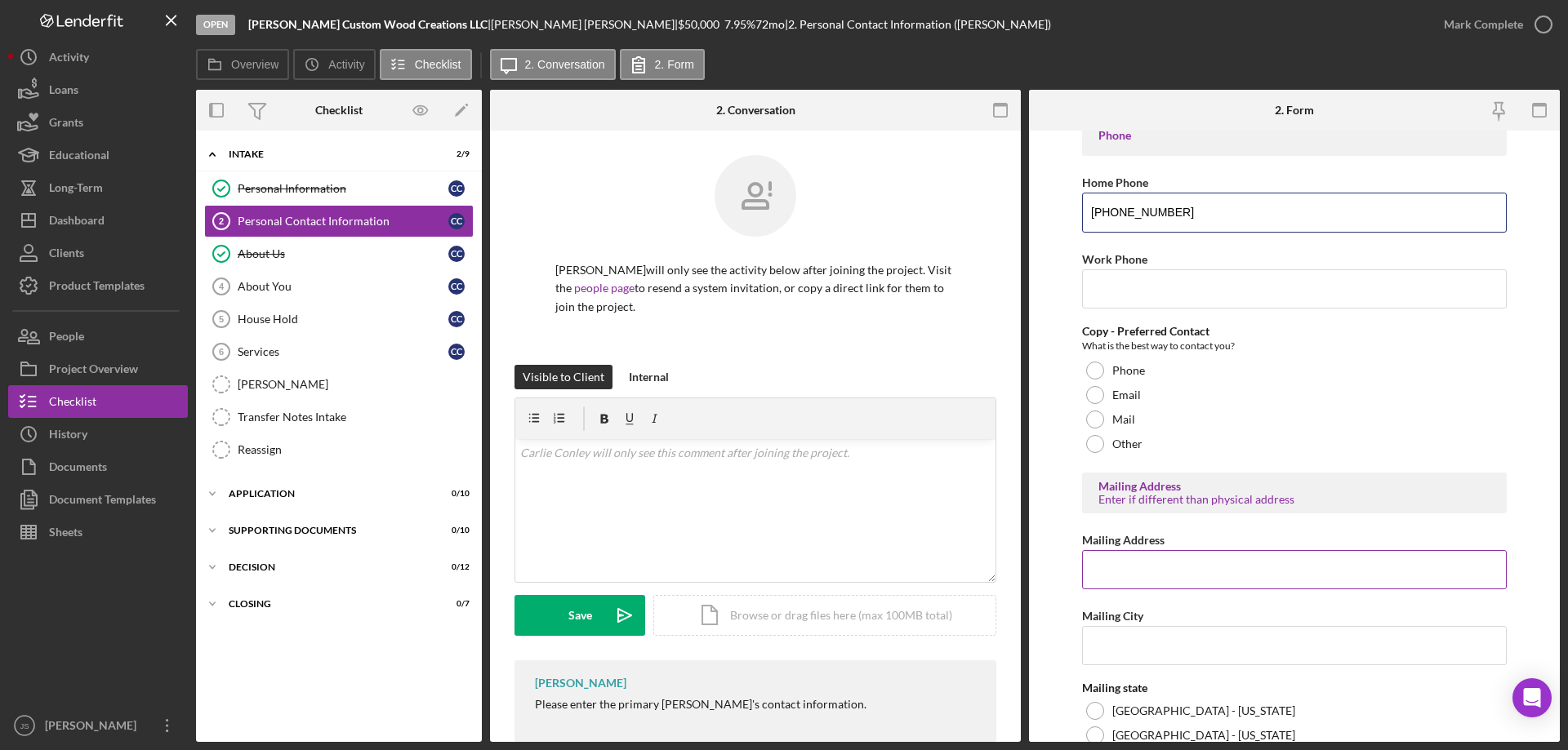
scroll to position [408, 0]
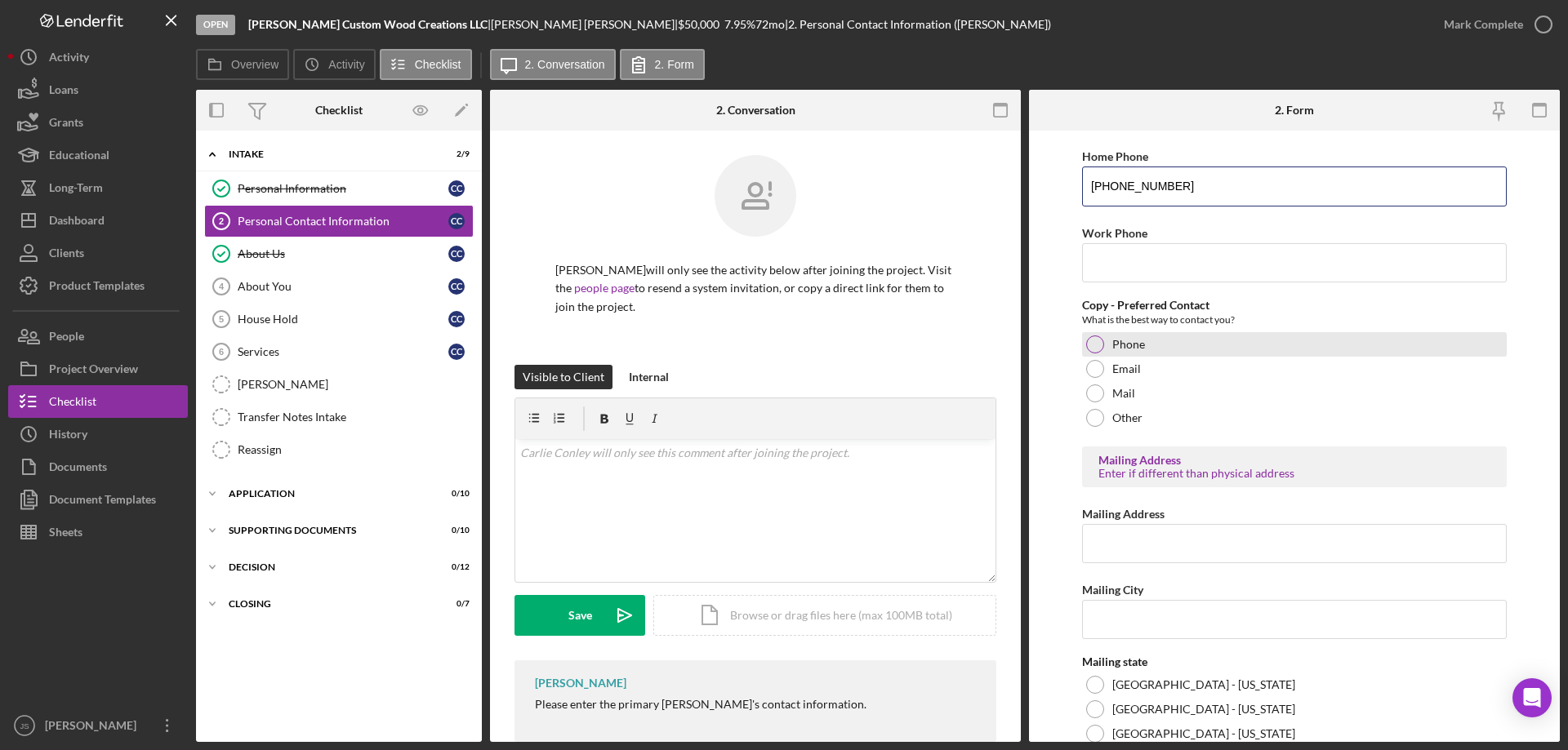
type input "[PHONE_NUMBER]"
click at [1095, 343] on div at bounding box center [1095, 345] width 18 height 18
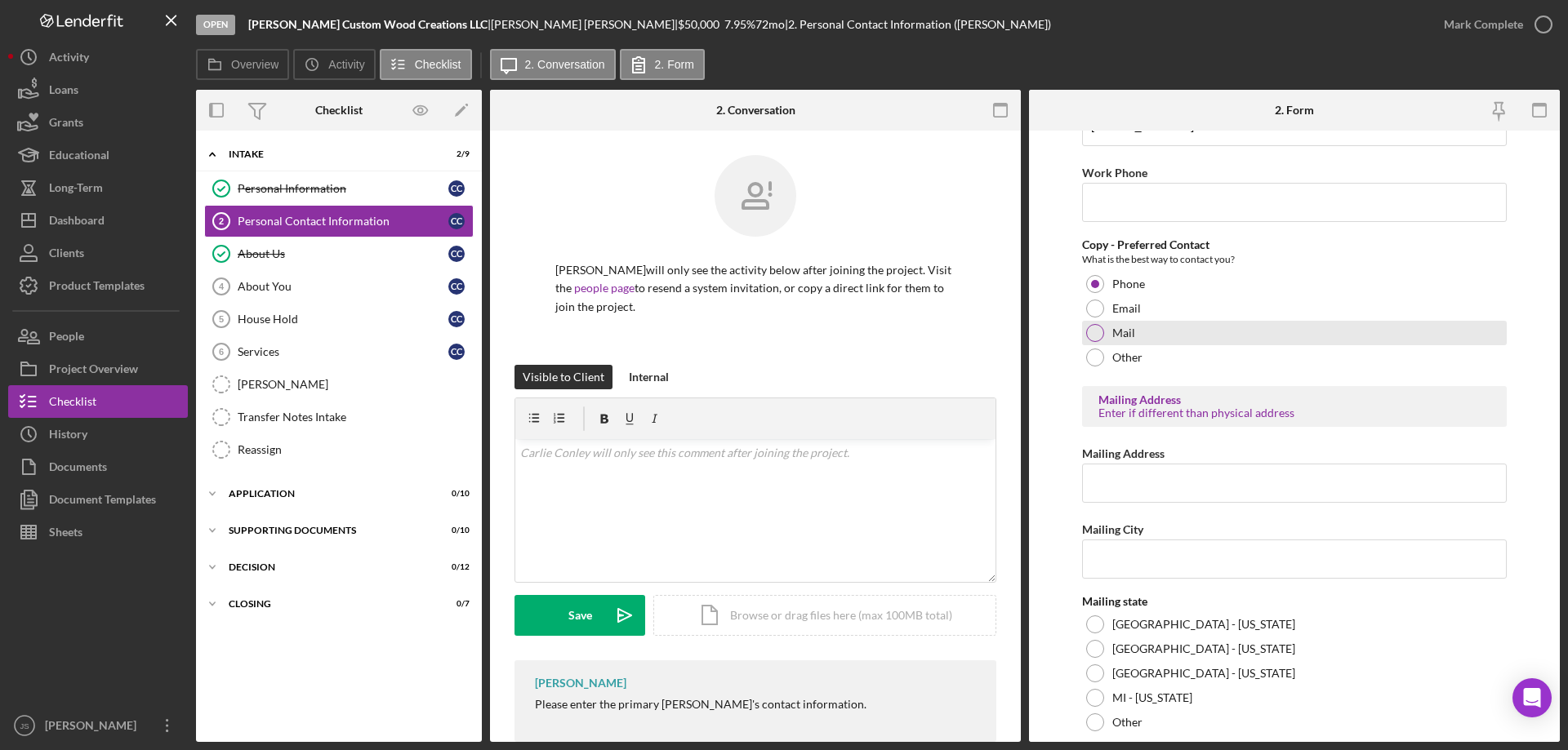
scroll to position [571, 0]
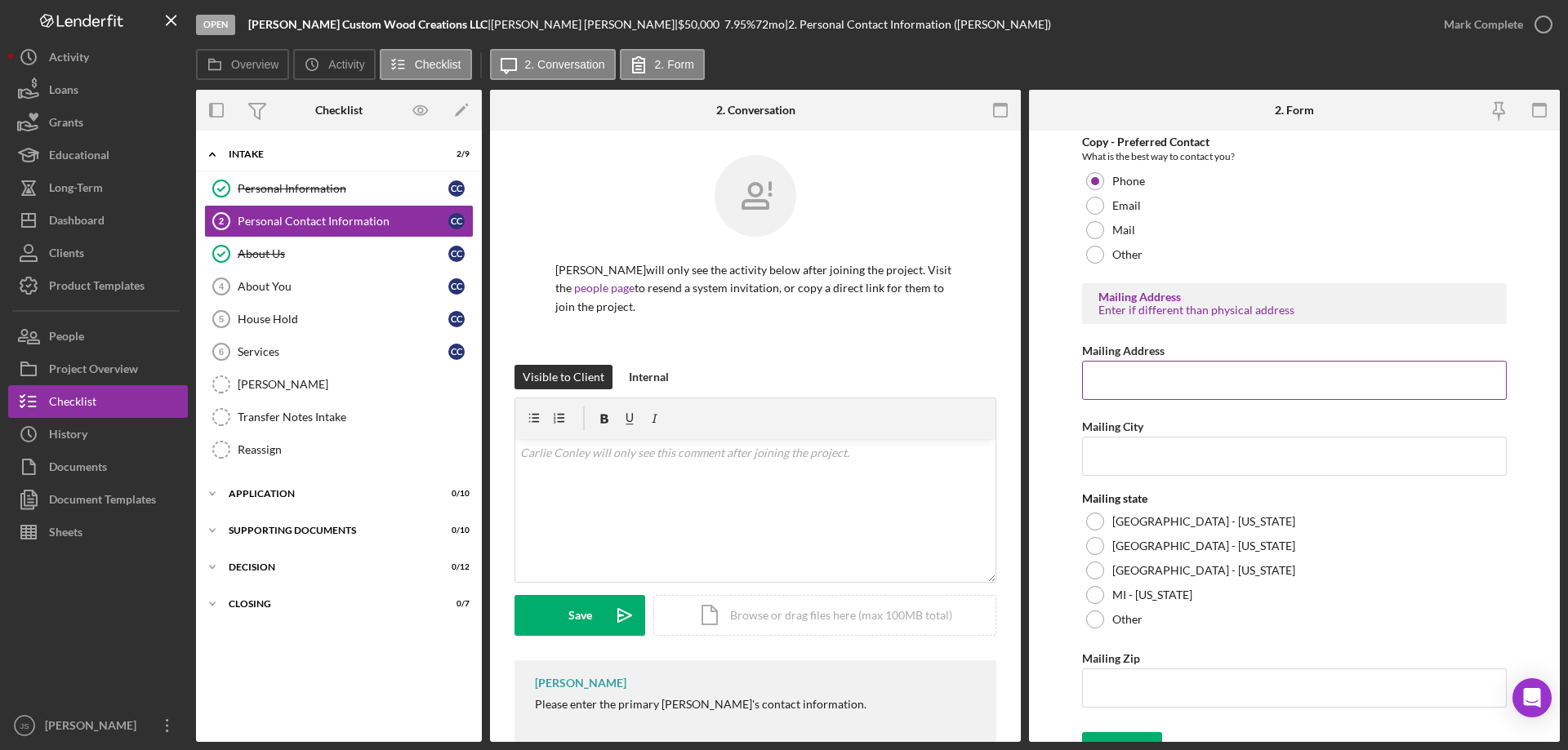
click at [1133, 377] on input "Mailing Address" at bounding box center [1294, 381] width 424 height 39
type input "4582 County Rd W"
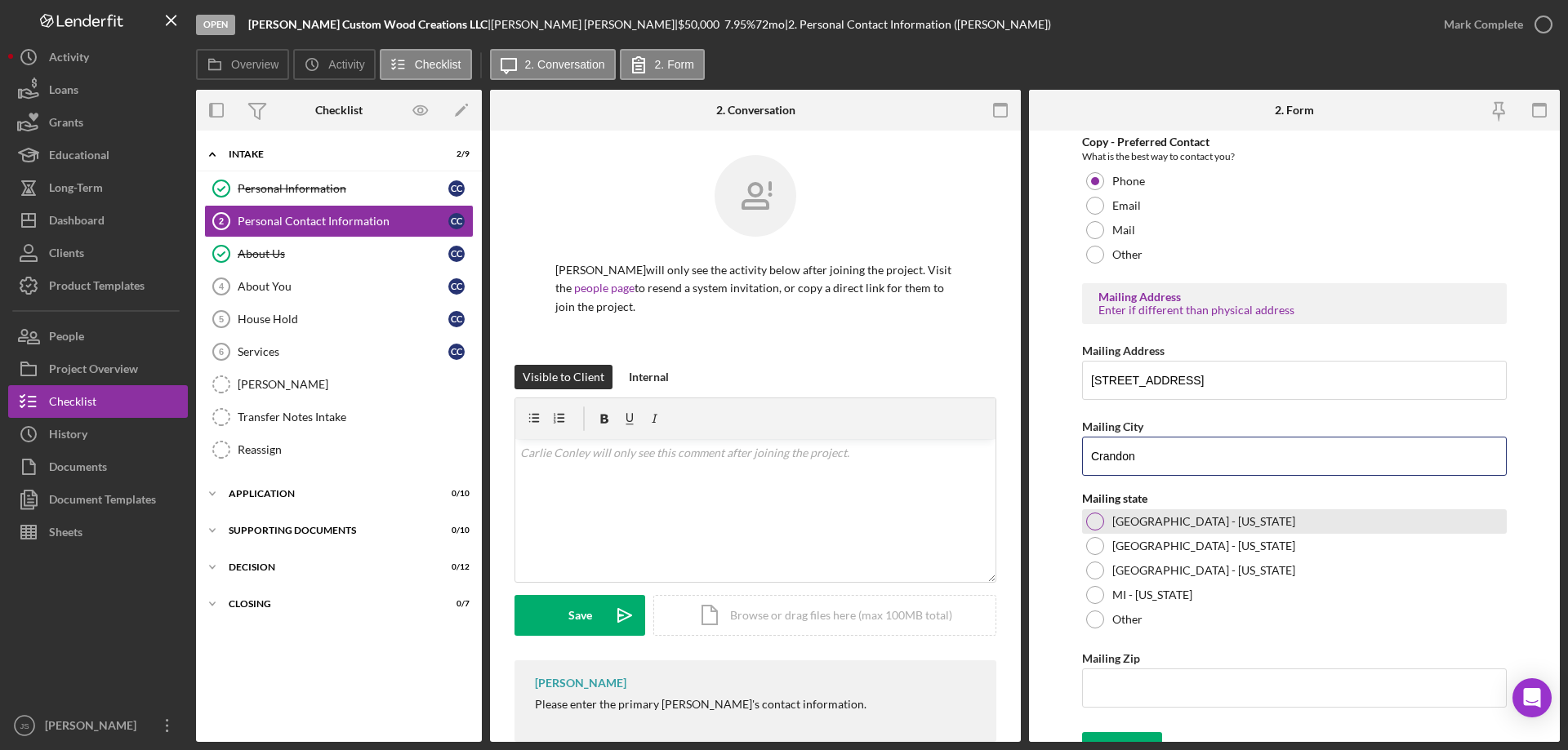
type input "Crandon"
click at [1093, 525] on div at bounding box center [1095, 521] width 18 height 18
click at [1129, 688] on input "Mailing Zip" at bounding box center [1294, 688] width 424 height 39
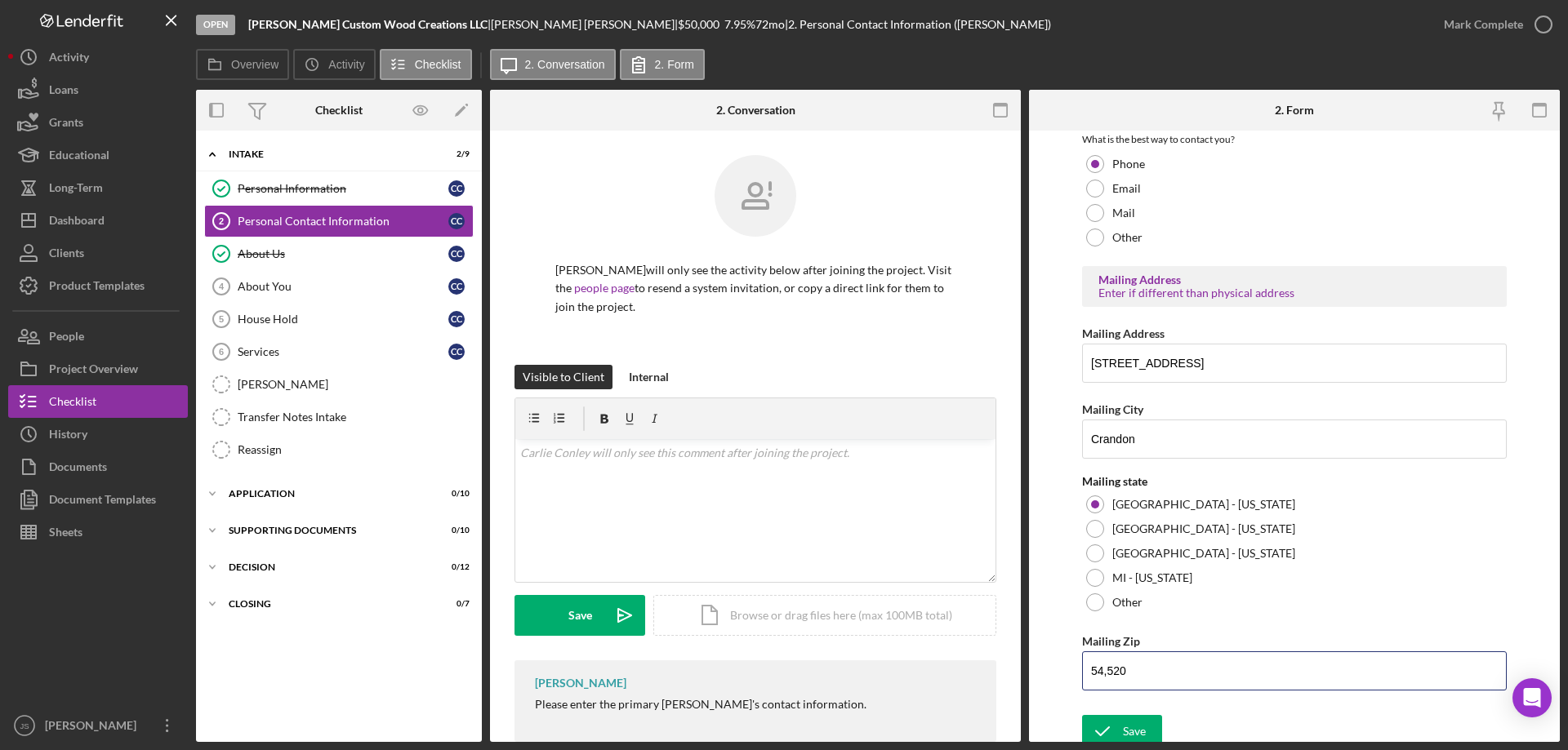
scroll to position [596, 0]
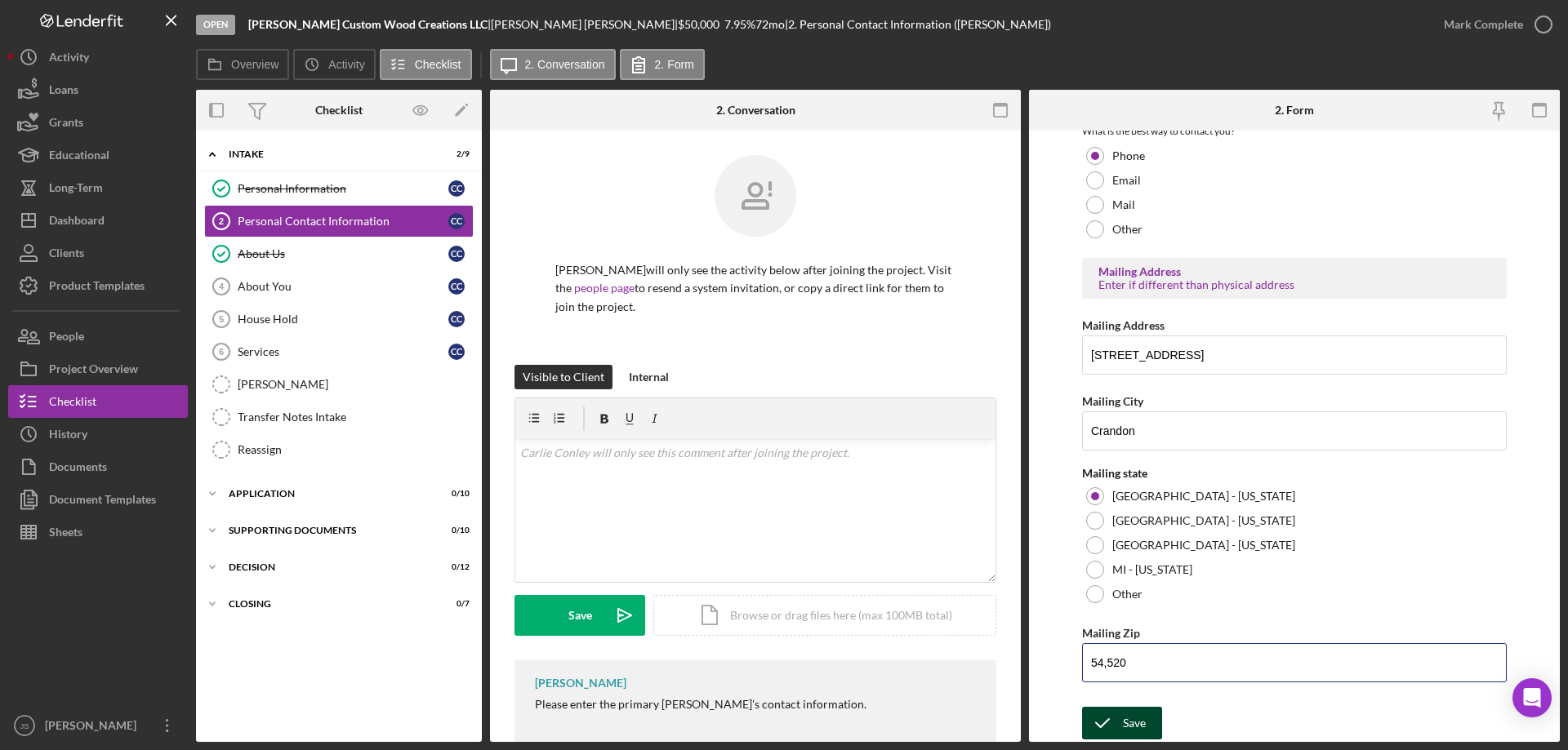
type input "54,520"
click at [1122, 721] on button "Save" at bounding box center [1122, 723] width 80 height 33
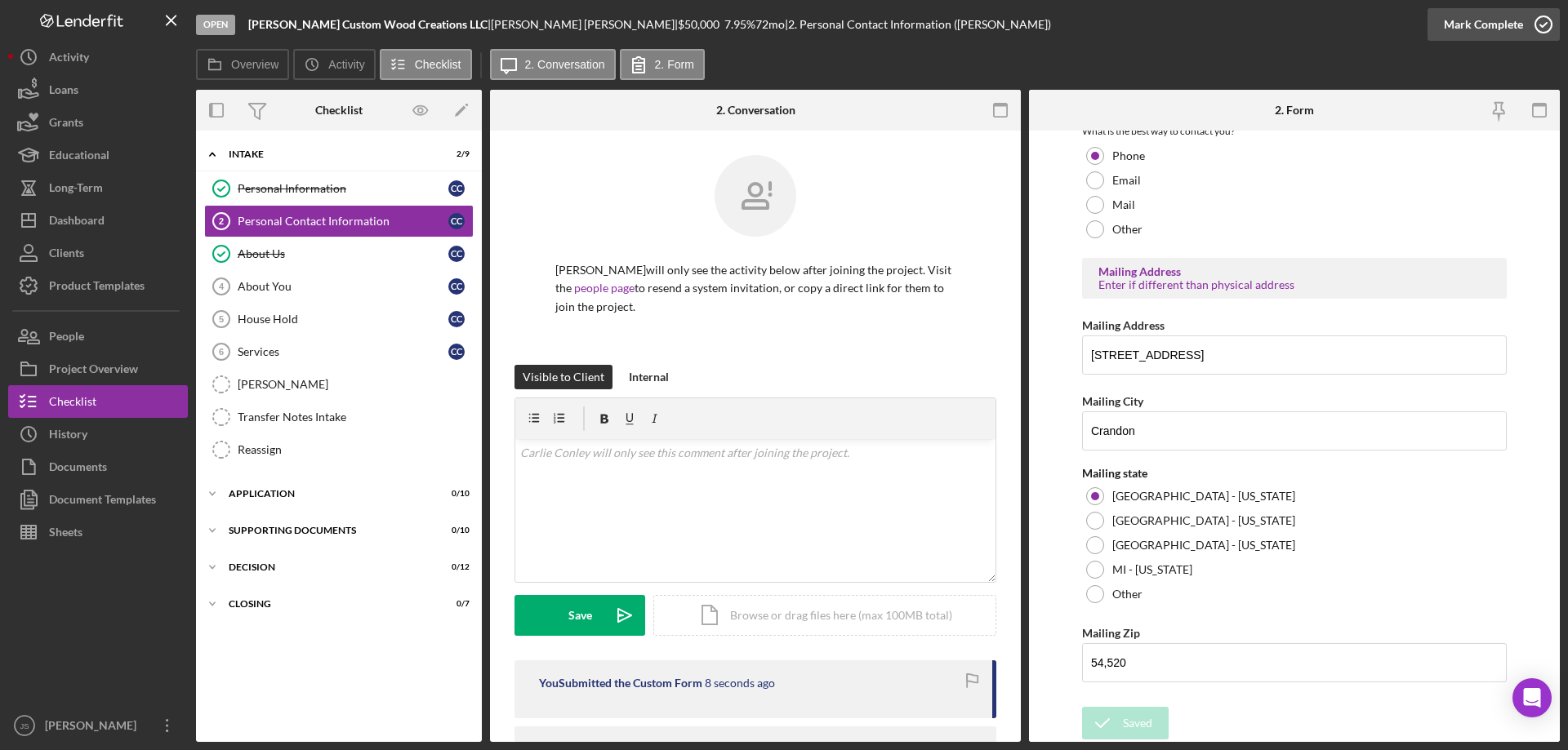
click at [1539, 24] on icon "button" at bounding box center [1543, 25] width 41 height 41
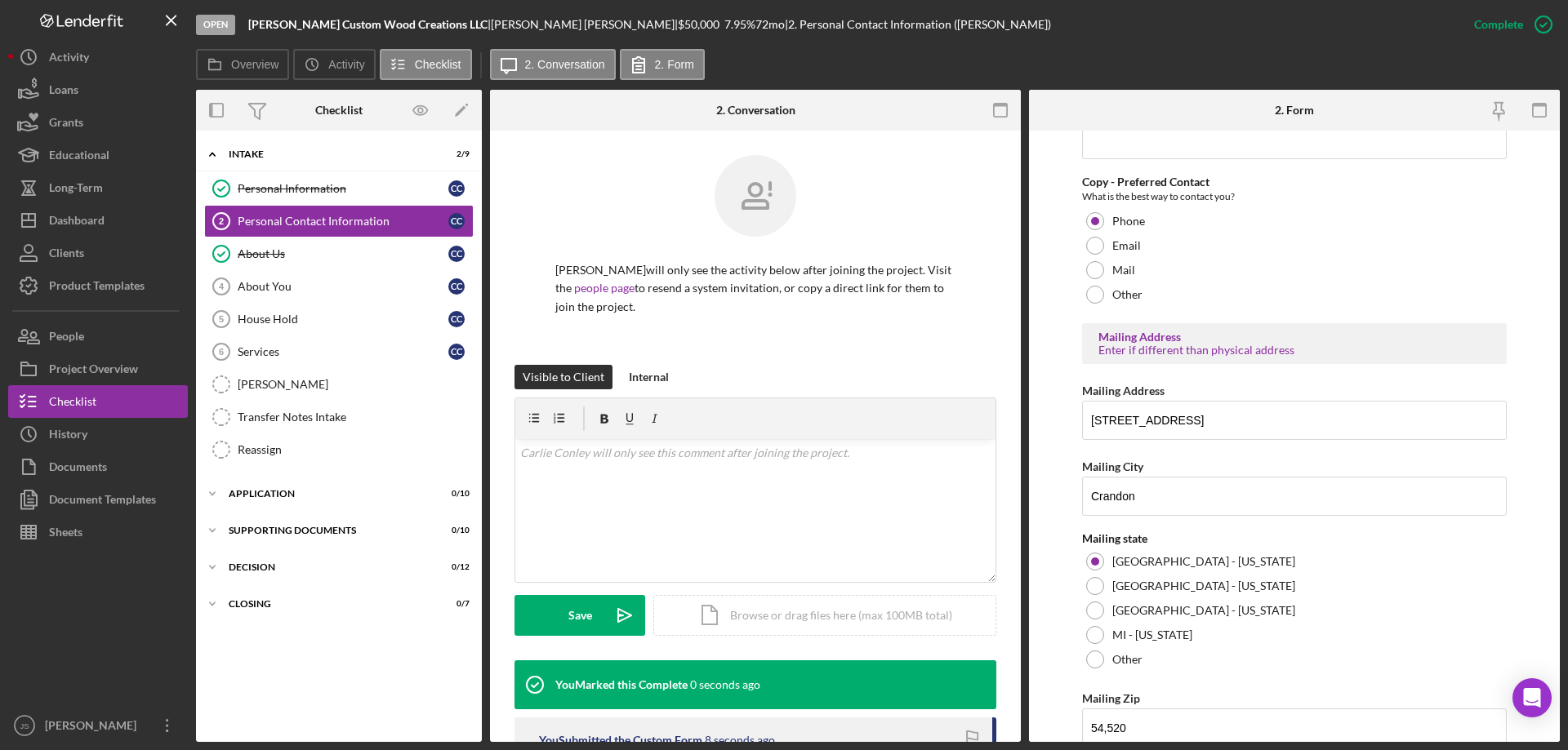
scroll to position [662, 0]
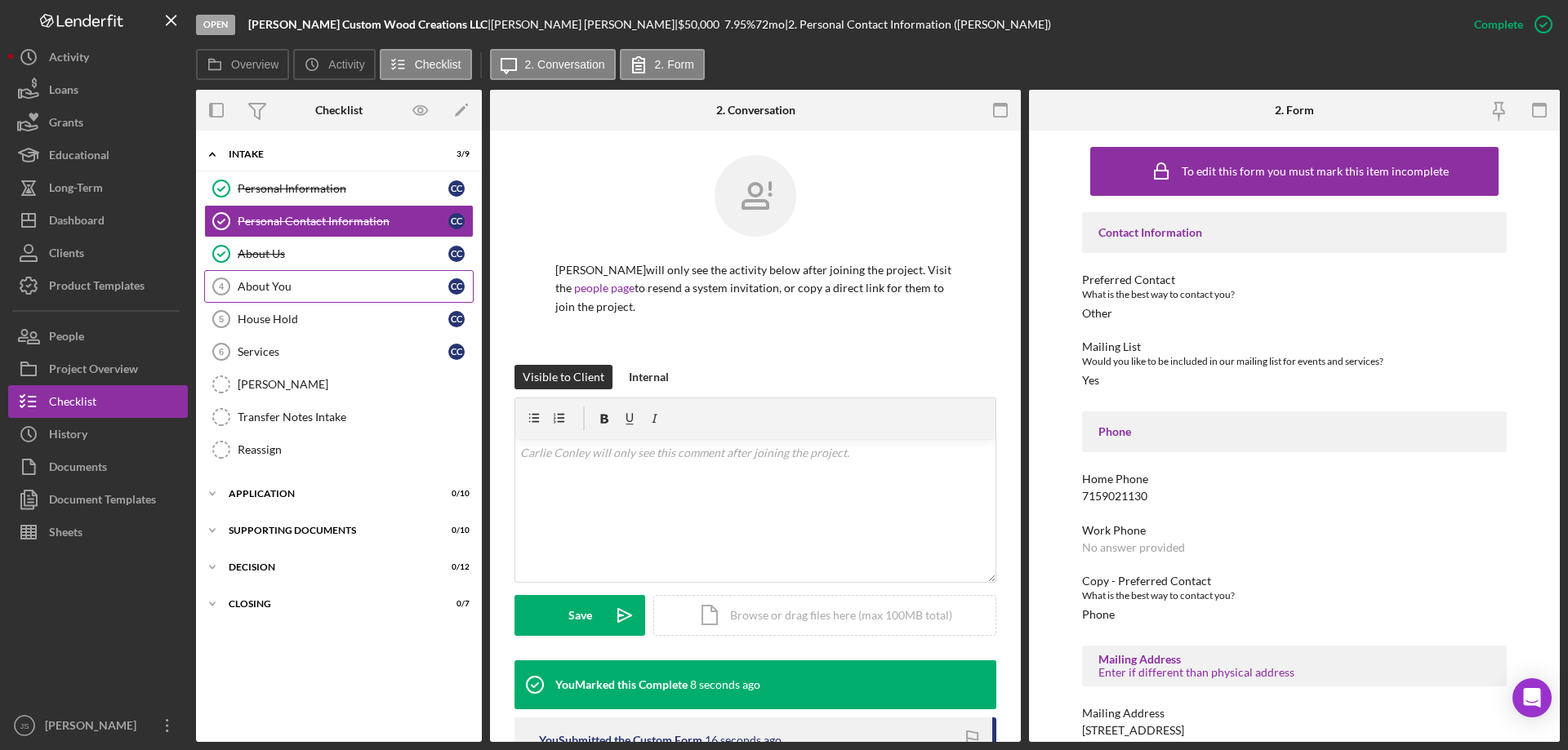
click at [321, 288] on div "About You" at bounding box center [343, 287] width 211 height 13
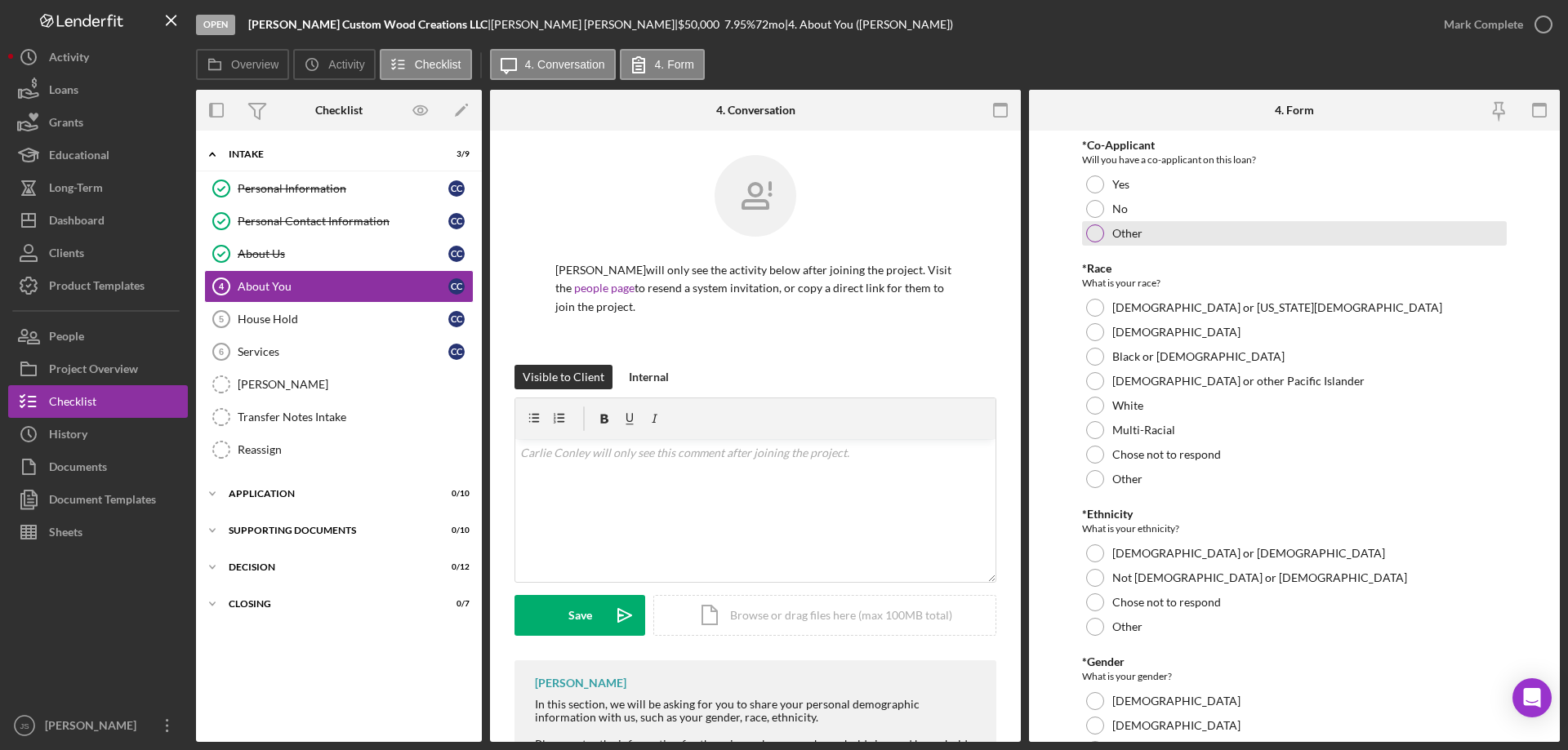
click at [1095, 210] on div at bounding box center [1095, 209] width 18 height 18
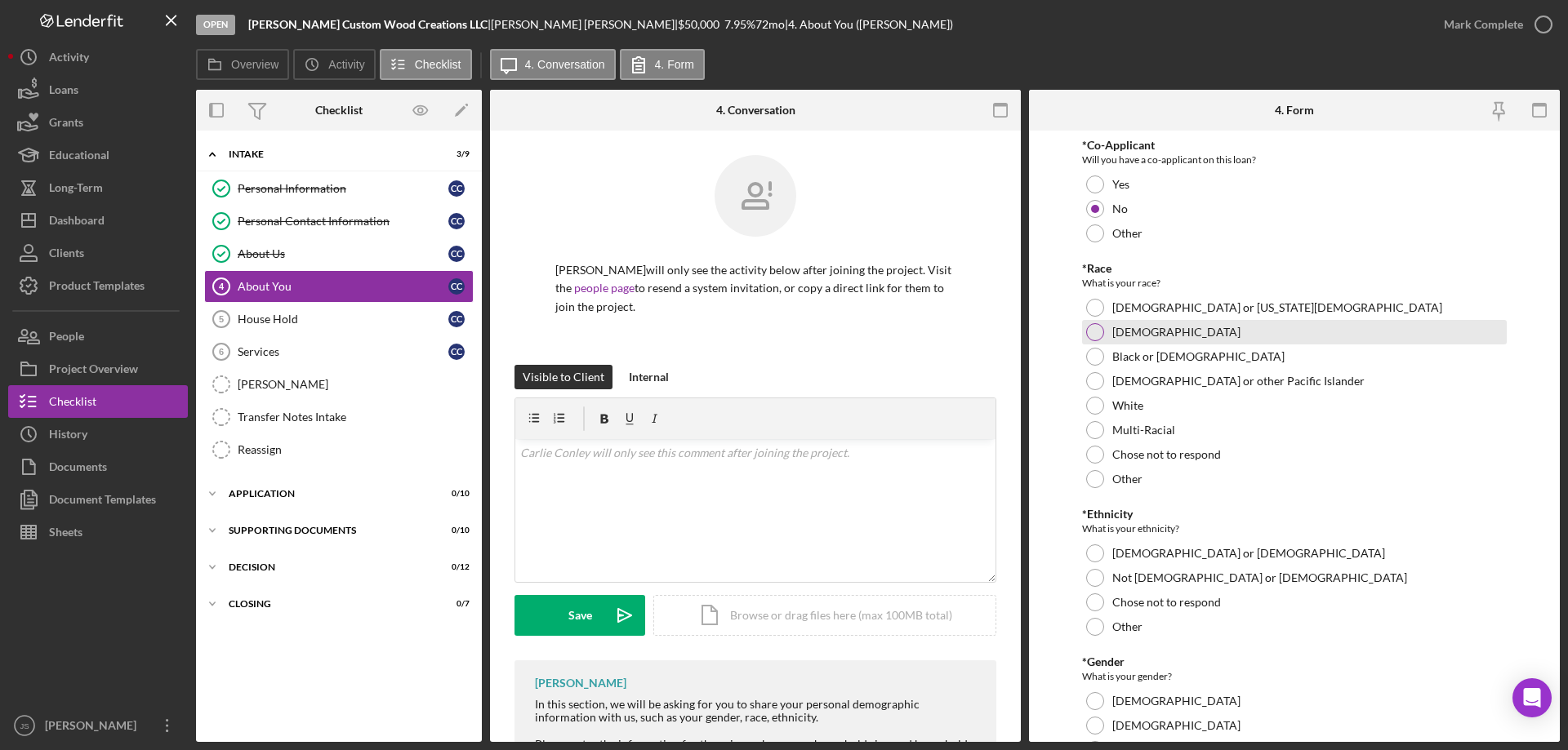
drag, startPoint x: 1096, startPoint y: 310, endPoint x: 1127, endPoint y: 328, distance: 35.8
click at [1100, 312] on div at bounding box center [1095, 308] width 18 height 18
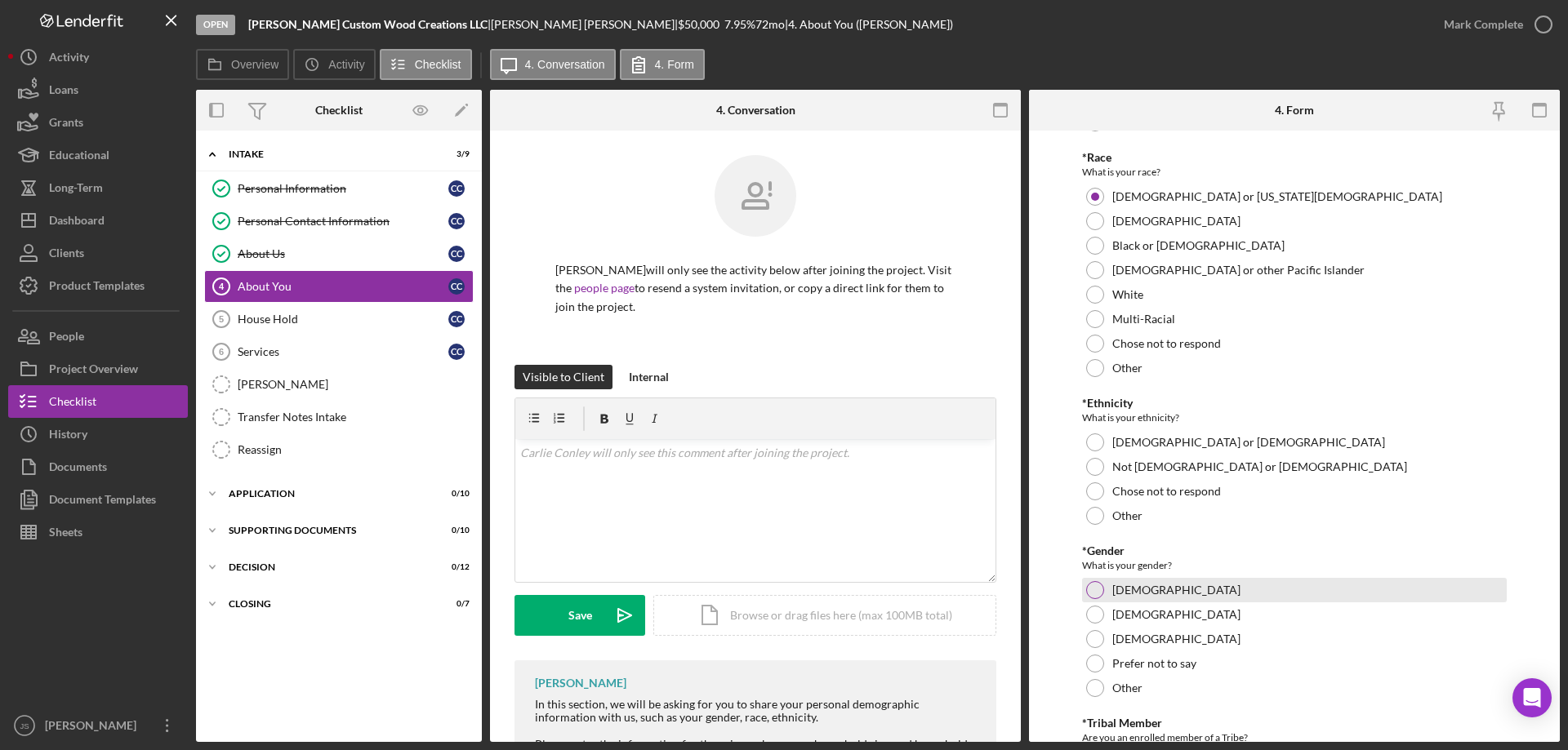
scroll to position [245, 0]
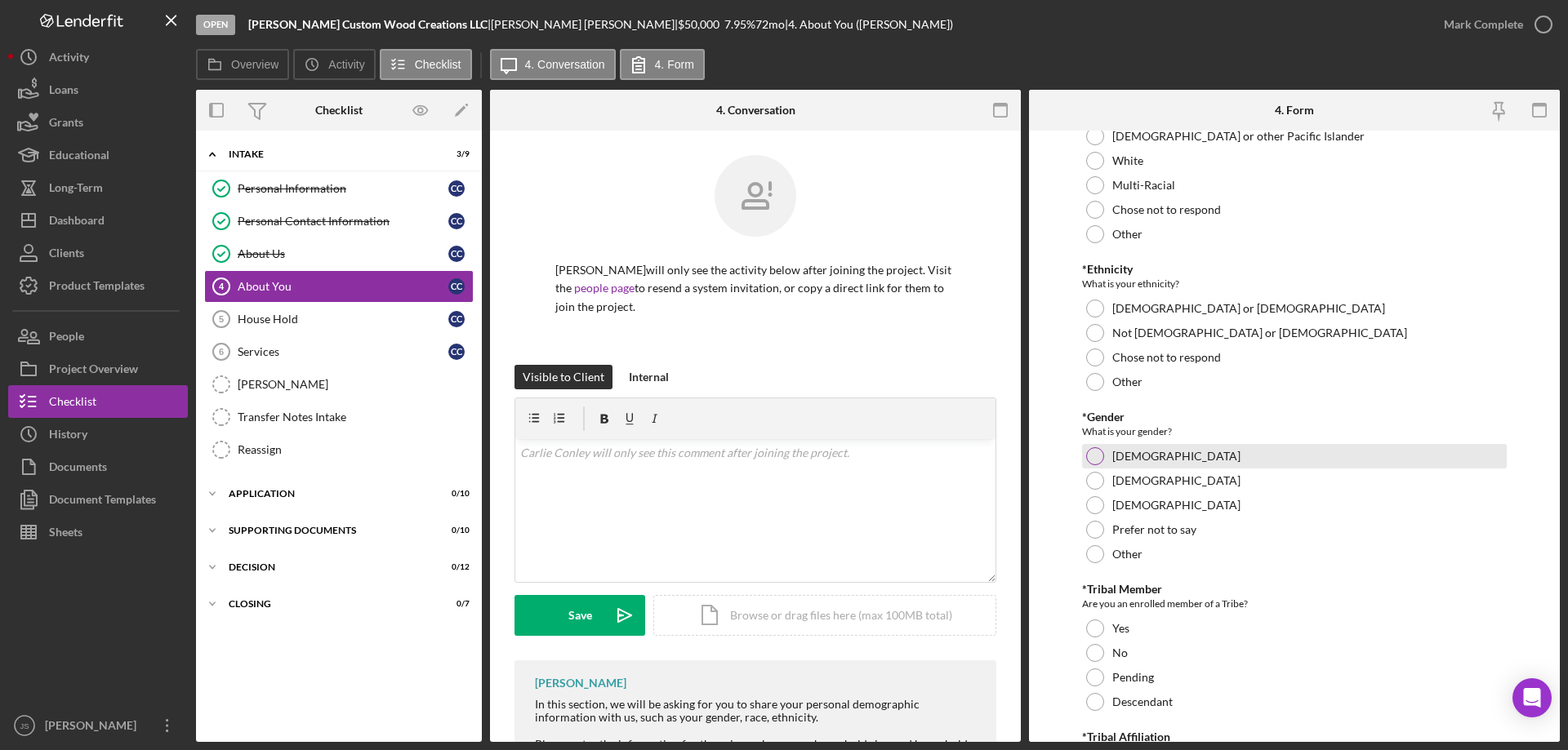
drag, startPoint x: 1092, startPoint y: 330, endPoint x: 1273, endPoint y: 451, distance: 217.7
click at [1095, 330] on div at bounding box center [1095, 333] width 18 height 18
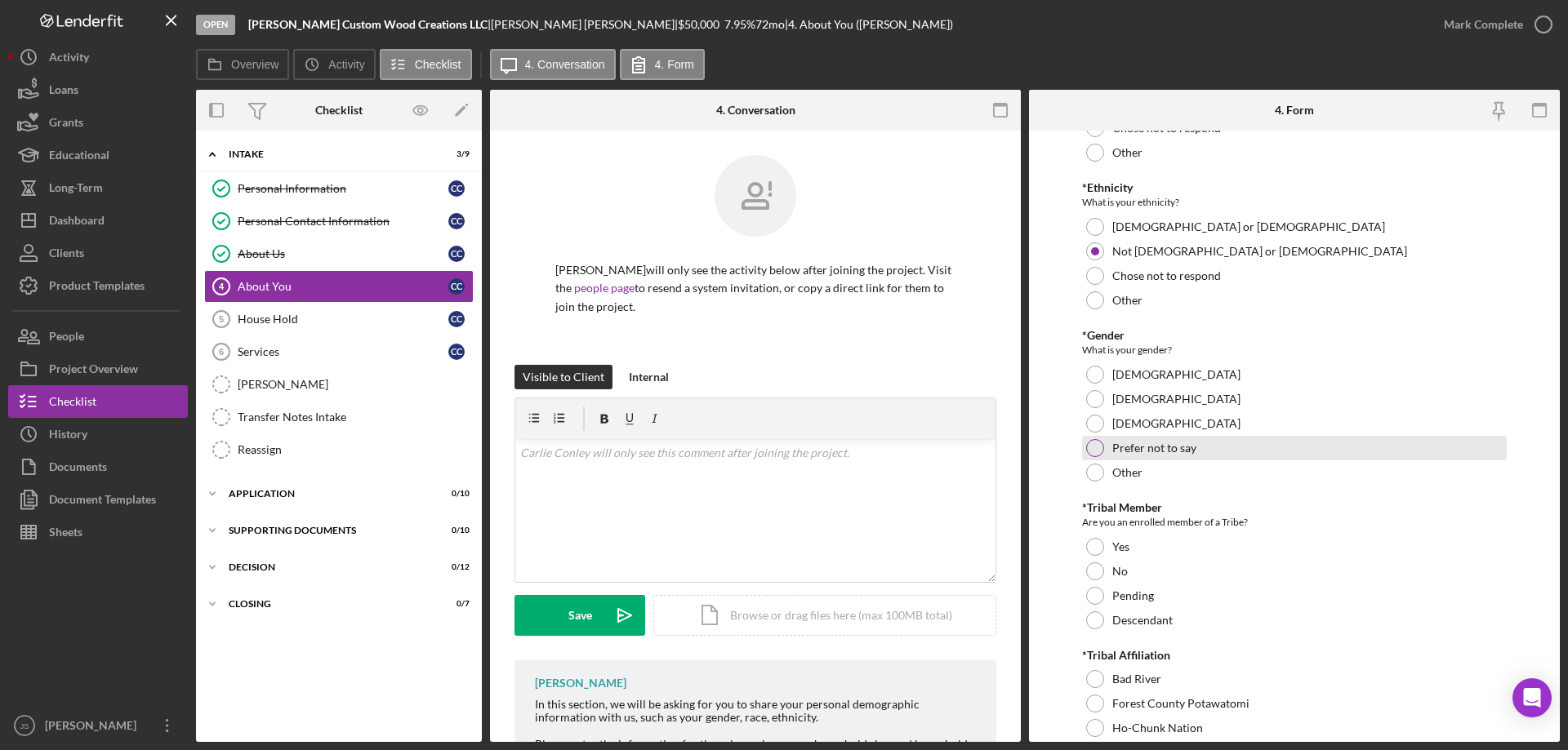
drag, startPoint x: 1093, startPoint y: 372, endPoint x: 1302, endPoint y: 453, distance: 224.1
click at [1100, 372] on div at bounding box center [1095, 375] width 18 height 18
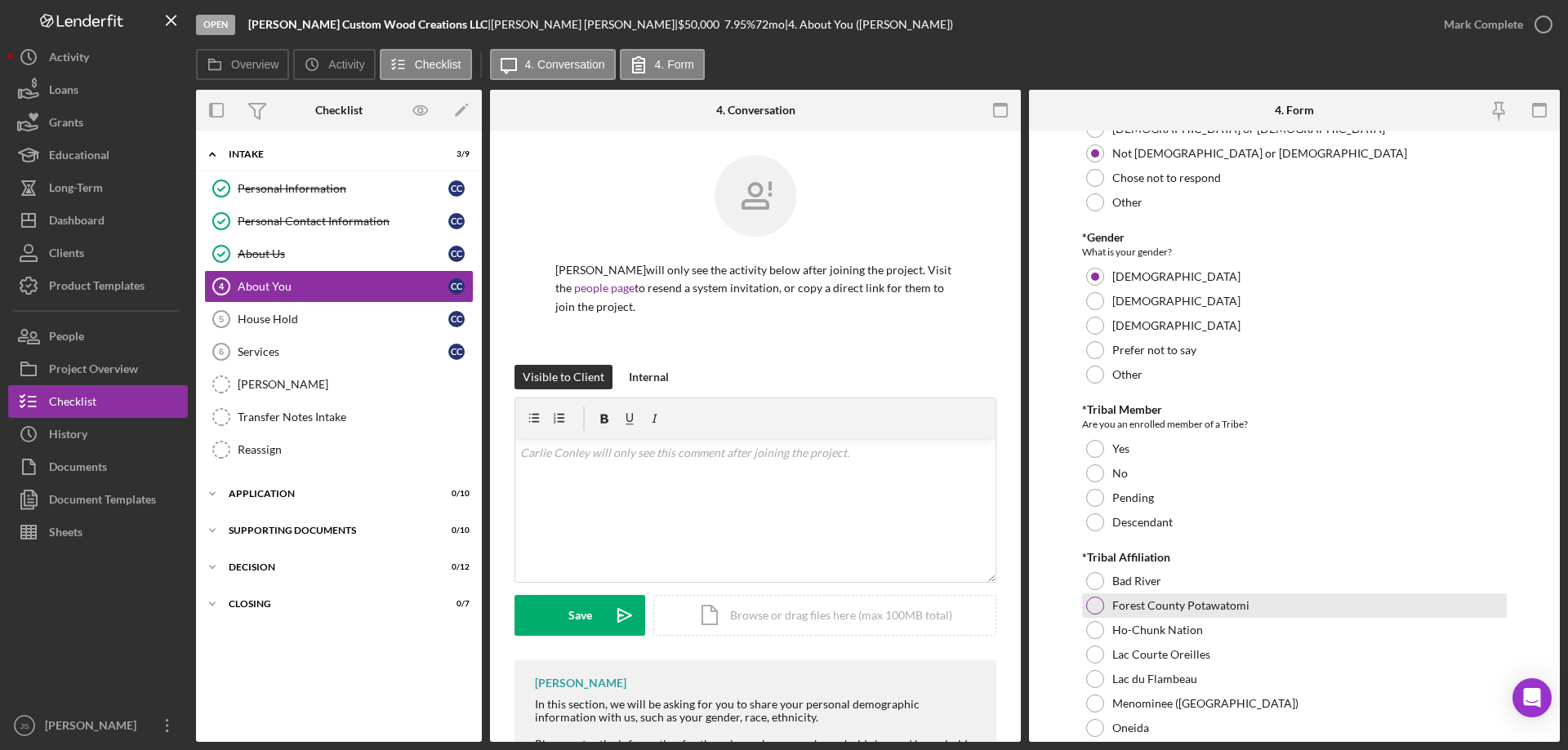
scroll to position [571, 0]
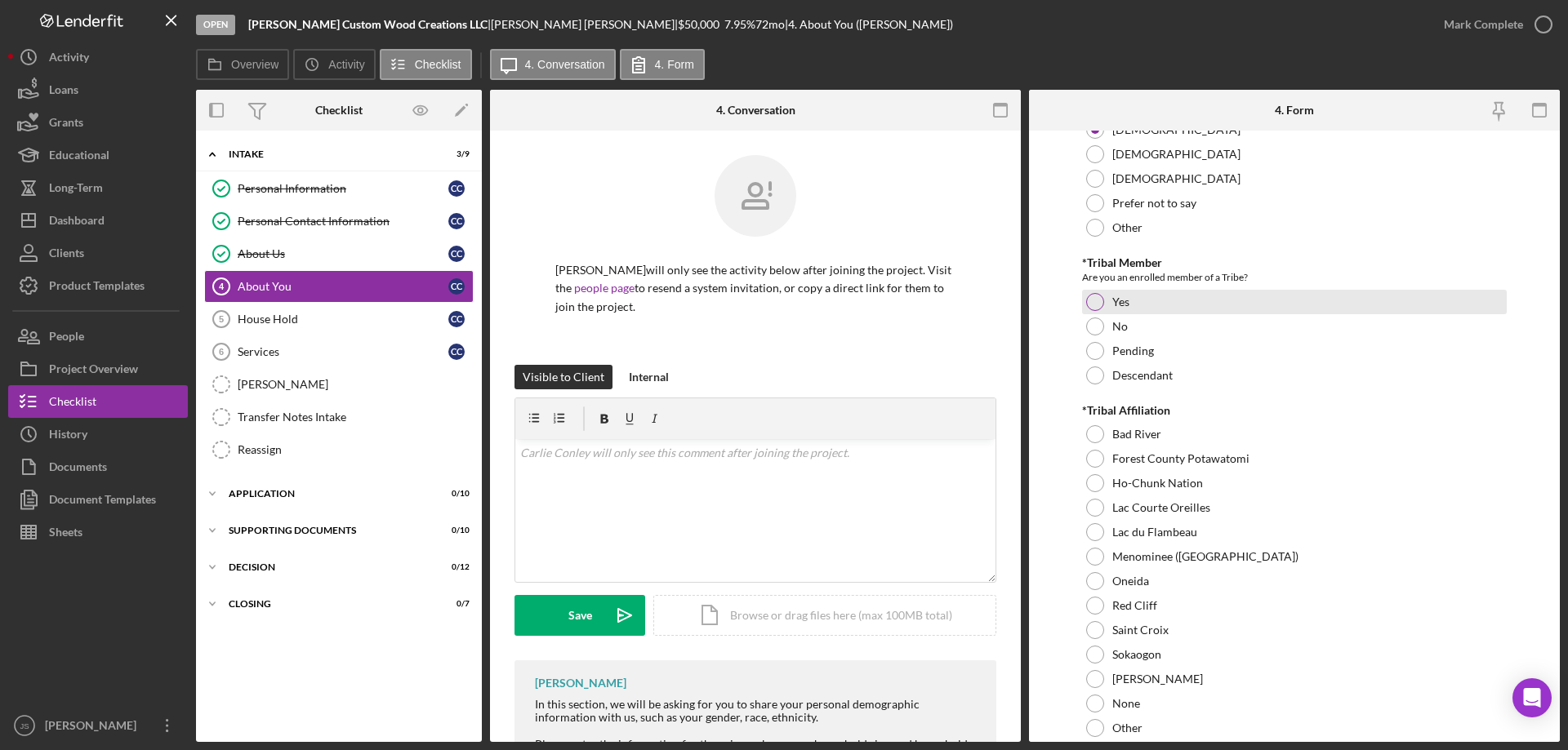
click at [1095, 302] on div at bounding box center [1095, 302] width 18 height 18
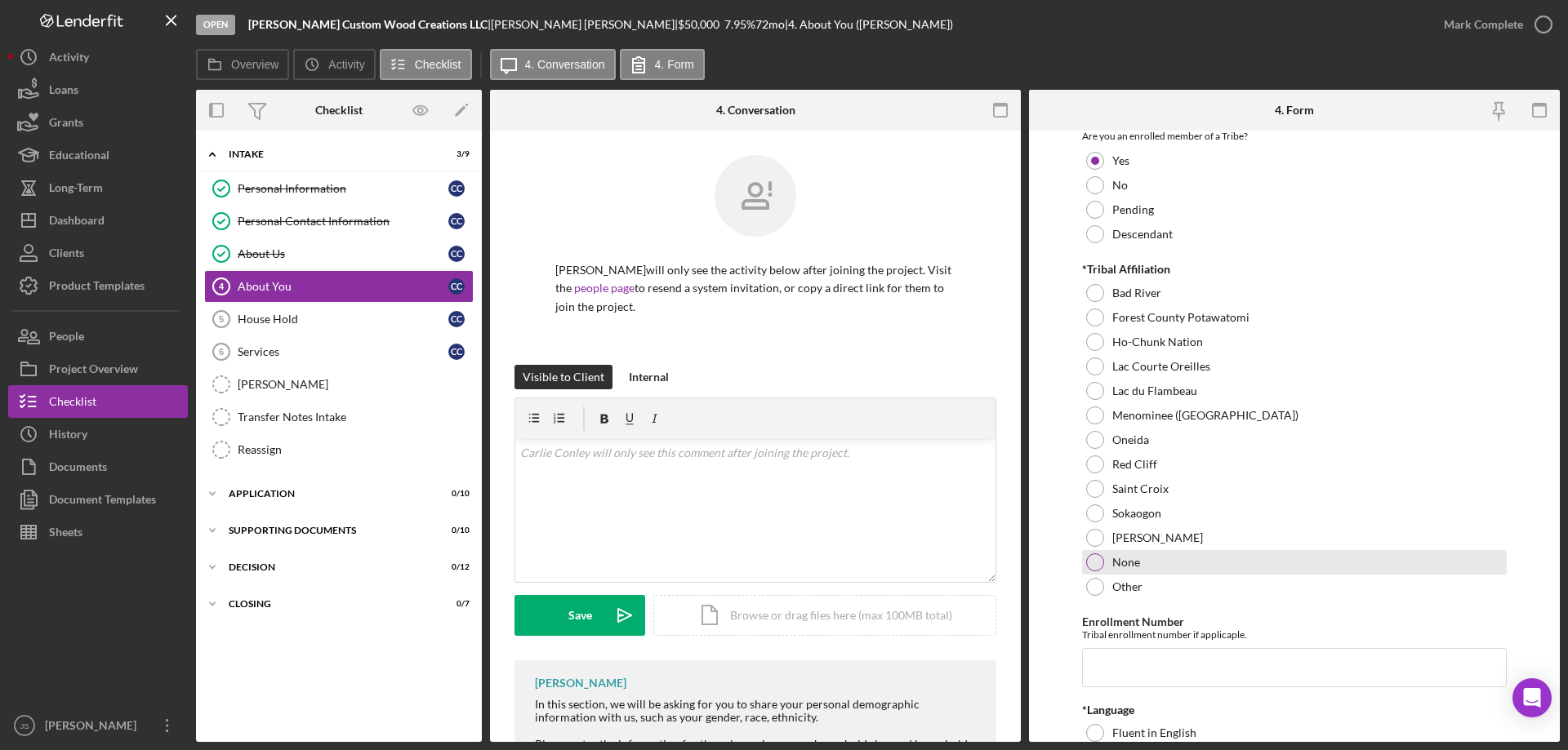
scroll to position [734, 0]
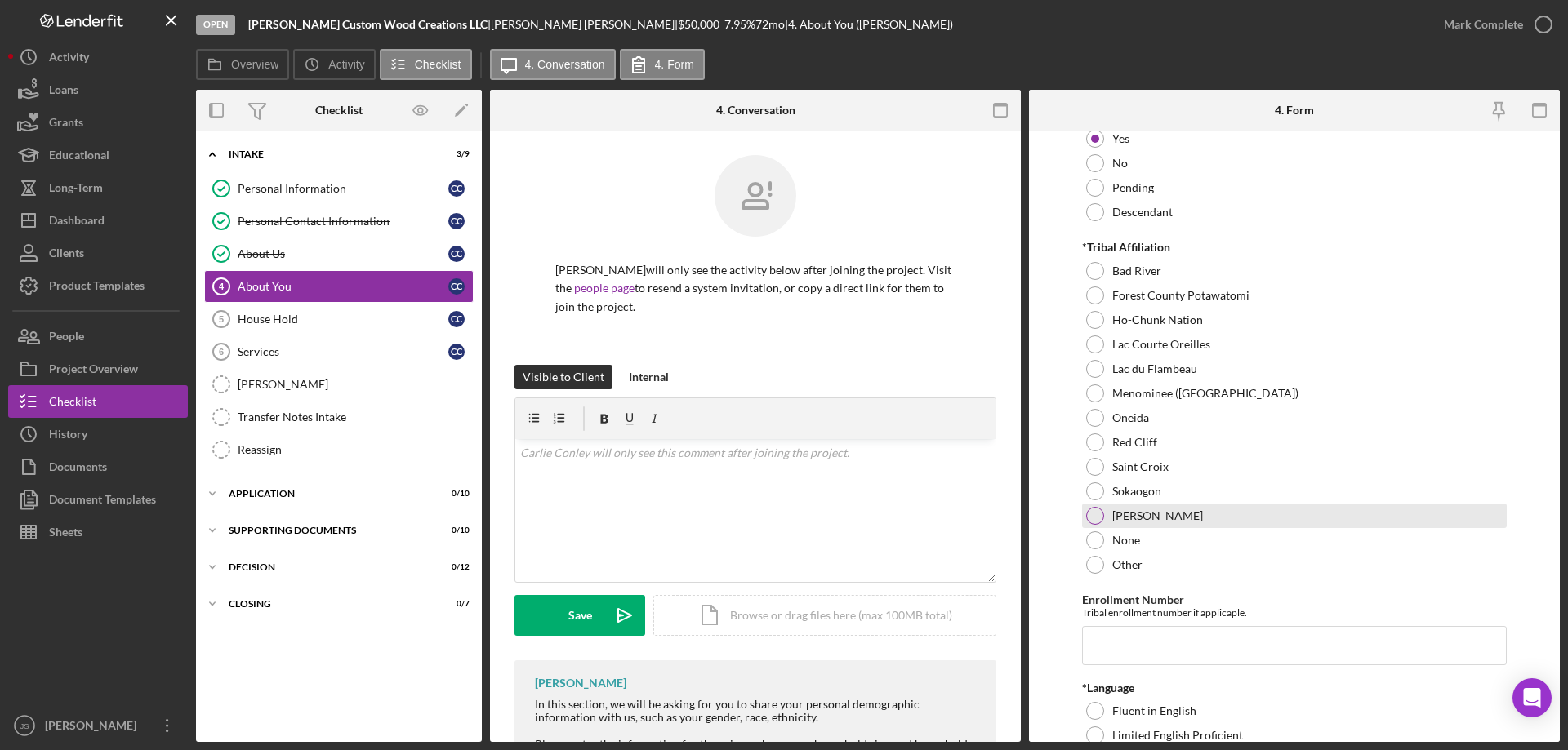
drag, startPoint x: 1096, startPoint y: 487, endPoint x: 1284, endPoint y: 520, distance: 190.9
click at [1098, 487] on div at bounding box center [1095, 491] width 18 height 18
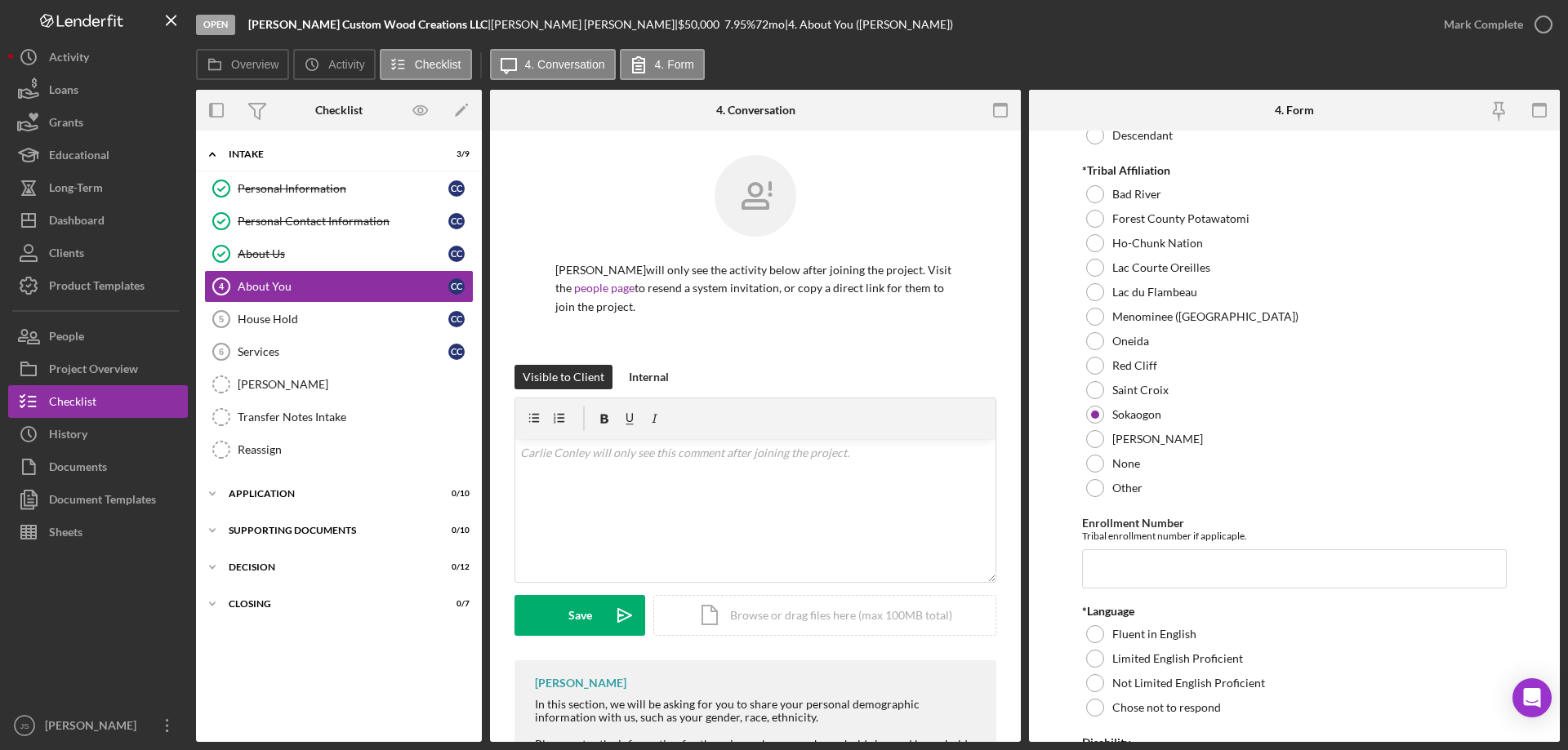
scroll to position [898, 0]
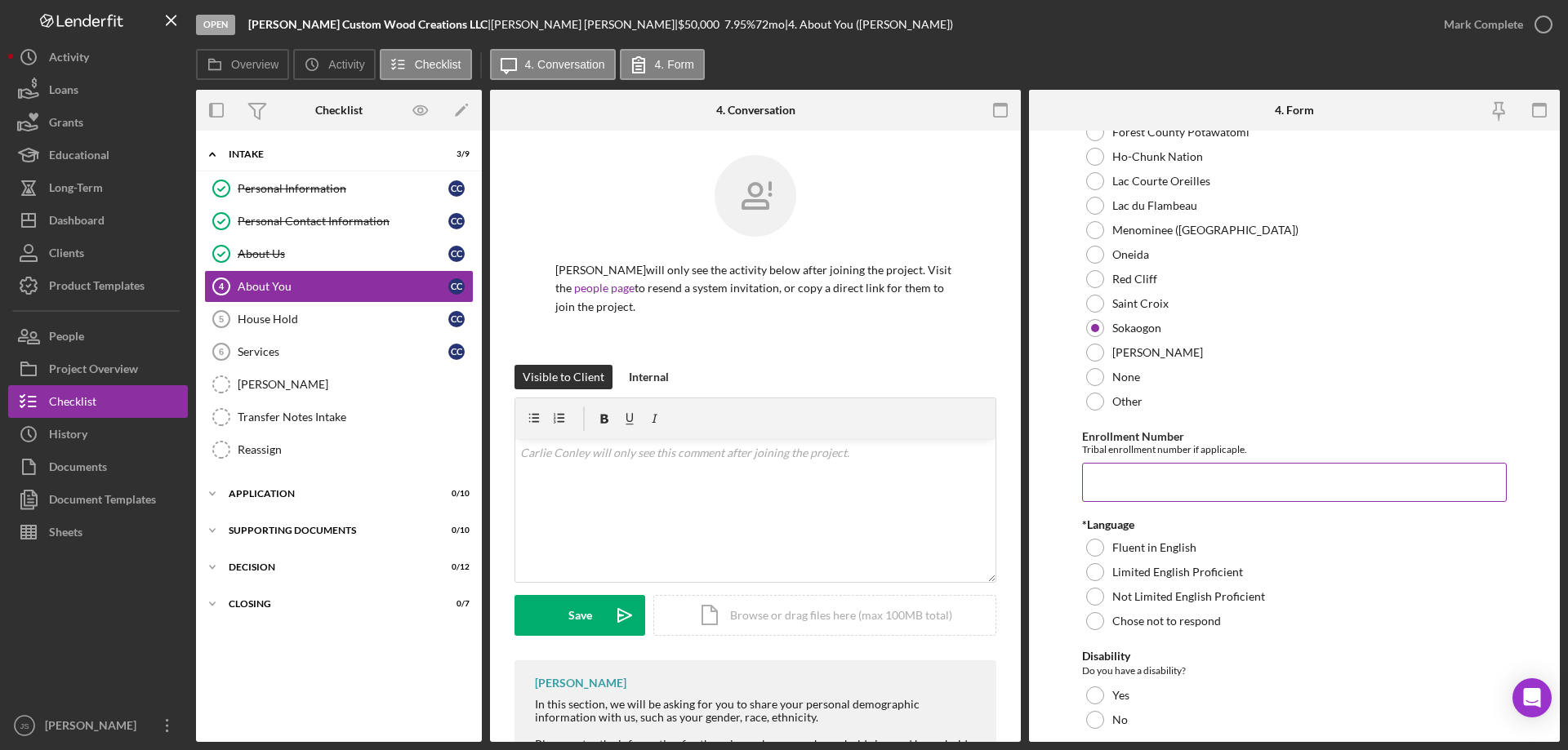
click at [1106, 470] on input "Enrollment Number" at bounding box center [1294, 482] width 424 height 39
type input "1834"
drag, startPoint x: 1094, startPoint y: 547, endPoint x: 737, endPoint y: 557, distance: 357.1
click at [1095, 547] on div at bounding box center [1095, 547] width 18 height 18
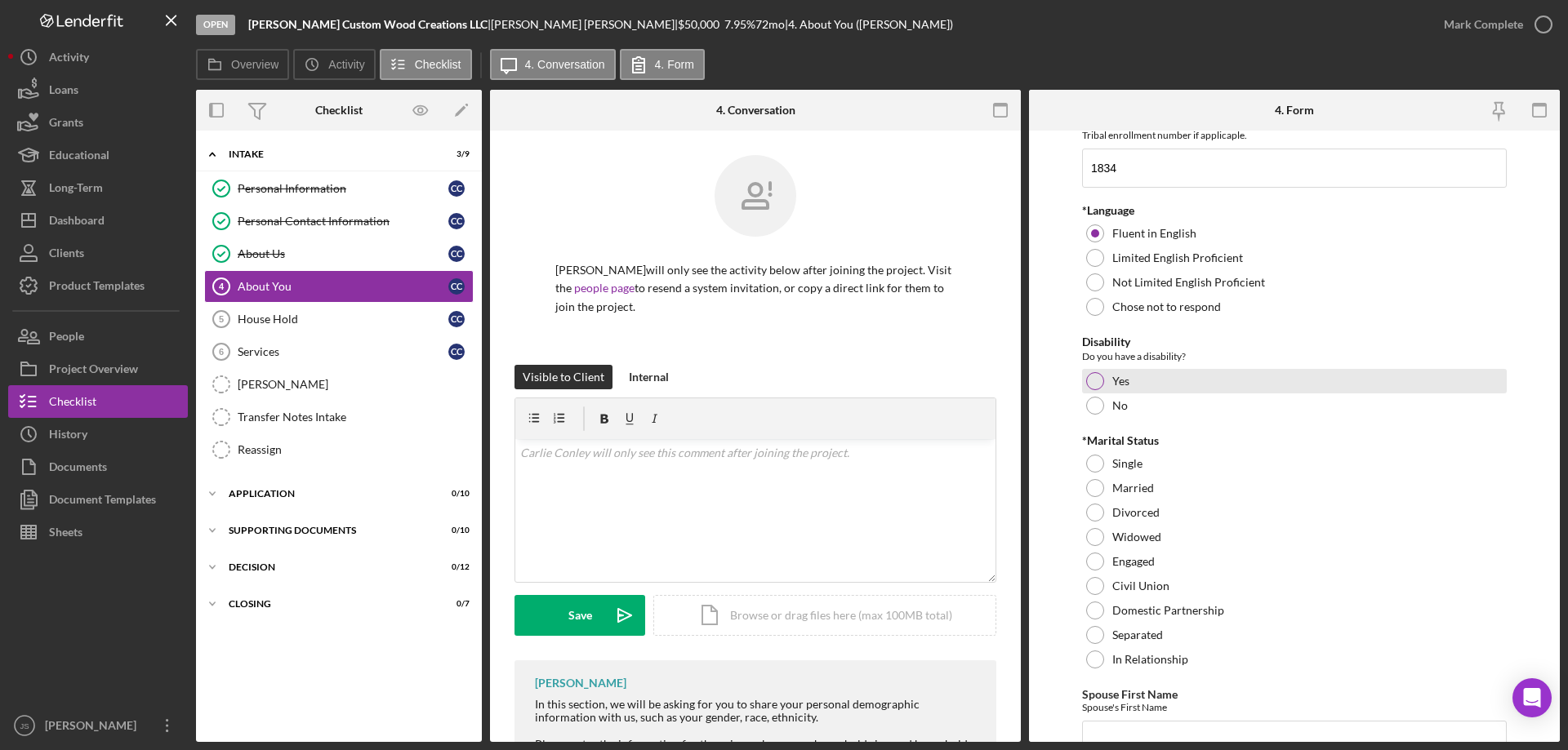
scroll to position [1306, 0]
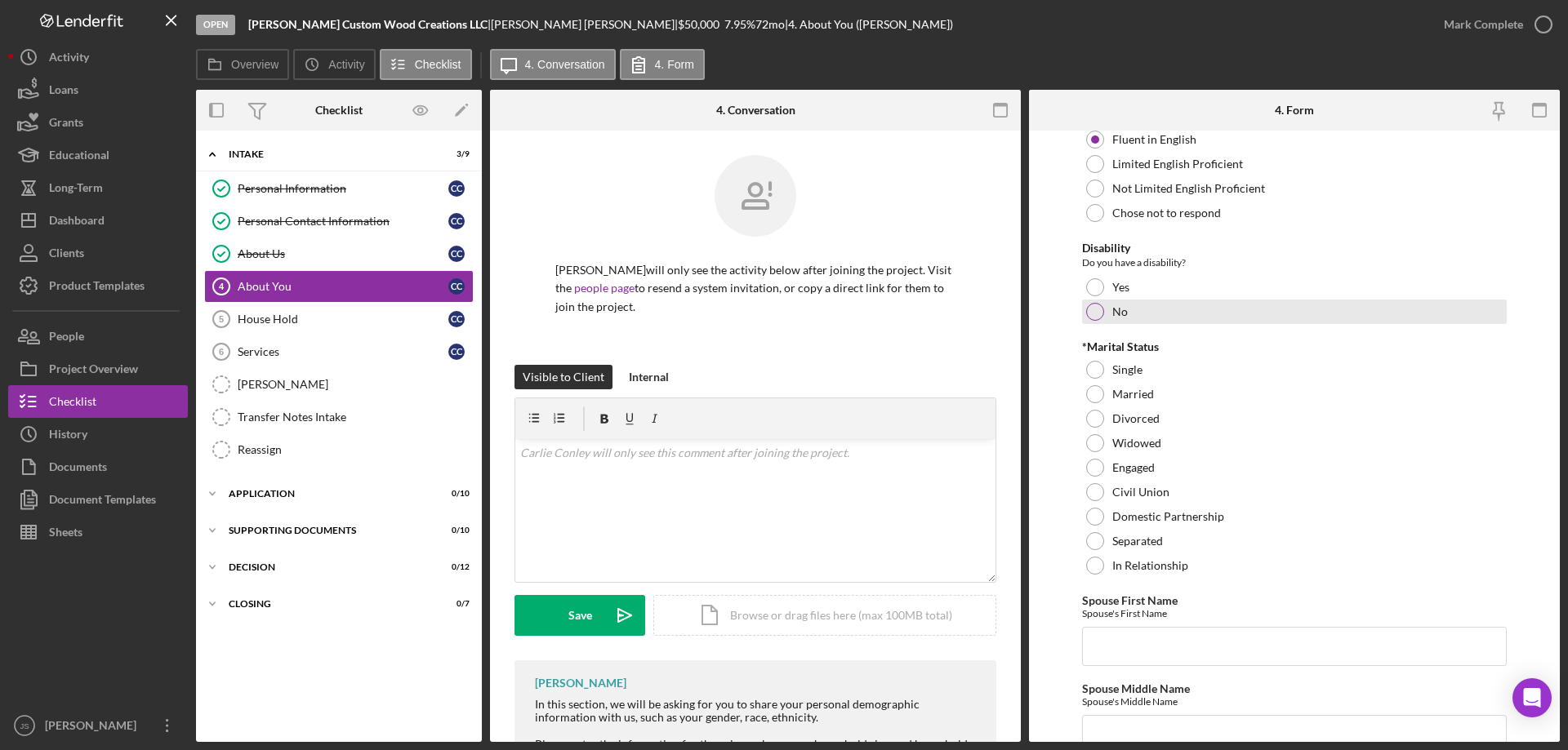
click at [1098, 315] on div at bounding box center [1095, 312] width 18 height 18
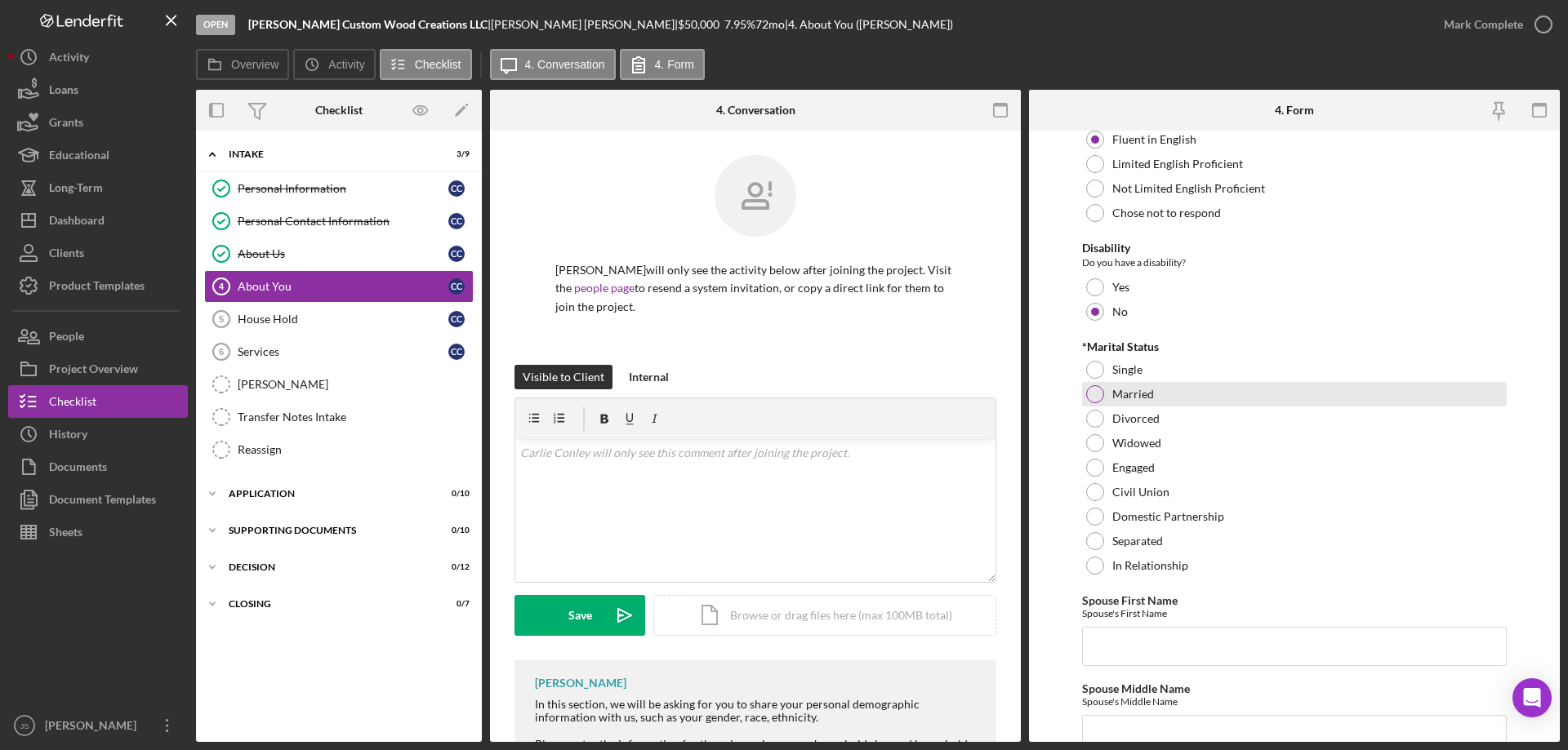
click at [1095, 394] on div at bounding box center [1095, 394] width 18 height 18
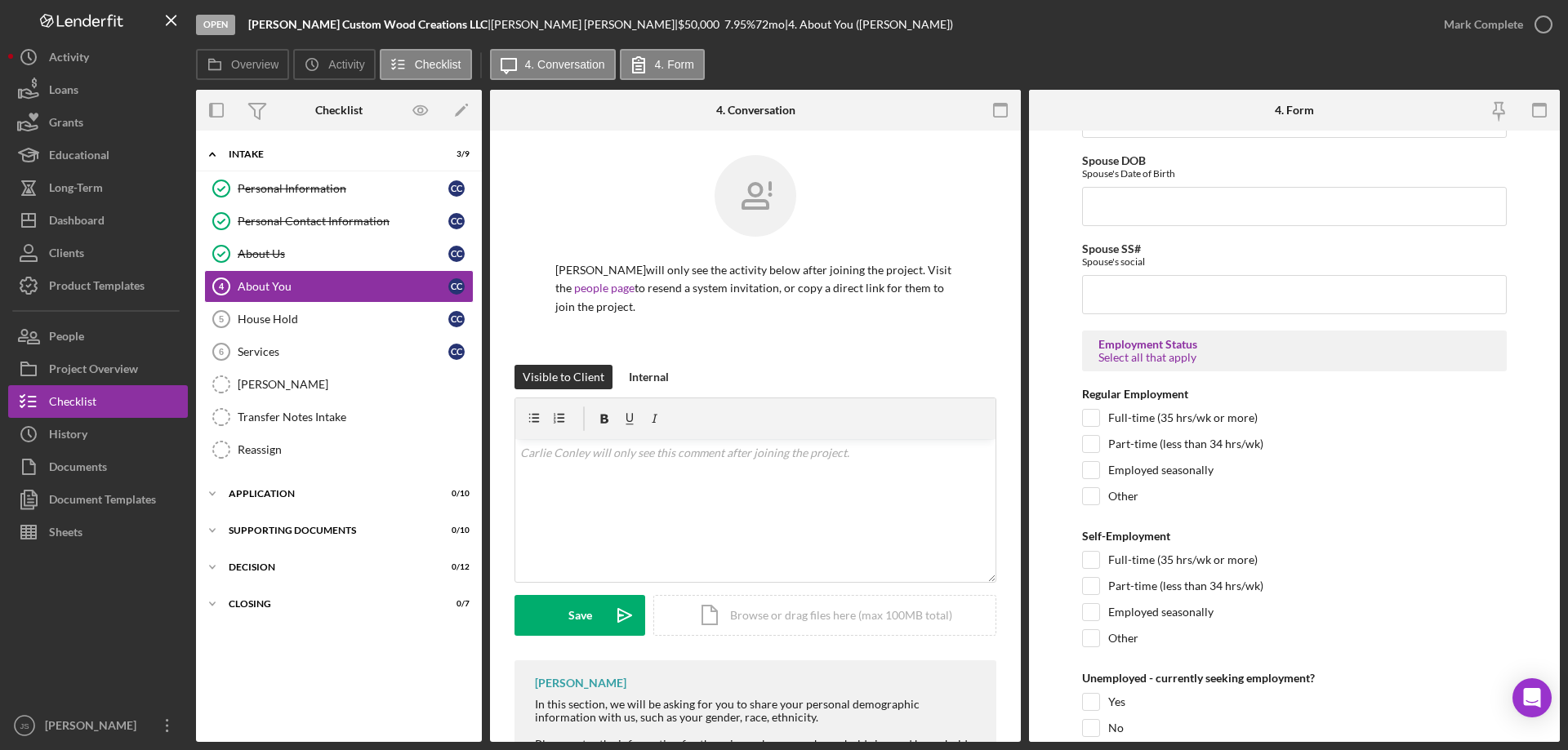
scroll to position [2040, 0]
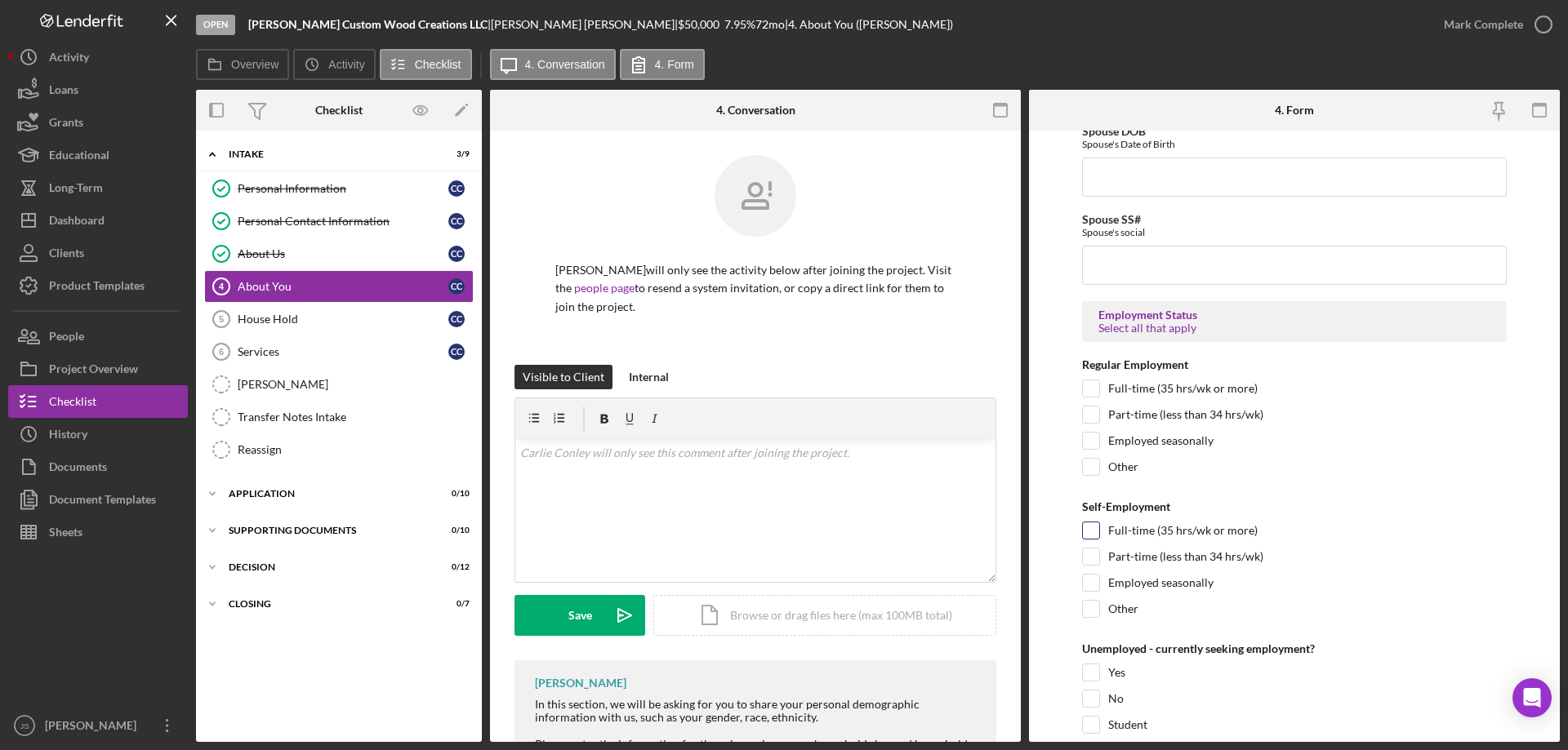
click at [1087, 529] on input "Full-time (35 hrs/wk or more)" at bounding box center [1091, 530] width 16 height 16
checkbox input "true"
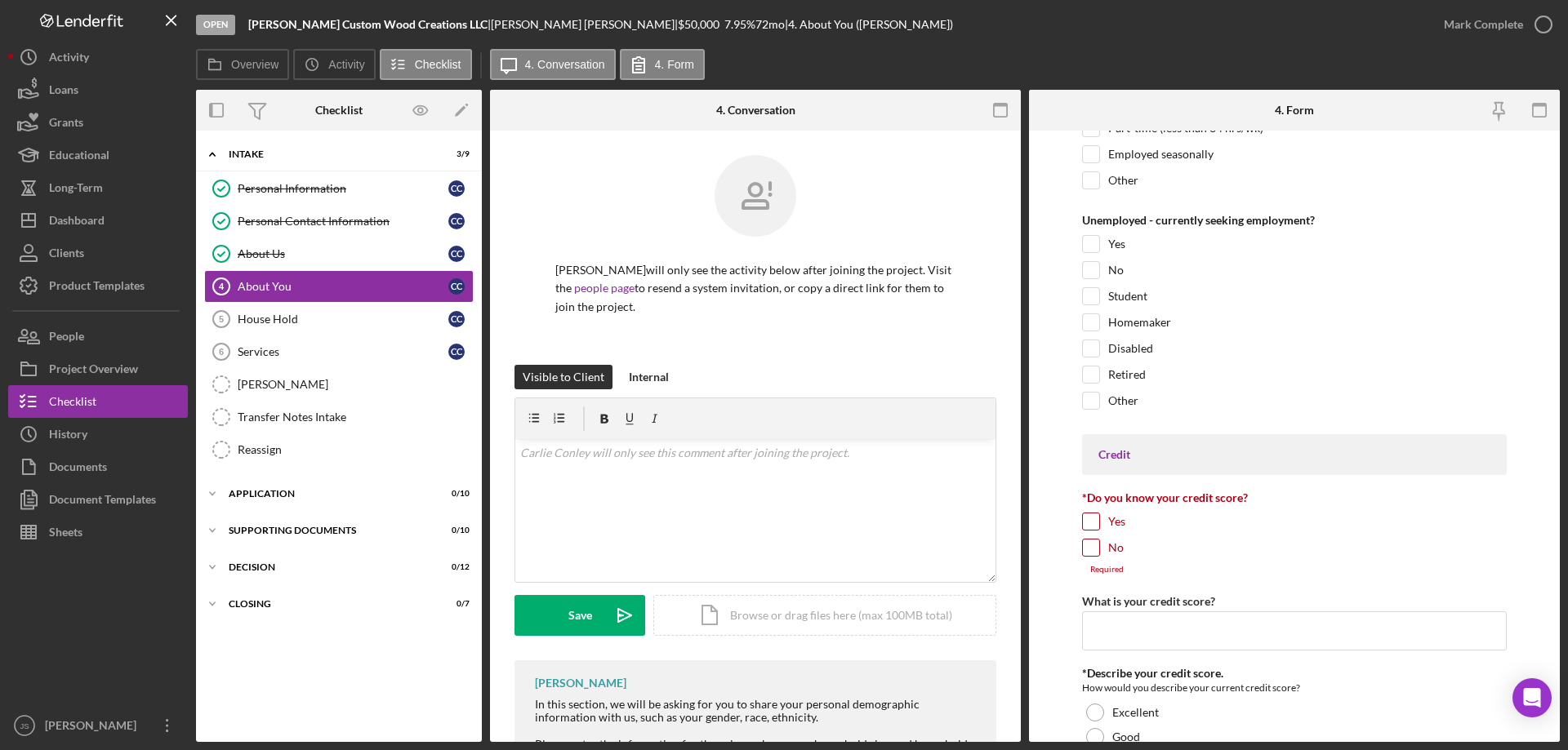
scroll to position [2611, 0]
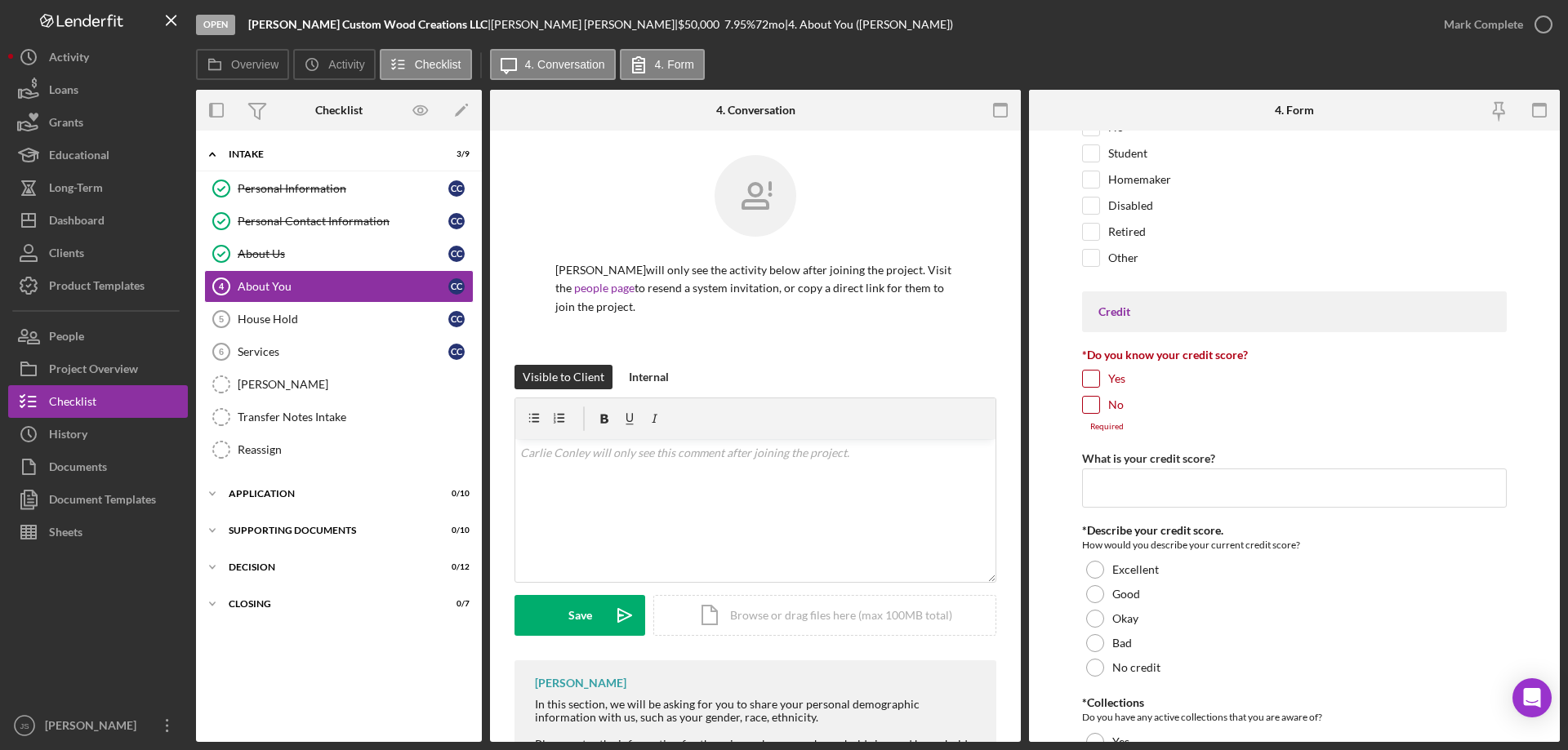
click at [1090, 373] on input "Yes" at bounding box center [1091, 378] width 16 height 16
checkbox input "true"
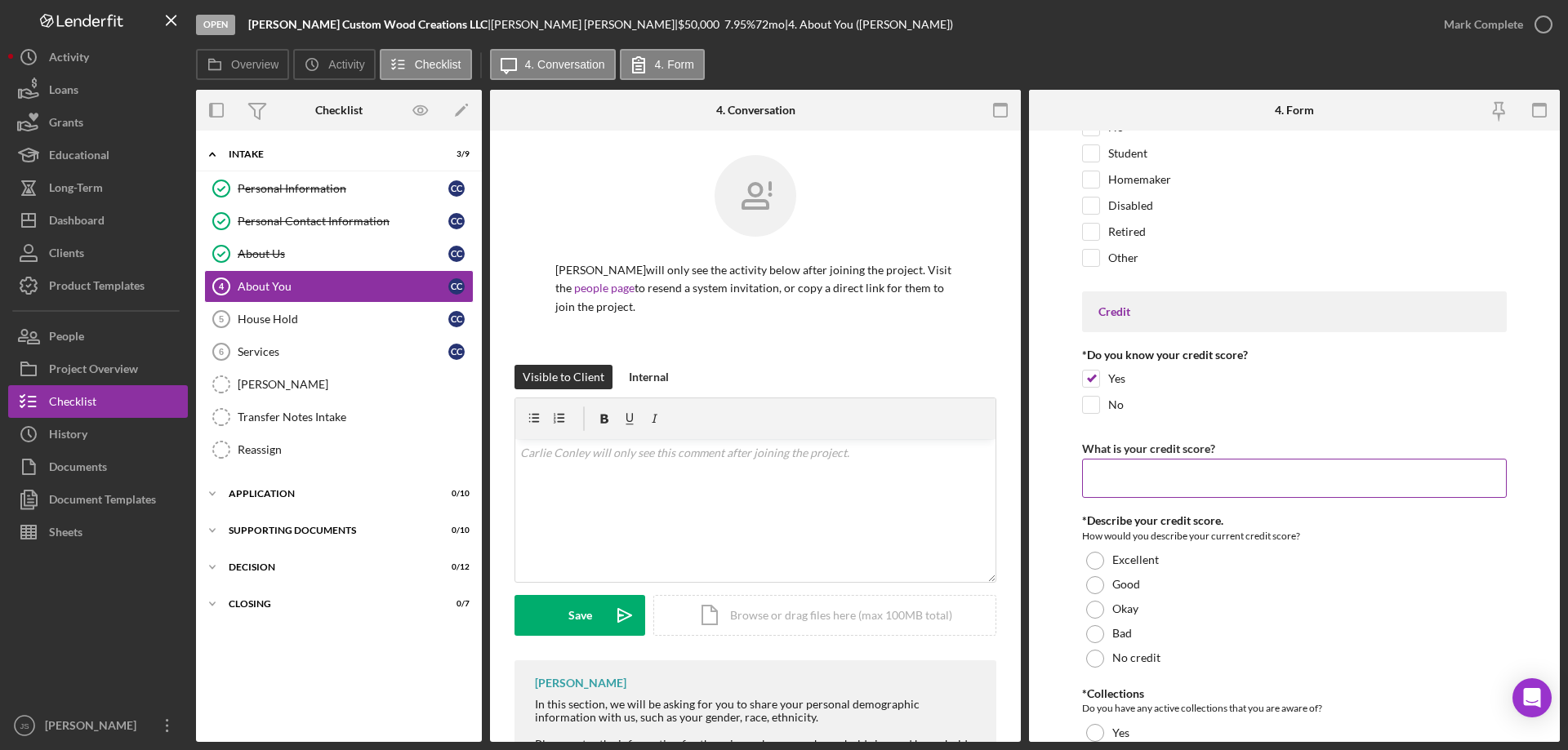
drag, startPoint x: 1098, startPoint y: 483, endPoint x: 1040, endPoint y: 462, distance: 61.7
click at [1098, 483] on input "What is your credit score?" at bounding box center [1294, 478] width 424 height 39
type input "600"
drag, startPoint x: 1094, startPoint y: 605, endPoint x: 1118, endPoint y: 609, distance: 24.3
click at [1095, 605] on div at bounding box center [1095, 609] width 18 height 18
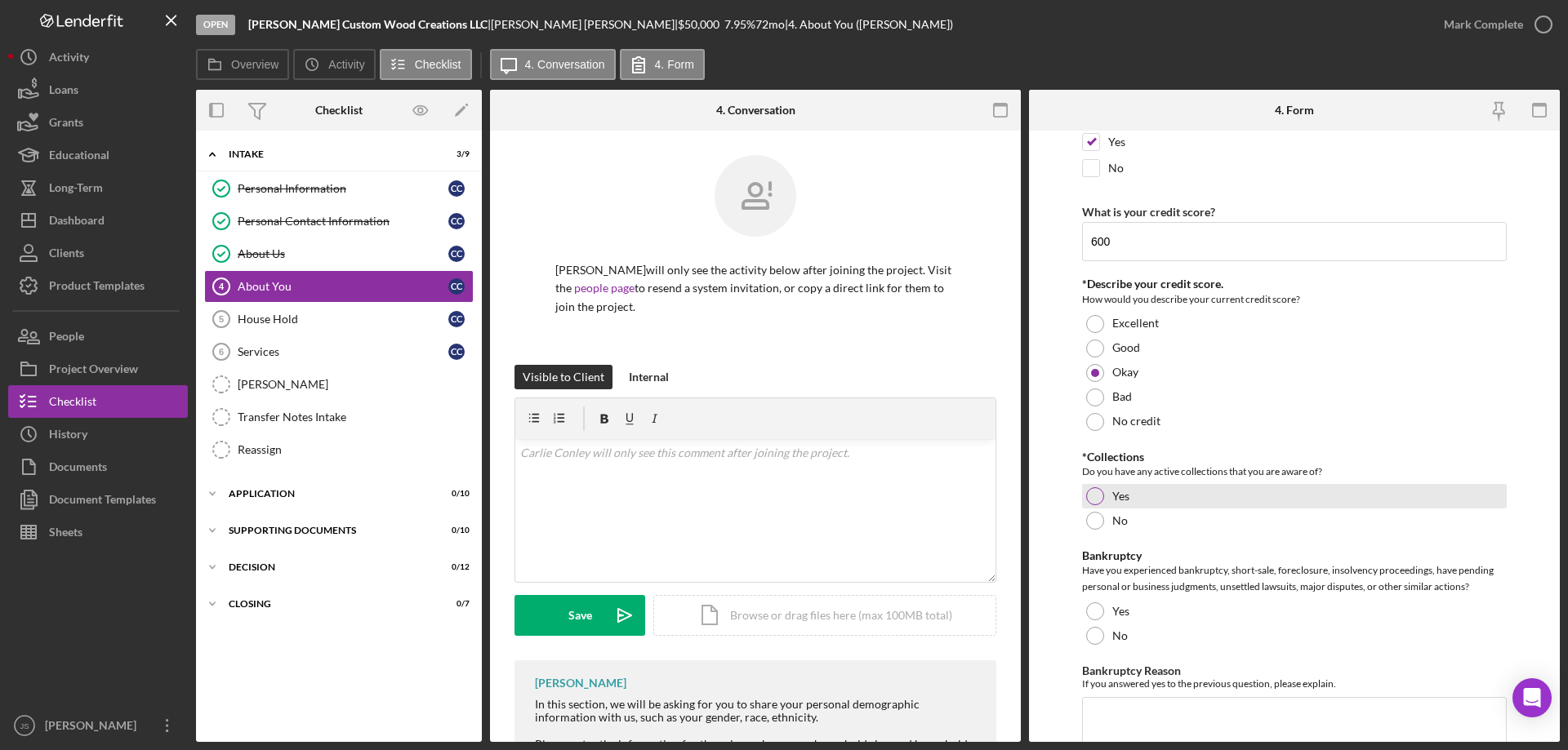
scroll to position [2856, 0]
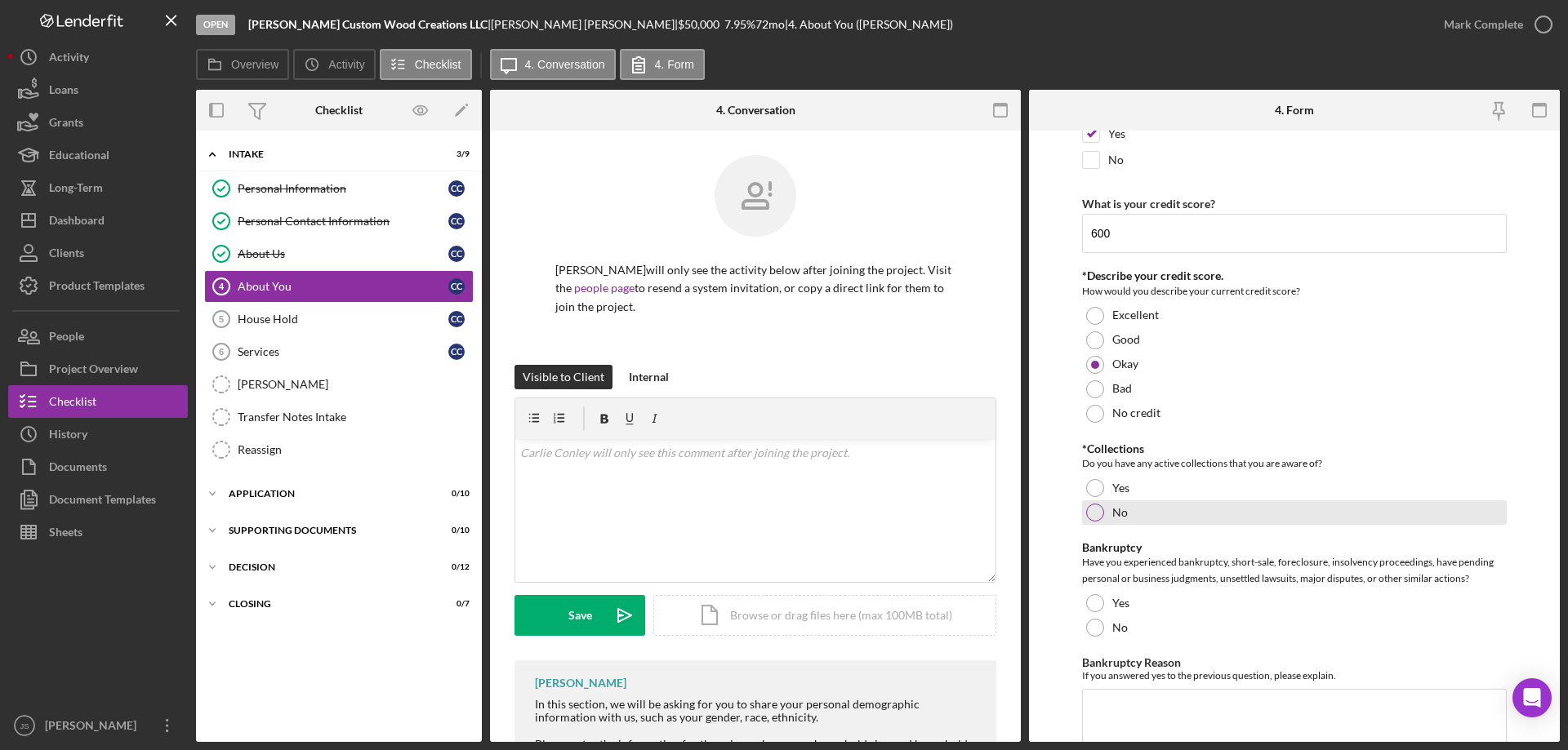
click at [1092, 510] on div at bounding box center [1095, 512] width 18 height 18
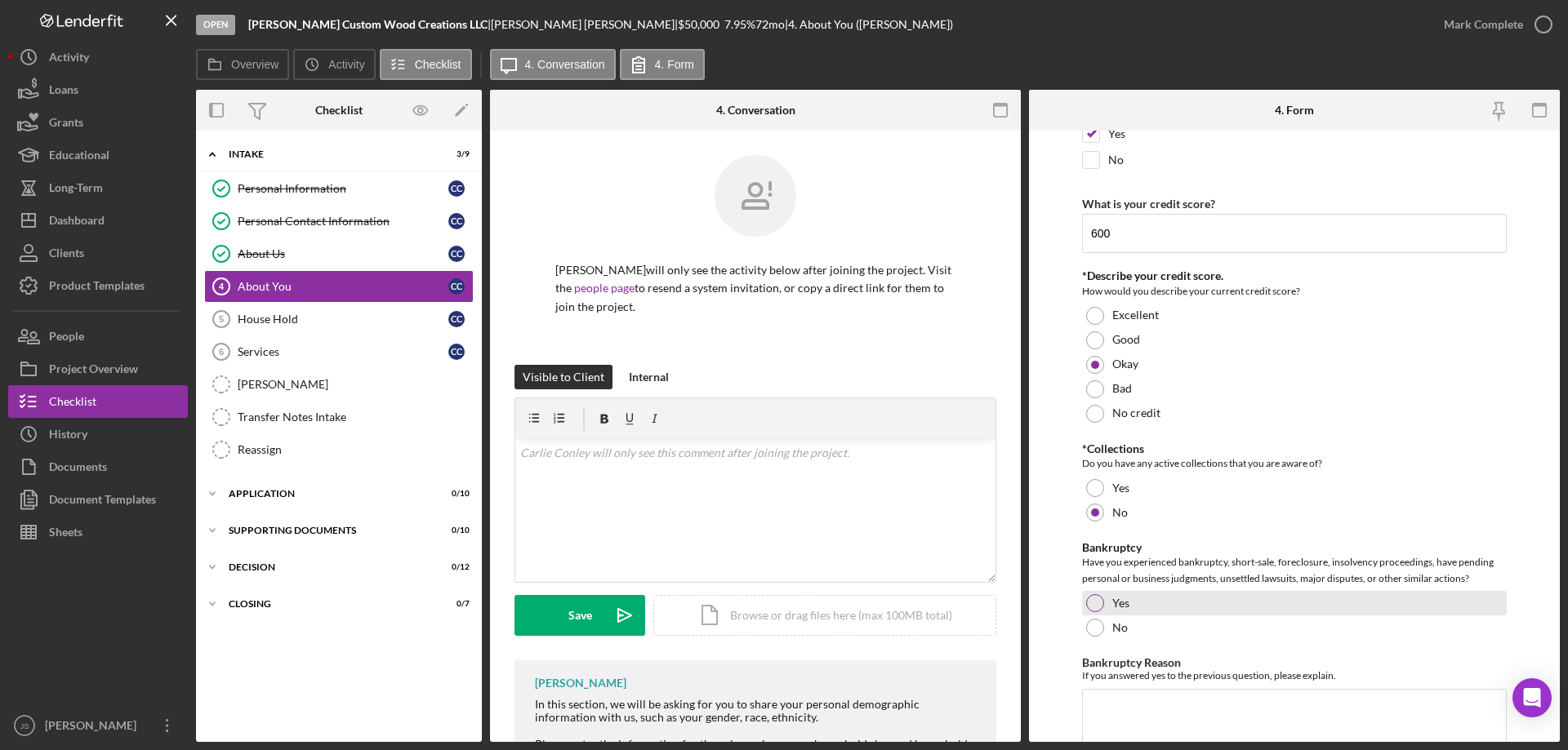
drag, startPoint x: 1092, startPoint y: 623, endPoint x: 1326, endPoint y: 601, distance: 235.0
click at [1095, 623] on div at bounding box center [1095, 627] width 18 height 18
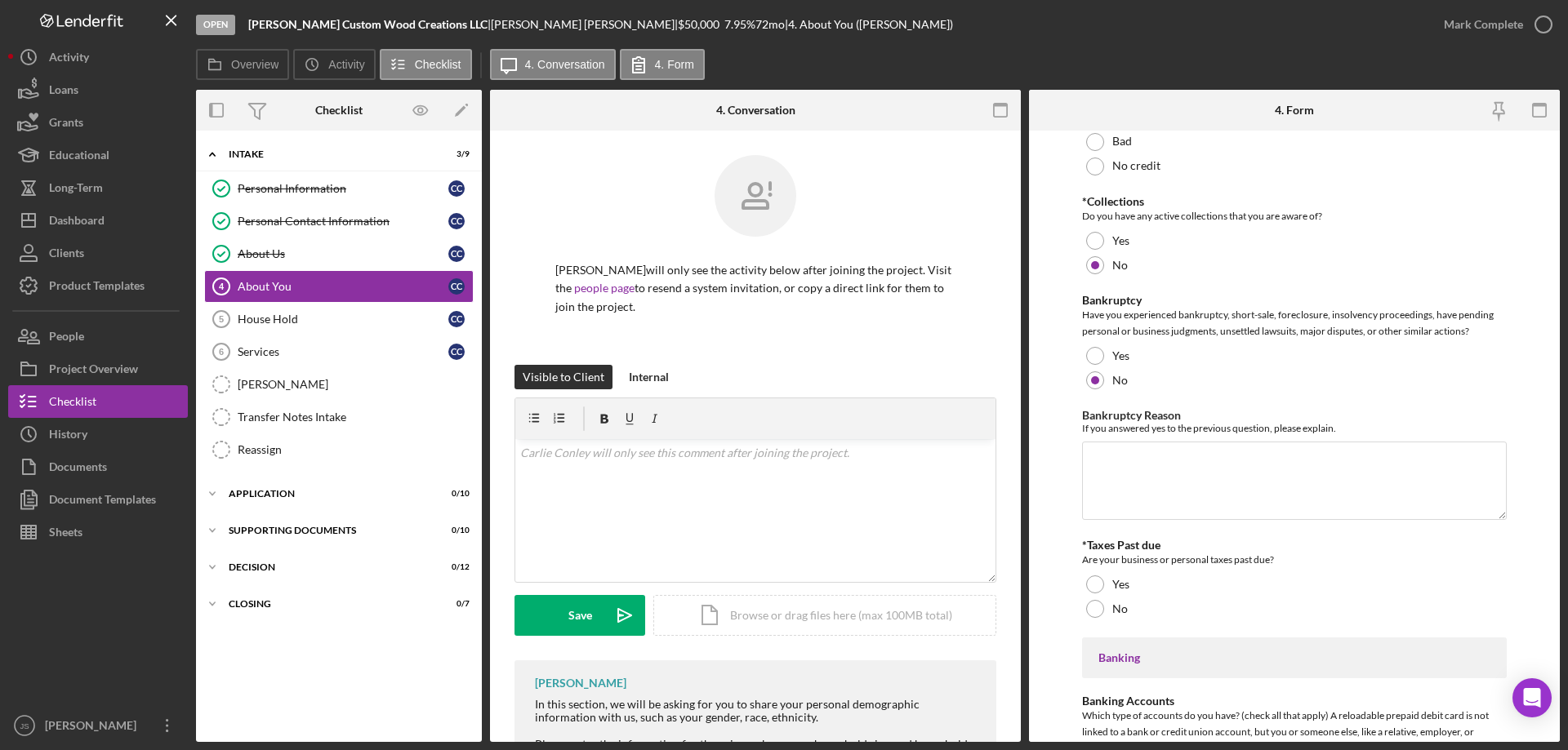
scroll to position [3183, 0]
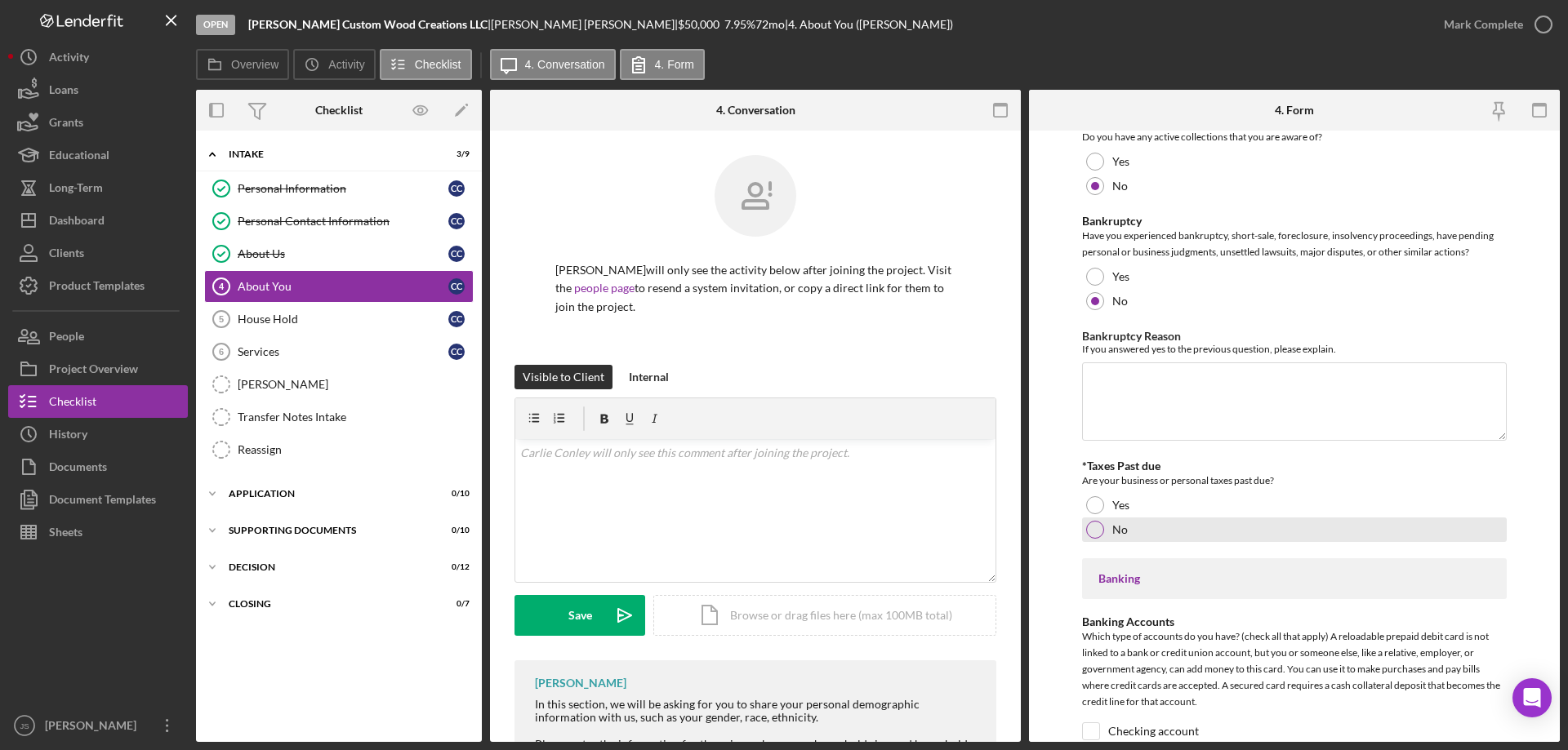
click at [1098, 526] on div at bounding box center [1095, 529] width 18 height 18
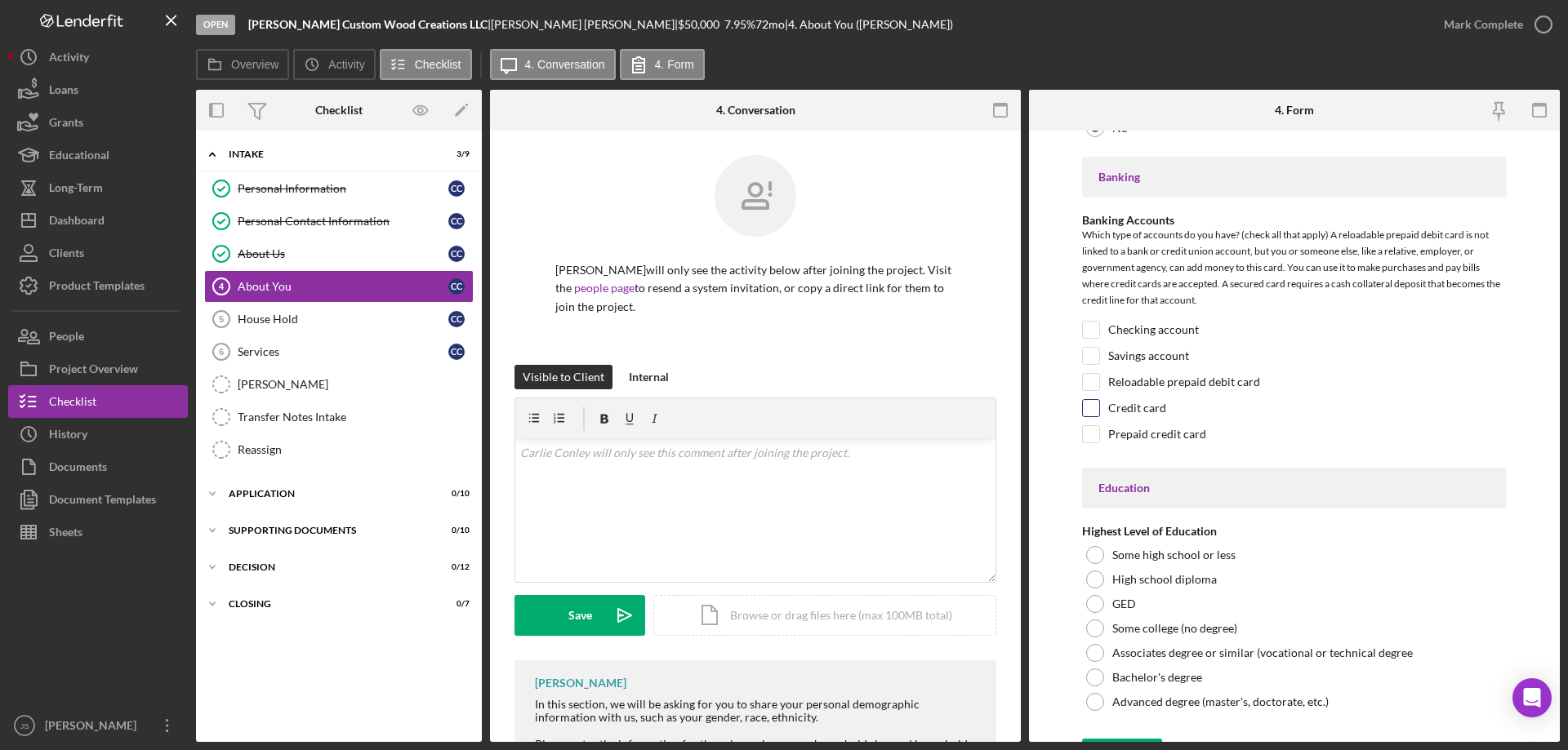
scroll to position [3591, 0]
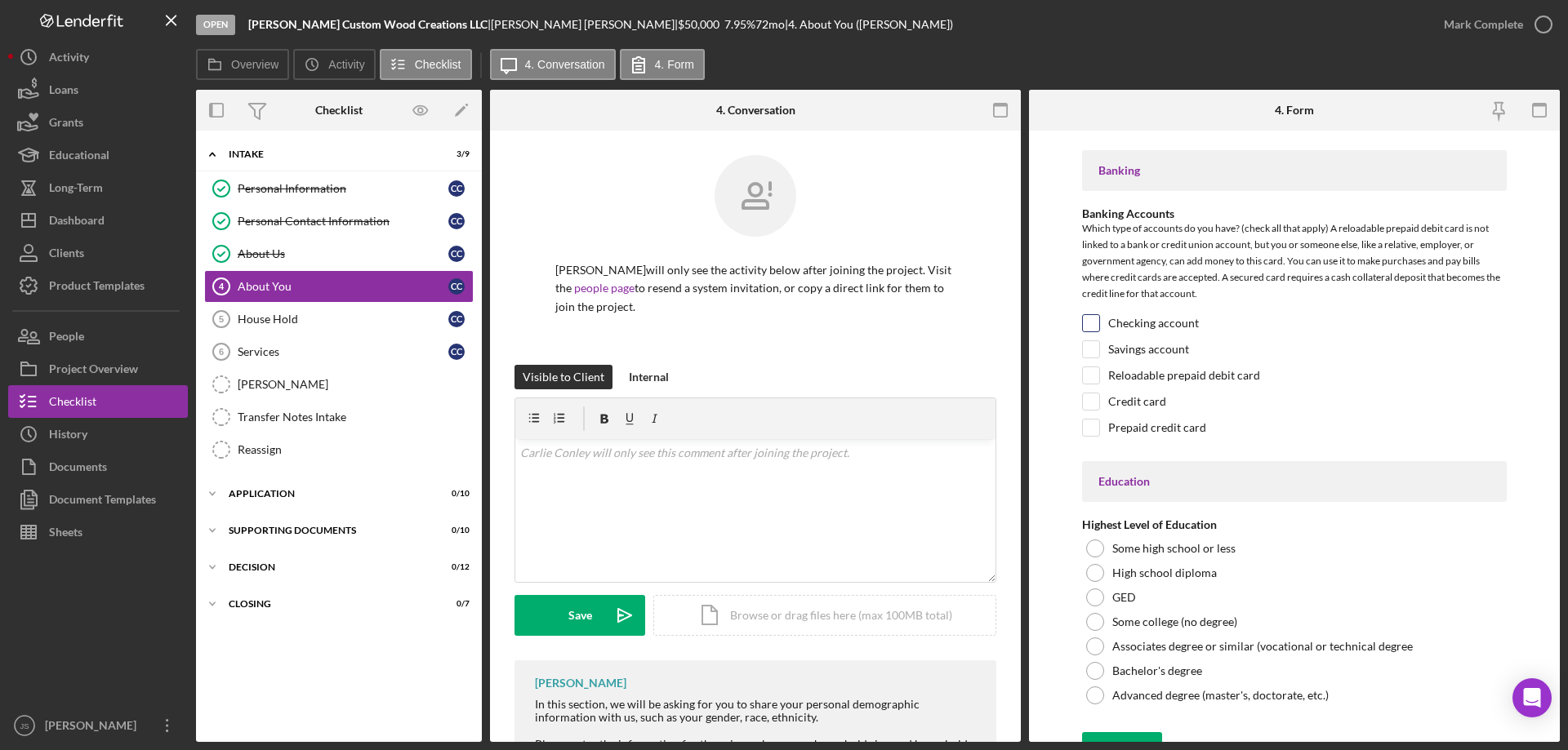
click at [1094, 319] on input "Checking account" at bounding box center [1091, 324] width 16 height 16
checkbox input "true"
click at [1090, 346] on input "Savings account" at bounding box center [1091, 350] width 16 height 16
checkbox input "true"
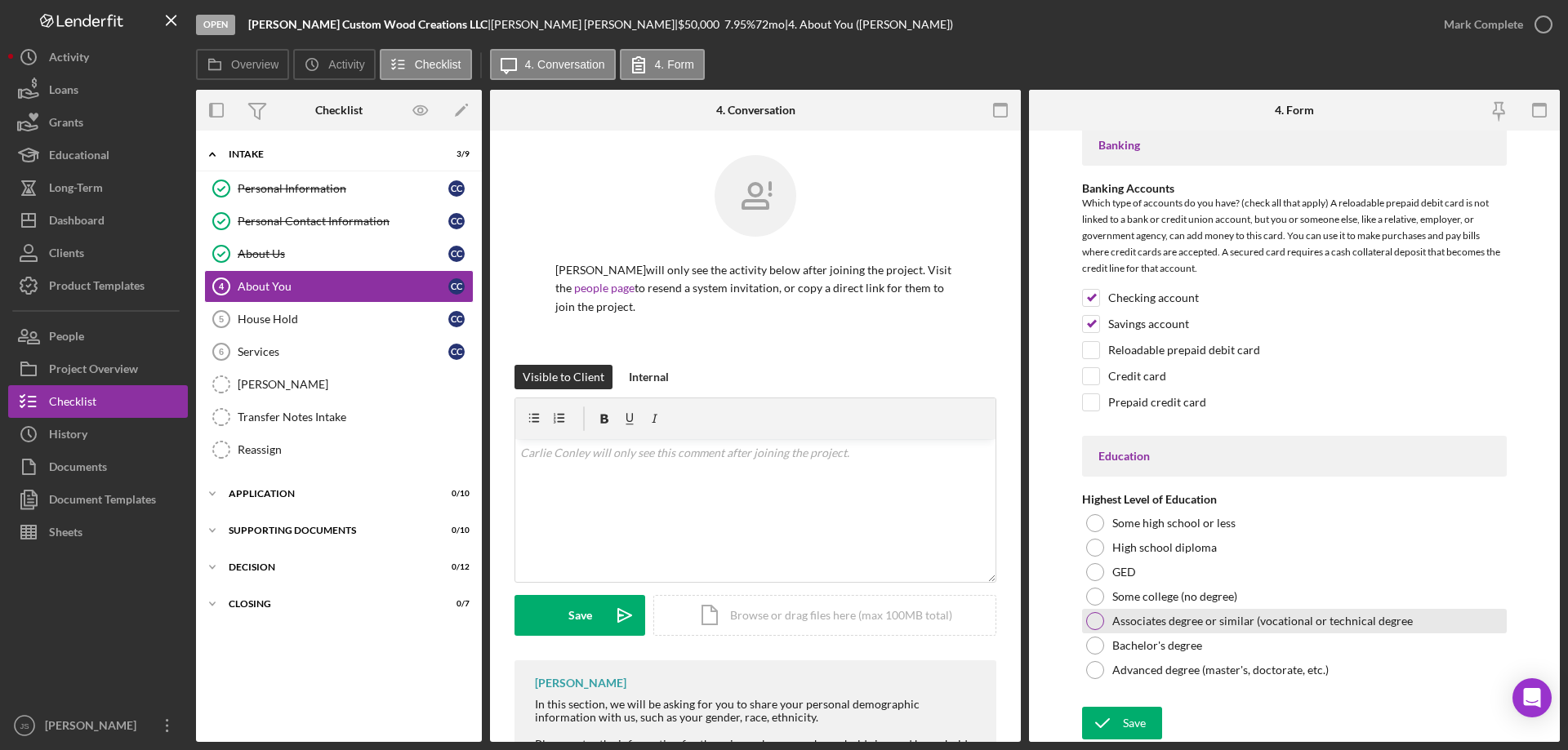
click at [1096, 618] on div at bounding box center [1095, 621] width 18 height 18
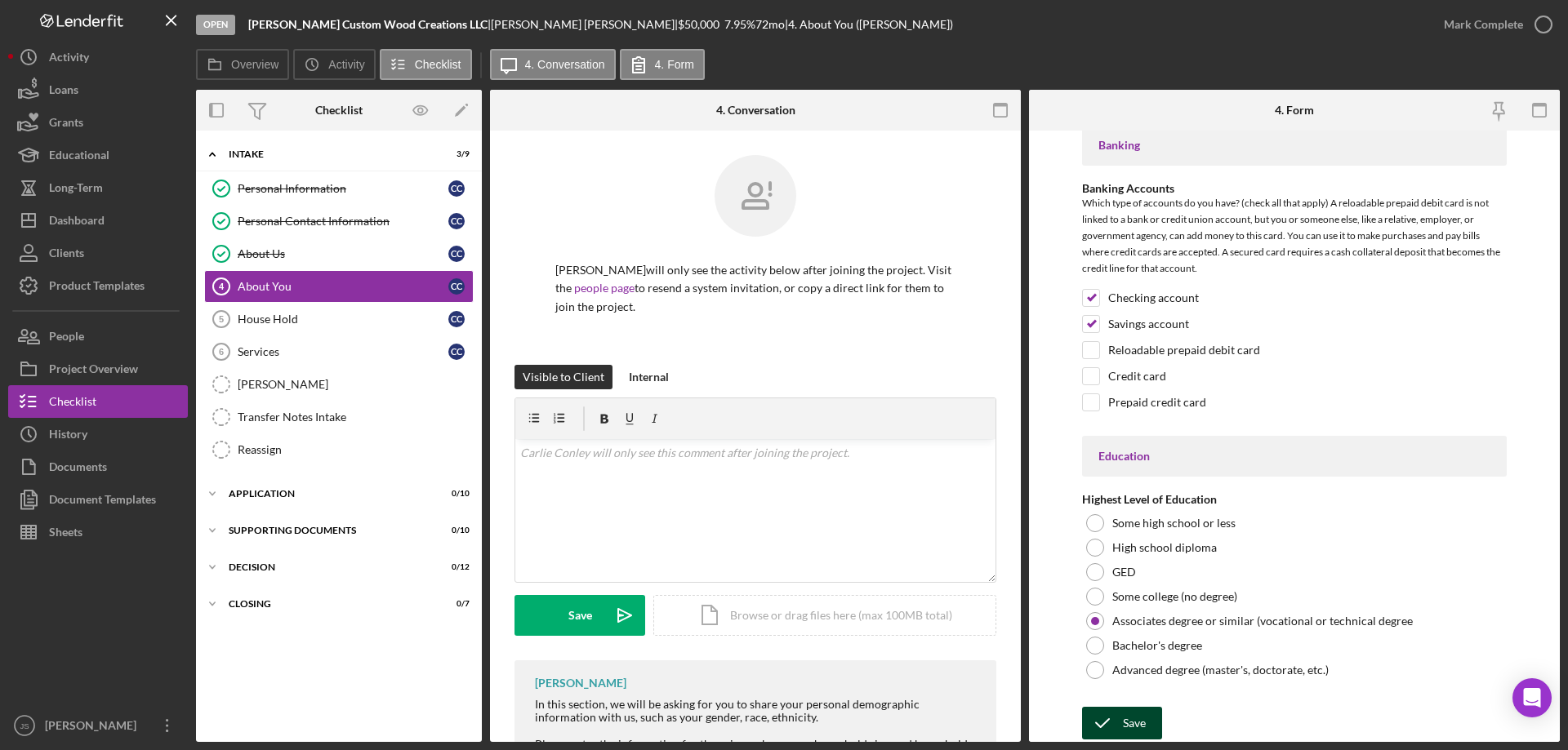
click at [1126, 725] on div "Save" at bounding box center [1134, 723] width 23 height 33
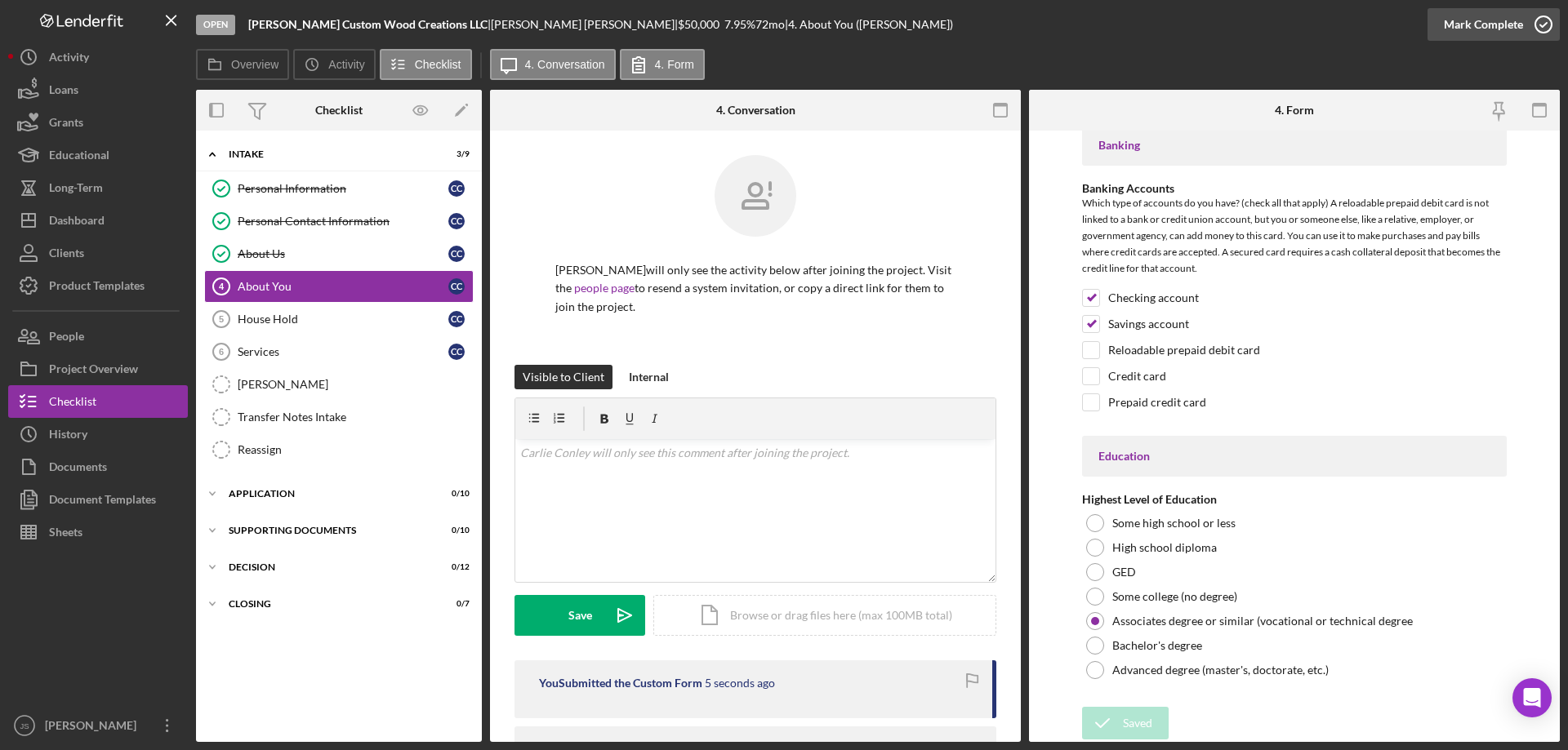
click at [1543, 23] on icon "button" at bounding box center [1543, 25] width 41 height 41
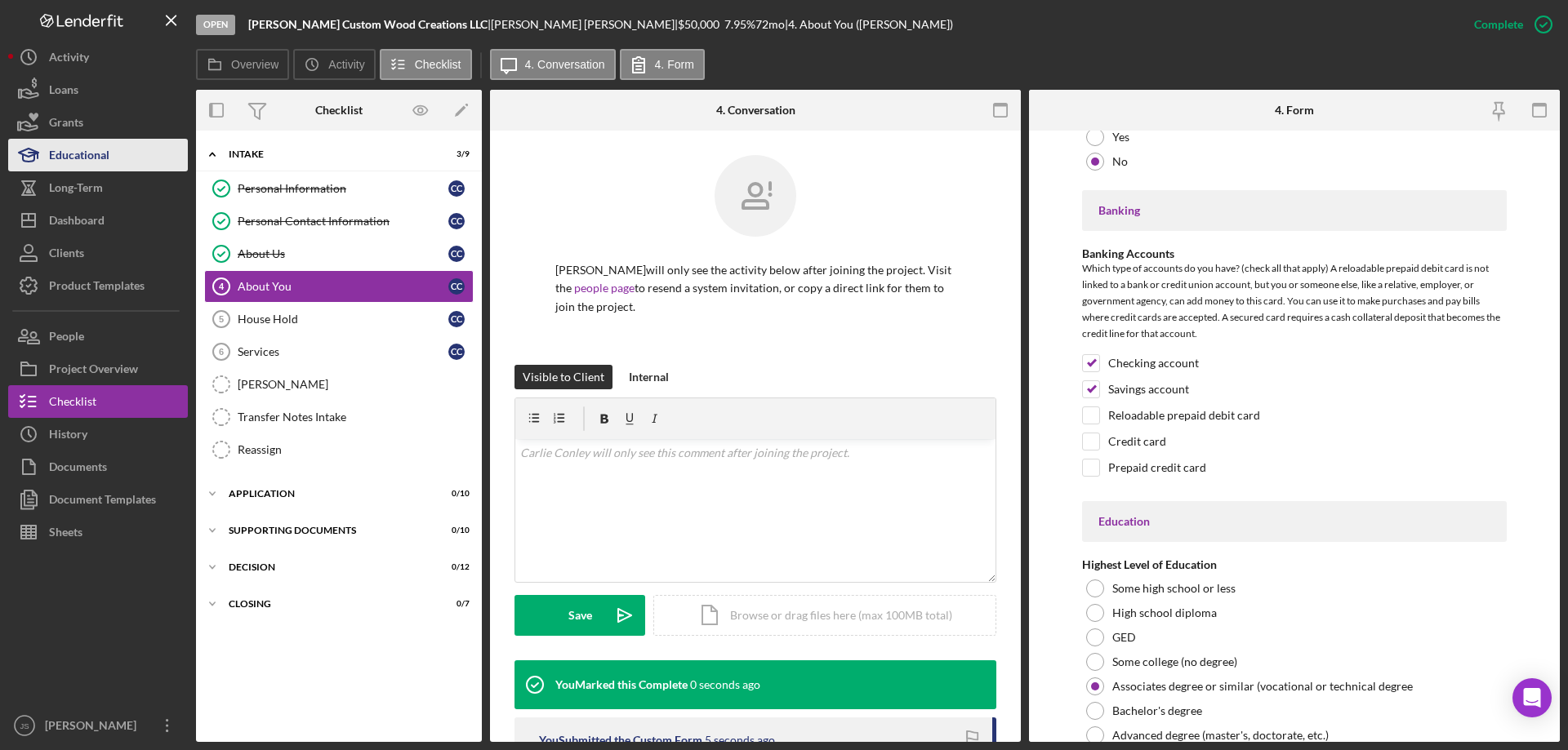
scroll to position [3681, 0]
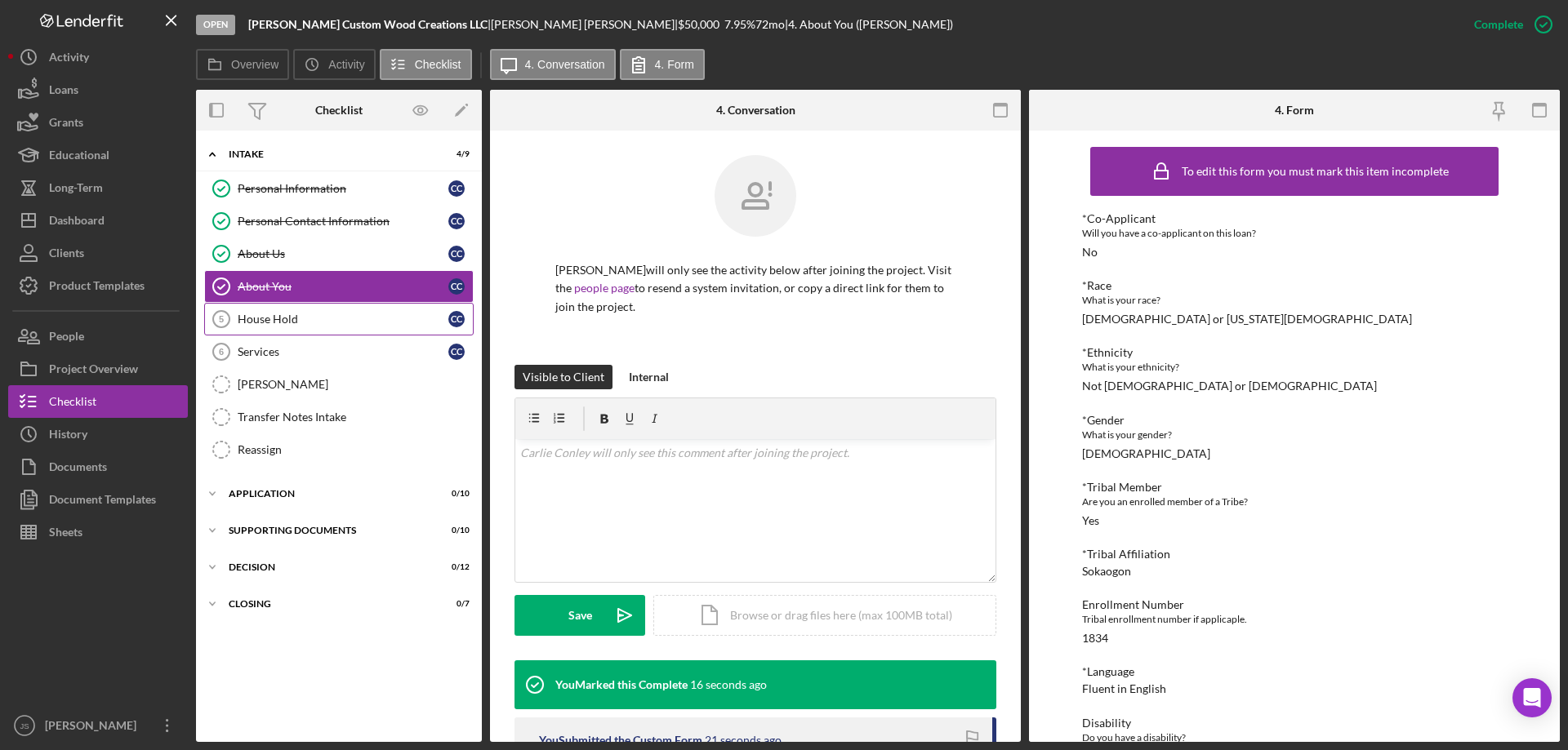
click at [318, 315] on div "House Hold" at bounding box center [343, 319] width 211 height 13
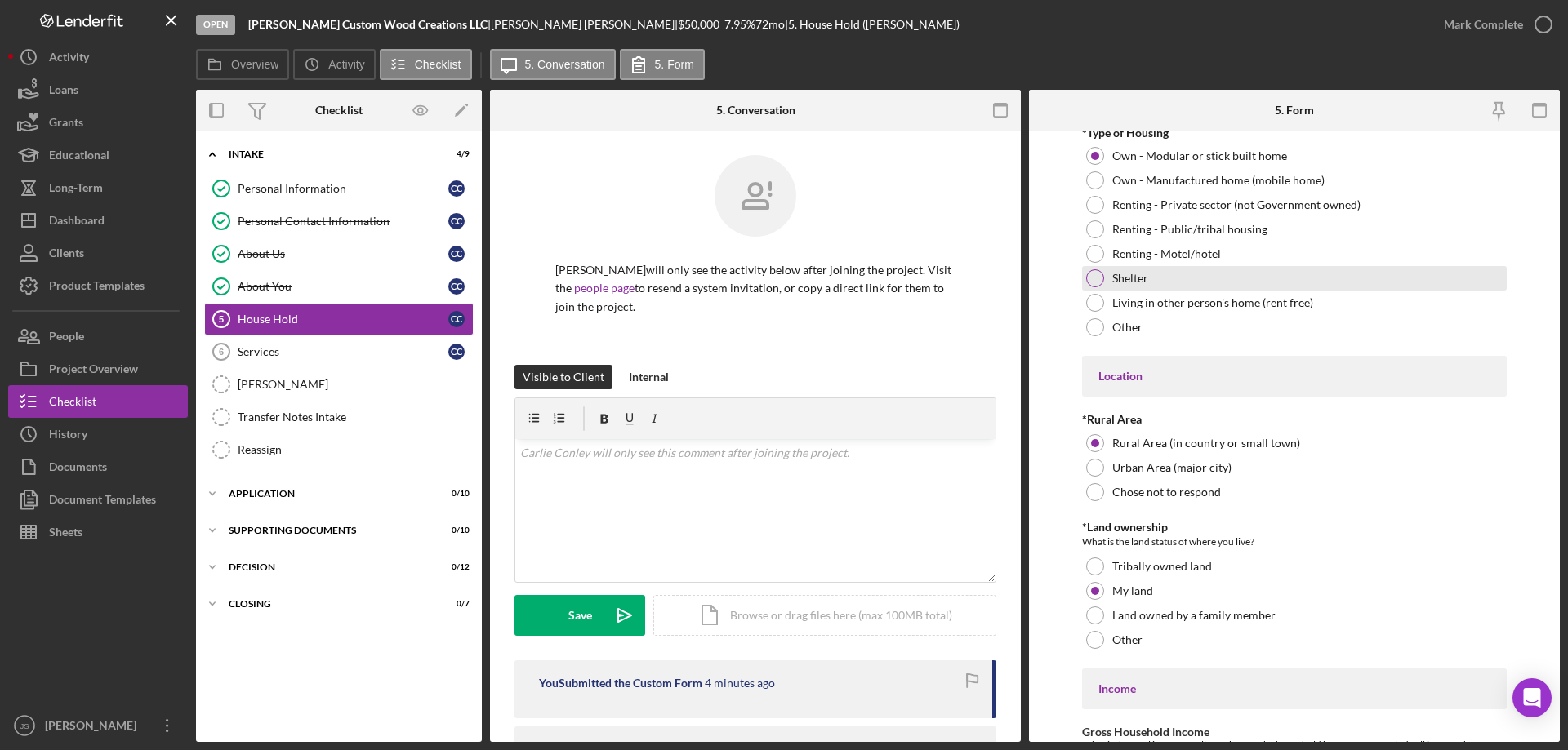
scroll to position [430, 0]
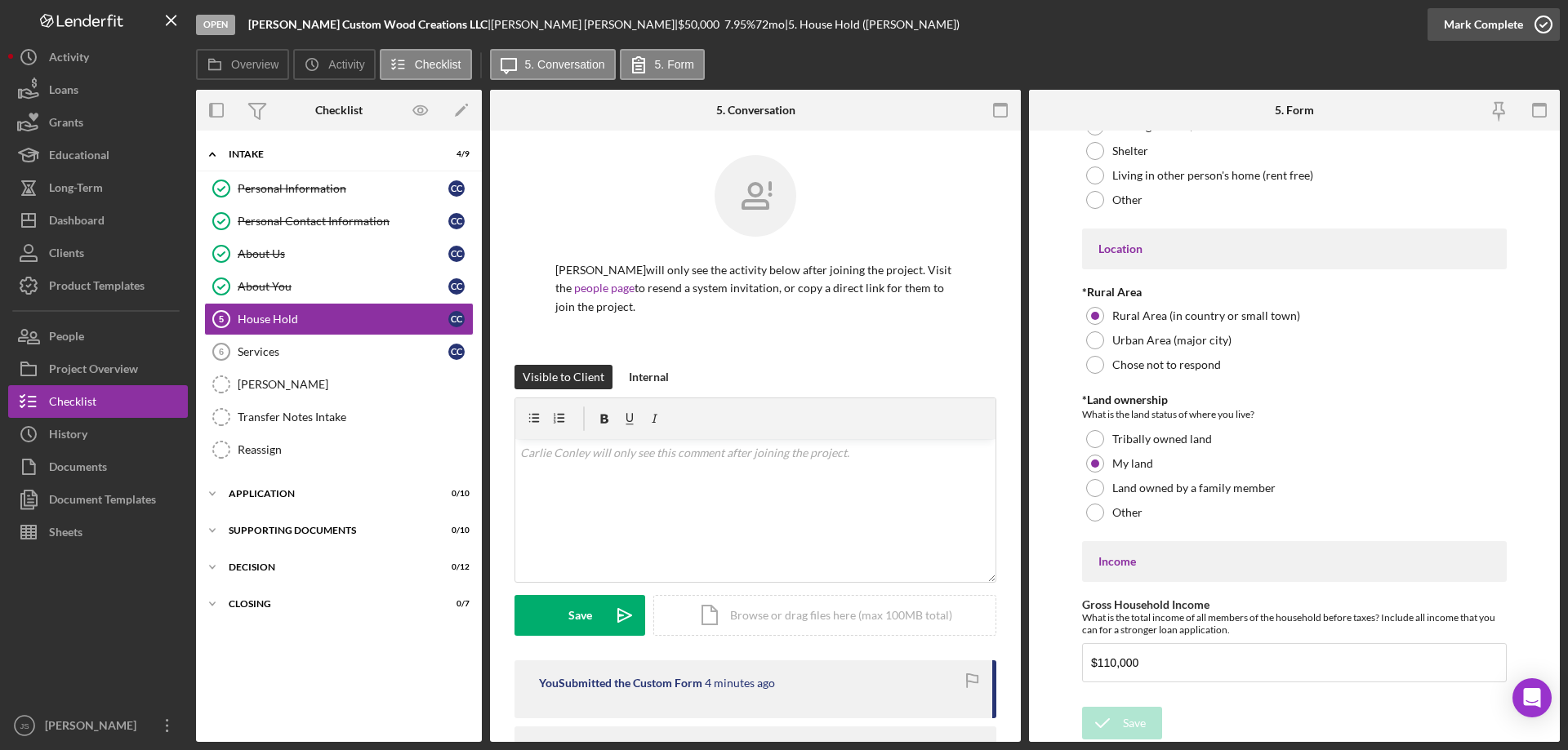
click at [1541, 23] on icon "button" at bounding box center [1543, 25] width 41 height 41
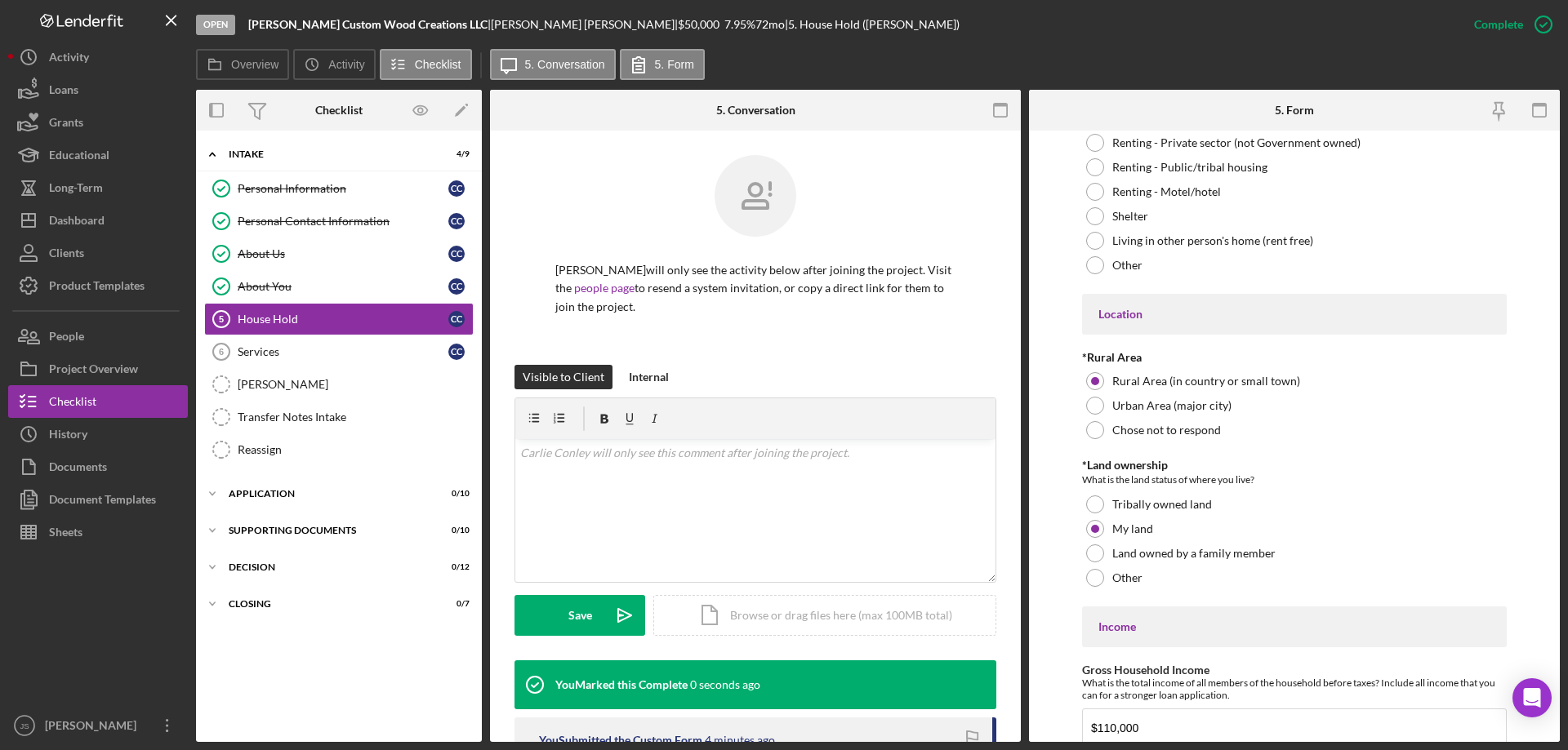
scroll to position [495, 0]
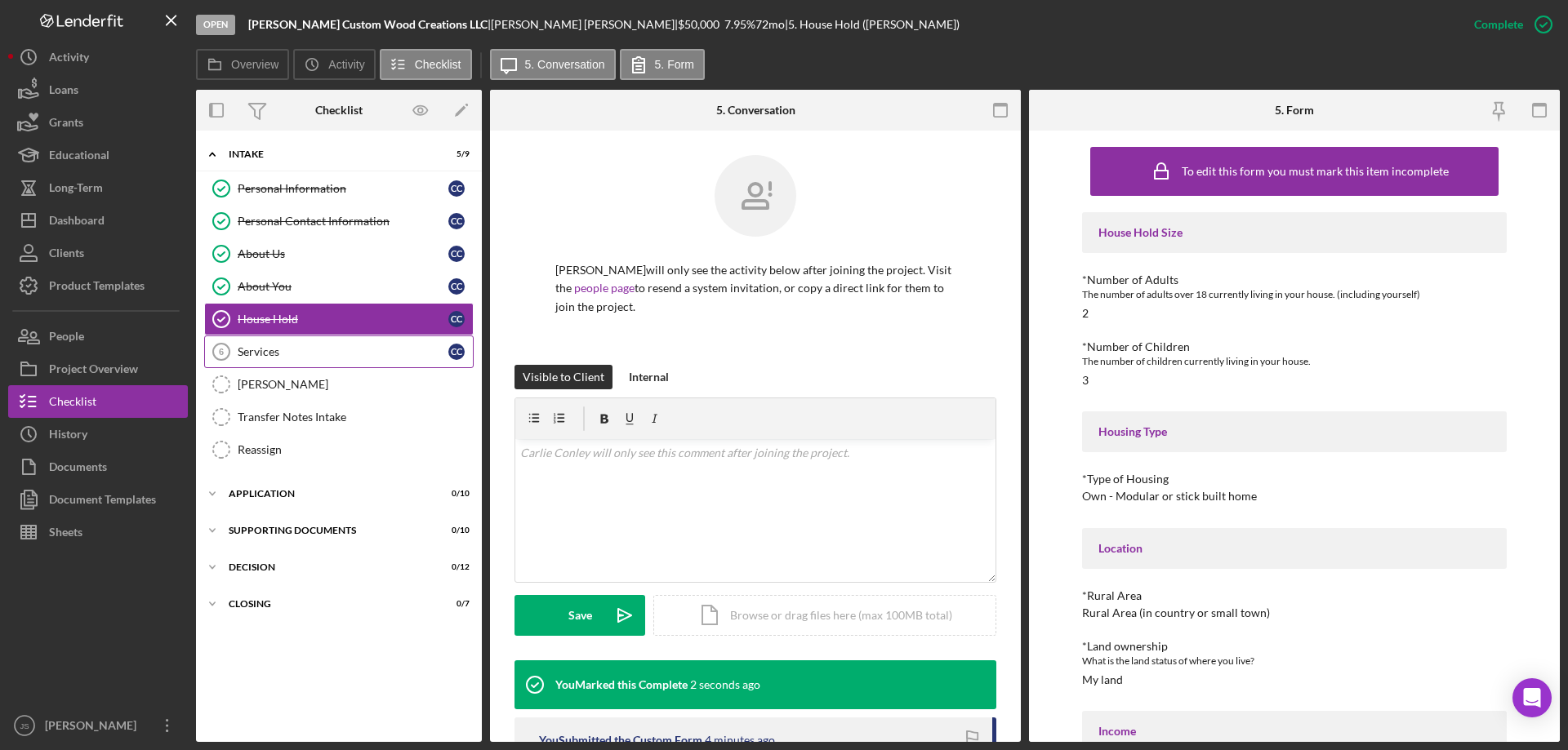
click at [298, 353] on div "Services" at bounding box center [343, 352] width 211 height 13
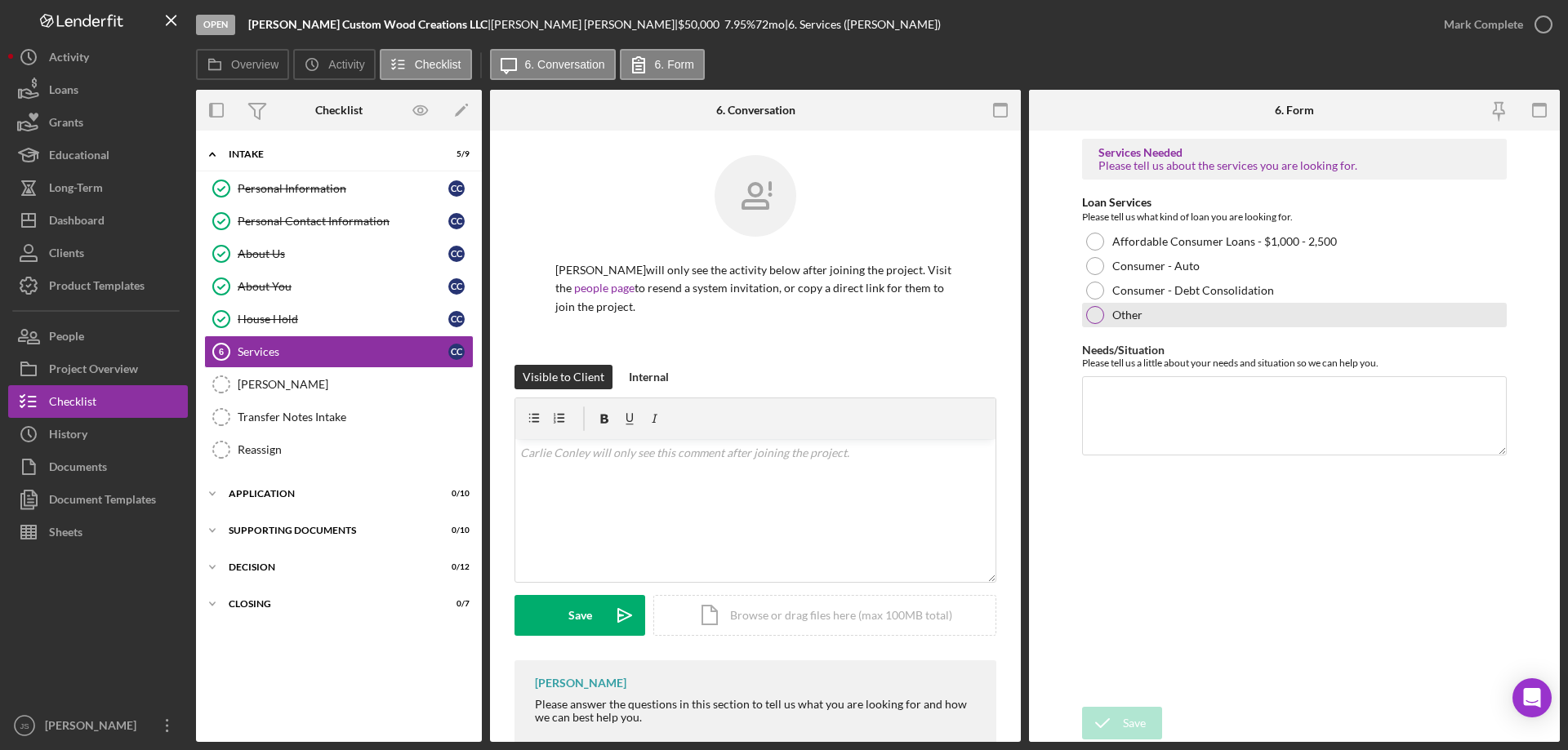
drag, startPoint x: 1091, startPoint y: 263, endPoint x: 1112, endPoint y: 326, distance: 66.4
click at [1092, 263] on div at bounding box center [1095, 266] width 18 height 18
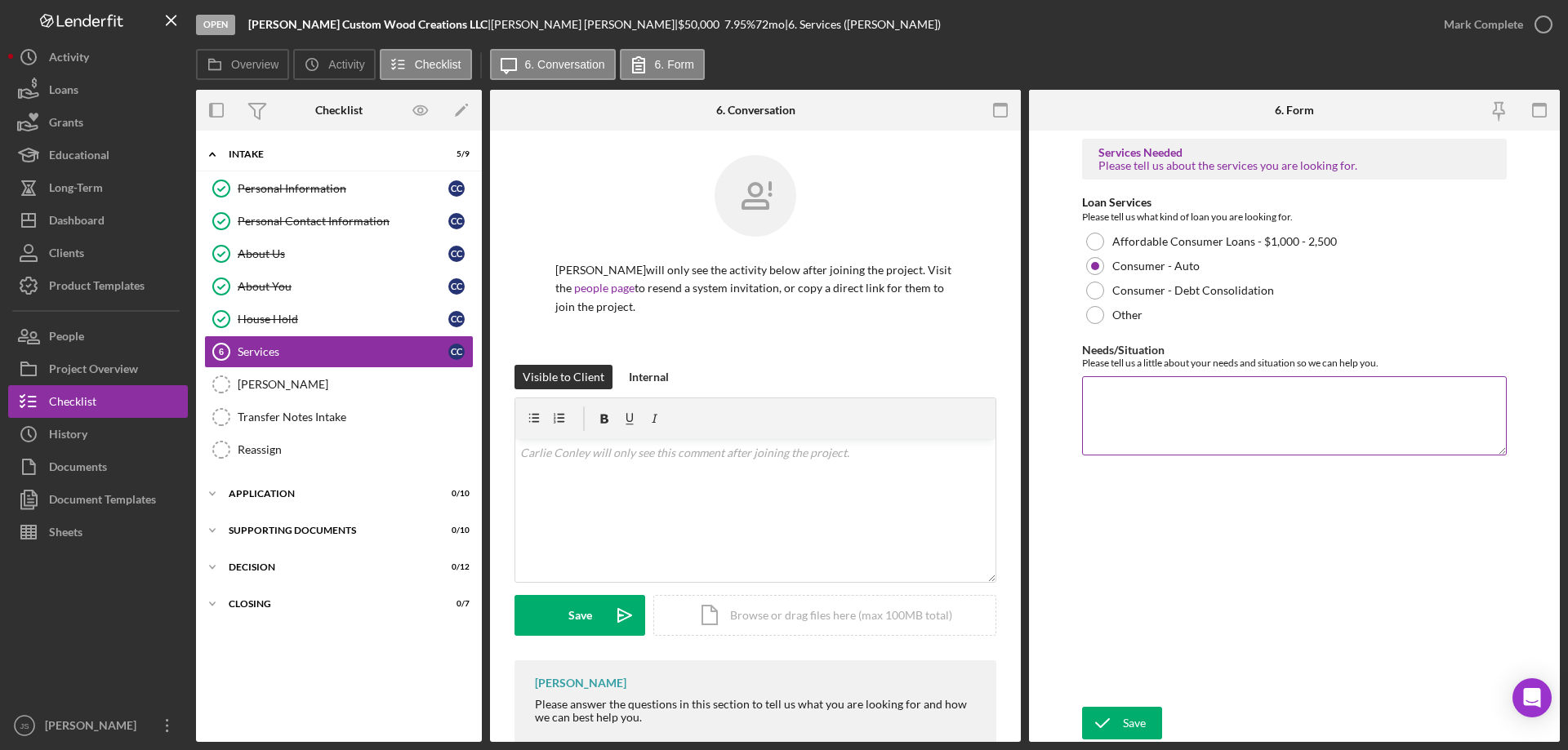
click at [1131, 426] on textarea "Needs/Situation" at bounding box center [1294, 415] width 424 height 78
paste textarea "Our family vehicle, which we have relied on for many years, is no longer operat…"
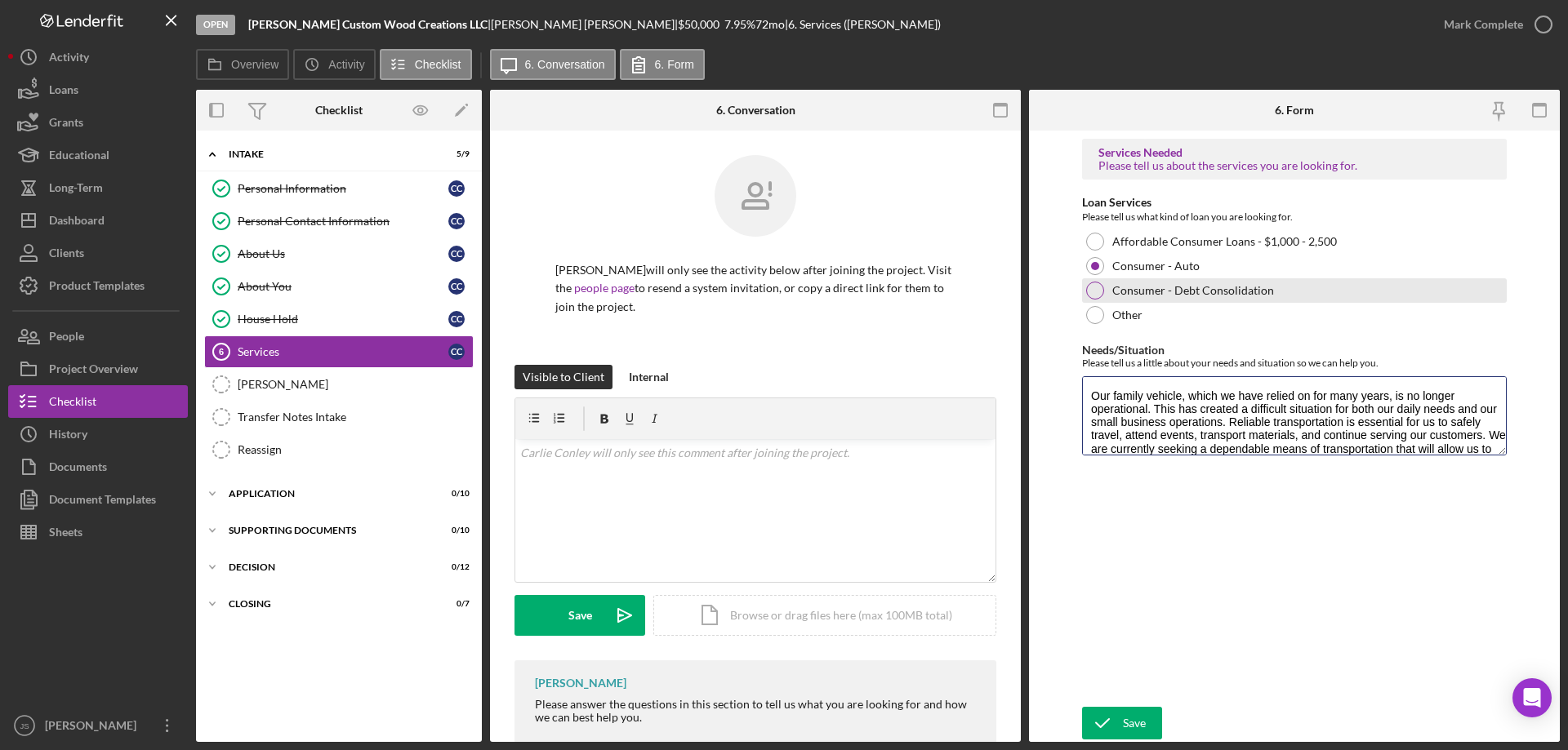
scroll to position [27, 0]
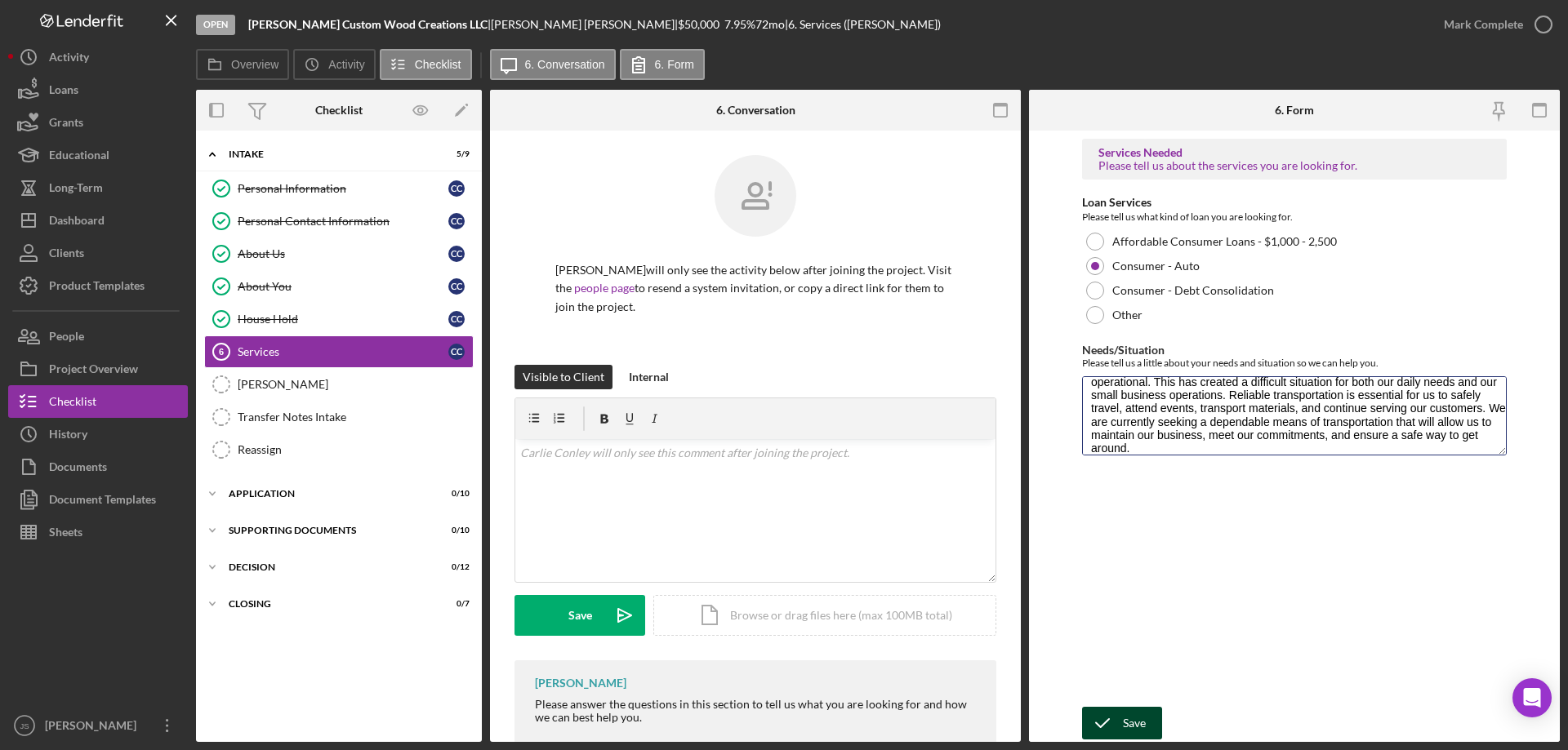
type textarea "Our family vehicle, which we have relied on for many years, is no longer operat…"
click at [1113, 724] on icon "submit" at bounding box center [1103, 723] width 41 height 41
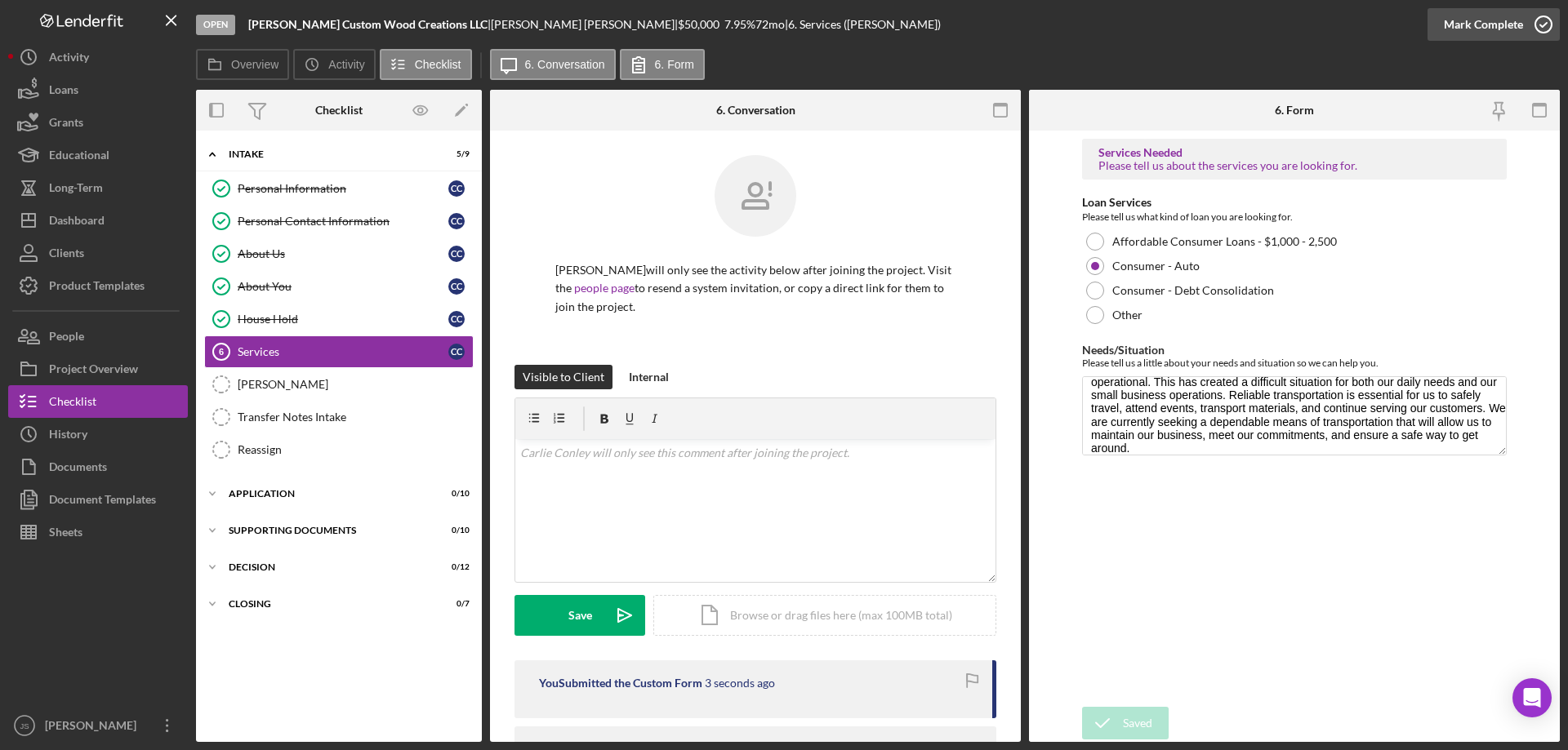
click at [1542, 20] on icon "button" at bounding box center [1543, 25] width 41 height 41
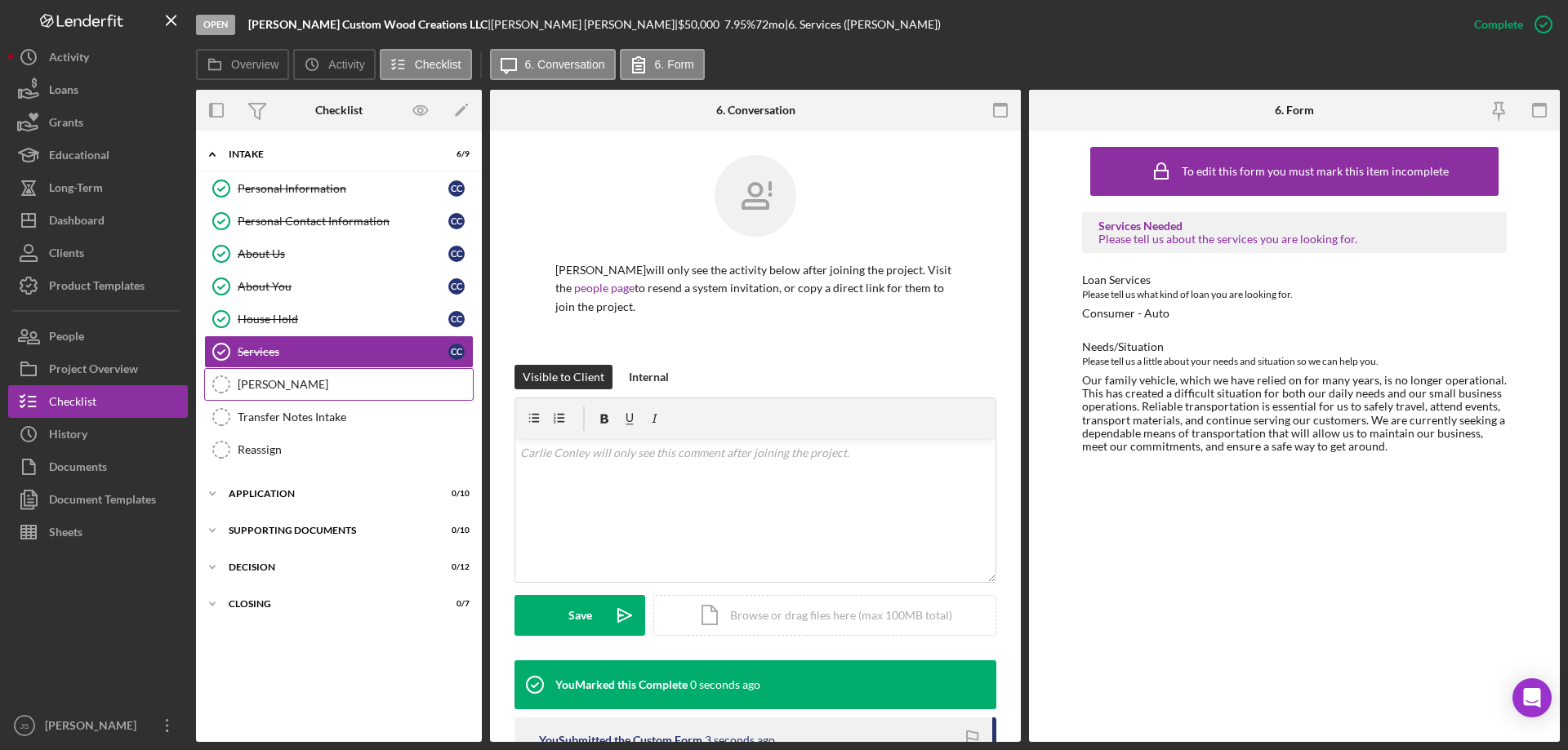
click at [285, 389] on div "[PERSON_NAME]" at bounding box center [356, 384] width 235 height 13
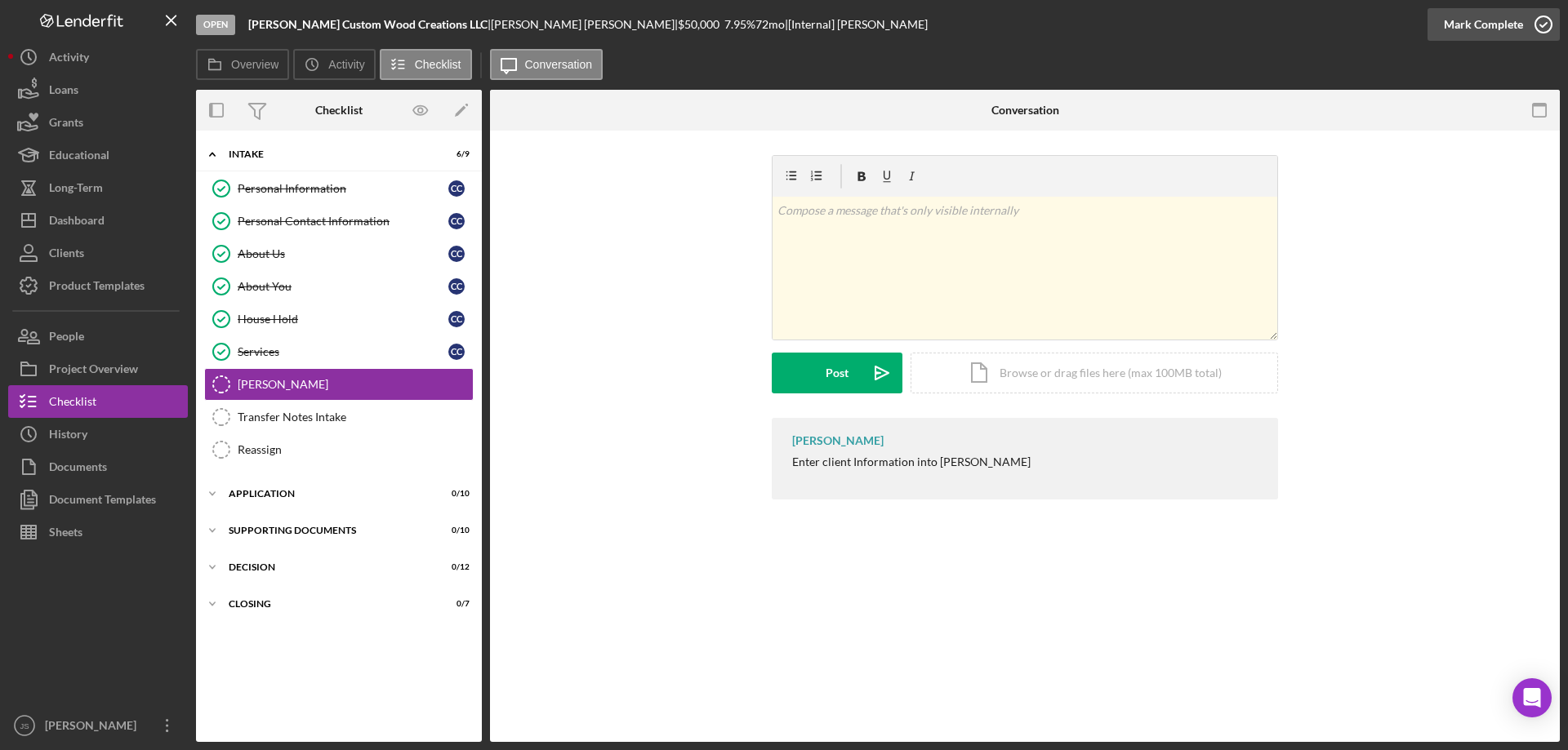
click at [1548, 20] on icon "button" at bounding box center [1543, 25] width 41 height 41
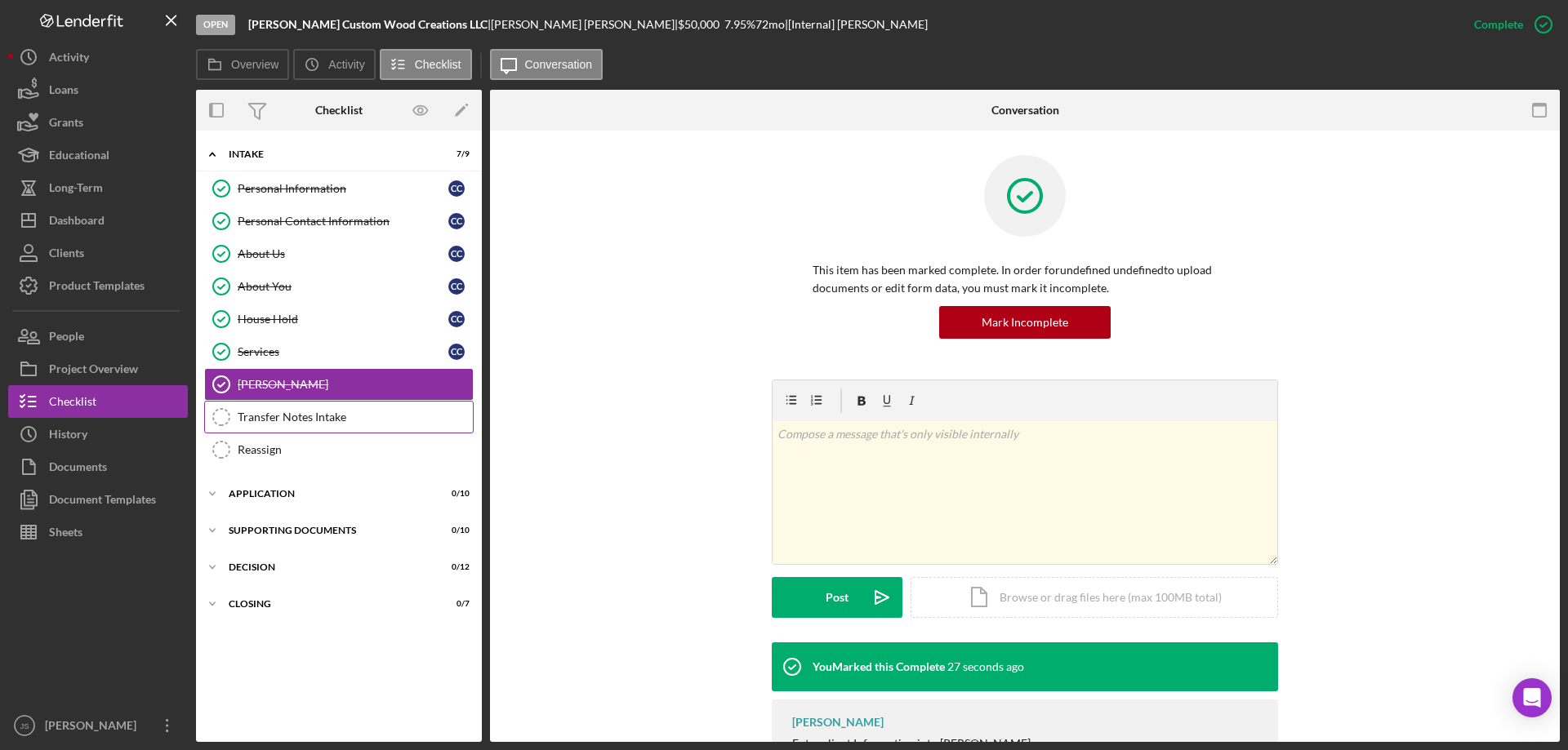
click at [280, 422] on div "Transfer Notes Intake" at bounding box center [356, 417] width 235 height 13
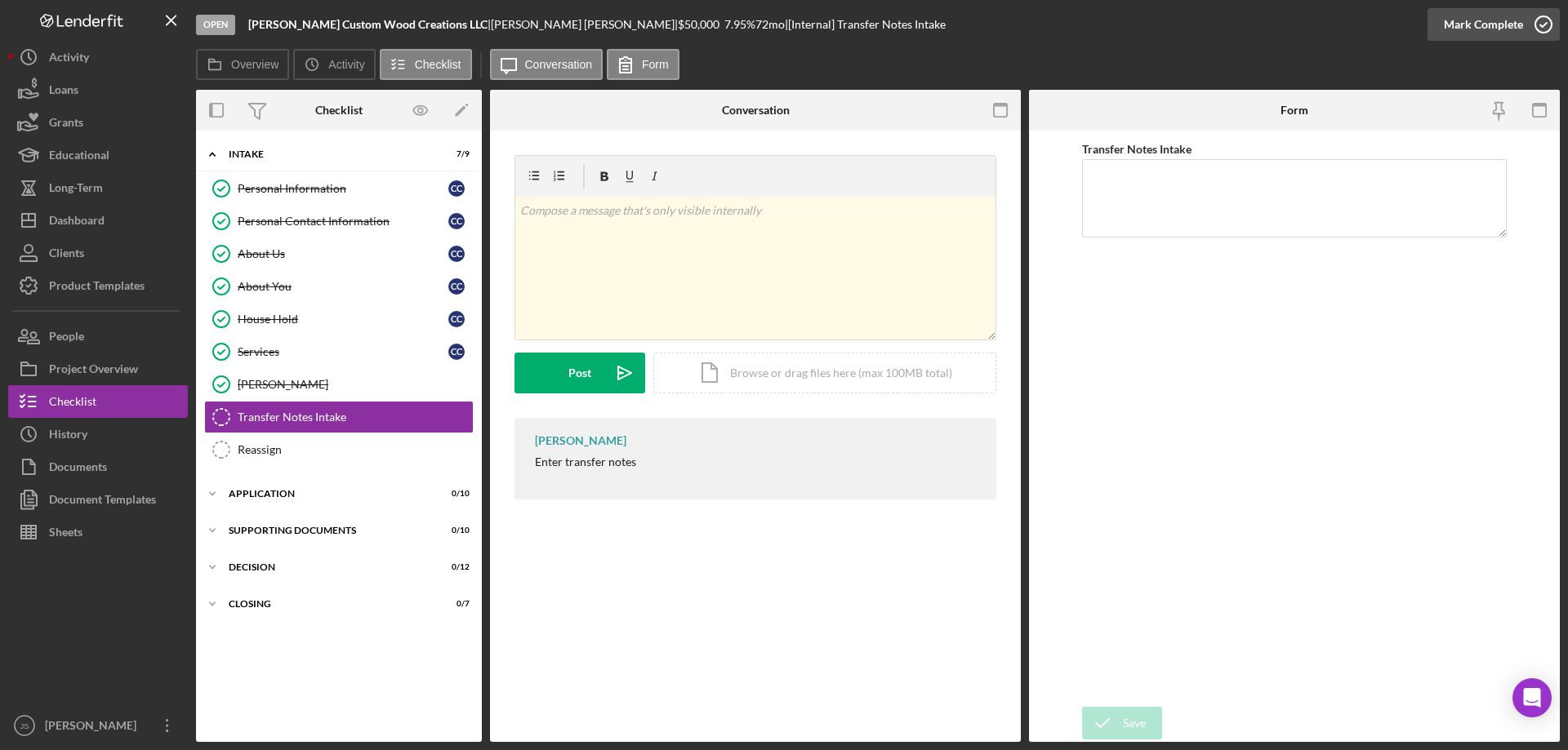
click at [1546, 20] on icon "button" at bounding box center [1543, 25] width 41 height 41
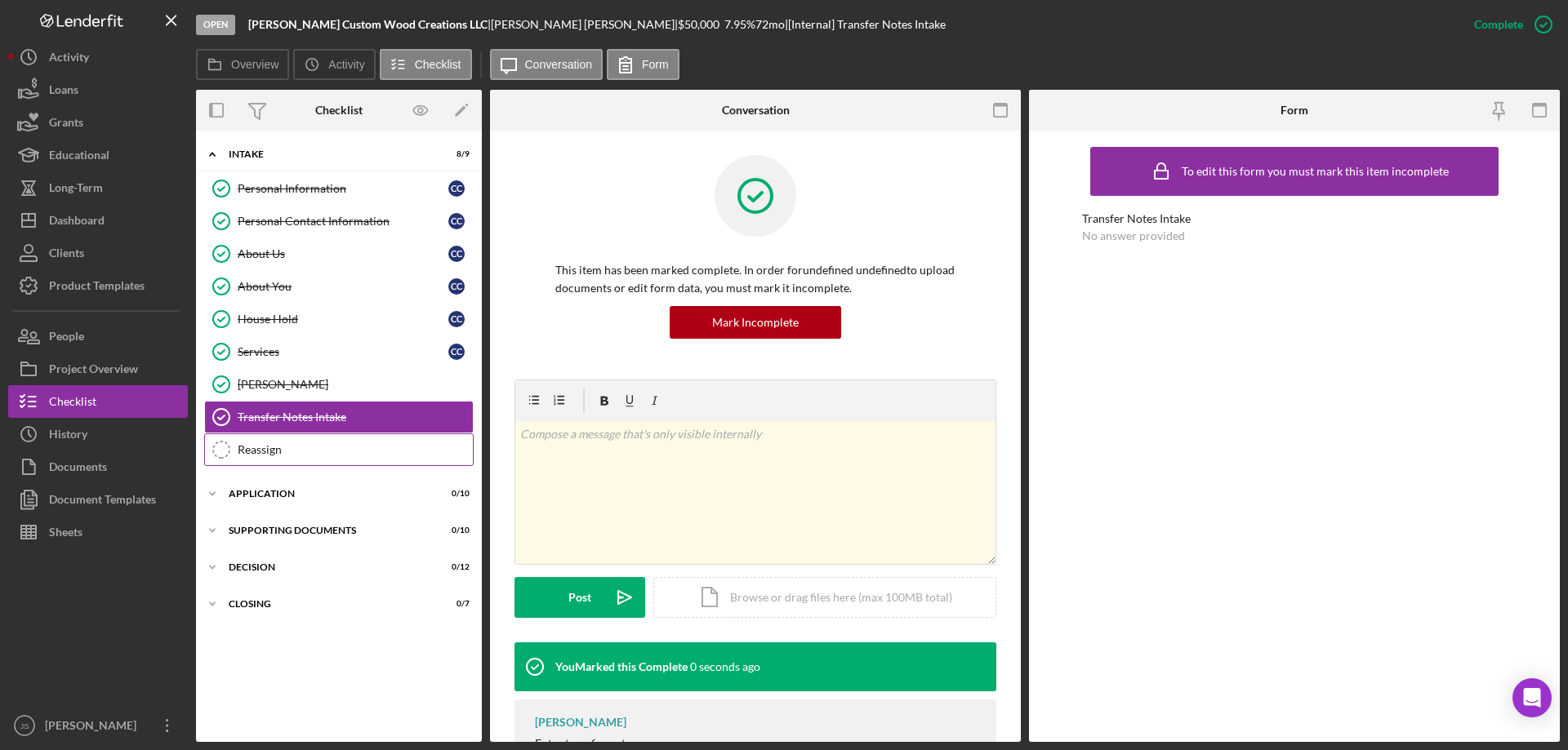
click at [298, 450] on div "Reassign" at bounding box center [356, 449] width 235 height 13
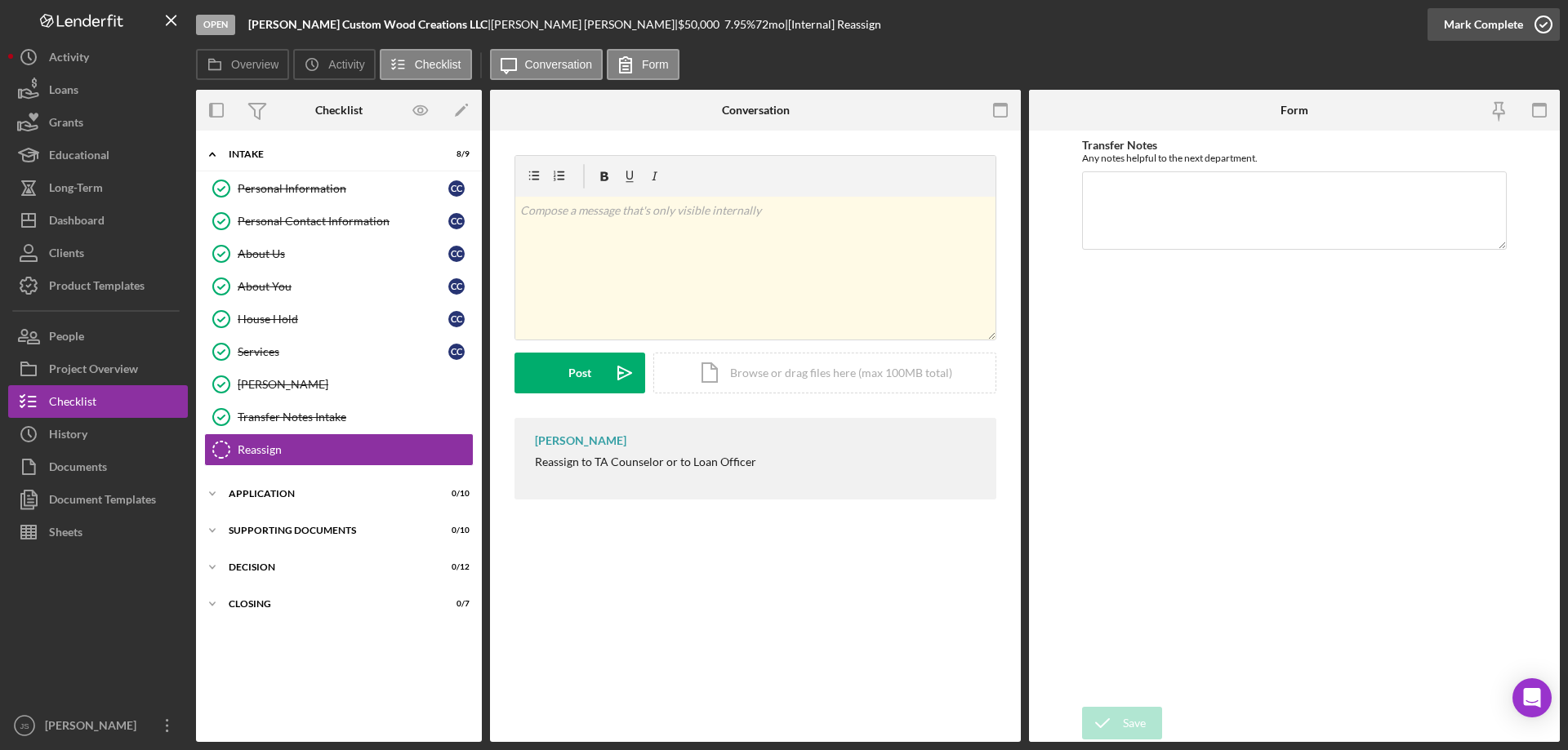
click at [1543, 20] on icon "button" at bounding box center [1543, 25] width 41 height 41
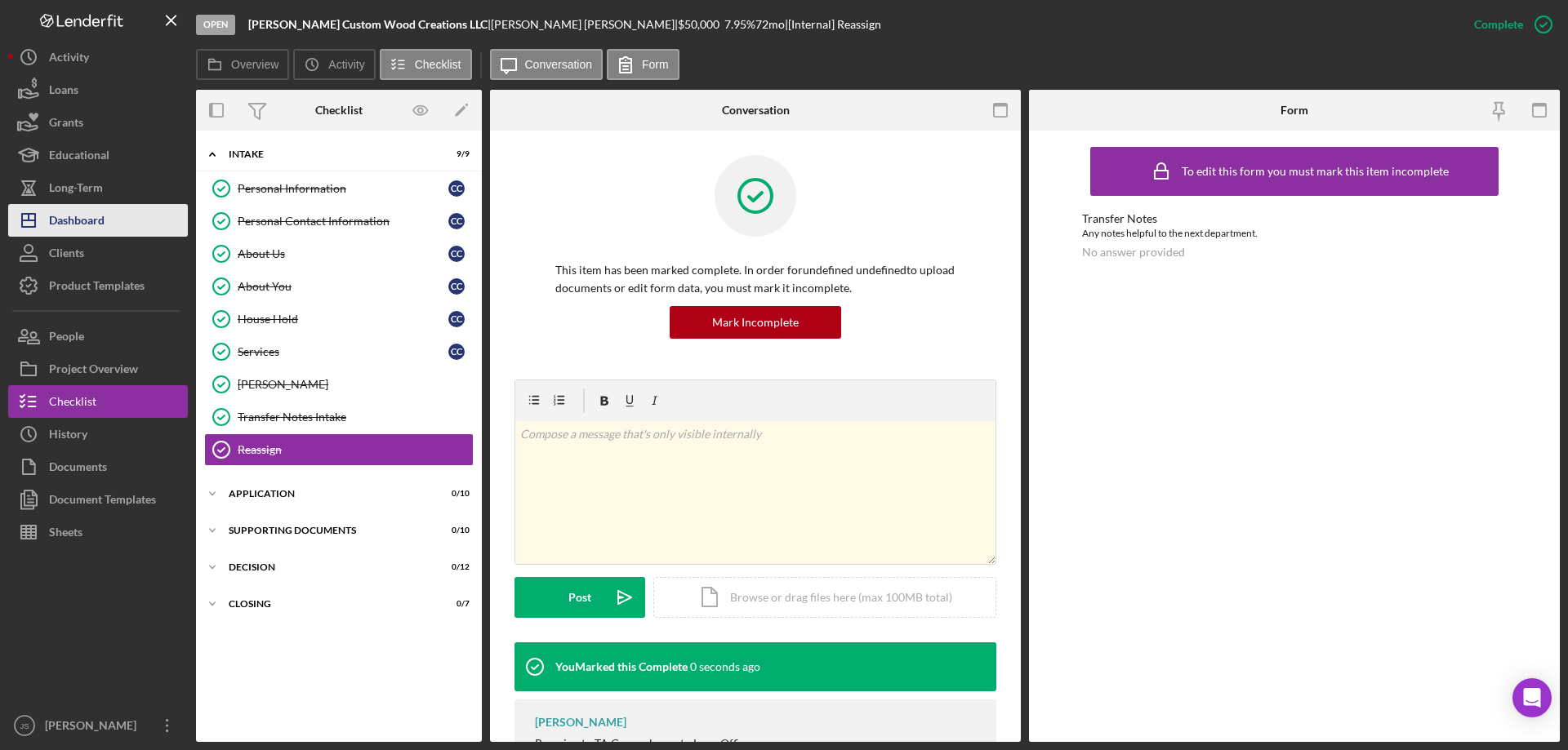
click at [88, 220] on div "Dashboard" at bounding box center [77, 222] width 56 height 37
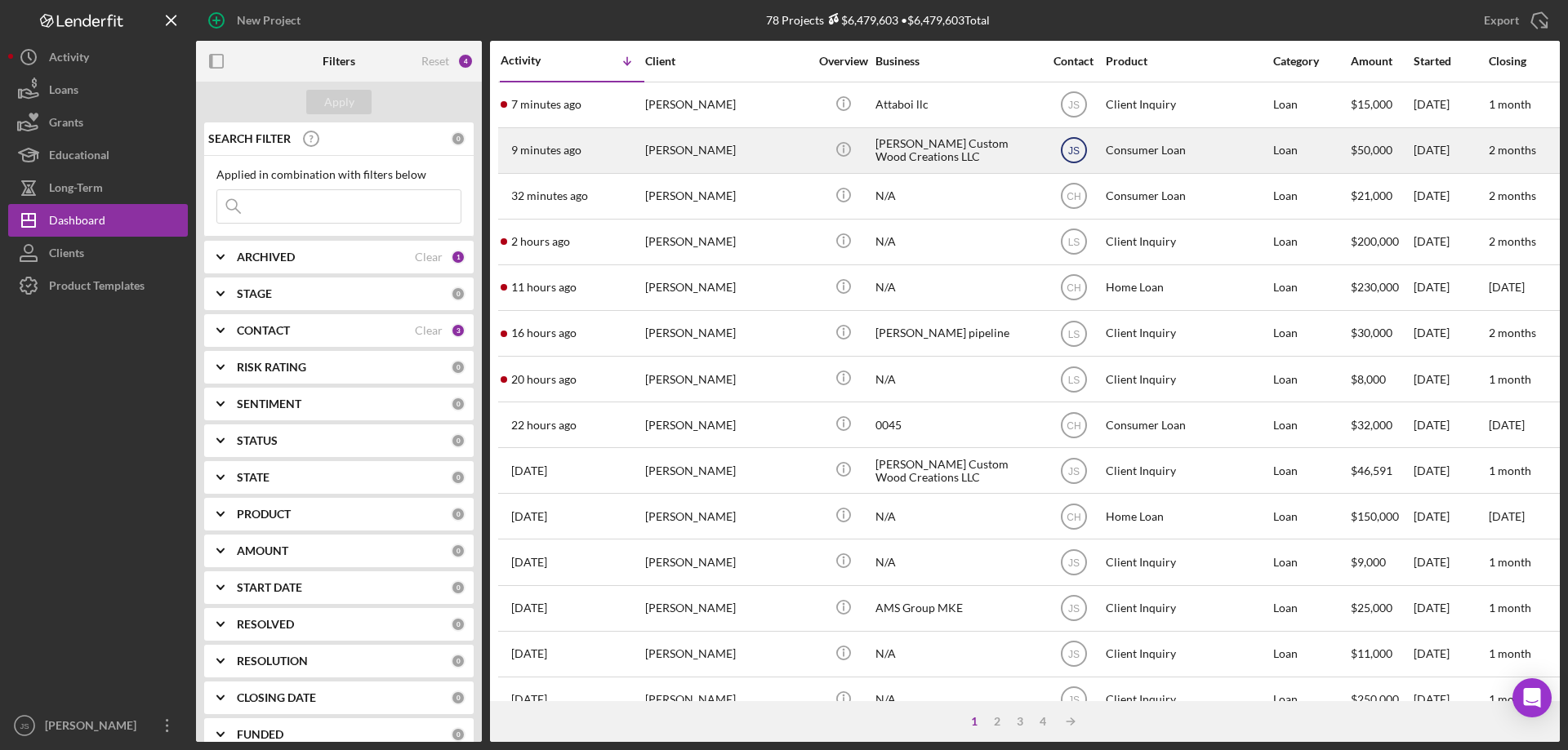
click at [1073, 149] on text "JS" at bounding box center [1073, 151] width 11 height 11
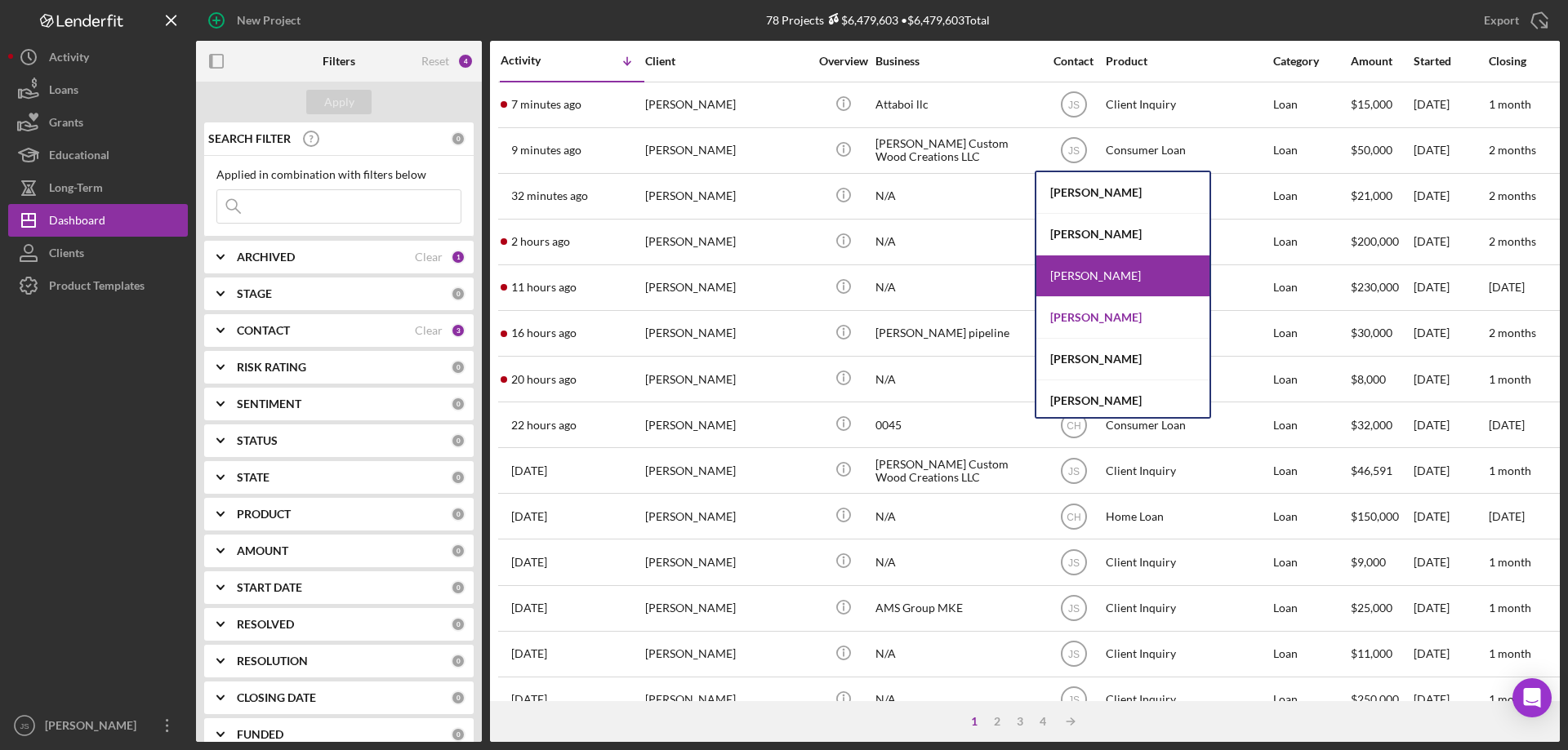
click at [1090, 316] on div "[PERSON_NAME]" at bounding box center [1123, 318] width 173 height 42
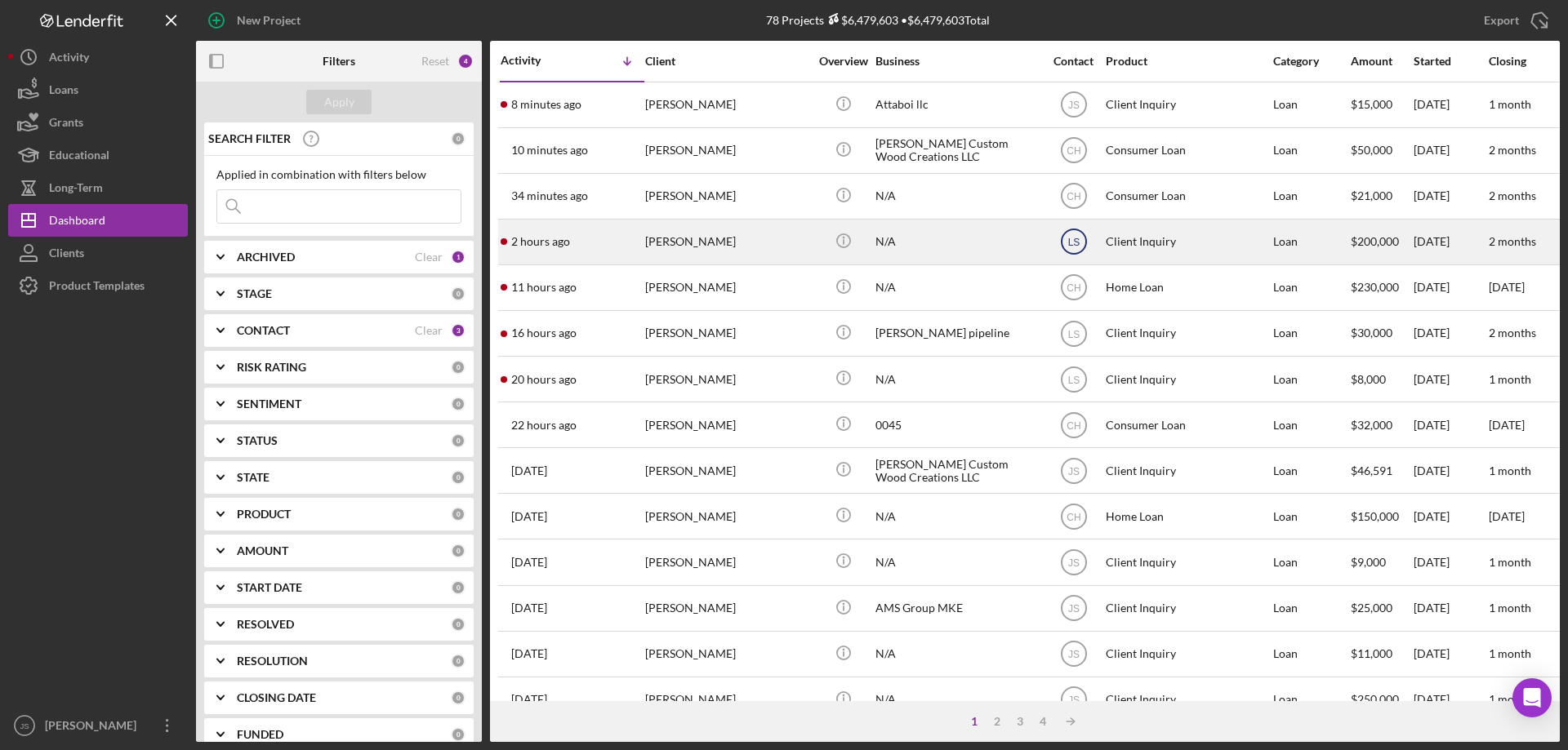
click at [1073, 235] on icon "LS" at bounding box center [1074, 242] width 41 height 41
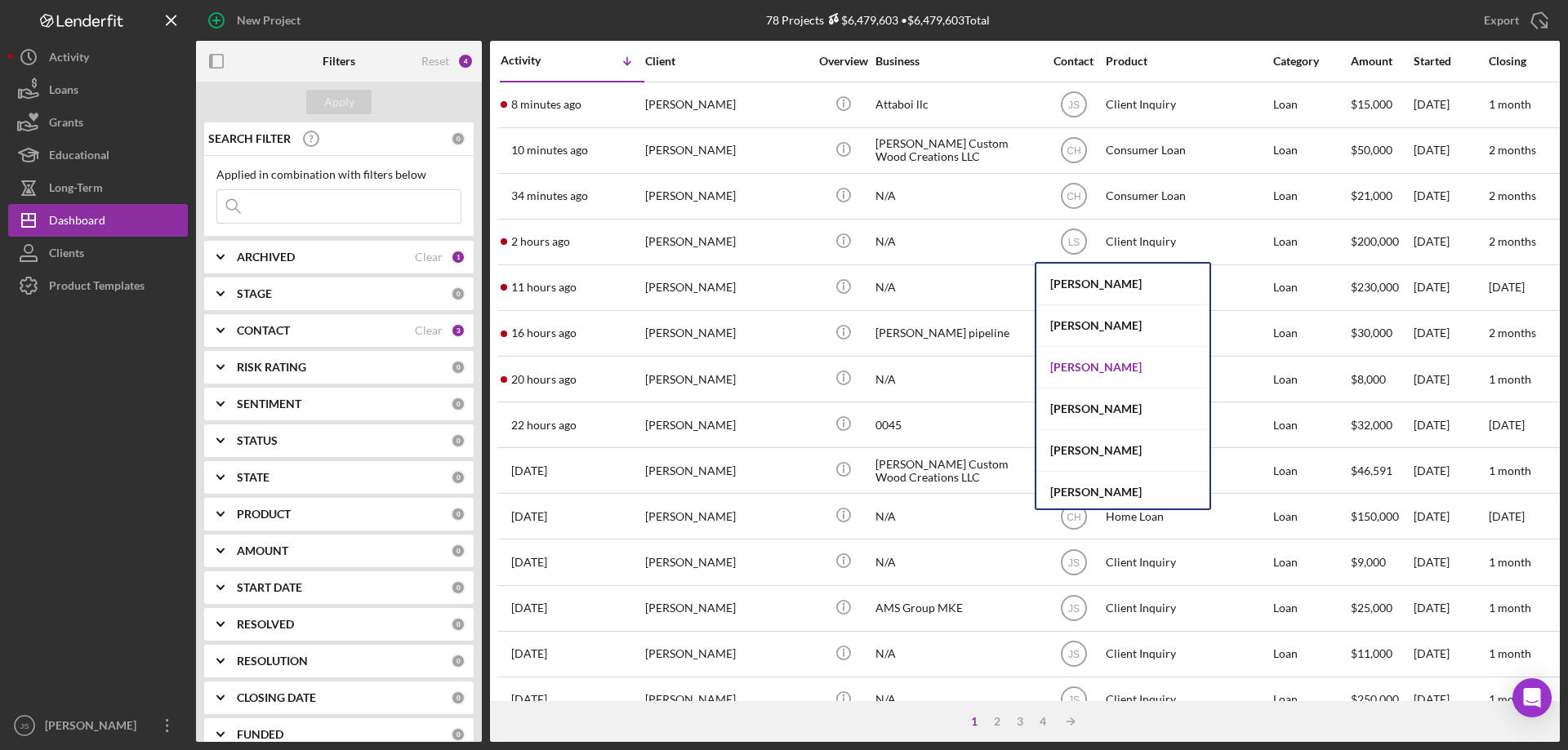
click at [1074, 364] on div "[PERSON_NAME]" at bounding box center [1123, 368] width 173 height 42
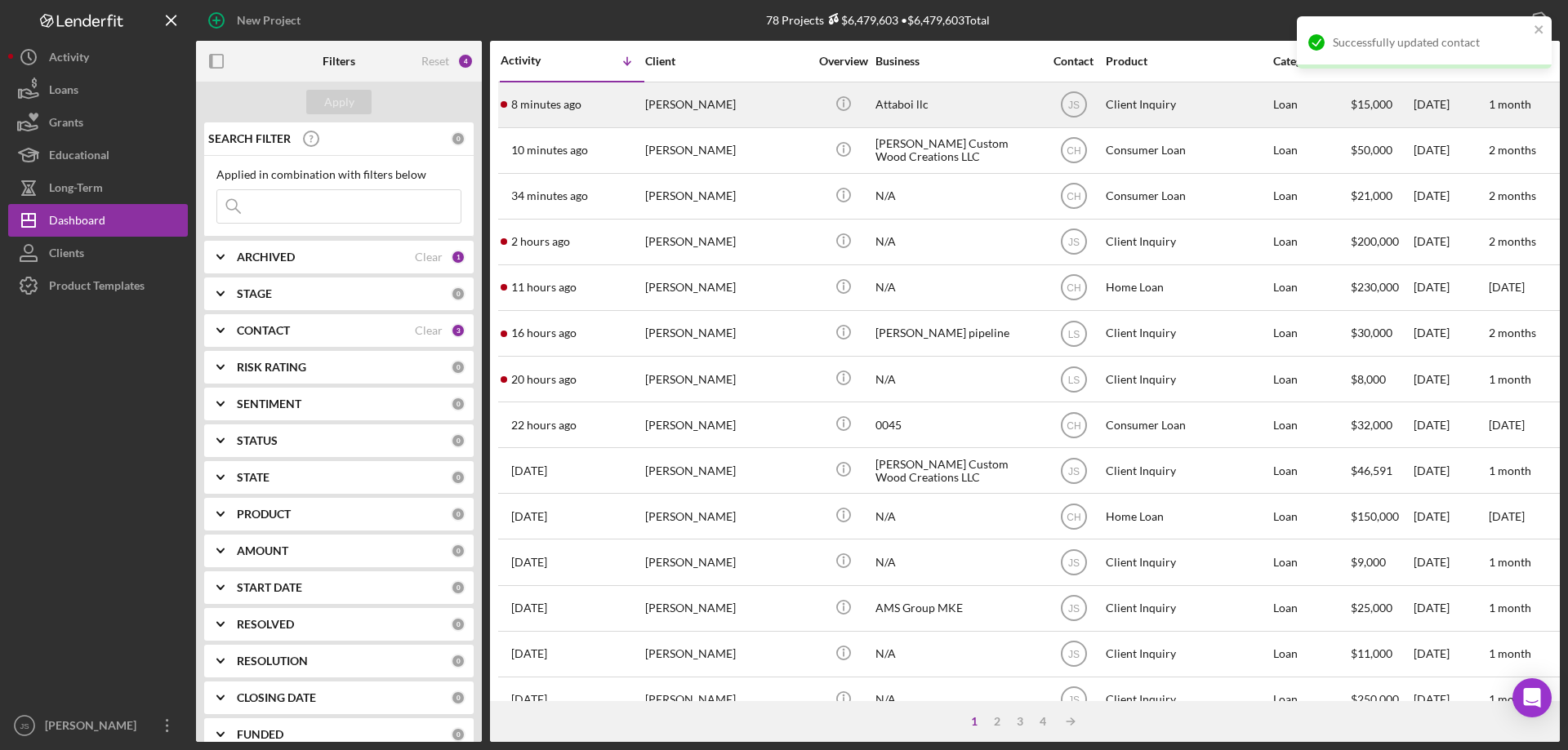
click at [781, 111] on div "[PERSON_NAME]" at bounding box center [727, 105] width 164 height 43
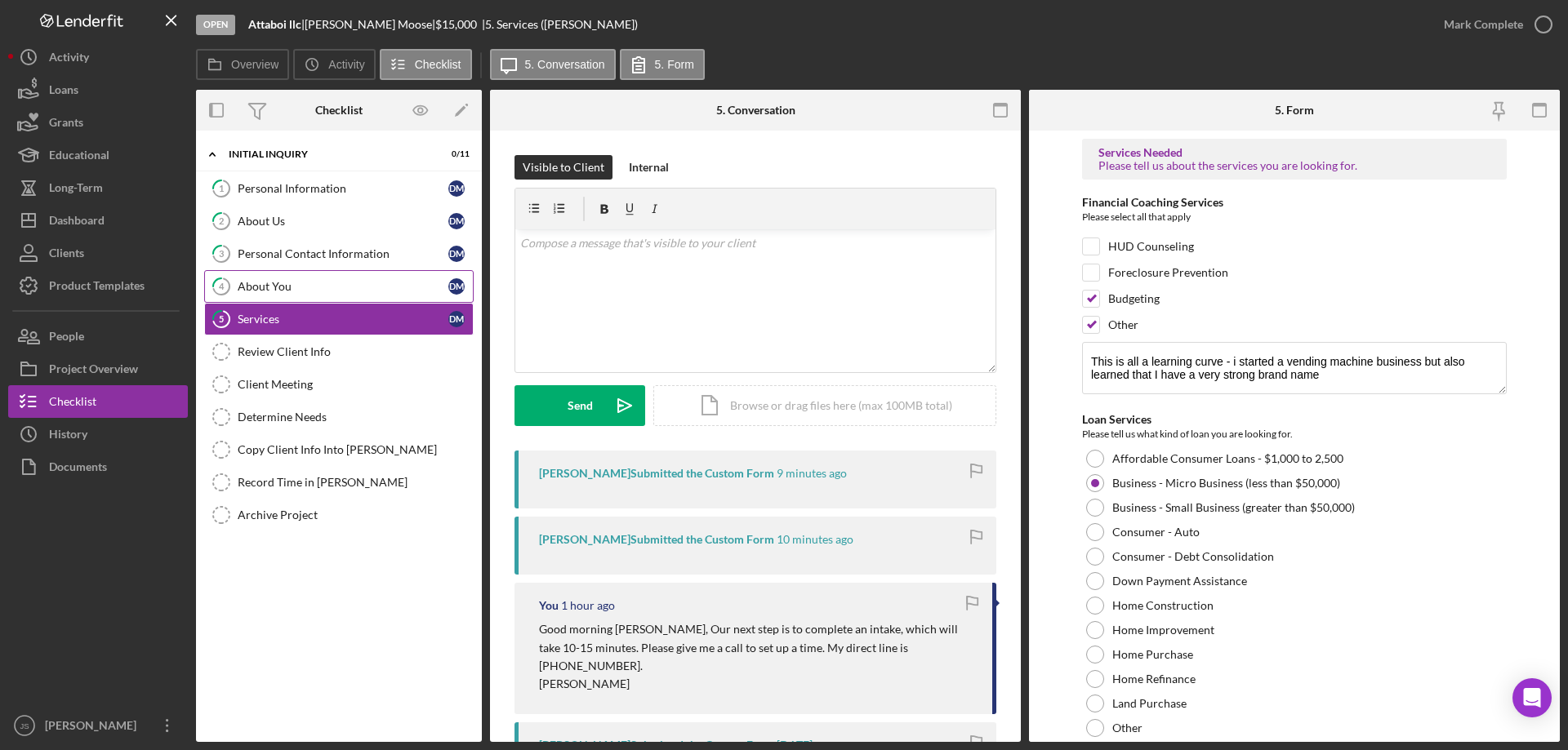
click at [329, 292] on div "About You" at bounding box center [343, 287] width 211 height 13
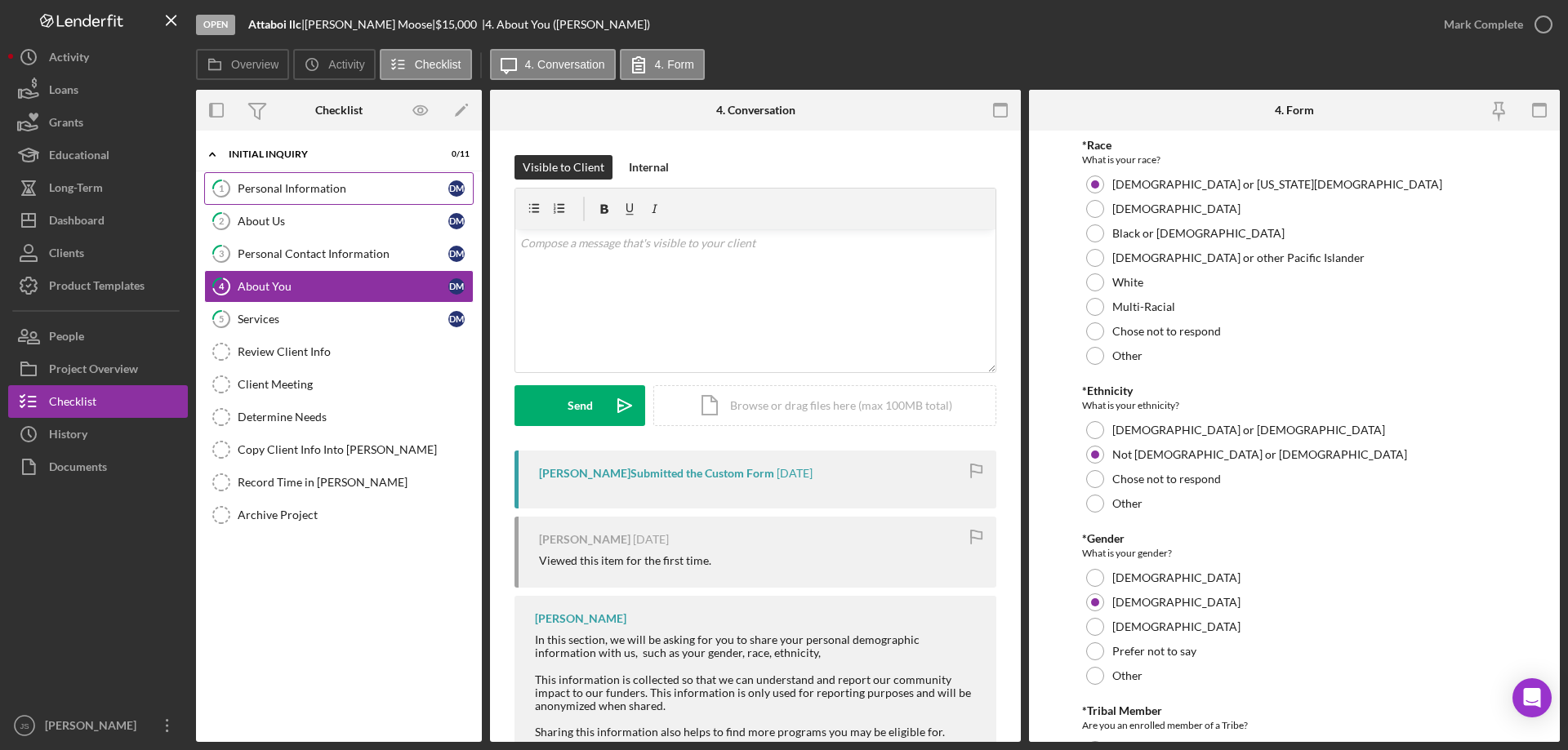
click at [375, 189] on div "Personal Information" at bounding box center [343, 189] width 211 height 13
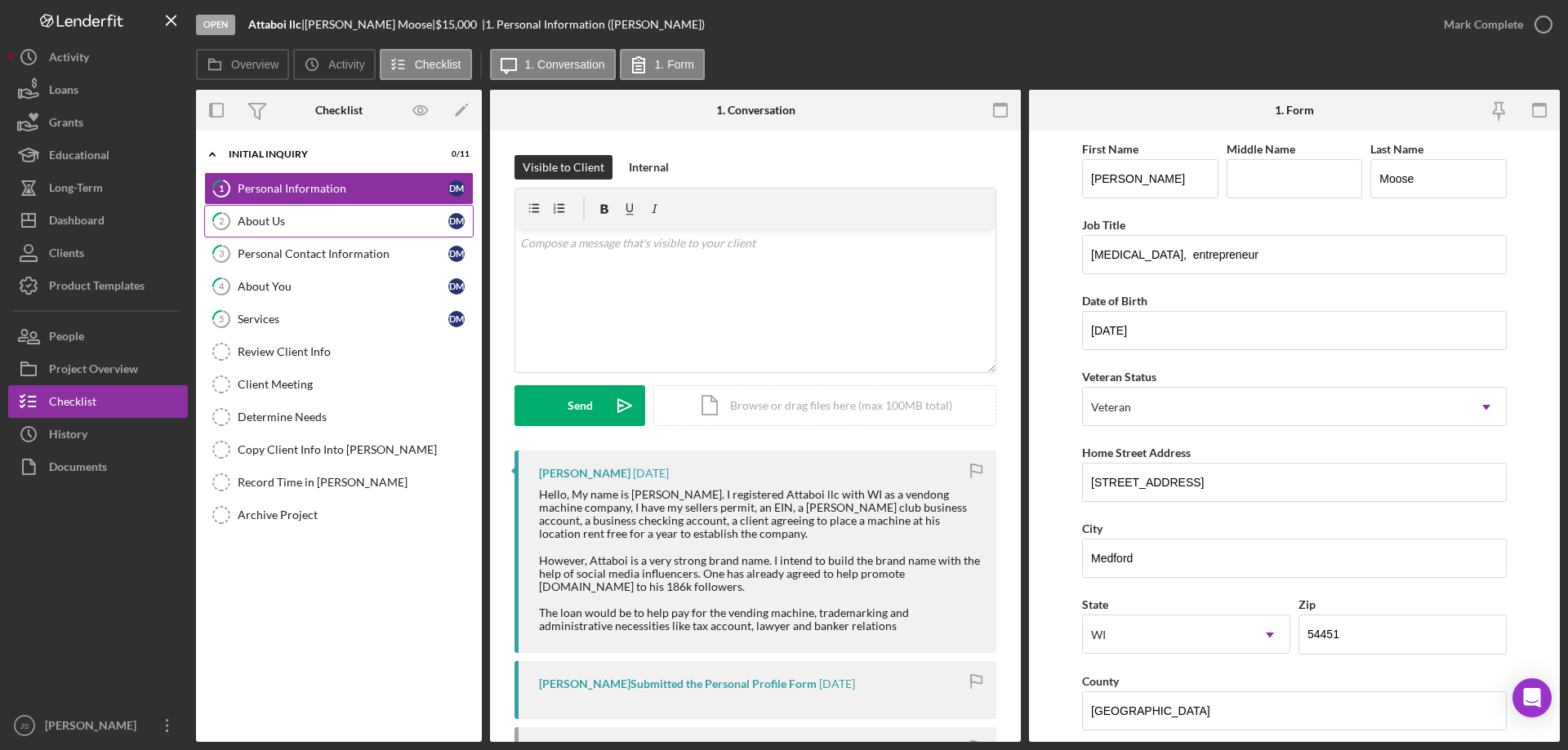
click at [334, 221] on div "About Us" at bounding box center [343, 221] width 211 height 13
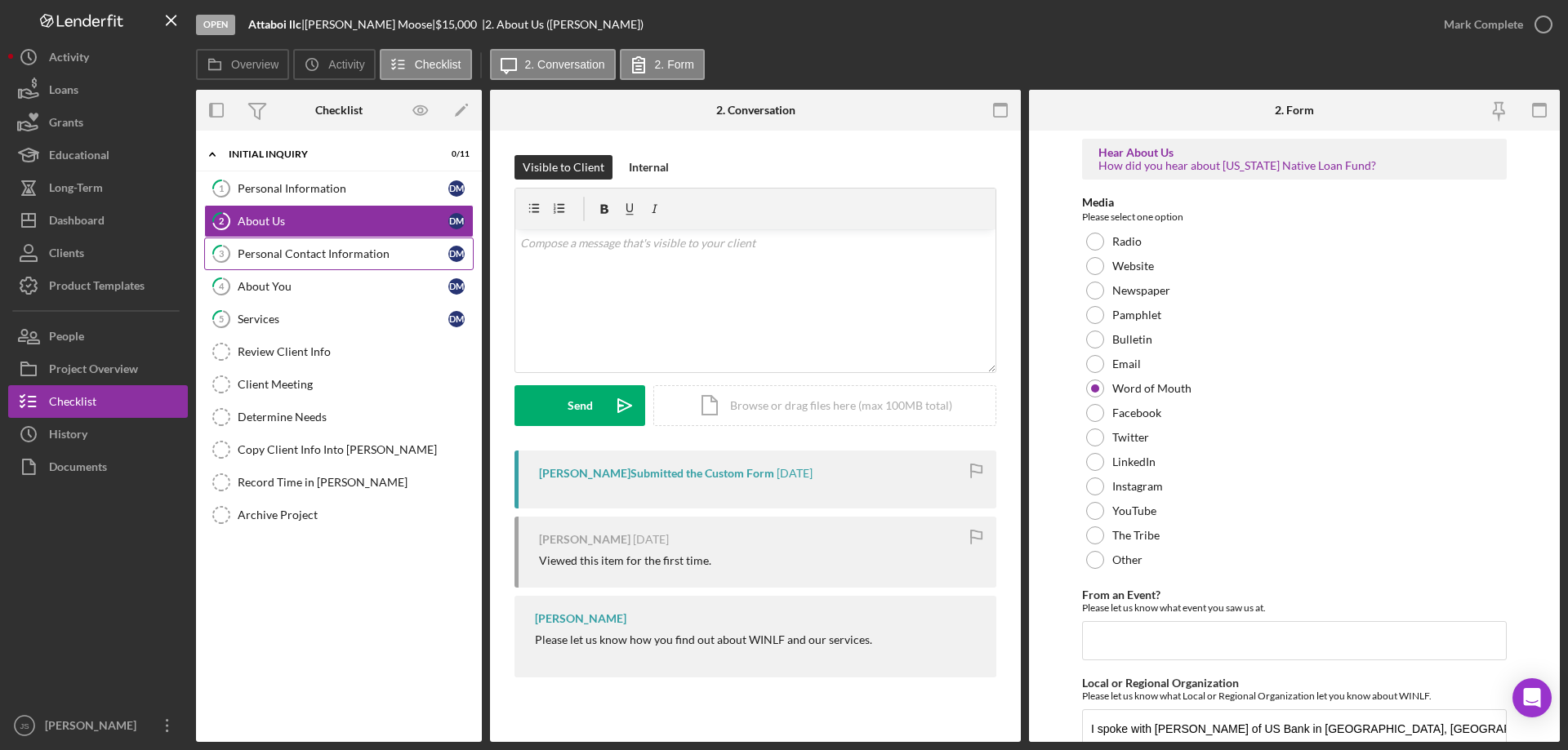
click at [315, 257] on div "Personal Contact Information" at bounding box center [343, 254] width 211 height 13
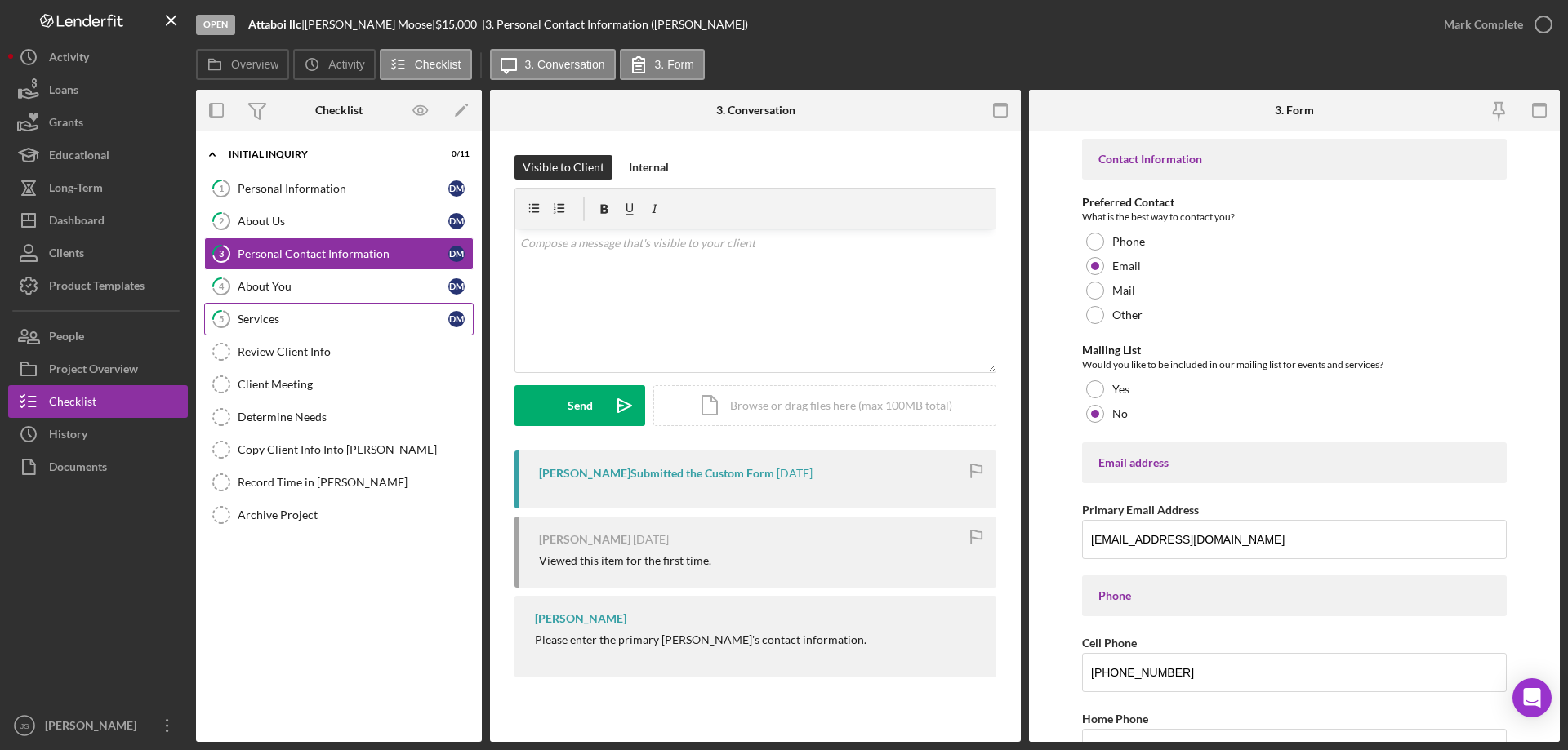
click at [352, 320] on div "Services" at bounding box center [343, 319] width 211 height 13
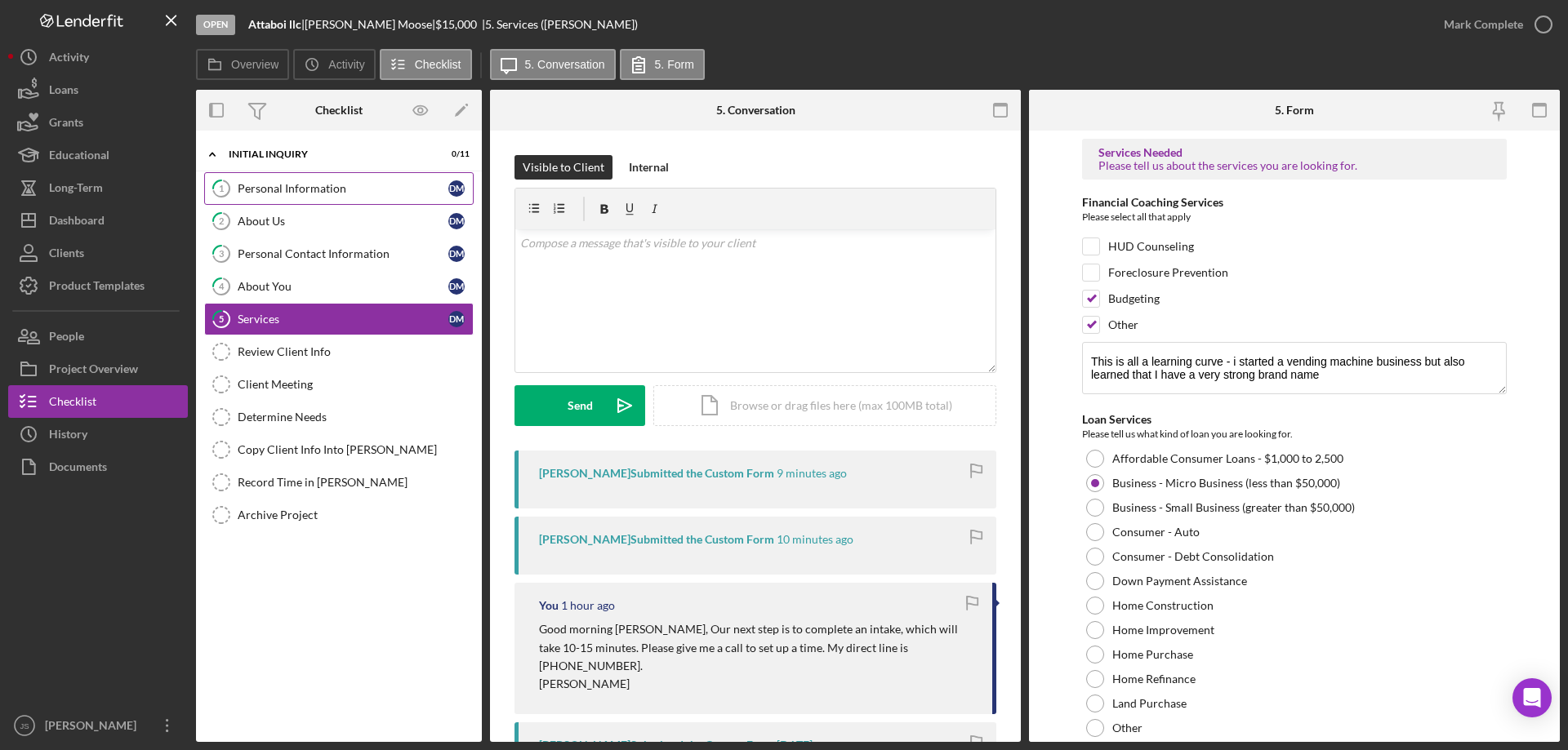
click at [383, 190] on div "Personal Information" at bounding box center [343, 189] width 211 height 13
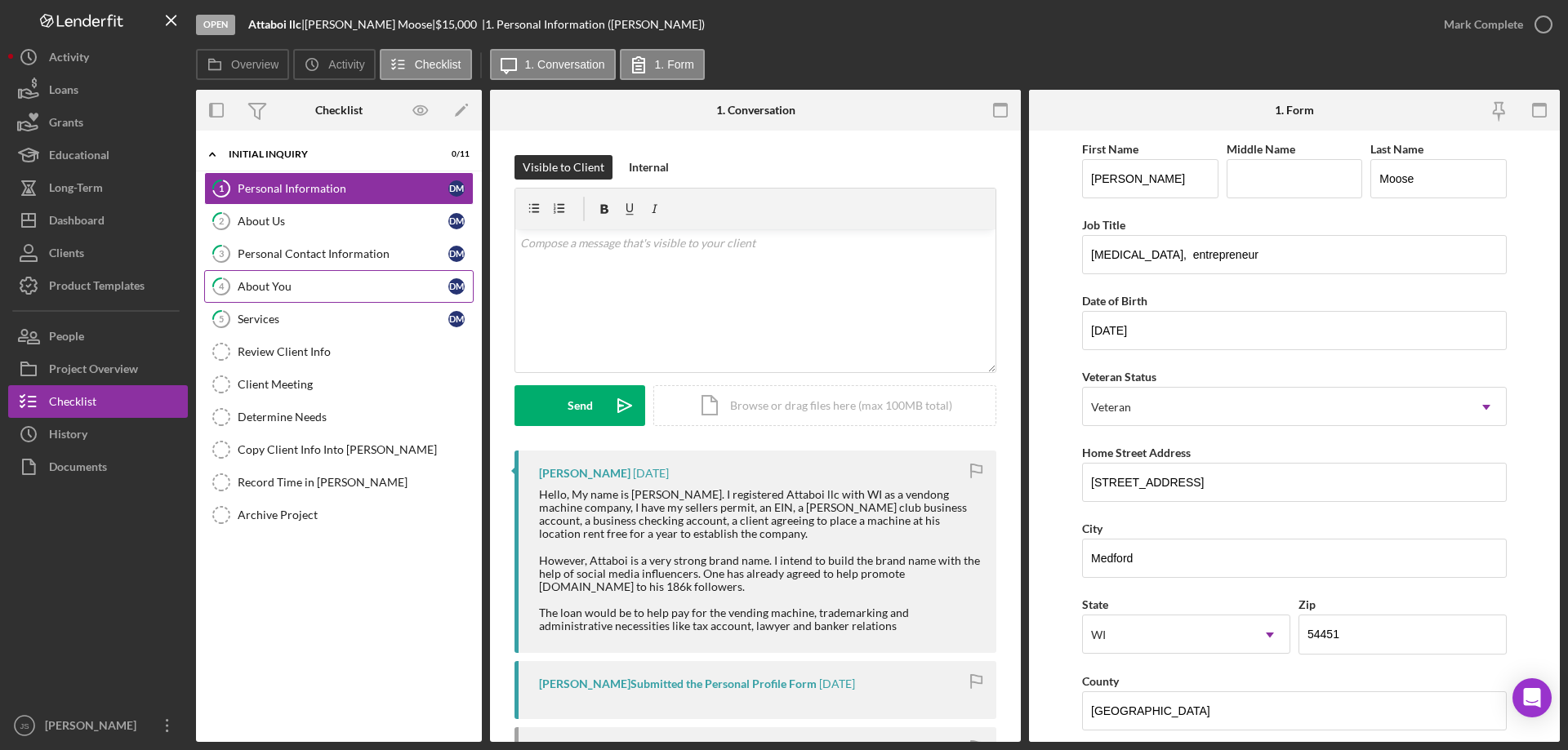
click at [356, 280] on div "About You" at bounding box center [343, 287] width 211 height 13
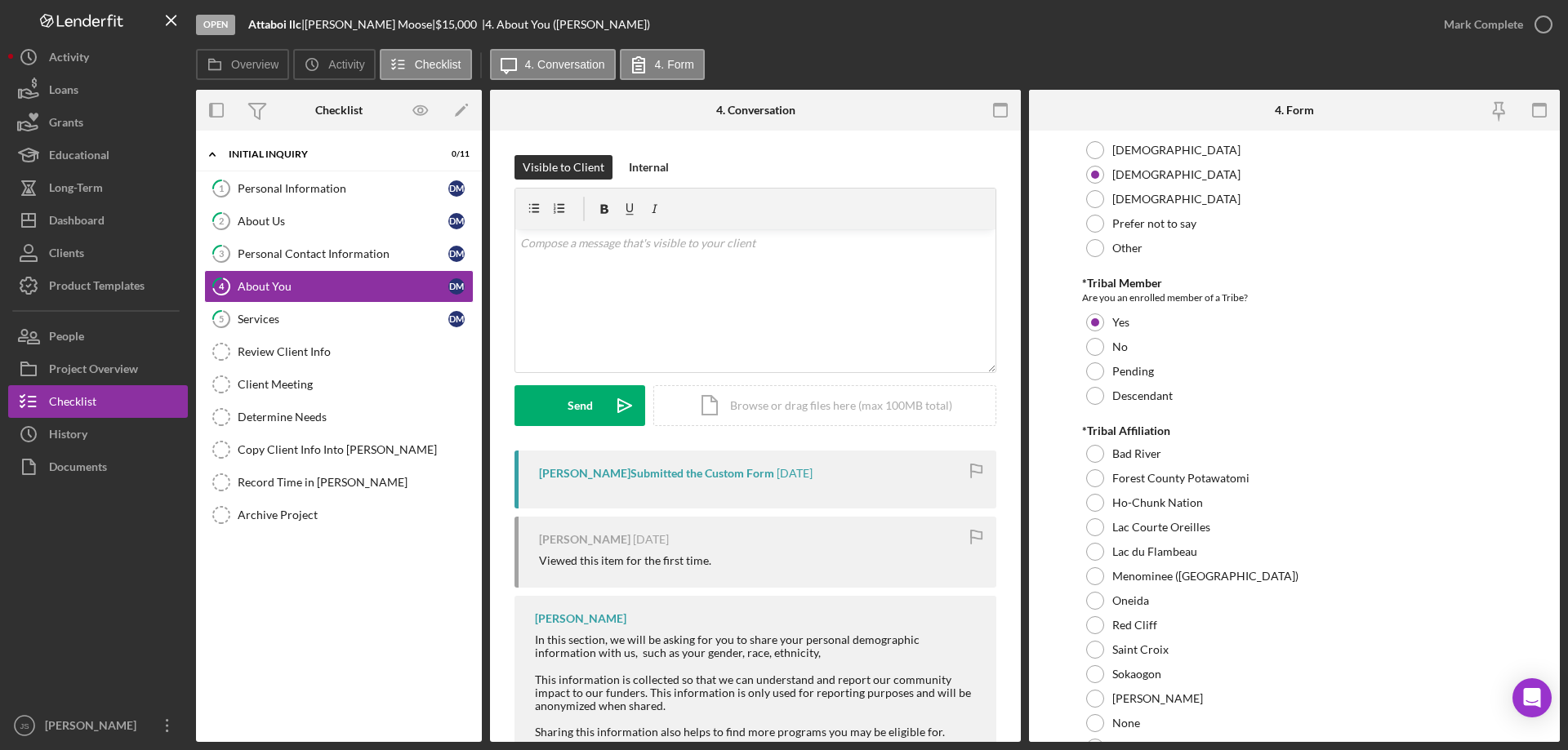
scroll to position [571, 0]
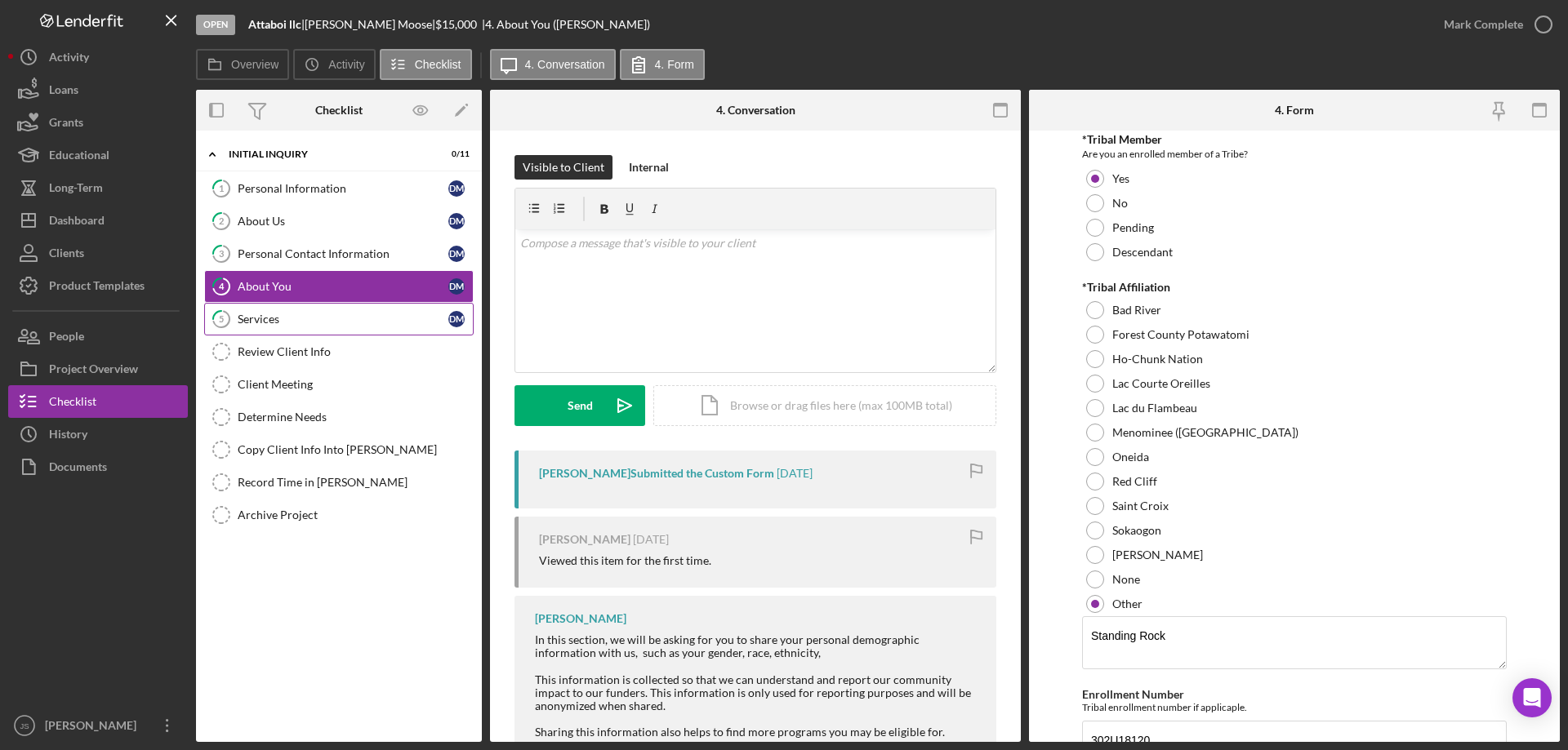
click at [293, 316] on div "Services" at bounding box center [343, 319] width 211 height 13
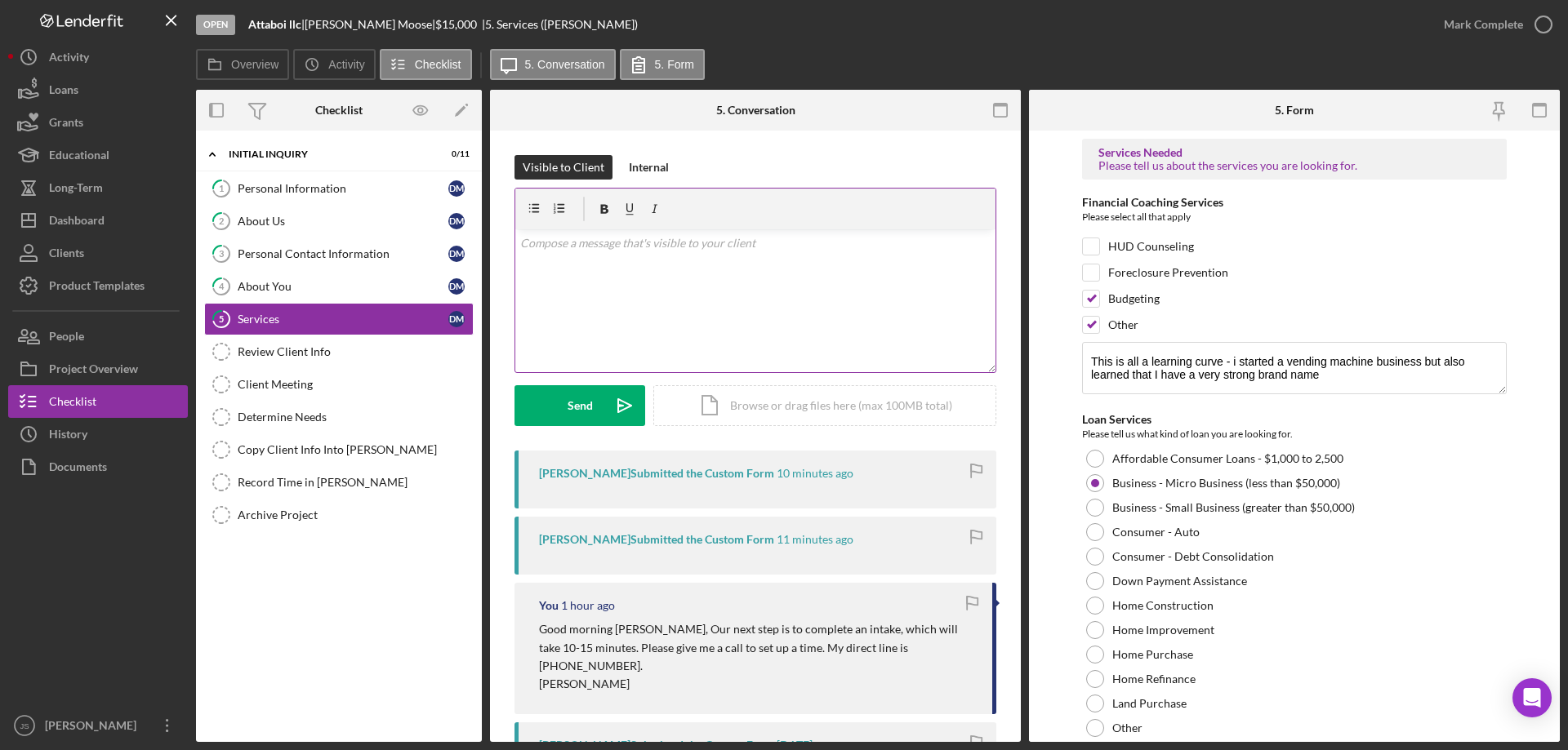
drag, startPoint x: 578, startPoint y: 270, endPoint x: 692, endPoint y: 293, distance: 116.3
click at [579, 270] on div "v Color teal Color pink Remove color Add row above Add row below Add column bef…" at bounding box center [755, 301] width 480 height 143
drag, startPoint x: 840, startPoint y: 245, endPoint x: 1083, endPoint y: 359, distance: 268.4
click at [840, 245] on p "I am so sorry, I was on the phone when you were calling me back. After 3:30 wou…" at bounding box center [755, 252] width 471 height 37
drag, startPoint x: 706, startPoint y: 264, endPoint x: 923, endPoint y: 312, distance: 222.2
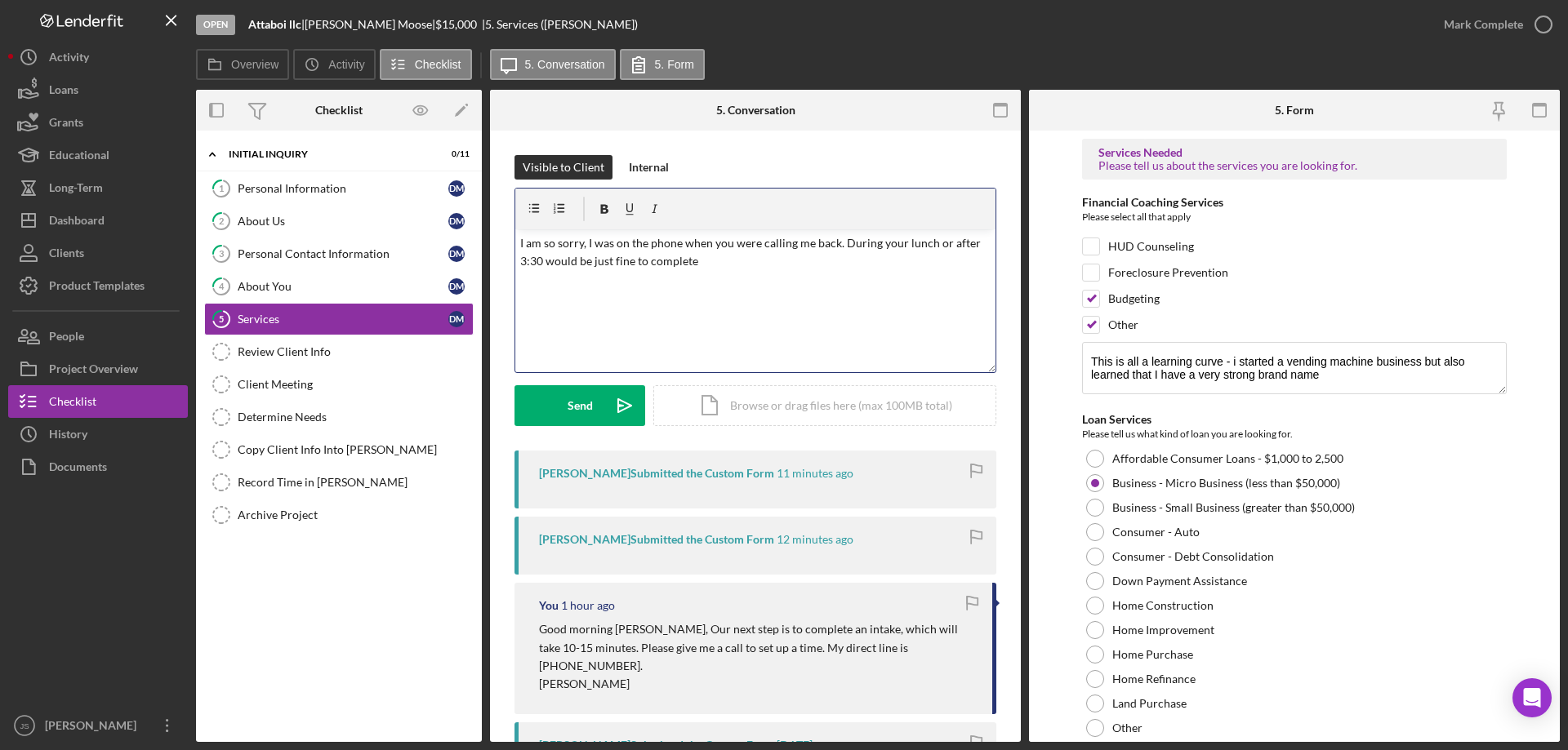
click at [706, 265] on p "I am so sorry, I was on the phone when you were calling me back. During your lu…" at bounding box center [755, 252] width 471 height 37
click at [759, 246] on p "I am so sorry, I was on the phone when you were calling me back. During your lu…" at bounding box center [755, 252] width 471 height 37
click at [749, 249] on p "I am so sorry, I was on the phone when you were calling me back. During your lu…" at bounding box center [755, 252] width 471 height 37
click at [583, 404] on div "Send" at bounding box center [580, 405] width 25 height 41
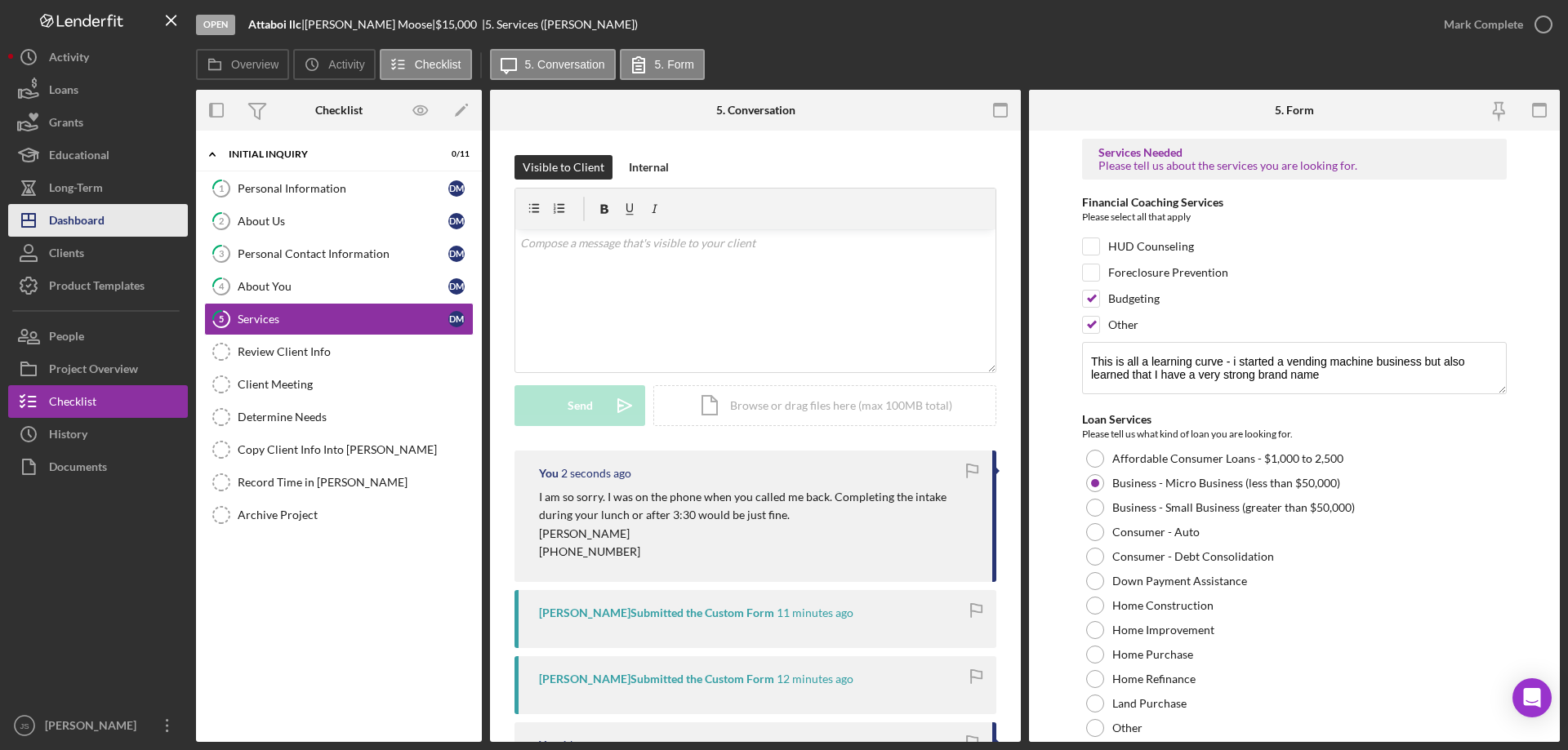
click at [113, 222] on button "Icon/Dashboard Dashboard" at bounding box center [98, 221] width 180 height 33
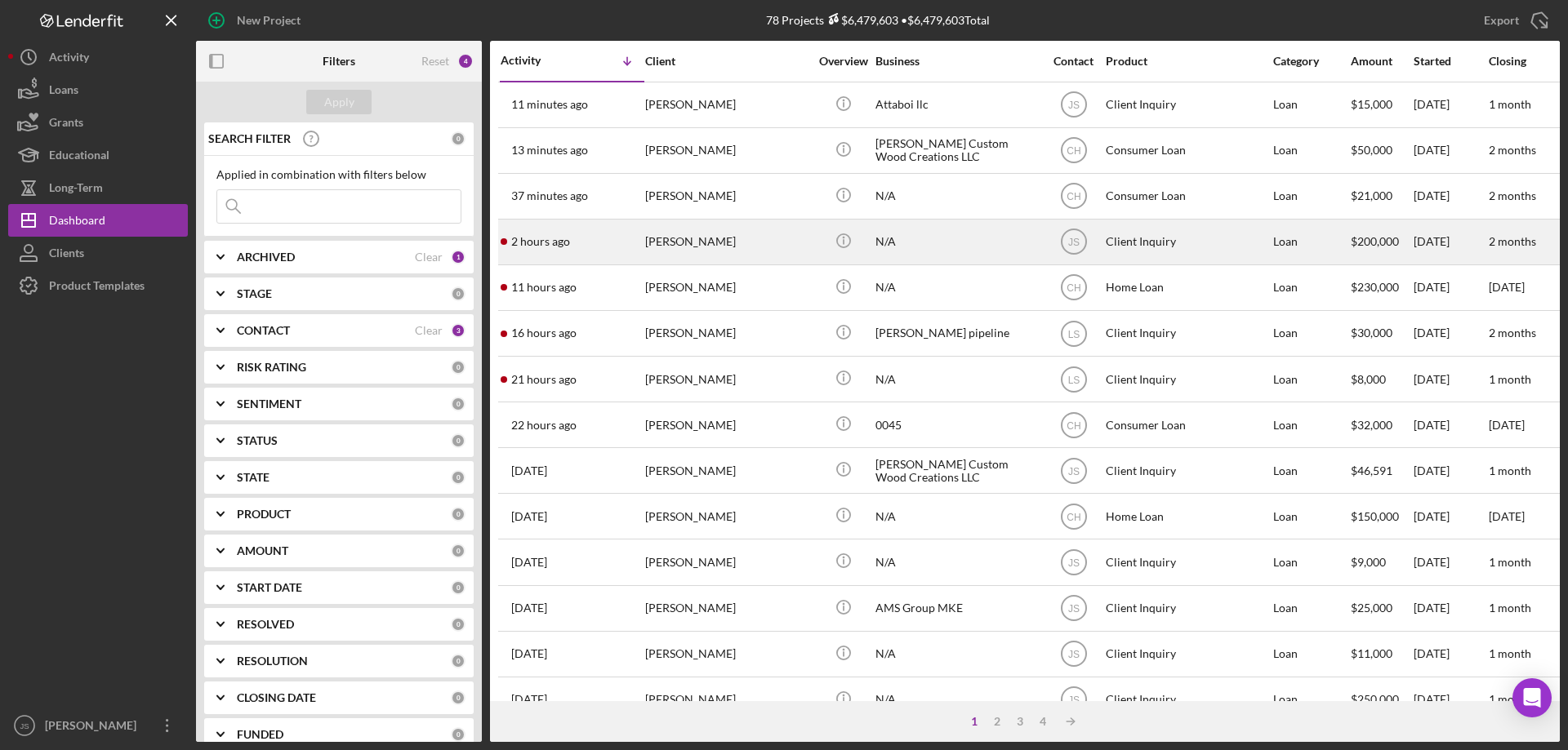
click at [768, 247] on div "[PERSON_NAME]" at bounding box center [727, 242] width 164 height 43
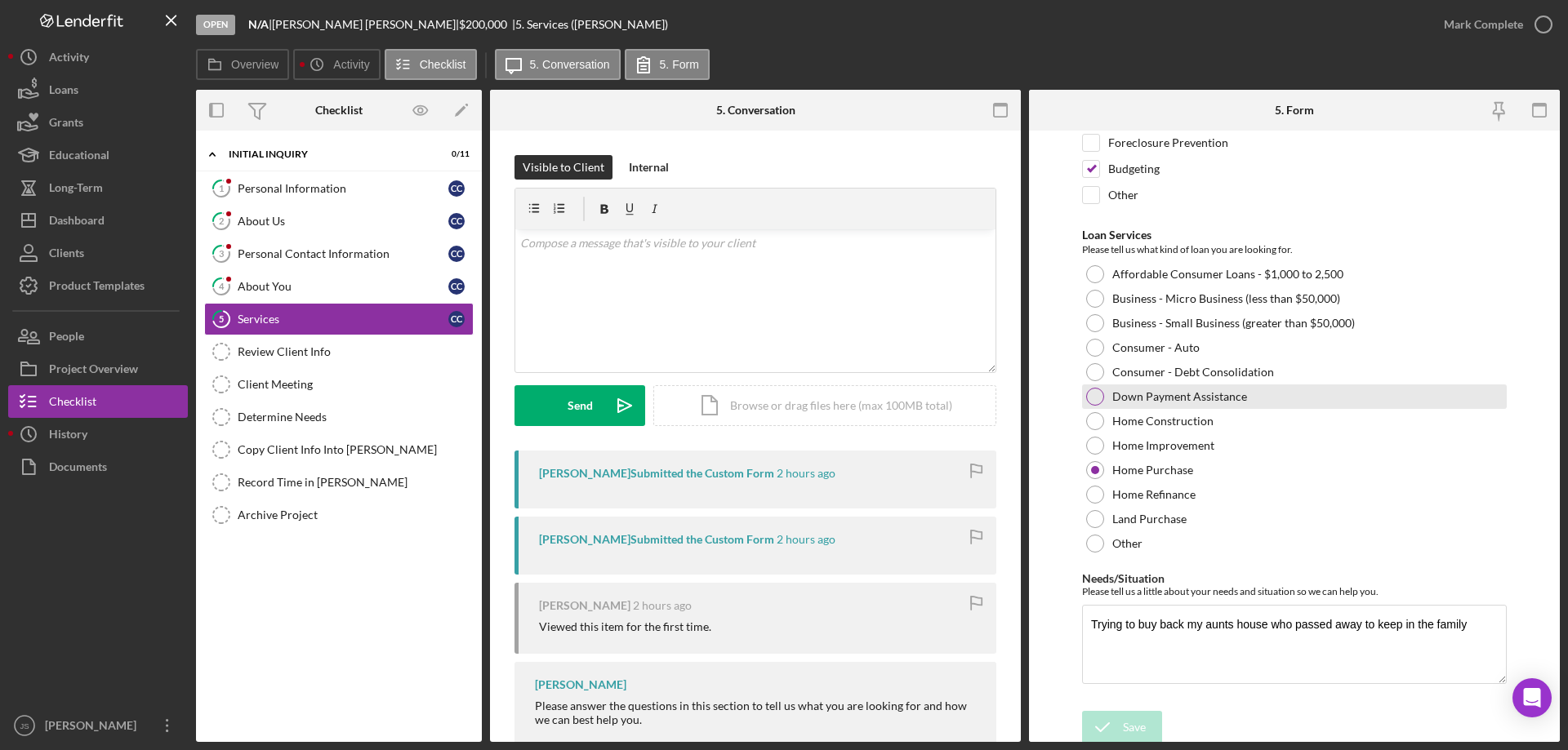
scroll to position [134, 0]
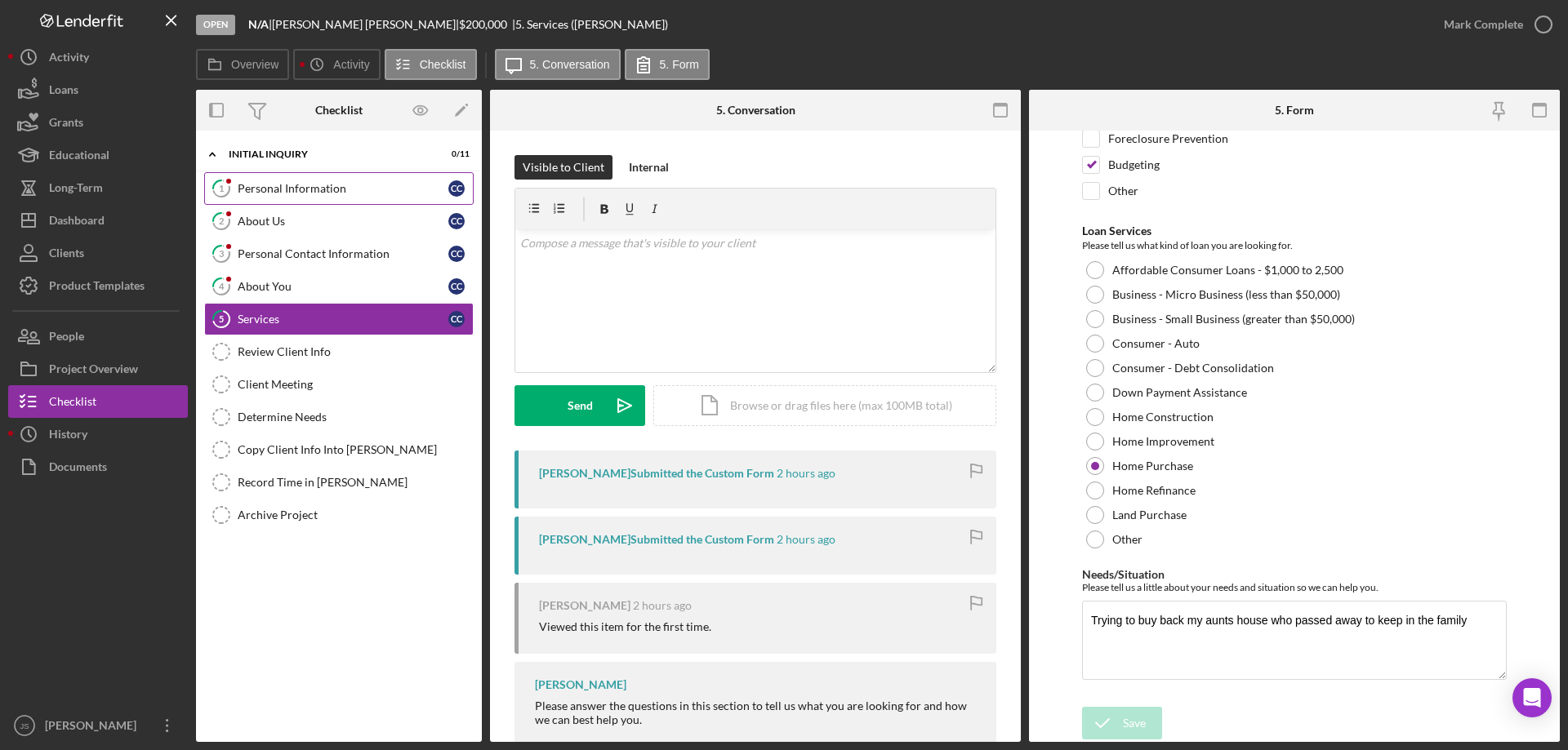
click at [360, 185] on div "Personal Information" at bounding box center [343, 189] width 211 height 13
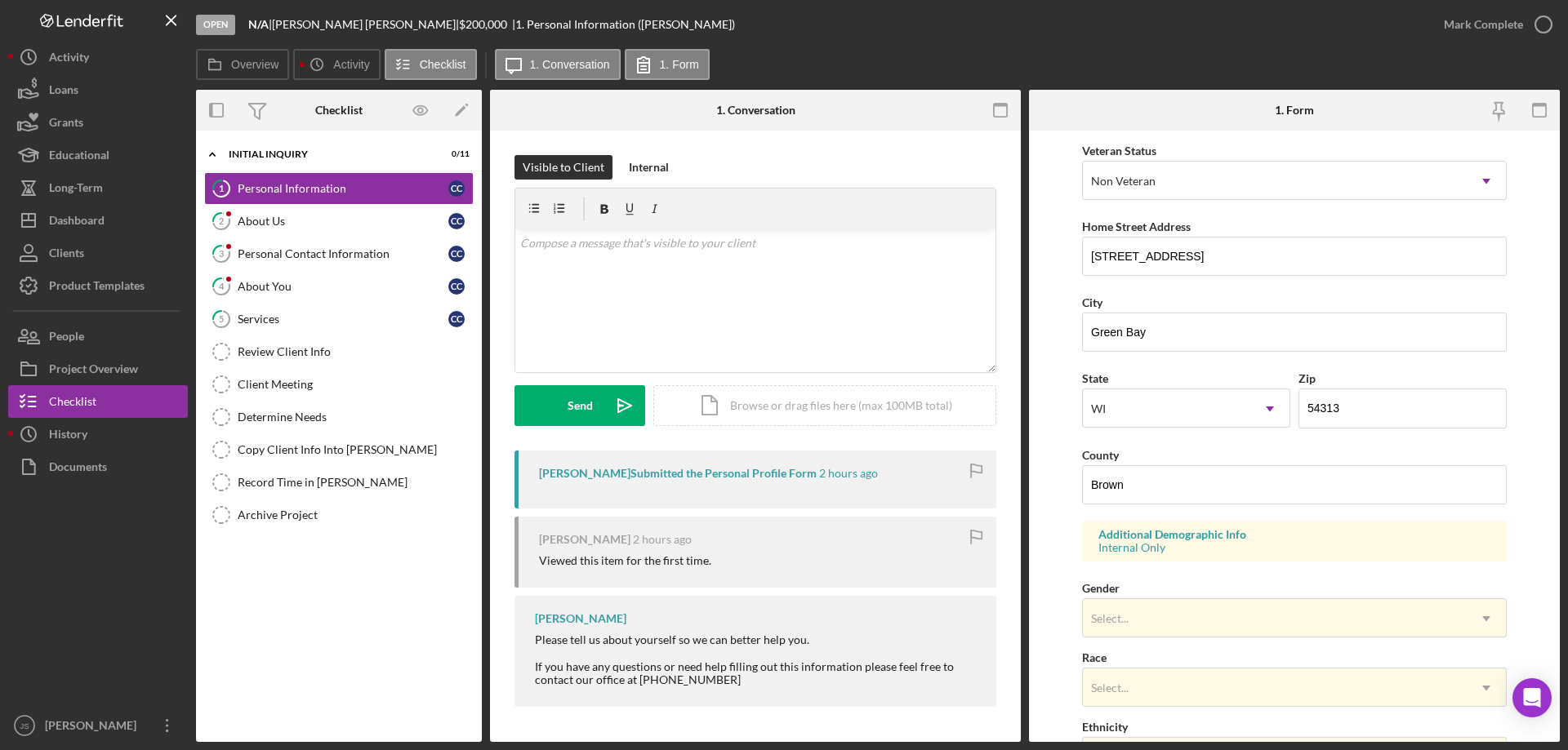
scroll to position [70, 0]
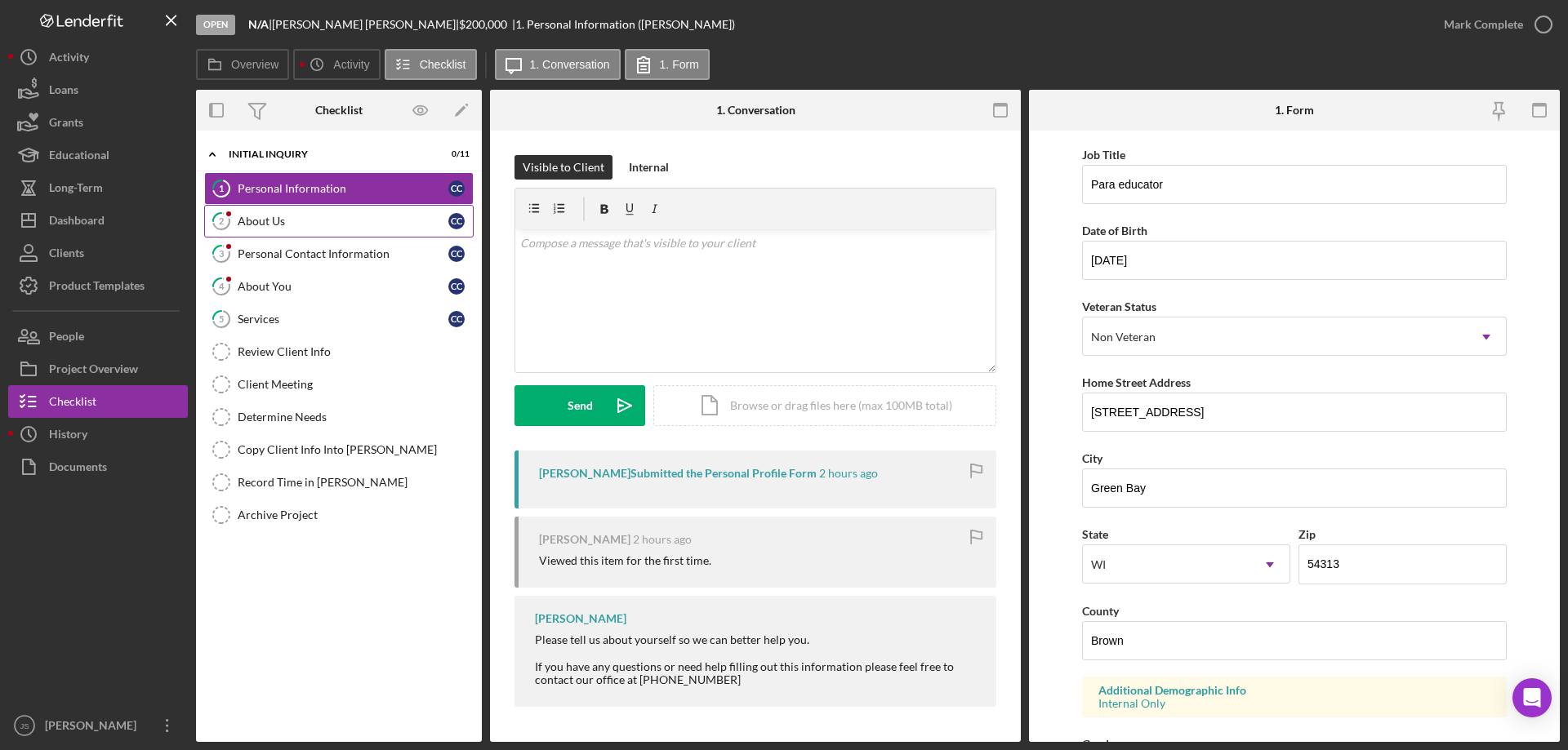
click at [319, 219] on div "About Us" at bounding box center [343, 221] width 211 height 13
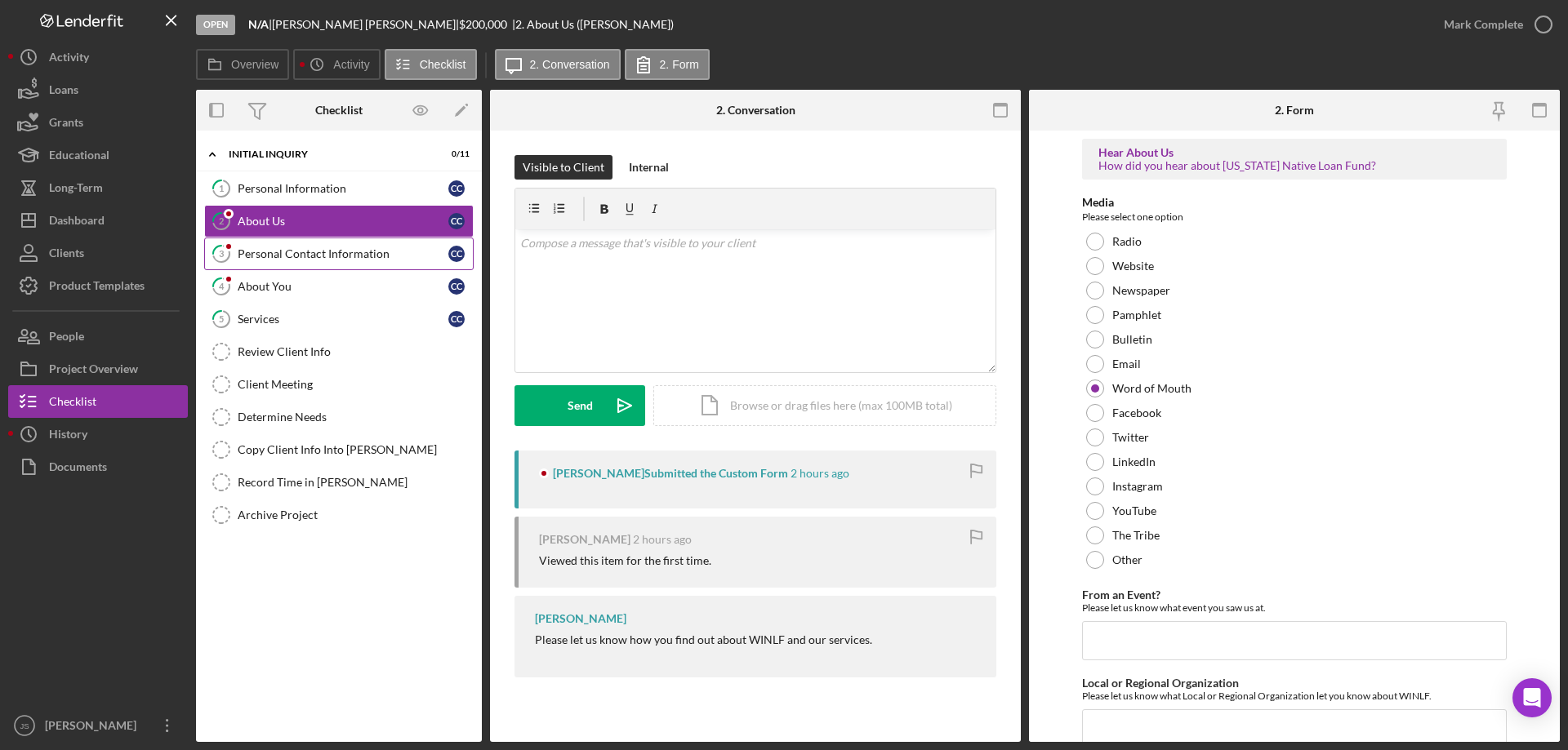
click at [392, 258] on div "Personal Contact Information" at bounding box center [343, 254] width 211 height 13
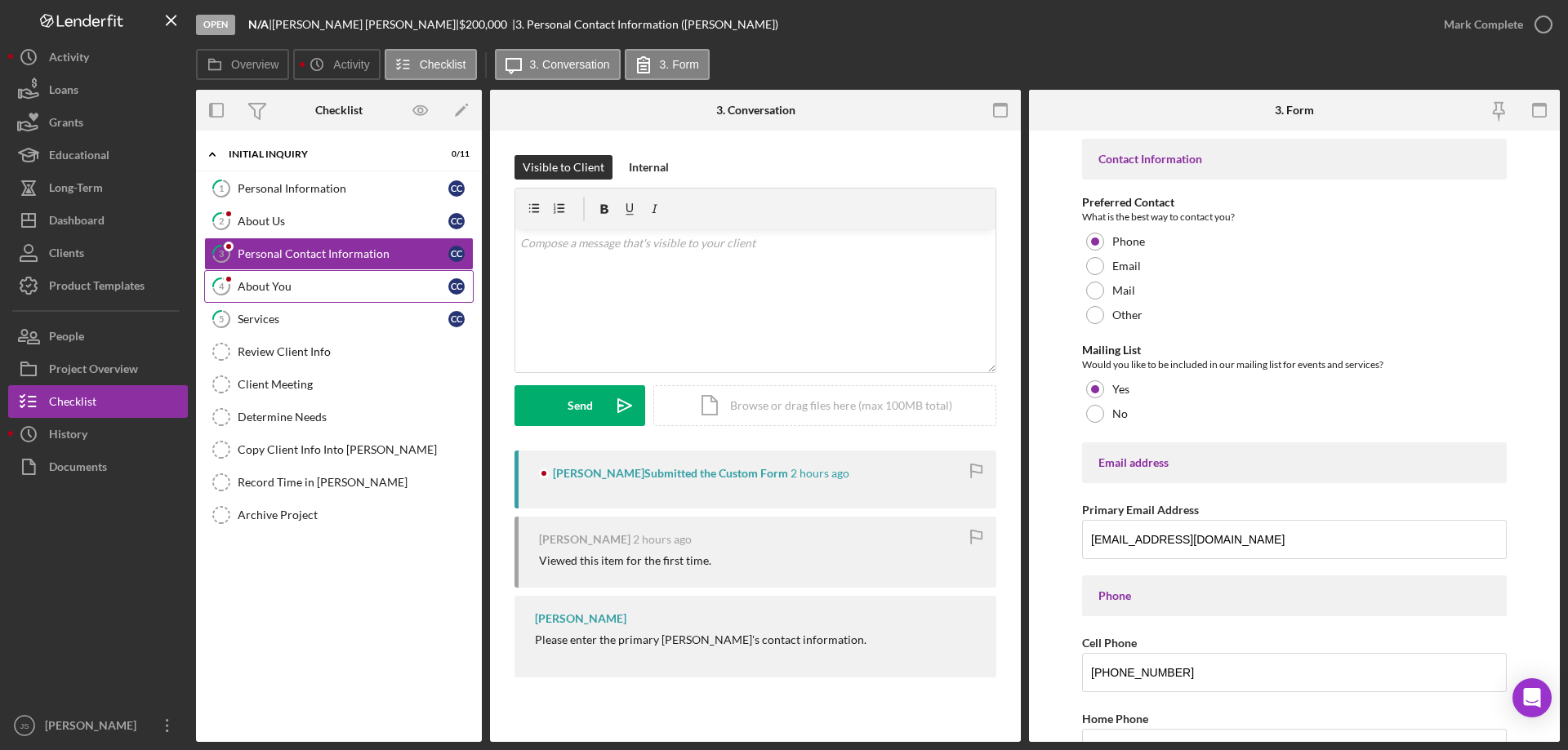
click at [329, 295] on link "4 About You C C" at bounding box center [339, 287] width 270 height 33
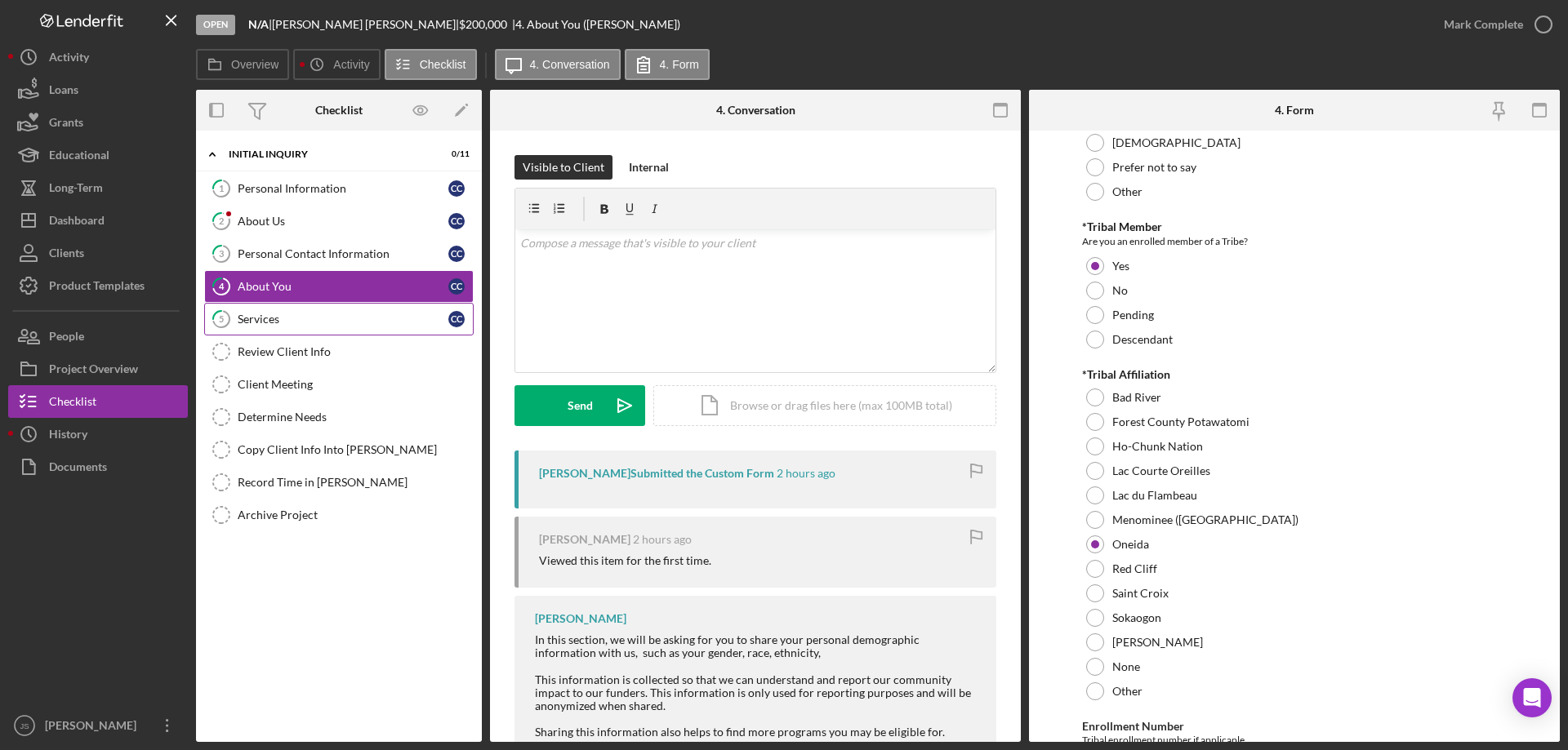
scroll to position [408, 0]
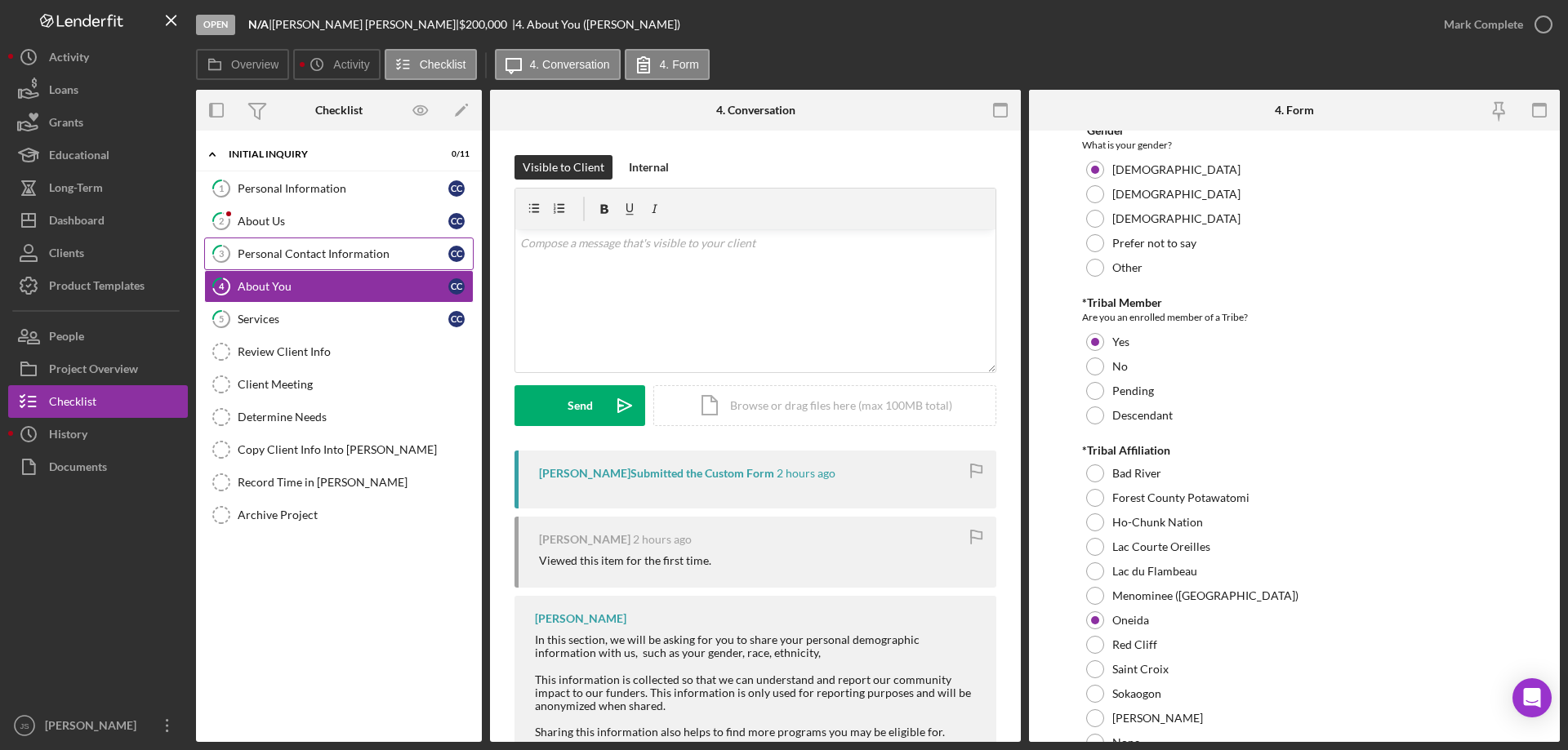
click at [390, 255] on div "Personal Contact Information" at bounding box center [343, 254] width 211 height 13
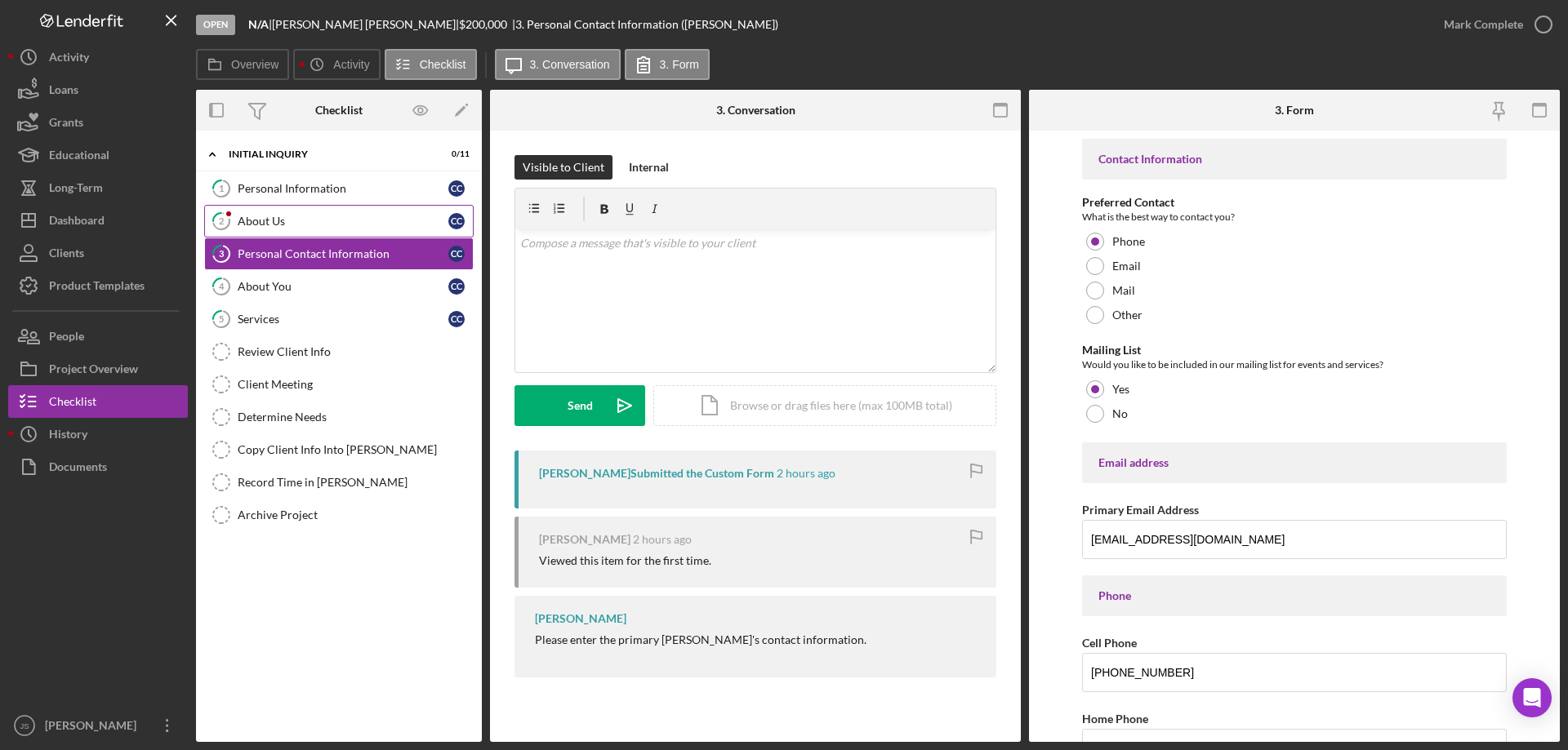
click at [347, 220] on div "About Us" at bounding box center [343, 221] width 211 height 13
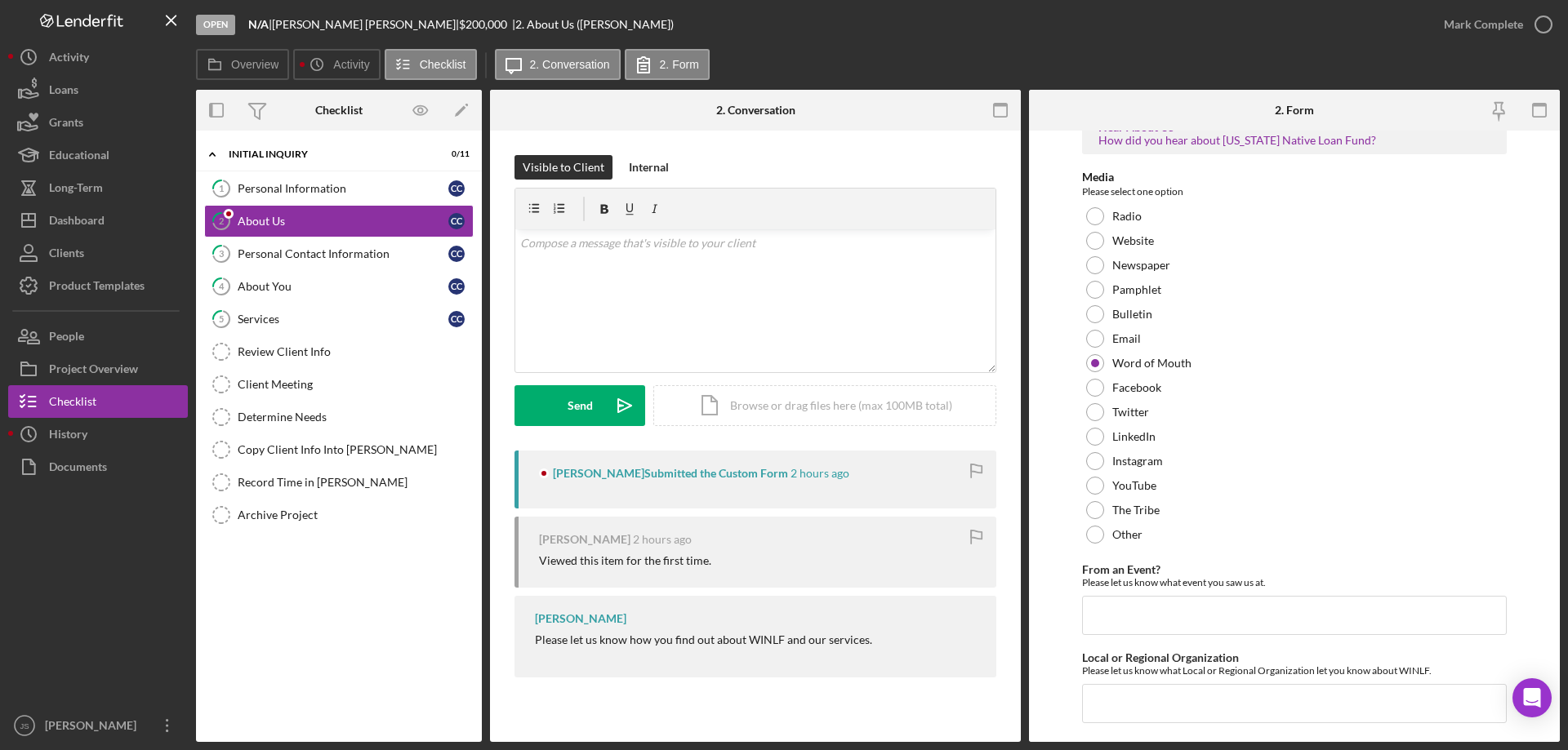
scroll to position [67, 0]
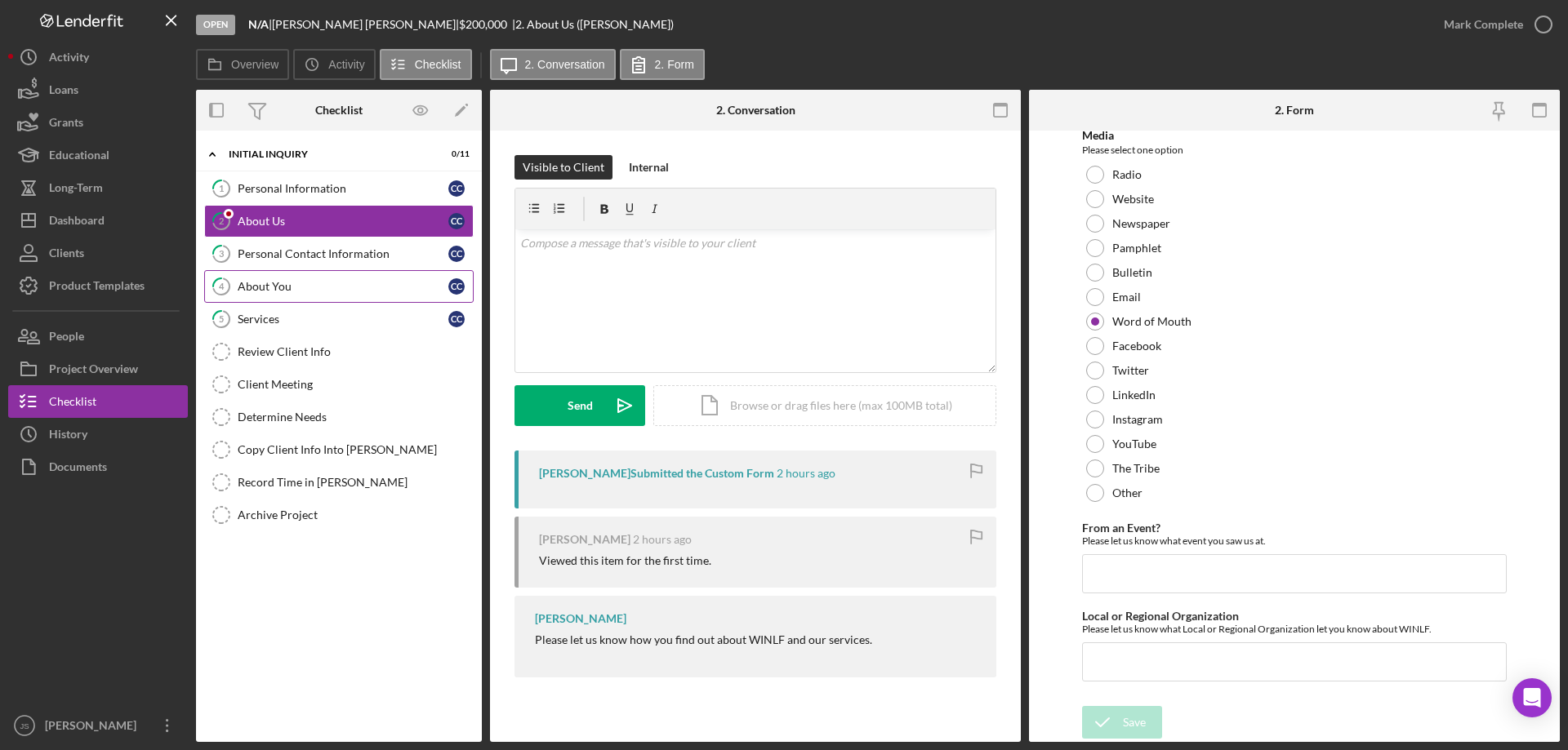
click at [342, 284] on div "About You" at bounding box center [343, 287] width 211 height 13
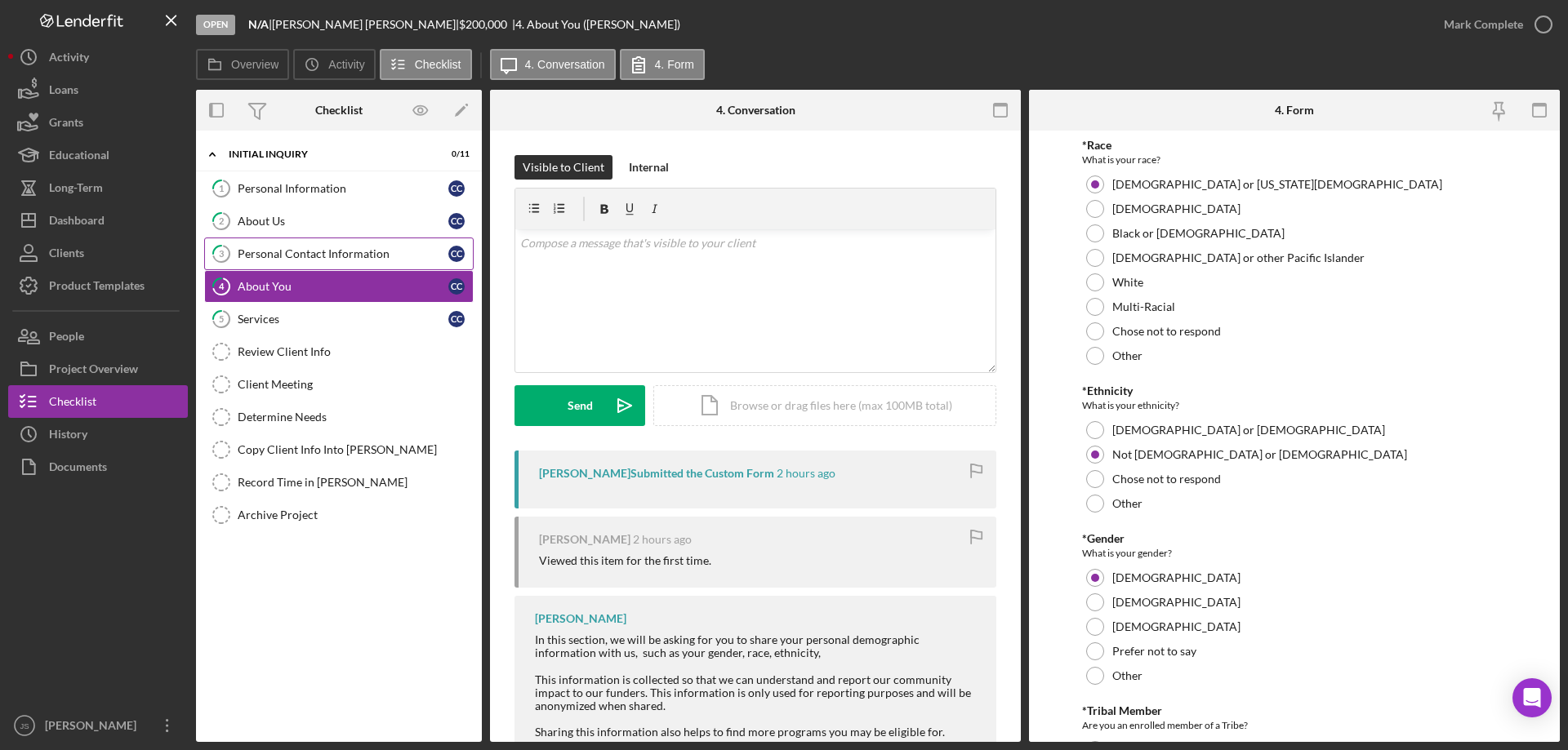
click at [370, 254] on div "Personal Contact Information" at bounding box center [343, 254] width 211 height 13
